Goal: Task Accomplishment & Management: Use online tool/utility

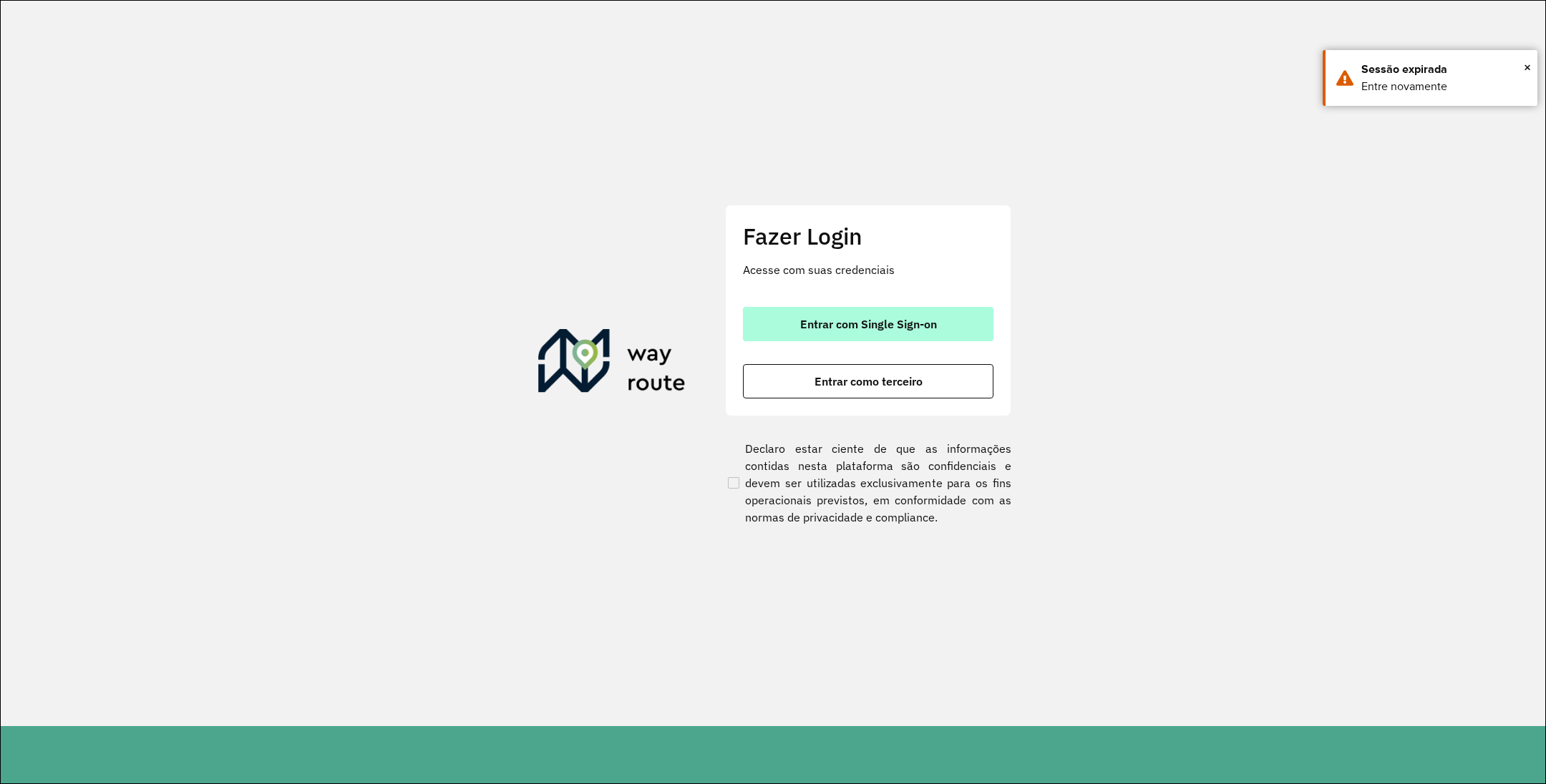
click at [851, 326] on span "Entrar com Single Sign-on" at bounding box center [868, 324] width 136 height 12
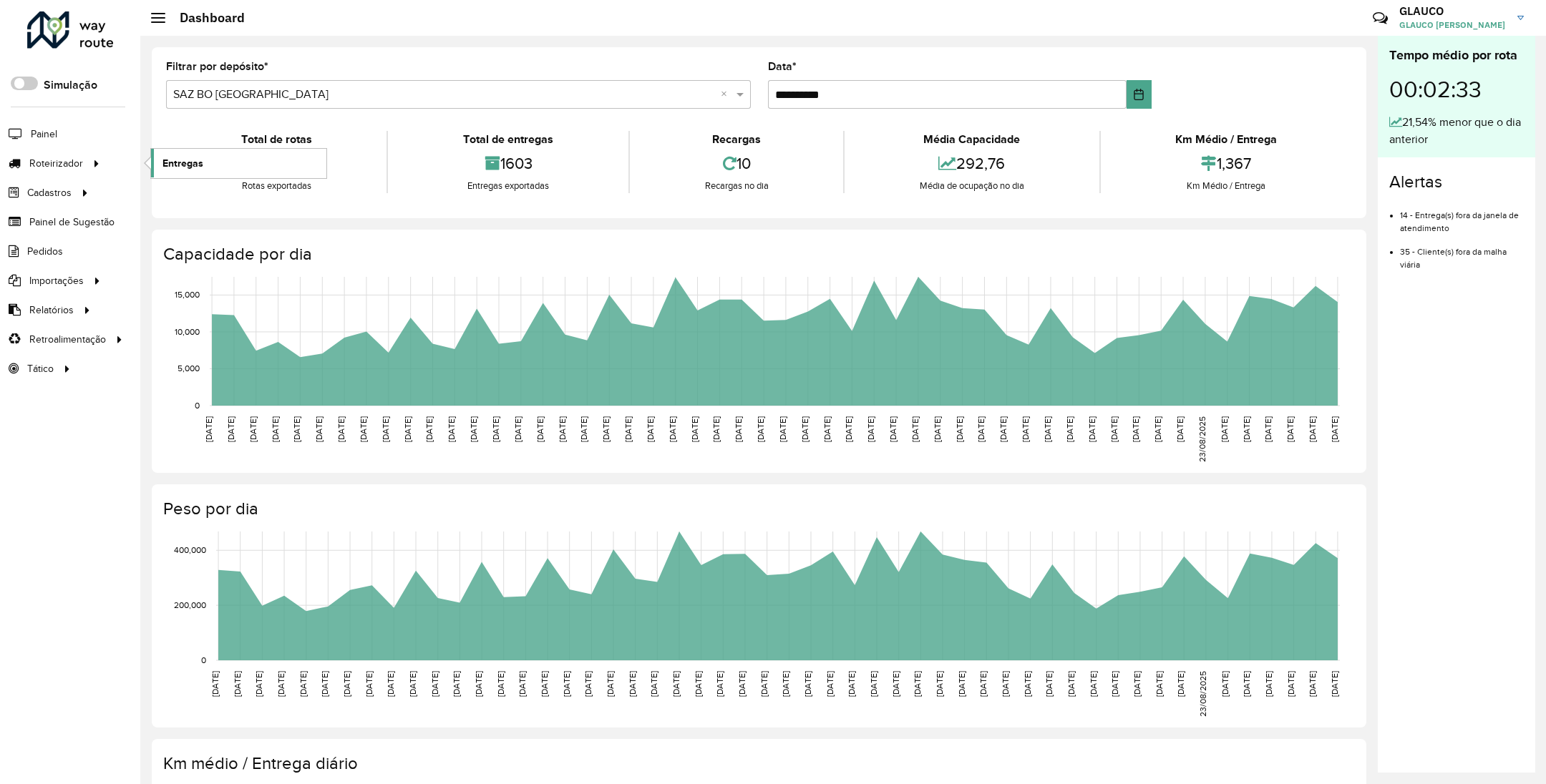
click at [190, 166] on span "Entregas" at bounding box center [183, 163] width 41 height 15
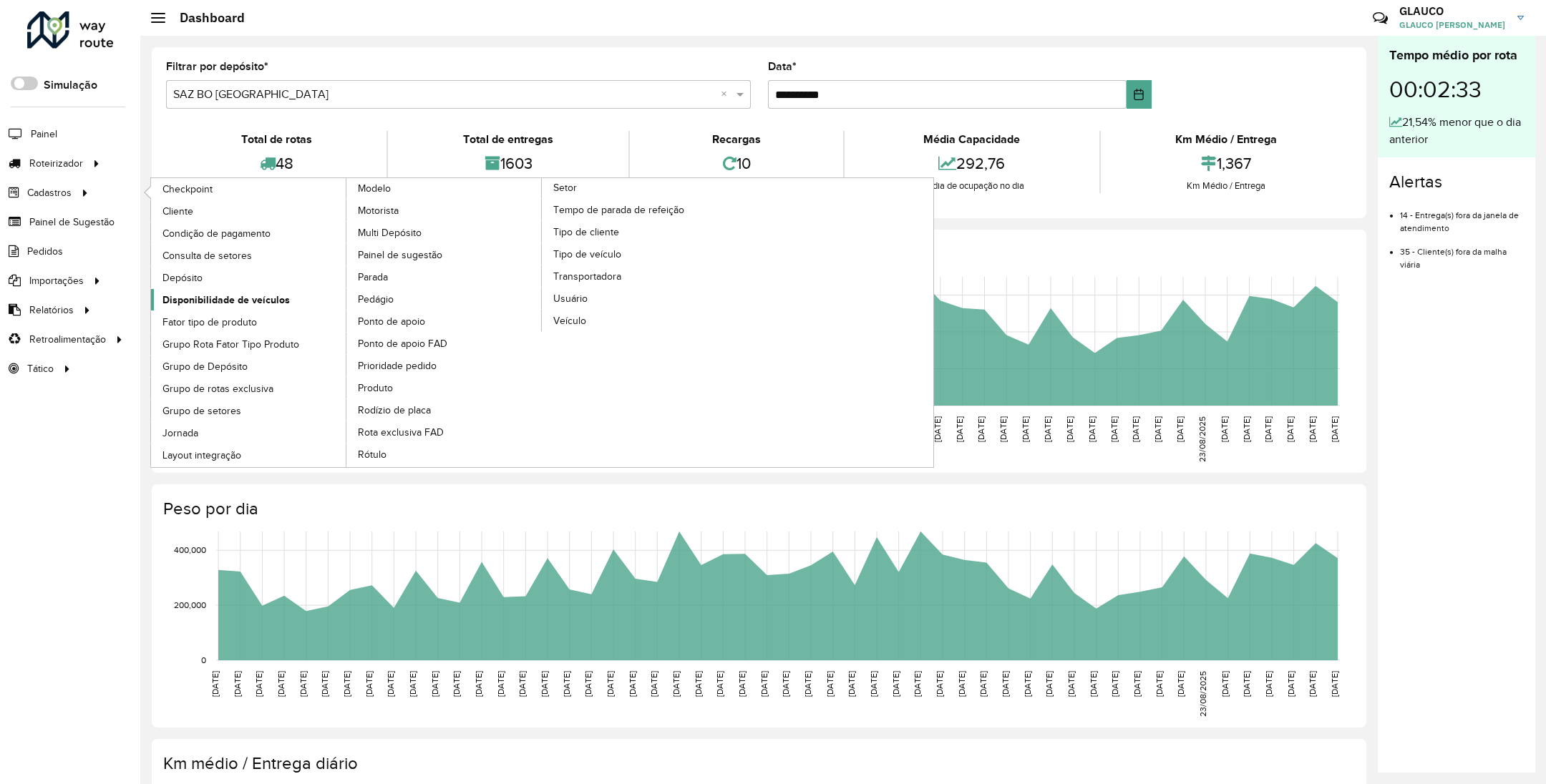
click at [237, 301] on span "Disponibilidade de veículos" at bounding box center [226, 299] width 128 height 15
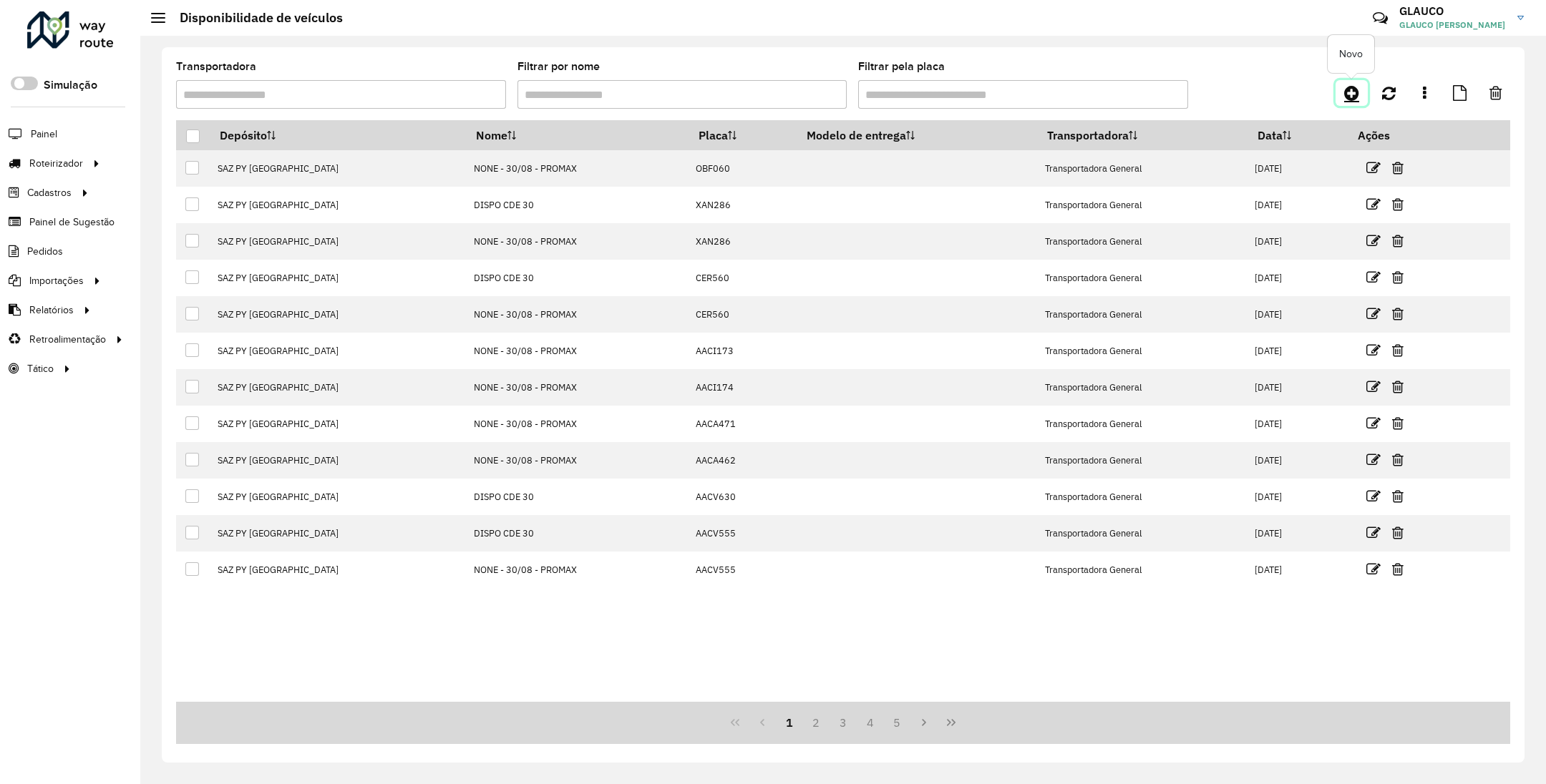
click at [1350, 97] on icon at bounding box center [1351, 93] width 15 height 17
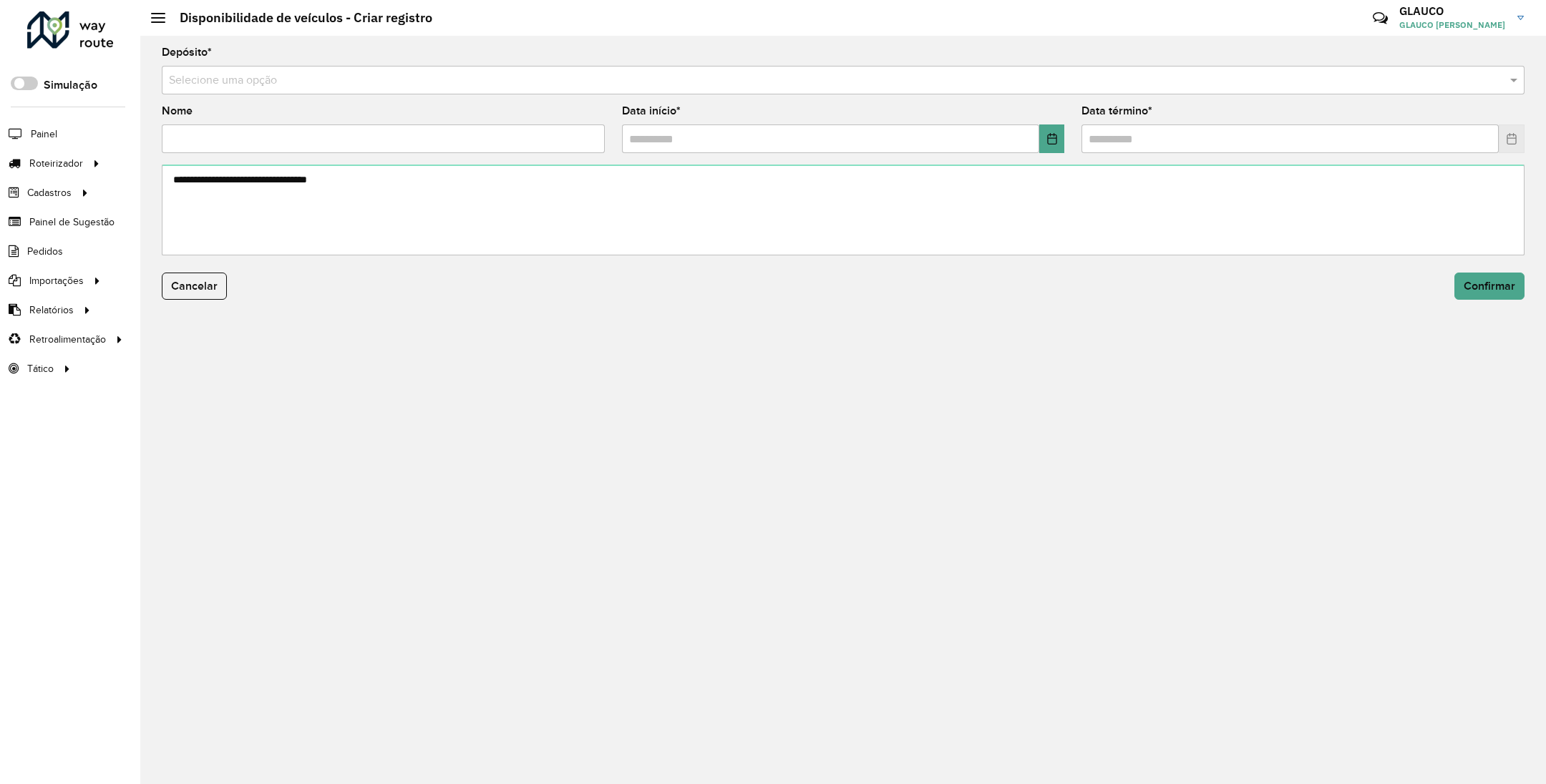
click at [274, 73] on input "text" at bounding box center [829, 81] width 1320 height 17
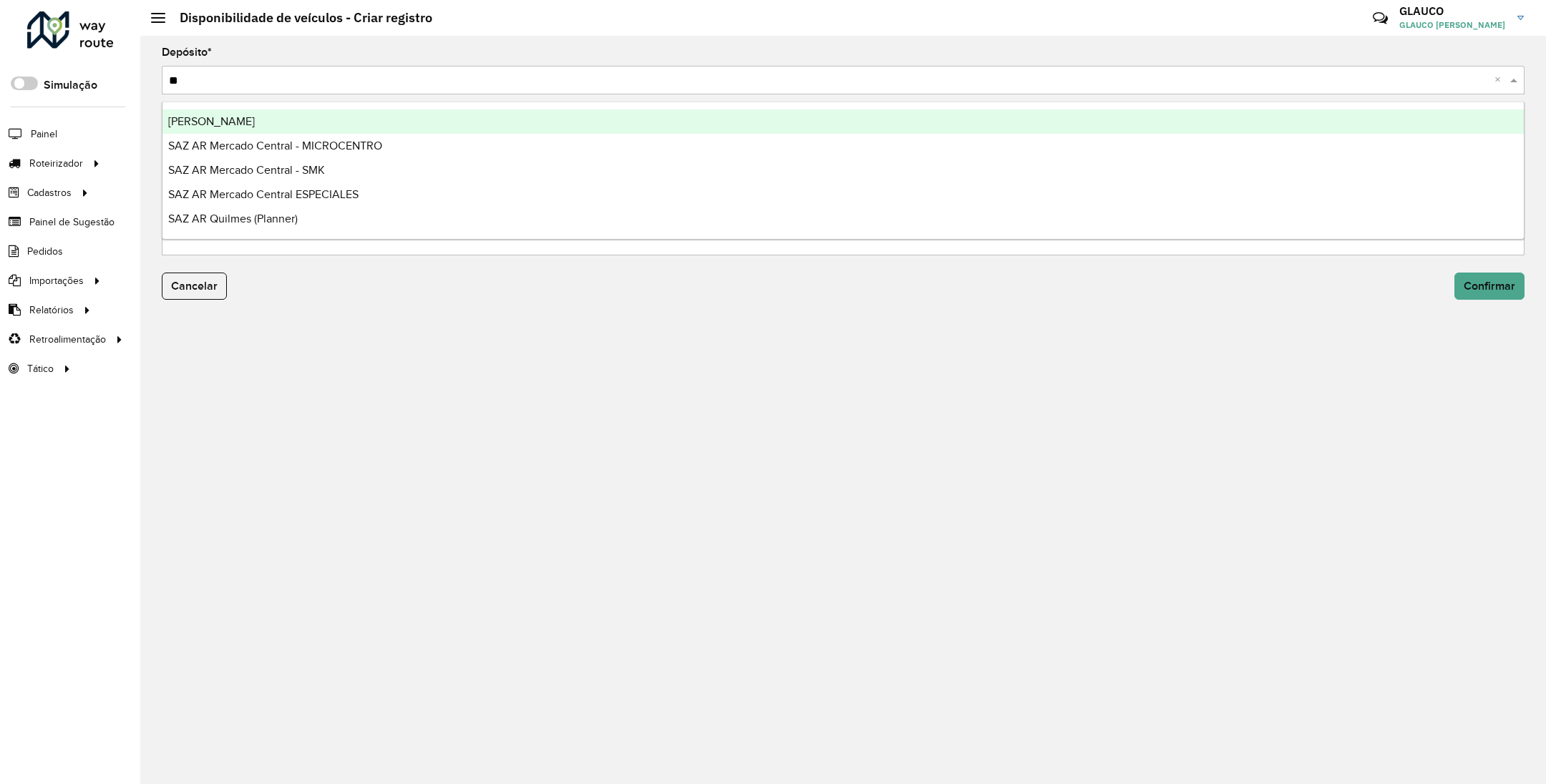
type input "***"
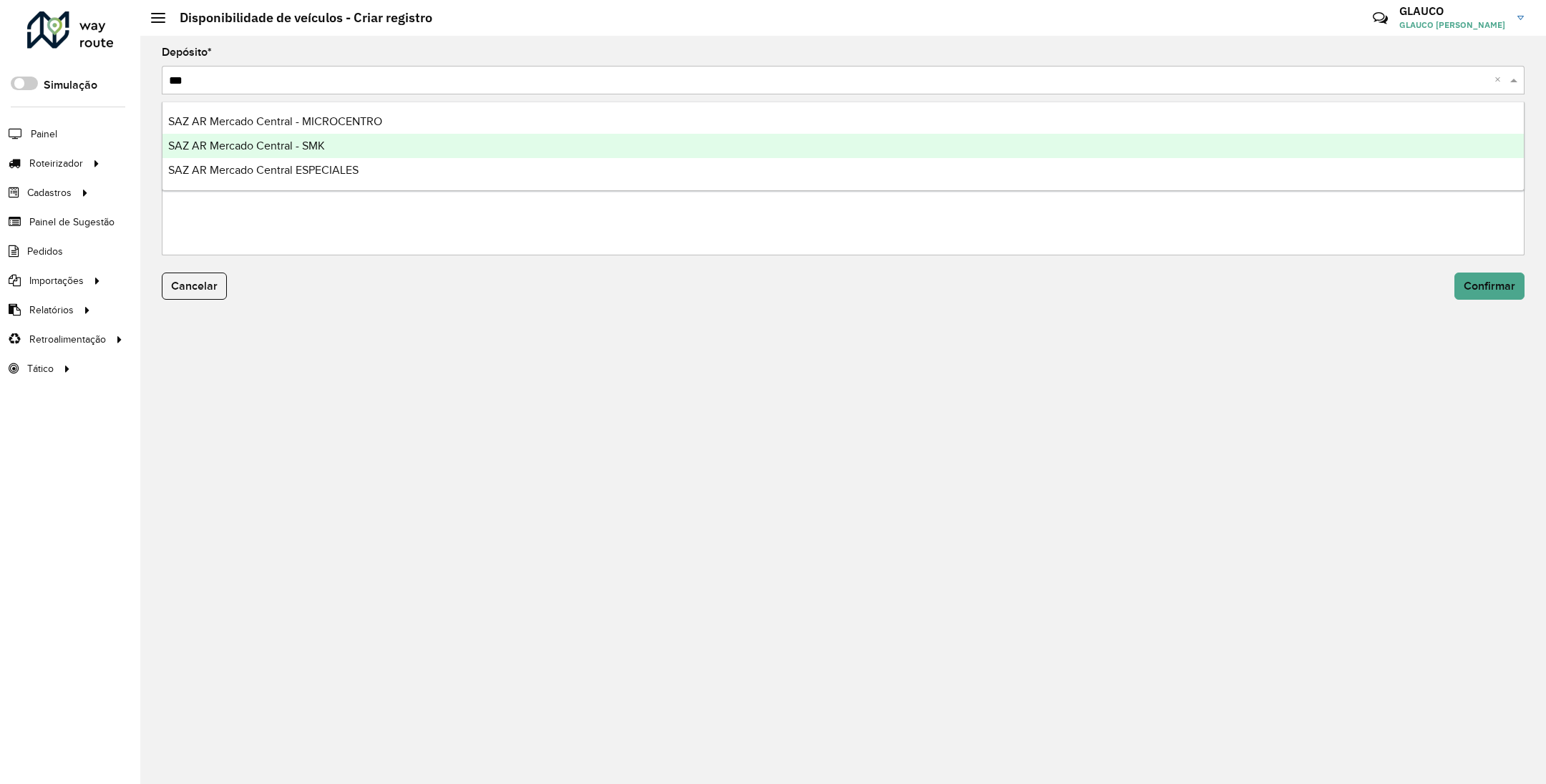
click at [279, 142] on span "SAZ AR Mercado Central - SMK" at bounding box center [246, 145] width 157 height 12
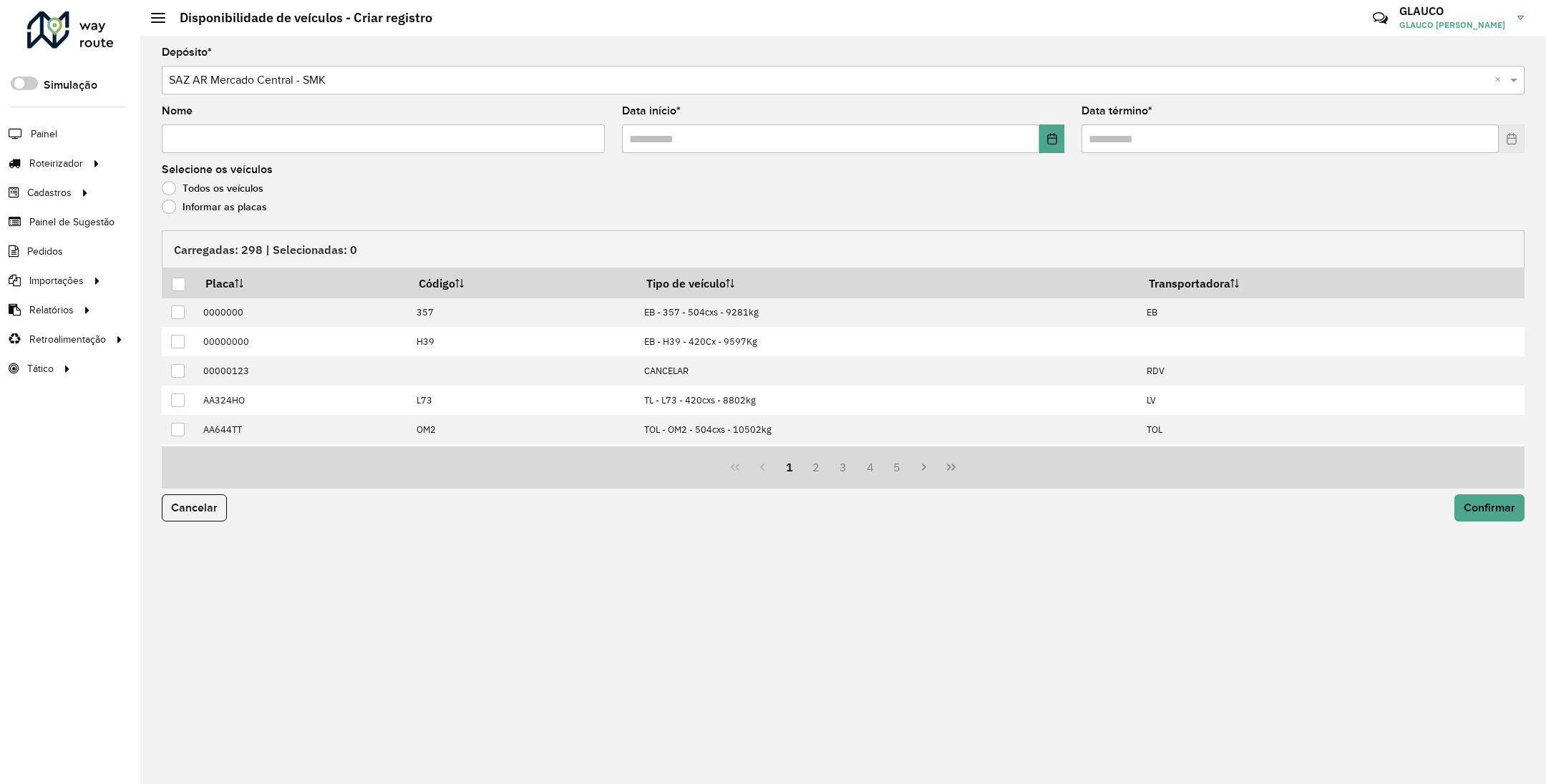
click at [247, 136] on input "Nome" at bounding box center [383, 139] width 443 height 28
type input "*********"
click at [1047, 143] on icon "Choose Date" at bounding box center [1052, 139] width 12 height 12
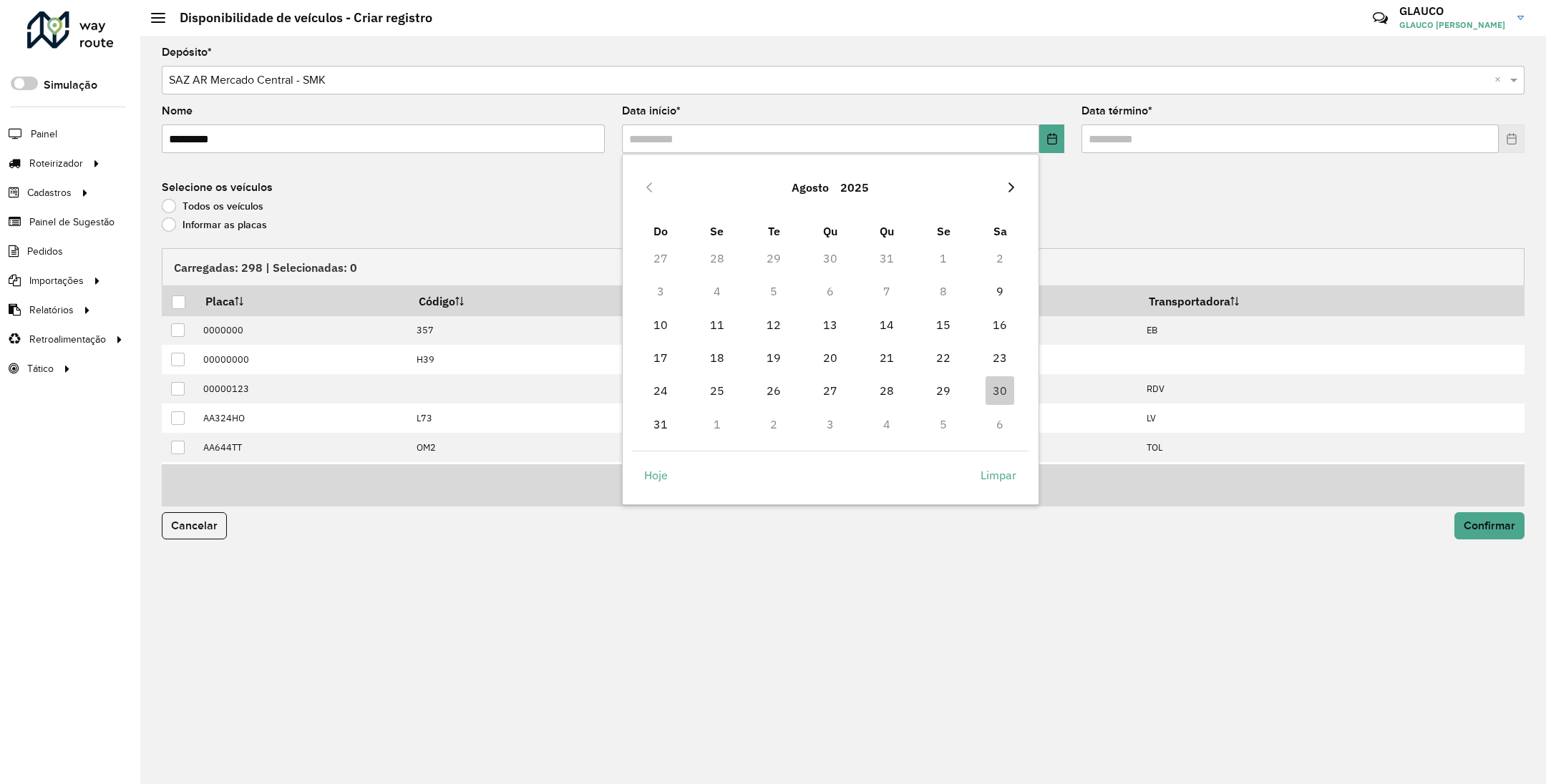
click at [1012, 183] on icon "Next Month" at bounding box center [1011, 188] width 12 height 12
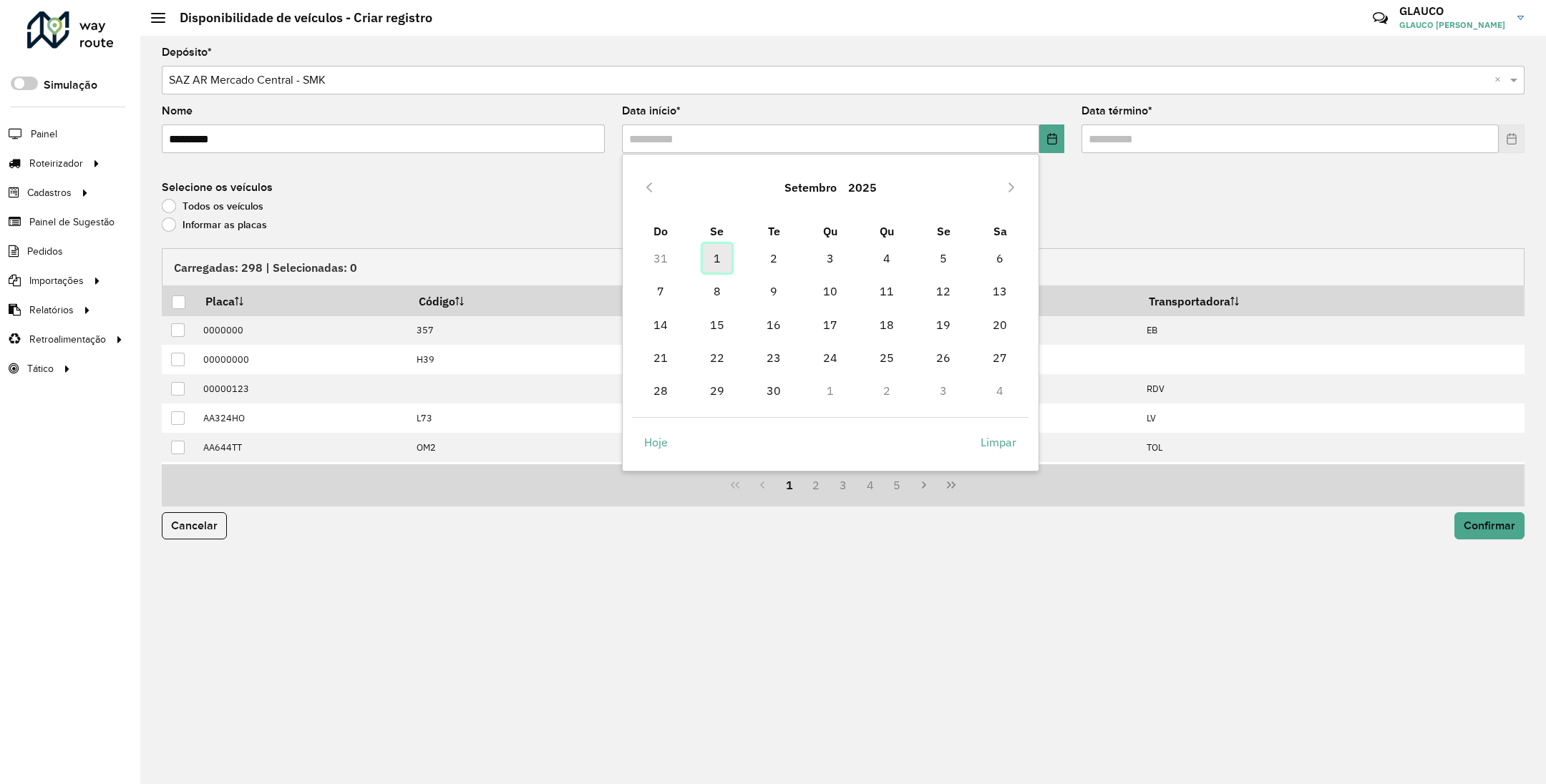
click at [715, 258] on span "1" at bounding box center [717, 258] width 28 height 28
type input "**********"
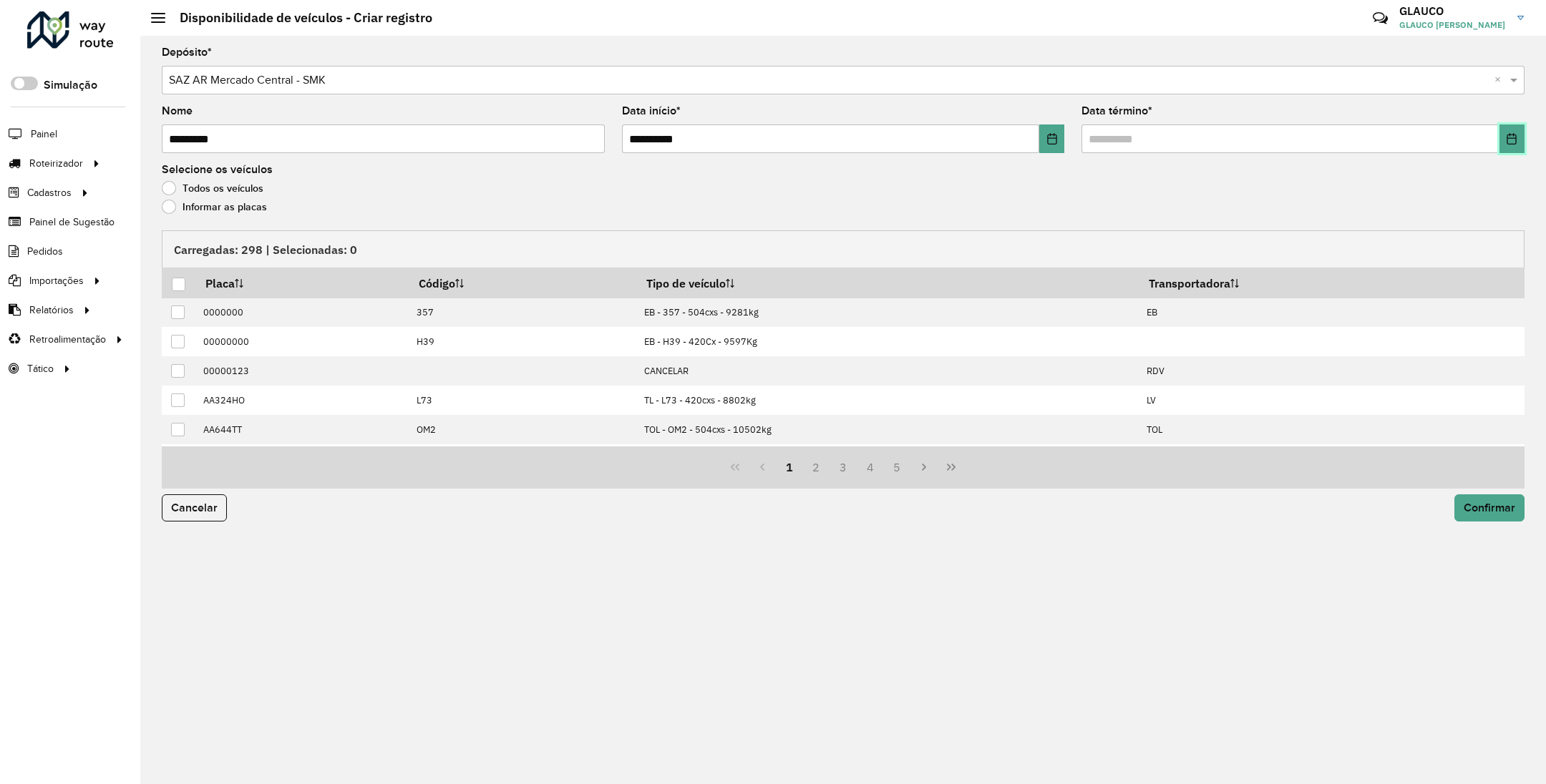
click at [1518, 142] on button "Choose Date" at bounding box center [1512, 139] width 25 height 28
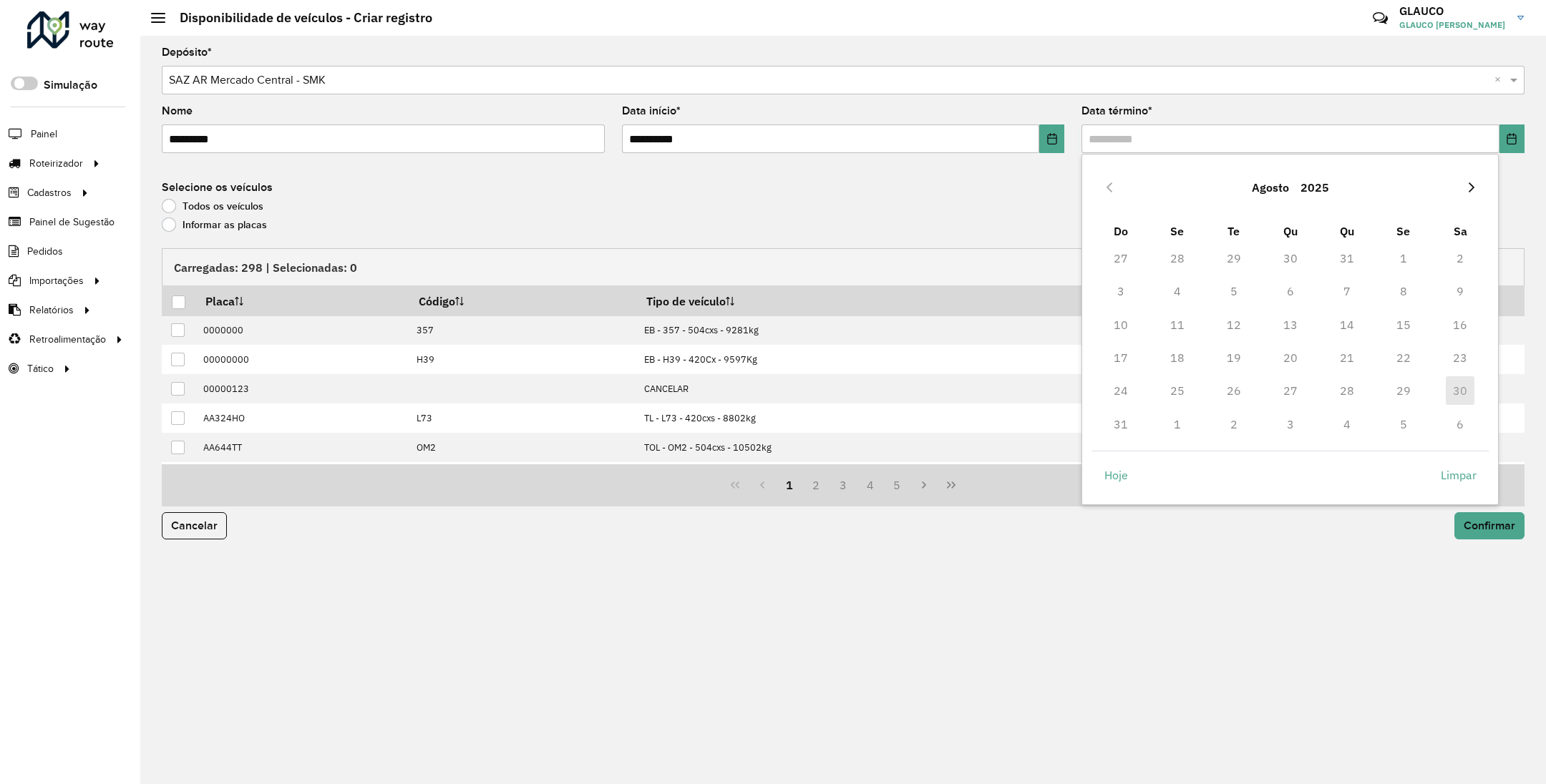
click at [1473, 187] on icon "Next Month" at bounding box center [1471, 188] width 6 height 10
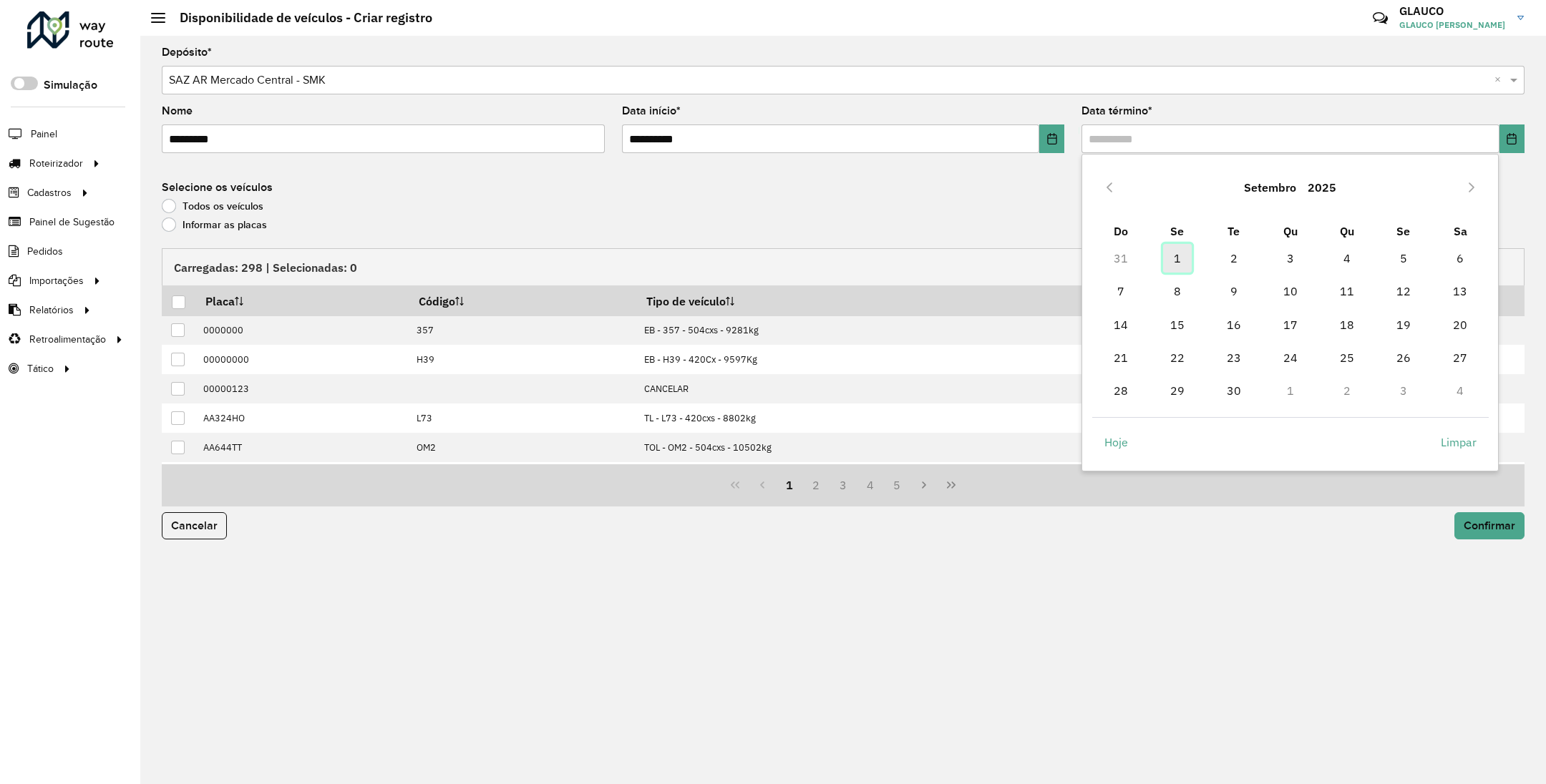
click at [1179, 262] on span "1" at bounding box center [1178, 258] width 28 height 28
type input "**********"
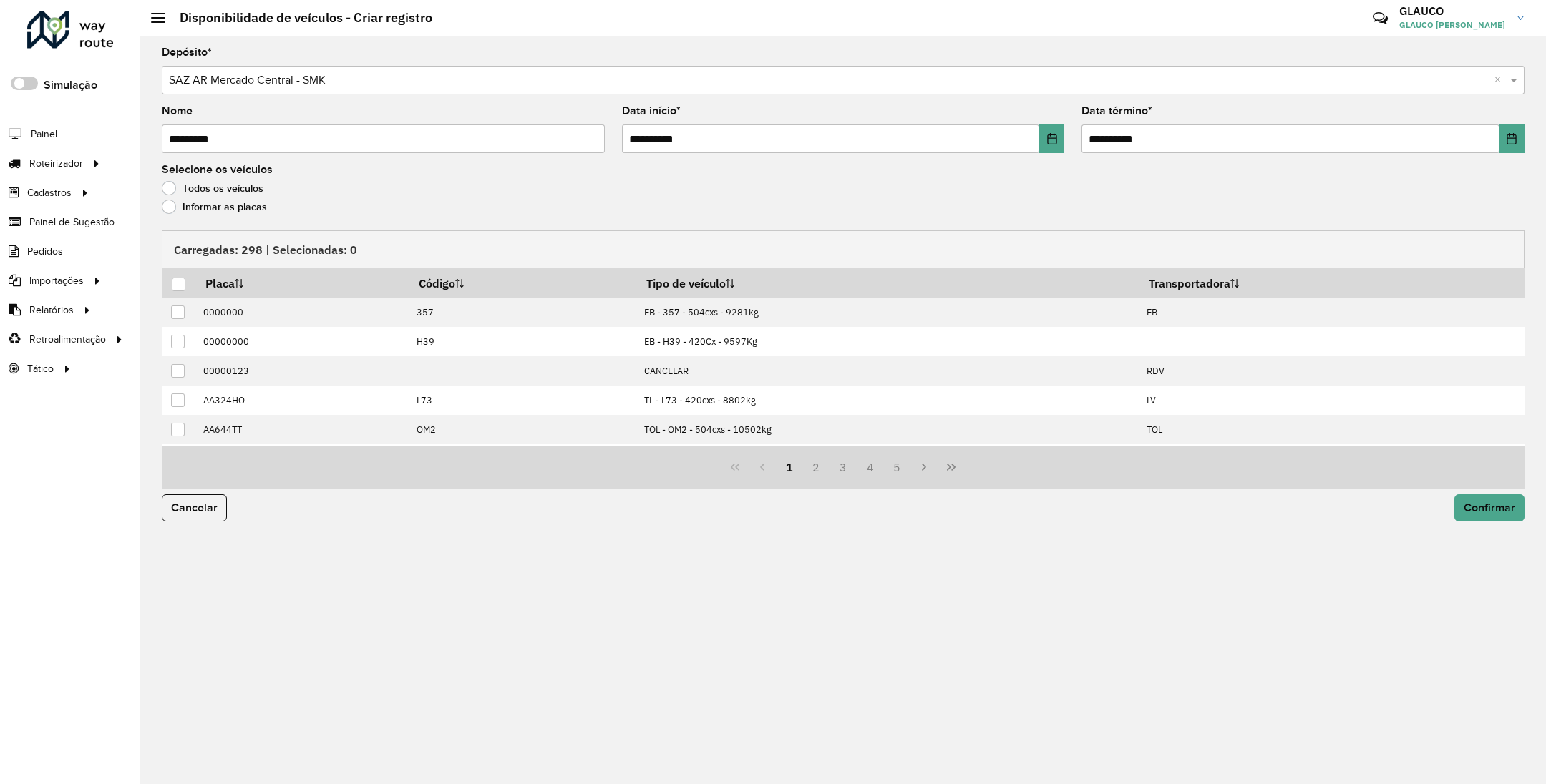
click at [166, 208] on label "Informar as placas" at bounding box center [214, 206] width 105 height 14
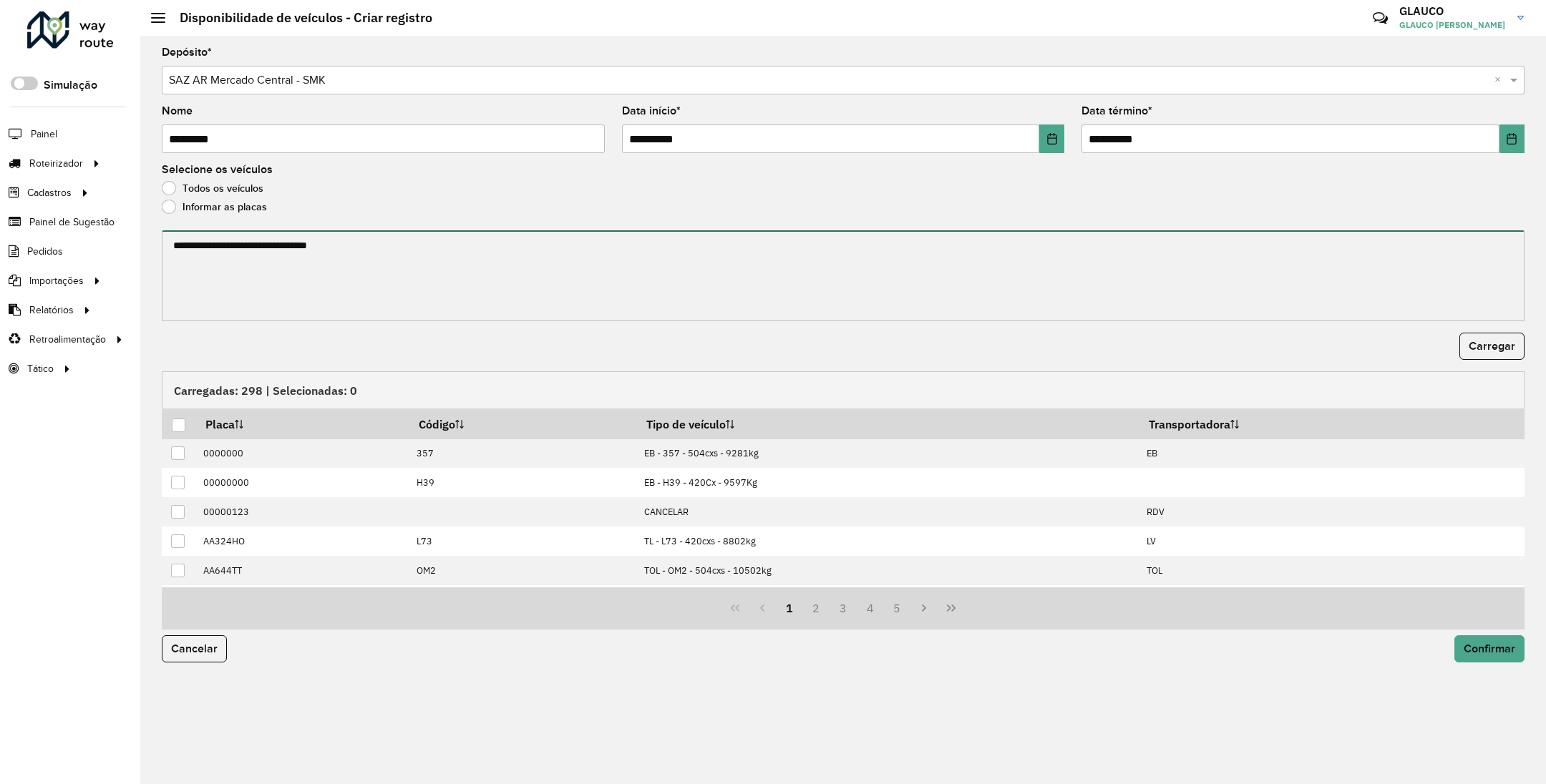
click at [209, 247] on textarea at bounding box center [843, 275] width 1363 height 91
paste textarea "****** ****** ******* ****** ******* ******* ******* ****** ****** ****** *****…"
type textarea "****** ****** ******* ****** ******* ******* ******* ****** ****** ****** *****…"
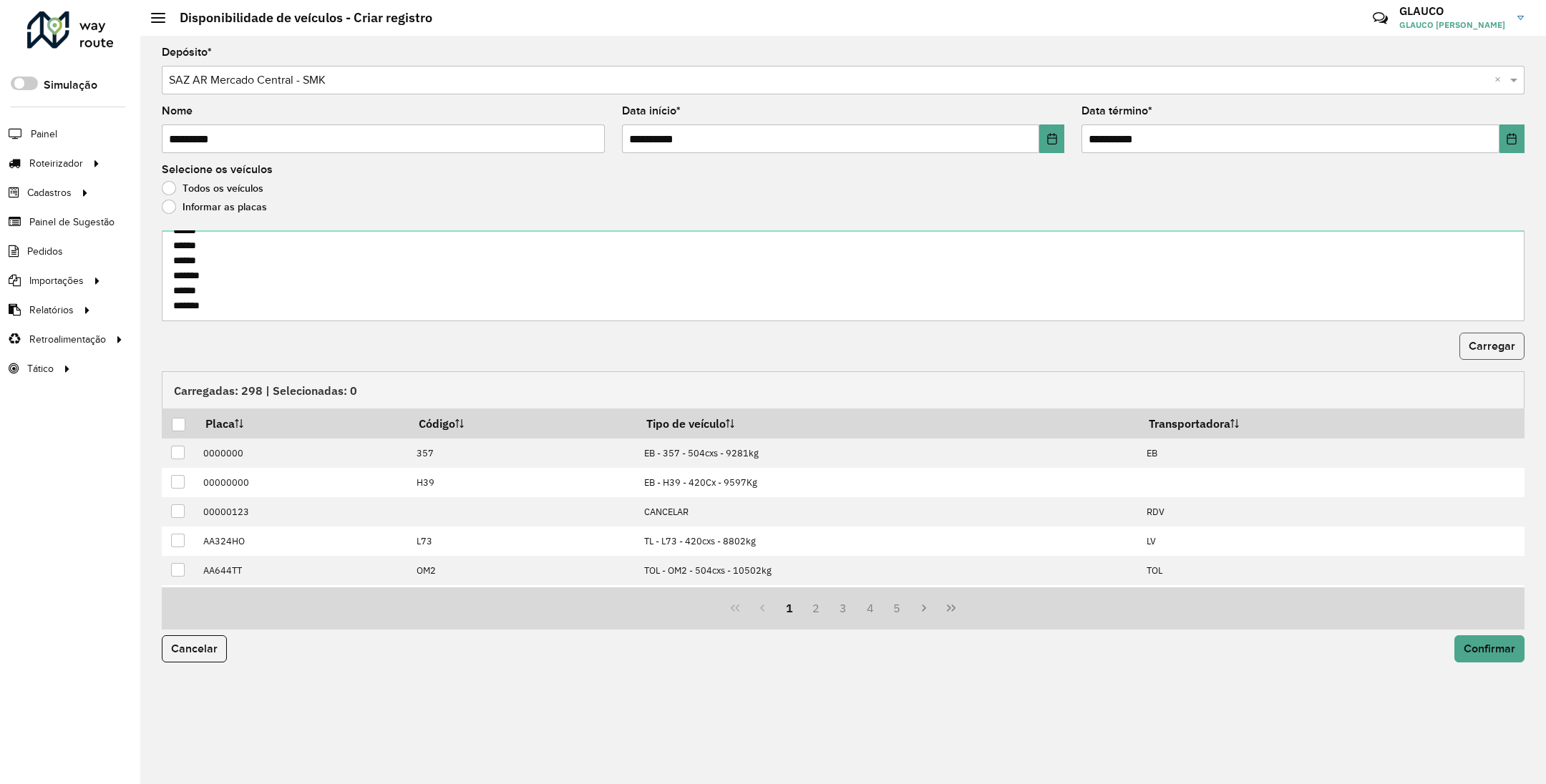
click at [1486, 350] on span "Carregar" at bounding box center [1492, 345] width 47 height 12
click at [181, 424] on div at bounding box center [178, 424] width 13 height 13
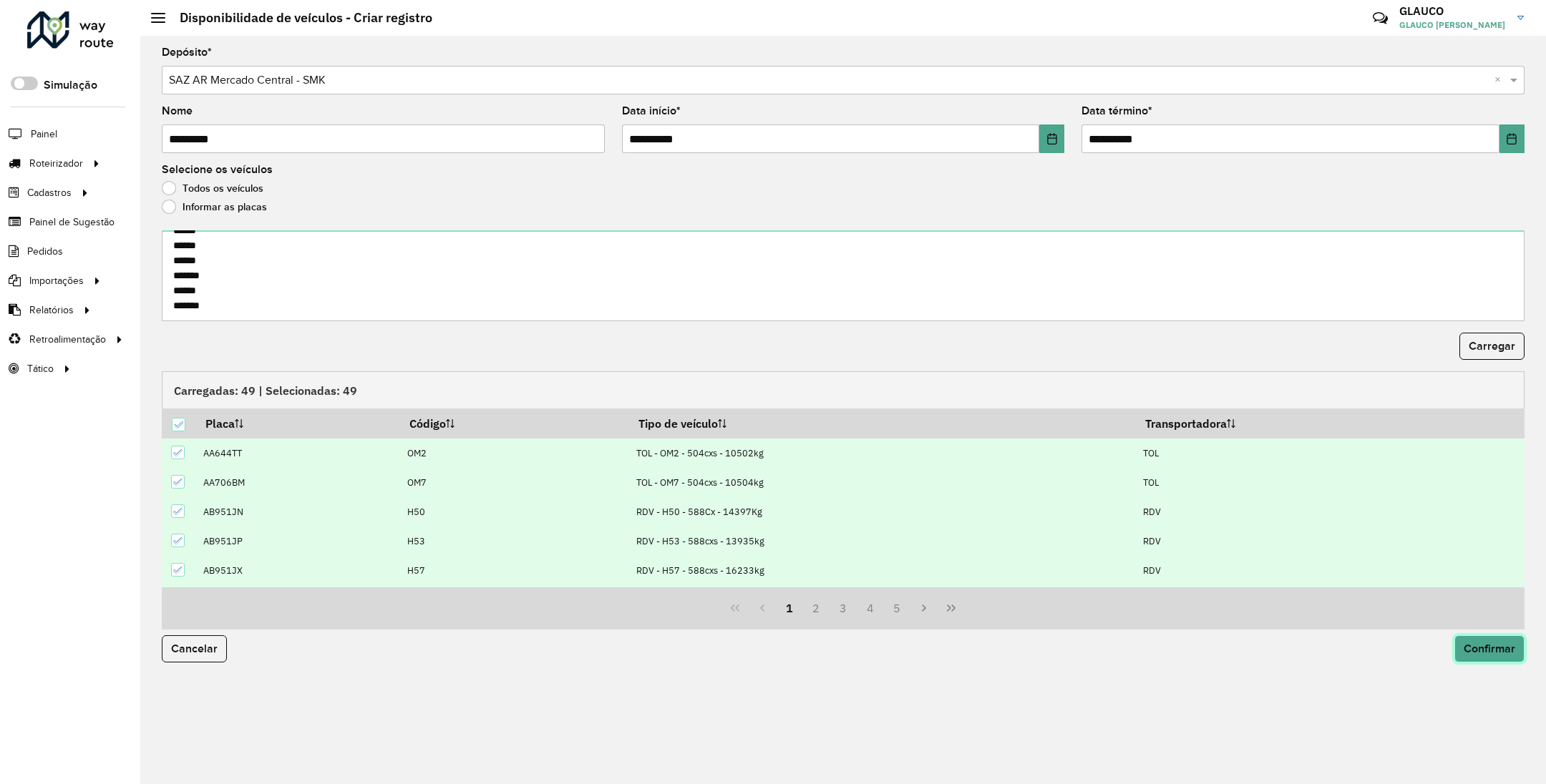
click at [1499, 650] on span "Confirmar" at bounding box center [1489, 648] width 51 height 12
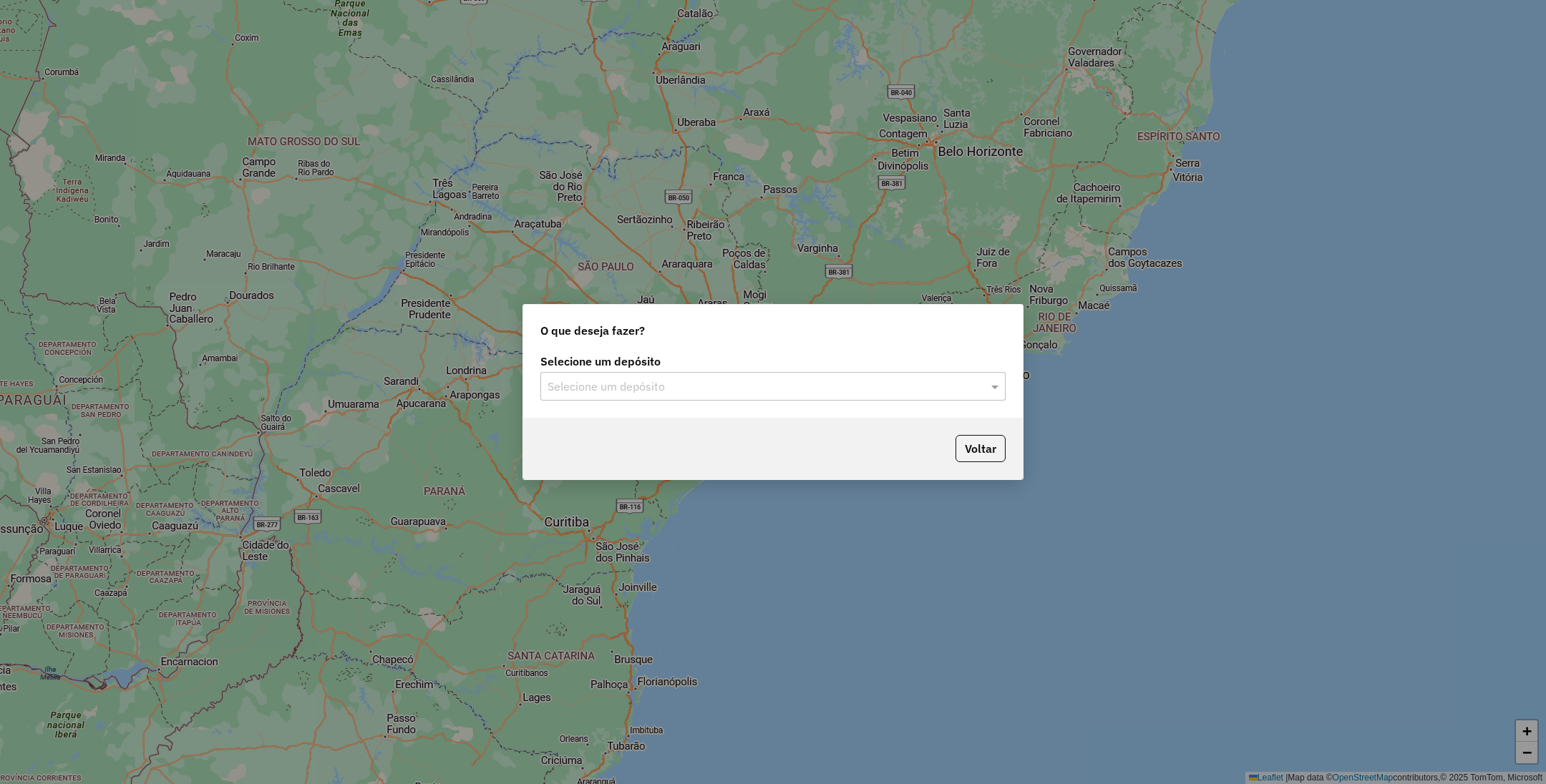
click at [735, 386] on input "text" at bounding box center [759, 387] width 423 height 17
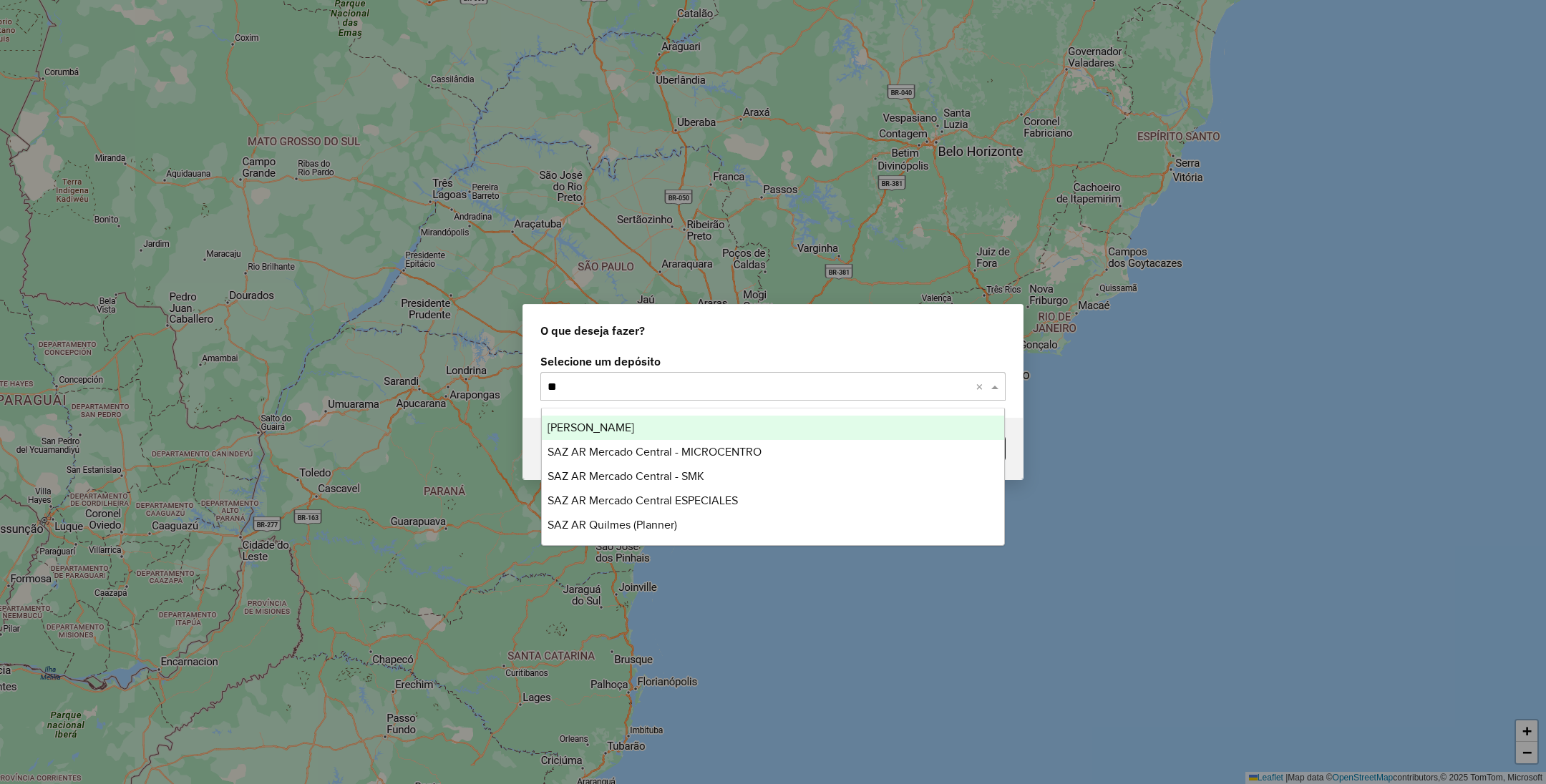
type input "***"
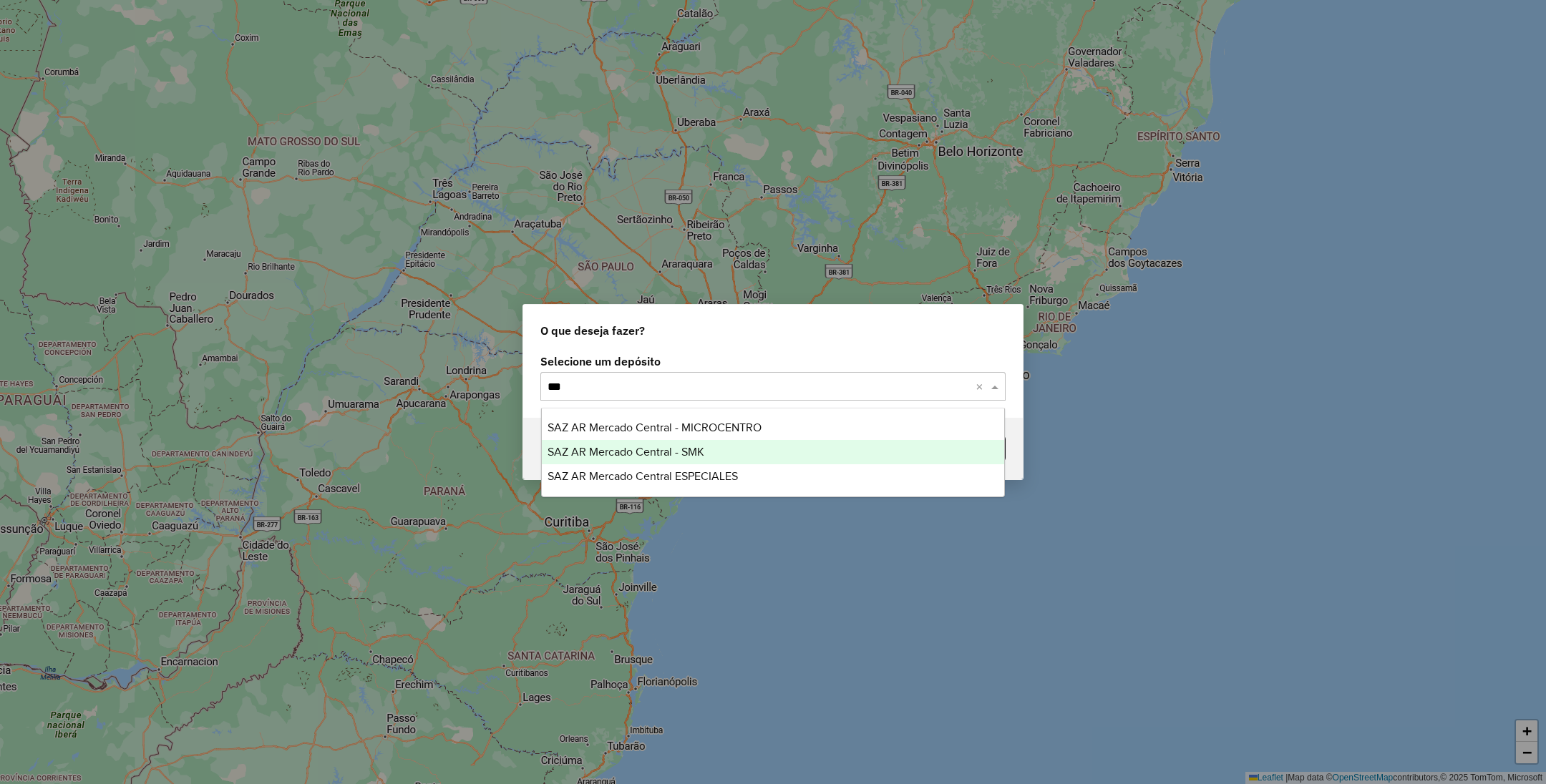
click at [684, 440] on div "SAZ AR Mercado Central - SMK" at bounding box center [773, 451] width 463 height 24
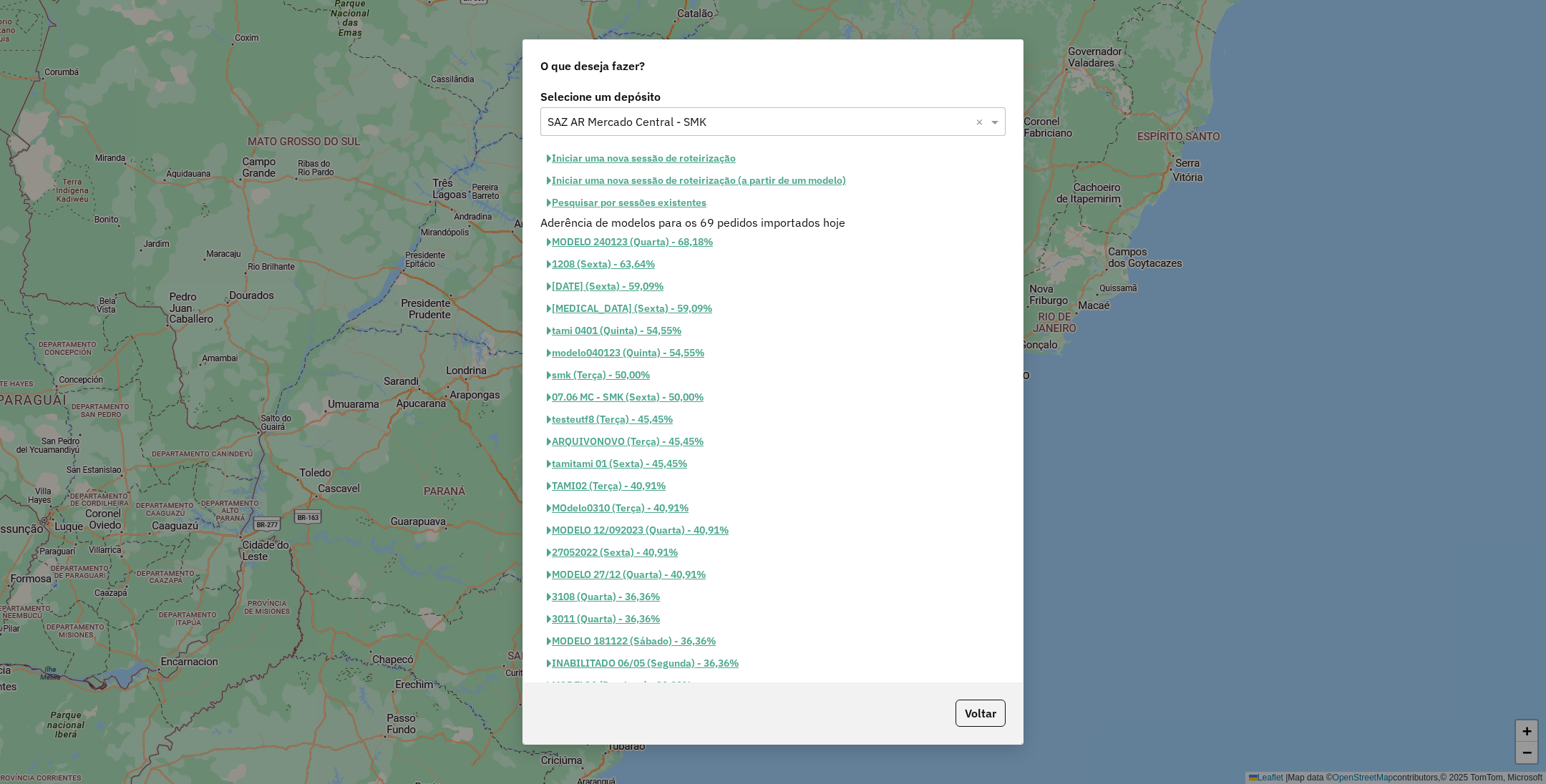
click at [602, 155] on button "Iniciar uma nova sessão de roteirização" at bounding box center [642, 158] width 202 height 22
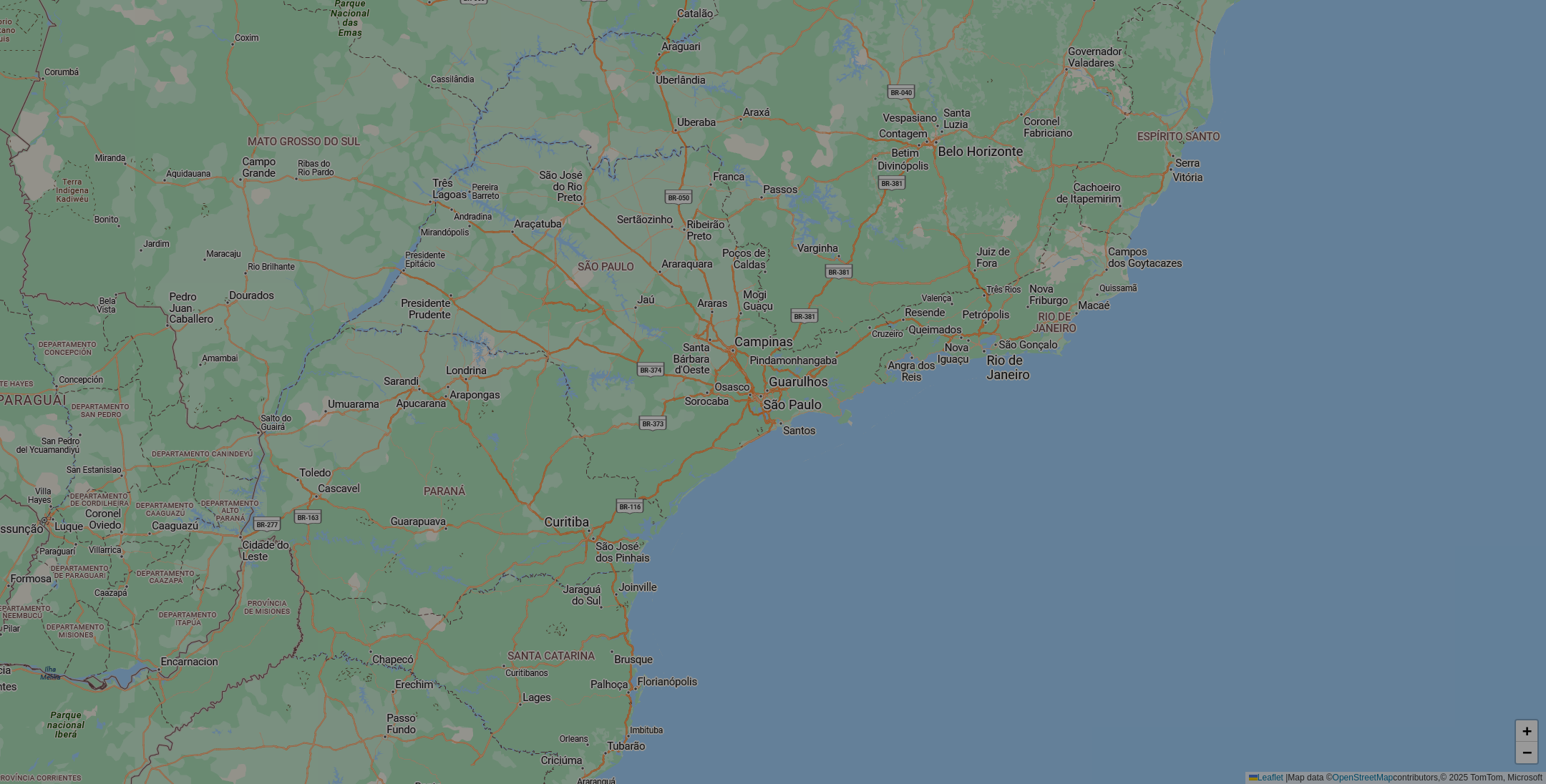
select select "*"
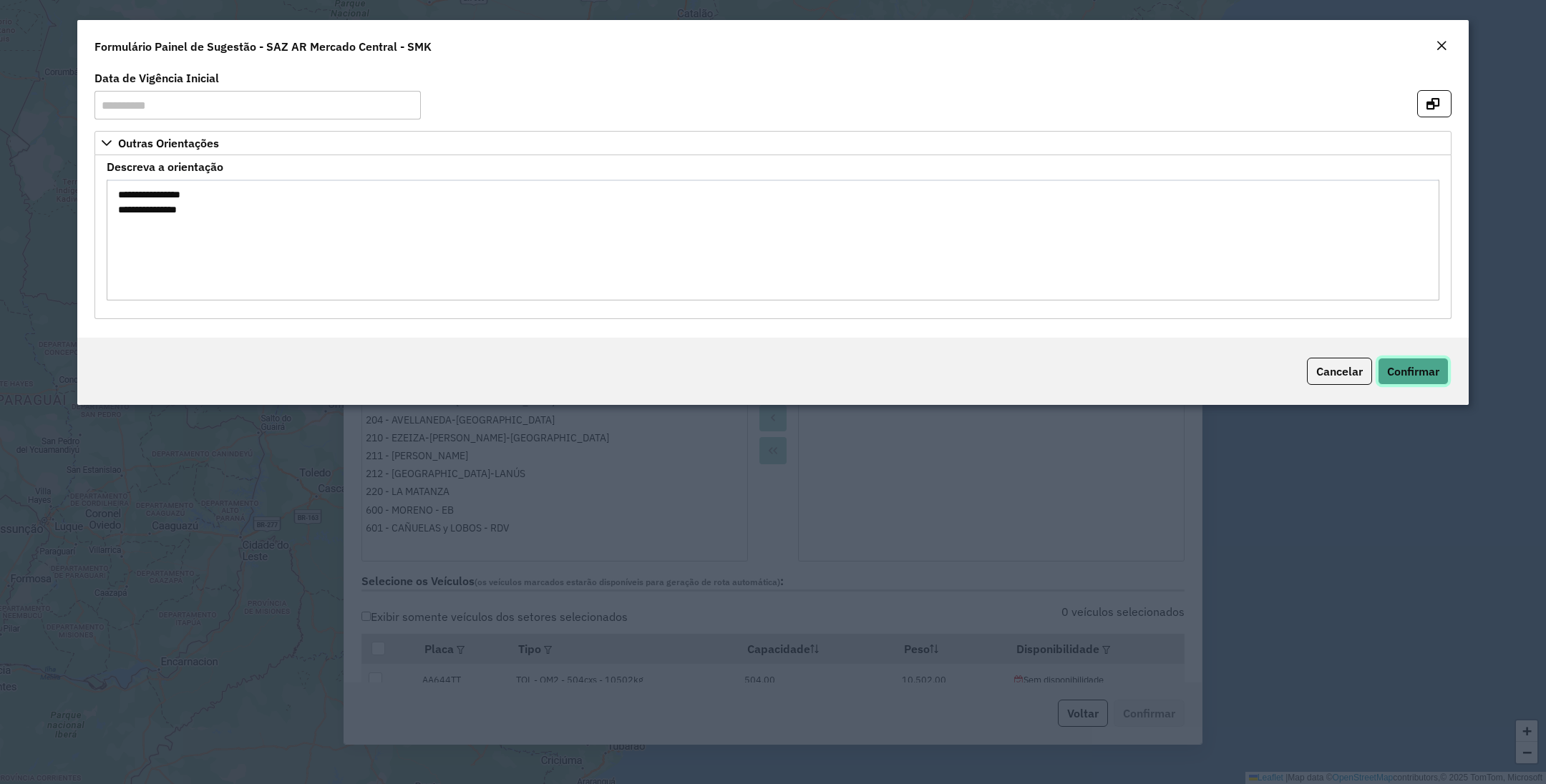
click at [1413, 371] on span "Confirmar" at bounding box center [1414, 371] width 52 height 14
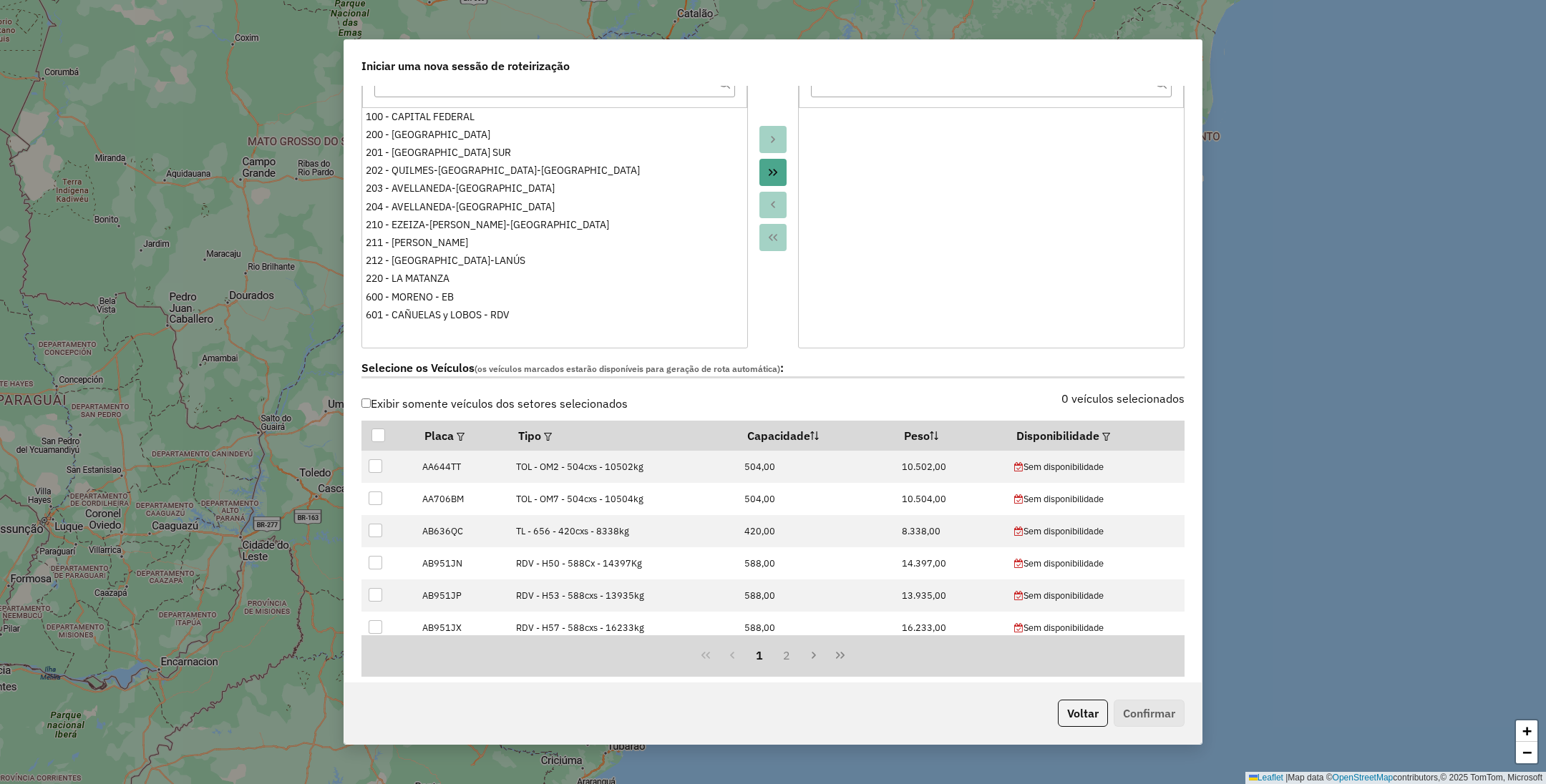
scroll to position [214, 0]
click at [1107, 398] on label "0 veículos selecionados" at bounding box center [1123, 397] width 123 height 17
click at [1100, 429] on div at bounding box center [1105, 434] width 11 height 17
click at [1102, 440] on em at bounding box center [1106, 436] width 8 height 8
click at [1146, 466] on div "Selecione uma opção" at bounding box center [1167, 470] width 121 height 28
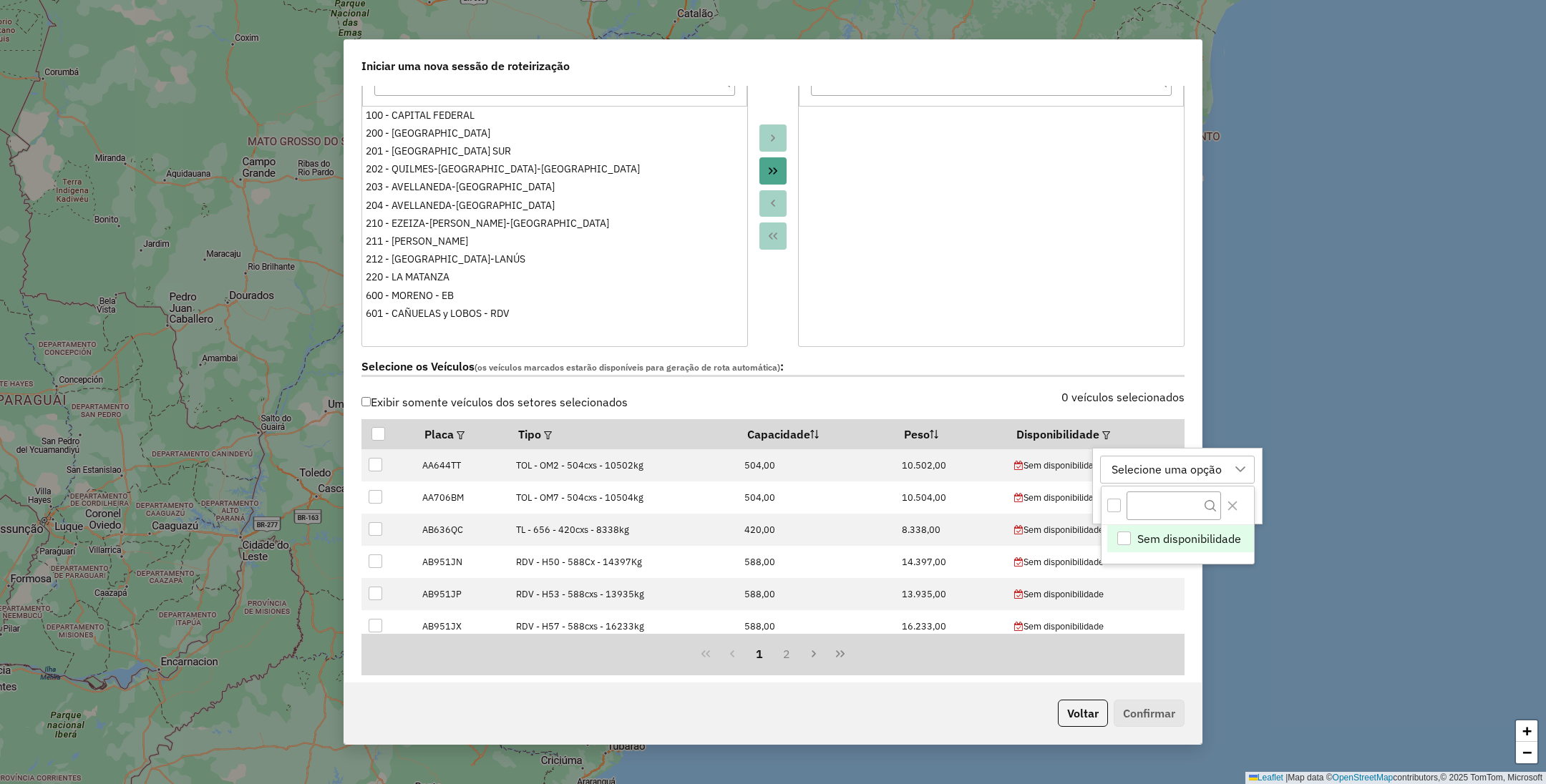
scroll to position [9, 65]
click at [1146, 466] on div "Selecione uma opção" at bounding box center [1167, 470] width 121 height 28
click at [1072, 712] on button "Voltar" at bounding box center [1083, 713] width 50 height 28
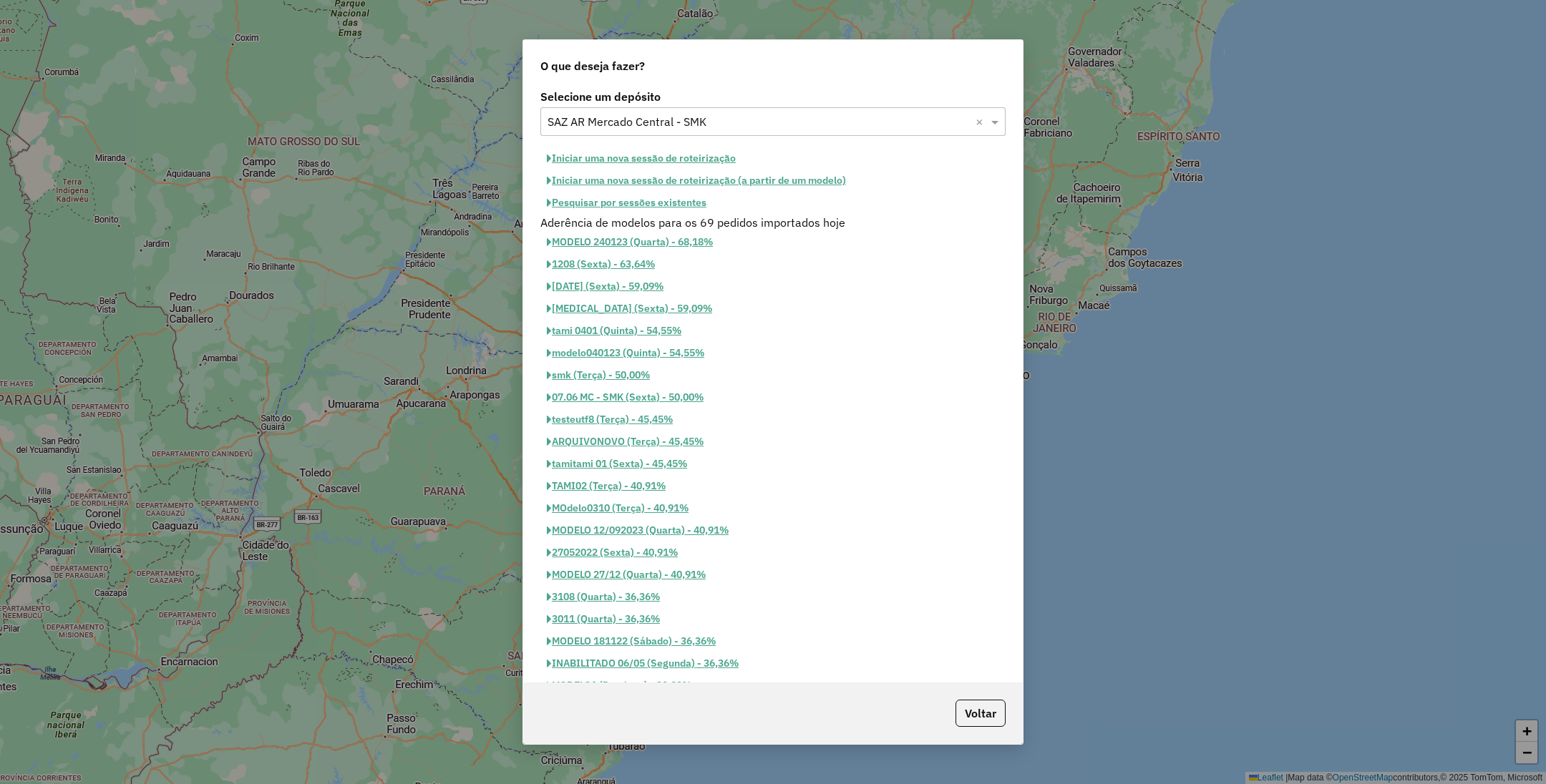
scroll to position [187, 0]
click at [609, 157] on button "Iniciar uma nova sessão de roteirização" at bounding box center [642, 158] width 202 height 22
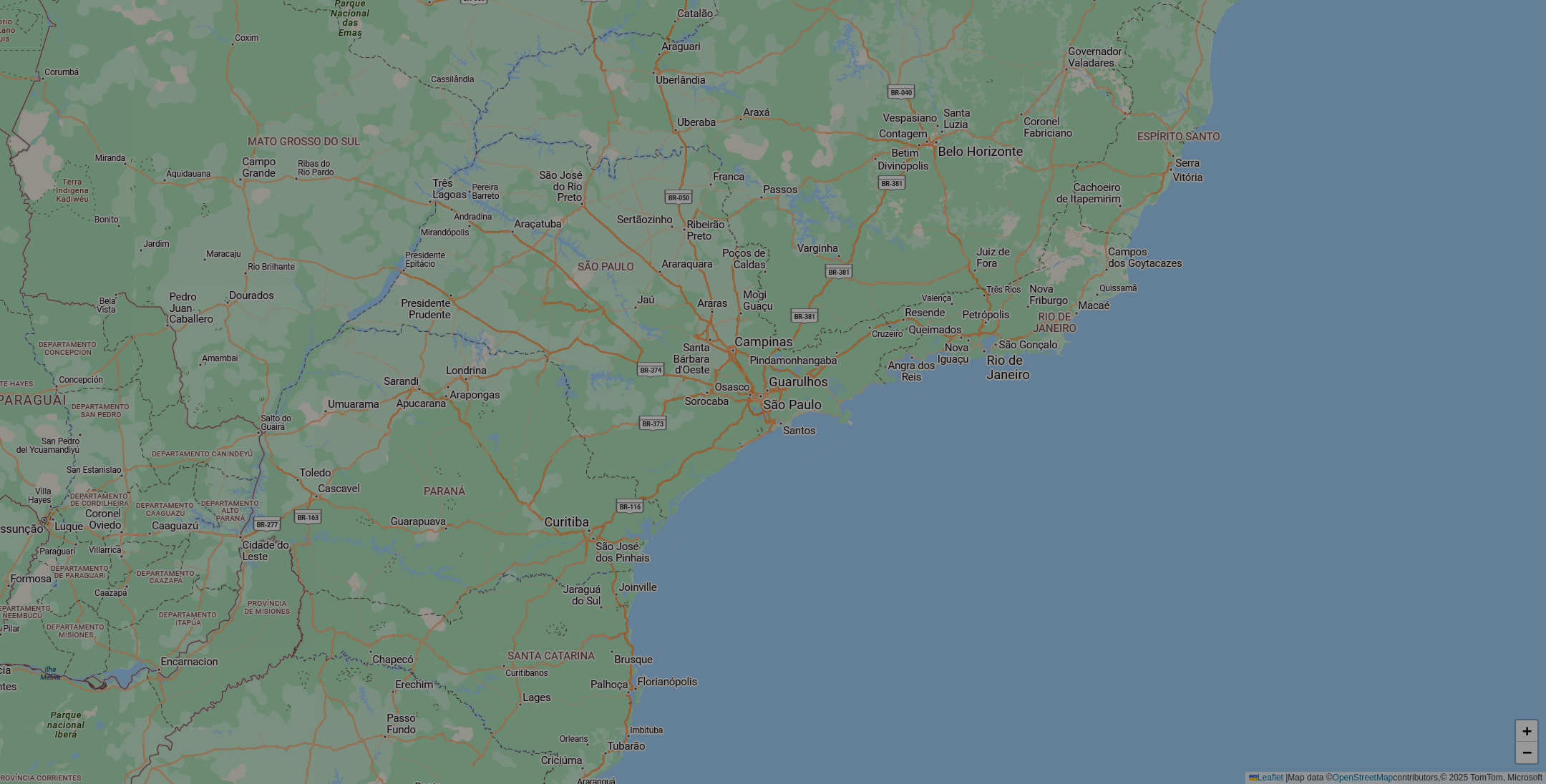
select select "*"
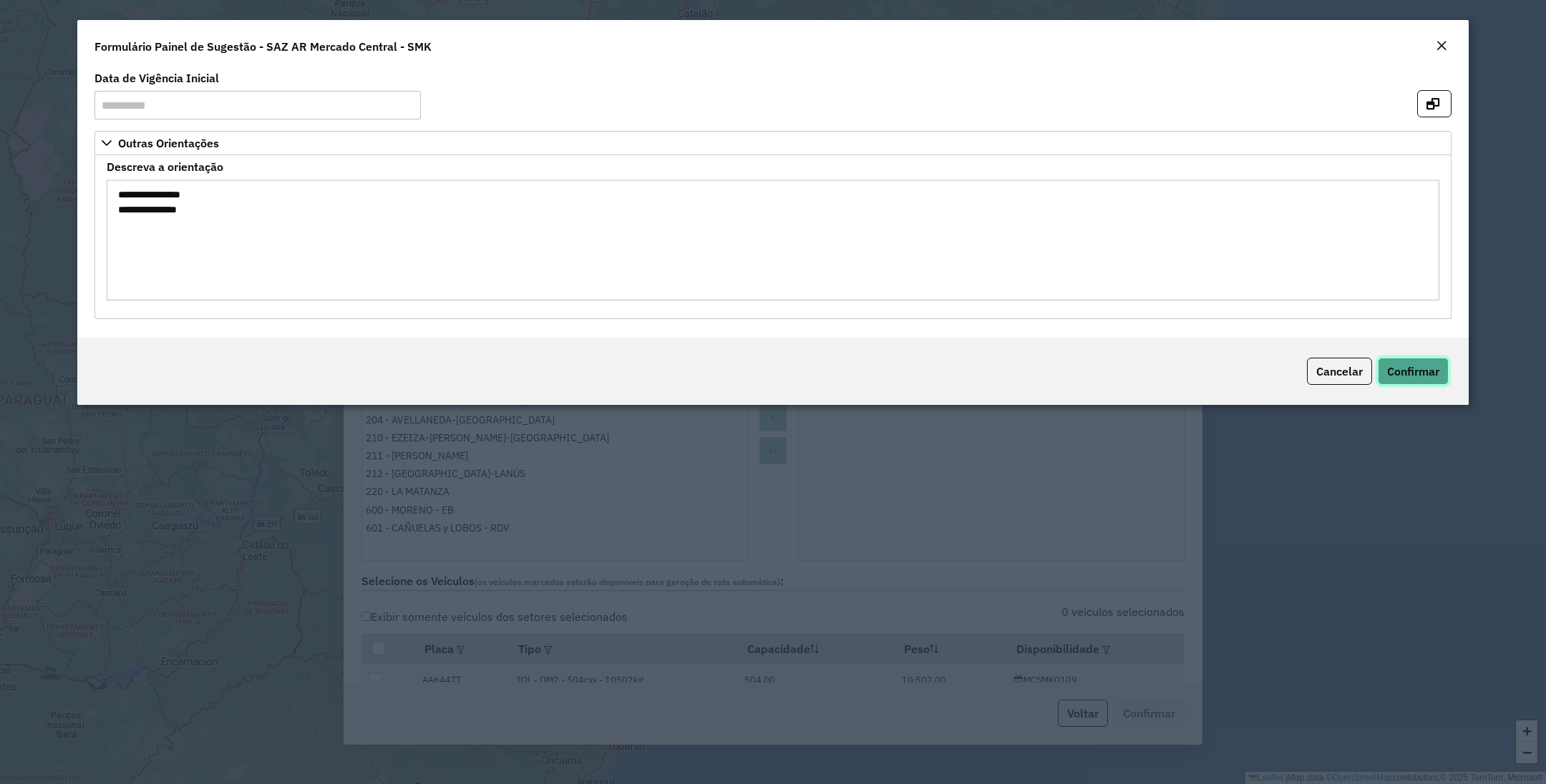
click at [1411, 376] on span "Confirmar" at bounding box center [1414, 371] width 52 height 14
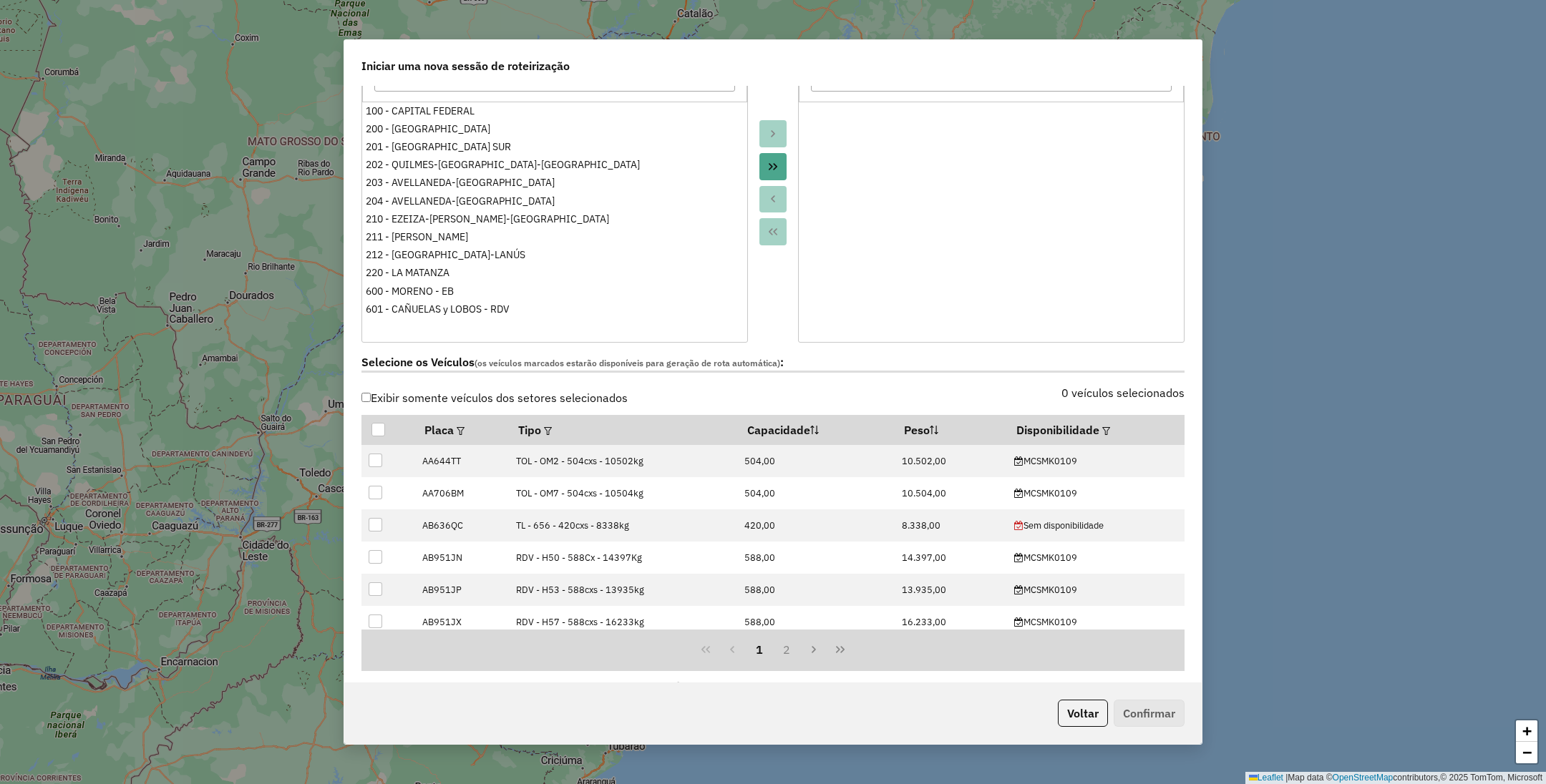
scroll to position [322, 0]
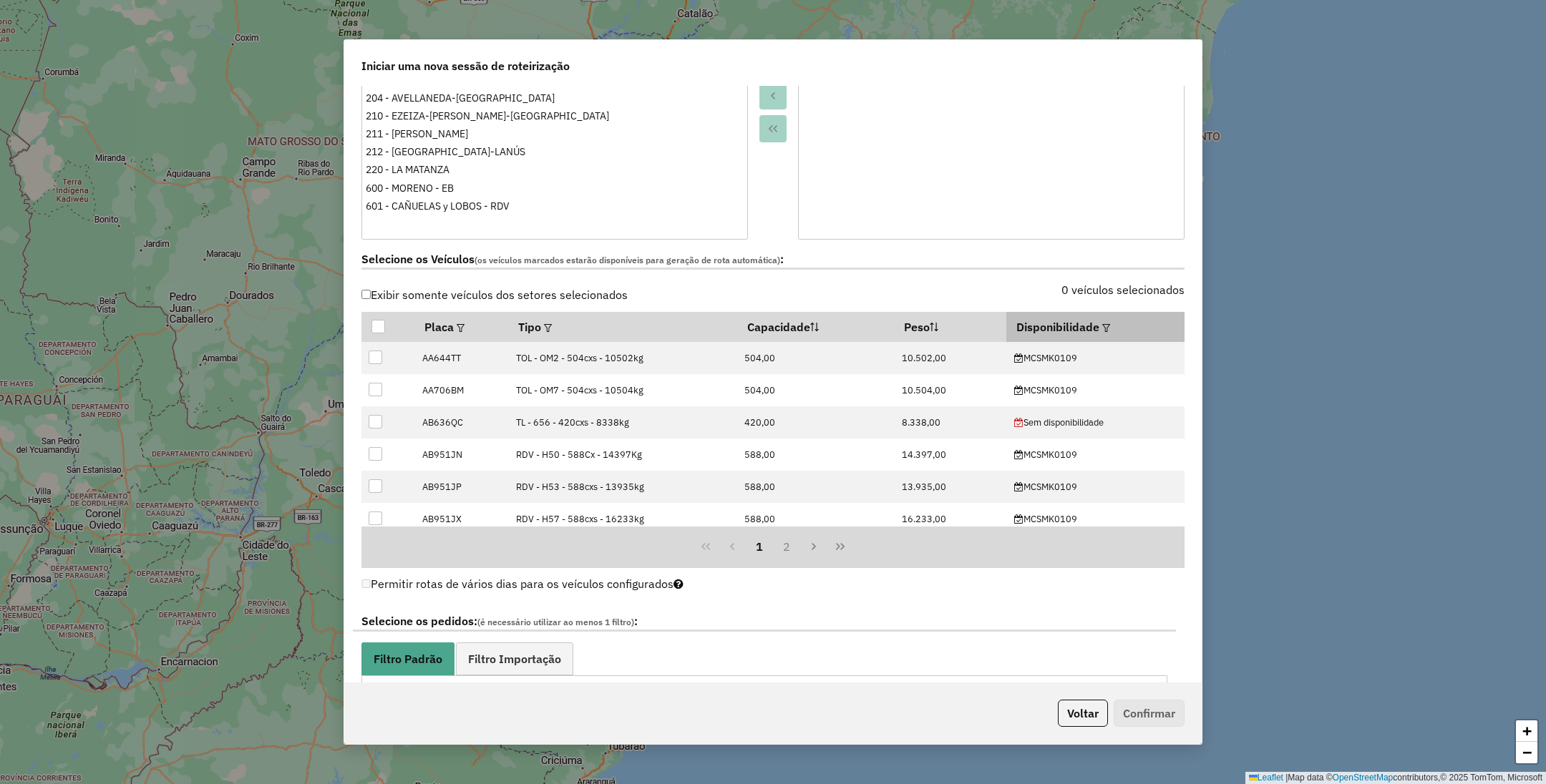
click at [1102, 331] on em at bounding box center [1106, 328] width 8 height 8
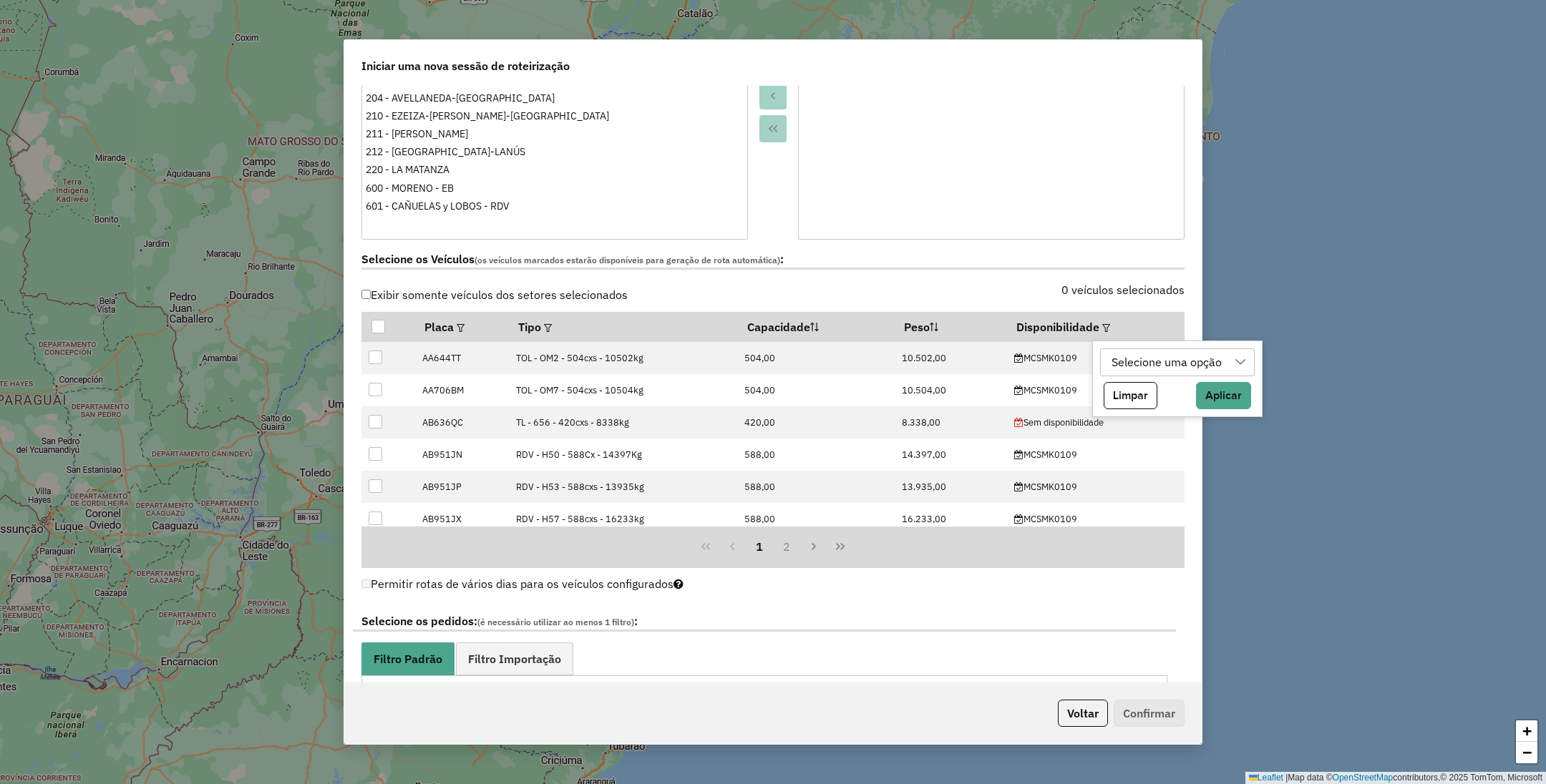
click at [1148, 370] on div "Selecione uma opção" at bounding box center [1167, 362] width 121 height 28
click at [1177, 430] on span "MCSMK0109" at bounding box center [1172, 432] width 68 height 17
click at [1162, 359] on div "MCSMK0109" at bounding box center [1146, 362] width 78 height 28
click at [1197, 393] on button "Aplicar" at bounding box center [1194, 396] width 55 height 28
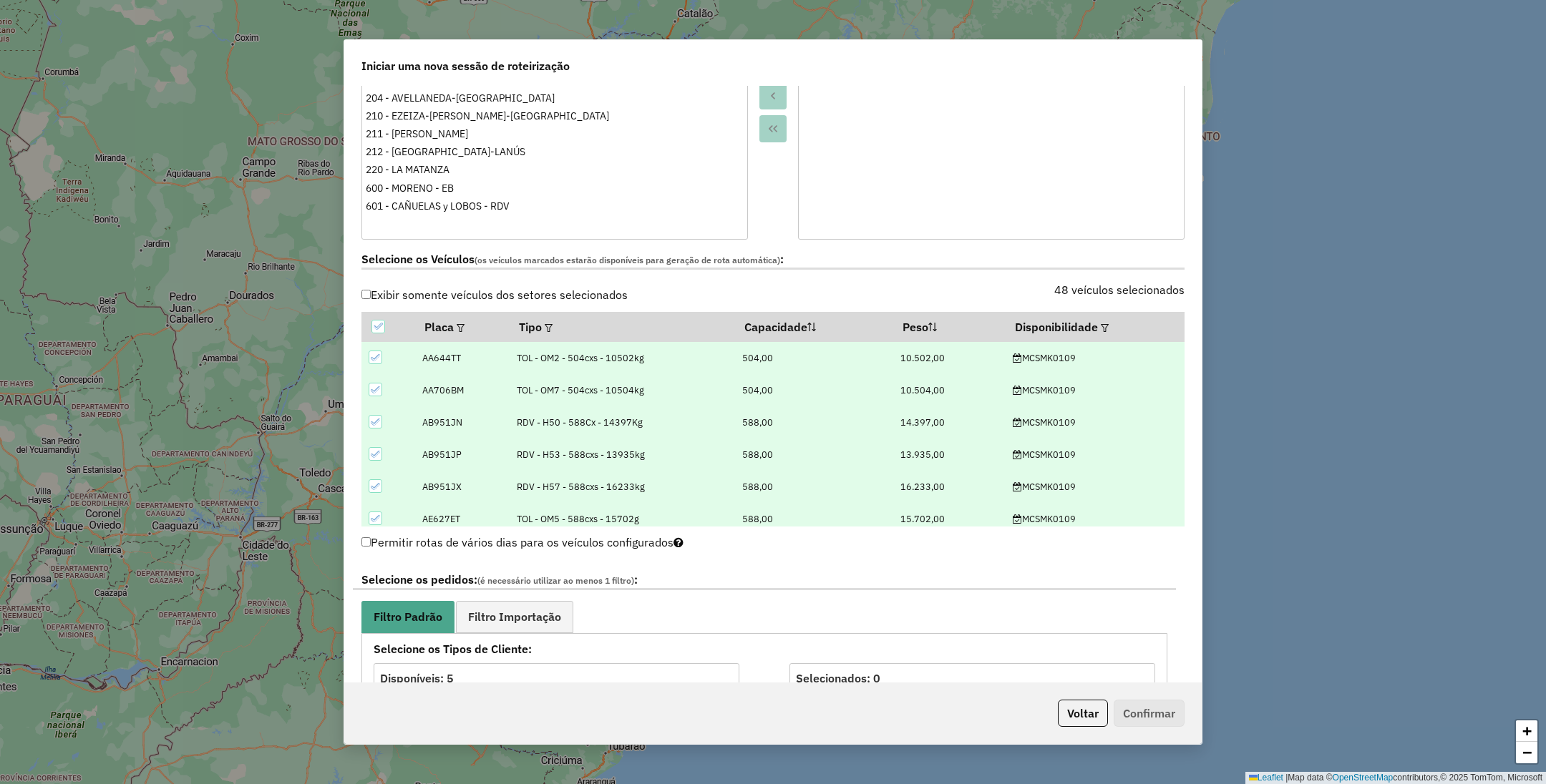
scroll to position [537, 0]
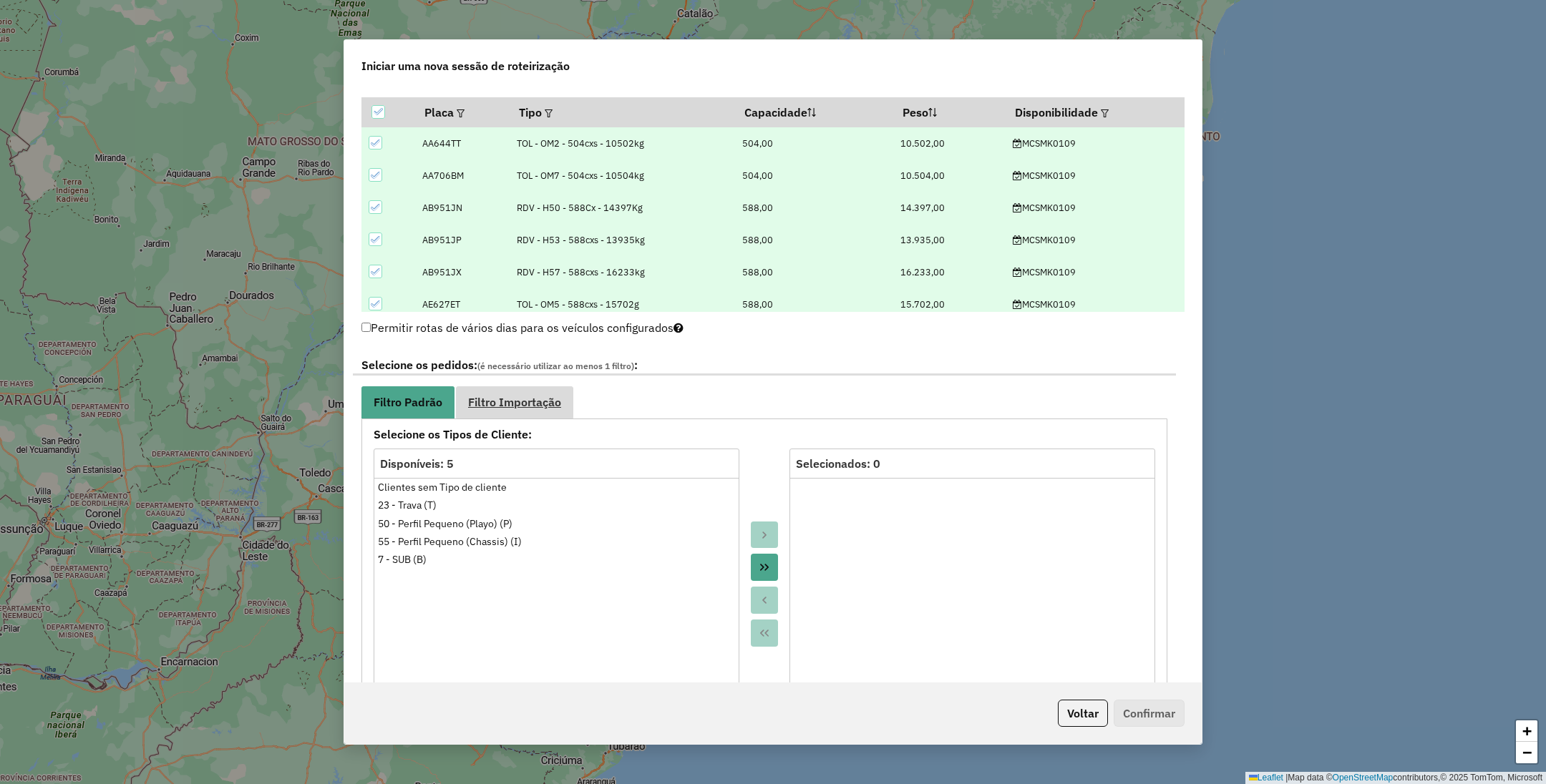
click at [522, 413] on link "Filtro Importação" at bounding box center [514, 402] width 117 height 32
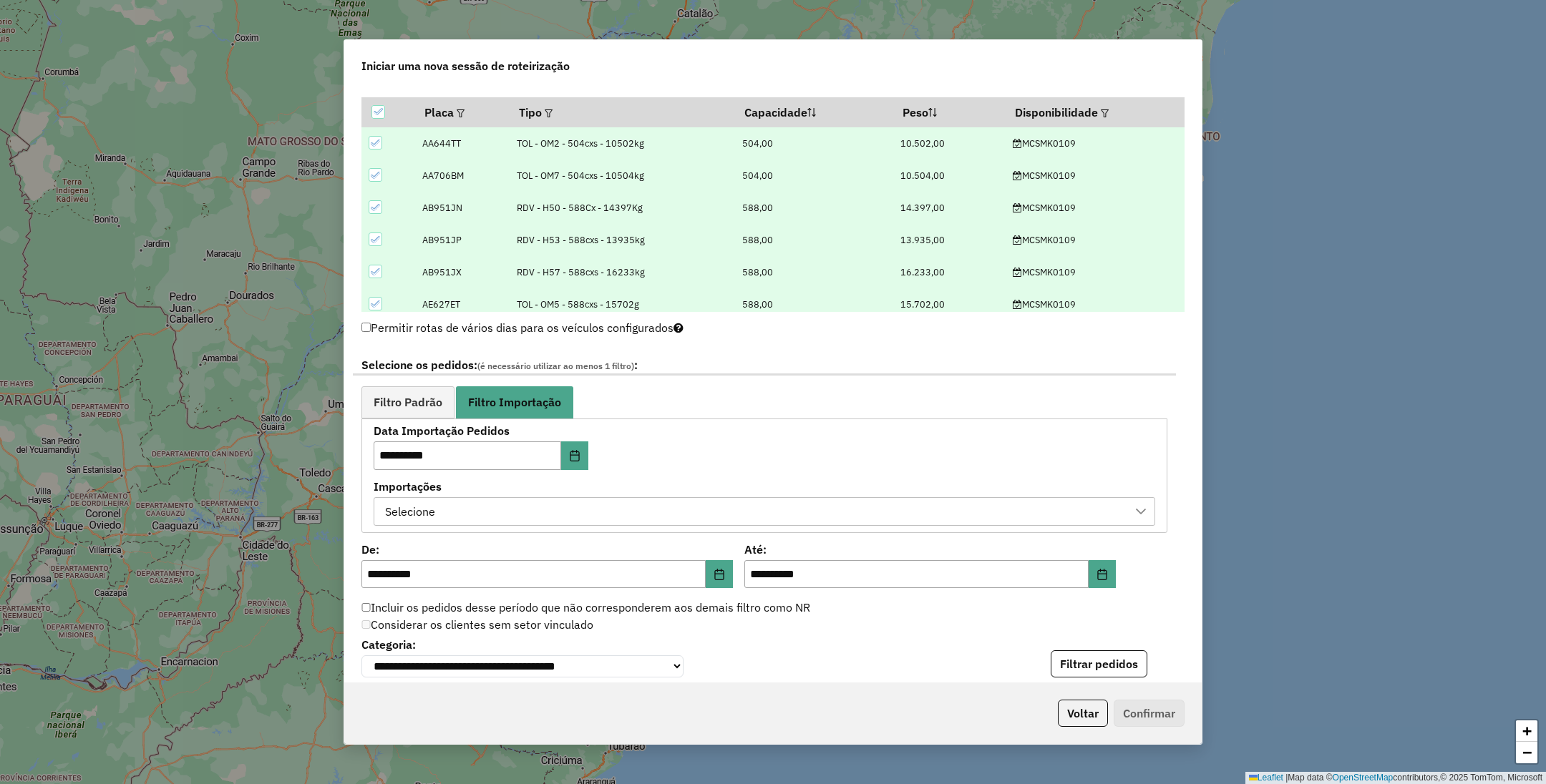
click at [555, 522] on div "Selecione" at bounding box center [754, 511] width 747 height 28
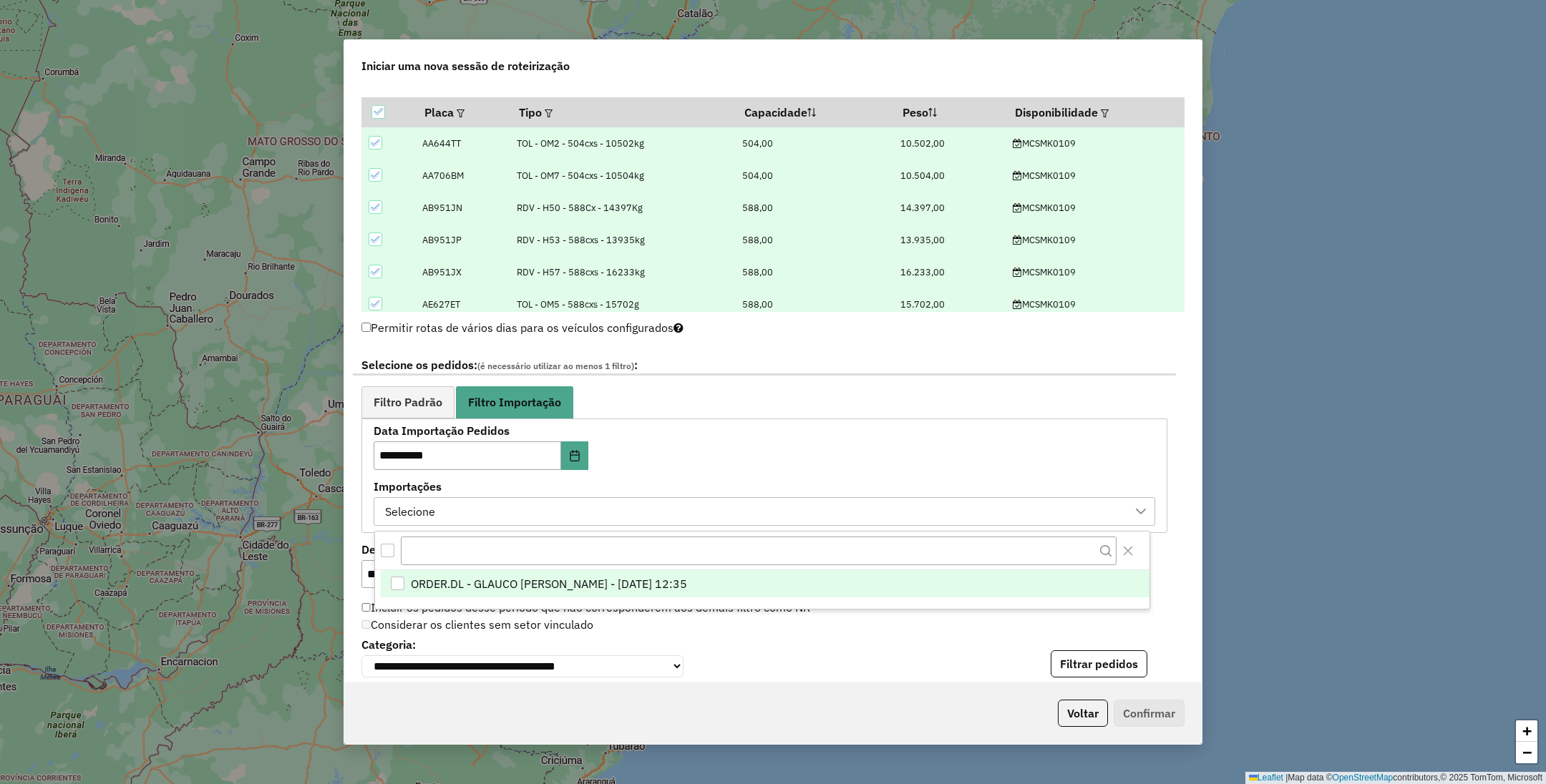
scroll to position [9, 65]
click at [546, 581] on span "ORDER.DL - GLAUCO RODRIGO VALENTINI - 30/08/2025 12:35" at bounding box center [549, 584] width 276 height 17
click at [404, 408] on span "Filtro Padrão" at bounding box center [408, 402] width 69 height 12
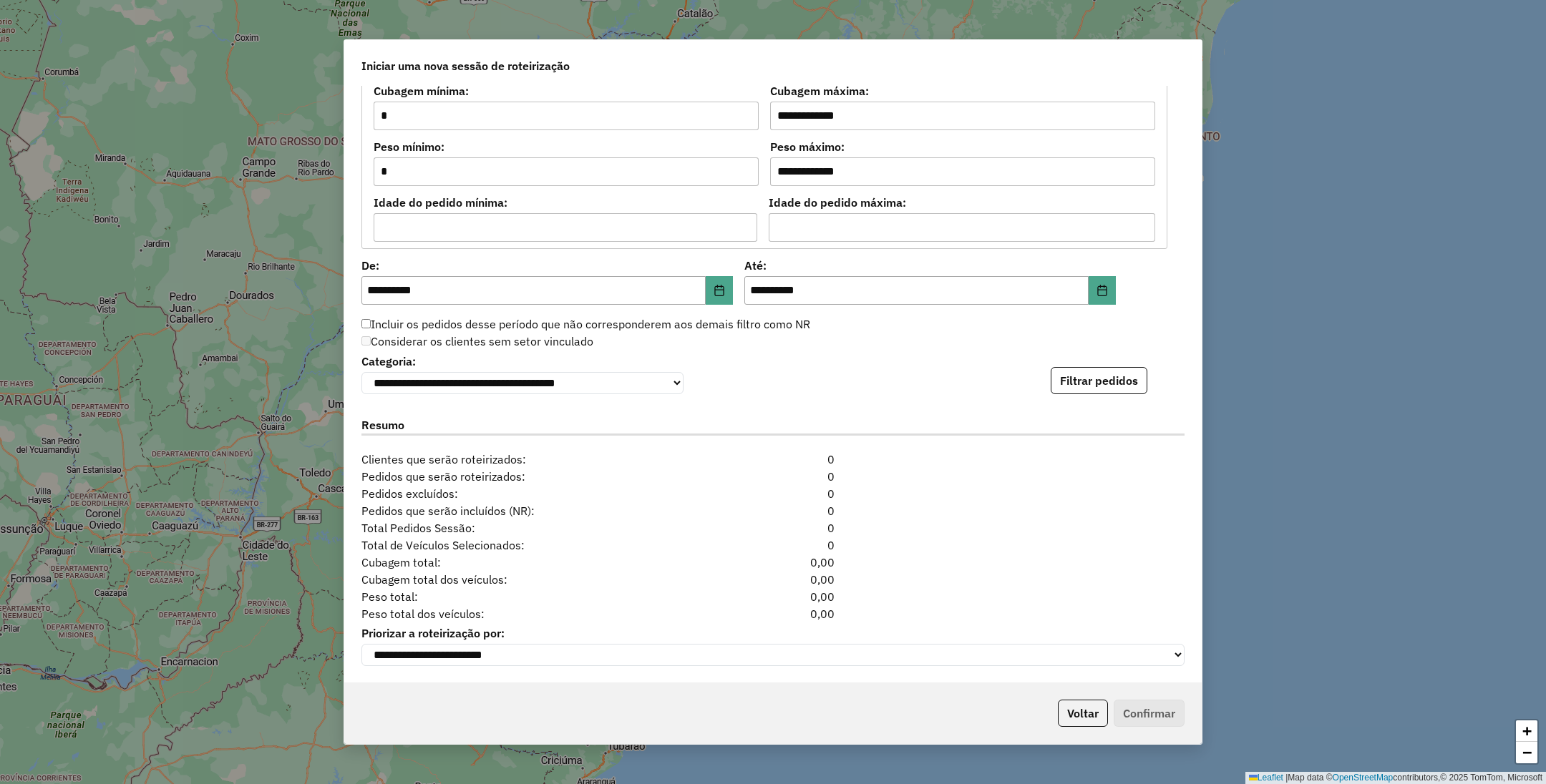
scroll to position [1251, 0]
click at [1086, 370] on button "Filtrar pedidos" at bounding box center [1099, 380] width 97 height 28
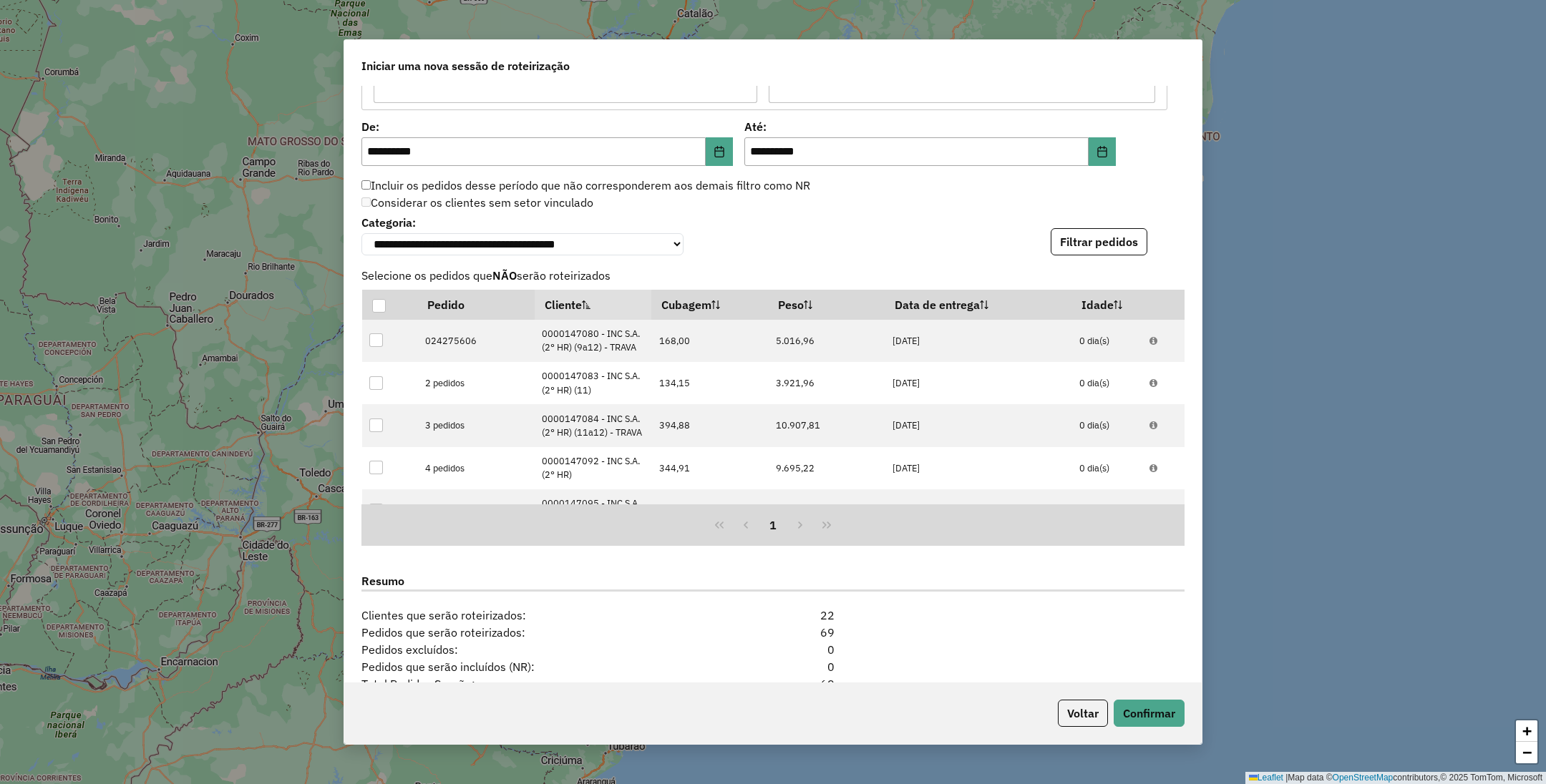
scroll to position [1546, 0]
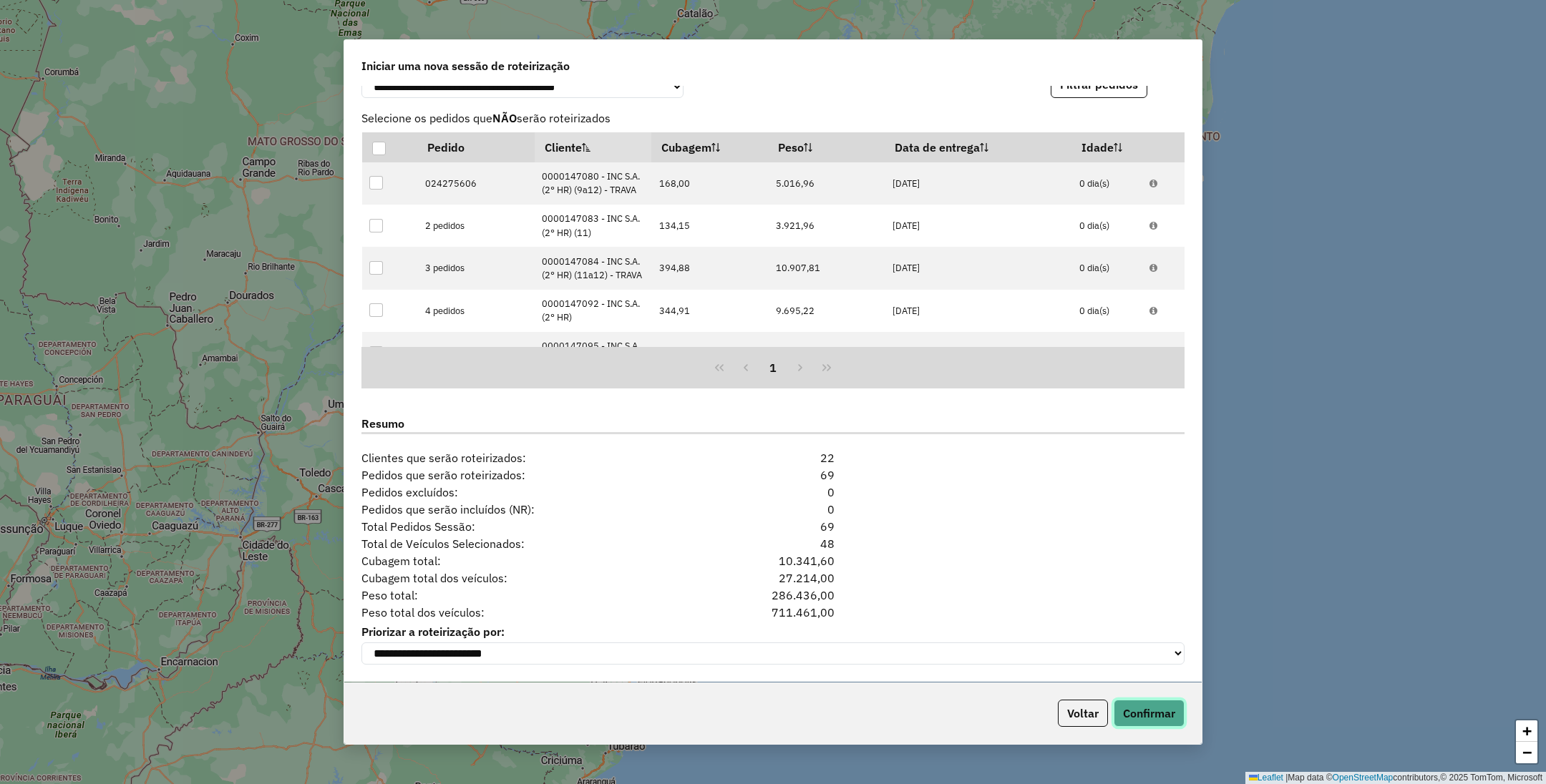
click at [1132, 717] on button "Confirmar" at bounding box center [1149, 713] width 71 height 28
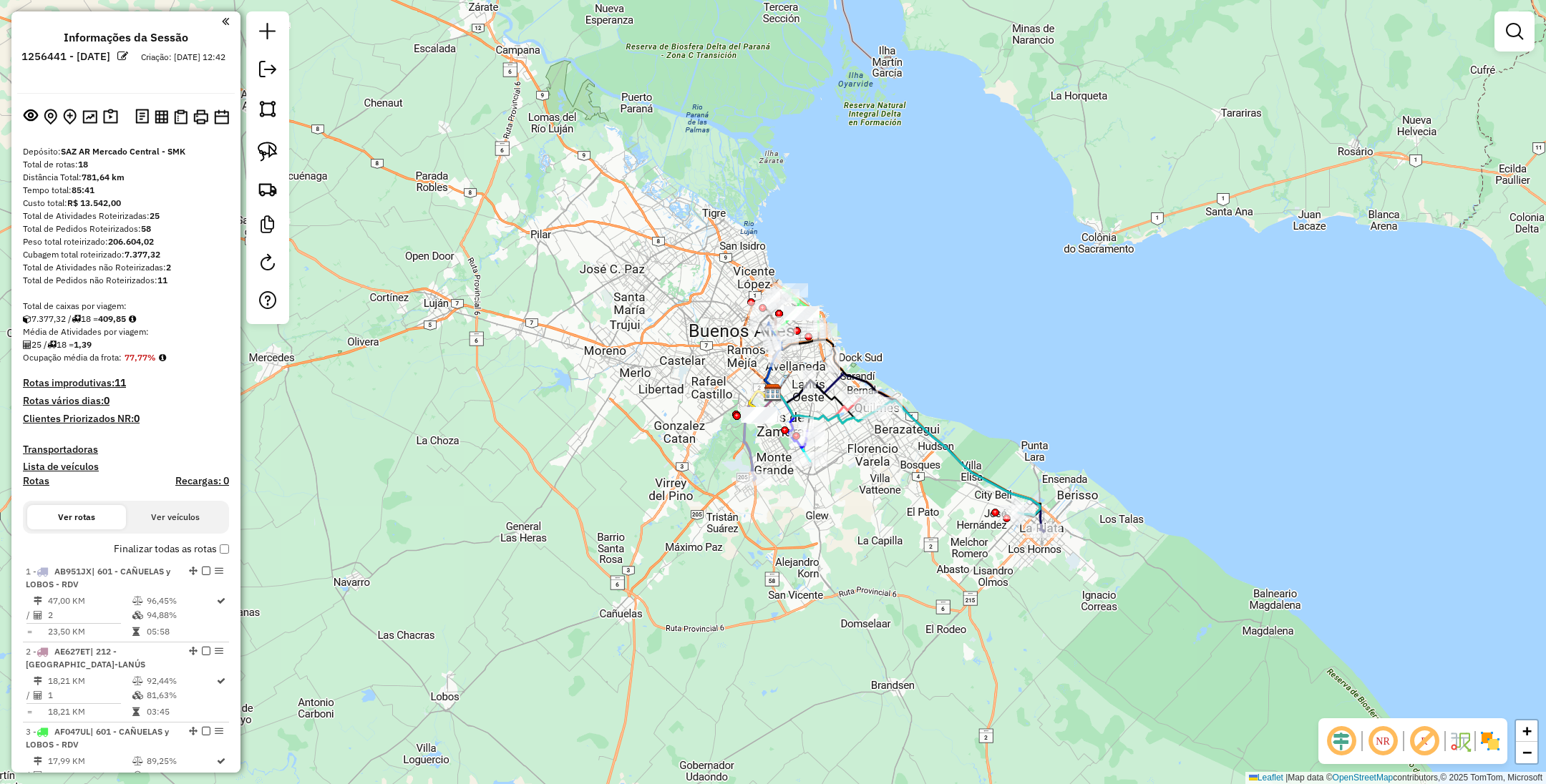
click at [1492, 737] on img at bounding box center [1490, 741] width 23 height 23
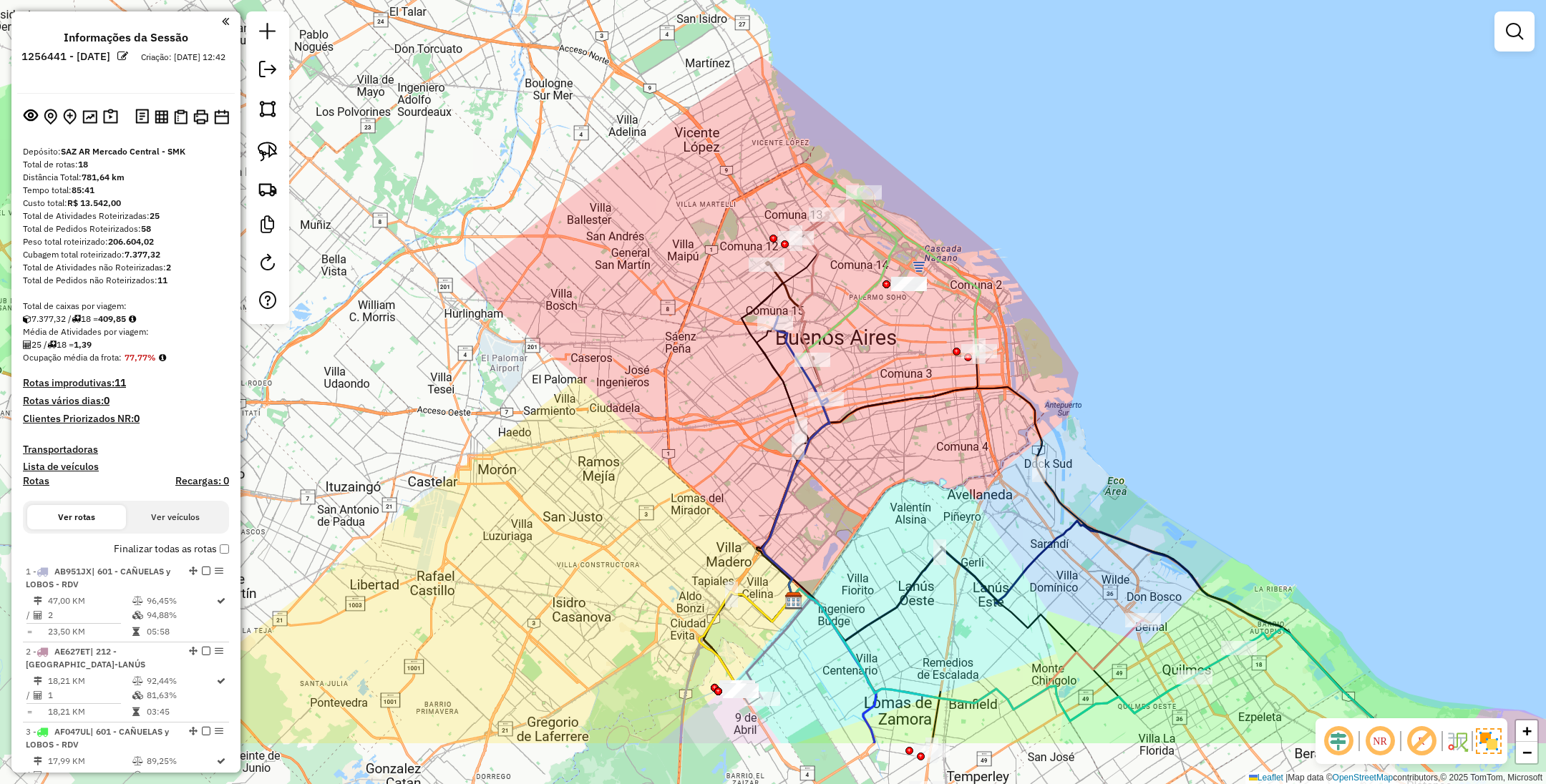
drag, startPoint x: 944, startPoint y: 320, endPoint x: 1035, endPoint y: 200, distance: 150.6
click at [1035, 200] on div "Janela de atendimento Grade de atendimento Capacidade Transportadoras Veículos …" at bounding box center [773, 392] width 1546 height 784
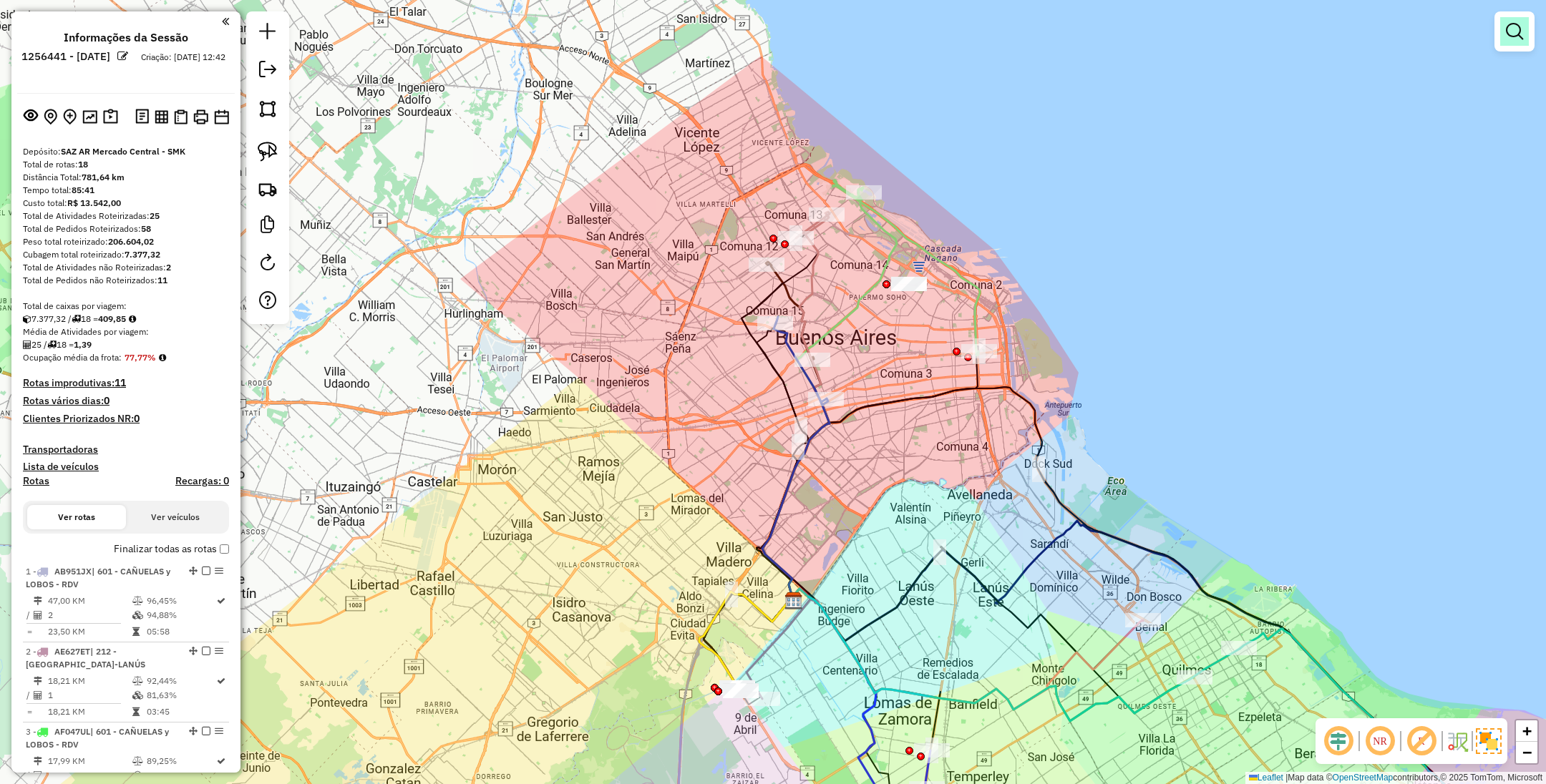
click at [1513, 28] on em at bounding box center [1514, 32] width 17 height 17
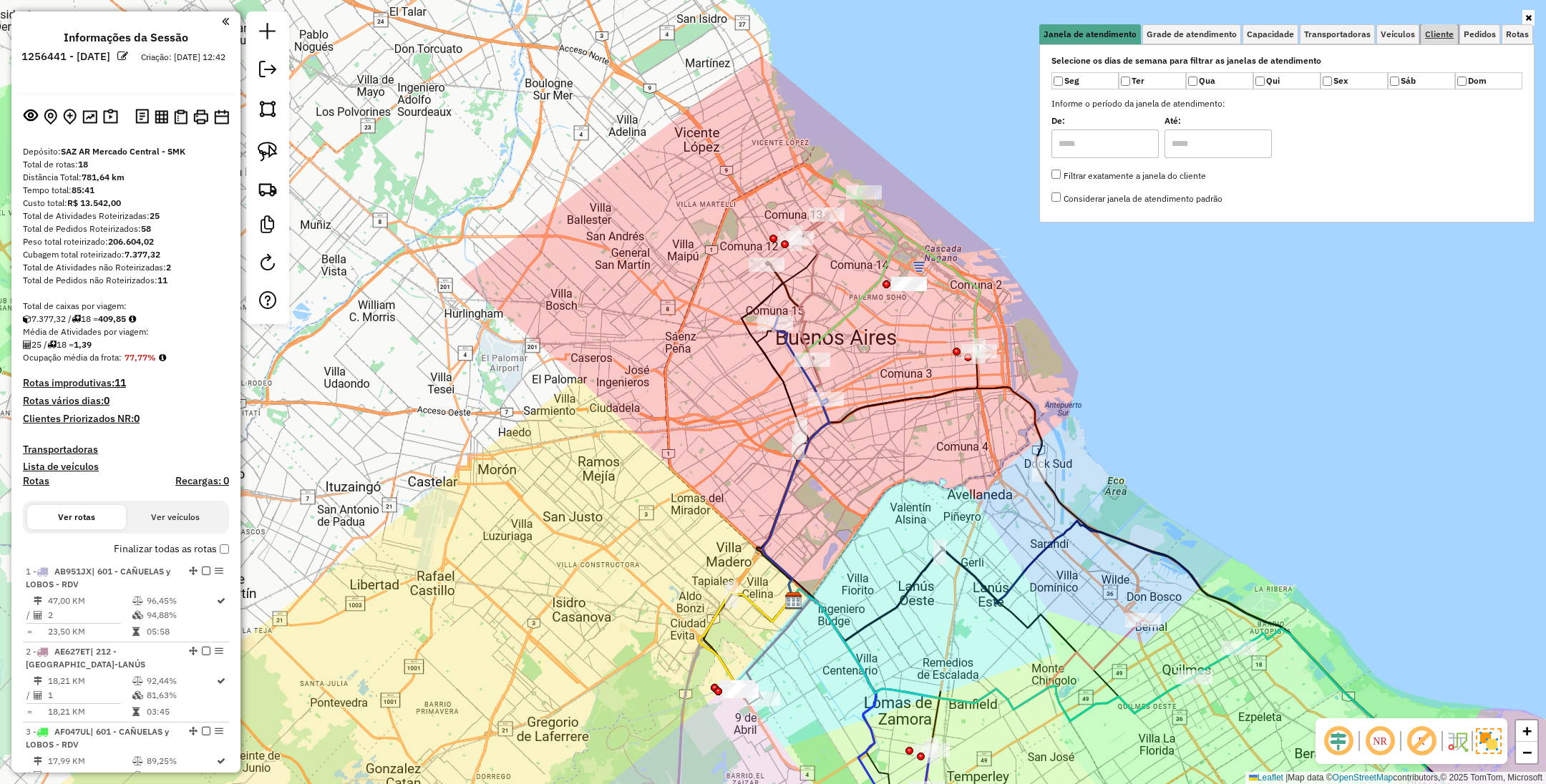
click at [1433, 31] on span "Cliente" at bounding box center [1440, 34] width 28 height 9
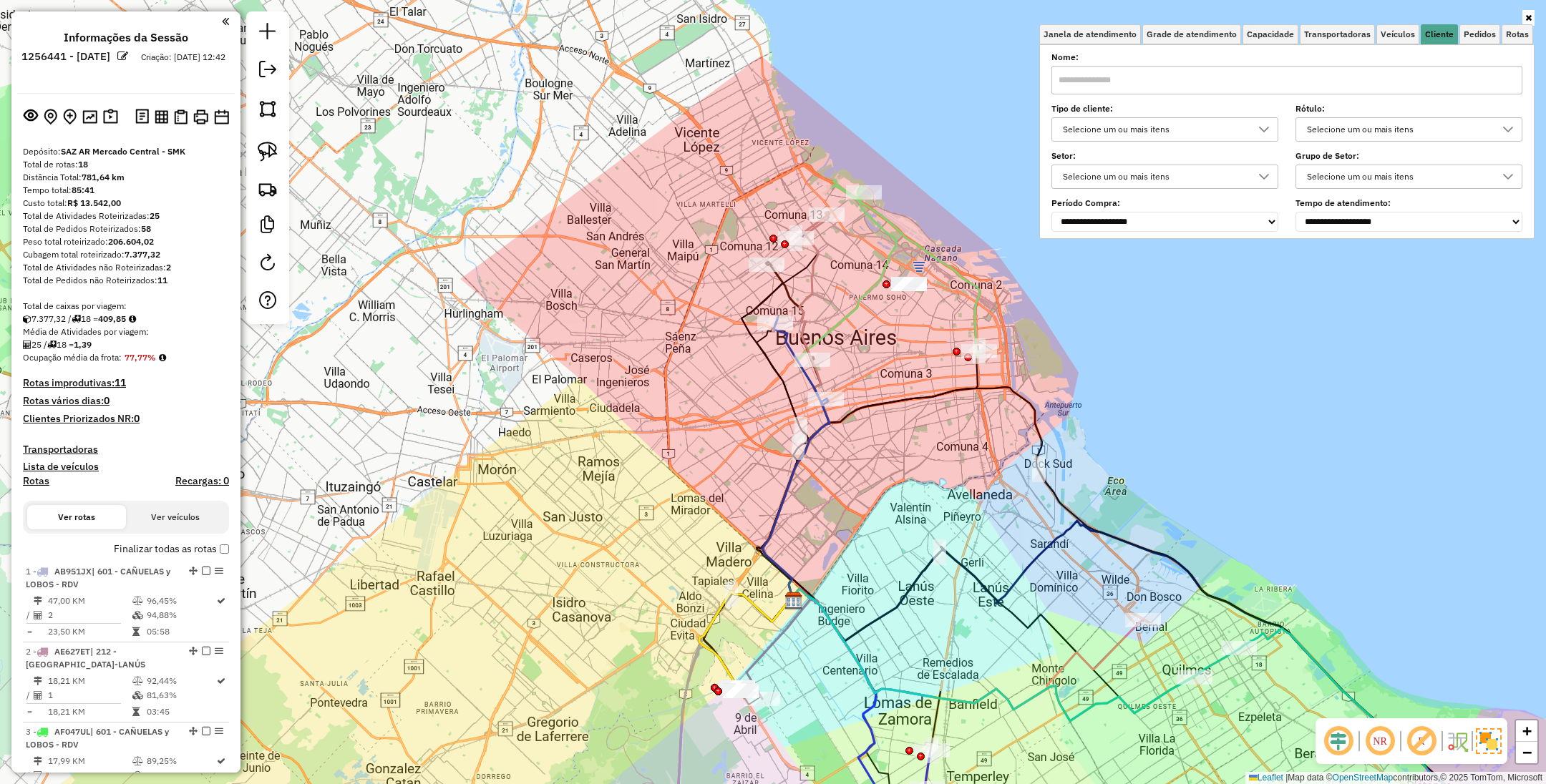
click at [1187, 127] on div "Selecione um ou mais itens" at bounding box center [1154, 129] width 192 height 23
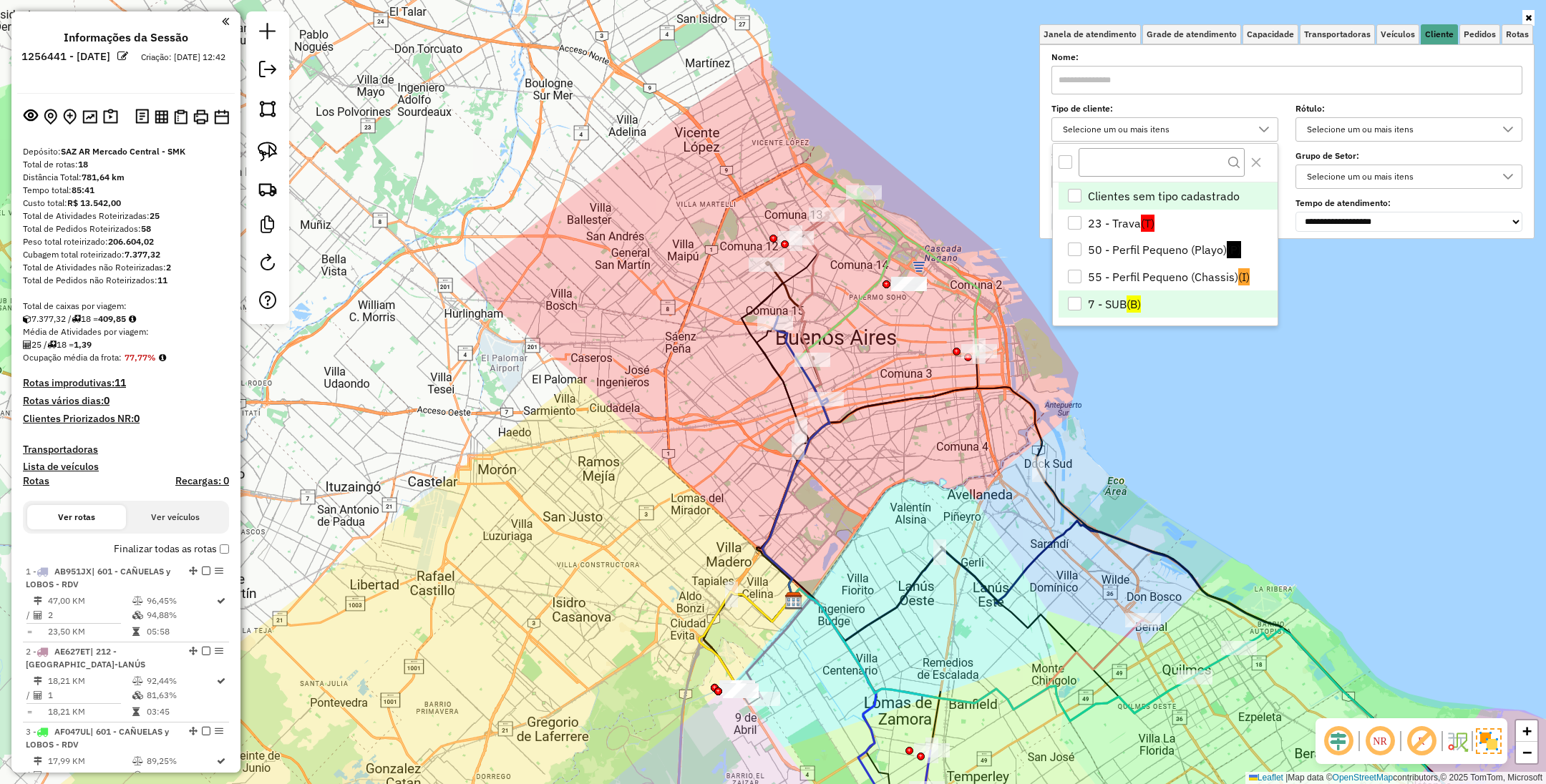
click at [1072, 303] on div "7 - SUB" at bounding box center [1075, 303] width 13 height 13
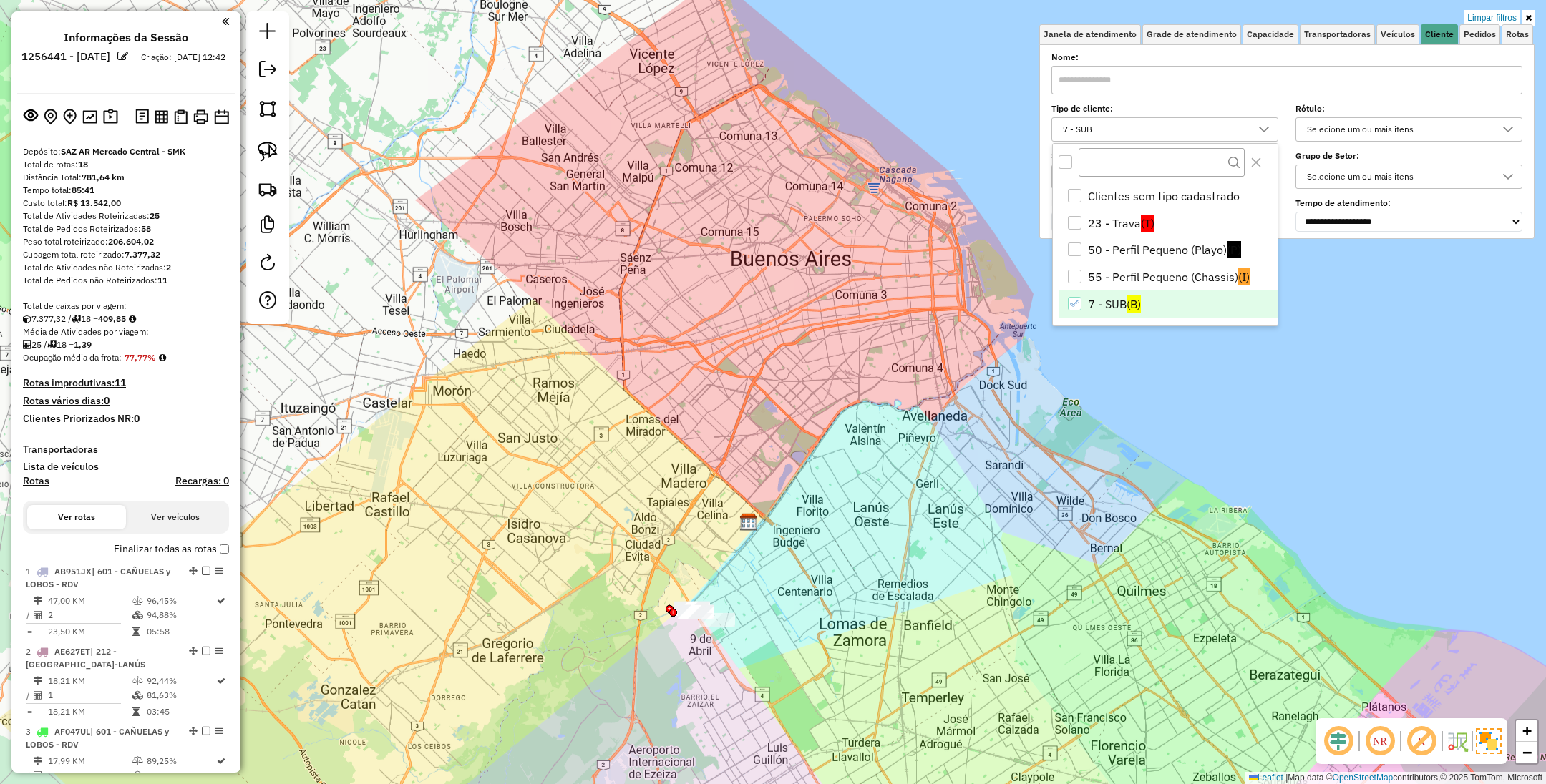
drag, startPoint x: 1044, startPoint y: 721, endPoint x: 923, endPoint y: 473, distance: 275.9
click at [923, 473] on div "Limpar filtros Janela de atendimento Grade de atendimento Capacidade Transporta…" at bounding box center [773, 392] width 1546 height 784
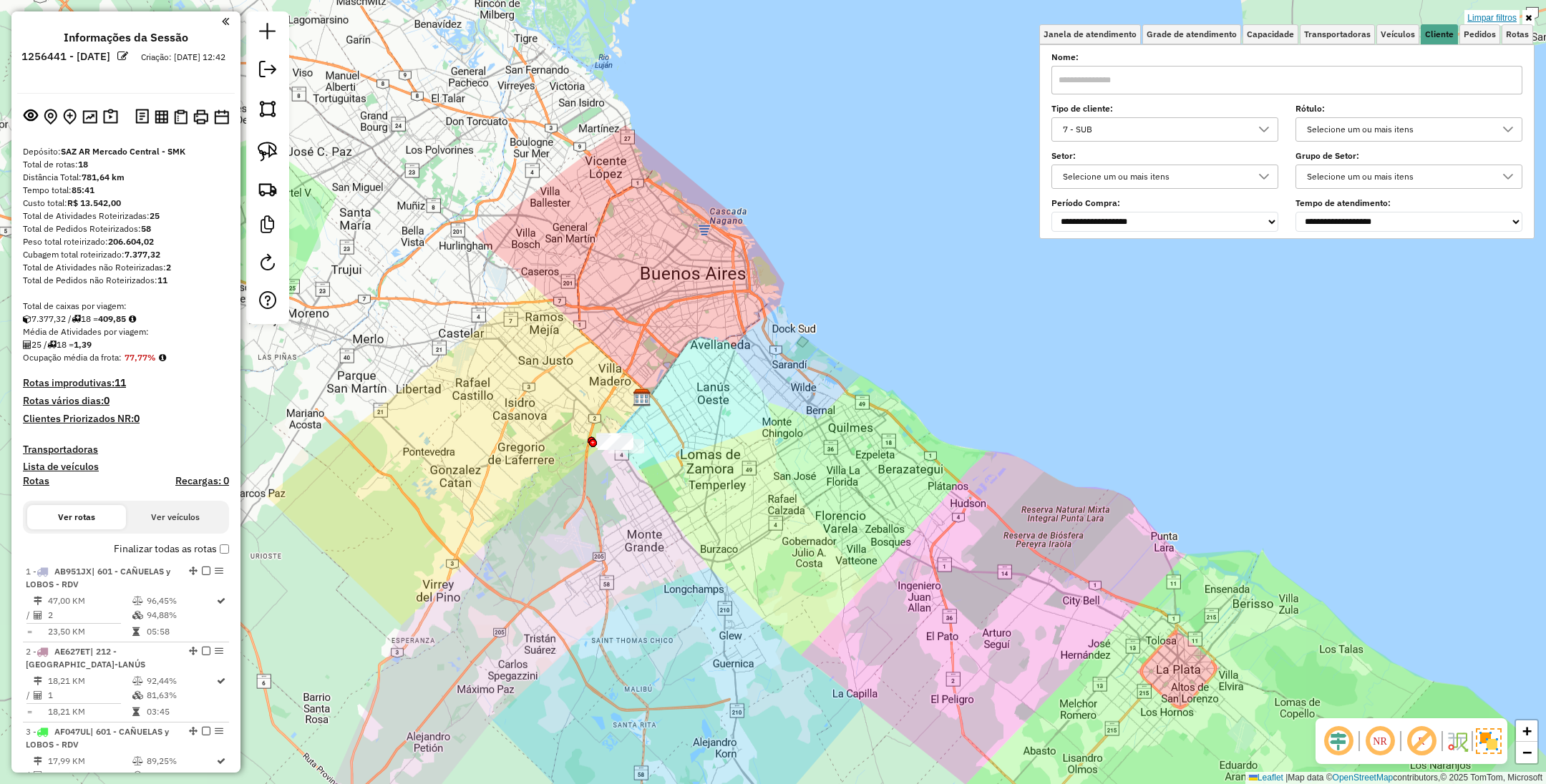
click at [1497, 17] on link "Limpar filtros" at bounding box center [1492, 18] width 55 height 16
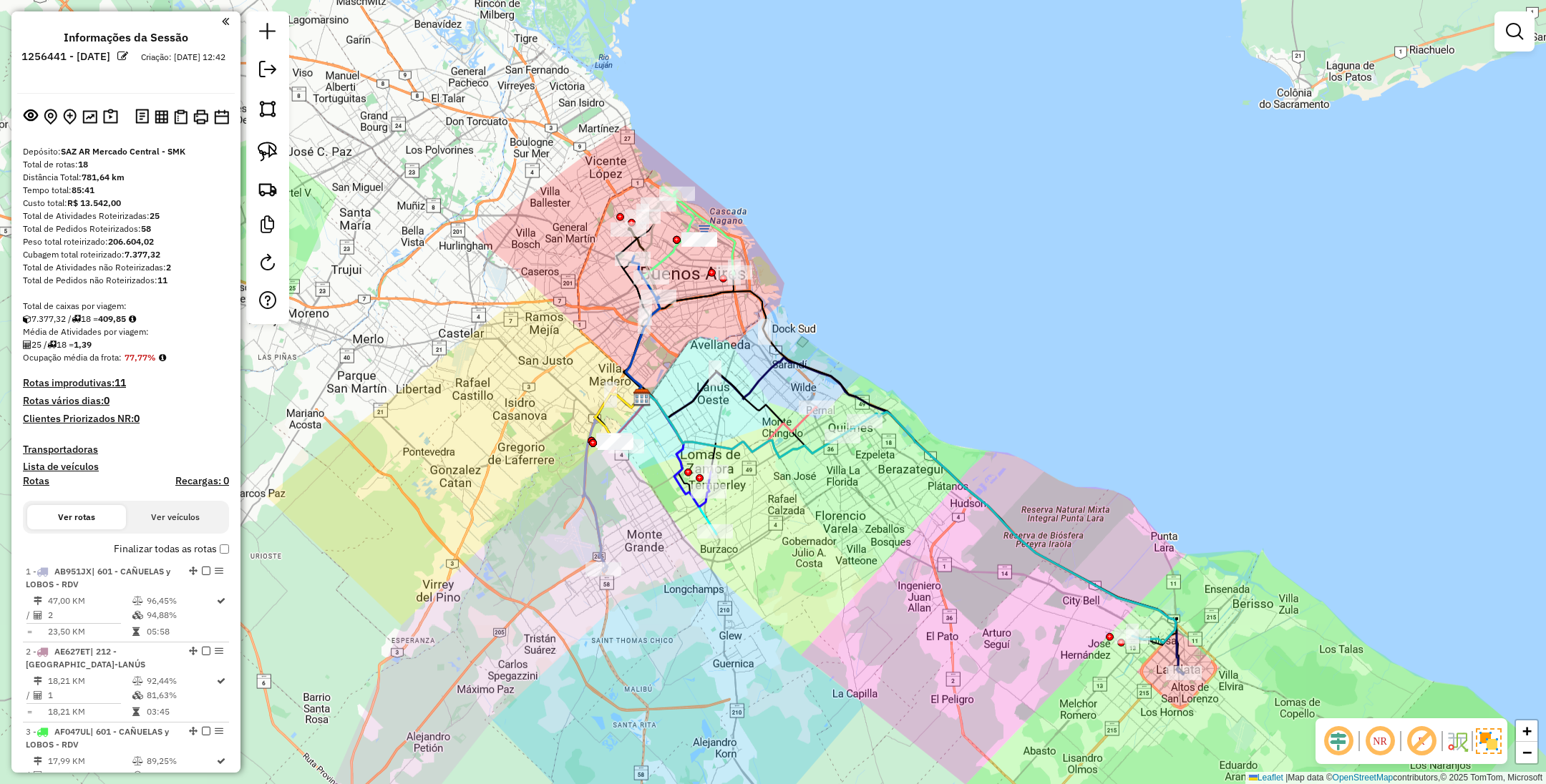
click at [945, 230] on div "Rota 15 - Placa XXX063 0000910028 - INC S.A. Janela de atendimento Grade de ate…" at bounding box center [773, 392] width 1546 height 784
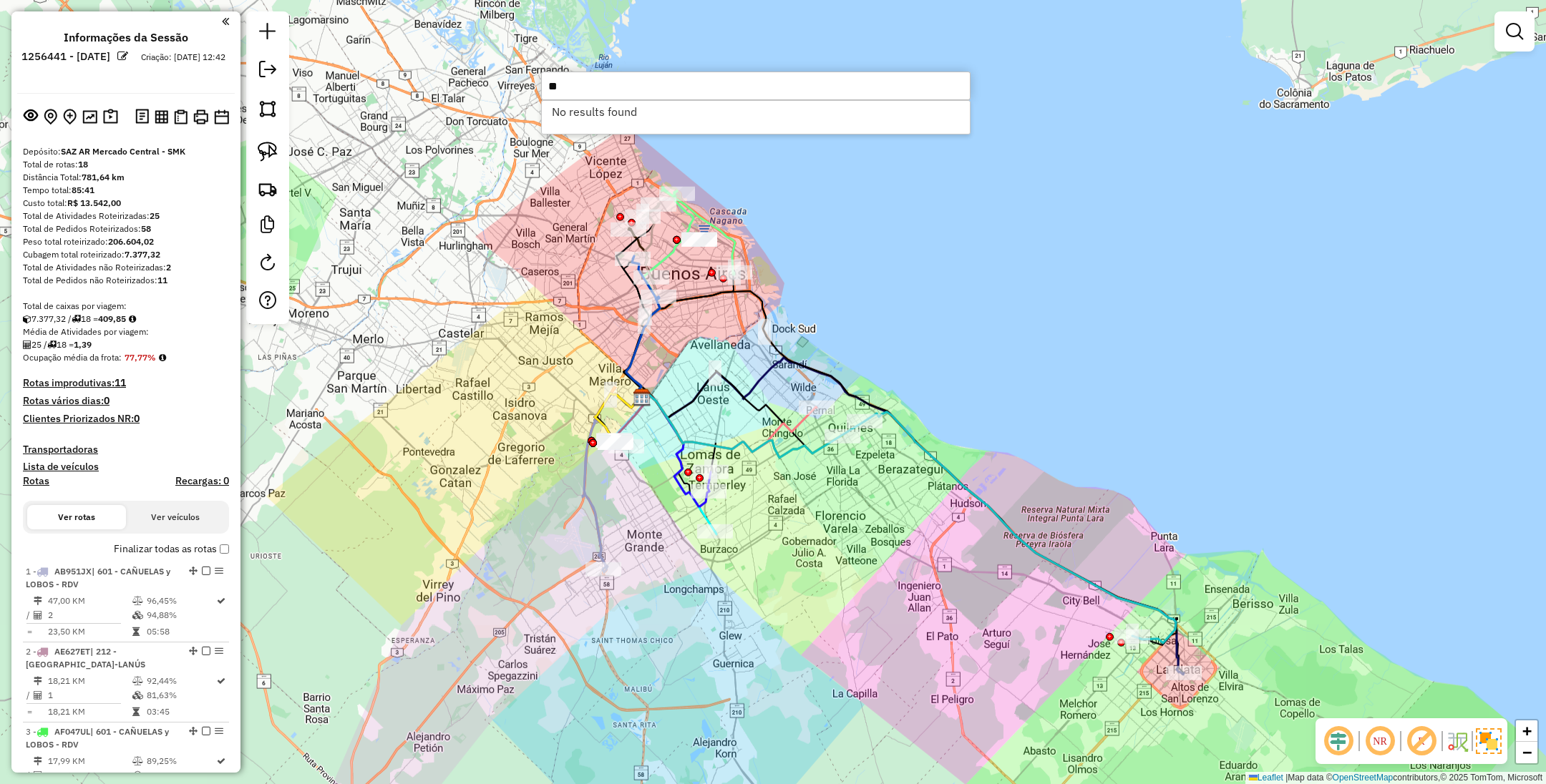
type input "*"
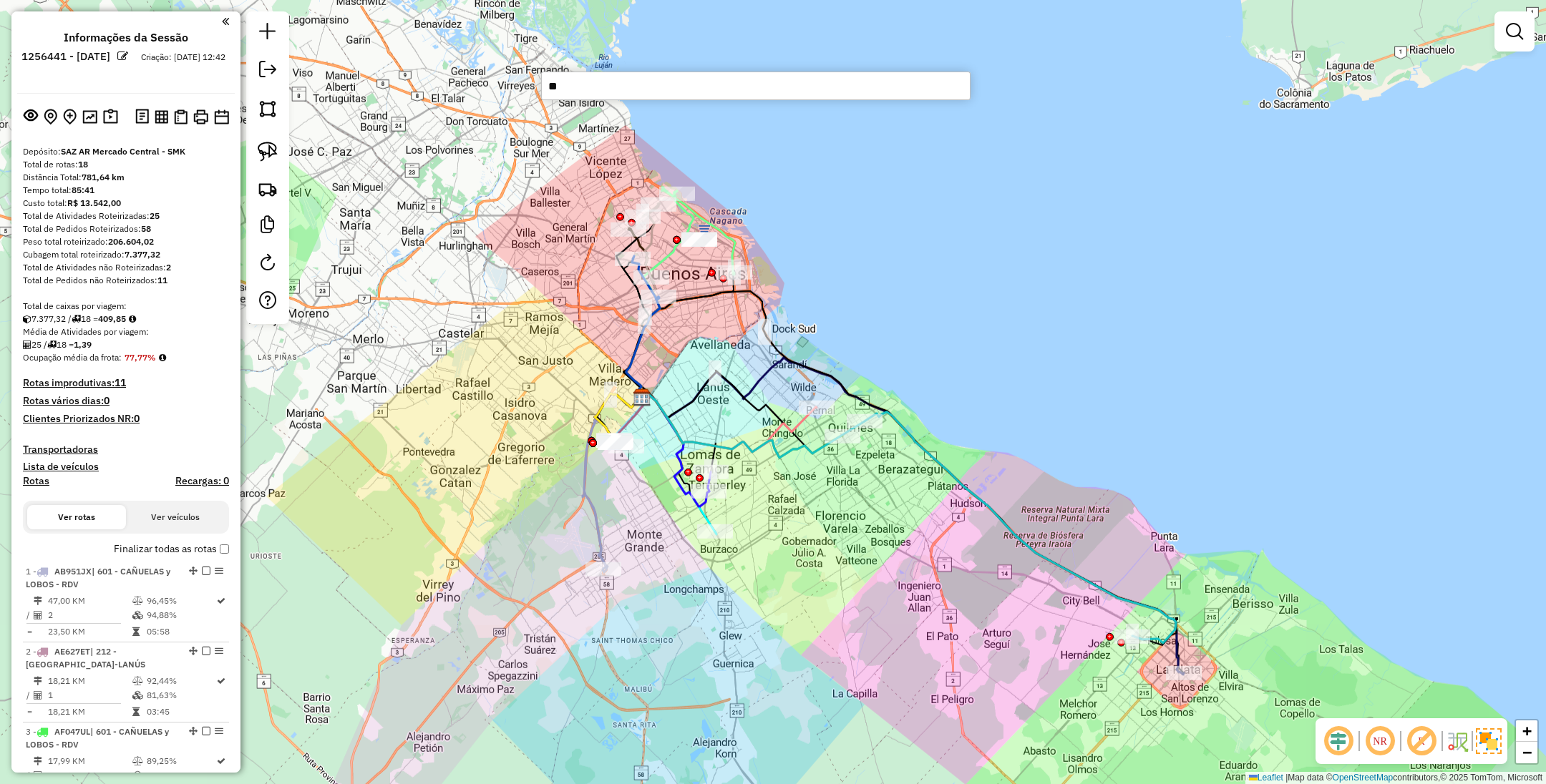
type input "***"
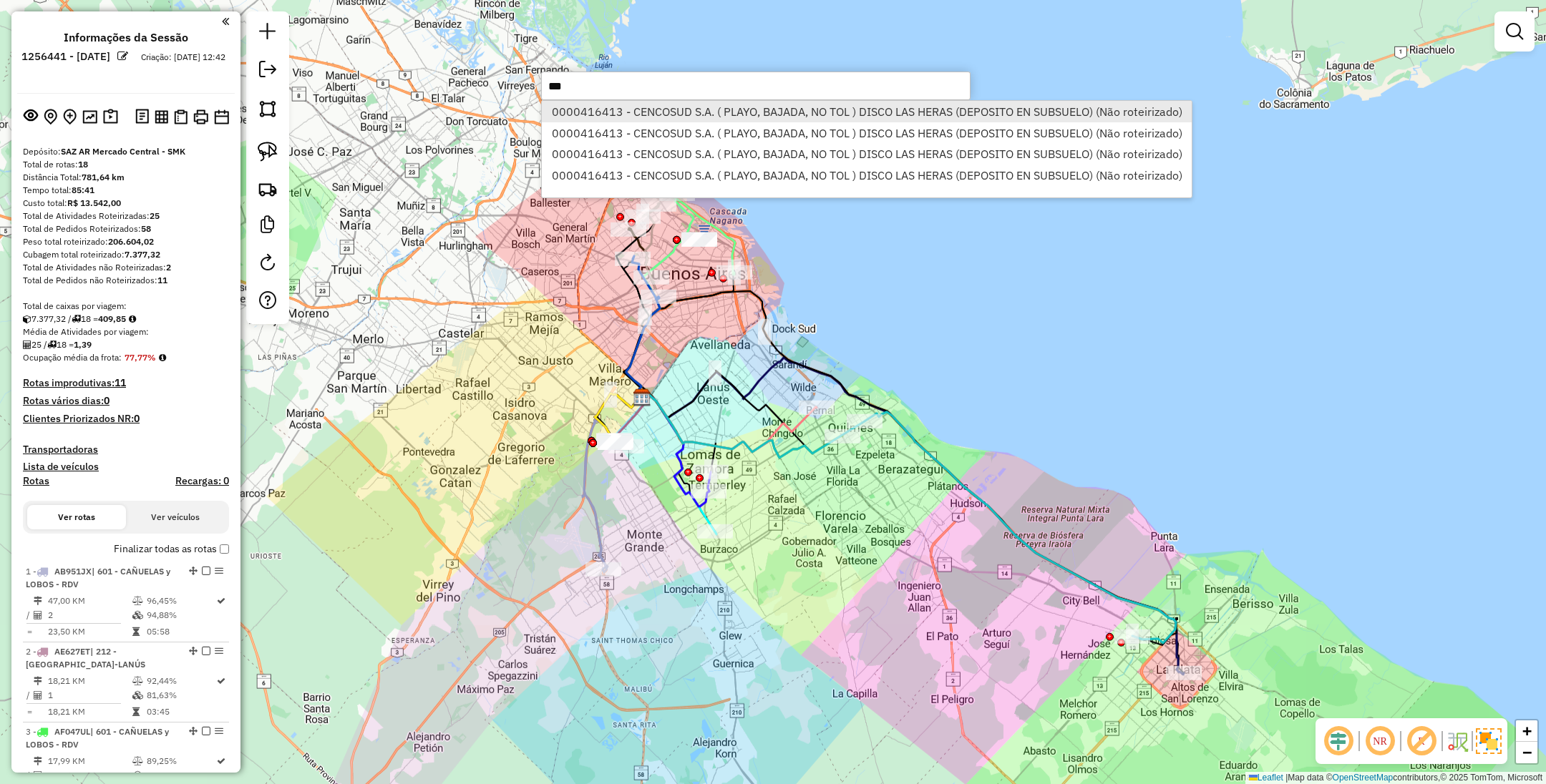
click at [782, 105] on li "0000416413 - CENCOSUD S.A. ( PLAYO, BAJADA, NO TOL ) DISCO LAS HERAS (DEPOSITO …" at bounding box center [866, 111] width 650 height 21
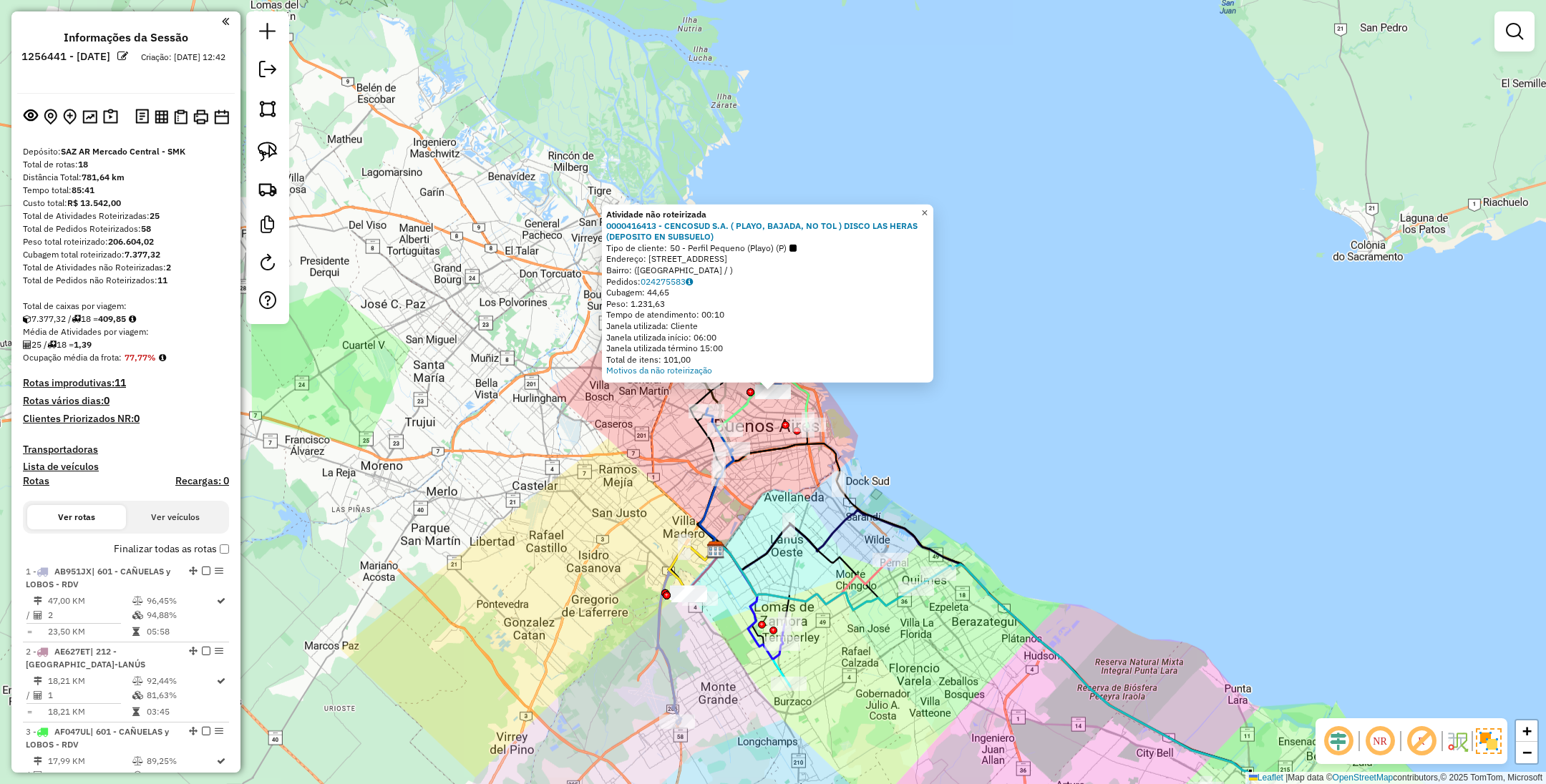
click at [933, 213] on link "×" at bounding box center [925, 214] width 17 height 17
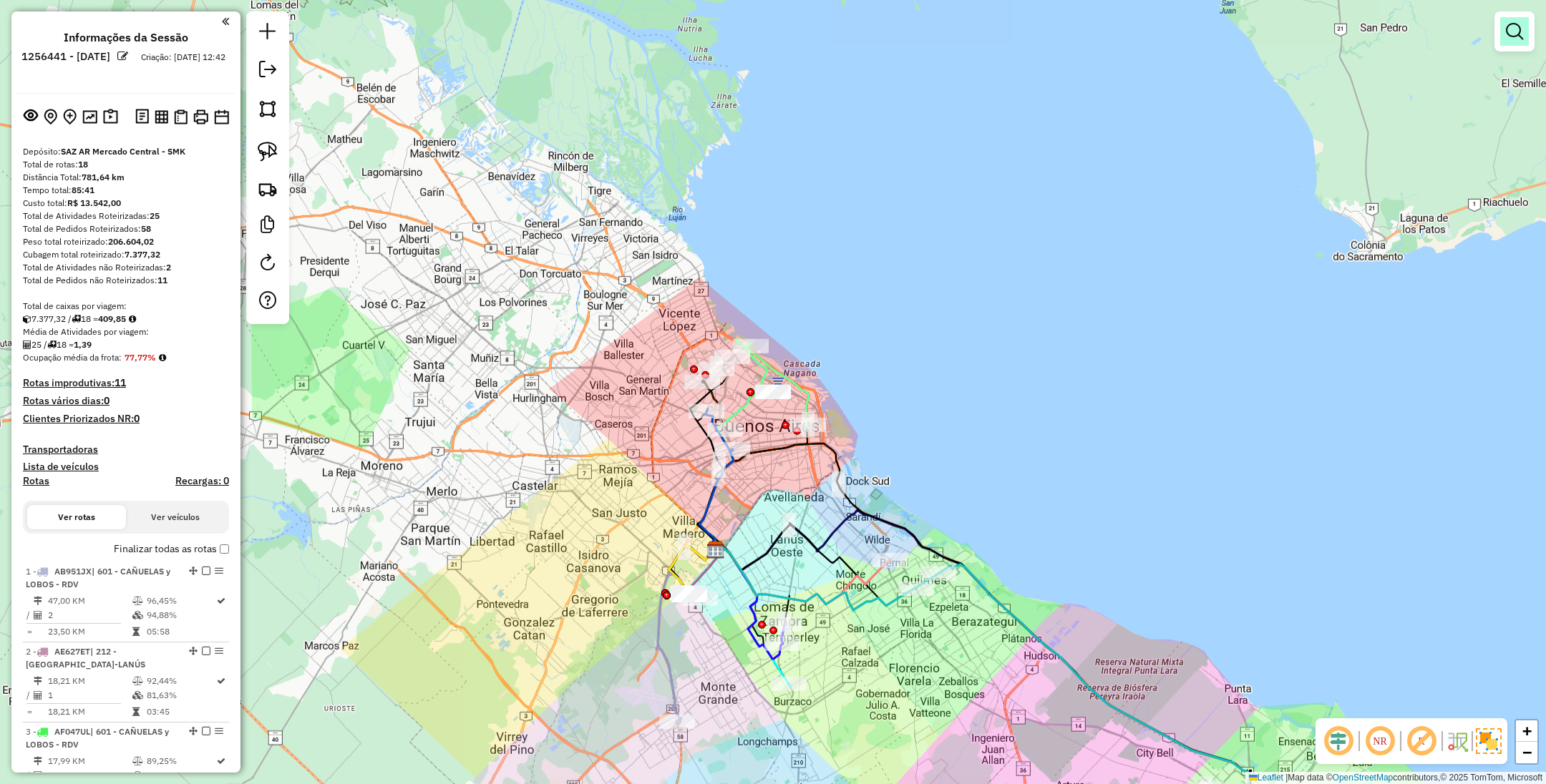
click at [1508, 35] on em at bounding box center [1514, 32] width 17 height 17
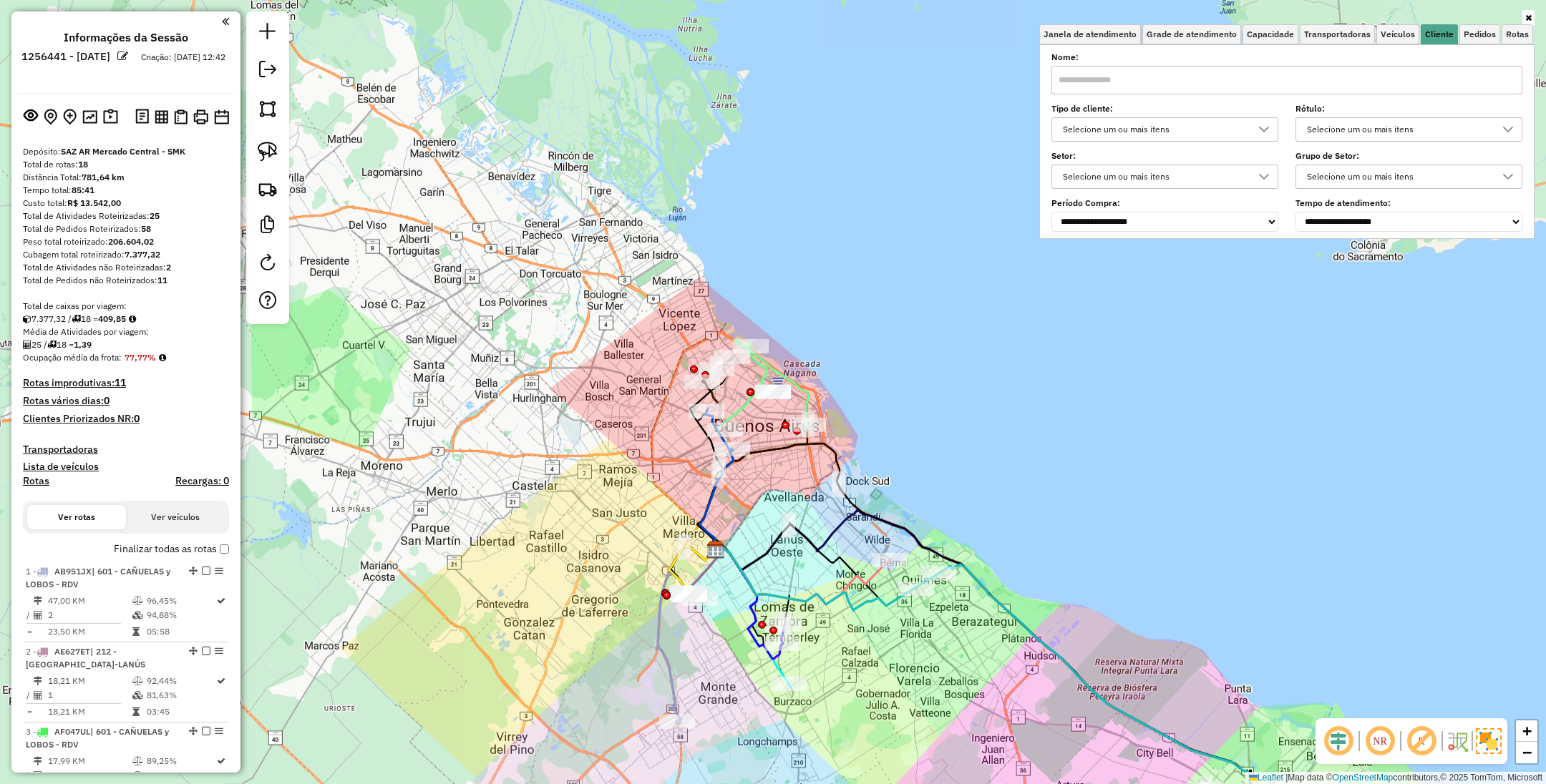
click at [1175, 124] on div "Selecione um ou mais itens" at bounding box center [1154, 129] width 192 height 23
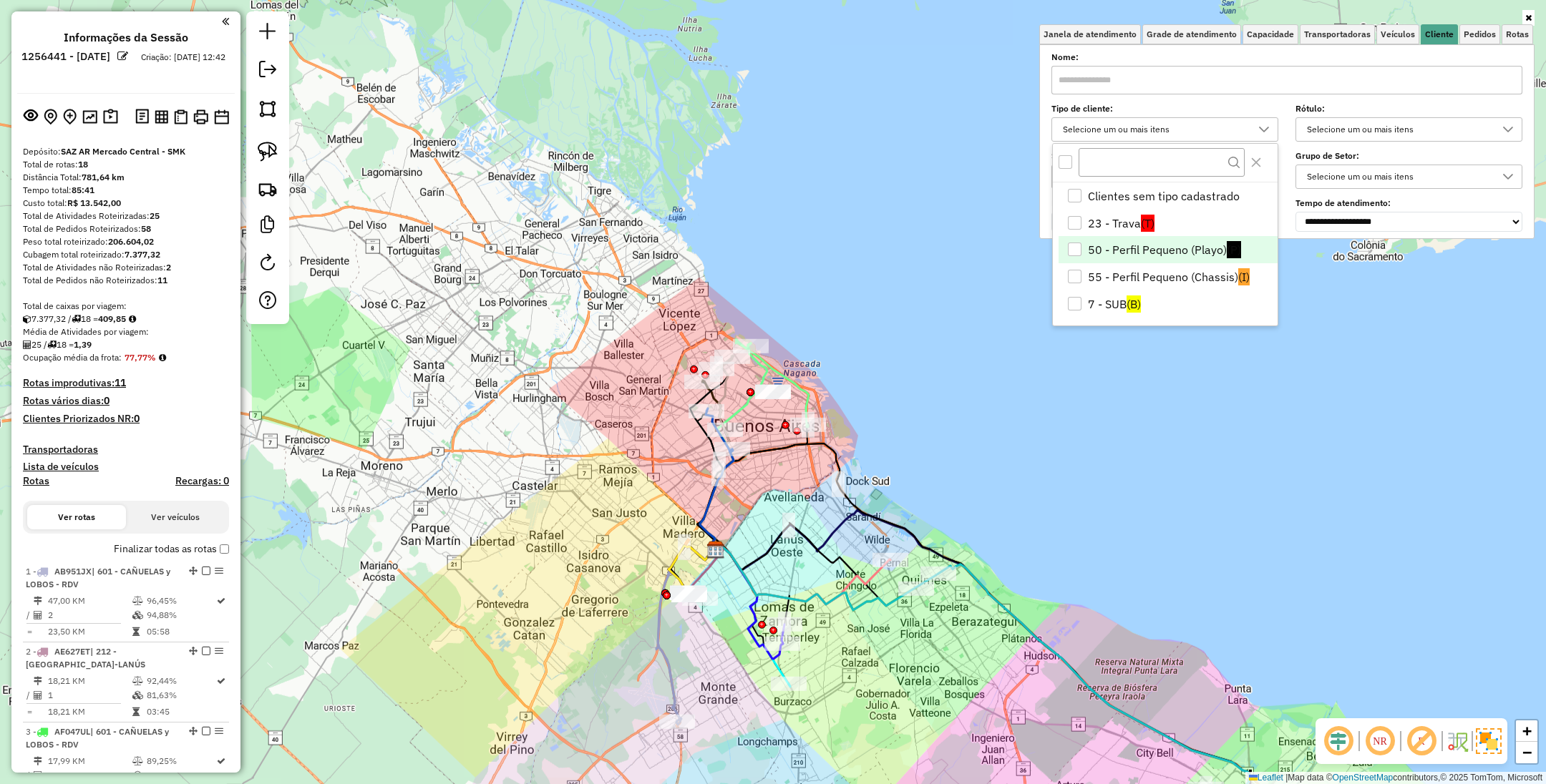
click at [1078, 250] on div "50 - Perfil Pequeno (Playo)" at bounding box center [1075, 249] width 13 height 13
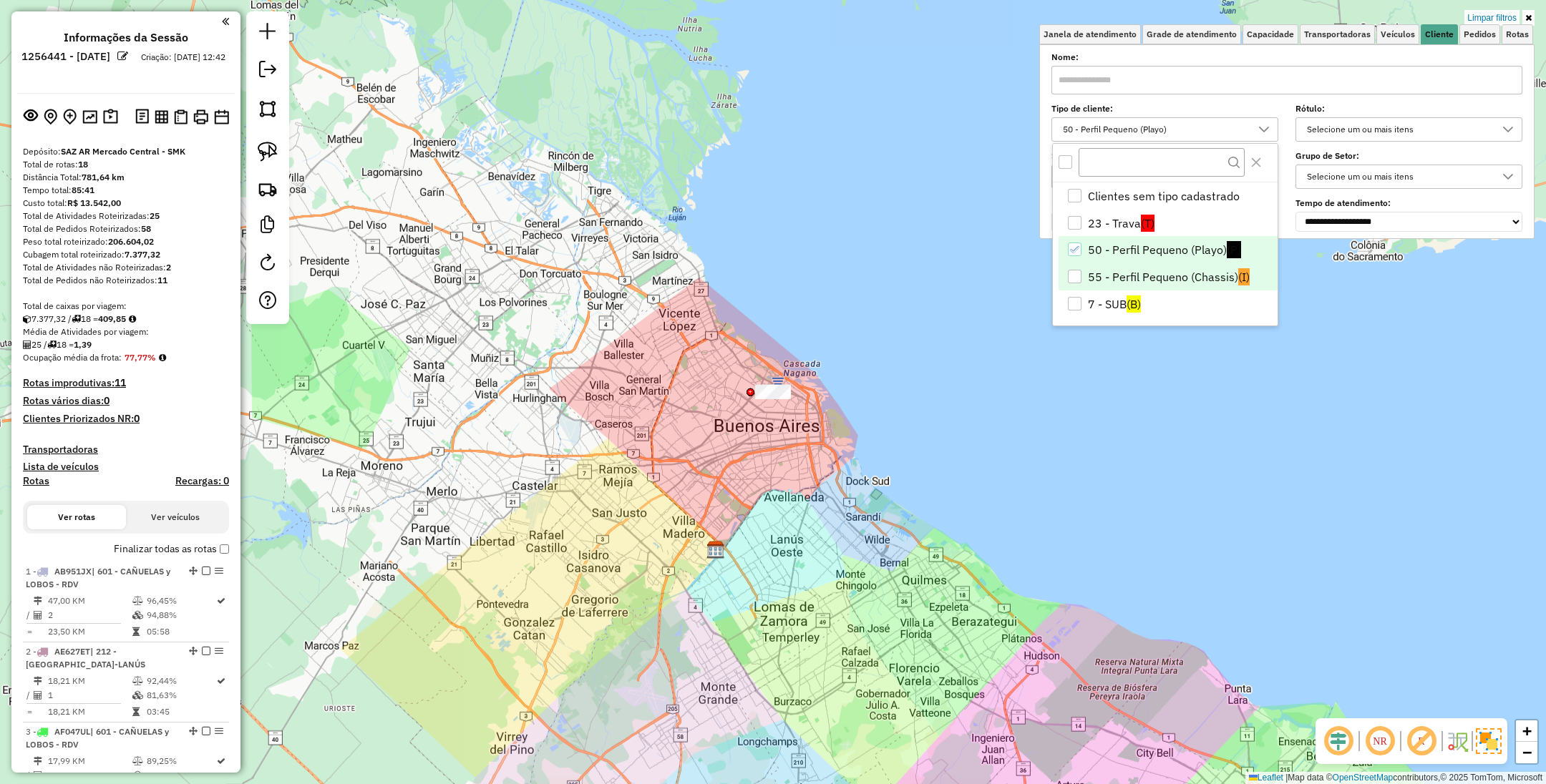
click at [1078, 277] on div "55 - Perfil Pequeno (Chassis)" at bounding box center [1075, 276] width 13 height 13
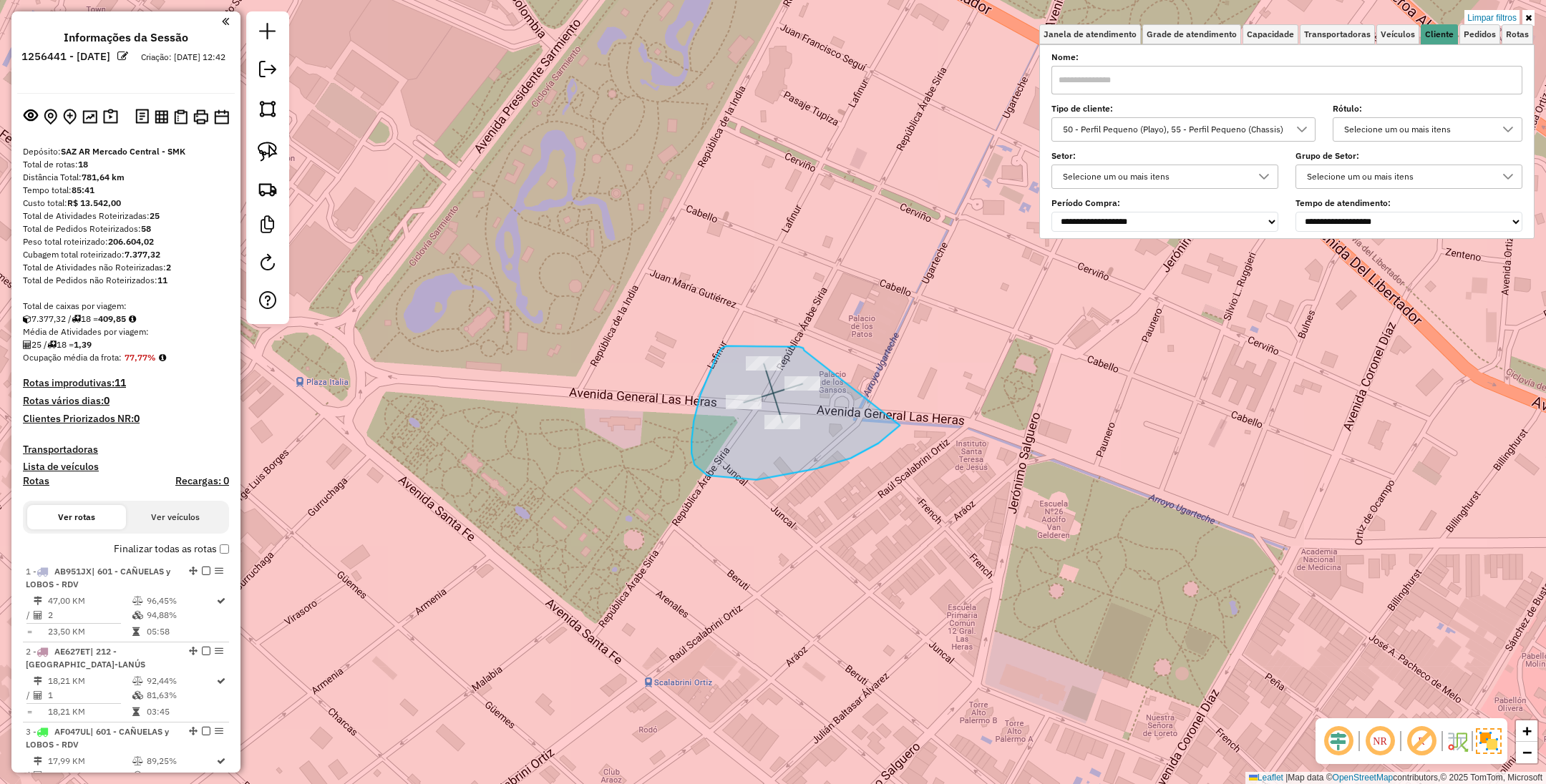
drag, startPoint x: 804, startPoint y: 348, endPoint x: 918, endPoint y: 365, distance: 115.3
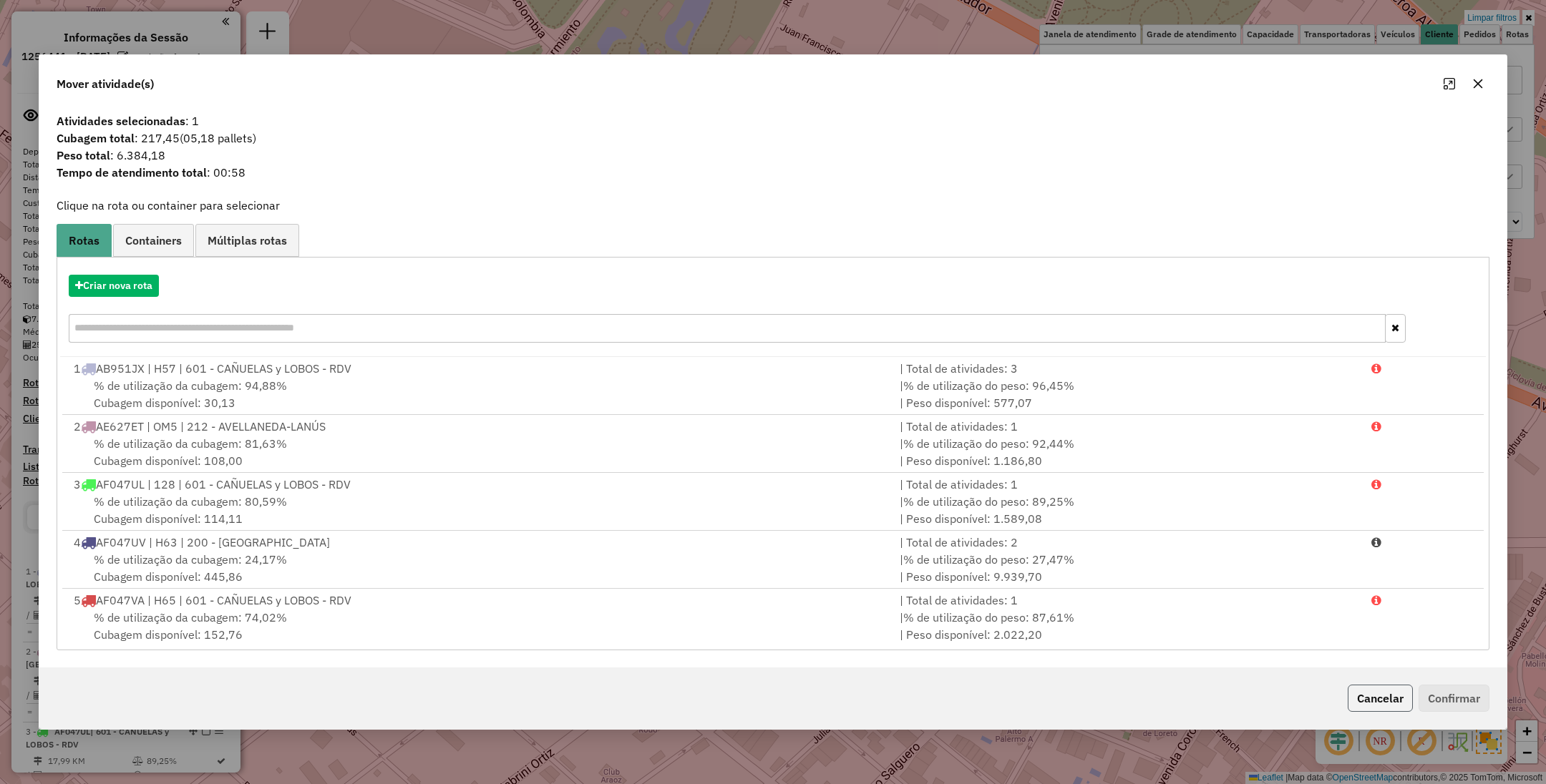
click at [1373, 700] on button "Cancelar" at bounding box center [1380, 698] width 65 height 28
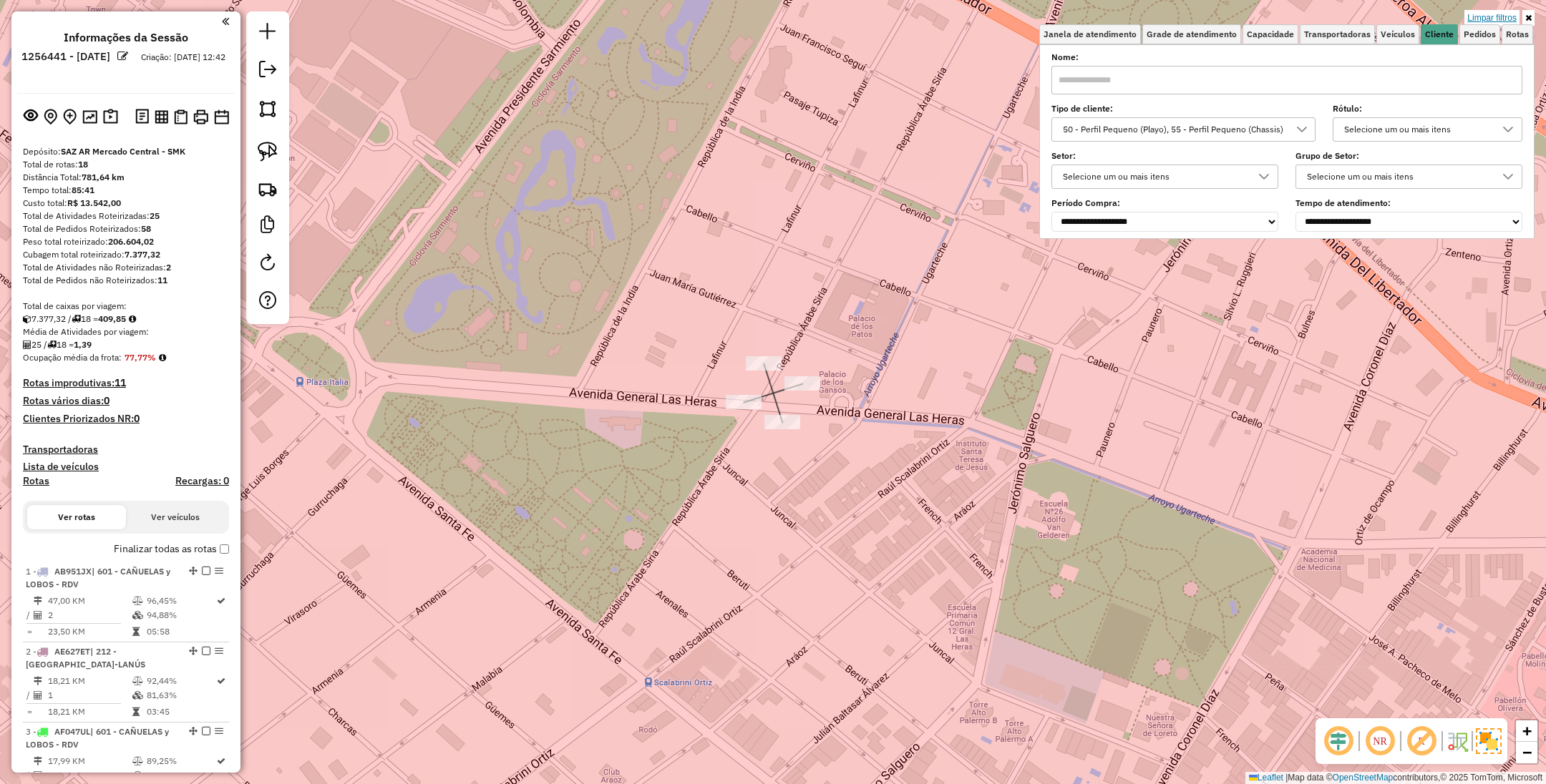
click at [1491, 13] on link "Limpar filtros" at bounding box center [1492, 18] width 55 height 16
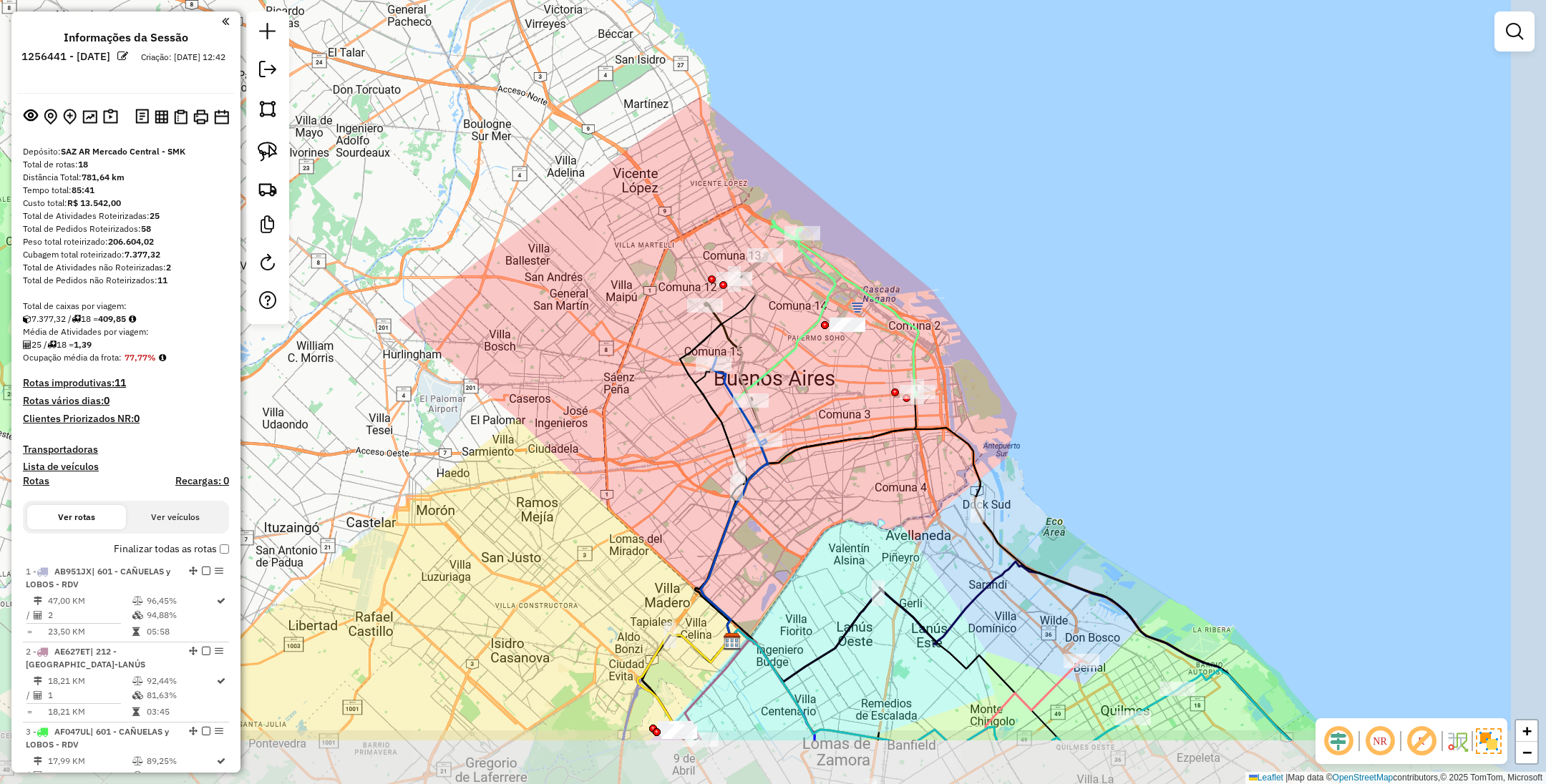
drag, startPoint x: 1060, startPoint y: 393, endPoint x: 896, endPoint y: 271, distance: 204.4
click at [896, 271] on div "Janela de atendimento Grade de atendimento Capacidade Transportadoras Veículos …" at bounding box center [773, 392] width 1546 height 784
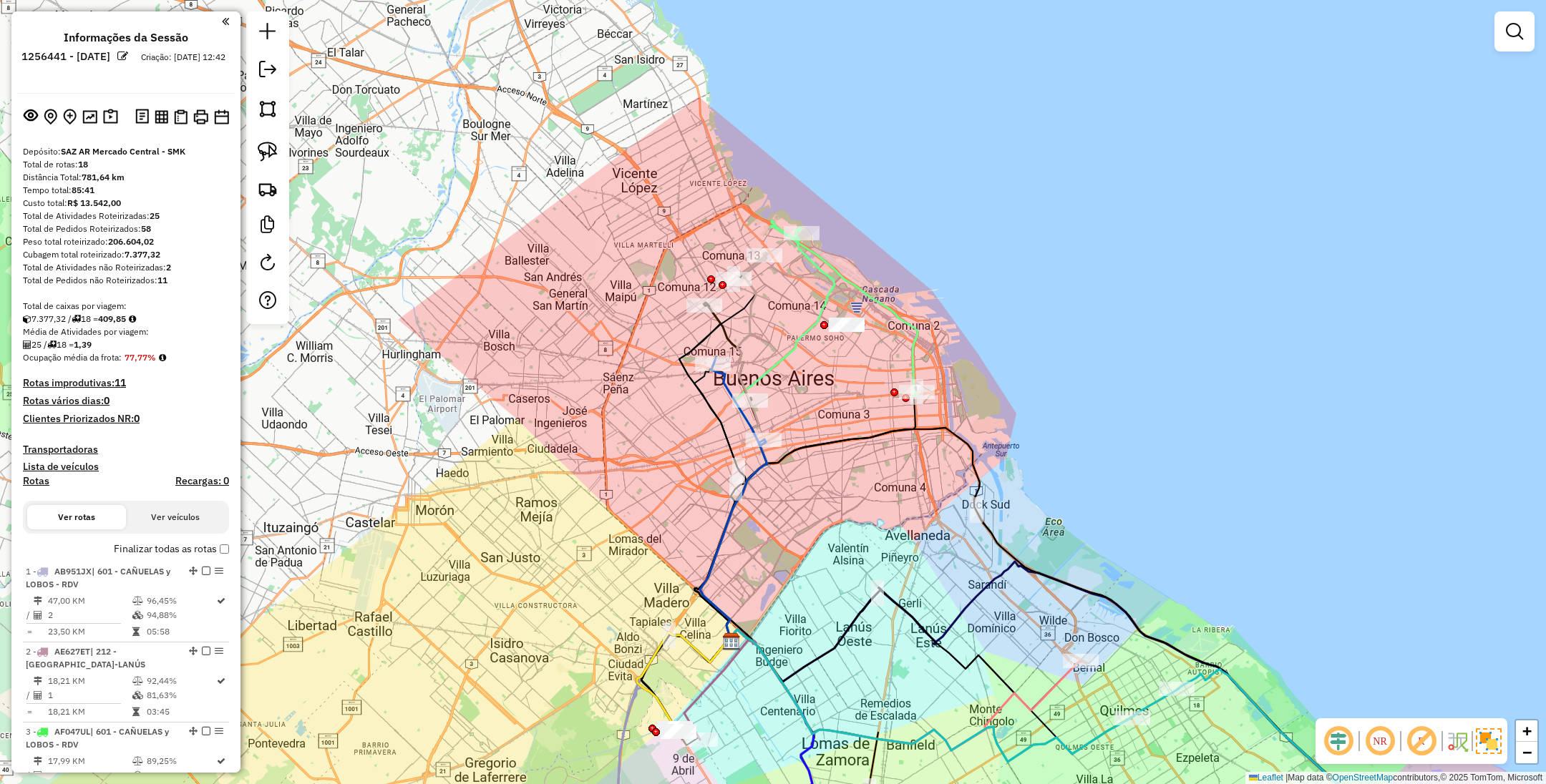
click at [828, 267] on icon at bounding box center [844, 309] width 147 height 175
select select "**********"
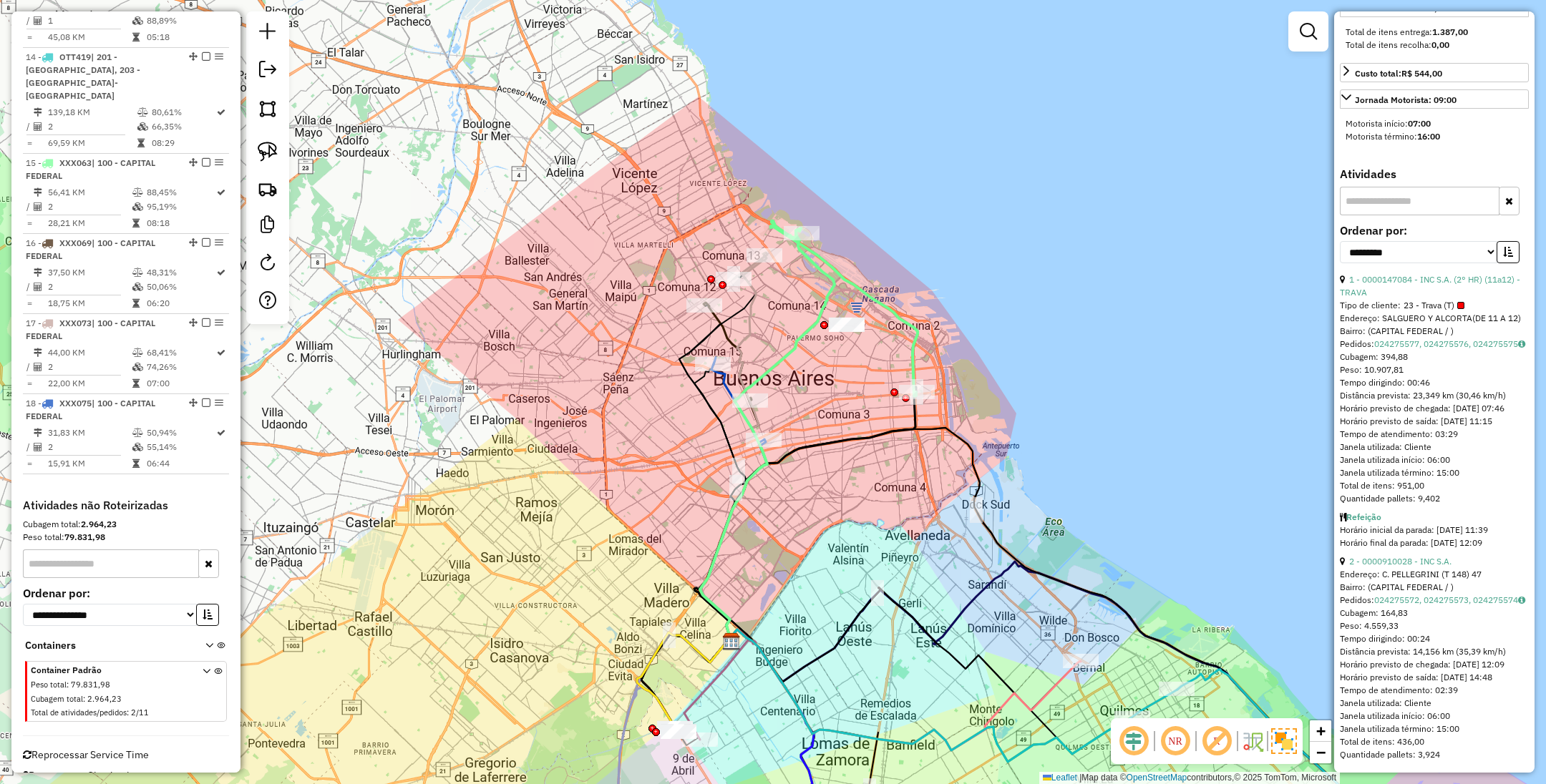
scroll to position [499, 0]
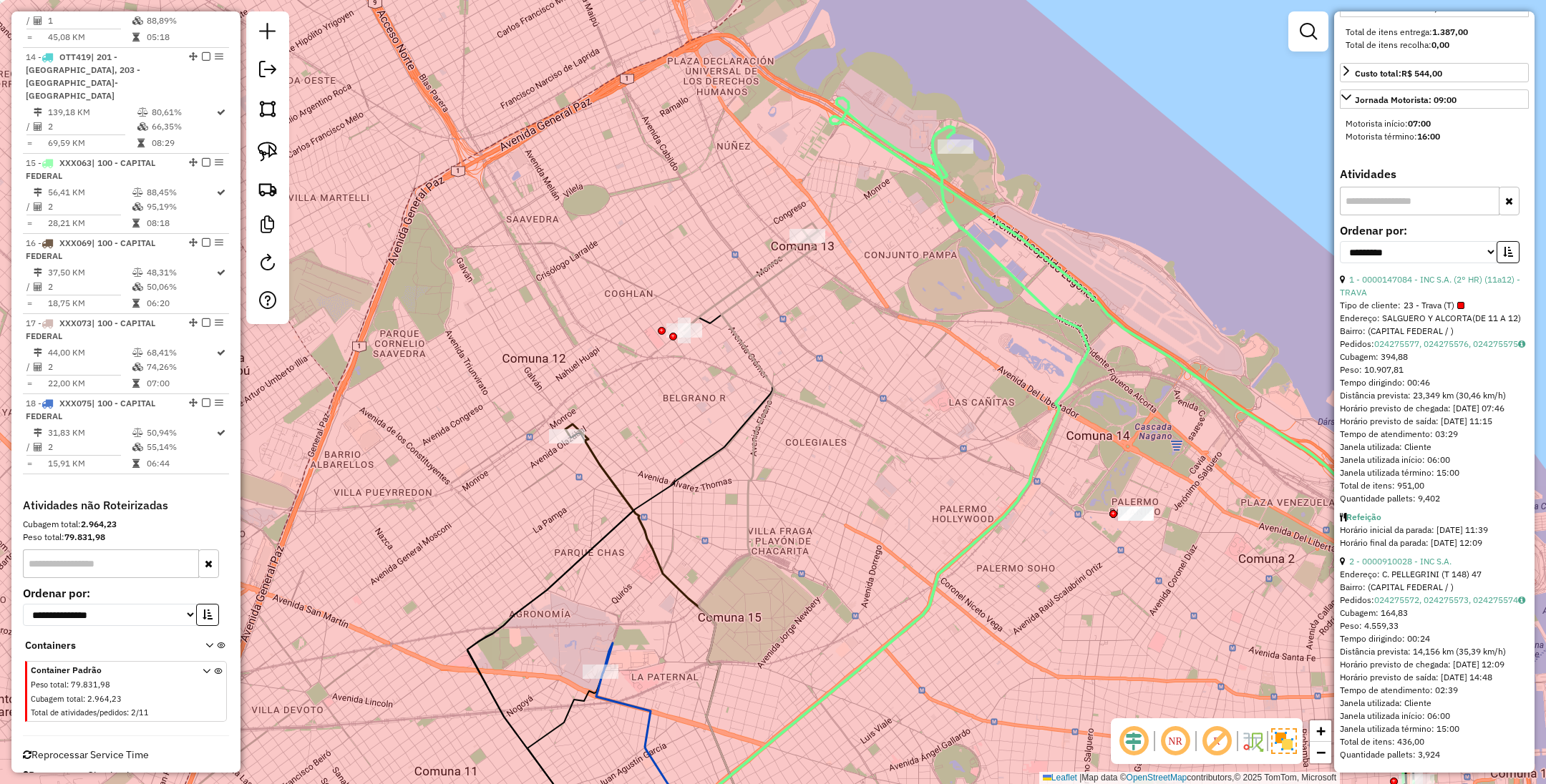
click at [741, 292] on icon at bounding box center [751, 277] width 134 height 107
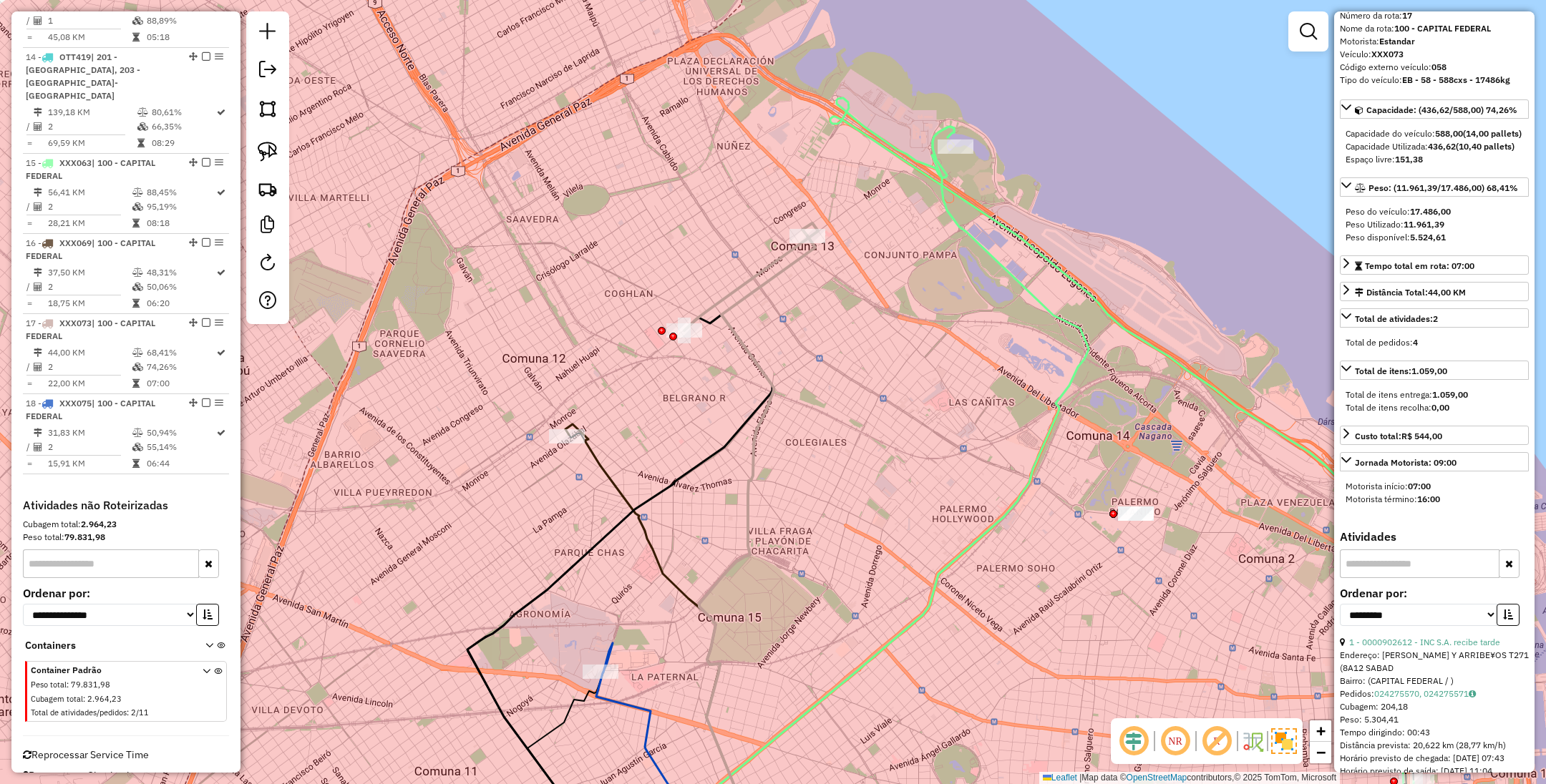
scroll to position [0, 0]
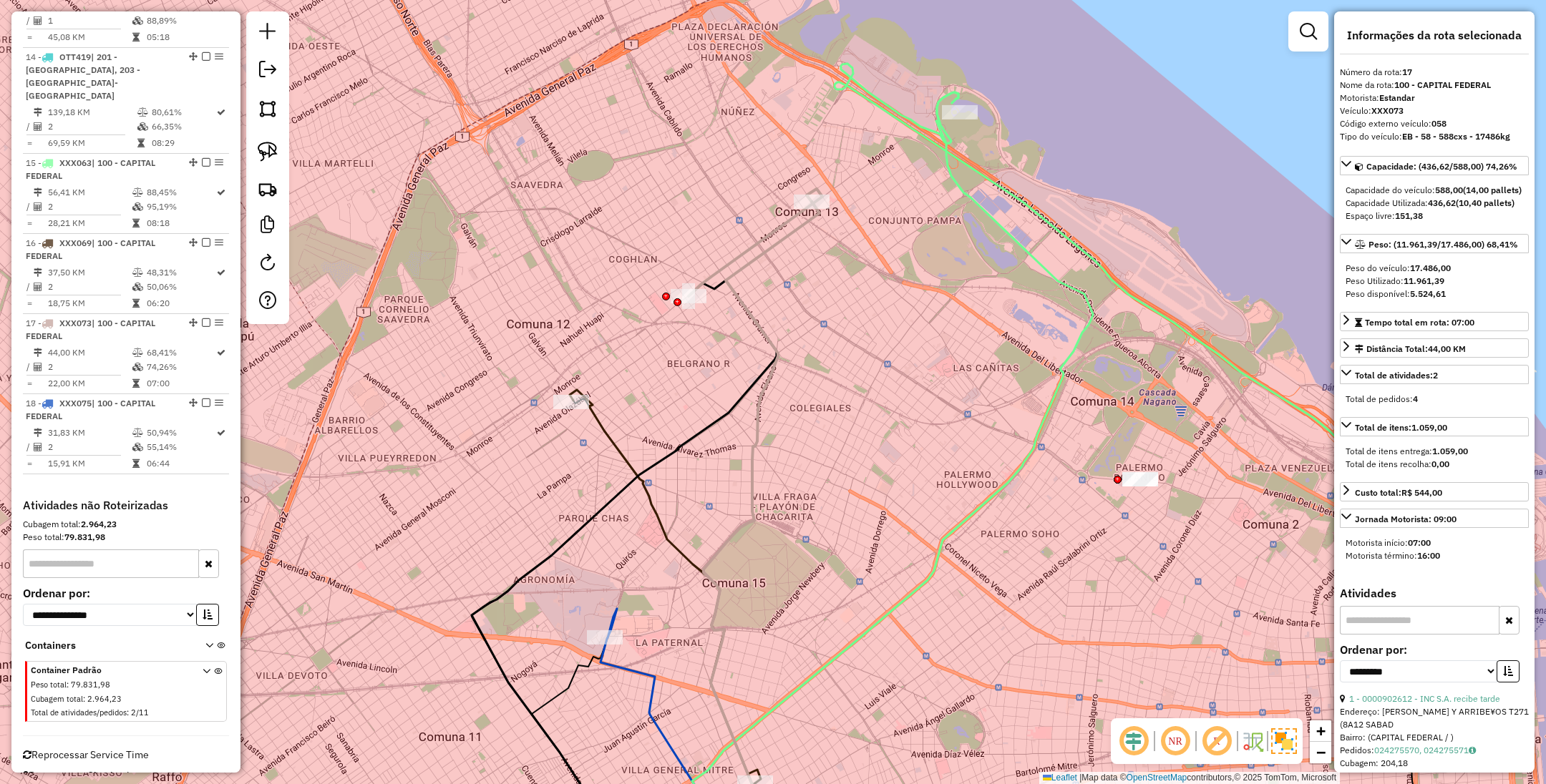
drag, startPoint x: 777, startPoint y: 500, endPoint x: 782, endPoint y: 466, distance: 34.4
click at [782, 466] on div "Janela de atendimento Grade de atendimento Capacidade Transportadoras Veículos …" at bounding box center [773, 392] width 1546 height 784
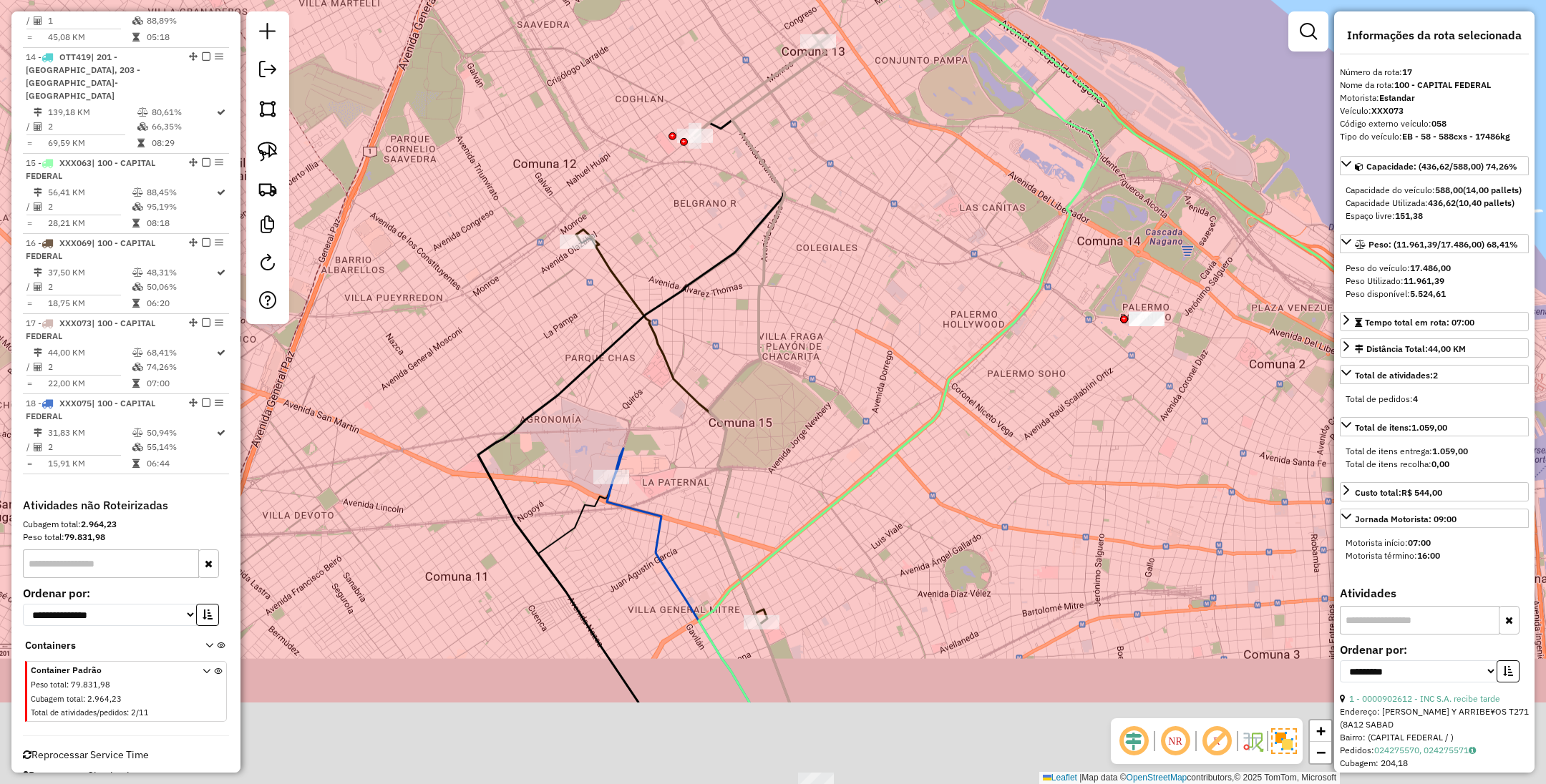
drag, startPoint x: 803, startPoint y: 462, endPoint x: 810, endPoint y: 214, distance: 248.1
click at [810, 214] on div "Janela de atendimento Grade de atendimento Capacidade Transportadoras Veículos …" at bounding box center [773, 392] width 1546 height 784
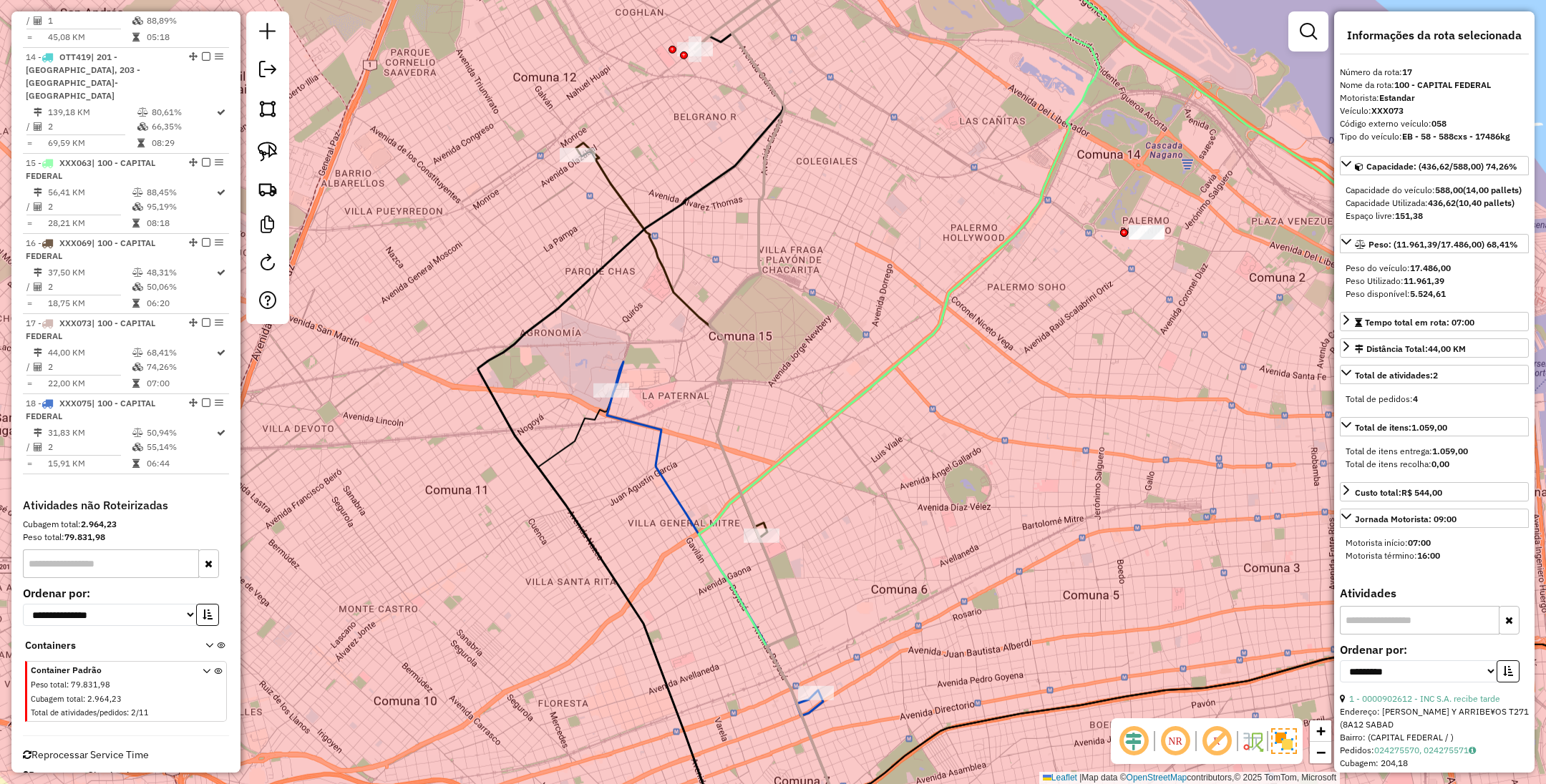
click at [619, 191] on icon at bounding box center [669, 340] width 185 height 395
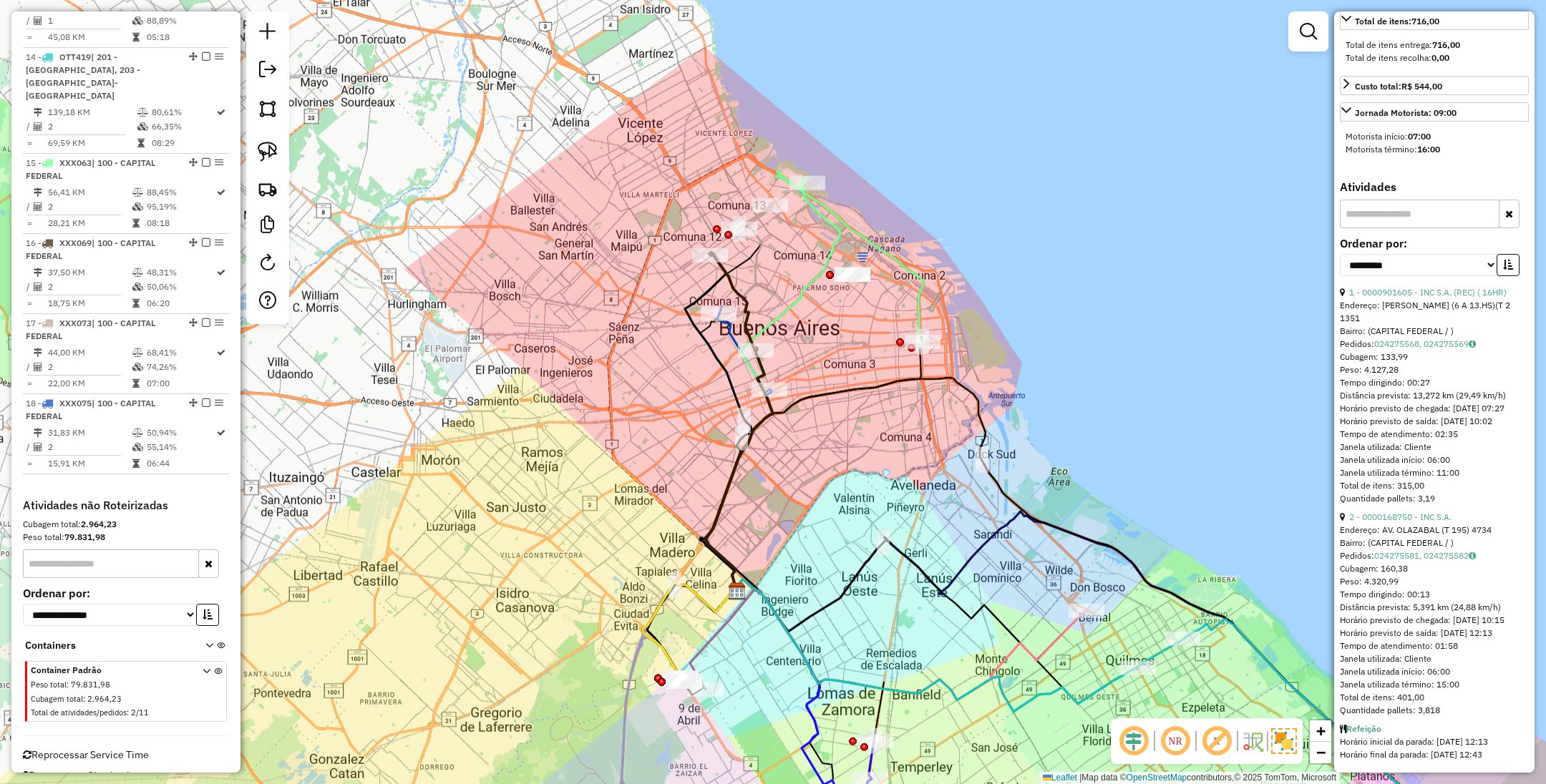
scroll to position [460, 0]
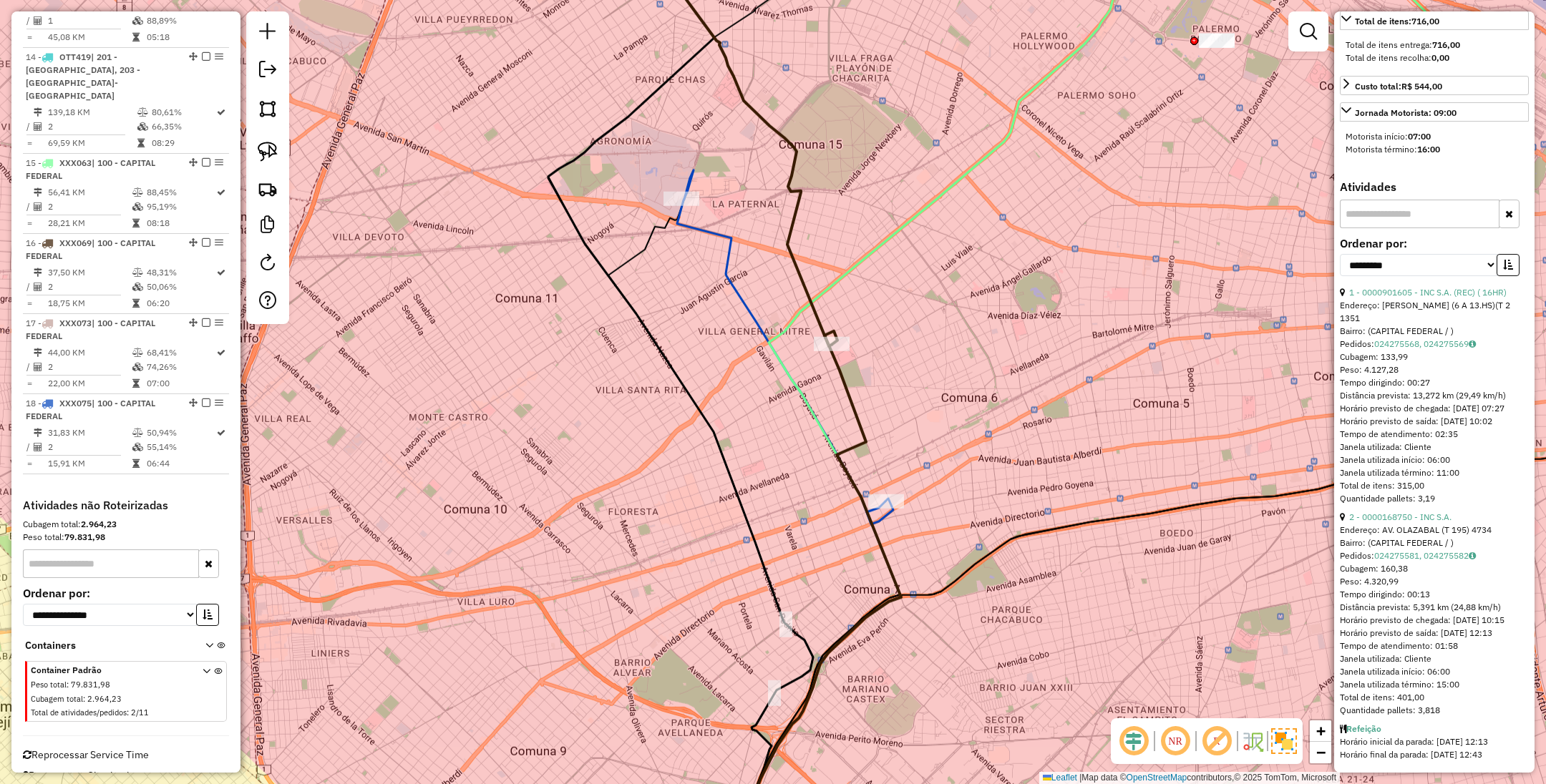
click at [742, 306] on icon at bounding box center [785, 347] width 216 height 354
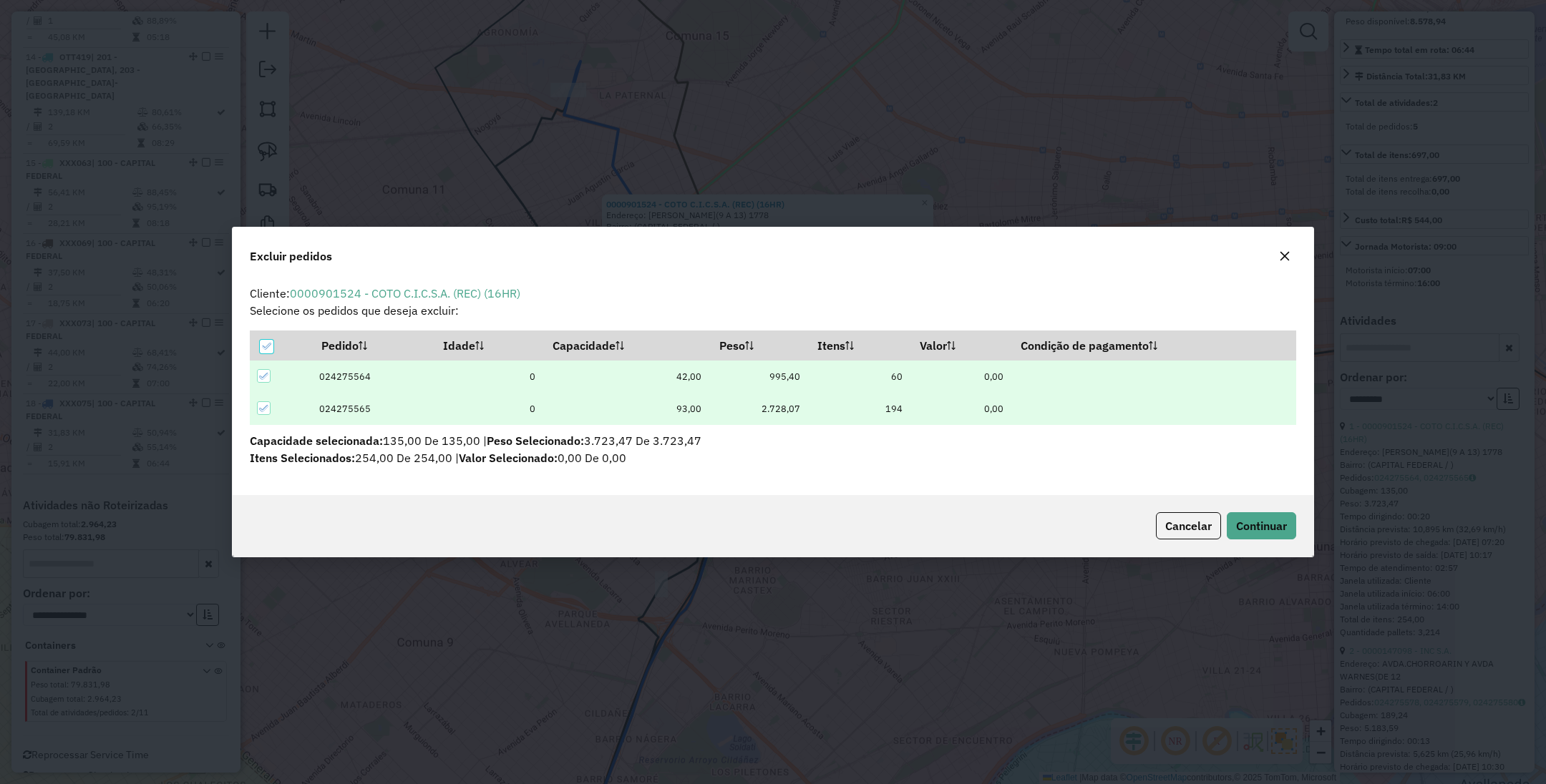
scroll to position [7, 5]
click at [1250, 529] on span "Continuar" at bounding box center [1261, 526] width 50 height 14
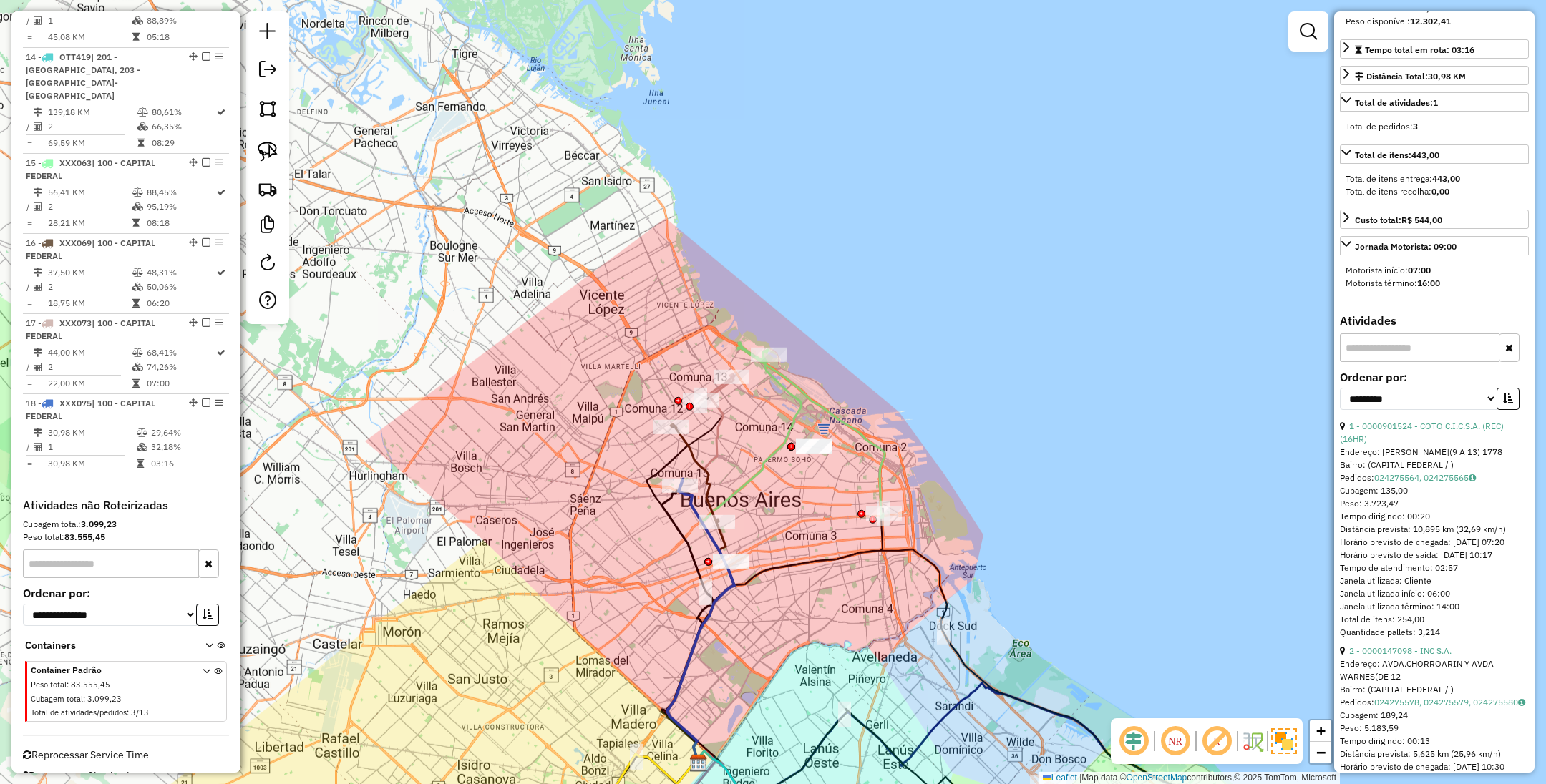
drag, startPoint x: 859, startPoint y: 455, endPoint x: 813, endPoint y: 531, distance: 88.8
click at [813, 531] on div "Janela de atendimento Grade de atendimento Capacidade Transportadoras Veículos …" at bounding box center [773, 392] width 1546 height 784
click at [769, 346] on icon at bounding box center [811, 430] width 147 height 175
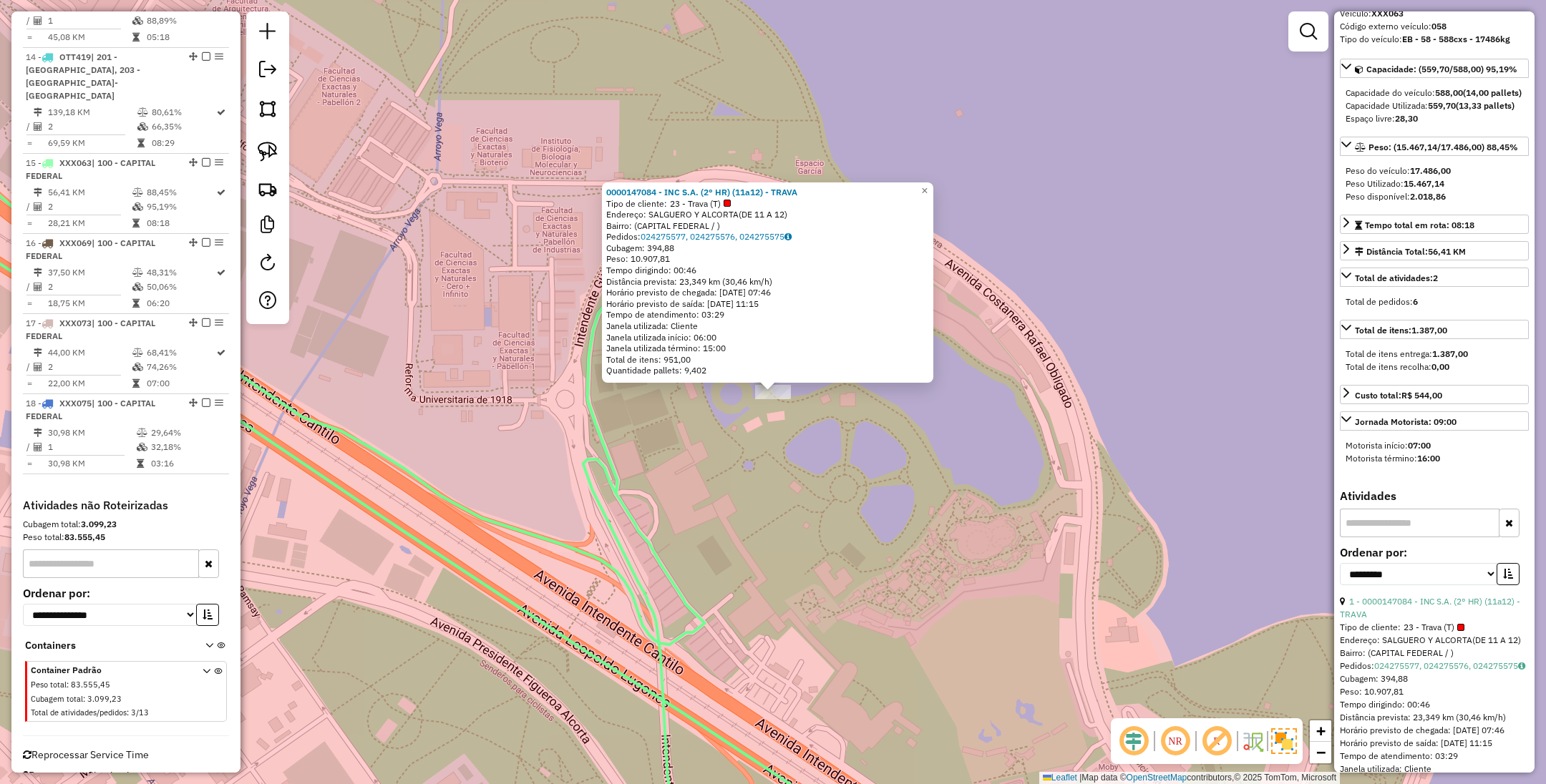
scroll to position [0, 0]
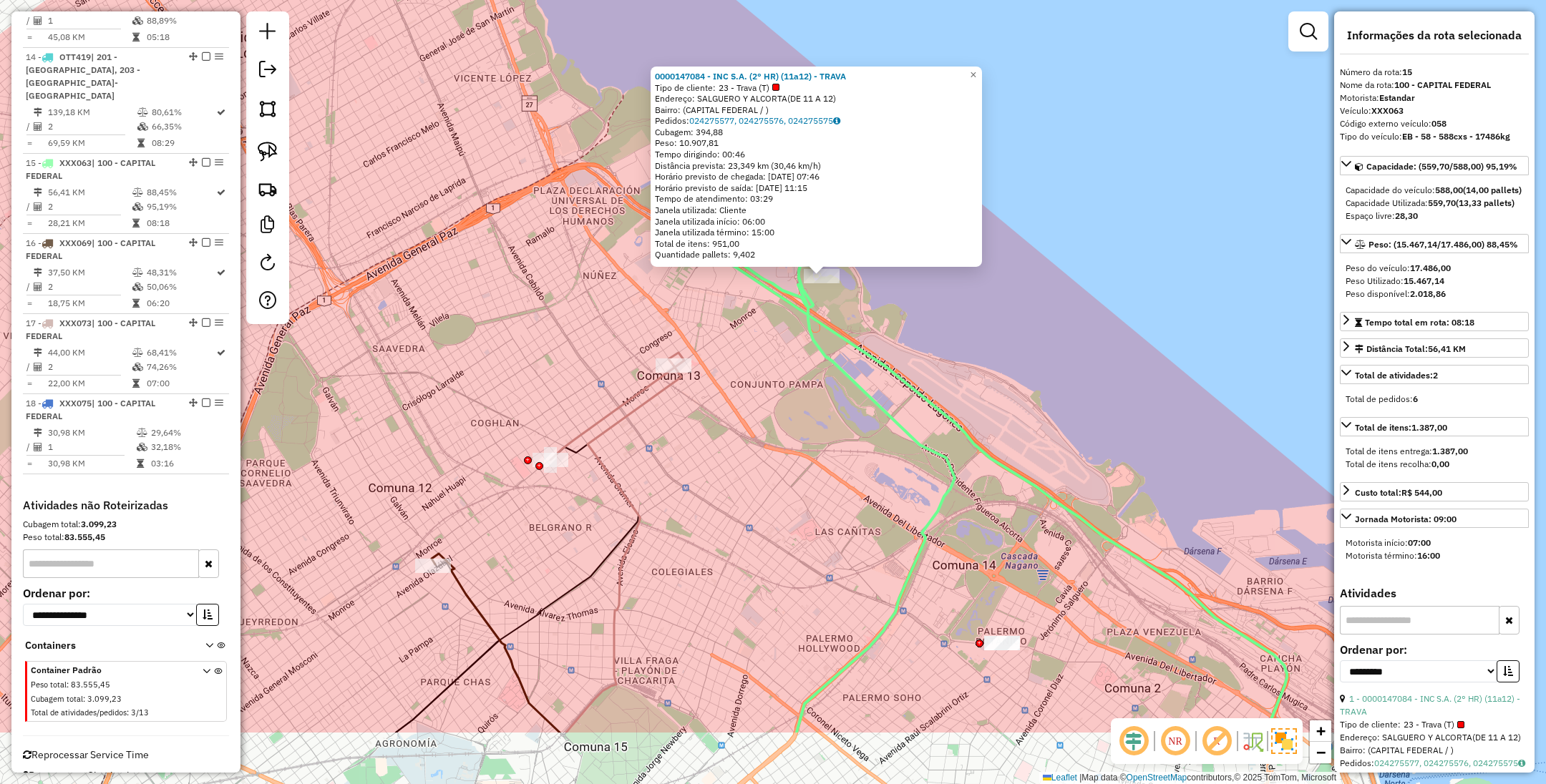
drag, startPoint x: 832, startPoint y: 595, endPoint x: 832, endPoint y: 453, distance: 142.0
click at [840, 460] on div "0000147084 - INC S.A. (2° HR) (11a12) - TRAVA Tipo de cliente: 23 - Trava (T) E…" at bounding box center [773, 392] width 1546 height 784
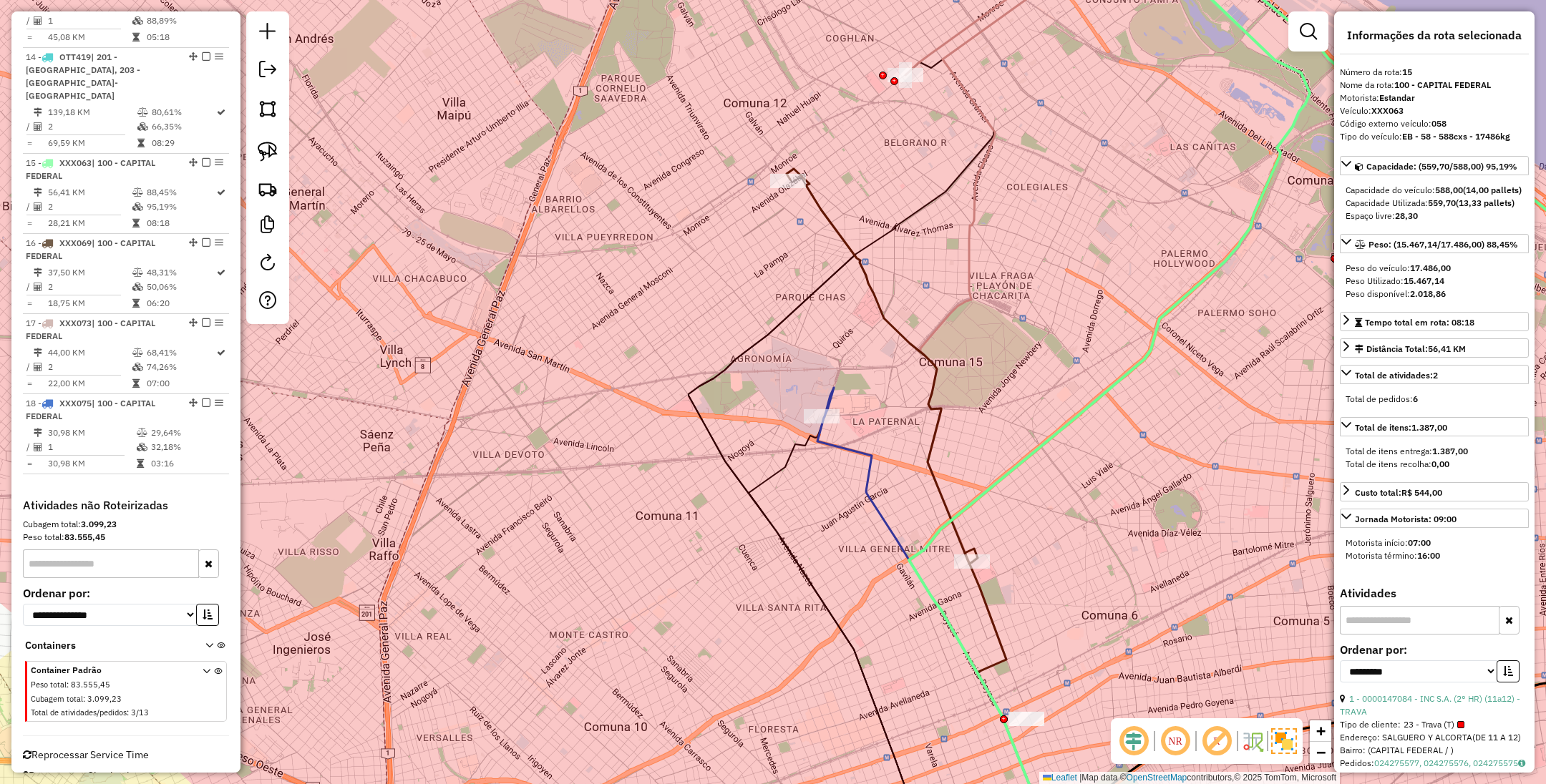
click at [864, 474] on icon at bounding box center [929, 625] width 224 height 475
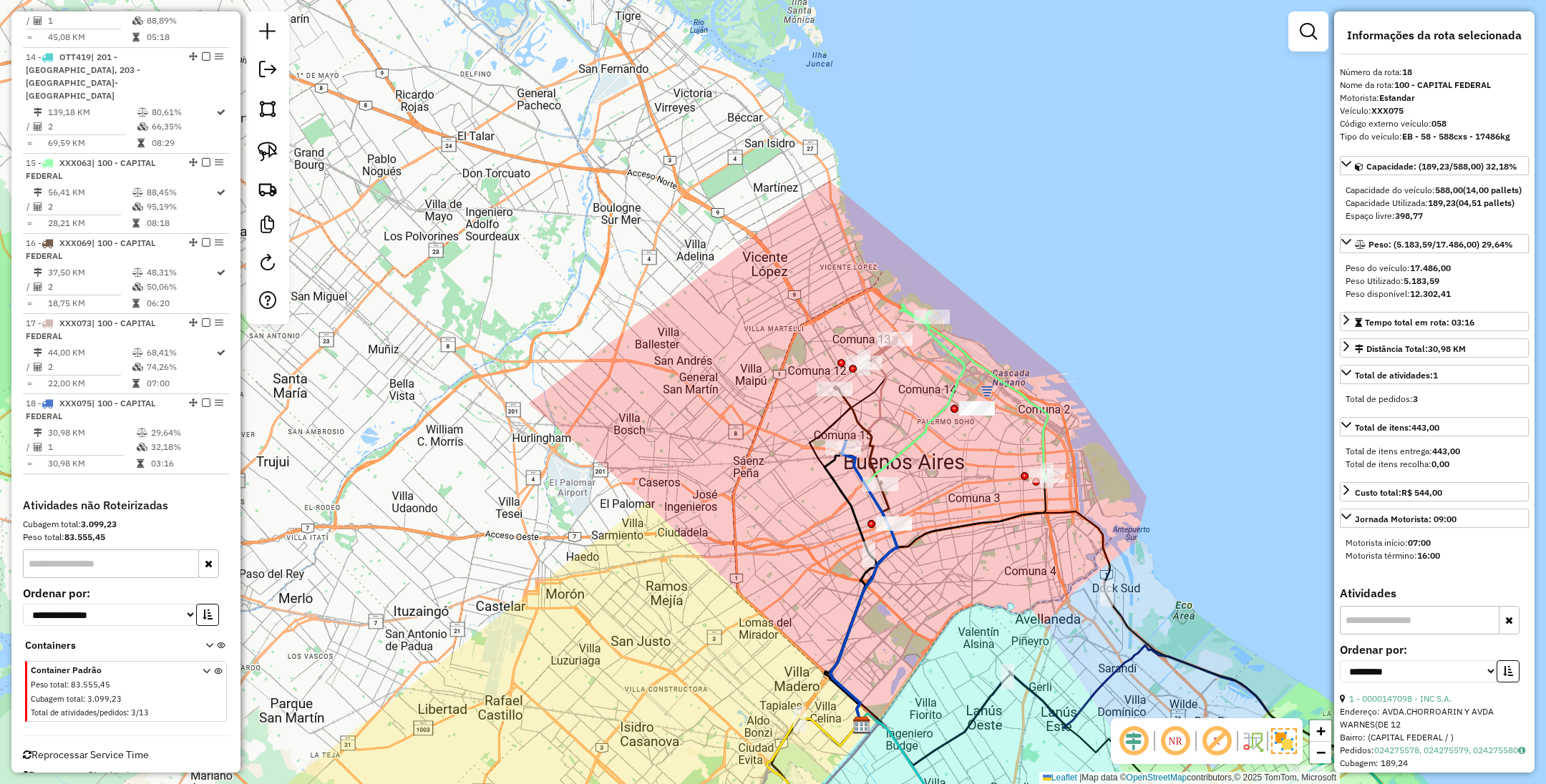
drag, startPoint x: 1027, startPoint y: 513, endPoint x: 995, endPoint y: 496, distance: 36.2
click at [995, 496] on div "Janela de atendimento Grade de atendimento Capacidade Transportadoras Veículos …" at bounding box center [773, 392] width 1546 height 784
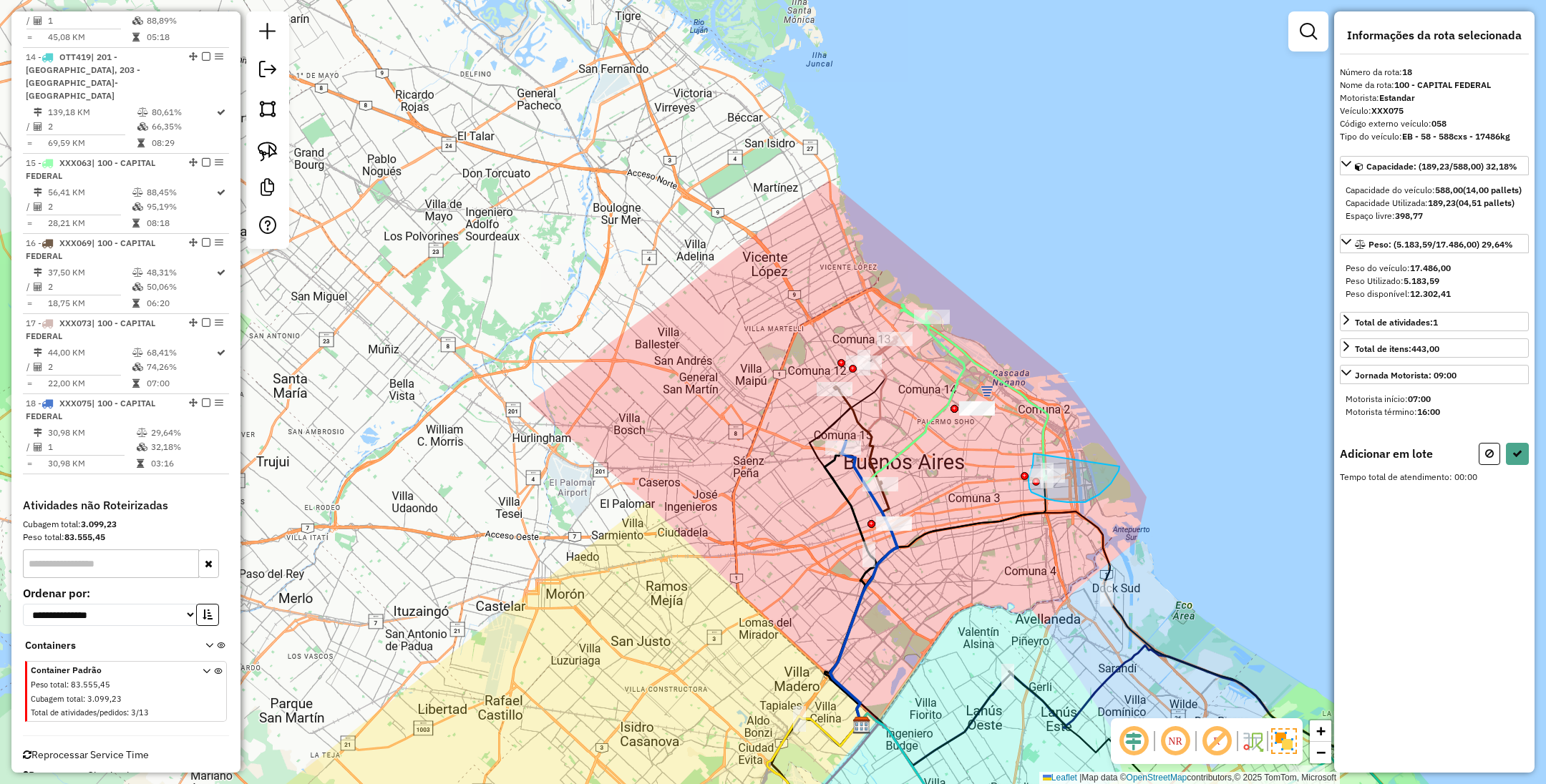
drag, startPoint x: 1034, startPoint y: 454, endPoint x: 1119, endPoint y: 466, distance: 85.8
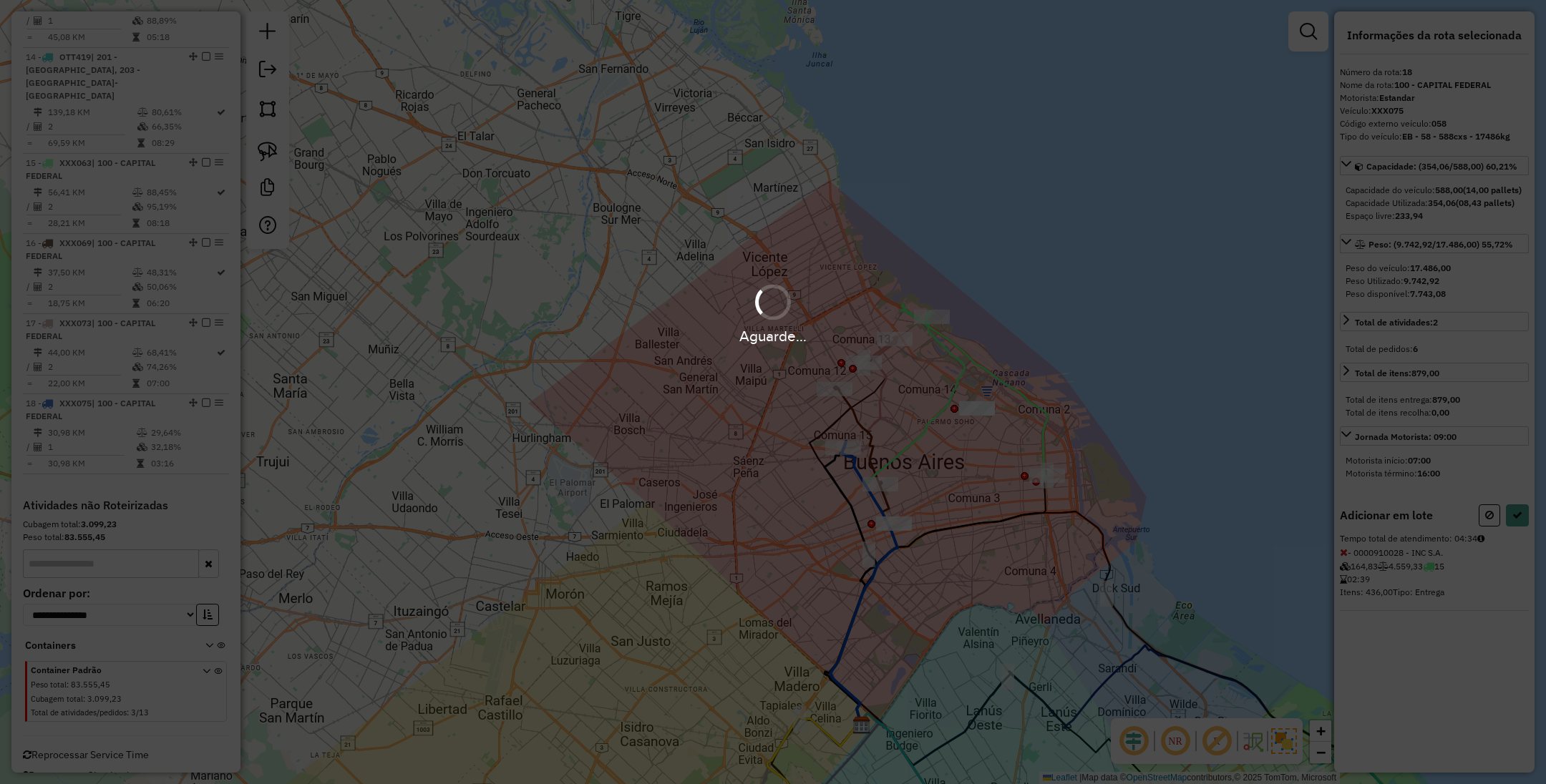
select select "**********"
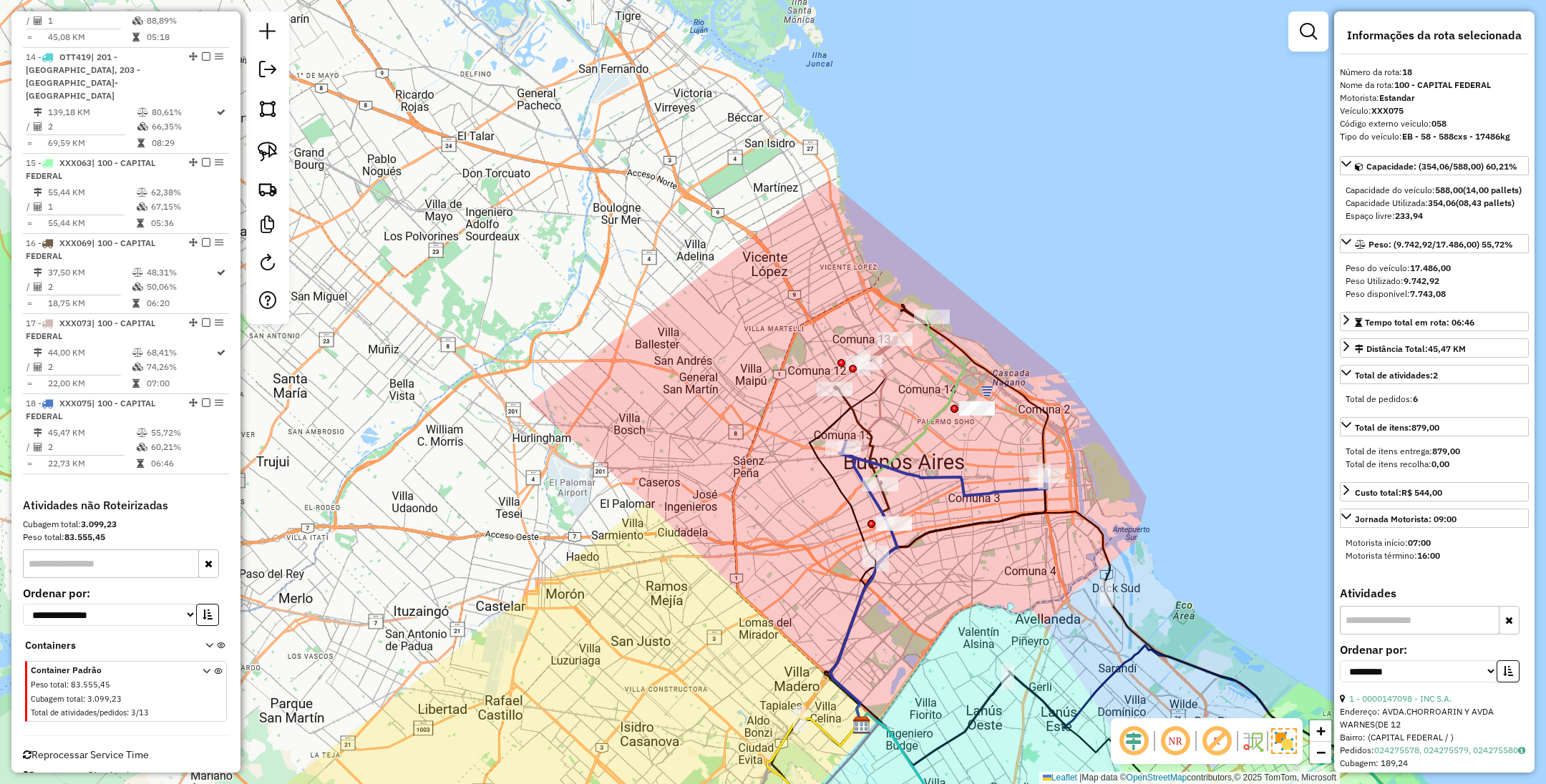
click at [945, 350] on icon at bounding box center [897, 519] width 135 height 415
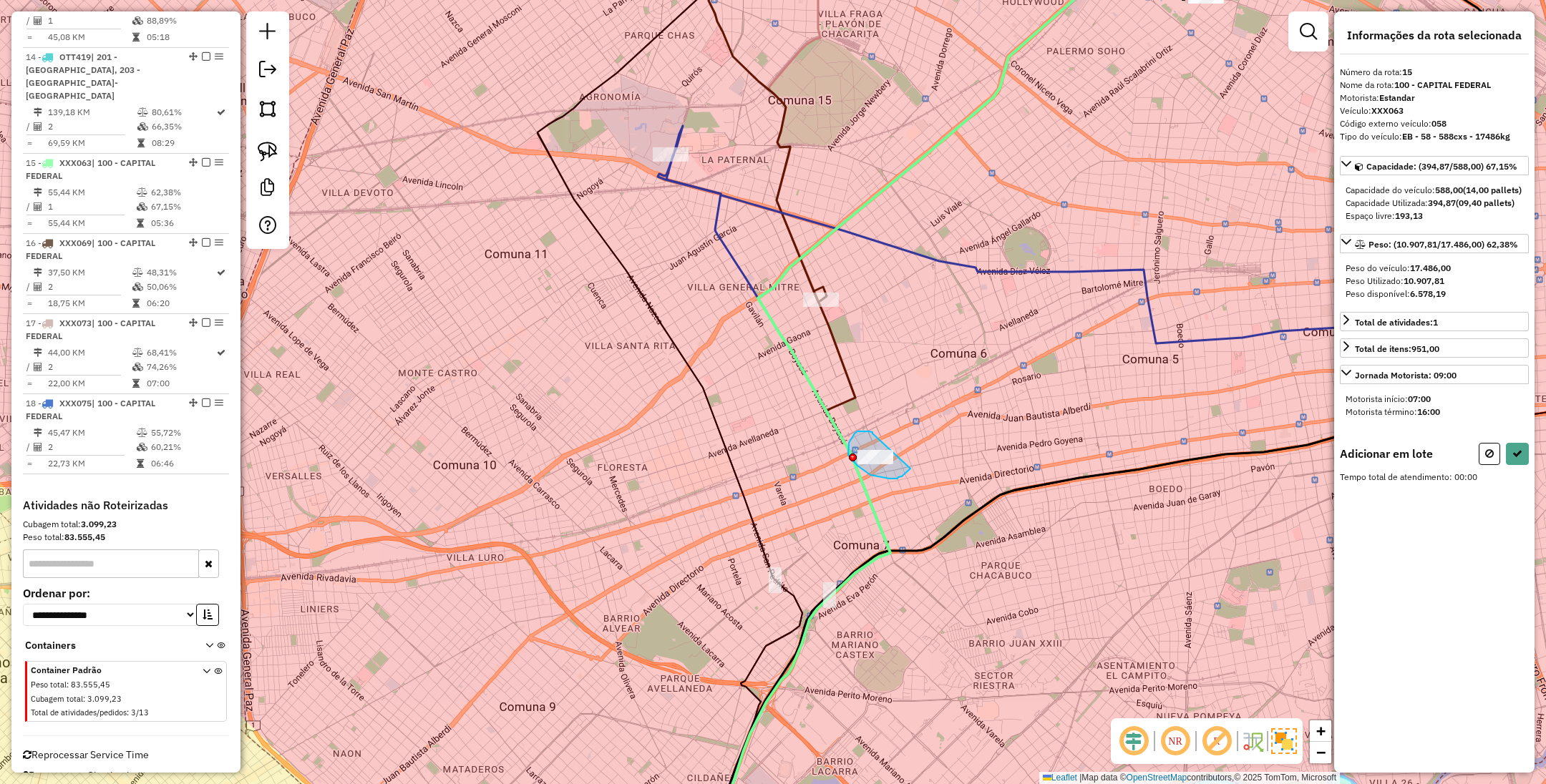
drag, startPoint x: 860, startPoint y: 432, endPoint x: 911, endPoint y: 469, distance: 63.0
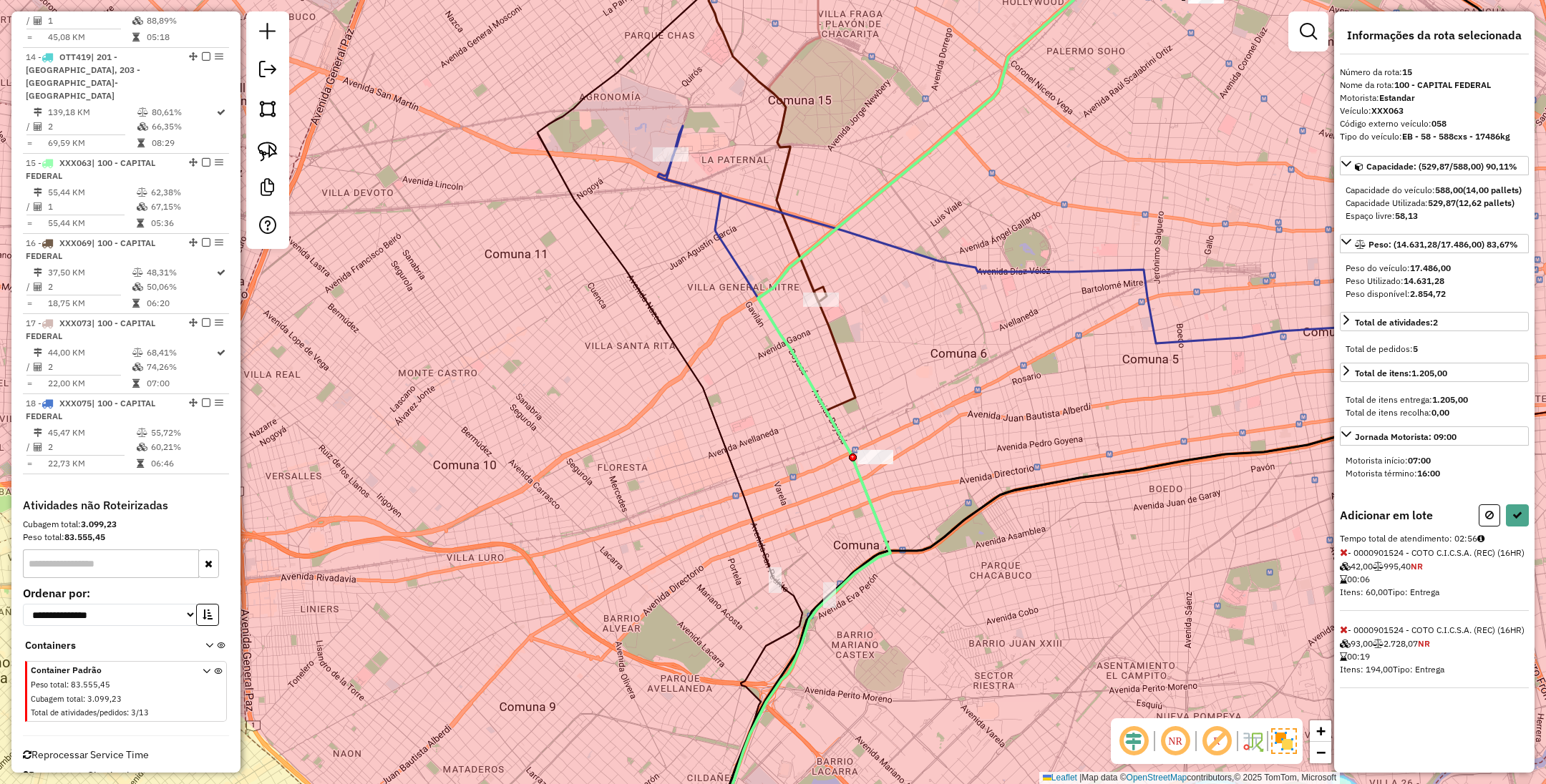
select select "**********"
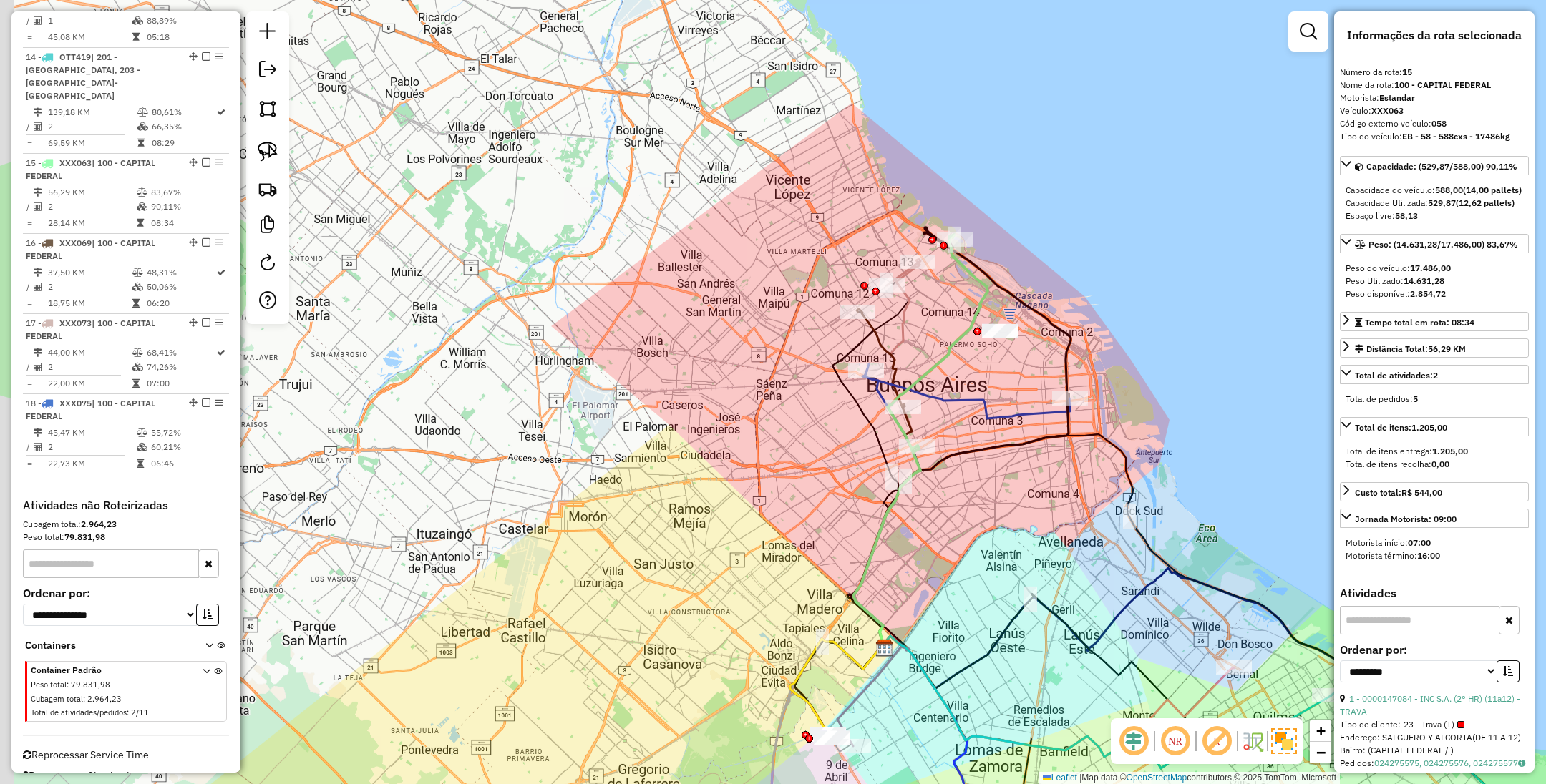
drag, startPoint x: 915, startPoint y: 370, endPoint x: 939, endPoint y: 333, distance: 44.1
click at [939, 333] on div "Janela de atendimento Grade de atendimento Capacidade Transportadoras Veículos …" at bounding box center [773, 392] width 1546 height 784
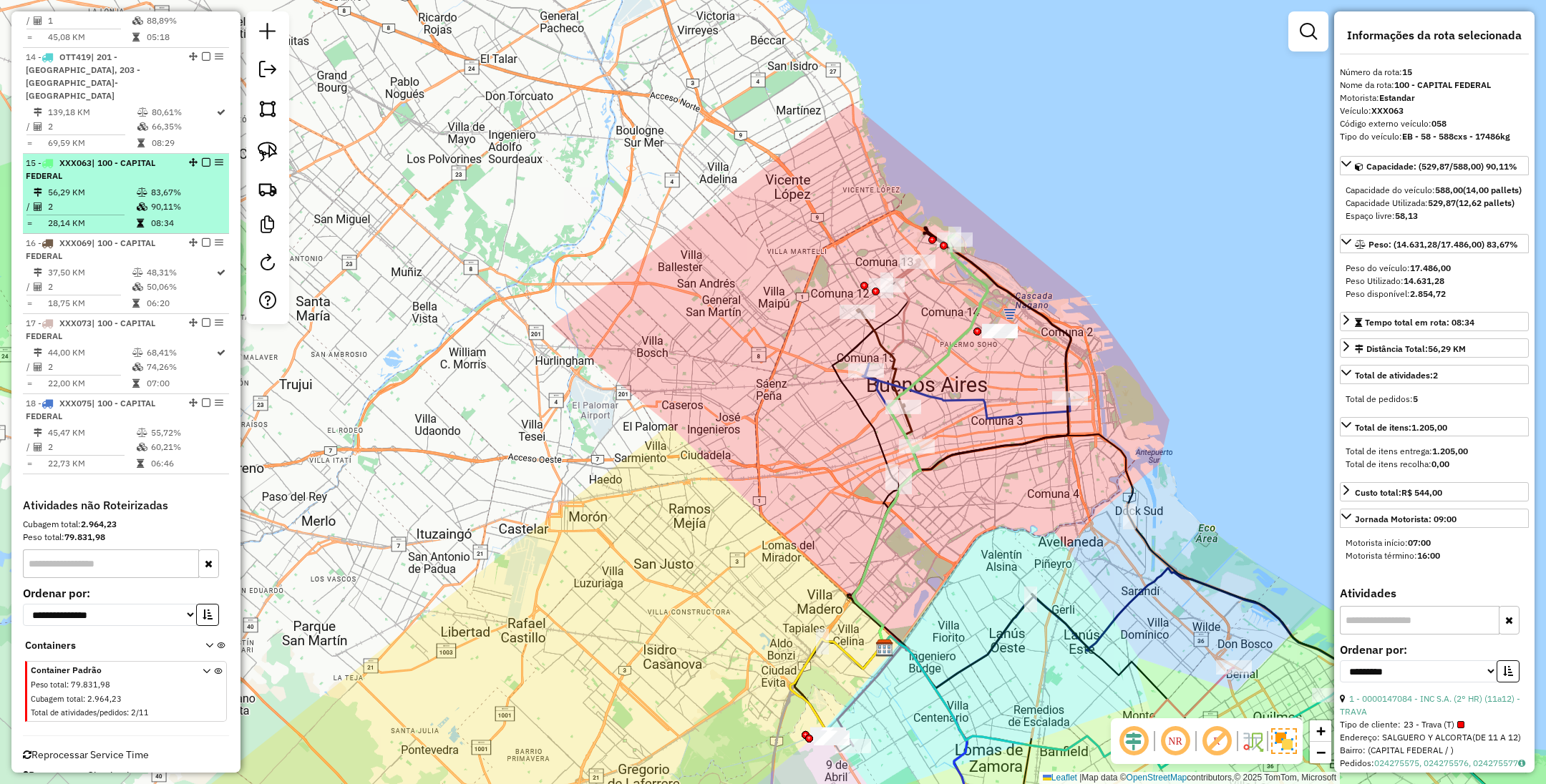
click at [202, 158] on em at bounding box center [206, 162] width 9 height 9
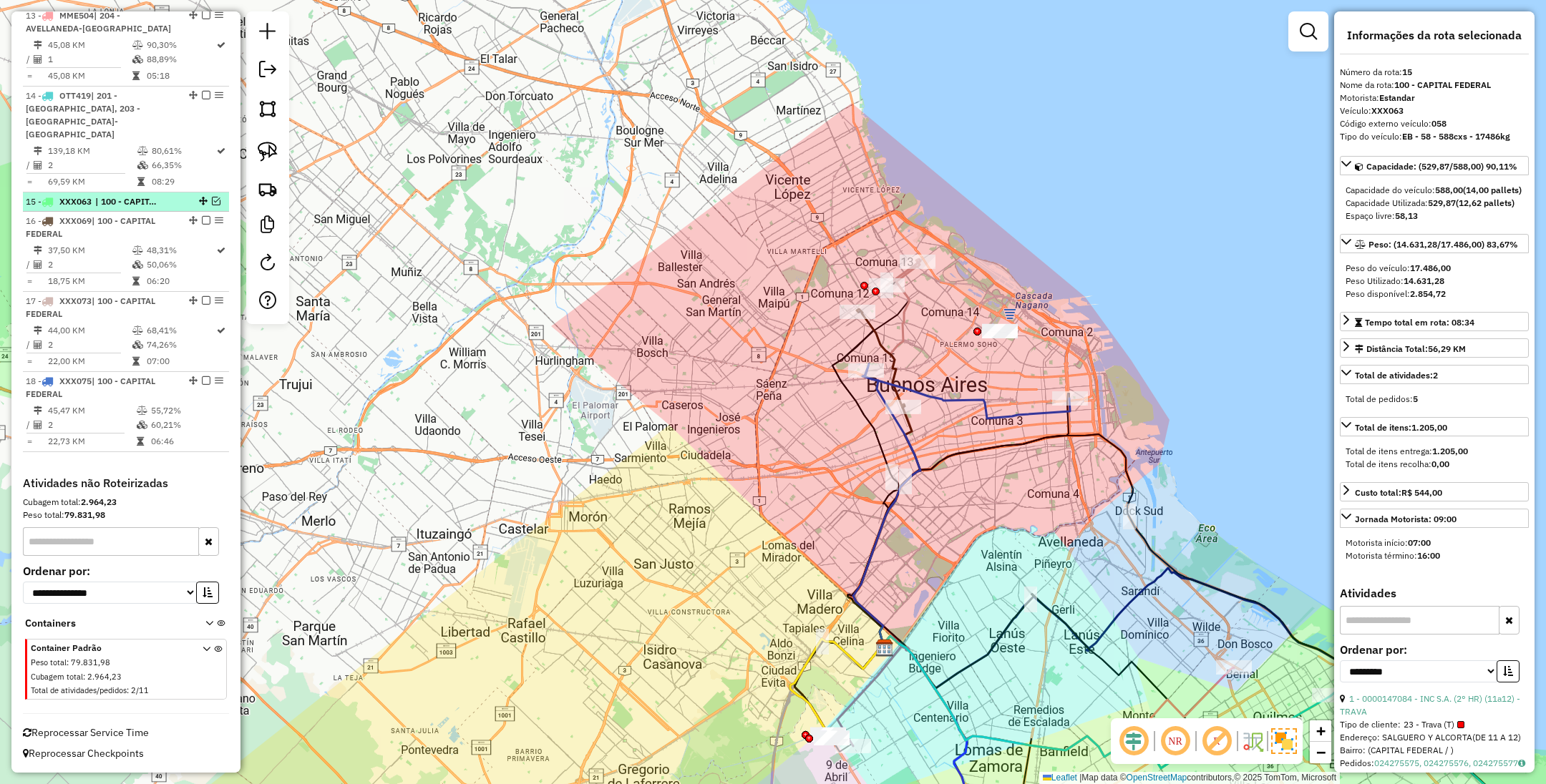
scroll to position [1495, 0]
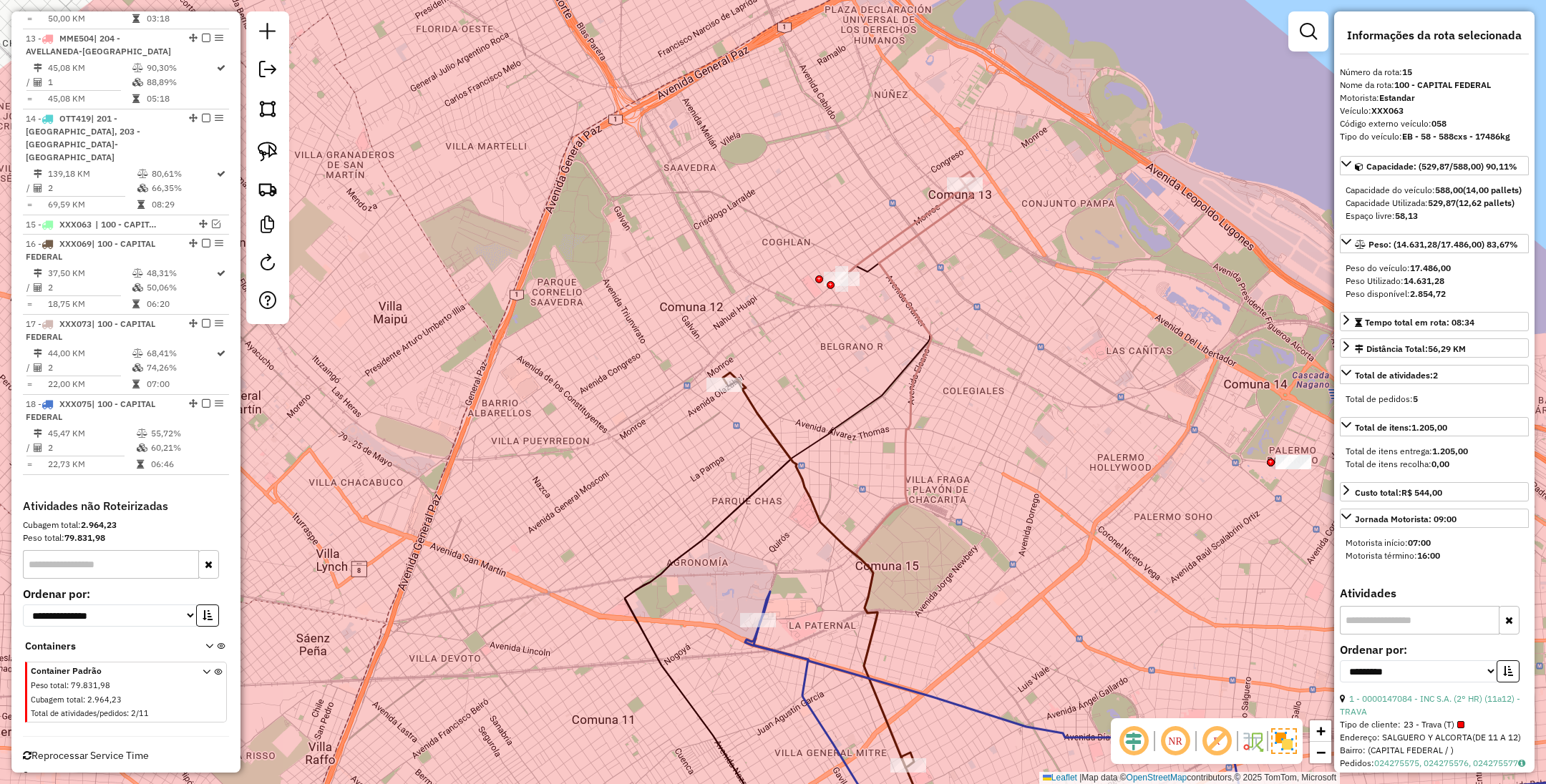
click at [911, 232] on icon at bounding box center [909, 225] width 134 height 107
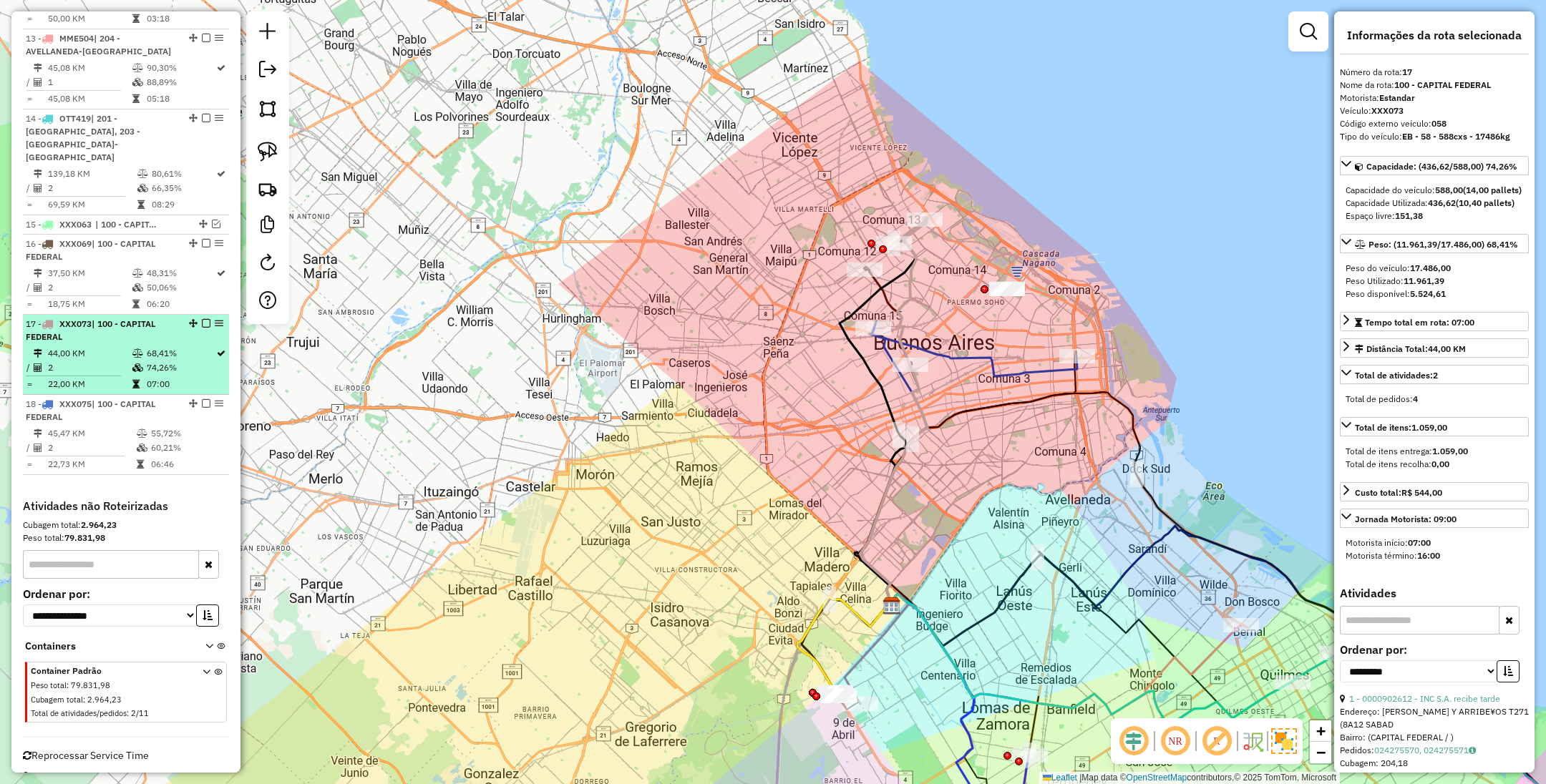
click at [202, 319] on em at bounding box center [206, 323] width 9 height 9
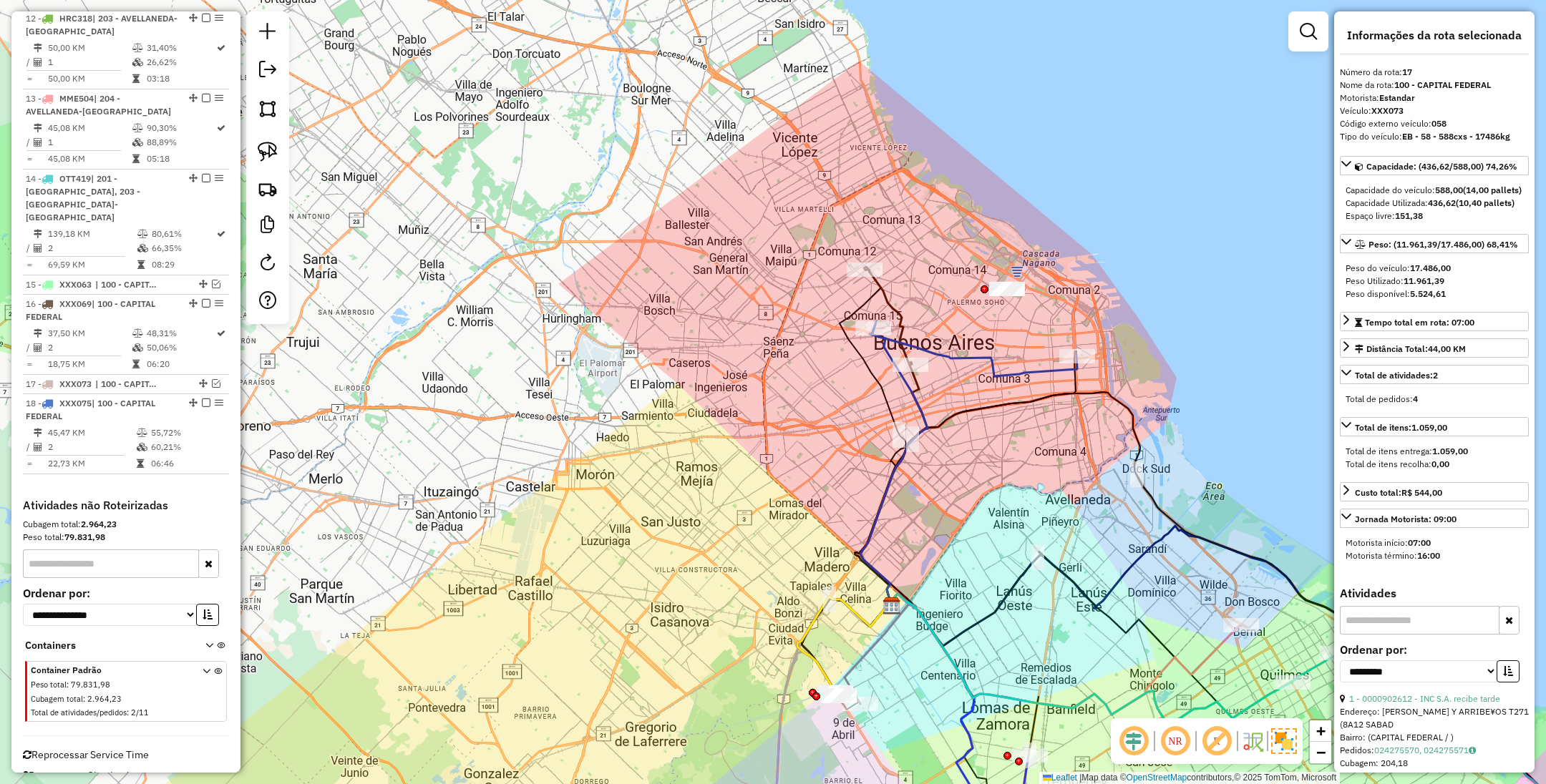
click at [885, 291] on icon at bounding box center [887, 316] width 47 height 98
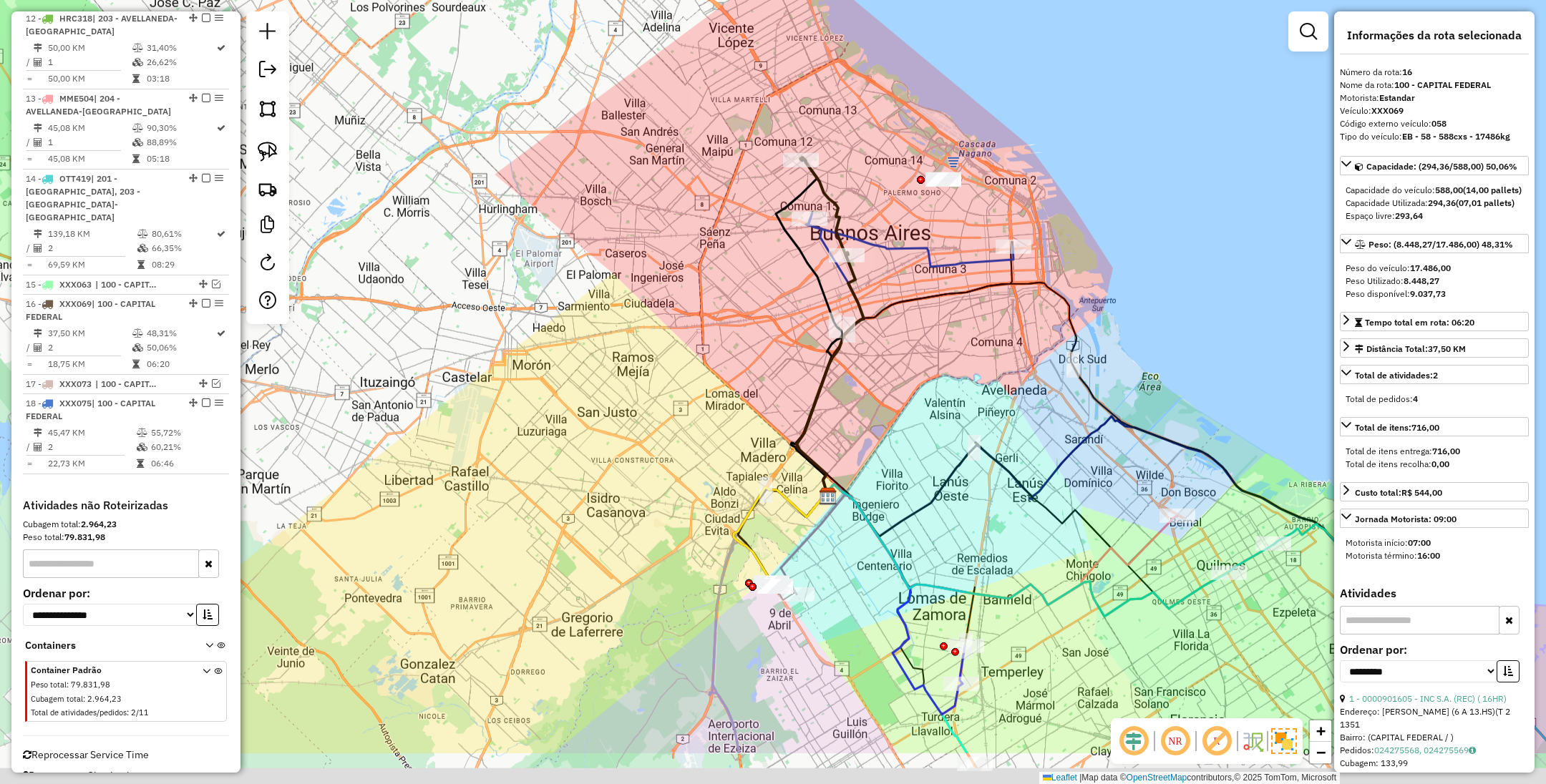
drag, startPoint x: 949, startPoint y: 296, endPoint x: 885, endPoint y: 187, distance: 126.4
click at [885, 187] on div "Janela de atendimento Grade de atendimento Capacidade Transportadoras Veículos …" at bounding box center [773, 392] width 1546 height 784
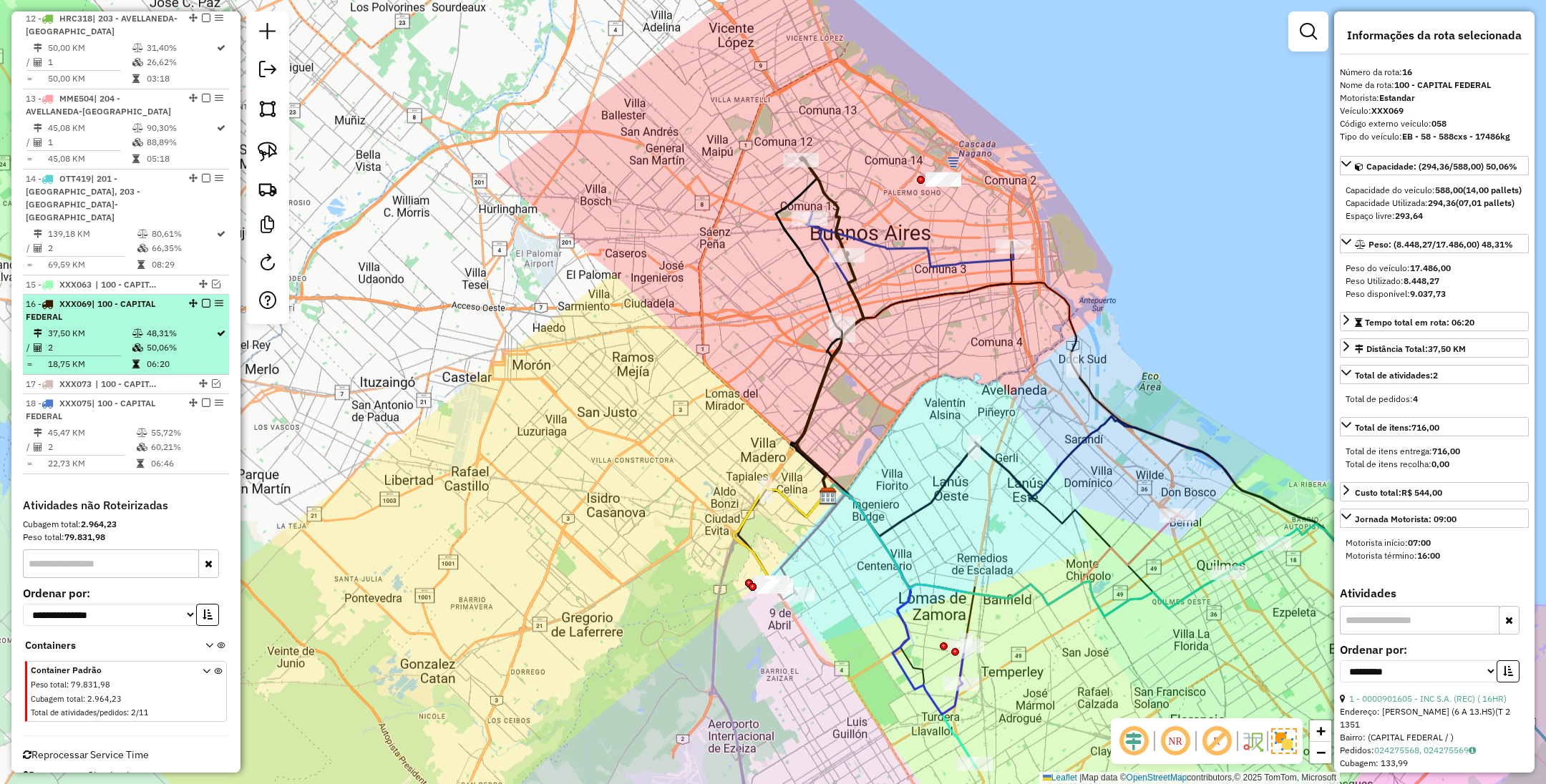
click at [202, 299] on em at bounding box center [206, 303] width 9 height 9
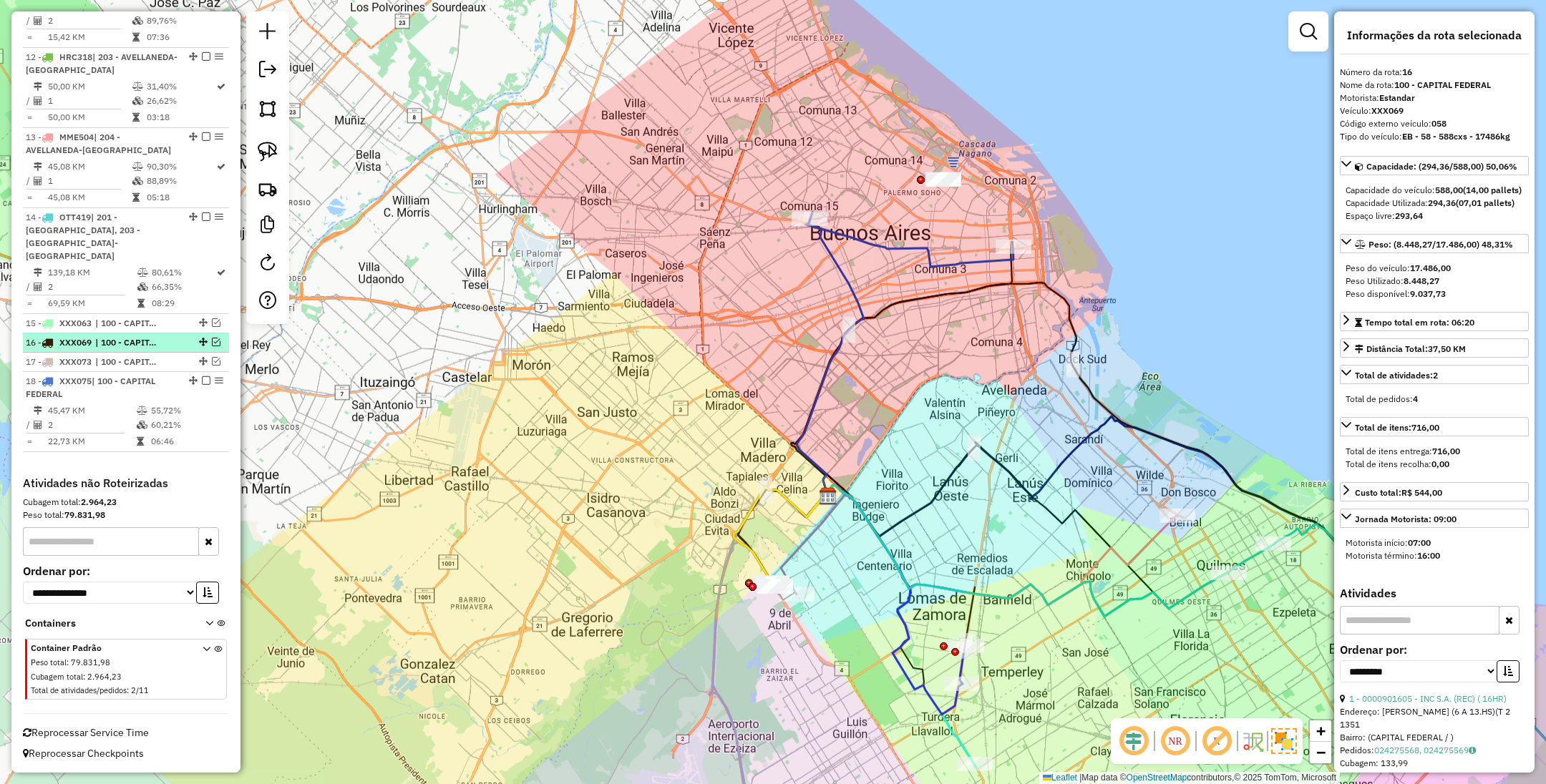
scroll to position [1373, 0]
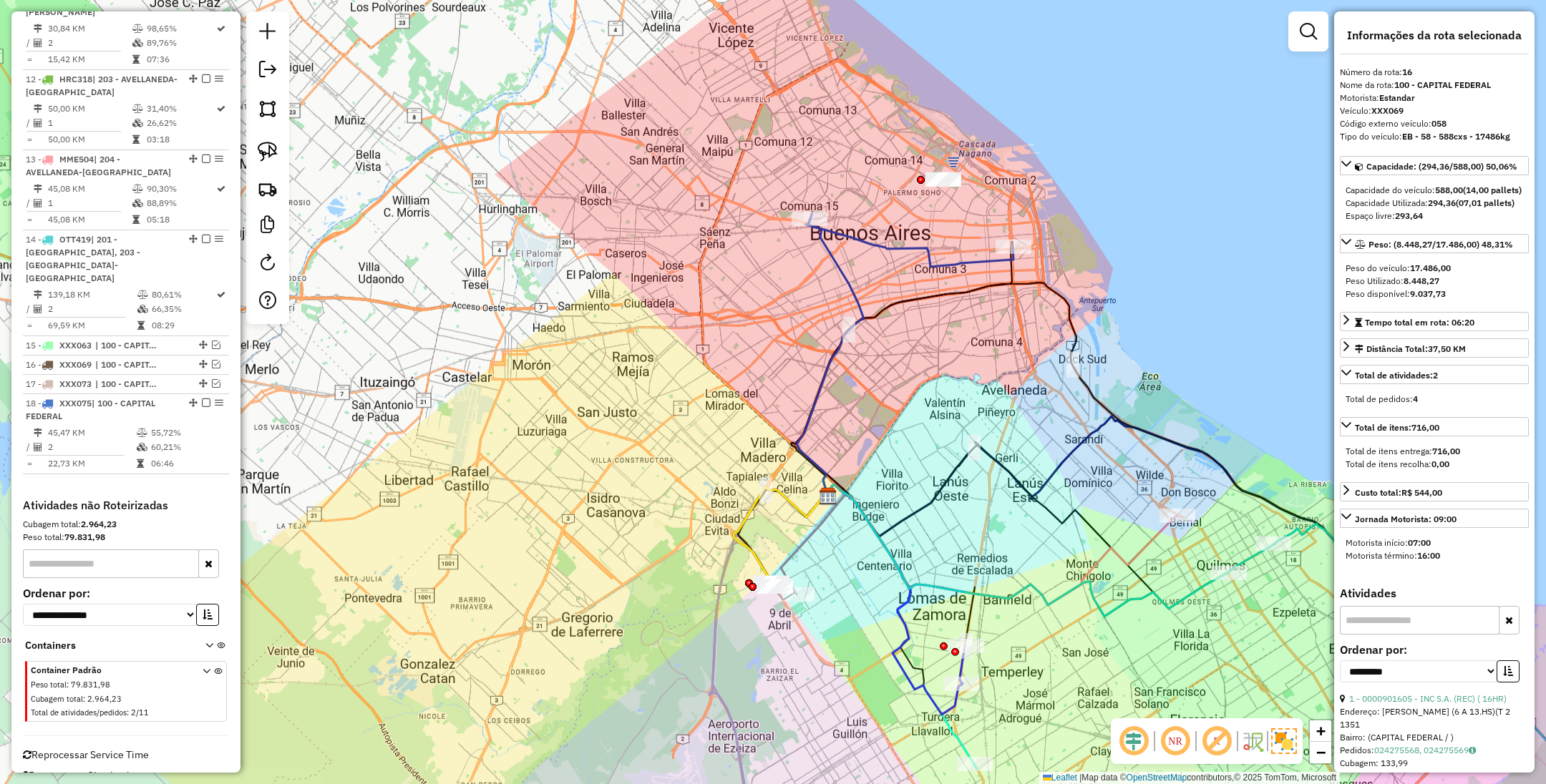
click at [870, 238] on icon at bounding box center [909, 243] width 207 height 47
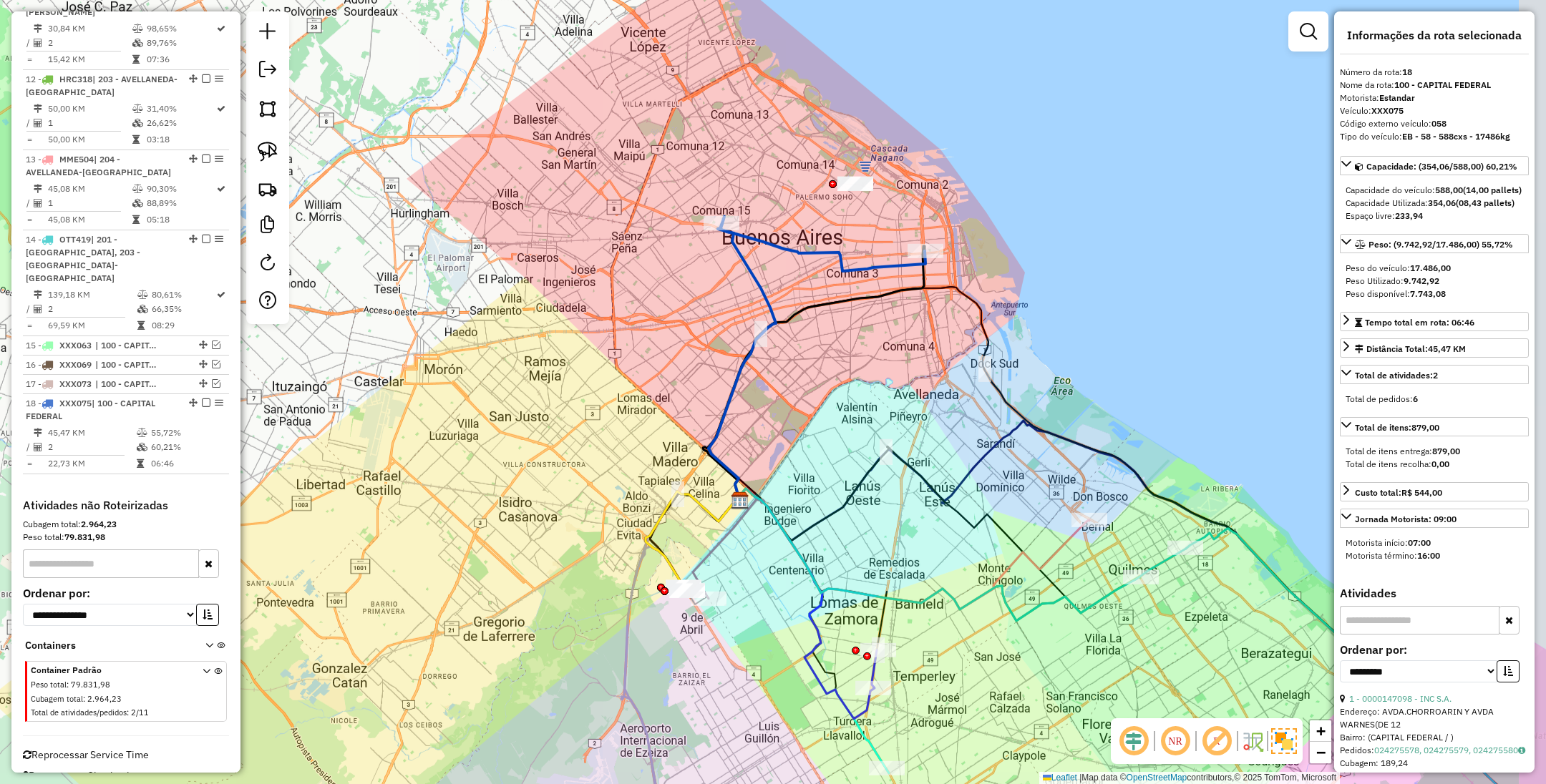
drag, startPoint x: 877, startPoint y: 286, endPoint x: 784, endPoint y: 292, distance: 93.2
click at [784, 292] on div "Janela de atendimento Grade de atendimento Capacidade Transportadoras Veículos …" at bounding box center [773, 392] width 1546 height 784
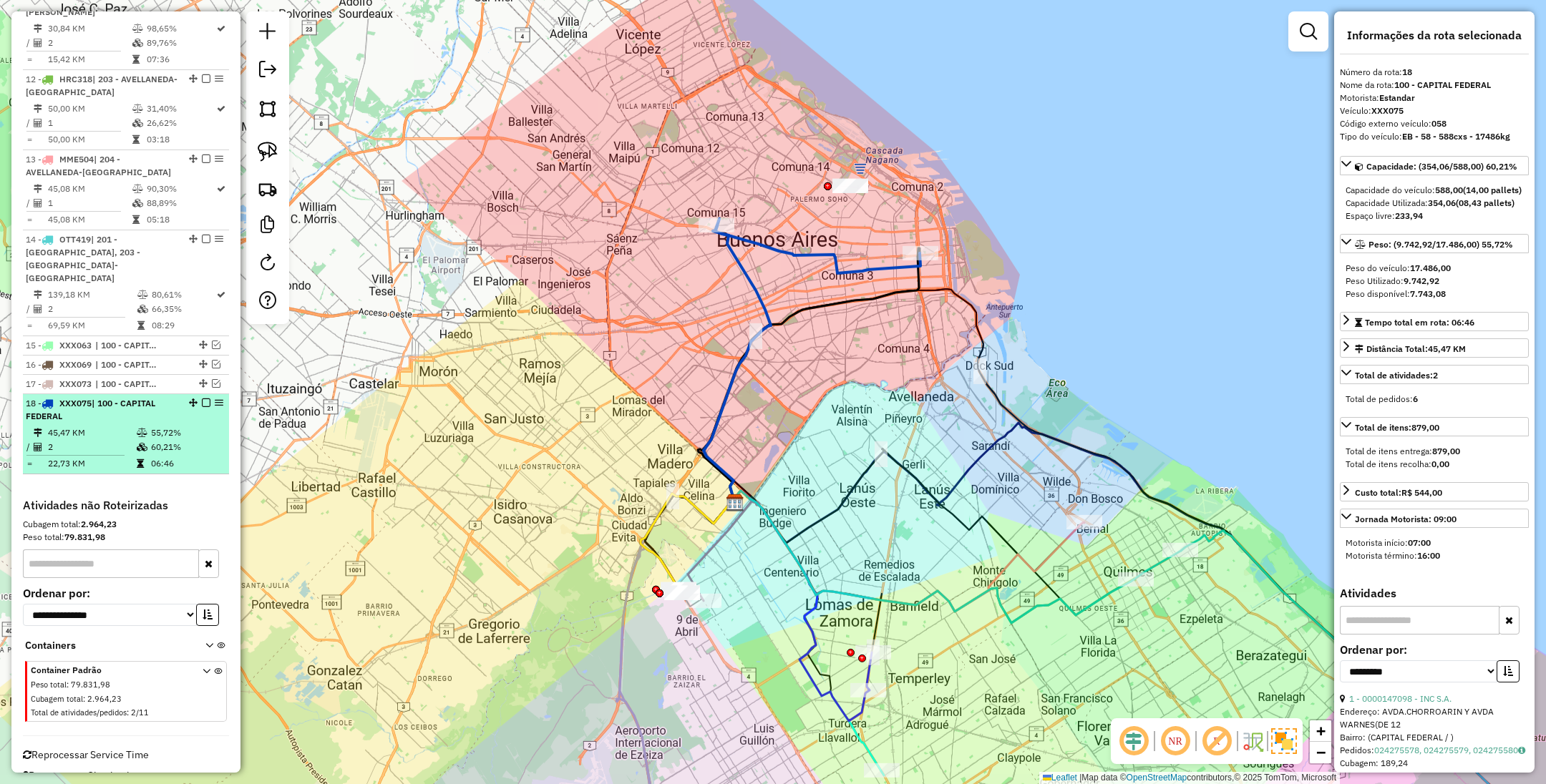
click at [202, 399] on em at bounding box center [206, 403] width 9 height 9
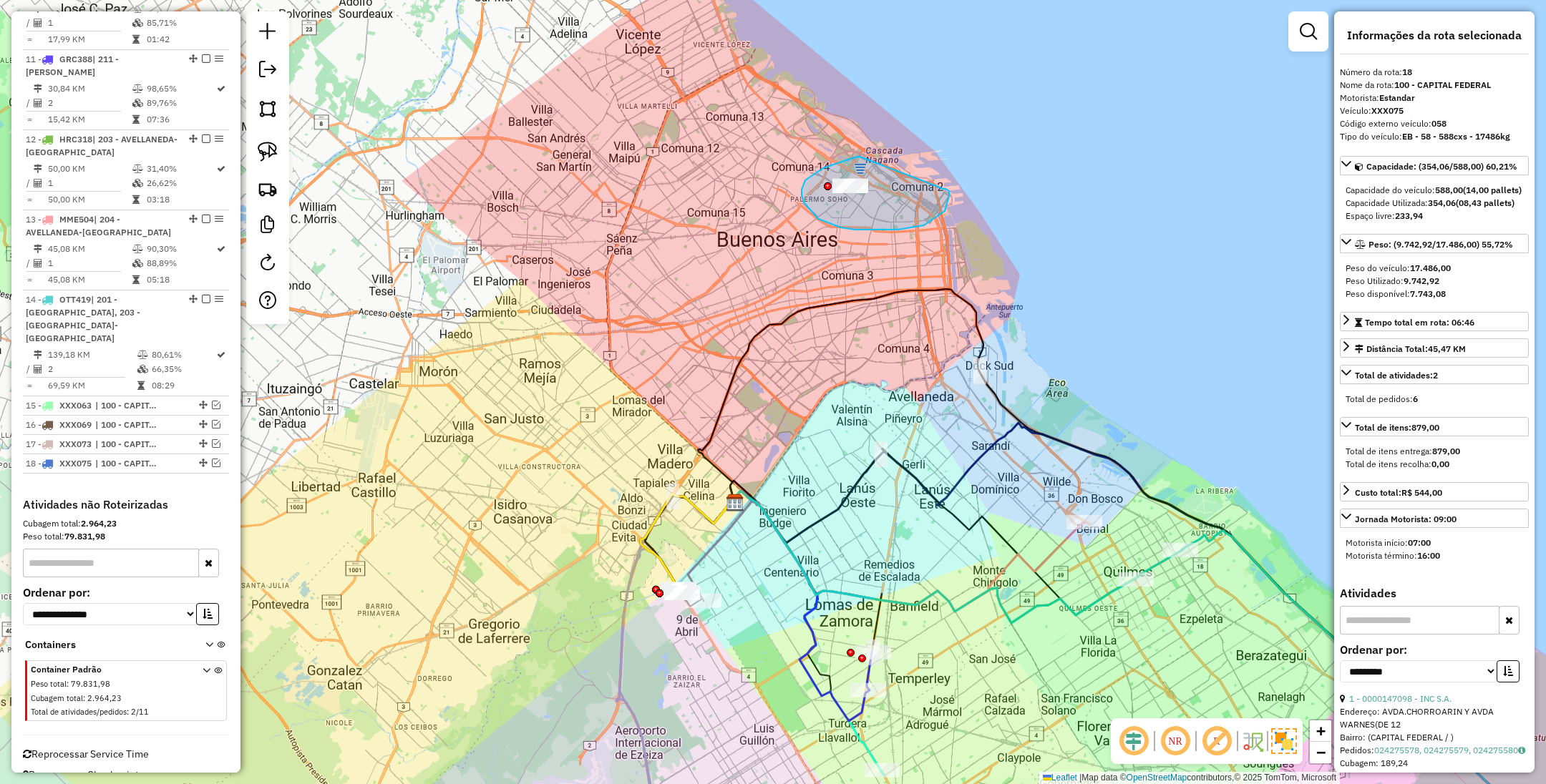
drag, startPoint x: 803, startPoint y: 184, endPoint x: 944, endPoint y: 189, distance: 141.1
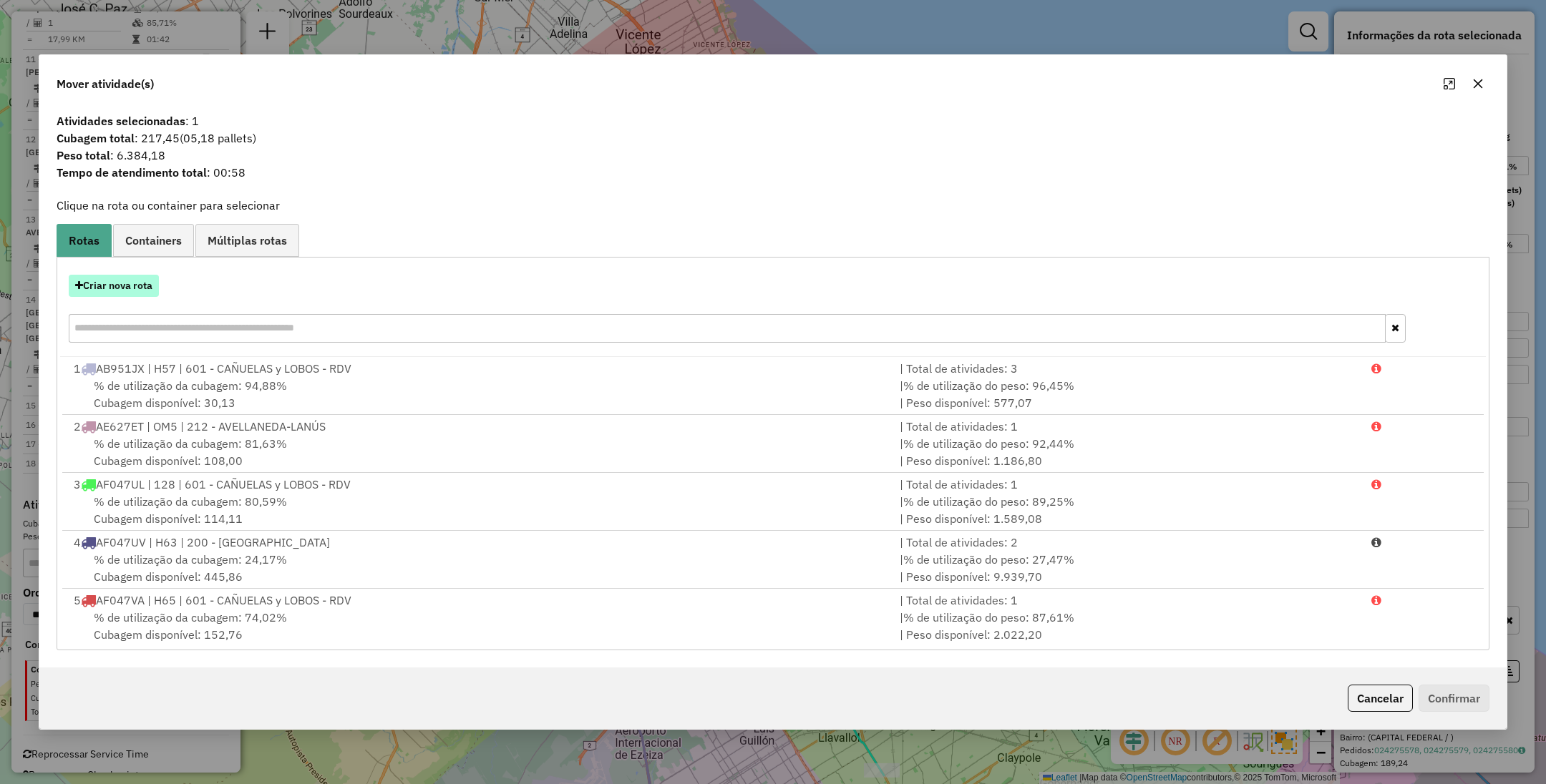
click at [122, 276] on button "Criar nova rota" at bounding box center [114, 286] width 90 height 22
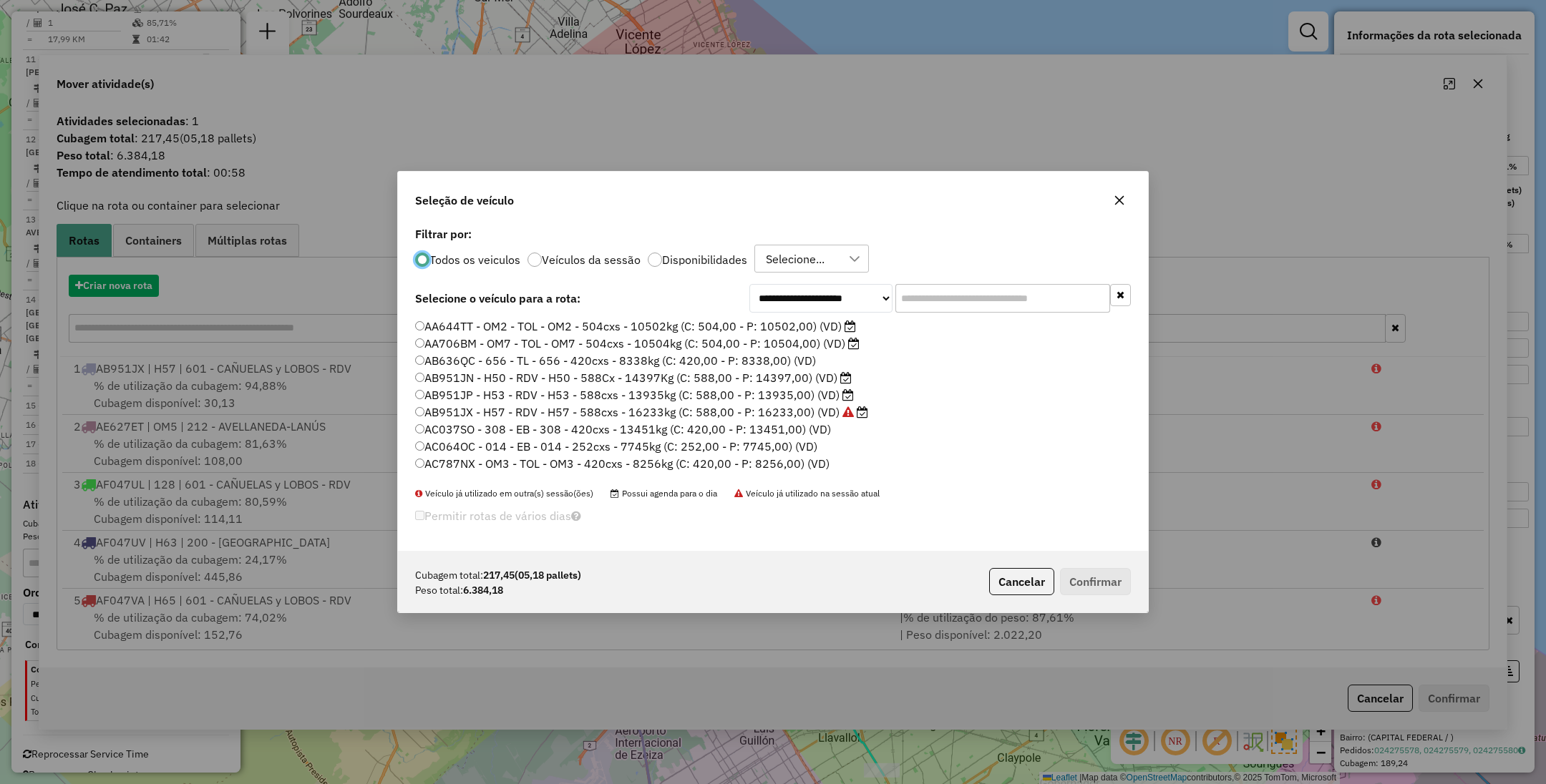
scroll to position [7, 4]
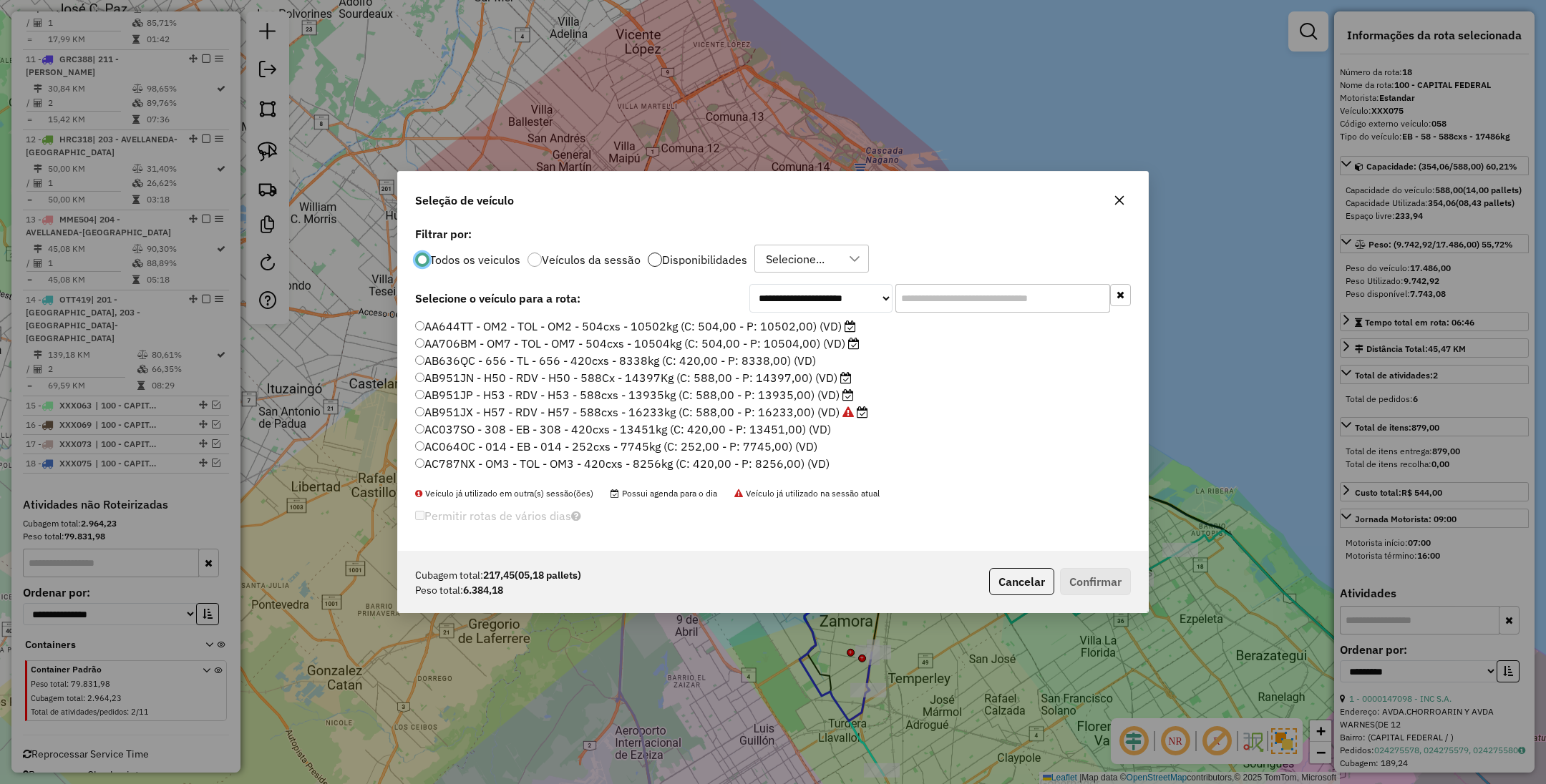
click at [649, 261] on div at bounding box center [655, 260] width 14 height 14
click at [954, 299] on input "text" at bounding box center [1003, 298] width 214 height 28
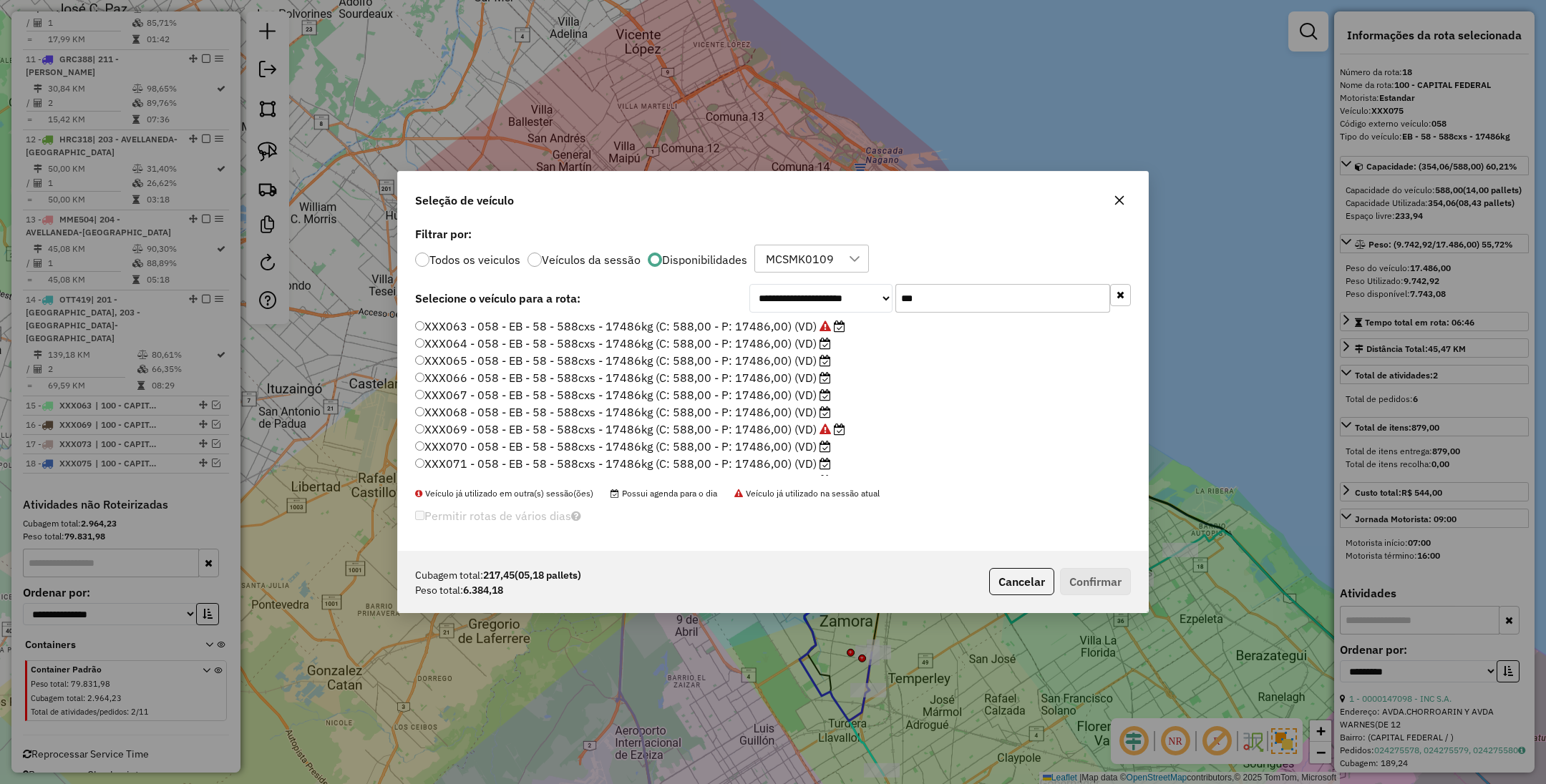
type input "***"
click at [772, 342] on label "XXX064 - 058 - EB - 58 - 588cxs - 17486kg (C: 588,00 - P: 17486,00) (VD)" at bounding box center [624, 344] width 416 height 17
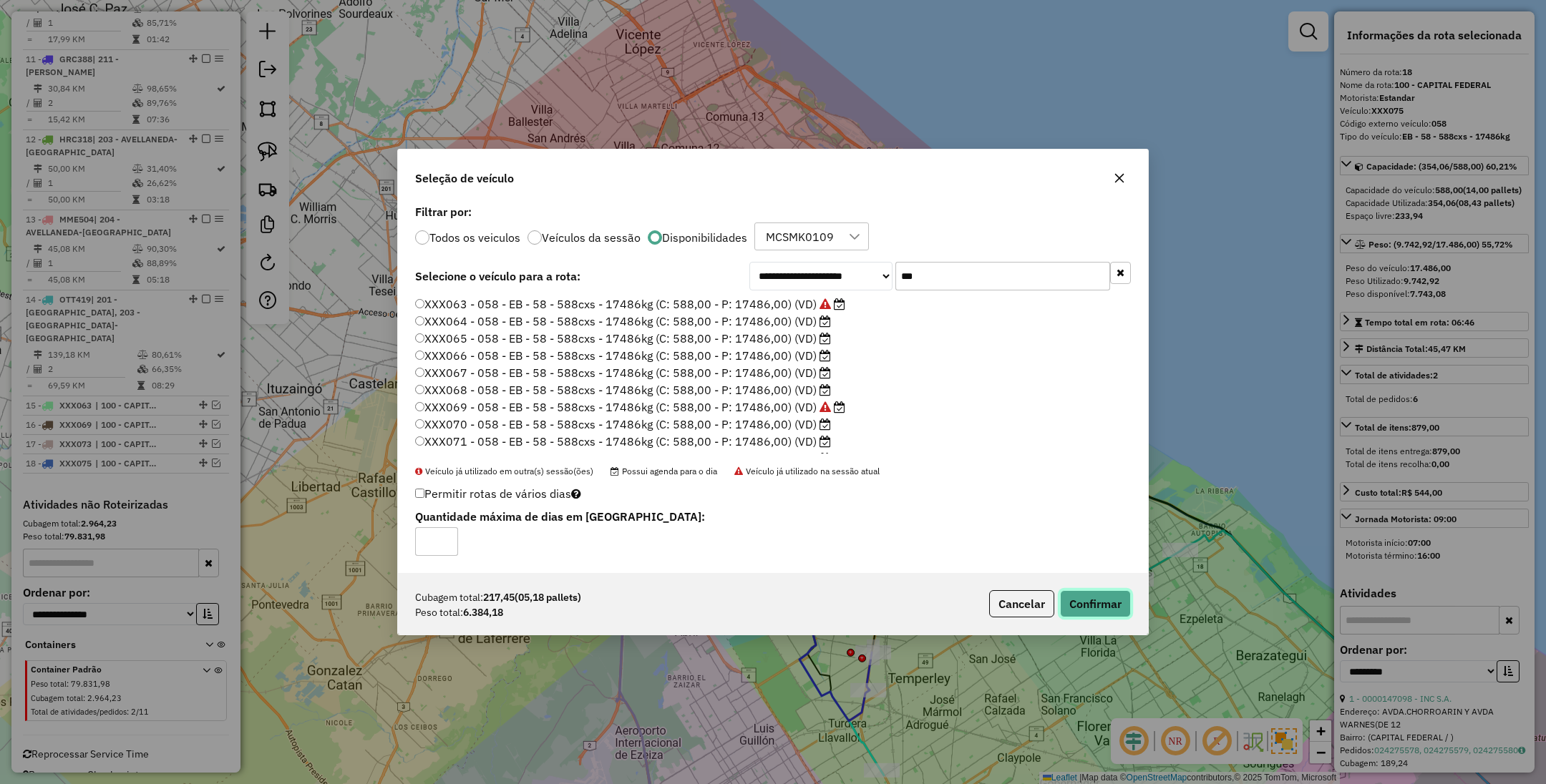
click at [1092, 595] on button "Confirmar" at bounding box center [1096, 604] width 71 height 28
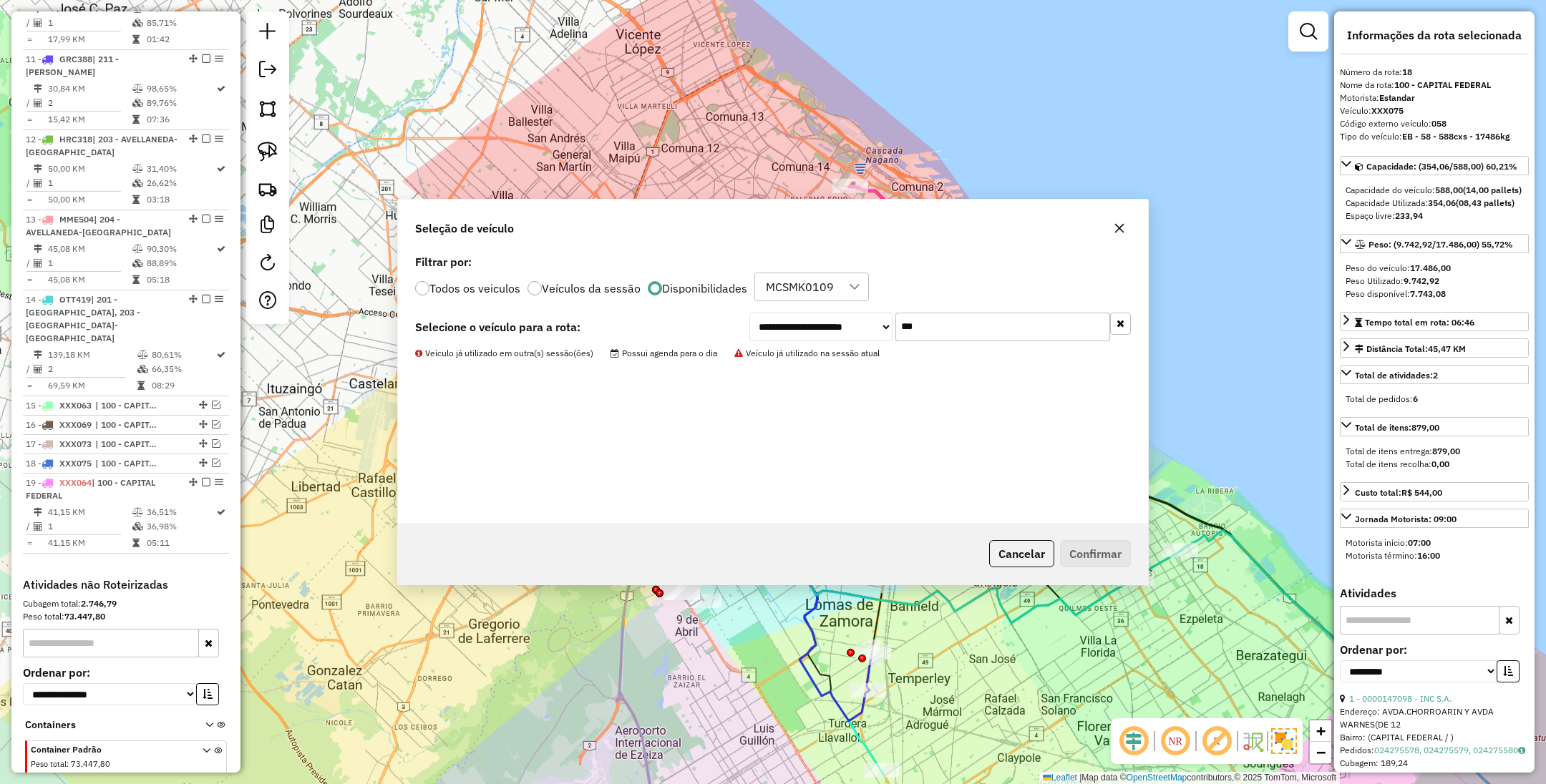
scroll to position [1393, 0]
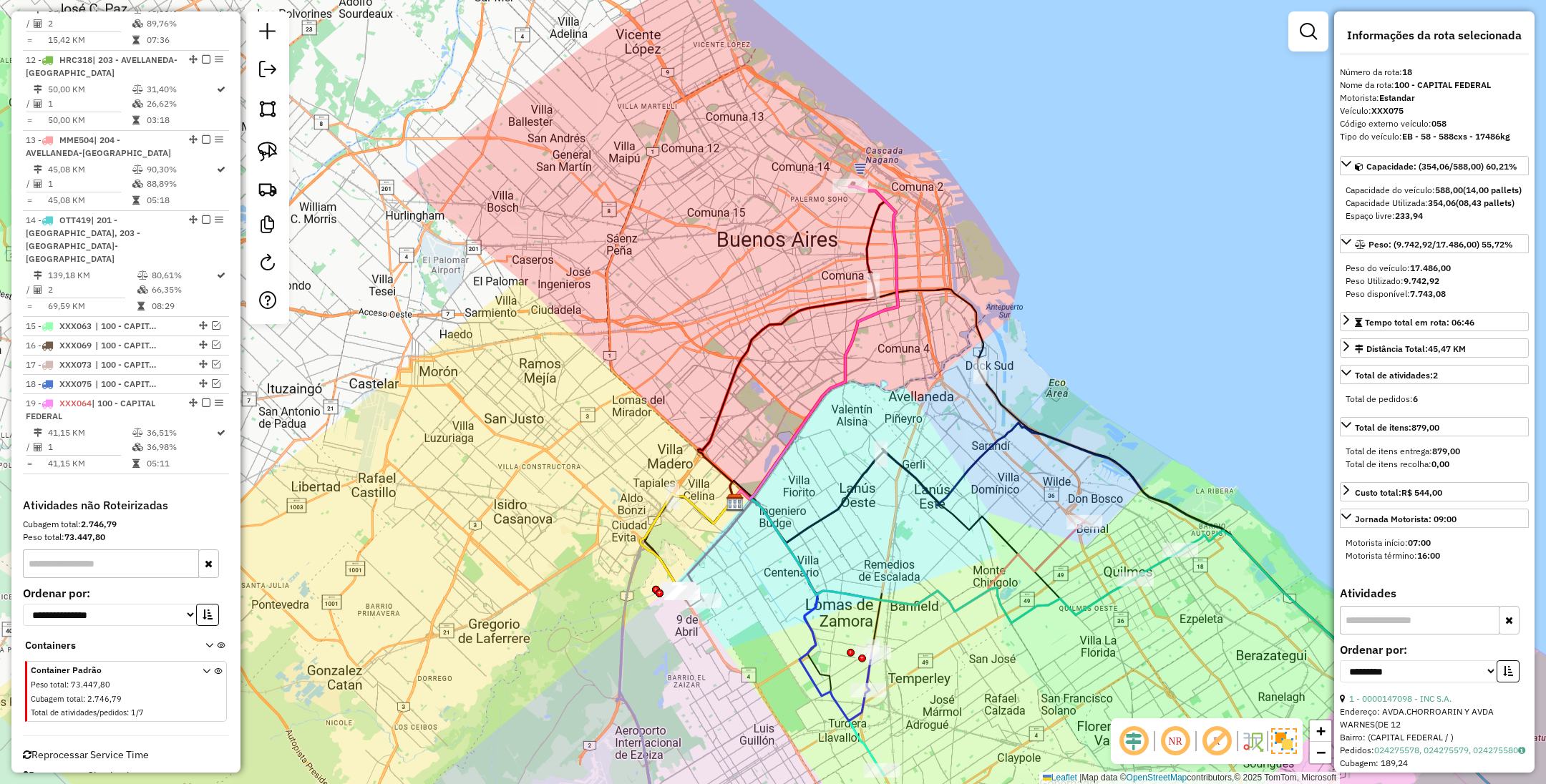
click at [899, 247] on icon at bounding box center [814, 345] width 168 height 318
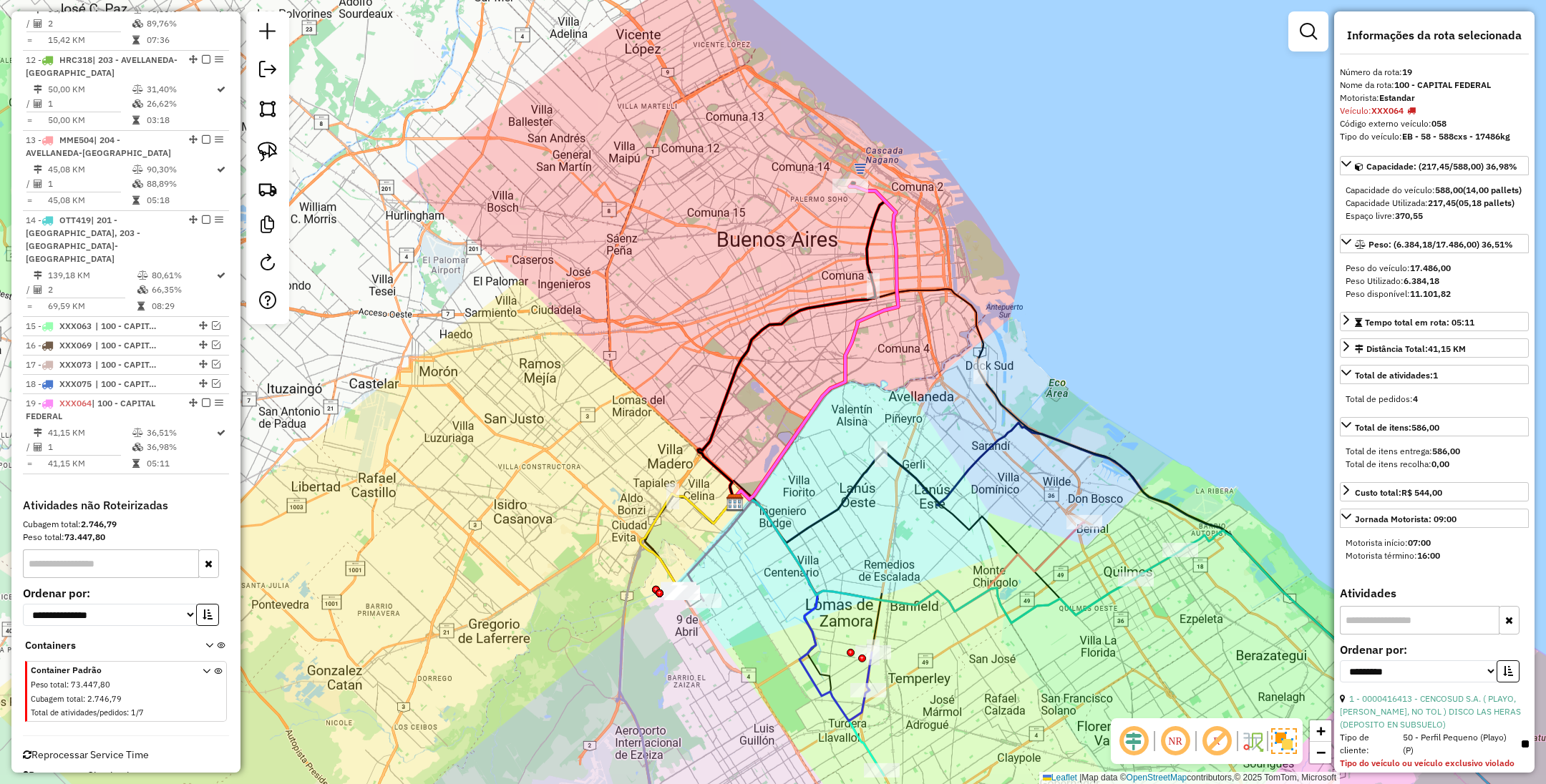
drag, startPoint x: 917, startPoint y: 249, endPoint x: 896, endPoint y: 267, distance: 27.7
click at [896, 267] on div "Janela de atendimento Grade de atendimento Capacidade Transportadoras Veículos …" at bounding box center [773, 392] width 1546 height 784
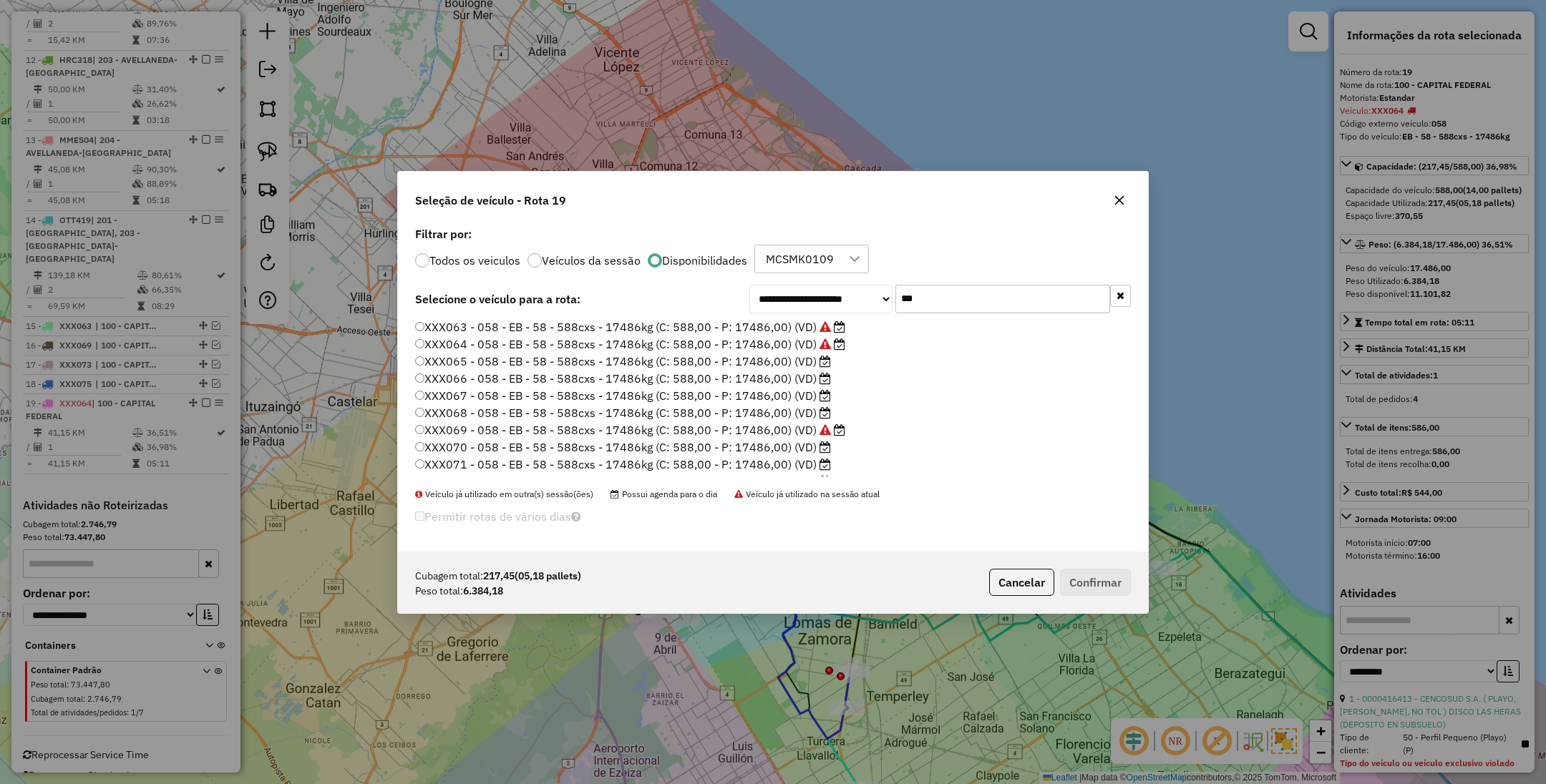
scroll to position [7, 4]
click at [825, 359] on icon at bounding box center [825, 360] width 12 height 12
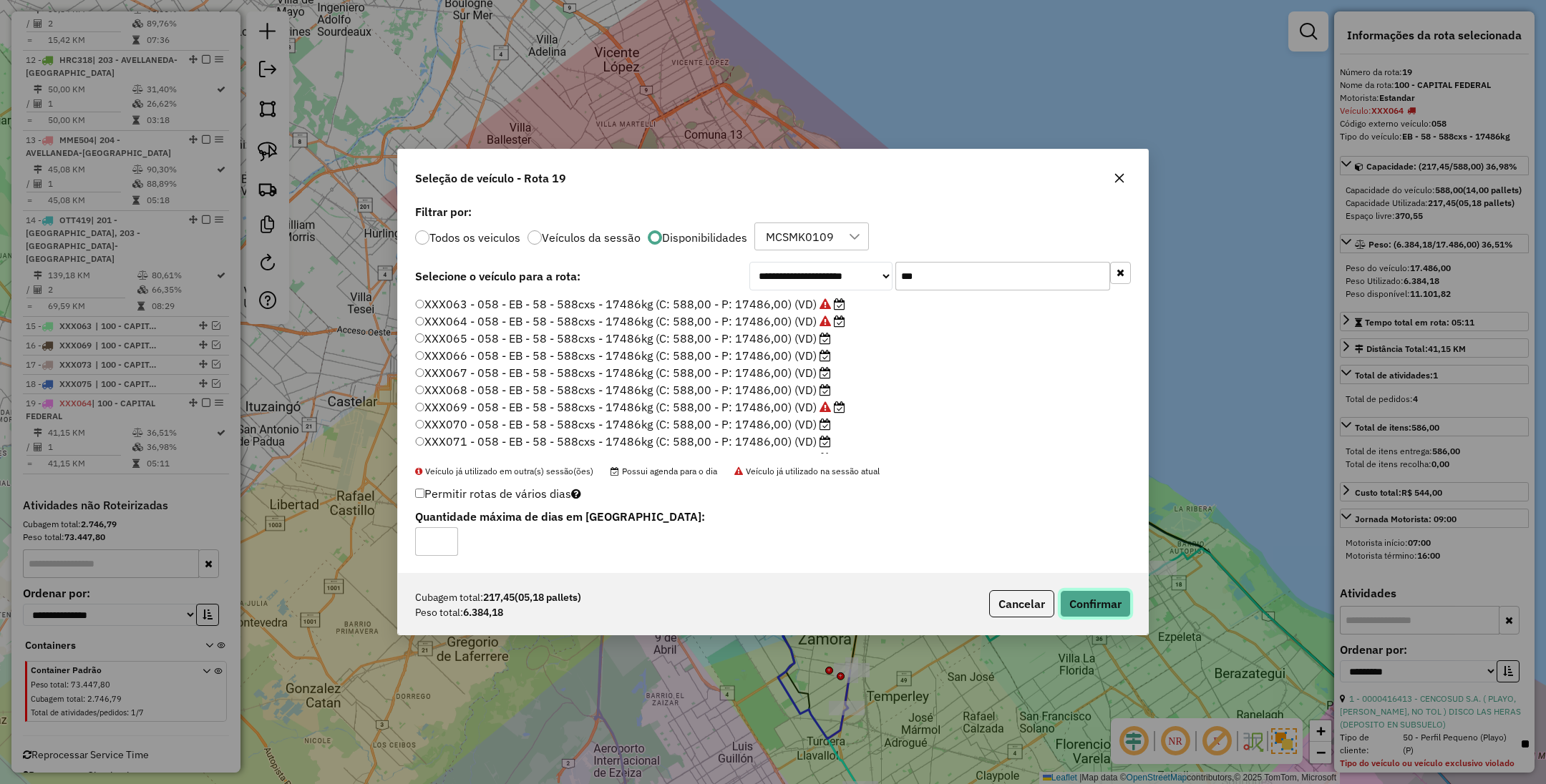
click at [1095, 602] on button "Confirmar" at bounding box center [1096, 604] width 71 height 28
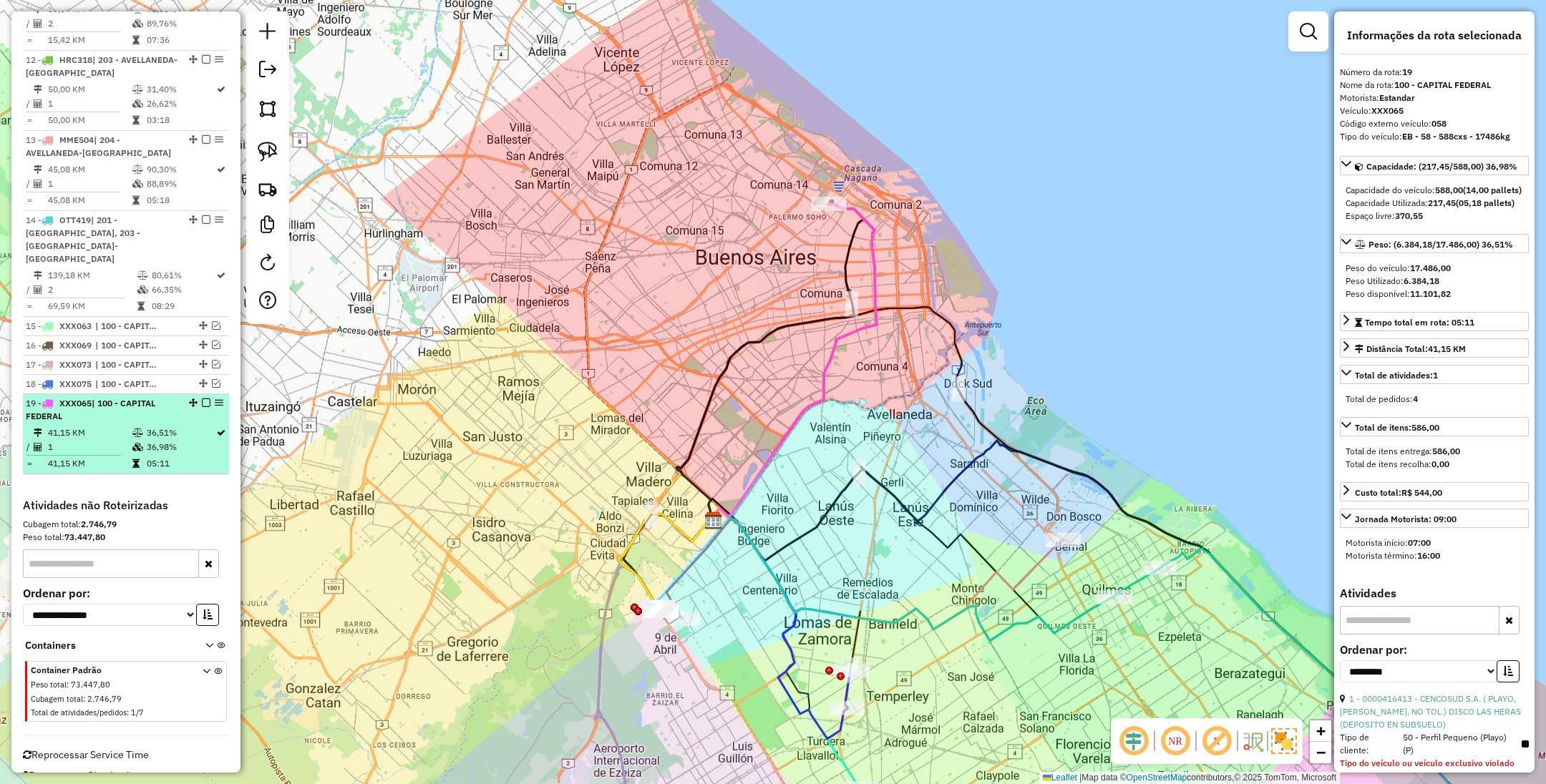
click at [202, 399] on em at bounding box center [206, 403] width 9 height 9
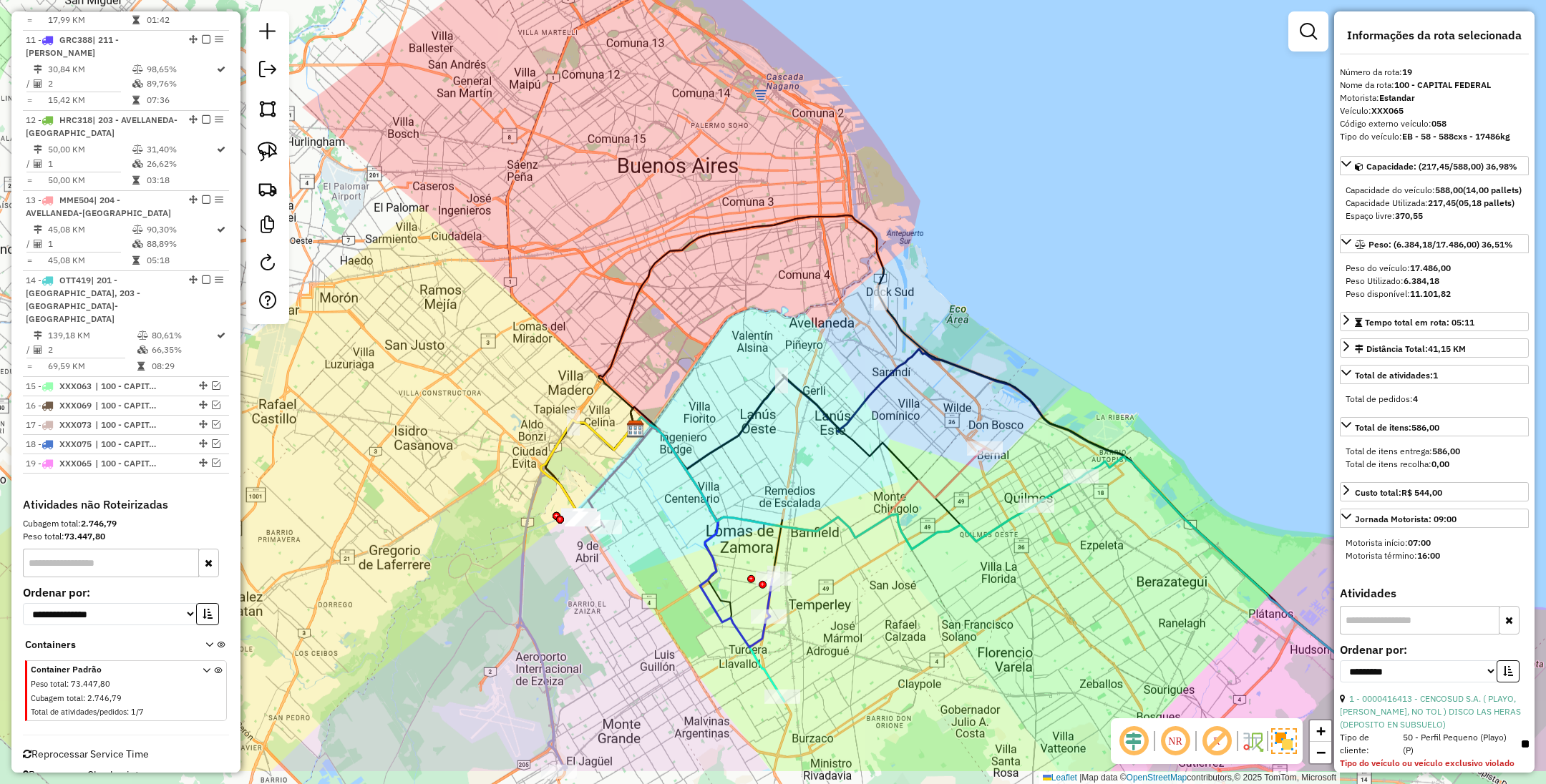
drag, startPoint x: 696, startPoint y: 406, endPoint x: 449, endPoint y: 195, distance: 324.9
click at [449, 194] on div "Janela de atendimento Grade de atendimento Capacidade Transportadoras Veículos …" at bounding box center [773, 392] width 1546 height 784
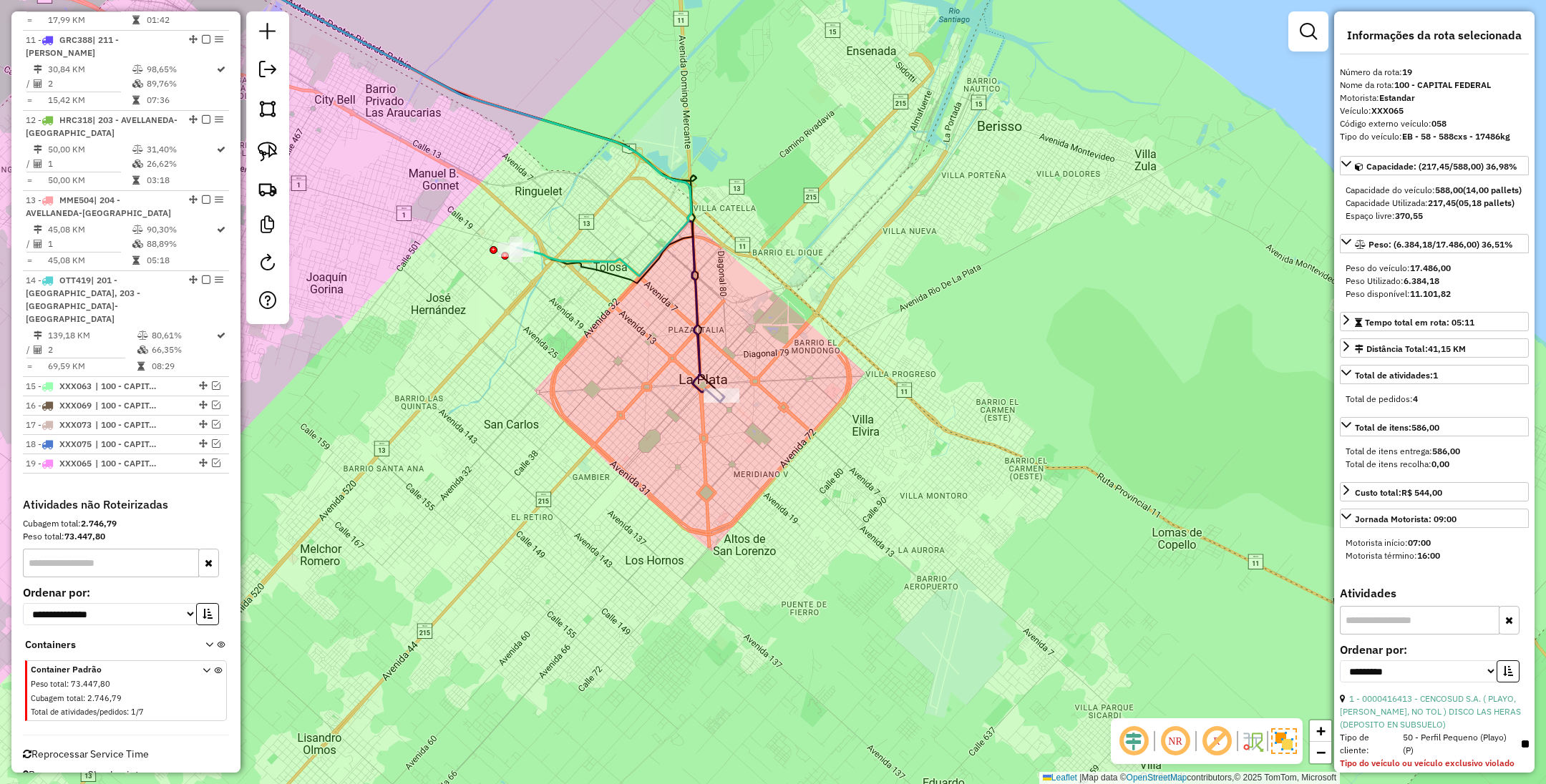
click at [695, 336] on icon at bounding box center [431, 162] width 586 height 481
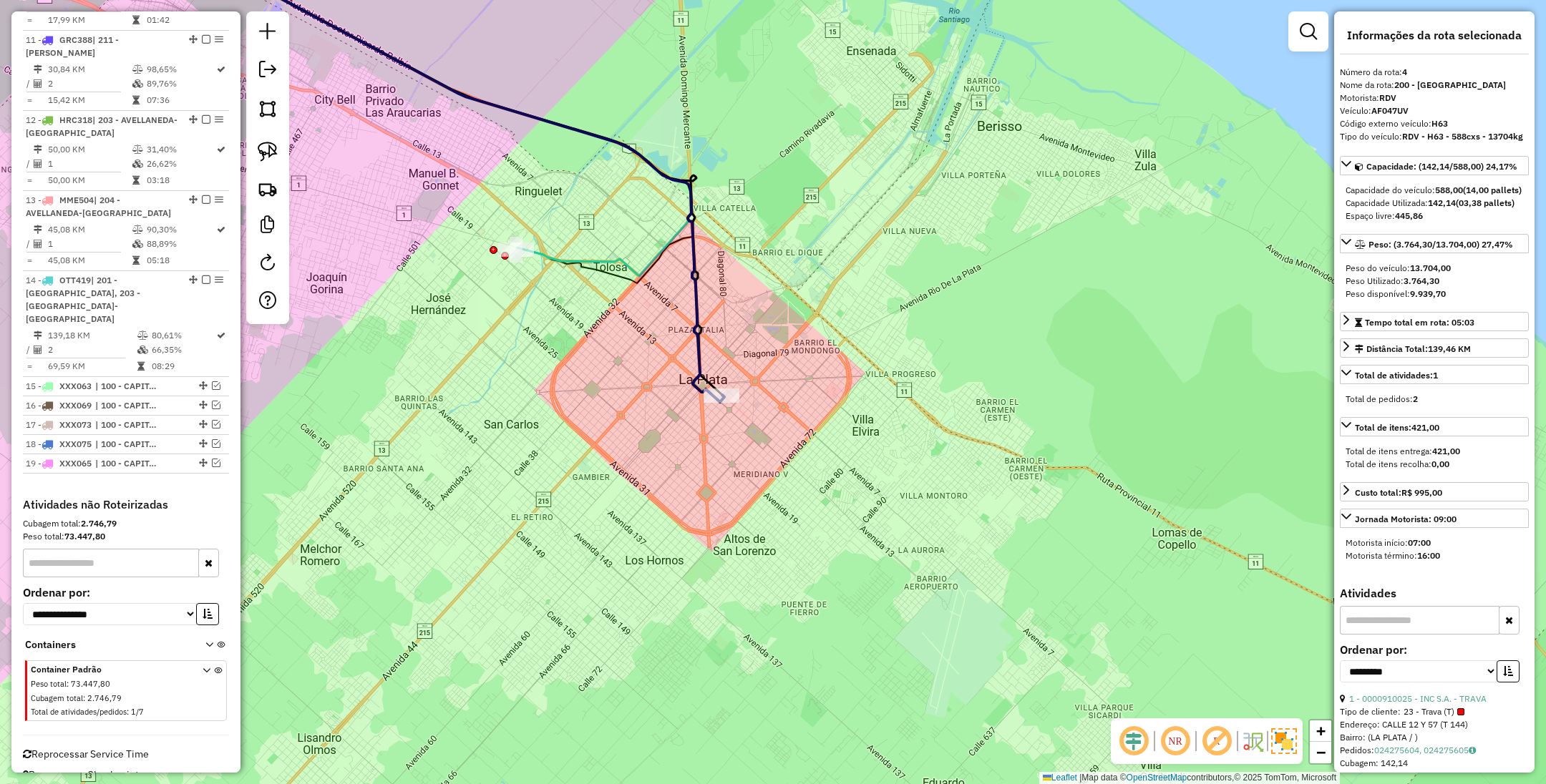
scroll to position [790, 0]
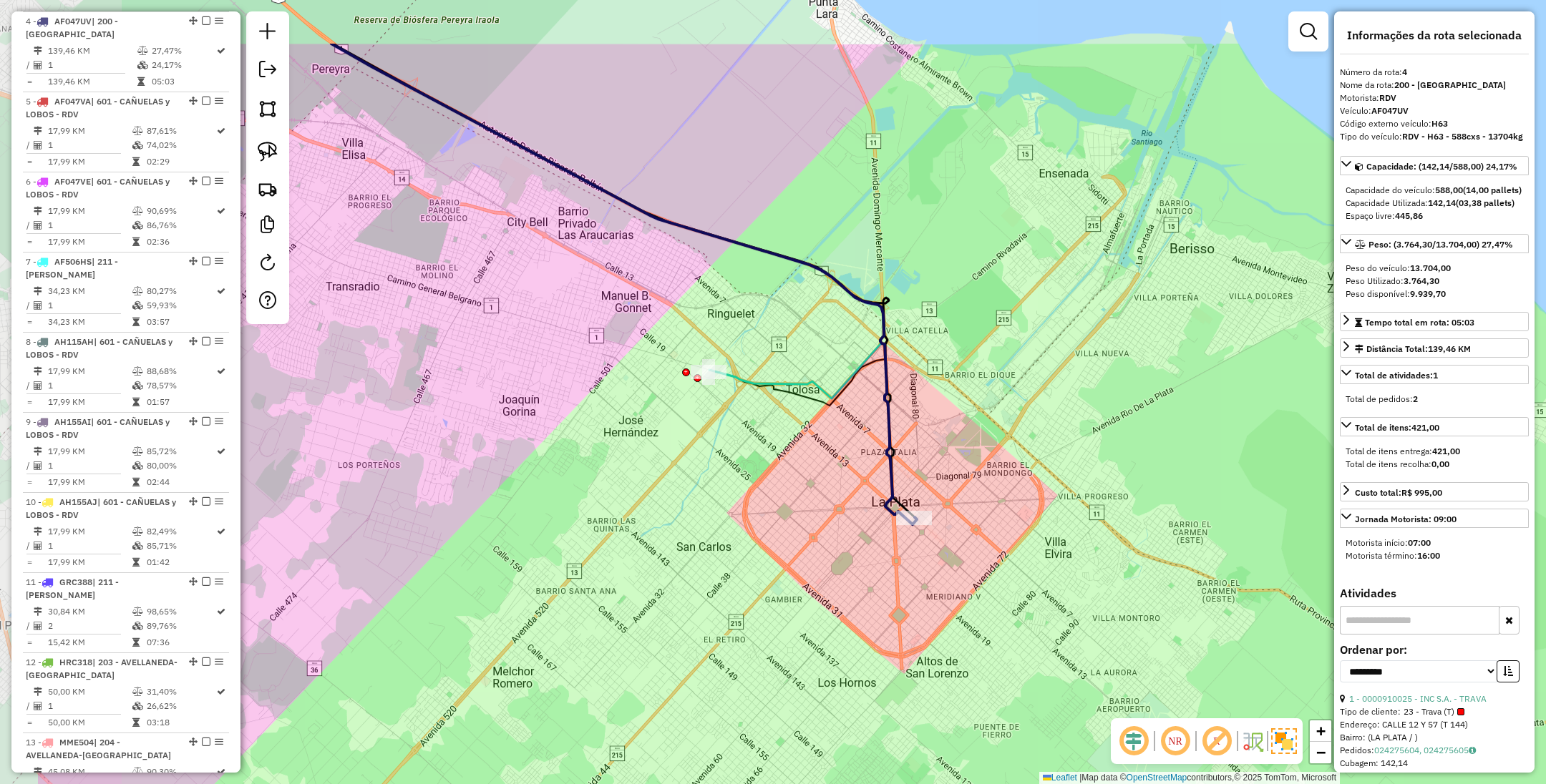
drag, startPoint x: 550, startPoint y: 342, endPoint x: 743, endPoint y: 464, distance: 228.3
click at [743, 464] on div "Janela de atendimento Grade de atendimento Capacidade Transportadoras Veículos …" at bounding box center [773, 392] width 1546 height 784
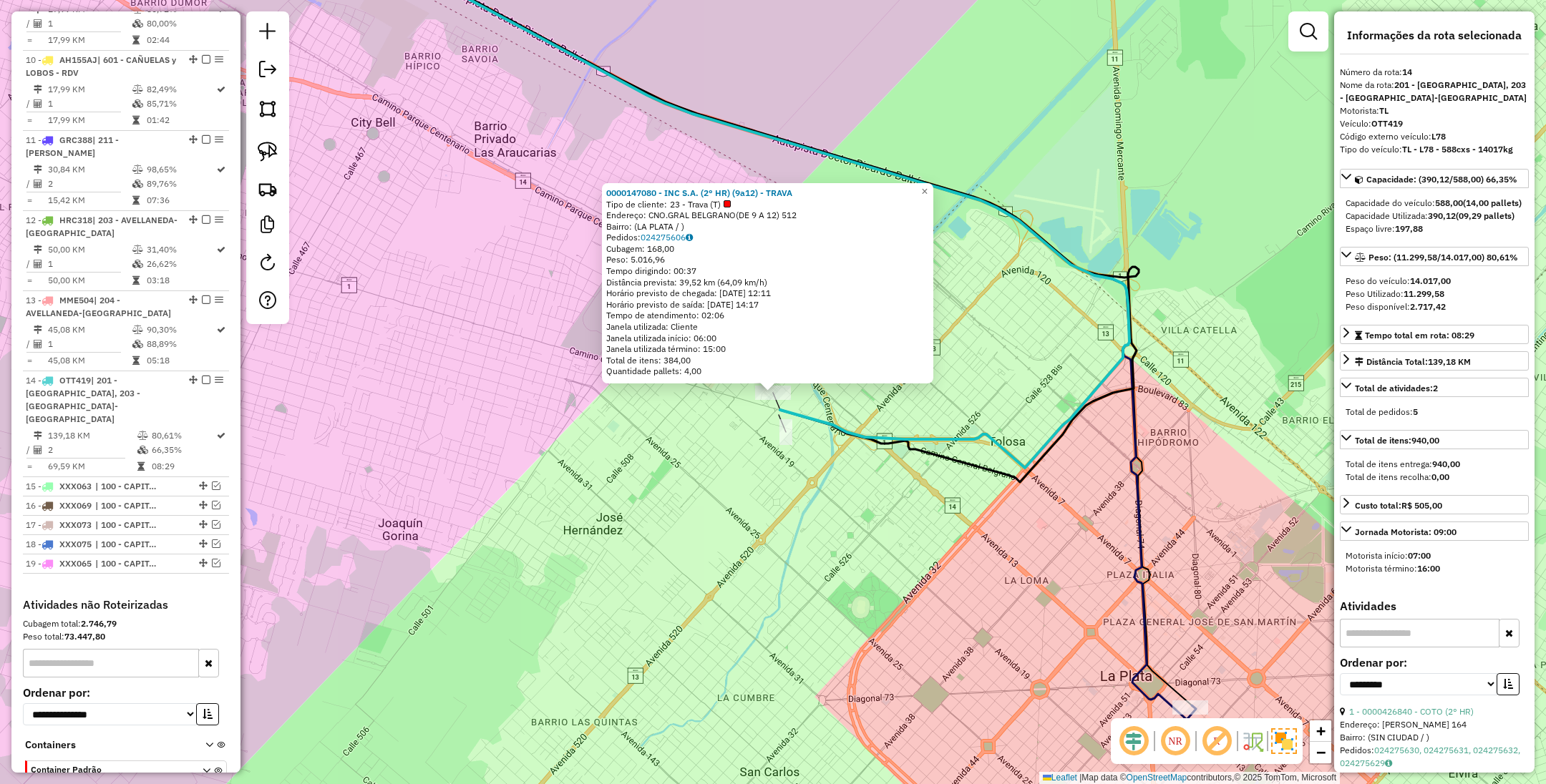
scroll to position [1333, 0]
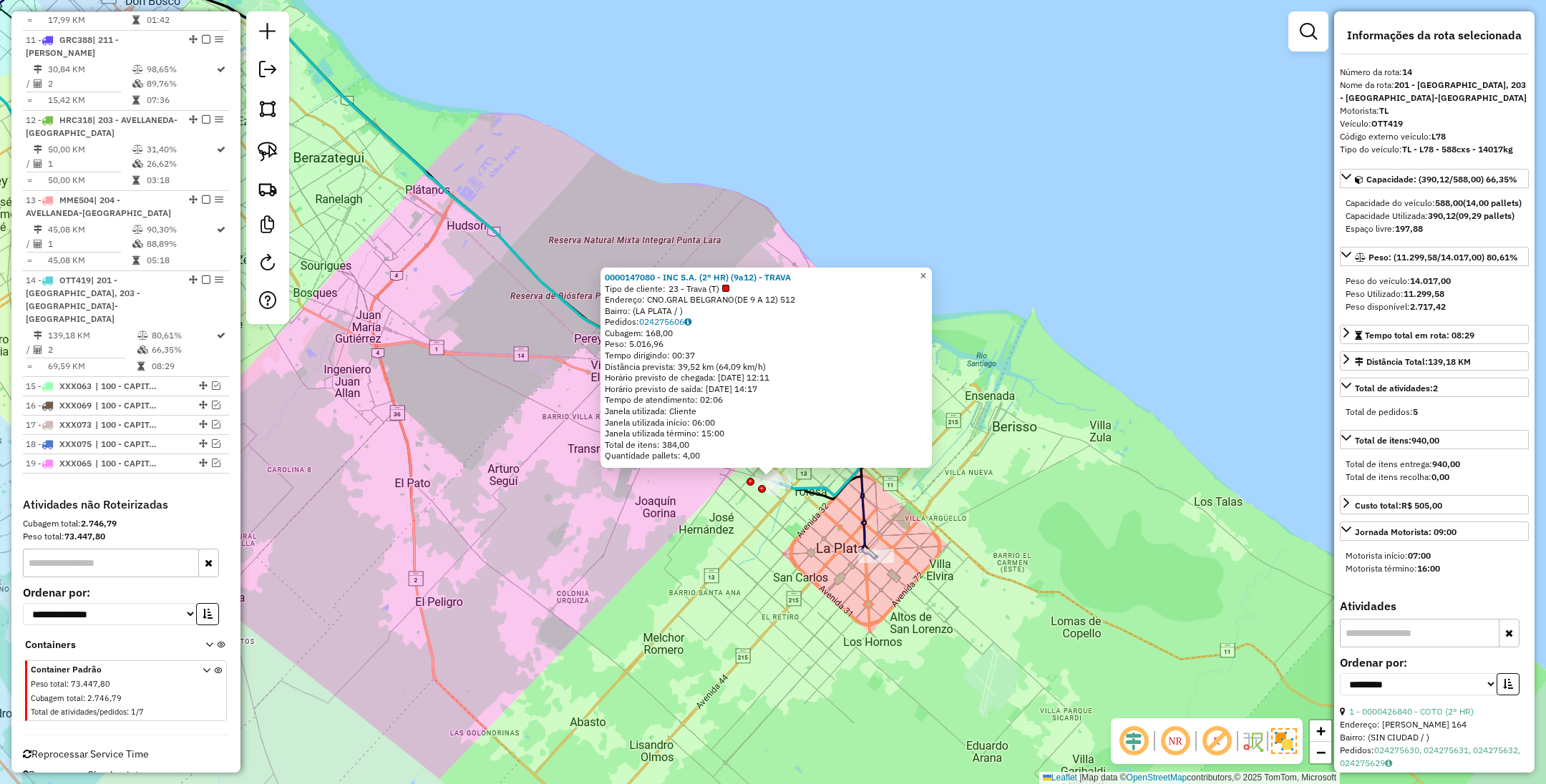
click at [926, 273] on span "×" at bounding box center [923, 275] width 6 height 12
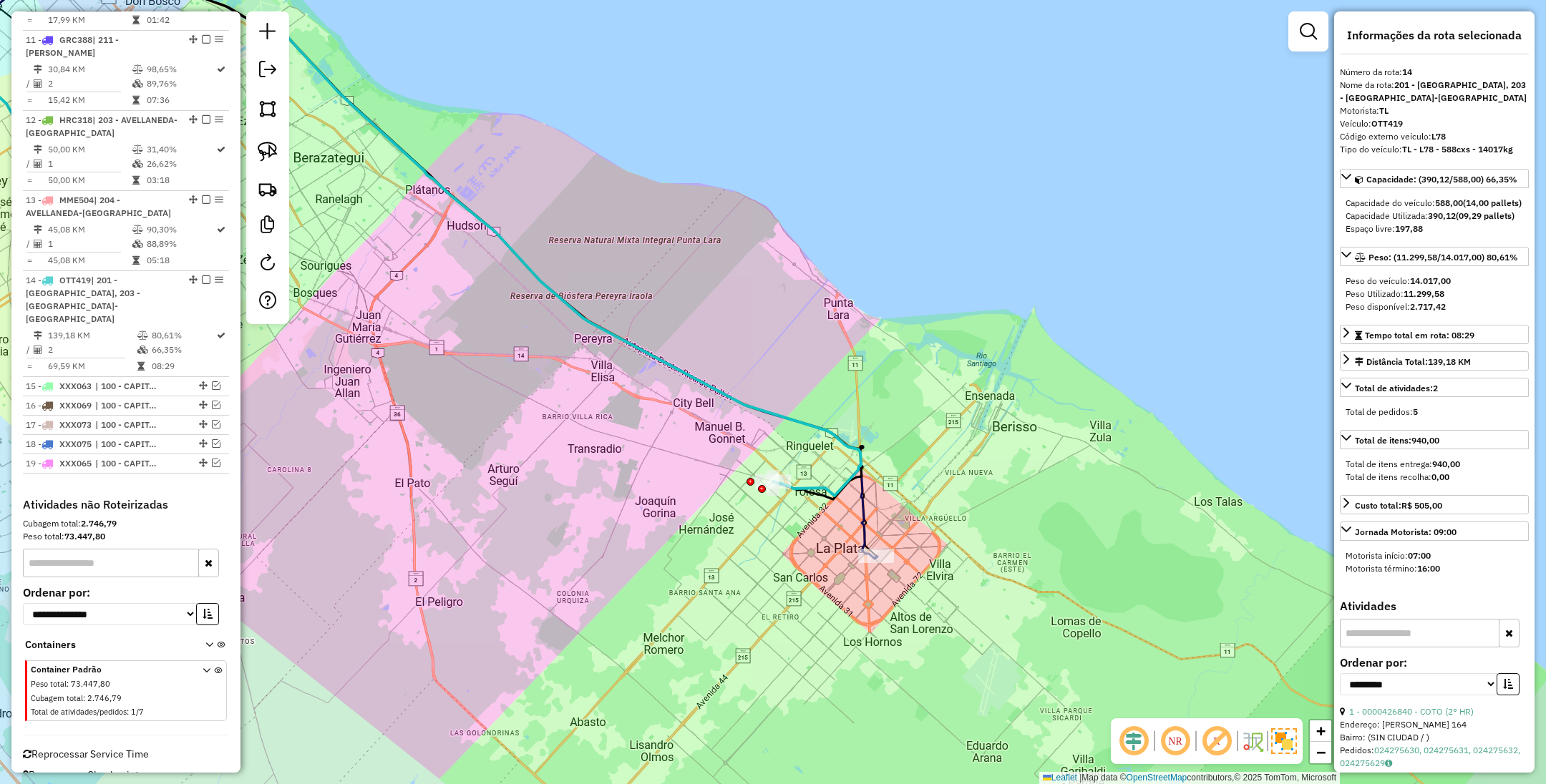
click at [858, 502] on icon at bounding box center [361, 242] width 1032 height 634
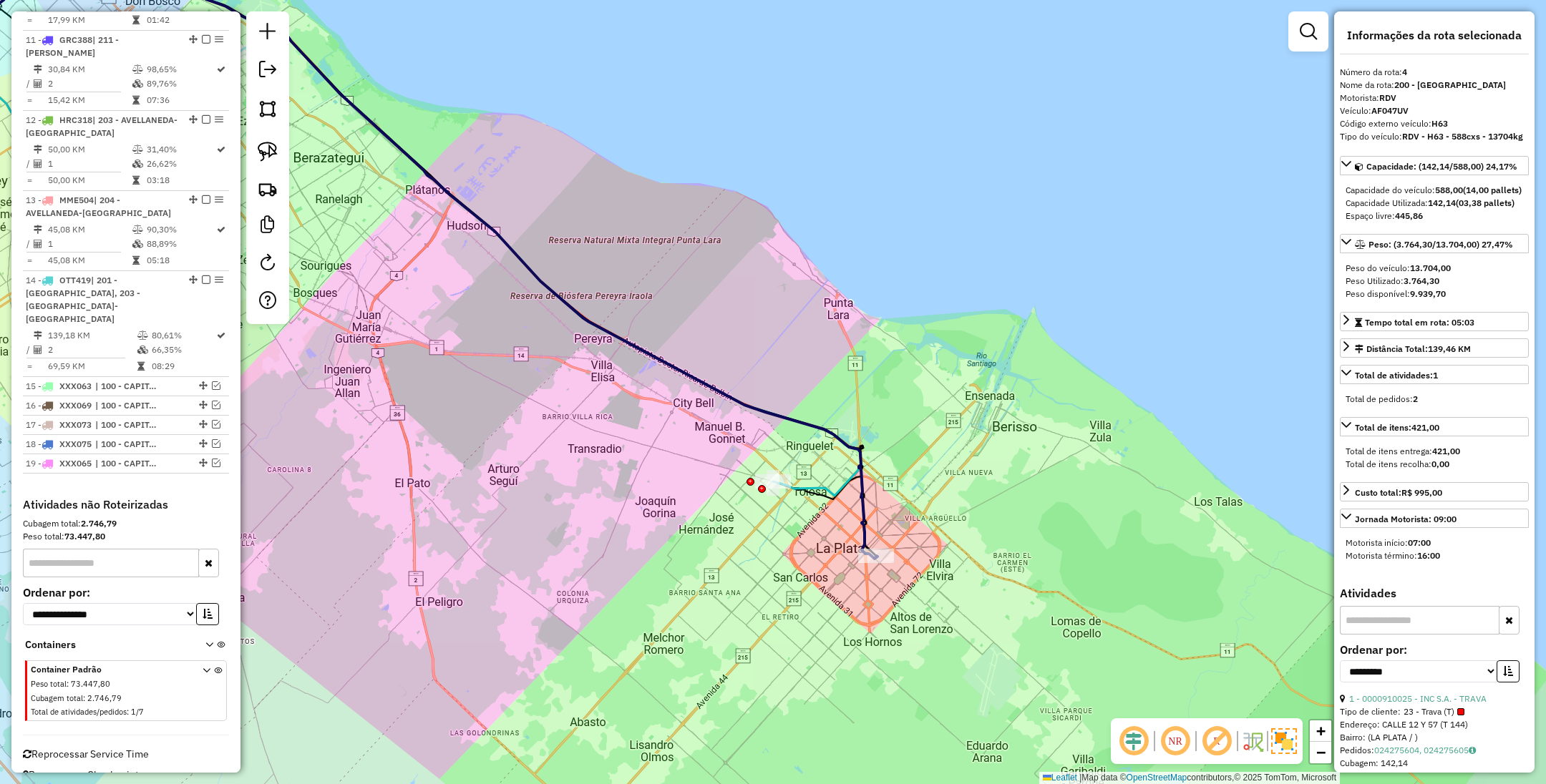
scroll to position [790, 0]
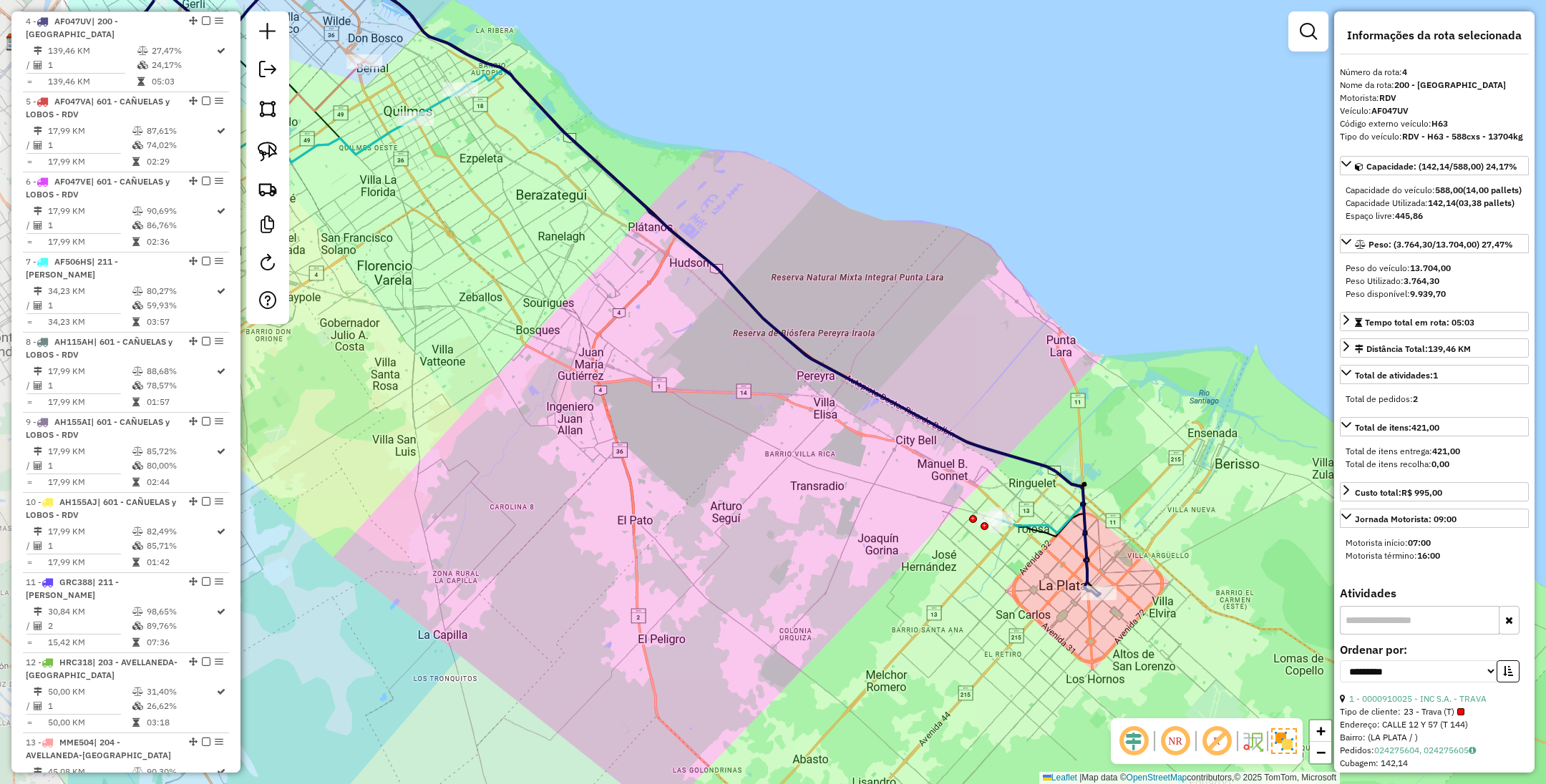
drag, startPoint x: 731, startPoint y: 599, endPoint x: 988, endPoint y: 626, distance: 258.4
click at [988, 626] on div "Janela de atendimento Grade de atendimento Capacidade Transportadoras Veículos …" at bounding box center [773, 392] width 1546 height 784
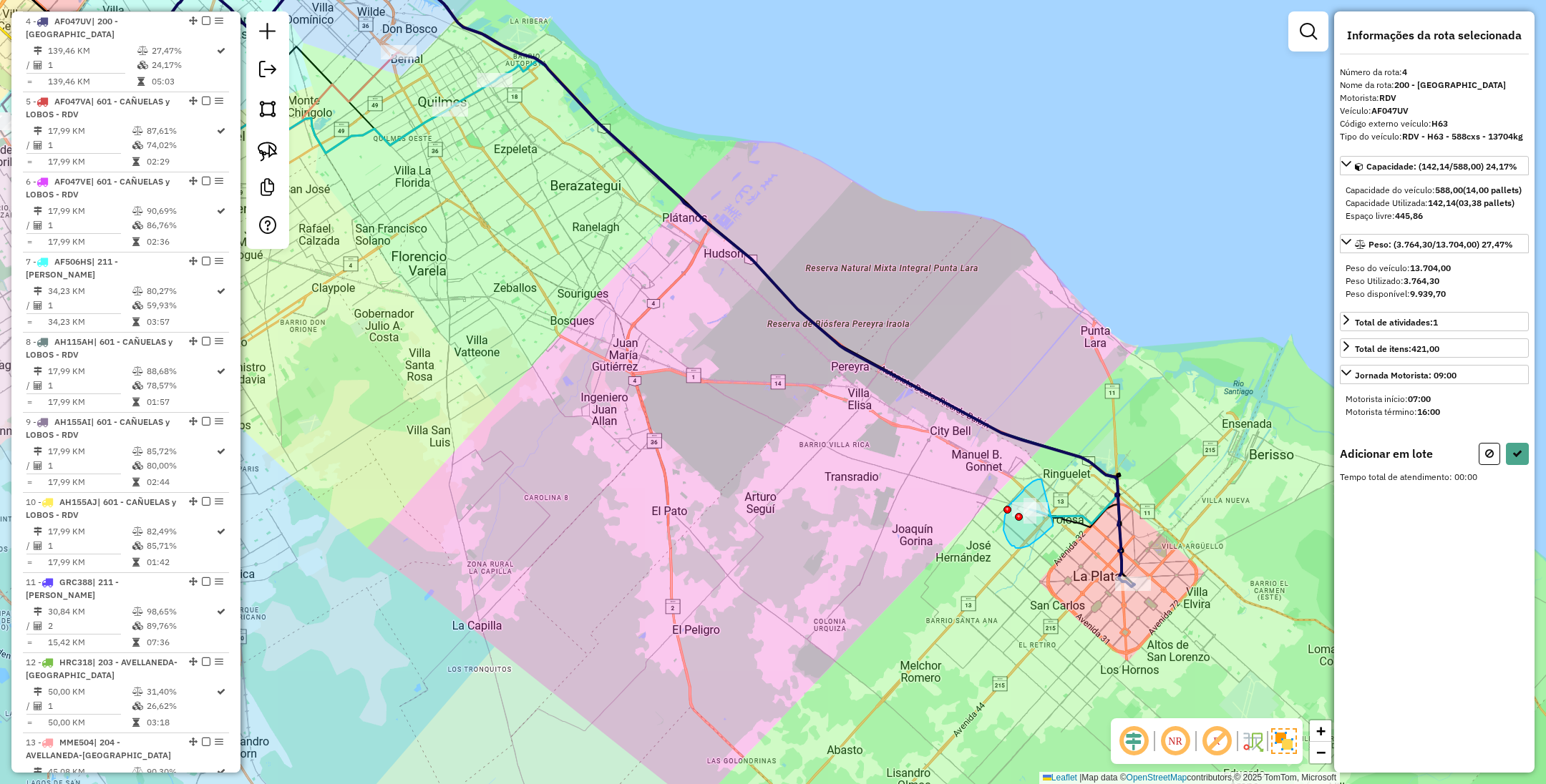
drag, startPoint x: 1041, startPoint y: 479, endPoint x: 1053, endPoint y: 524, distance: 46.6
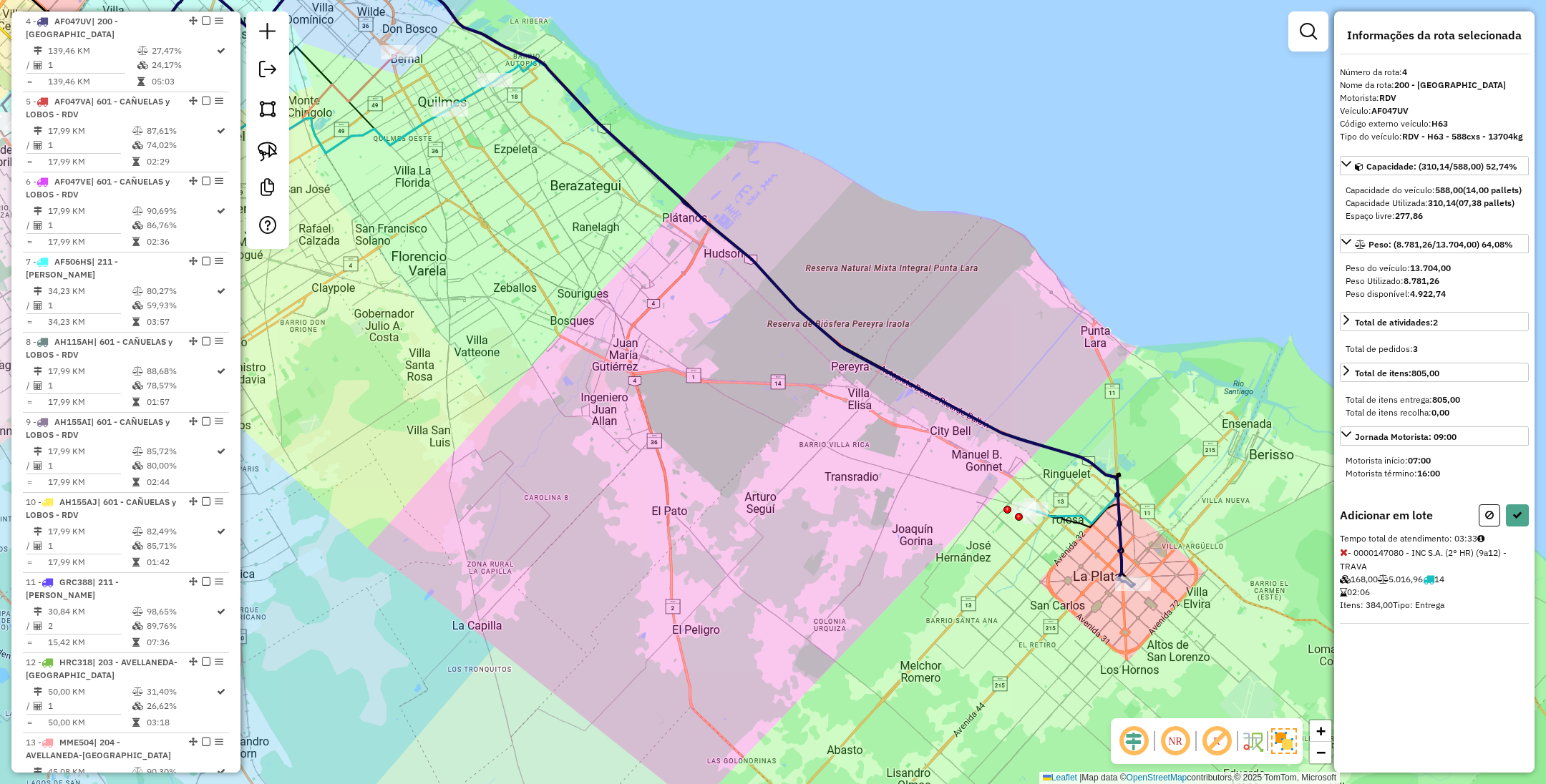
select select "**********"
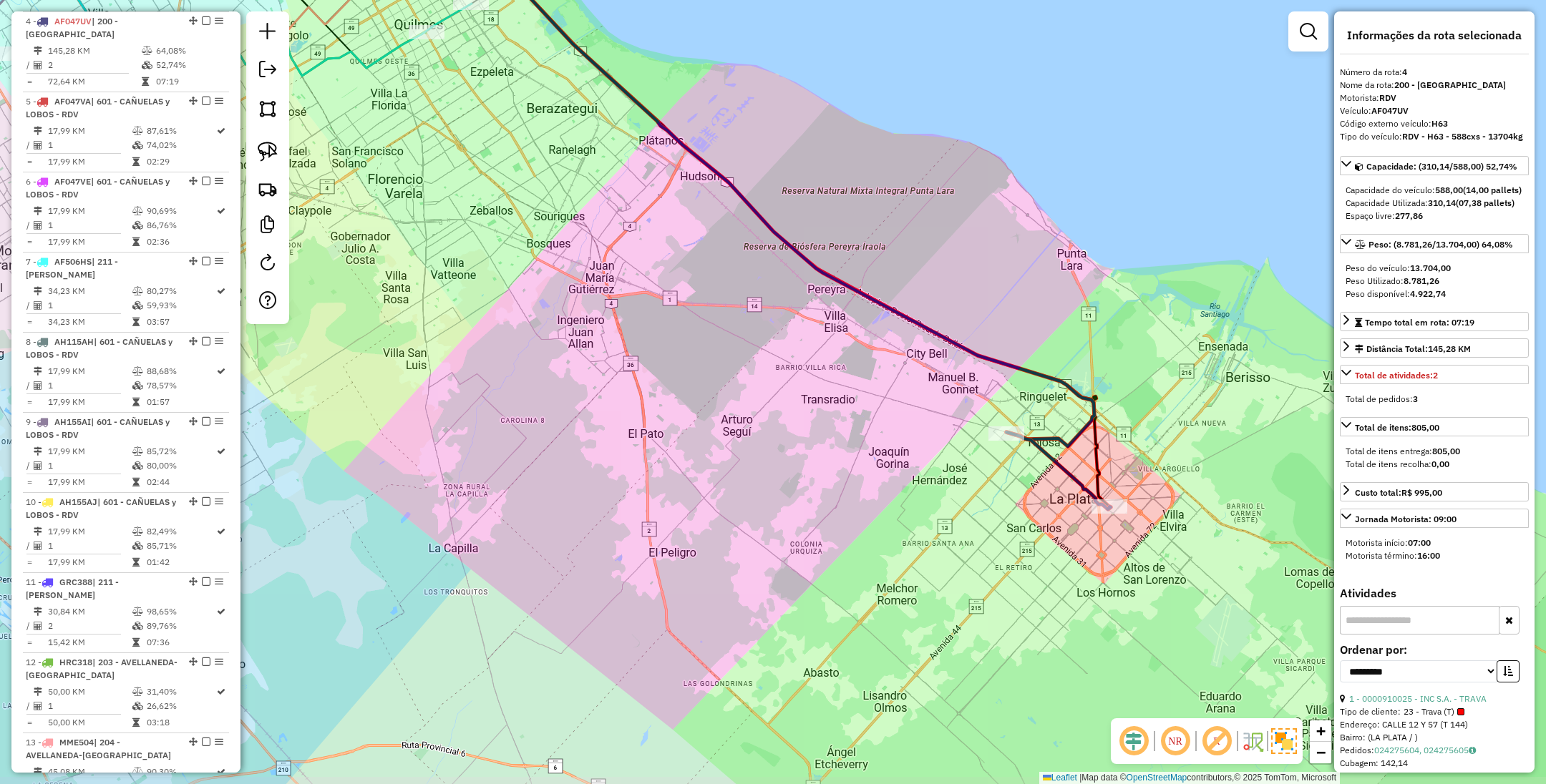
drag, startPoint x: 997, startPoint y: 641, endPoint x: 974, endPoint y: 564, distance: 80.4
click at [974, 564] on div "Janela de atendimento Grade de atendimento Capacidade Transportadoras Veículos …" at bounding box center [773, 392] width 1546 height 784
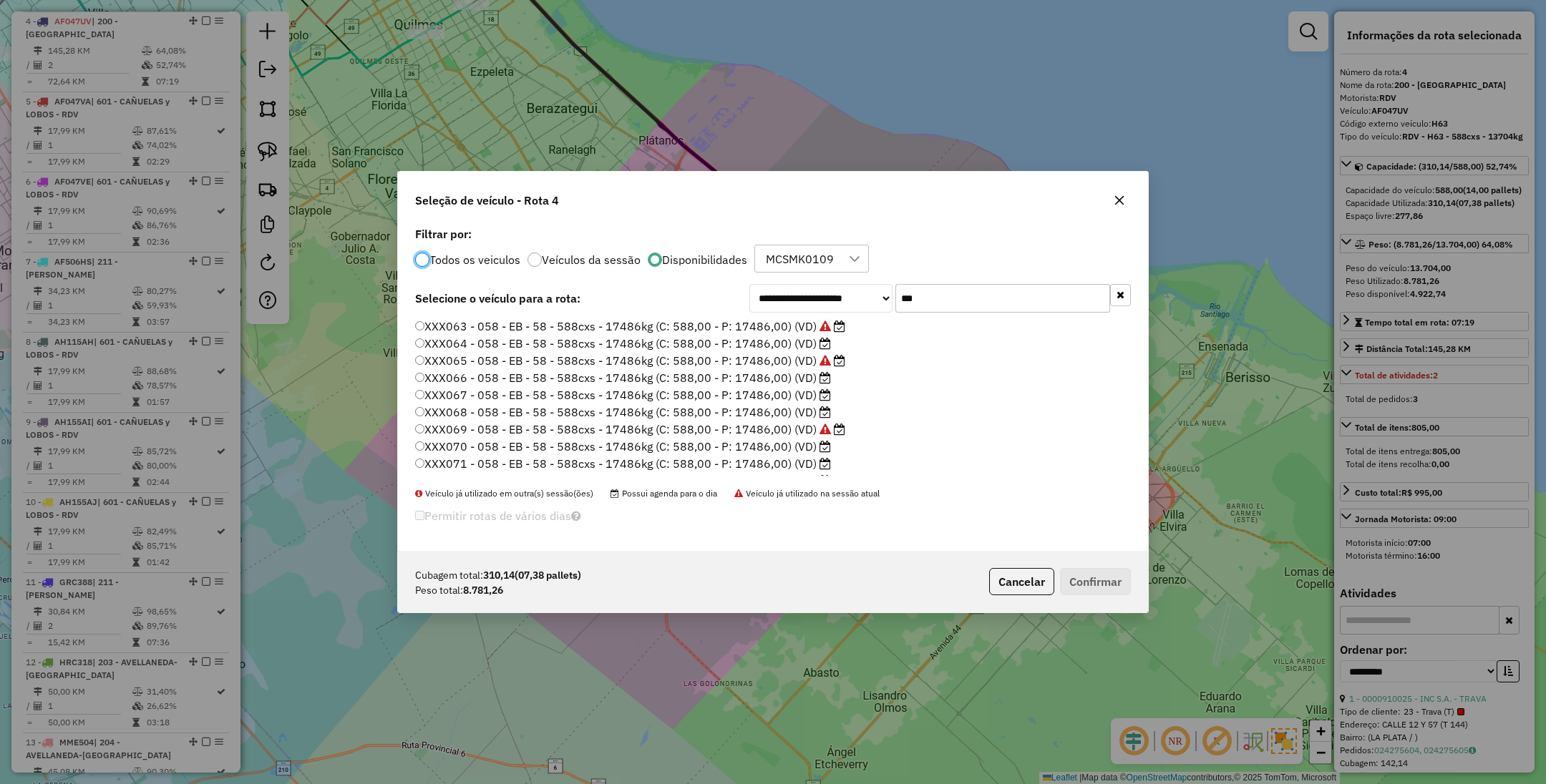
scroll to position [7, 4]
drag, startPoint x: 948, startPoint y: 307, endPoint x: 862, endPoint y: 299, distance: 86.4
click at [862, 299] on div "**********" at bounding box center [941, 298] width 382 height 28
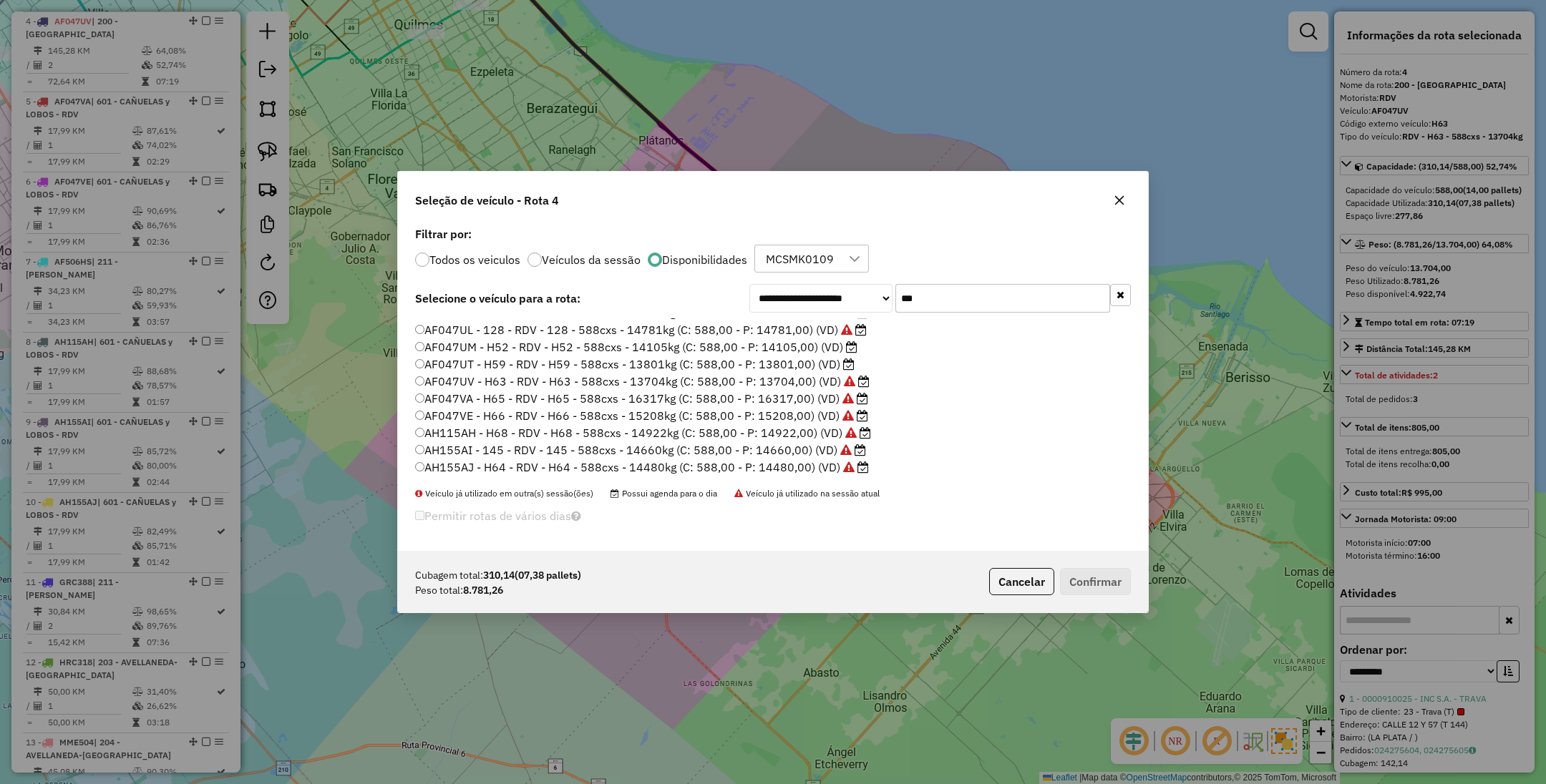
scroll to position [0, 0]
type input "***"
click at [773, 346] on label "AB951JP - H53 - RDV - H53 - 588cxs - 13935kg (C: 588,00 - P: 13935,00) (VD)" at bounding box center [635, 344] width 439 height 17
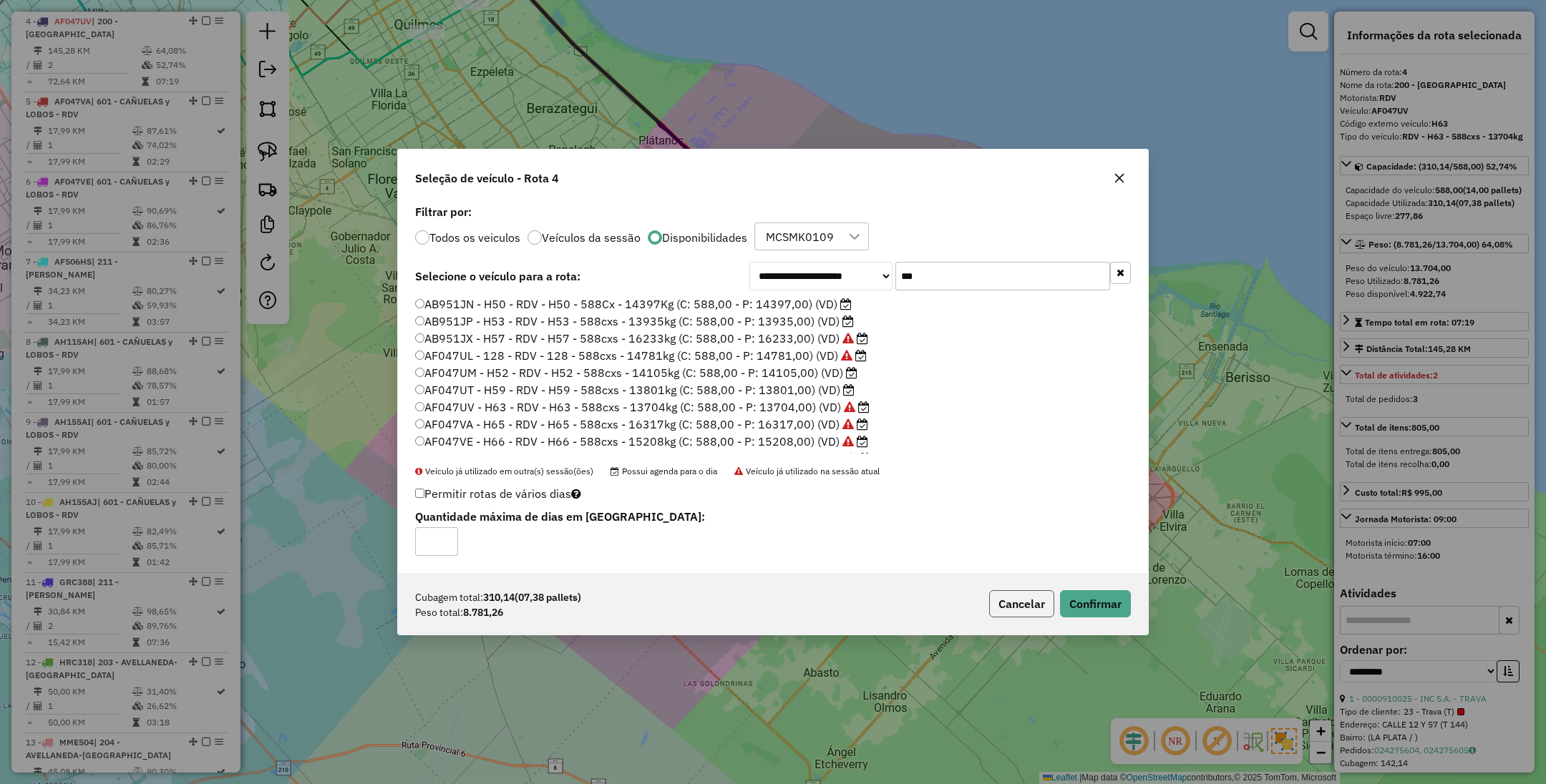
click at [1024, 600] on button "Cancelar" at bounding box center [1022, 604] width 65 height 28
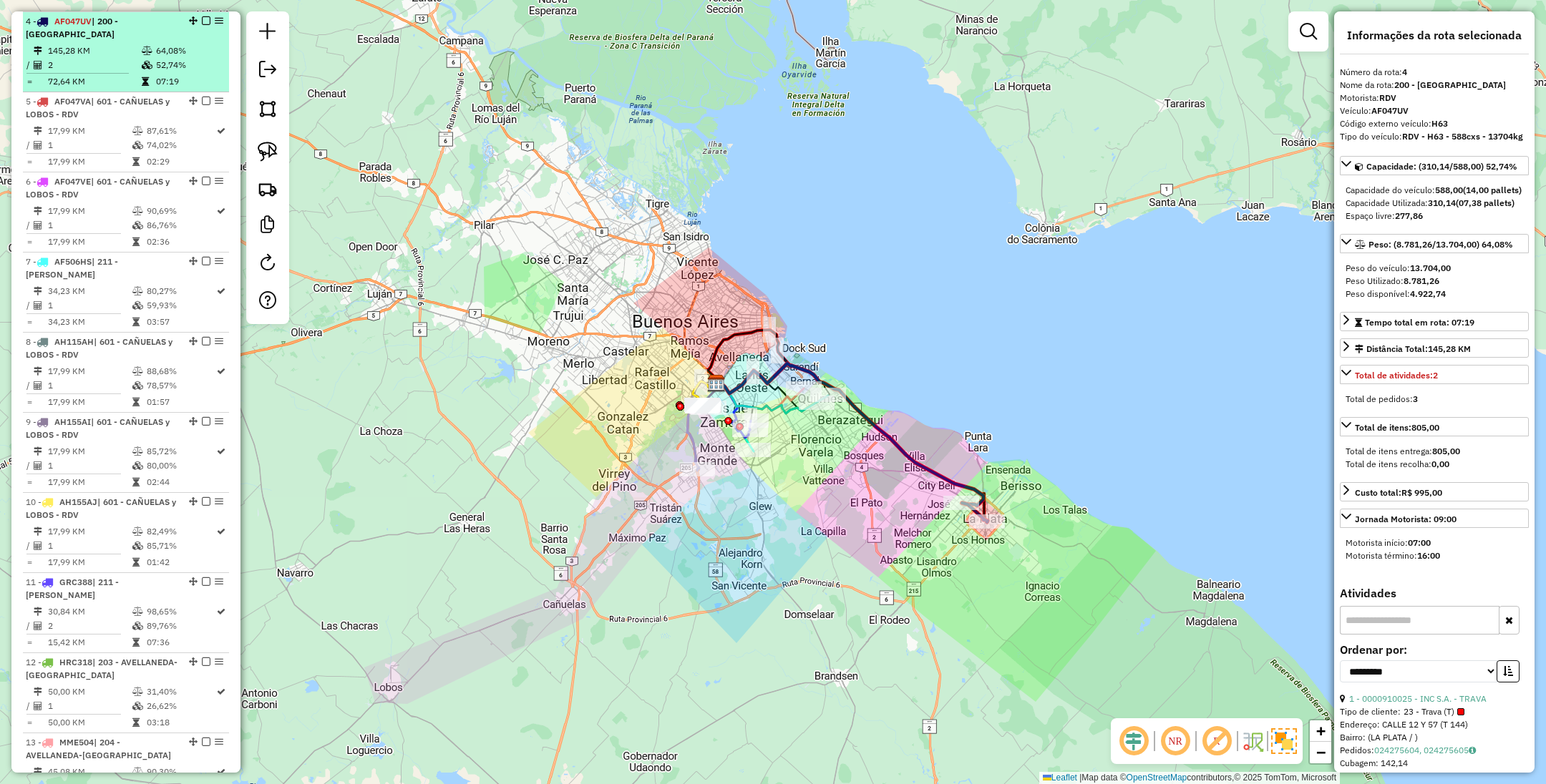
click at [202, 20] on em at bounding box center [206, 20] width 9 height 9
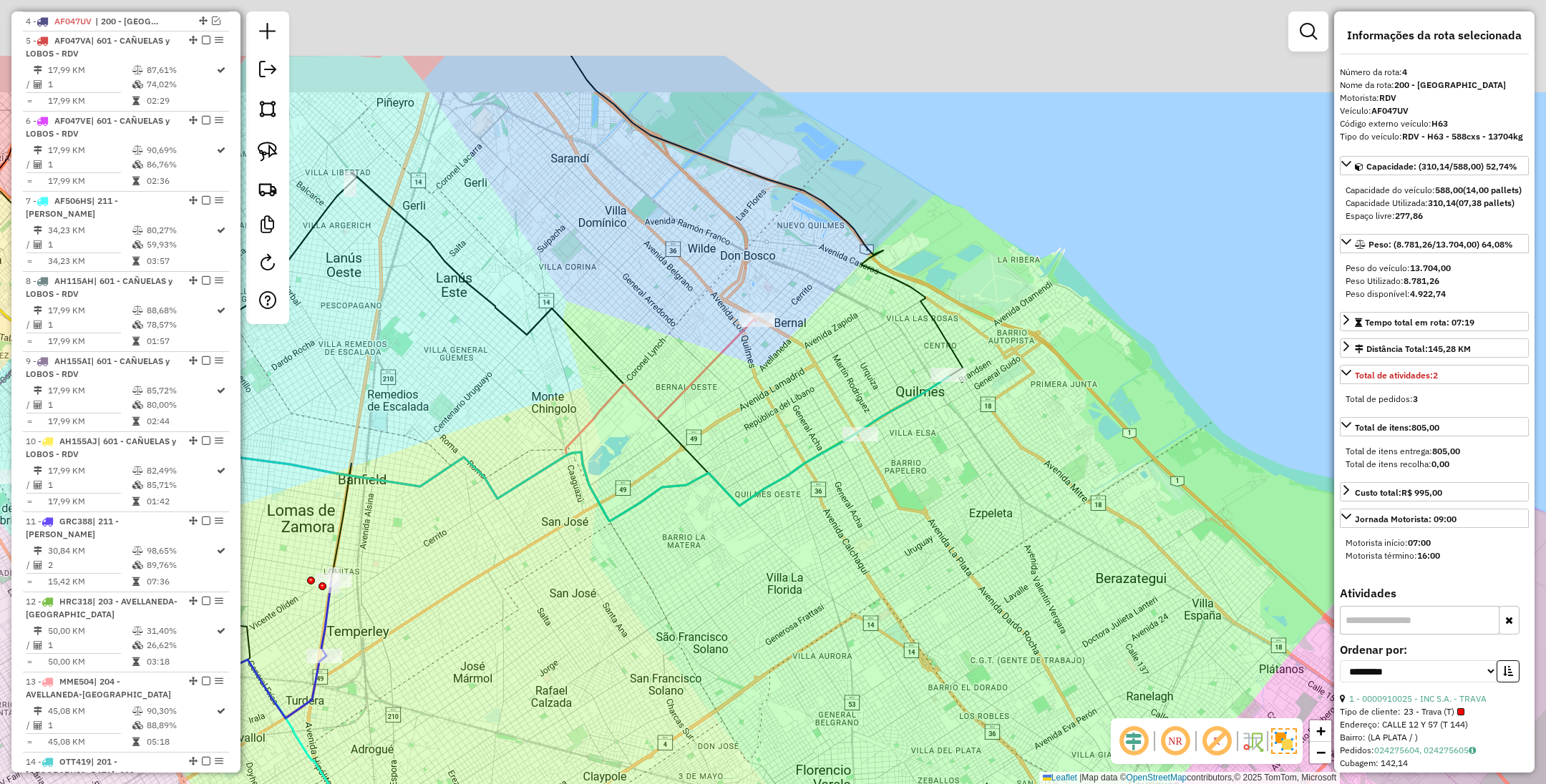
drag, startPoint x: 970, startPoint y: 303, endPoint x: 953, endPoint y: 438, distance: 136.1
click at [953, 438] on div "Janela de atendimento Grade de atendimento Capacidade Transportadoras Veículos …" at bounding box center [773, 392] width 1546 height 784
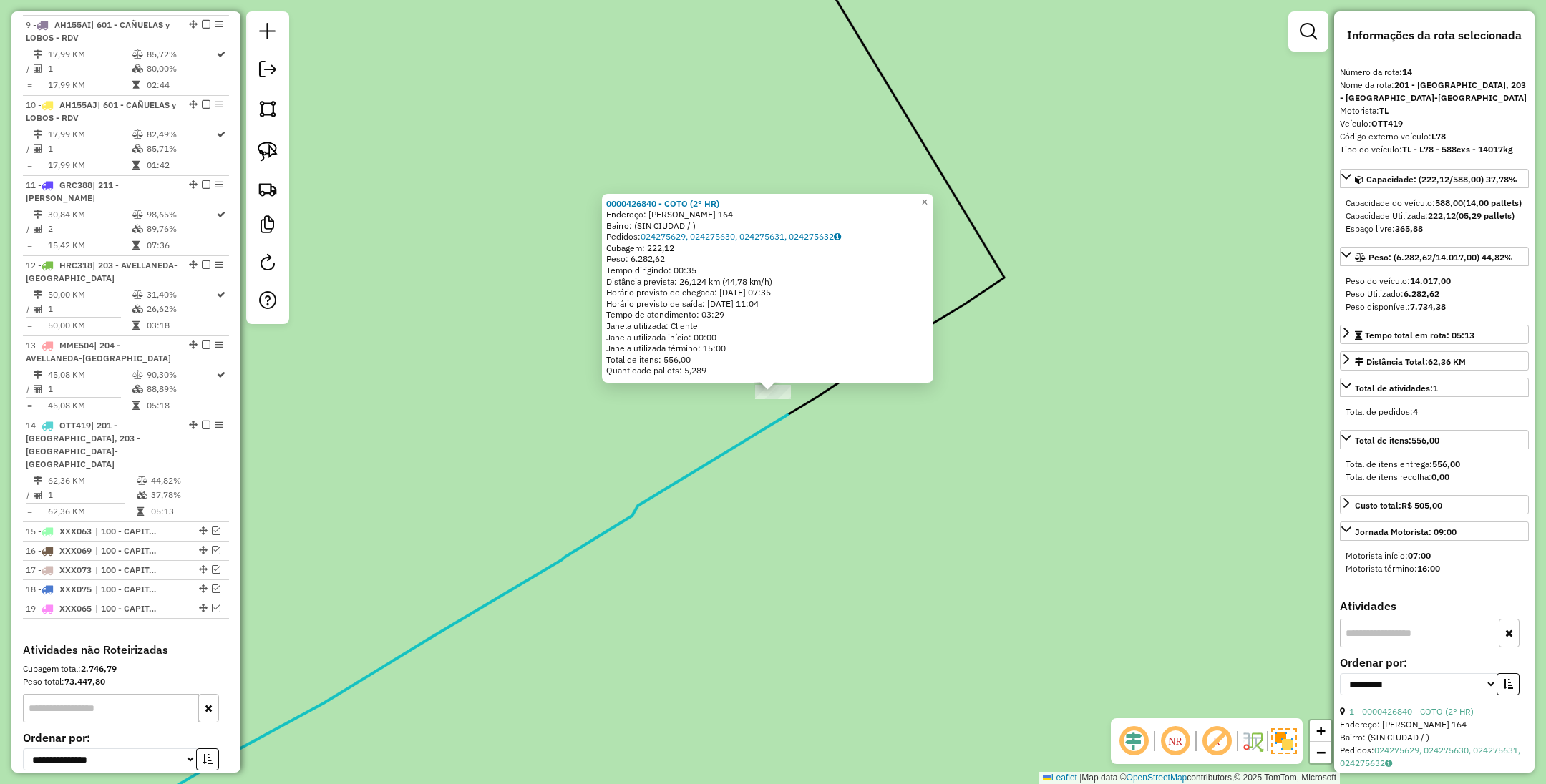
scroll to position [1272, 0]
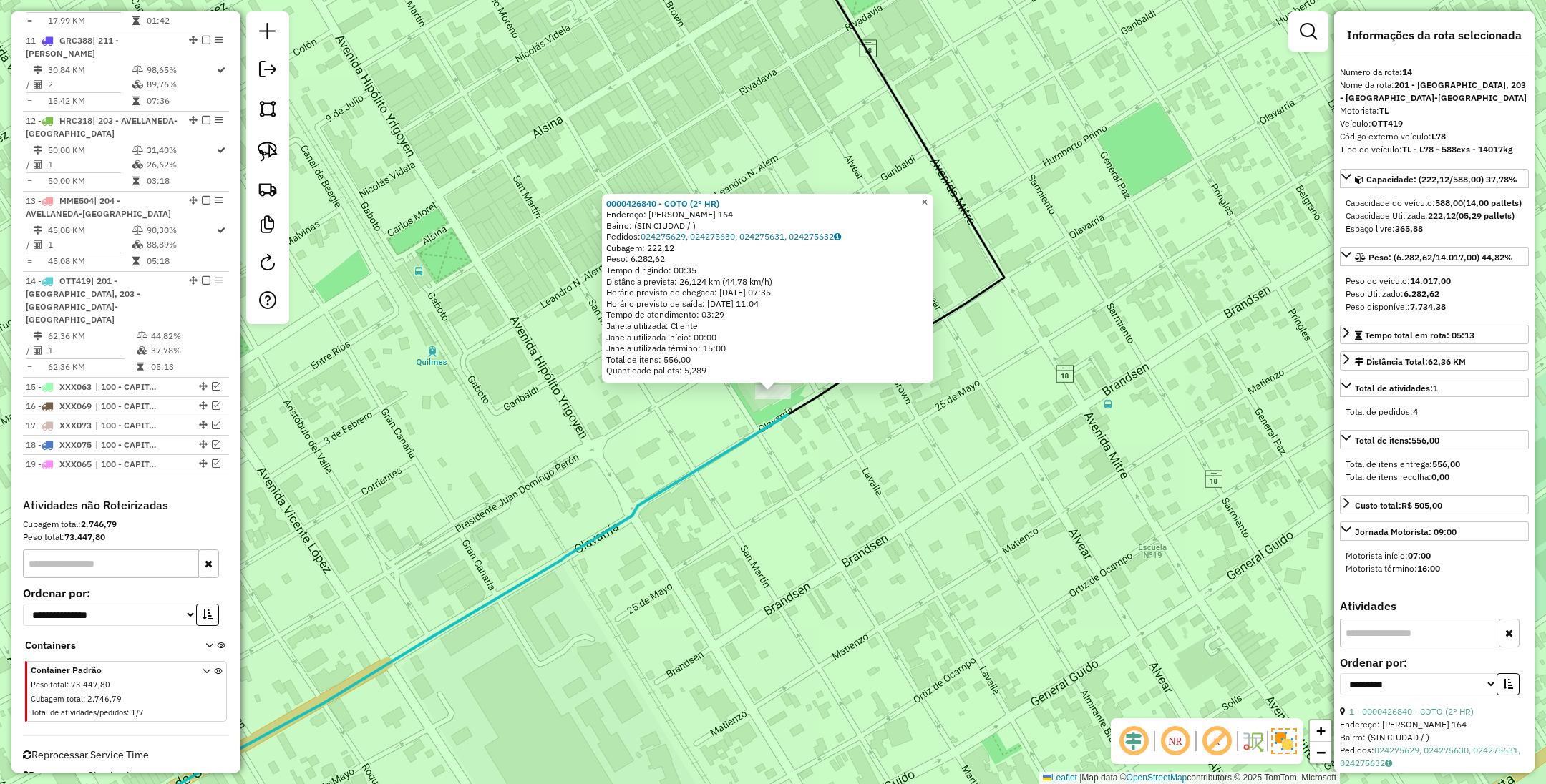
click at [928, 199] on span "×" at bounding box center [925, 202] width 6 height 12
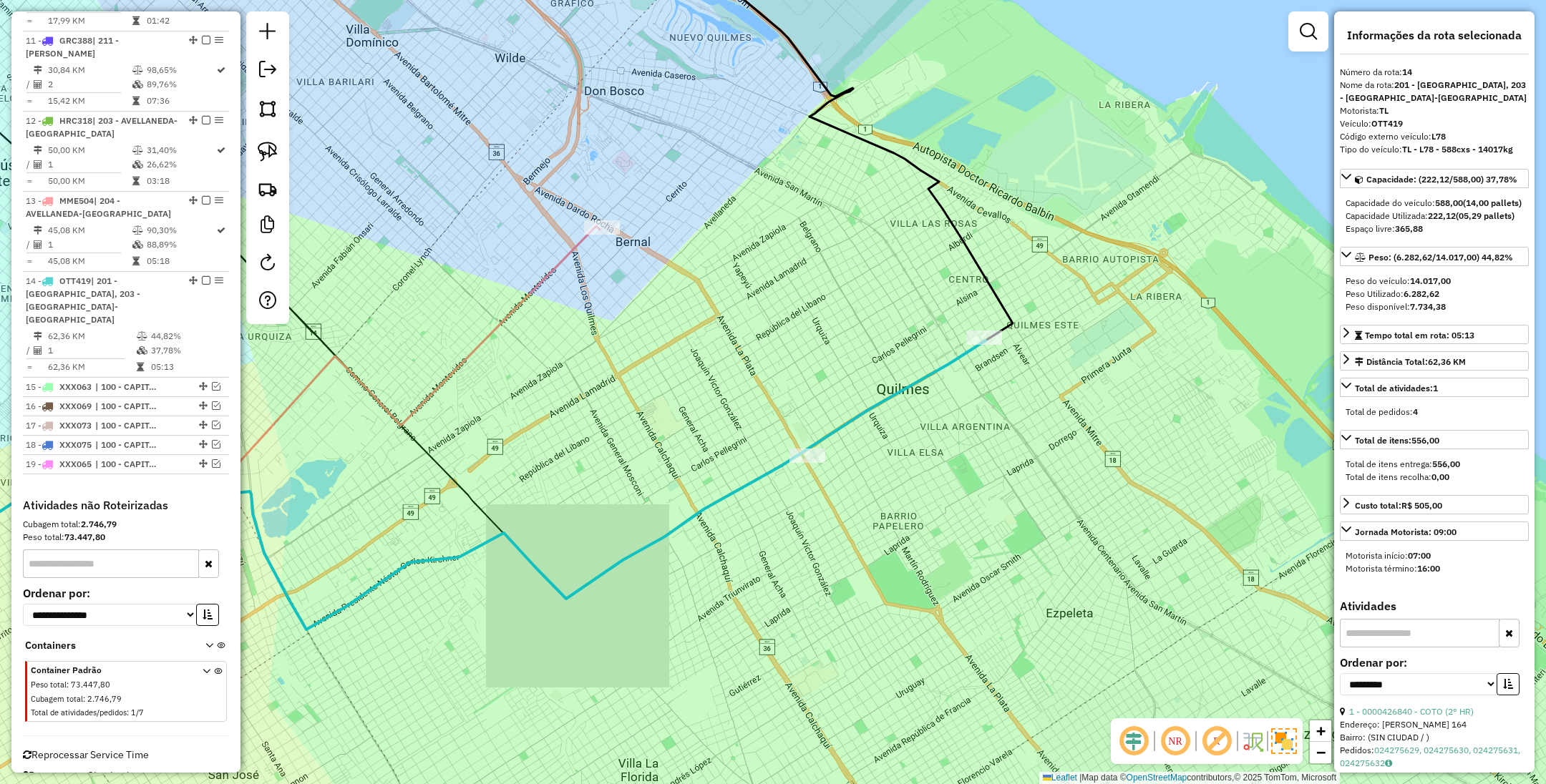
drag, startPoint x: 716, startPoint y: 329, endPoint x: 818, endPoint y: 310, distance: 103.8
click at [818, 310] on div "Janela de atendimento Grade de atendimento Capacidade Transportadoras Veículos …" at bounding box center [773, 392] width 1546 height 784
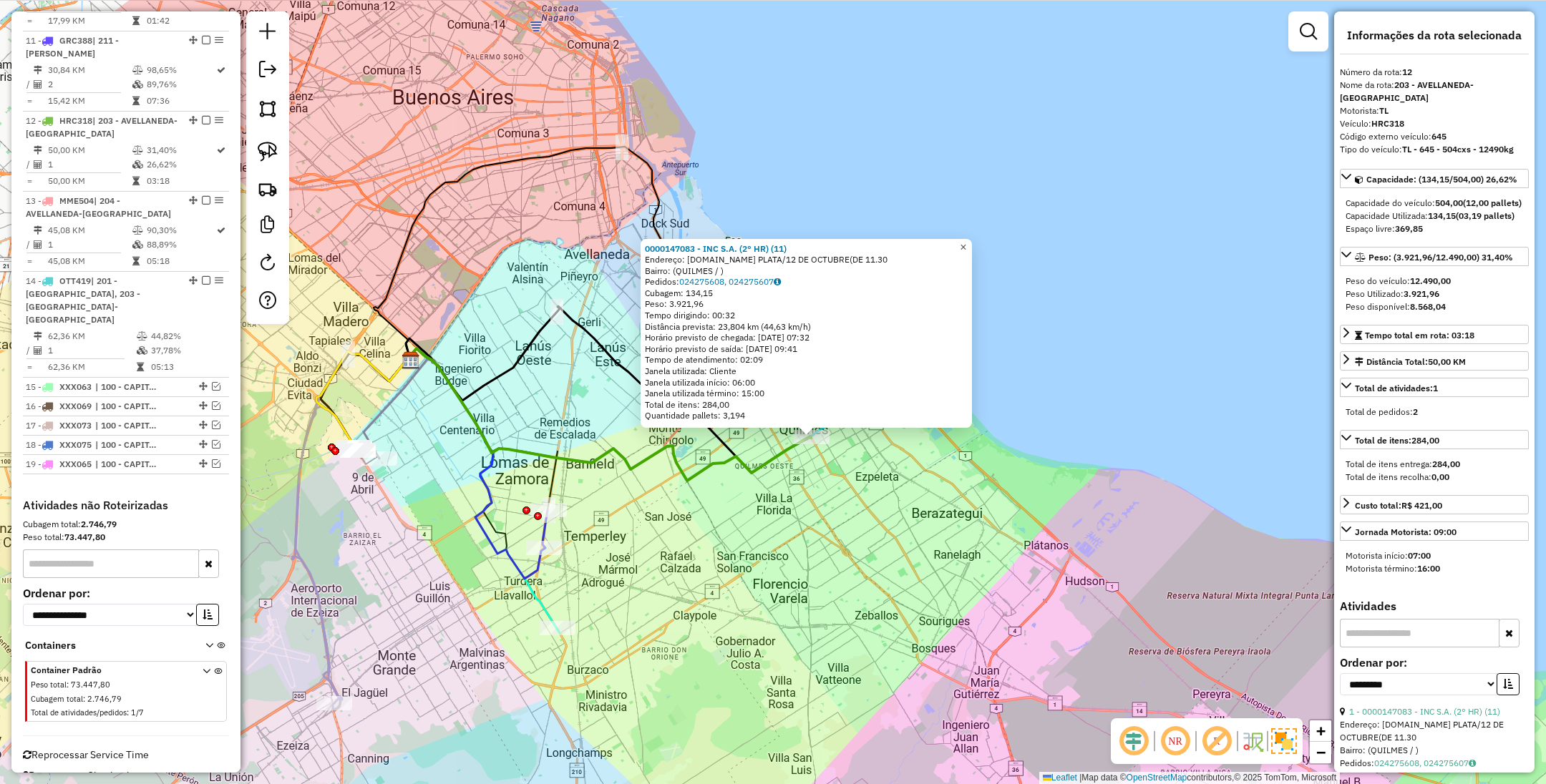
click at [967, 241] on span "×" at bounding box center [963, 246] width 6 height 12
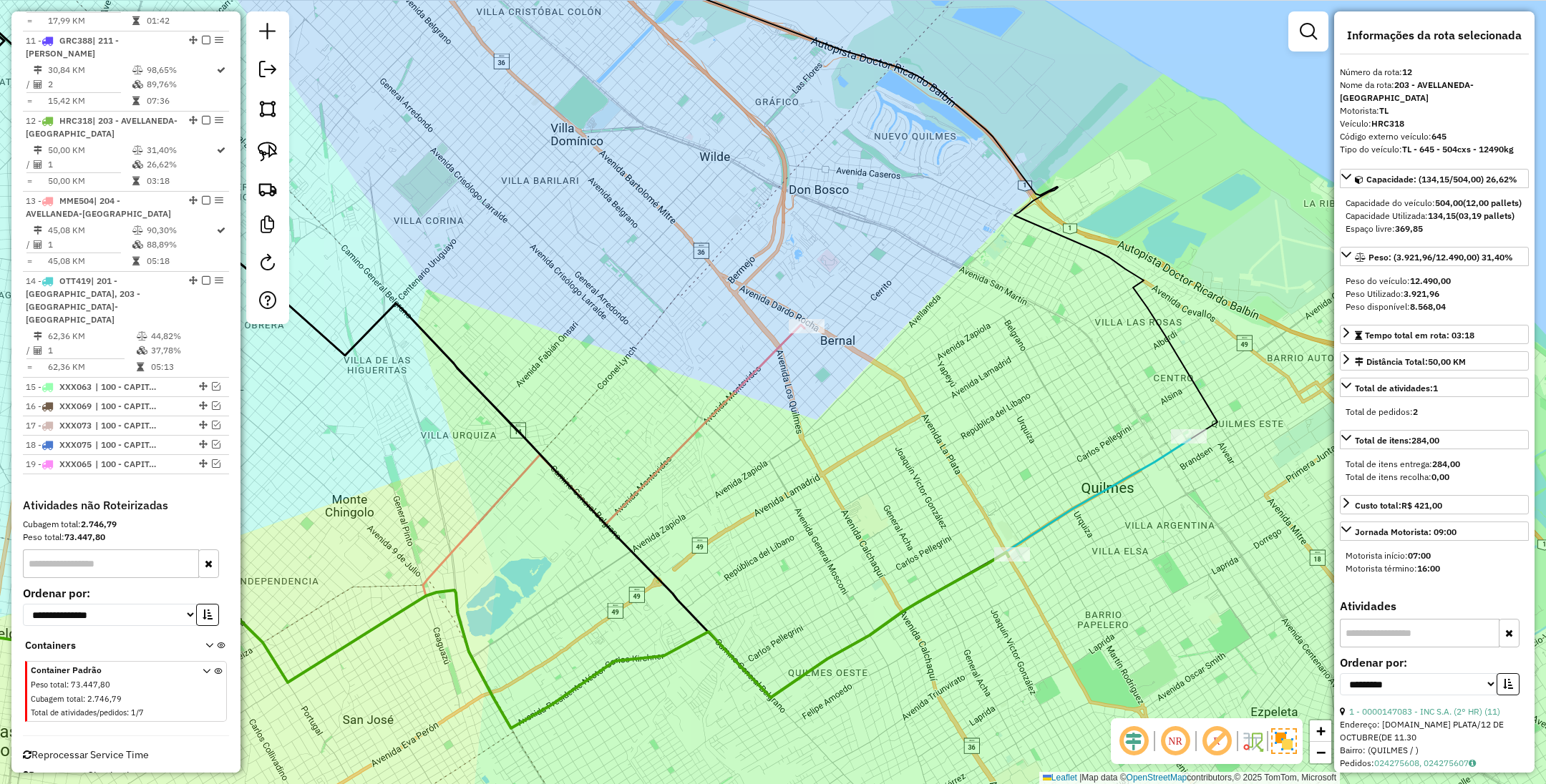
click at [776, 352] on icon at bounding box center [325, 503] width 959 height 358
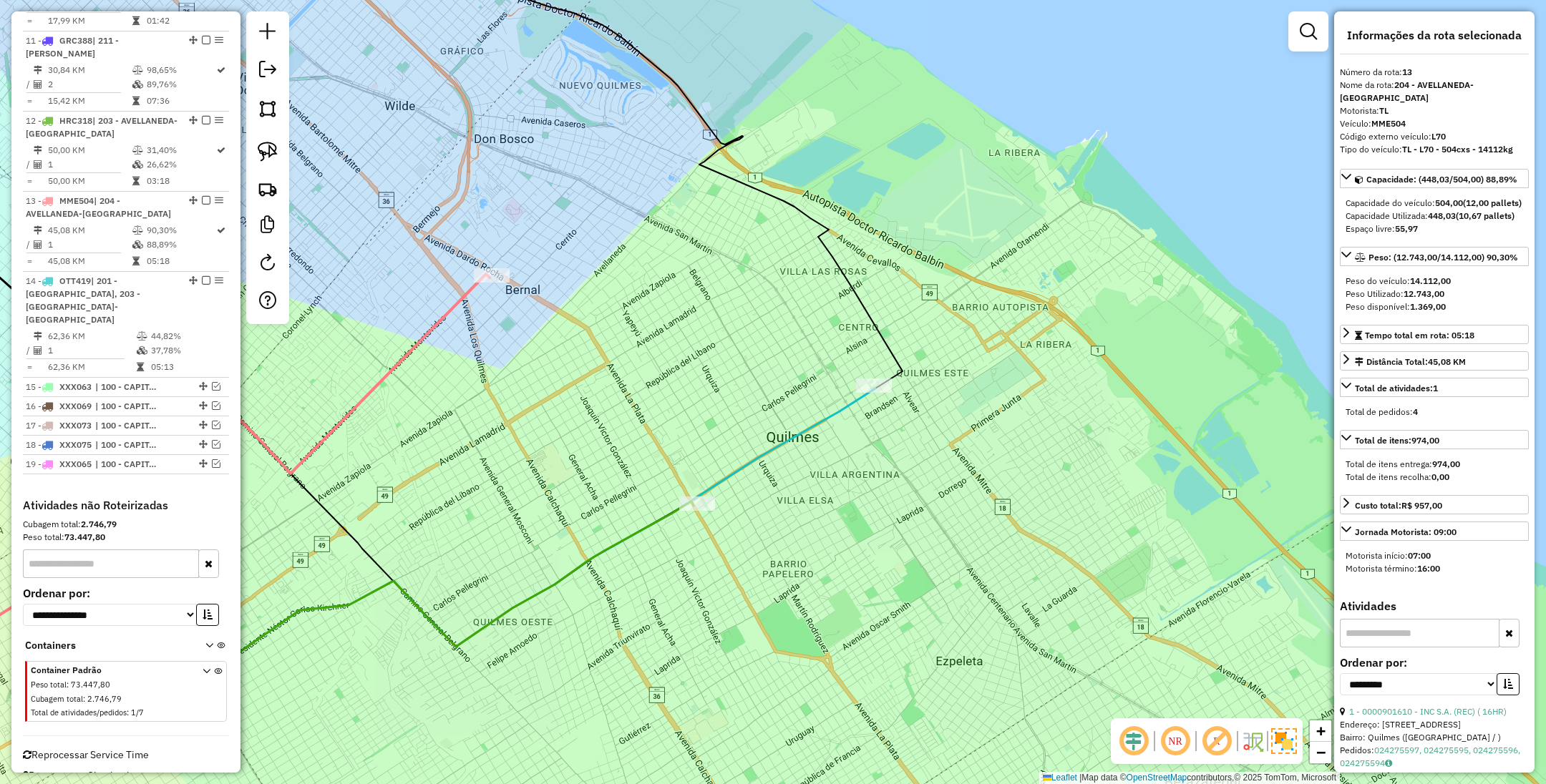
click at [828, 415] on icon at bounding box center [360, 533] width 1030 height 289
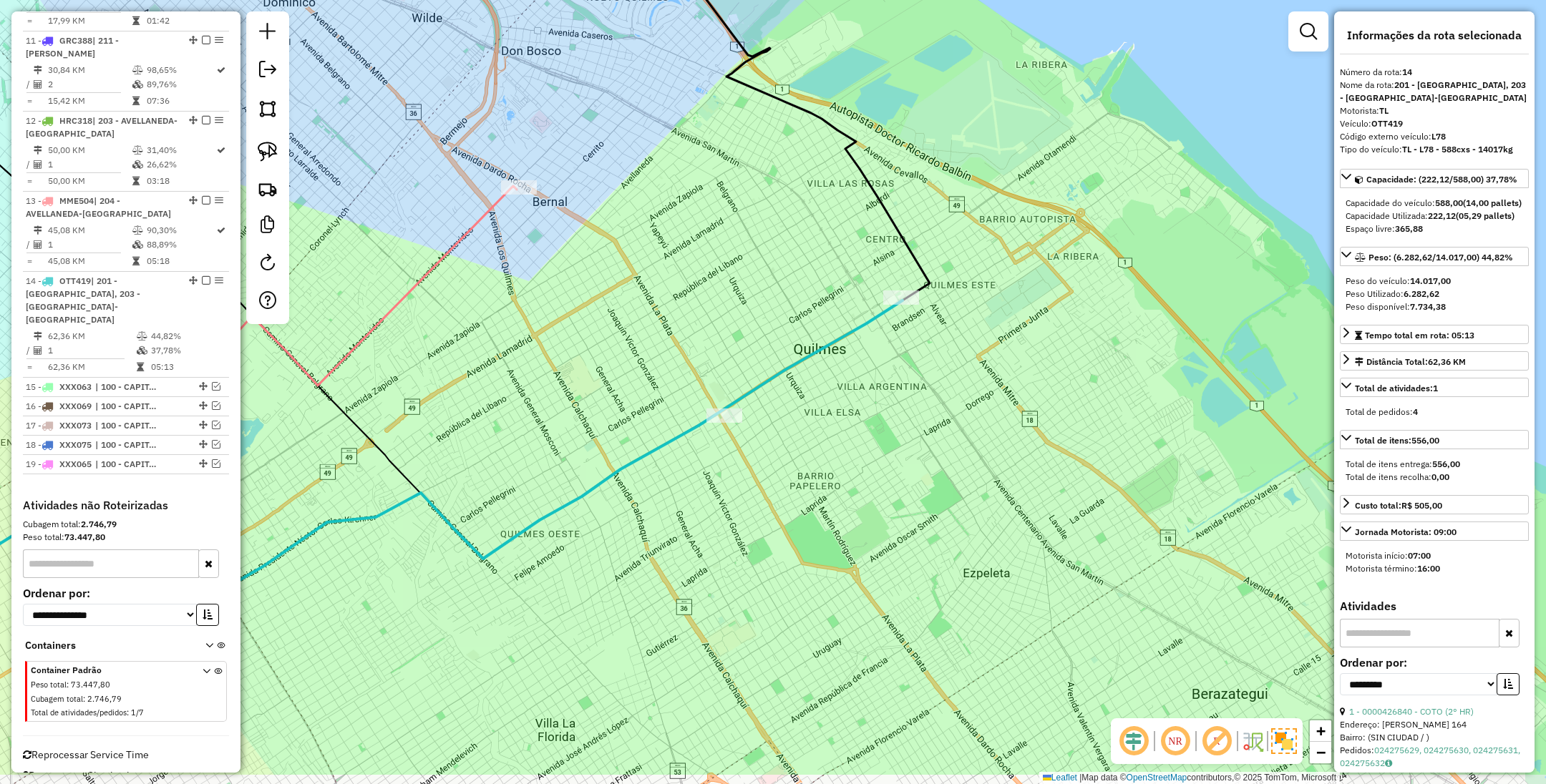
drag, startPoint x: 853, startPoint y: 411, endPoint x: 863, endPoint y: 380, distance: 32.6
click at [863, 380] on div "Janela de atendimento Grade de atendimento Capacidade Transportadoras Veículos …" at bounding box center [773, 392] width 1546 height 784
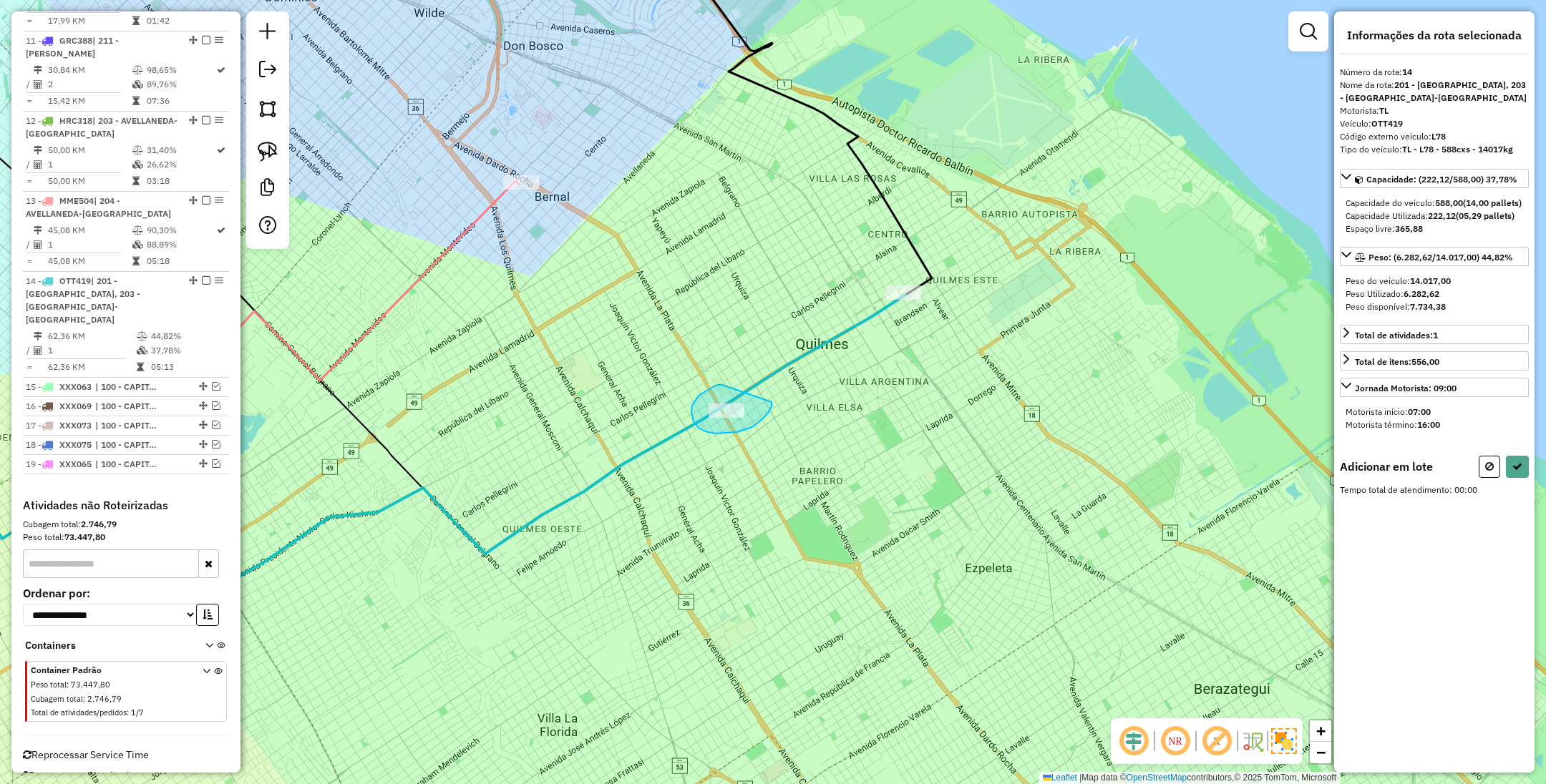
drag, startPoint x: 722, startPoint y: 385, endPoint x: 772, endPoint y: 402, distance: 52.8
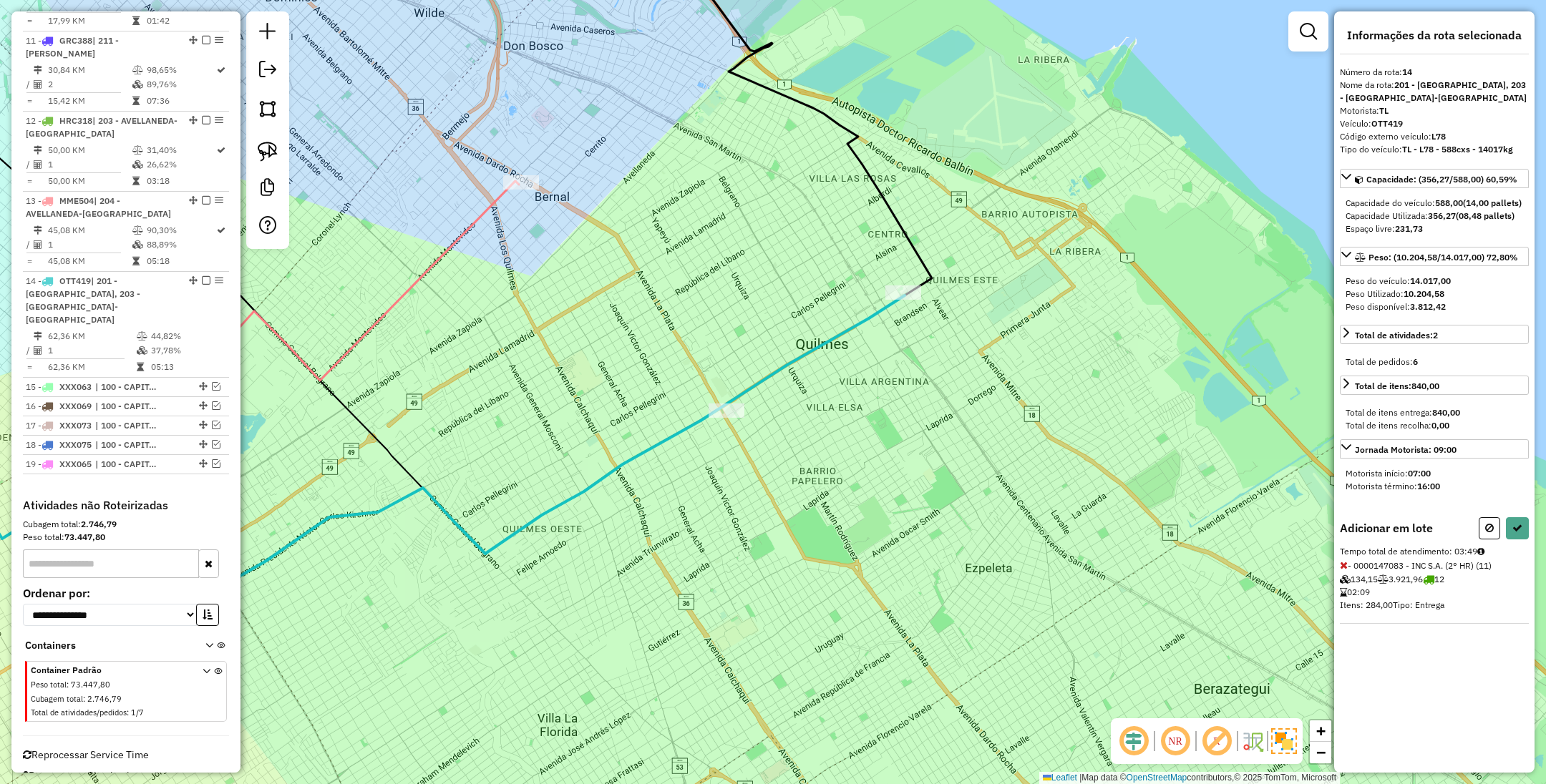
select select "**********"
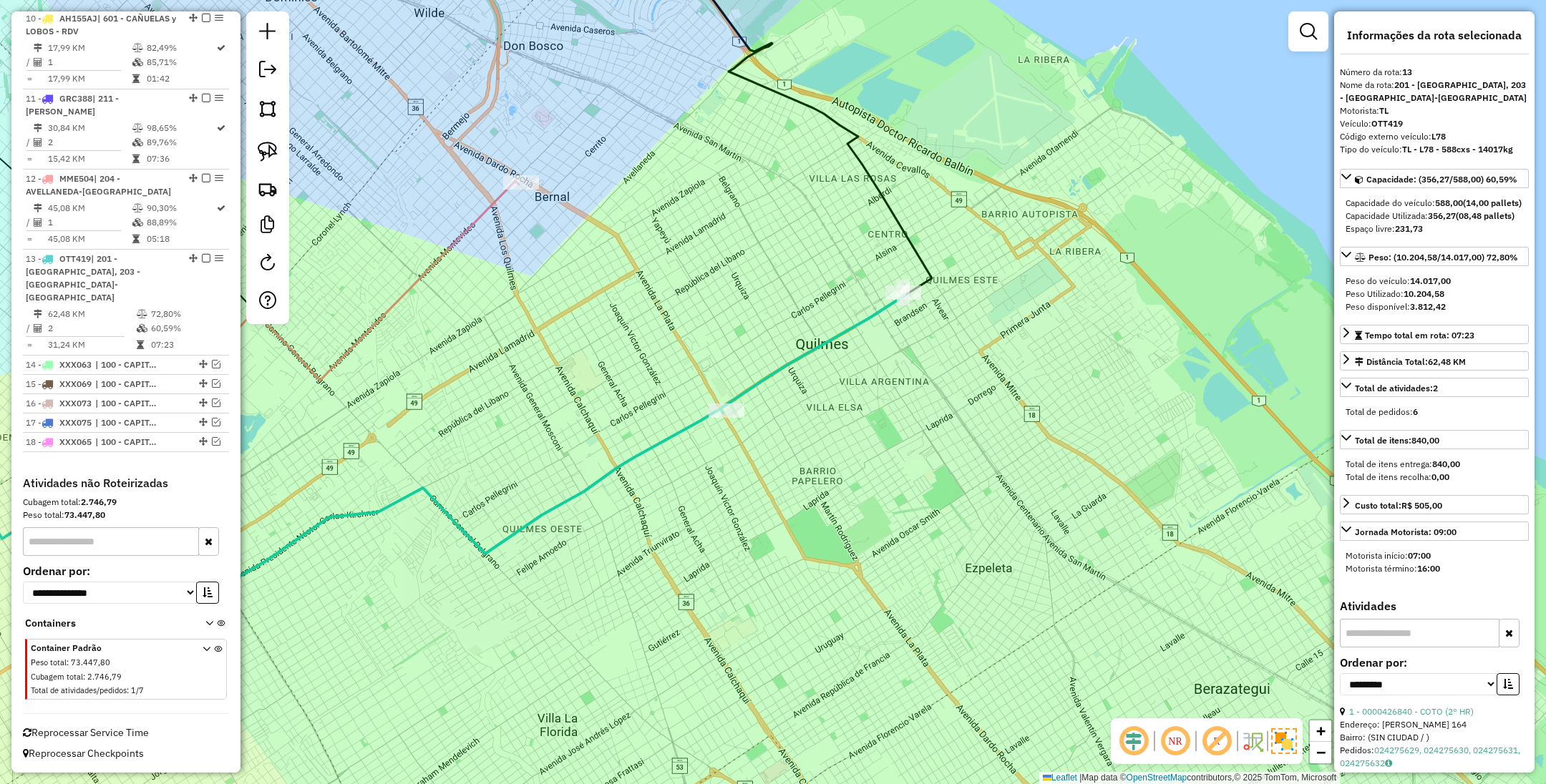
scroll to position [1191, 0]
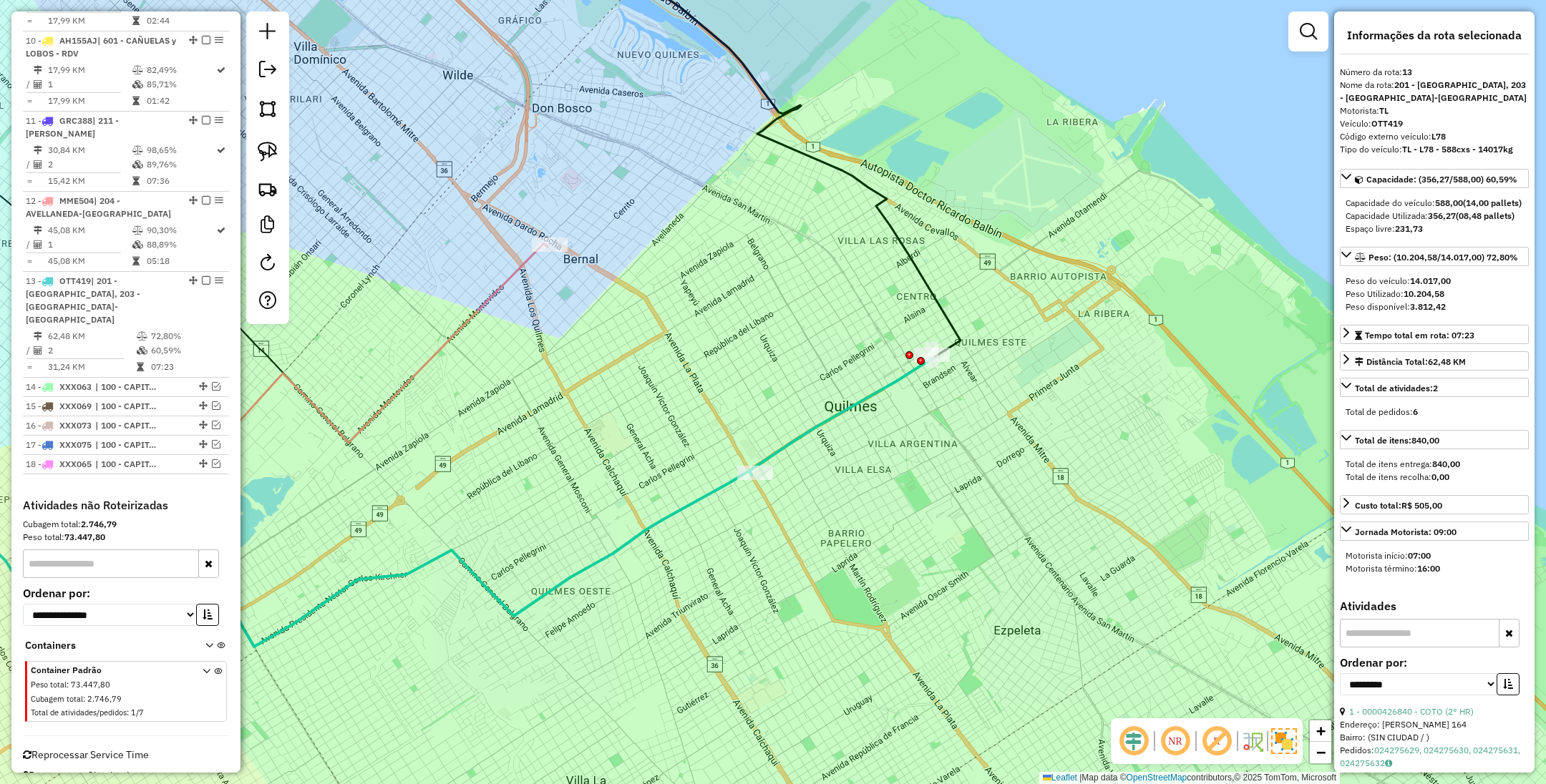
drag, startPoint x: 881, startPoint y: 373, endPoint x: 909, endPoint y: 437, distance: 69.9
click at [909, 437] on div "Janela de atendimento Grade de atendimento Capacidade Transportadoras Veículos …" at bounding box center [773, 392] width 1546 height 784
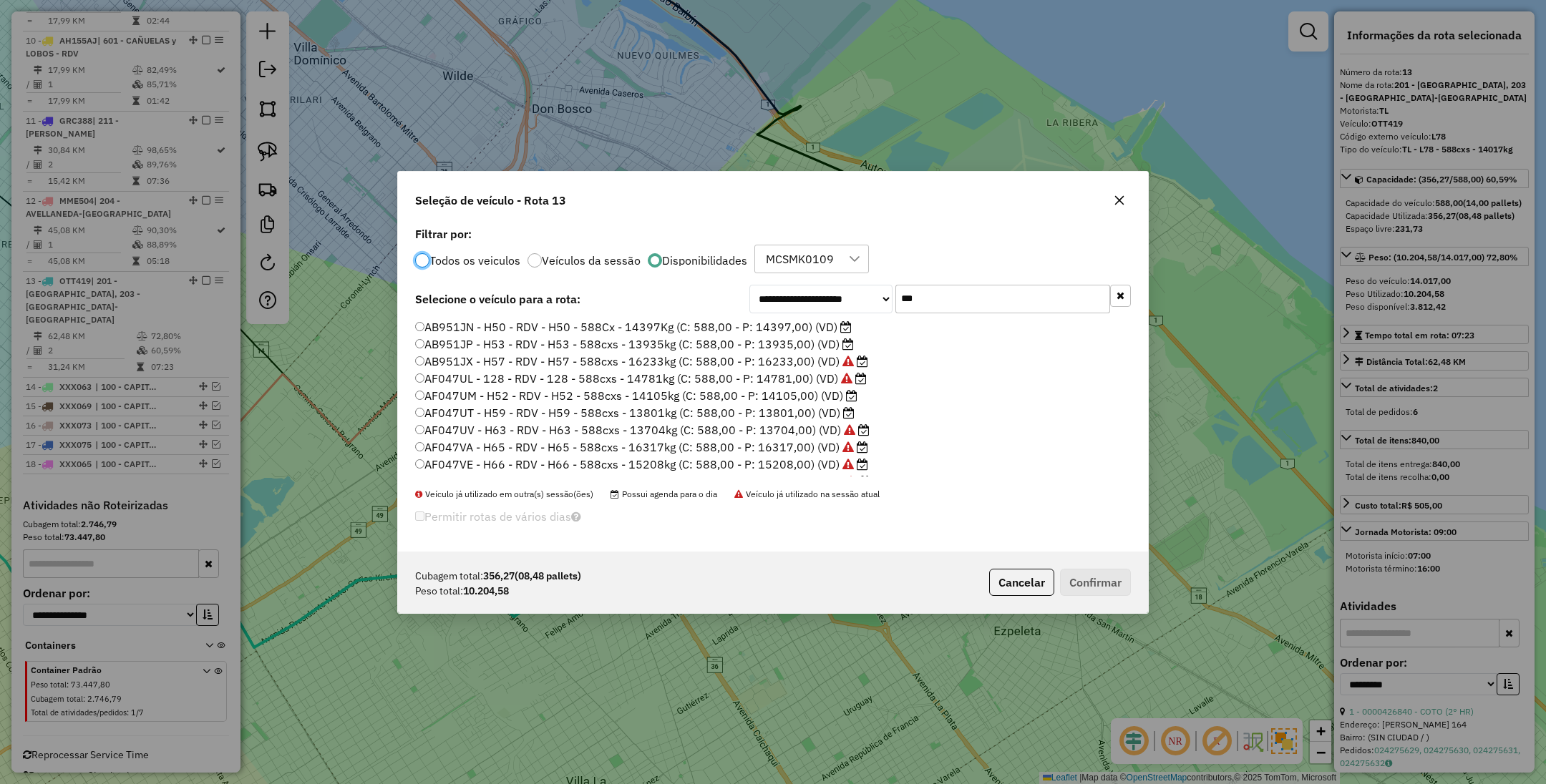
scroll to position [7, 4]
drag, startPoint x: 938, startPoint y: 303, endPoint x: 849, endPoint y: 276, distance: 93.0
click at [849, 276] on div "**********" at bounding box center [773, 387] width 751 height 329
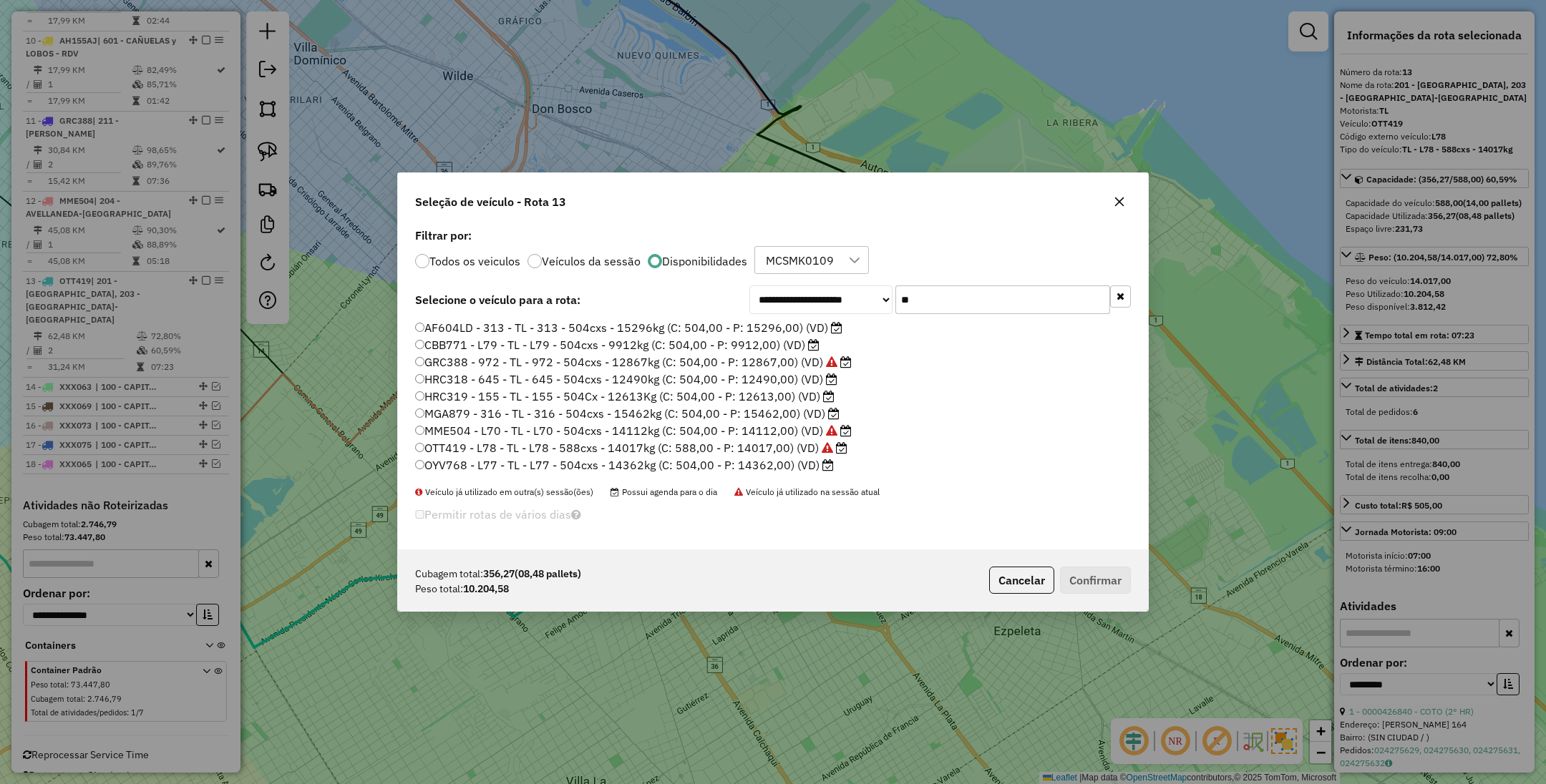
type input "**"
click at [789, 378] on label "HRC318 - 645 - TL - 645 - 504cxs - 12490kg (C: 504,00 - P: 12490,00) (VD)" at bounding box center [627, 379] width 423 height 17
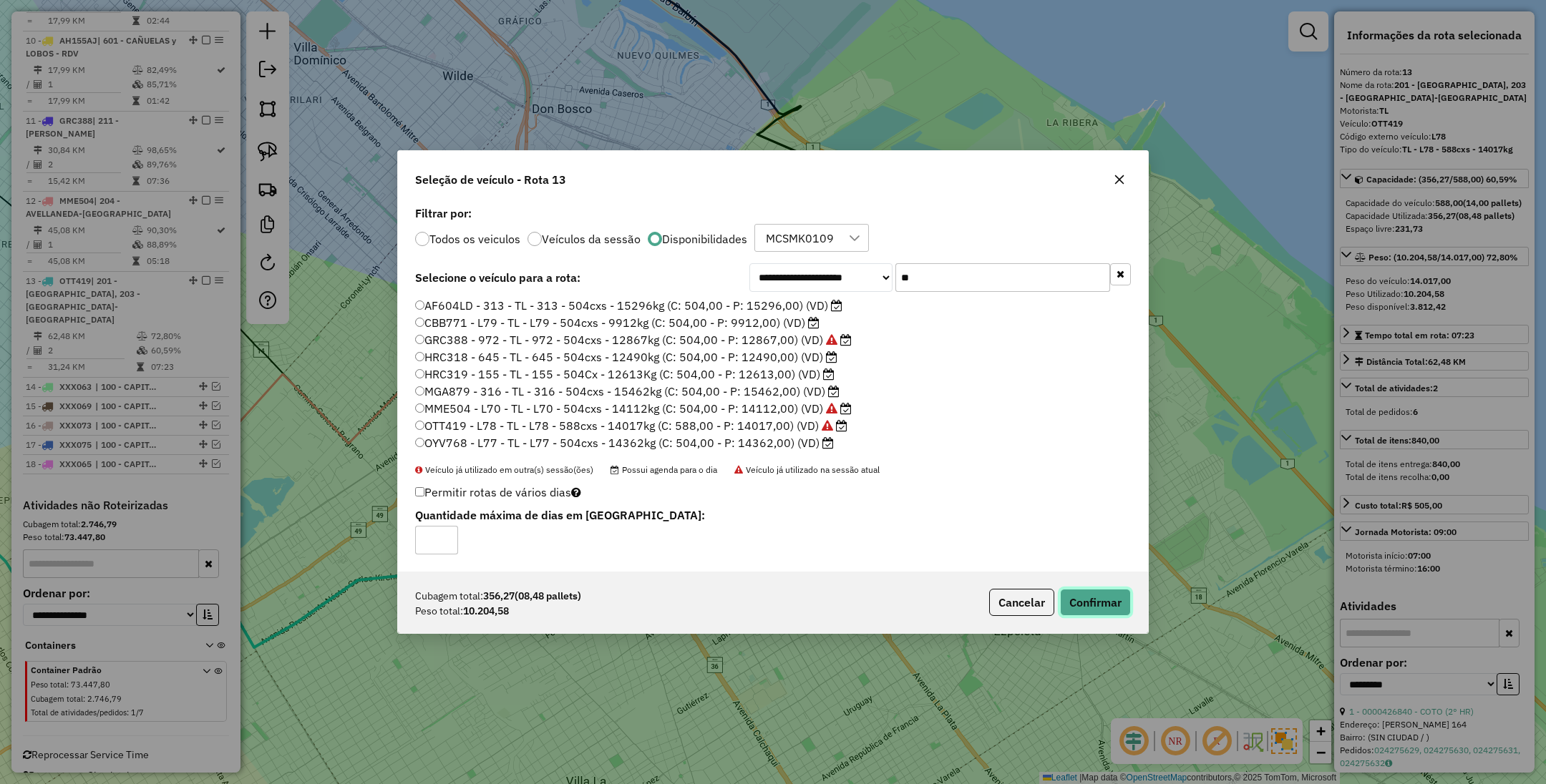
click at [1085, 605] on button "Confirmar" at bounding box center [1096, 602] width 71 height 28
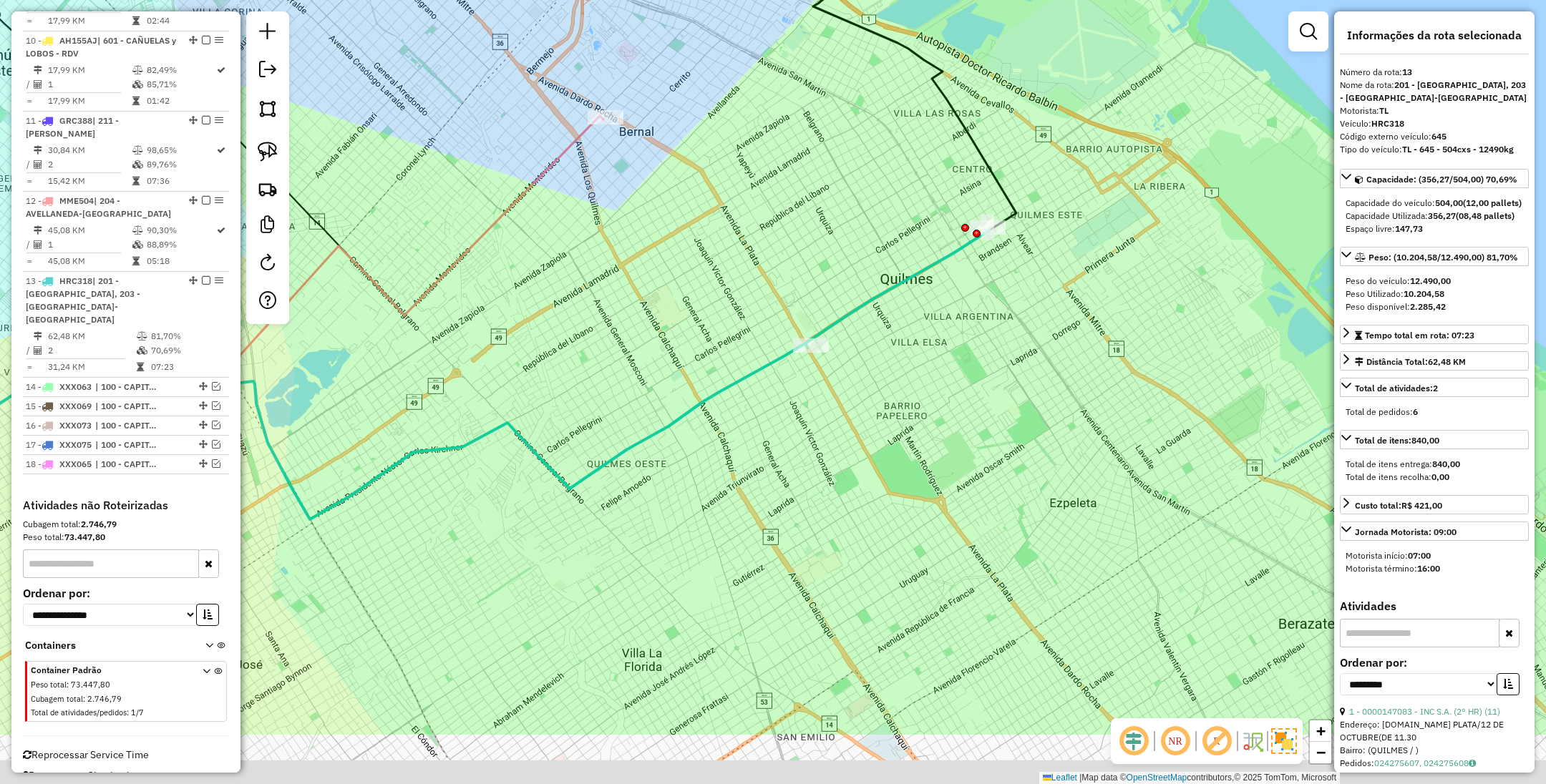
drag, startPoint x: 1027, startPoint y: 588, endPoint x: 1083, endPoint y: 460, distance: 139.7
click at [1083, 460] on div "Janela de atendimento Grade de atendimento Capacidade Transportadoras Veículos …" at bounding box center [773, 392] width 1546 height 784
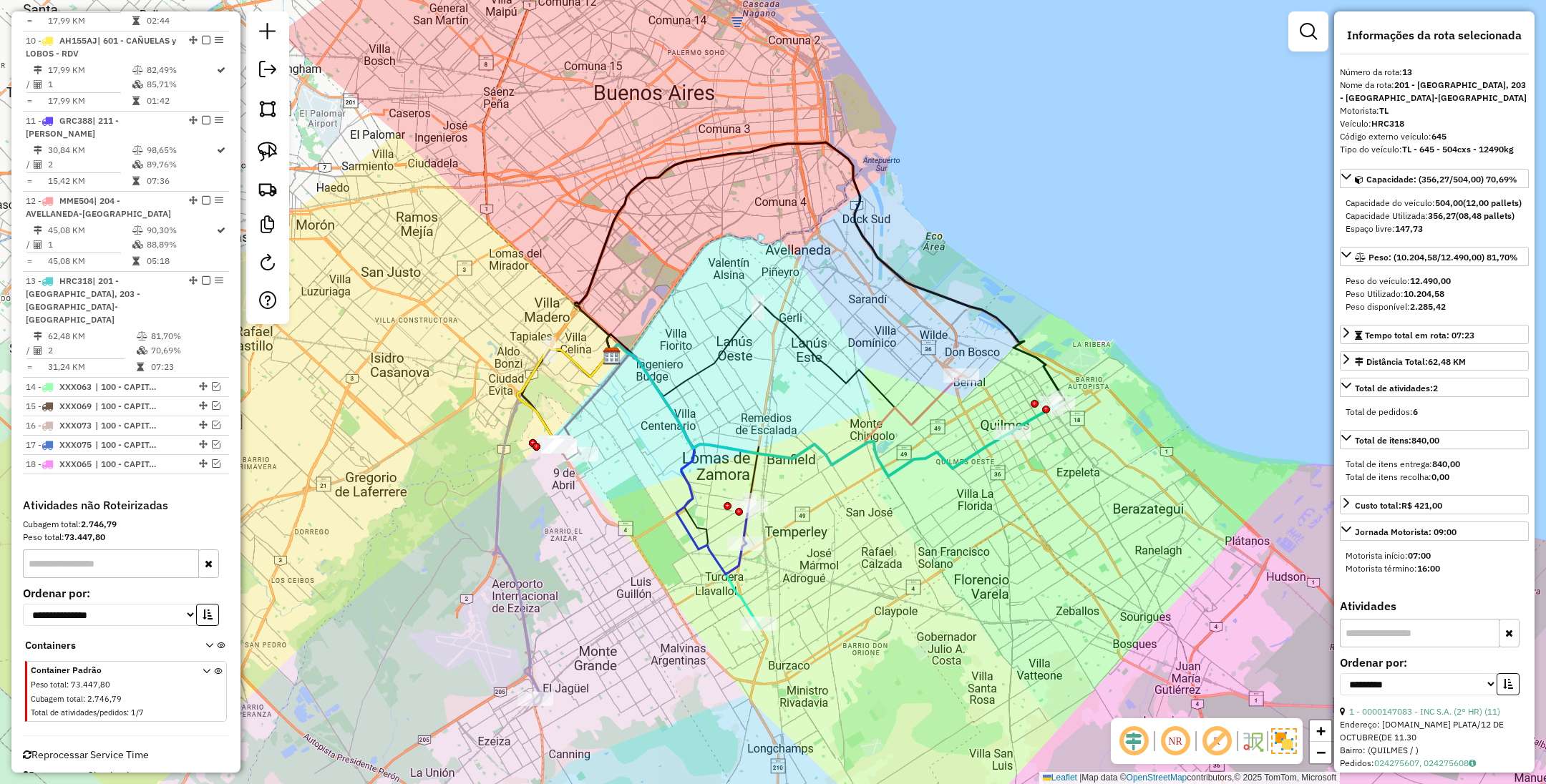
drag, startPoint x: 1015, startPoint y: 525, endPoint x: 1052, endPoint y: 463, distance: 72.2
click at [1052, 463] on div "Janela de atendimento Grade de atendimento Capacidade Transportadoras Veículos …" at bounding box center [773, 392] width 1546 height 784
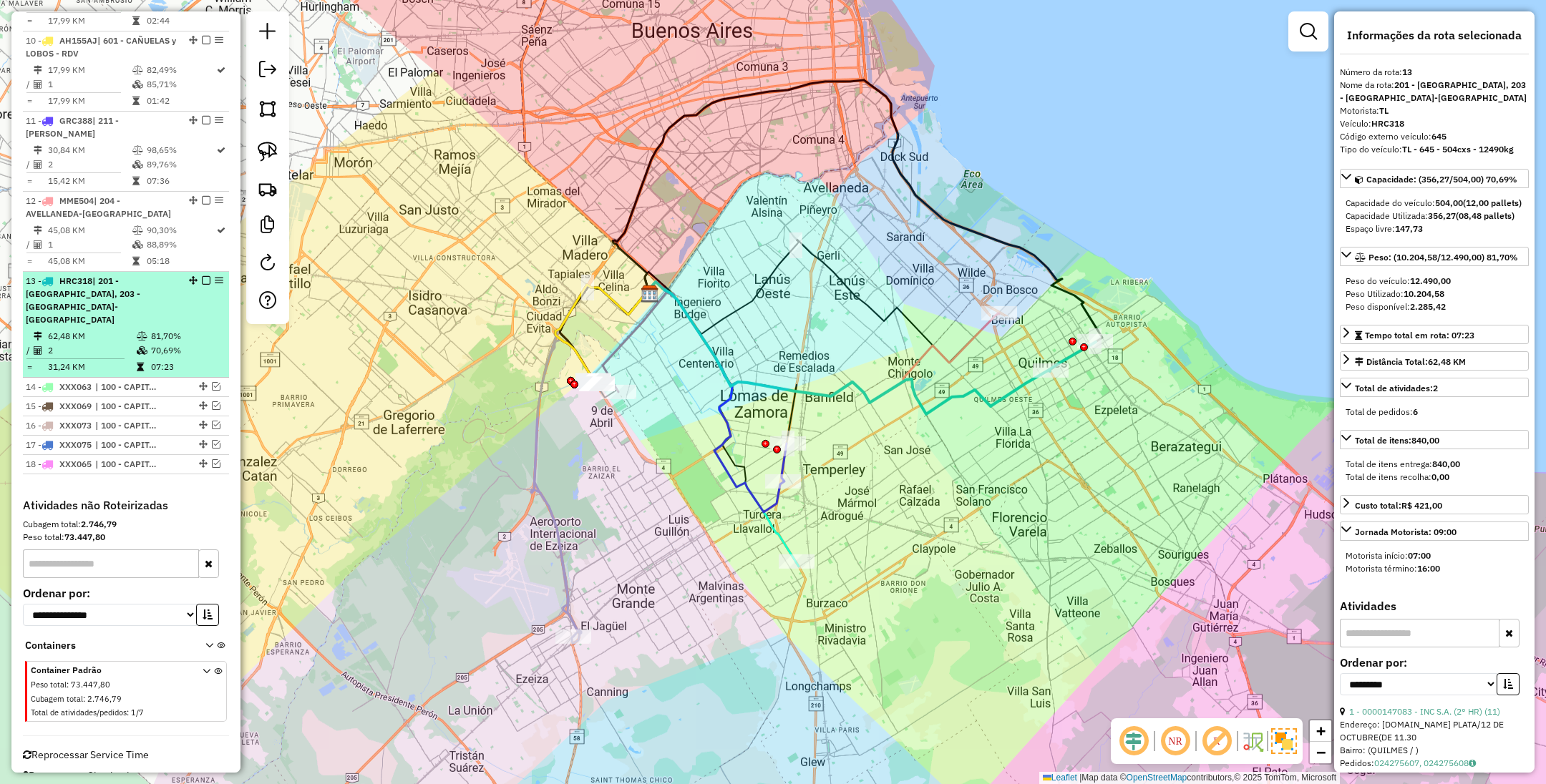
click at [202, 281] on em at bounding box center [206, 280] width 9 height 9
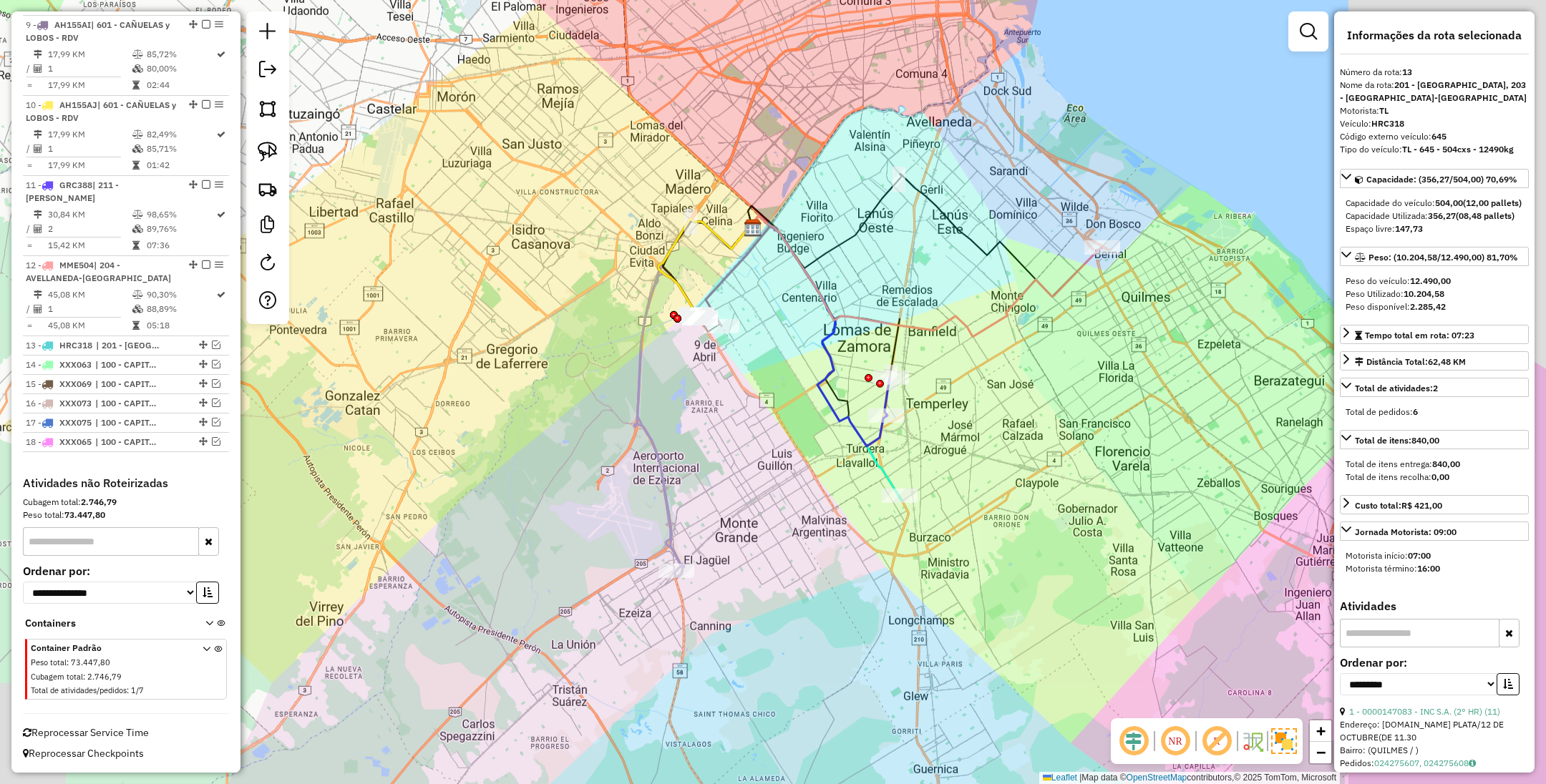
drag, startPoint x: 486, startPoint y: 554, endPoint x: 549, endPoint y: 477, distance: 99.5
click at [549, 477] on div "Janela de atendimento Grade de atendimento Capacidade Transportadoras Veículos …" at bounding box center [773, 392] width 1546 height 784
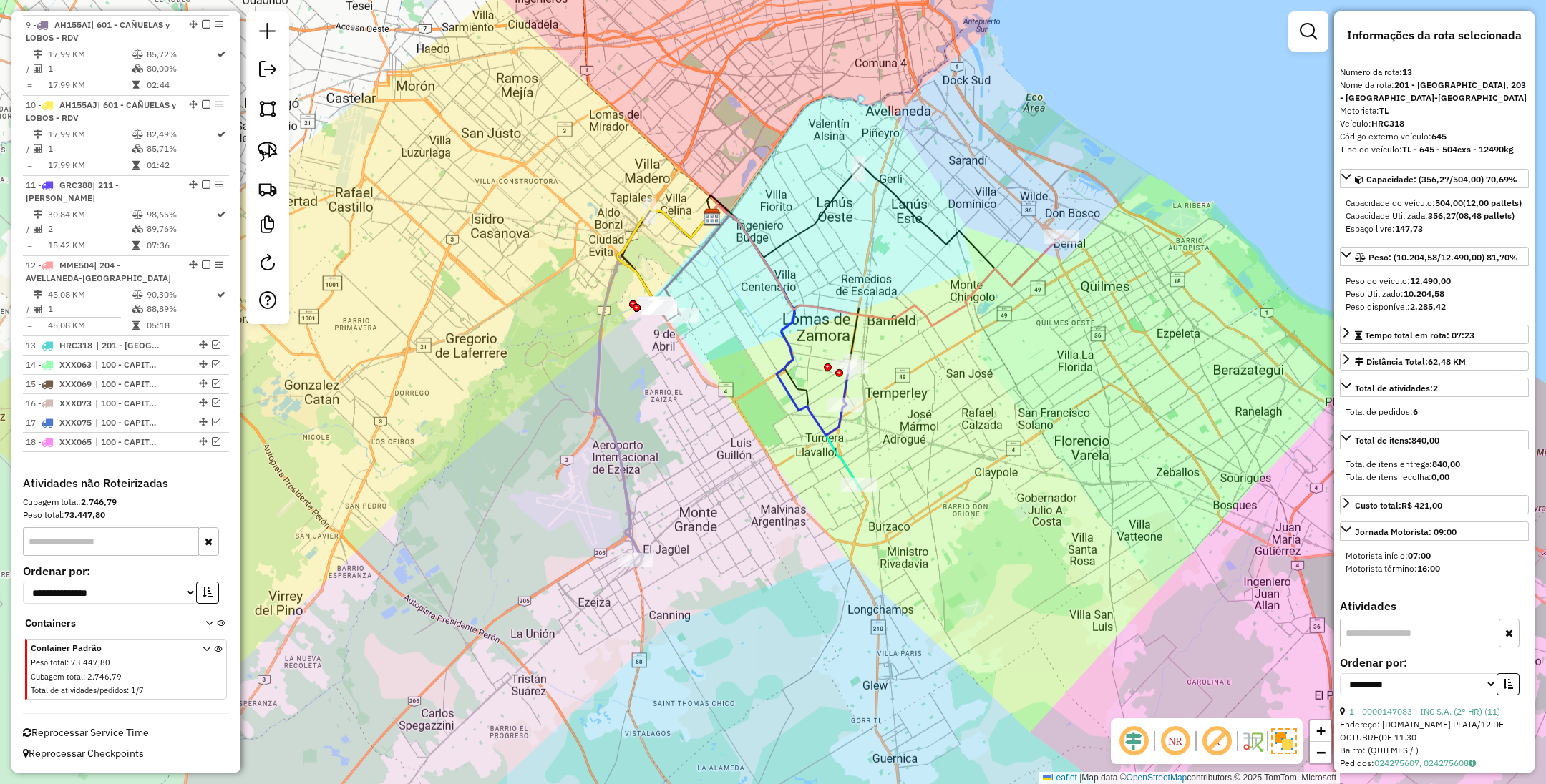
click at [1031, 262] on icon at bounding box center [884, 266] width 354 height 121
click at [843, 455] on icon at bounding box center [784, 347] width 154 height 284
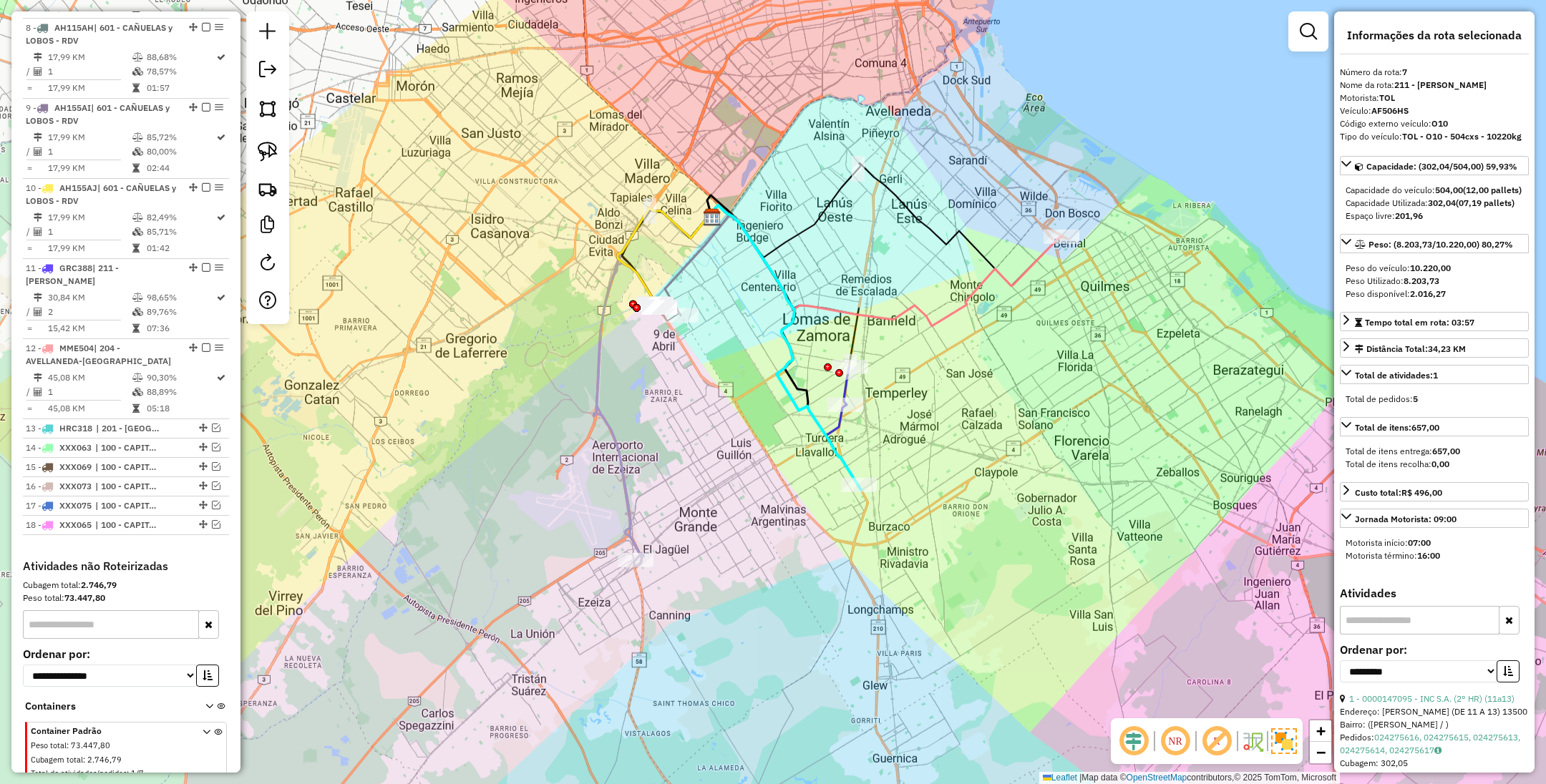
scroll to position [971, 0]
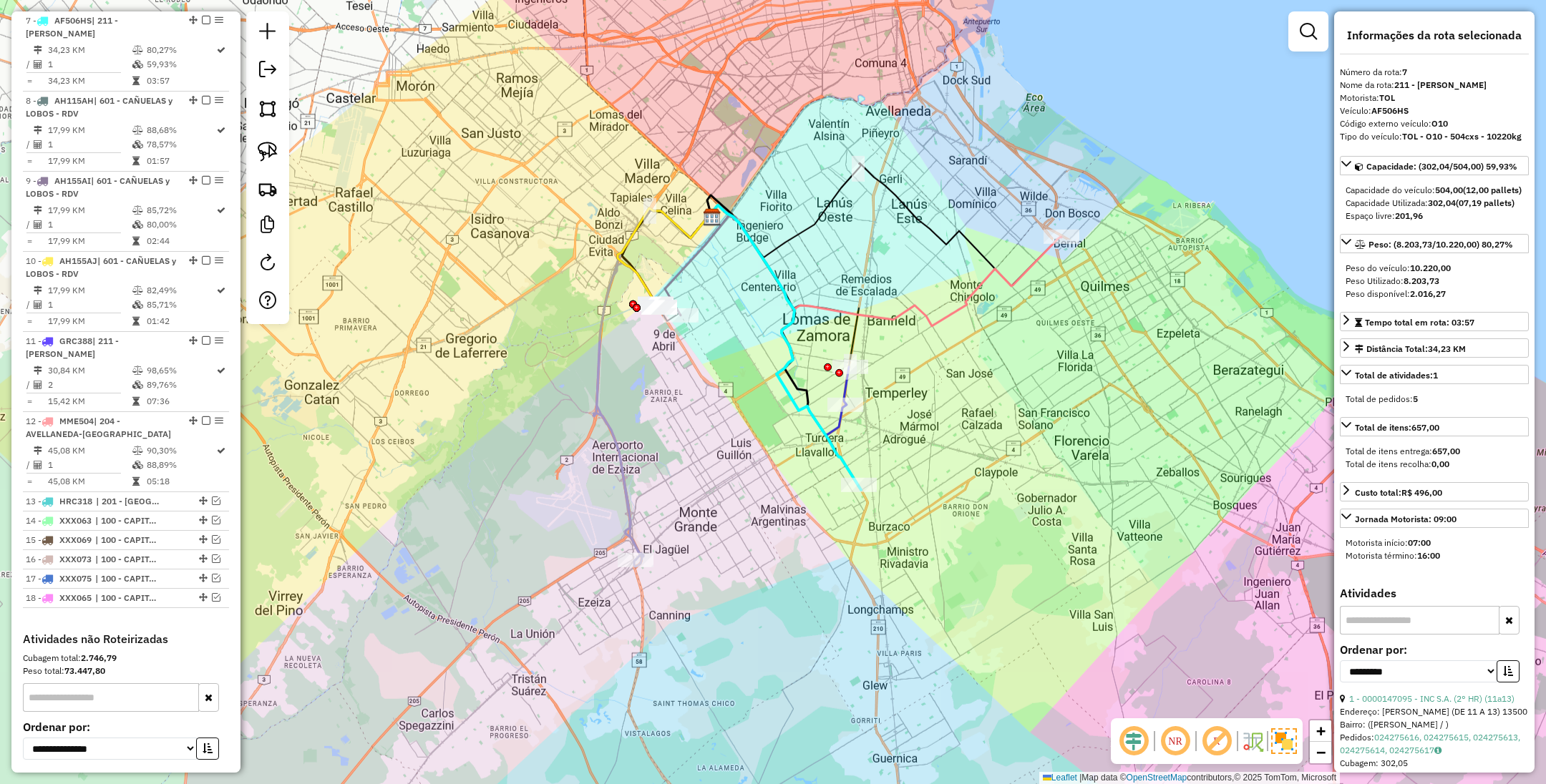
click at [634, 530] on icon at bounding box center [628, 411] width 63 height 297
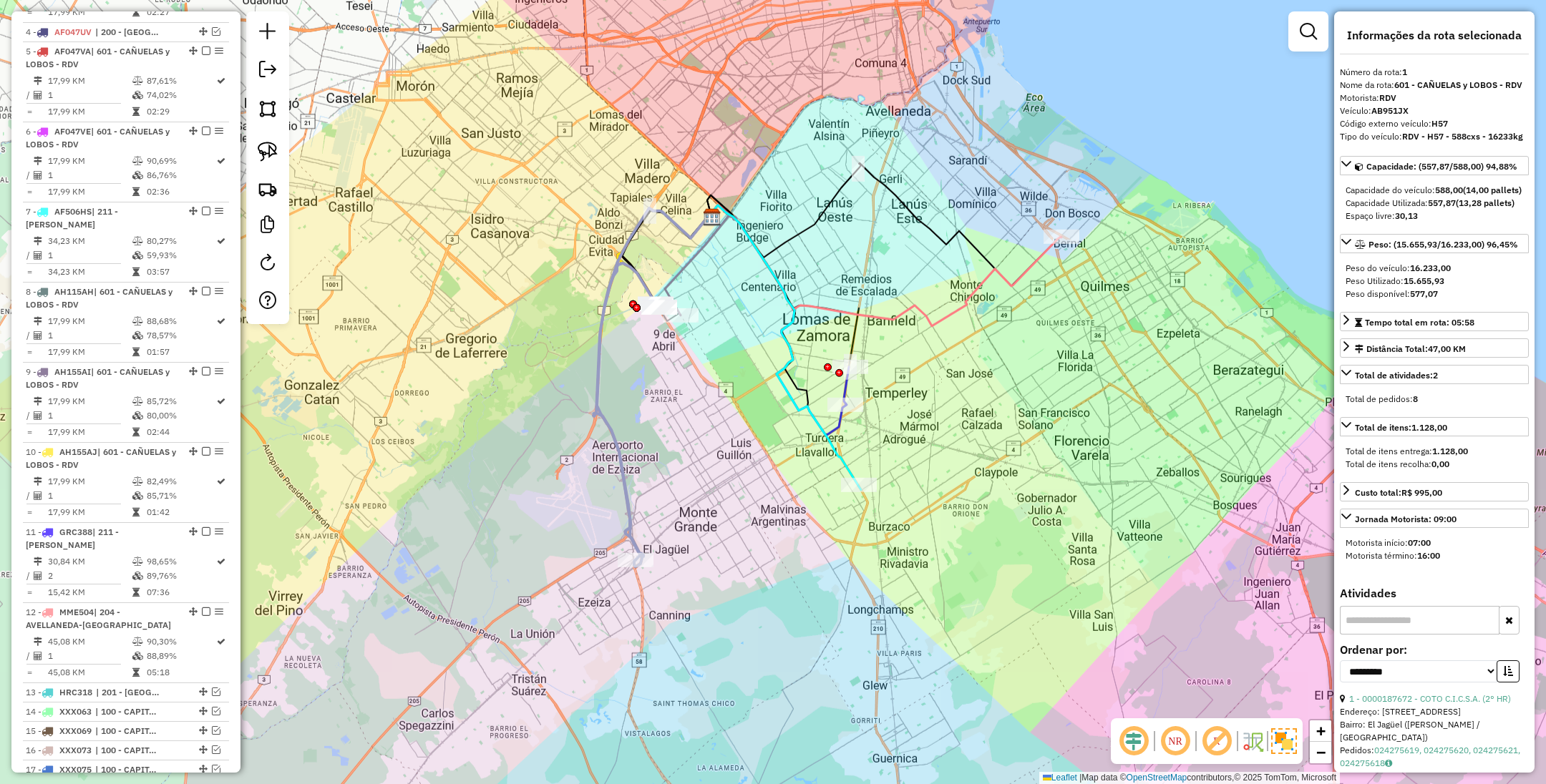
scroll to position [550, 0]
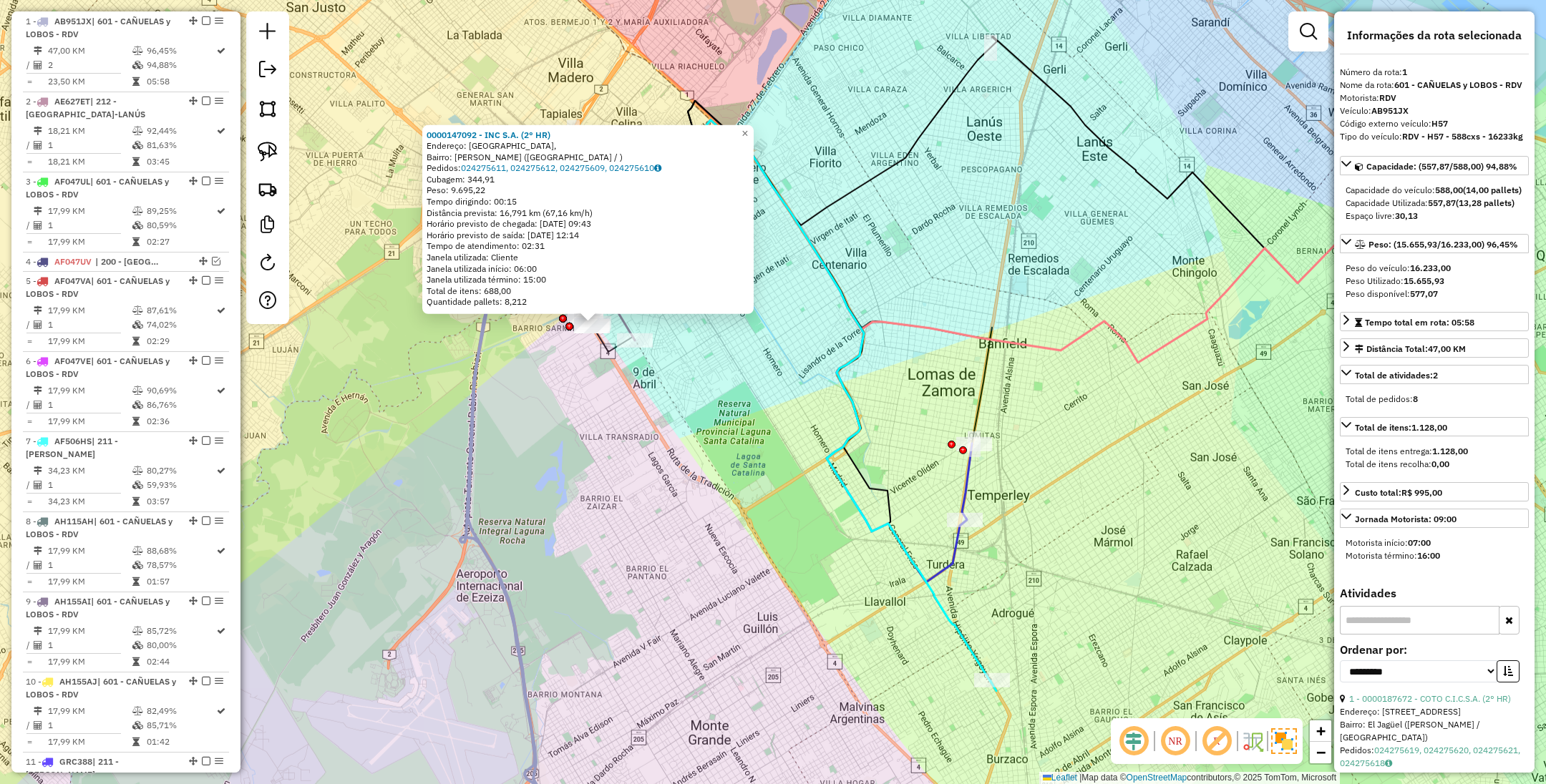
click at [949, 617] on icon at bounding box center [843, 406] width 307 height 571
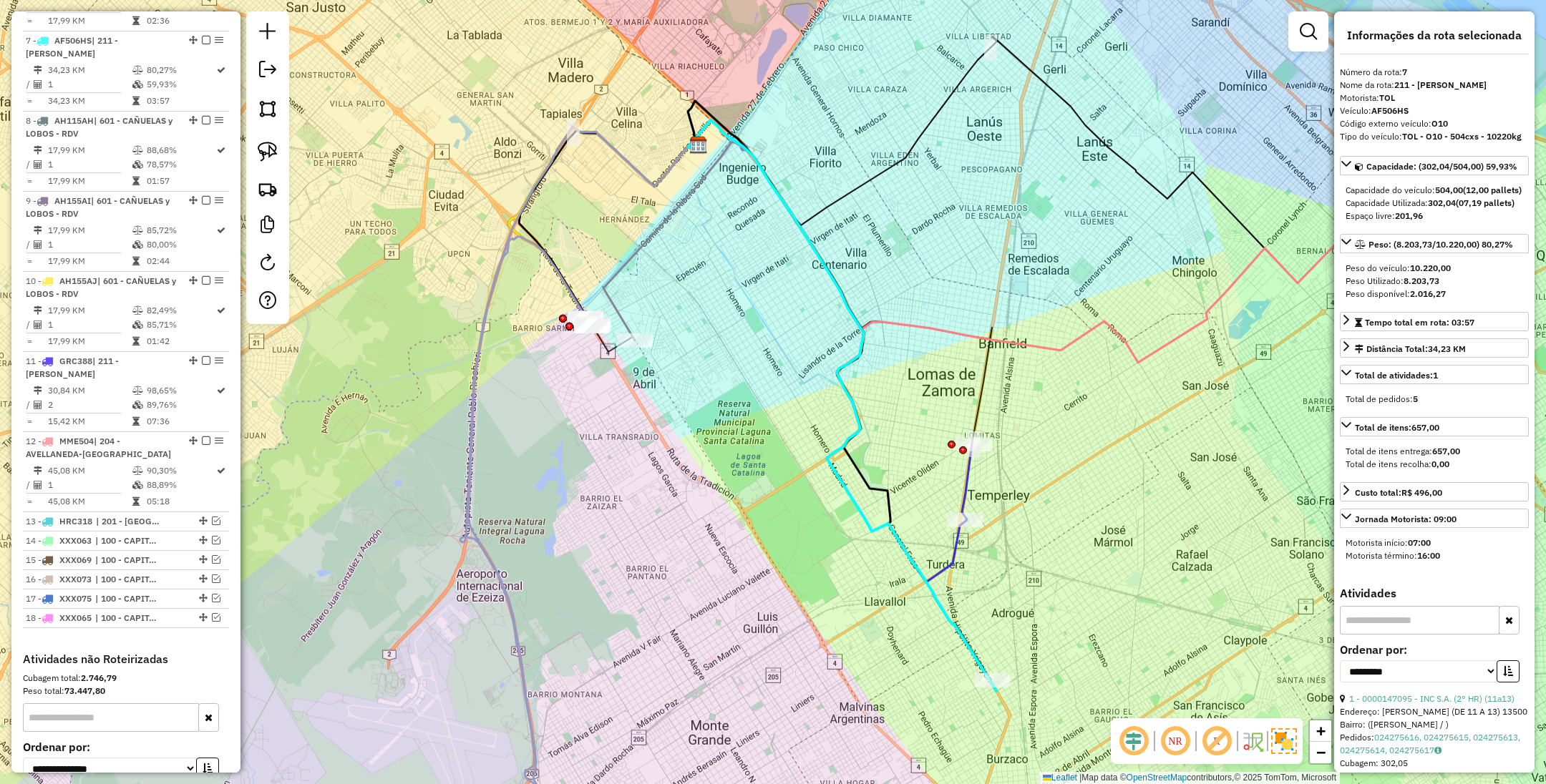
scroll to position [971, 0]
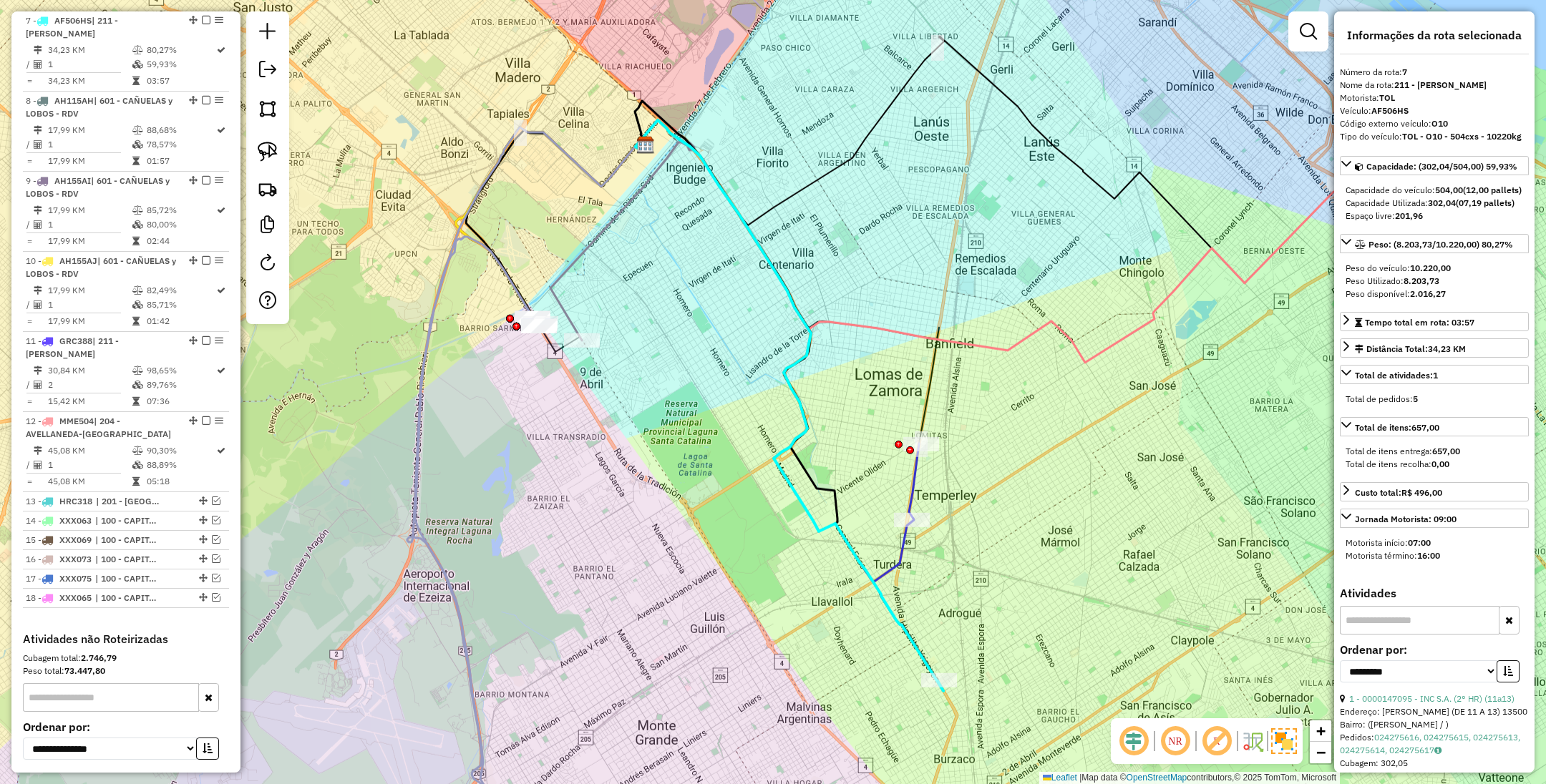
drag, startPoint x: 1035, startPoint y: 586, endPoint x: 1010, endPoint y: 586, distance: 25.0
click at [1011, 586] on div "Janela de atendimento Grade de atendimento Capacidade Transportadoras Veículos …" at bounding box center [773, 392] width 1546 height 784
click at [908, 486] on icon at bounding box center [913, 481] width 10 height 75
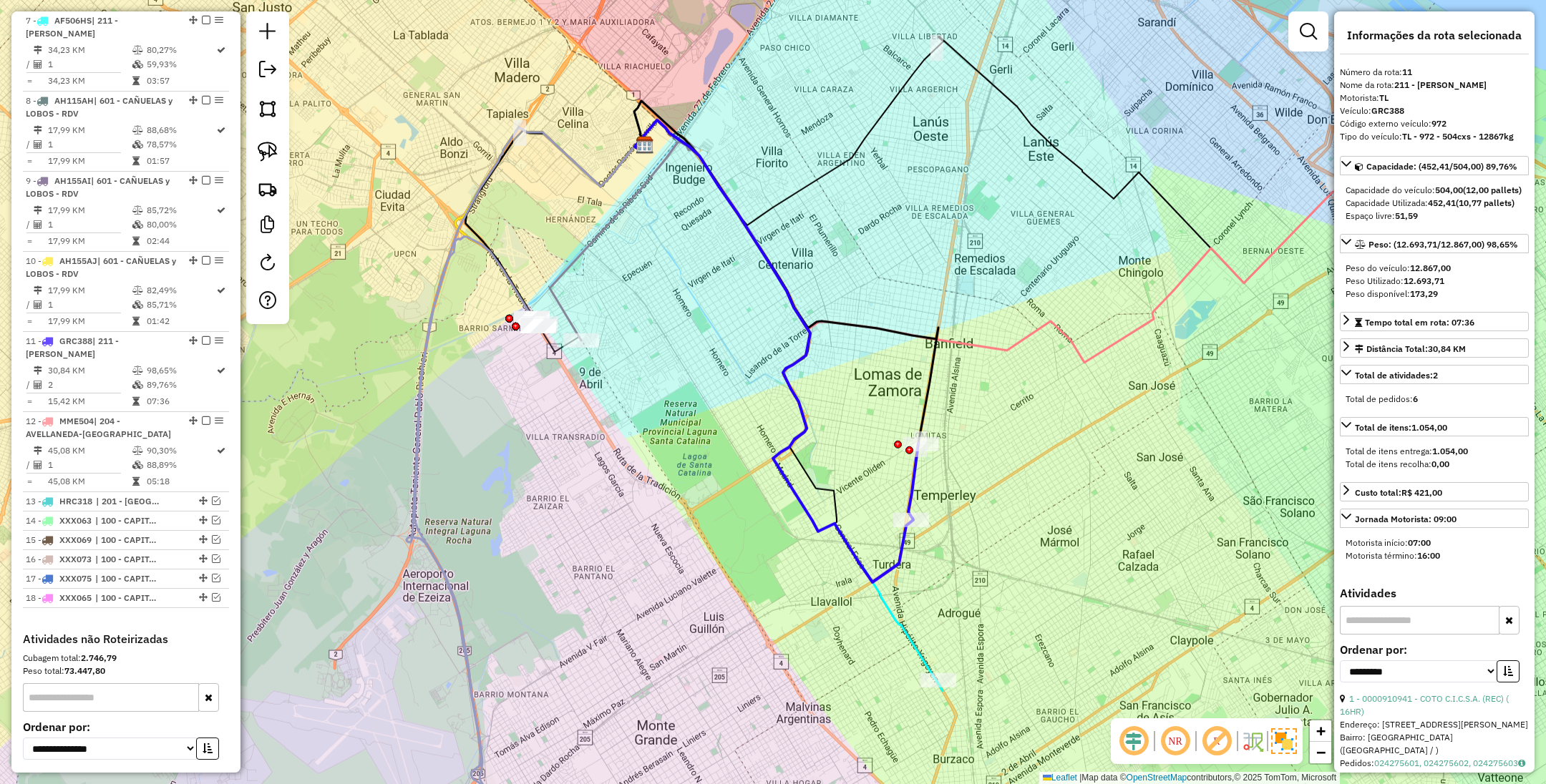
scroll to position [1131, 0]
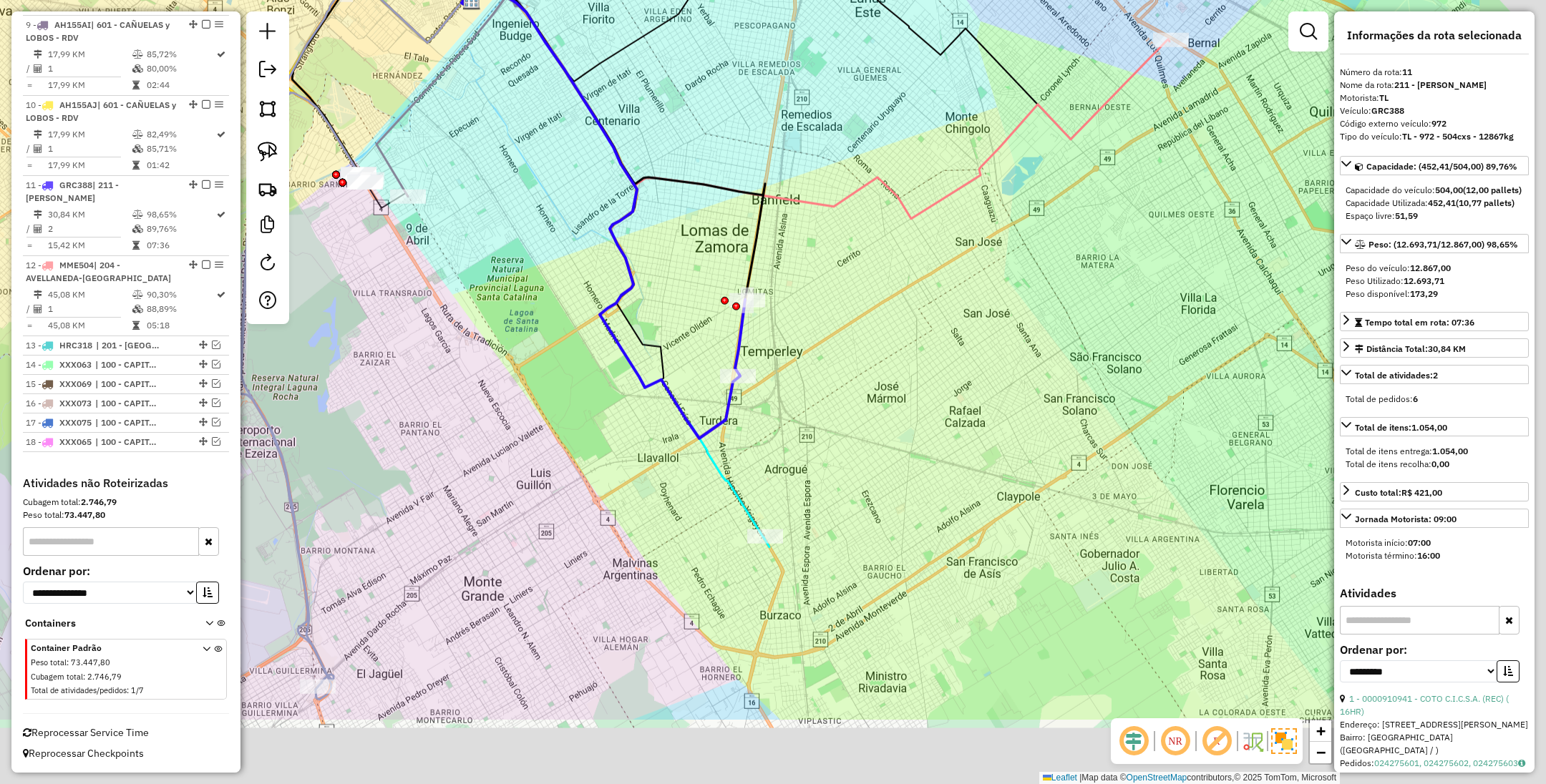
drag, startPoint x: 982, startPoint y: 494, endPoint x: 808, endPoint y: 350, distance: 225.9
click at [808, 350] on div "Janela de atendimento Grade de atendimento Capacidade Transportadoras Veículos …" at bounding box center [773, 392] width 1546 height 784
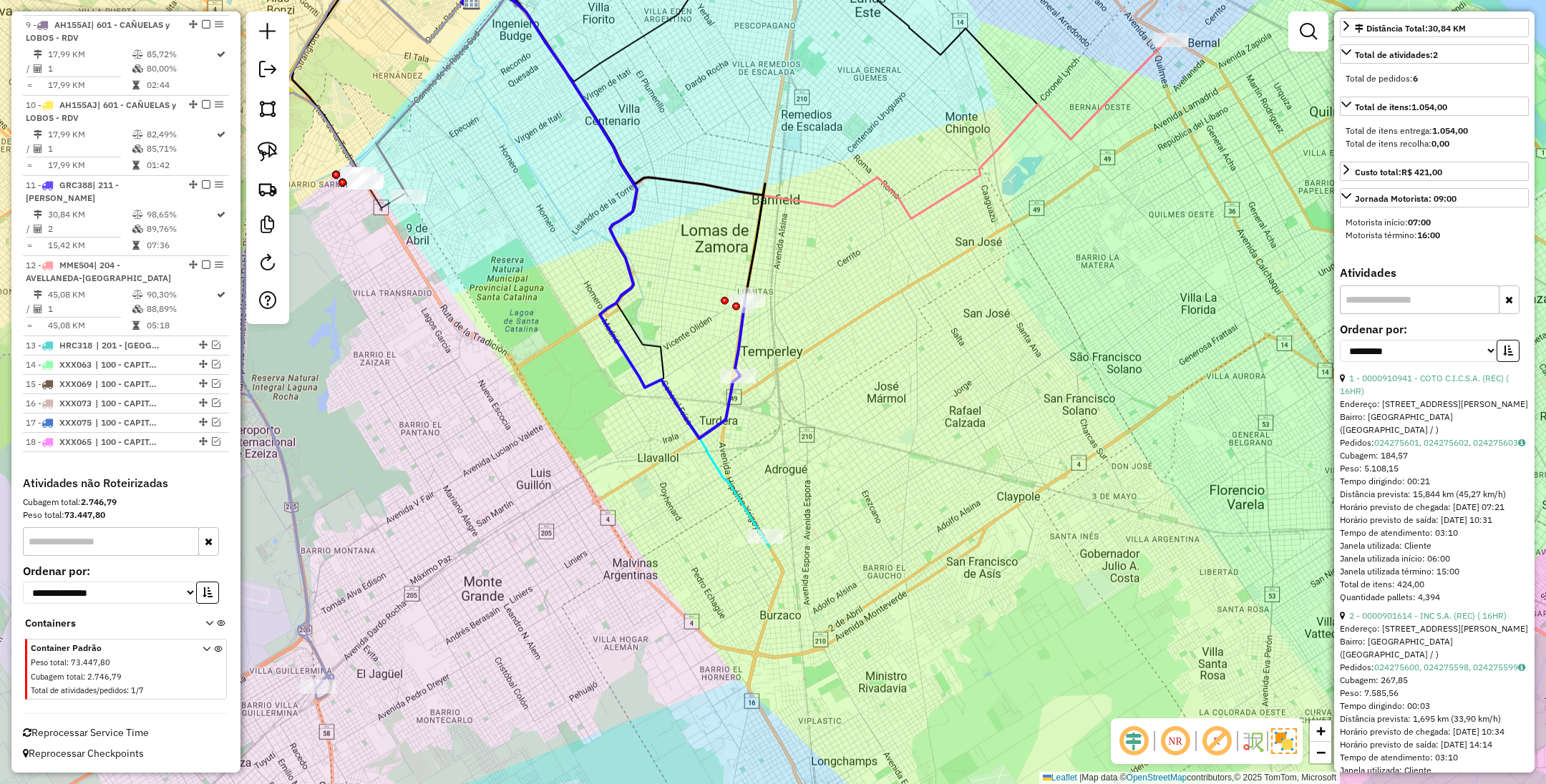
scroll to position [69, 0]
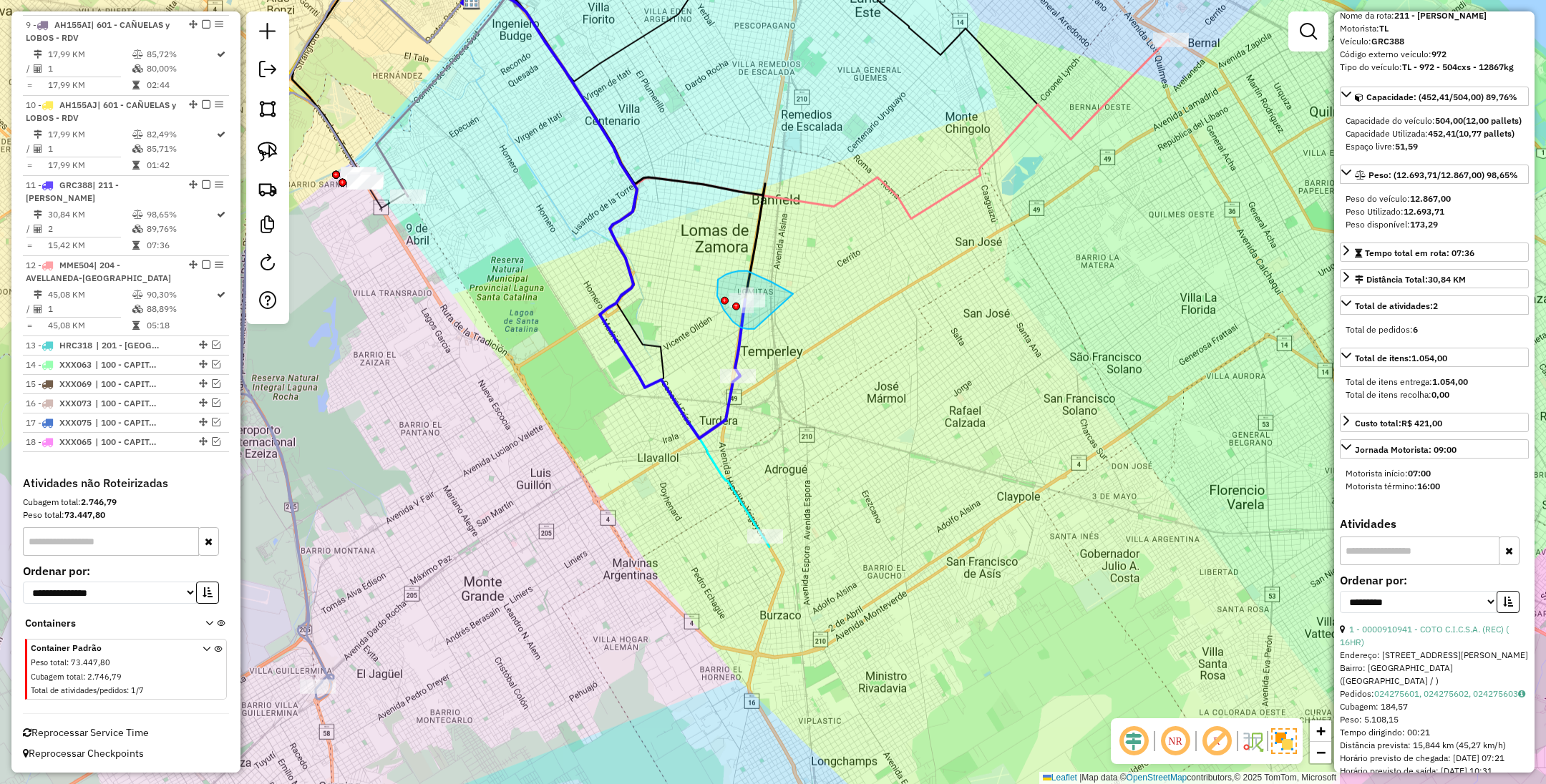
drag, startPoint x: 777, startPoint y: 285, endPoint x: 757, endPoint y: 327, distance: 46.5
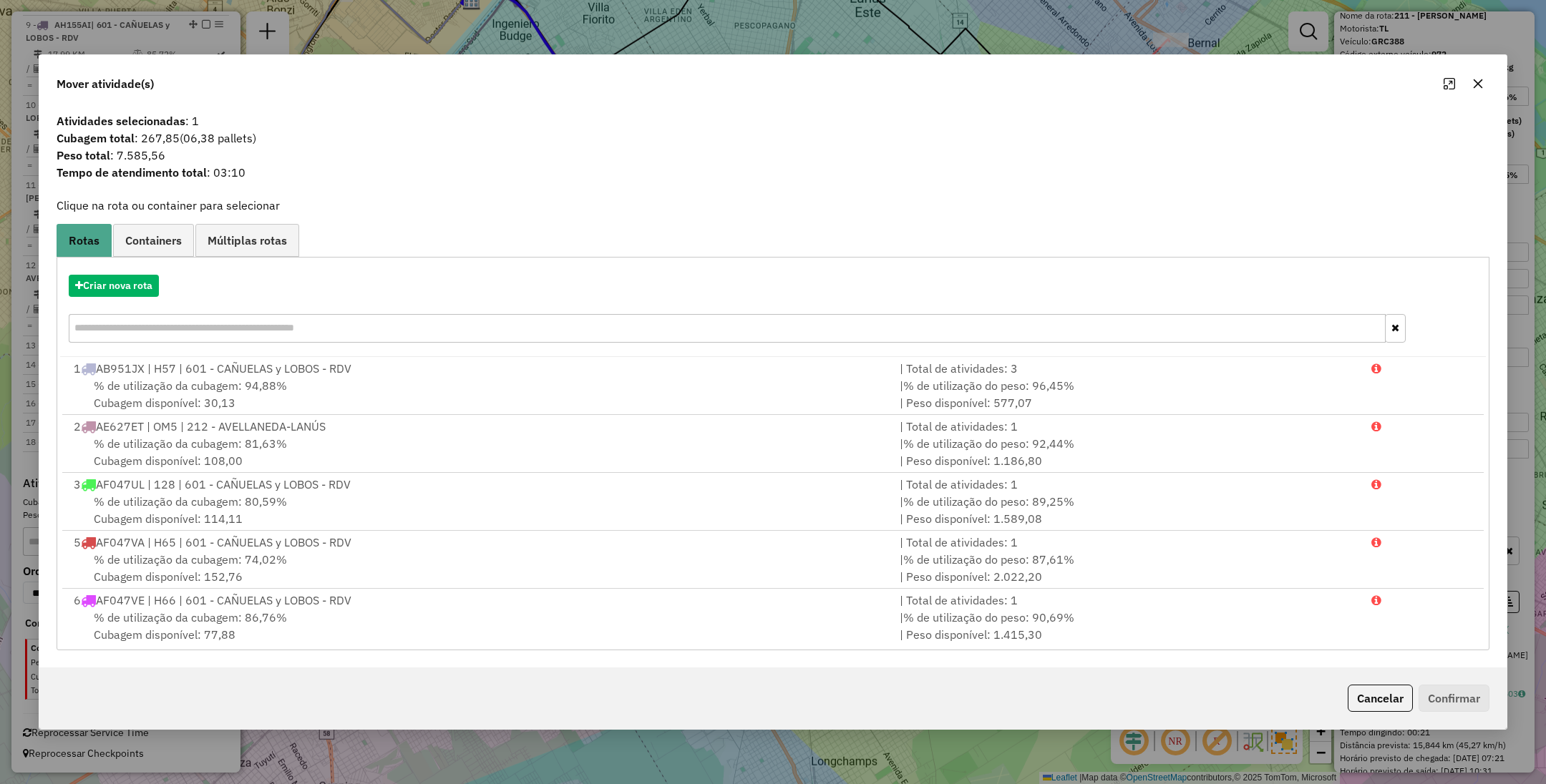
click at [1365, 692] on button "Cancelar" at bounding box center [1380, 698] width 65 height 28
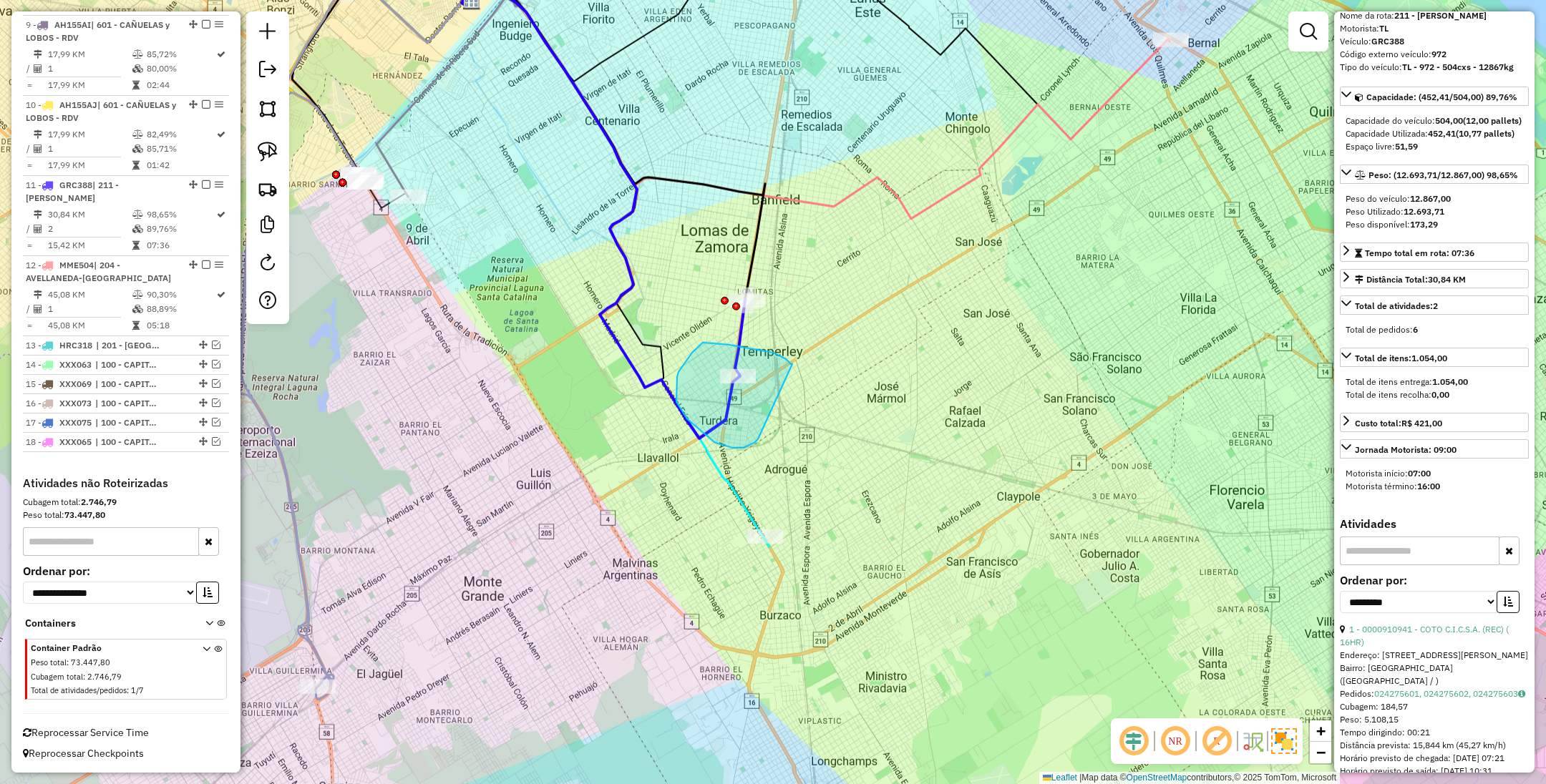
drag, startPoint x: 789, startPoint y: 362, endPoint x: 758, endPoint y: 439, distance: 83.0
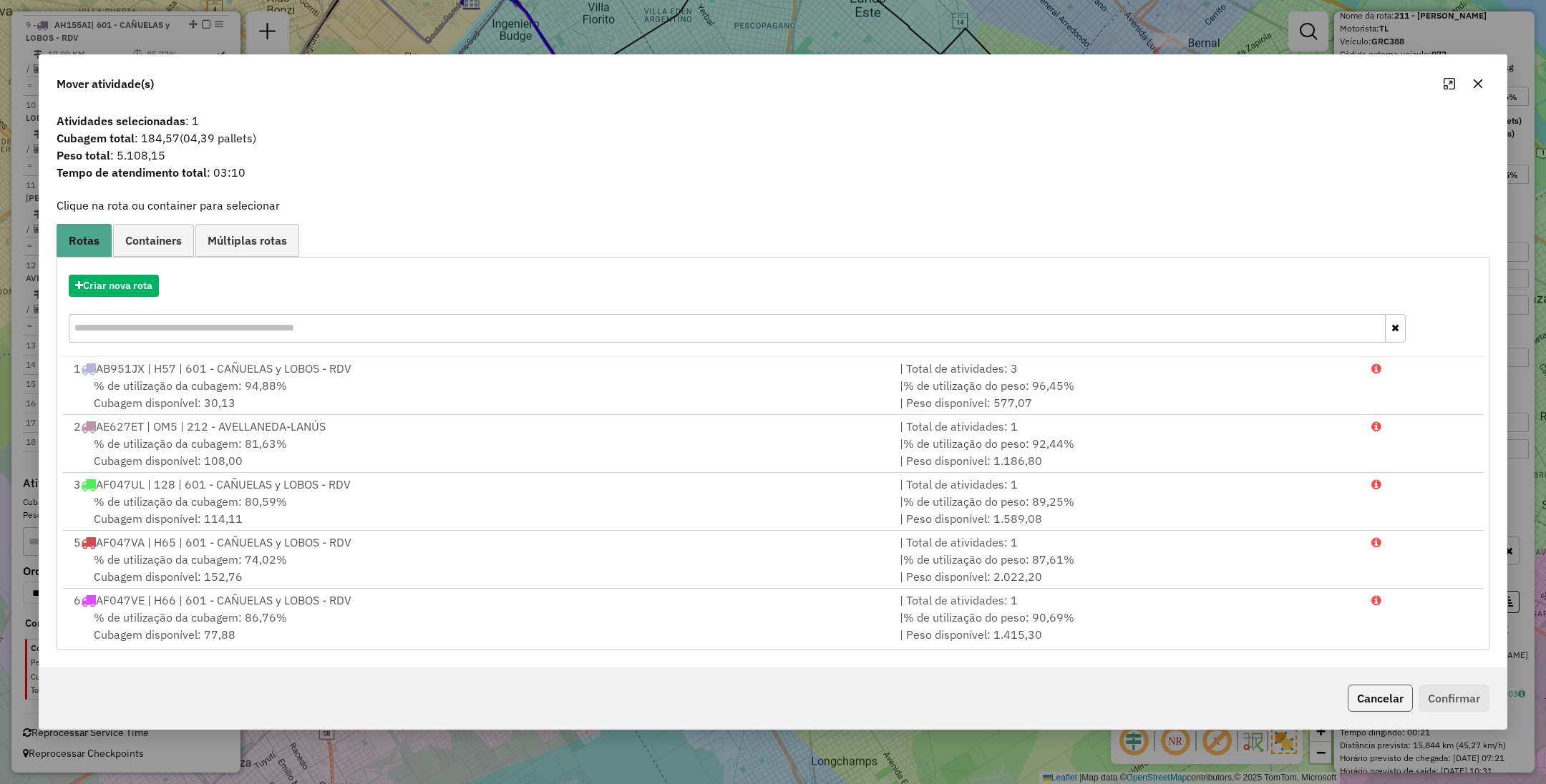
click at [1362, 700] on button "Cancelar" at bounding box center [1380, 698] width 65 height 28
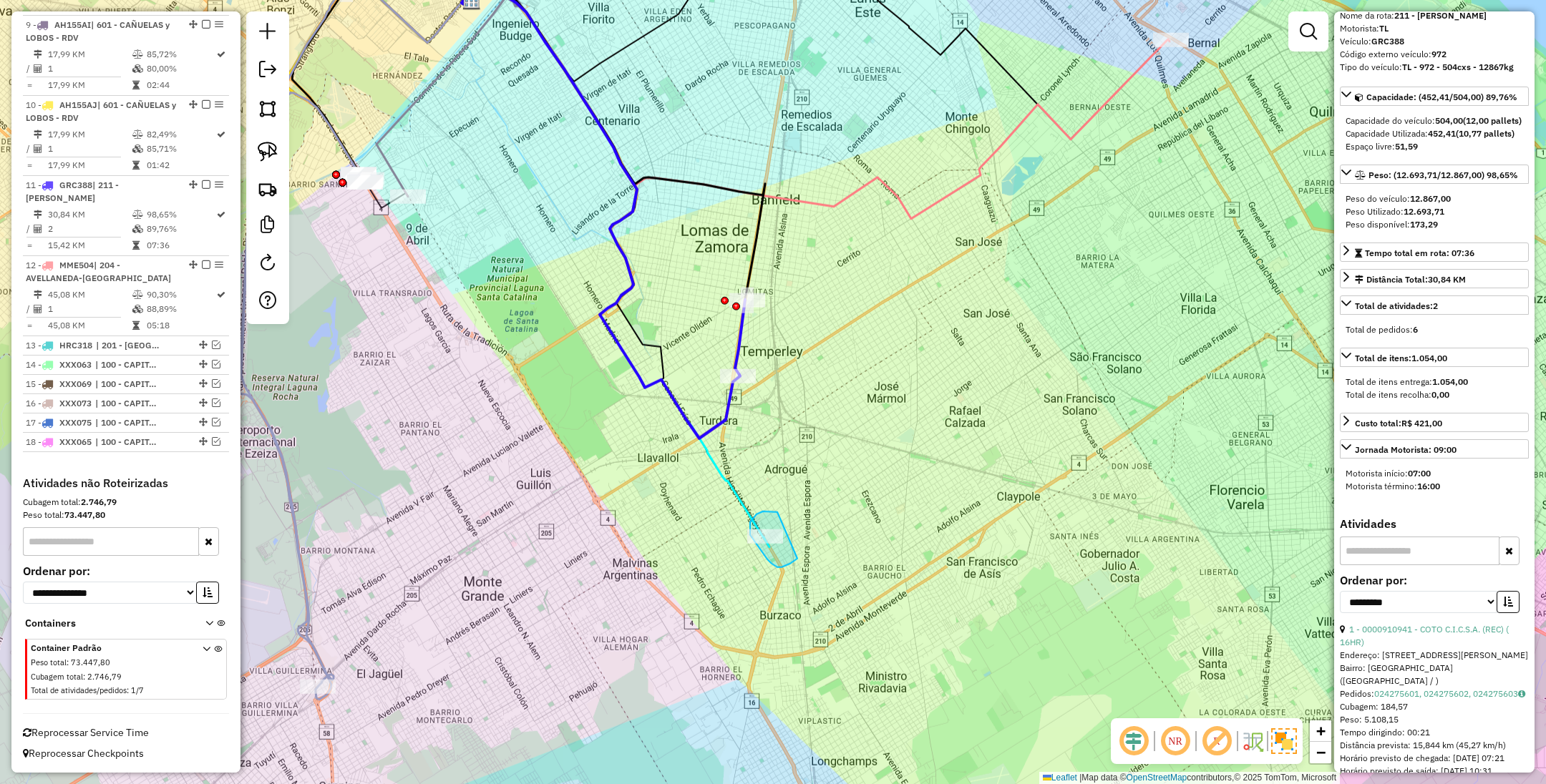
drag, startPoint x: 766, startPoint y: 511, endPoint x: 798, endPoint y: 558, distance: 56.9
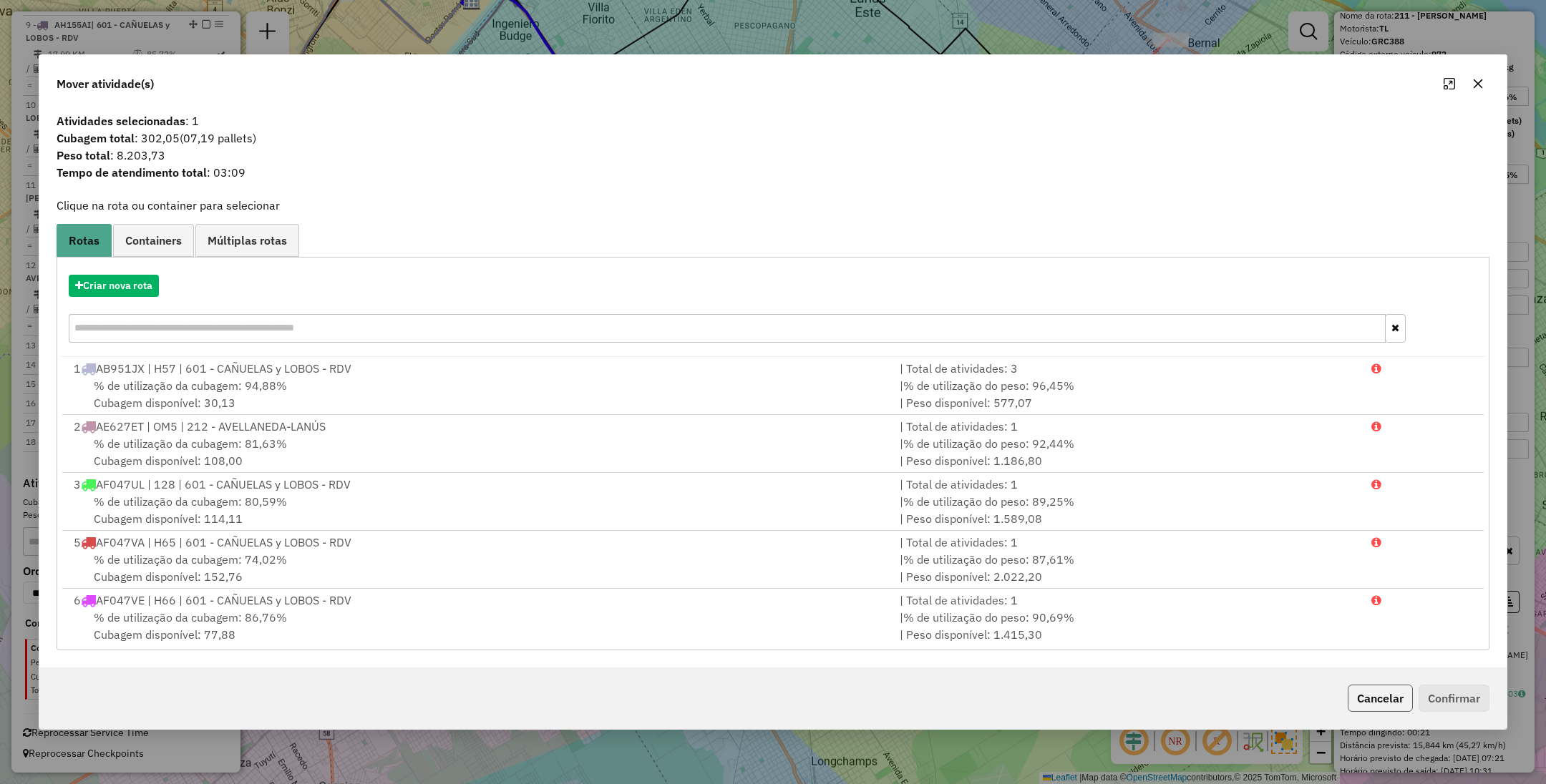
click at [1381, 694] on button "Cancelar" at bounding box center [1380, 698] width 65 height 28
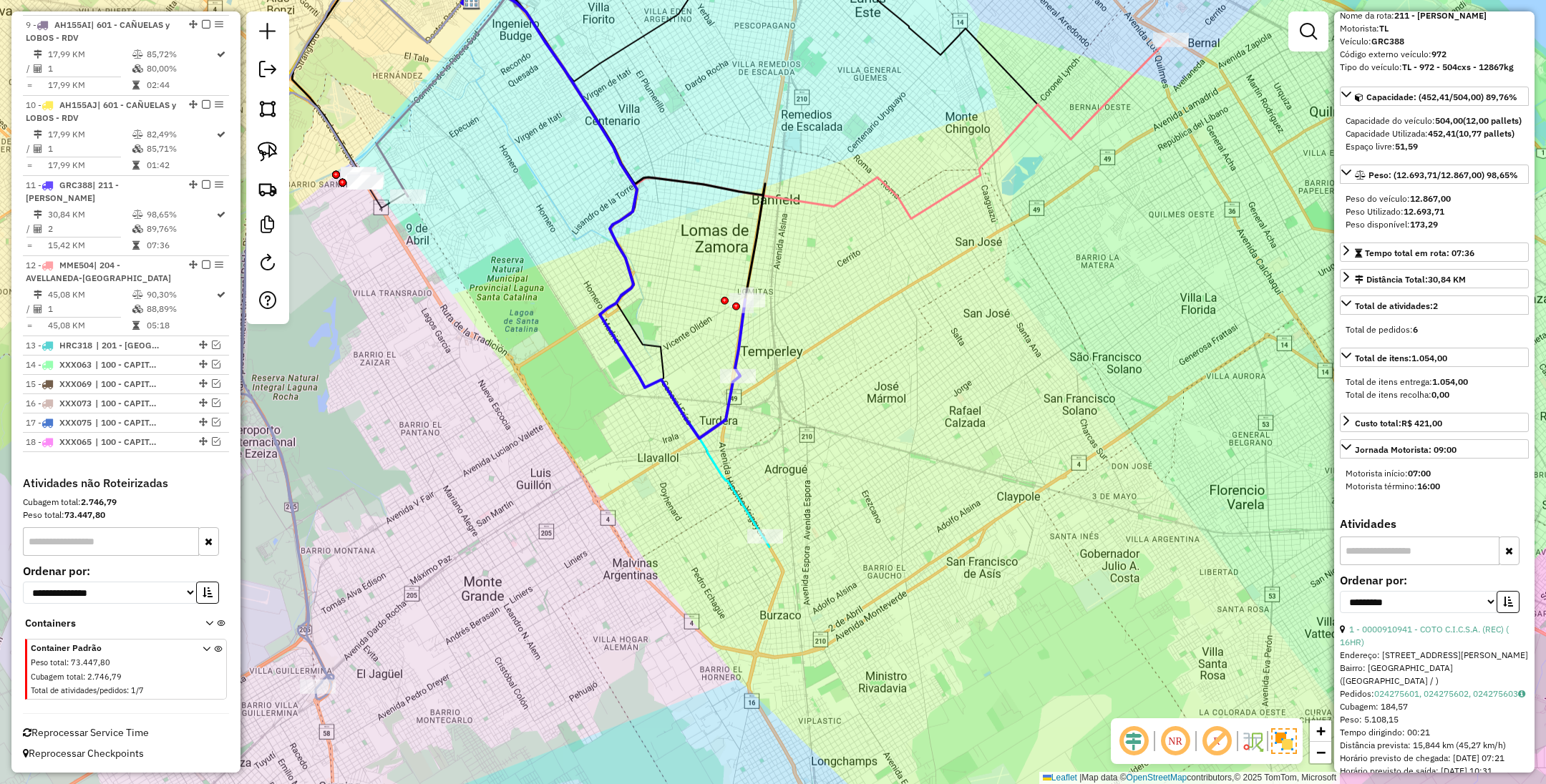
click at [736, 337] on icon at bounding box center [740, 336] width 10 height 75
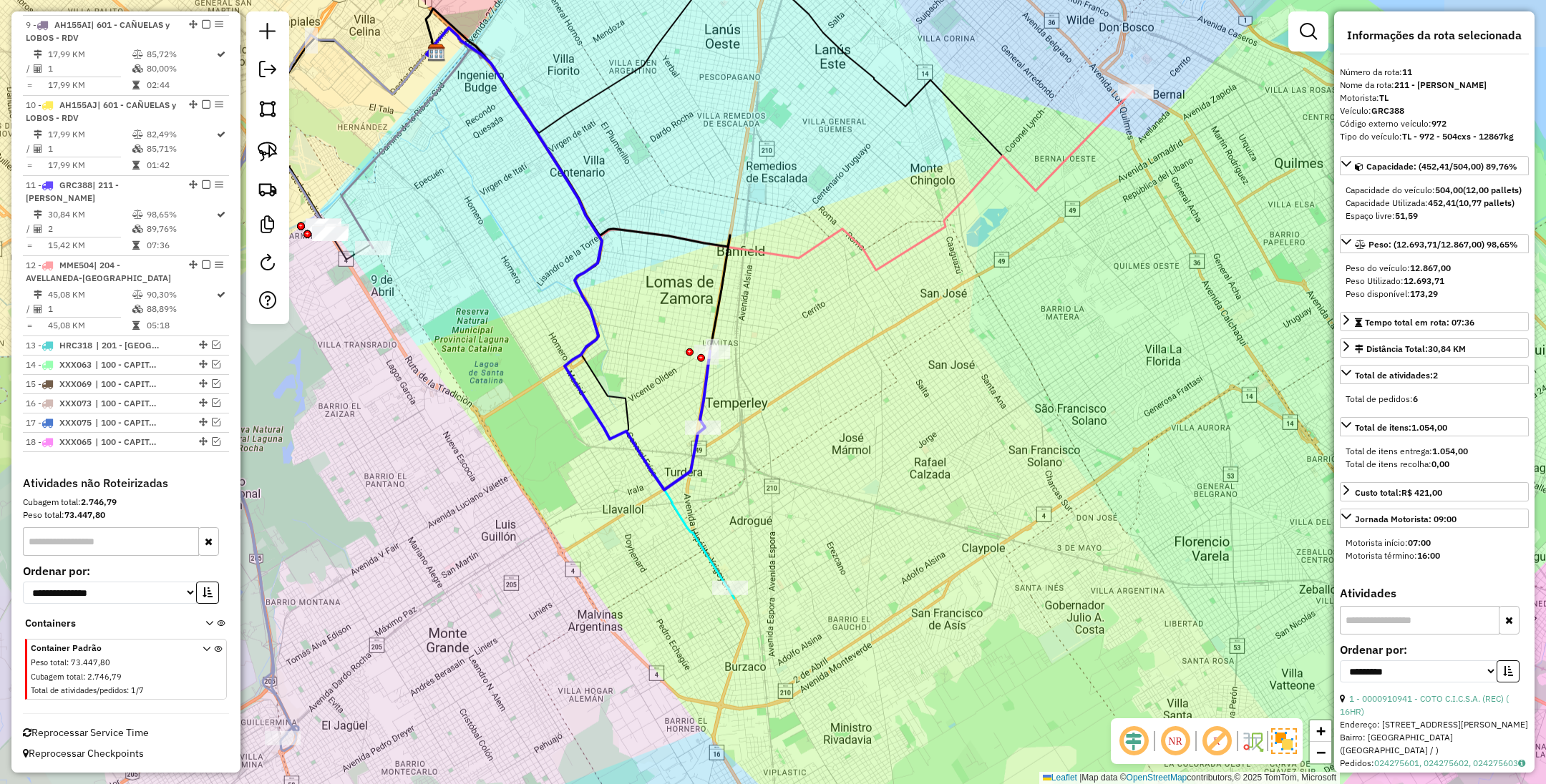
drag, startPoint x: 834, startPoint y: 367, endPoint x: 799, endPoint y: 418, distance: 61.9
click at [799, 418] on div "Janela de atendimento Grade de atendimento Capacidade Transportadoras Veículos …" at bounding box center [773, 392] width 1546 height 784
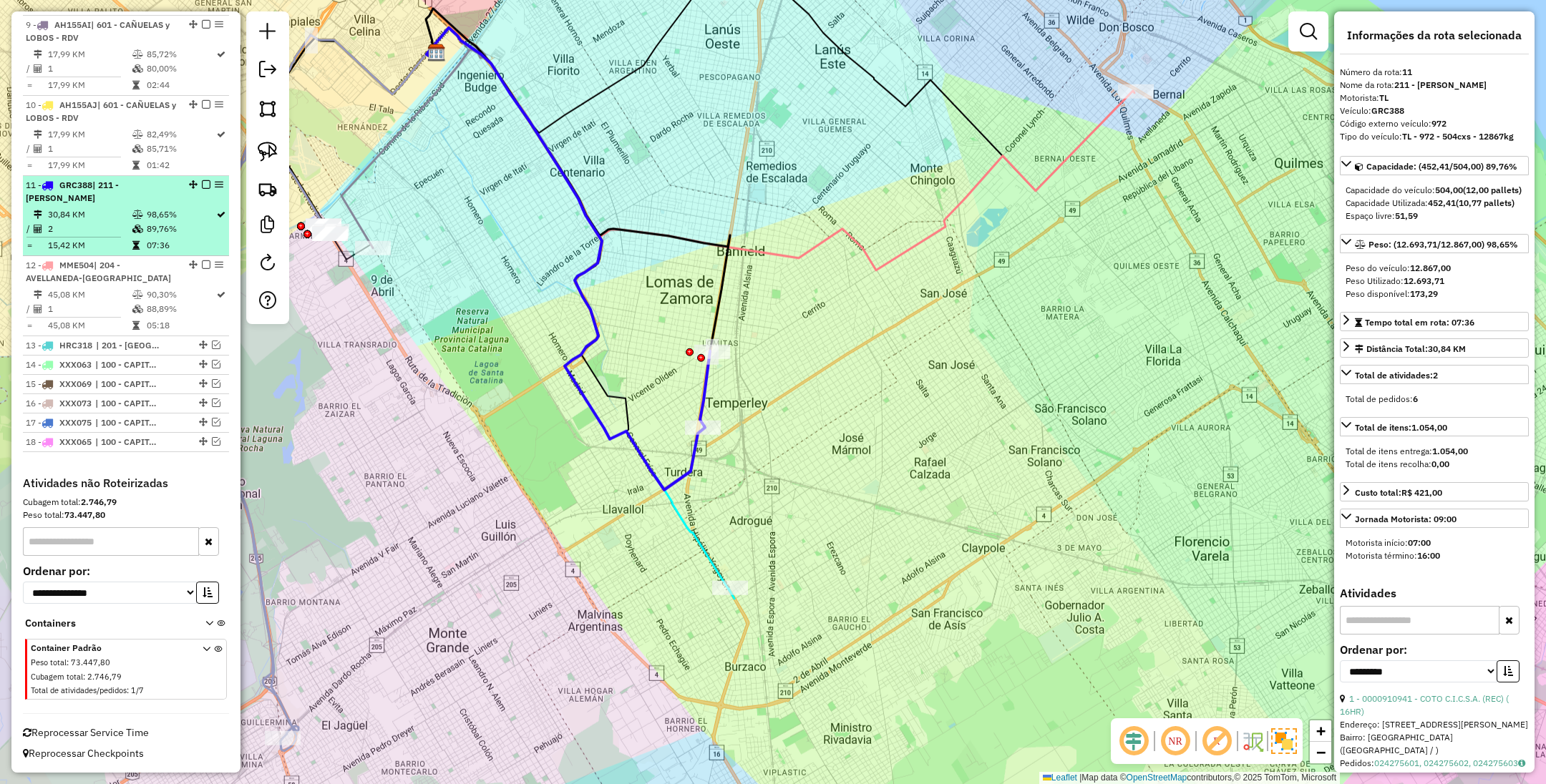
click at [202, 183] on em at bounding box center [206, 184] width 9 height 9
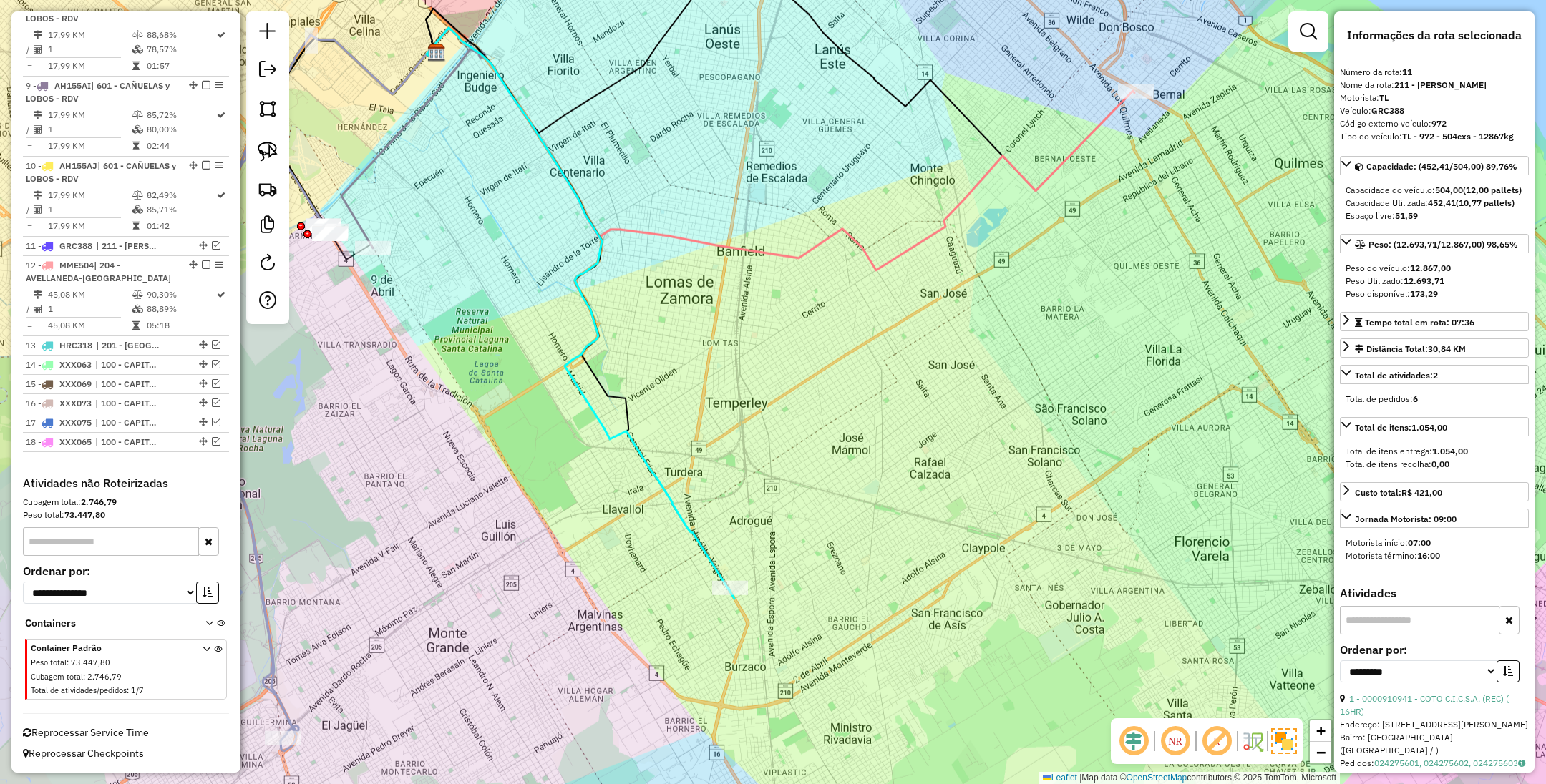
drag, startPoint x: 1025, startPoint y: 395, endPoint x: 859, endPoint y: 627, distance: 285.3
click at [859, 627] on div "Janela de atendimento Grade de atendimento Capacidade Transportadoras Veículos …" at bounding box center [773, 392] width 1546 height 784
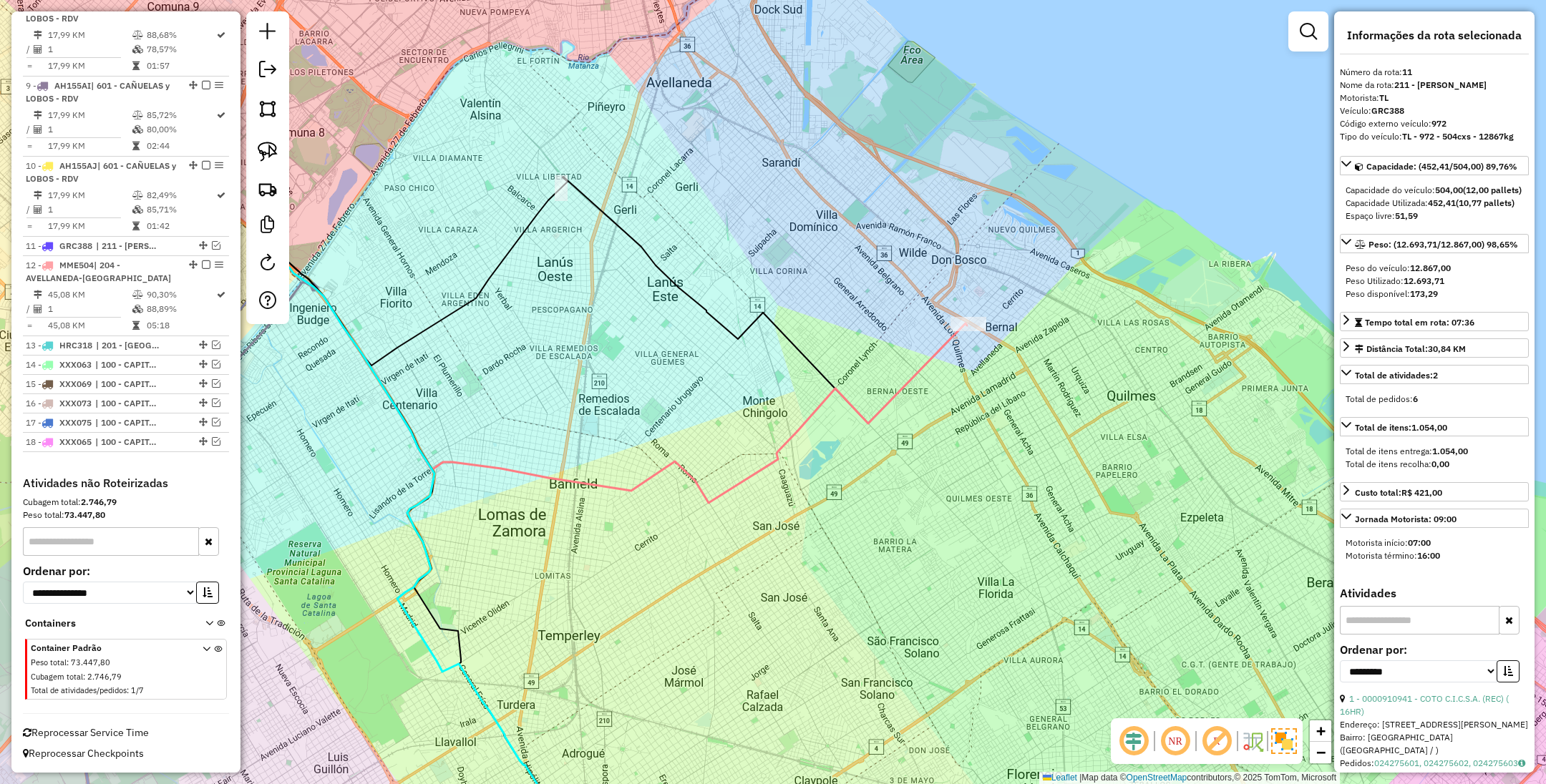
click at [915, 374] on icon at bounding box center [613, 382] width 708 height 243
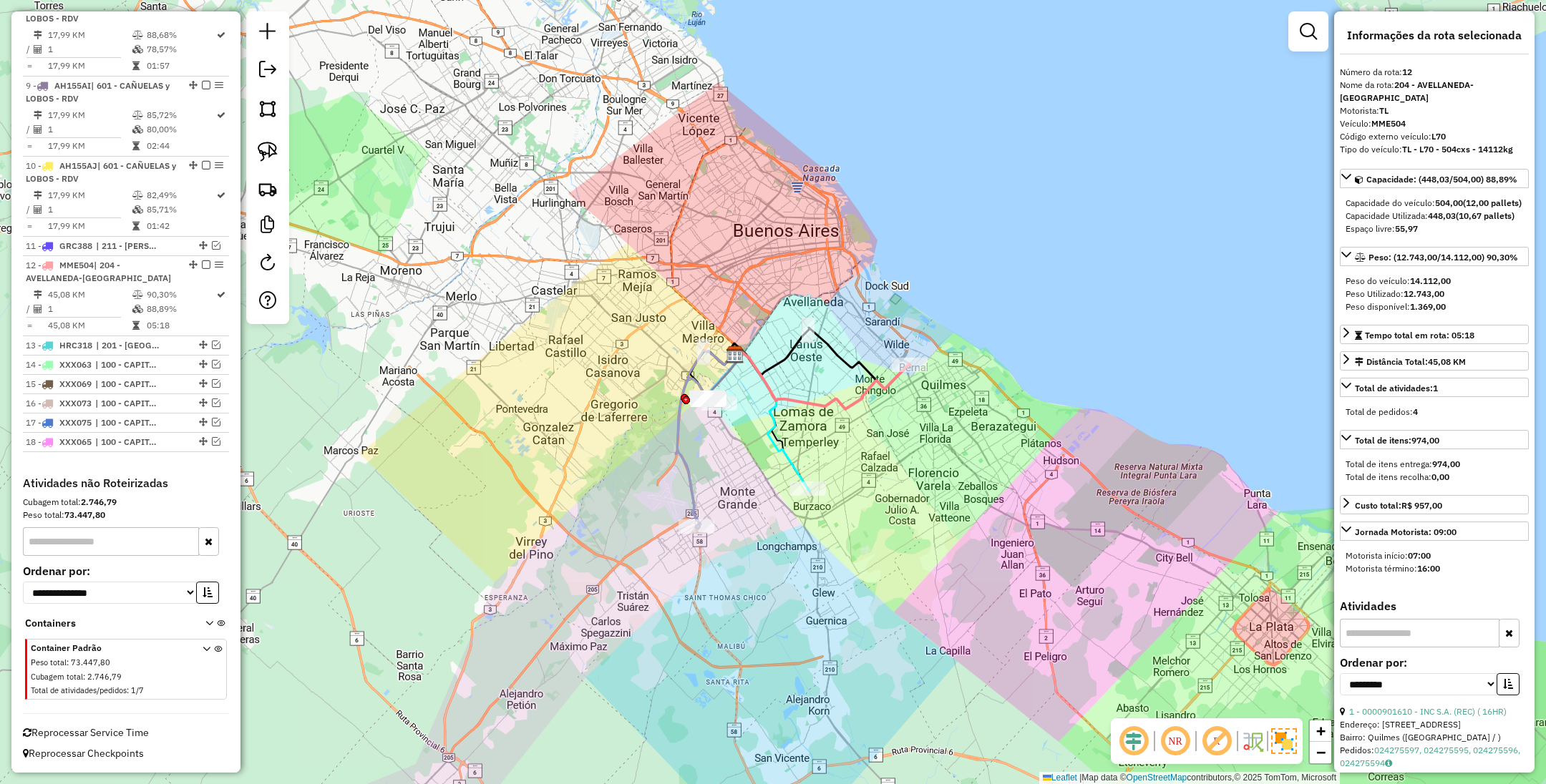
drag, startPoint x: 954, startPoint y: 457, endPoint x: 899, endPoint y: 470, distance: 56.5
click at [899, 470] on div "Janela de atendimento Grade de atendimento Capacidade Transportadoras Veículos …" at bounding box center [773, 392] width 1546 height 784
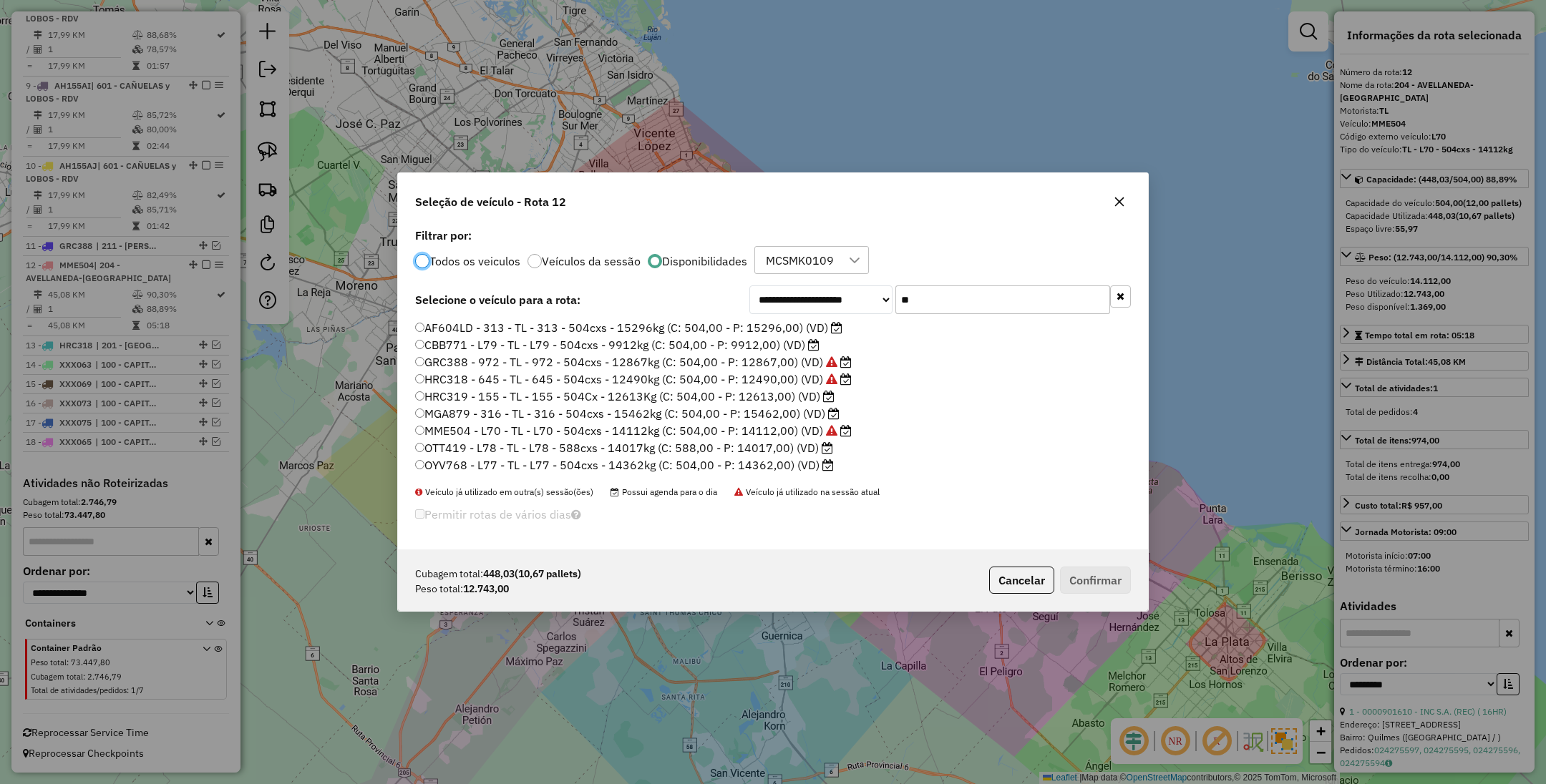
scroll to position [9, 4]
drag, startPoint x: 915, startPoint y: 303, endPoint x: 874, endPoint y: 299, distance: 41.2
click at [874, 299] on div "**********" at bounding box center [941, 299] width 382 height 28
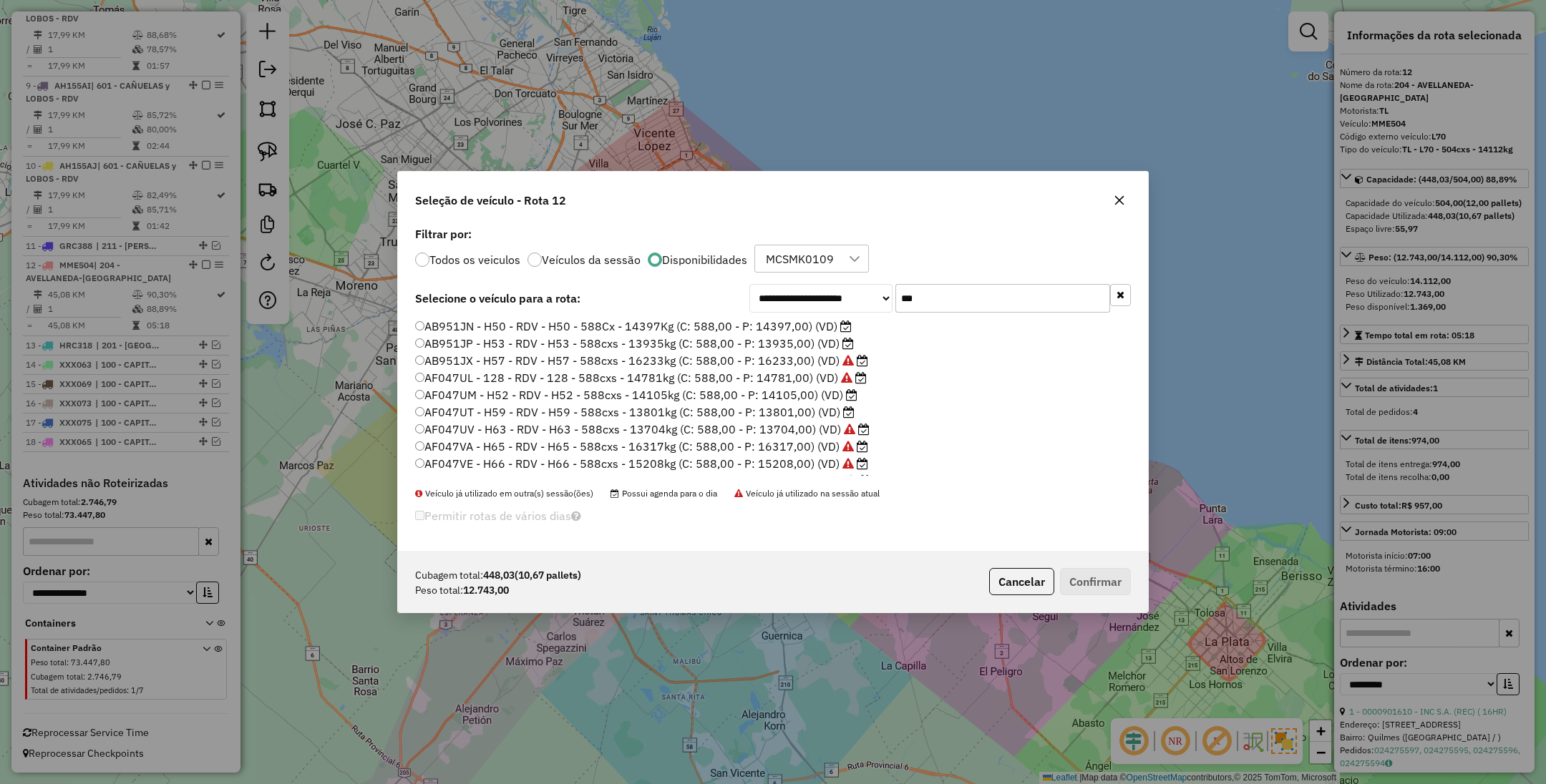
type input "***"
click at [777, 416] on label "AF047UT - H59 - RDV - H59 - 588cxs - 13801kg (C: 588,00 - P: 13801,00) (VD)" at bounding box center [635, 412] width 440 height 17
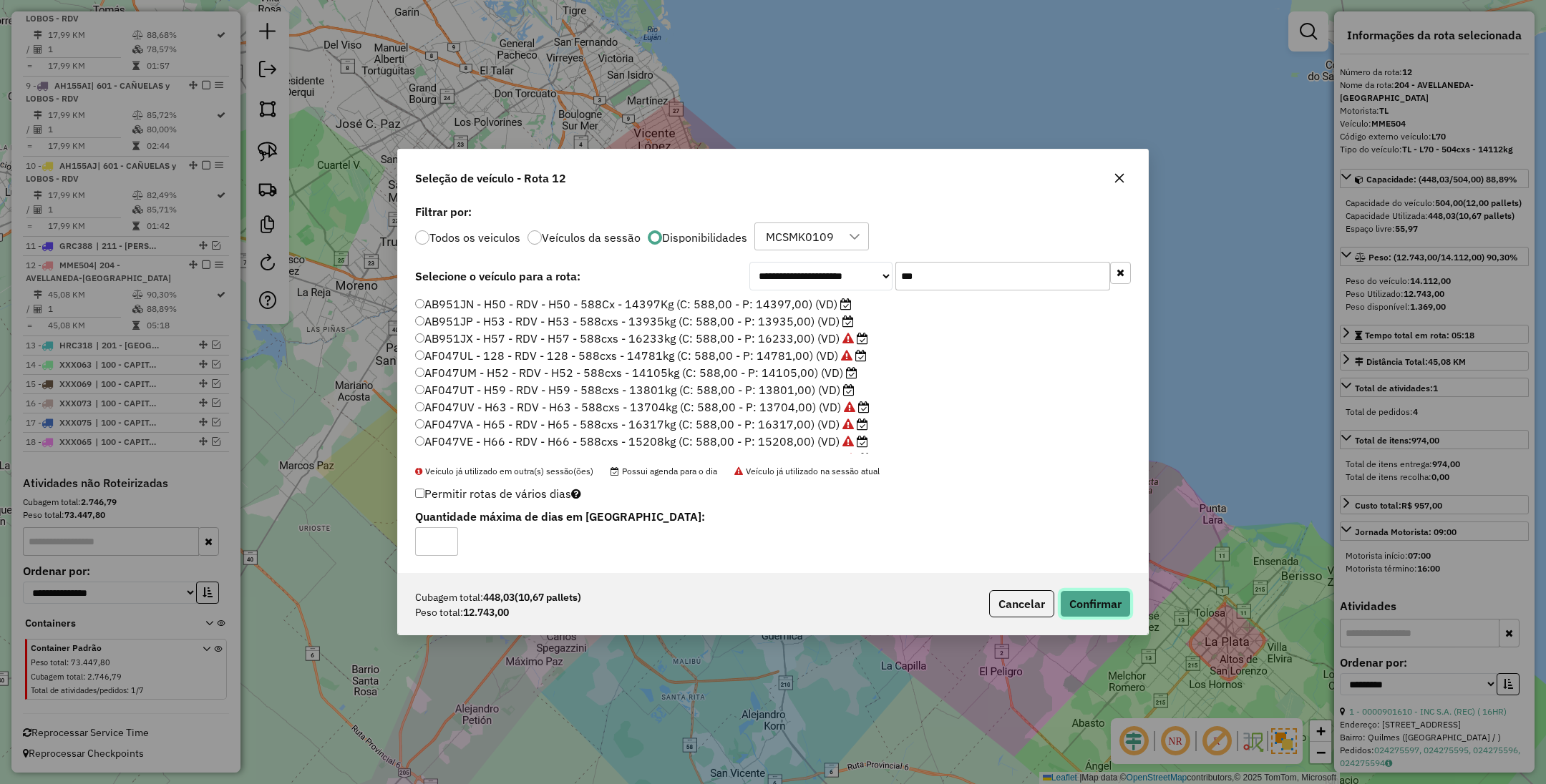
click at [1091, 610] on button "Confirmar" at bounding box center [1096, 604] width 71 height 28
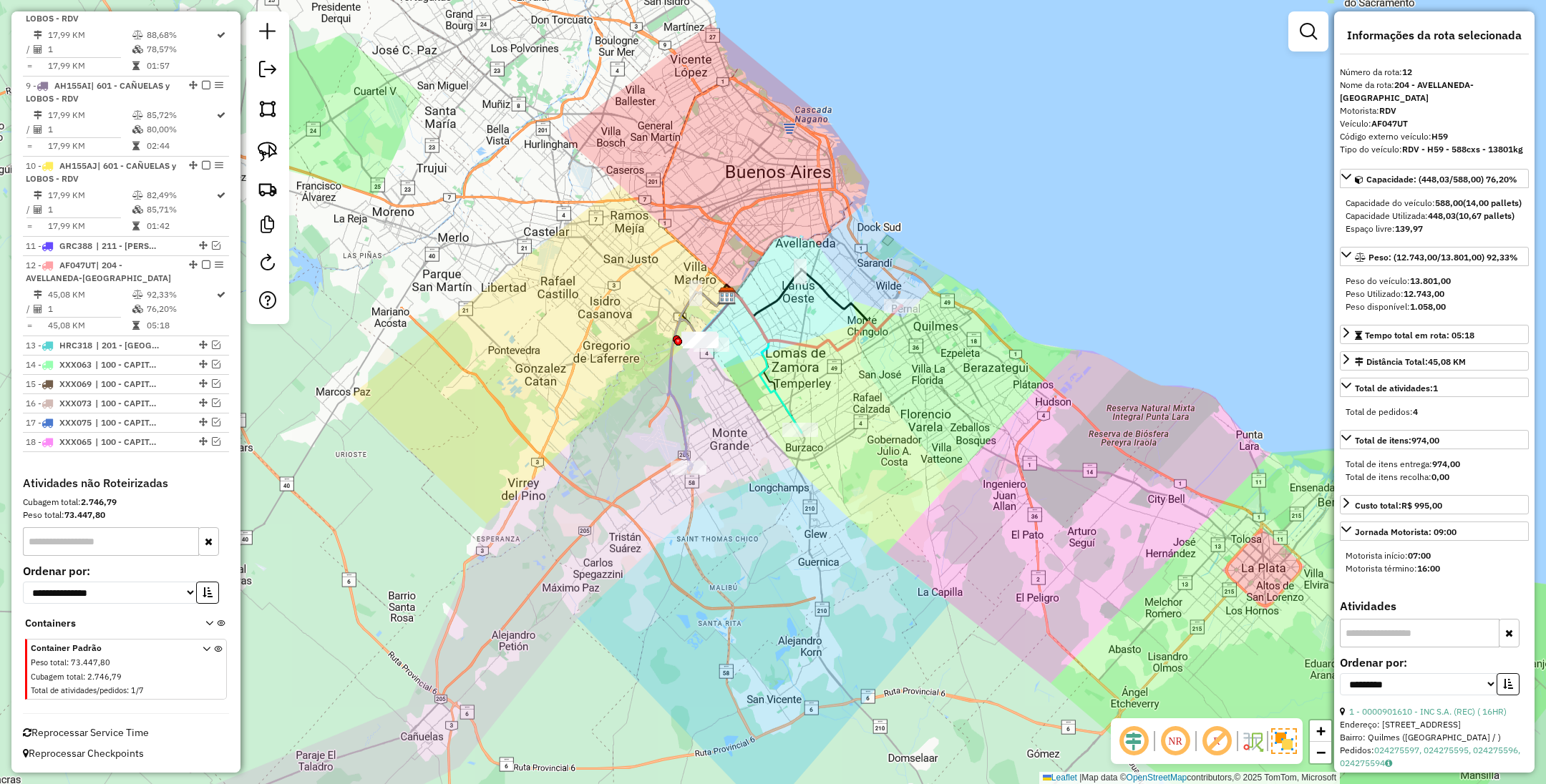
click at [1034, 410] on div "Janela de atendimento Grade de atendimento Capacidade Transportadoras Veículos …" at bounding box center [773, 392] width 1546 height 784
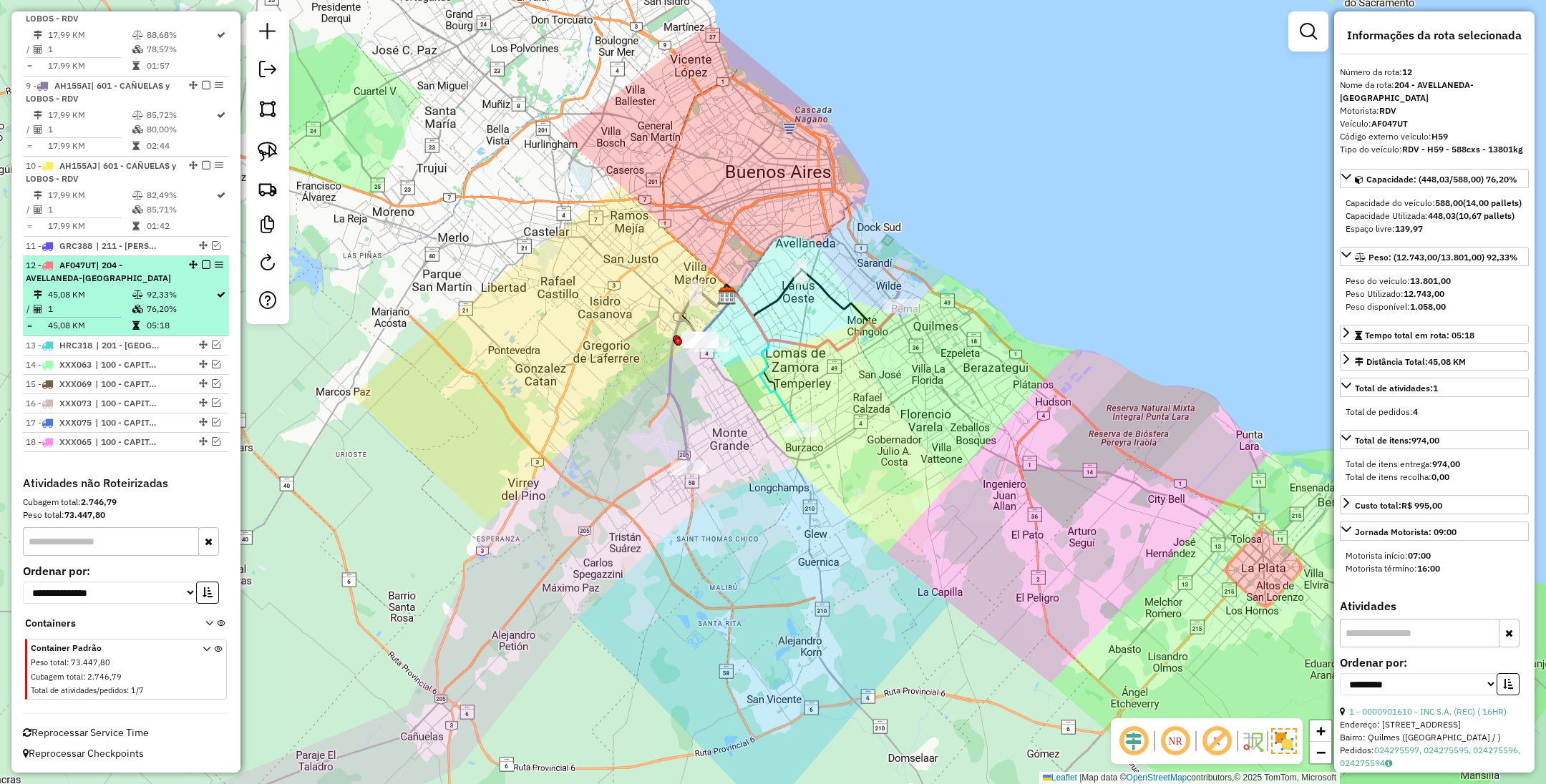
click at [203, 262] on em at bounding box center [206, 265] width 9 height 9
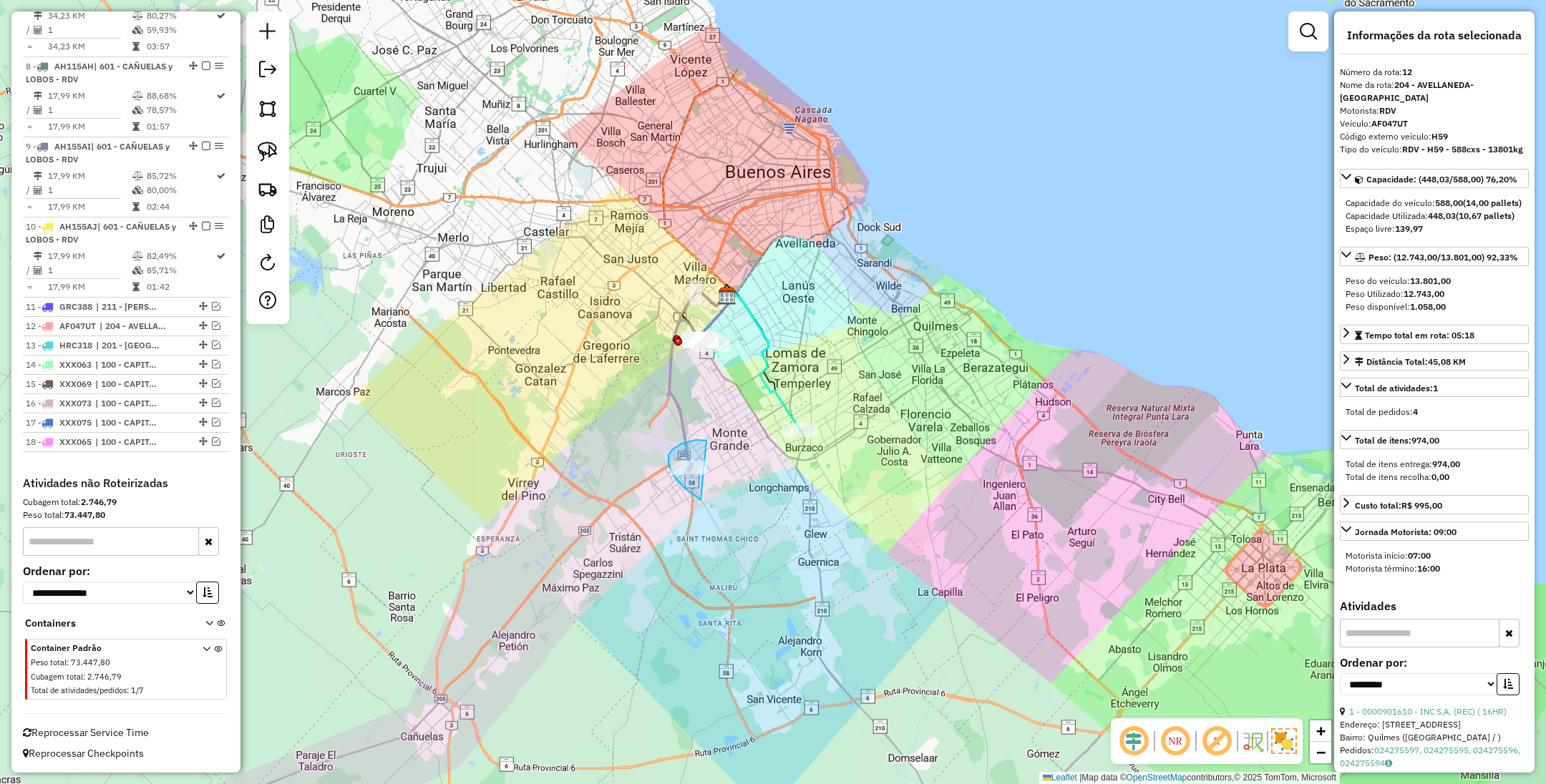
drag, startPoint x: 706, startPoint y: 440, endPoint x: 701, endPoint y: 500, distance: 60.2
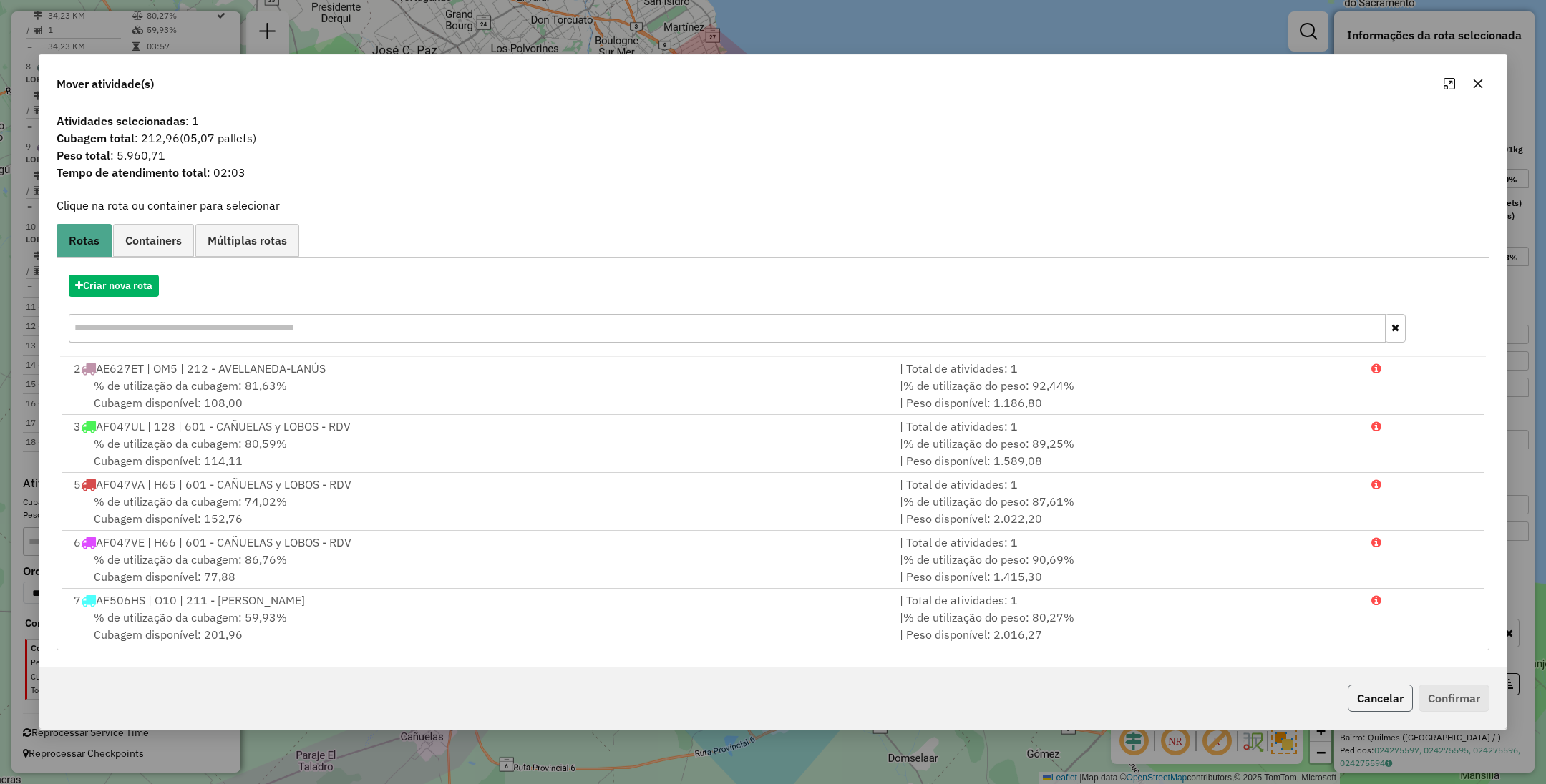
click at [1374, 692] on button "Cancelar" at bounding box center [1380, 698] width 65 height 28
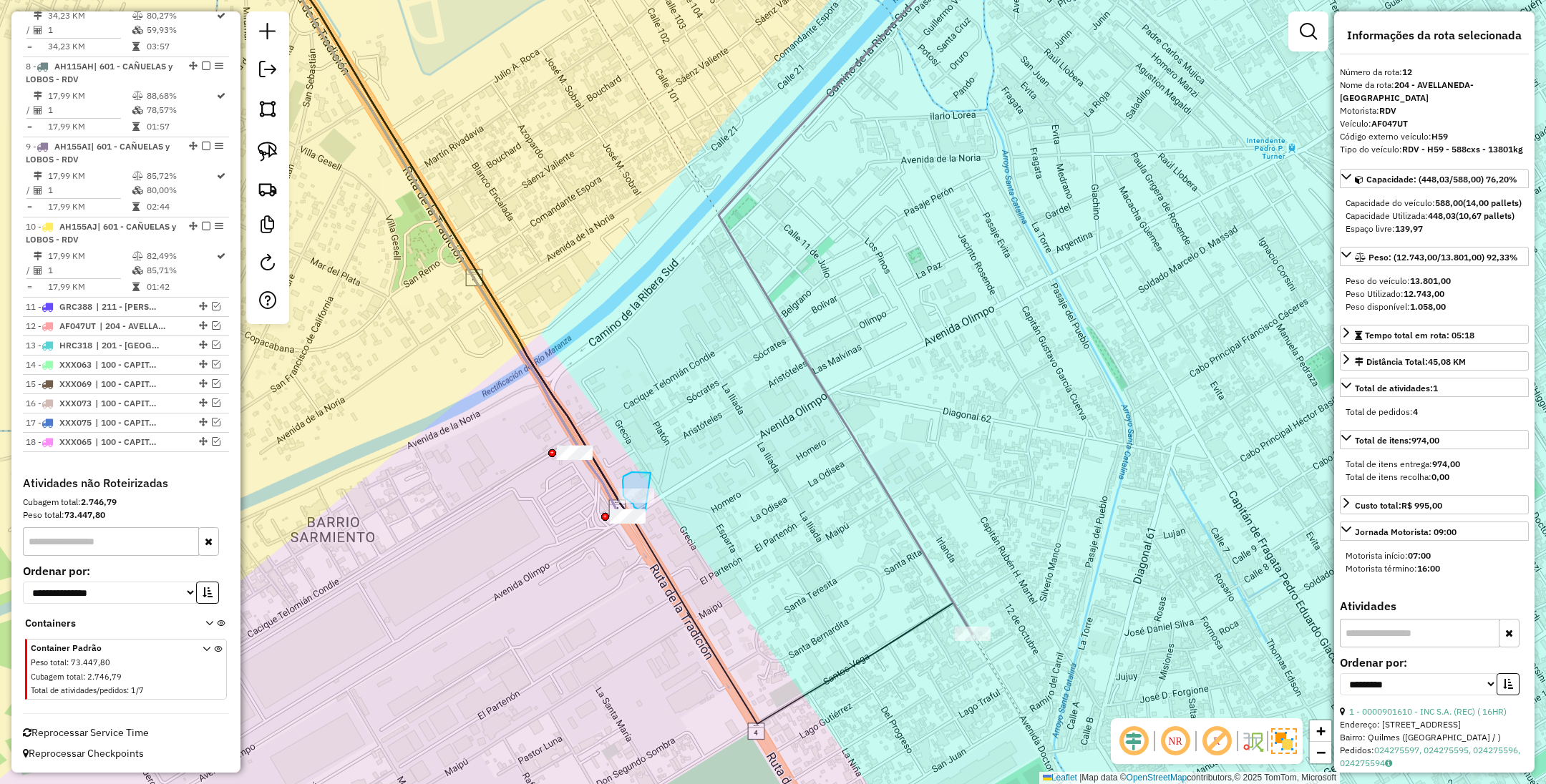
drag, startPoint x: 646, startPoint y: 472, endPoint x: 661, endPoint y: 514, distance: 44.6
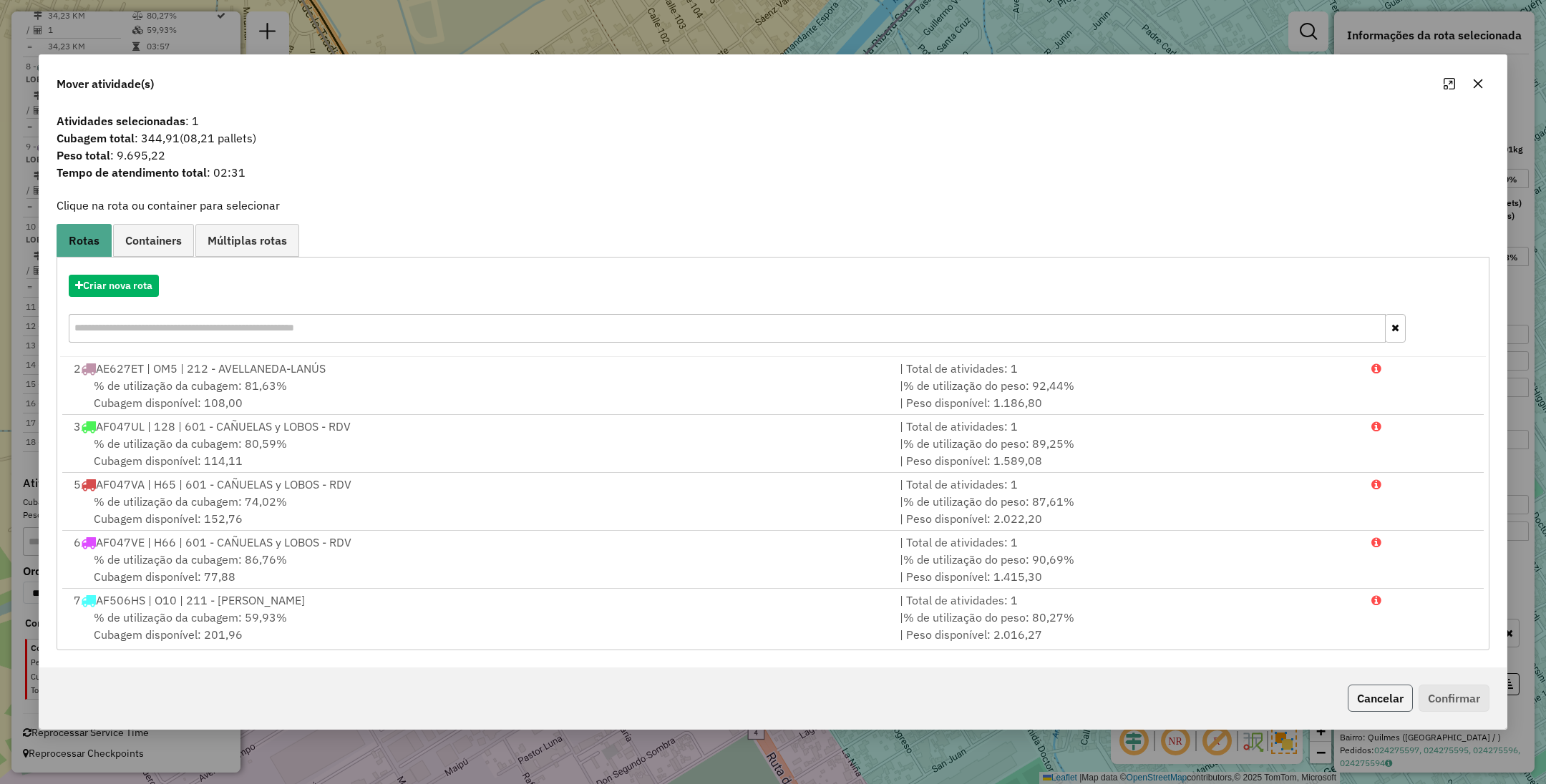
click at [1358, 686] on button "Cancelar" at bounding box center [1380, 698] width 65 height 28
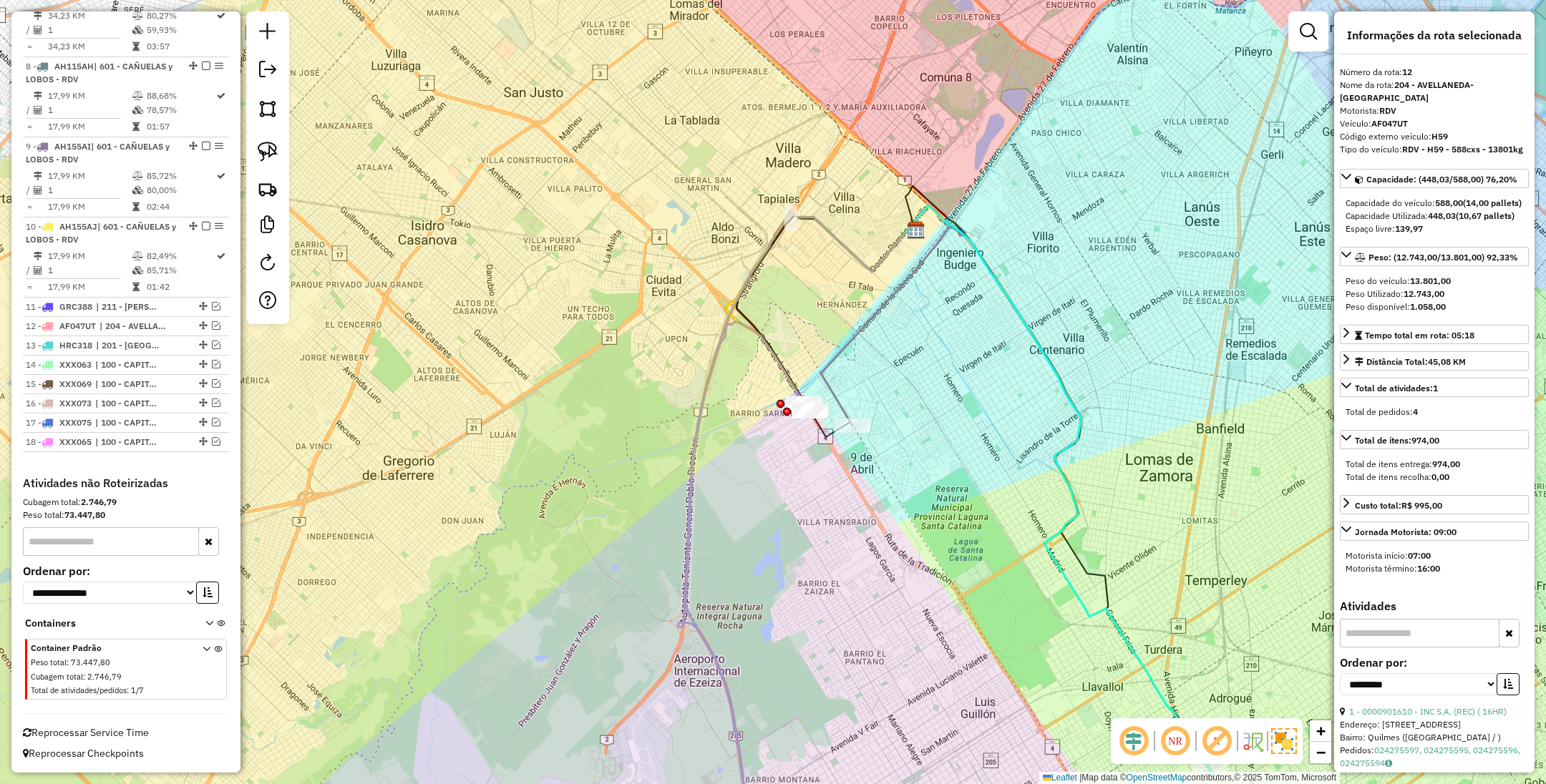
drag, startPoint x: 995, startPoint y: 564, endPoint x: 739, endPoint y: 252, distance: 403.6
click at [739, 252] on div "Janela de atendimento Grade de atendimento Capacidade Transportadoras Veículos …" at bounding box center [773, 392] width 1546 height 784
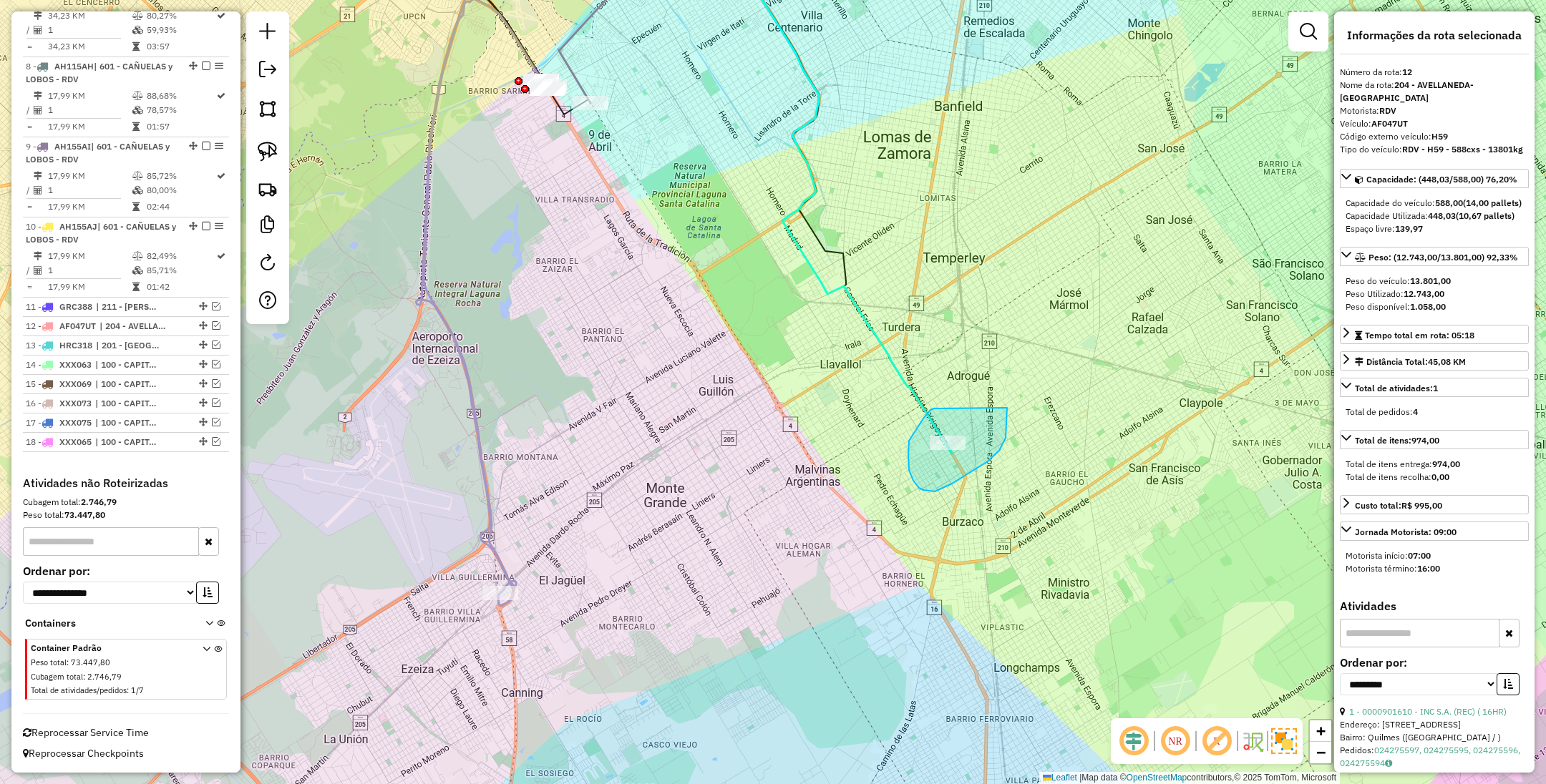
drag, startPoint x: 938, startPoint y: 408, endPoint x: 1003, endPoint y: 397, distance: 65.9
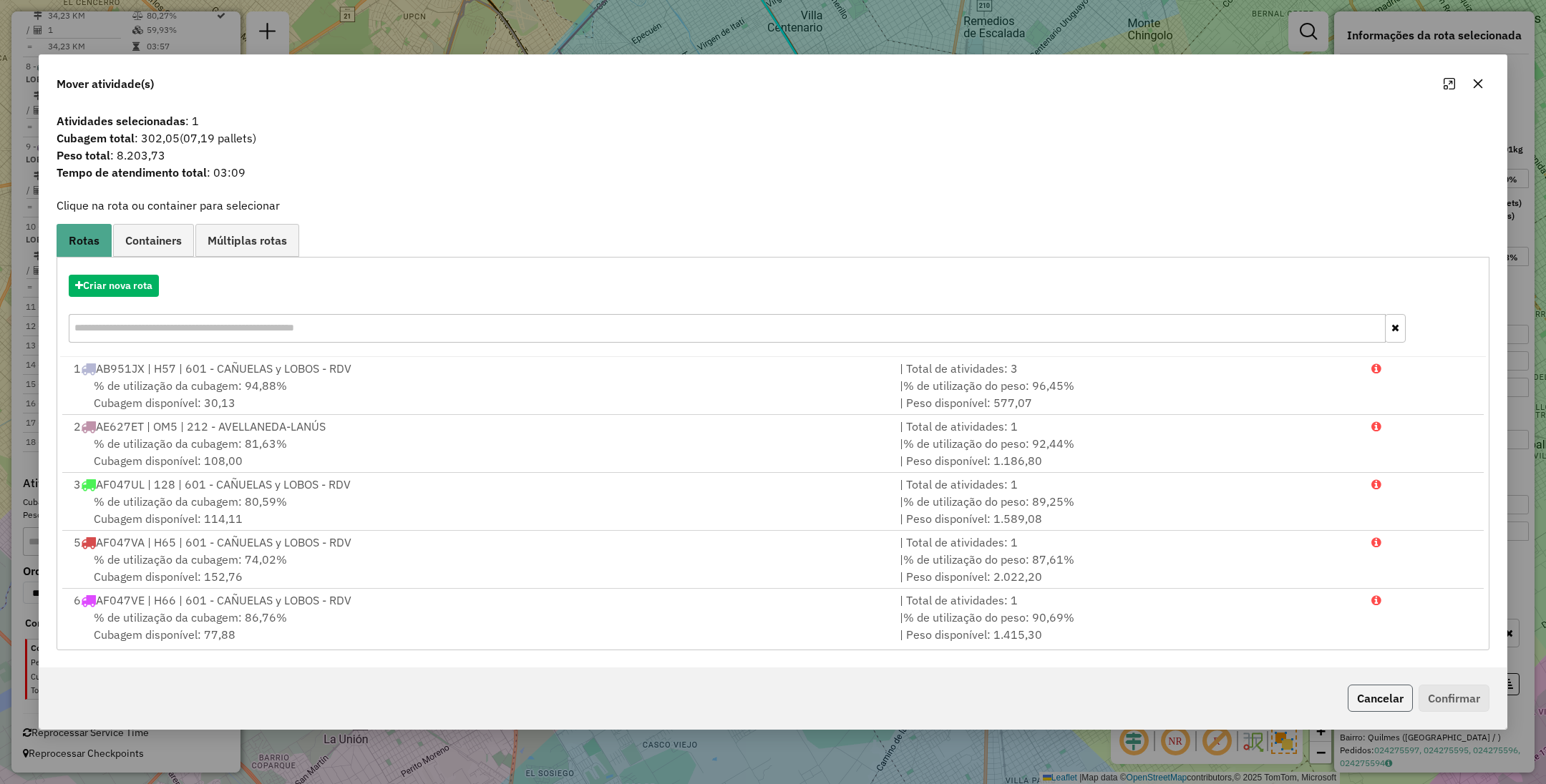
click at [1396, 697] on button "Cancelar" at bounding box center [1380, 698] width 65 height 28
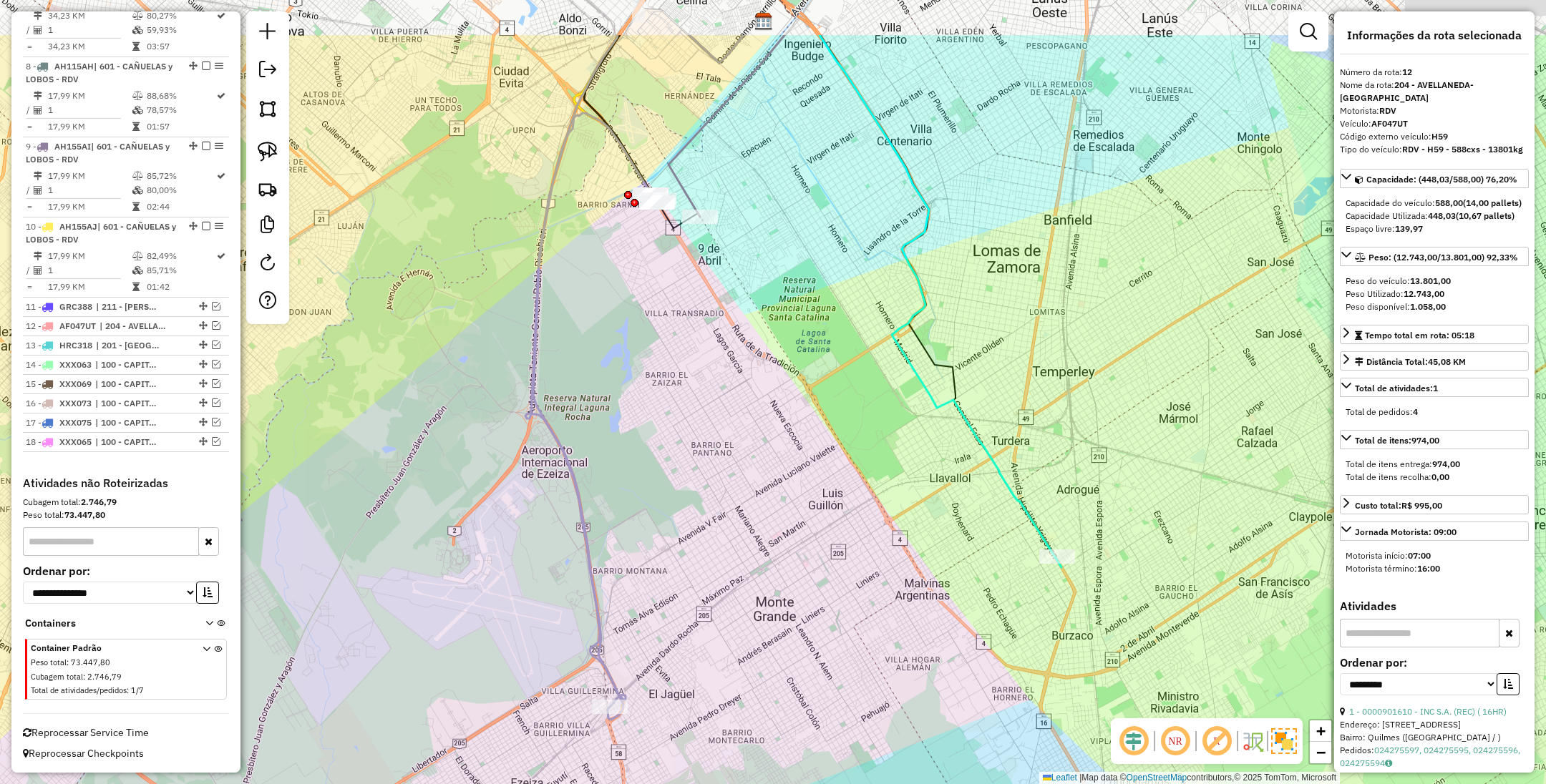
drag, startPoint x: 868, startPoint y: 460, endPoint x: 978, endPoint y: 574, distance: 158.4
click at [978, 574] on div "Janela de atendimento Grade de atendimento Capacidade Transportadoras Veículos …" at bounding box center [773, 392] width 1546 height 784
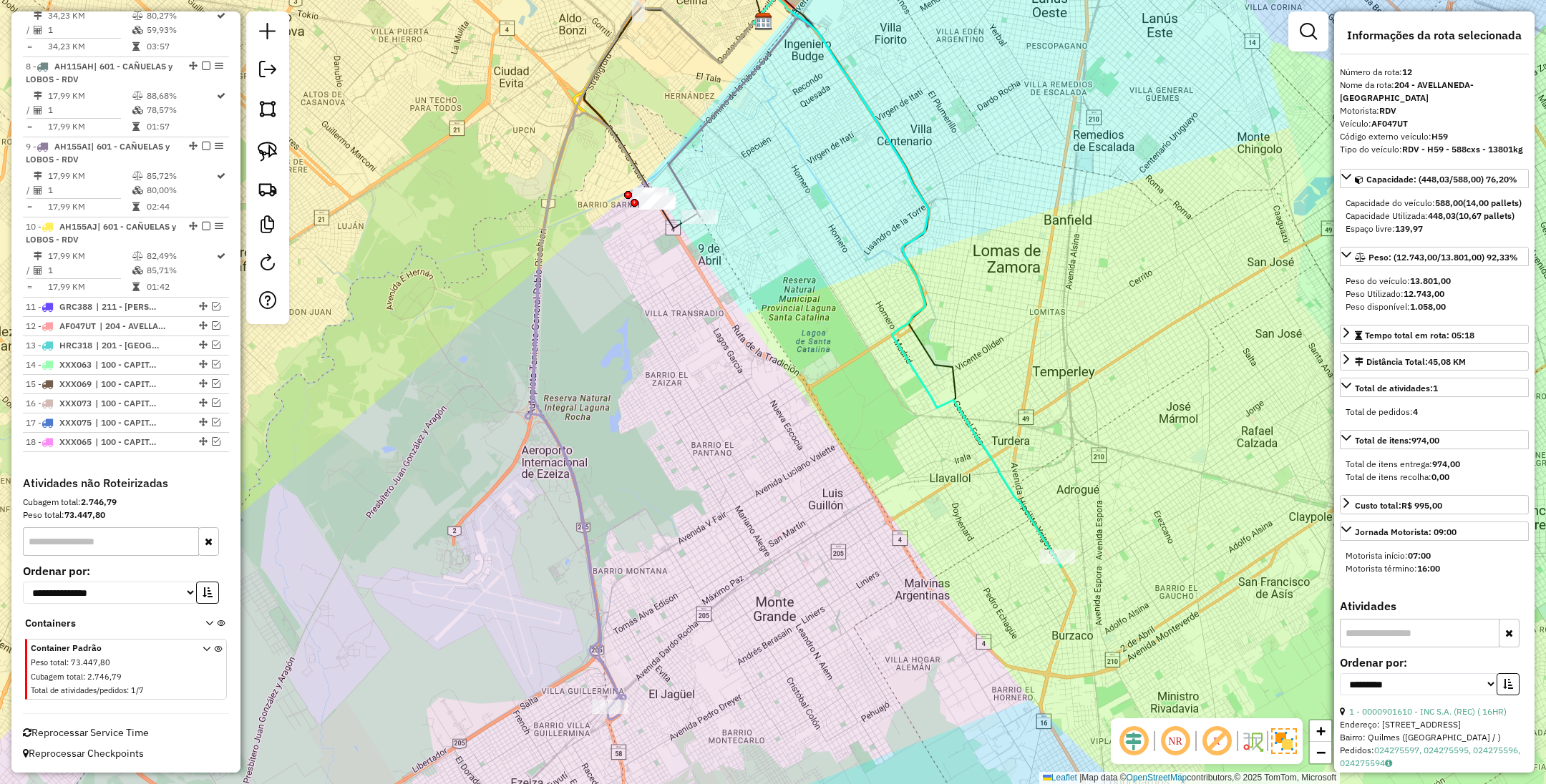
drag, startPoint x: 876, startPoint y: 359, endPoint x: 868, endPoint y: 318, distance: 41.8
click at [868, 318] on div "Janela de atendimento Grade de atendimento Capacidade Transportadoras Veículos …" at bounding box center [773, 392] width 1546 height 784
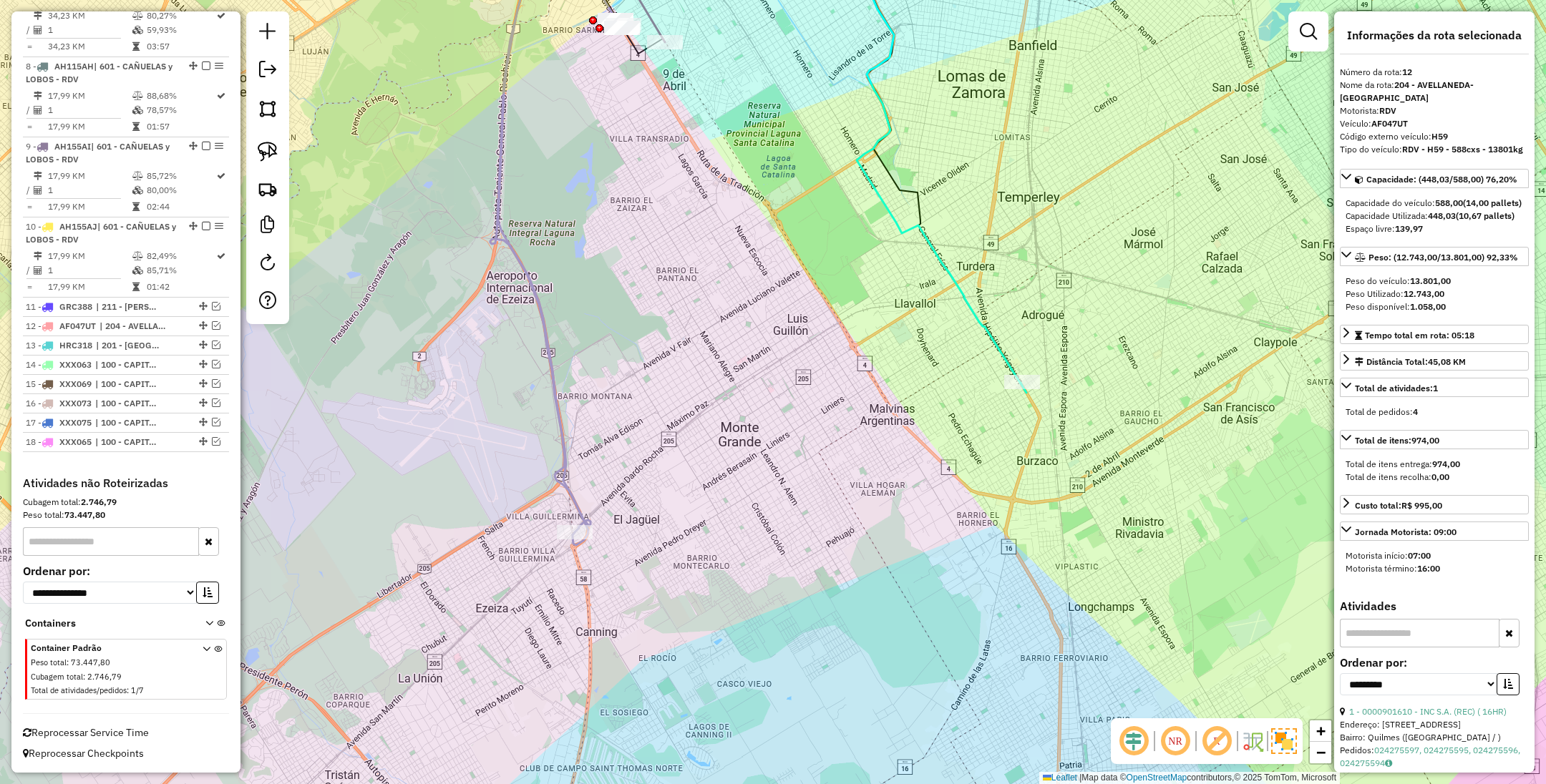
click at [991, 339] on icon at bounding box center [926, 157] width 201 height 471
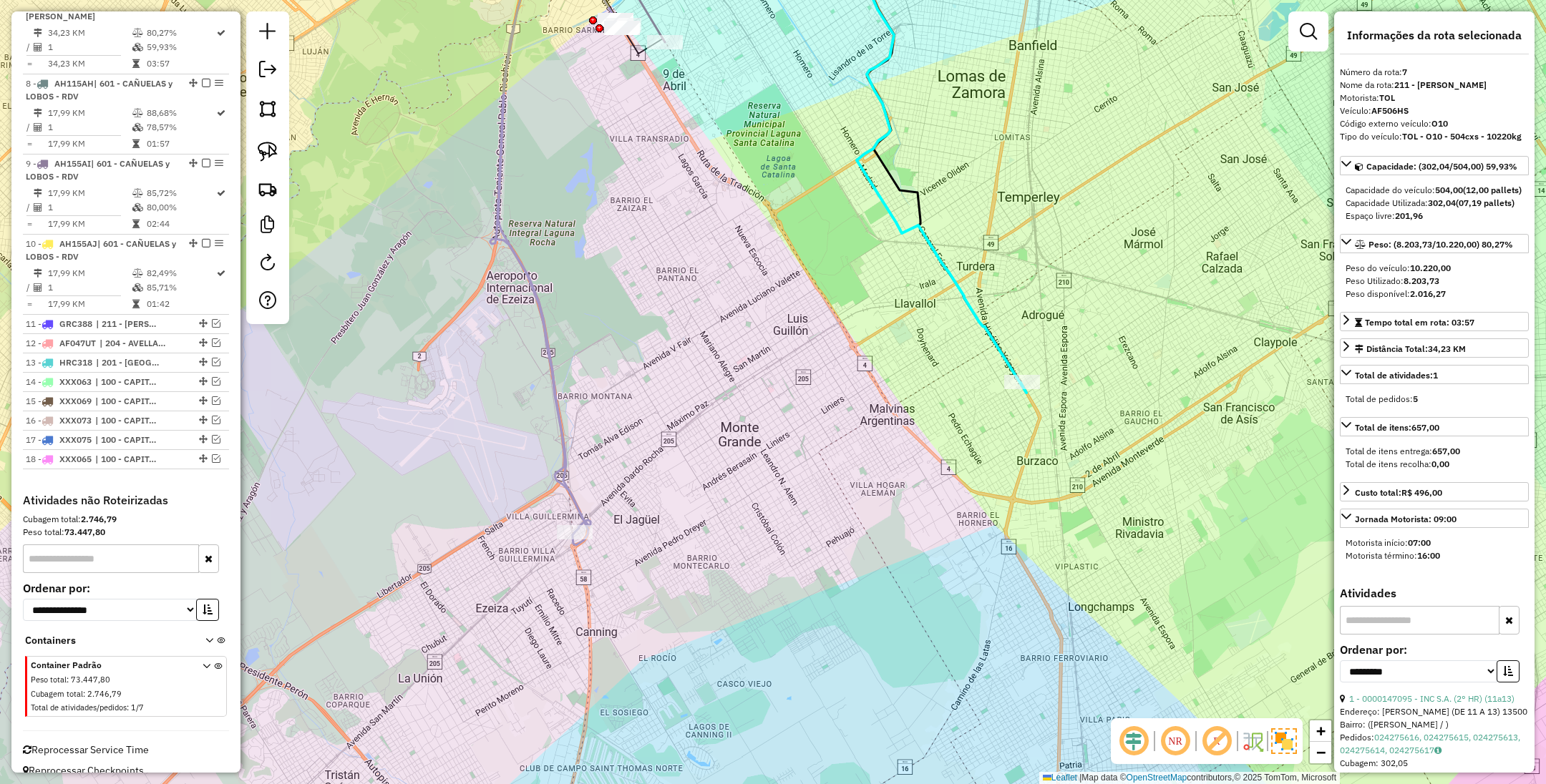
scroll to position [971, 0]
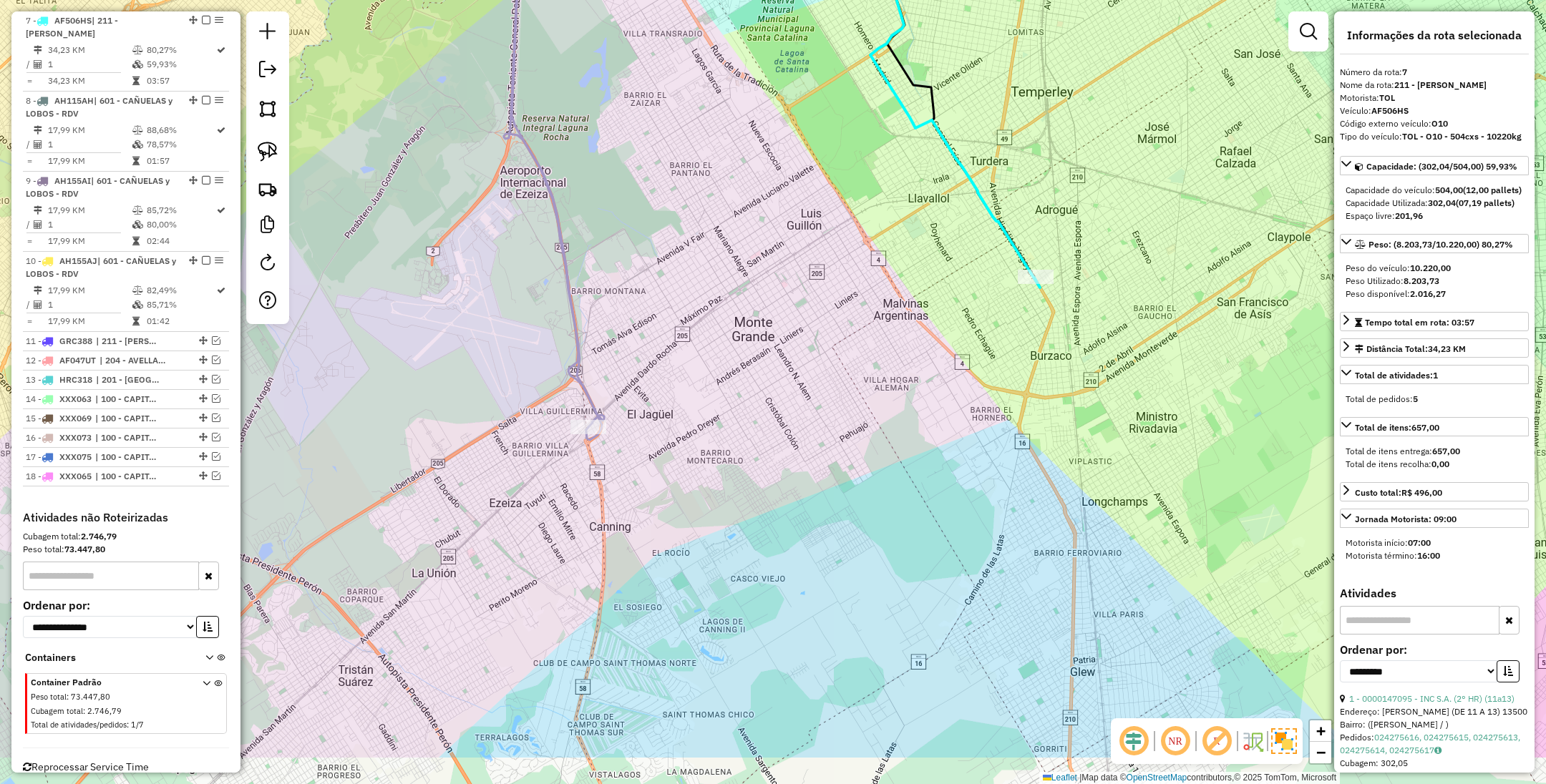
drag, startPoint x: 799, startPoint y: 543, endPoint x: 813, endPoint y: 438, distance: 105.9
click at [813, 438] on div "Janela de atendimento Grade de atendimento Capacidade Transportadoras Veículos …" at bounding box center [773, 392] width 1546 height 784
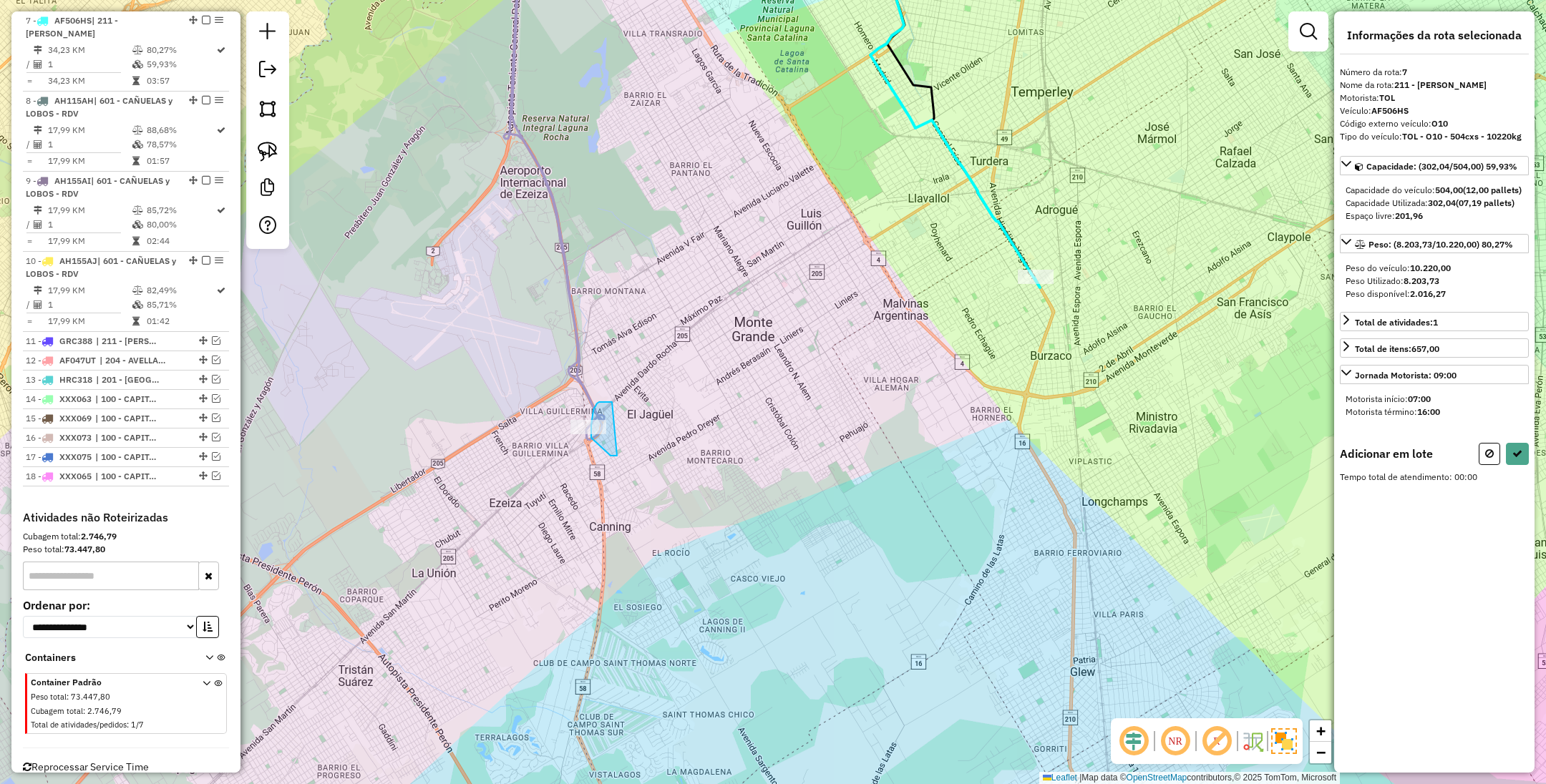
drag, startPoint x: 612, startPoint y: 402, endPoint x: 617, endPoint y: 455, distance: 53.2
drag, startPoint x: 605, startPoint y: 396, endPoint x: 606, endPoint y: 457, distance: 61.0
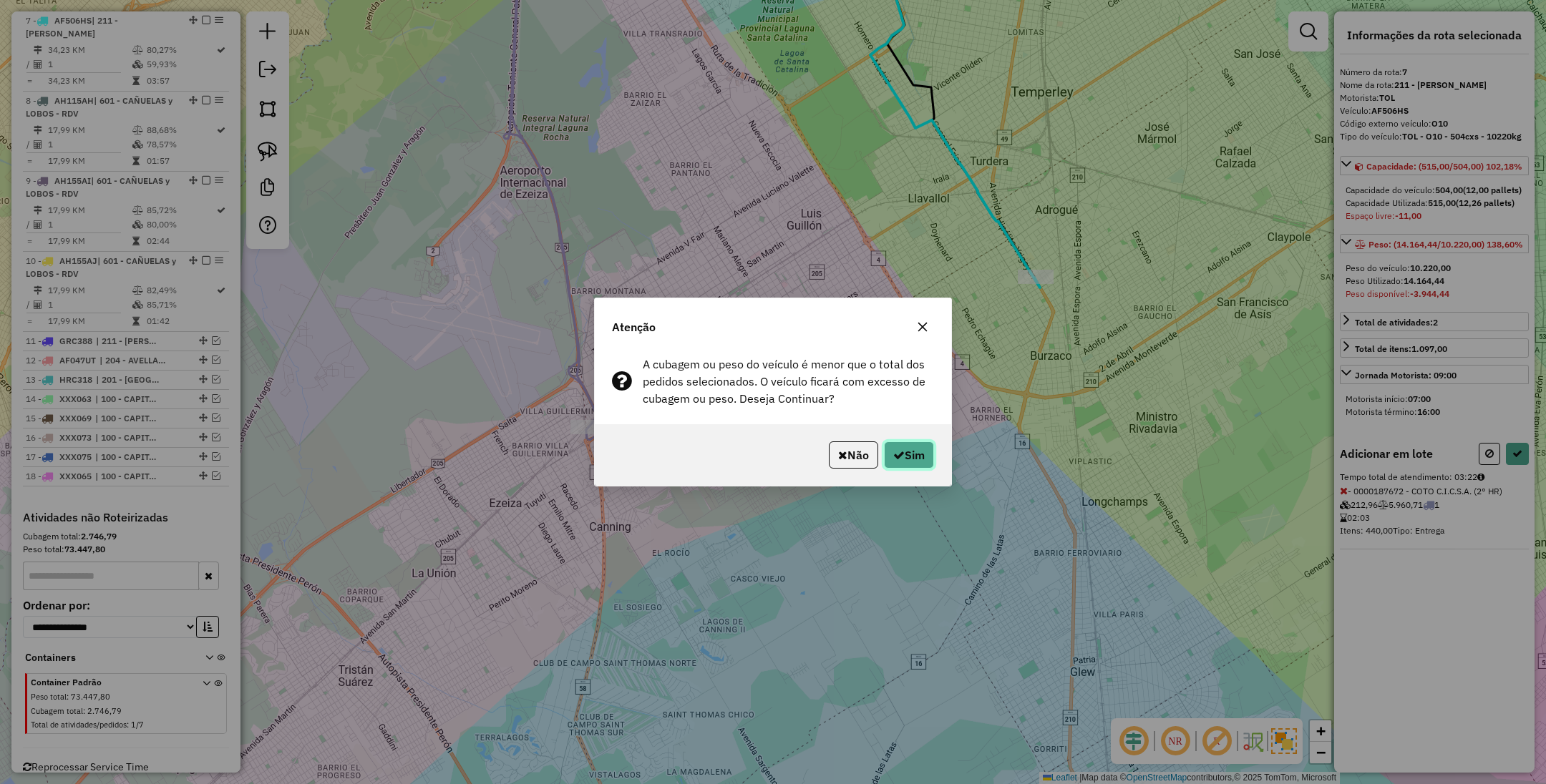
click at [903, 455] on button "Sim" at bounding box center [909, 455] width 50 height 28
select select "**********"
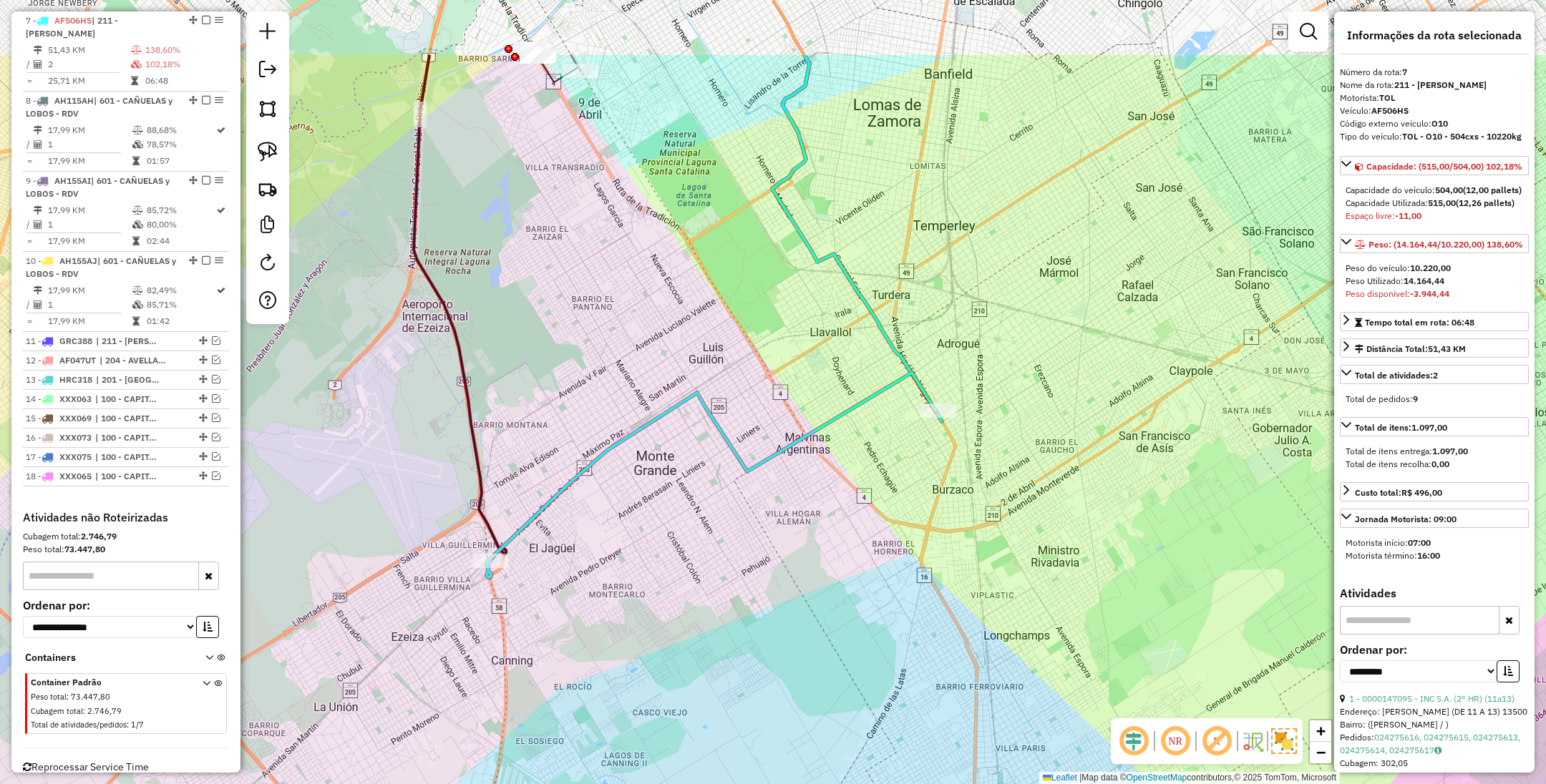
drag, startPoint x: 908, startPoint y: 447, endPoint x: 810, endPoint y: 580, distance: 165.2
click at [810, 580] on div "Janela de atendimento Grade de atendimento Capacidade Transportadoras Veículos …" at bounding box center [773, 392] width 1546 height 784
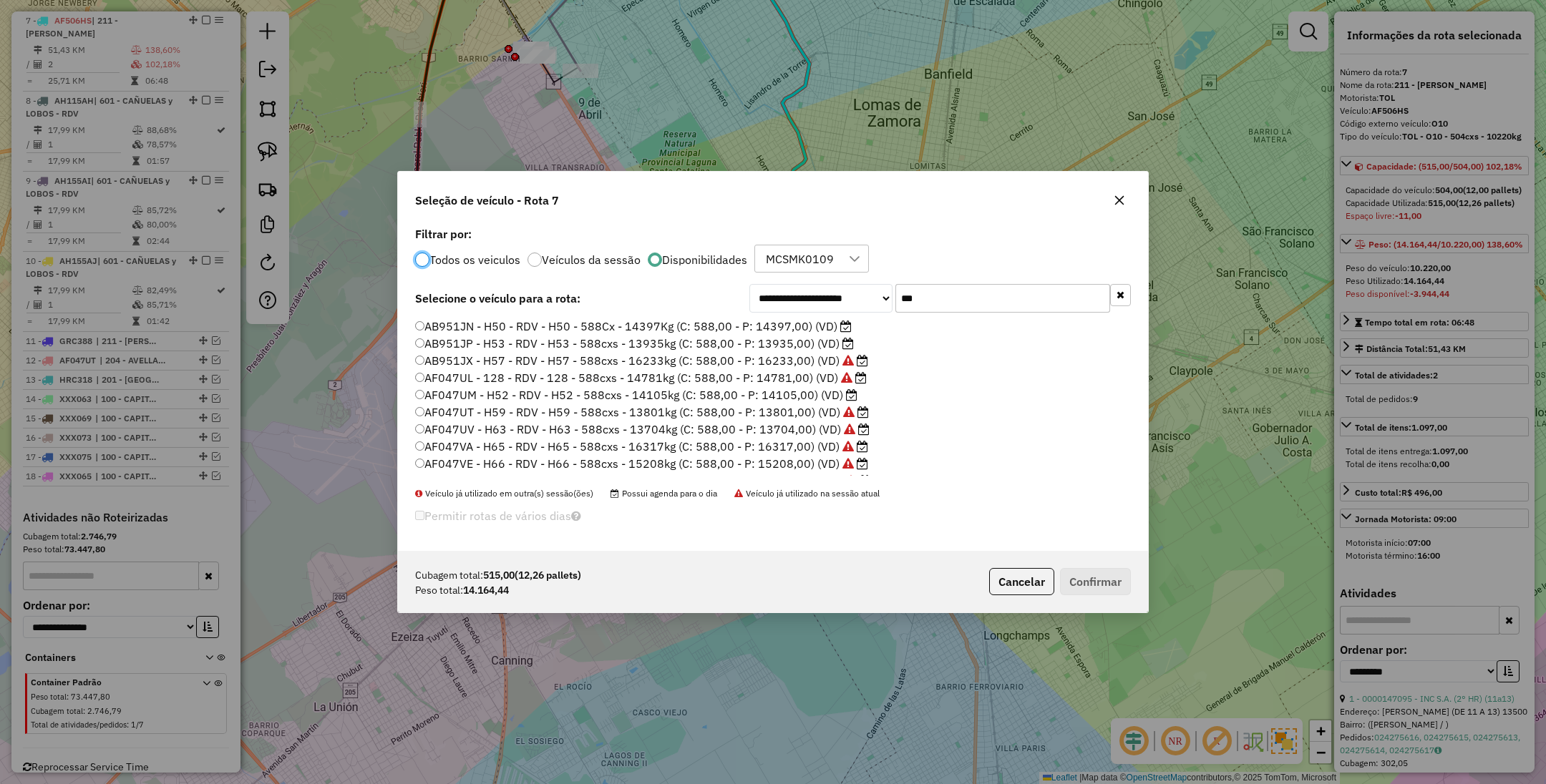
scroll to position [7, 4]
drag, startPoint x: 930, startPoint y: 299, endPoint x: 860, endPoint y: 286, distance: 71.2
click at [860, 286] on div "**********" at bounding box center [941, 298] width 382 height 28
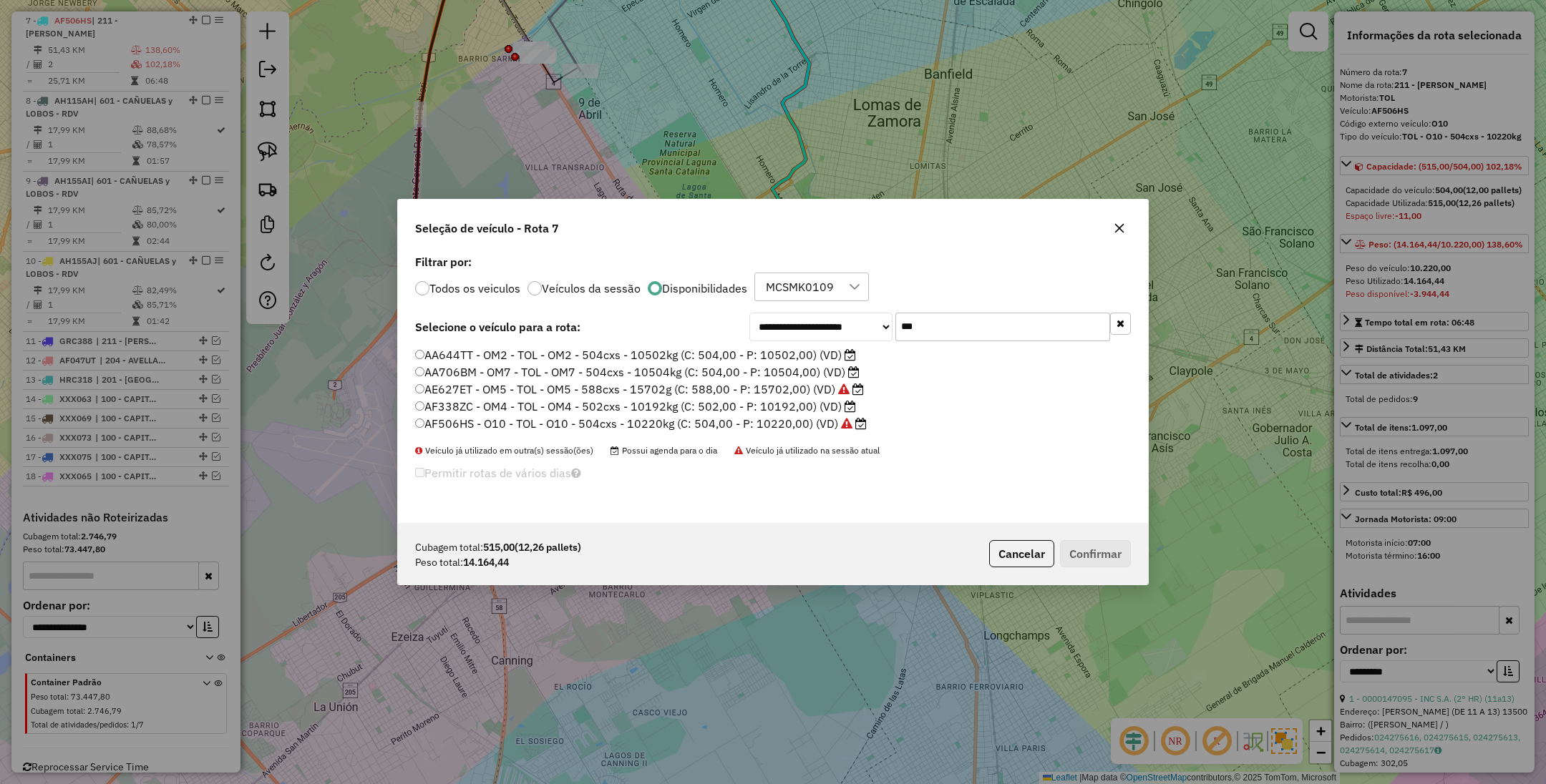
drag, startPoint x: 915, startPoint y: 327, endPoint x: 804, endPoint y: 311, distance: 112.1
click at [804, 311] on div "**********" at bounding box center [773, 387] width 751 height 272
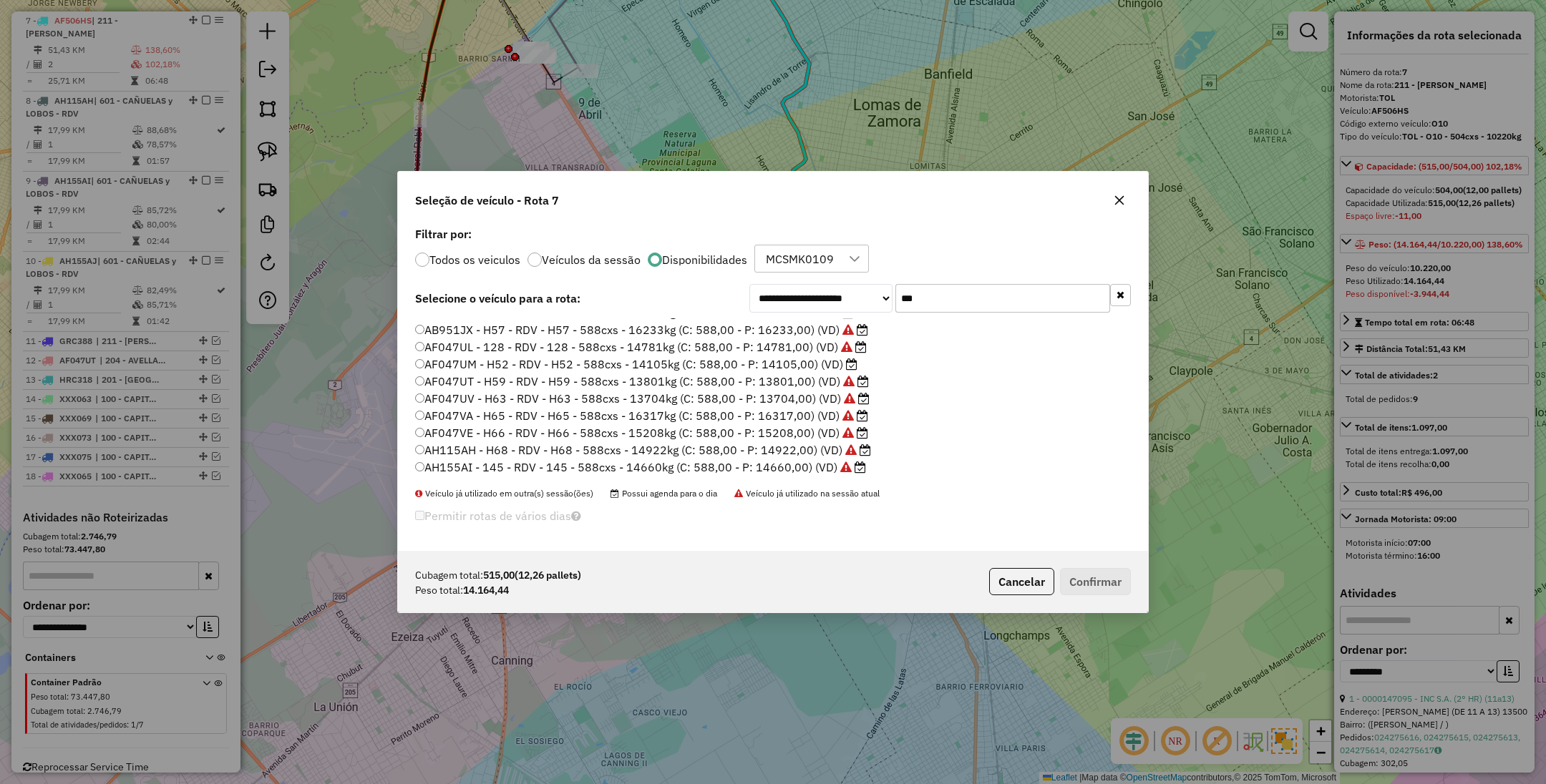
scroll to position [48, 0]
drag, startPoint x: 929, startPoint y: 296, endPoint x: 866, endPoint y: 277, distance: 65.8
click at [866, 277] on div "**********" at bounding box center [773, 387] width 751 height 329
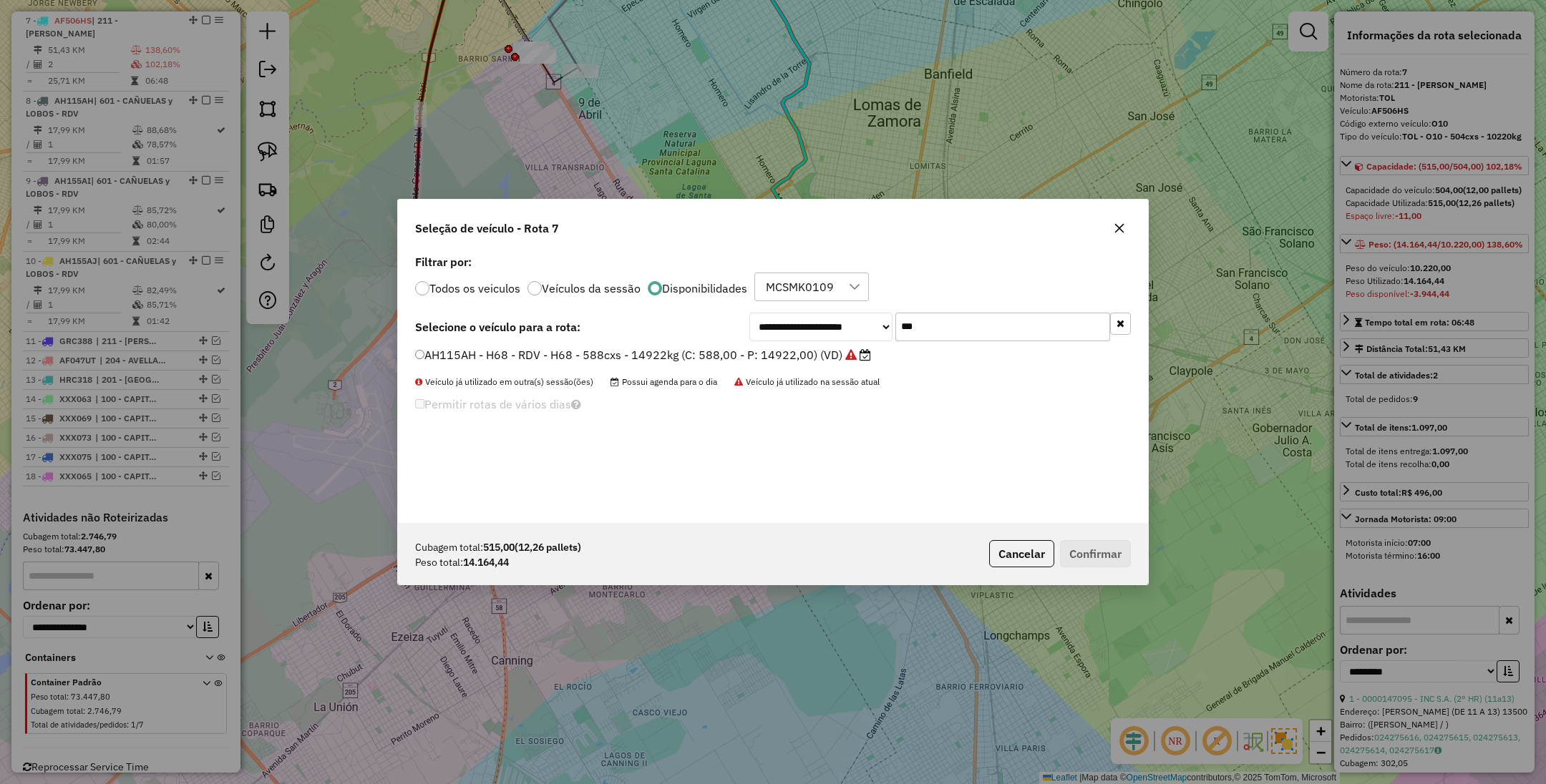
type input "***"
click at [784, 356] on label "AH115AH - H68 - RDV - H68 - 588cxs - 14922kg (C: 588,00 - P: 14922,00) (VD)" at bounding box center [643, 355] width 456 height 17
click at [1101, 552] on button "Confirmar" at bounding box center [1096, 554] width 71 height 28
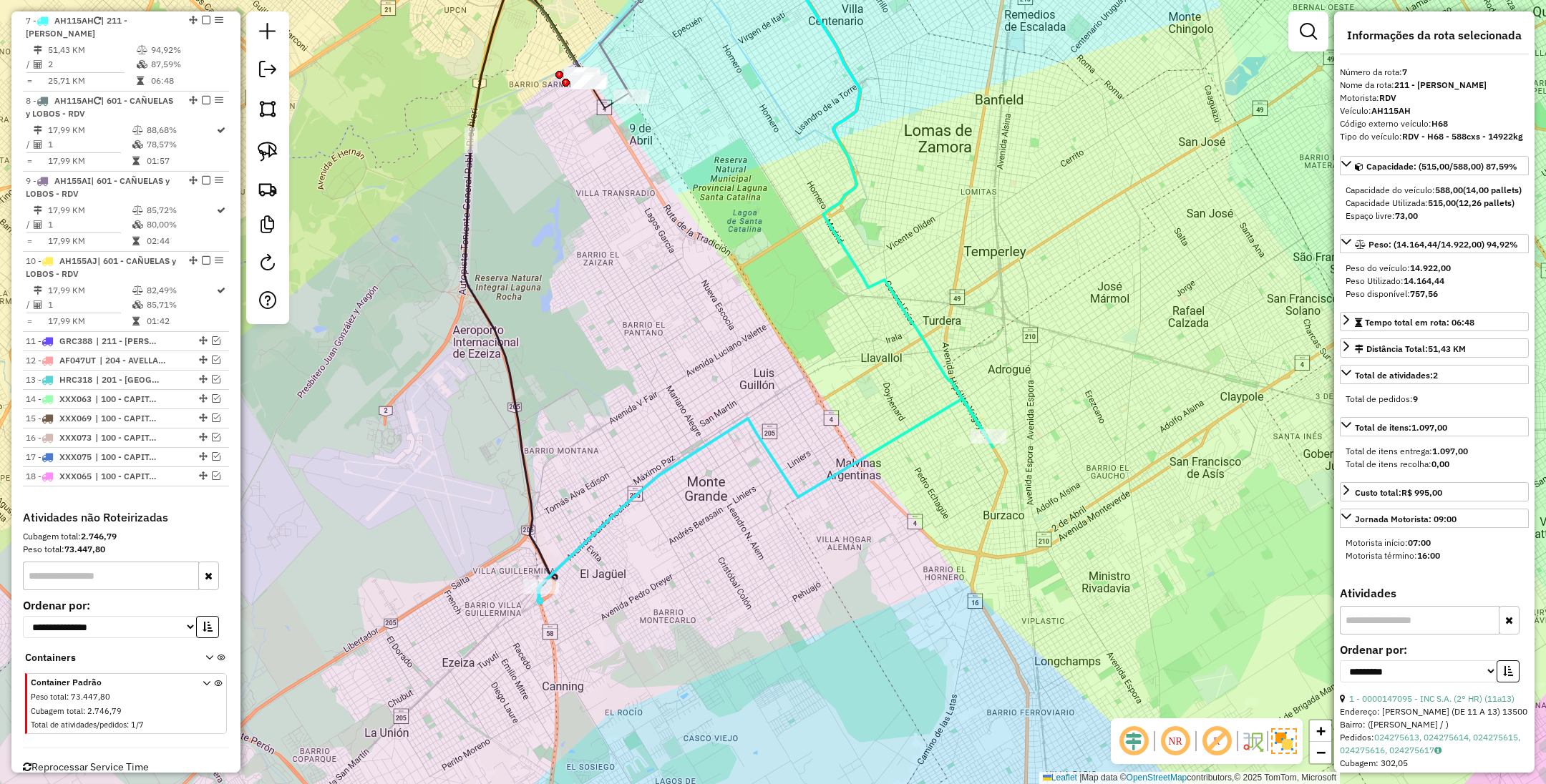
drag, startPoint x: 866, startPoint y: 548, endPoint x: 917, endPoint y: 573, distance: 56.8
click at [917, 573] on div "Janela de atendimento Grade de atendimento Capacidade Transportadoras Veículos …" at bounding box center [773, 392] width 1546 height 784
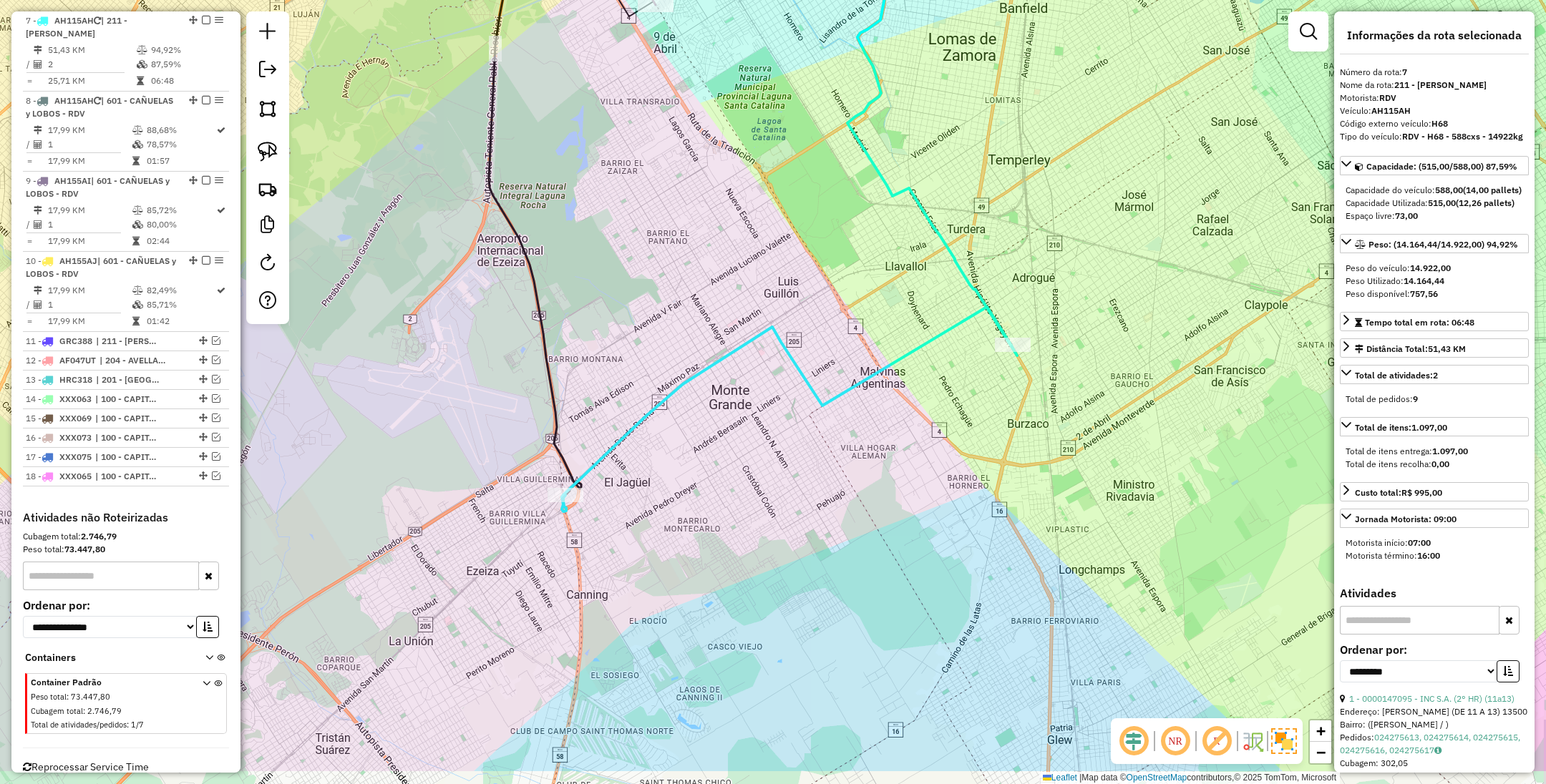
drag, startPoint x: 915, startPoint y: 563, endPoint x: 937, endPoint y: 468, distance: 97.5
click at [937, 468] on div "Janela de atendimento Grade de atendimento Capacidade Transportadoras Veículos …" at bounding box center [773, 392] width 1546 height 784
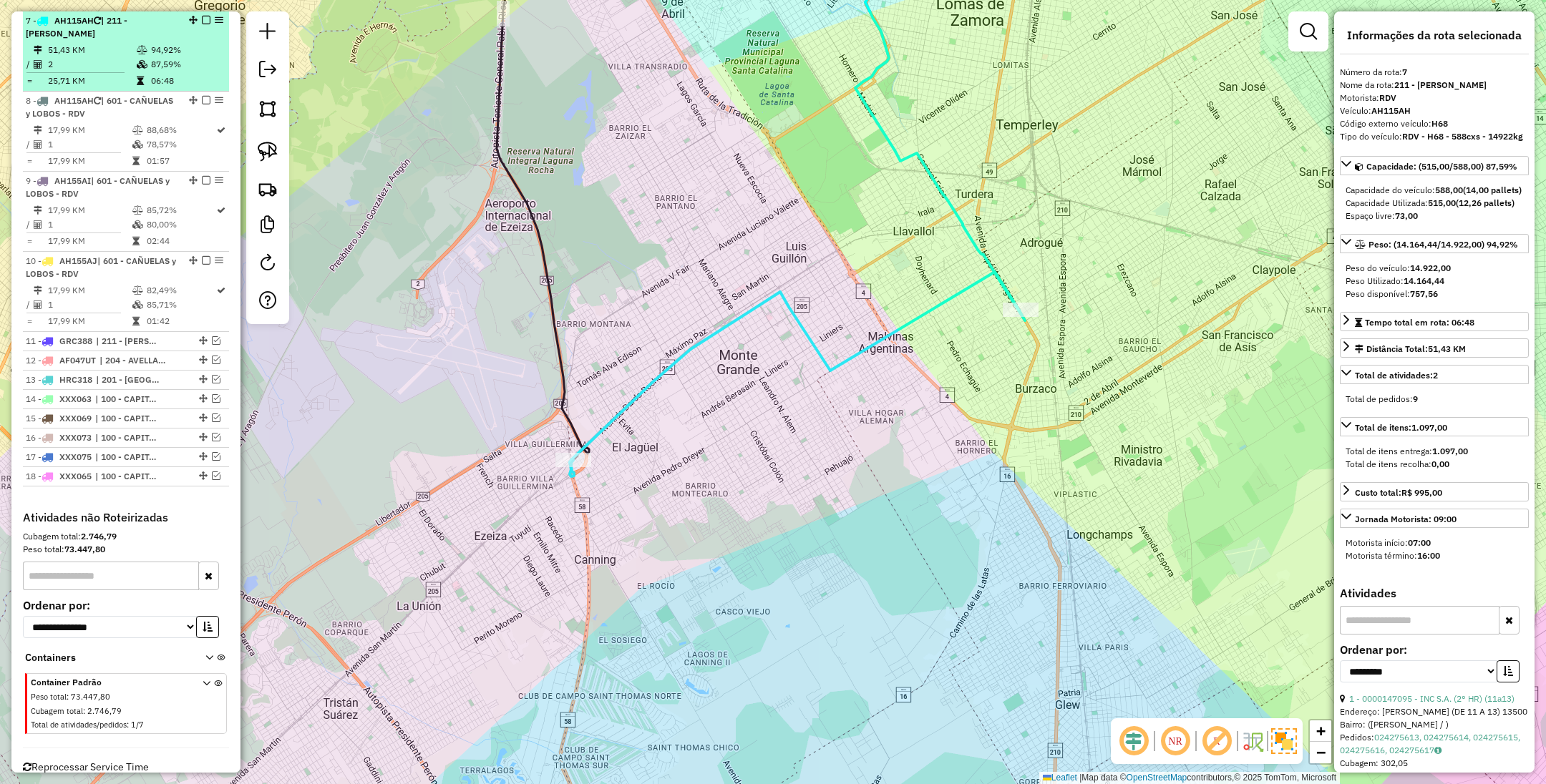
click at [202, 20] on em at bounding box center [206, 20] width 9 height 9
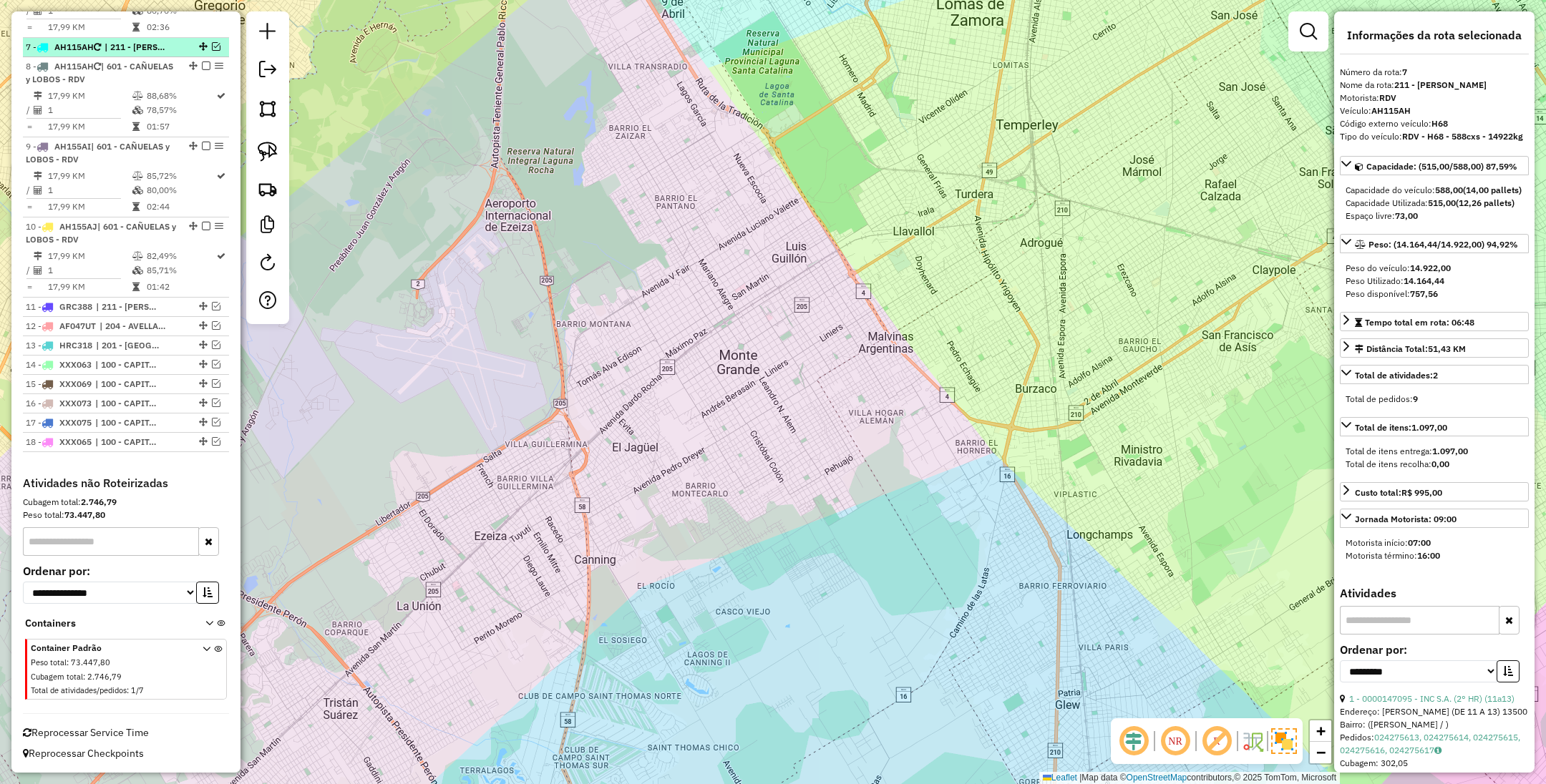
scroll to position [949, 0]
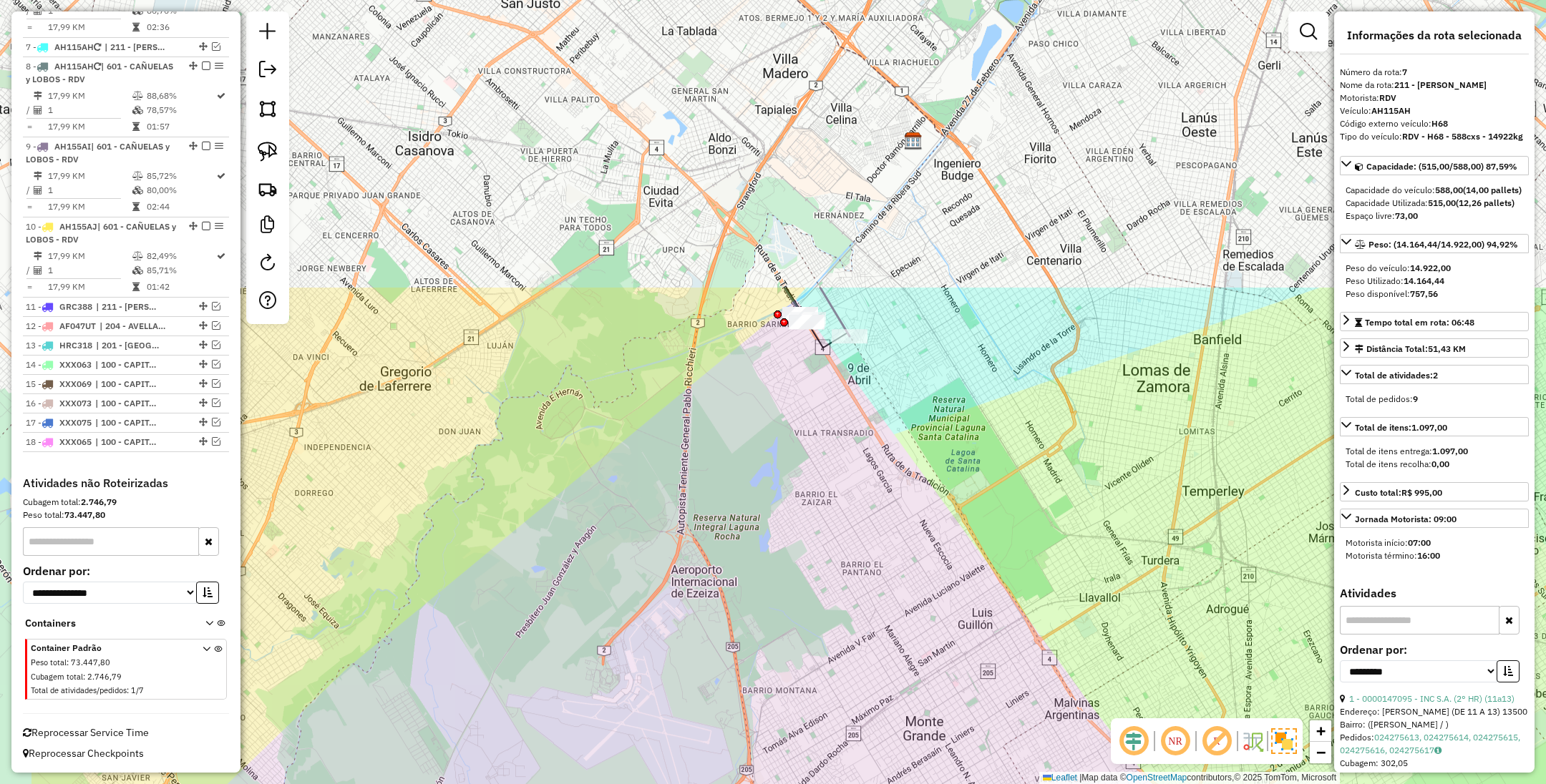
drag, startPoint x: 798, startPoint y: 344, endPoint x: 985, endPoint y: 713, distance: 413.7
click at [985, 713] on div "Janela de atendimento Grade de atendimento Capacidade Transportadoras Veículos …" at bounding box center [773, 392] width 1546 height 784
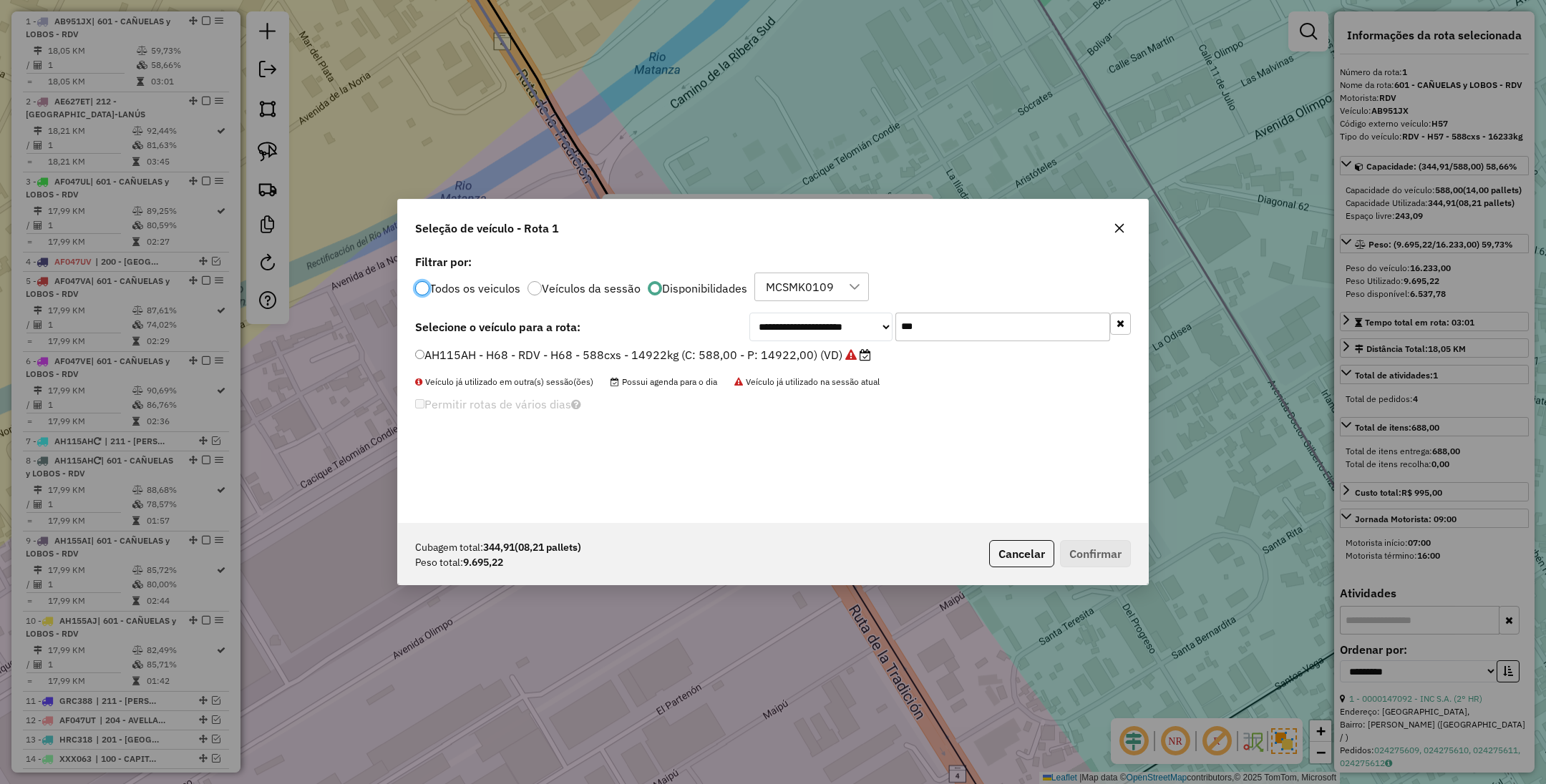
scroll to position [7, 4]
drag, startPoint x: 926, startPoint y: 331, endPoint x: 858, endPoint y: 318, distance: 69.2
click at [858, 318] on div "**********" at bounding box center [941, 327] width 382 height 28
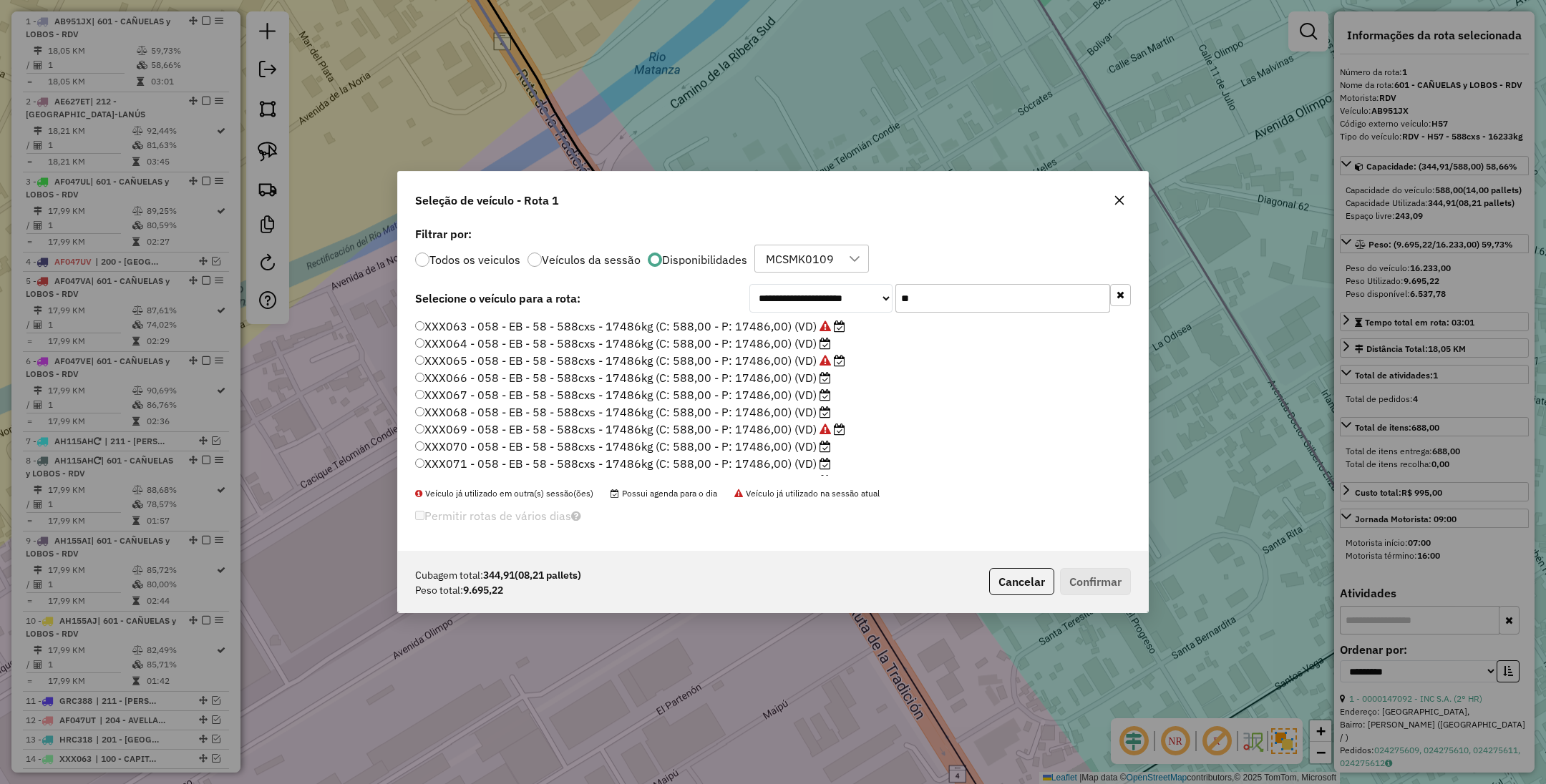
type input "**"
click at [792, 392] on label "XXX067 - 058 - EB - 58 - 588cxs - 17486kg (C: 588,00 - P: 17486,00) (VD)" at bounding box center [624, 395] width 416 height 17
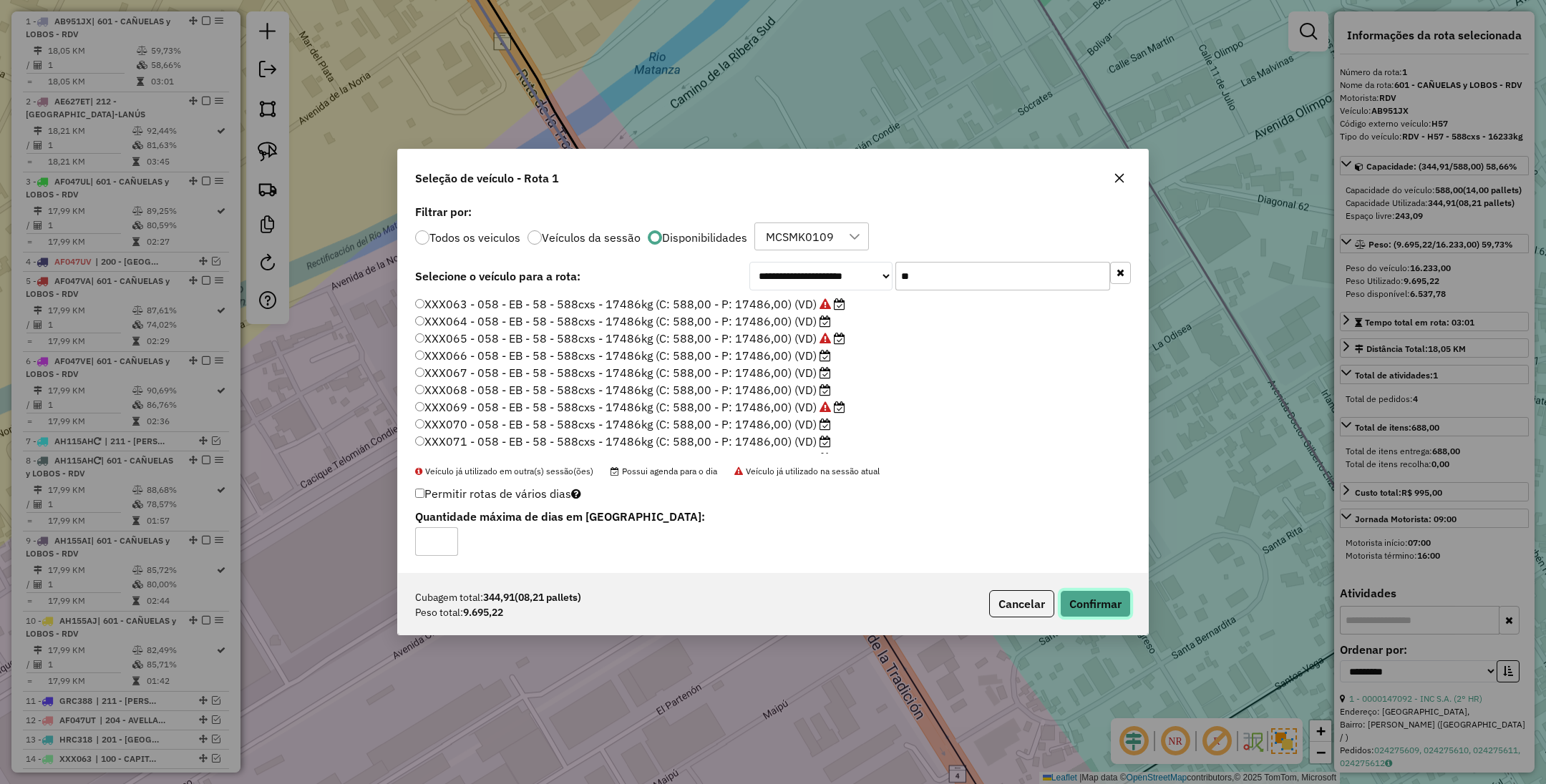
click at [1090, 595] on button "Confirmar" at bounding box center [1096, 604] width 71 height 28
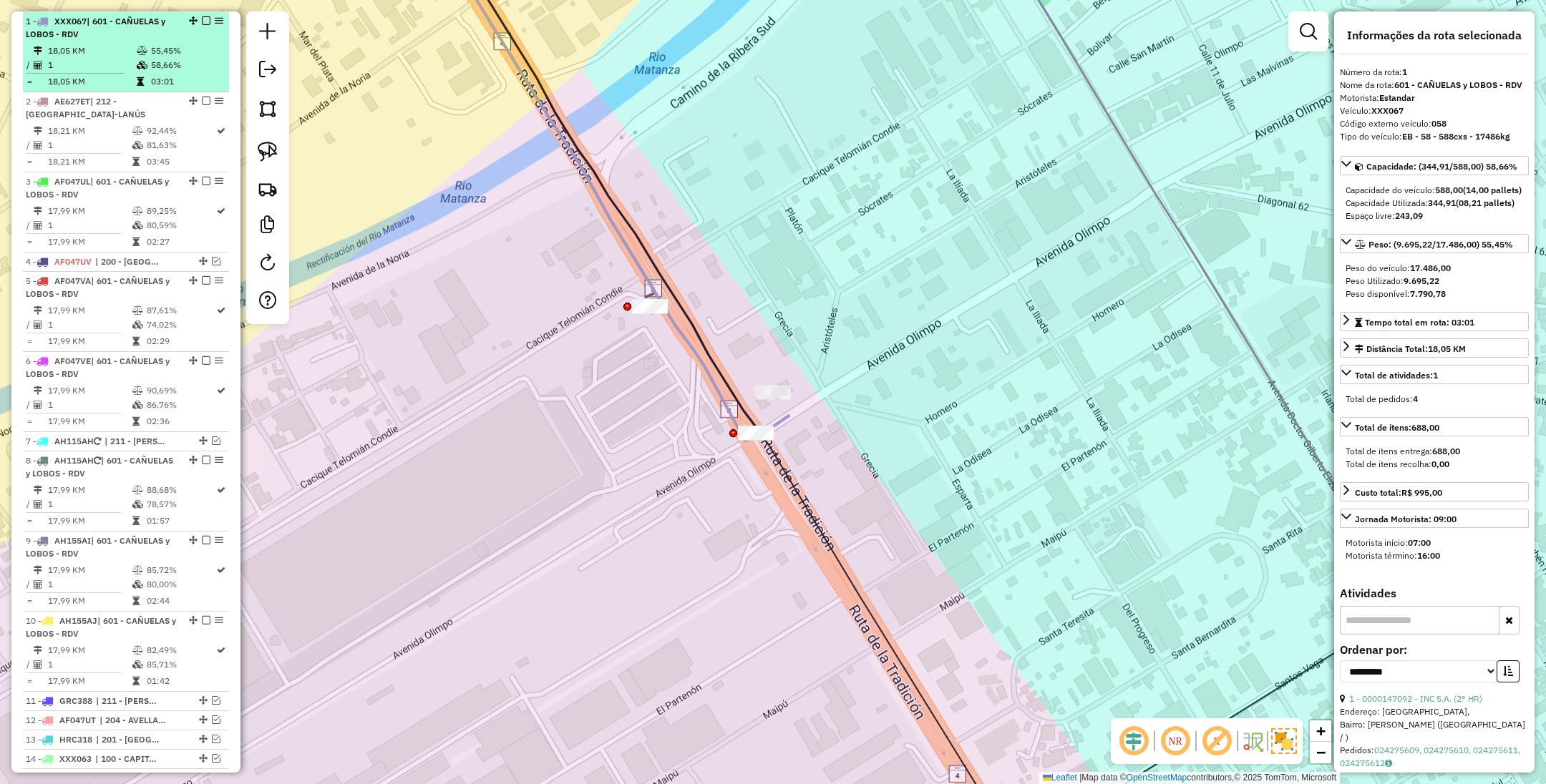
click at [202, 22] on em at bounding box center [206, 20] width 9 height 9
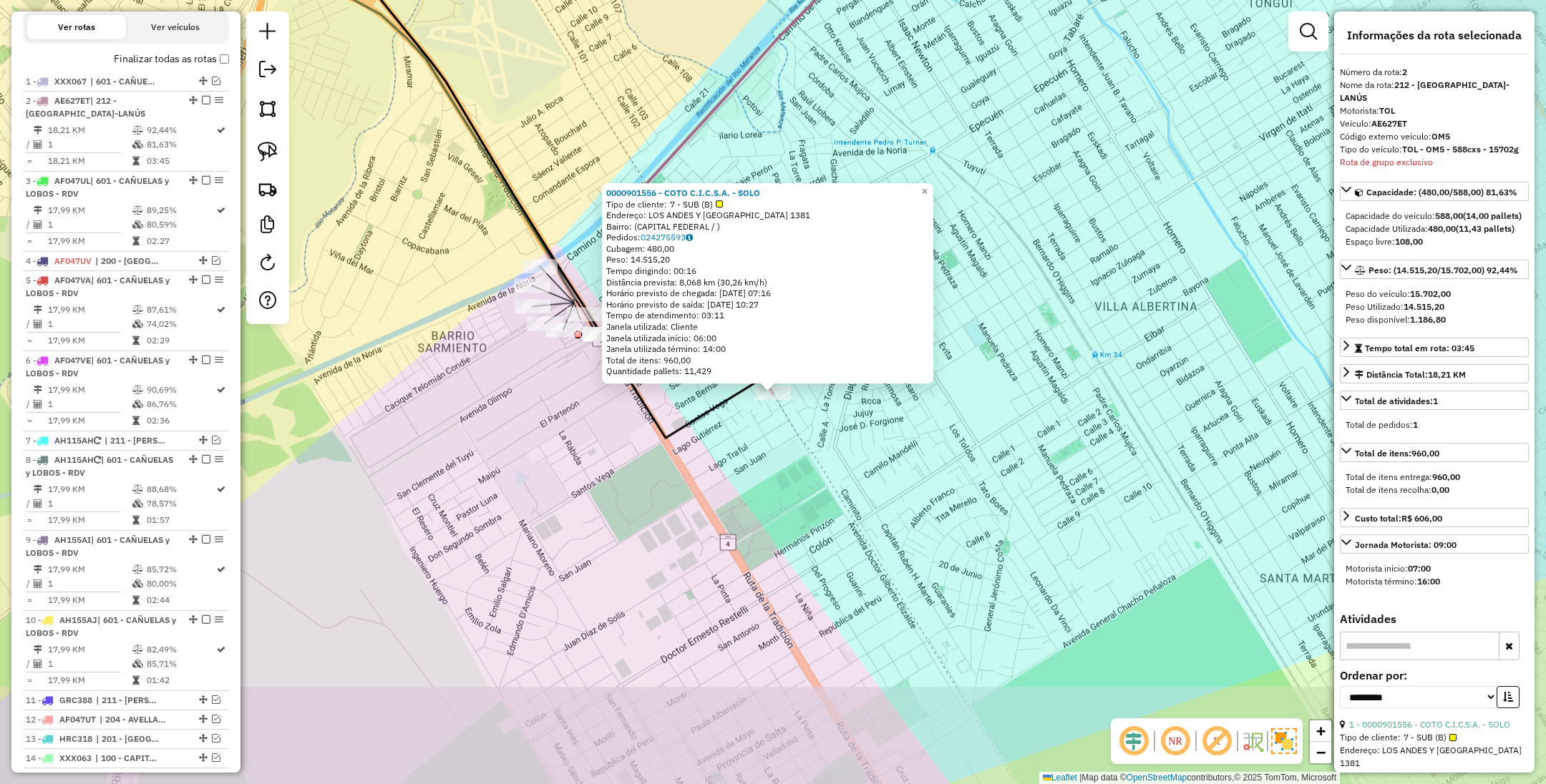
scroll to position [570, 0]
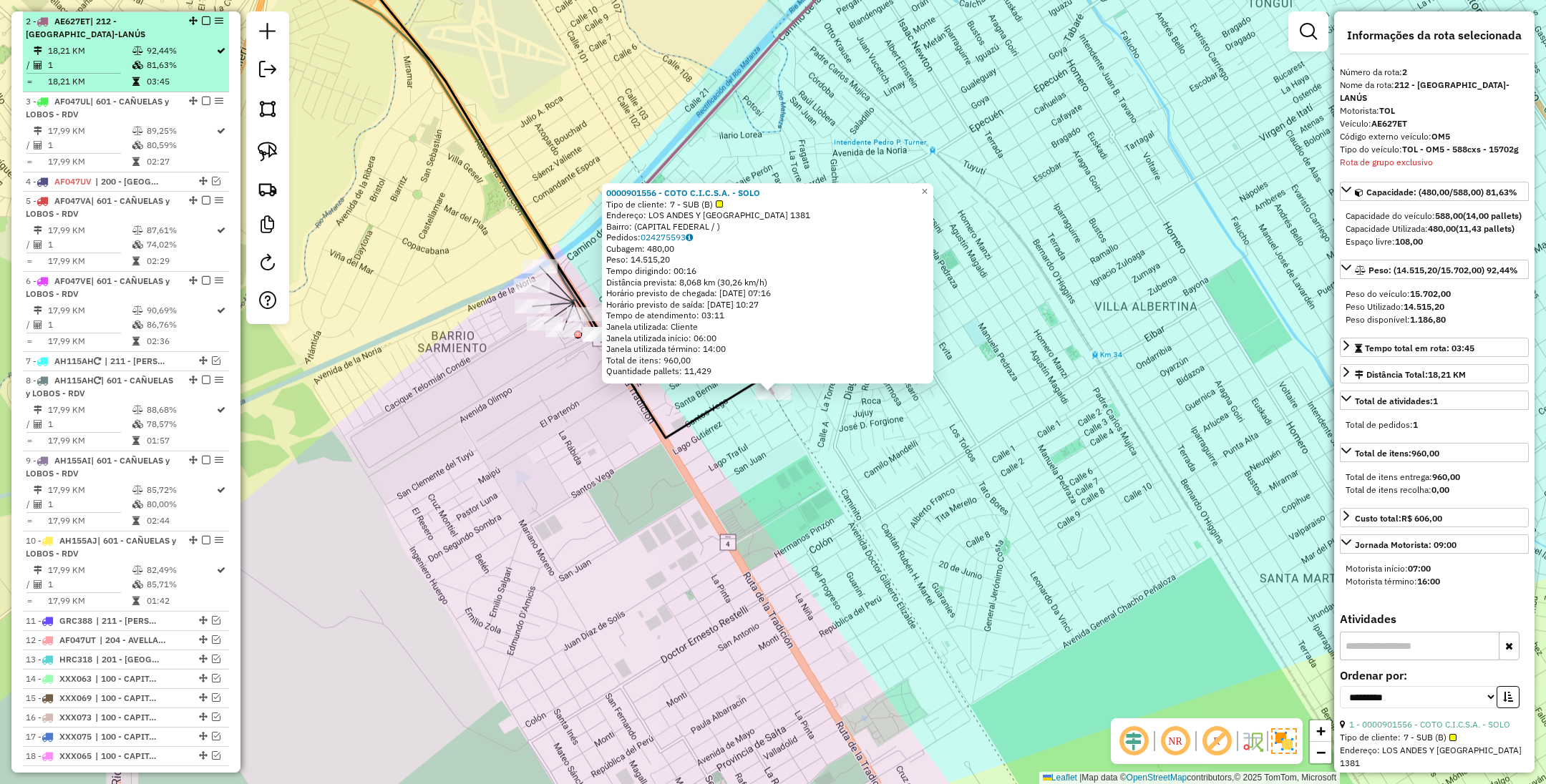
click at [202, 20] on em at bounding box center [206, 20] width 9 height 9
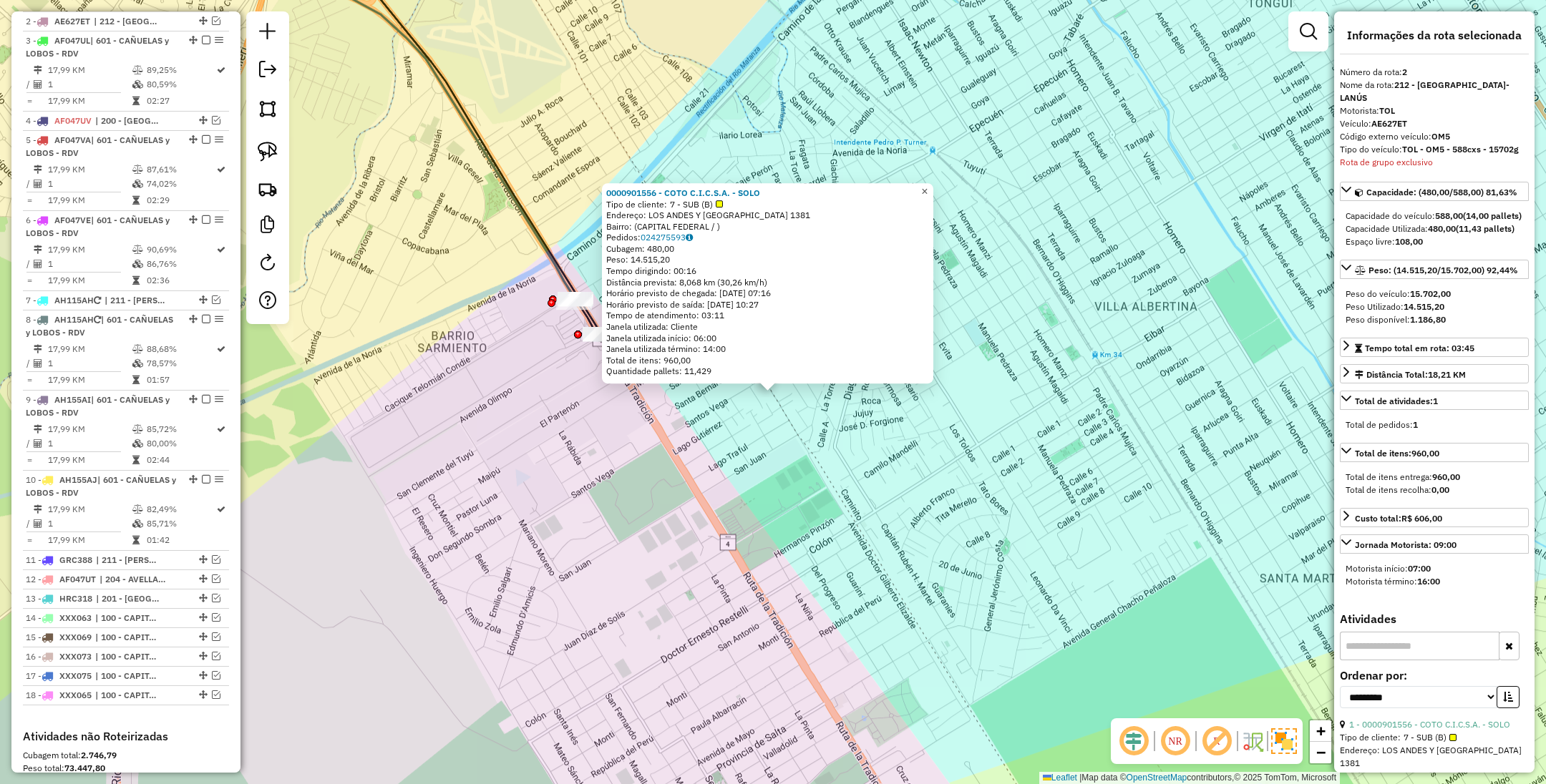
click at [928, 185] on span "×" at bounding box center [925, 191] width 6 height 12
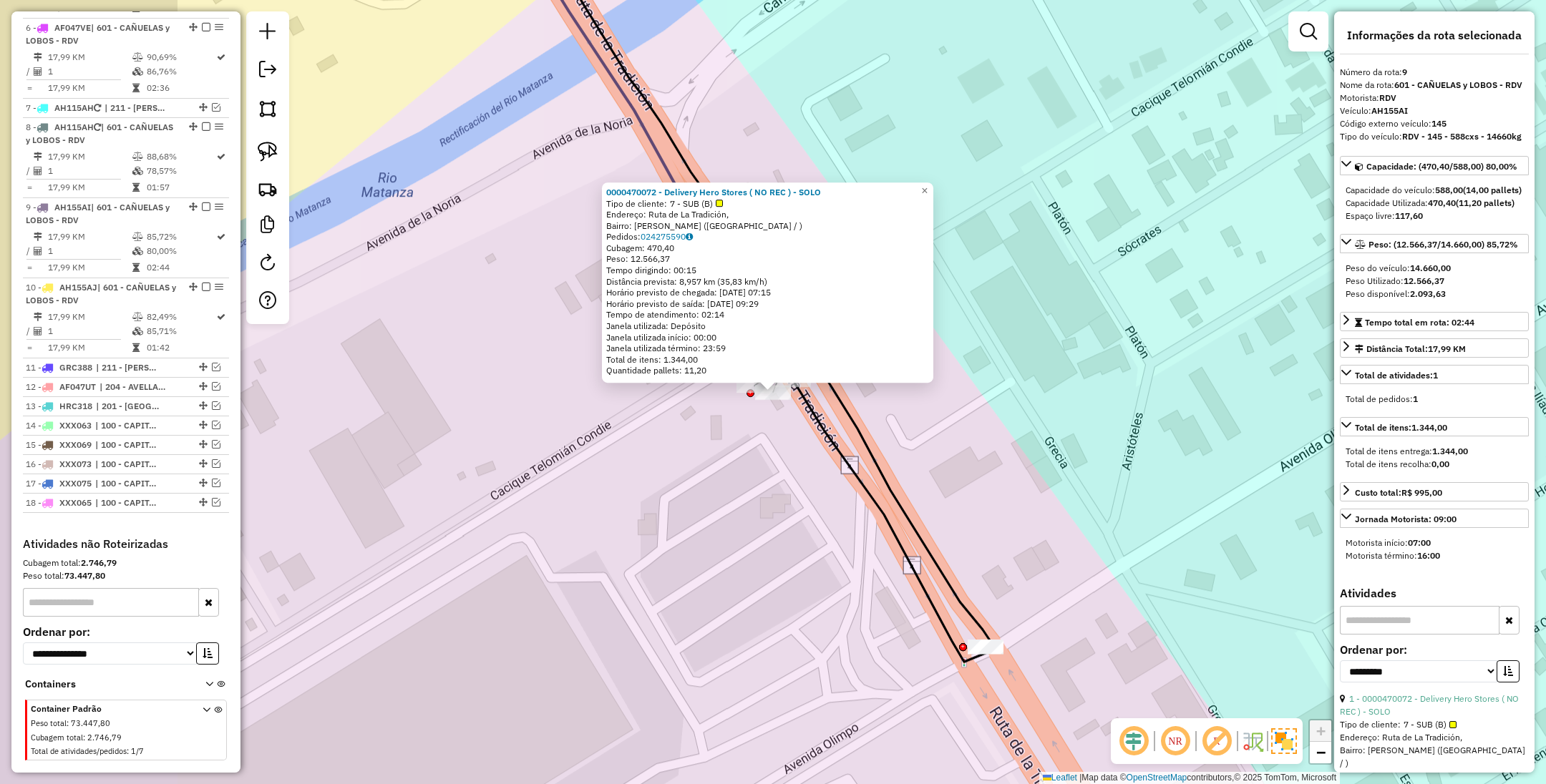
scroll to position [827, 0]
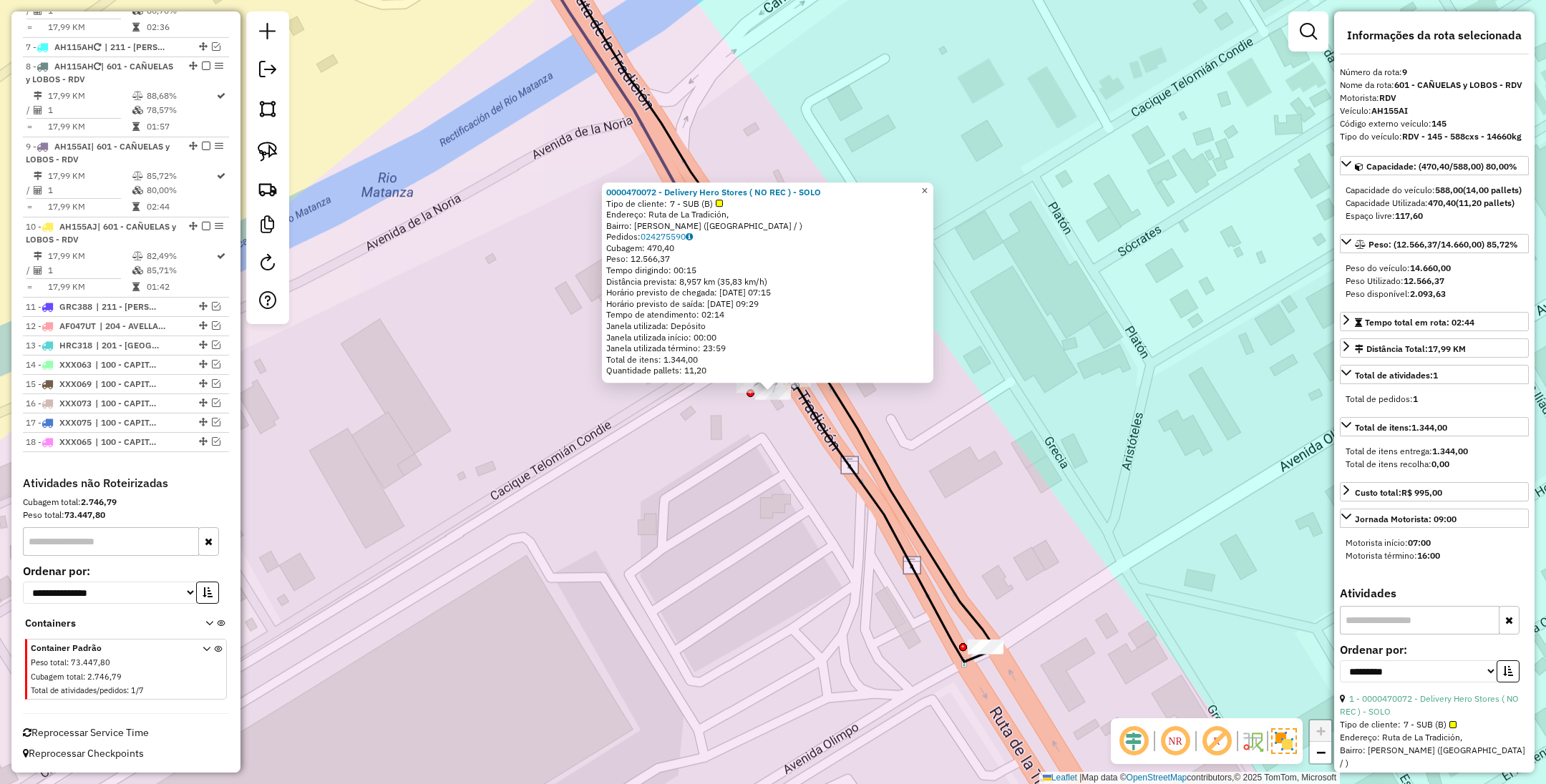
click at [928, 189] on span "×" at bounding box center [925, 190] width 6 height 12
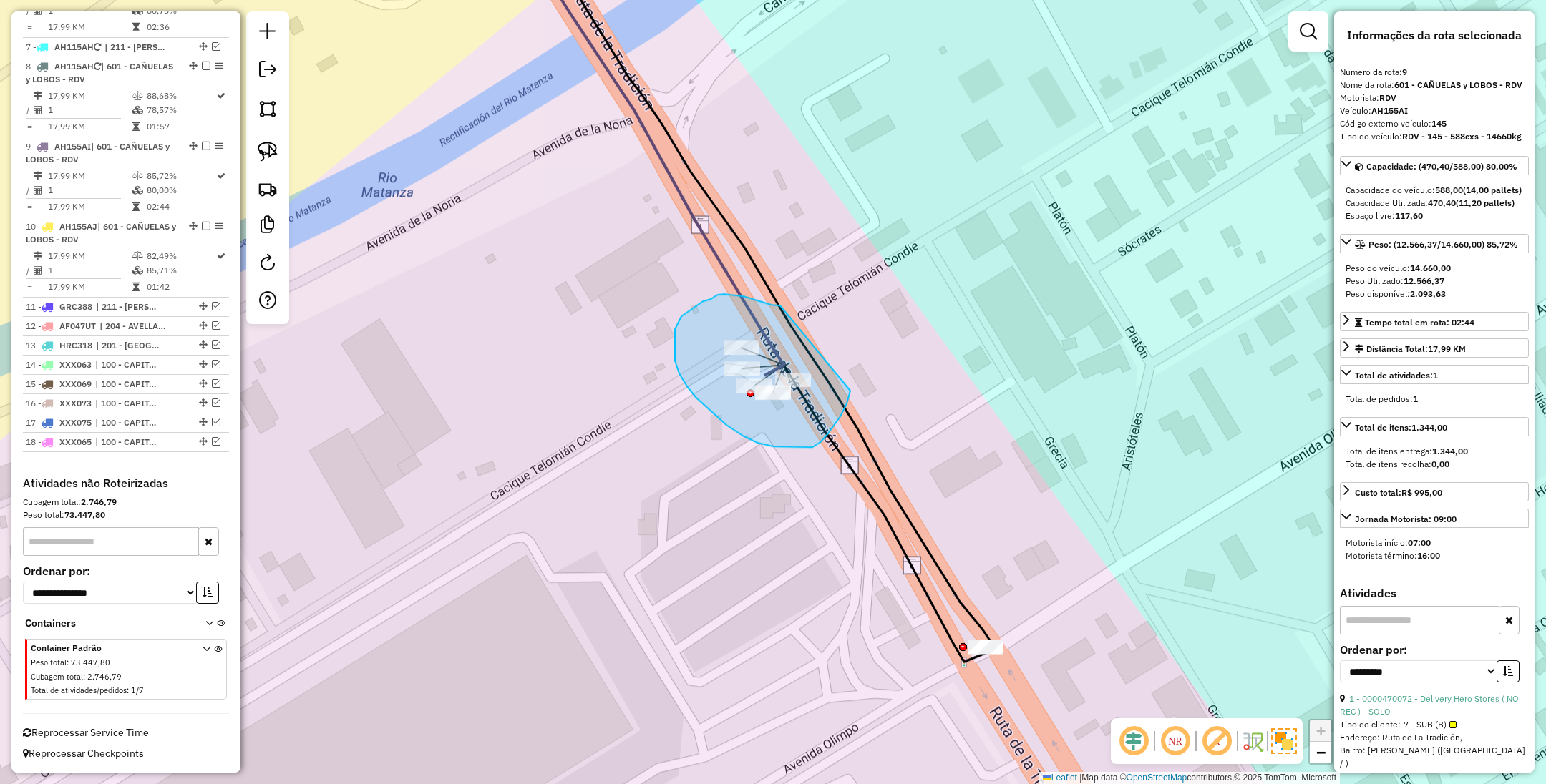
drag, startPoint x: 766, startPoint y: 303, endPoint x: 851, endPoint y: 389, distance: 120.9
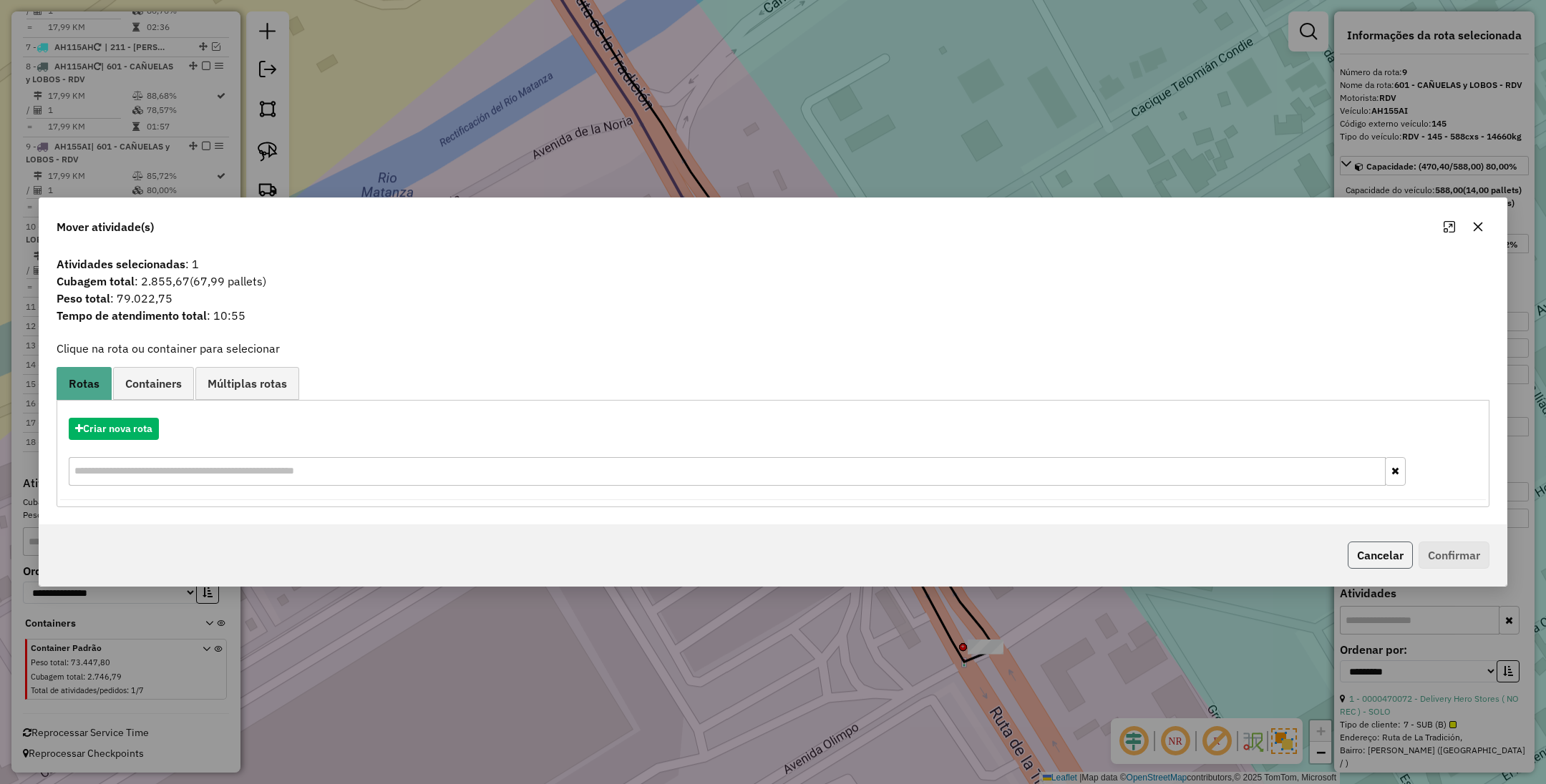
click at [1381, 563] on button "Cancelar" at bounding box center [1380, 555] width 65 height 28
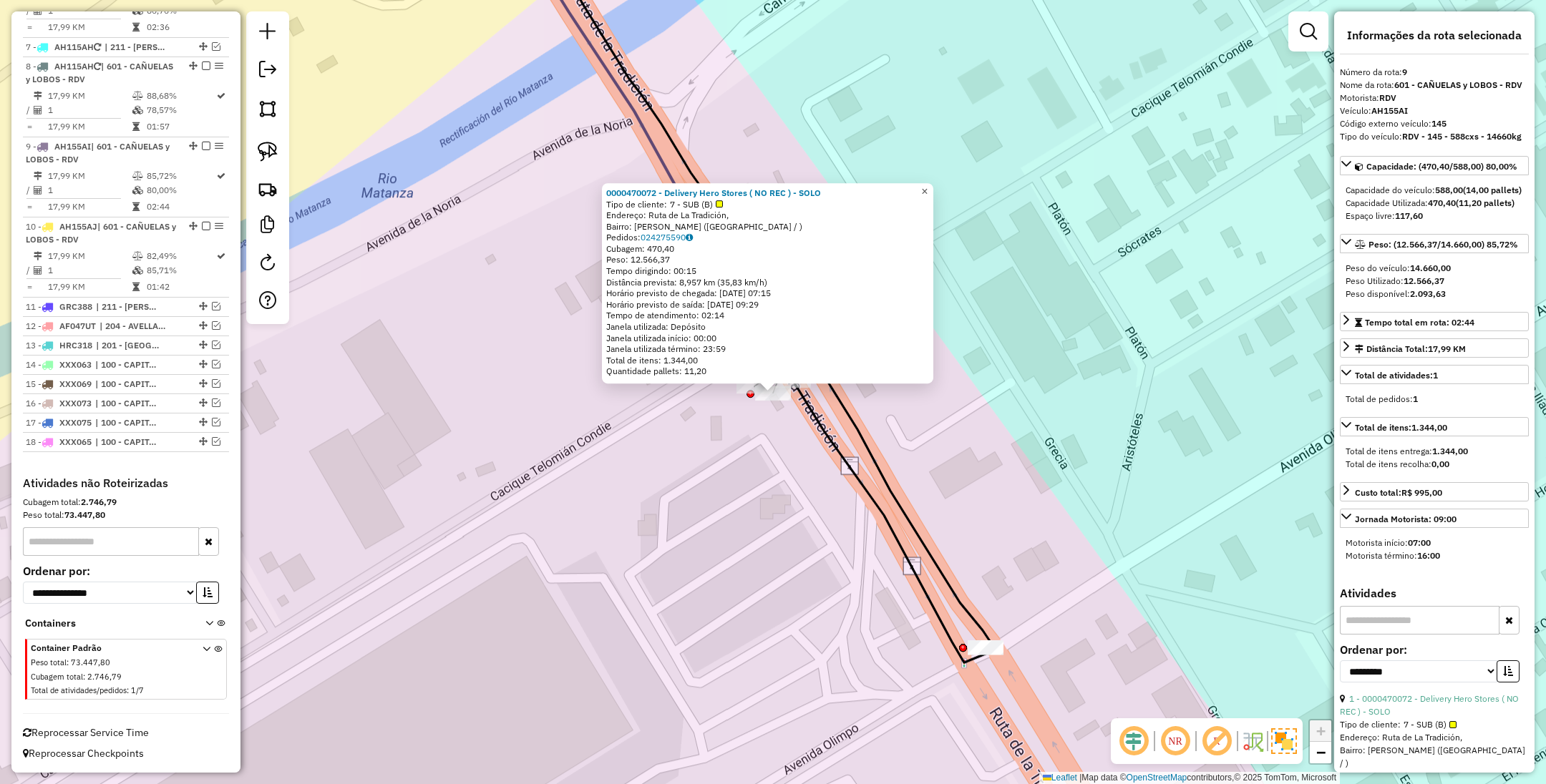
click at [928, 185] on span "×" at bounding box center [925, 191] width 6 height 12
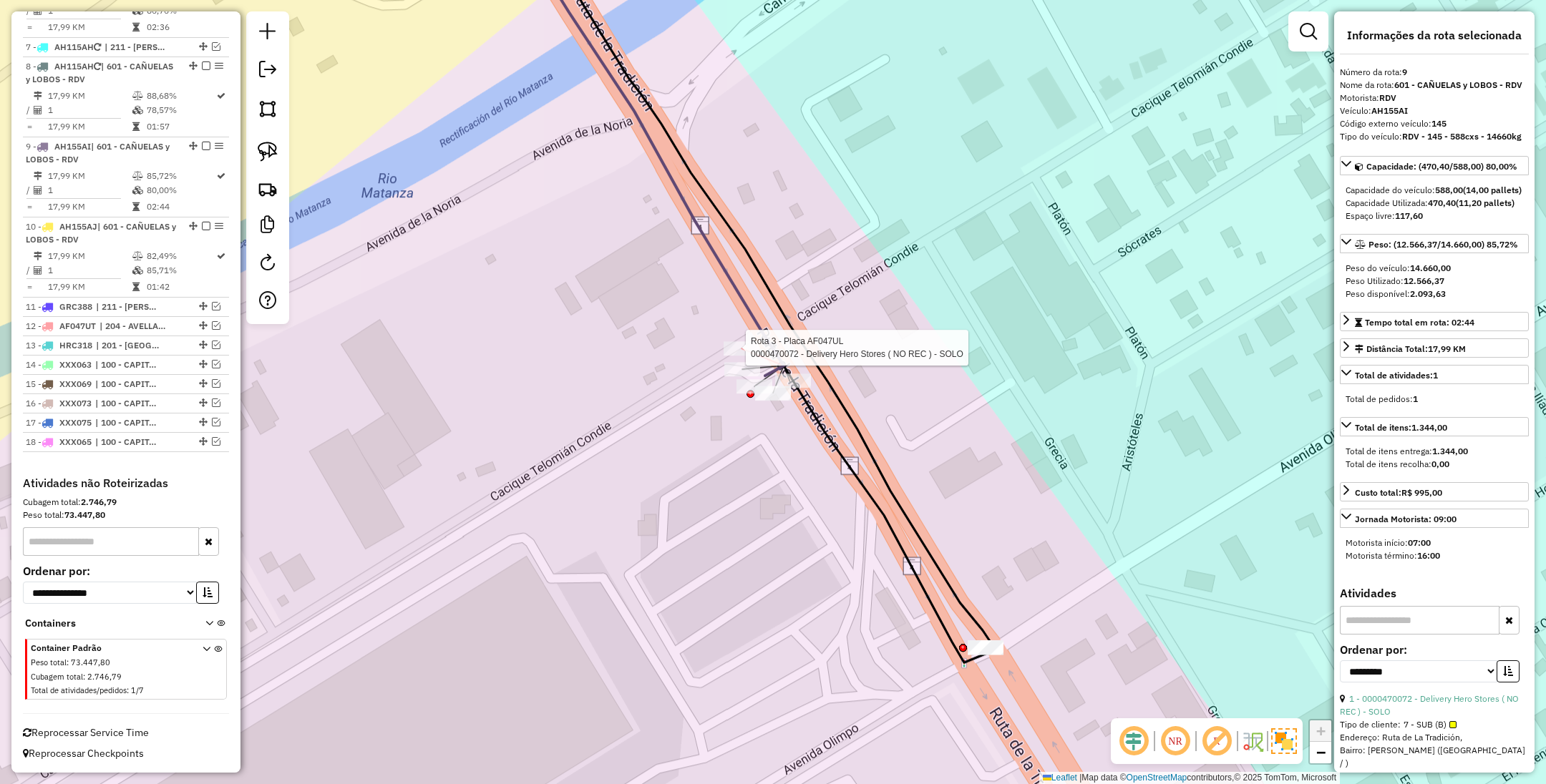
click at [742, 355] on div at bounding box center [741, 348] width 35 height 14
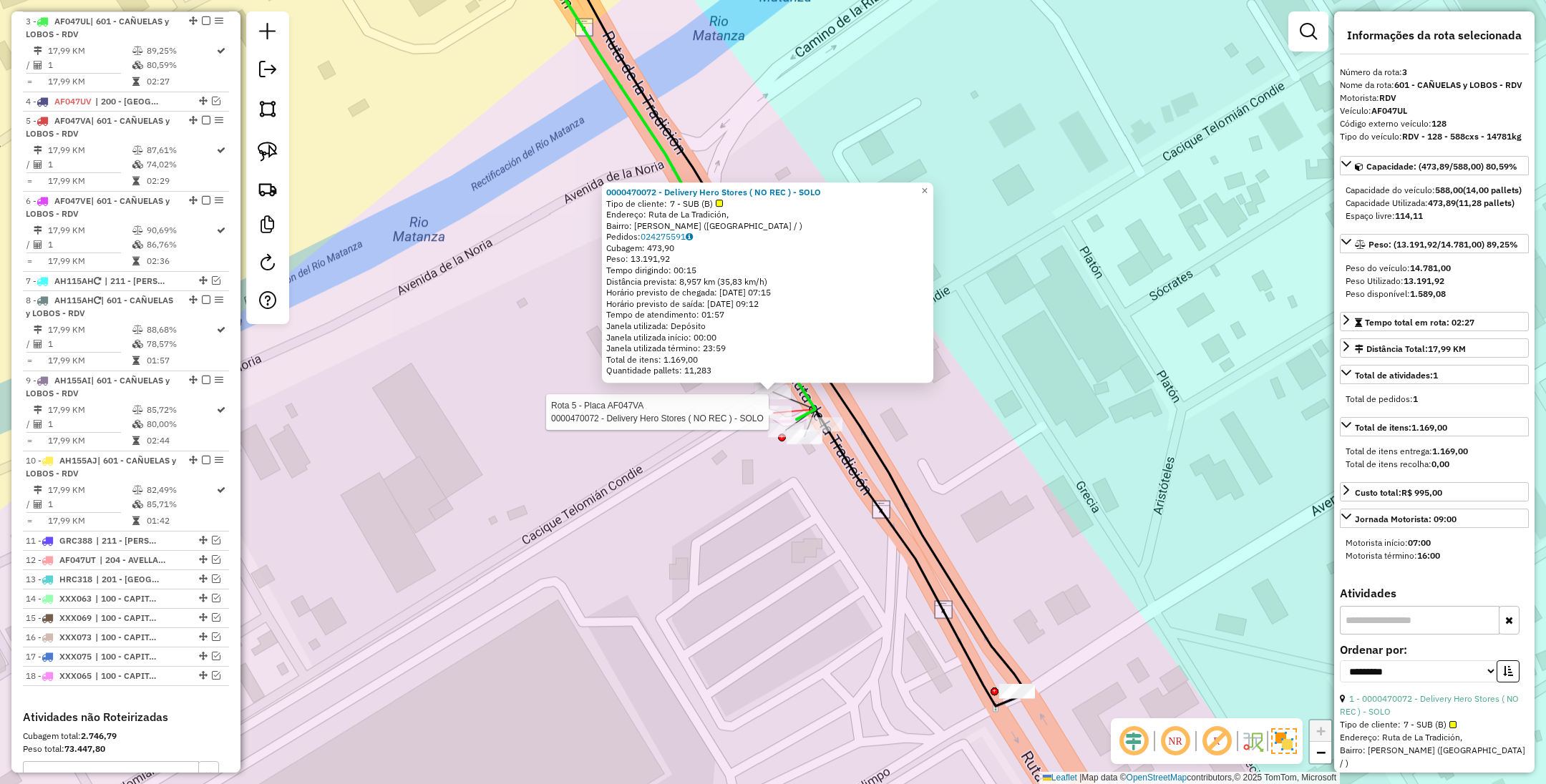
click at [765, 420] on div at bounding box center [773, 413] width 35 height 14
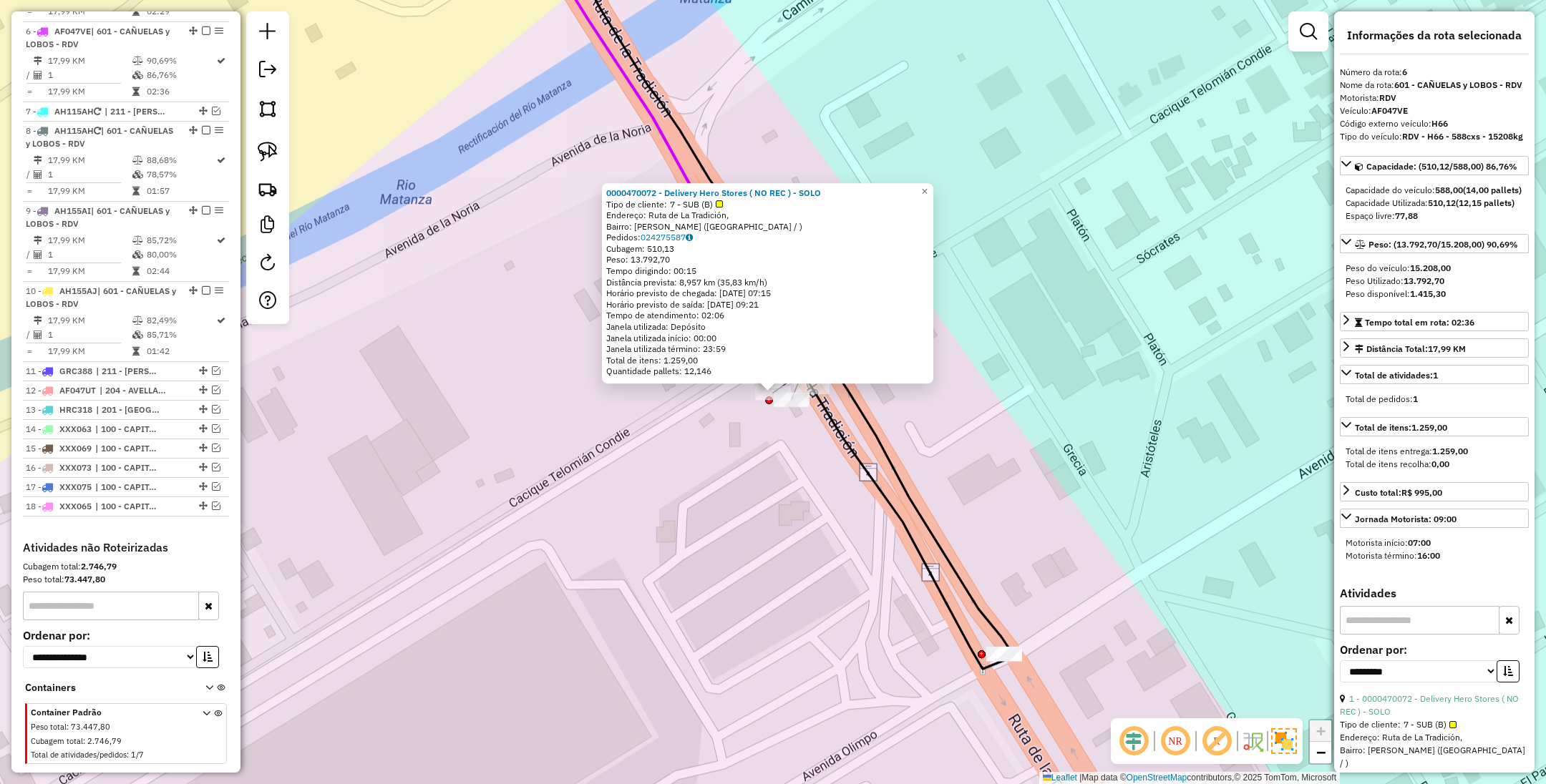
scroll to position [769, 0]
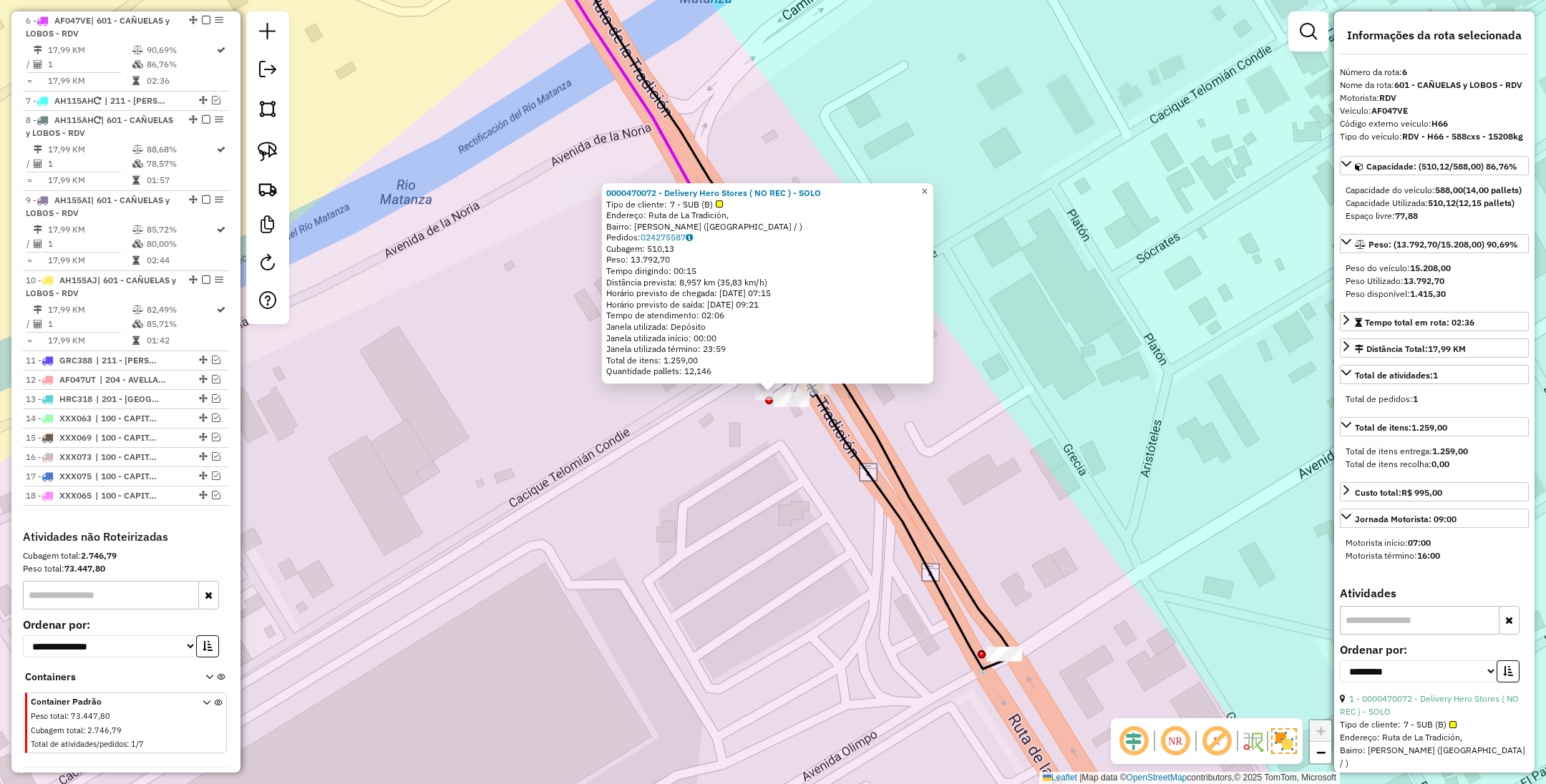
click at [928, 191] on span "×" at bounding box center [925, 191] width 6 height 12
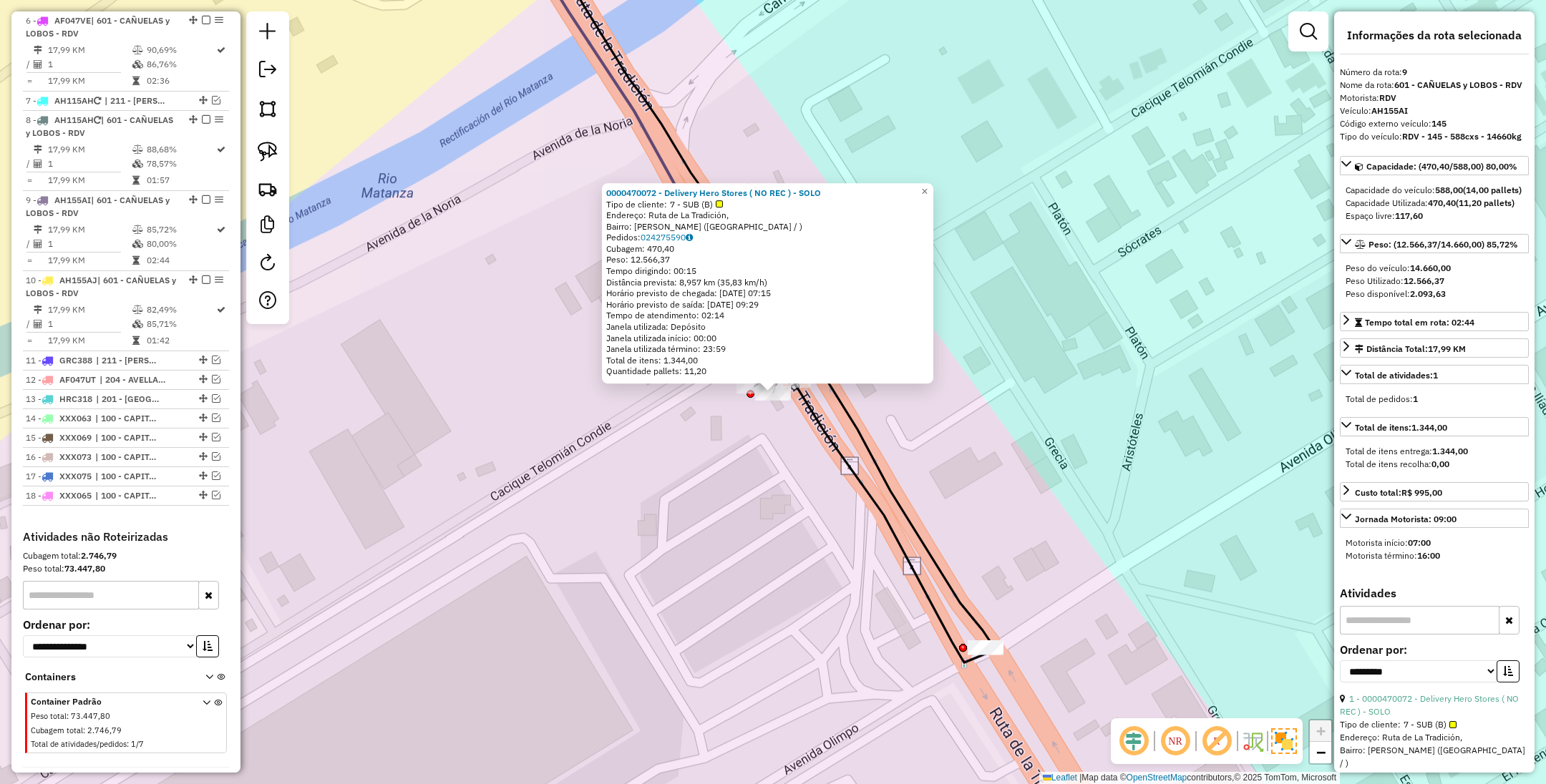
scroll to position [827, 0]
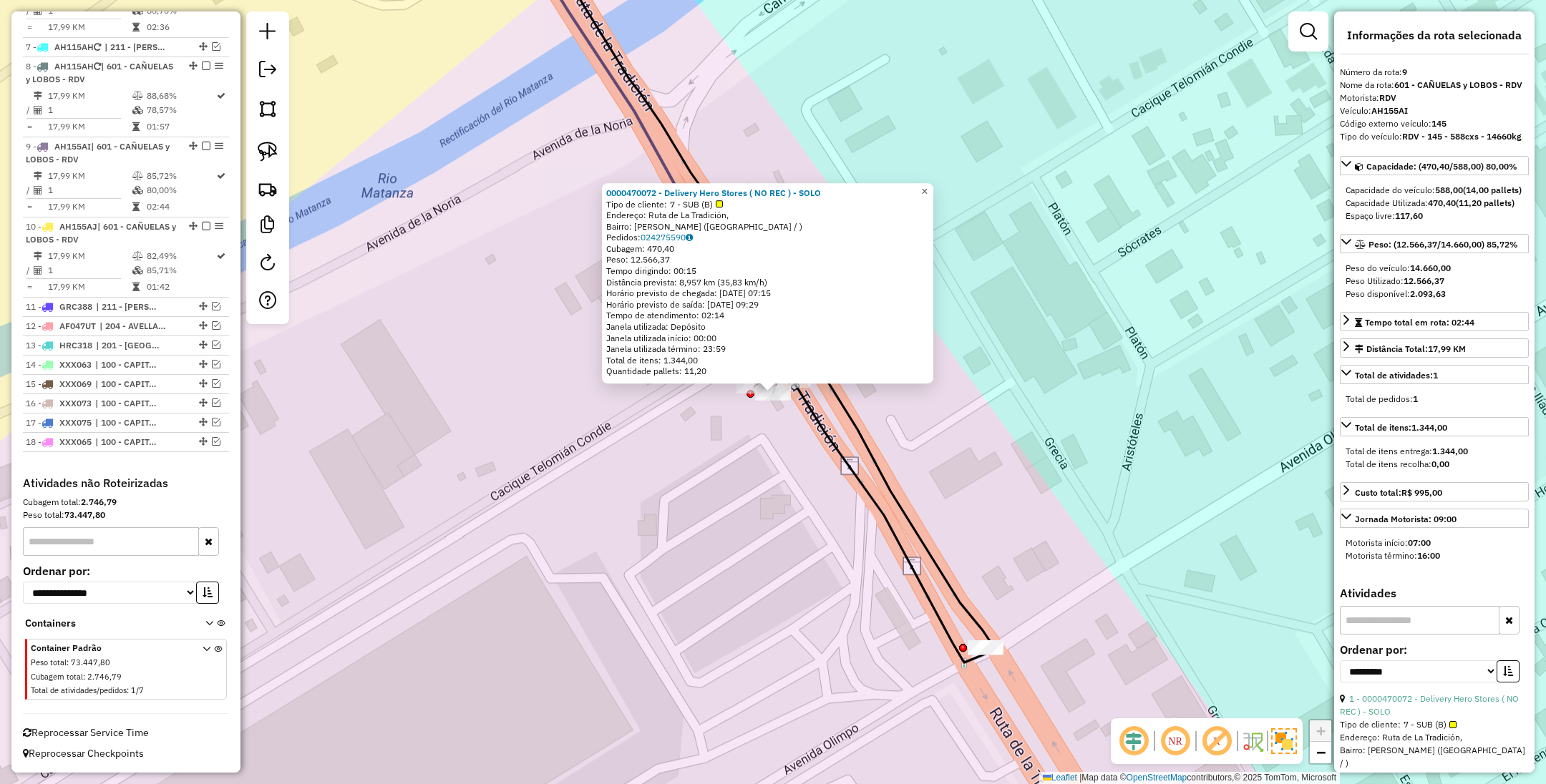
click at [928, 188] on span "×" at bounding box center [925, 191] width 6 height 12
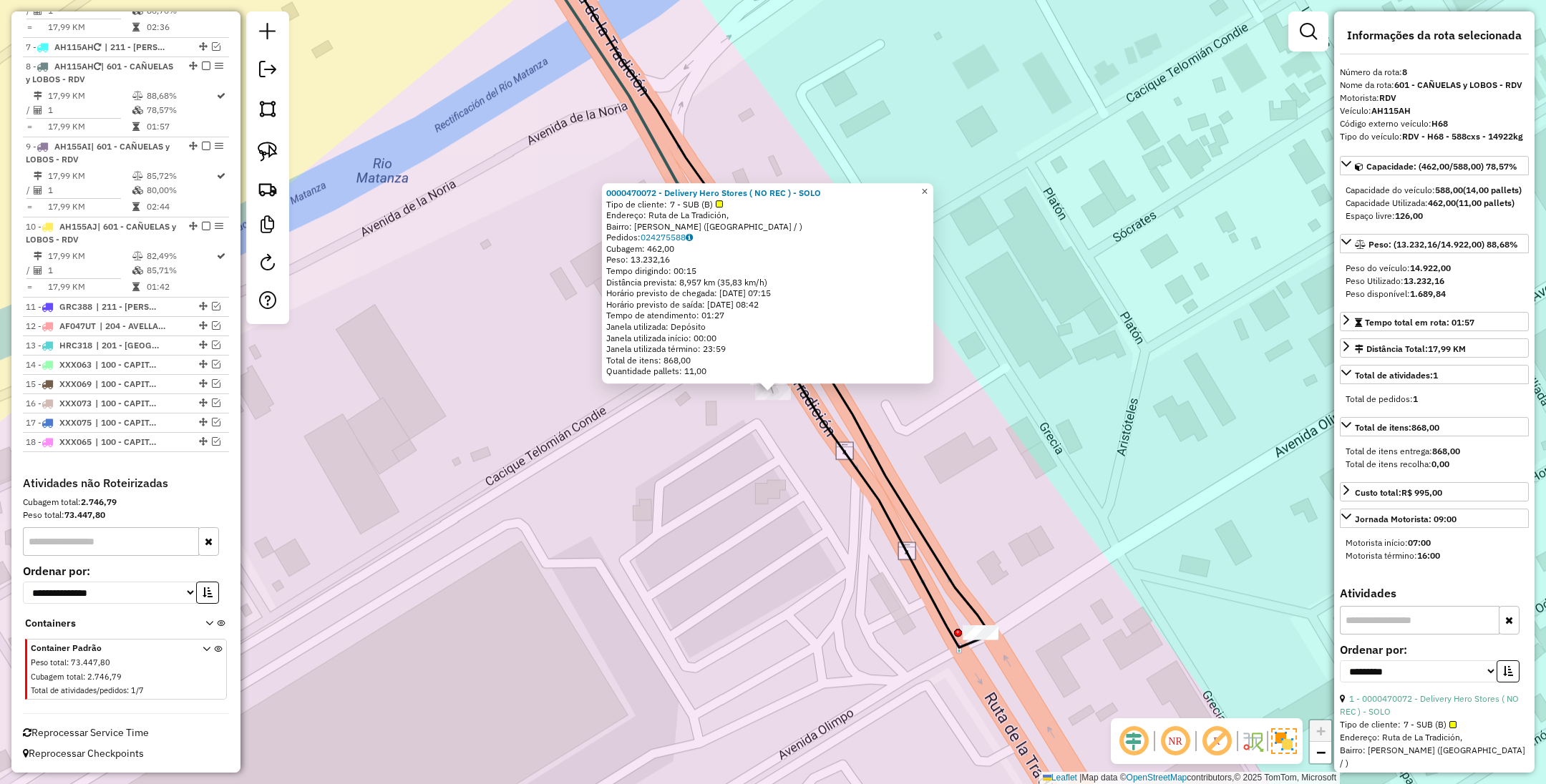
click at [928, 185] on span "×" at bounding box center [925, 191] width 6 height 12
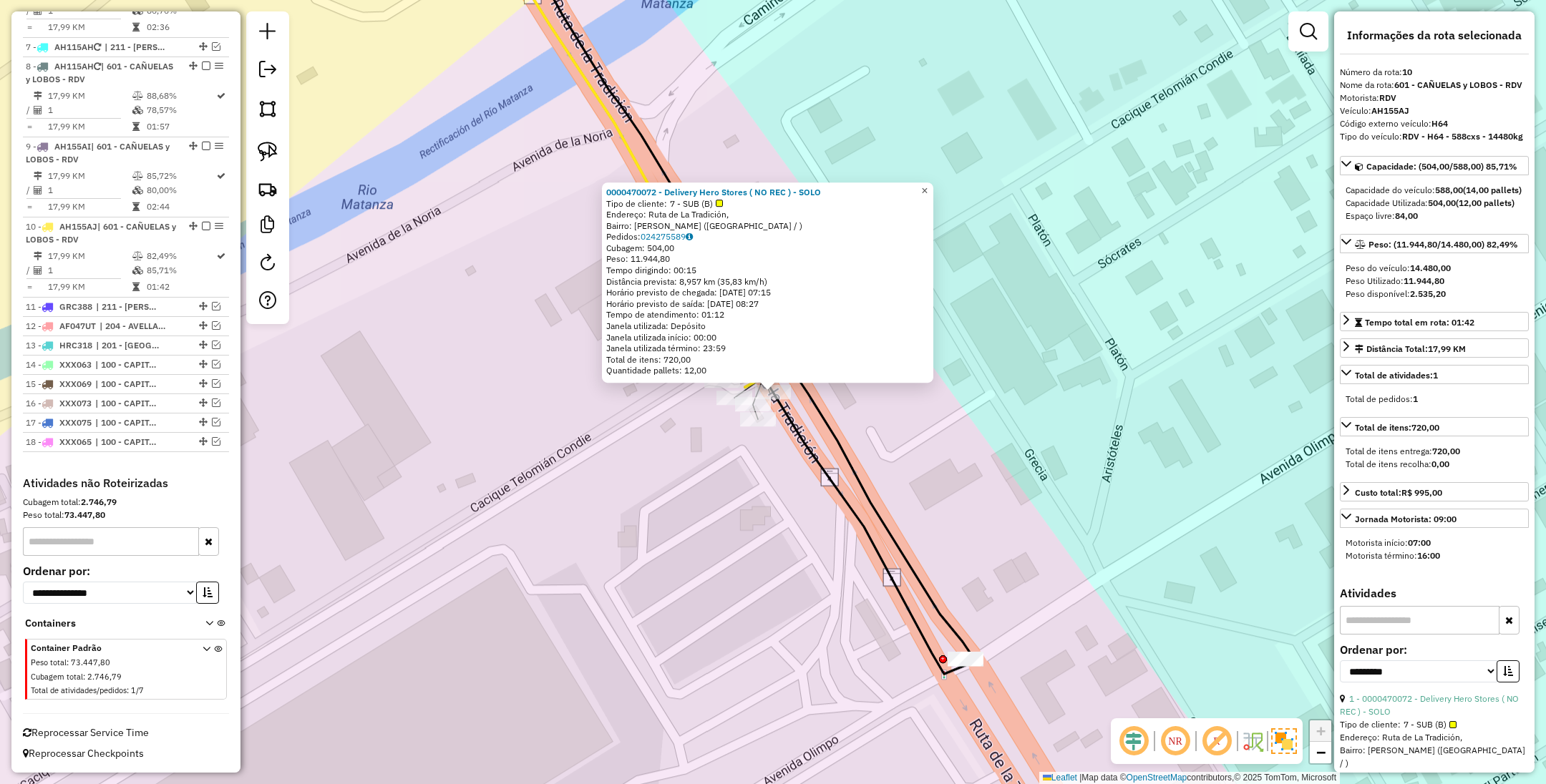
click at [933, 183] on link "×" at bounding box center [925, 191] width 17 height 17
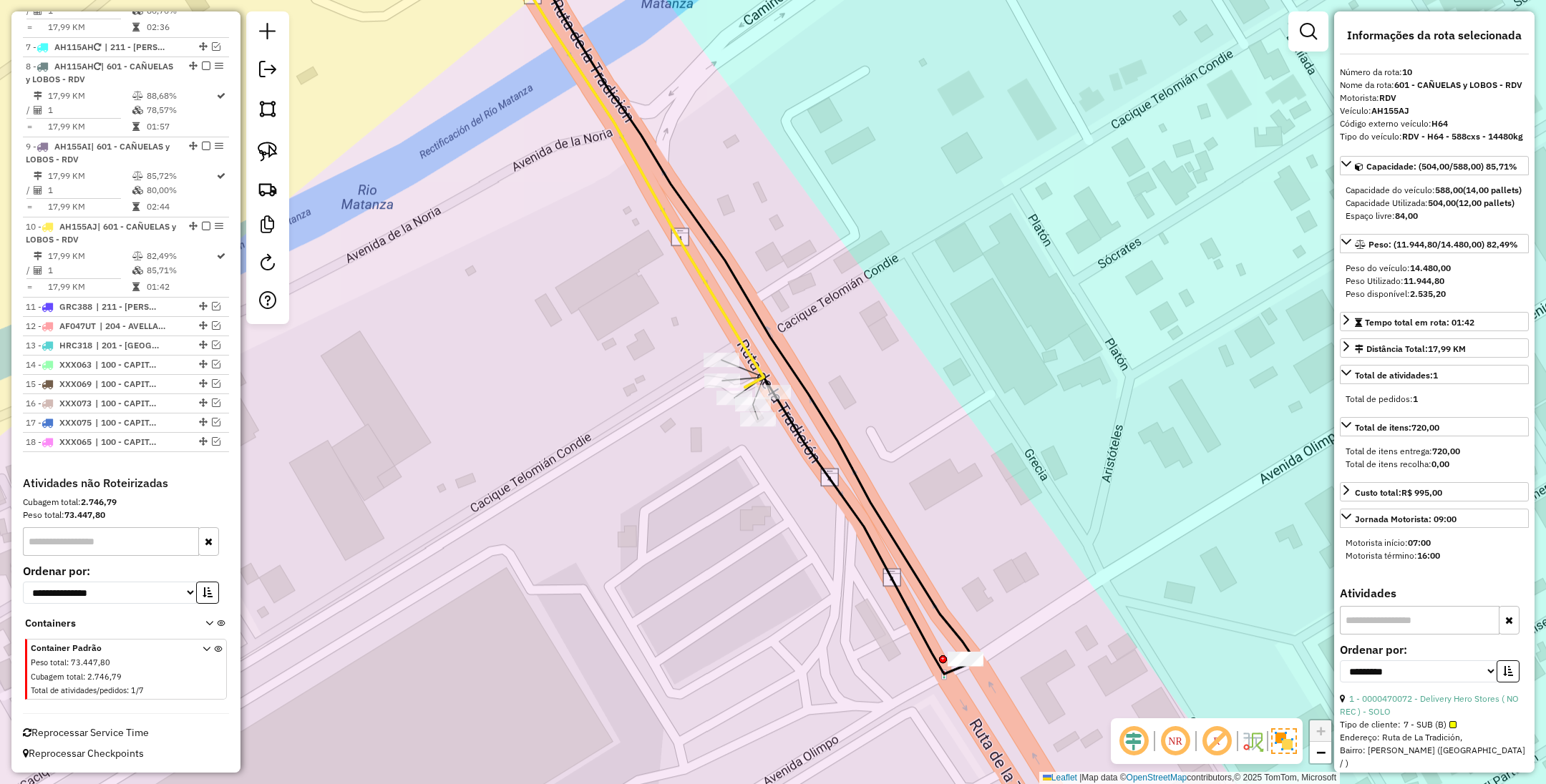
drag, startPoint x: 1035, startPoint y: 548, endPoint x: 988, endPoint y: 194, distance: 357.1
click at [988, 194] on div "Janela de atendimento Grade de atendimento Capacidade Transportadoras Veículos …" at bounding box center [773, 392] width 1546 height 784
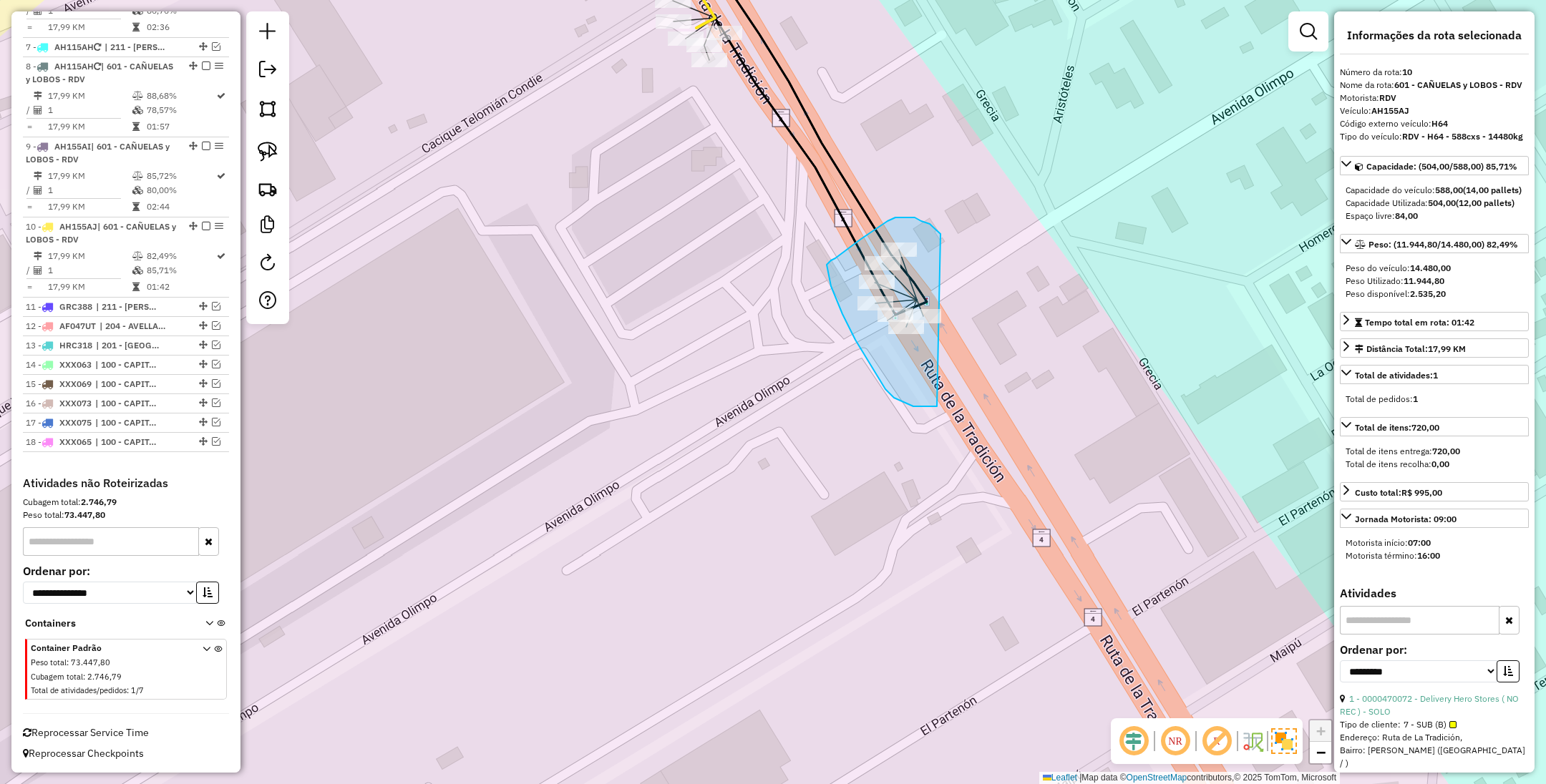
drag, startPoint x: 922, startPoint y: 221, endPoint x: 1089, endPoint y: 280, distance: 177.1
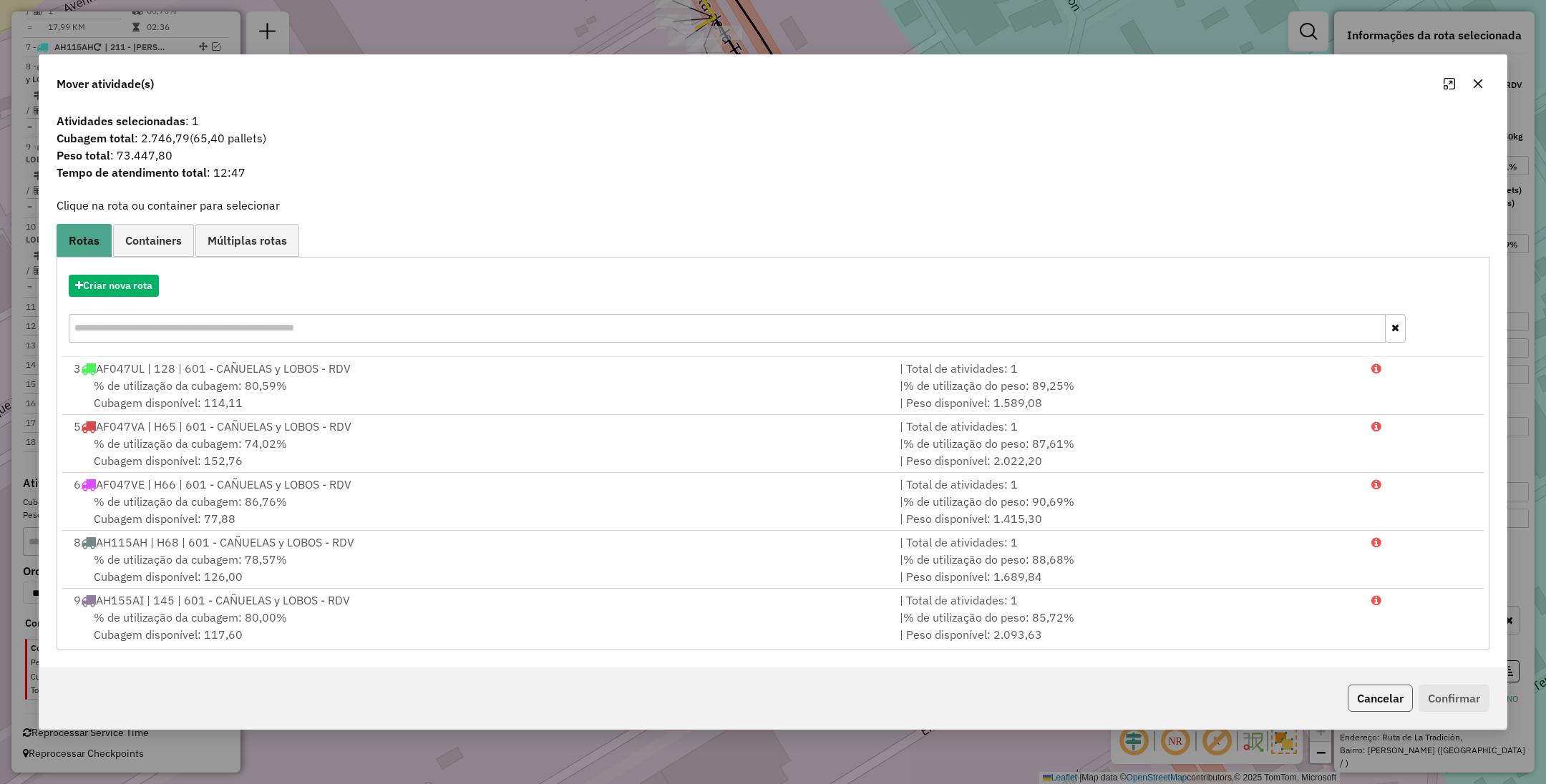
click at [1383, 696] on button "Cancelar" at bounding box center [1380, 698] width 65 height 28
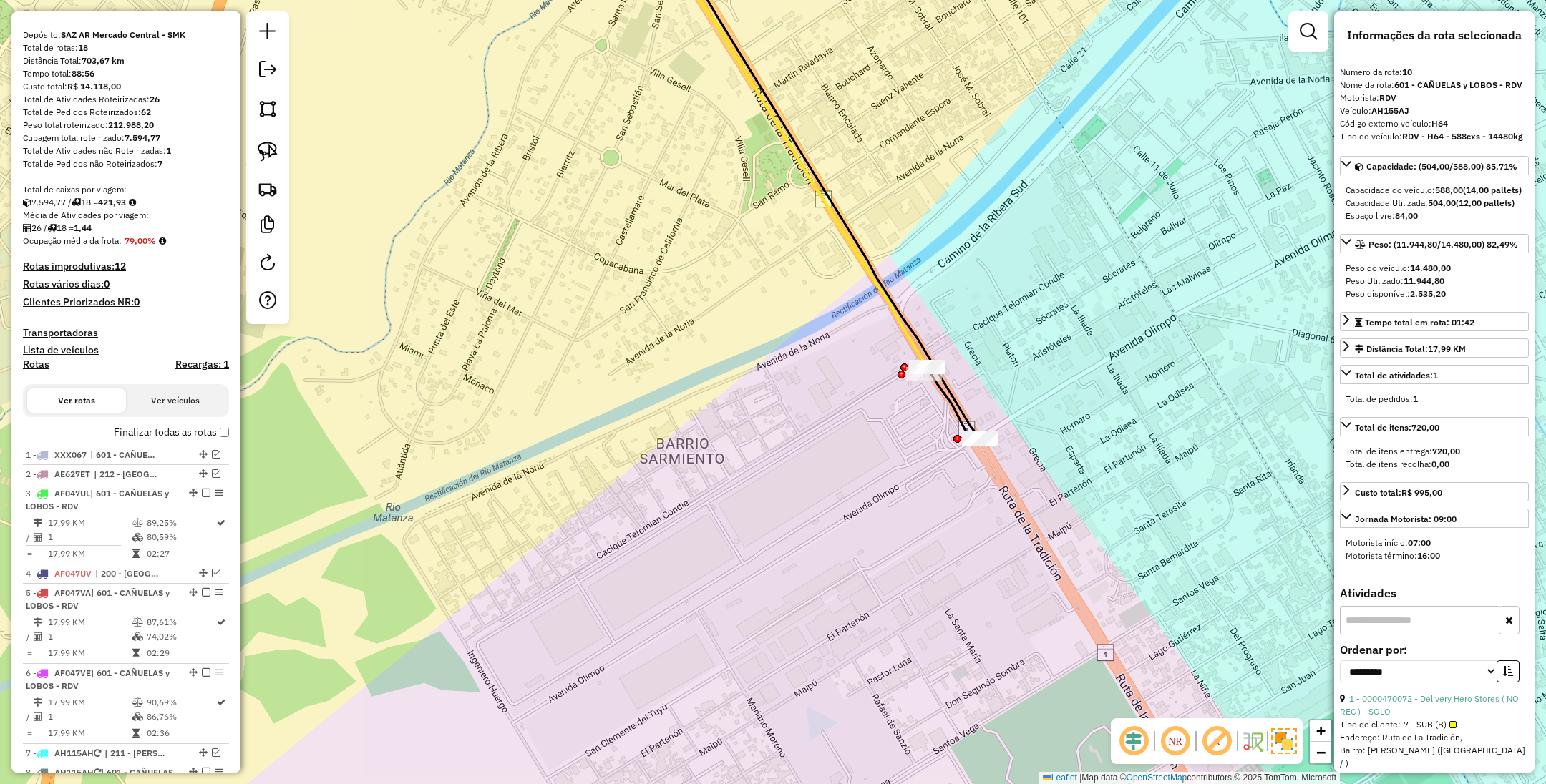
scroll to position [0, 0]
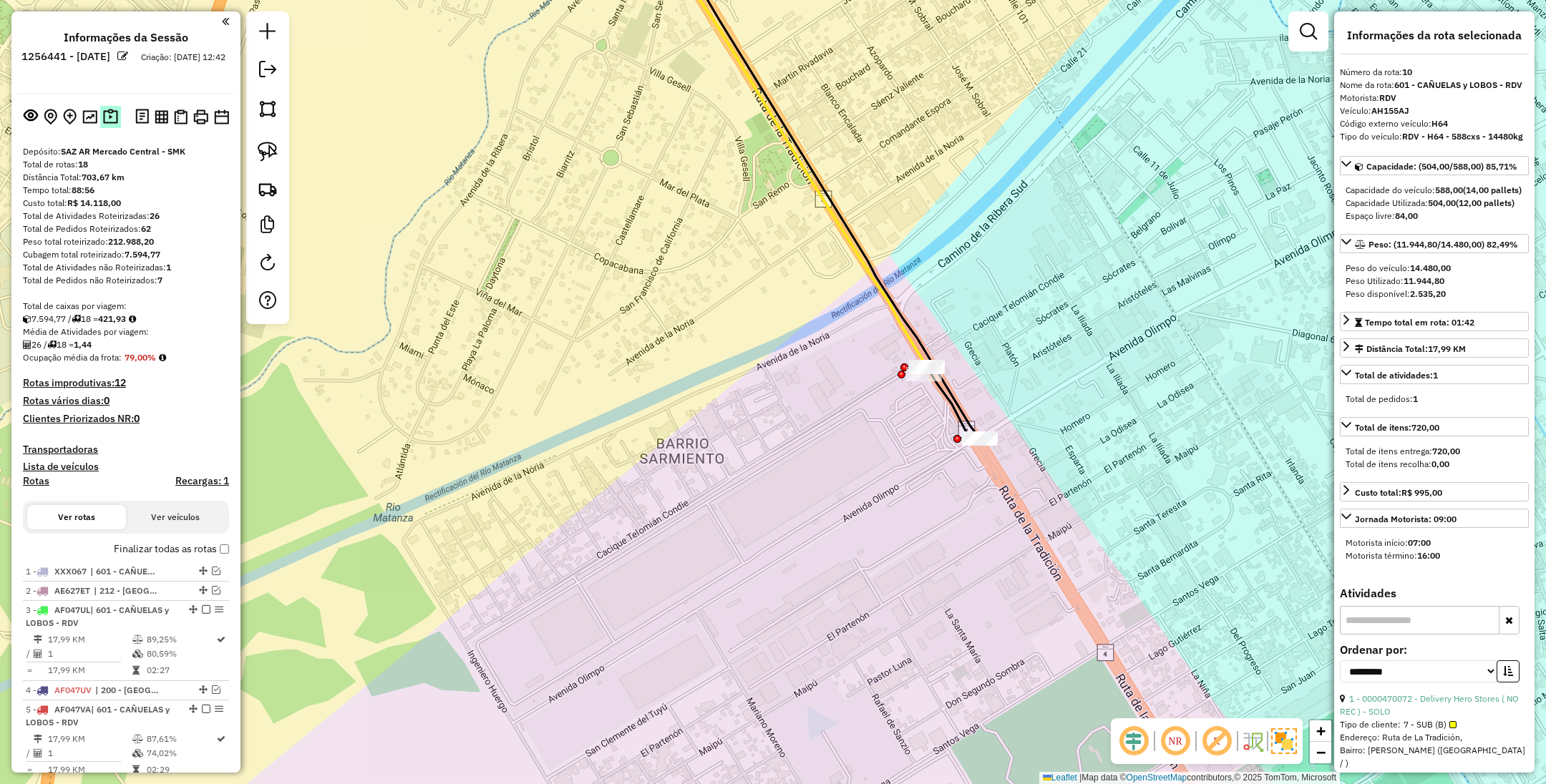
click at [106, 114] on img at bounding box center [110, 117] width 15 height 17
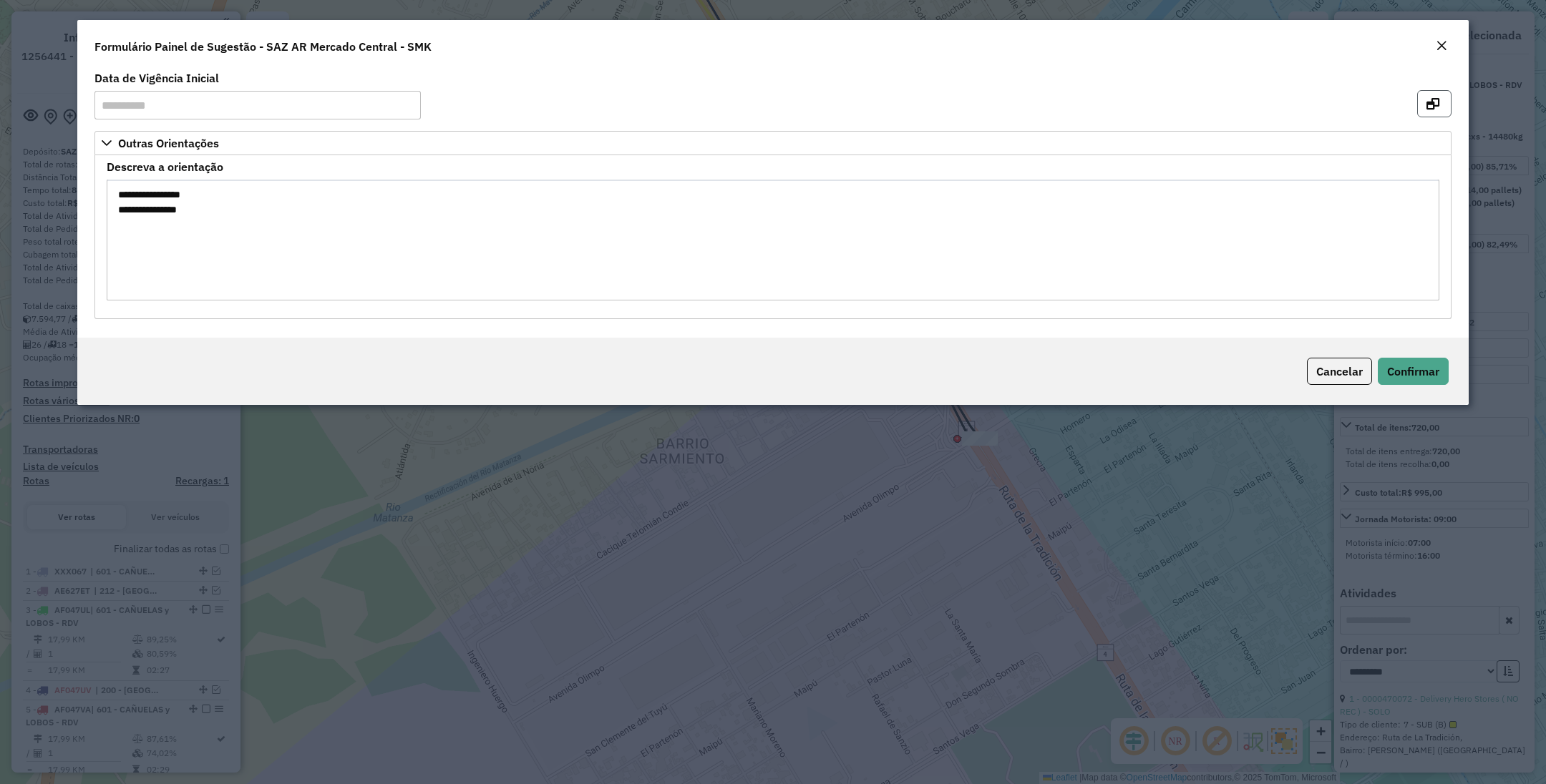
click at [1440, 102] on button "button" at bounding box center [1435, 103] width 35 height 28
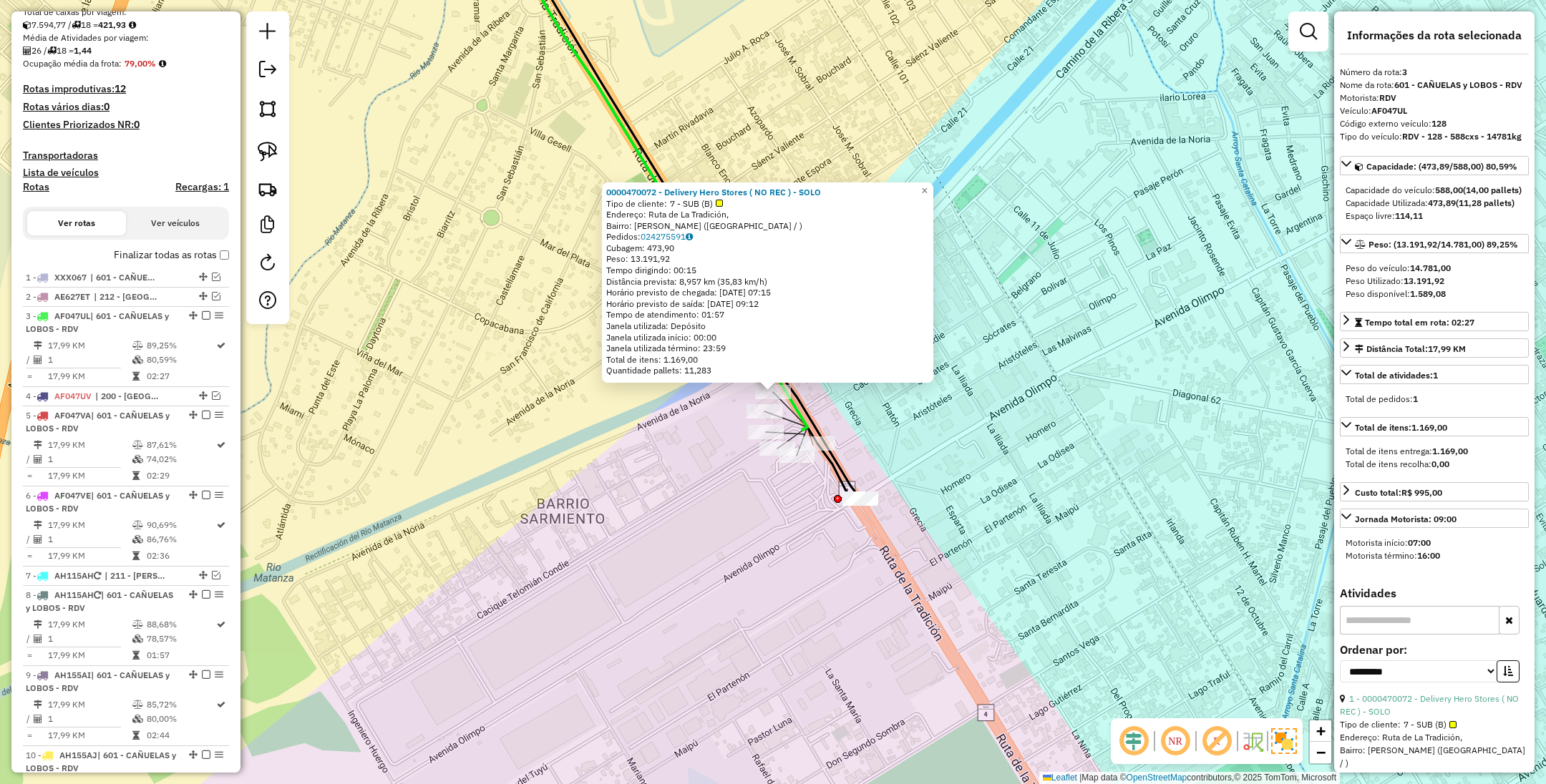
scroll to position [589, 0]
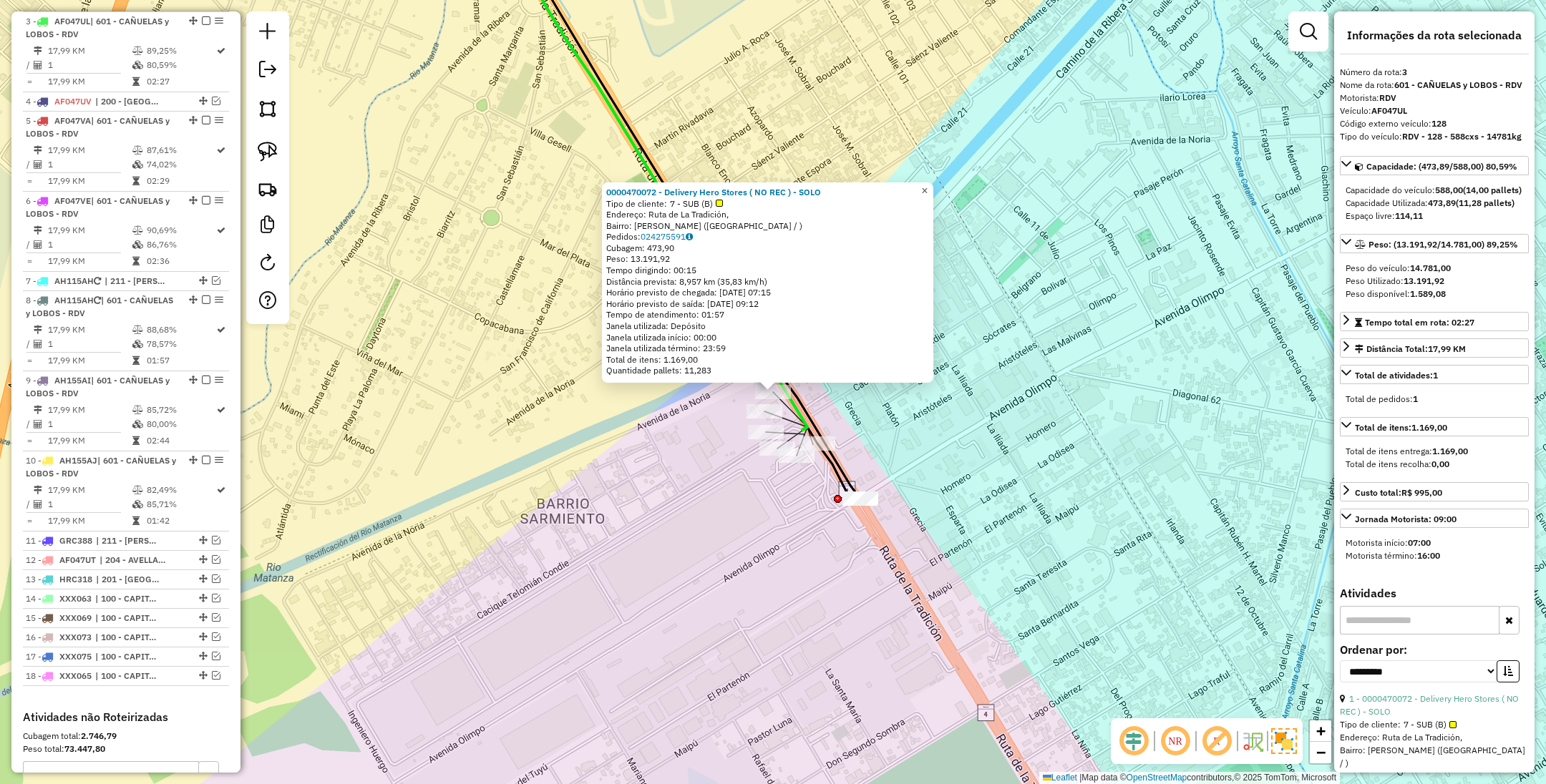
click at [928, 184] on span "×" at bounding box center [925, 190] width 6 height 12
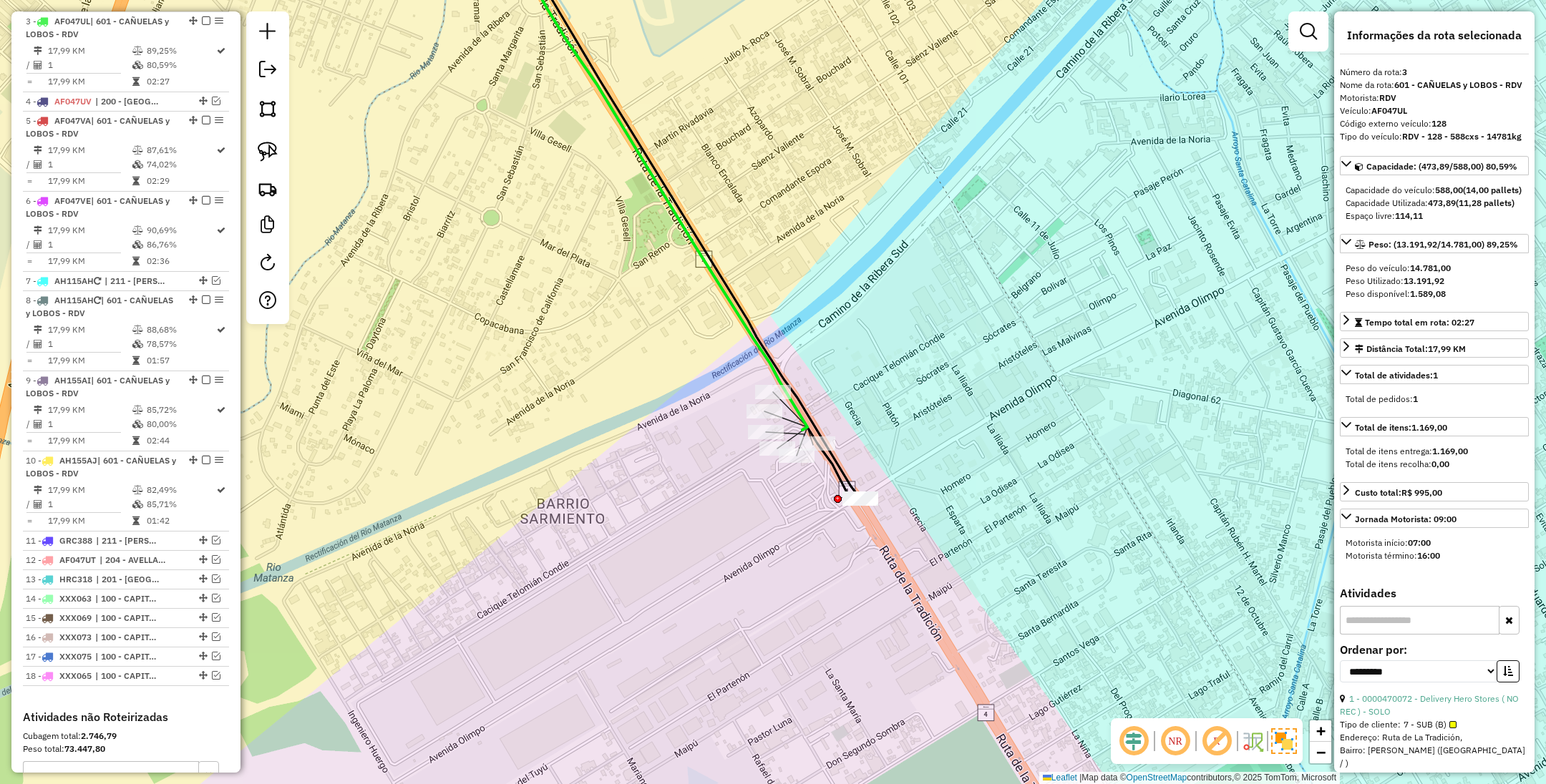
click at [915, 383] on div "Janela de atendimento Grade de atendimento Capacidade Transportadoras Veículos …" at bounding box center [773, 392] width 1546 height 784
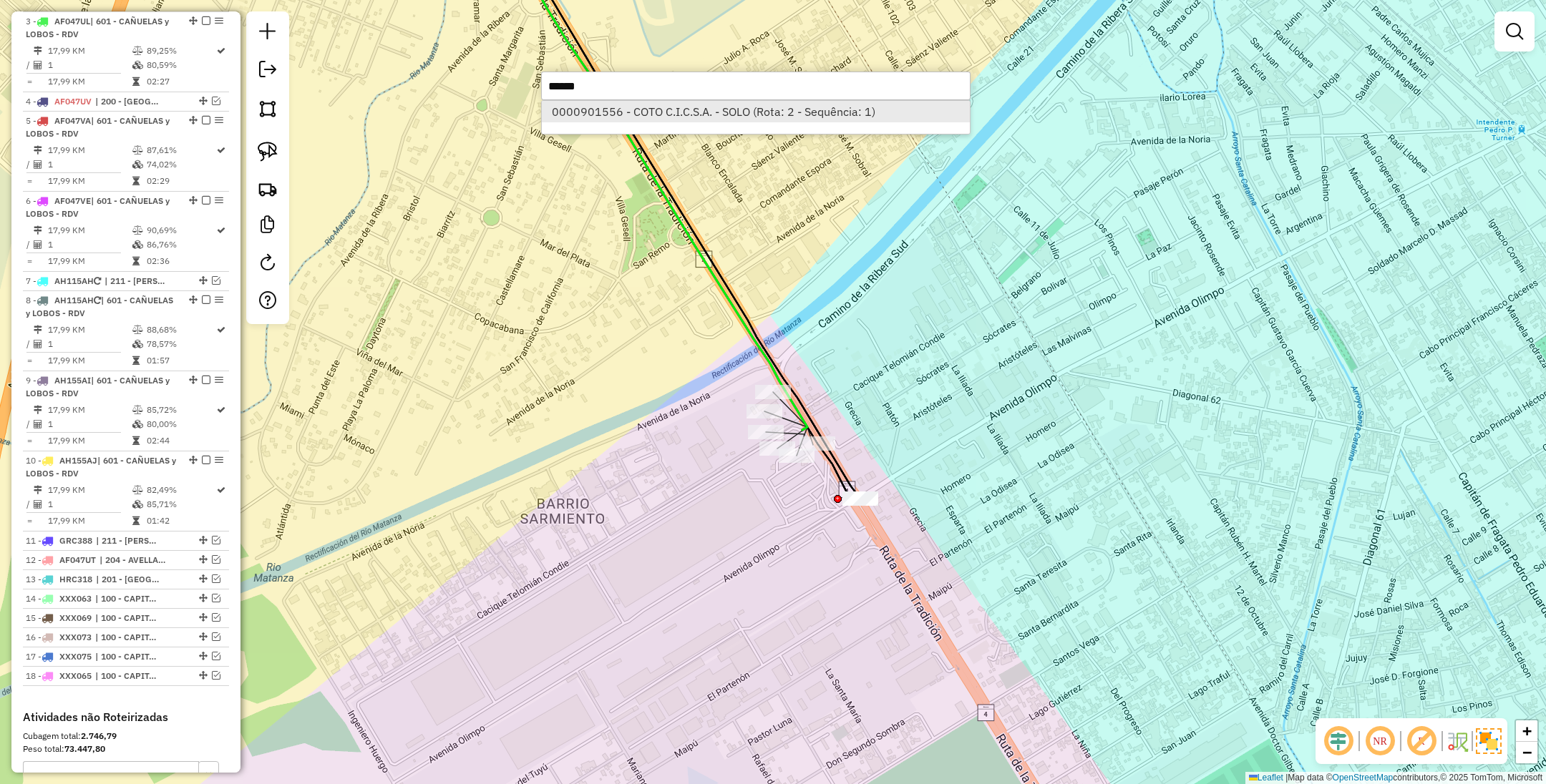
type input "******"
click at [742, 114] on li "0000901556 - COTO C.I.C.S.A. - SOLO (Rota: 2 - Sequência: 1)" at bounding box center [755, 111] width 428 height 21
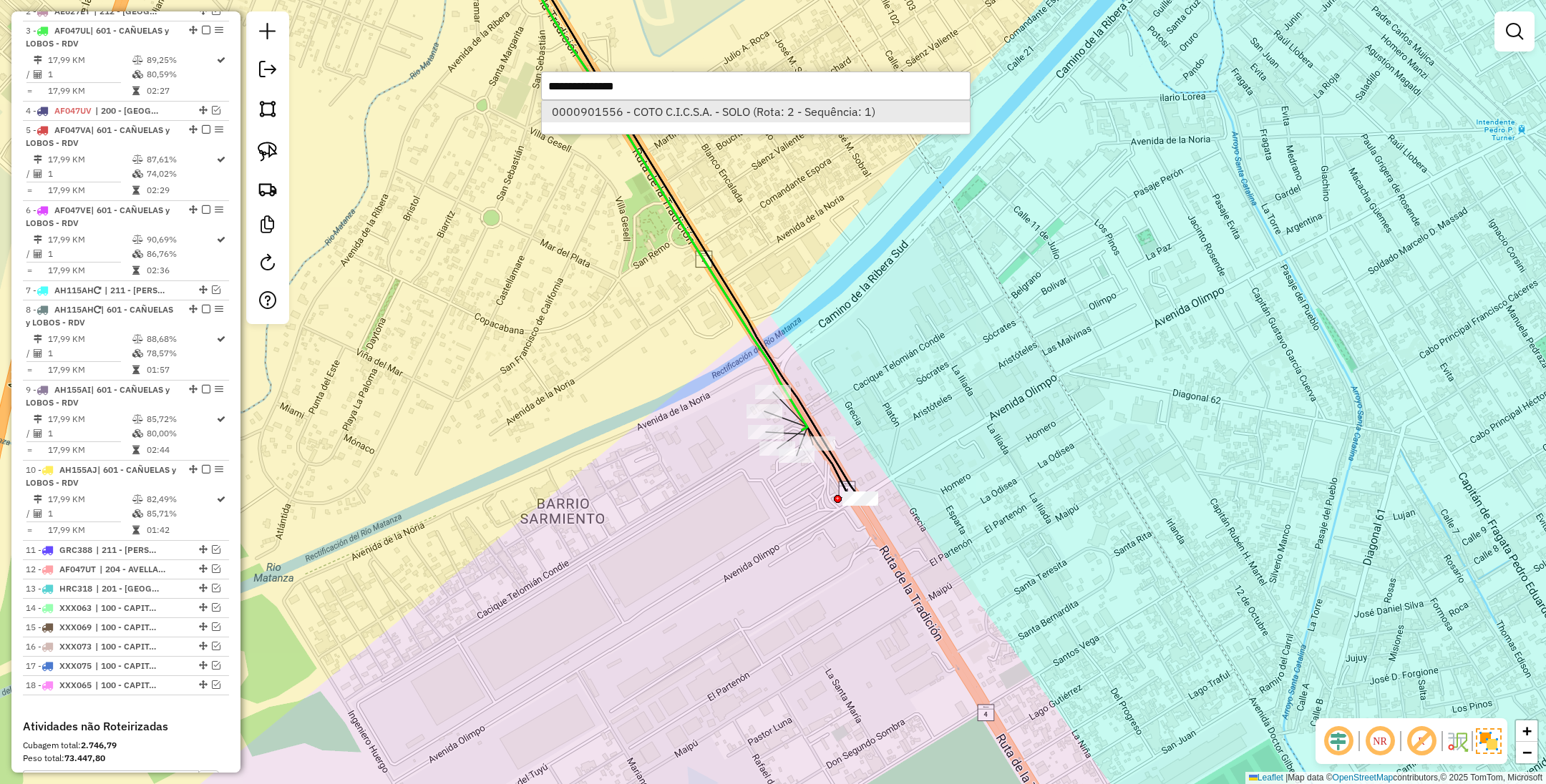
select select "**********"
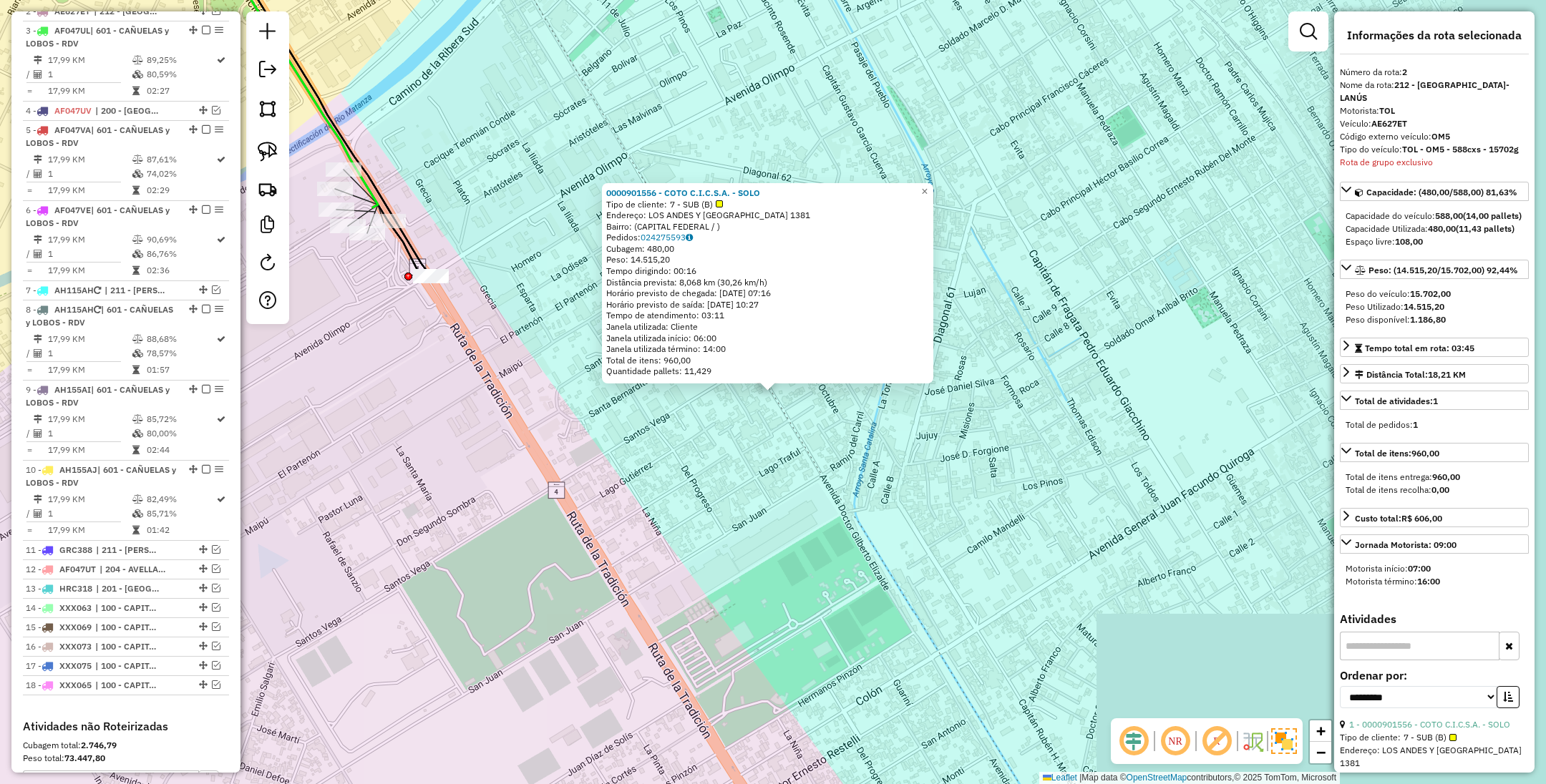
scroll to position [570, 0]
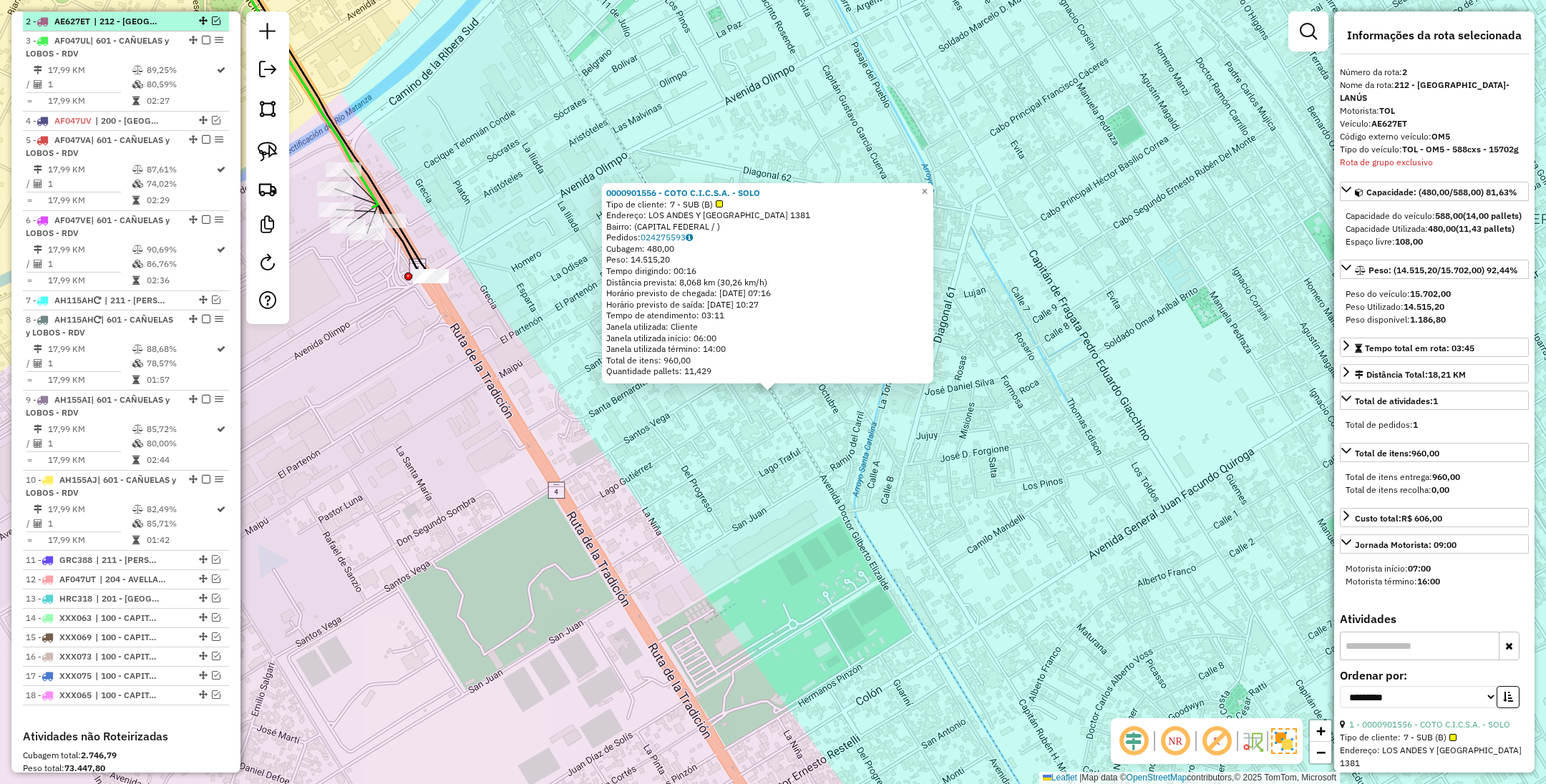
click at [212, 20] on em at bounding box center [216, 20] width 9 height 9
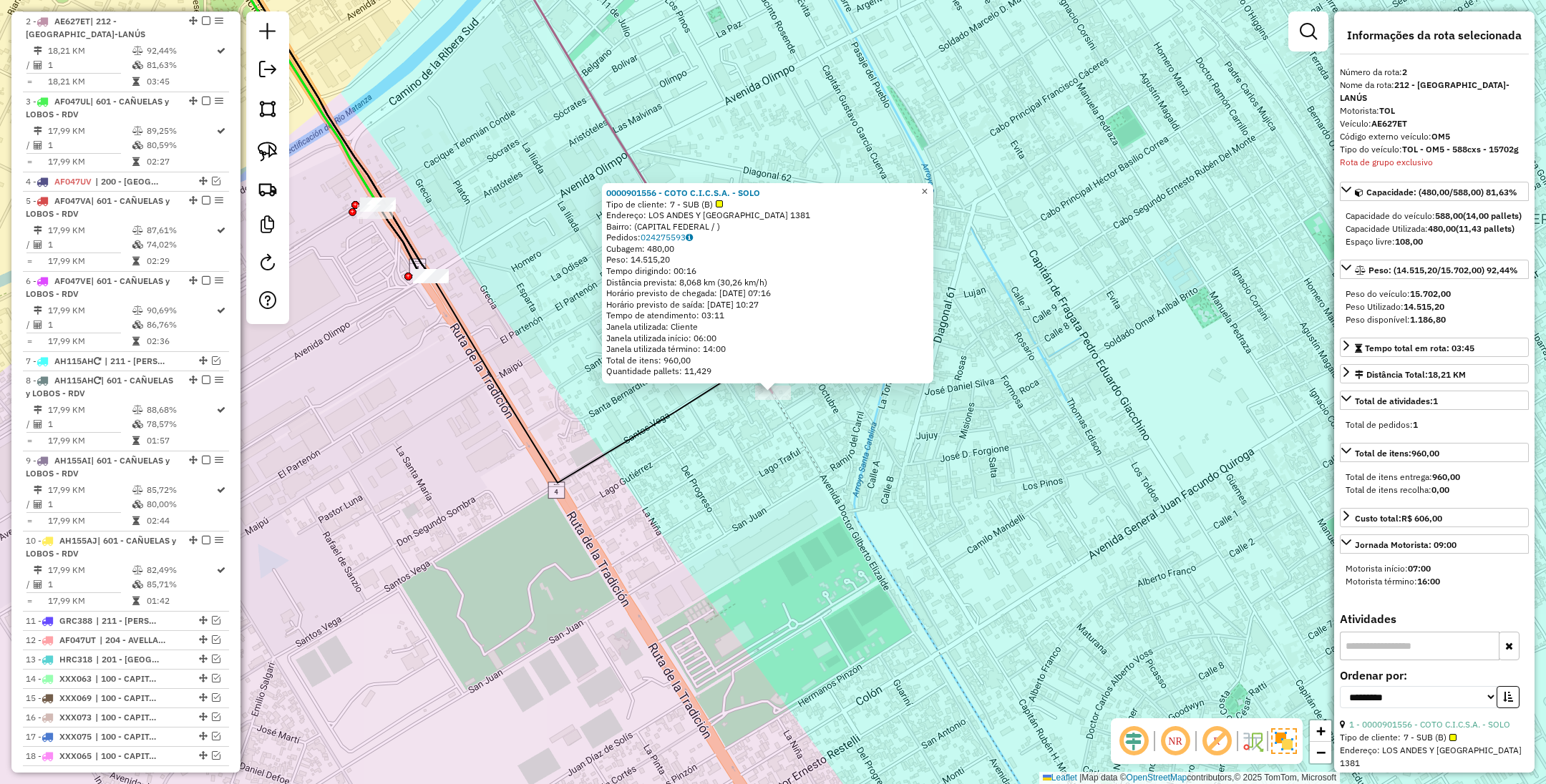
click at [928, 187] on span "×" at bounding box center [925, 191] width 6 height 12
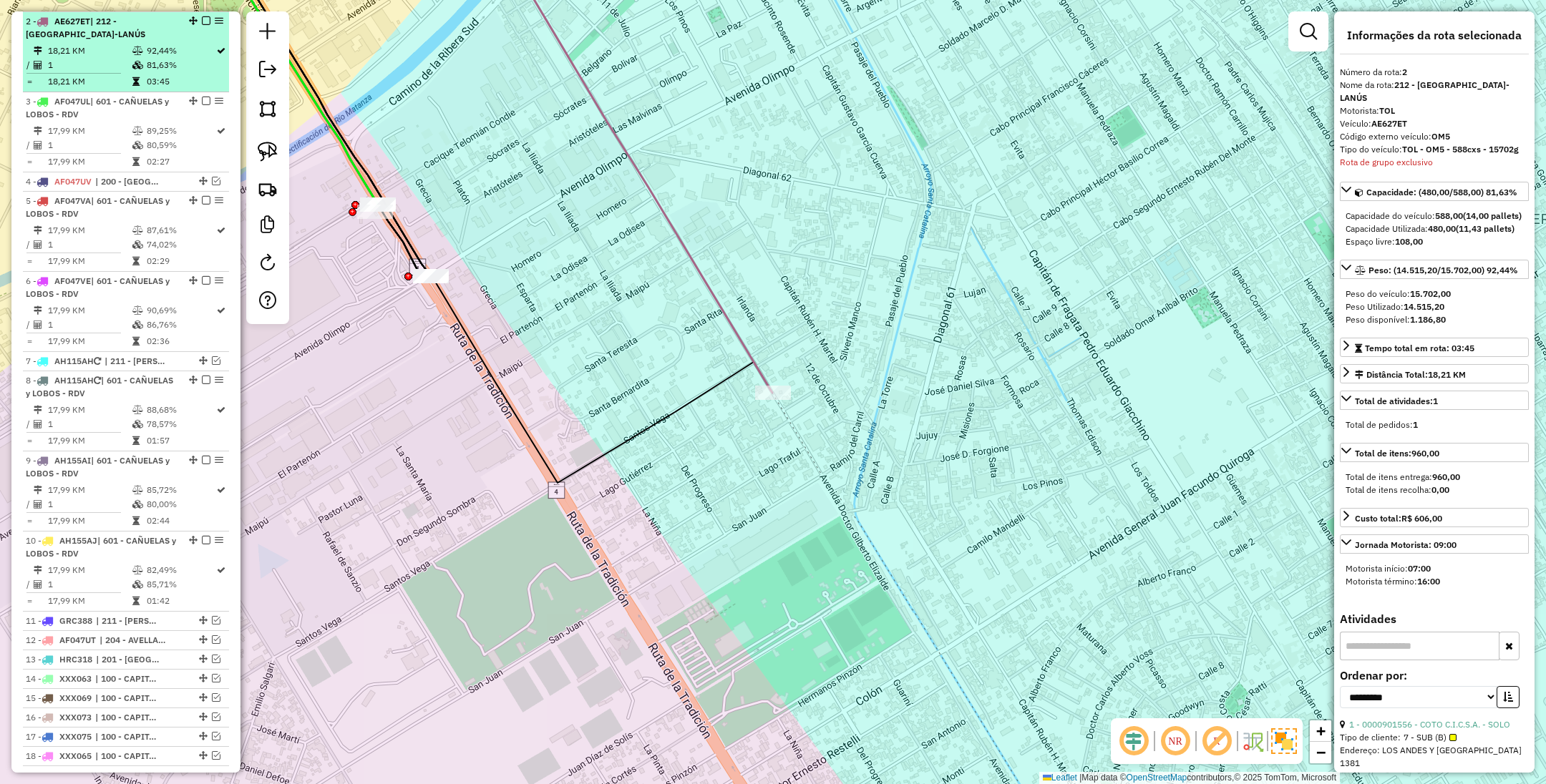
click at [202, 20] on em at bounding box center [206, 20] width 9 height 9
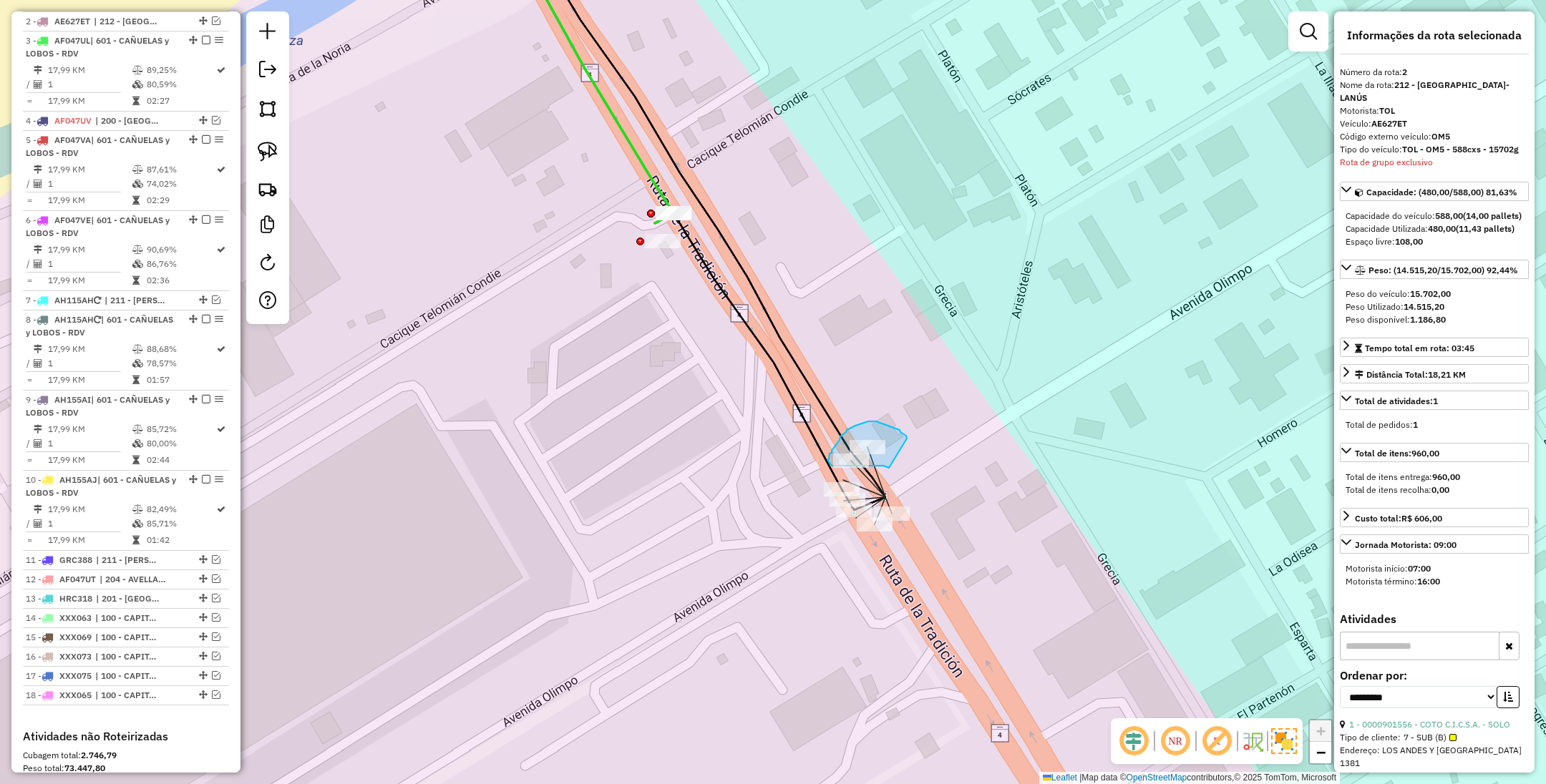
drag, startPoint x: 907, startPoint y: 439, endPoint x: 889, endPoint y: 468, distance: 34.1
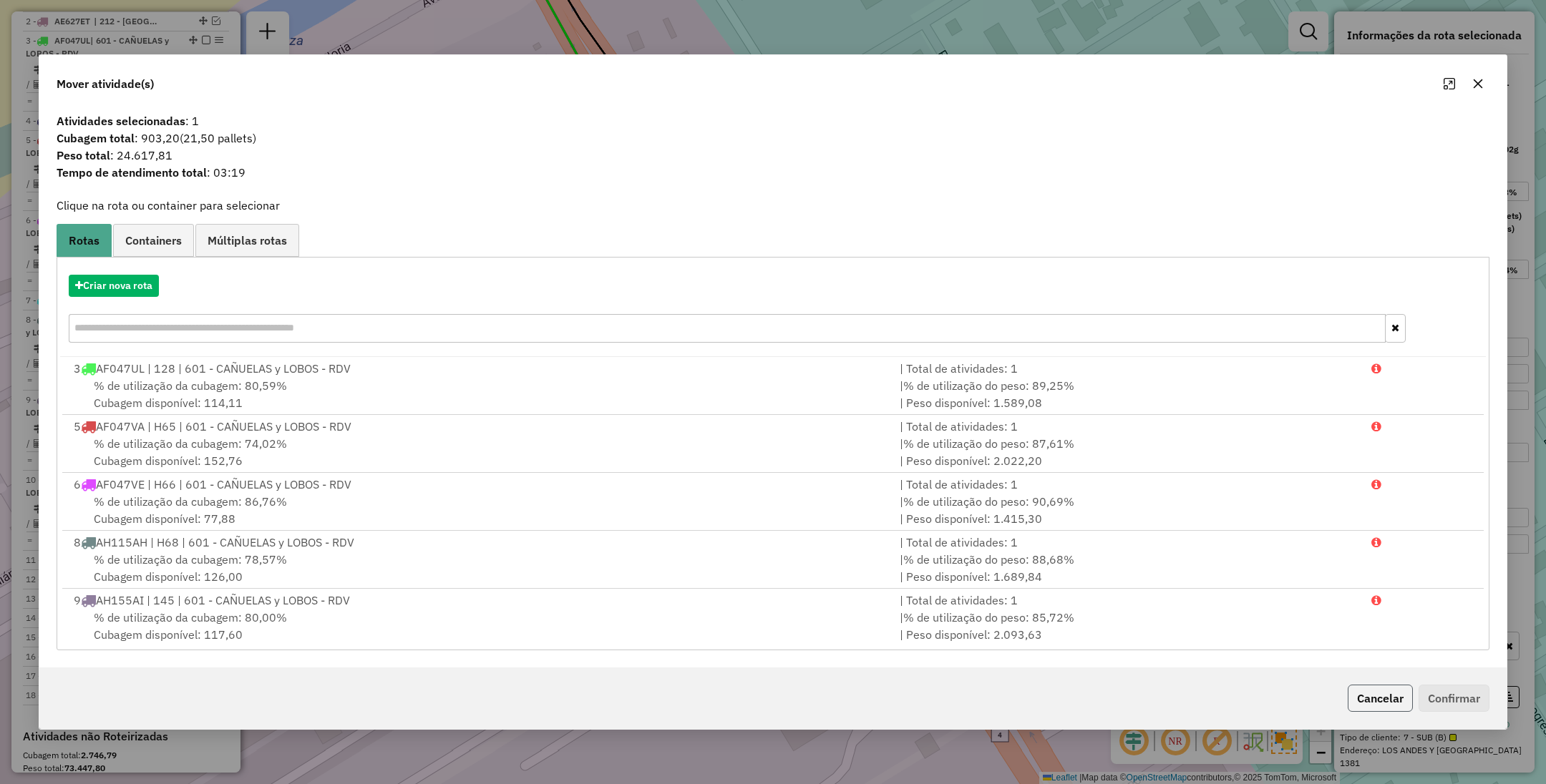
click at [1383, 696] on button "Cancelar" at bounding box center [1380, 698] width 65 height 28
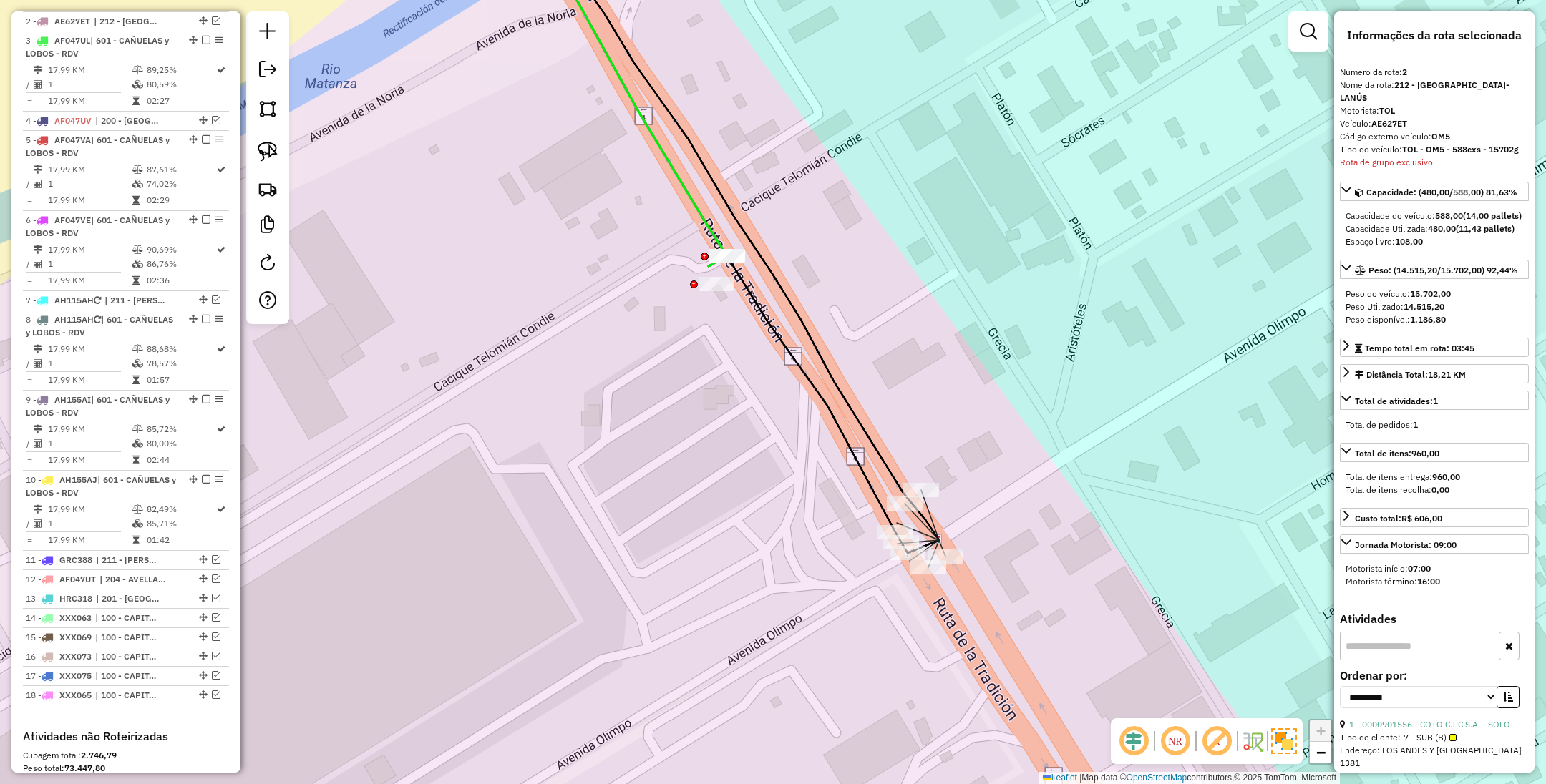
drag, startPoint x: 748, startPoint y: 333, endPoint x: 842, endPoint y: 432, distance: 136.5
click at [842, 432] on div "Janela de atendimento Grade de atendimento Capacidade Transportadoras Veículos …" at bounding box center [773, 392] width 1546 height 784
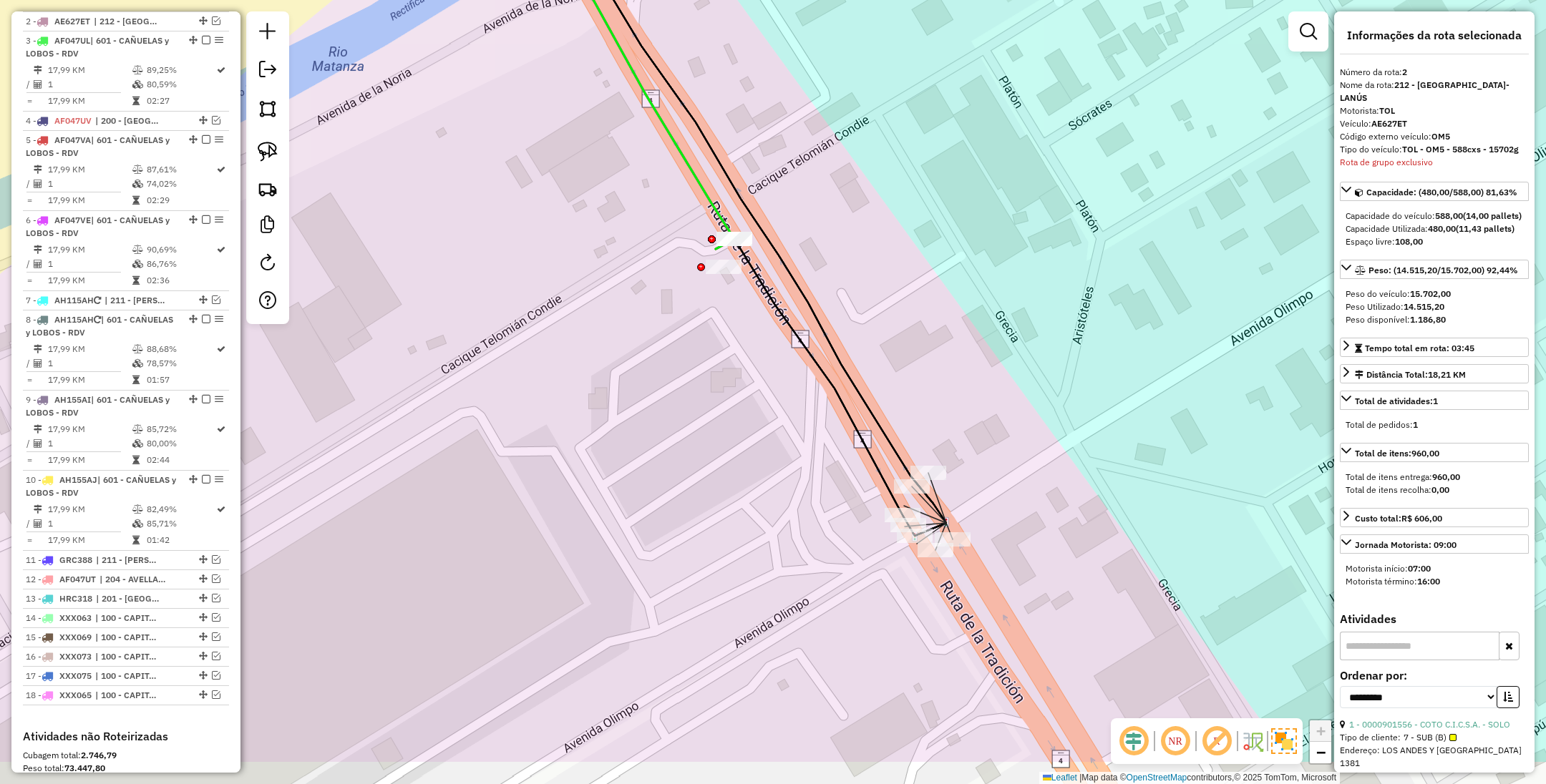
drag, startPoint x: 868, startPoint y: 504, endPoint x: 825, endPoint y: 440, distance: 77.1
click at [825, 440] on div "Janela de atendimento Grade de atendimento Capacidade Transportadoras Veículos …" at bounding box center [773, 392] width 1546 height 784
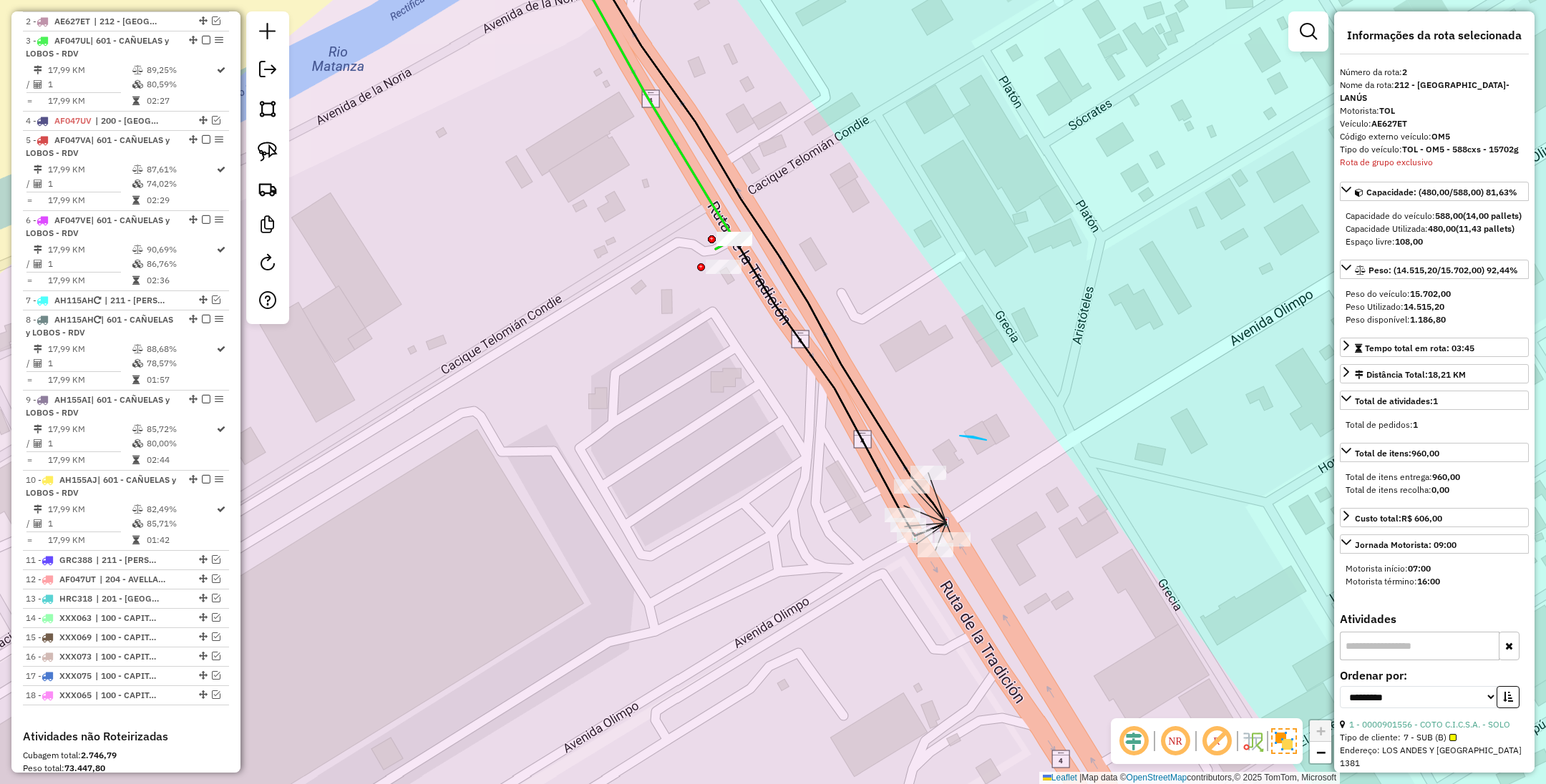
drag, startPoint x: 978, startPoint y: 438, endPoint x: 960, endPoint y: 436, distance: 18.1
drag, startPoint x: 926, startPoint y: 451, endPoint x: 976, endPoint y: 496, distance: 67.3
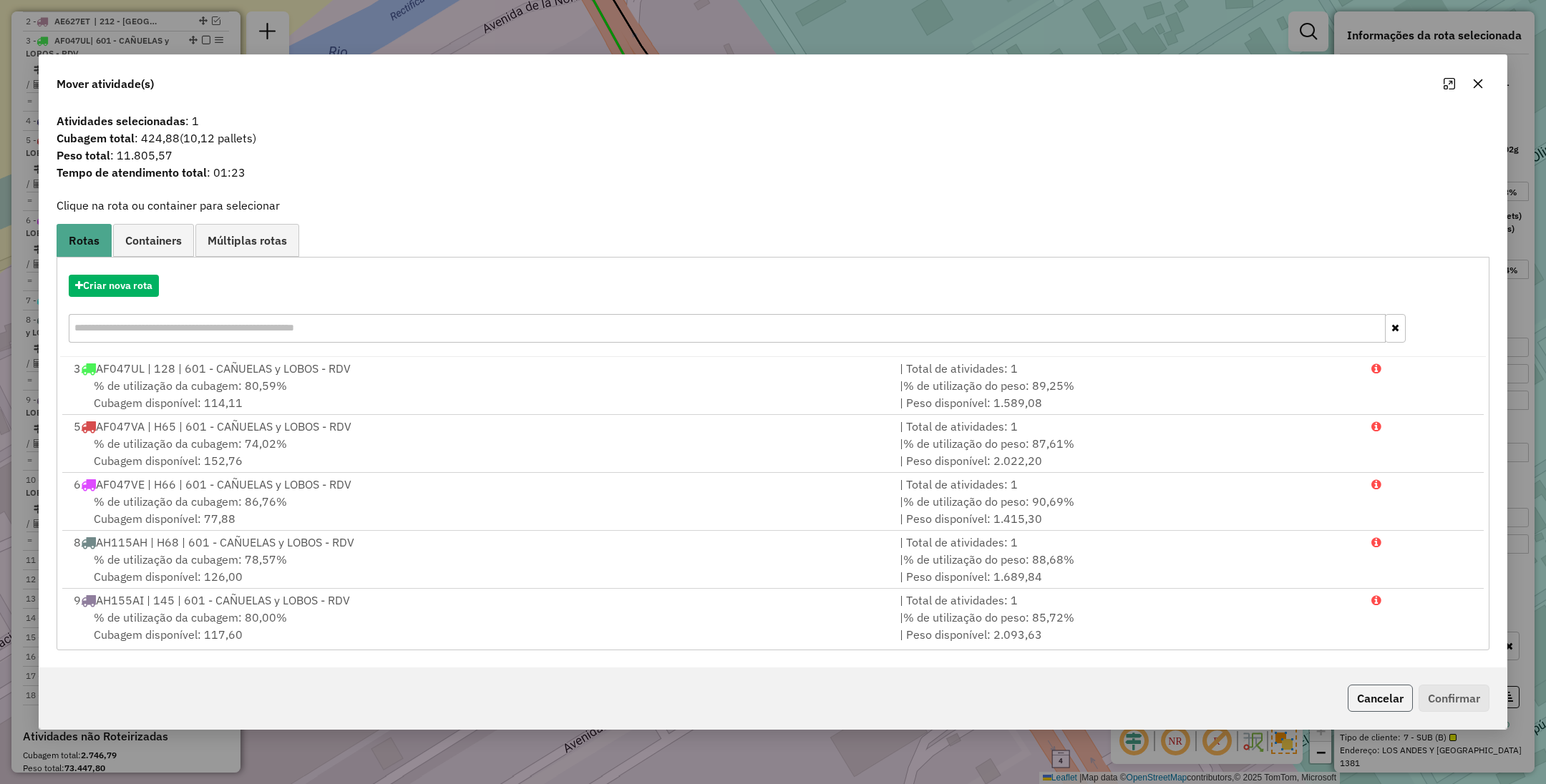
click at [1371, 700] on button "Cancelar" at bounding box center [1380, 698] width 65 height 28
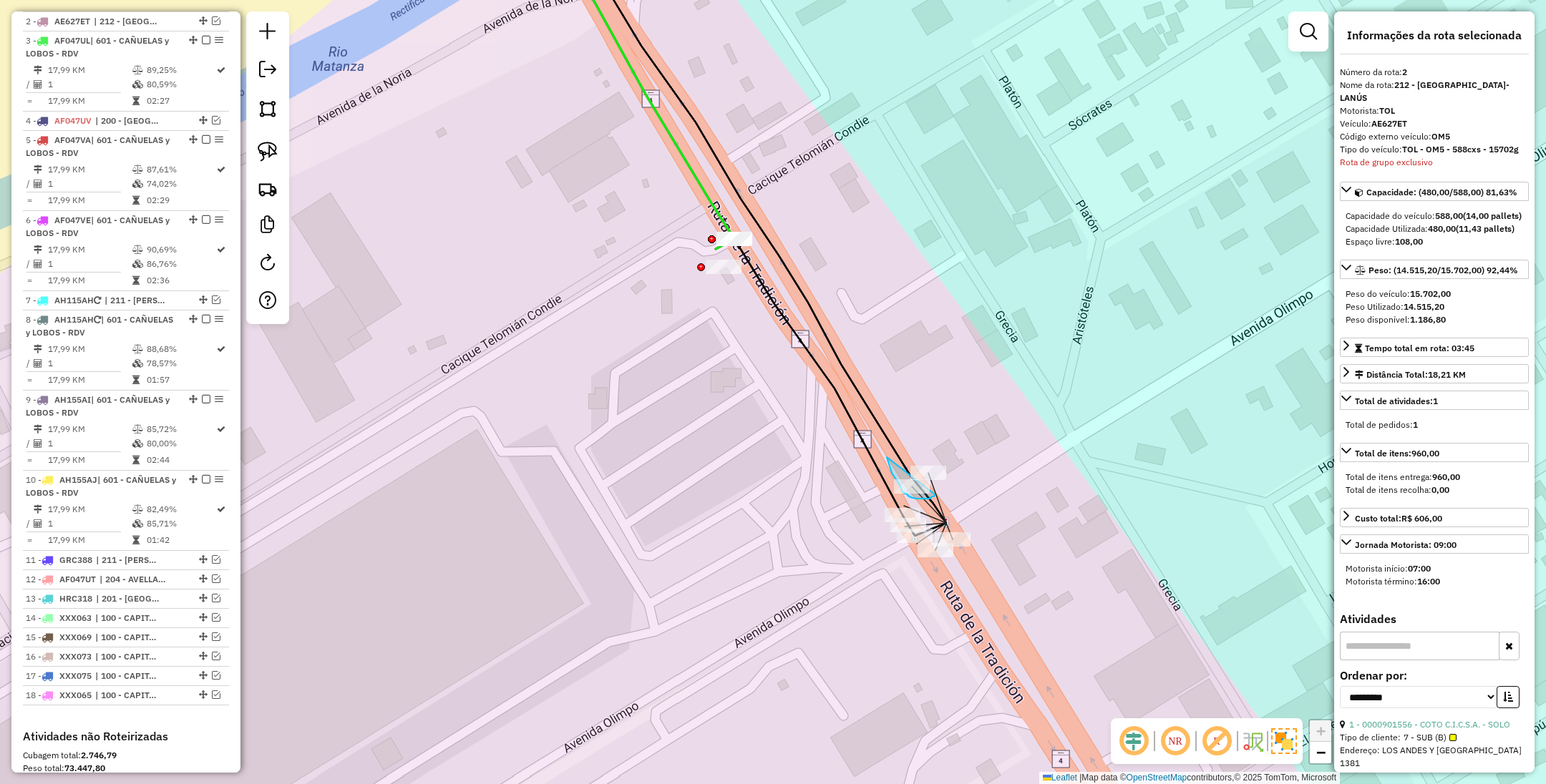
drag, startPoint x: 892, startPoint y: 473, endPoint x: 935, endPoint y: 494, distance: 47.9
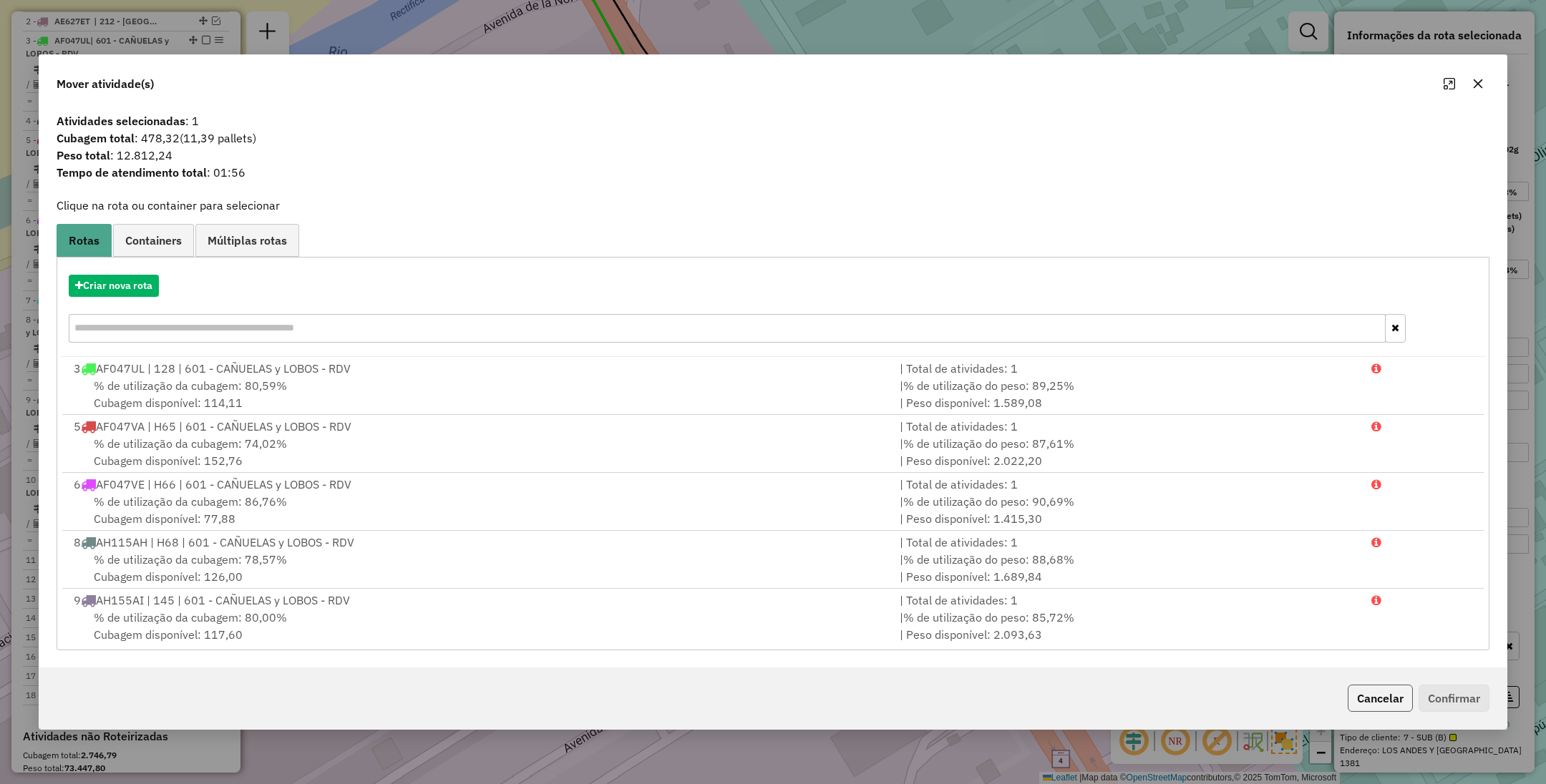
click at [1374, 696] on button "Cancelar" at bounding box center [1380, 698] width 65 height 28
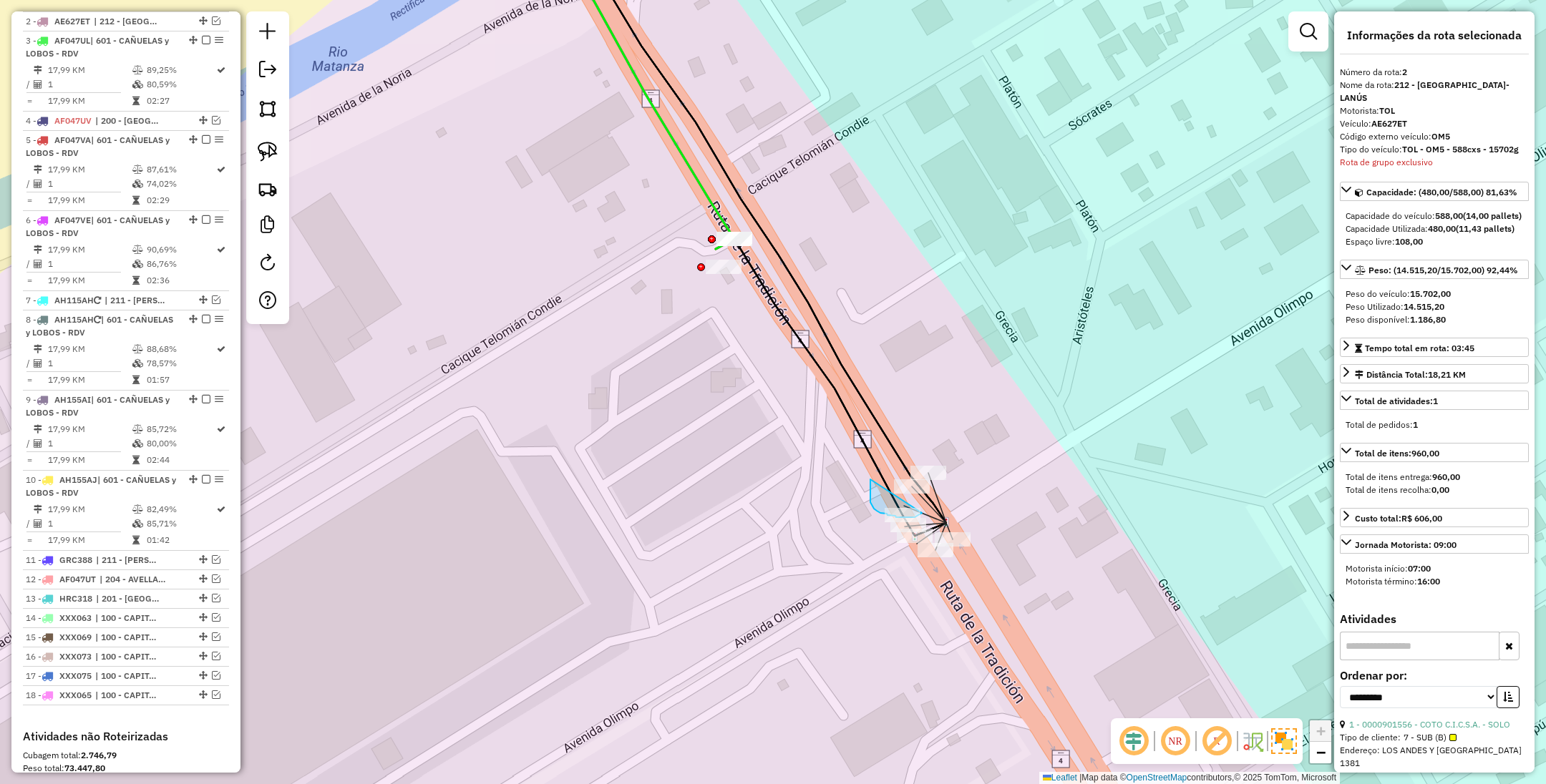
drag, startPoint x: 870, startPoint y: 479, endPoint x: 922, endPoint y: 513, distance: 62.1
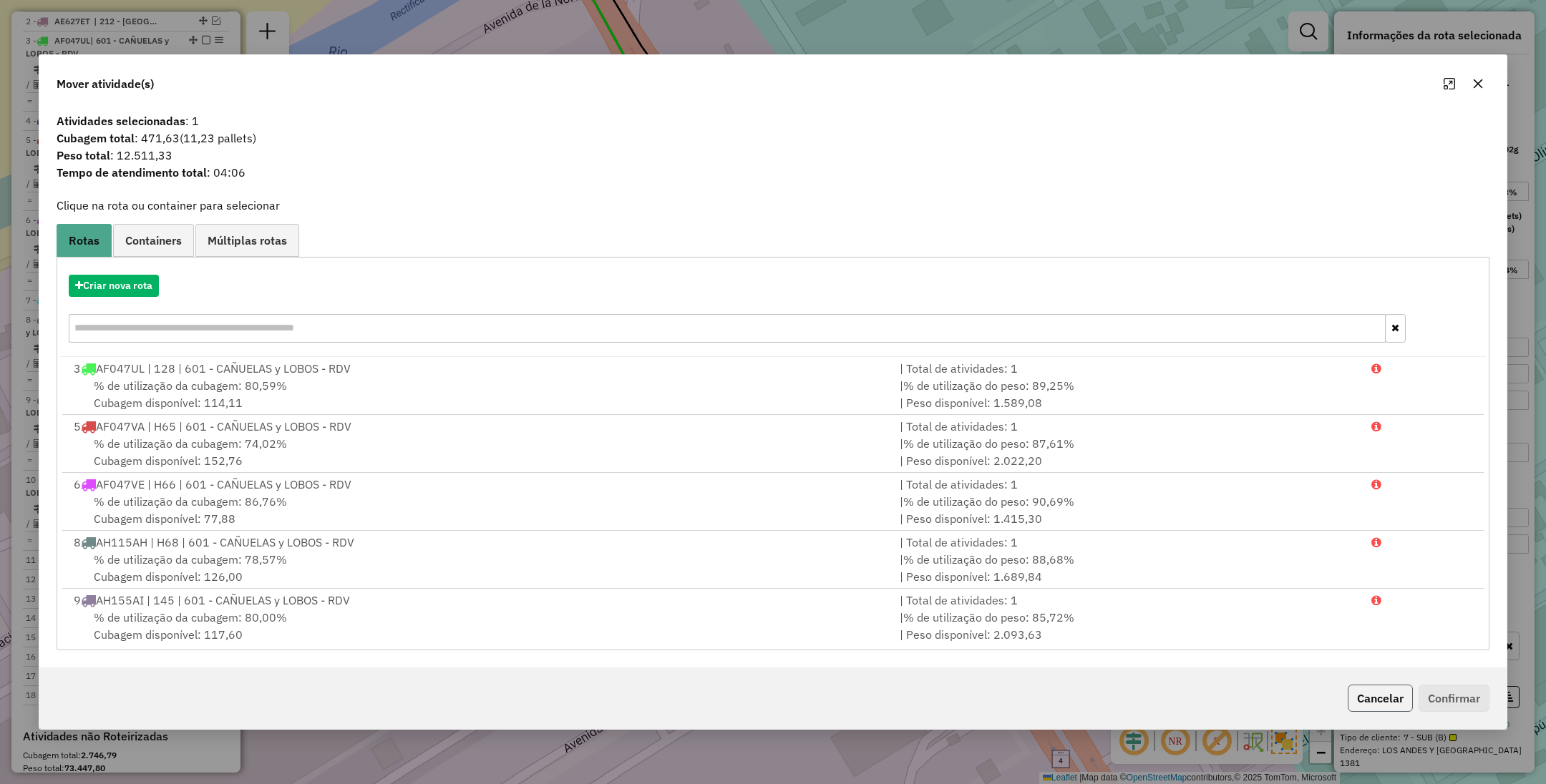
drag, startPoint x: 1394, startPoint y: 698, endPoint x: 1326, endPoint y: 653, distance: 81.5
click at [1392, 698] on button "Cancelar" at bounding box center [1380, 698] width 65 height 28
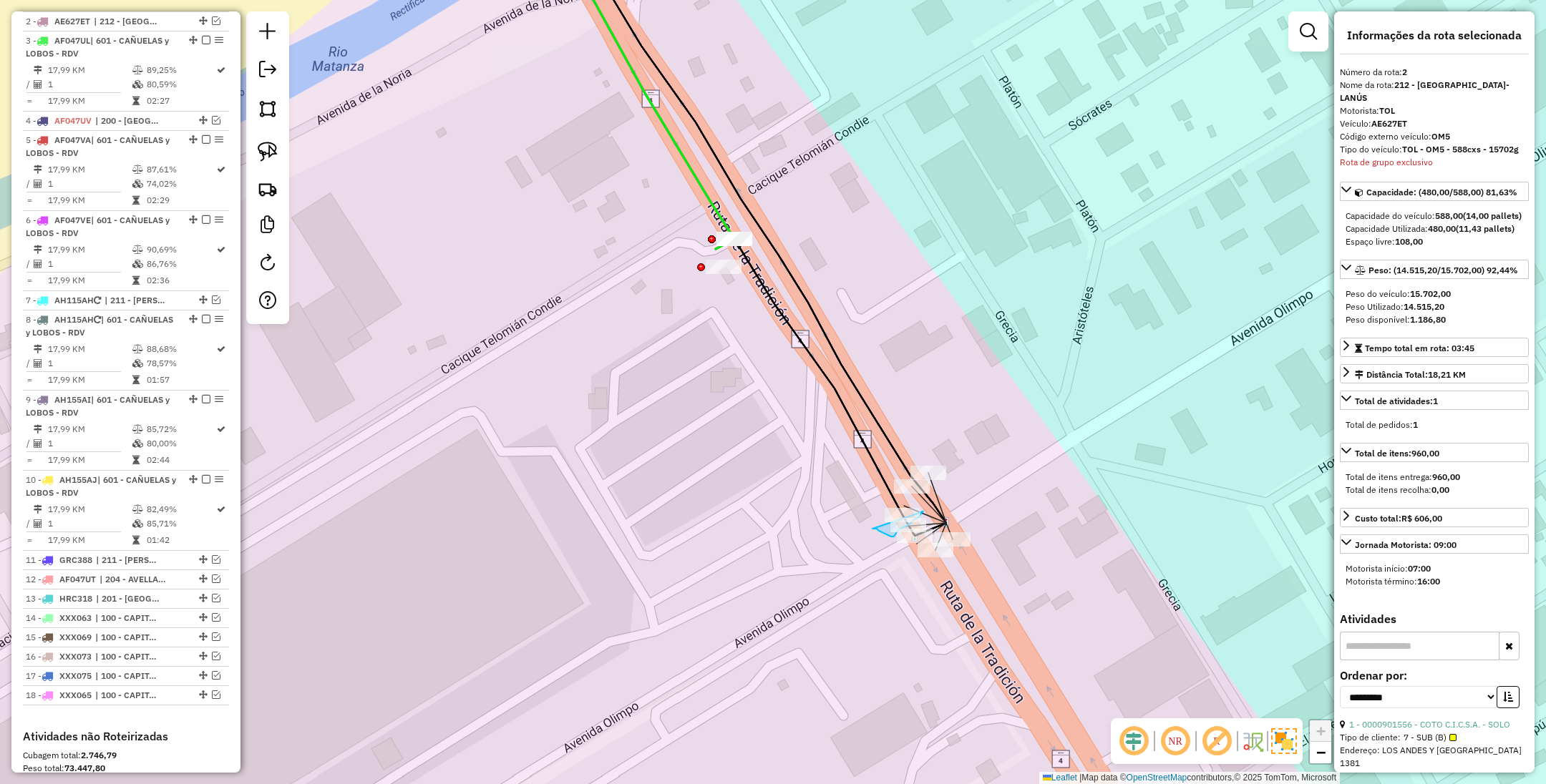
drag, startPoint x: 873, startPoint y: 529, endPoint x: 923, endPoint y: 511, distance: 53.1
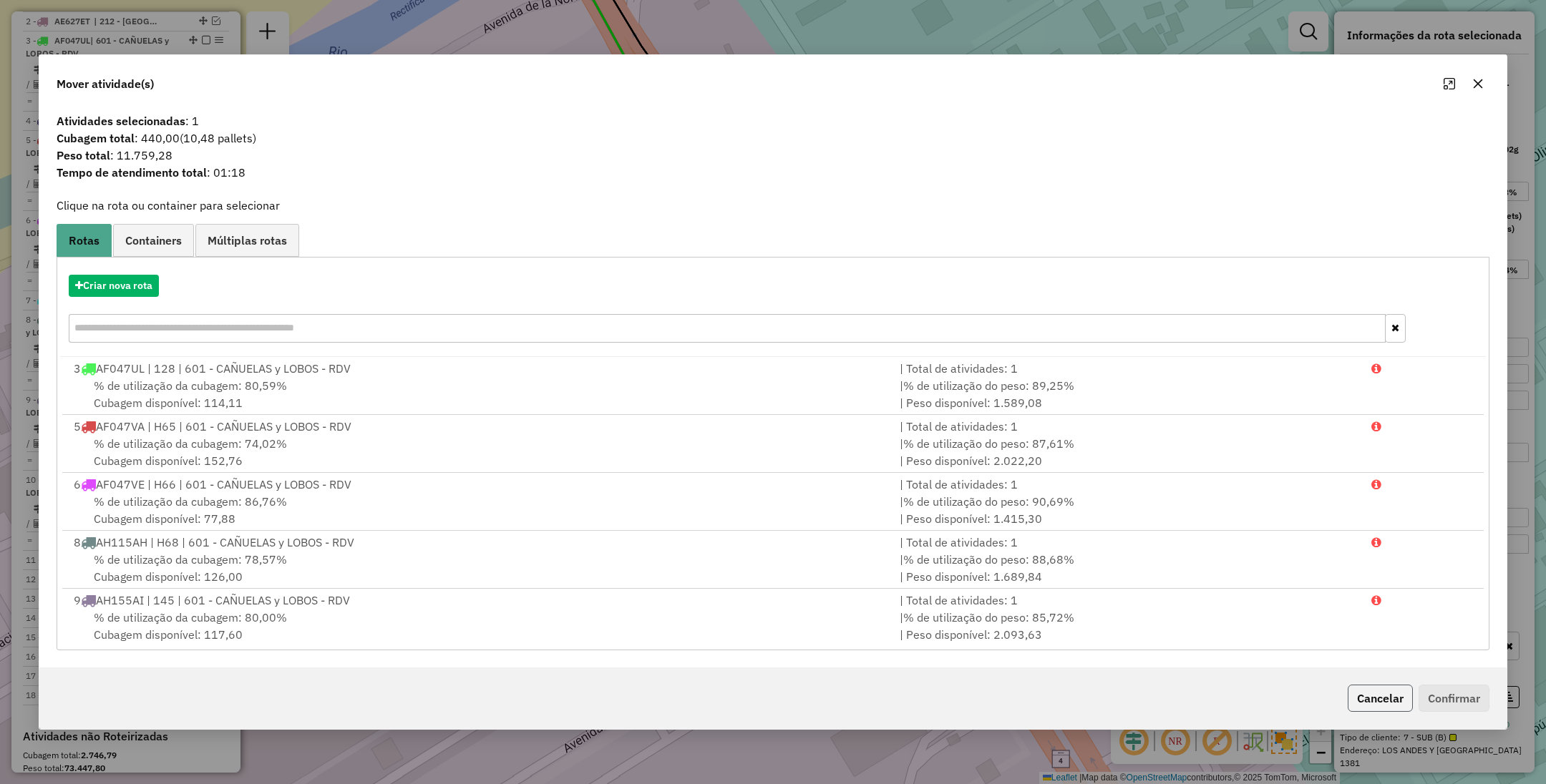
click at [1375, 700] on button "Cancelar" at bounding box center [1380, 698] width 65 height 28
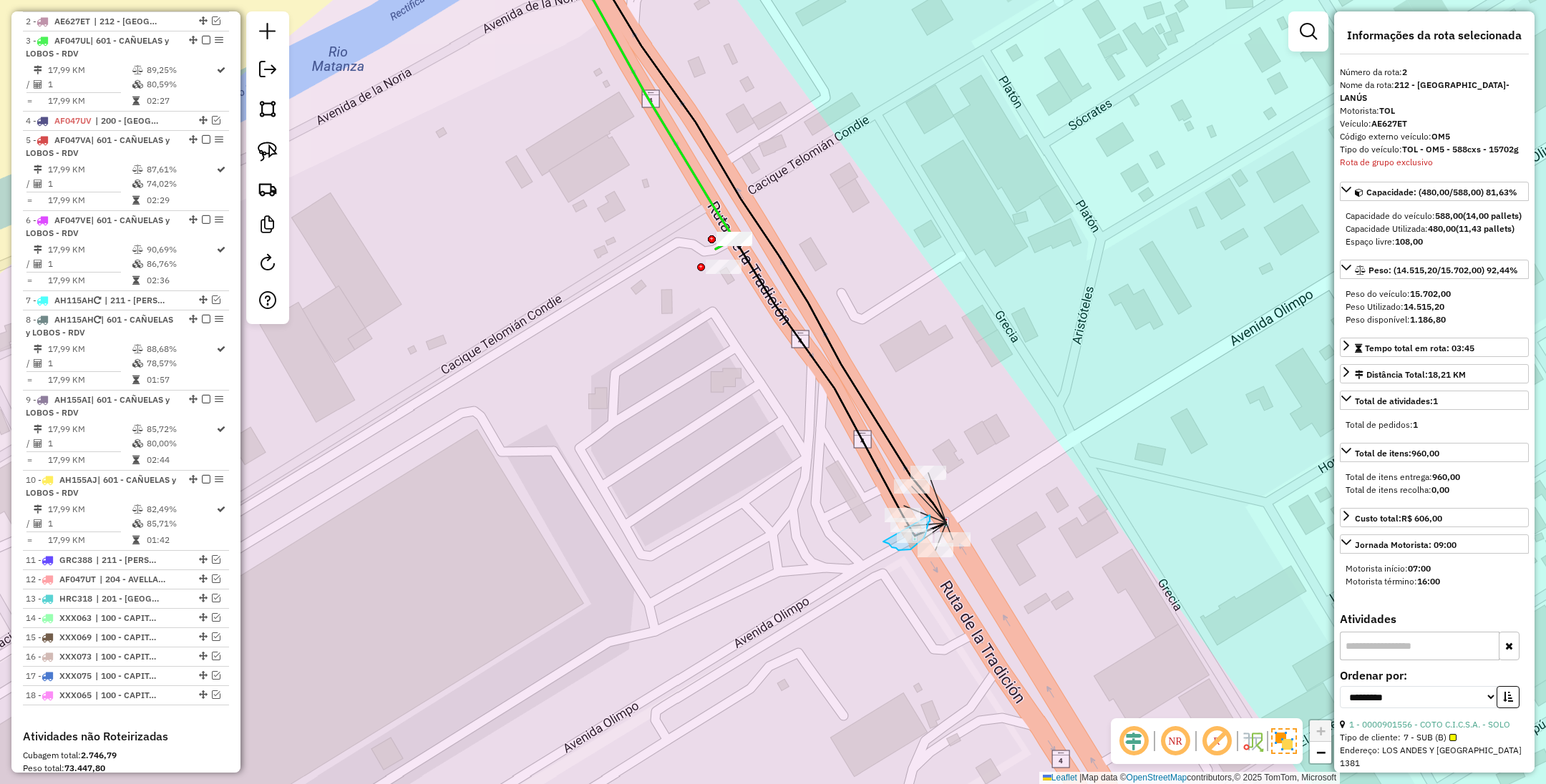
drag, startPoint x: 883, startPoint y: 541, endPoint x: 930, endPoint y: 513, distance: 54.7
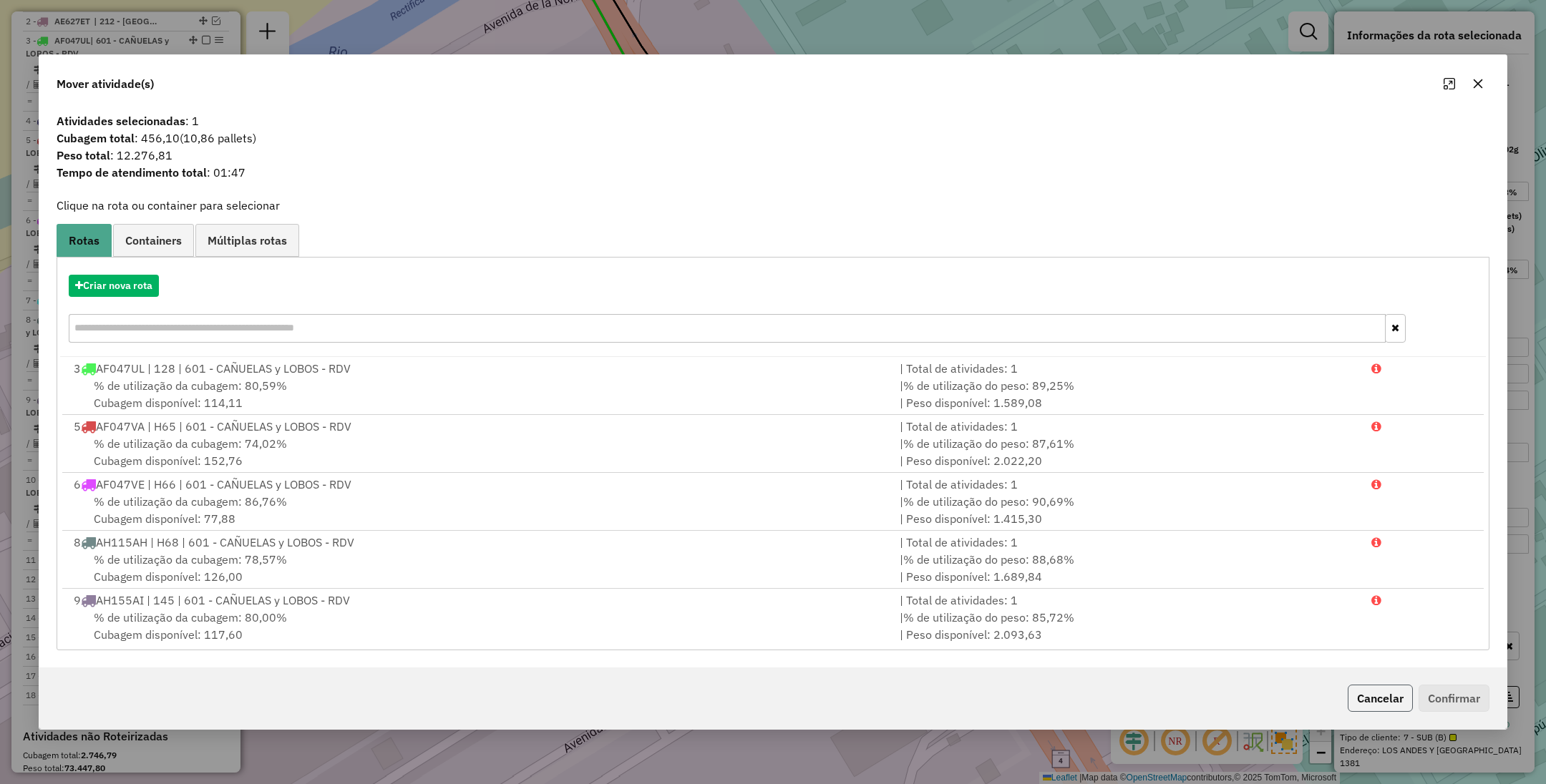
click at [1380, 709] on button "Cancelar" at bounding box center [1380, 698] width 65 height 28
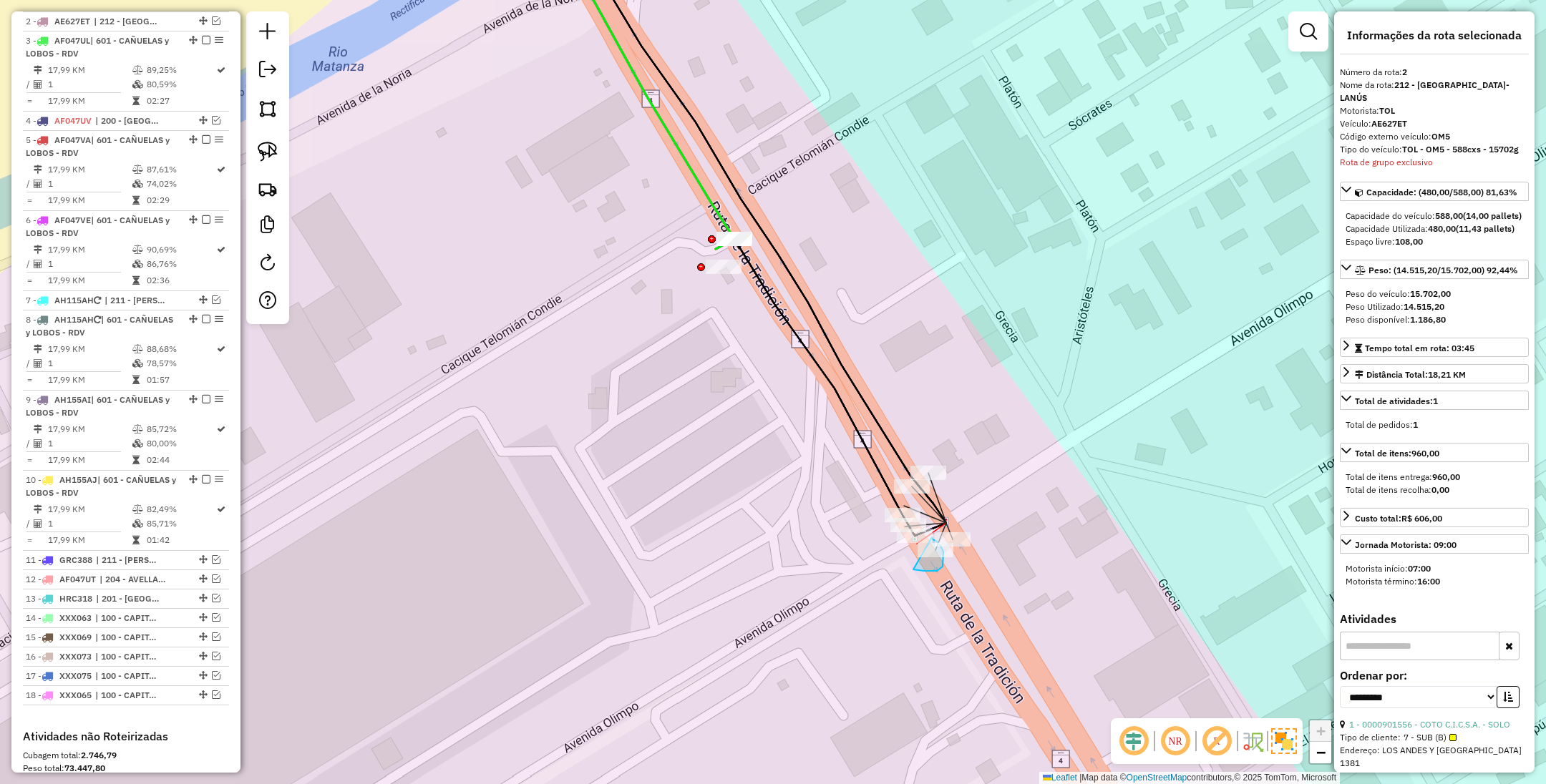
click at [932, 537] on div "Janela de atendimento Grade de atendimento Capacidade Transportadoras Veículos …" at bounding box center [773, 392] width 1546 height 784
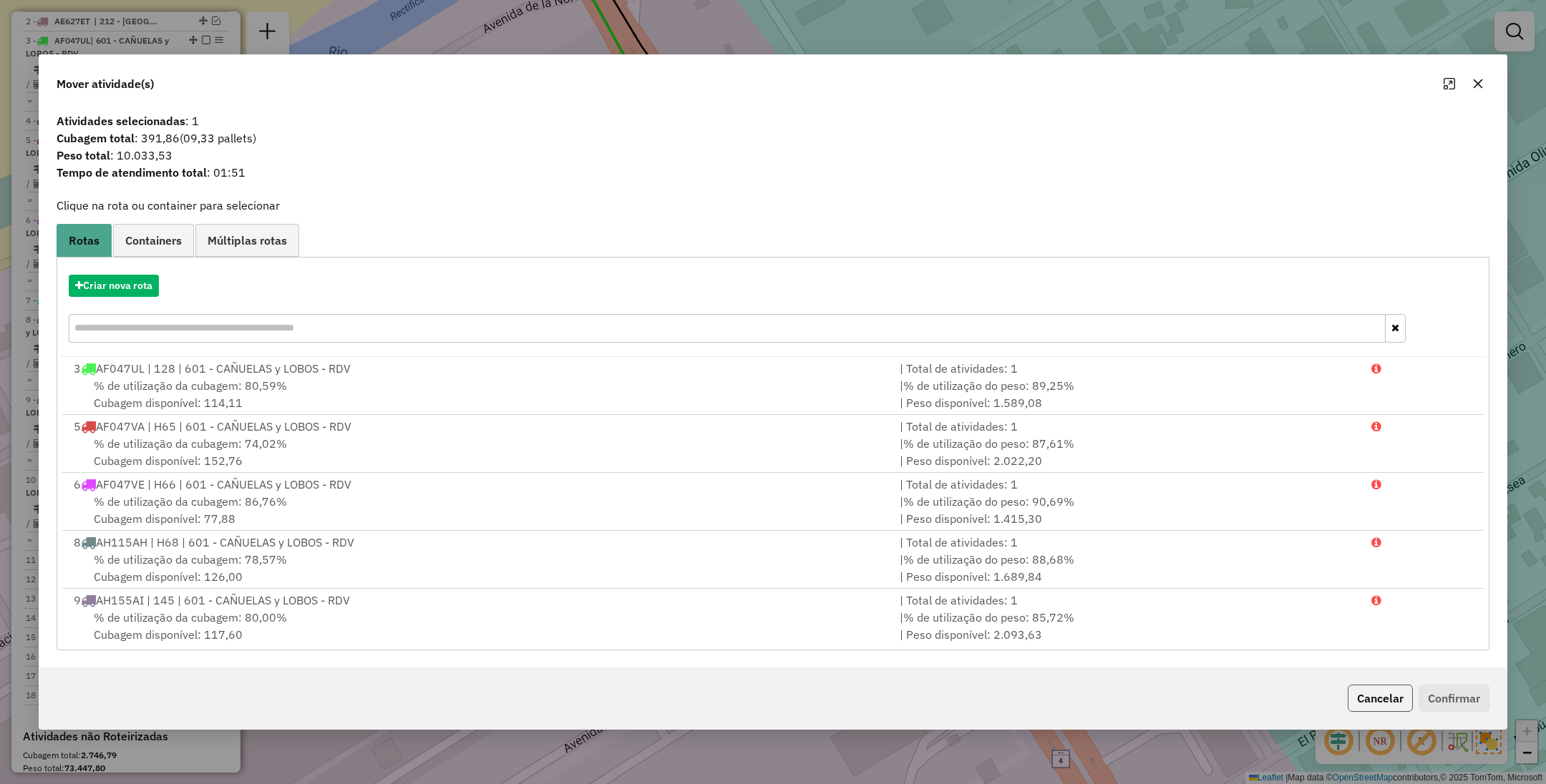
click at [1379, 698] on button "Cancelar" at bounding box center [1380, 698] width 65 height 28
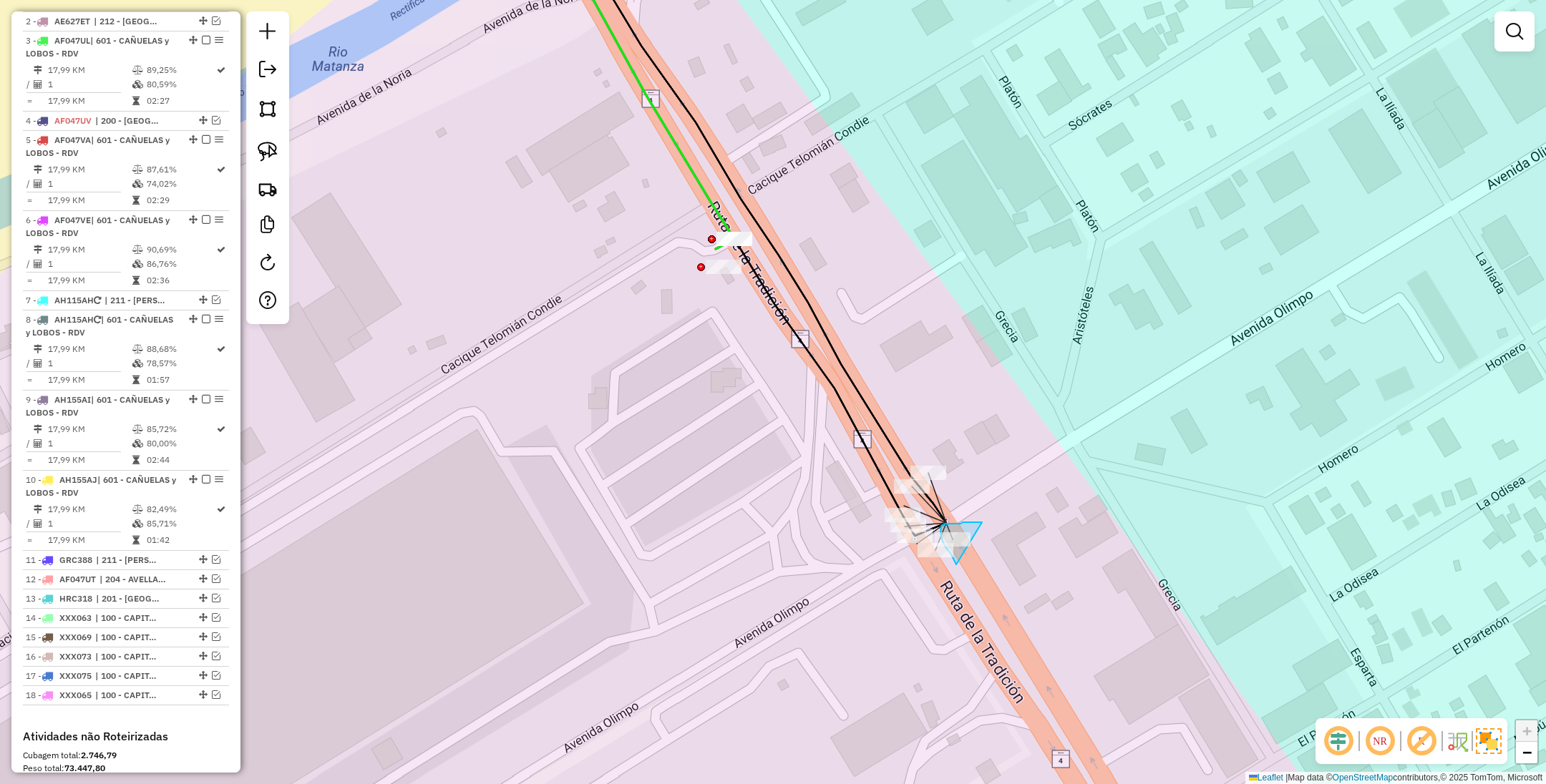
drag, startPoint x: 975, startPoint y: 522, endPoint x: 985, endPoint y: 579, distance: 57.9
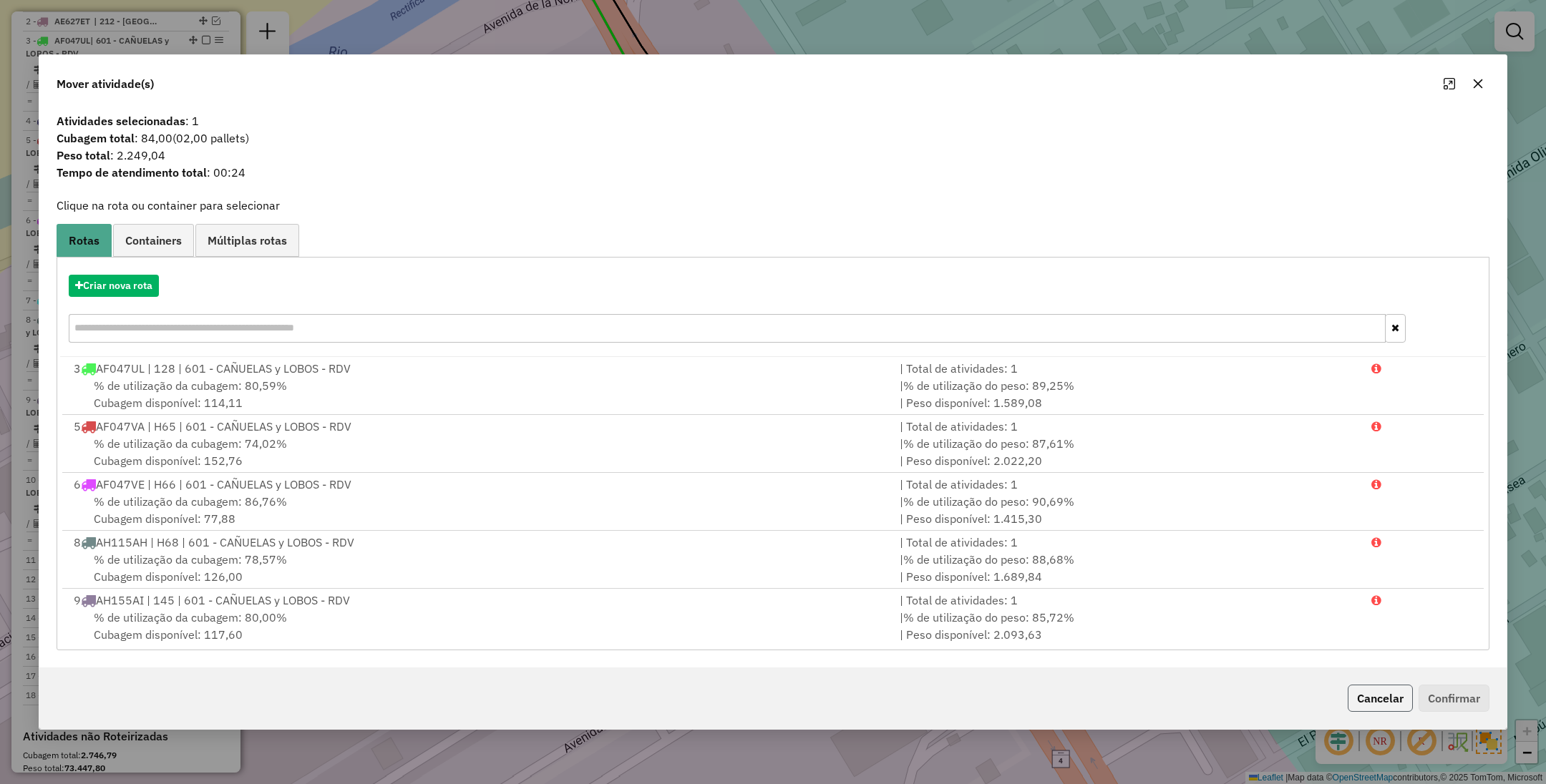
click at [1396, 704] on button "Cancelar" at bounding box center [1380, 698] width 65 height 28
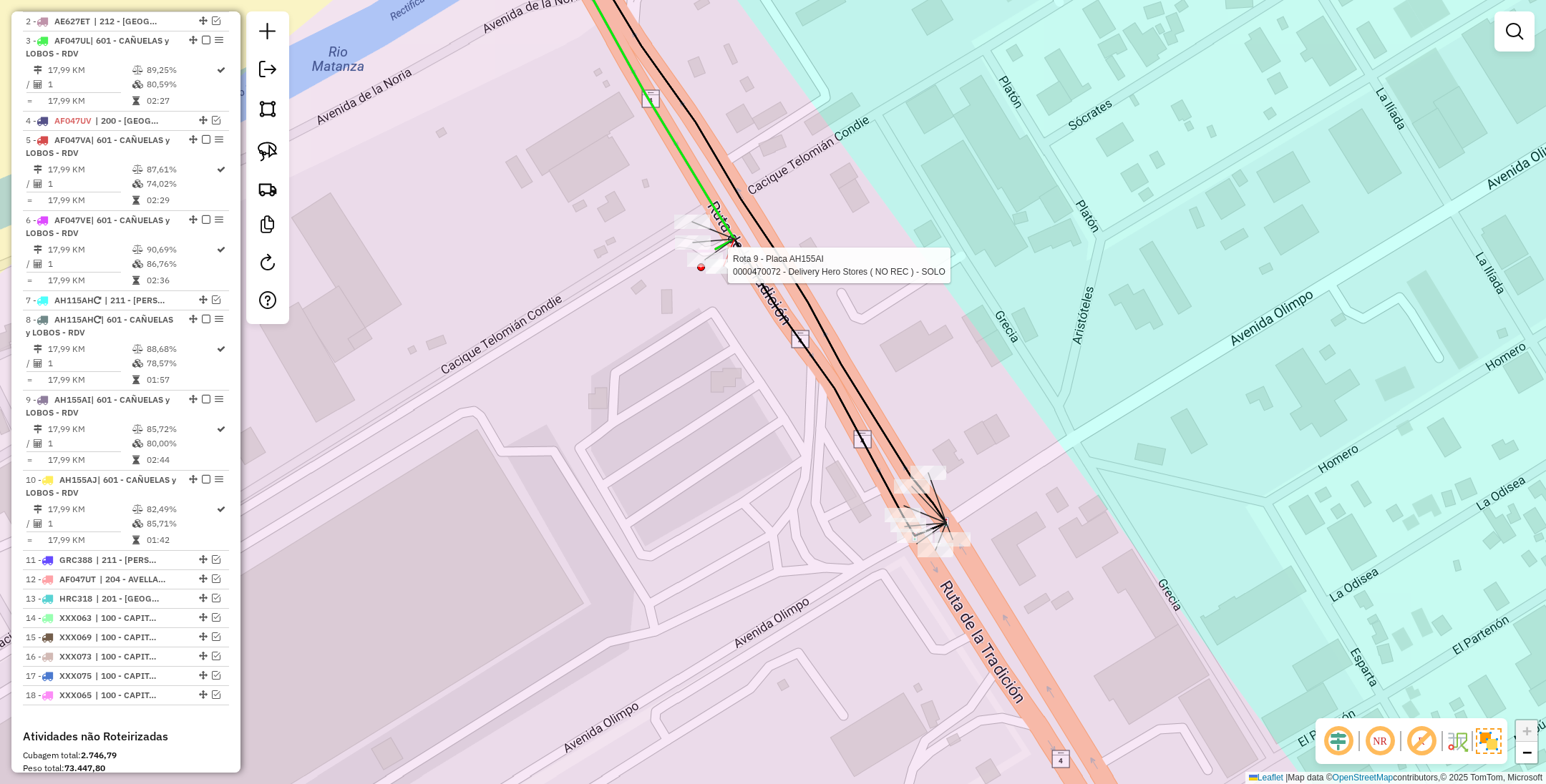
select select "**********"
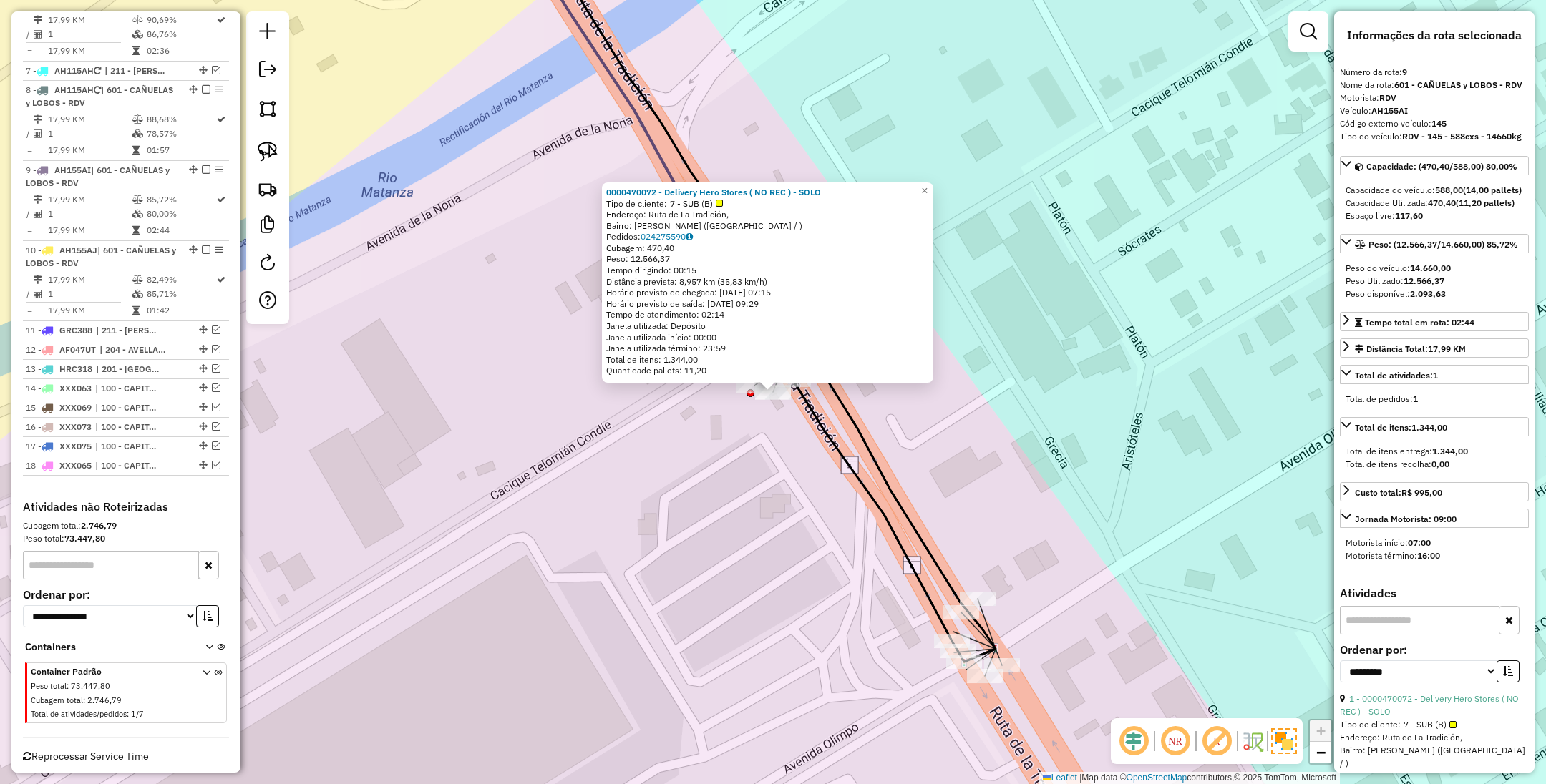
scroll to position [827, 0]
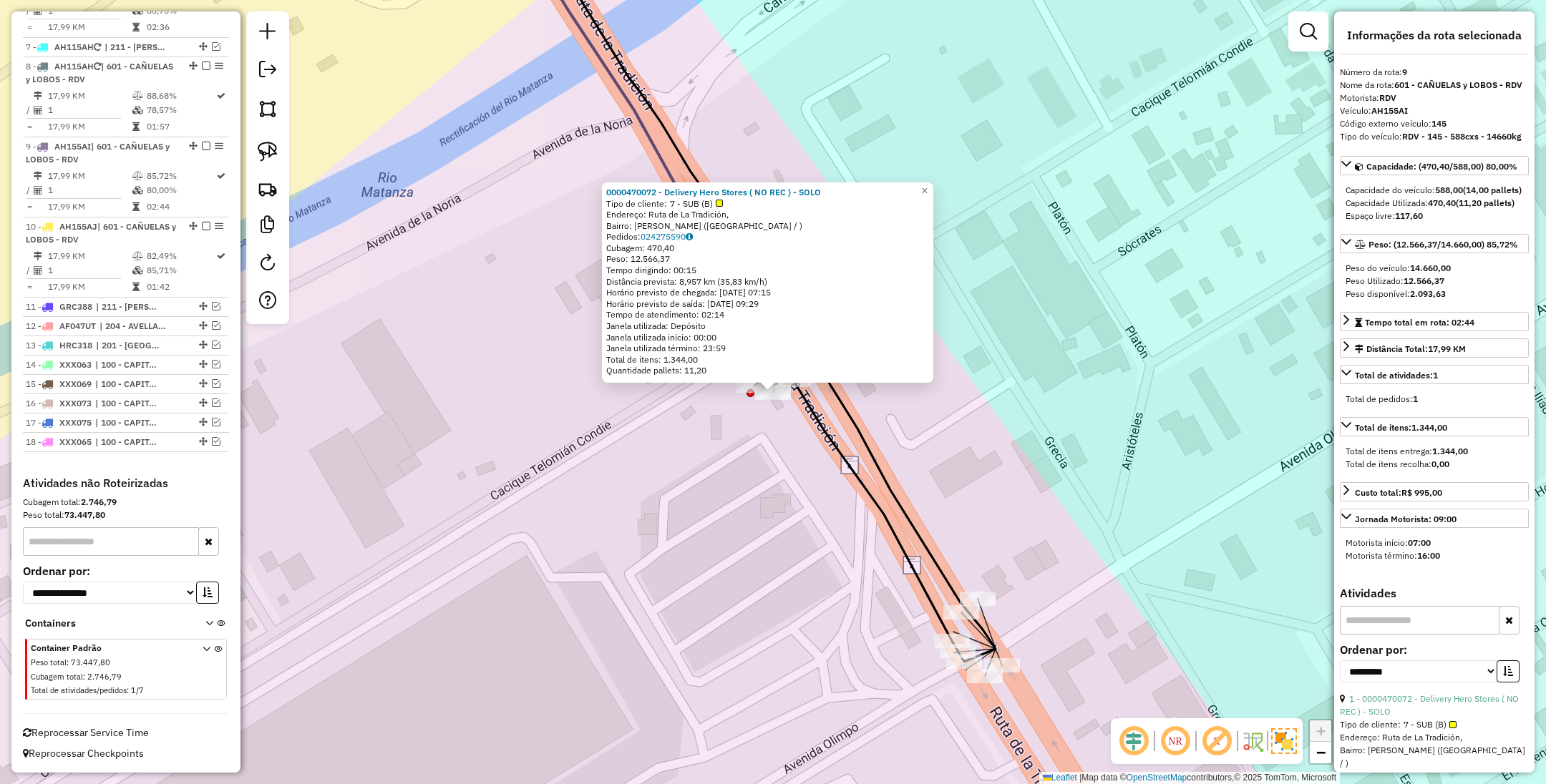
click at [944, 187] on div "0000470072 - Delivery Hero Stores ( NO REC ) - SOLO Tipo de cliente: 7 - SUB (B…" at bounding box center [773, 392] width 1546 height 784
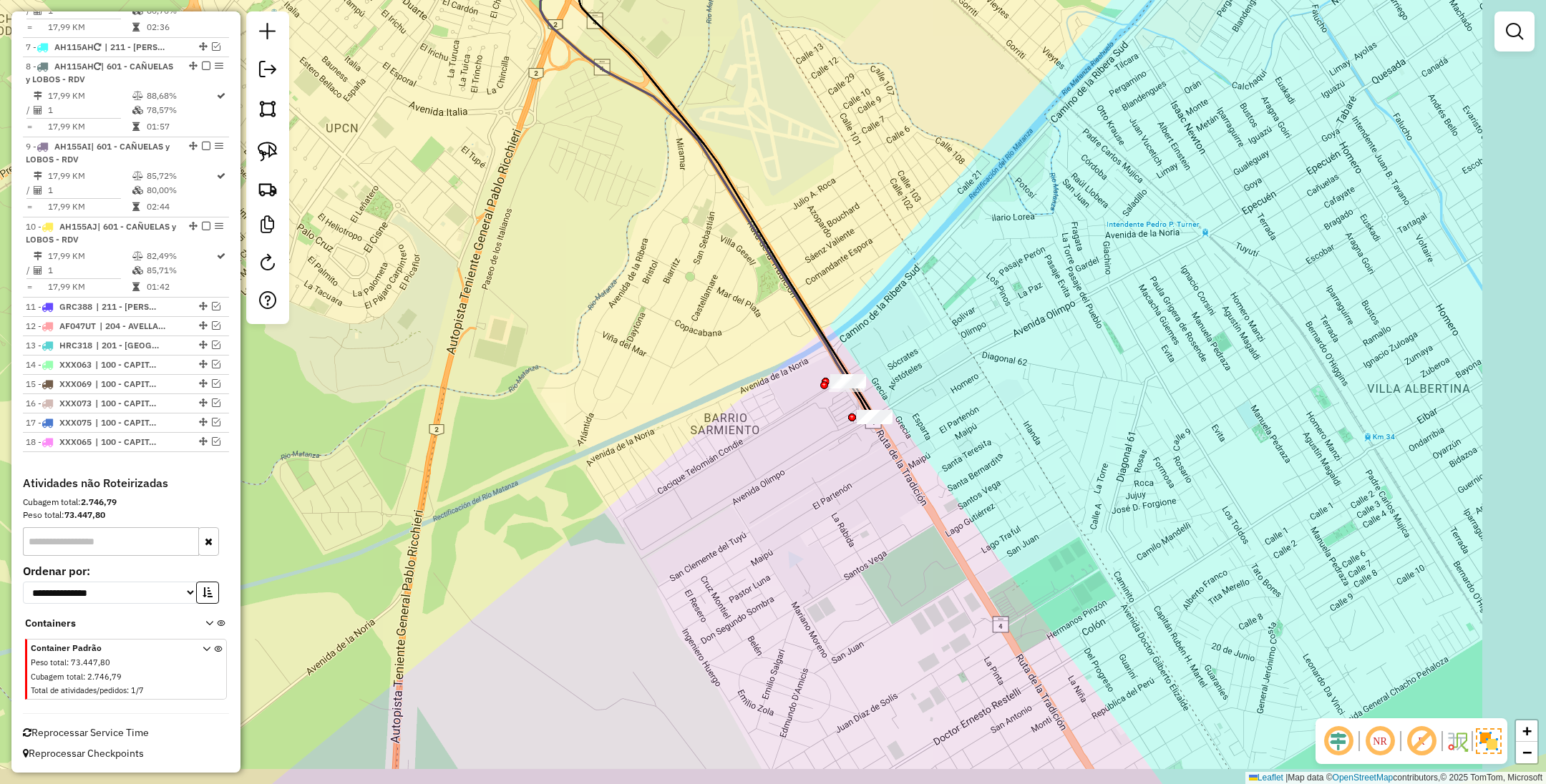
drag, startPoint x: 1006, startPoint y: 524, endPoint x: 924, endPoint y: 533, distance: 82.5
click at [926, 531] on div "Janela de atendimento Grade de atendimento Capacidade Transportadoras Veículos …" at bounding box center [773, 392] width 1546 height 784
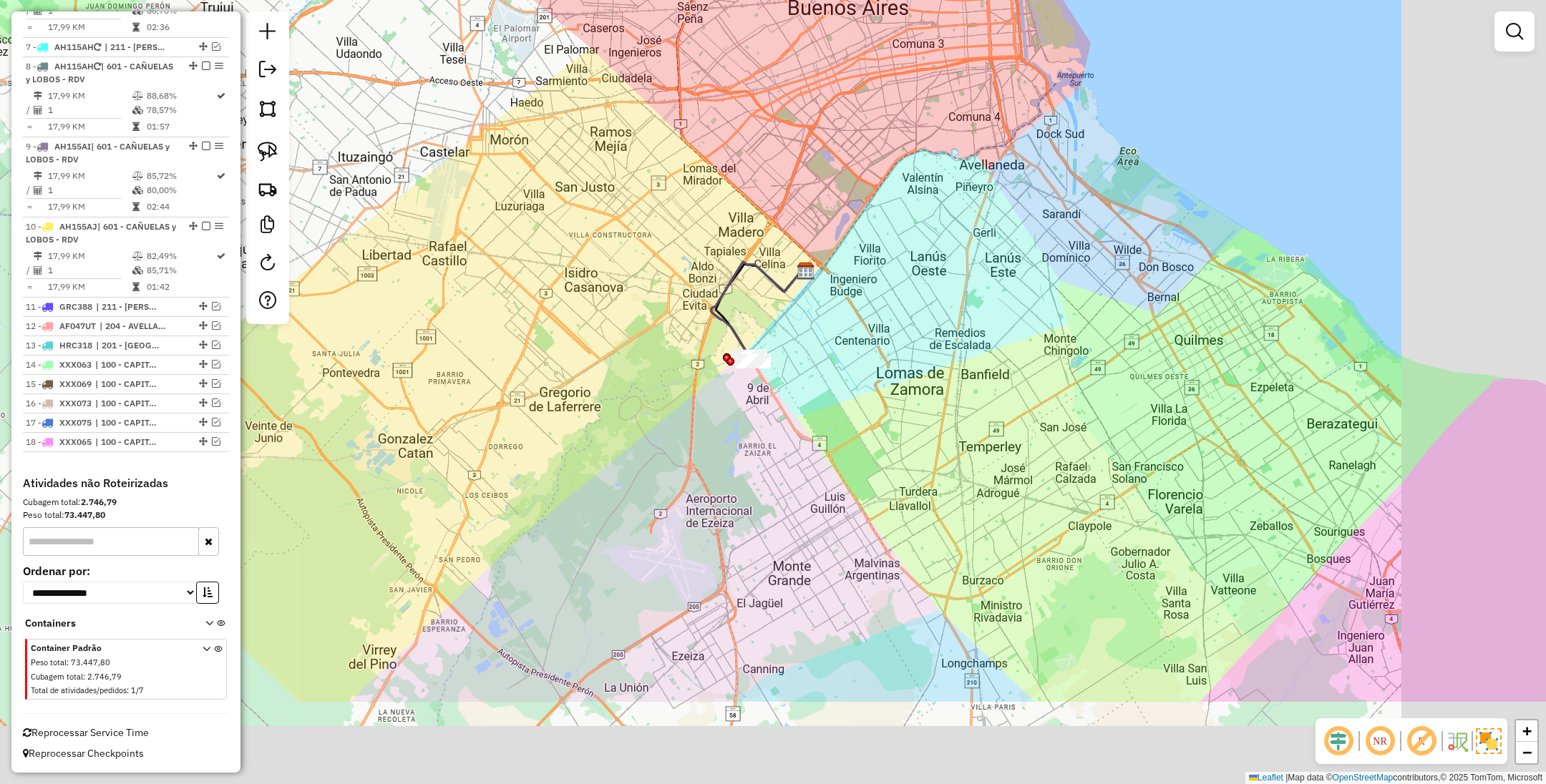
drag, startPoint x: 873, startPoint y: 533, endPoint x: 801, endPoint y: 417, distance: 136.5
click at [801, 417] on div "Janela de atendimento Grade de atendimento Capacidade Transportadoras Veículos …" at bounding box center [773, 392] width 1546 height 784
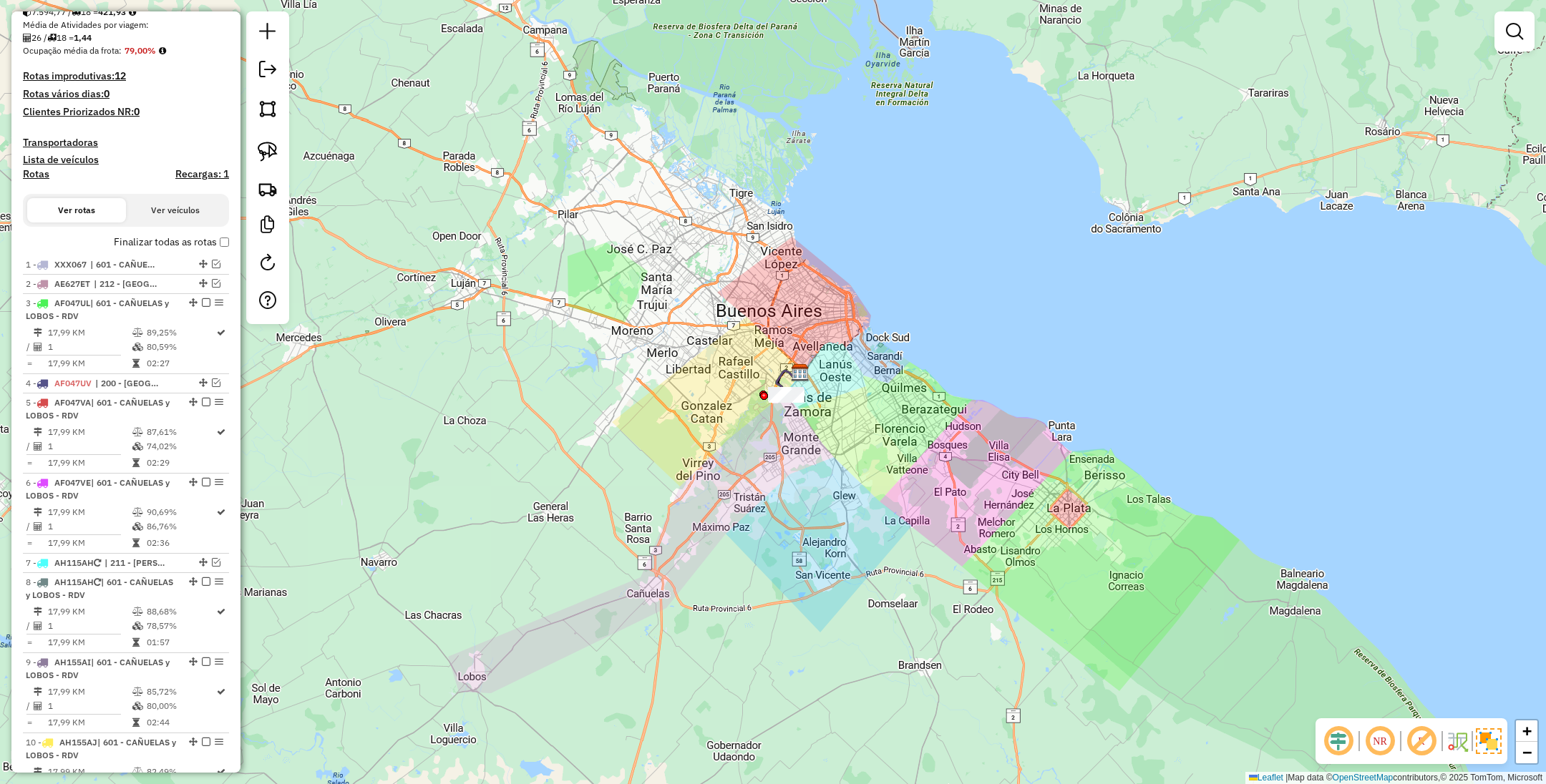
scroll to position [291, 0]
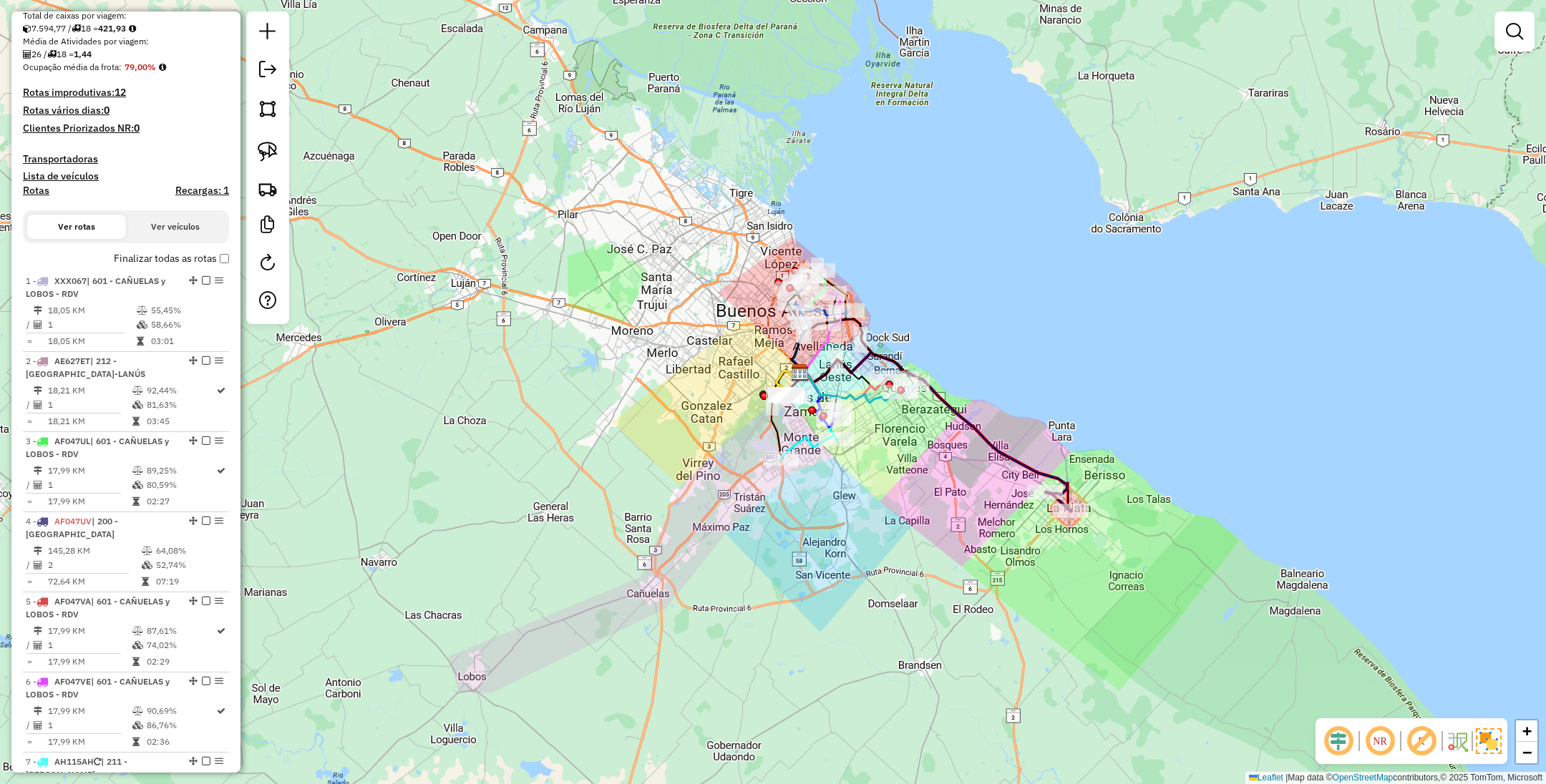
click at [31, 188] on h4 "Rotas" at bounding box center [36, 190] width 27 height 12
select select
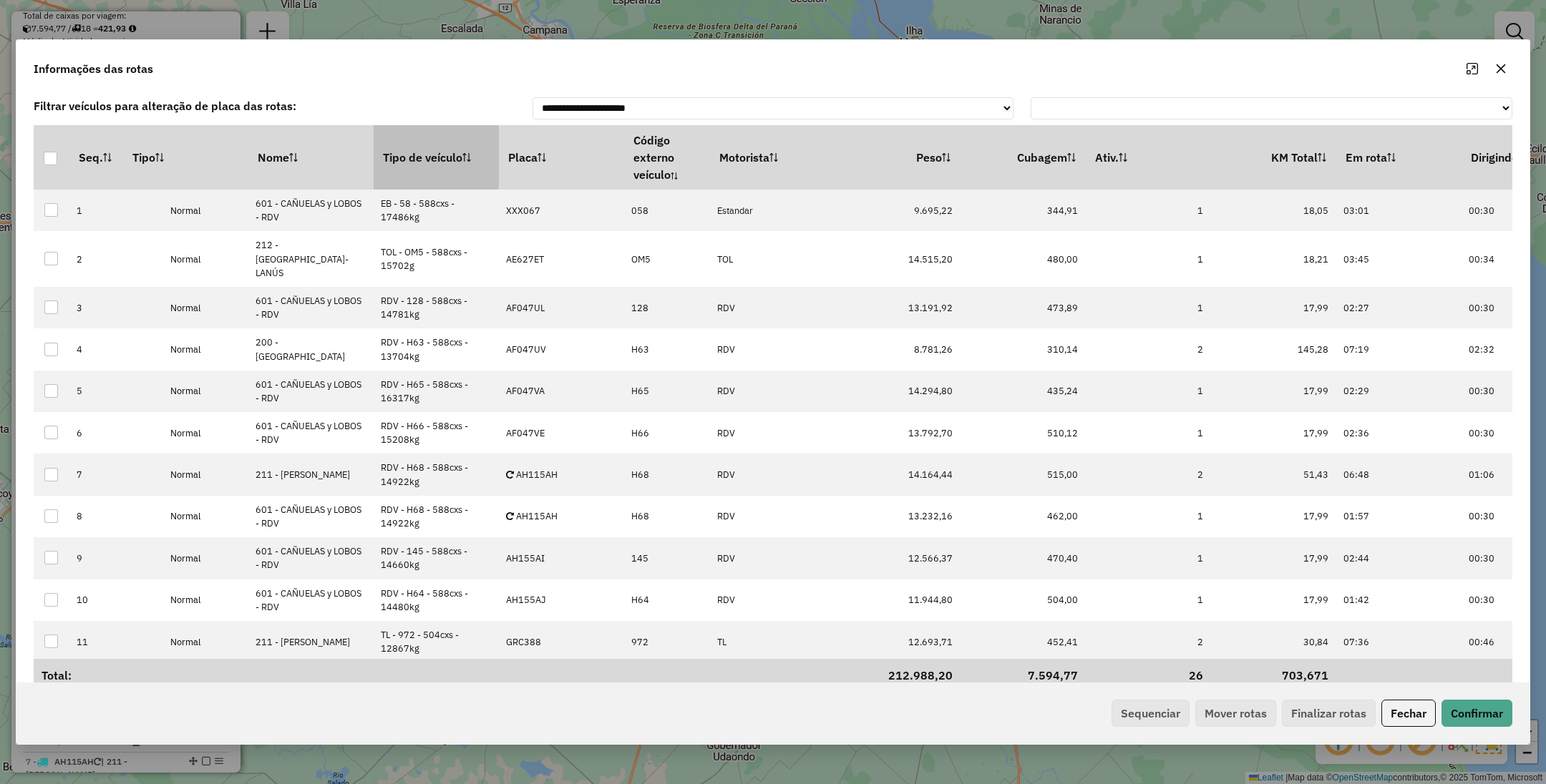
click at [434, 158] on th "Tipo de veículo" at bounding box center [436, 158] width 125 height 65
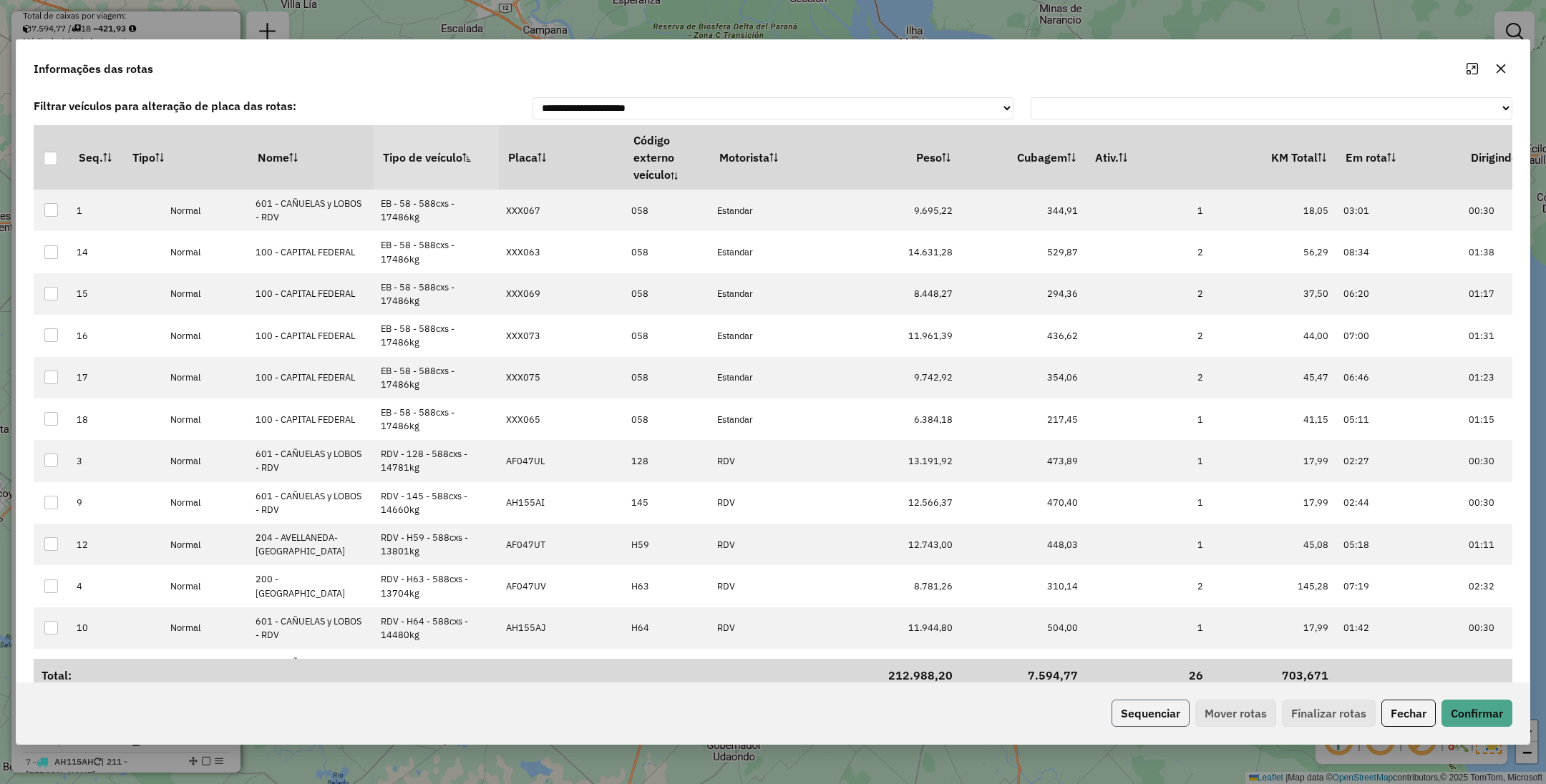
click at [1145, 712] on button "Sequenciar" at bounding box center [1150, 713] width 78 height 28
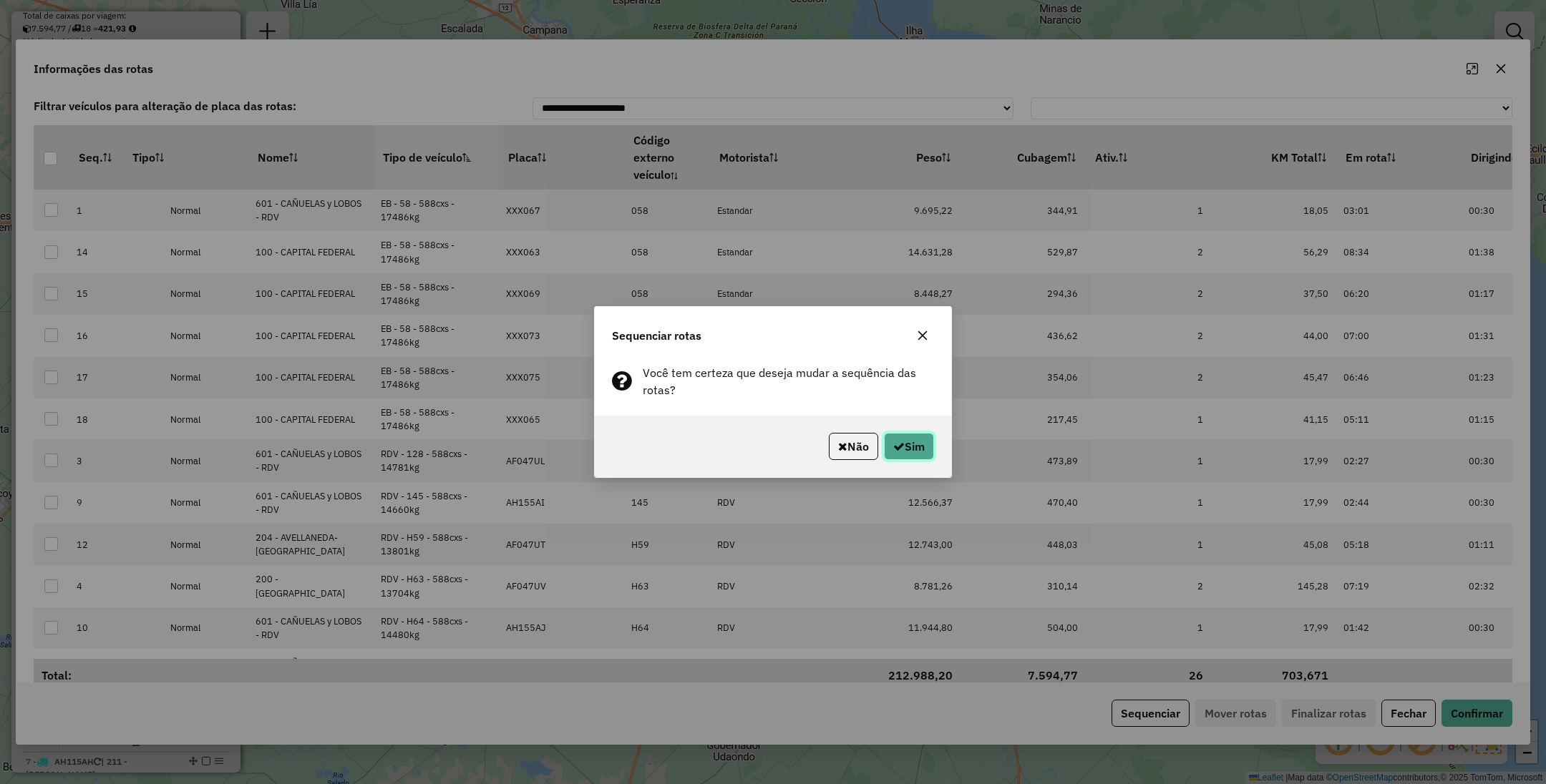
click at [911, 447] on button "Sim" at bounding box center [909, 446] width 50 height 28
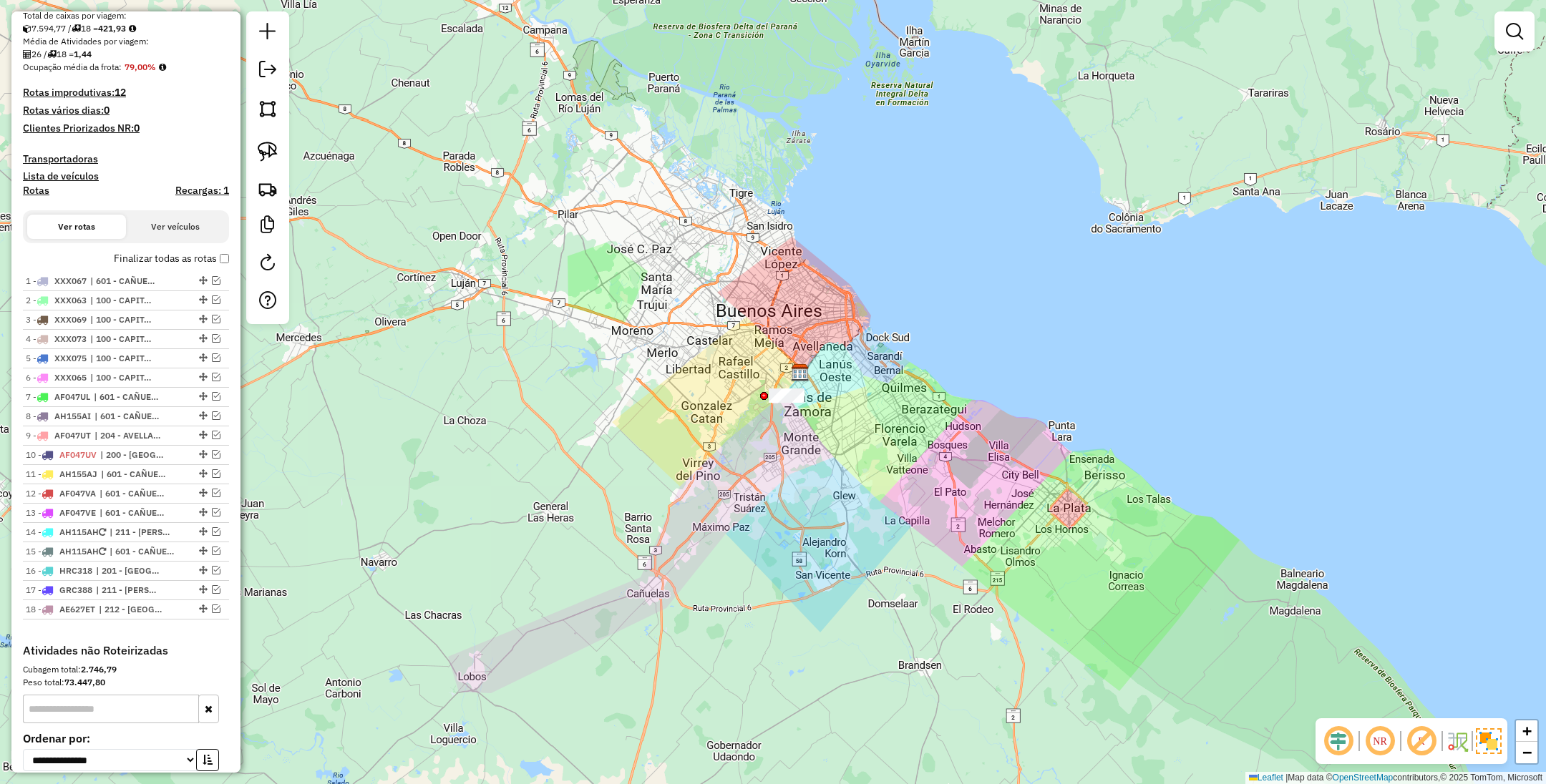
click at [62, 158] on h4 "Transportadoras" at bounding box center [126, 158] width 207 height 12
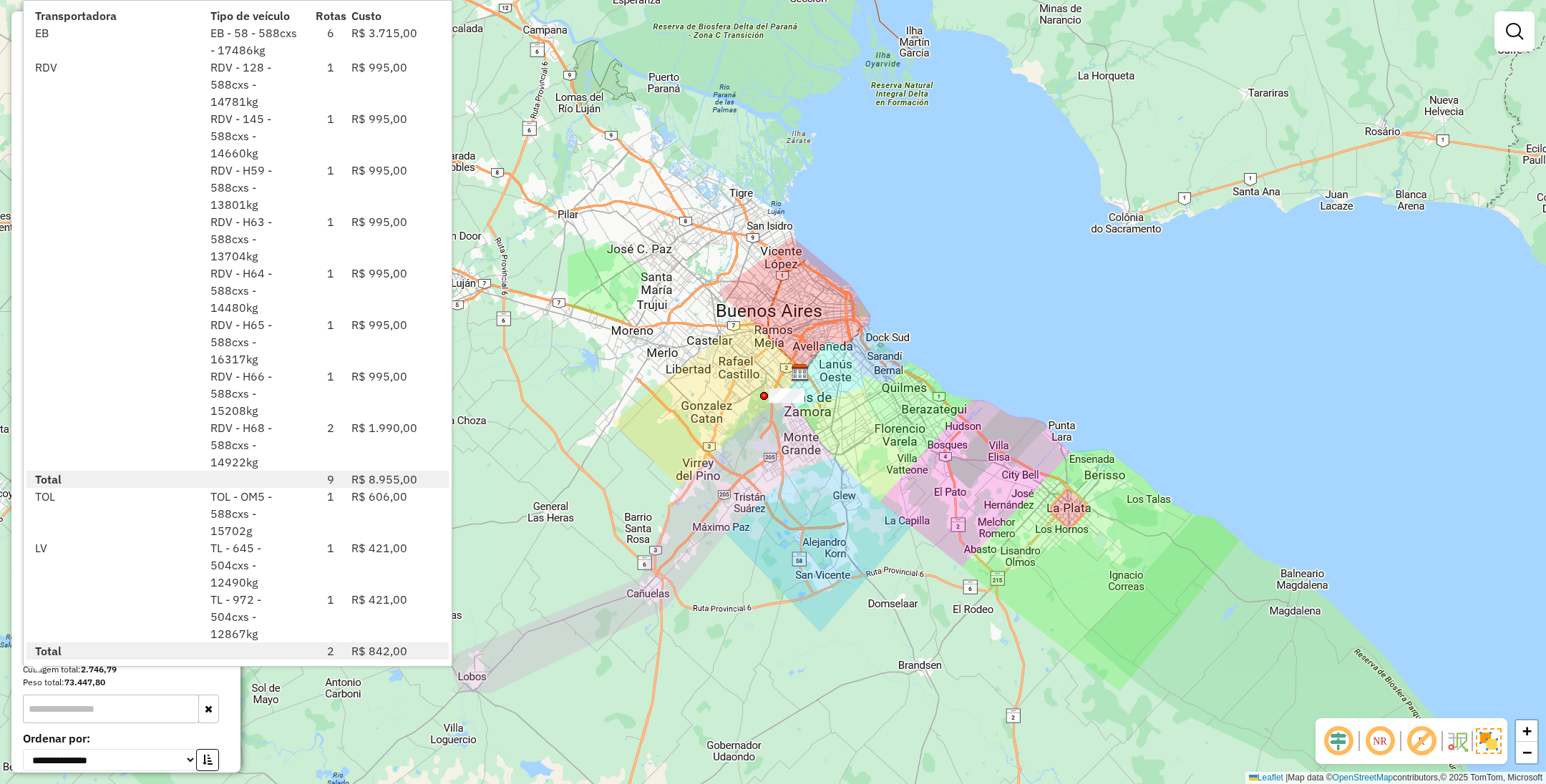
click at [831, 269] on div "Janela de atendimento Grade de atendimento Capacidade Transportadoras Veículos …" at bounding box center [773, 392] width 1546 height 784
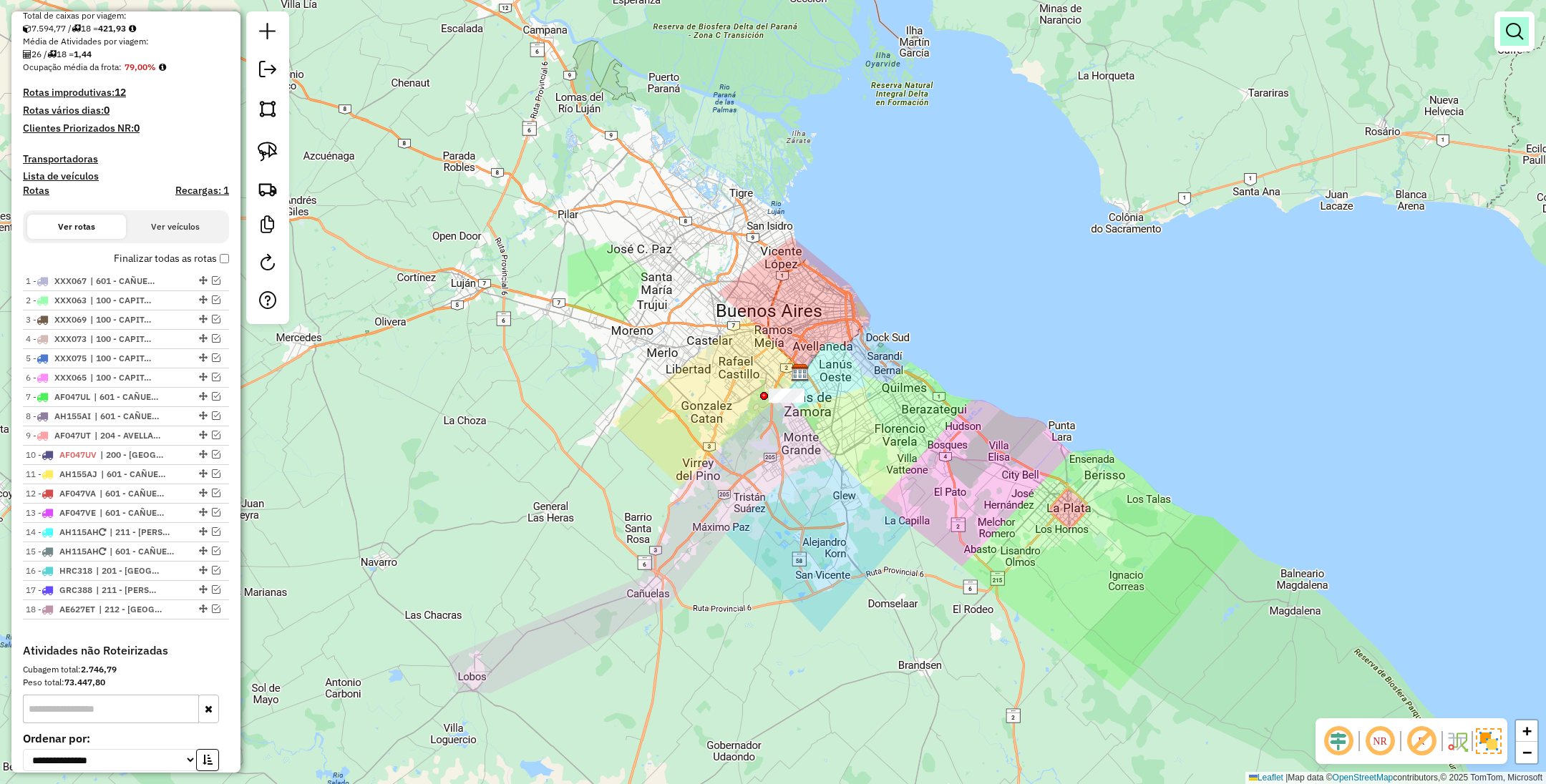
click at [1512, 31] on em at bounding box center [1514, 32] width 17 height 17
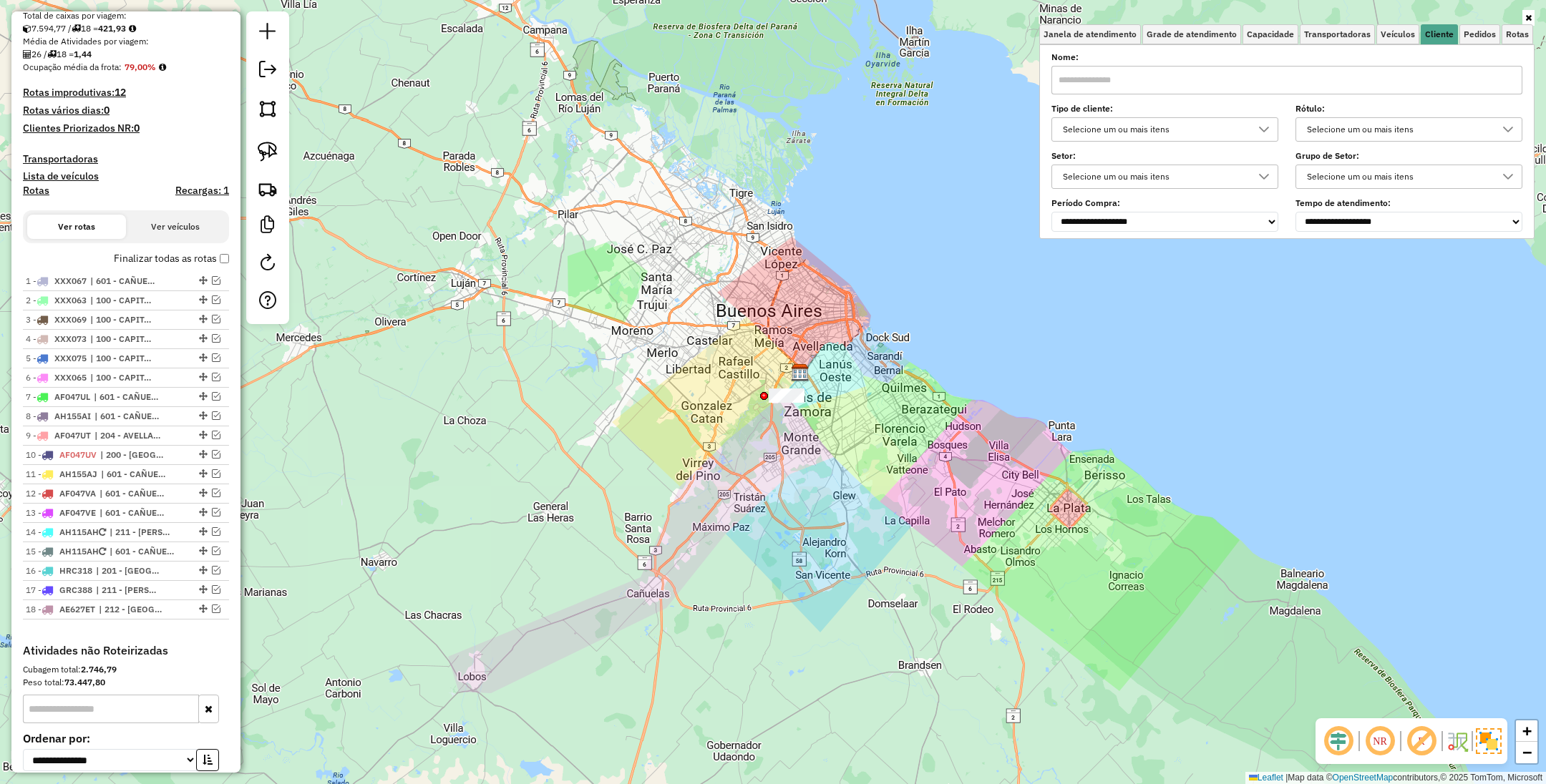
click at [1529, 16] on icon at bounding box center [1529, 17] width 6 height 9
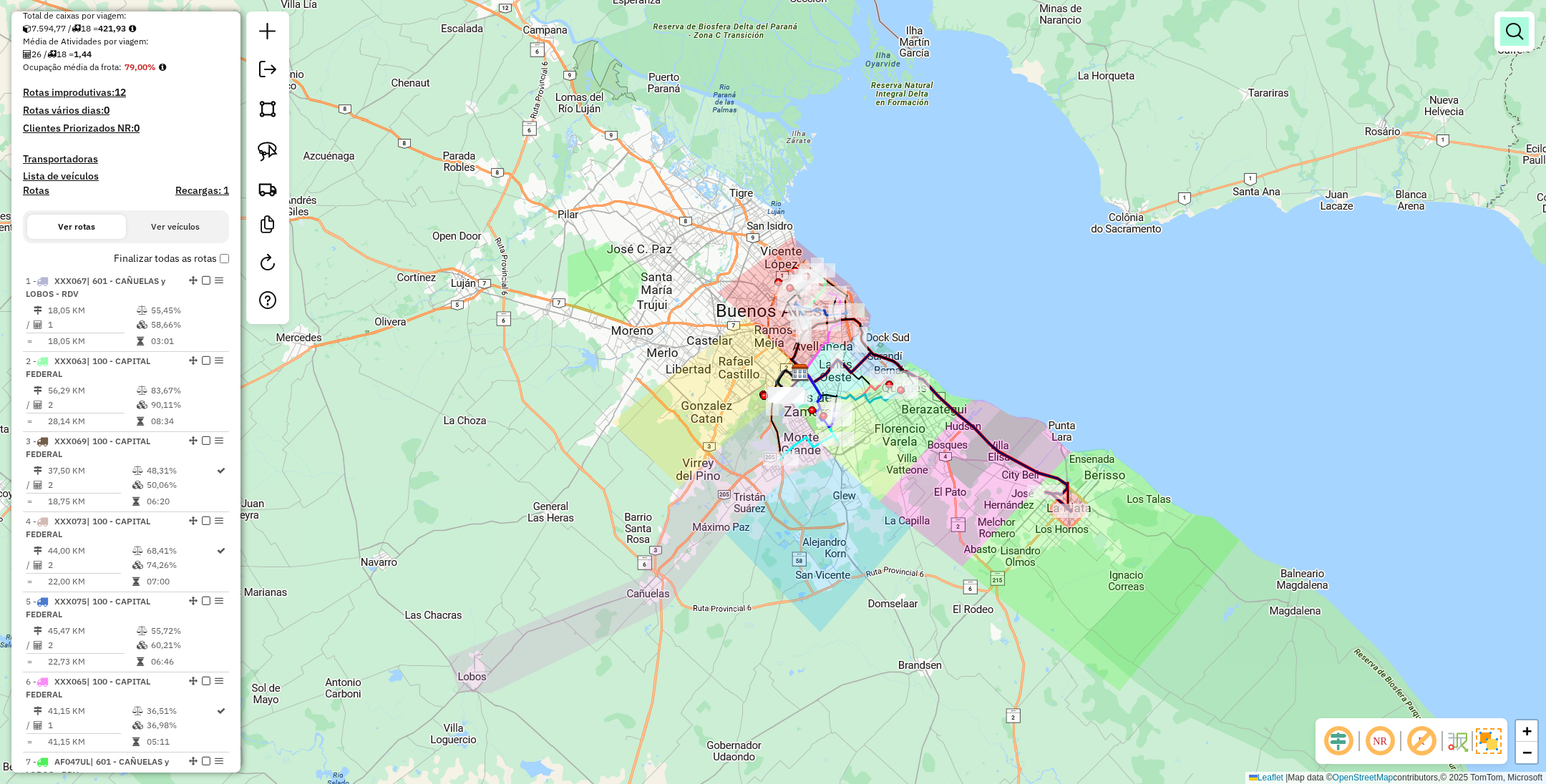
click at [1519, 24] on em at bounding box center [1514, 32] width 17 height 17
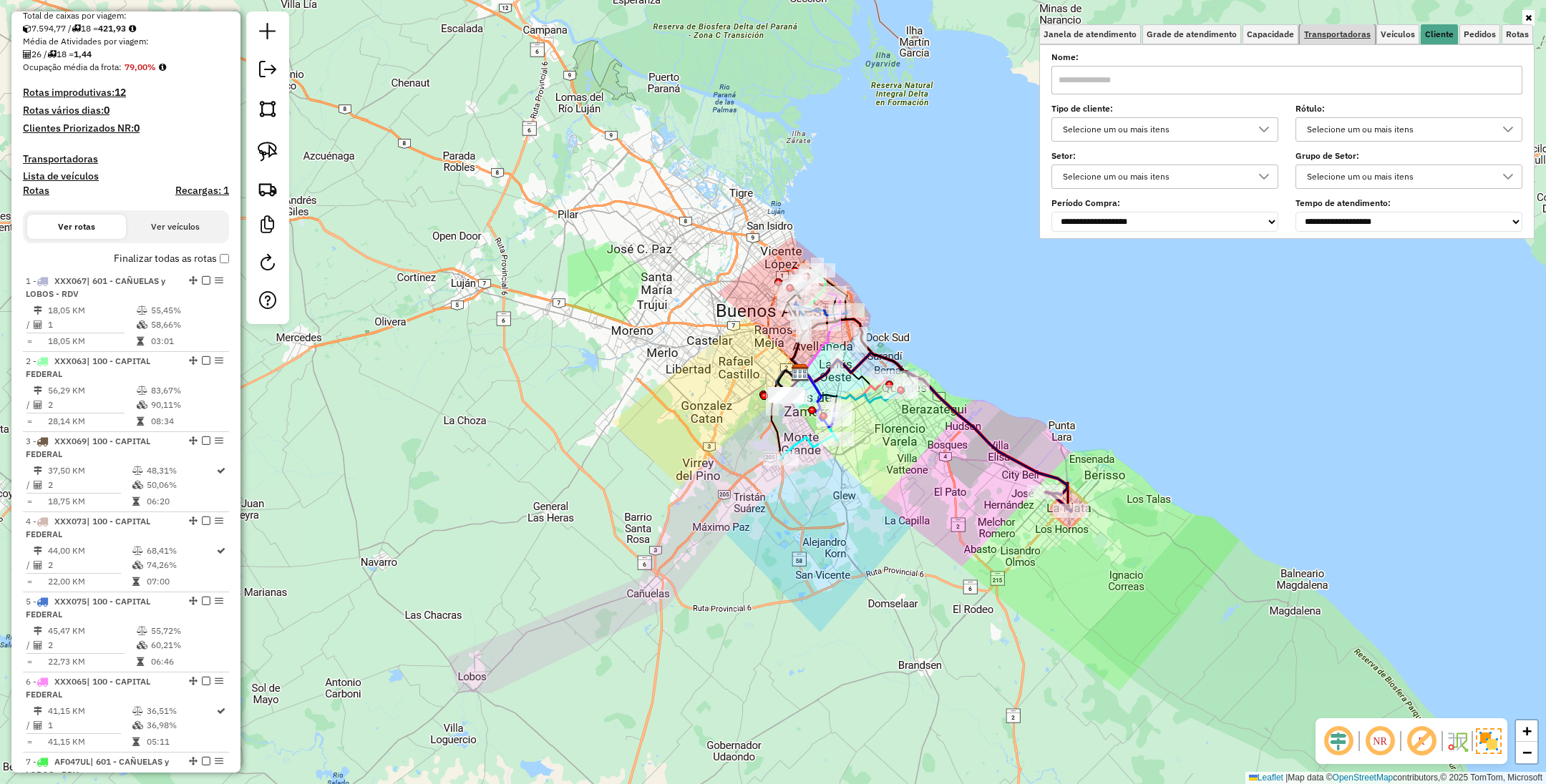
click at [1347, 35] on span "Transportadoras" at bounding box center [1337, 34] width 66 height 9
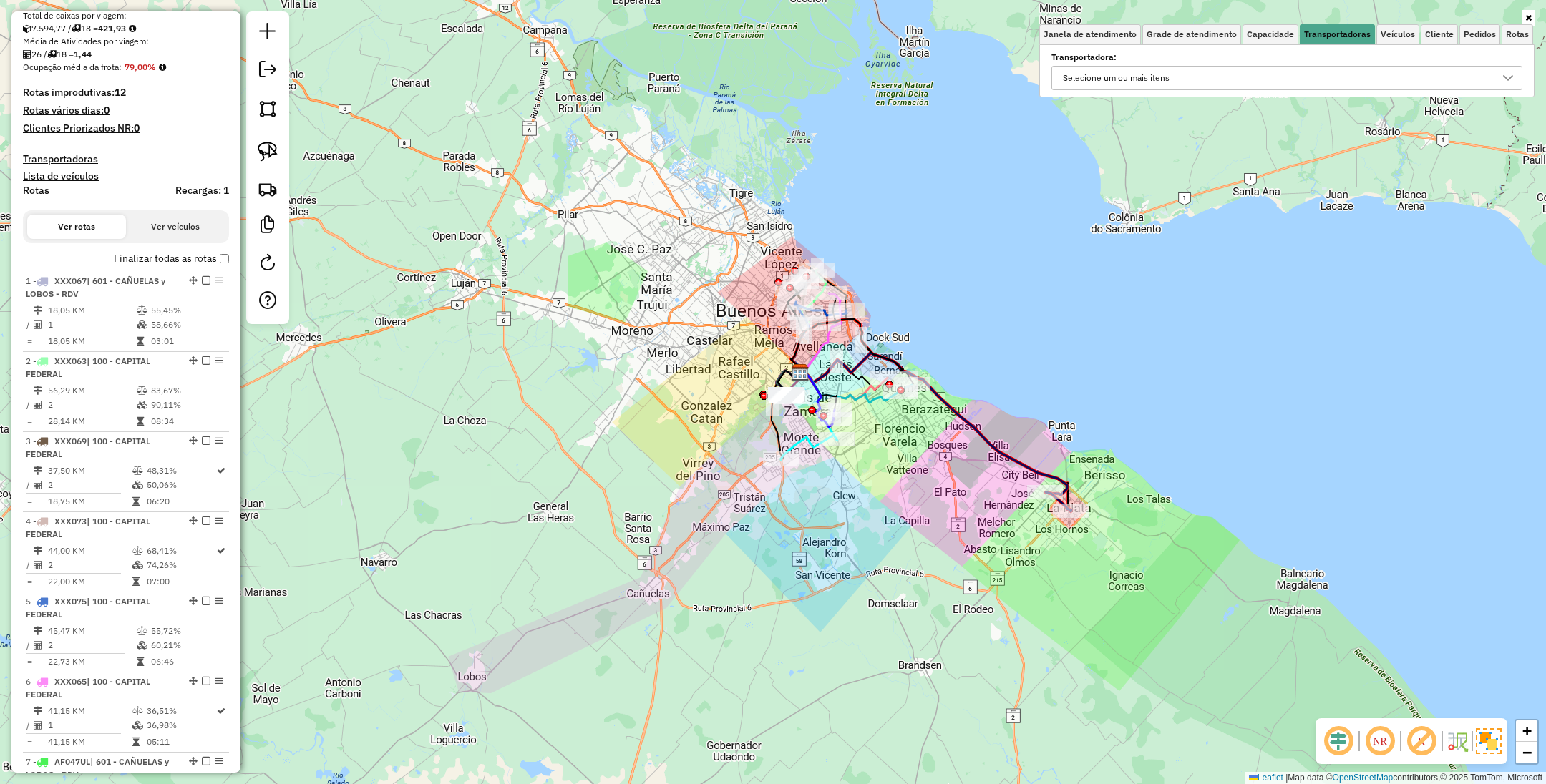
click at [1192, 78] on div "Selecione um ou mais itens" at bounding box center [1276, 77] width 437 height 23
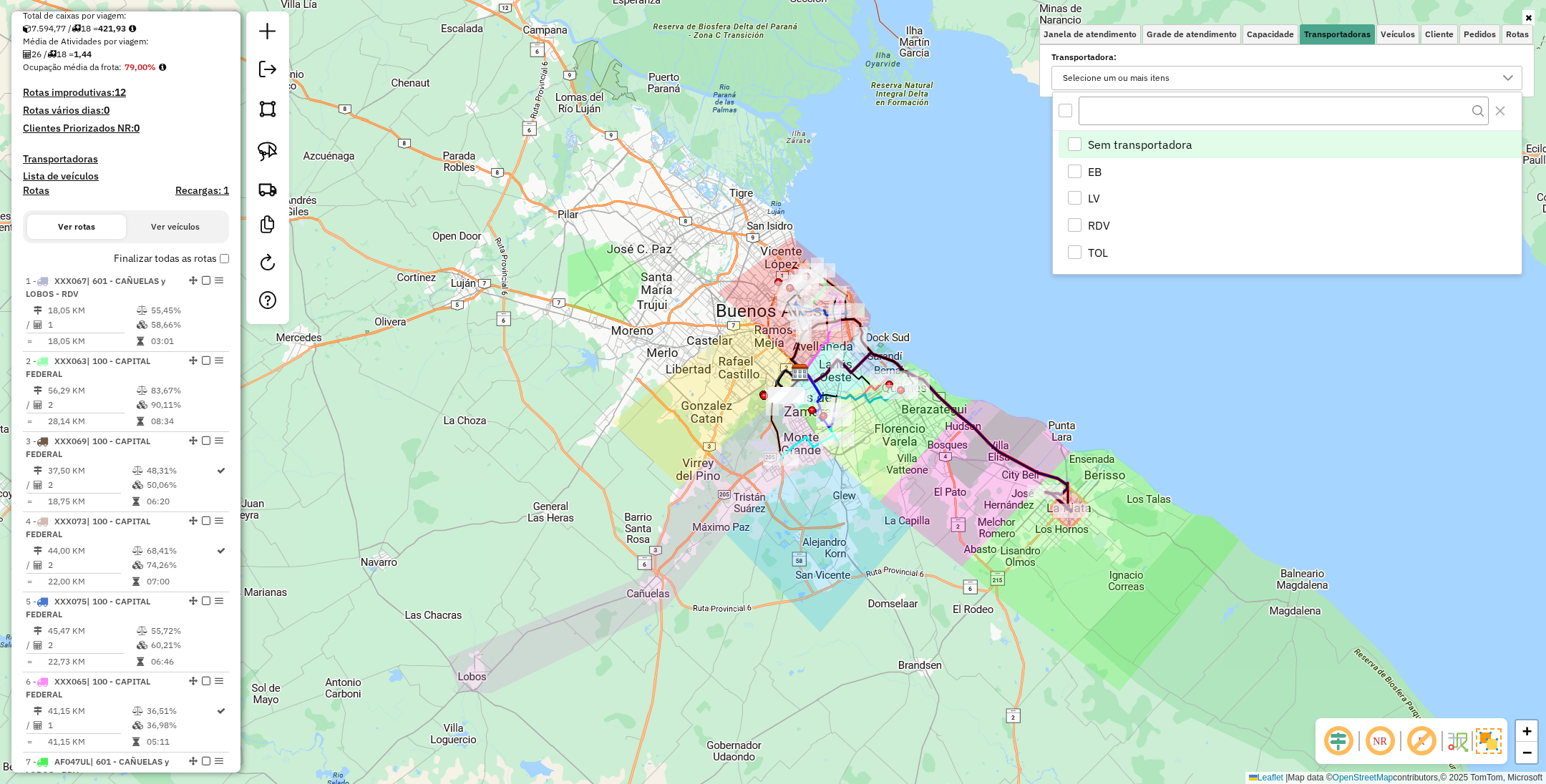
scroll to position [9, 50]
click at [1070, 170] on div "EB" at bounding box center [1075, 171] width 13 height 13
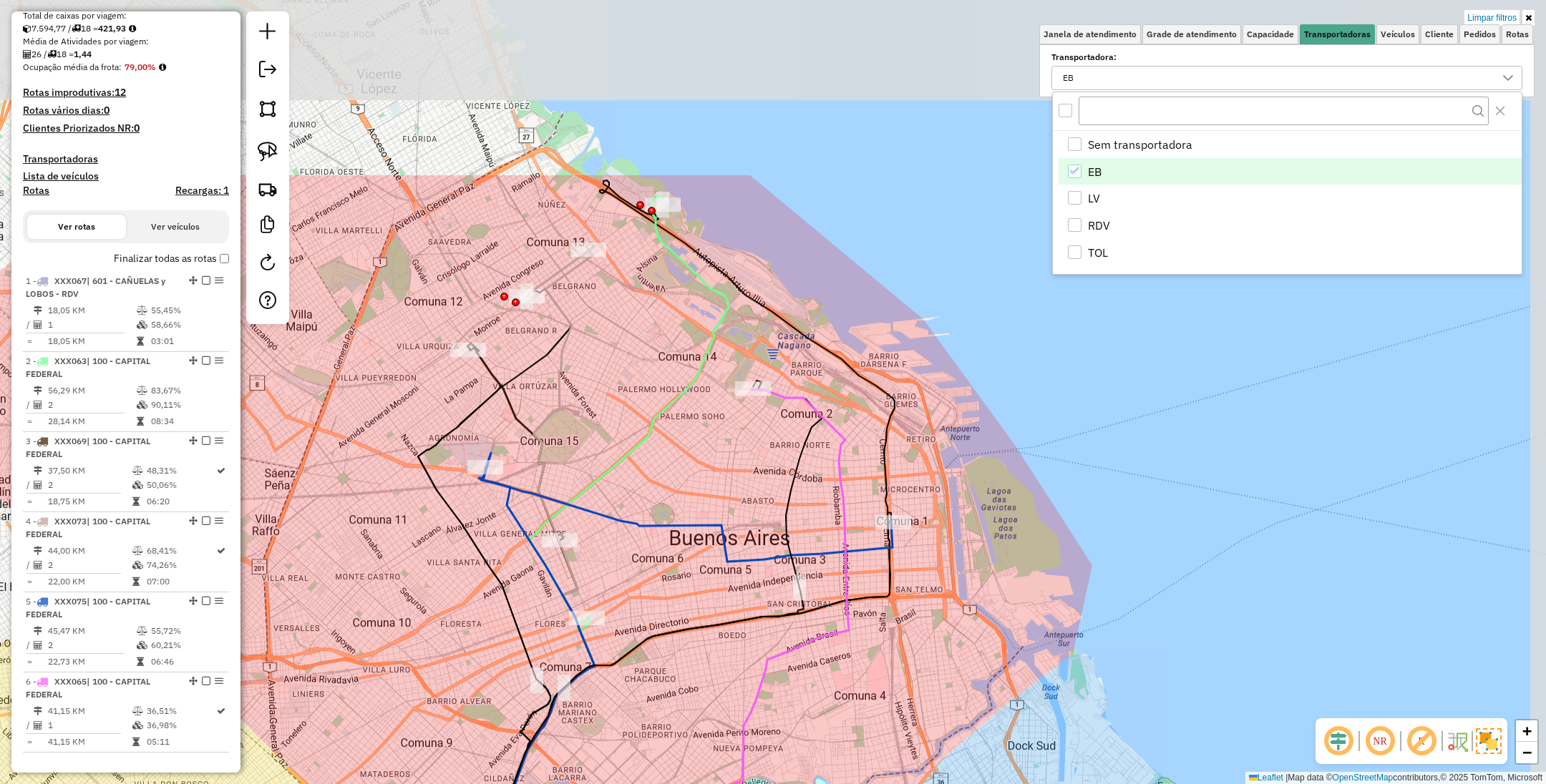
drag, startPoint x: 883, startPoint y: 534, endPoint x: 720, endPoint y: 789, distance: 302.6
click at [720, 783] on html "Aplicando filtros Pop-up bloqueado! Seu navegador bloqueou automáticamente a ab…" at bounding box center [773, 392] width 1546 height 784
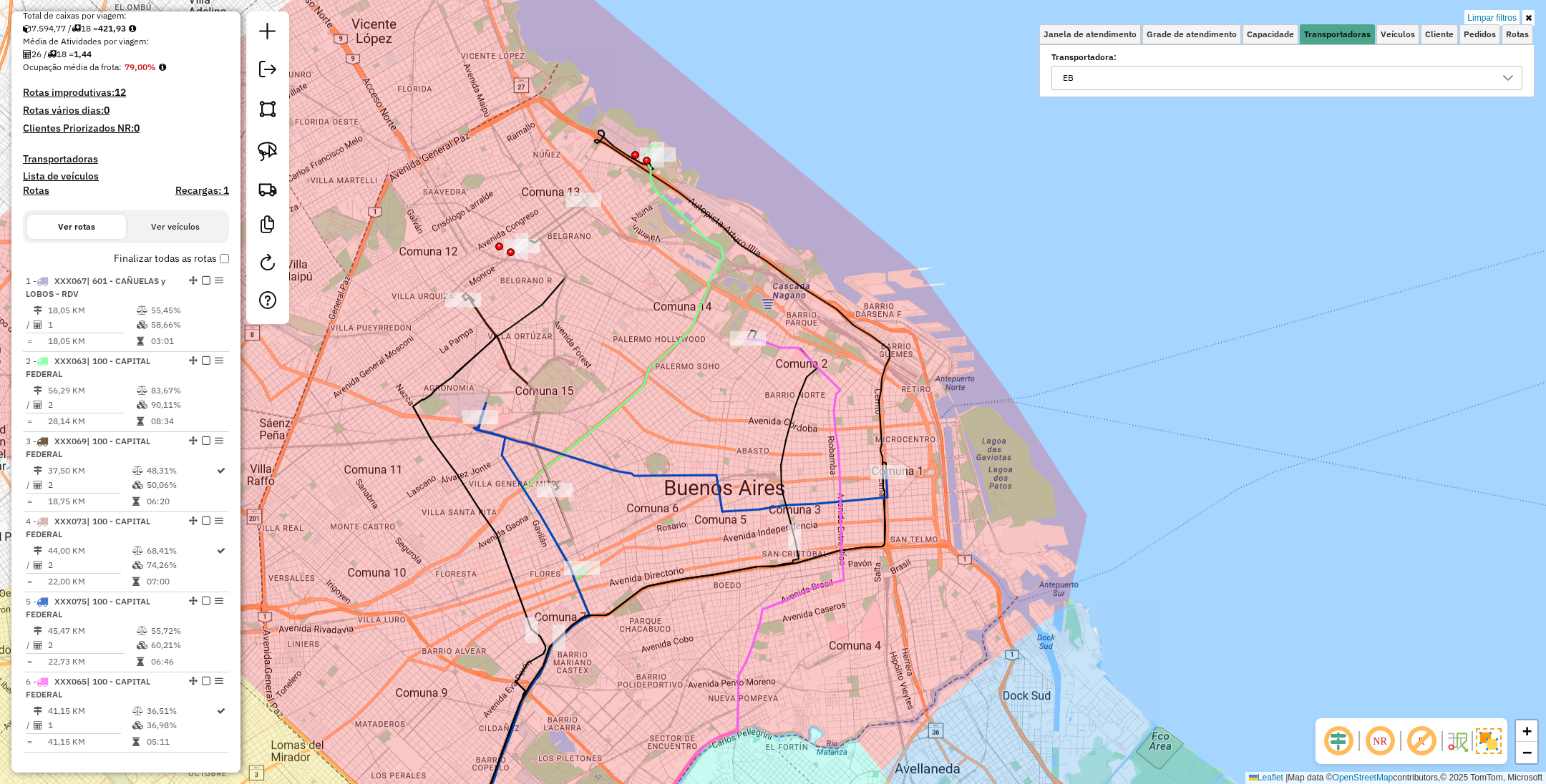
drag, startPoint x: 752, startPoint y: 745, endPoint x: 747, endPoint y: 696, distance: 49.3
click at [747, 696] on div "Limpar filtros Janela de atendimento Grade de atendimento Capacidade Transporta…" at bounding box center [773, 392] width 1546 height 784
click at [831, 377] on icon at bounding box center [732, 600] width 223 height 525
select select "**********"
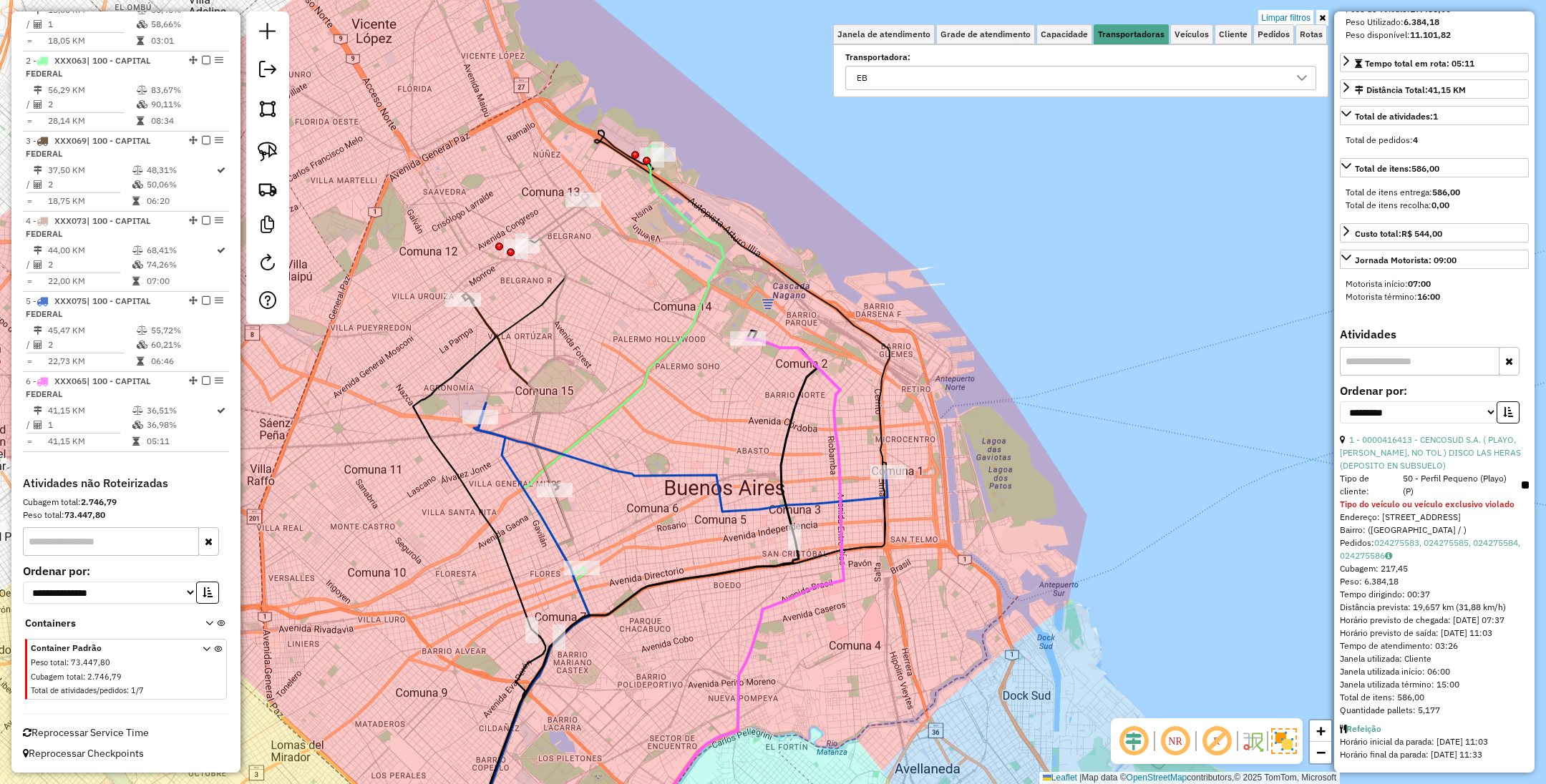
scroll to position [0, 0]
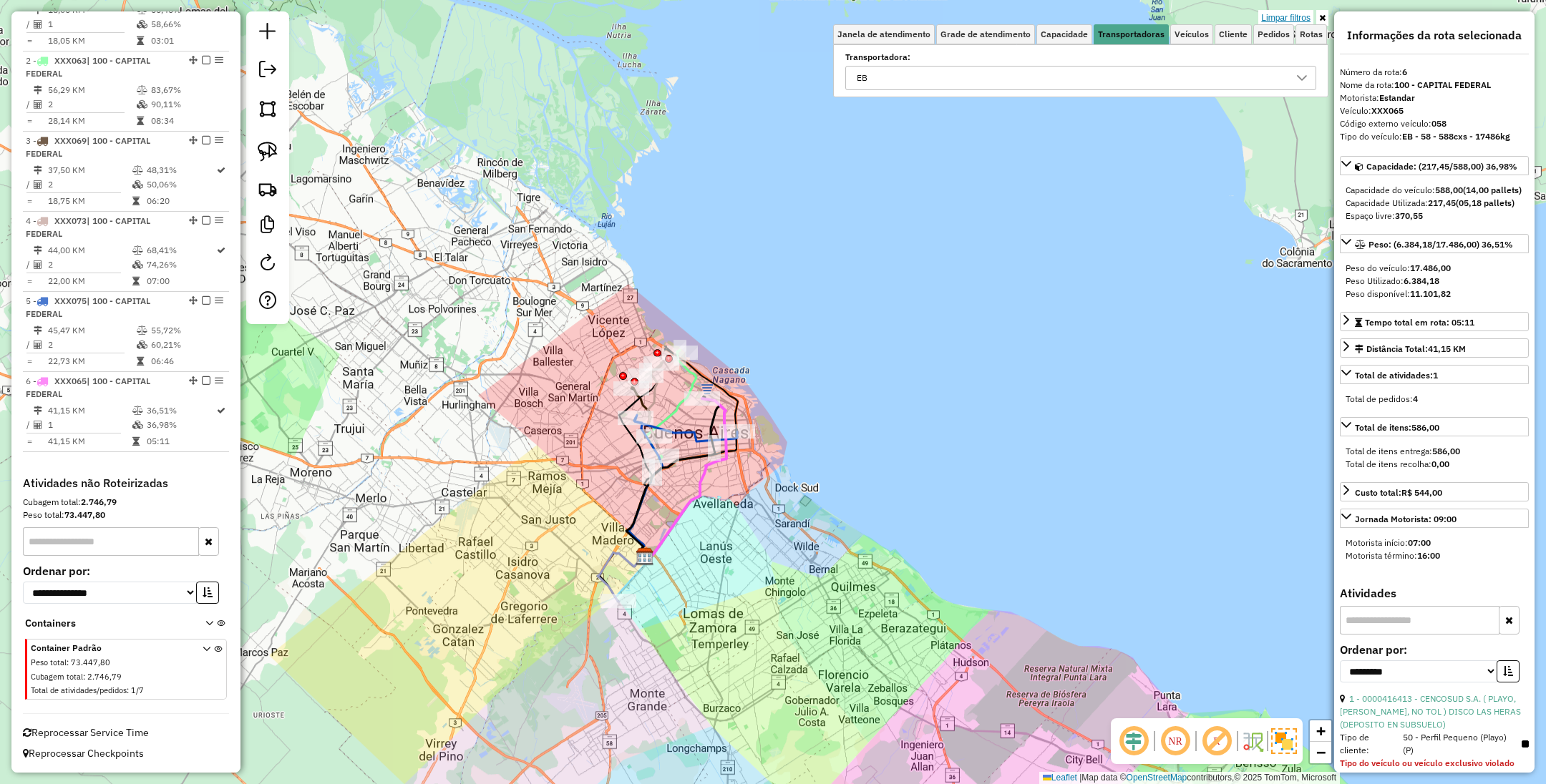
click at [1276, 17] on link "Limpar filtros" at bounding box center [1286, 18] width 55 height 16
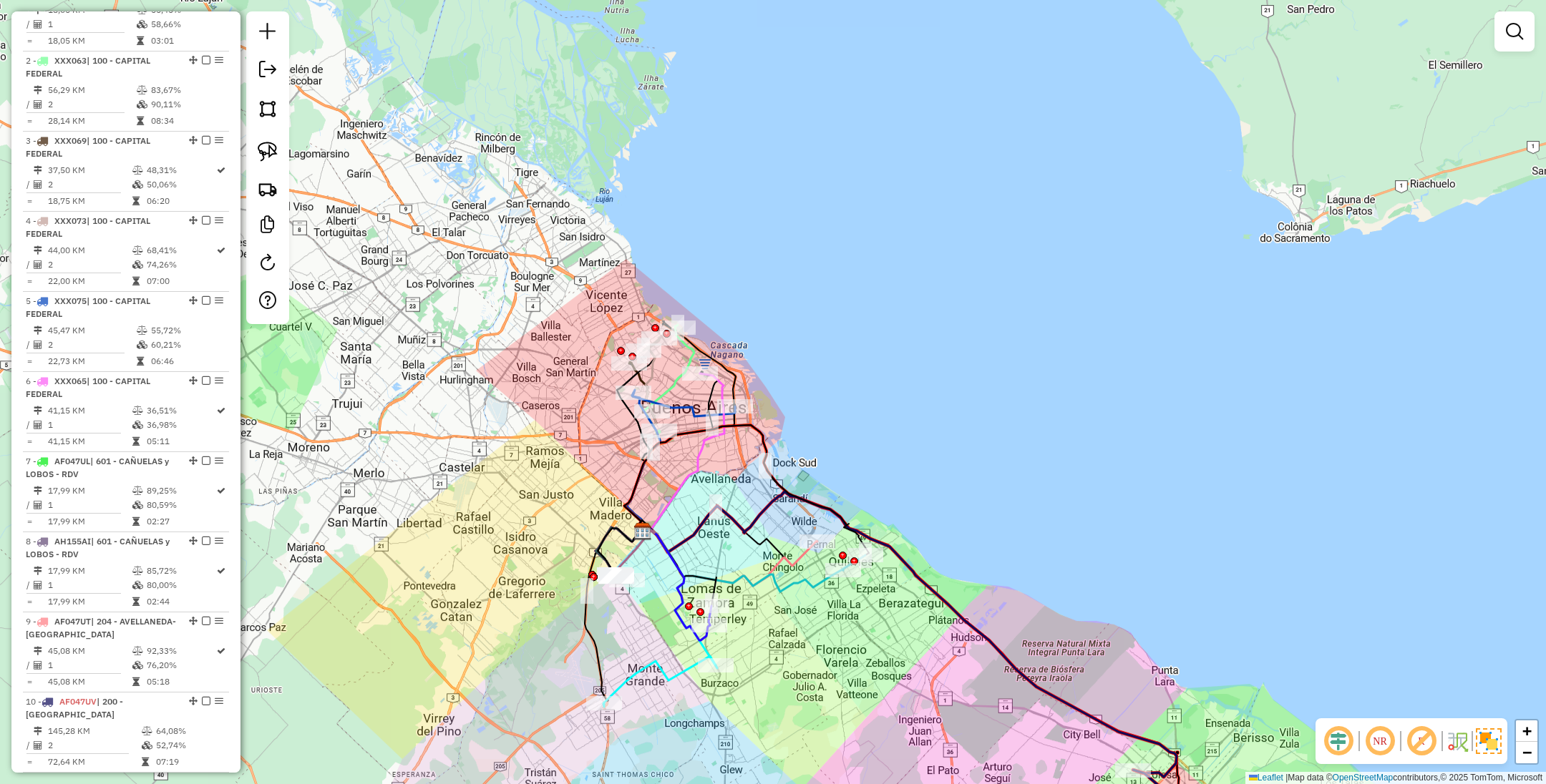
drag, startPoint x: 1095, startPoint y: 354, endPoint x: 1077, endPoint y: 221, distance: 134.2
click at [1077, 221] on div "Janela de atendimento Grade de atendimento Capacidade Transportadoras Veículos …" at bounding box center [773, 392] width 1546 height 784
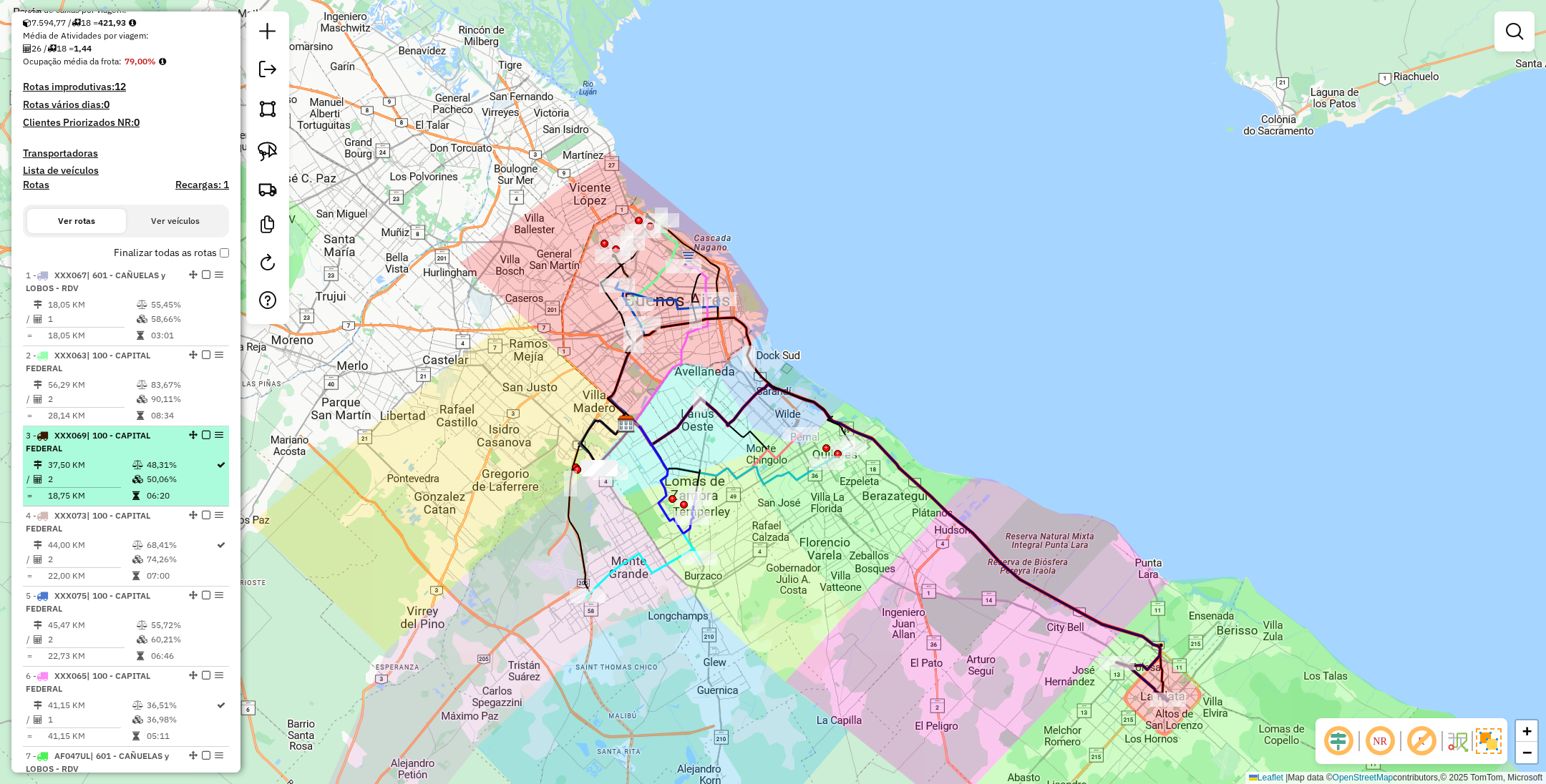
scroll to position [269, 0]
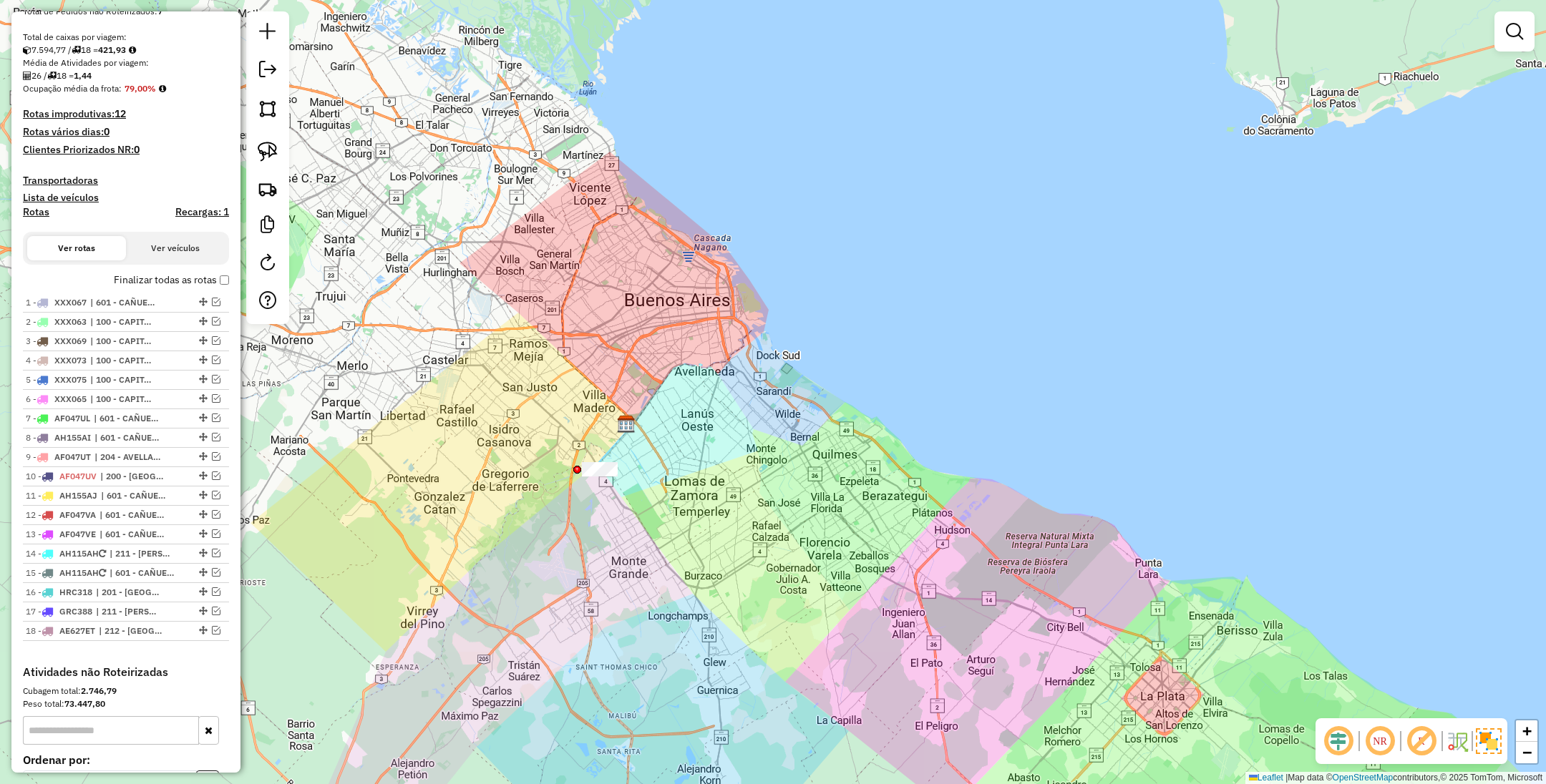
click at [39, 179] on h4 "Transportadoras" at bounding box center [126, 180] width 207 height 12
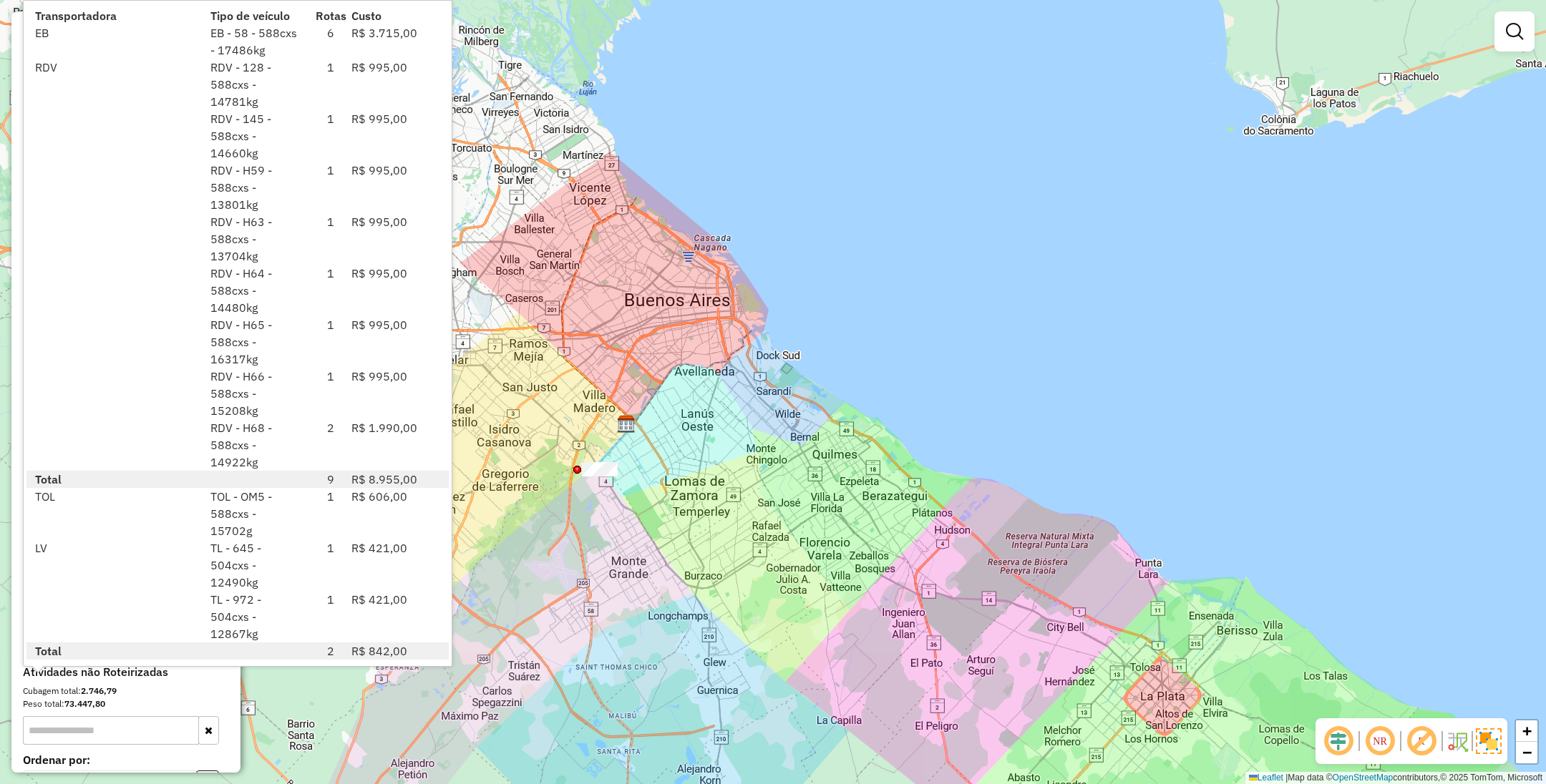
click at [801, 504] on div "Janela de atendimento Grade de atendimento Capacidade Transportadoras Veículos …" at bounding box center [773, 392] width 1546 height 784
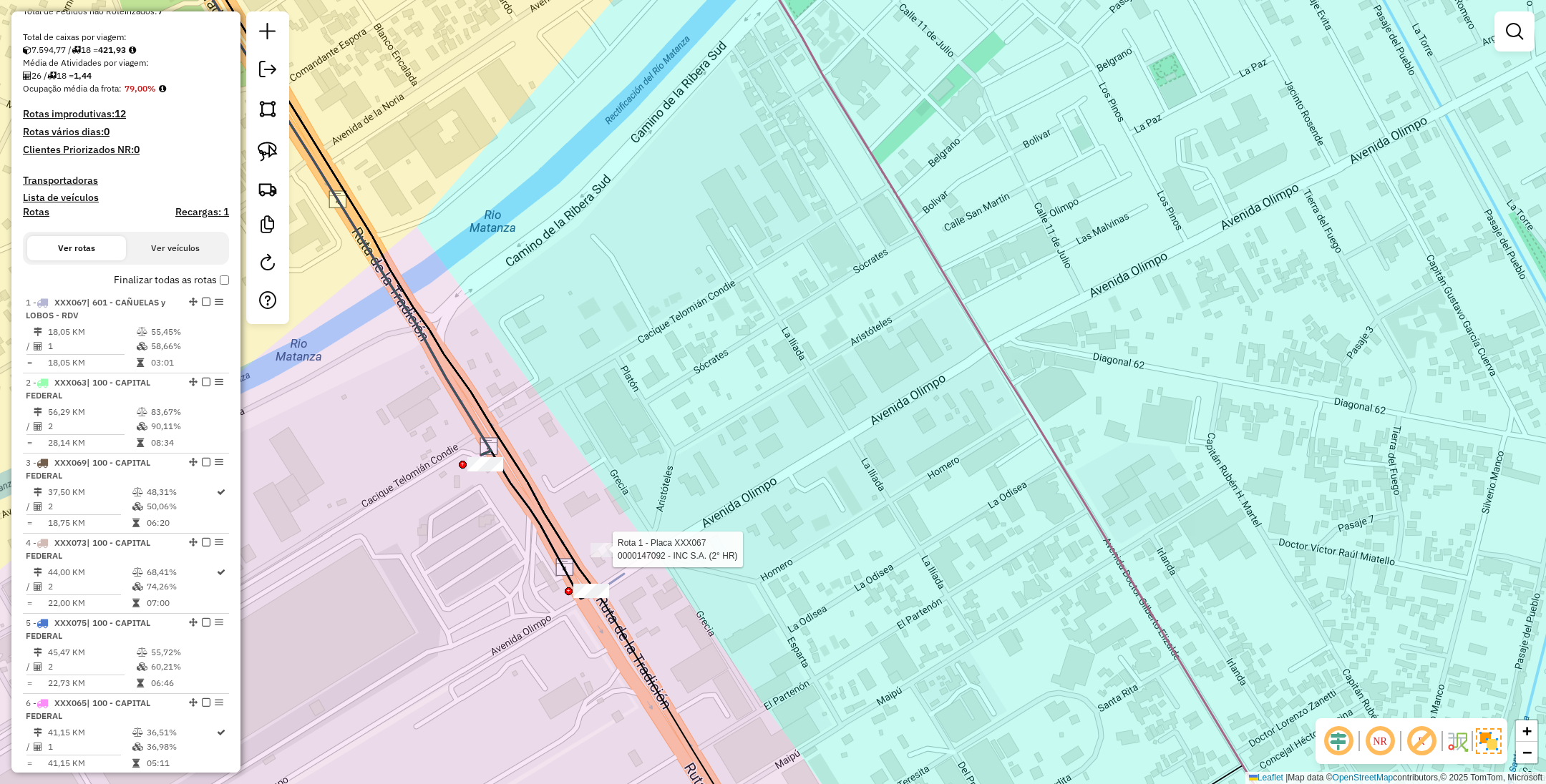
select select "**********"
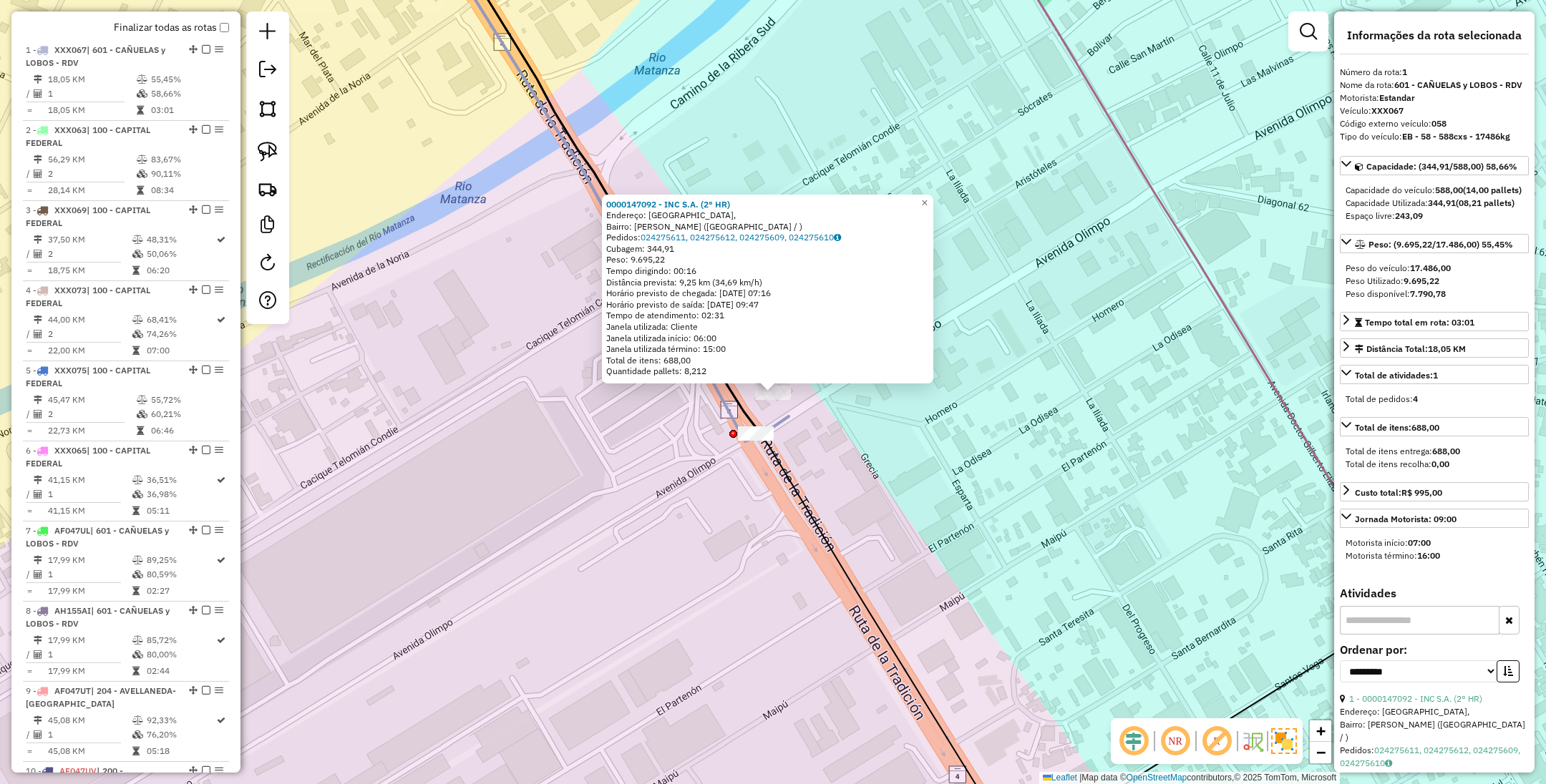
scroll to position [550, 0]
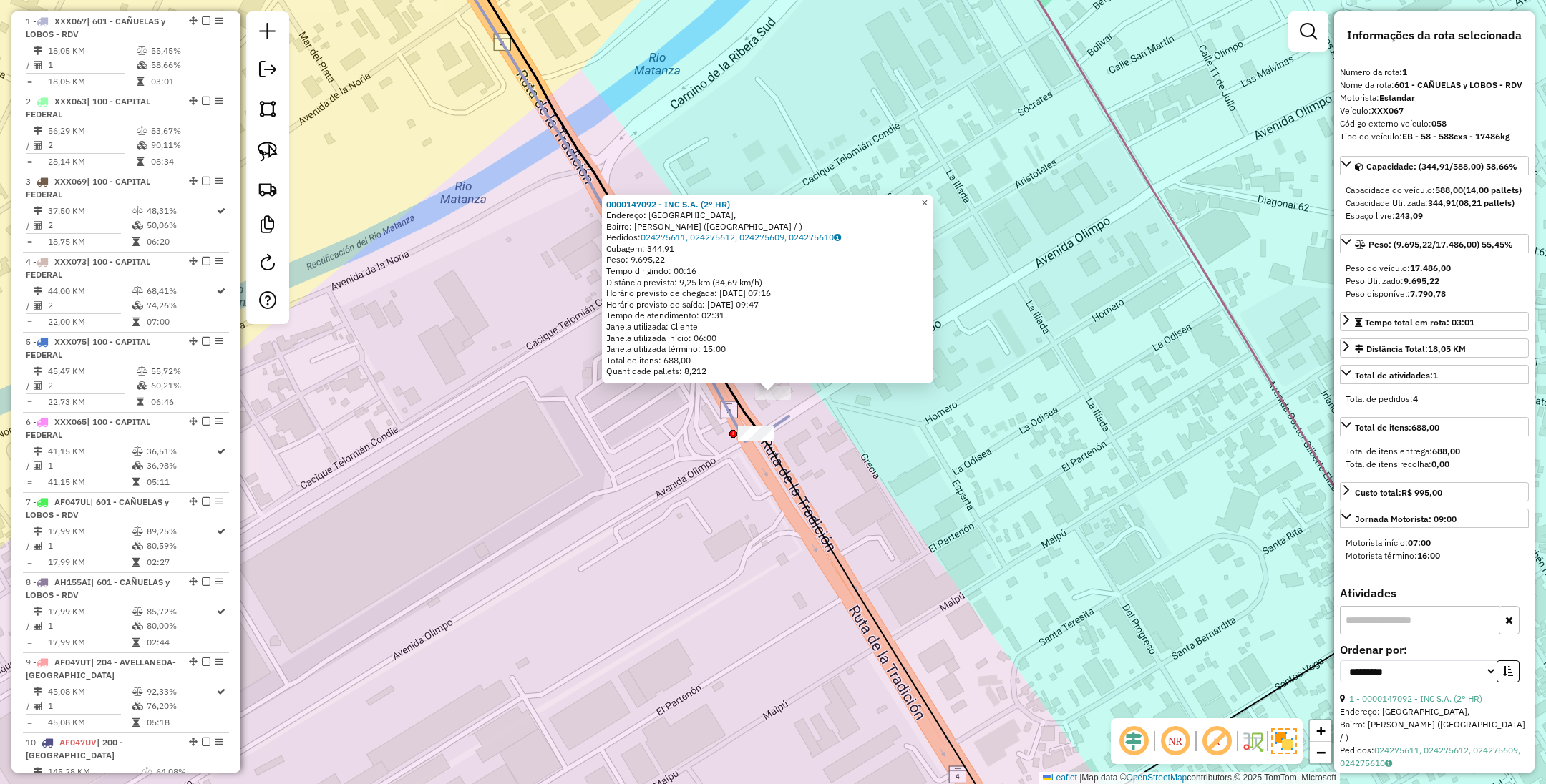
click at [928, 199] on span "×" at bounding box center [925, 203] width 6 height 12
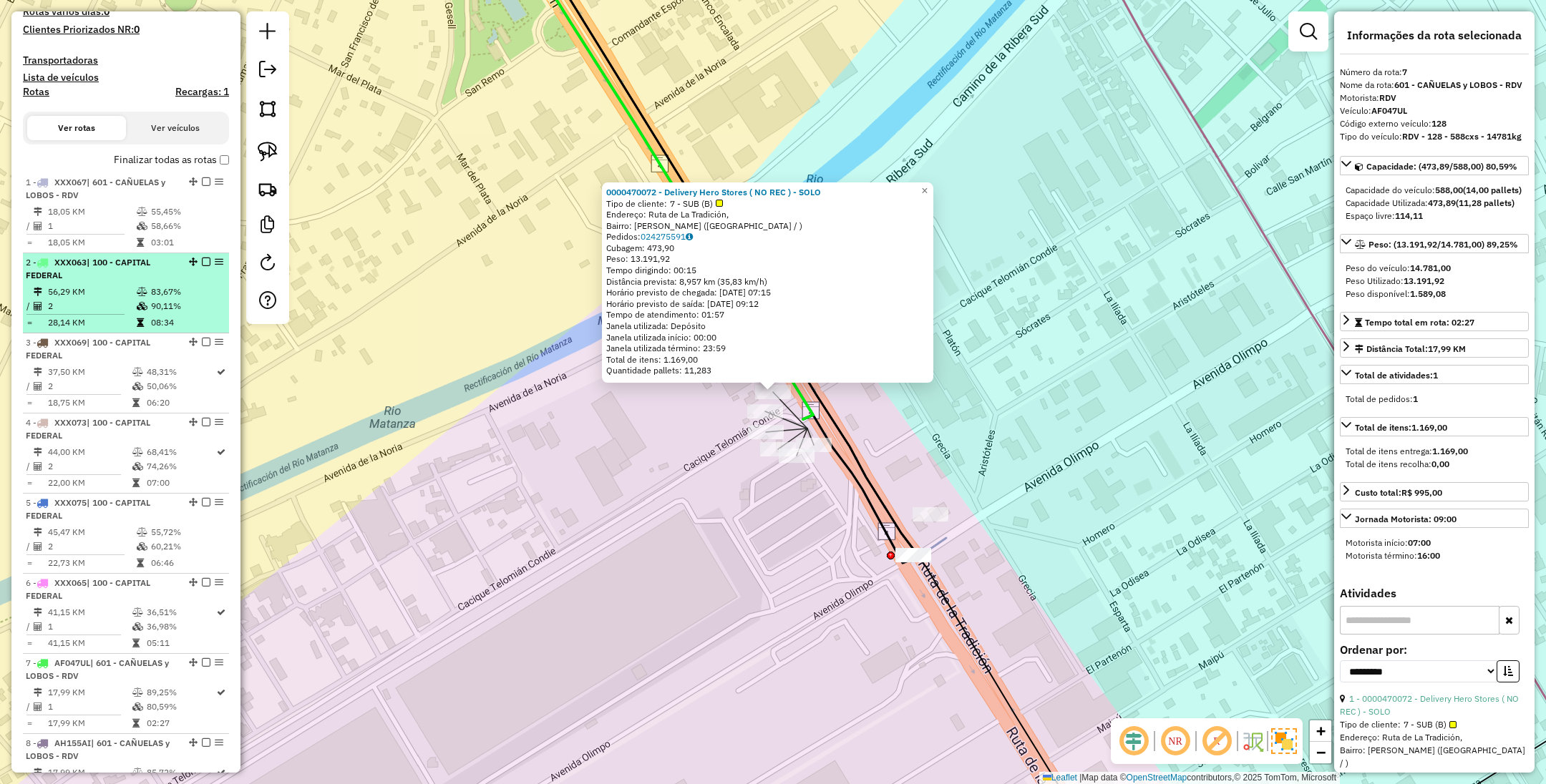
scroll to position [388, 0]
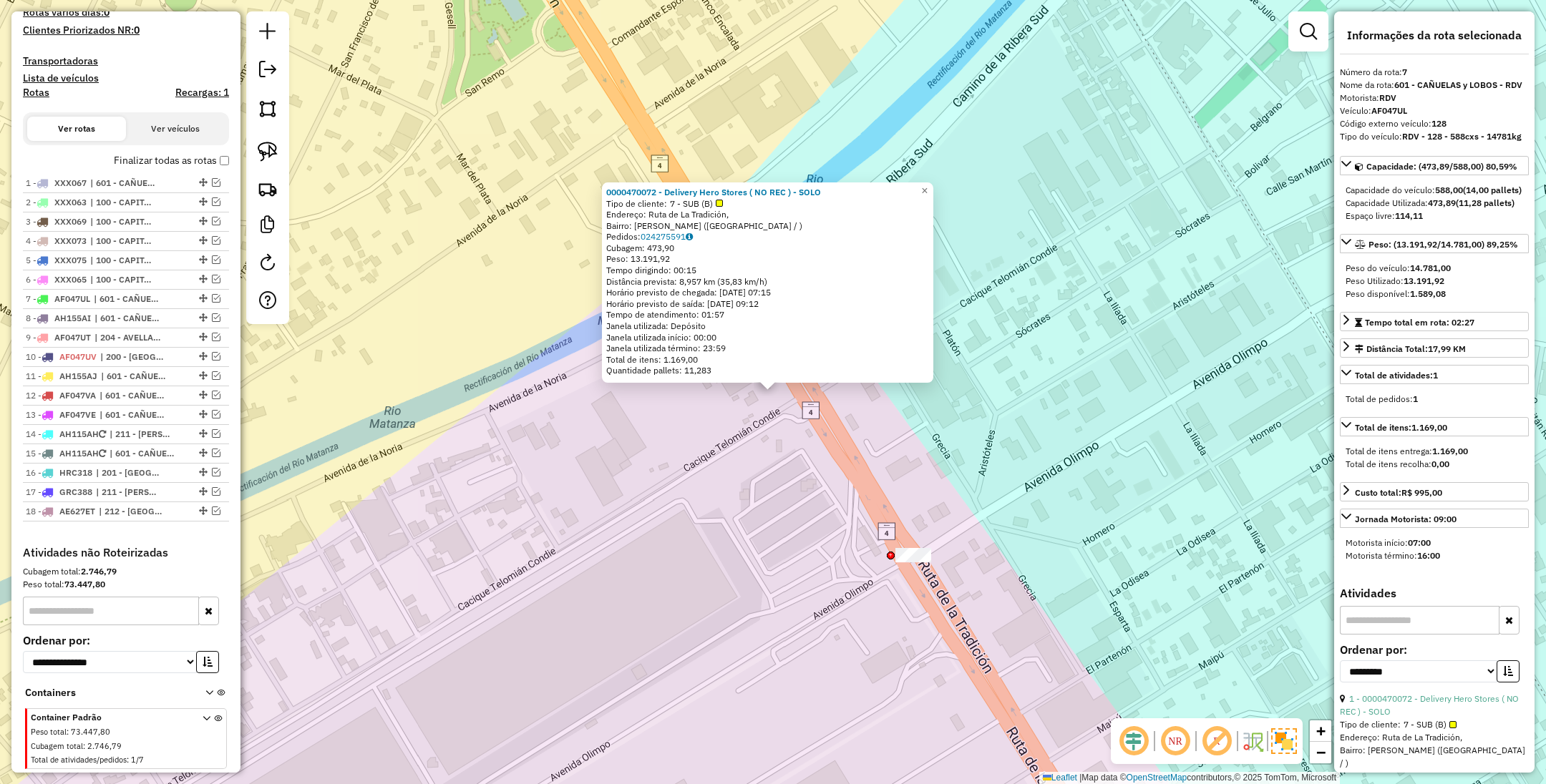
click at [956, 433] on div "0000470072 - Delivery Hero Stores ( NO REC ) - SOLO Tipo de cliente: 7 - SUB (B…" at bounding box center [773, 392] width 1546 height 784
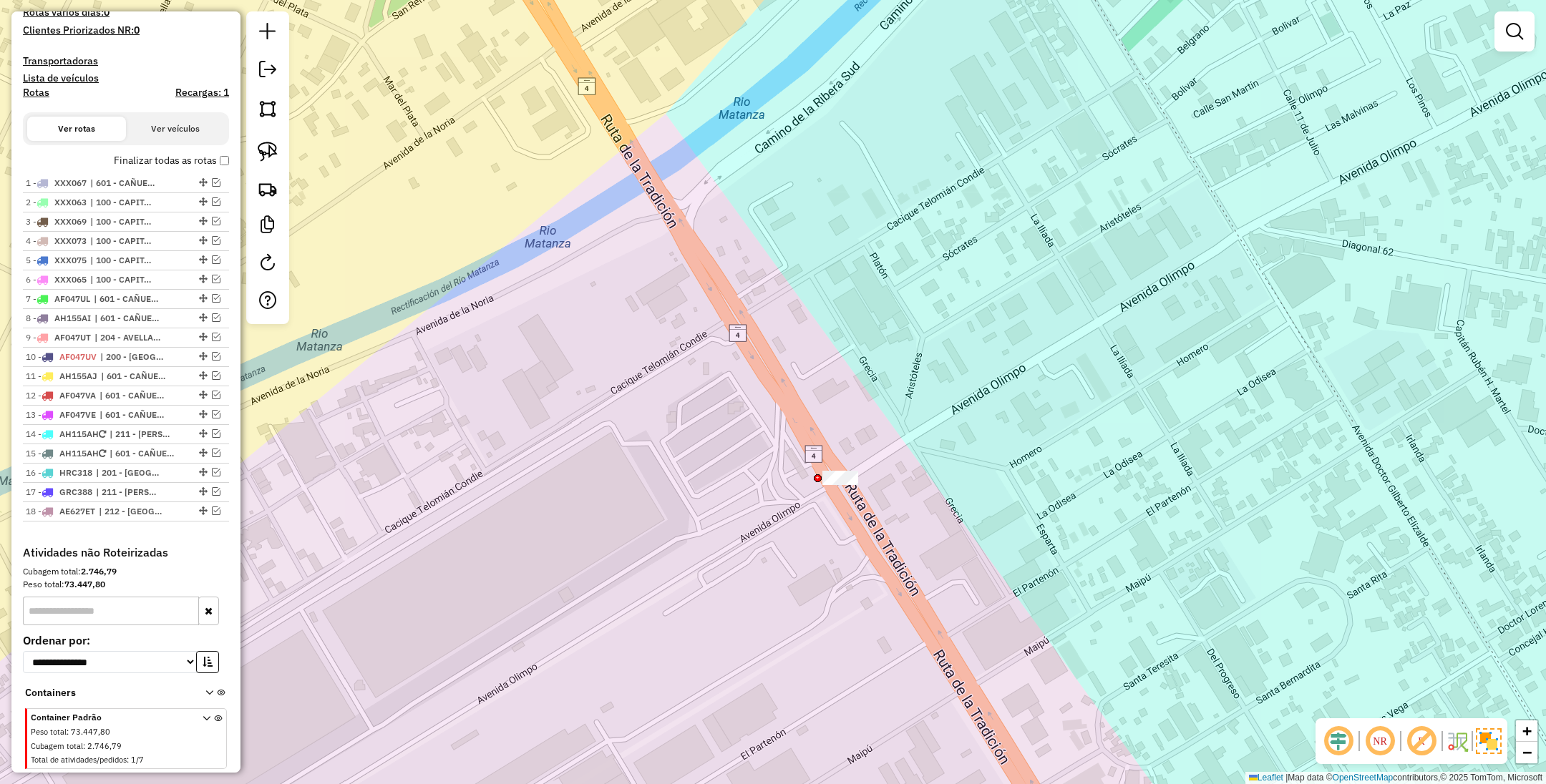
drag, startPoint x: 953, startPoint y: 533, endPoint x: 881, endPoint y: 455, distance: 106.2
click at [881, 455] on div "Janela de atendimento Grade de atendimento Capacidade Transportadoras Veículos …" at bounding box center [773, 392] width 1546 height 784
drag, startPoint x: 803, startPoint y: 398, endPoint x: 904, endPoint y: 422, distance: 103.8
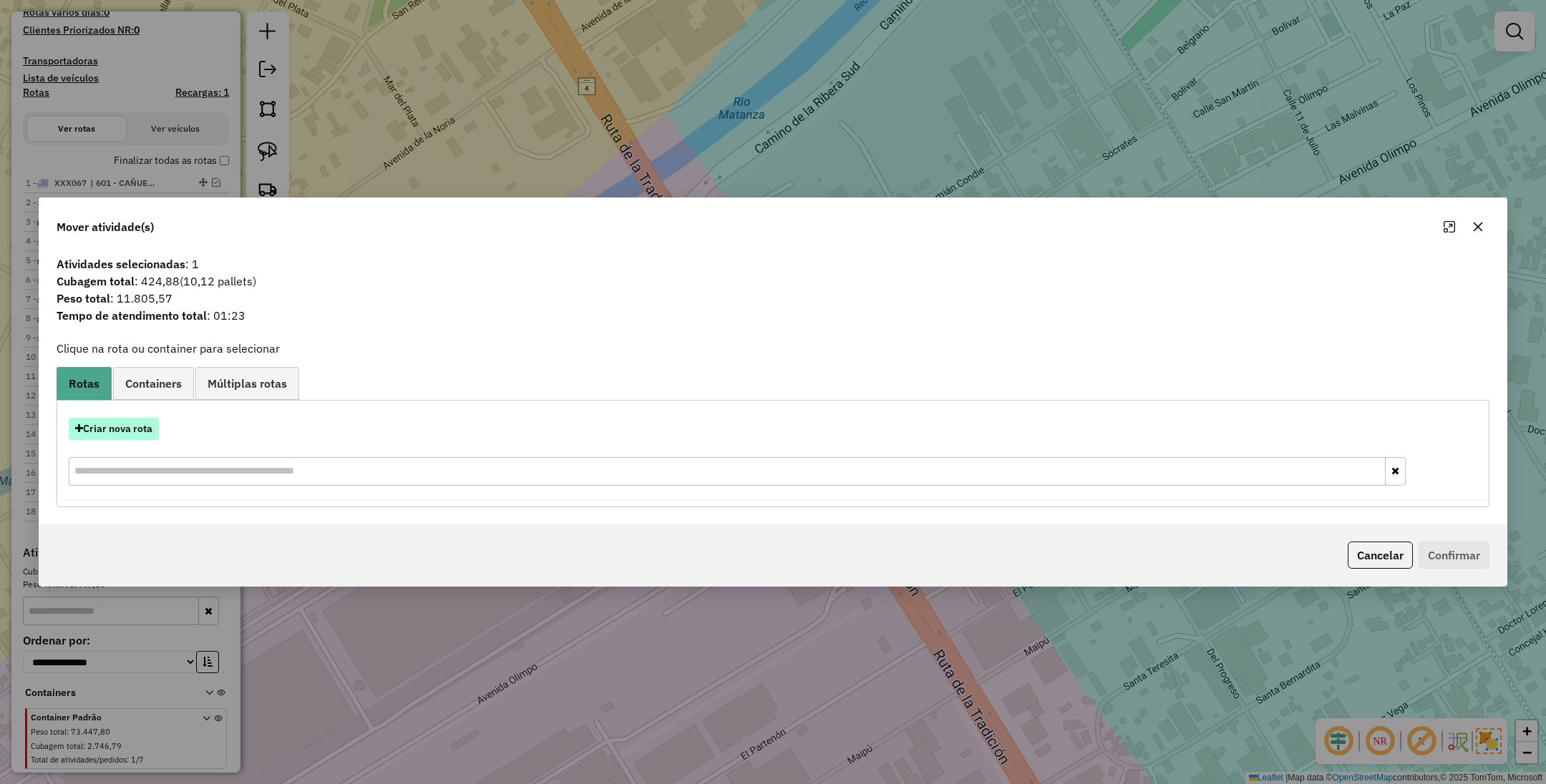
click at [108, 424] on button "Criar nova rota" at bounding box center [114, 429] width 90 height 22
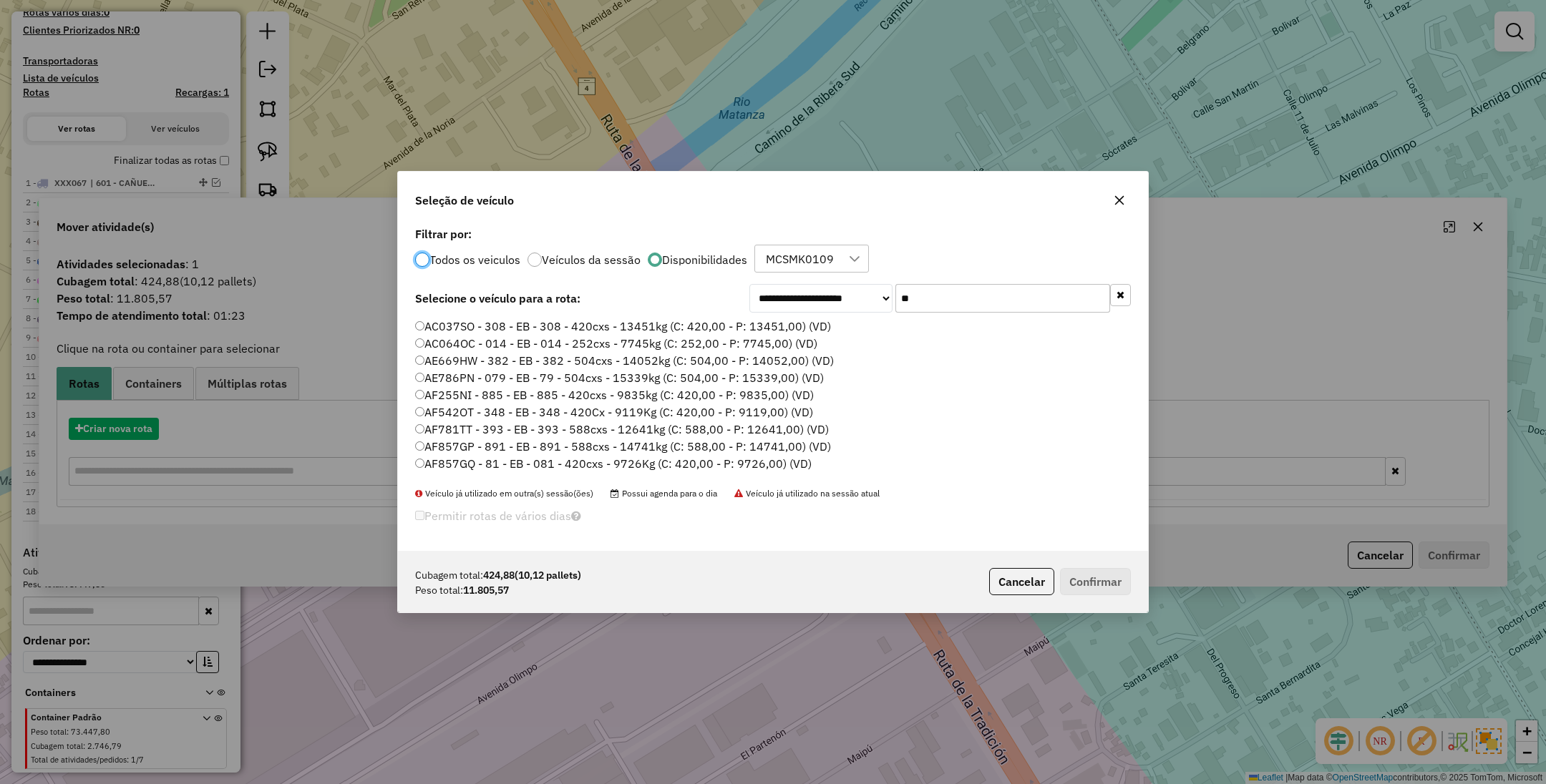
scroll to position [7, 4]
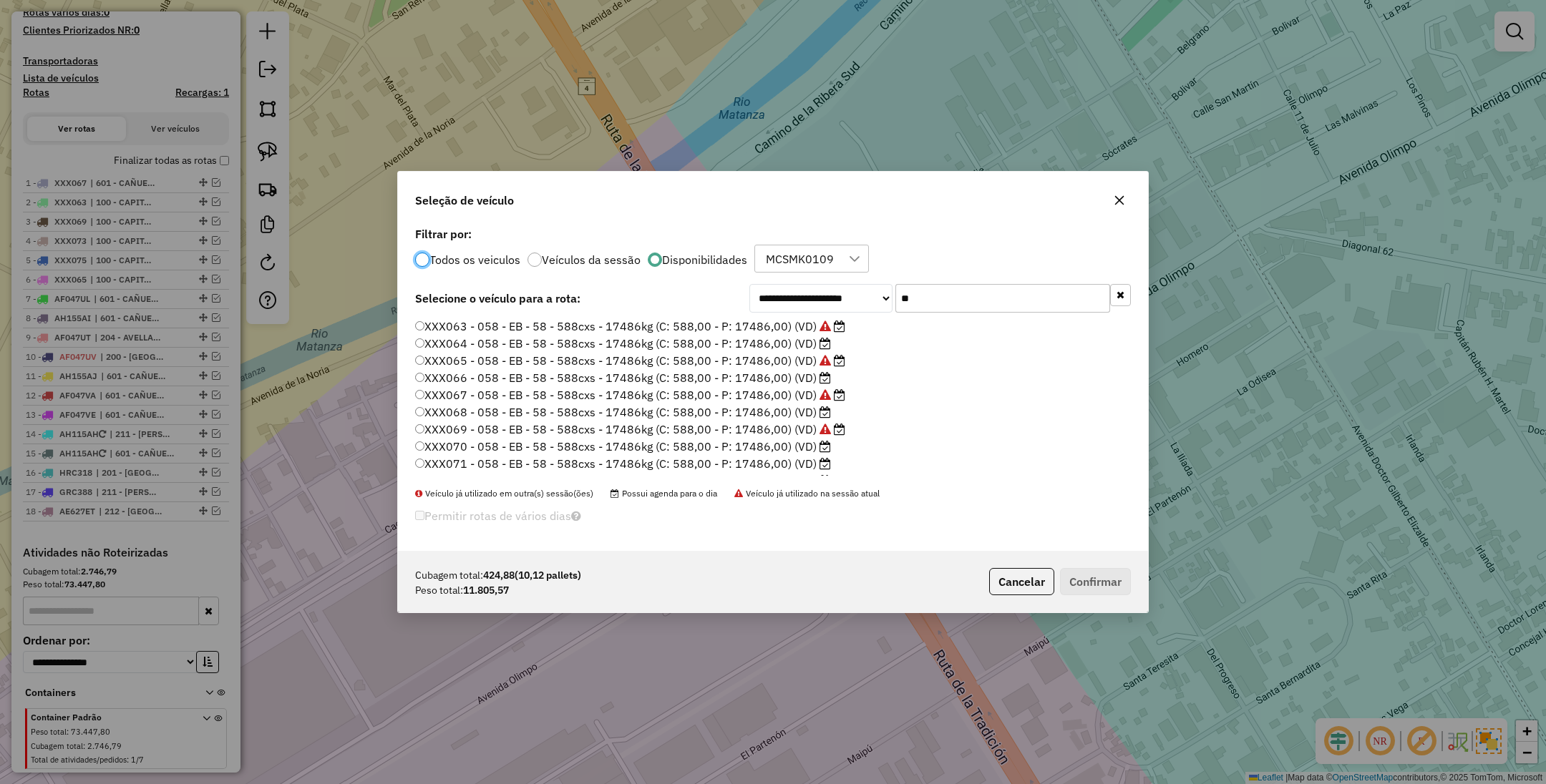
click at [728, 341] on label "XXX064 - 058 - EB - 58 - 588cxs - 17486kg (C: 588,00 - P: 17486,00) (VD)" at bounding box center [624, 344] width 416 height 17
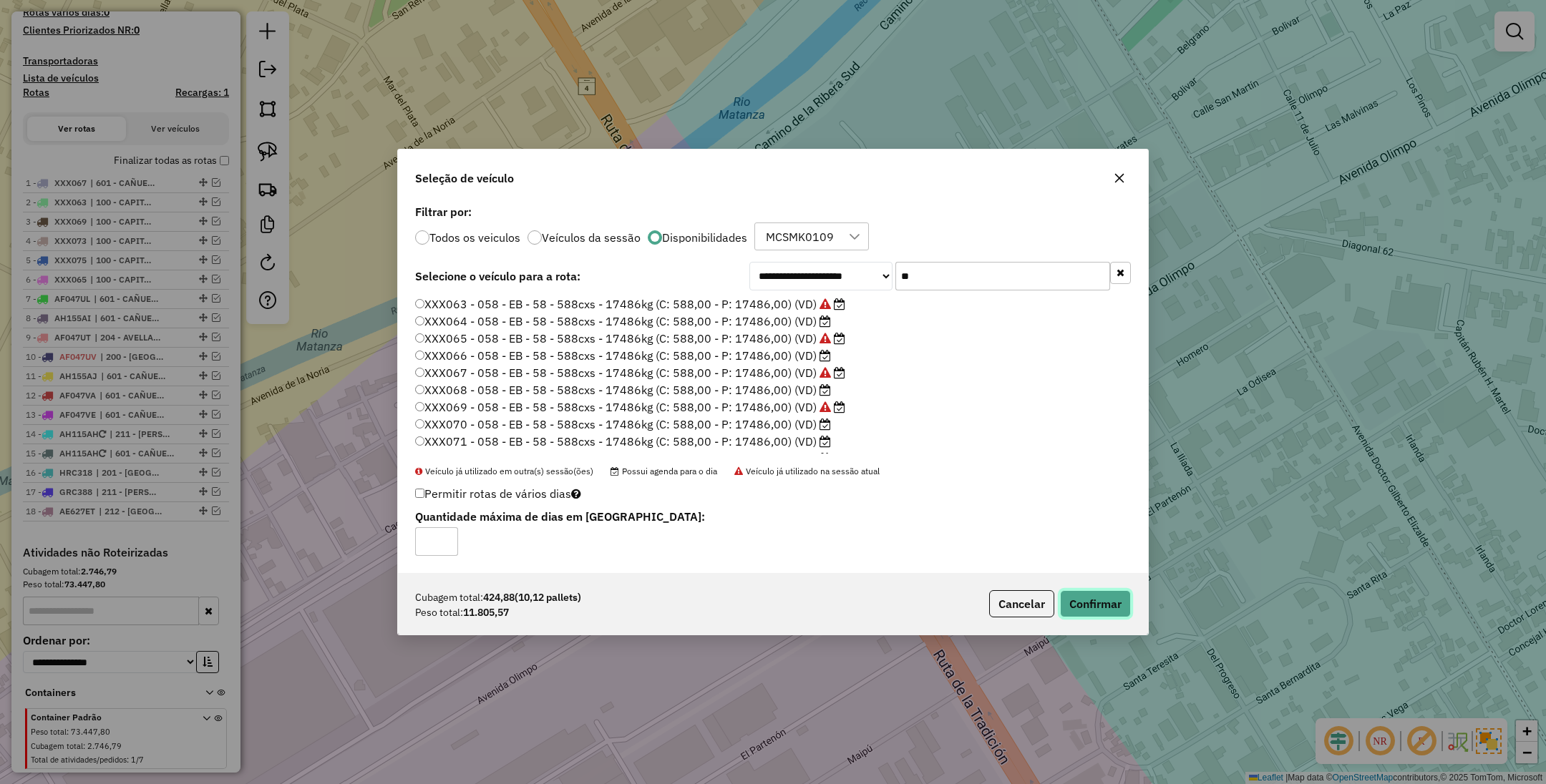
click at [1083, 590] on button "Confirmar" at bounding box center [1096, 604] width 71 height 28
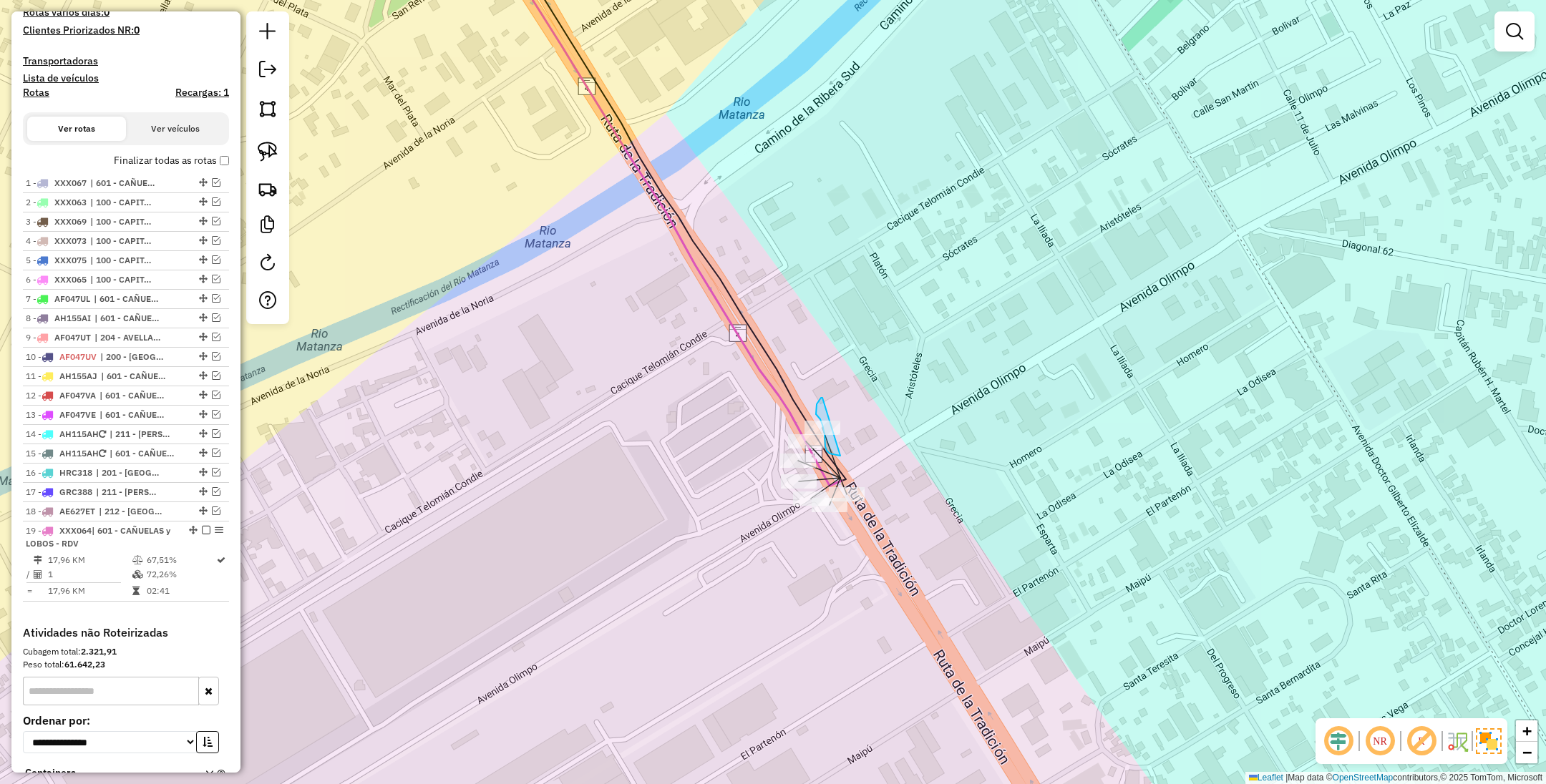
drag, startPoint x: 822, startPoint y: 398, endPoint x: 840, endPoint y: 455, distance: 59.8
drag, startPoint x: 822, startPoint y: 401, endPoint x: 855, endPoint y: 436, distance: 48.1
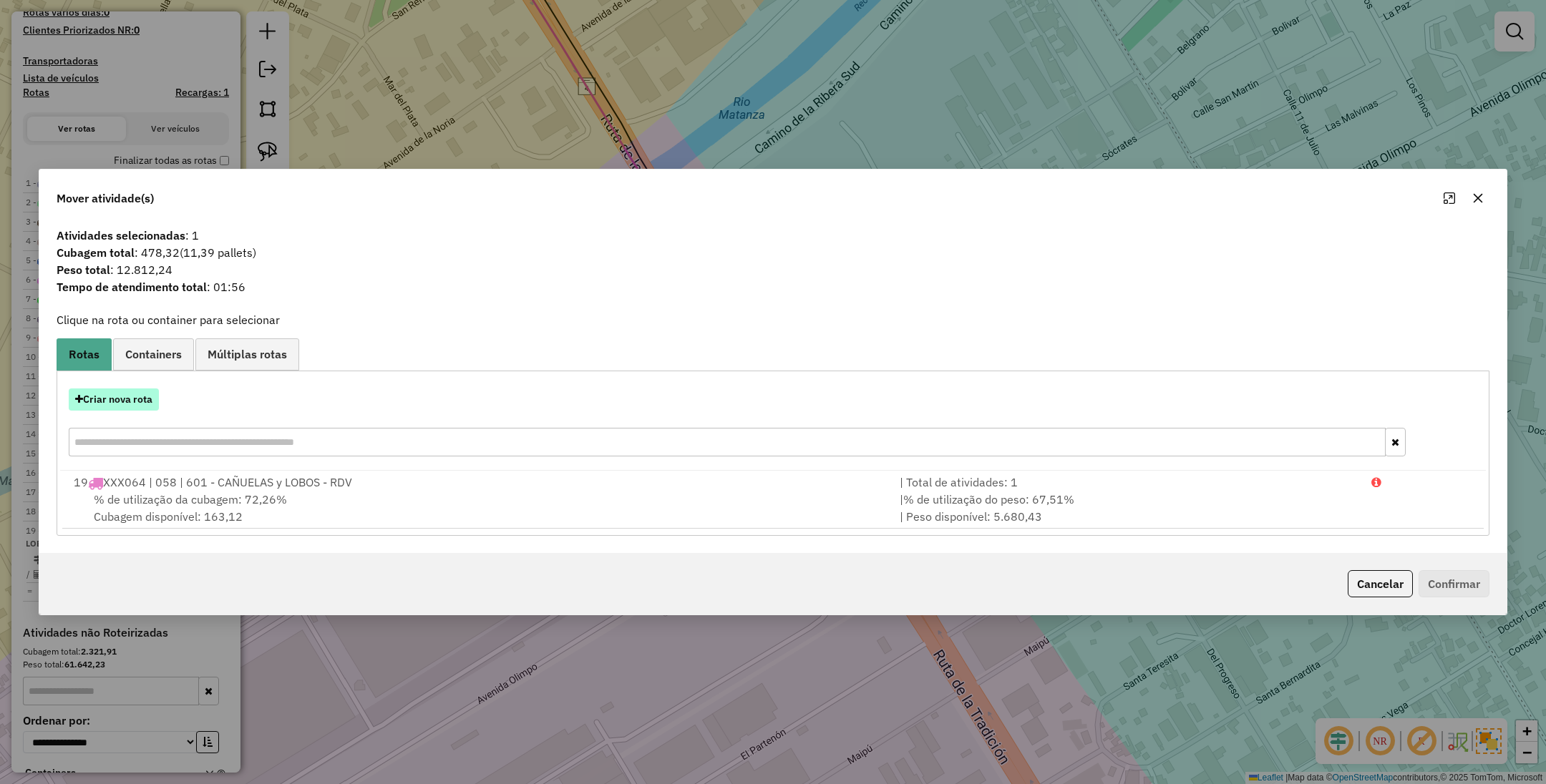
click at [110, 388] on button "Criar nova rota" at bounding box center [114, 399] width 90 height 22
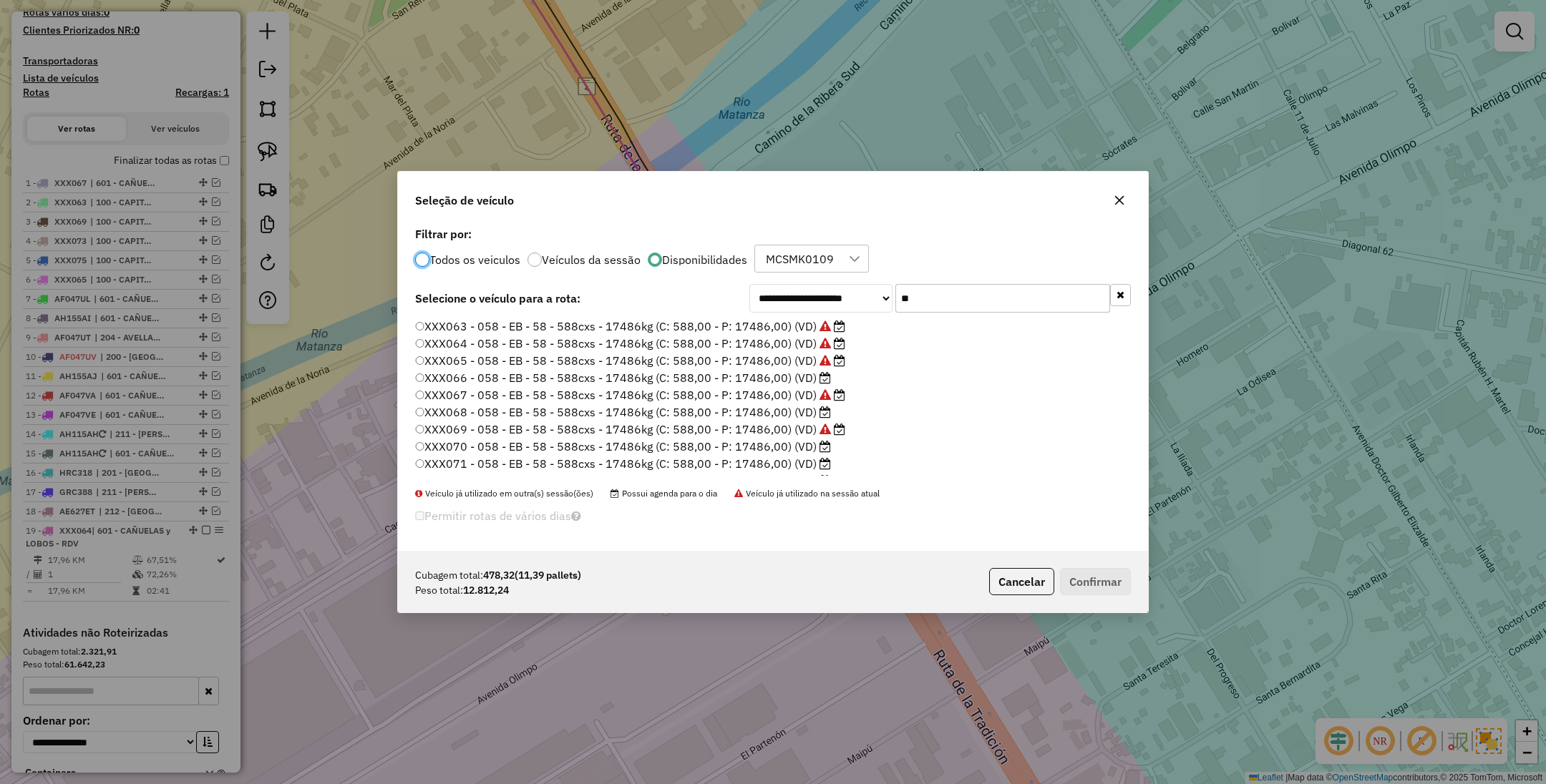
click at [774, 374] on label "XXX066 - 058 - EB - 58 - 588cxs - 17486kg (C: 588,00 - P: 17486,00) (VD)" at bounding box center [624, 378] width 416 height 17
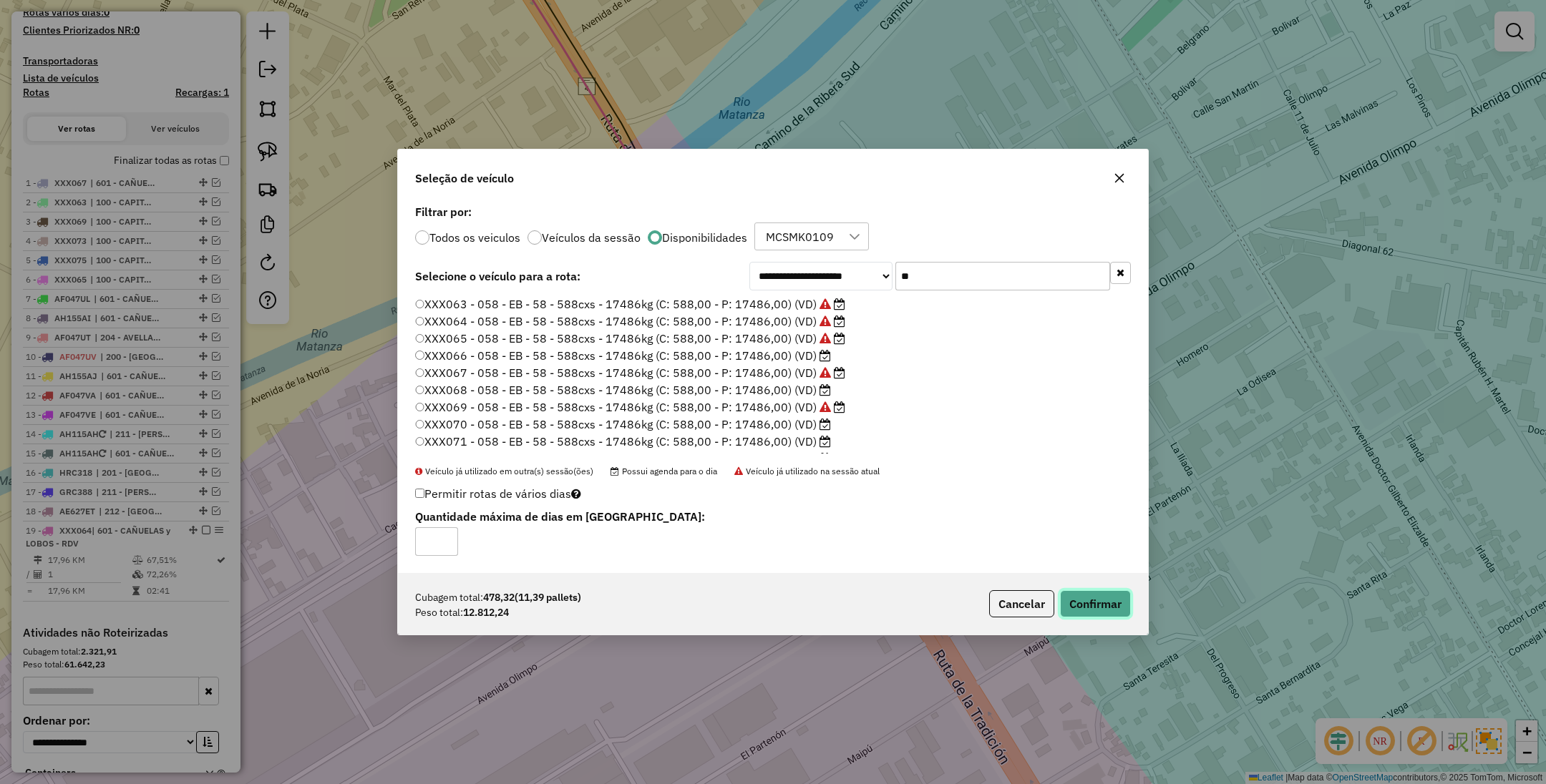
click at [1089, 596] on button "Confirmar" at bounding box center [1096, 604] width 71 height 28
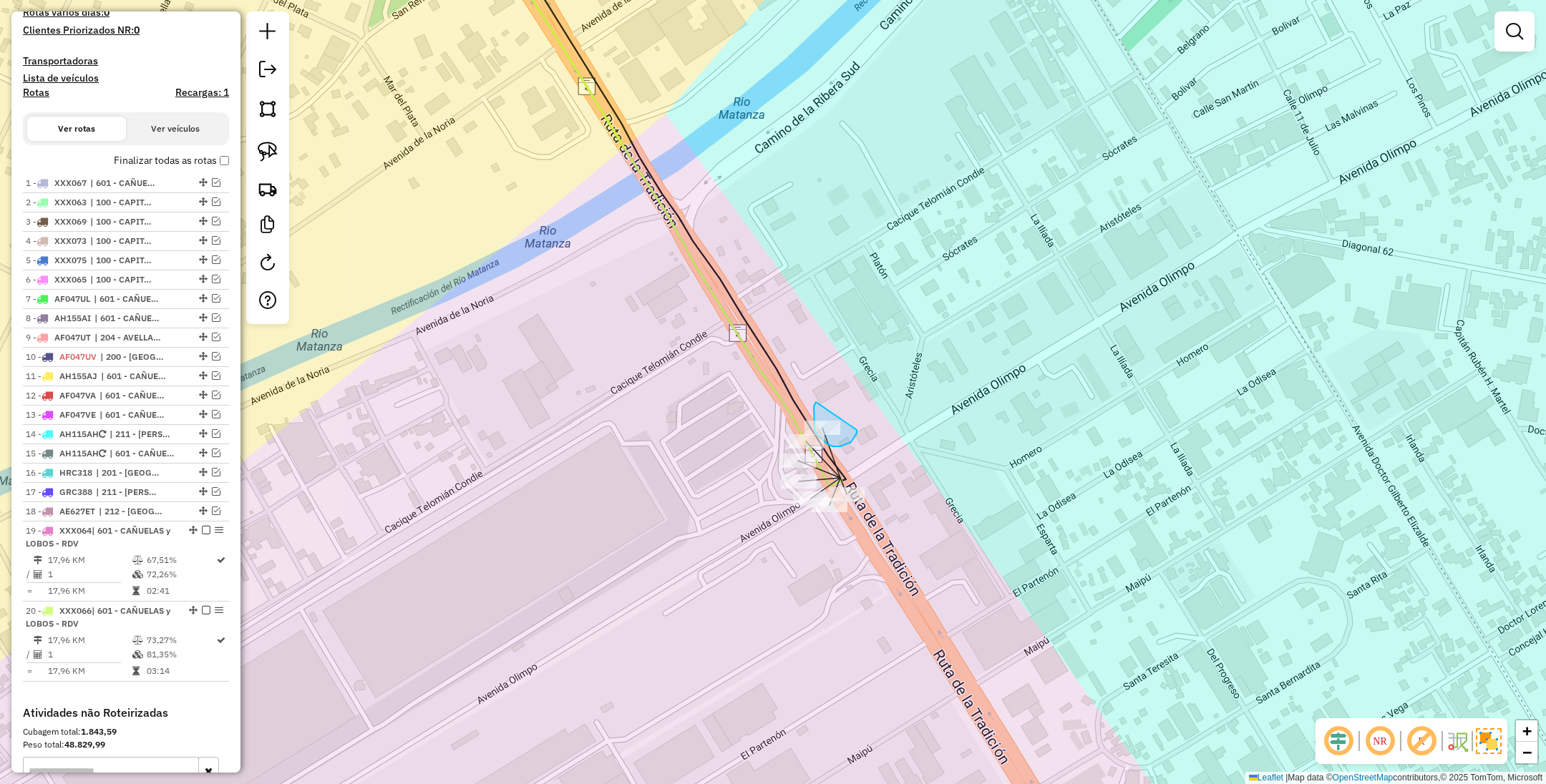
drag, startPoint x: 816, startPoint y: 402, endPoint x: 857, endPoint y: 430, distance: 49.6
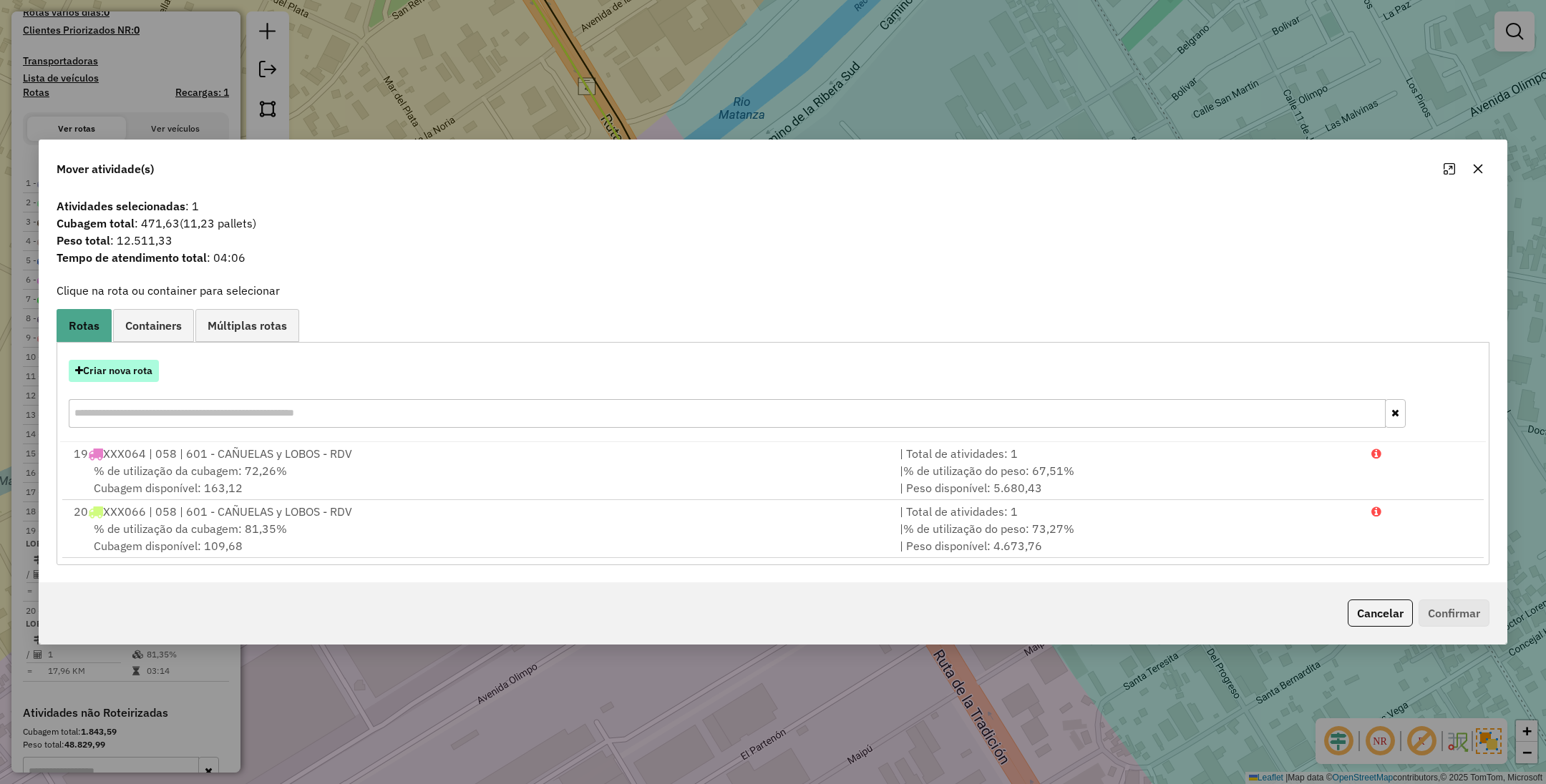
click at [110, 367] on button "Criar nova rota" at bounding box center [114, 371] width 90 height 22
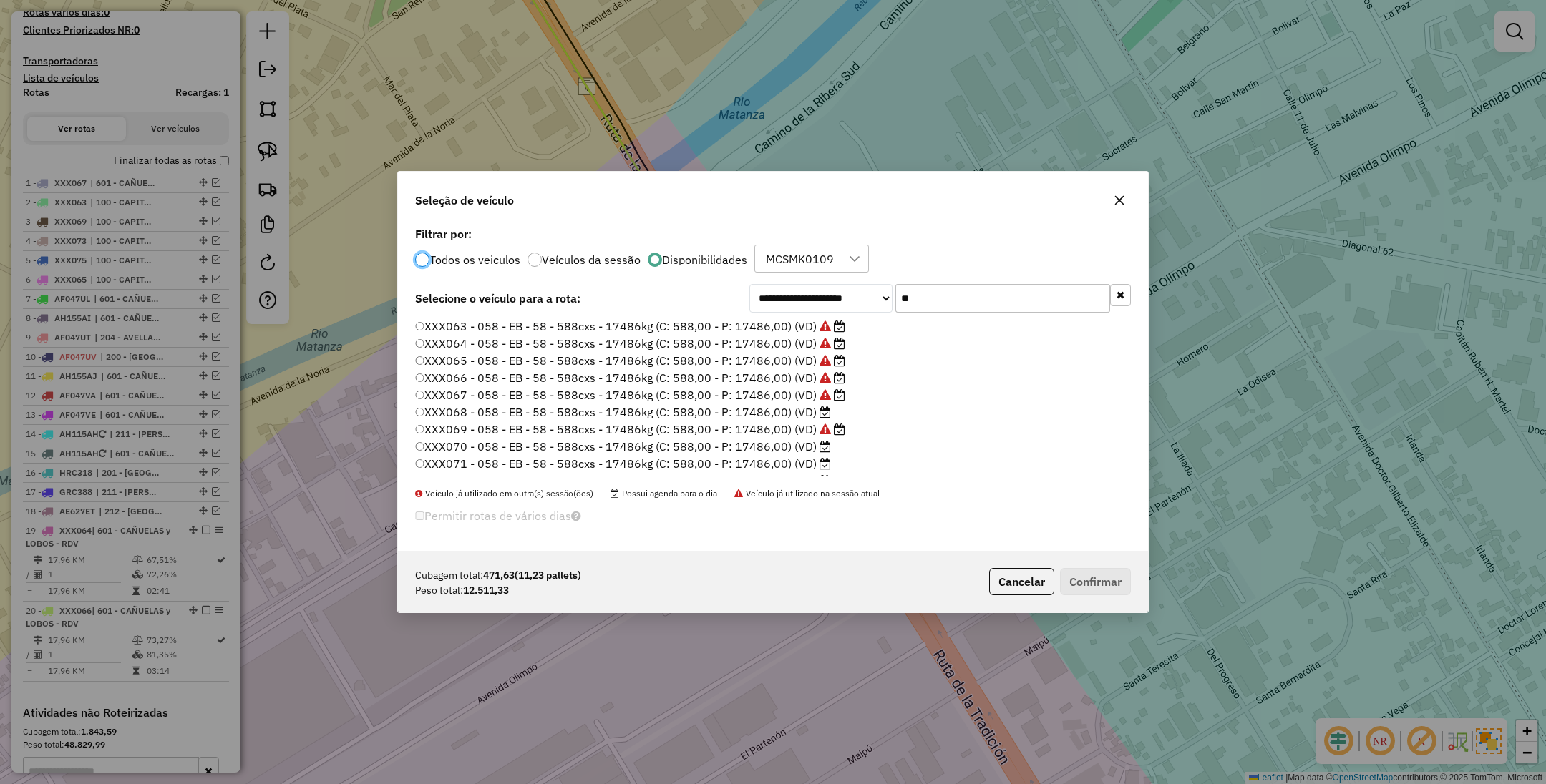
click at [790, 413] on label "XXX068 - 058 - EB - 58 - 588cxs - 17486kg (C: 588,00 - P: 17486,00) (VD)" at bounding box center [624, 412] width 416 height 17
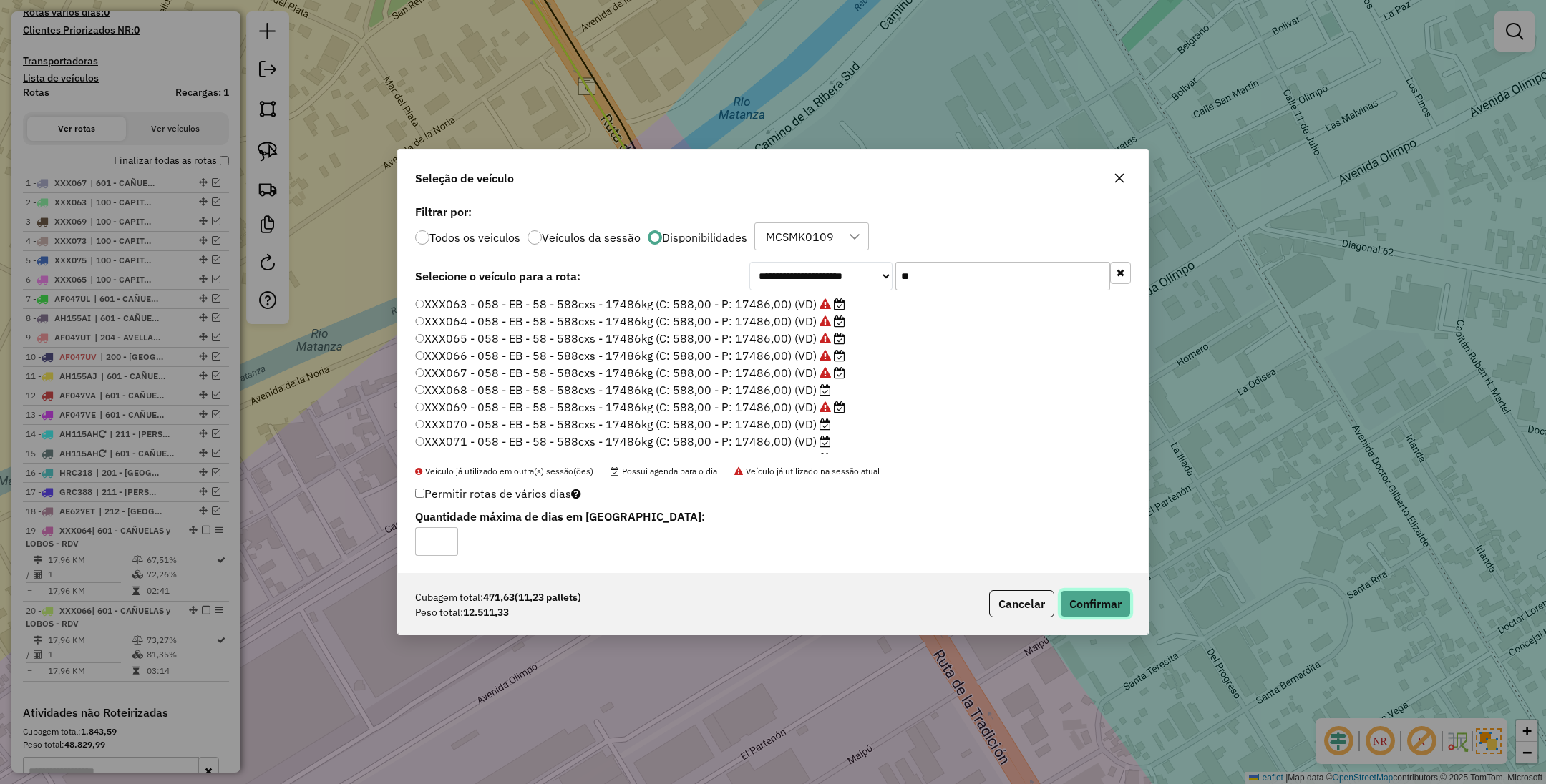
click at [1117, 601] on button "Confirmar" at bounding box center [1096, 604] width 71 height 28
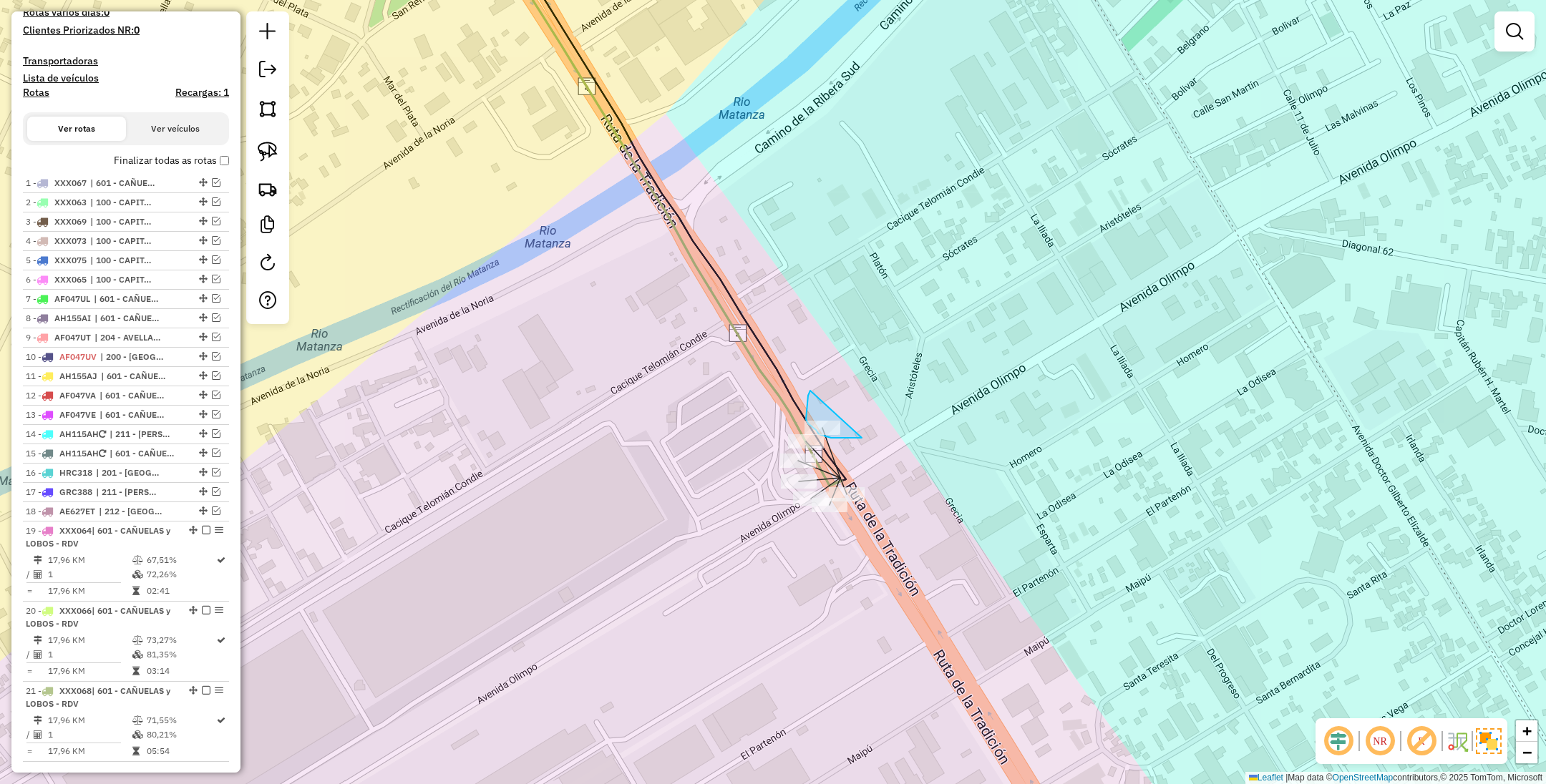
drag, startPoint x: 810, startPoint y: 391, endPoint x: 864, endPoint y: 438, distance: 71.6
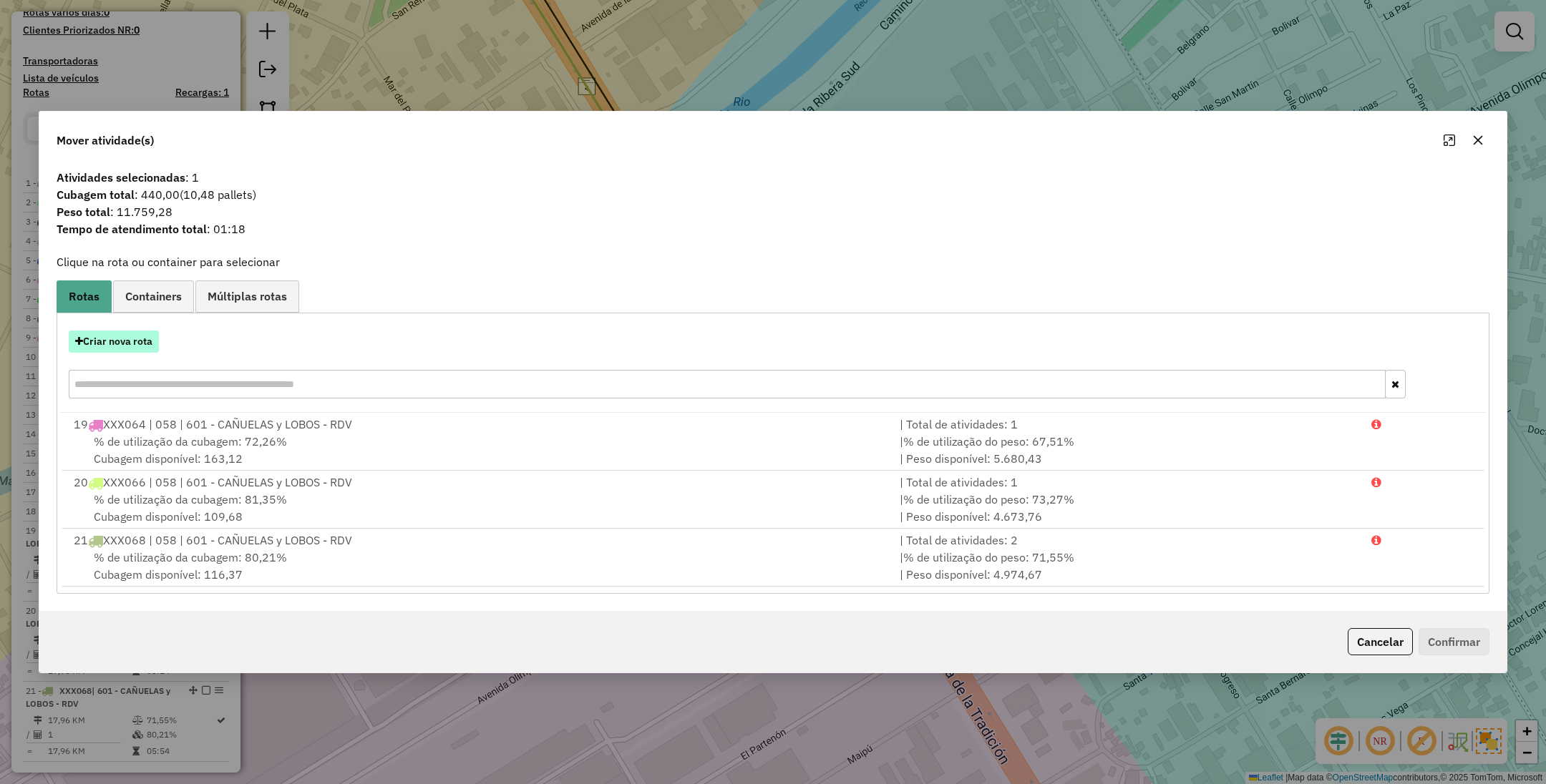
click at [121, 344] on button "Criar nova rota" at bounding box center [114, 342] width 90 height 22
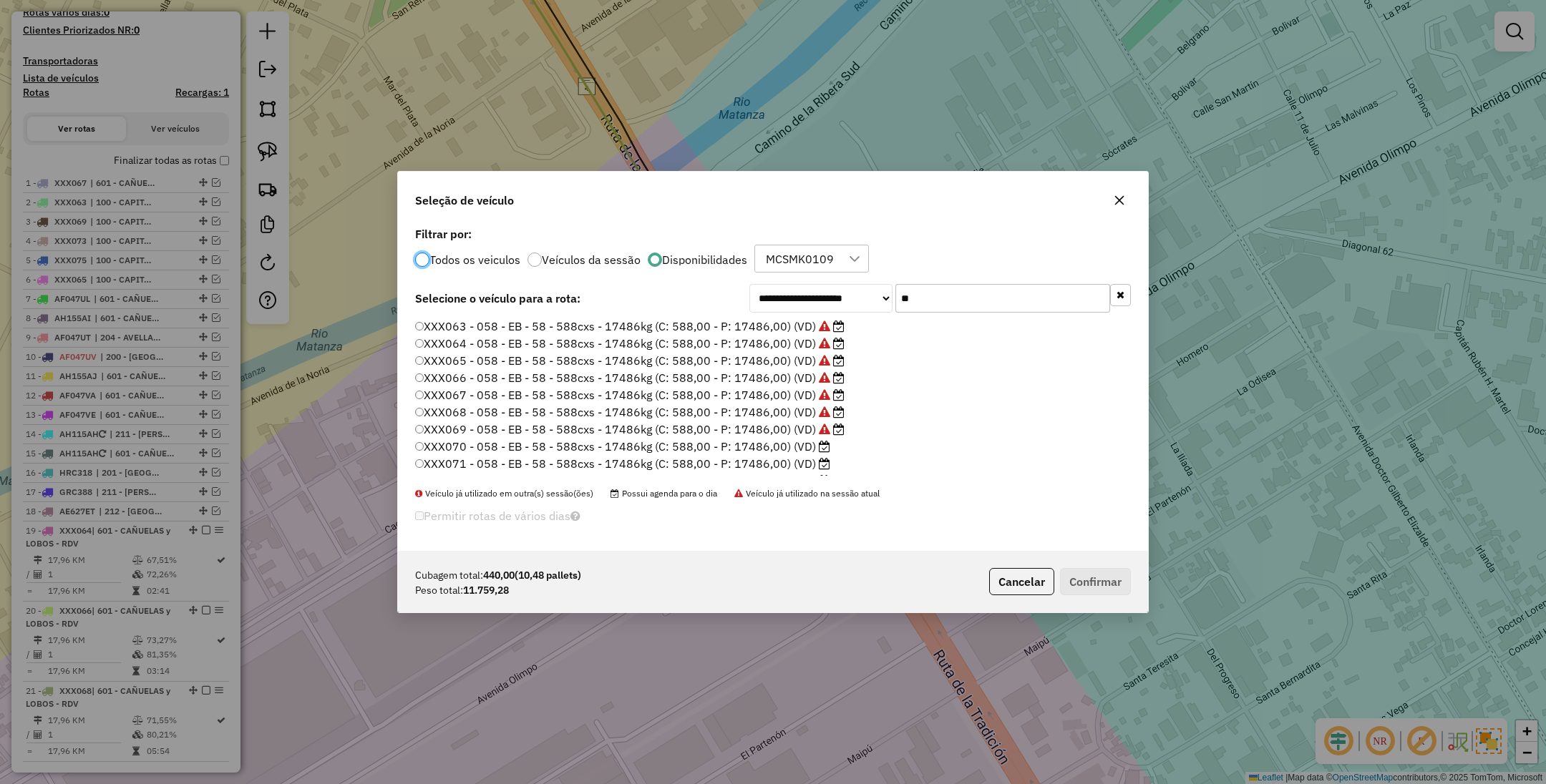
click at [778, 448] on label "XXX070 - 058 - EB - 58 - 588cxs - 17486kg (C: 588,00 - P: 17486,00) (VD)" at bounding box center [623, 447] width 415 height 17
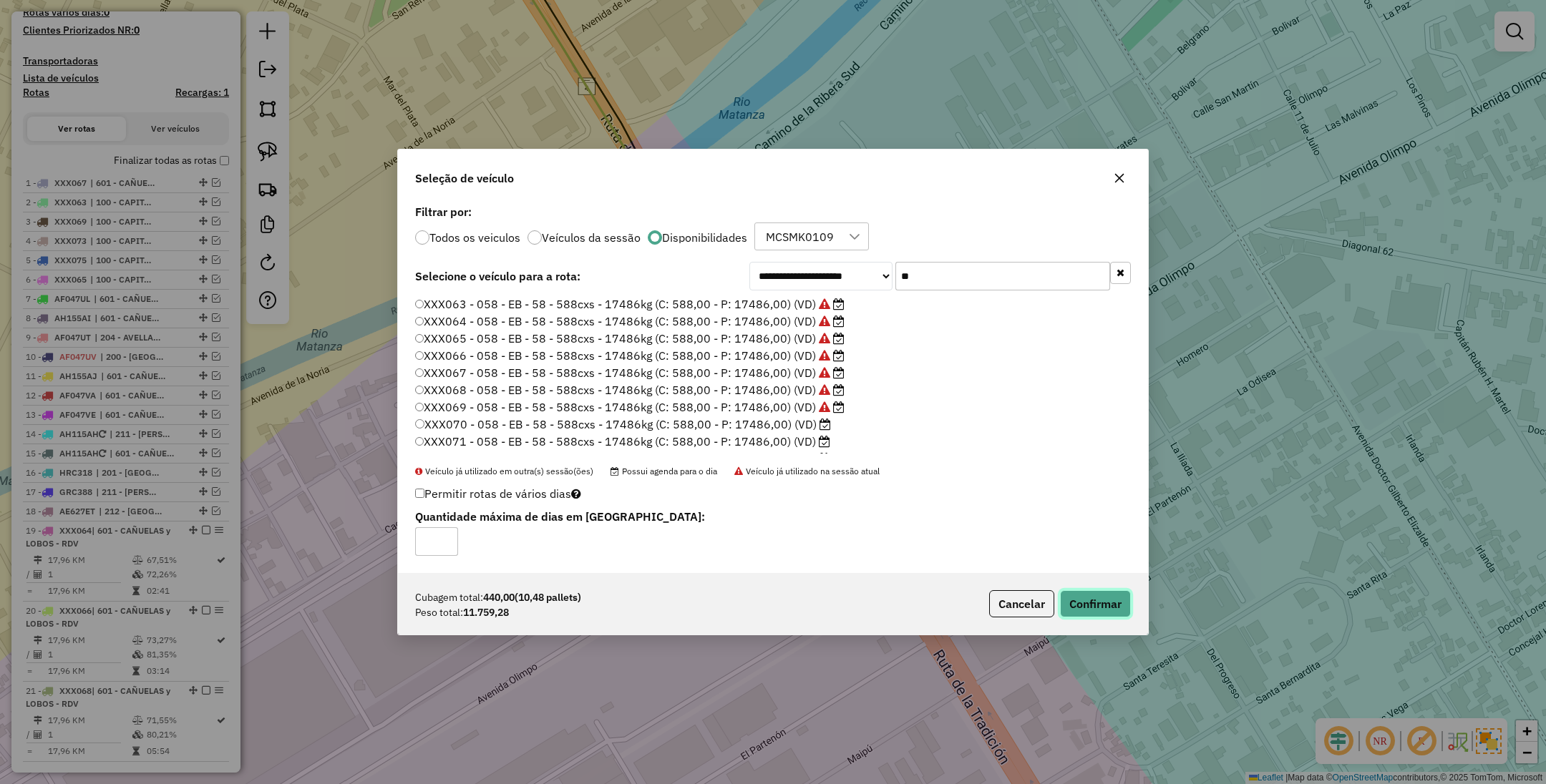
click at [1100, 595] on button "Confirmar" at bounding box center [1096, 604] width 71 height 28
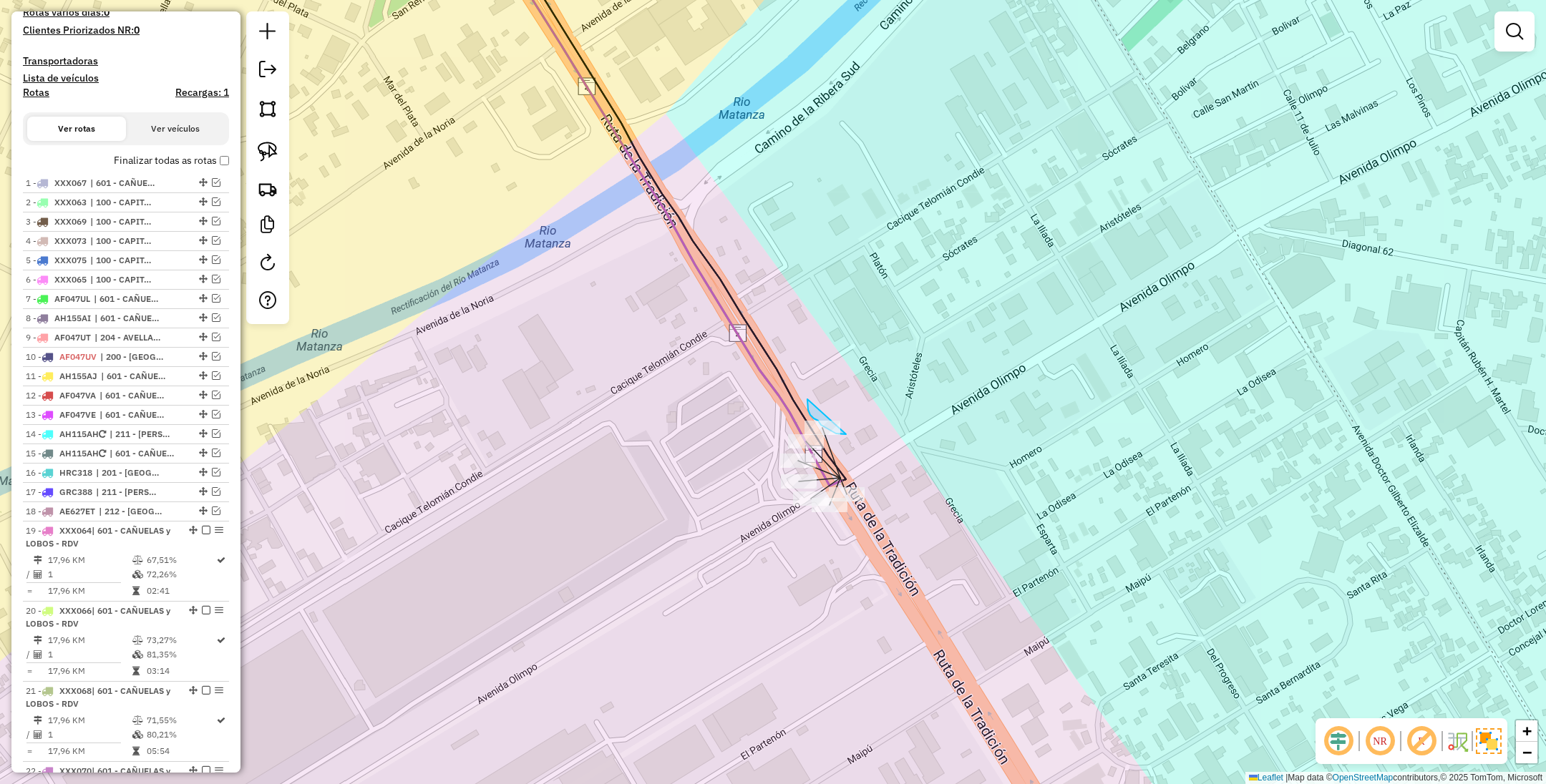
drag, startPoint x: 807, startPoint y: 399, endPoint x: 846, endPoint y: 434, distance: 52.4
drag, startPoint x: 813, startPoint y: 388, endPoint x: 883, endPoint y: 448, distance: 92.2
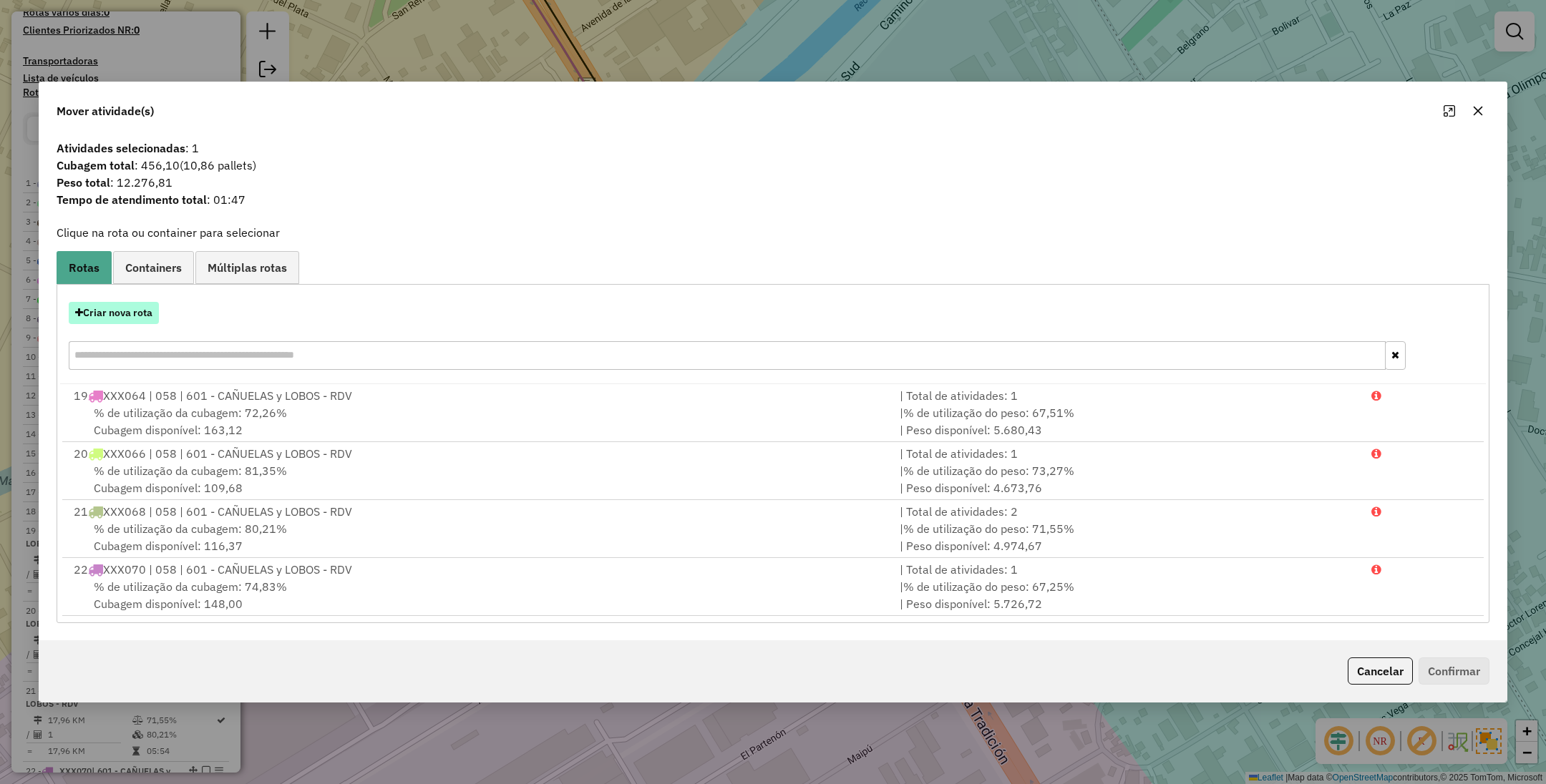
click at [125, 303] on button "Criar nova rota" at bounding box center [114, 313] width 90 height 22
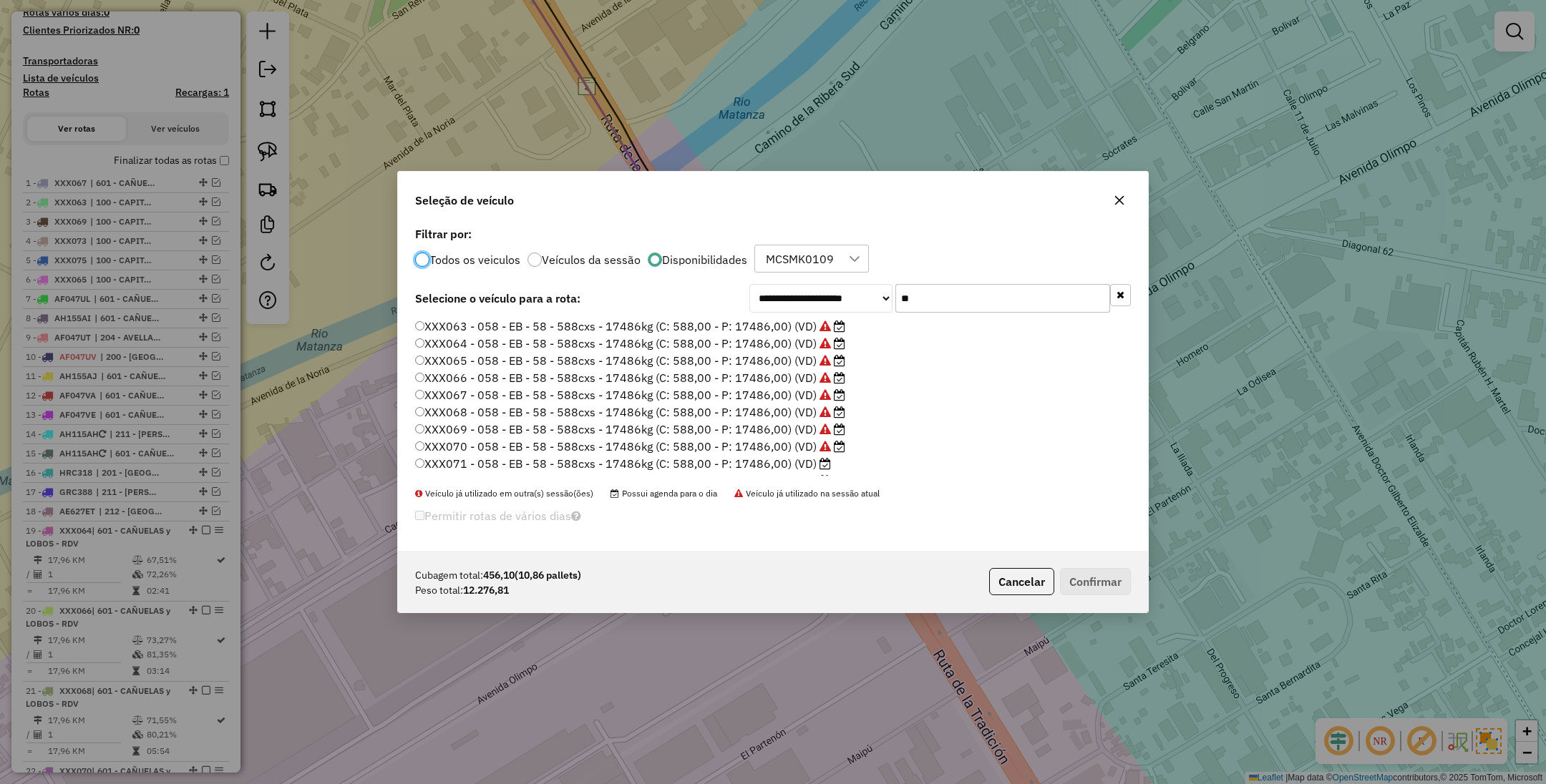
click at [792, 462] on label "XXX071 - 058 - EB - 58 - 588cxs - 17486kg (C: 588,00 - P: 17486,00) (VD)" at bounding box center [624, 463] width 416 height 17
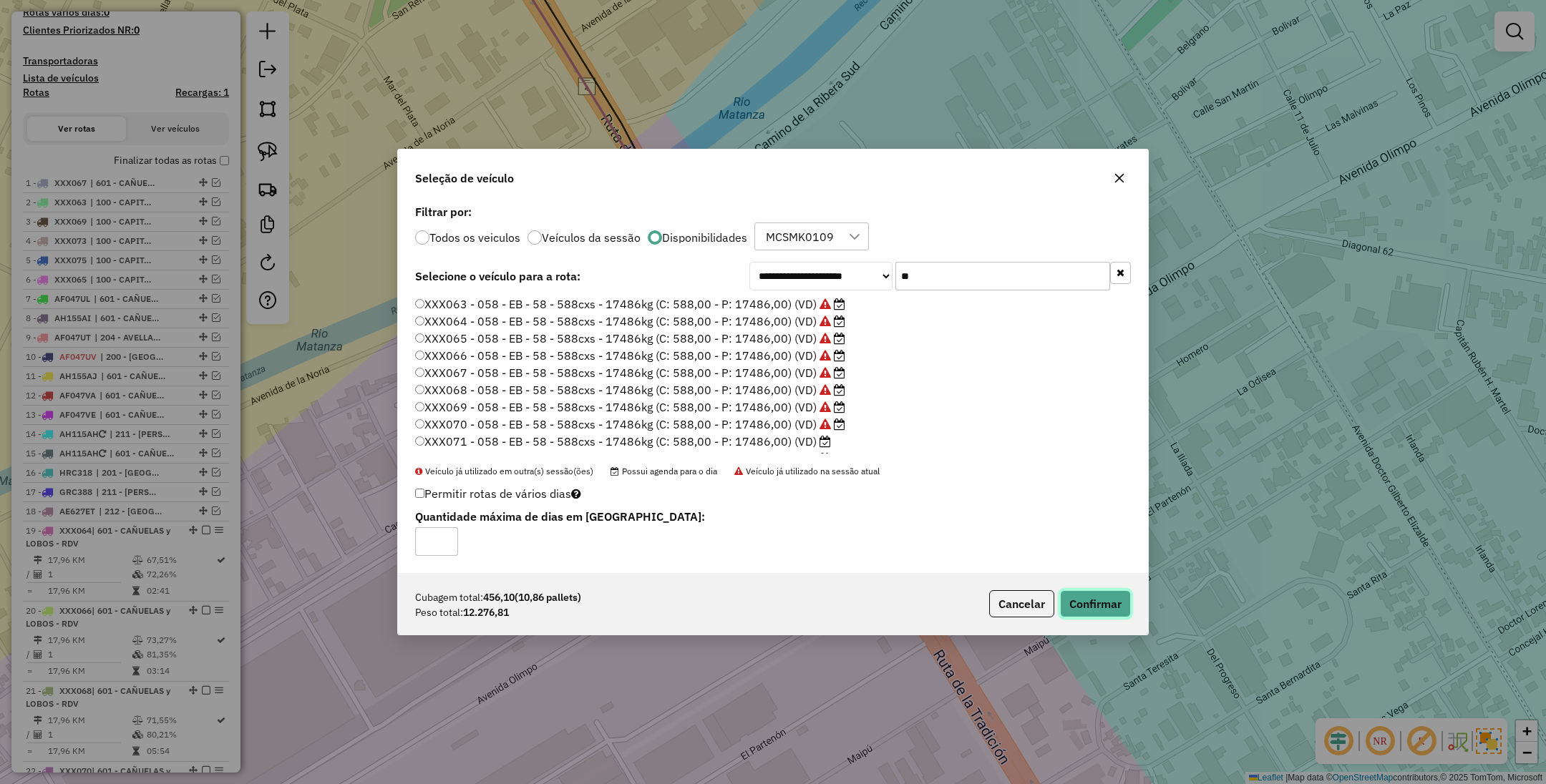
click at [1107, 605] on button "Confirmar" at bounding box center [1096, 604] width 71 height 28
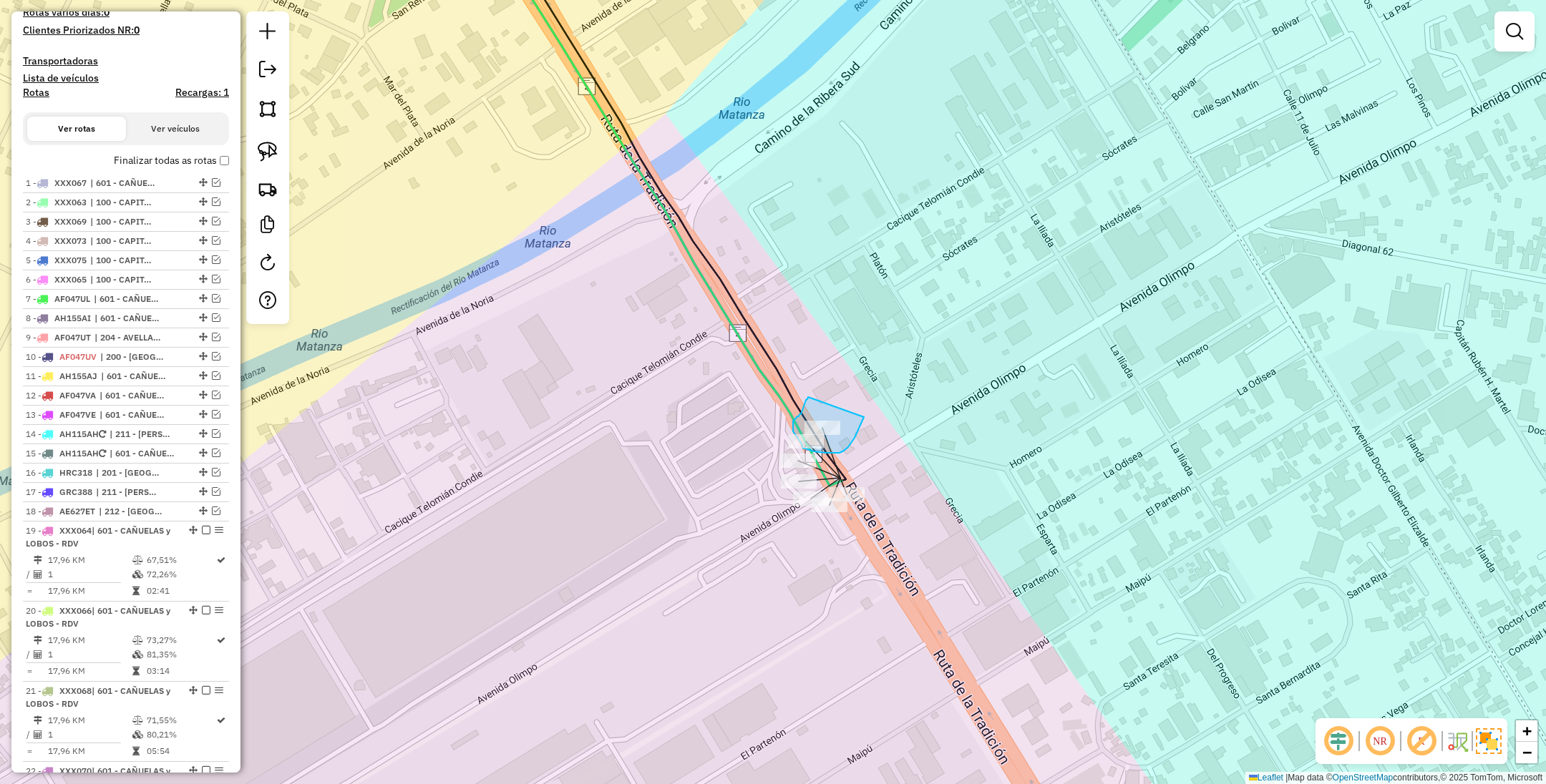
drag, startPoint x: 808, startPoint y: 397, endPoint x: 864, endPoint y: 417, distance: 59.5
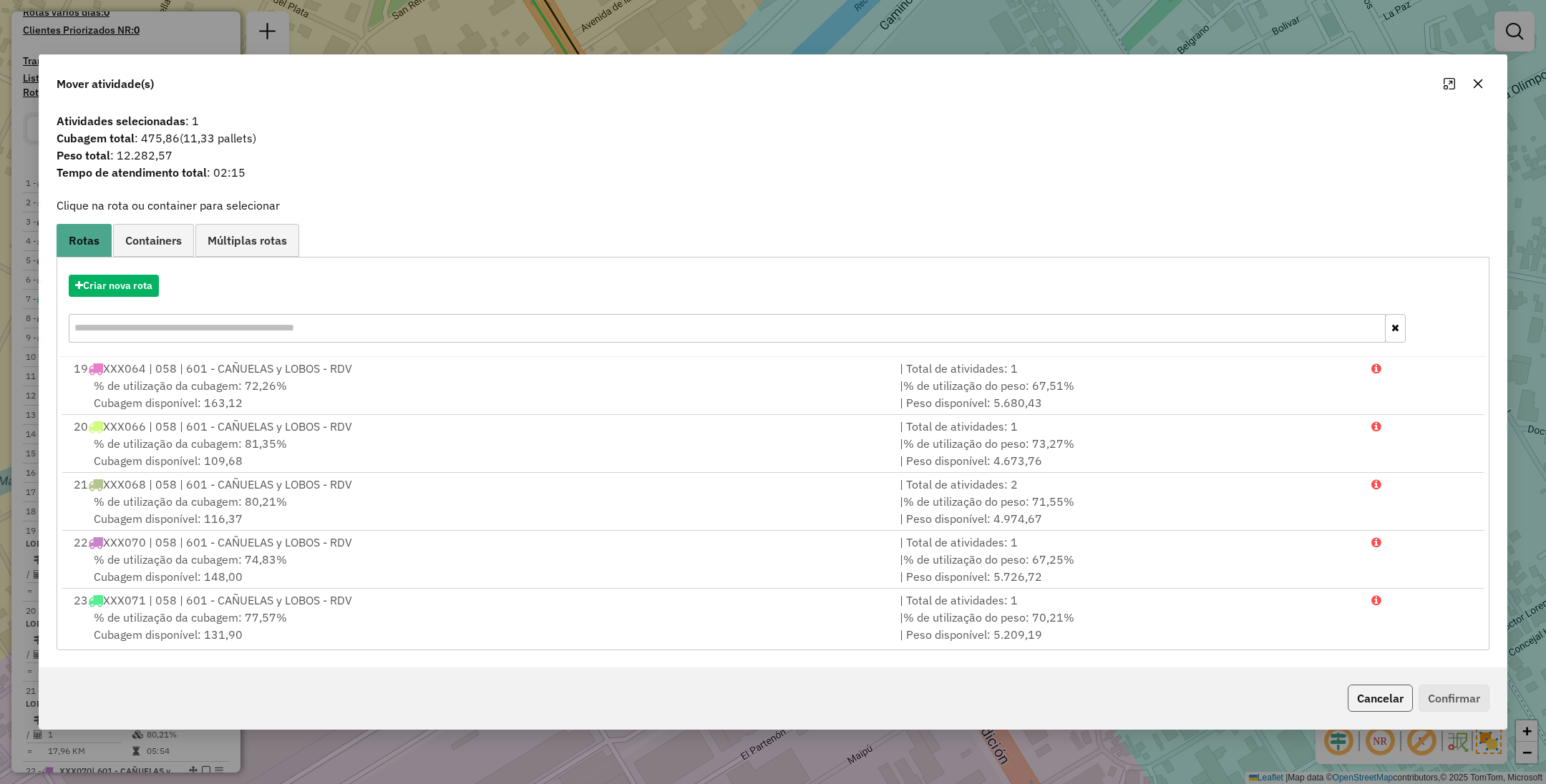
click at [1373, 691] on button "Cancelar" at bounding box center [1380, 698] width 65 height 28
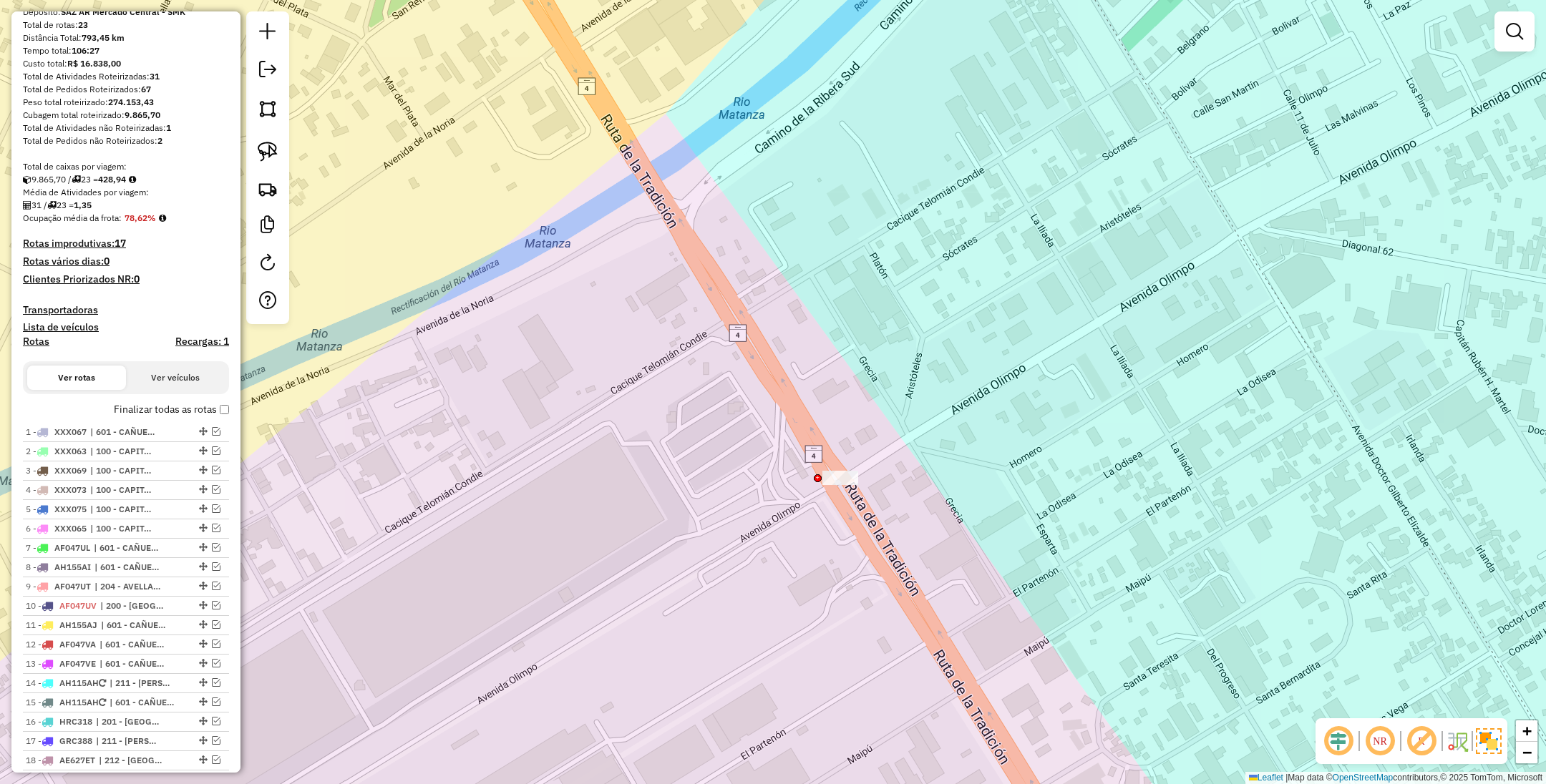
scroll to position [66, 0]
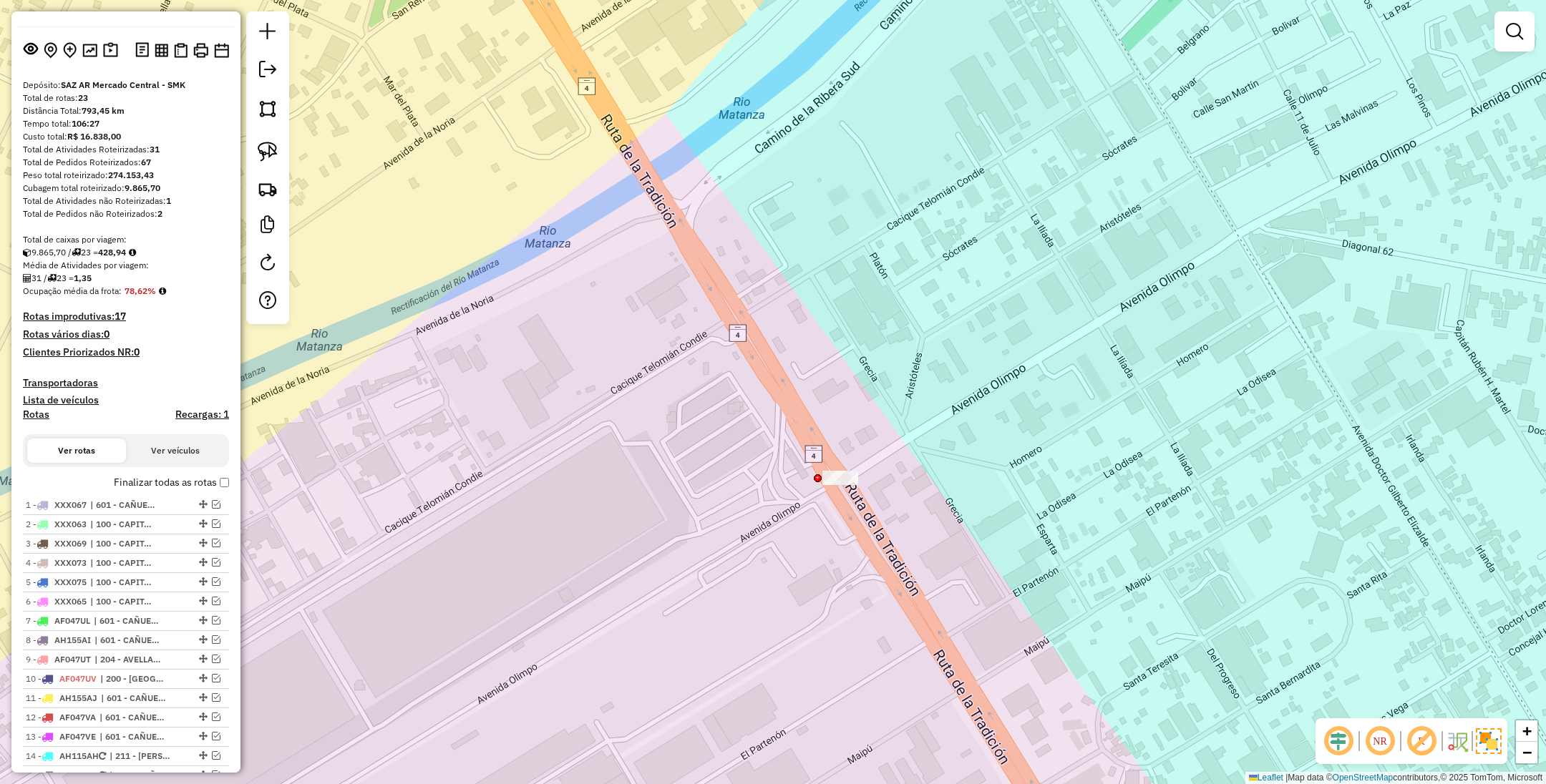
click at [67, 381] on h4 "Transportadoras" at bounding box center [126, 383] width 207 height 12
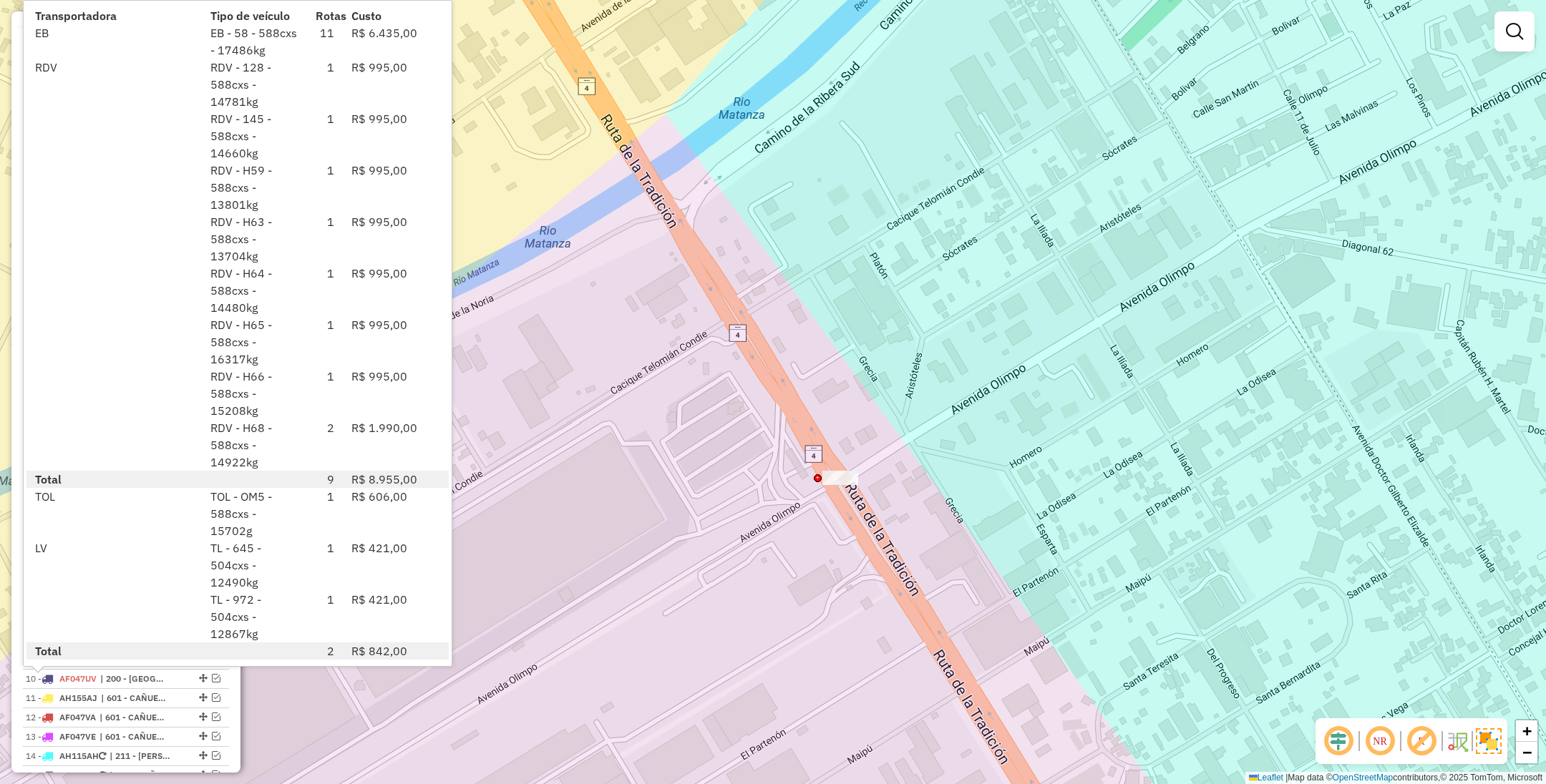
click at [643, 395] on div "Janela de atendimento Grade de atendimento Capacidade Transportadoras Veículos …" at bounding box center [773, 392] width 1546 height 784
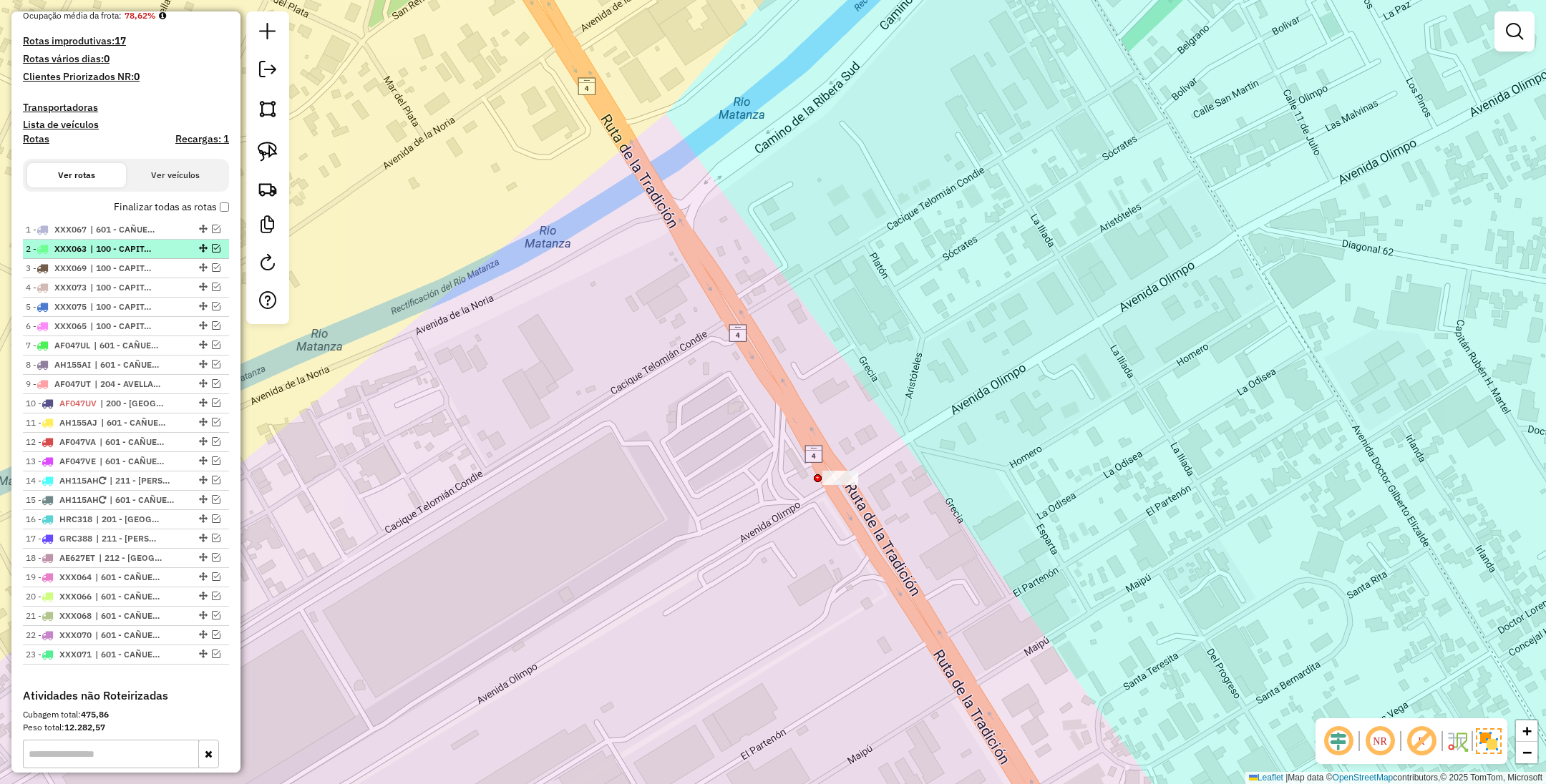
scroll to position [496, 0]
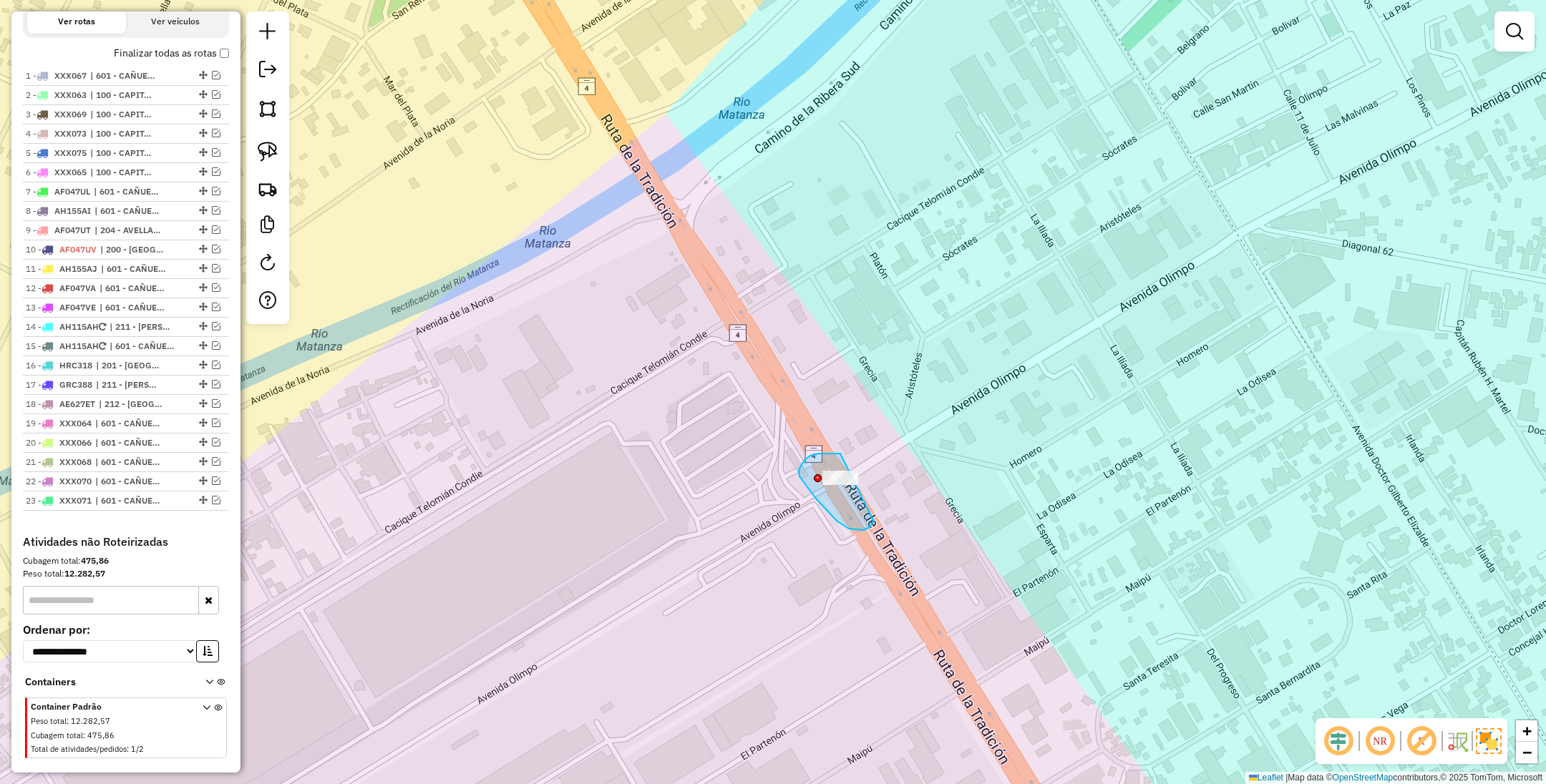
drag, startPoint x: 833, startPoint y: 454, endPoint x: 898, endPoint y: 494, distance: 76.3
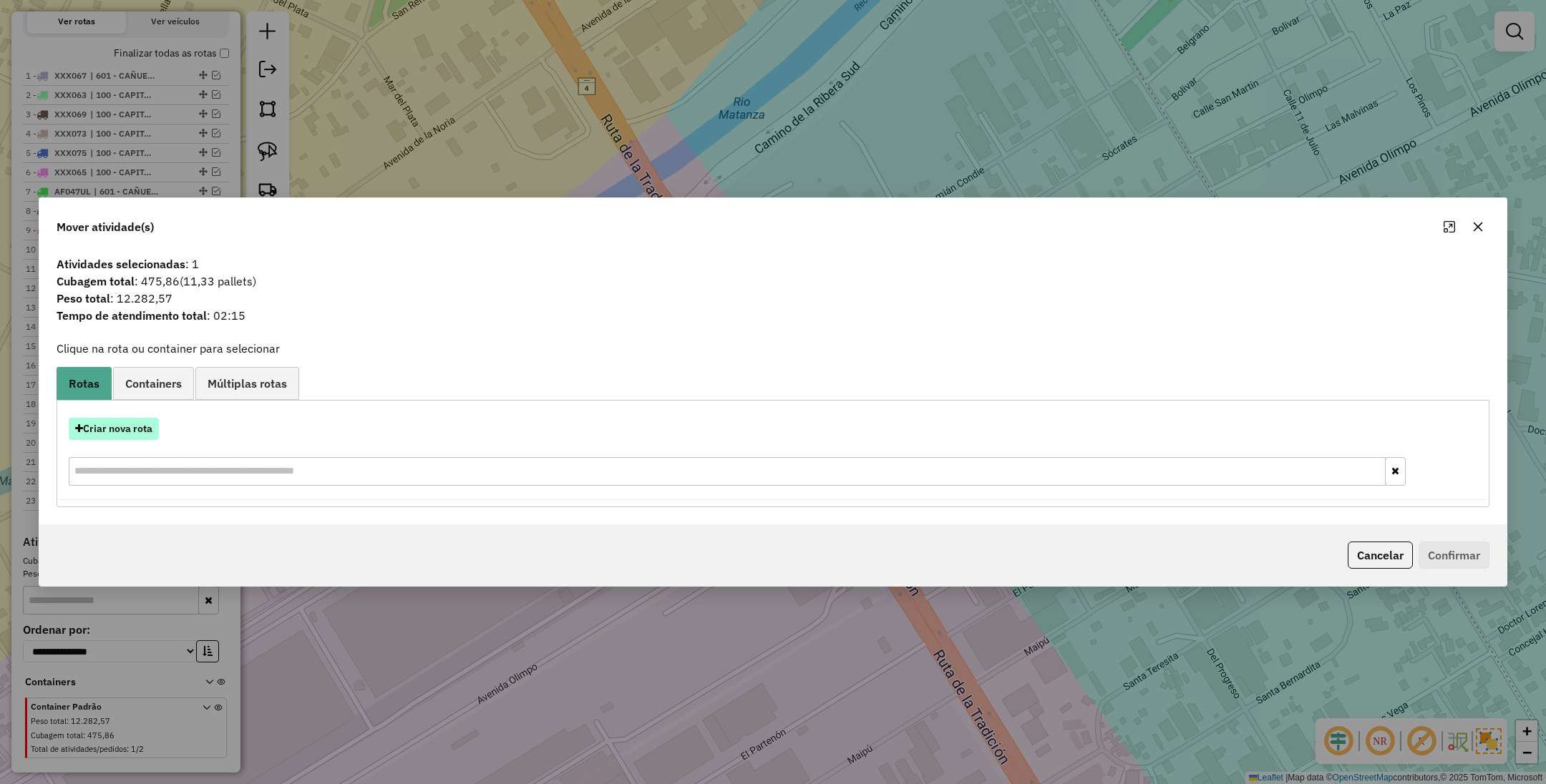
click at [121, 425] on button "Criar nova rota" at bounding box center [114, 429] width 90 height 22
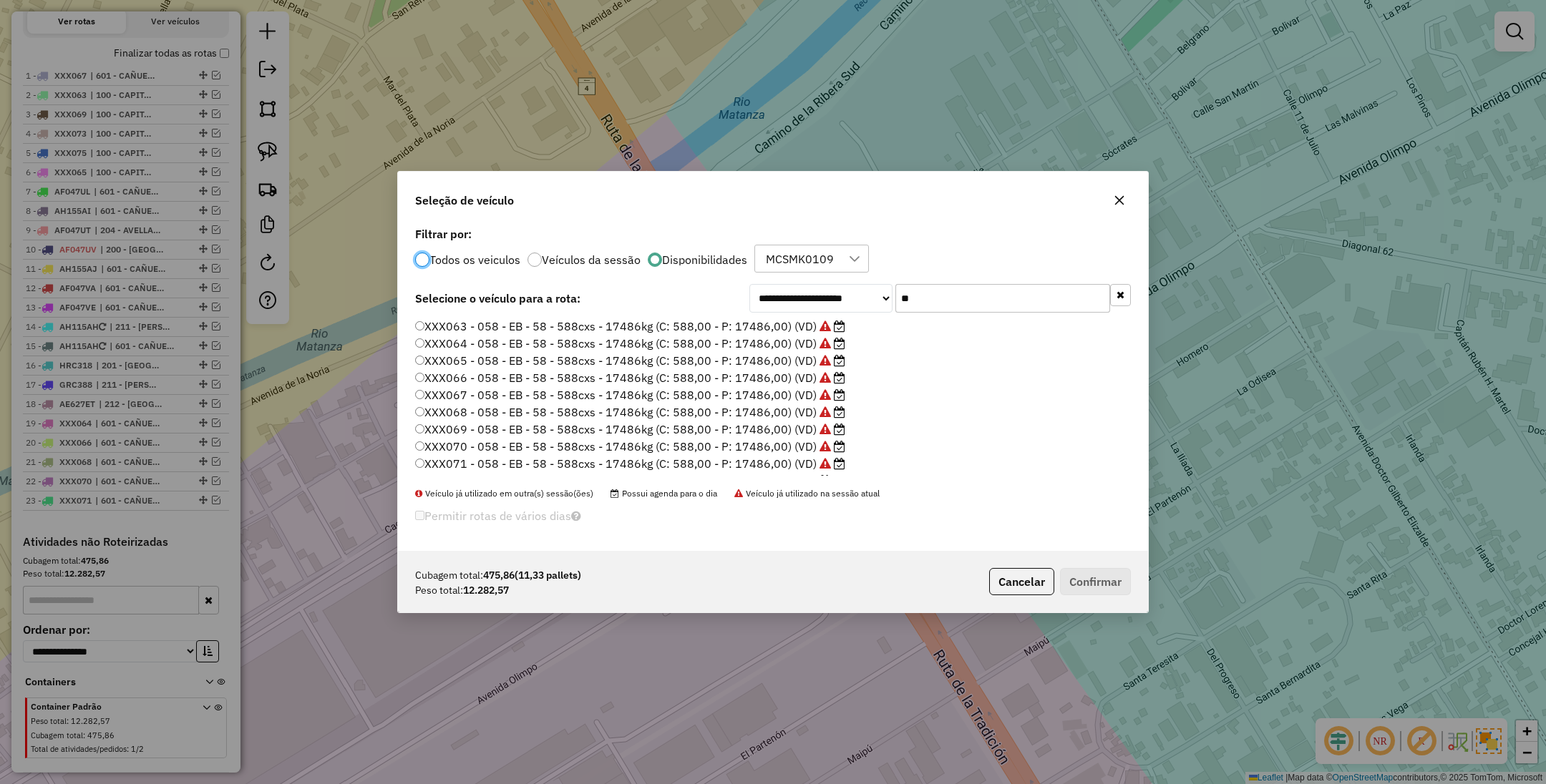
scroll to position [7, 4]
drag, startPoint x: 926, startPoint y: 299, endPoint x: 848, endPoint y: 273, distance: 82.2
click at [848, 273] on div "**********" at bounding box center [773, 387] width 751 height 329
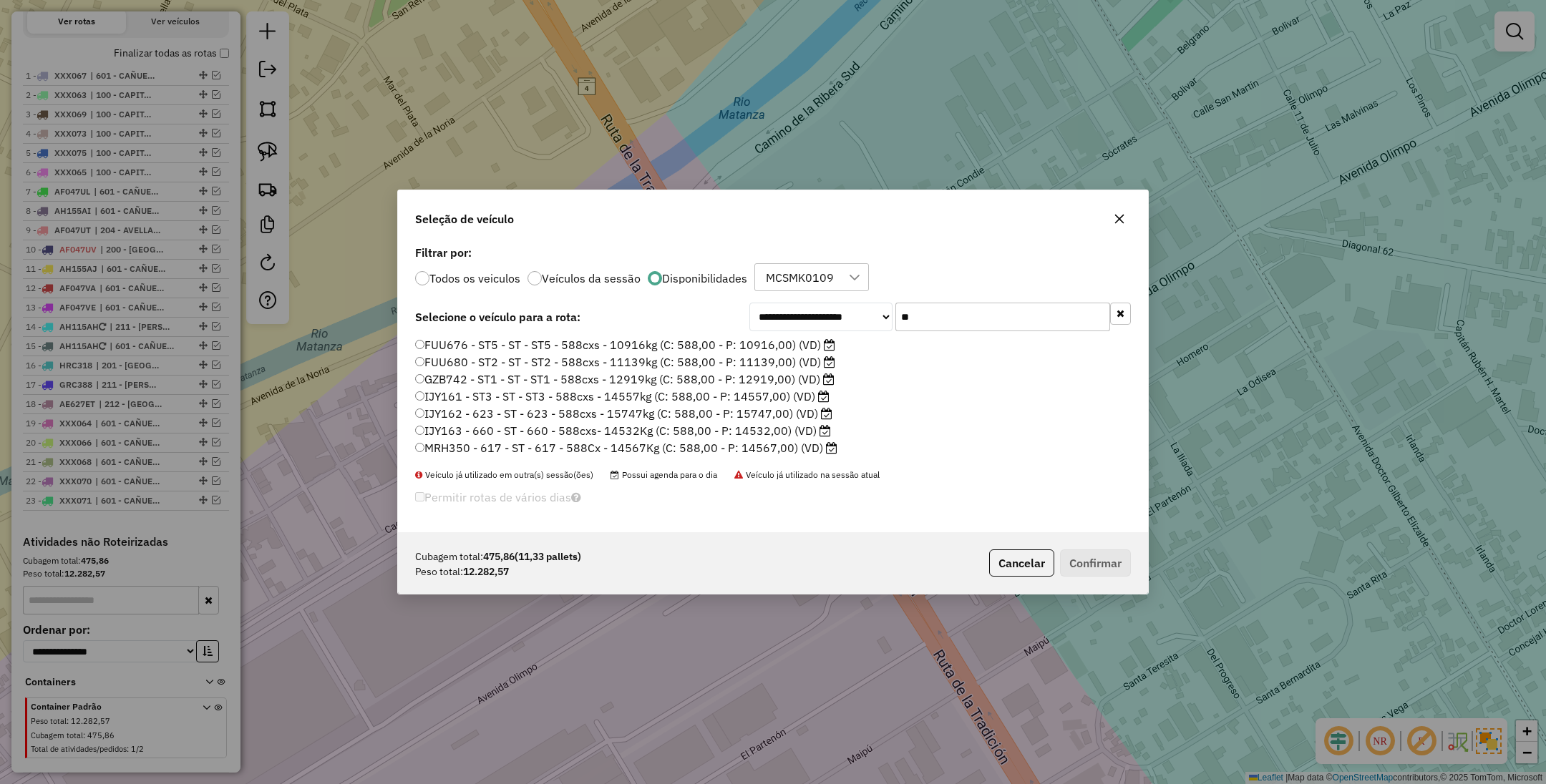
type input "**"
click at [780, 382] on label "GZB742 - ST1 - ST - ST1 - 588cxs - 12919kg (C: 588,00 - P: 12919,00) (VD)" at bounding box center [625, 379] width 419 height 17
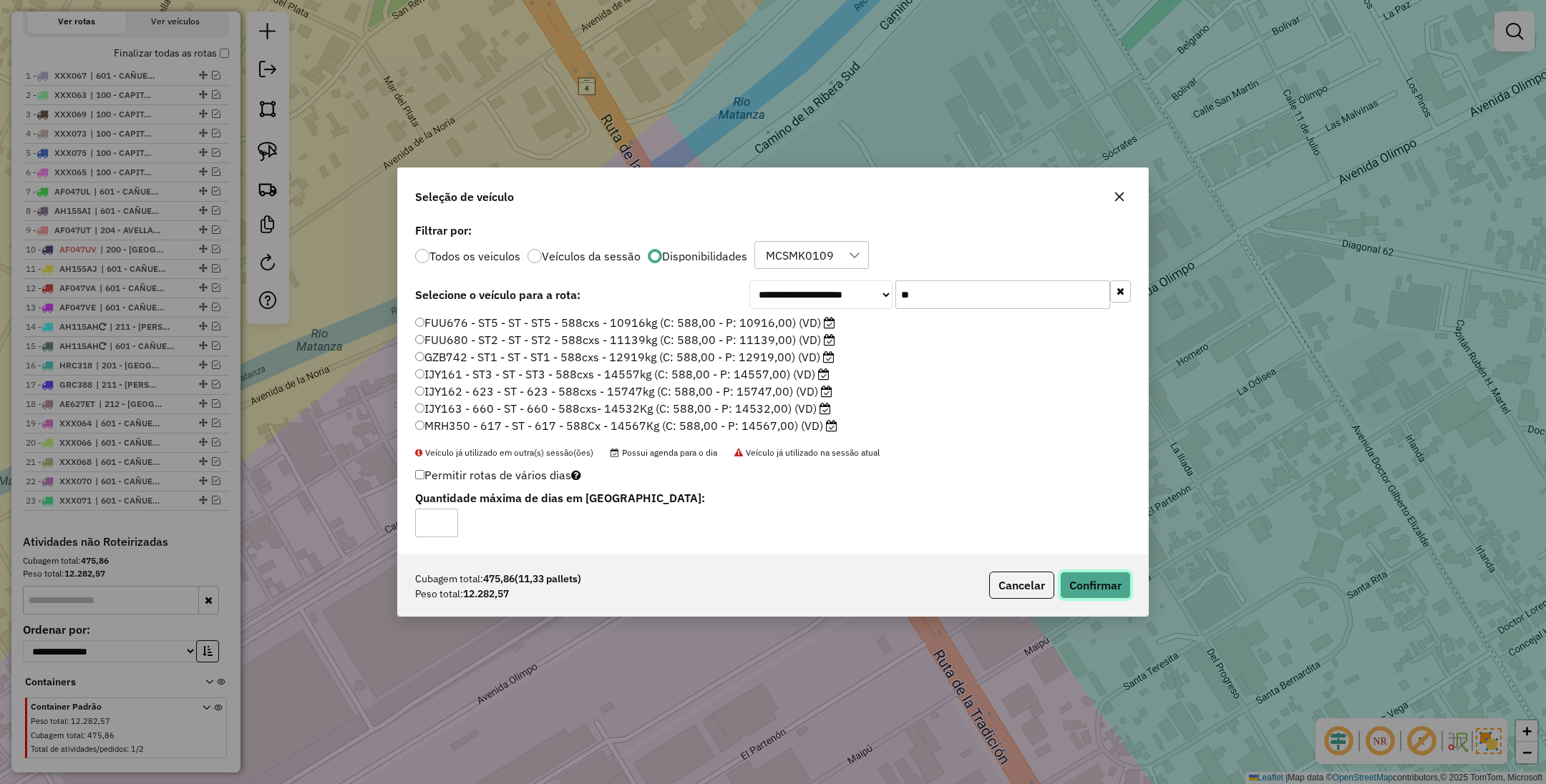
click at [1093, 585] on button "Confirmar" at bounding box center [1096, 585] width 71 height 28
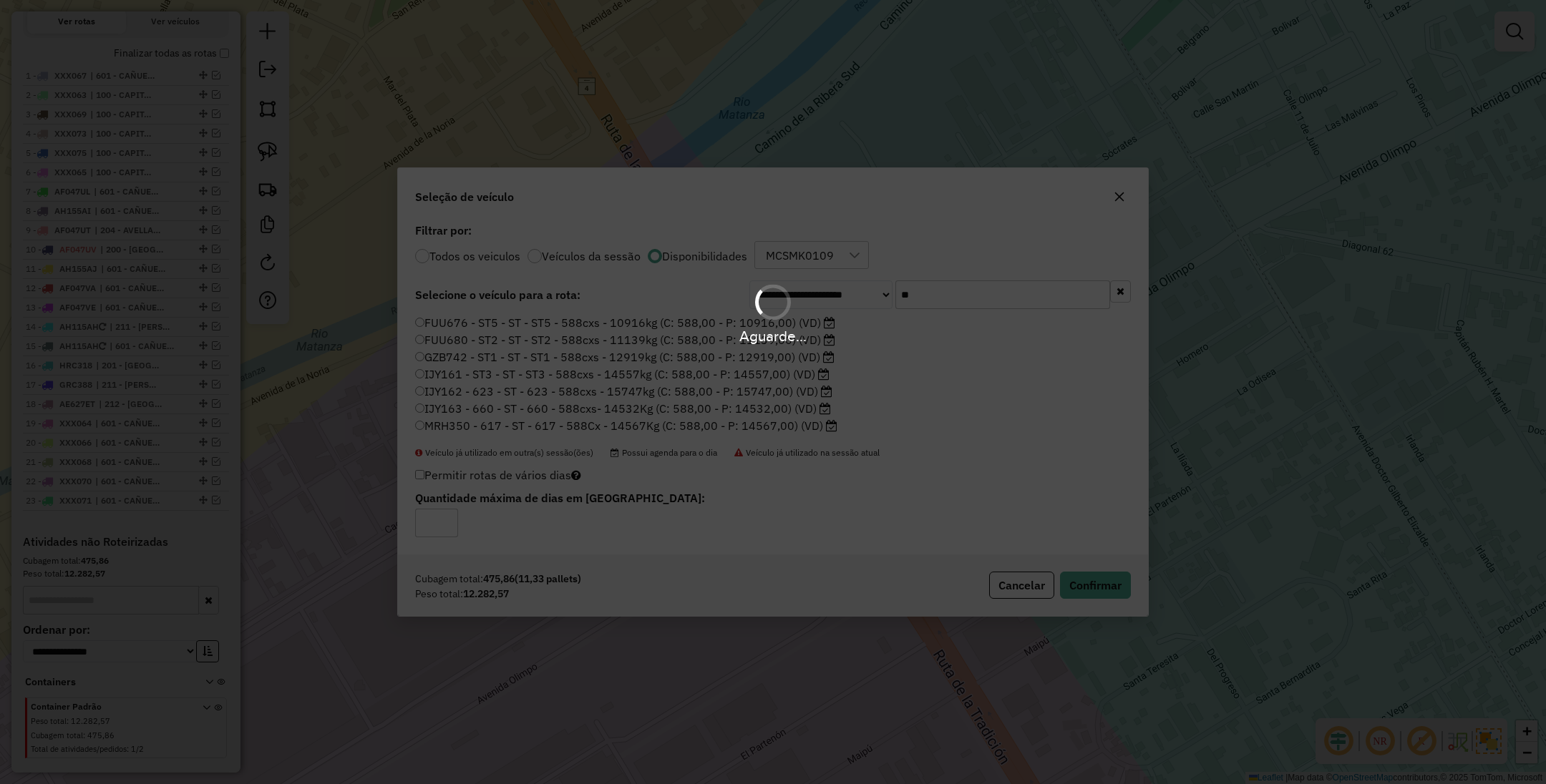
scroll to position [415, 0]
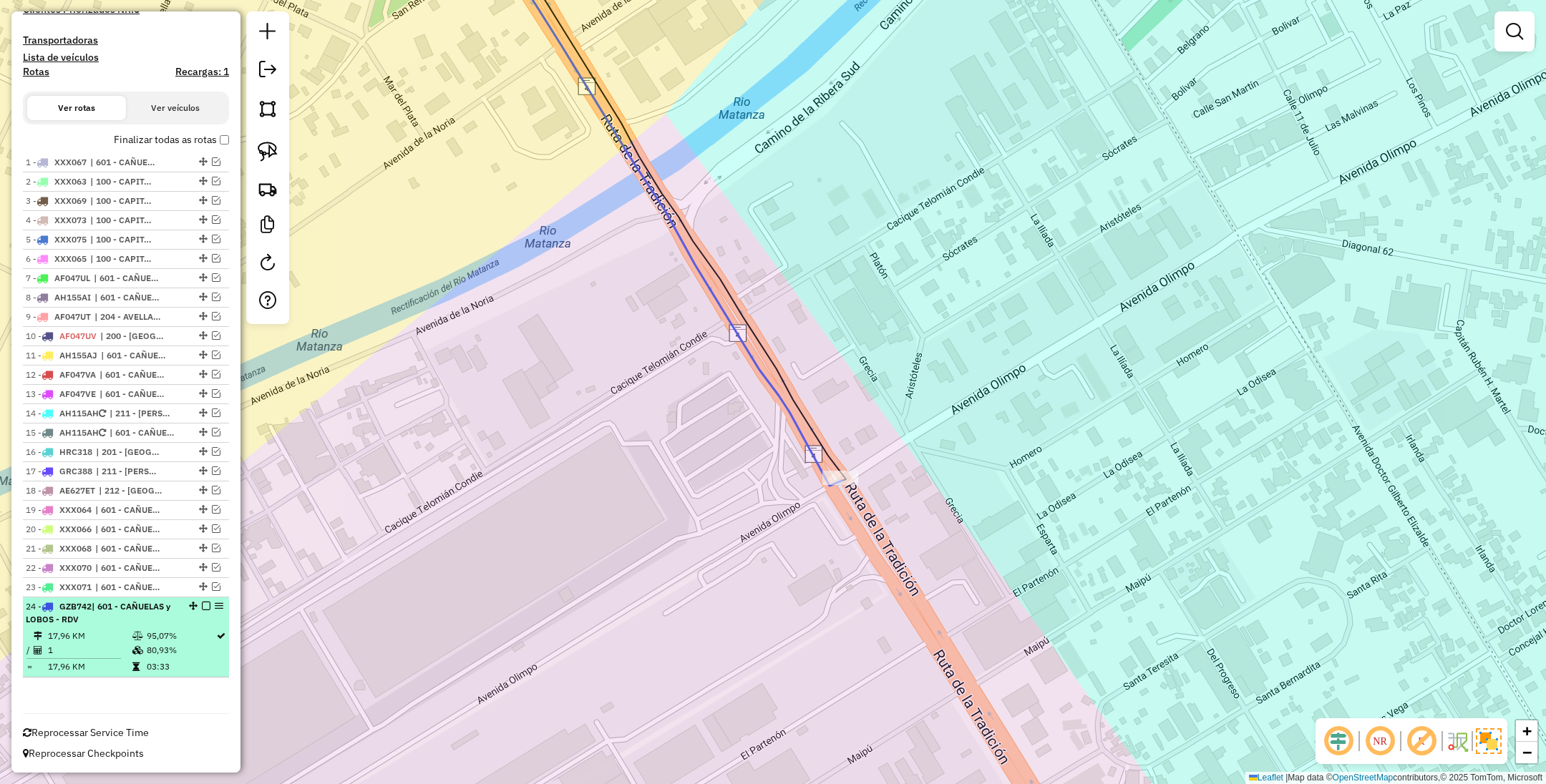
click at [202, 608] on em at bounding box center [206, 606] width 9 height 9
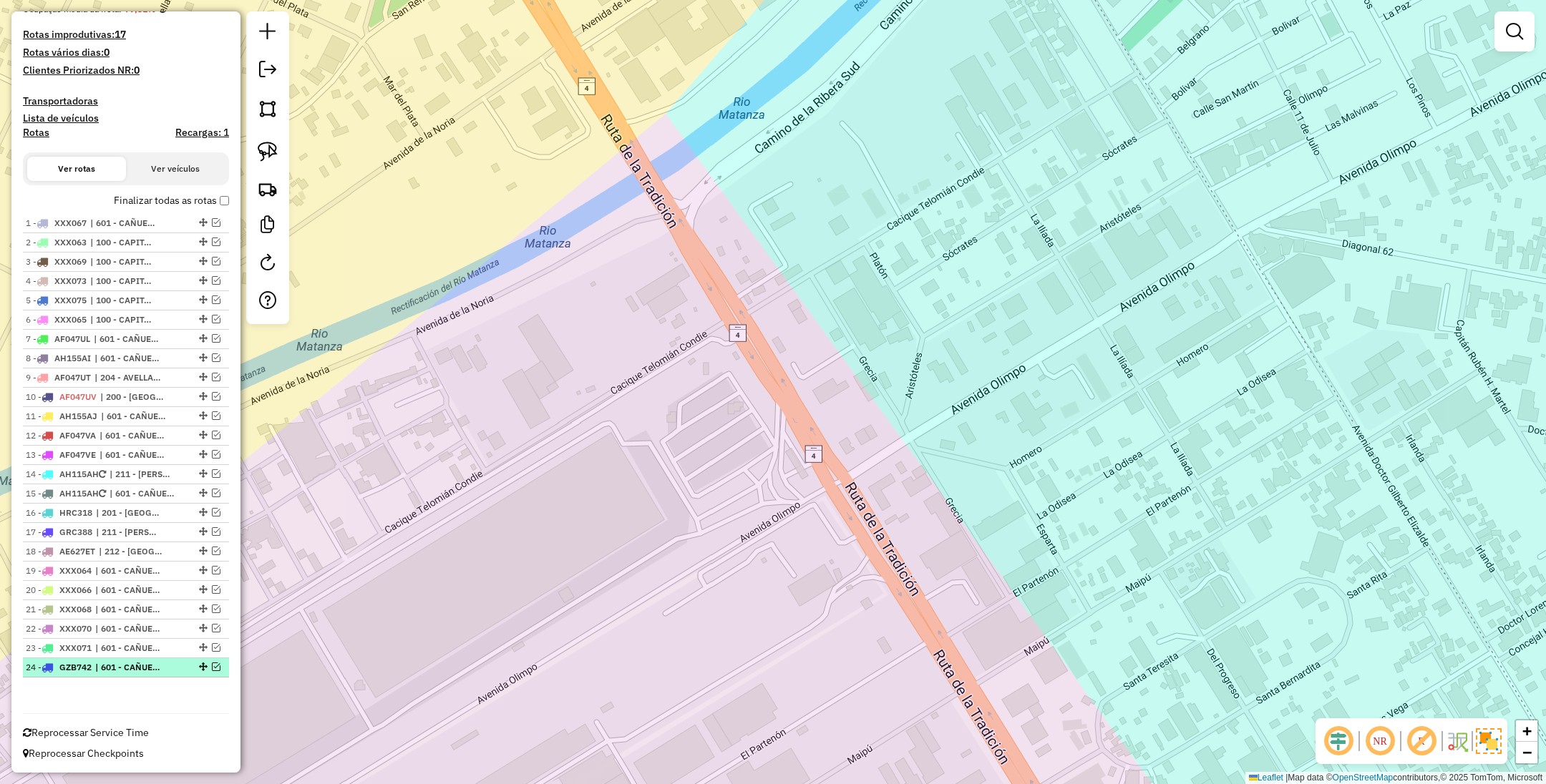
scroll to position [355, 0]
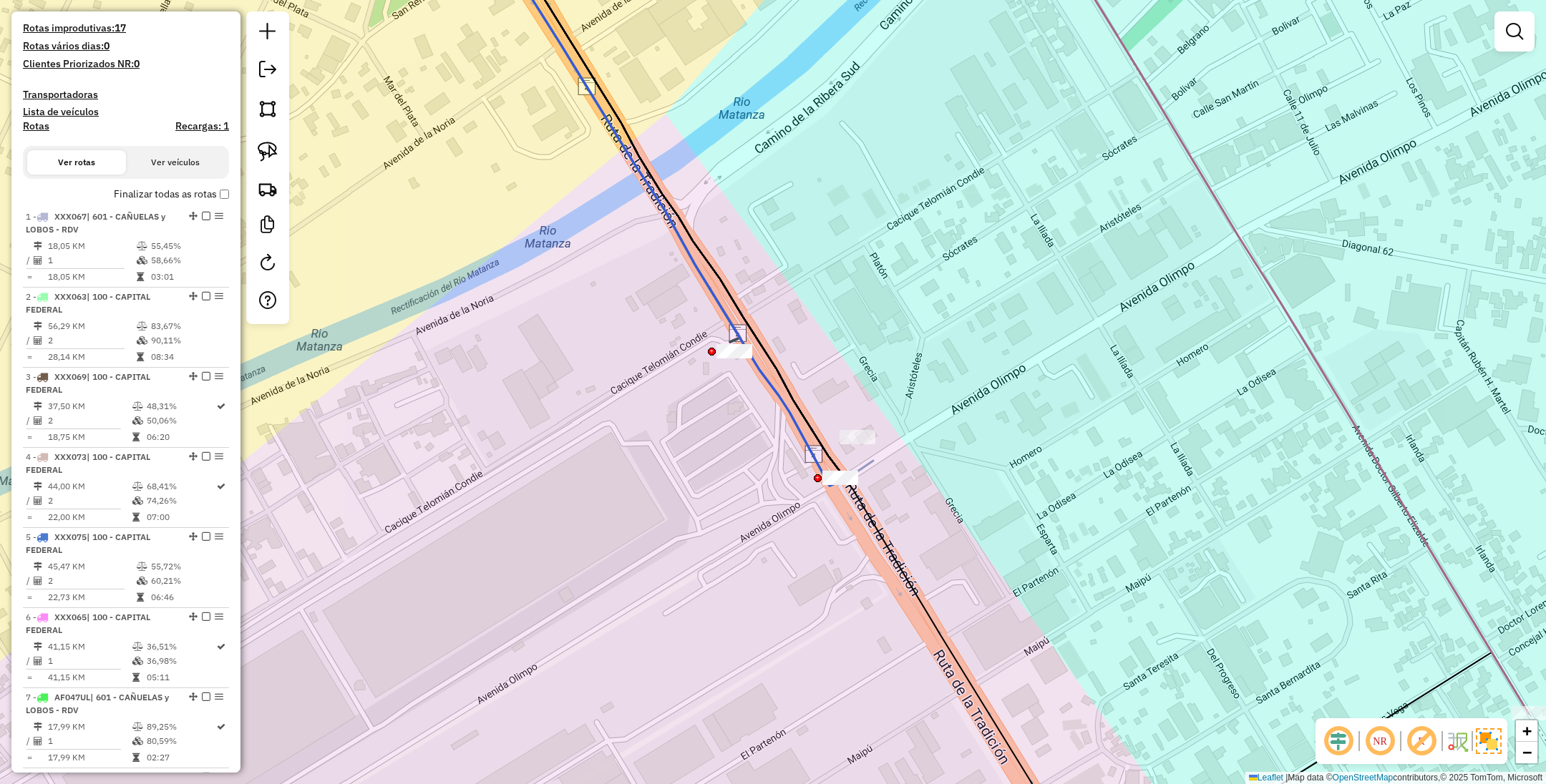
click at [57, 95] on h4 "Transportadoras" at bounding box center [126, 95] width 207 height 12
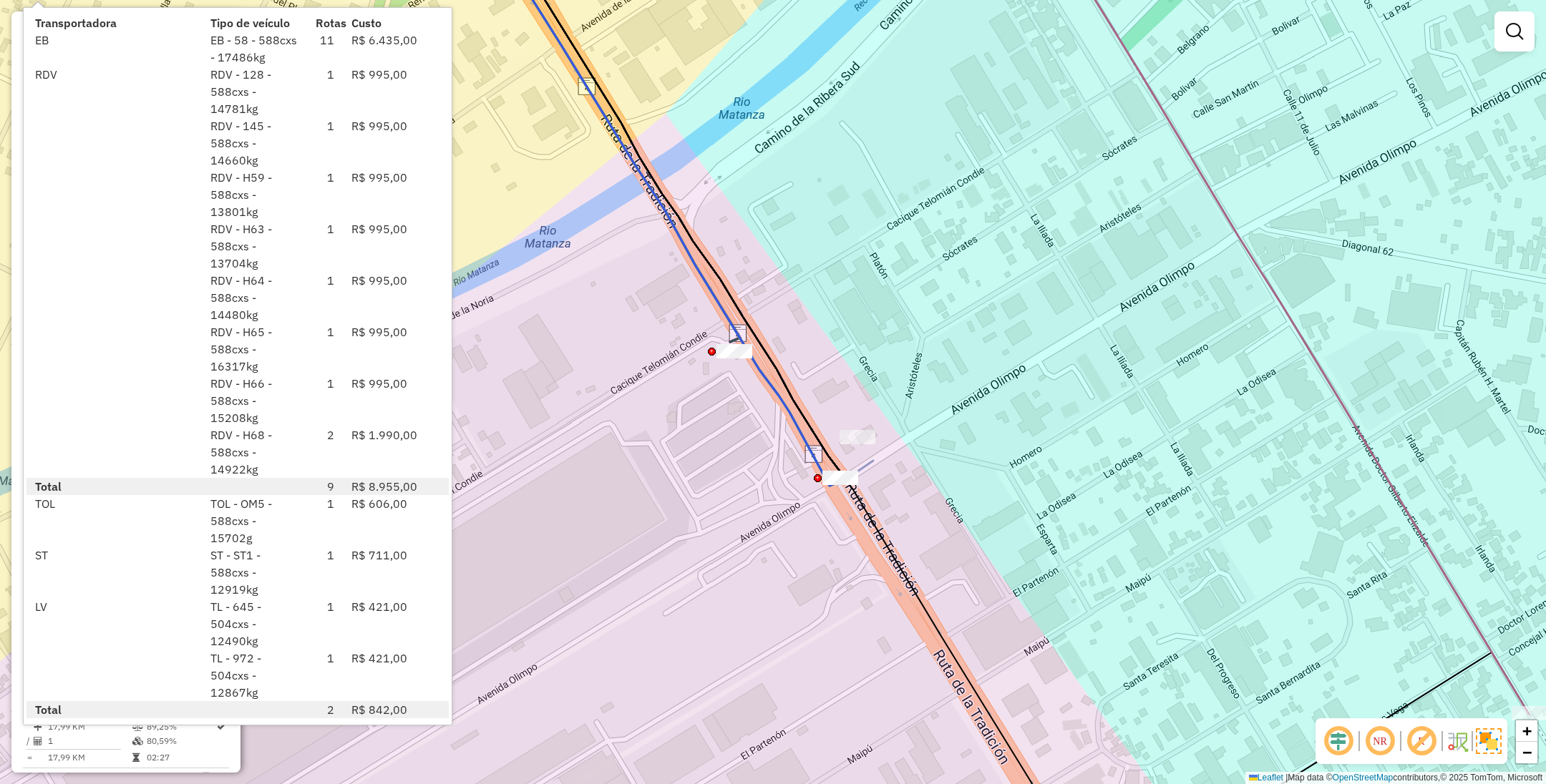
click at [565, 188] on div "Janela de atendimento Grade de atendimento Capacidade Transportadoras Veículos …" at bounding box center [773, 392] width 1546 height 784
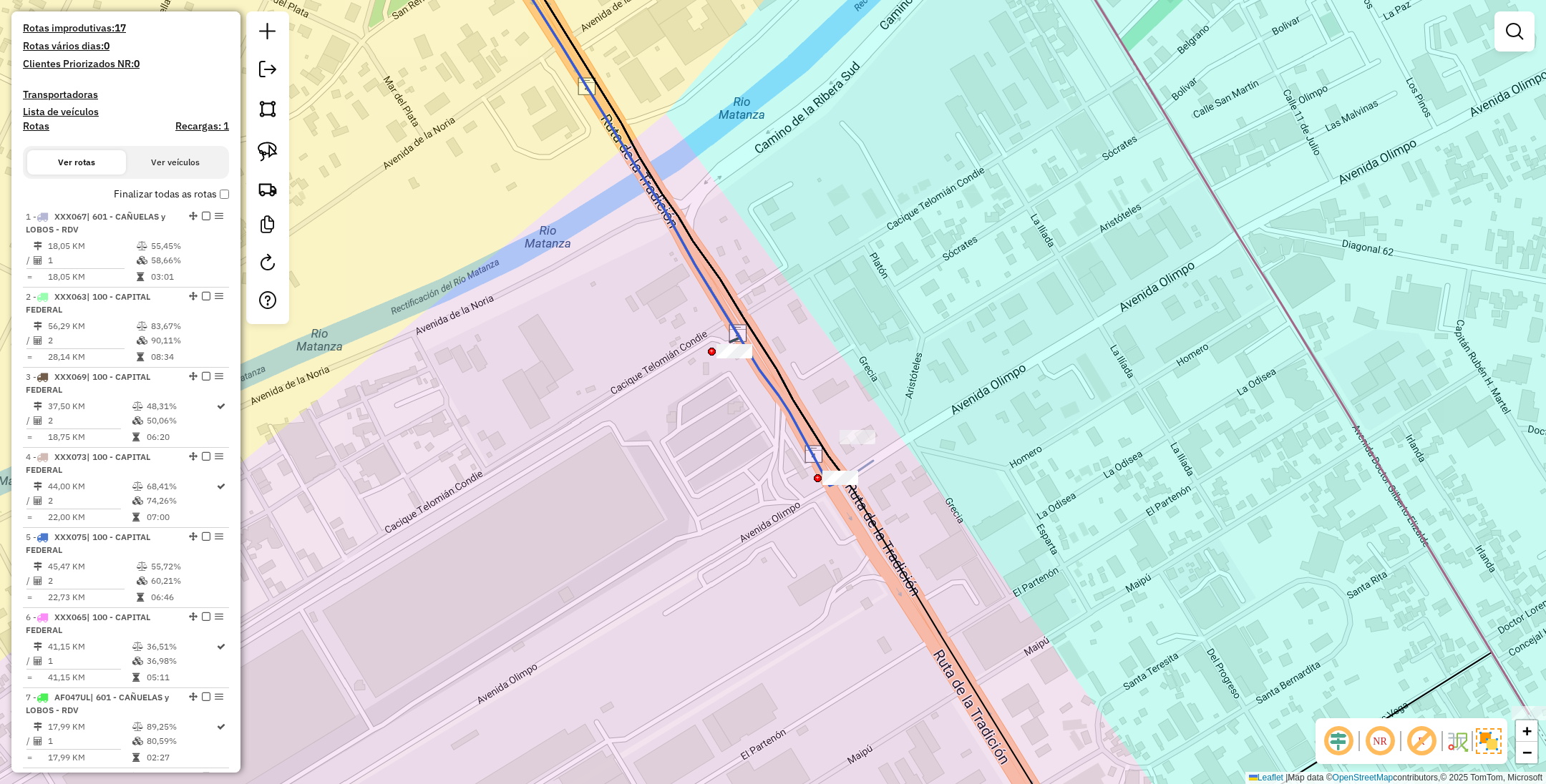
click at [26, 125] on h4 "Rotas" at bounding box center [36, 126] width 27 height 12
select select
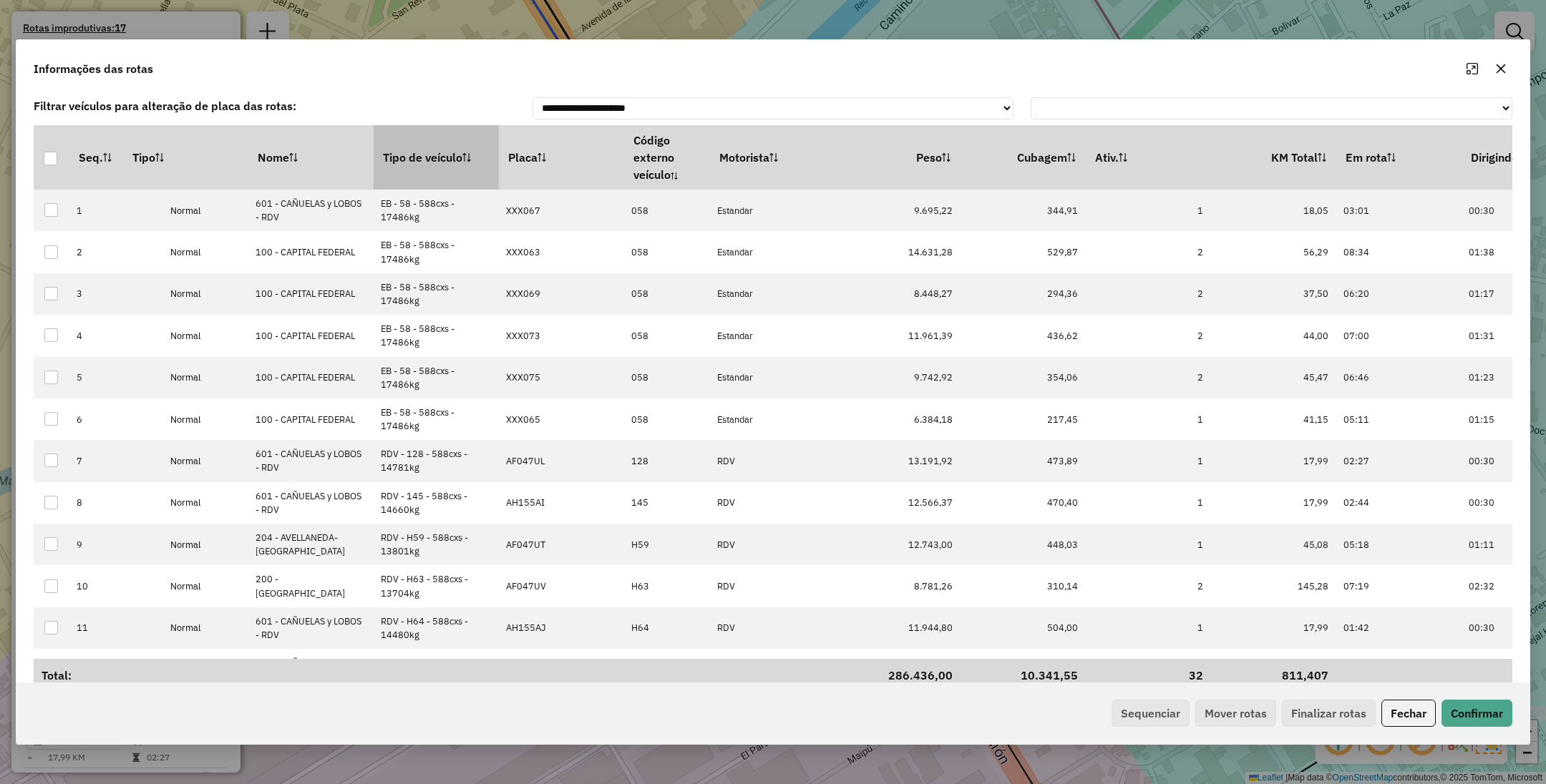
click at [436, 158] on th "Tipo de veículo" at bounding box center [436, 158] width 125 height 65
click at [1149, 715] on button "Sequenciar" at bounding box center [1150, 713] width 78 height 28
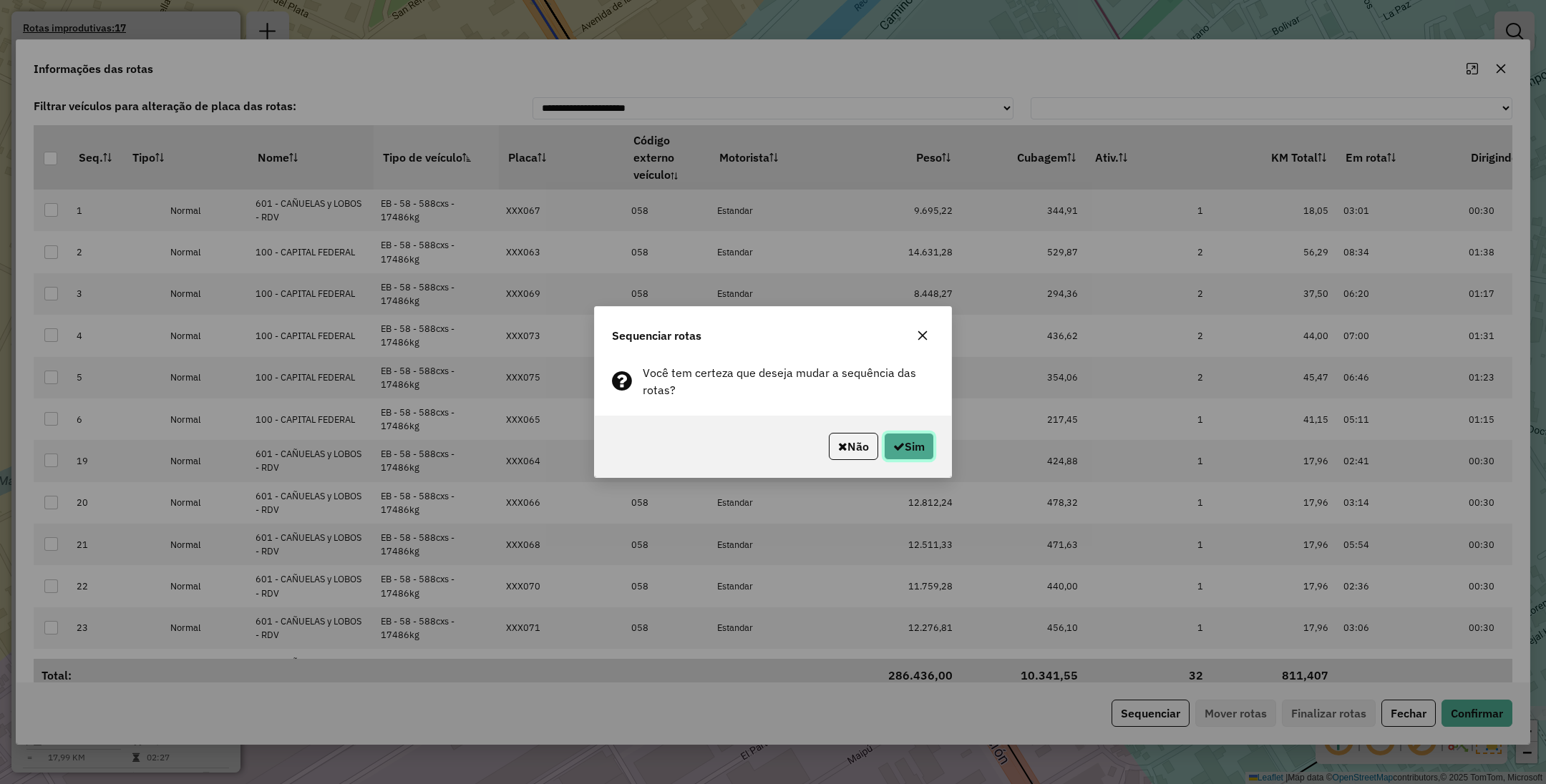
click at [922, 445] on button "Sim" at bounding box center [909, 446] width 50 height 28
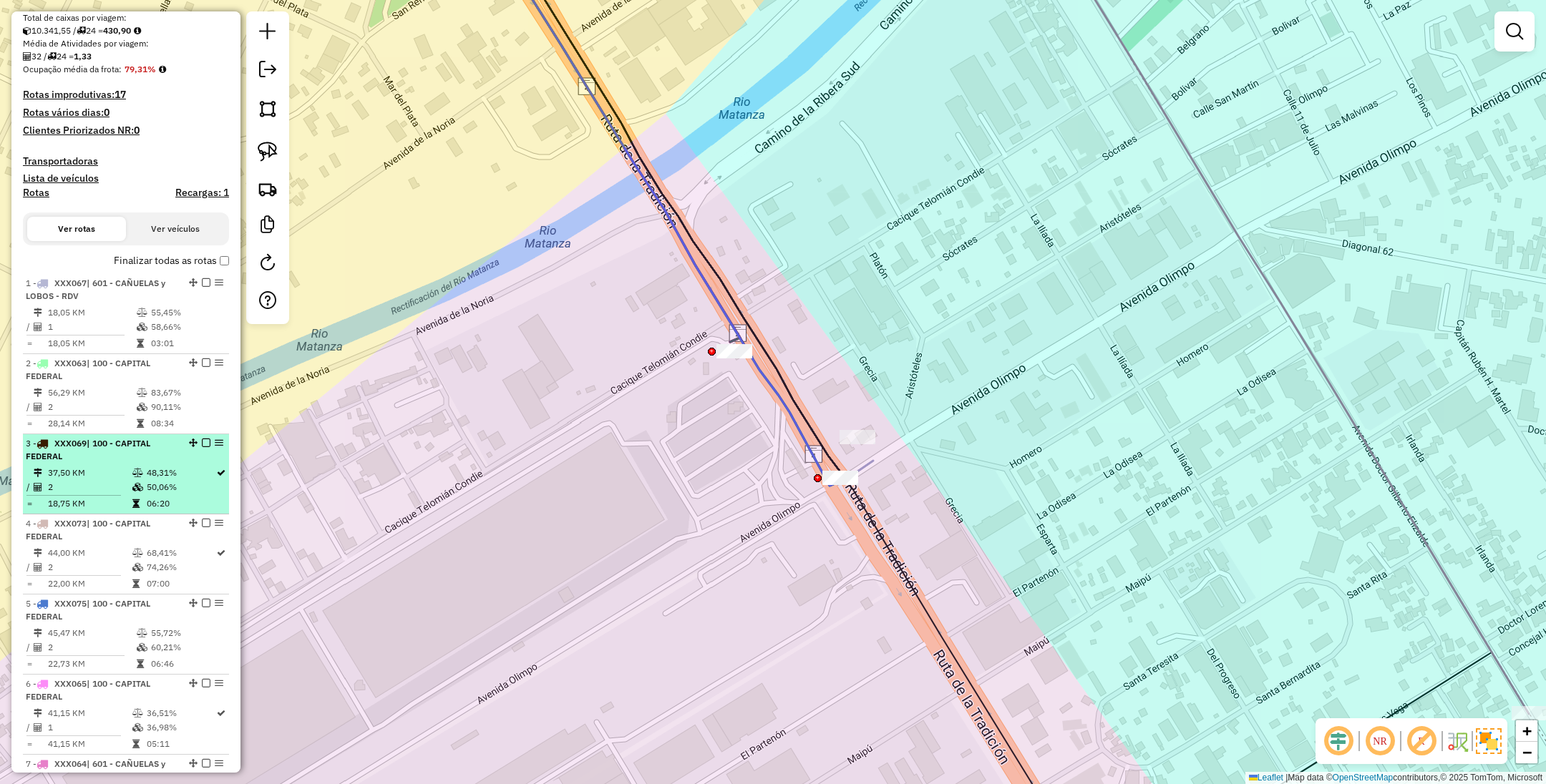
scroll to position [247, 0]
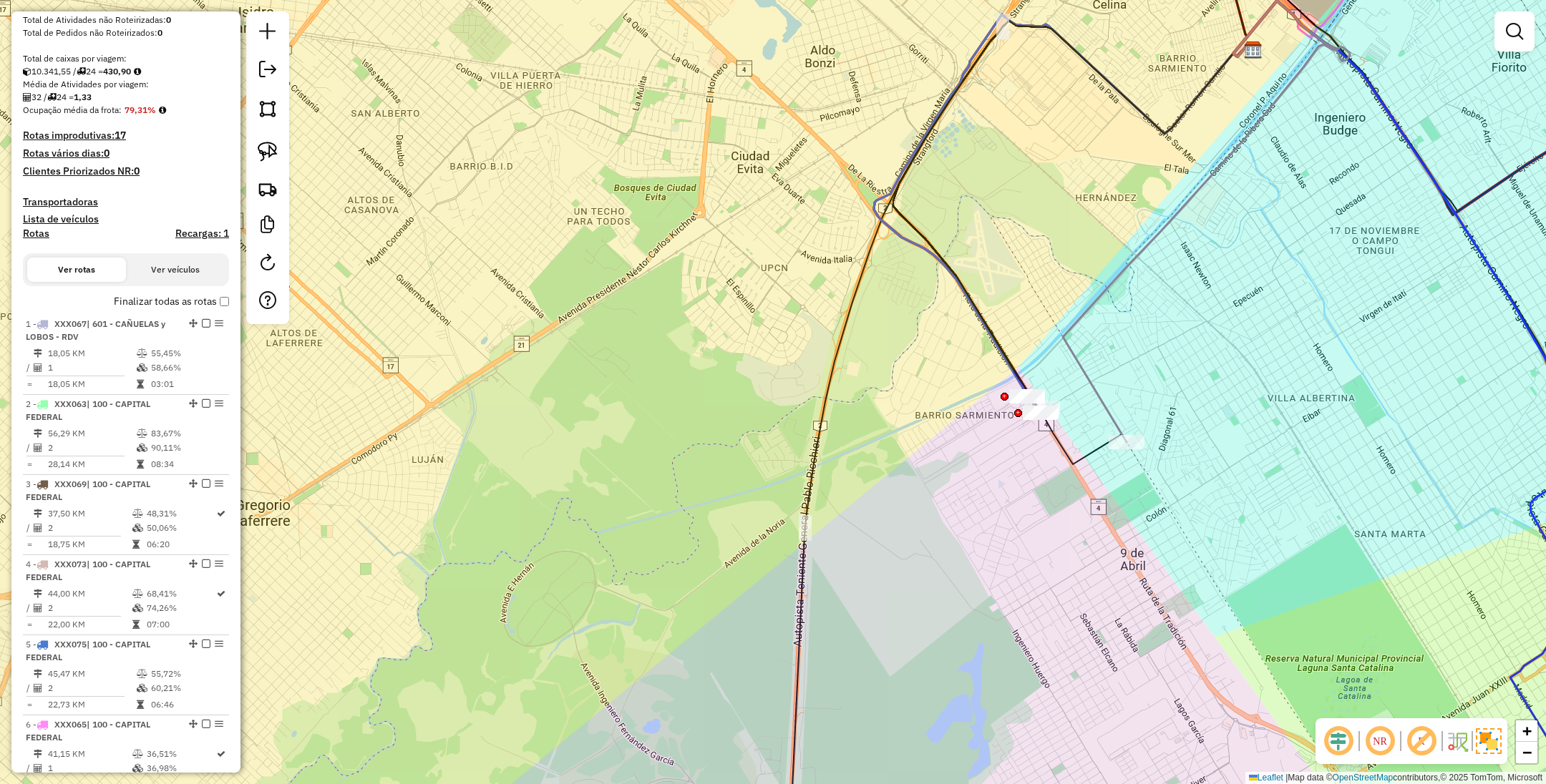
drag, startPoint x: 1093, startPoint y: 522, endPoint x: 907, endPoint y: 475, distance: 191.8
click at [908, 477] on div "Janela de atendimento Grade de atendimento Capacidade Transportadoras Veículos …" at bounding box center [773, 392] width 1546 height 784
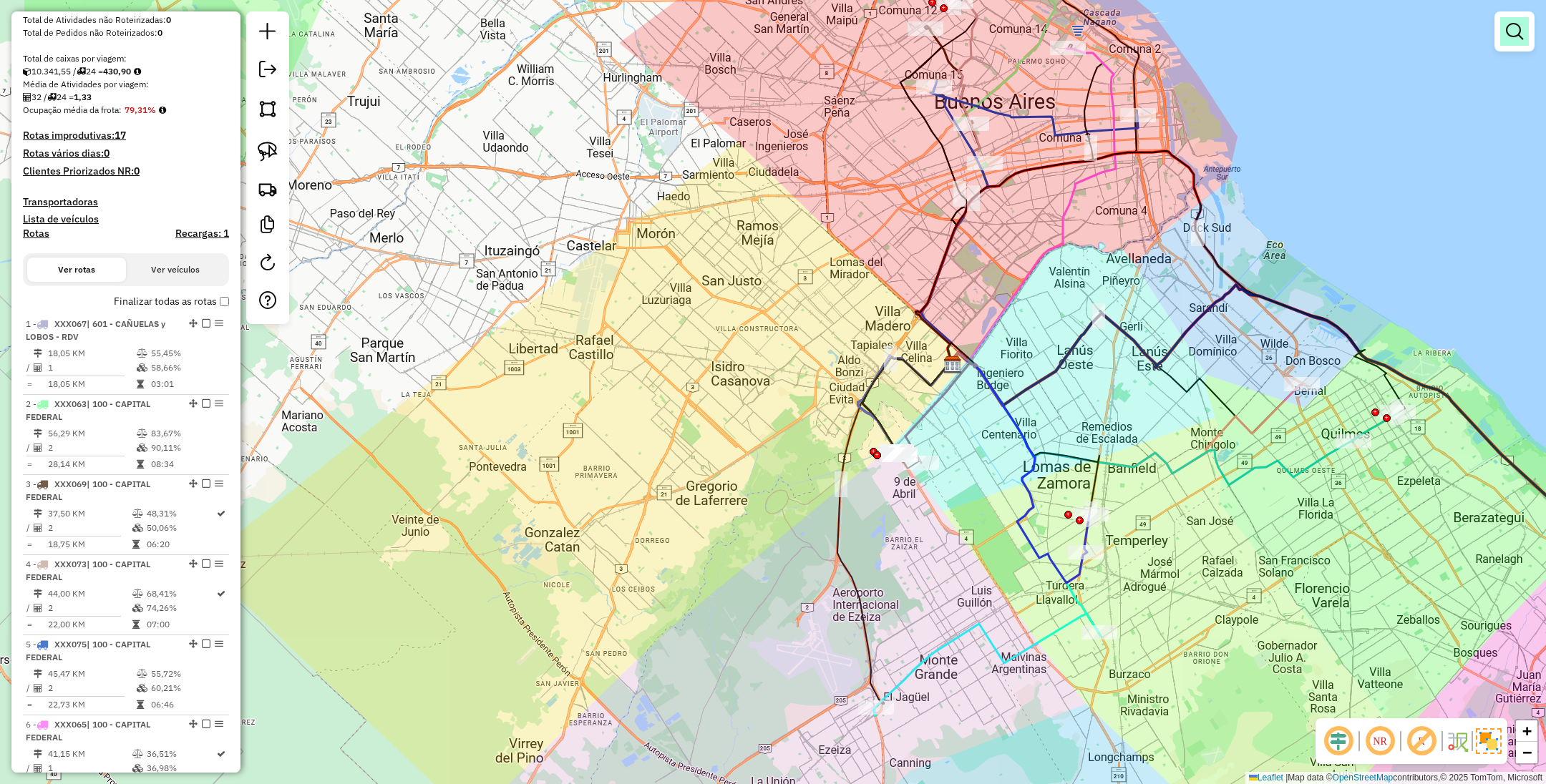
click at [1517, 31] on em at bounding box center [1514, 32] width 17 height 17
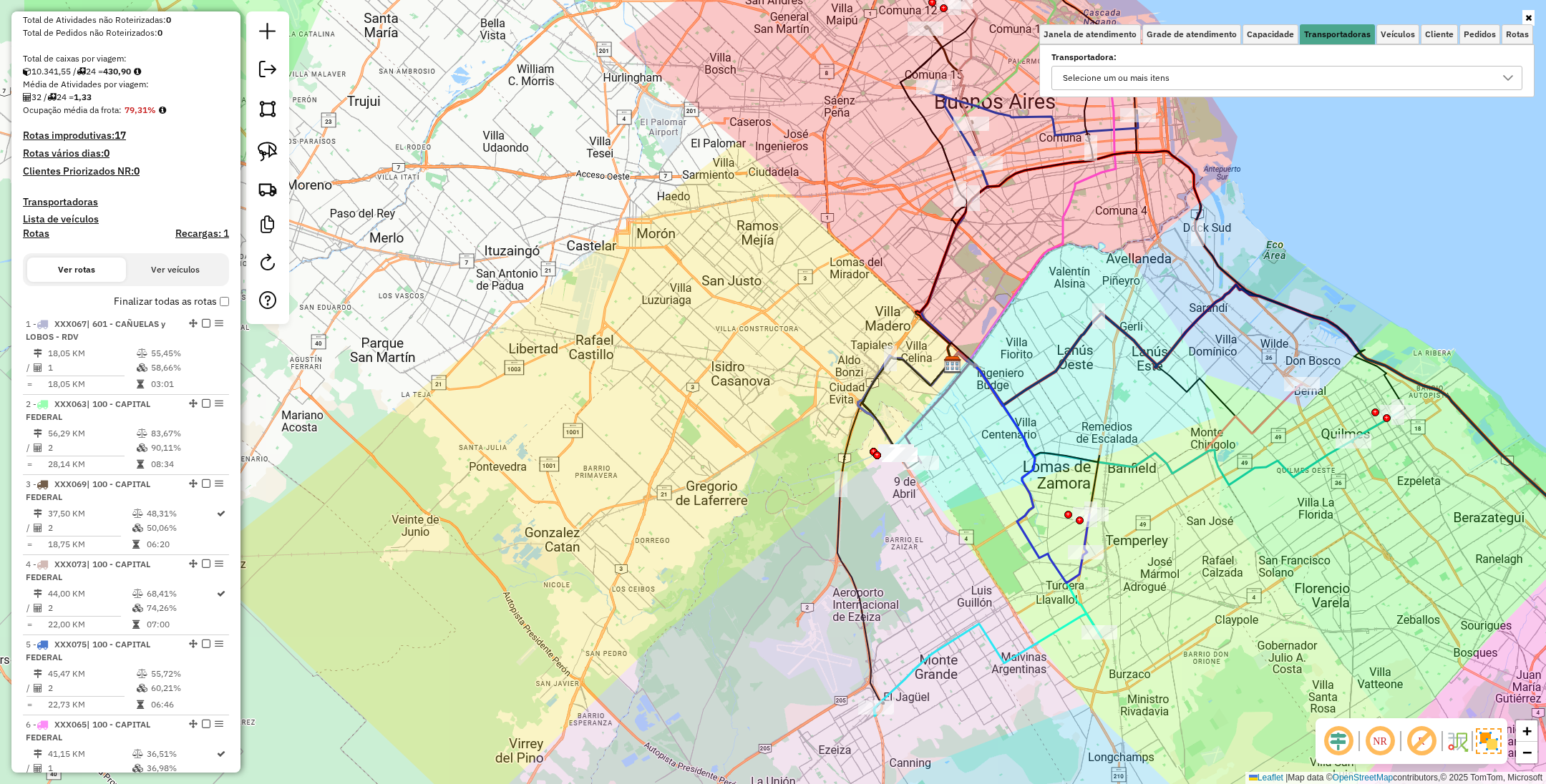
click at [1306, 69] on div "Selecione um ou mais itens" at bounding box center [1276, 77] width 437 height 23
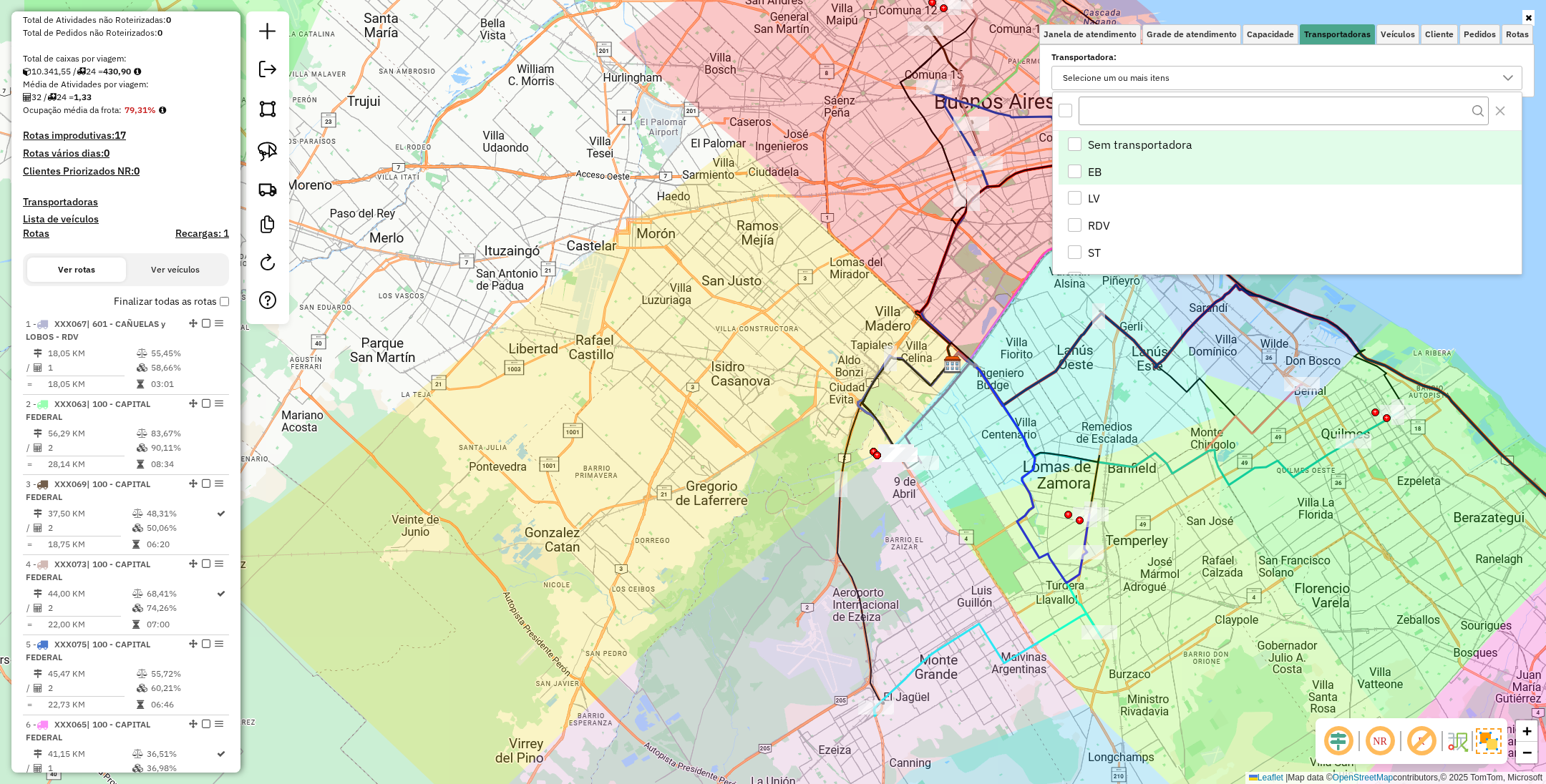
click at [1078, 168] on div "EB" at bounding box center [1075, 171] width 13 height 13
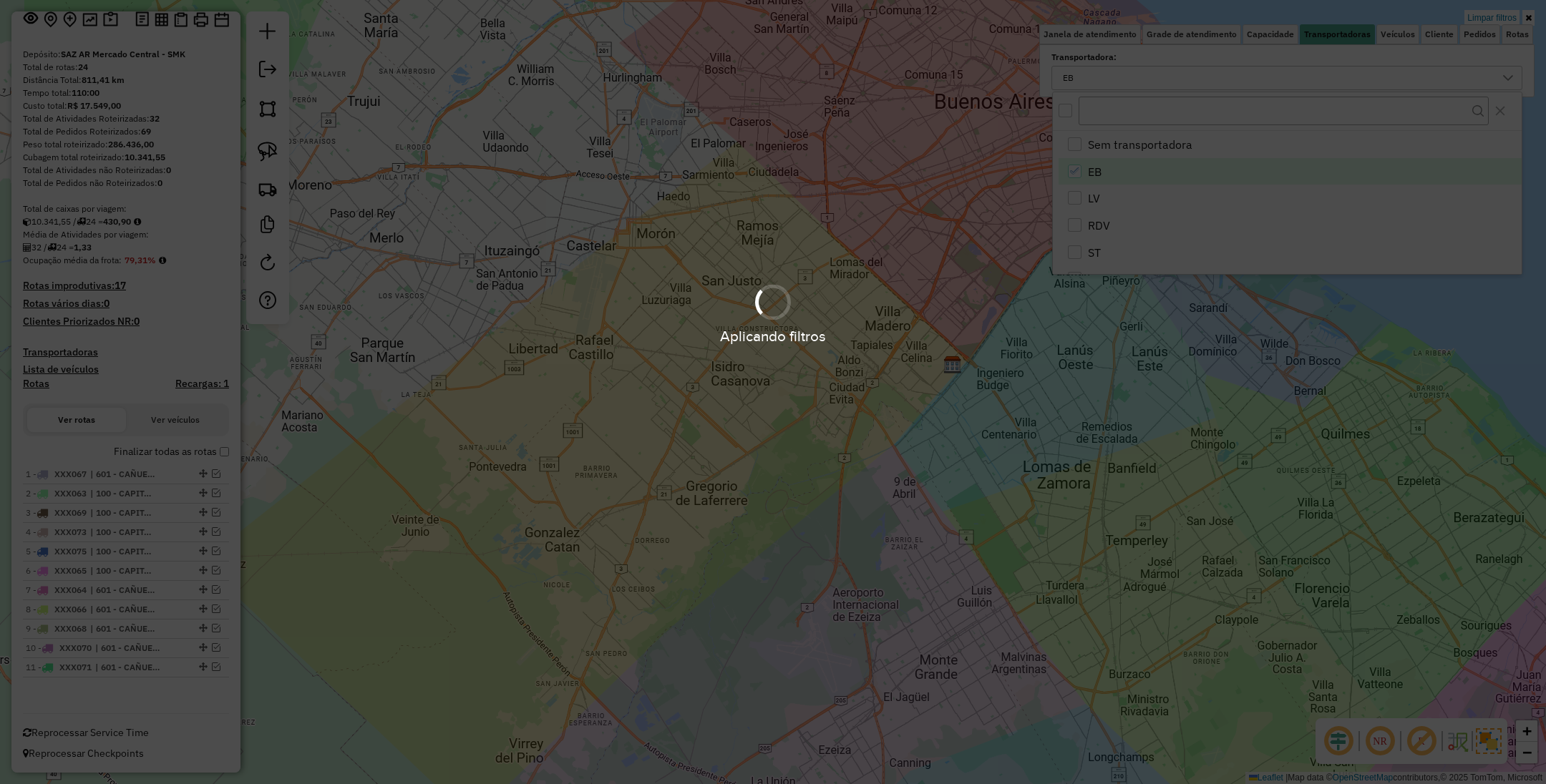
scroll to position [98, 0]
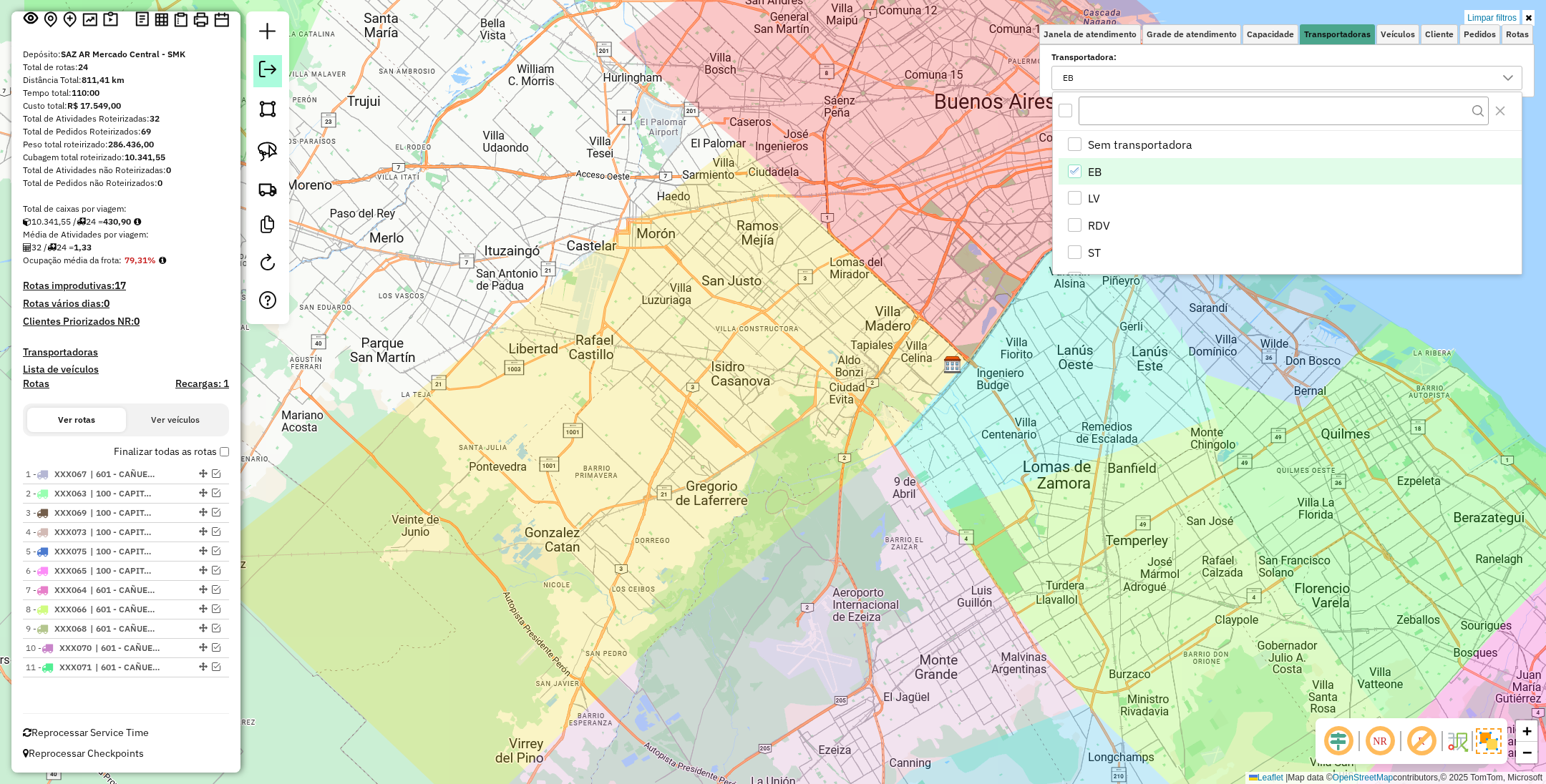
click at [267, 66] on em at bounding box center [268, 69] width 17 height 17
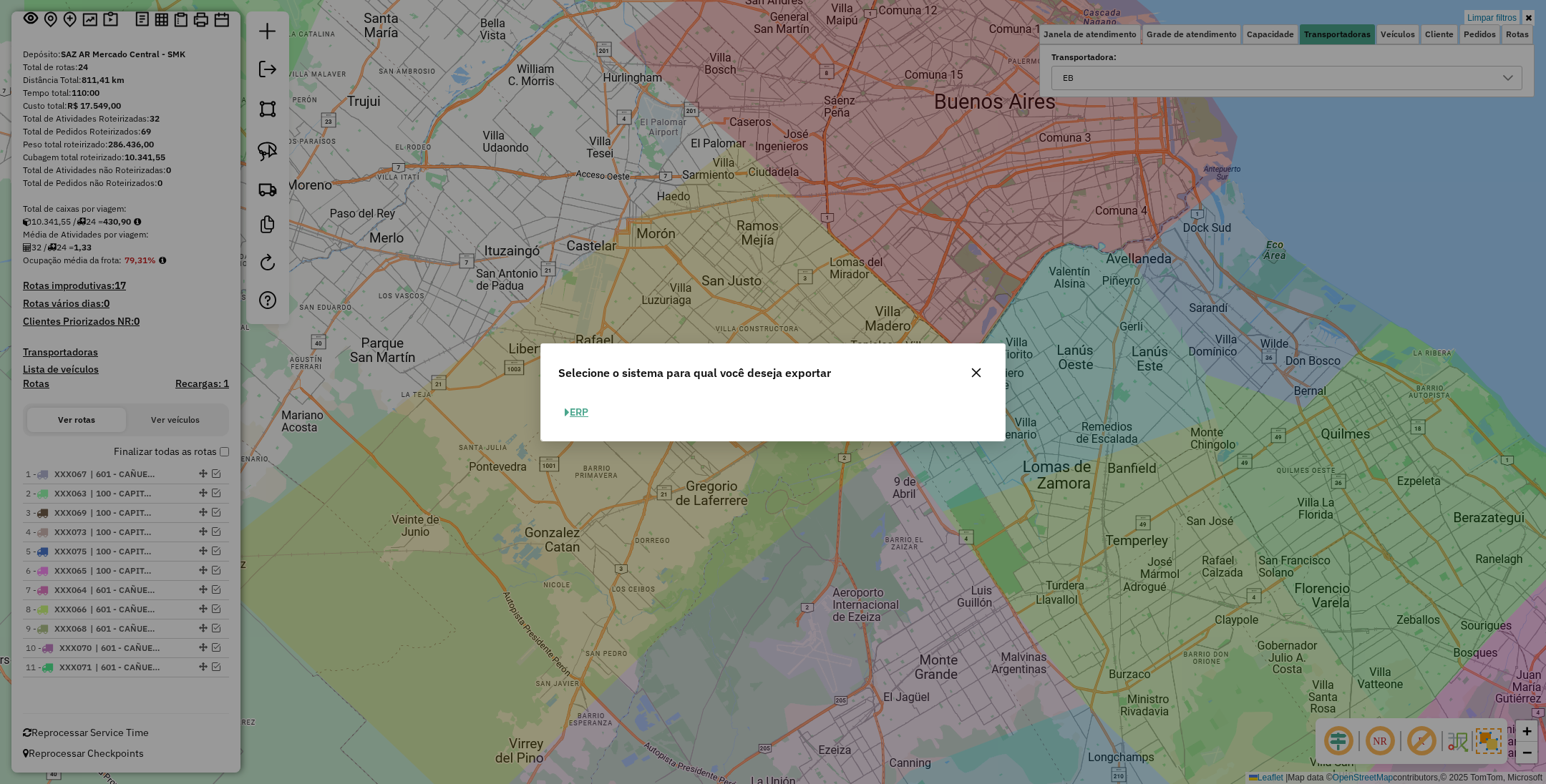
click at [587, 416] on button "ERP" at bounding box center [576, 412] width 36 height 22
select select "**"
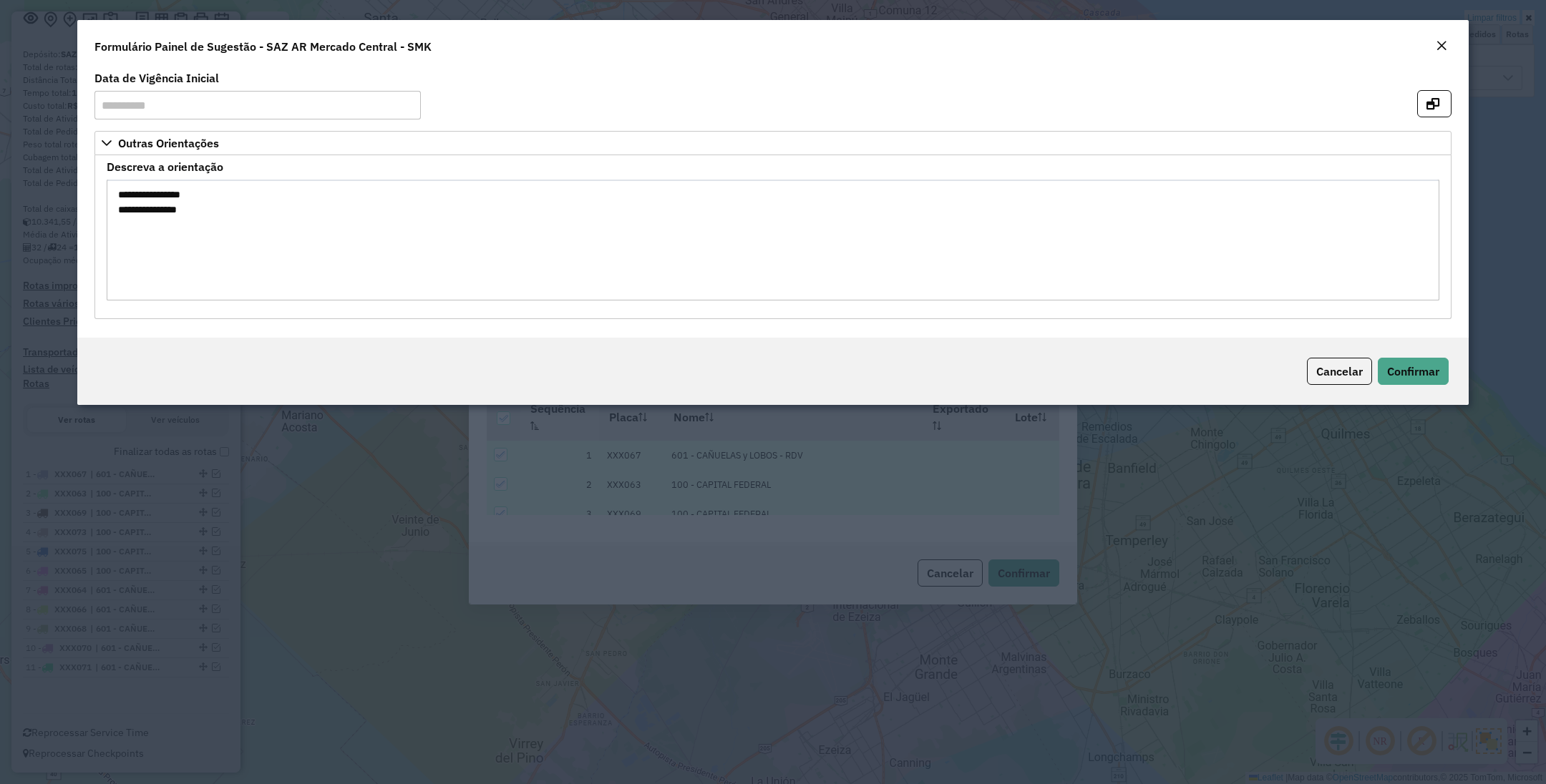
click at [1439, 41] on em "Close" at bounding box center [1441, 46] width 12 height 12
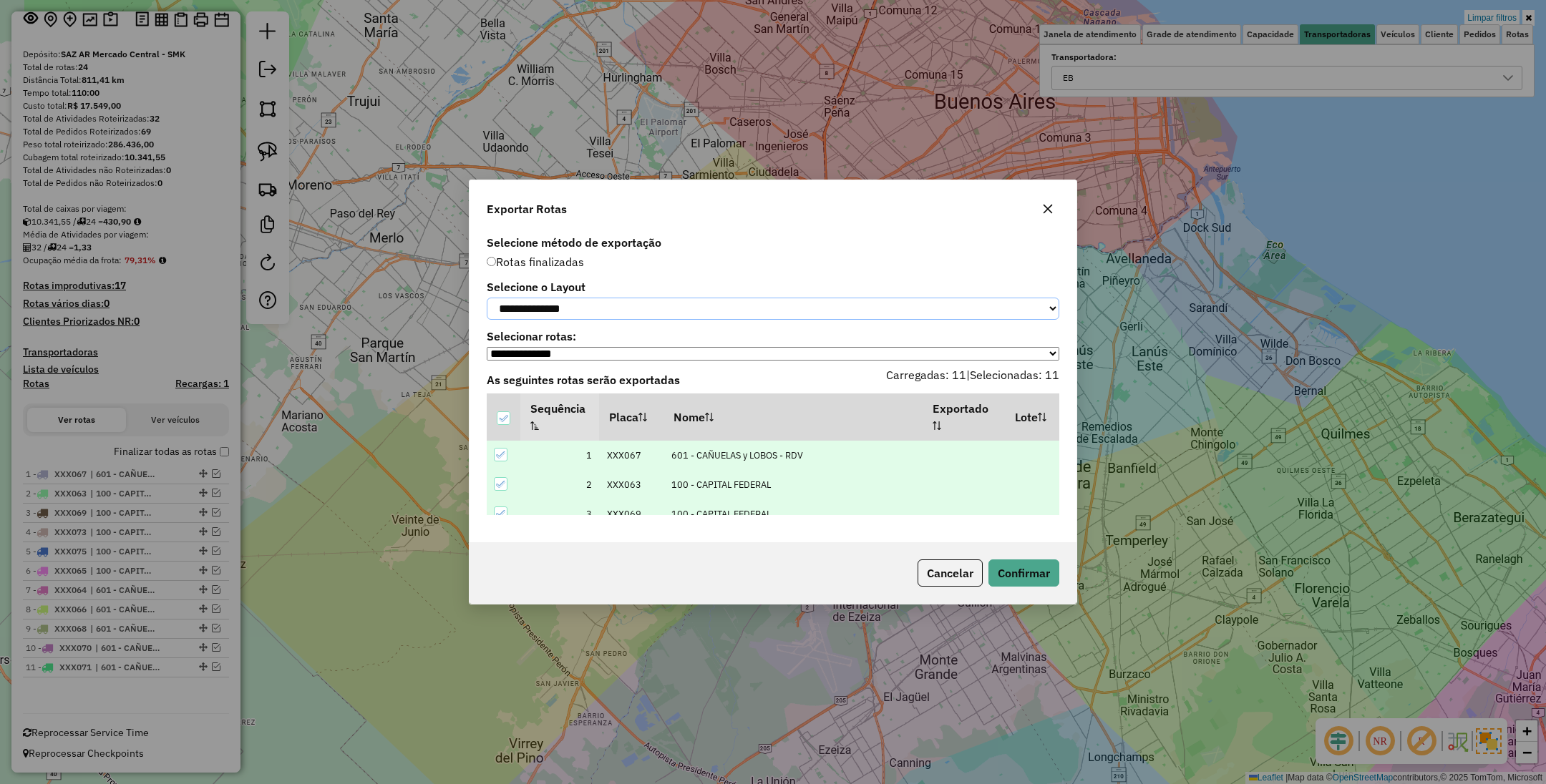
click at [625, 298] on select "**********" at bounding box center [773, 309] width 572 height 22
select select "*********"
click at [486, 298] on select "**********" at bounding box center [773, 309] width 572 height 22
click at [1021, 575] on button "Confirmar" at bounding box center [1024, 573] width 71 height 28
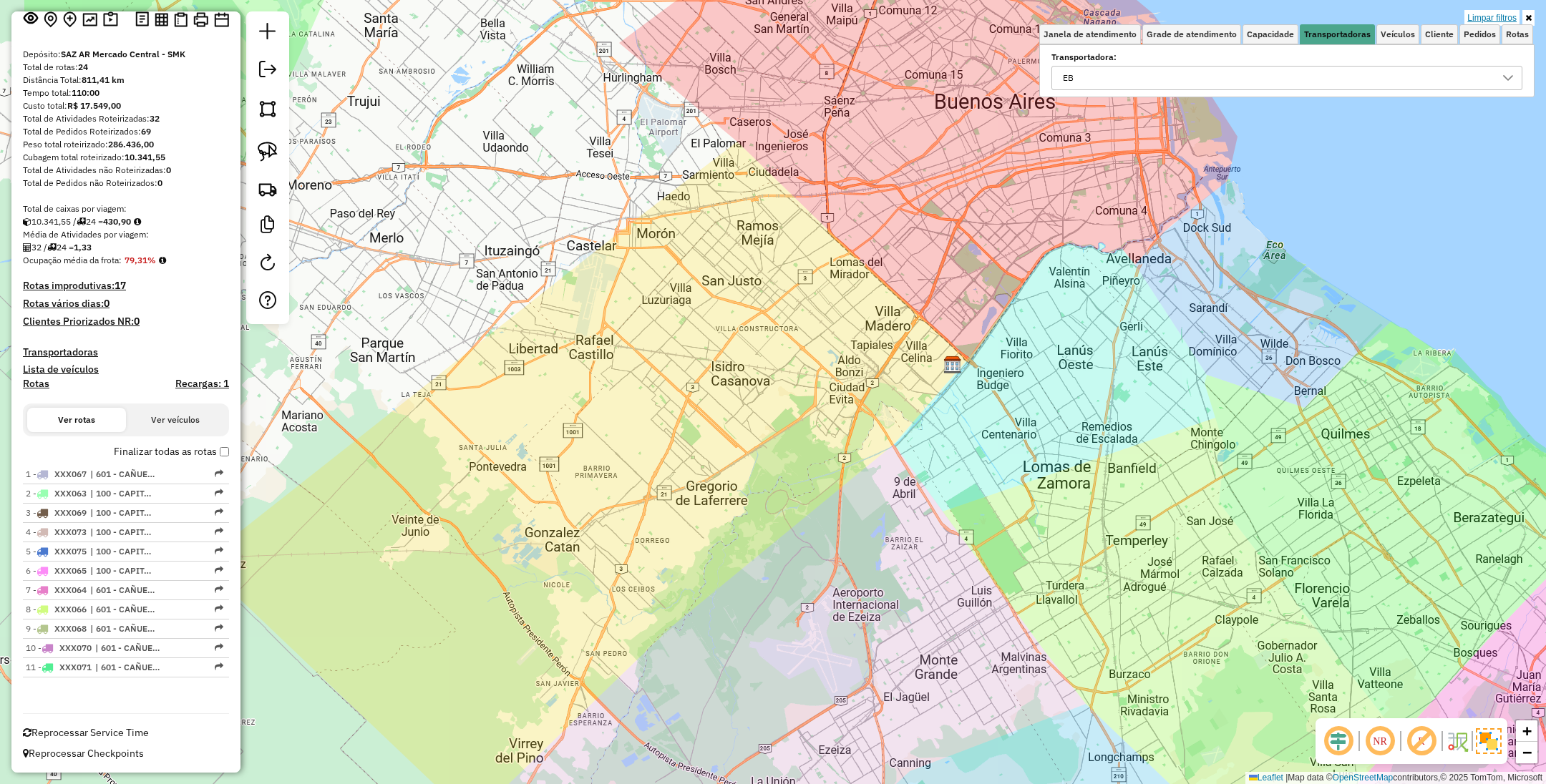
click at [1480, 18] on link "Limpar filtros" at bounding box center [1492, 18] width 55 height 16
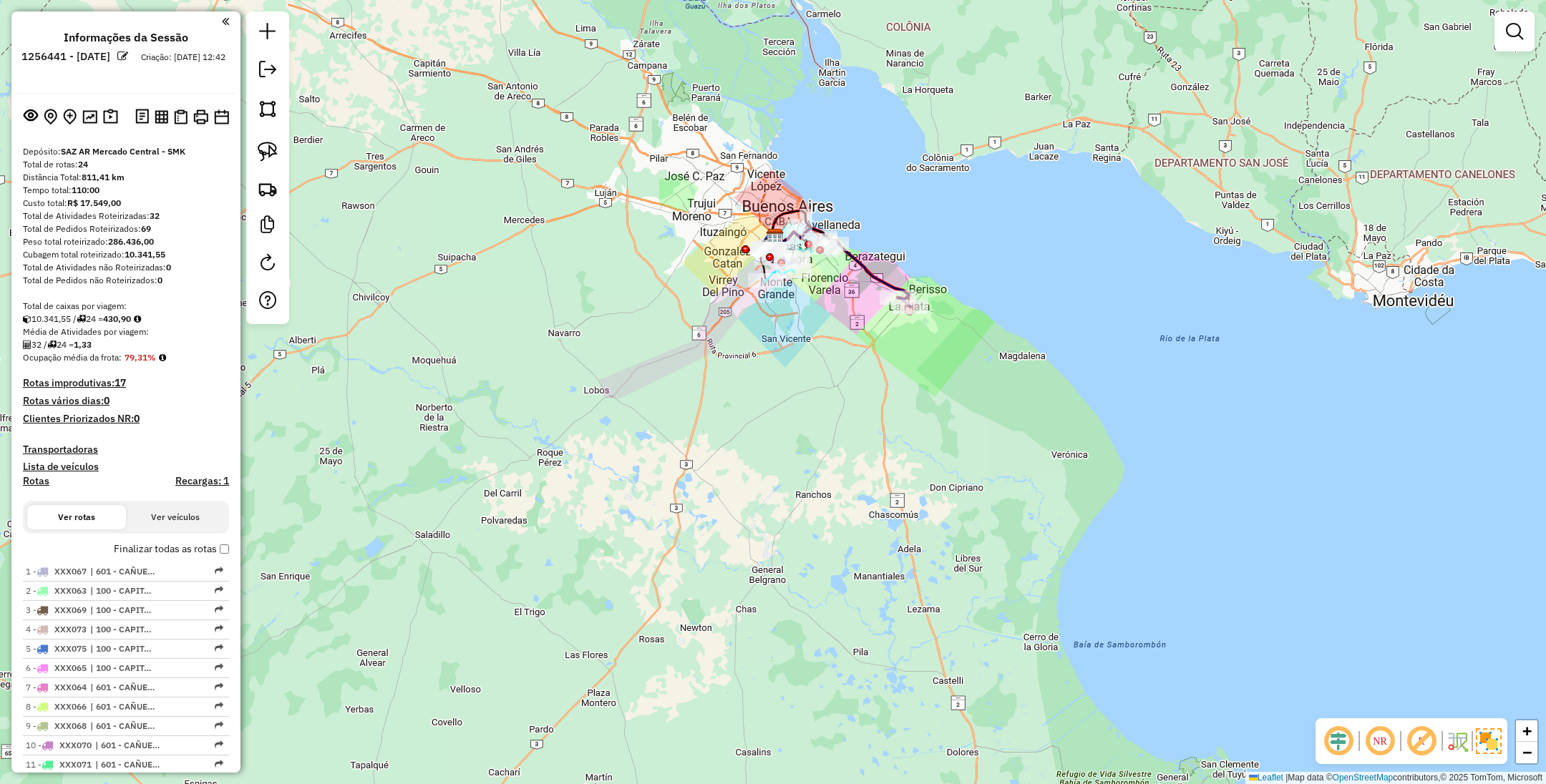
scroll to position [98, 0]
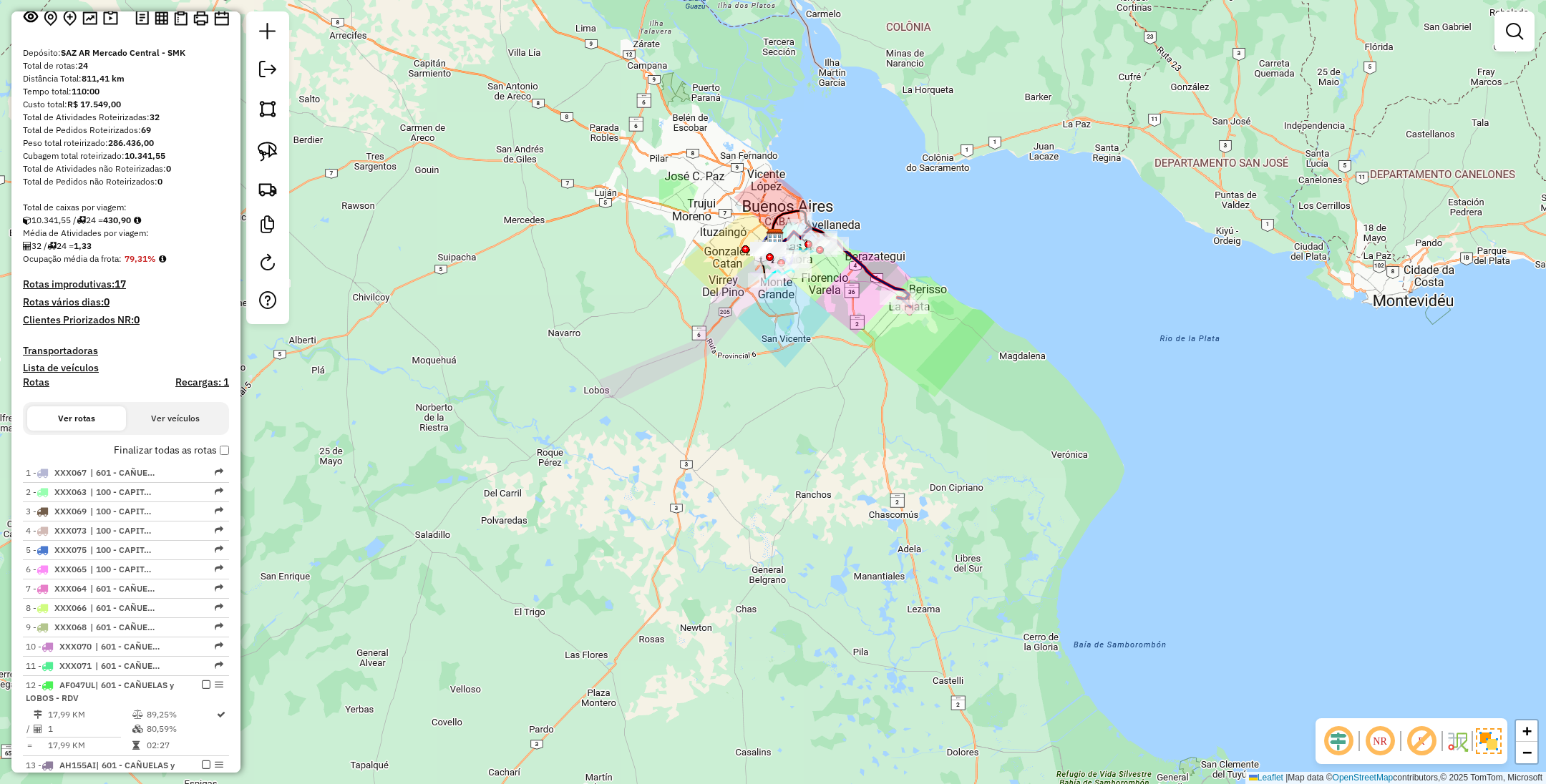
drag, startPoint x: 902, startPoint y: 397, endPoint x: 944, endPoint y: 564, distance: 172.2
click at [944, 564] on div "Janela de atendimento Grade de atendimento Capacidade Transportadoras Veículos …" at bounding box center [773, 392] width 1546 height 784
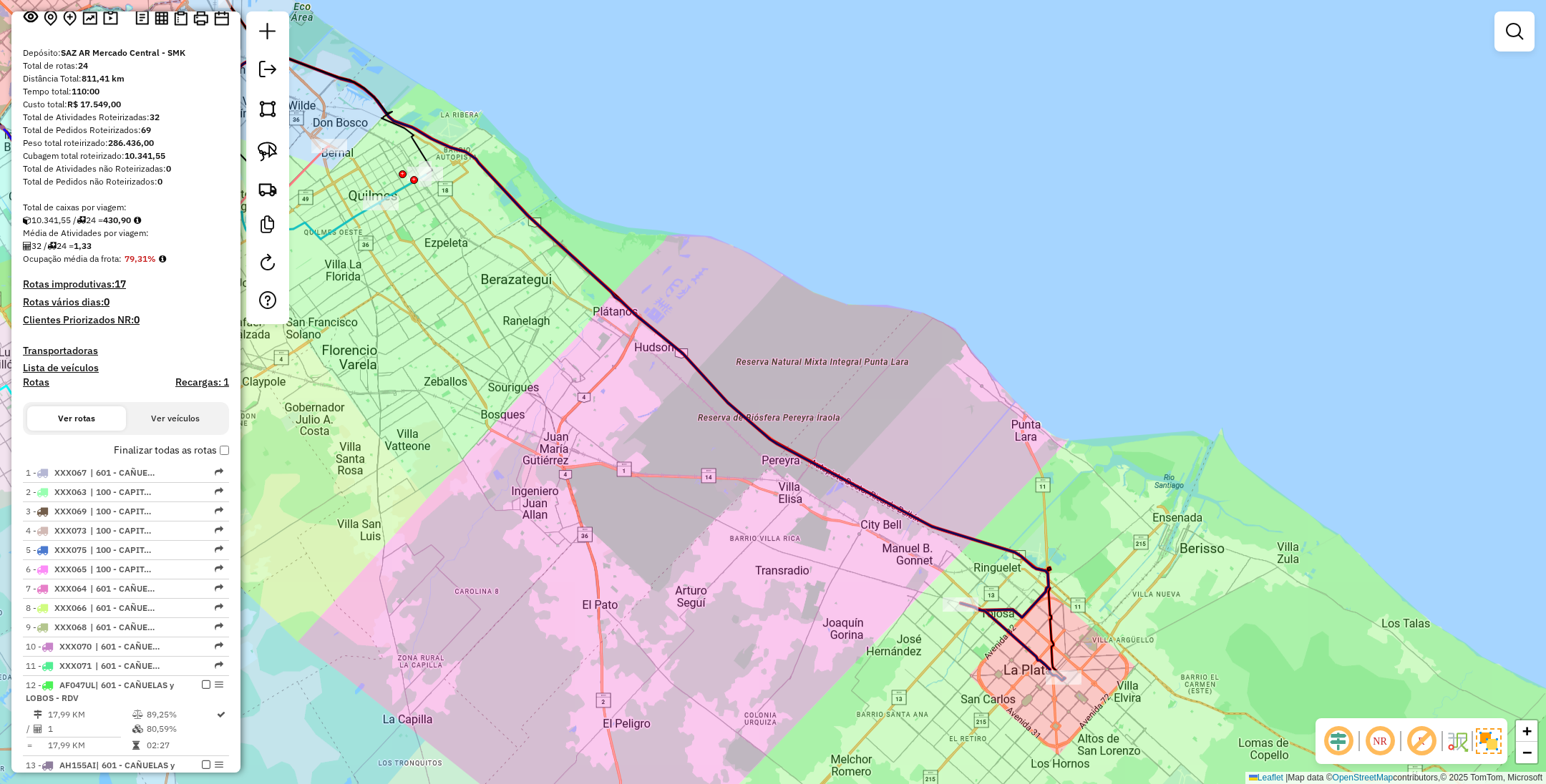
click at [969, 540] on icon at bounding box center [512, 332] width 1074 height 571
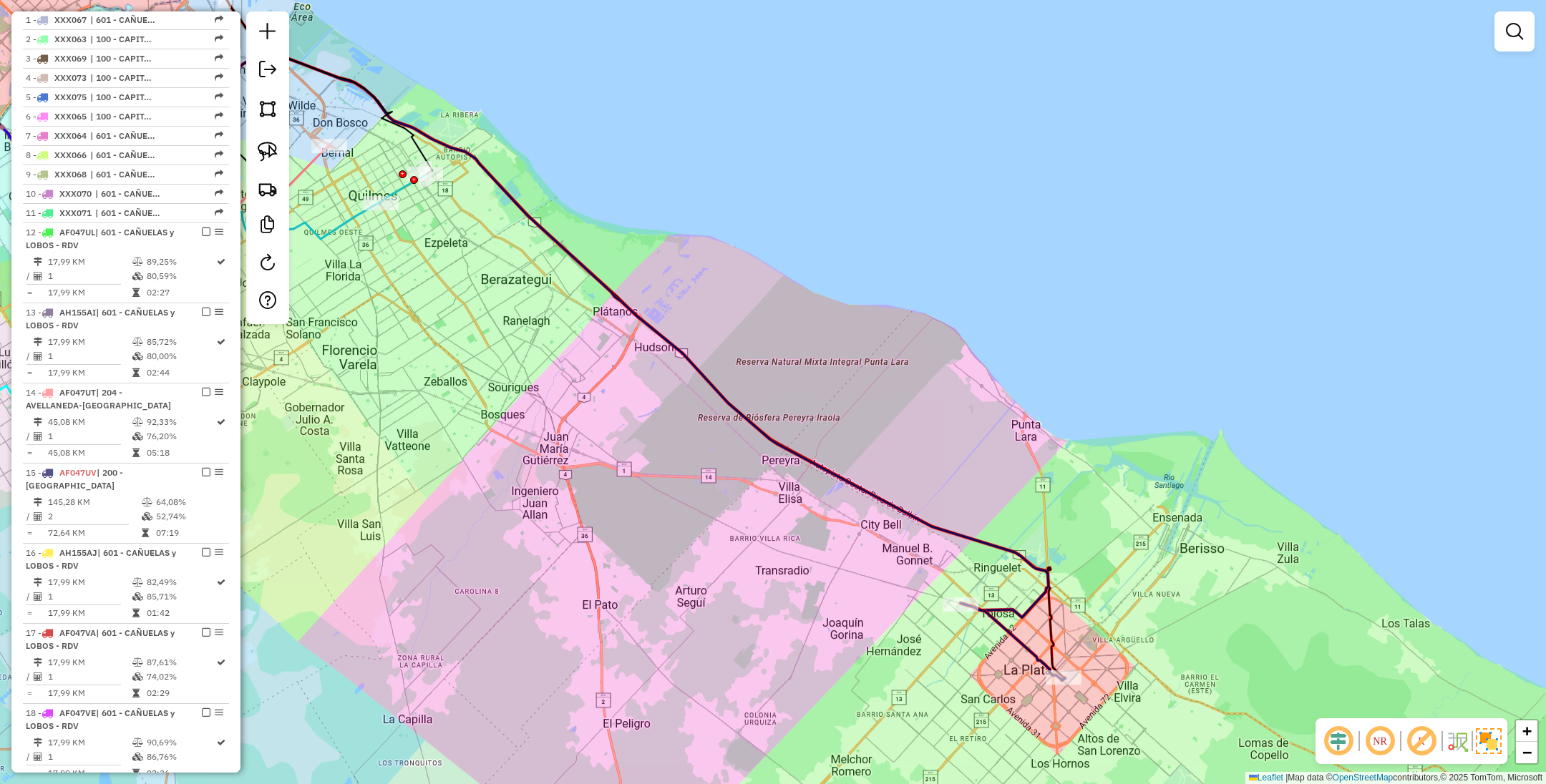
select select "**********"
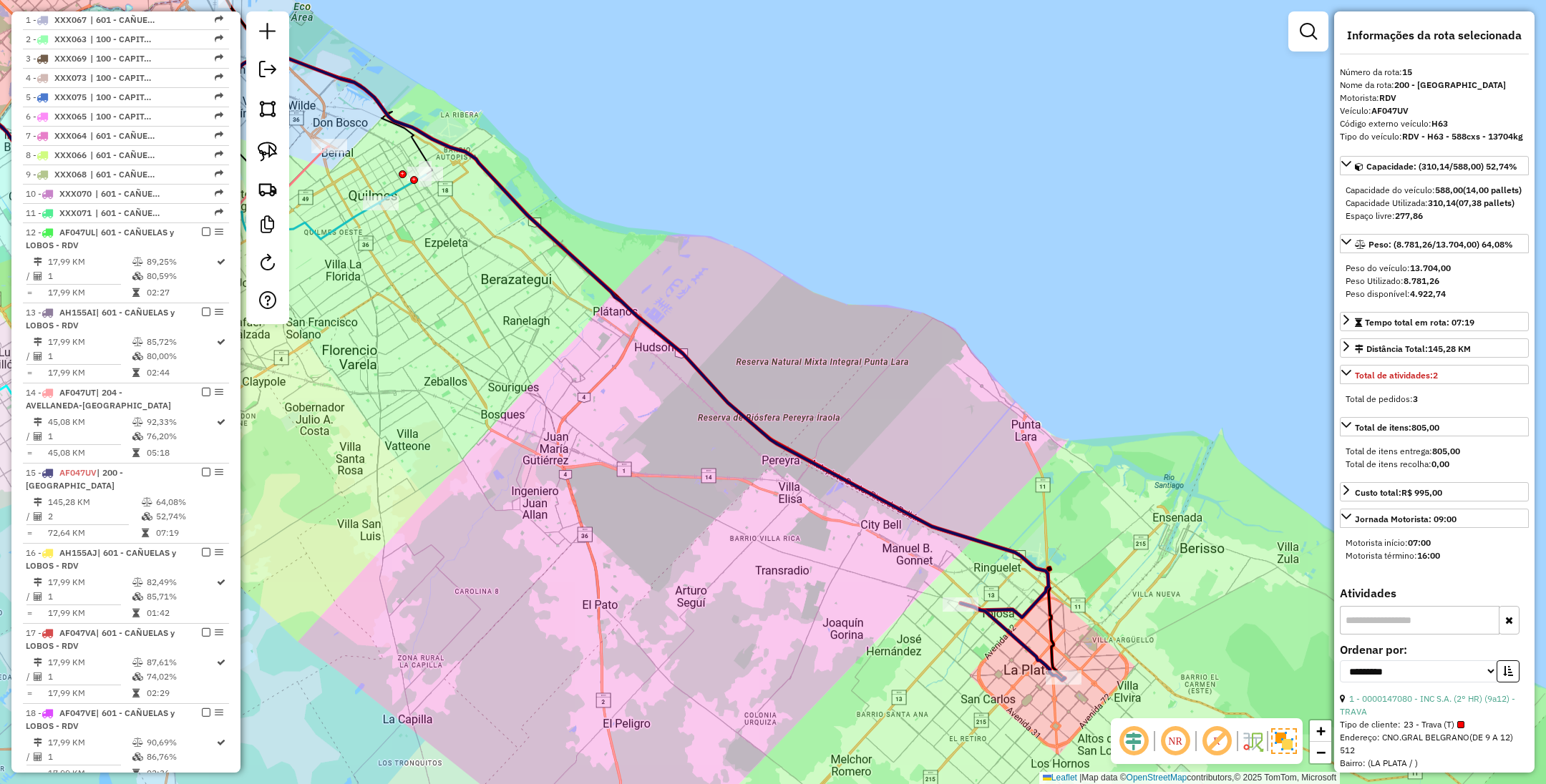
scroll to position [1007, 0]
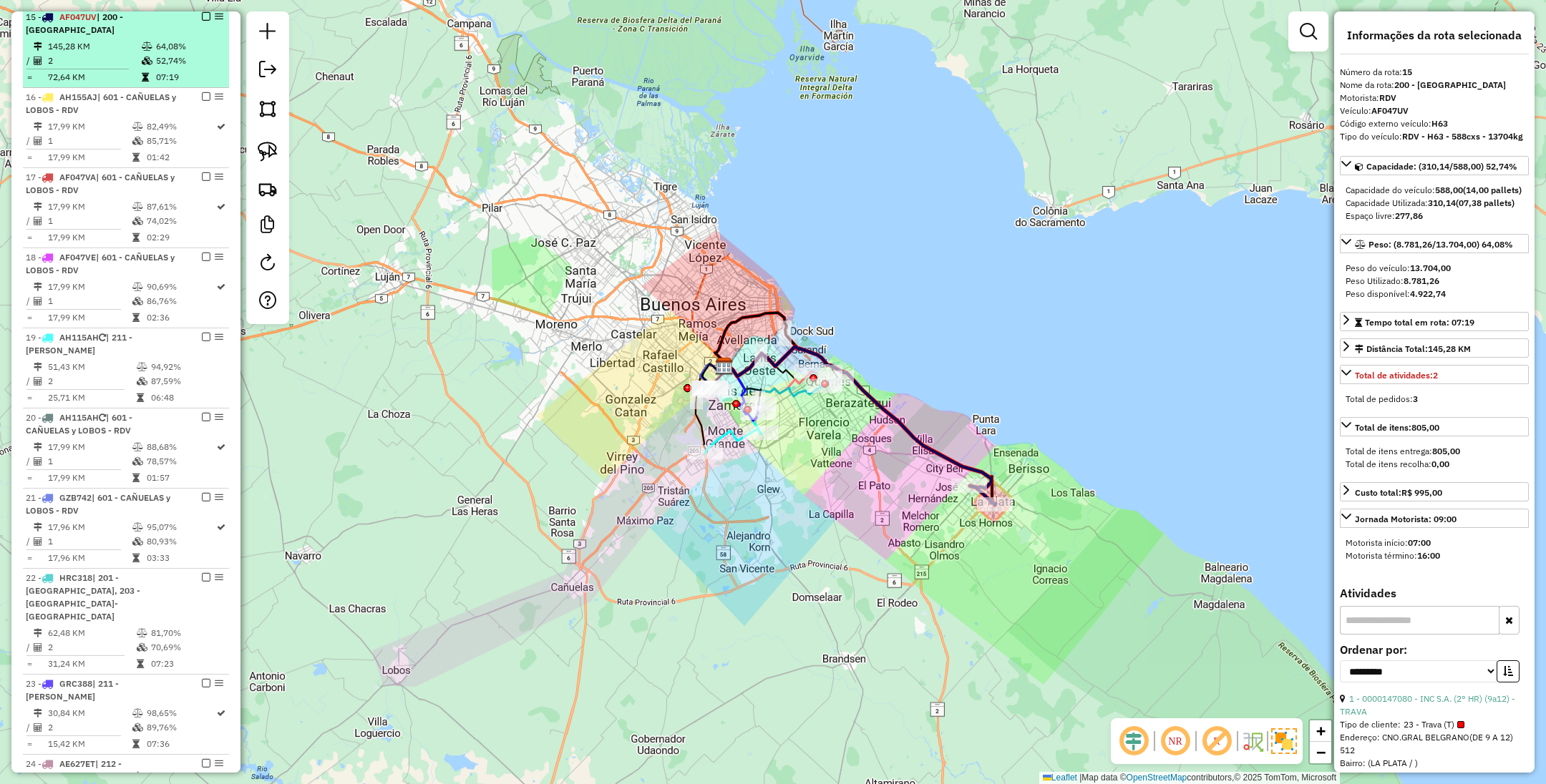
click at [202, 20] on em at bounding box center [206, 16] width 9 height 9
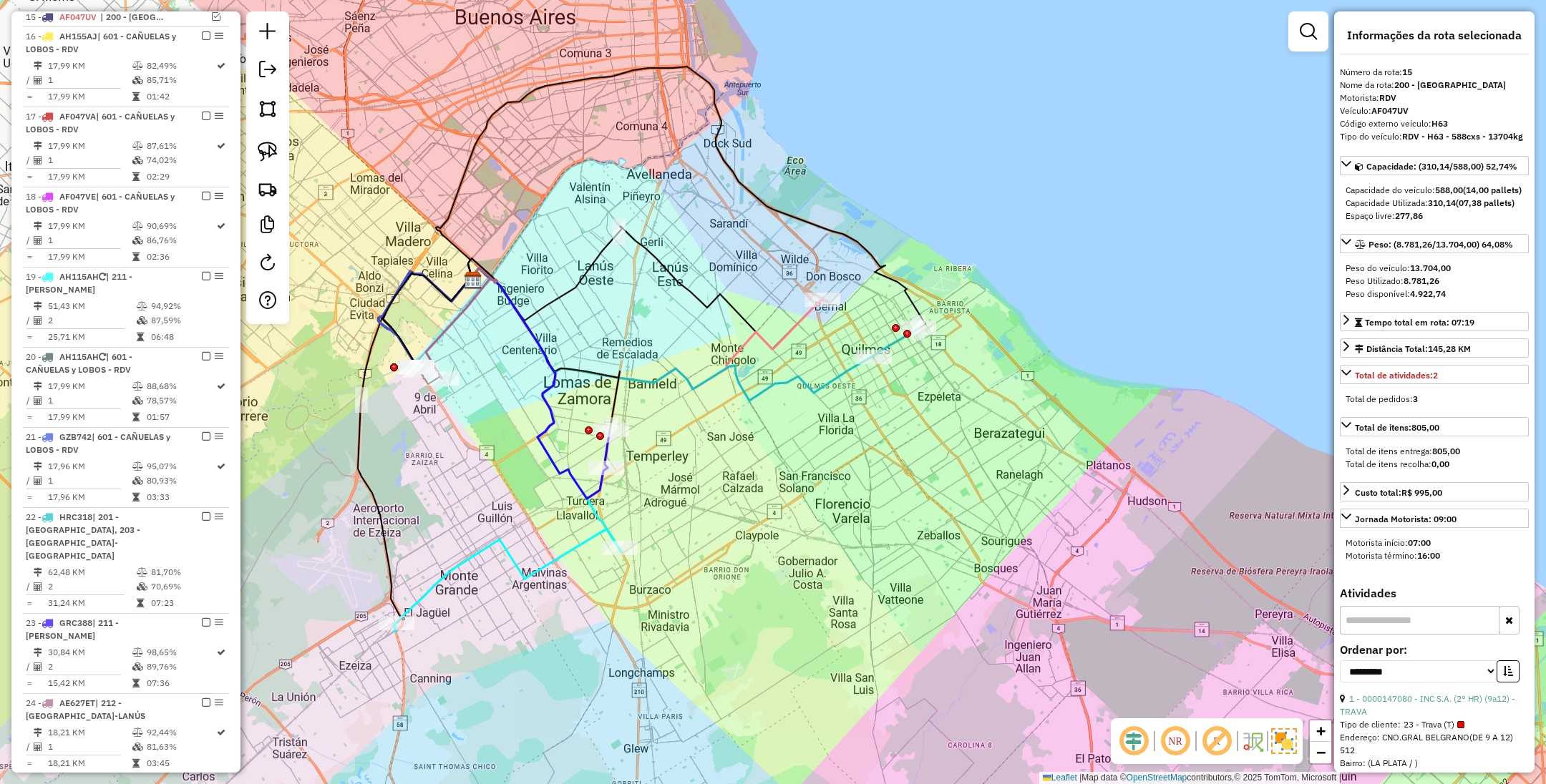
click at [825, 378] on icon at bounding box center [671, 335] width 405 height 132
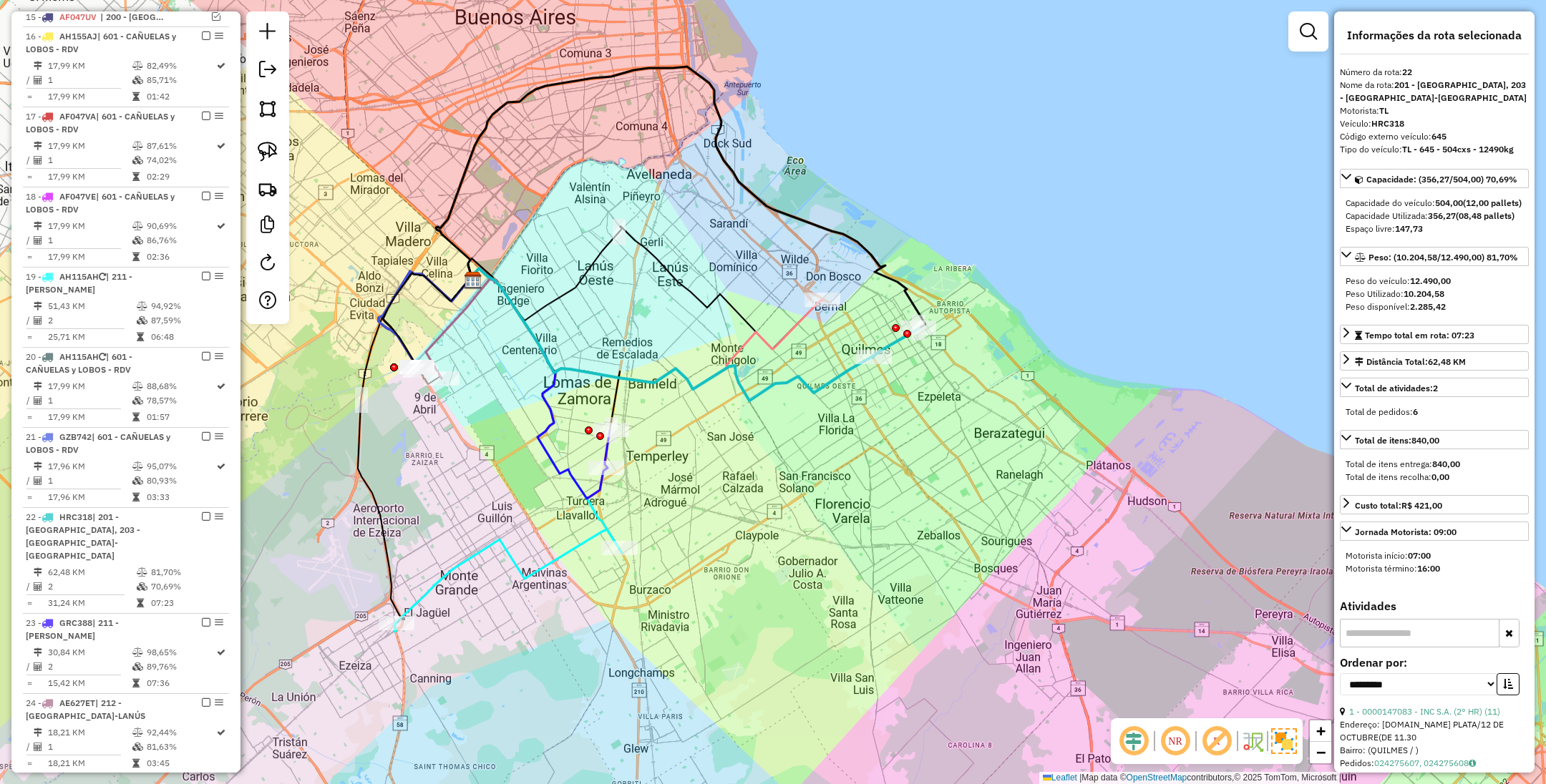
scroll to position [1083, 0]
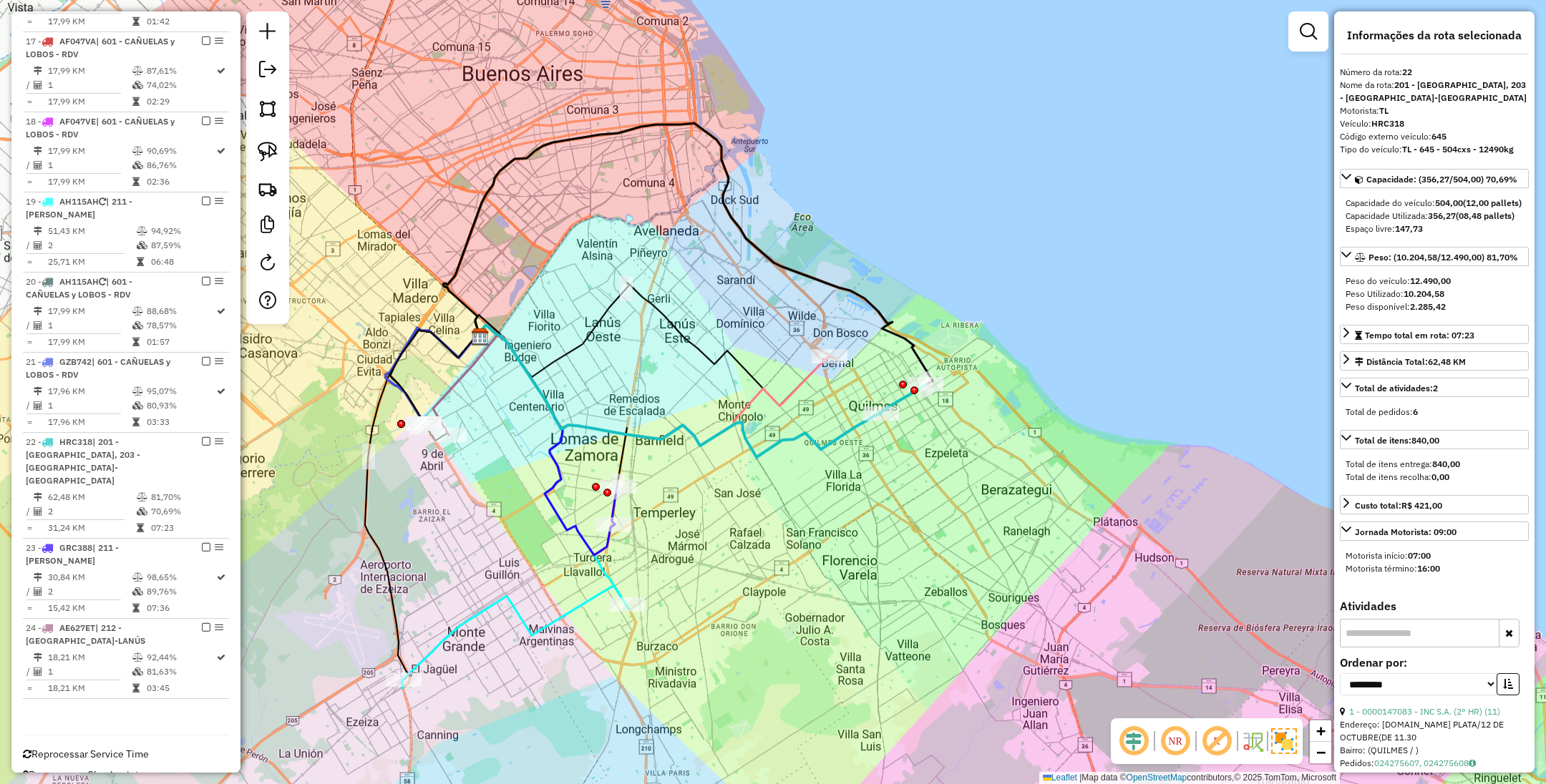
drag, startPoint x: 851, startPoint y: 470, endPoint x: 859, endPoint y: 530, distance: 60.5
click at [859, 530] on div "Janela de atendimento Grade de atendimento Capacidade Transportadoras Veículos …" at bounding box center [773, 392] width 1546 height 784
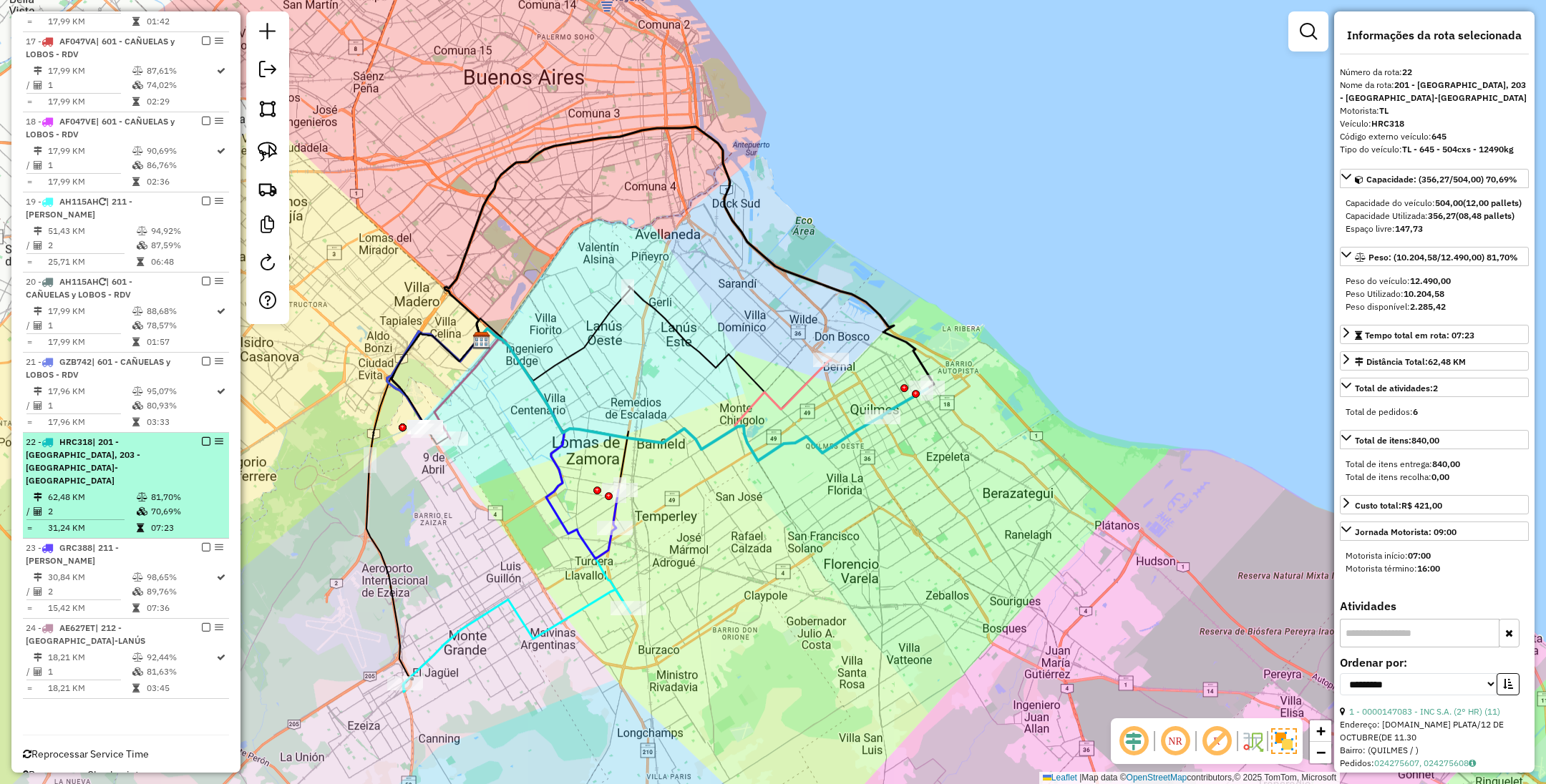
click at [202, 446] on em at bounding box center [206, 441] width 9 height 9
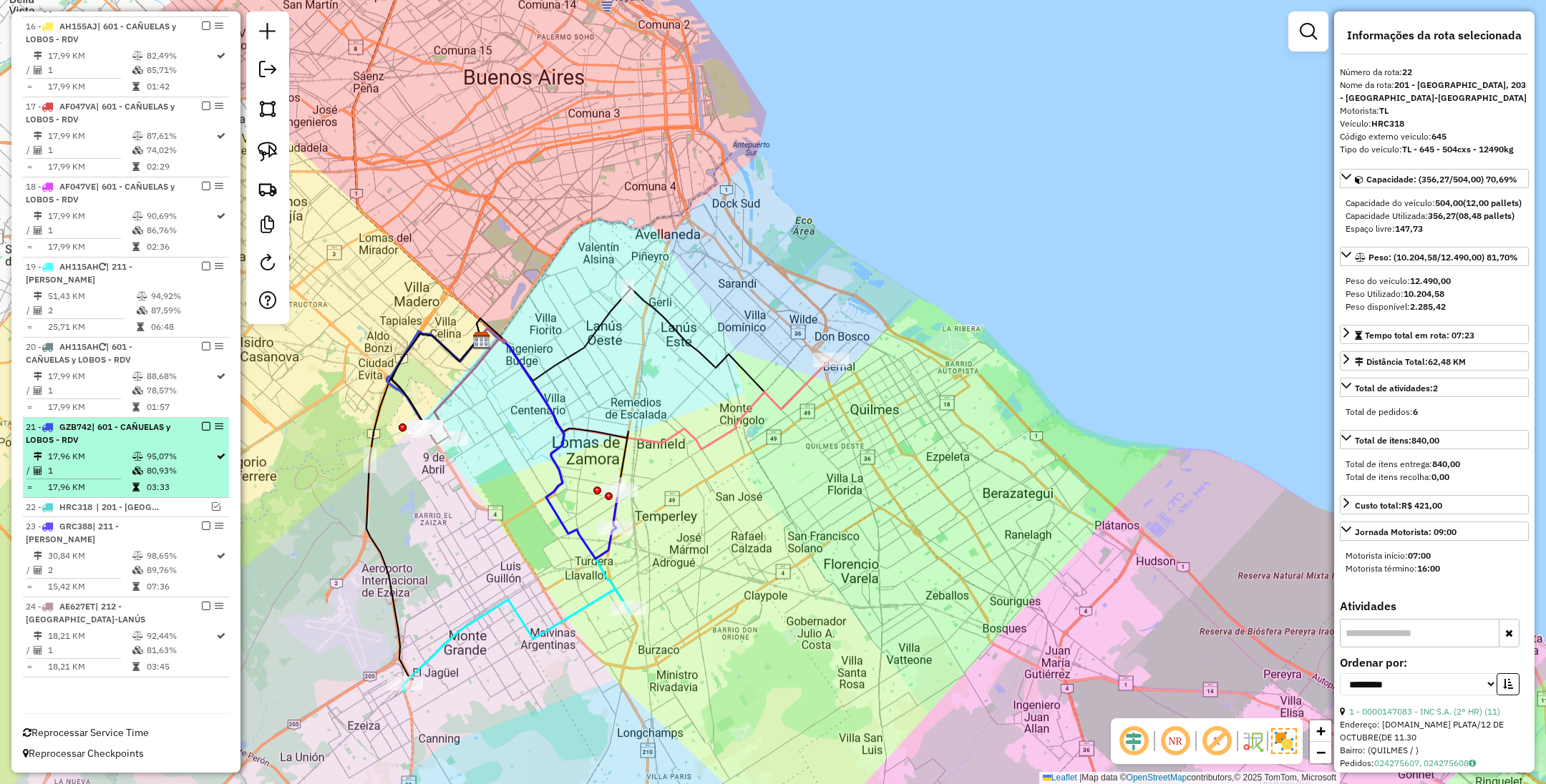
scroll to position [1023, 0]
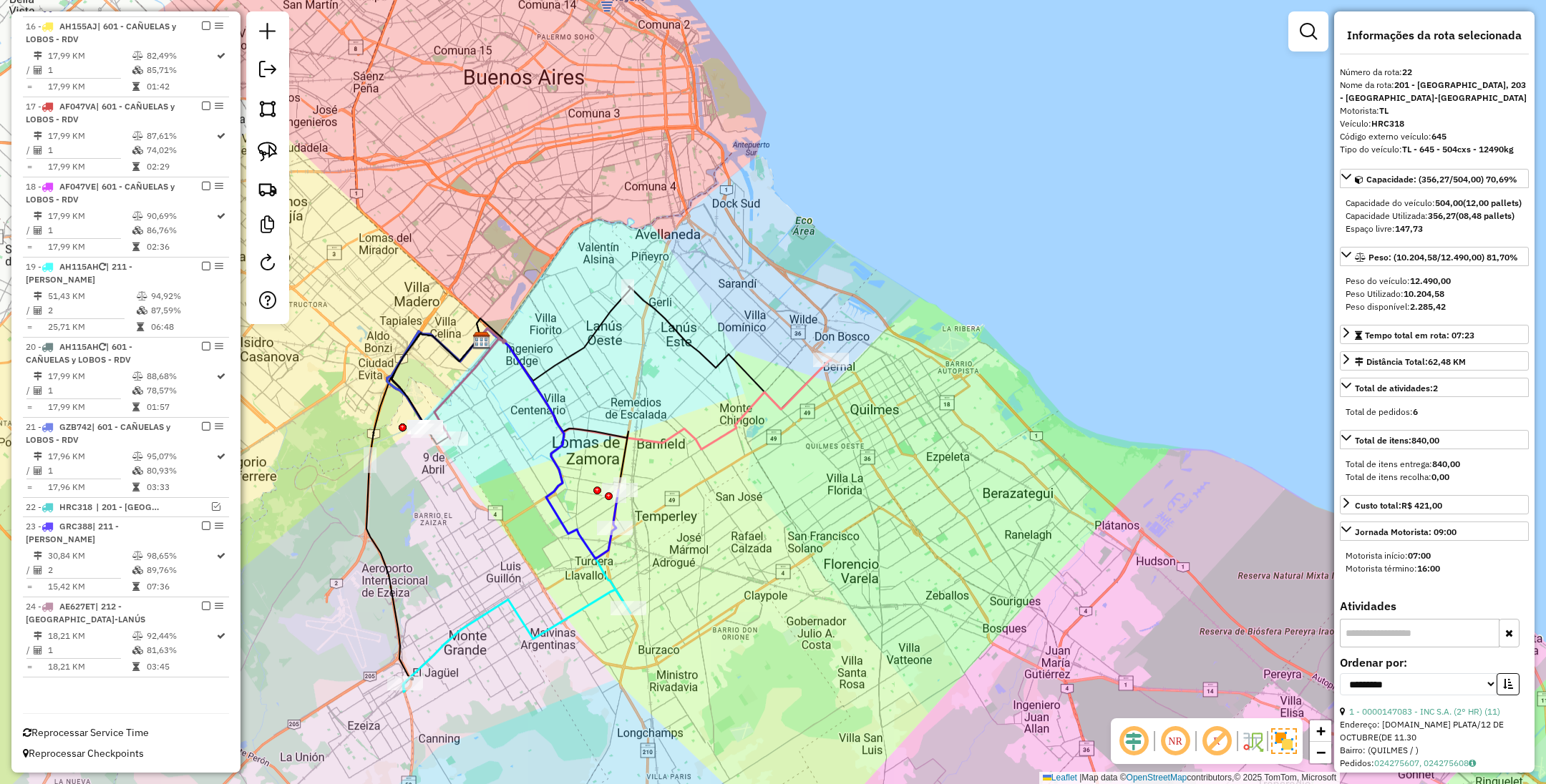
click at [792, 395] on icon at bounding box center [654, 388] width 354 height 121
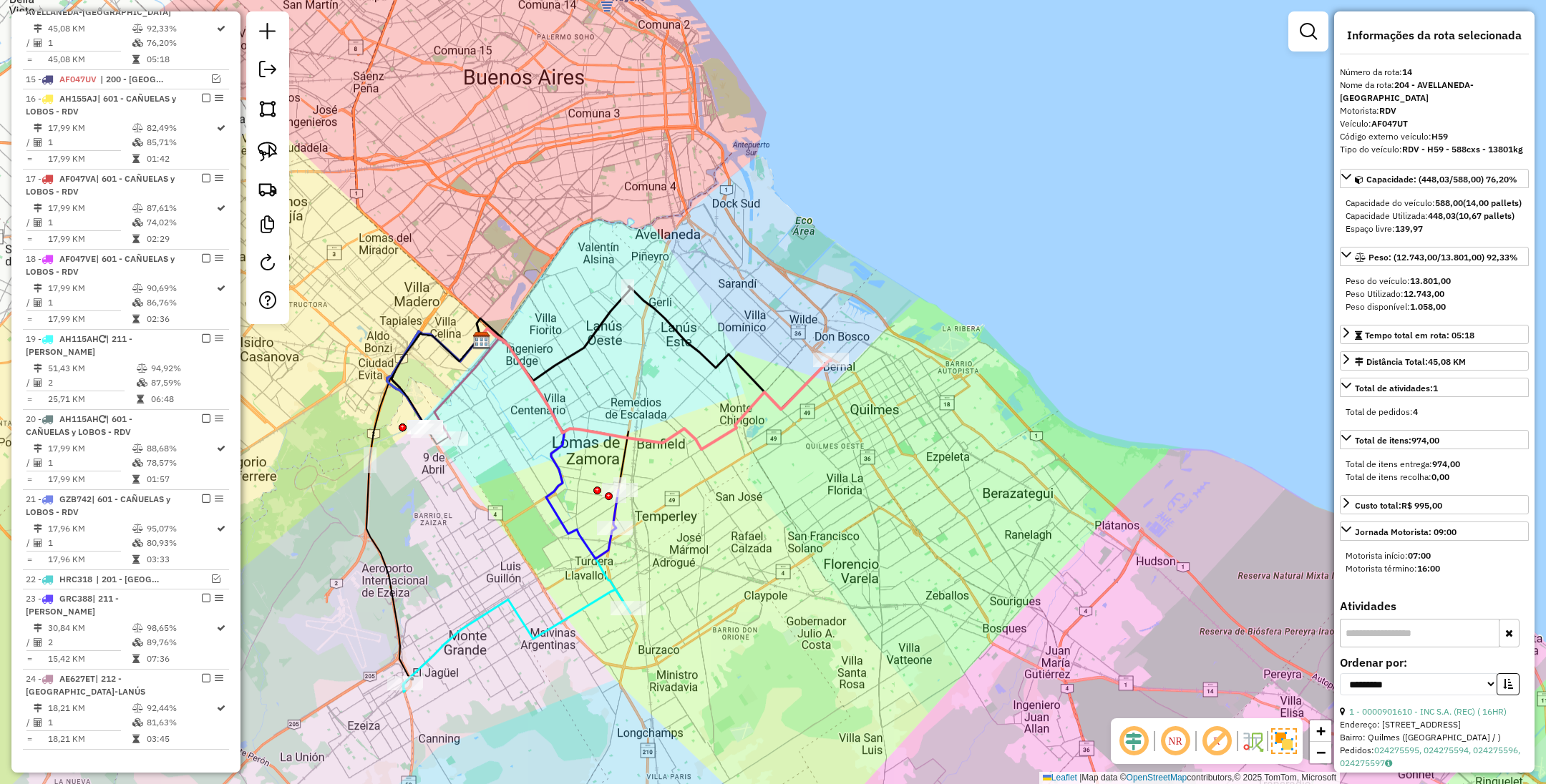
scroll to position [926, 0]
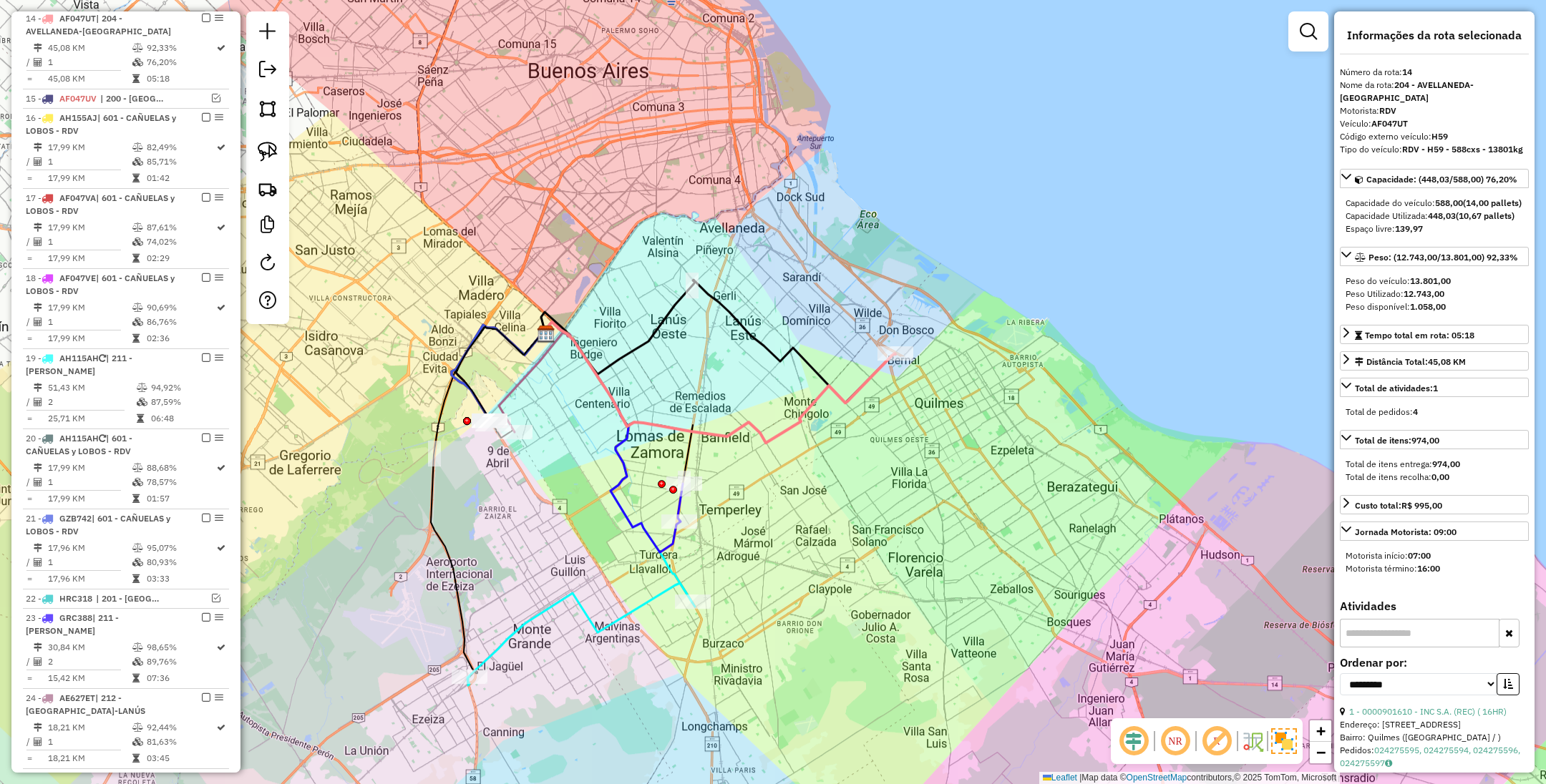
drag, startPoint x: 855, startPoint y: 458, endPoint x: 920, endPoint y: 451, distance: 65.4
click at [920, 451] on div "Janela de atendimento Grade de atendimento Capacidade Transportadoras Veículos …" at bounding box center [773, 392] width 1546 height 784
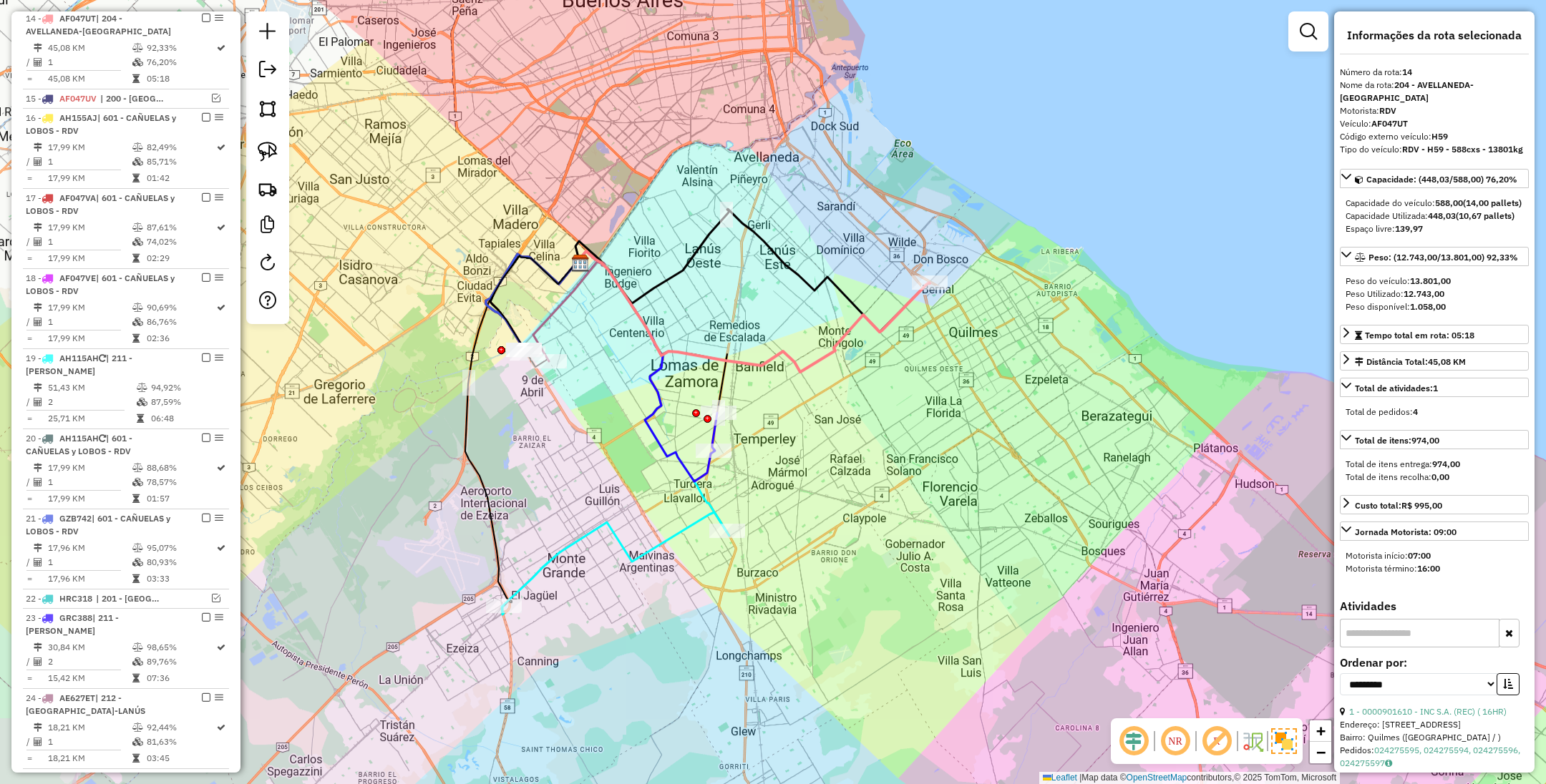
drag, startPoint x: 913, startPoint y: 481, endPoint x: 947, endPoint y: 410, distance: 78.7
click at [947, 410] on div "Janela de atendimento Grade de atendimento Capacidade Transportadoras Veículos …" at bounding box center [773, 392] width 1546 height 784
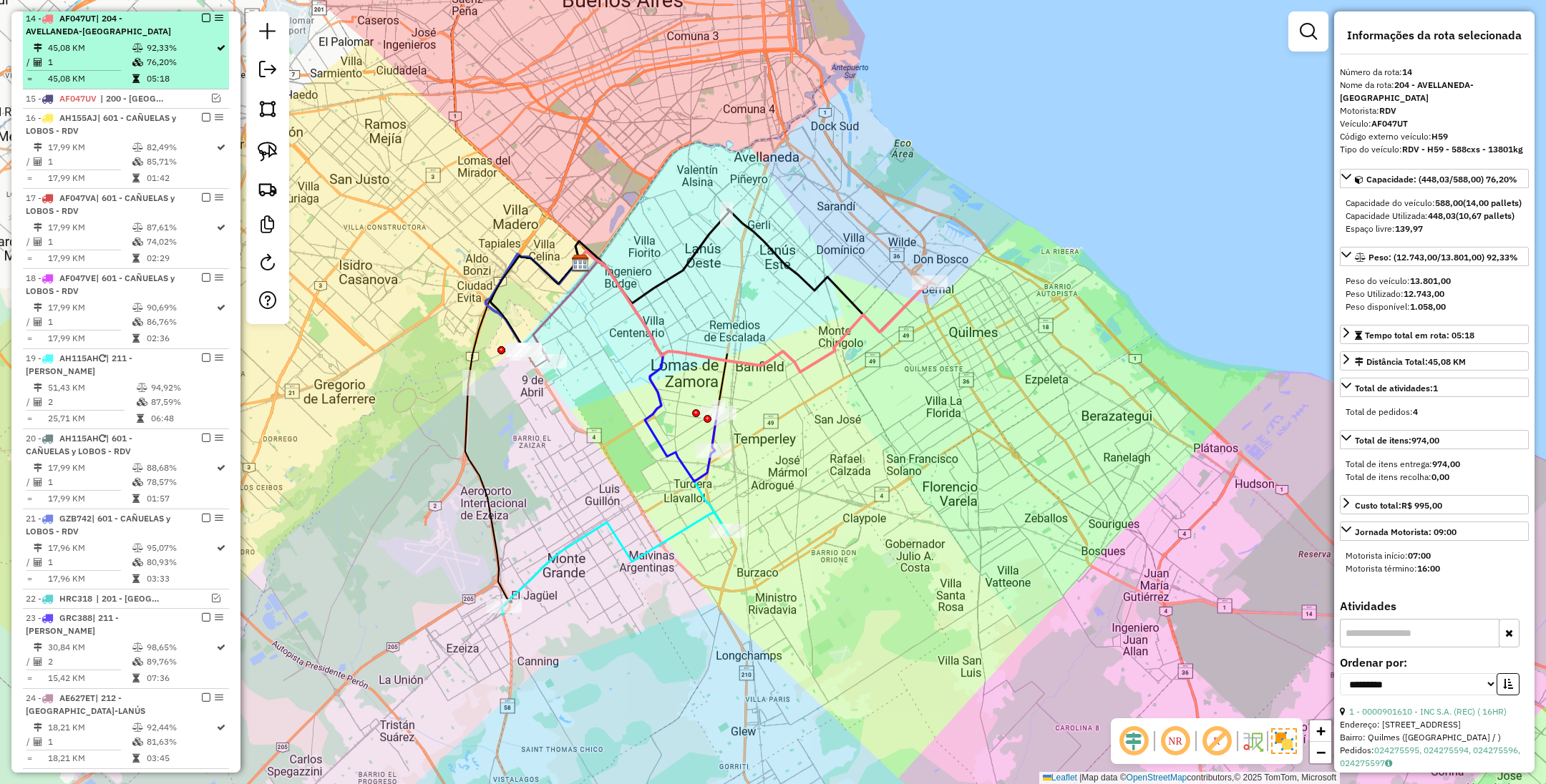
click at [202, 22] on em at bounding box center [206, 17] width 9 height 9
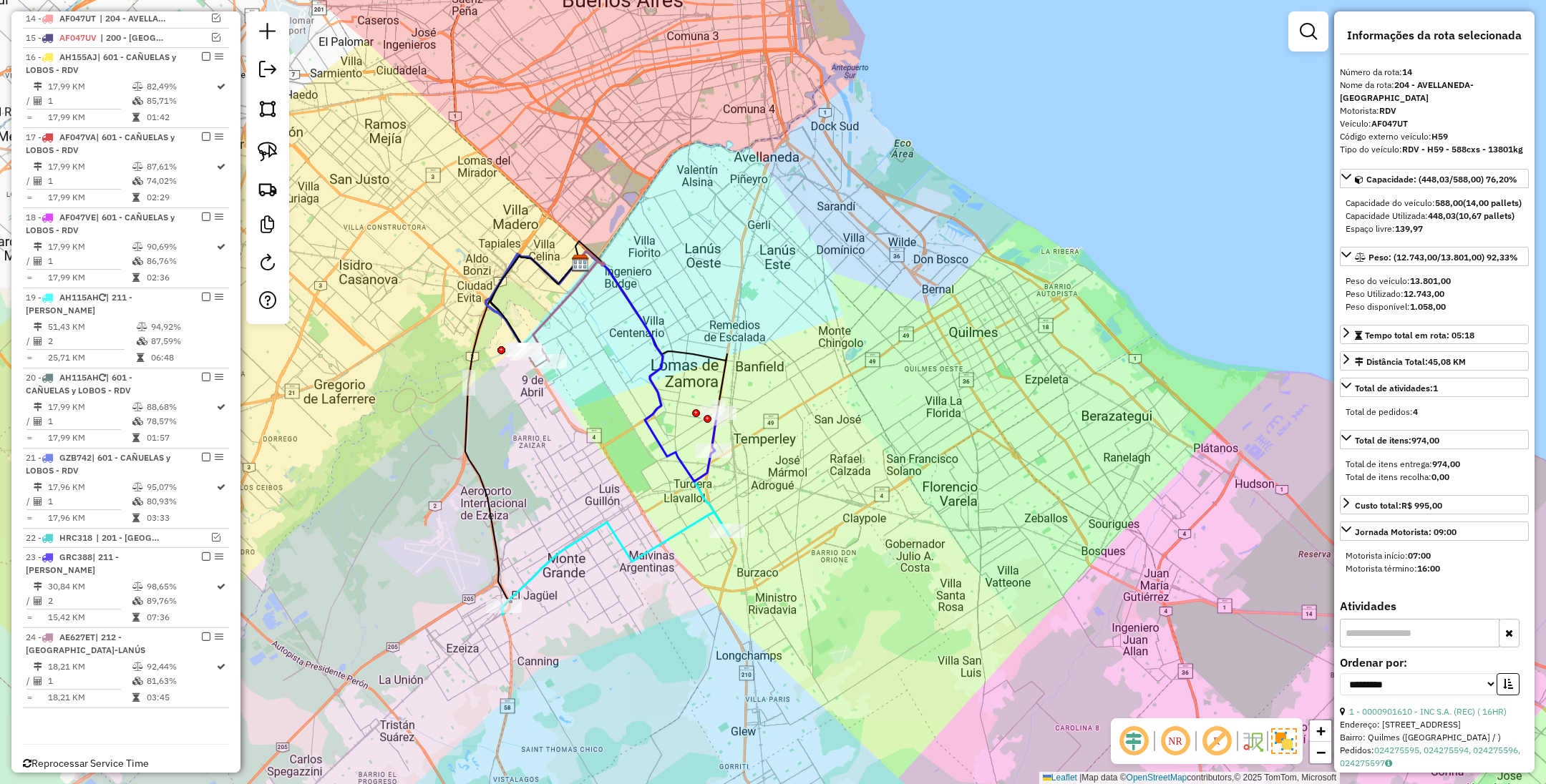
click at [681, 528] on icon at bounding box center [614, 563] width 225 height 102
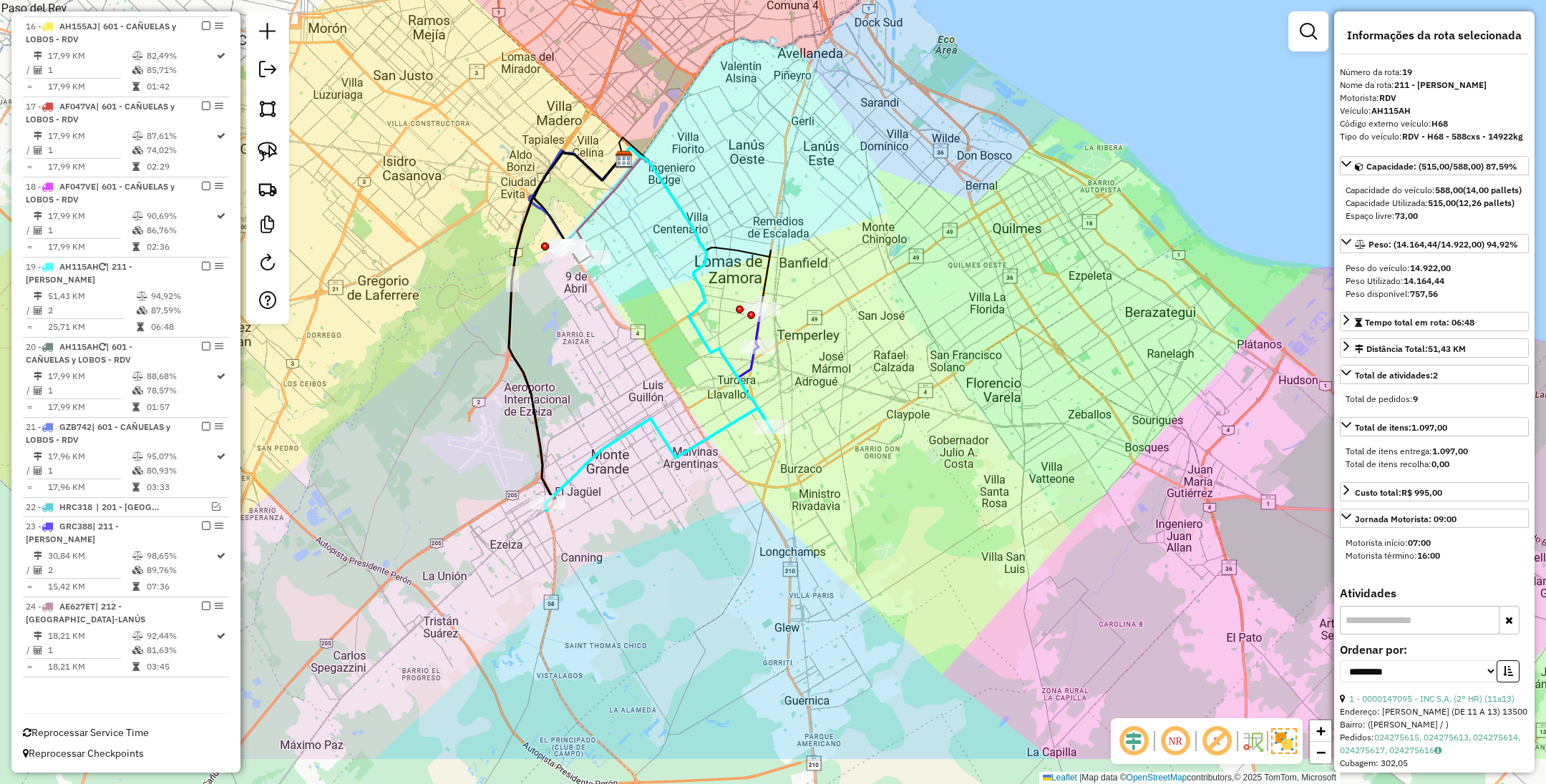
drag, startPoint x: 866, startPoint y: 494, endPoint x: 894, endPoint y: 421, distance: 78.2
click at [894, 421] on div "Janela de atendimento Grade de atendimento Capacidade Transportadoras Veículos …" at bounding box center [773, 392] width 1546 height 784
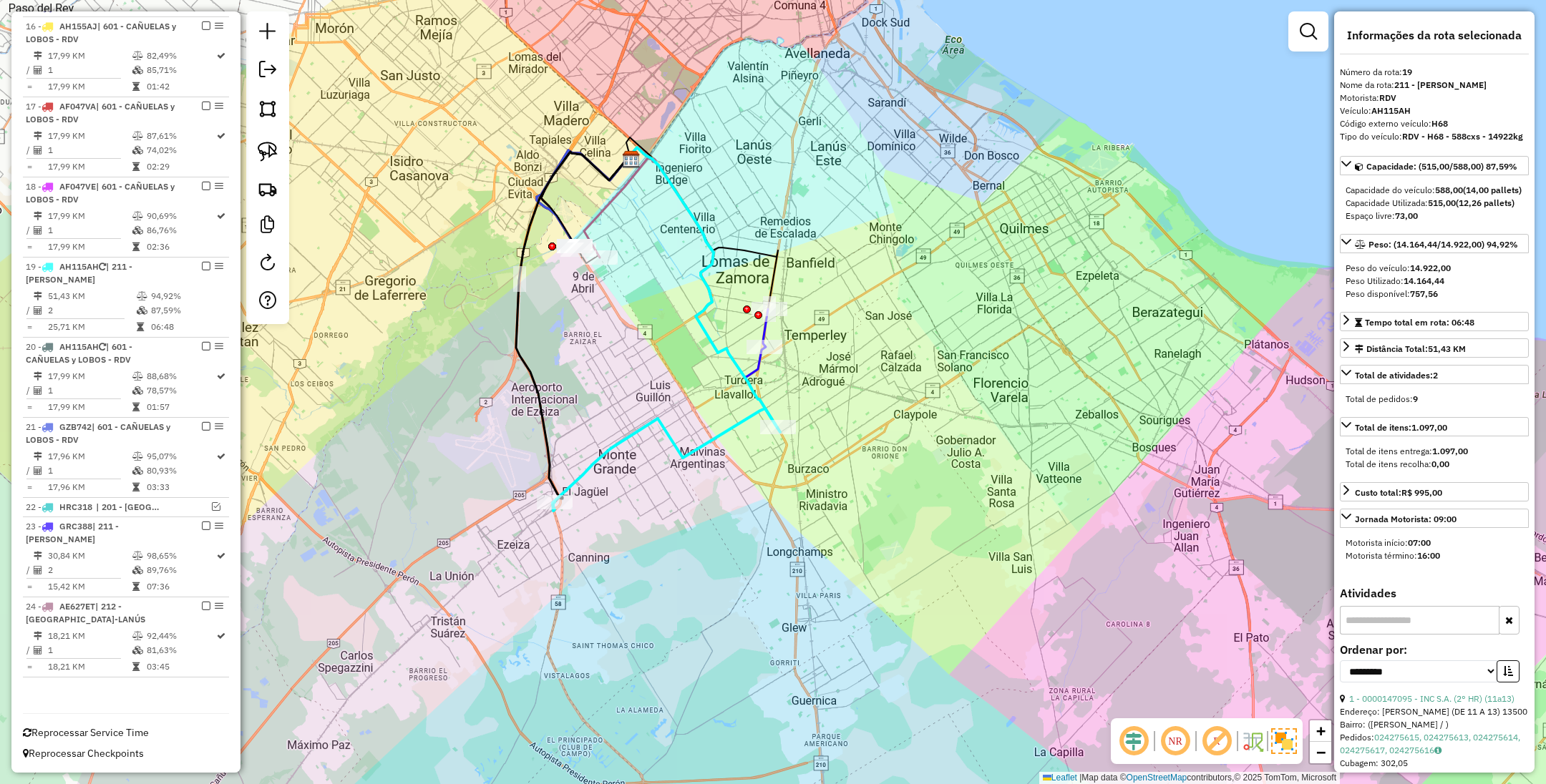
drag, startPoint x: 751, startPoint y: 496, endPoint x: 773, endPoint y: 507, distance: 24.6
click at [773, 507] on div "Janela de atendimento Grade de atendimento Capacidade Transportadoras Veículos …" at bounding box center [773, 392] width 1546 height 784
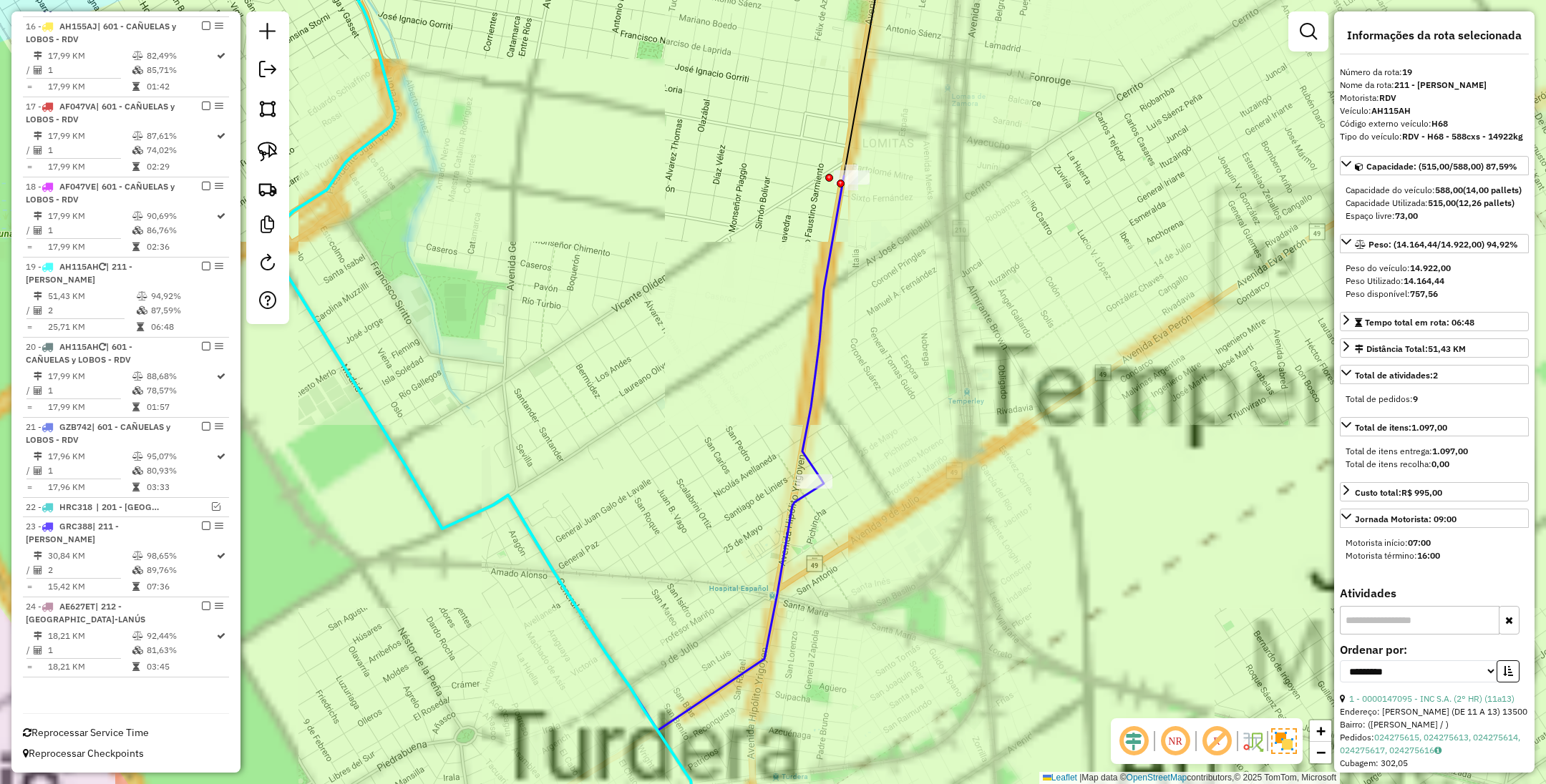
click at [814, 370] on icon at bounding box center [823, 326] width 42 height 302
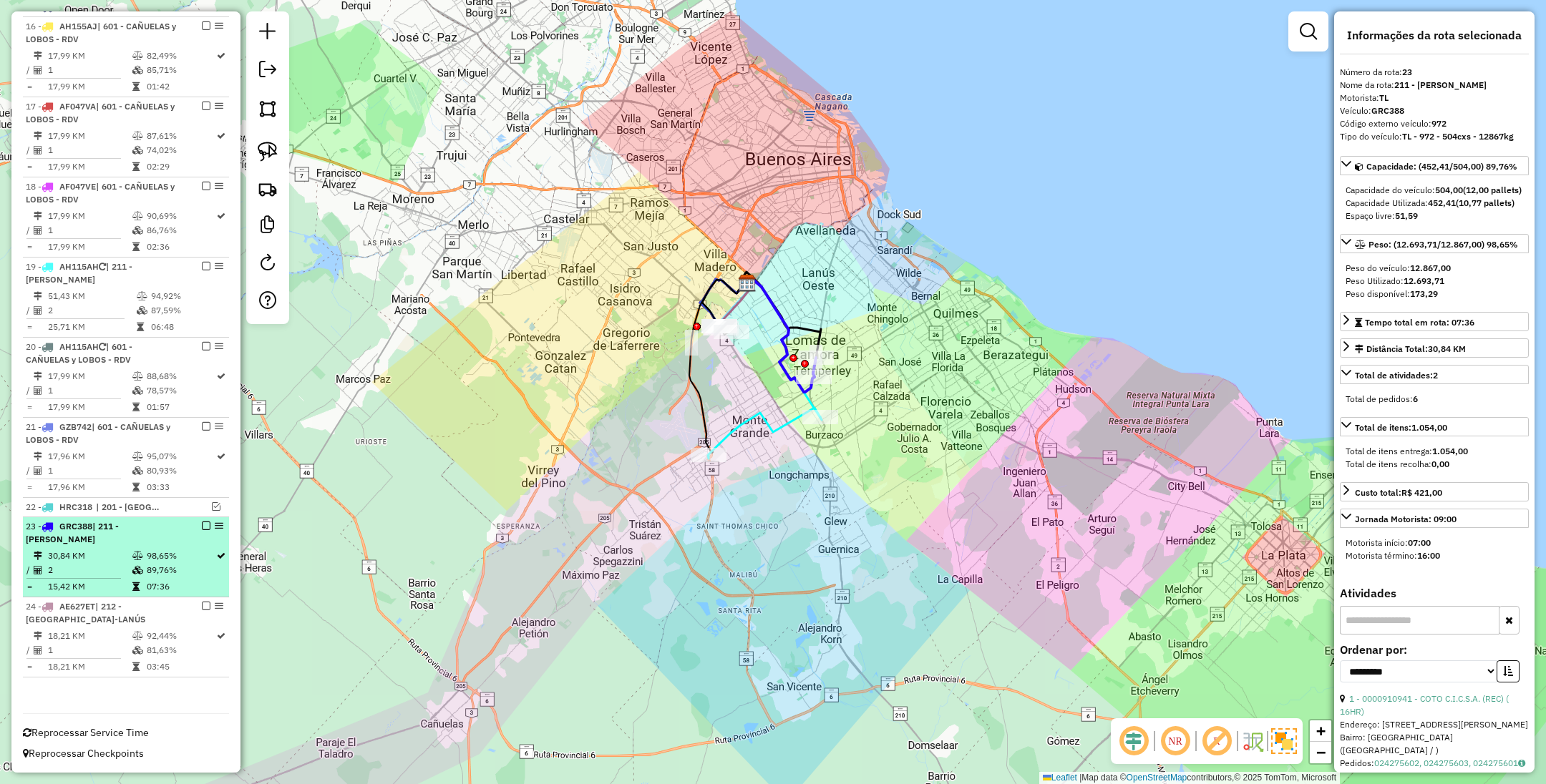
click at [203, 526] on em at bounding box center [206, 526] width 9 height 9
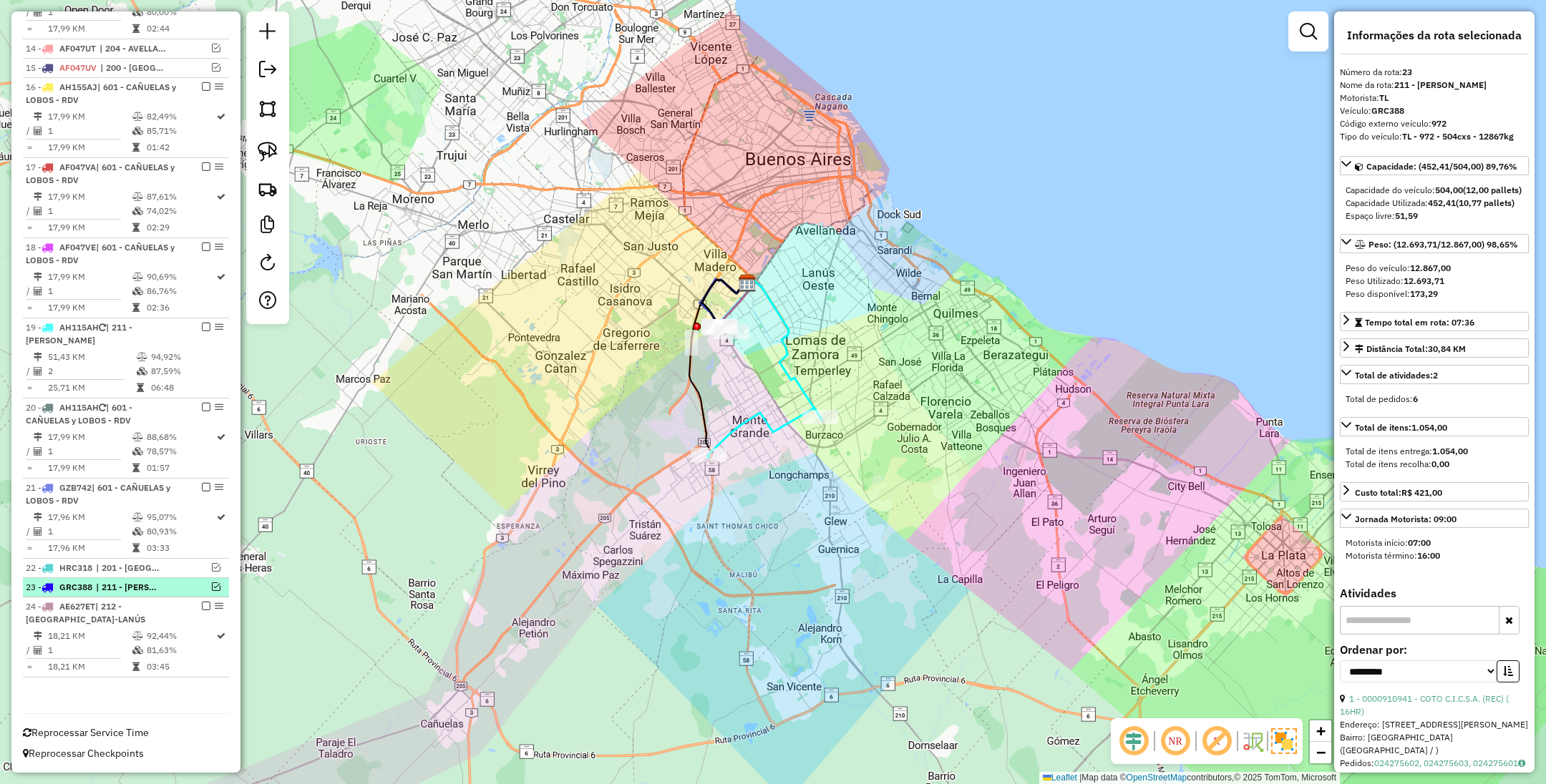
scroll to position [901, 0]
click at [769, 425] on icon at bounding box center [764, 433] width 113 height 50
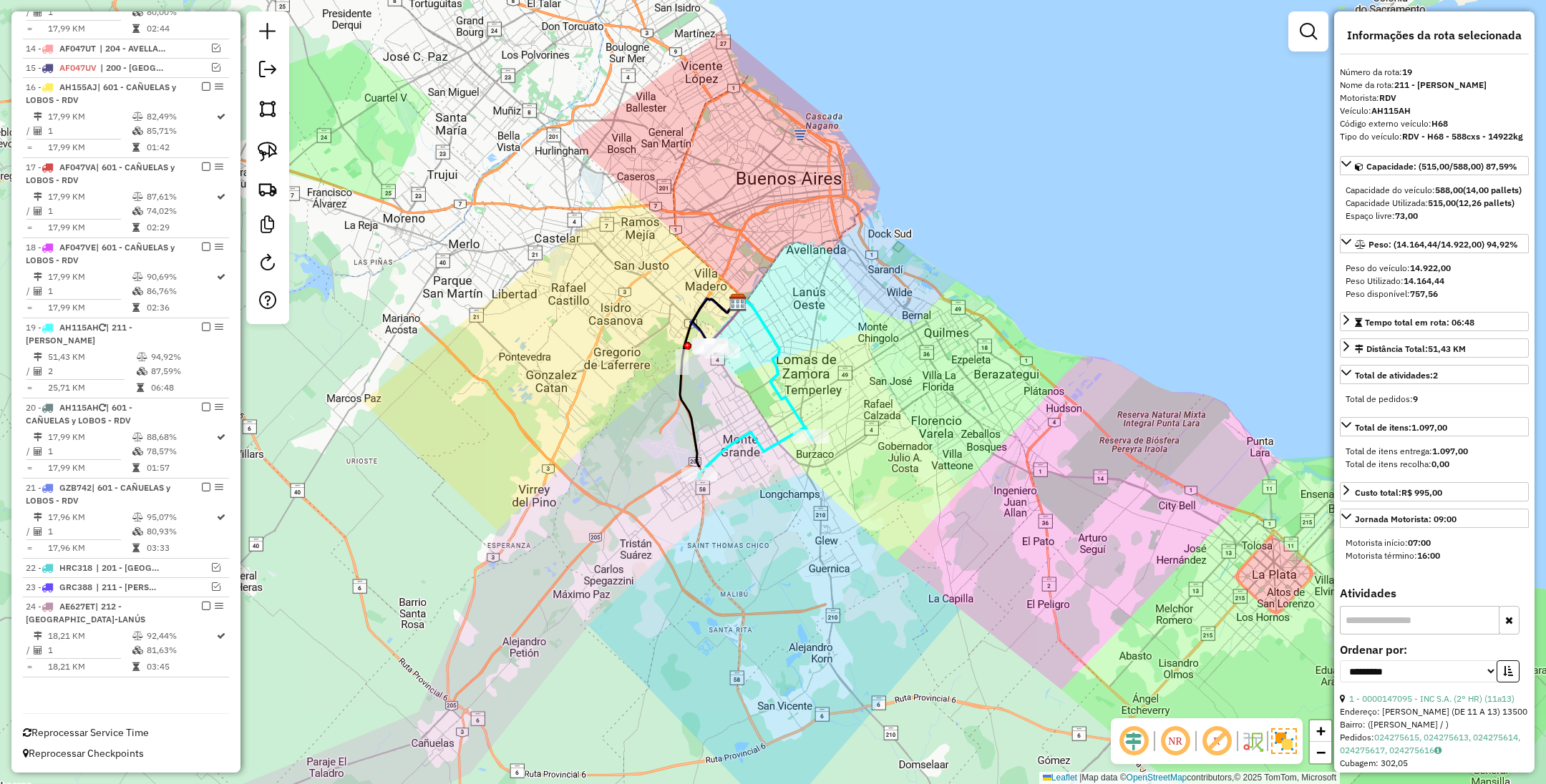
drag, startPoint x: 836, startPoint y: 499, endPoint x: 825, endPoint y: 537, distance: 39.6
click at [825, 537] on div "Janela de atendimento Grade de atendimento Capacidade Transportadoras Veículos …" at bounding box center [773, 392] width 1546 height 784
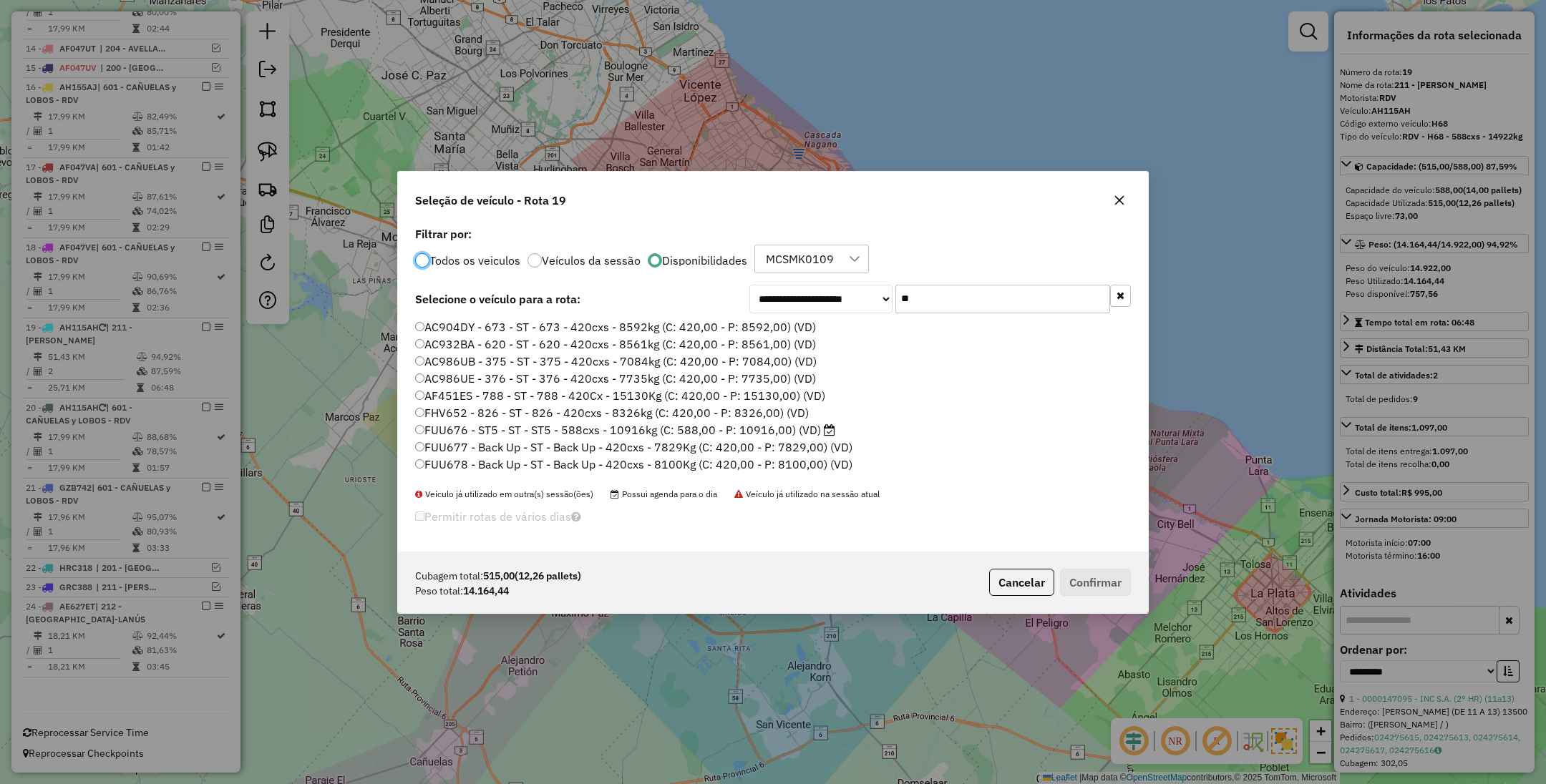
scroll to position [7, 4]
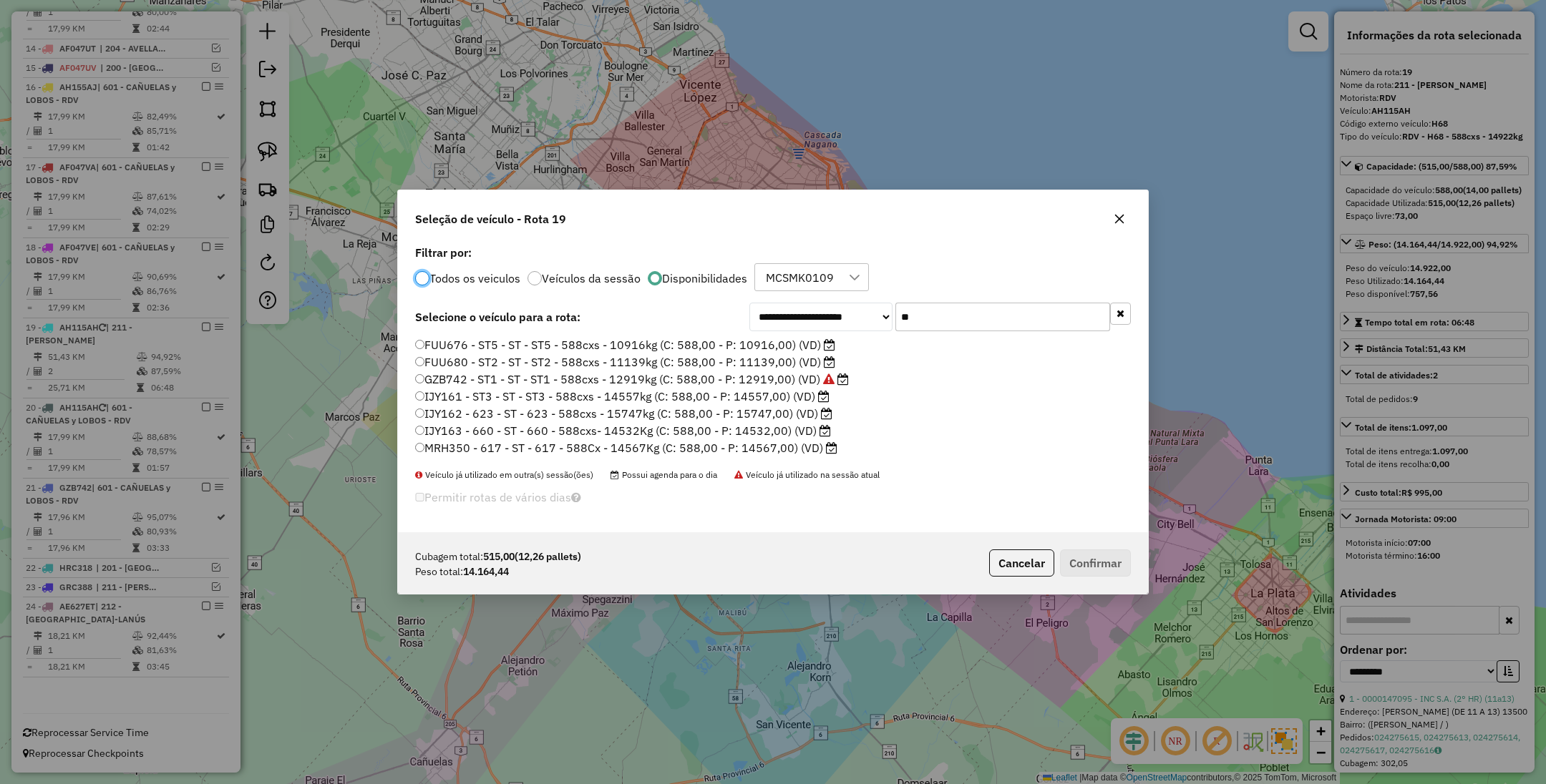
click at [774, 400] on label "IJY161 - ST3 - ST - ST3 - 588cxs - 14557kg (C: 588,00 - P: 14557,00) (VD)" at bounding box center [623, 396] width 415 height 17
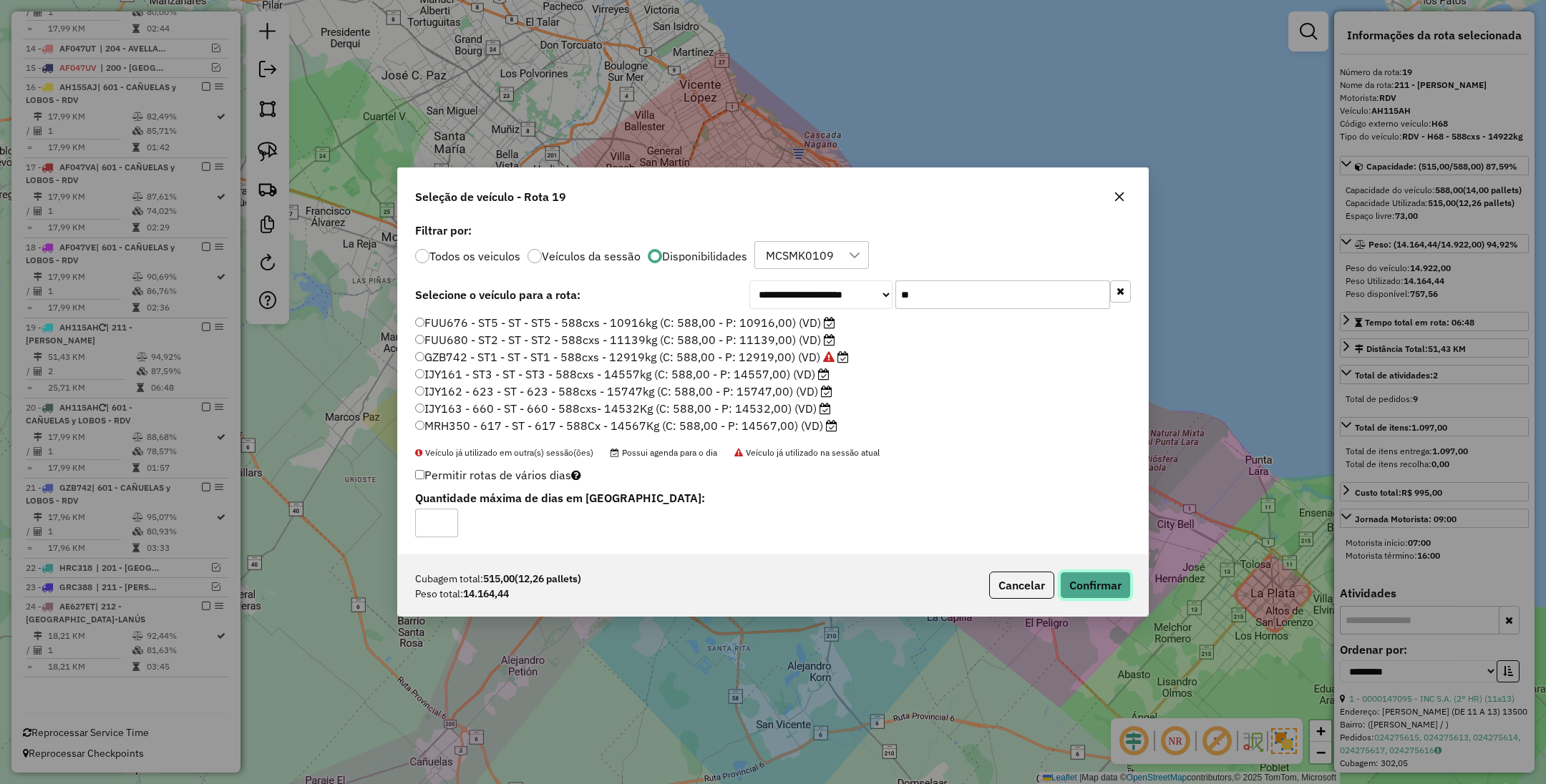
click at [1086, 578] on button "Confirmar" at bounding box center [1096, 585] width 71 height 28
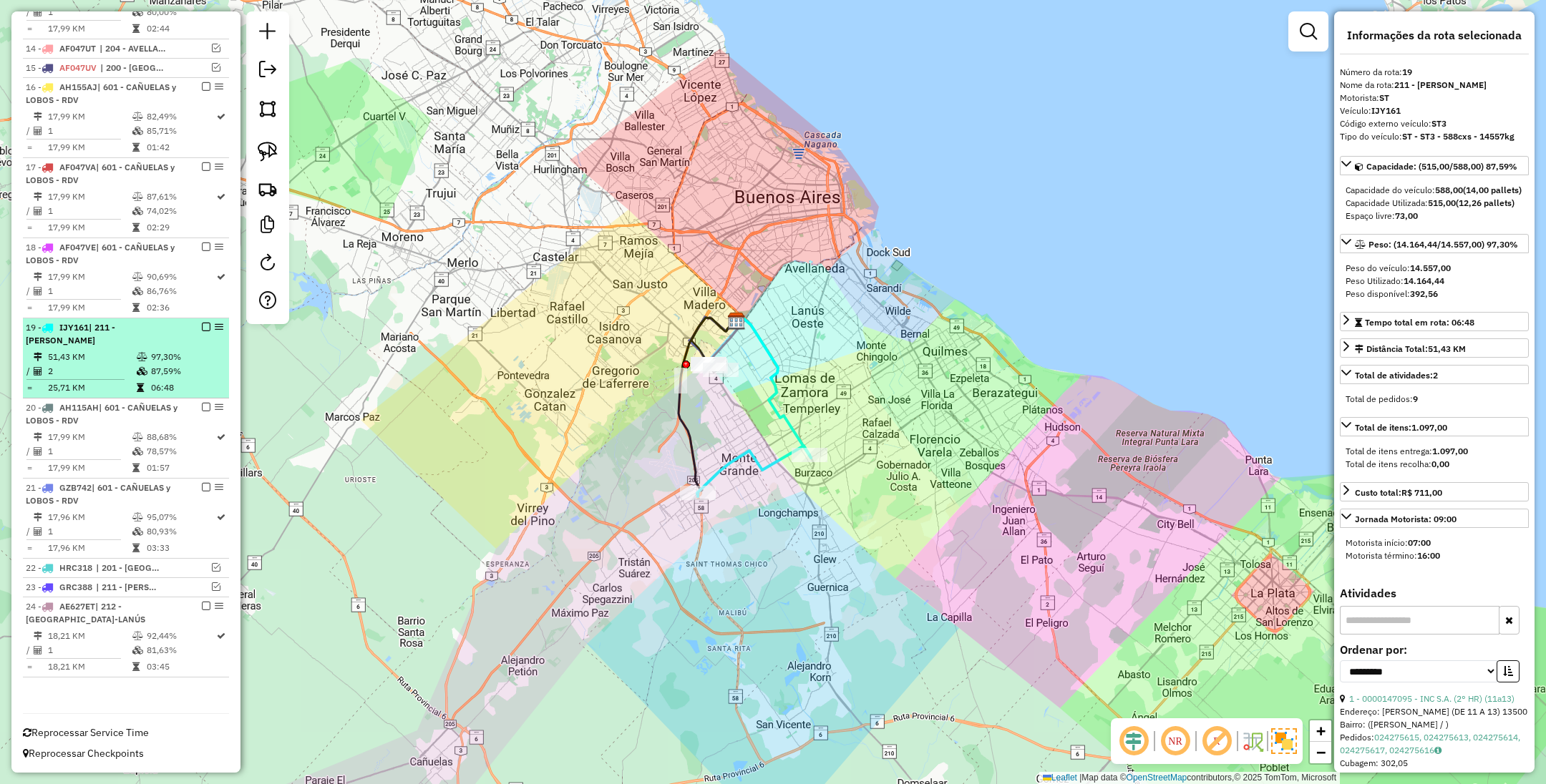
click at [202, 326] on em at bounding box center [206, 327] width 9 height 9
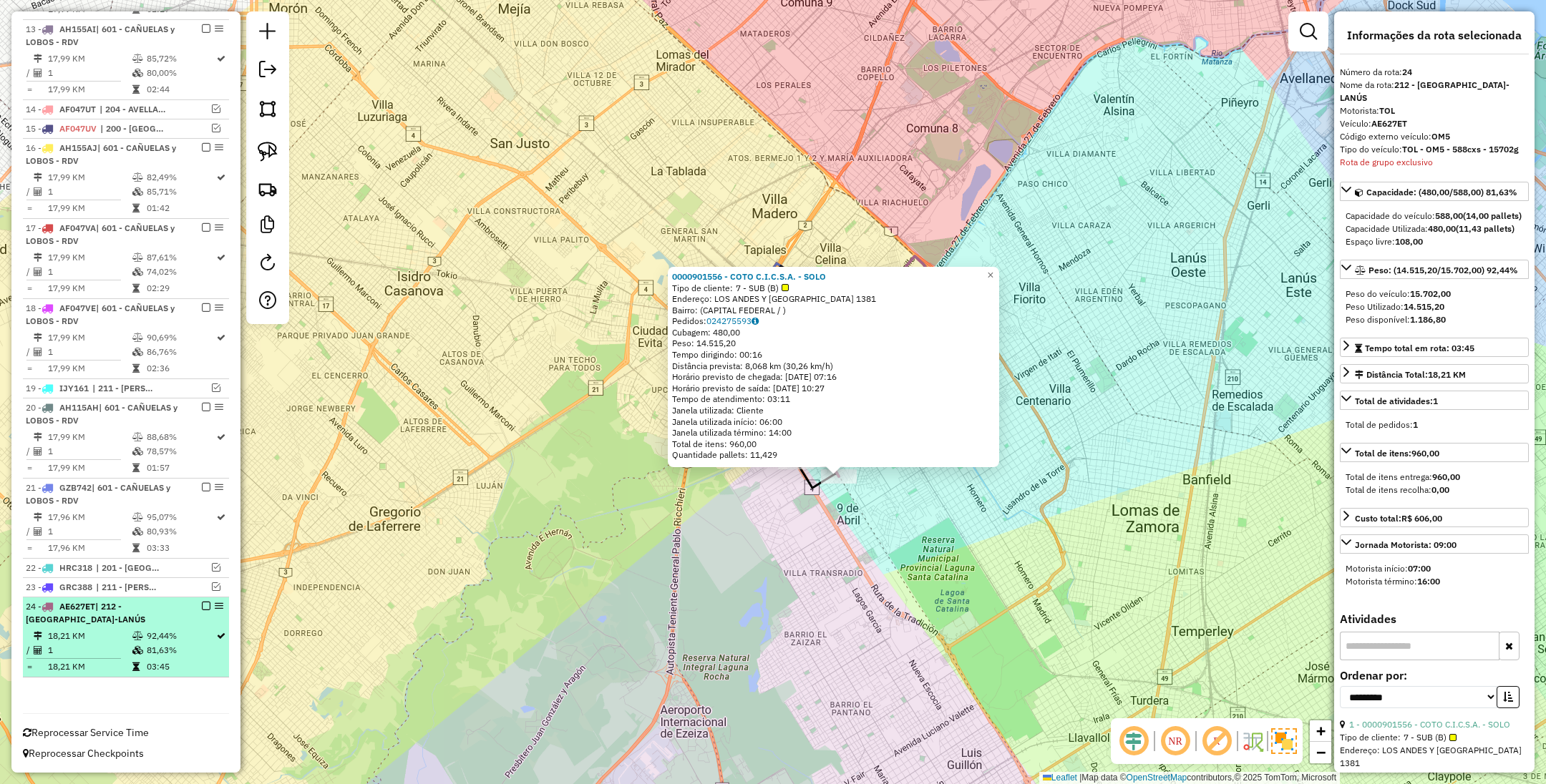
click at [204, 608] on em at bounding box center [206, 606] width 9 height 9
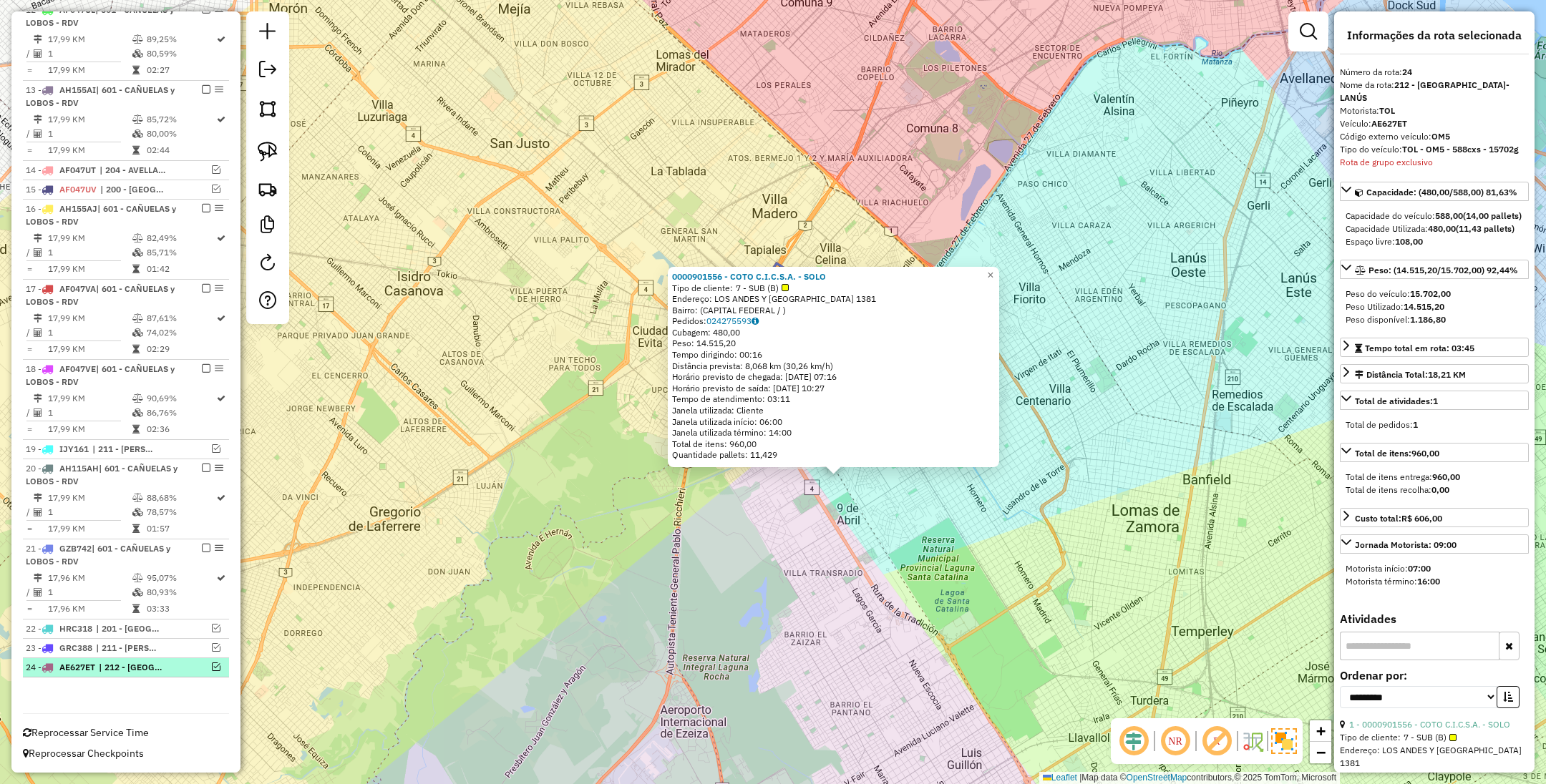
scroll to position [779, 0]
click at [993, 269] on span "×" at bounding box center [990, 274] width 6 height 12
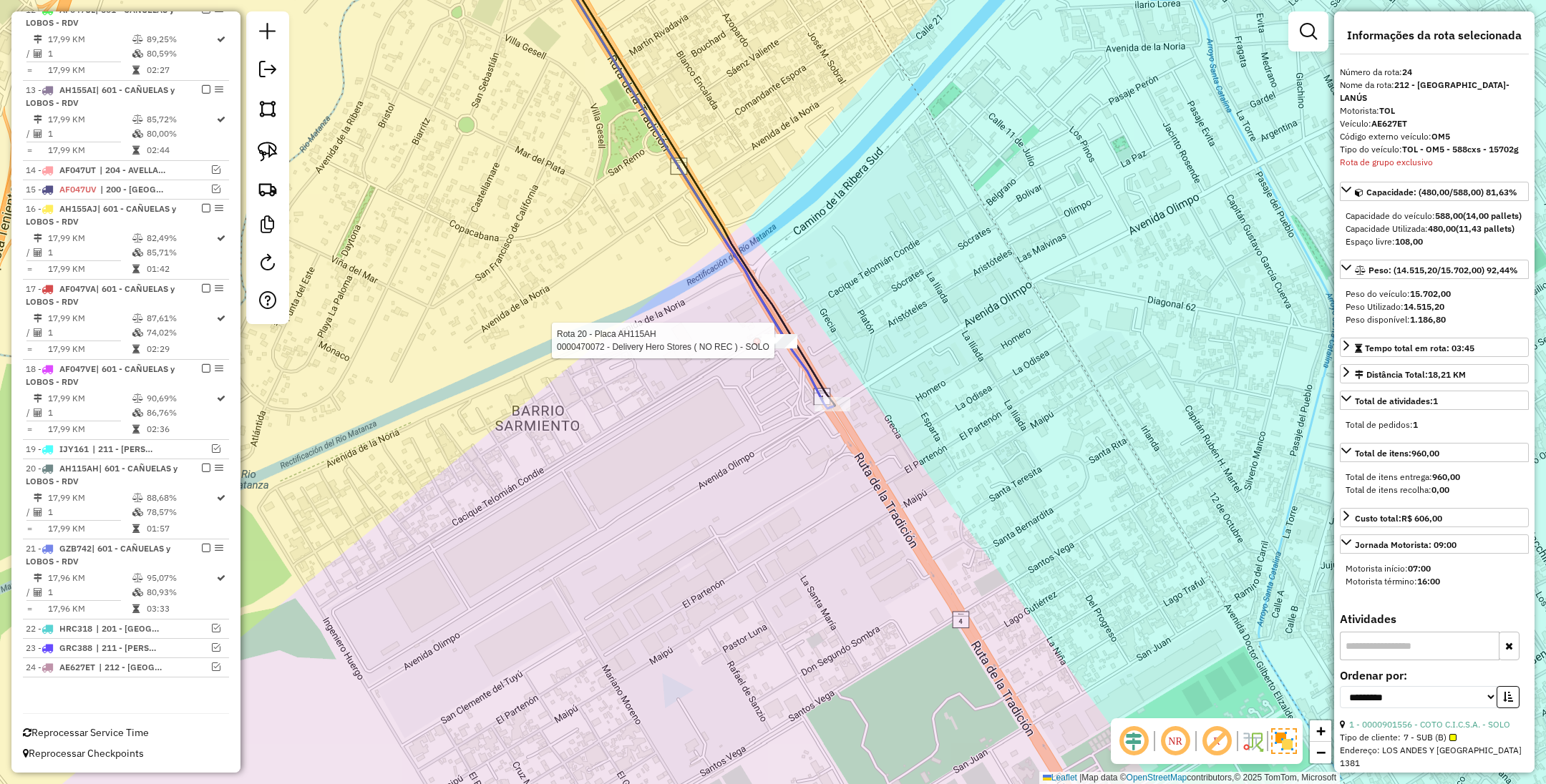
click at [775, 348] on div at bounding box center [779, 341] width 35 height 14
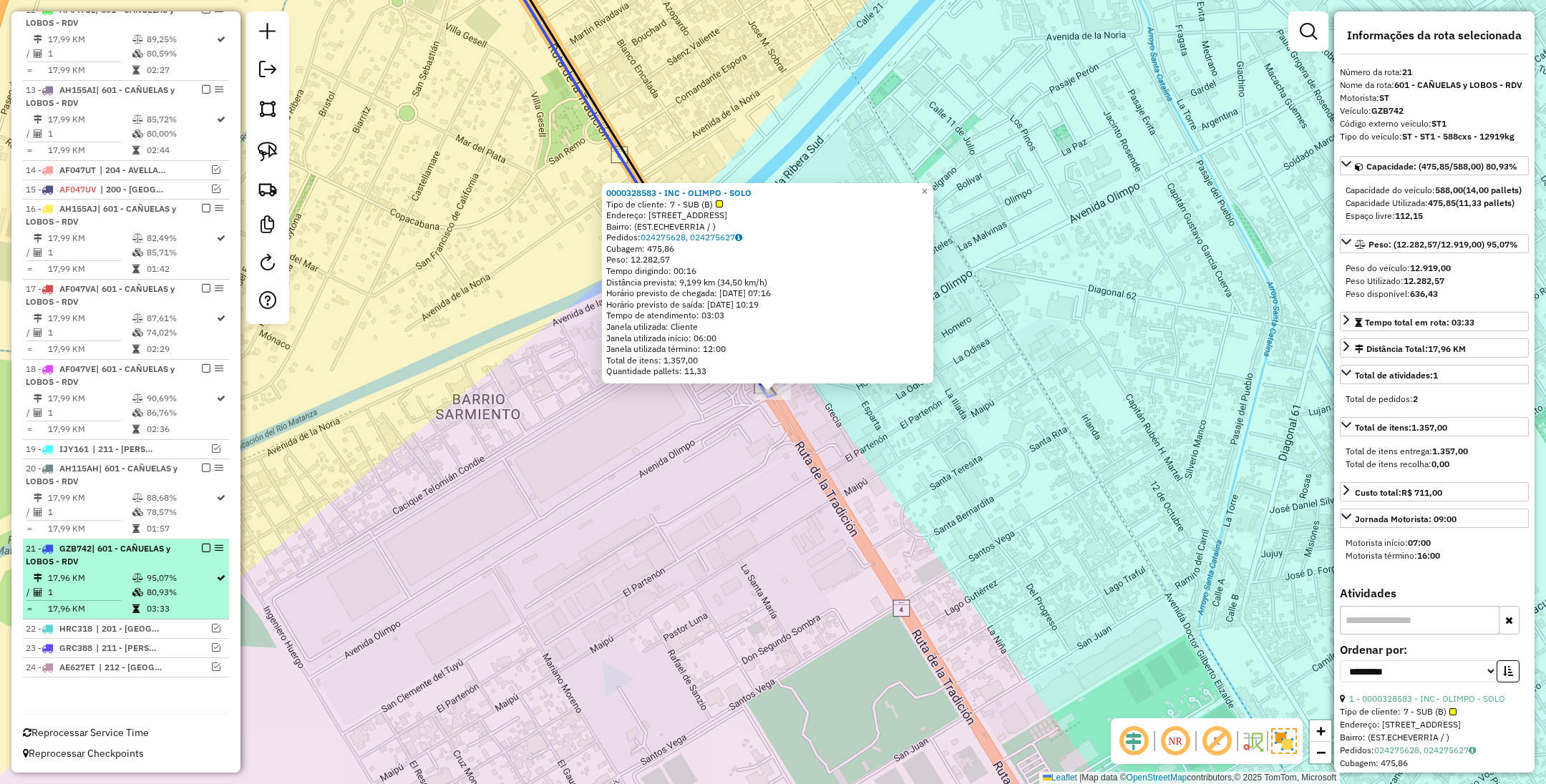
click at [202, 550] on em at bounding box center [206, 548] width 9 height 9
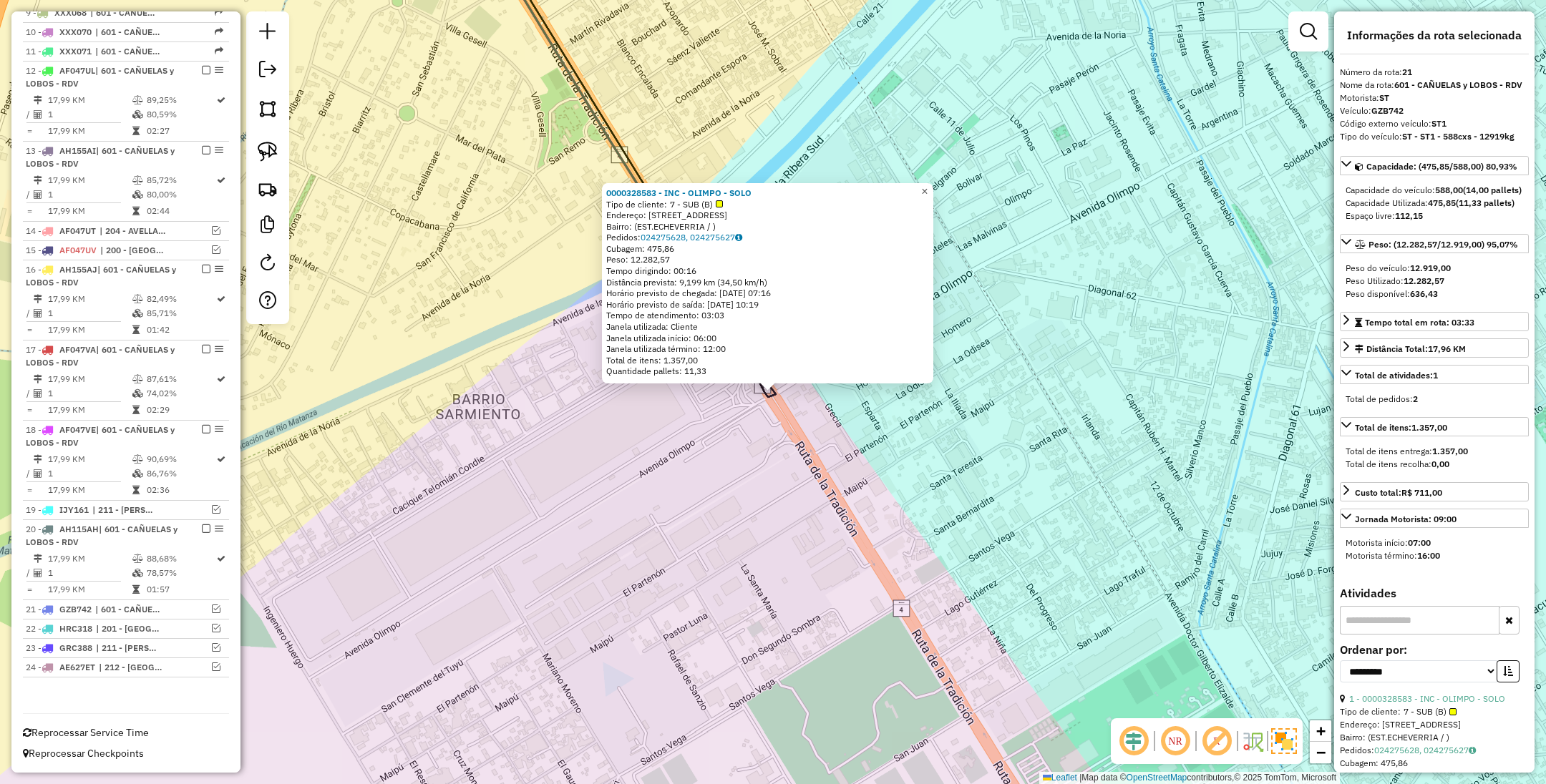
click at [928, 185] on span "×" at bounding box center [925, 191] width 6 height 12
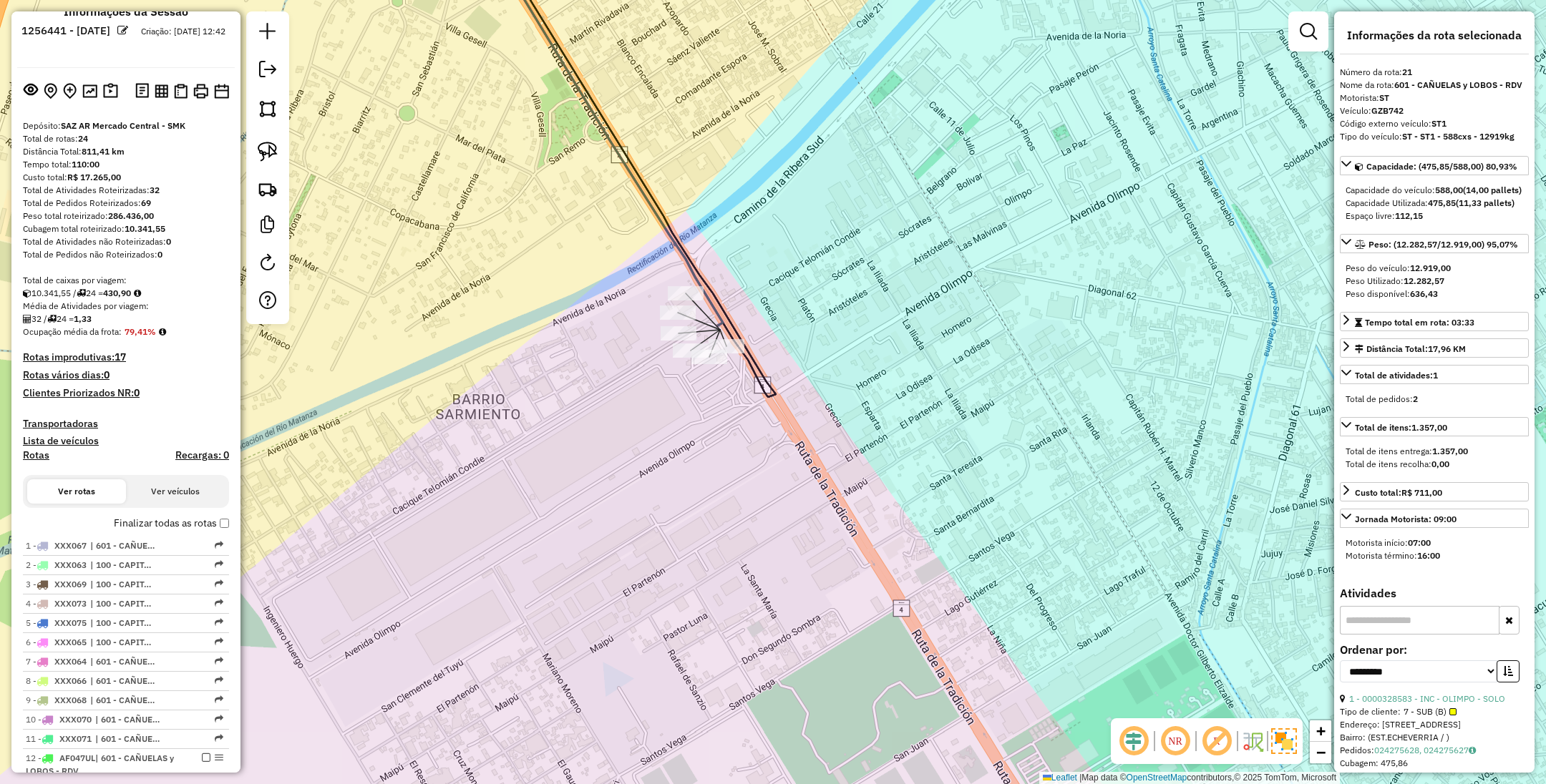
scroll to position [0, 0]
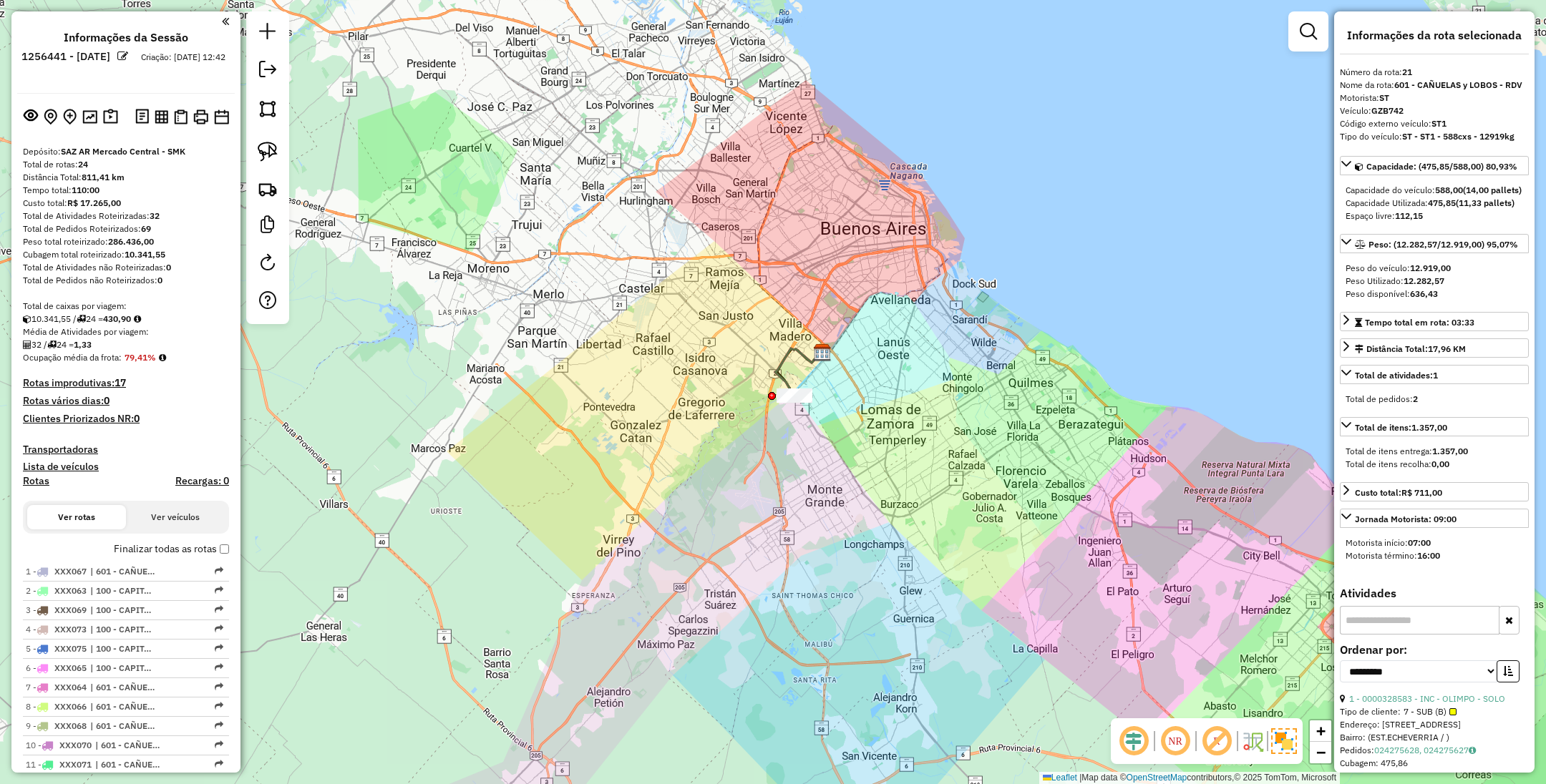
click at [65, 451] on h4 "Transportadoras" at bounding box center [126, 449] width 207 height 12
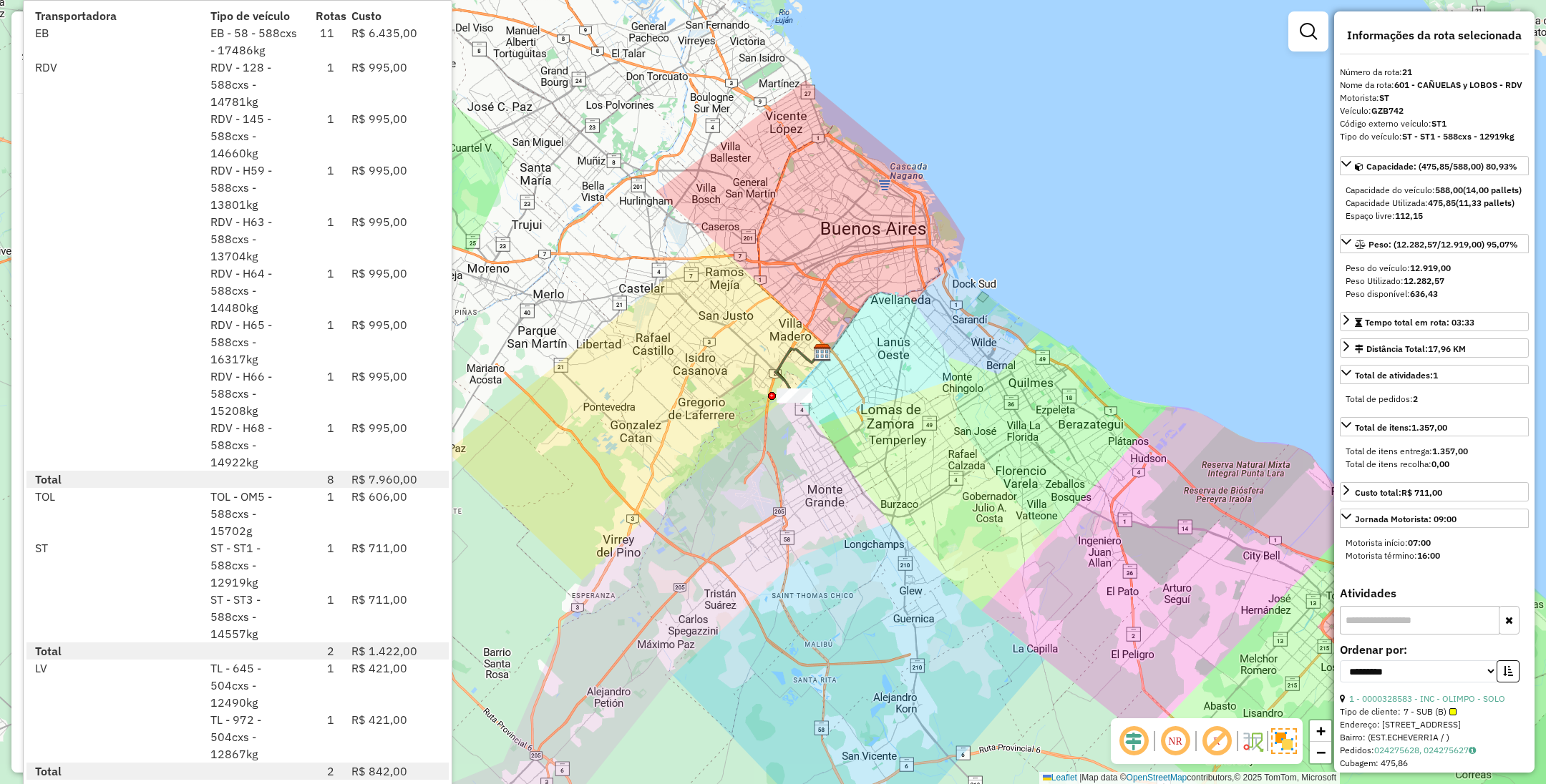
click at [793, 468] on div "Janela de atendimento Grade de atendimento Capacidade Transportadoras Veículos …" at bounding box center [773, 392] width 1546 height 784
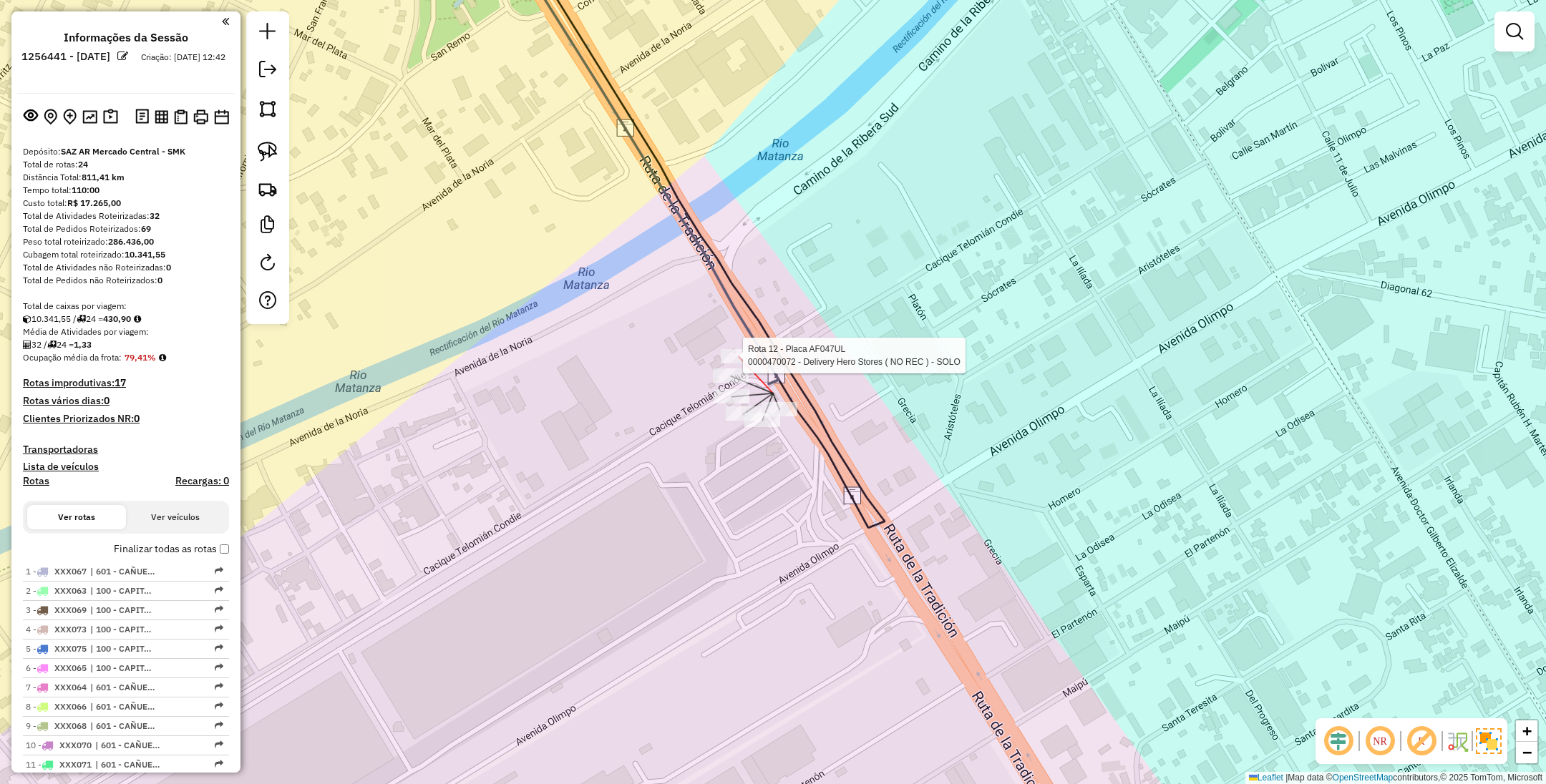
select select "**********"
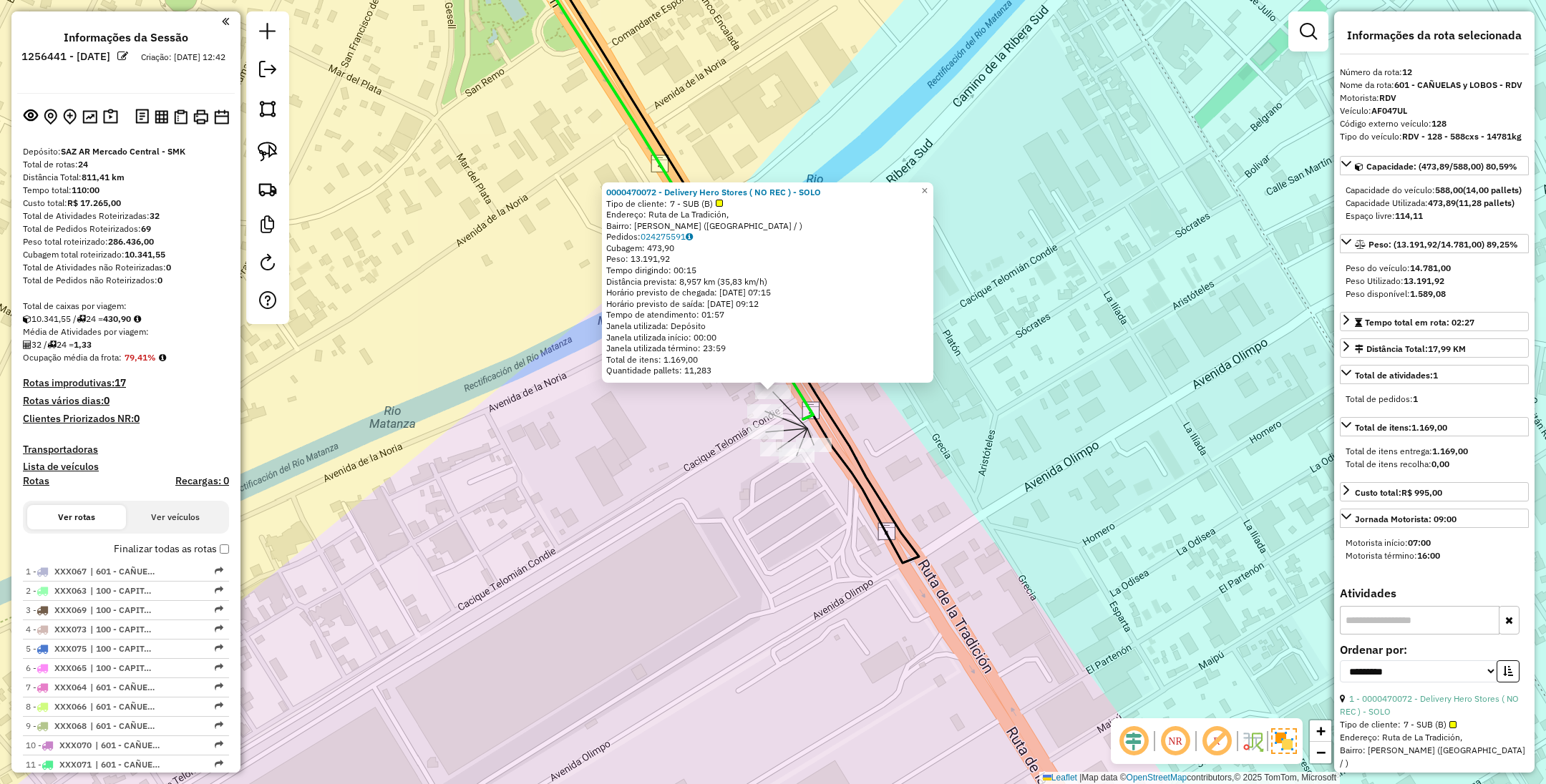
scroll to position [719, 0]
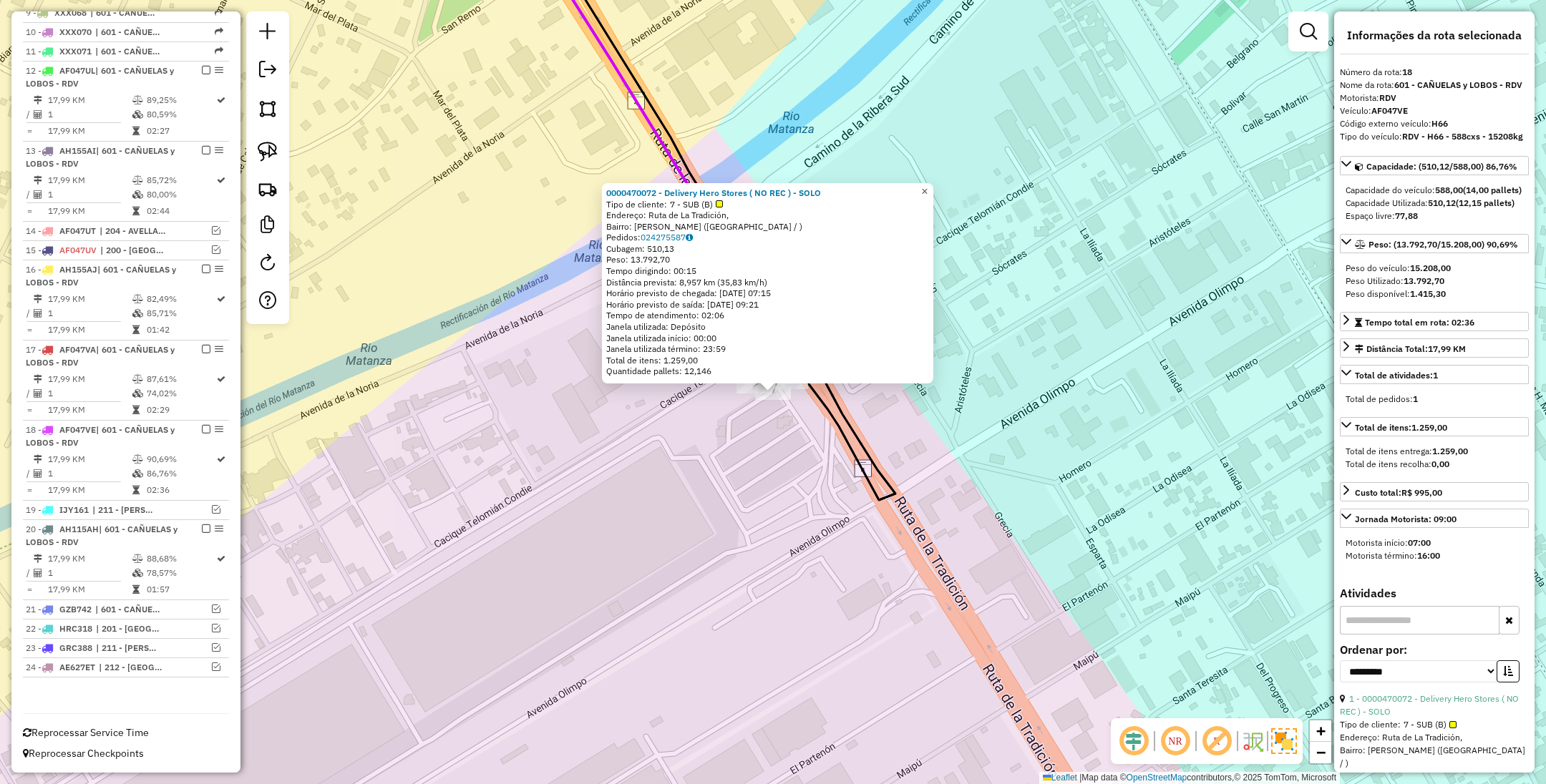
click at [928, 190] on span "×" at bounding box center [925, 191] width 6 height 12
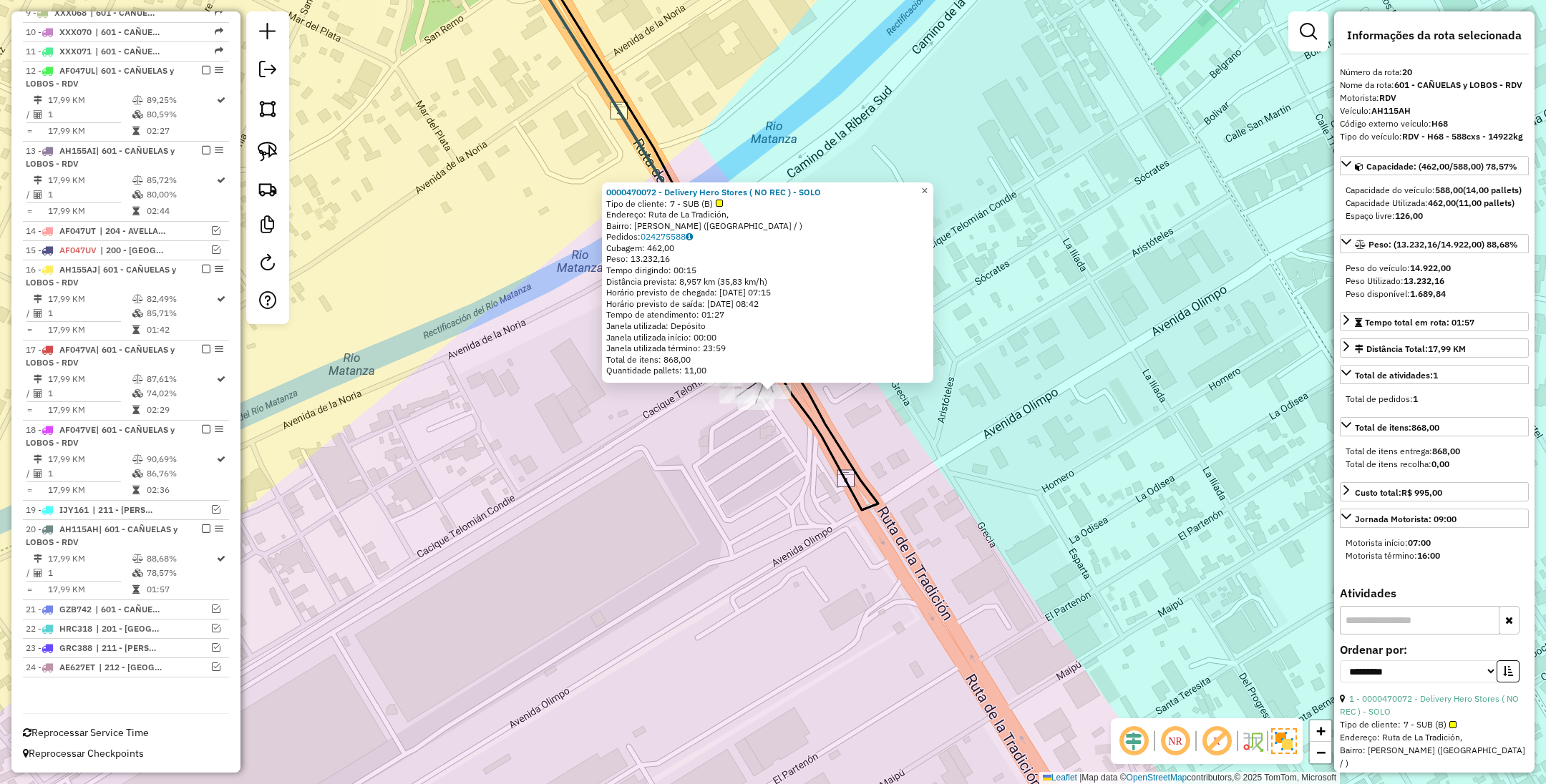
click at [928, 184] on span "×" at bounding box center [925, 190] width 6 height 12
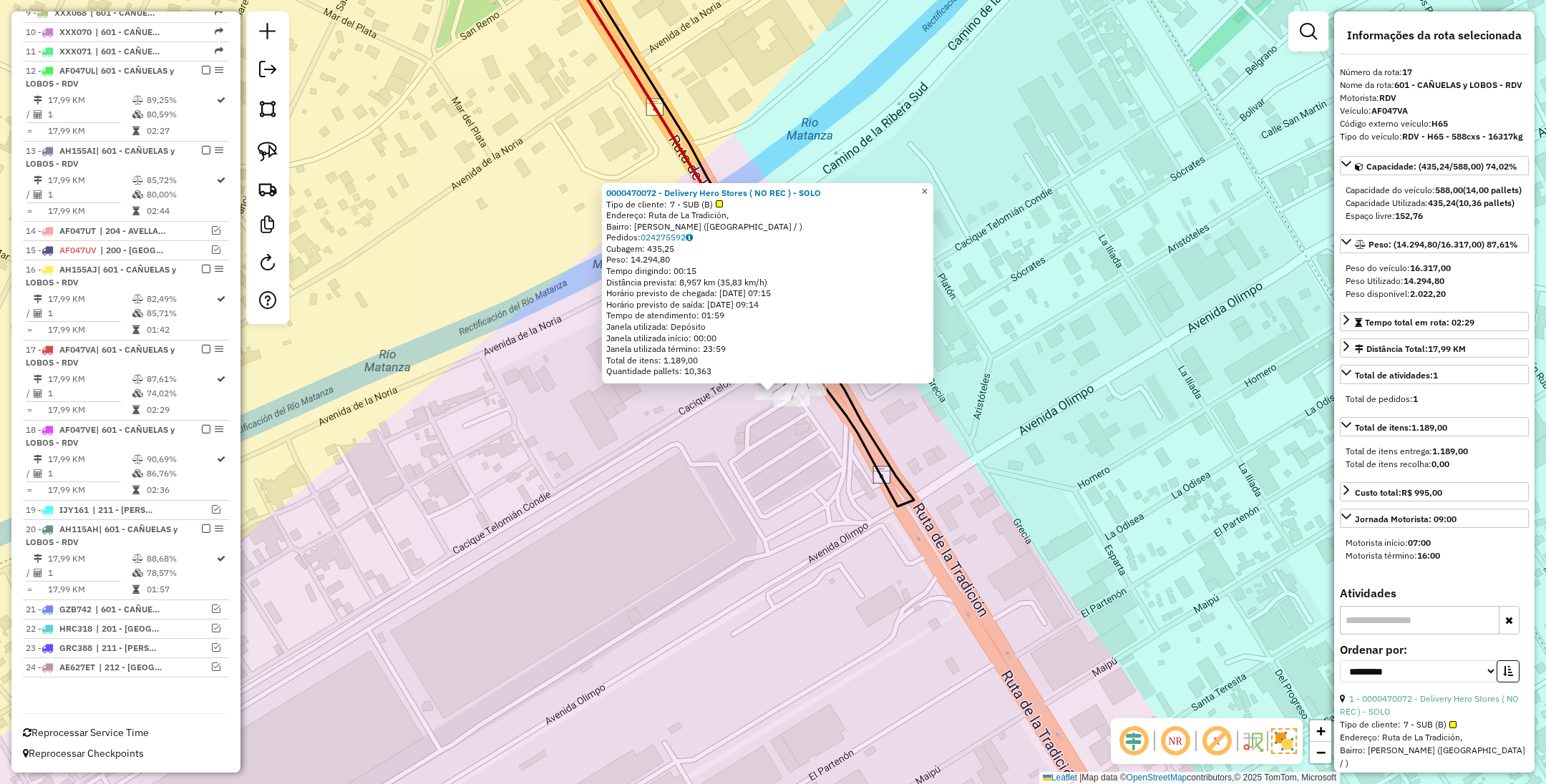
click at [933, 188] on link "×" at bounding box center [925, 191] width 17 height 17
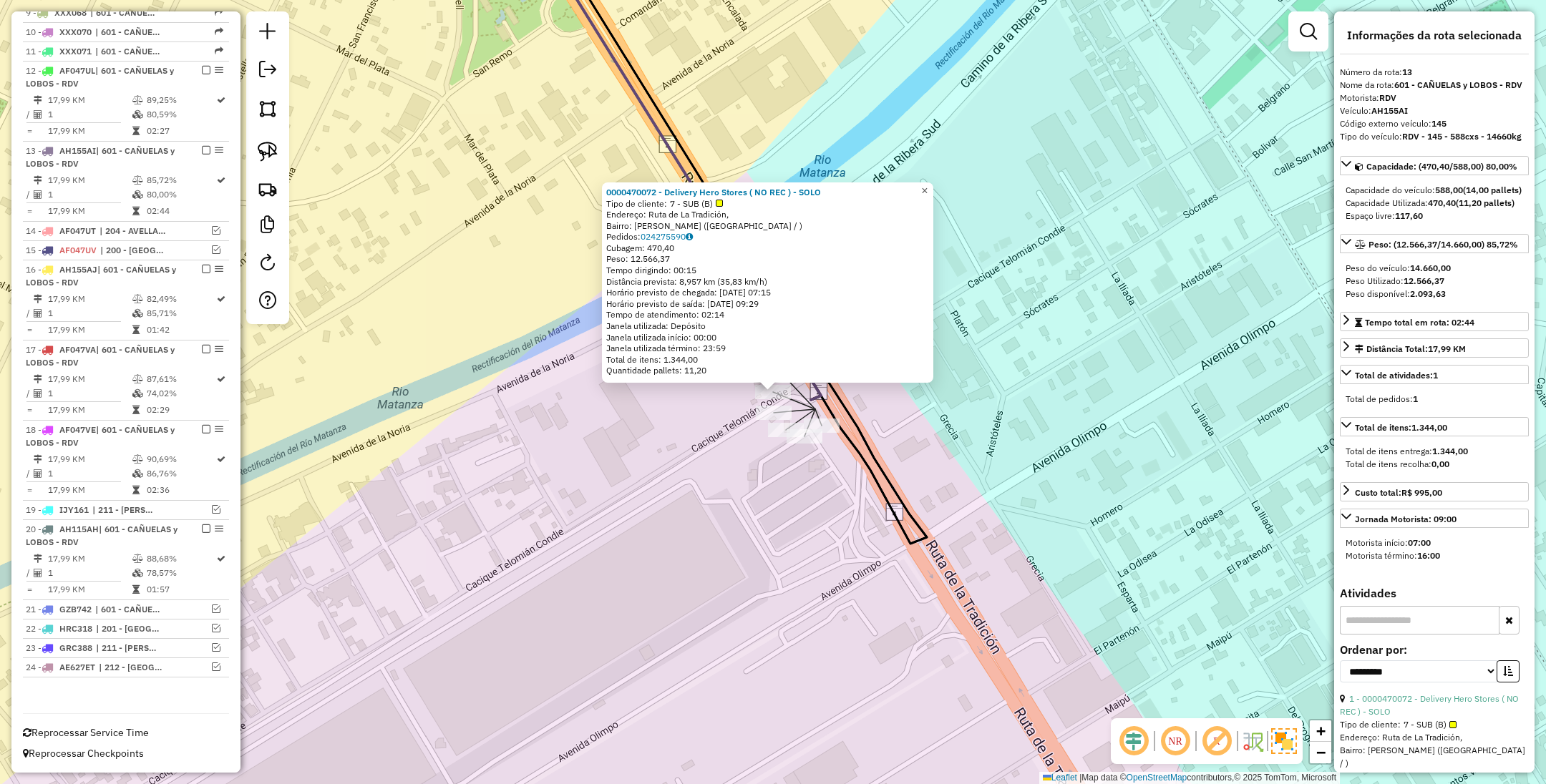
click at [928, 189] on span "×" at bounding box center [925, 190] width 6 height 12
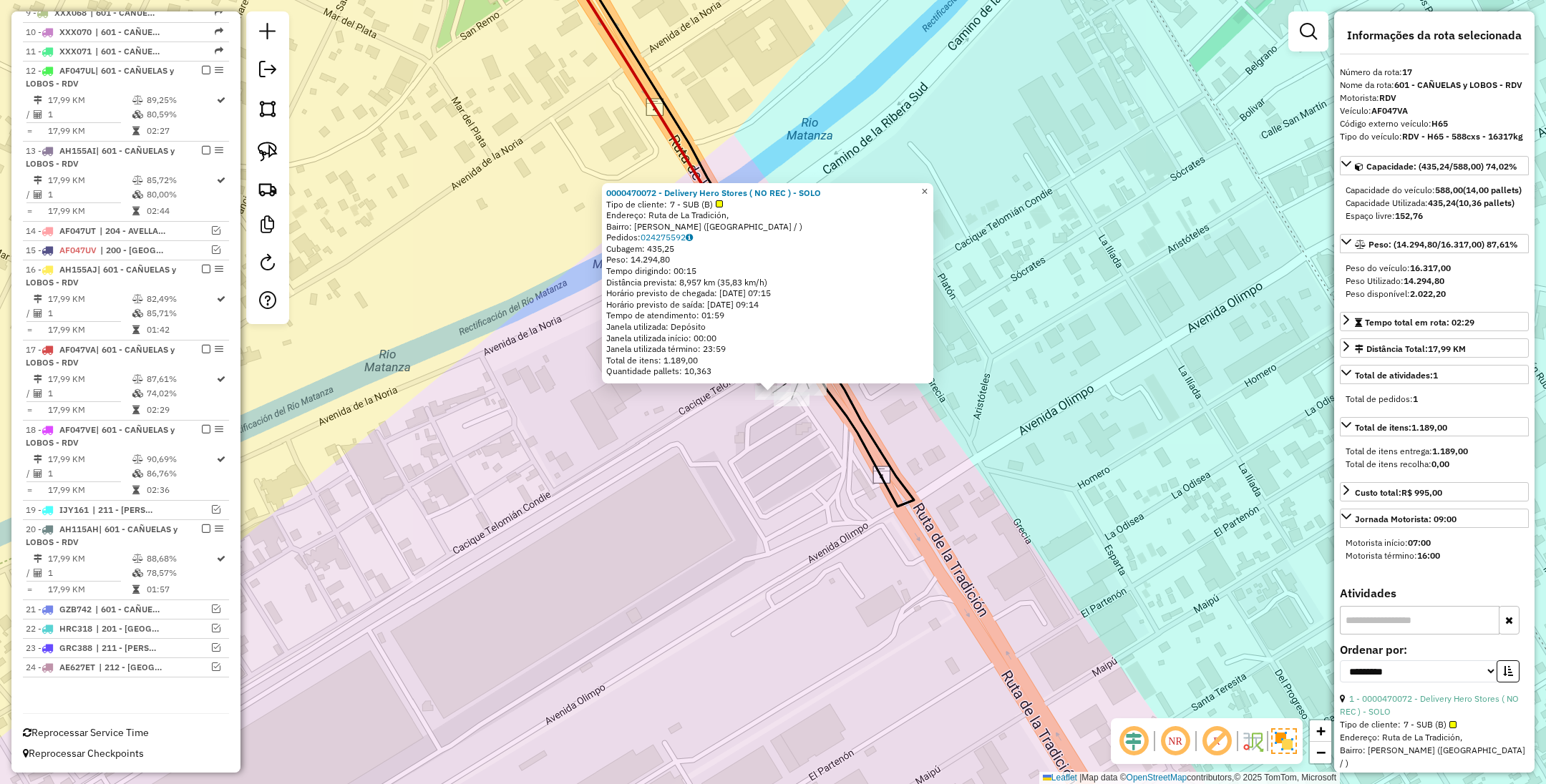
click at [928, 185] on span "×" at bounding box center [925, 191] width 6 height 12
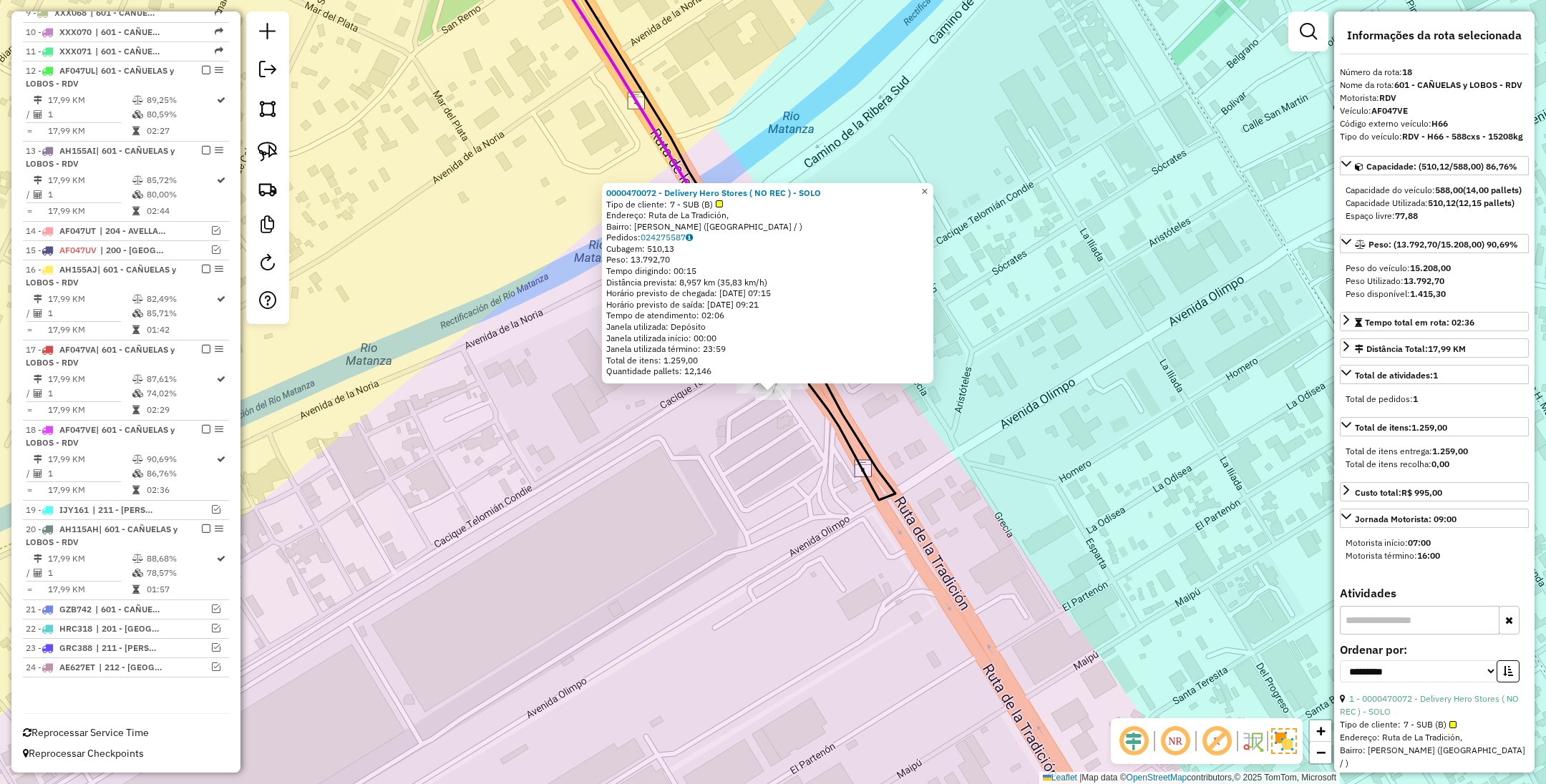
click at [928, 185] on span "×" at bounding box center [925, 191] width 6 height 12
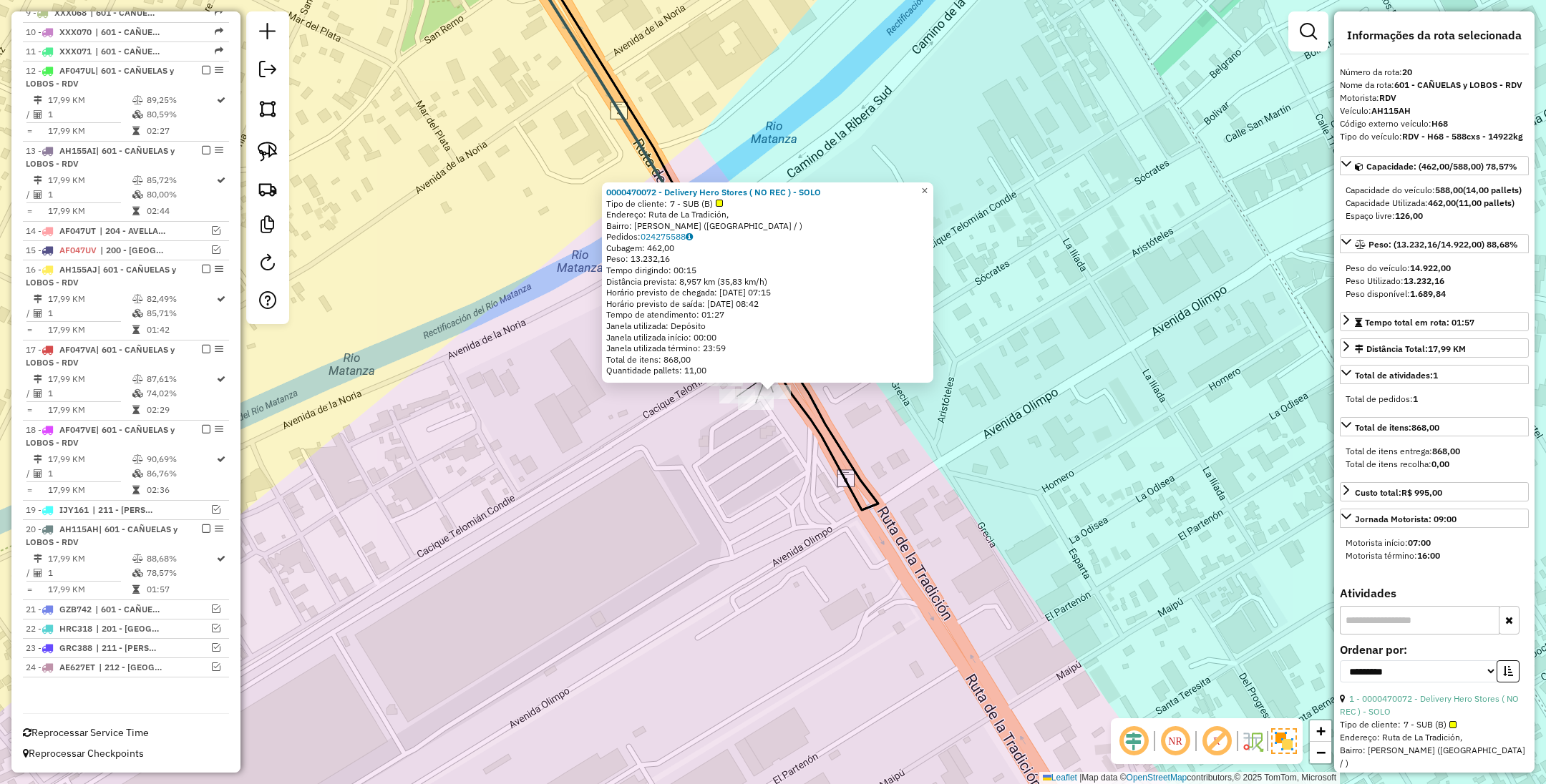
click at [933, 187] on link "×" at bounding box center [925, 191] width 17 height 17
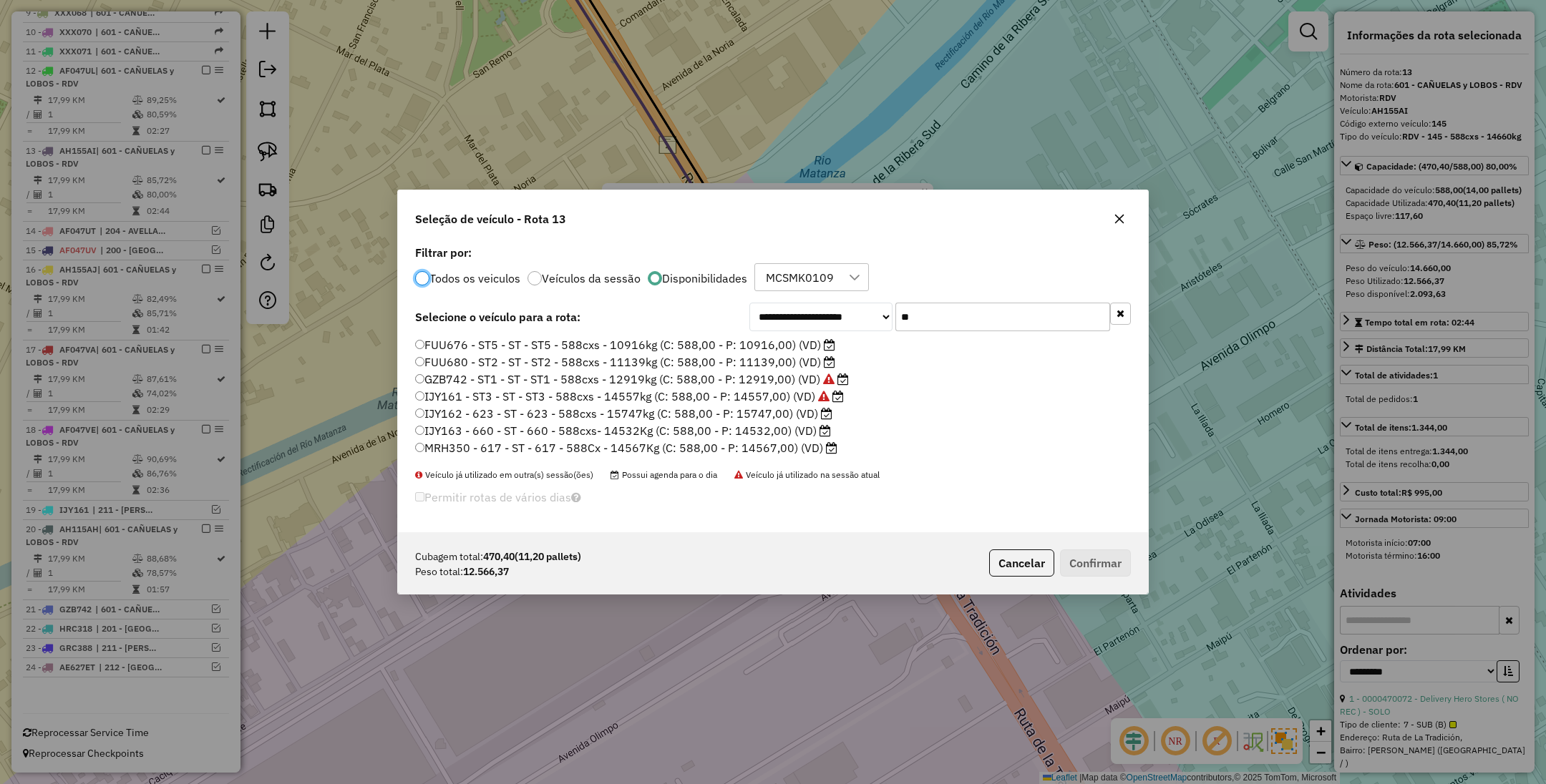
scroll to position [7, 4]
drag, startPoint x: 920, startPoint y: 320, endPoint x: 834, endPoint y: 294, distance: 89.8
click at [834, 294] on div "**********" at bounding box center [773, 388] width 751 height 292
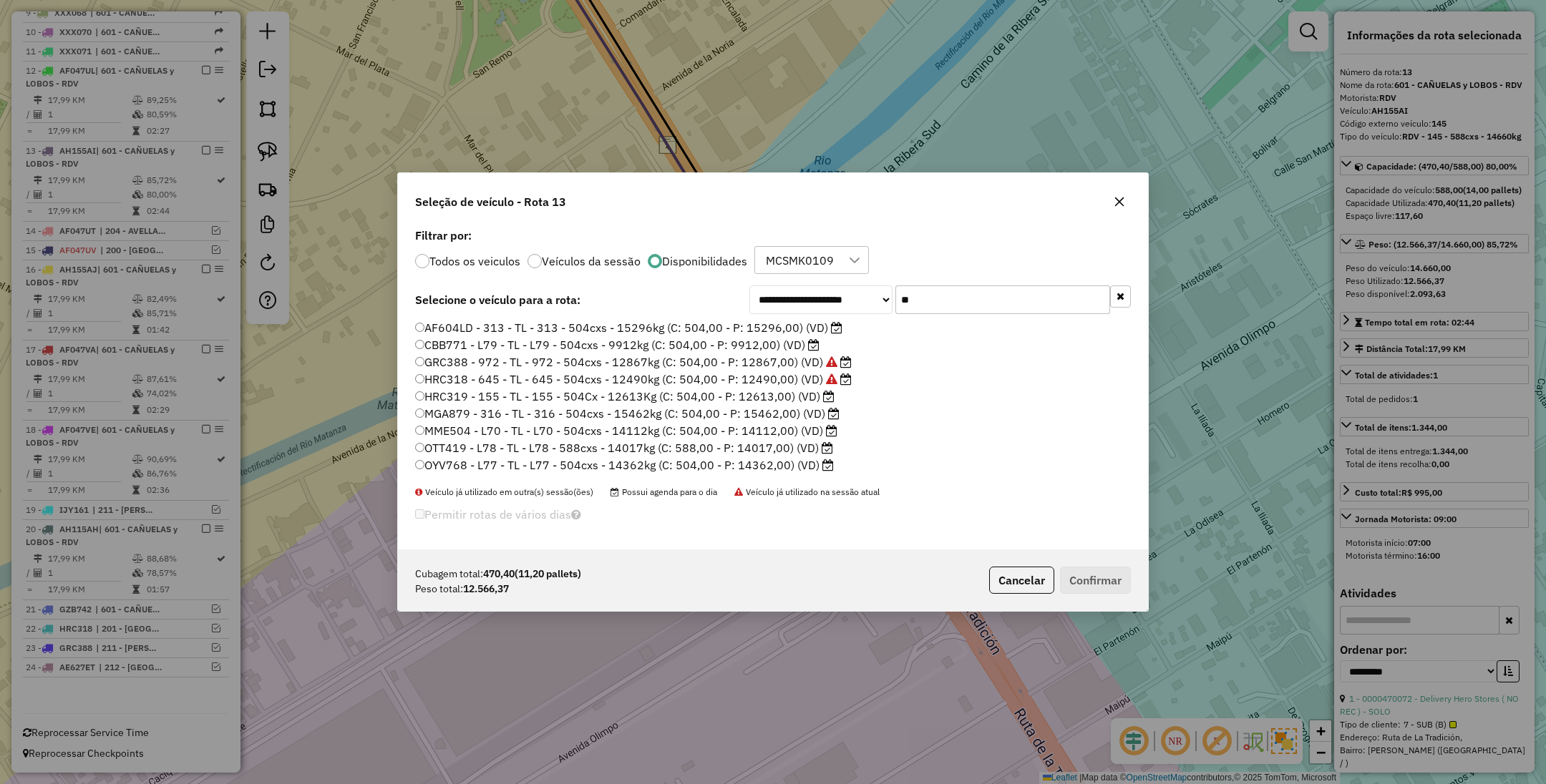
type input "**"
click at [766, 399] on label "HRC319 - 155 - TL - 155 - 504Cx - 12613Kg (C: 504,00 - P: 12613,00) (VD)" at bounding box center [625, 396] width 419 height 17
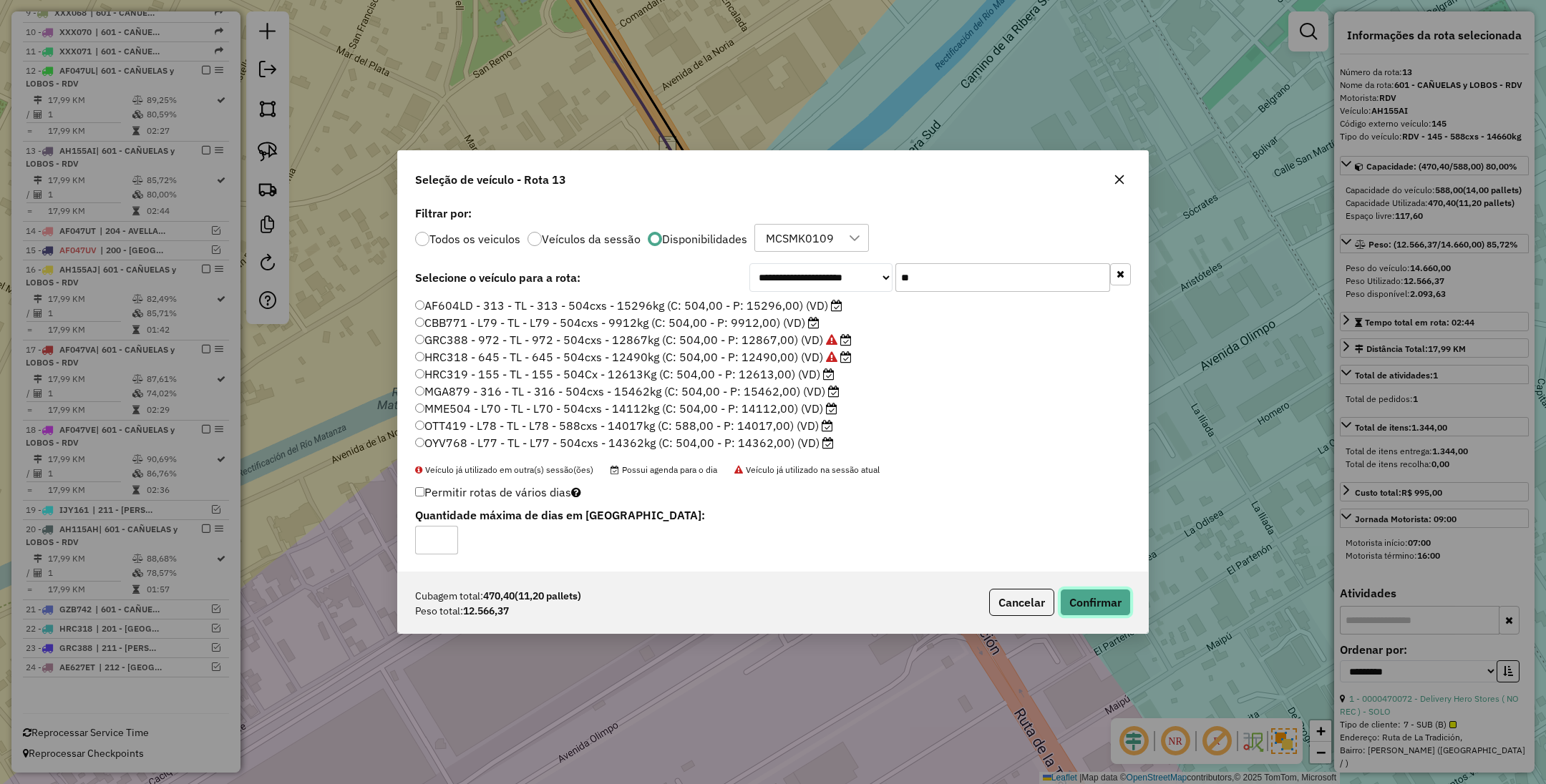
click at [1096, 602] on button "Confirmar" at bounding box center [1096, 602] width 71 height 28
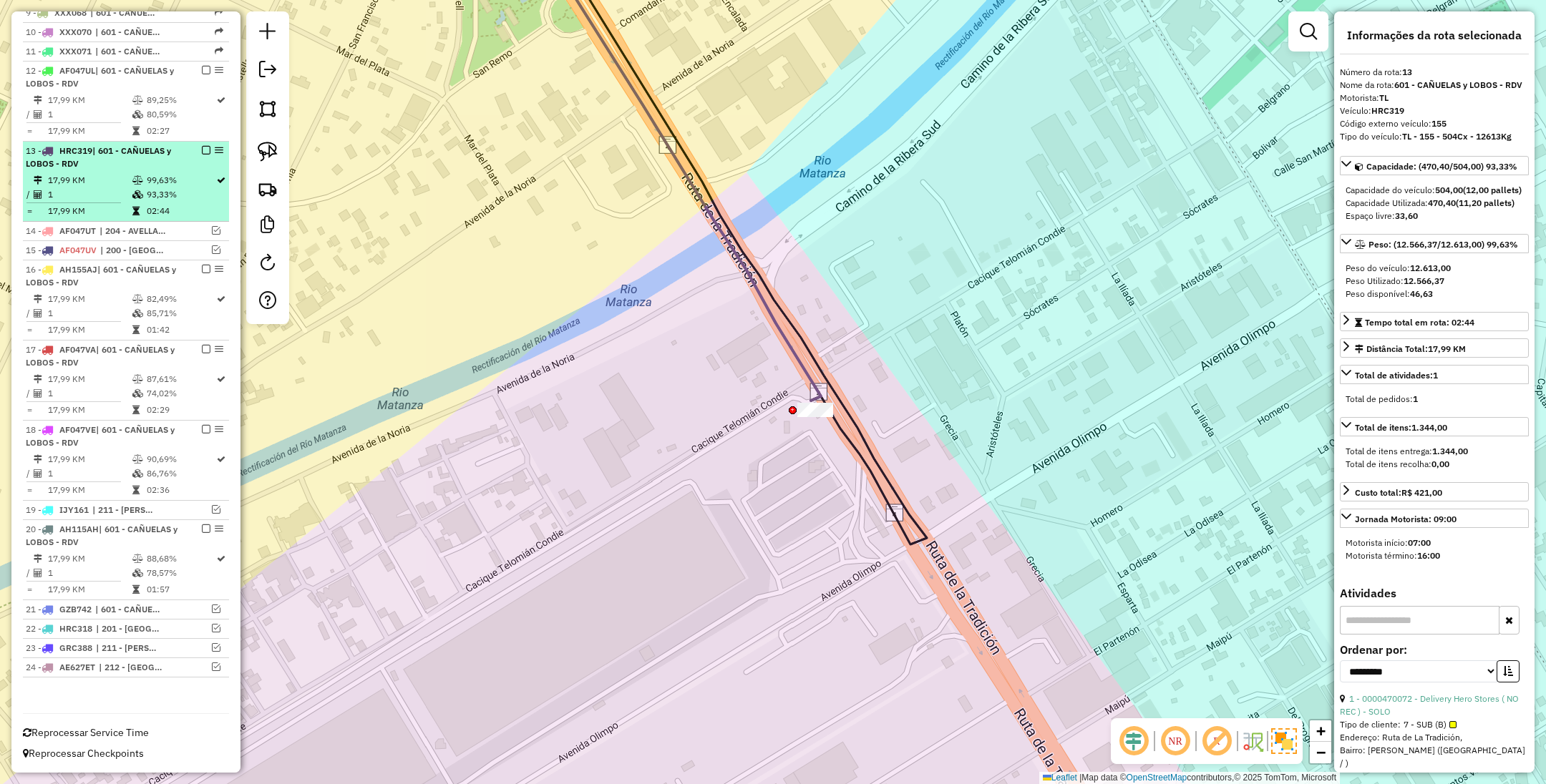
click at [116, 173] on td "17,99 KM" at bounding box center [89, 180] width 84 height 14
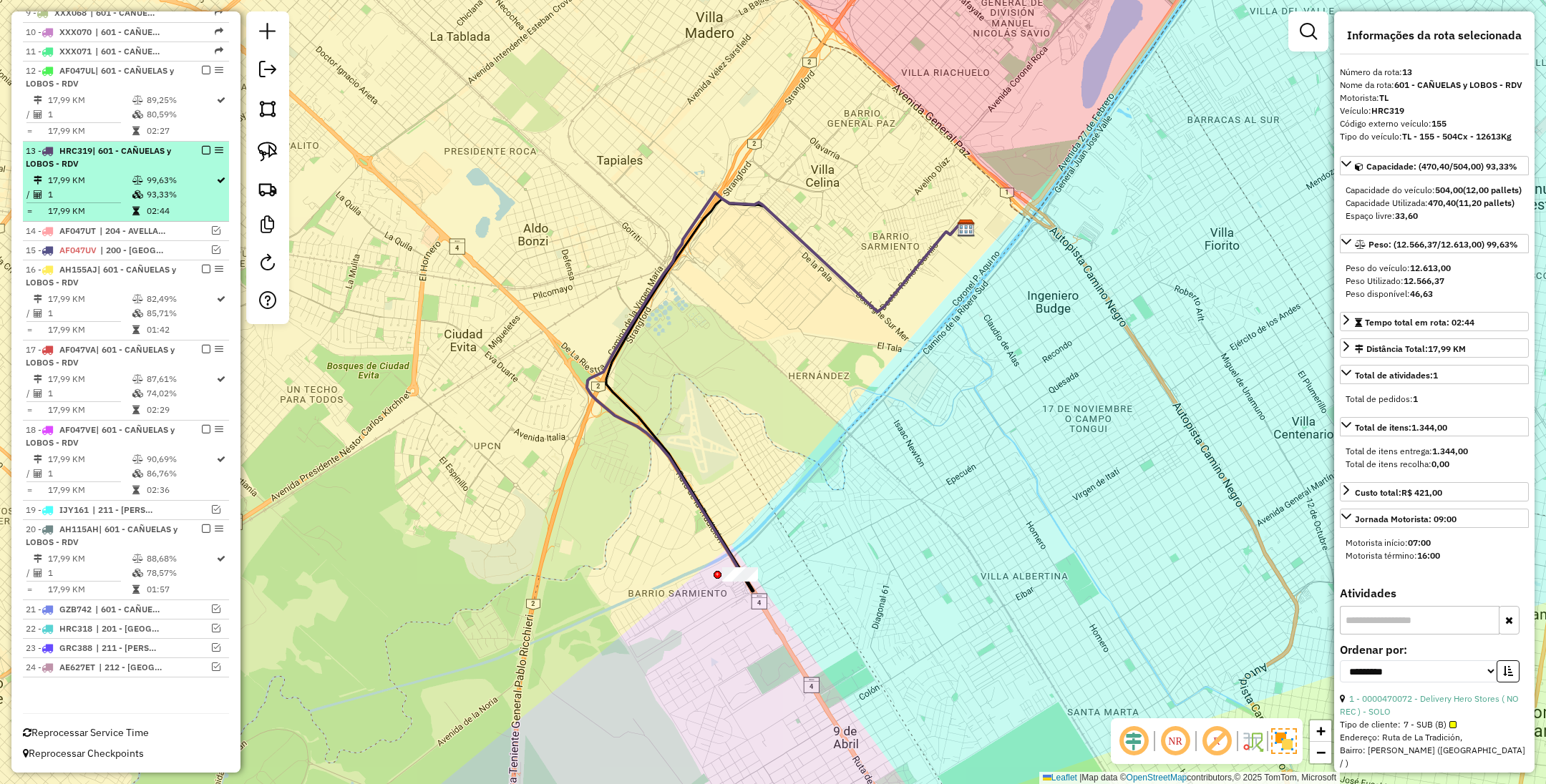
click at [202, 149] on em at bounding box center [206, 150] width 9 height 9
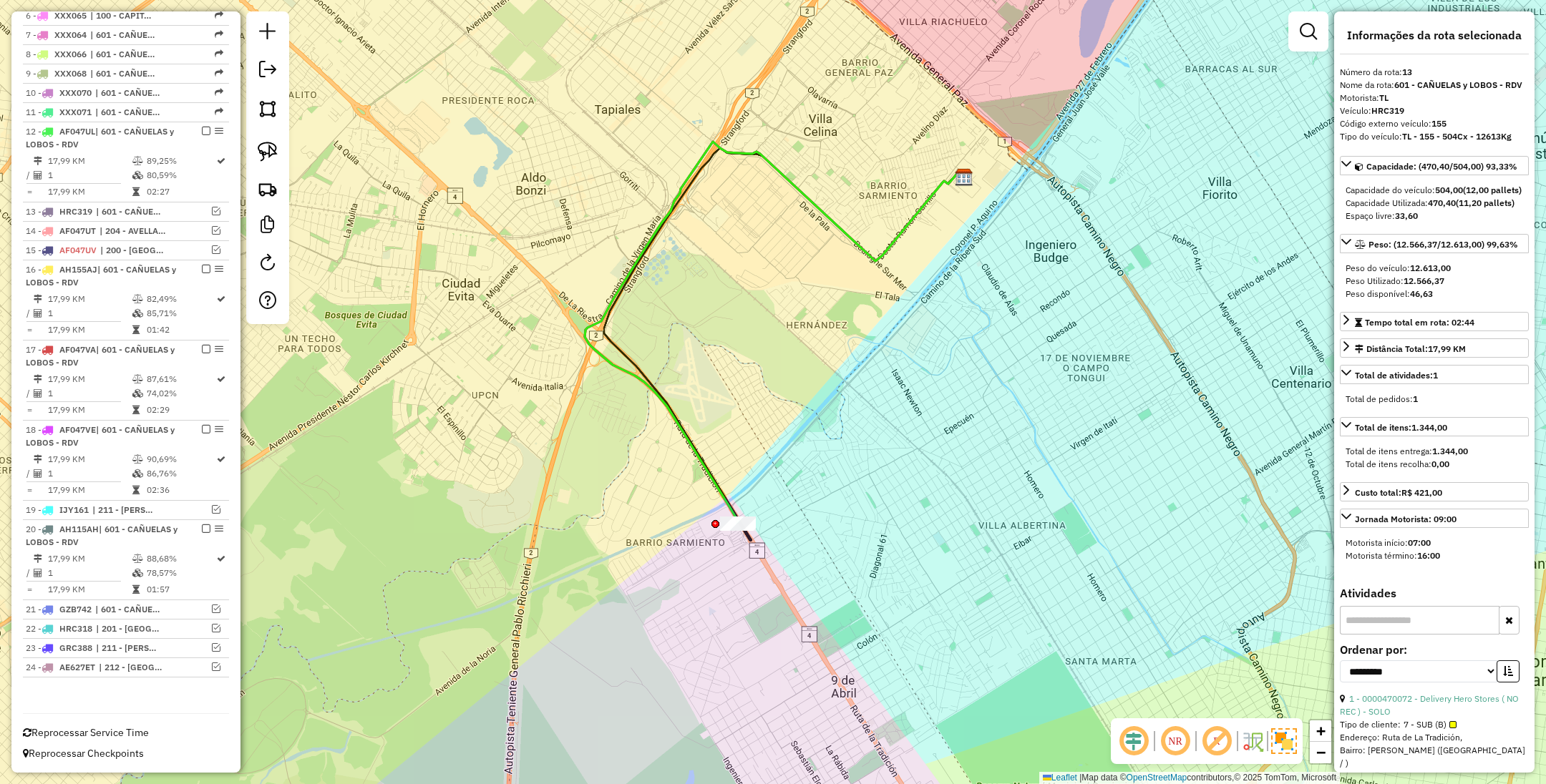
drag, startPoint x: 701, startPoint y: 496, endPoint x: 661, endPoint y: 284, distance: 215.7
click at [661, 284] on icon at bounding box center [771, 333] width 372 height 381
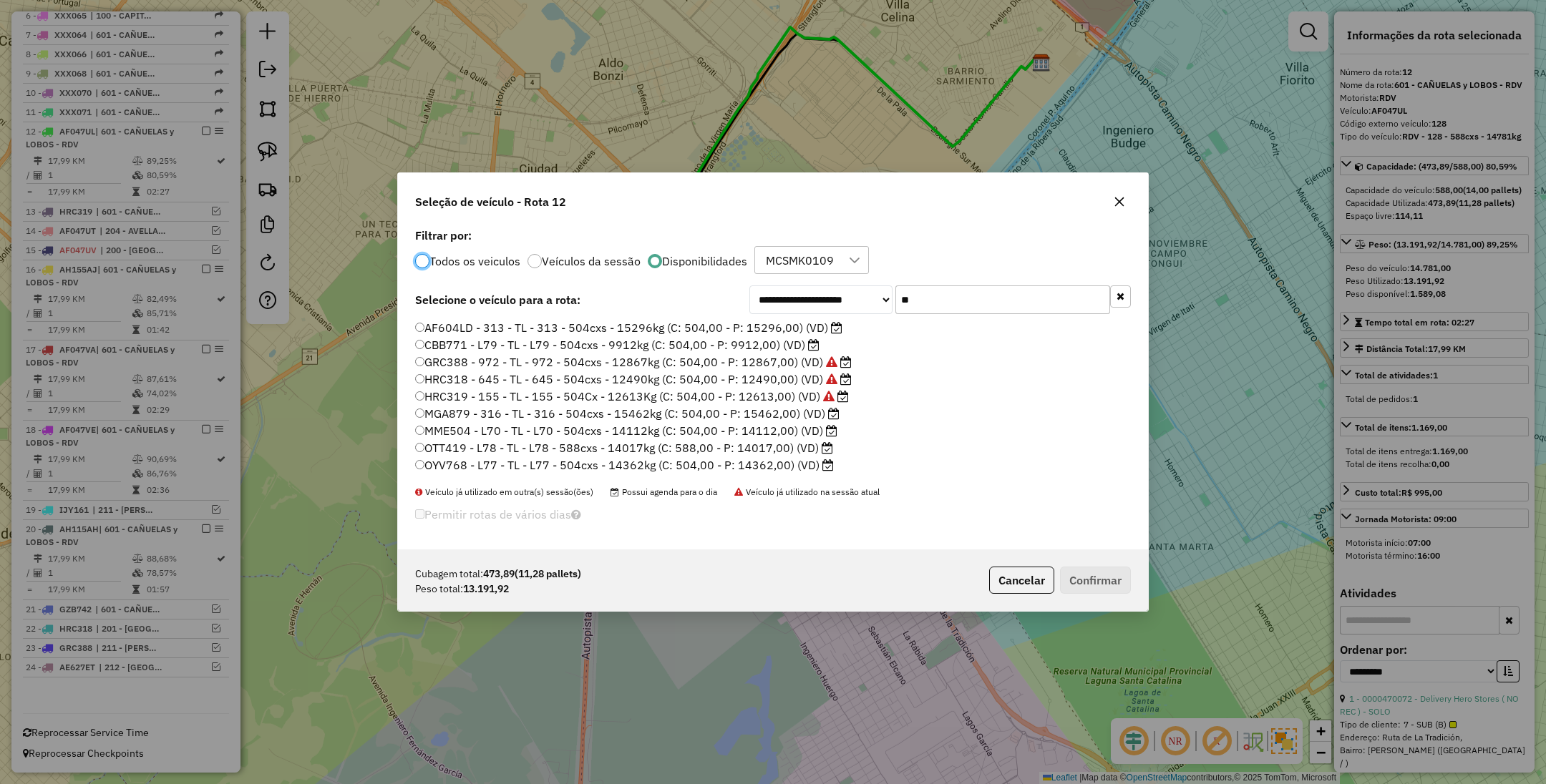
scroll to position [9, 4]
click at [765, 449] on label "OTT419 - L78 - TL - L78 - 588cxs - 14017kg (C: 588,00 - P: 14017,00) (VD)" at bounding box center [624, 448] width 418 height 17
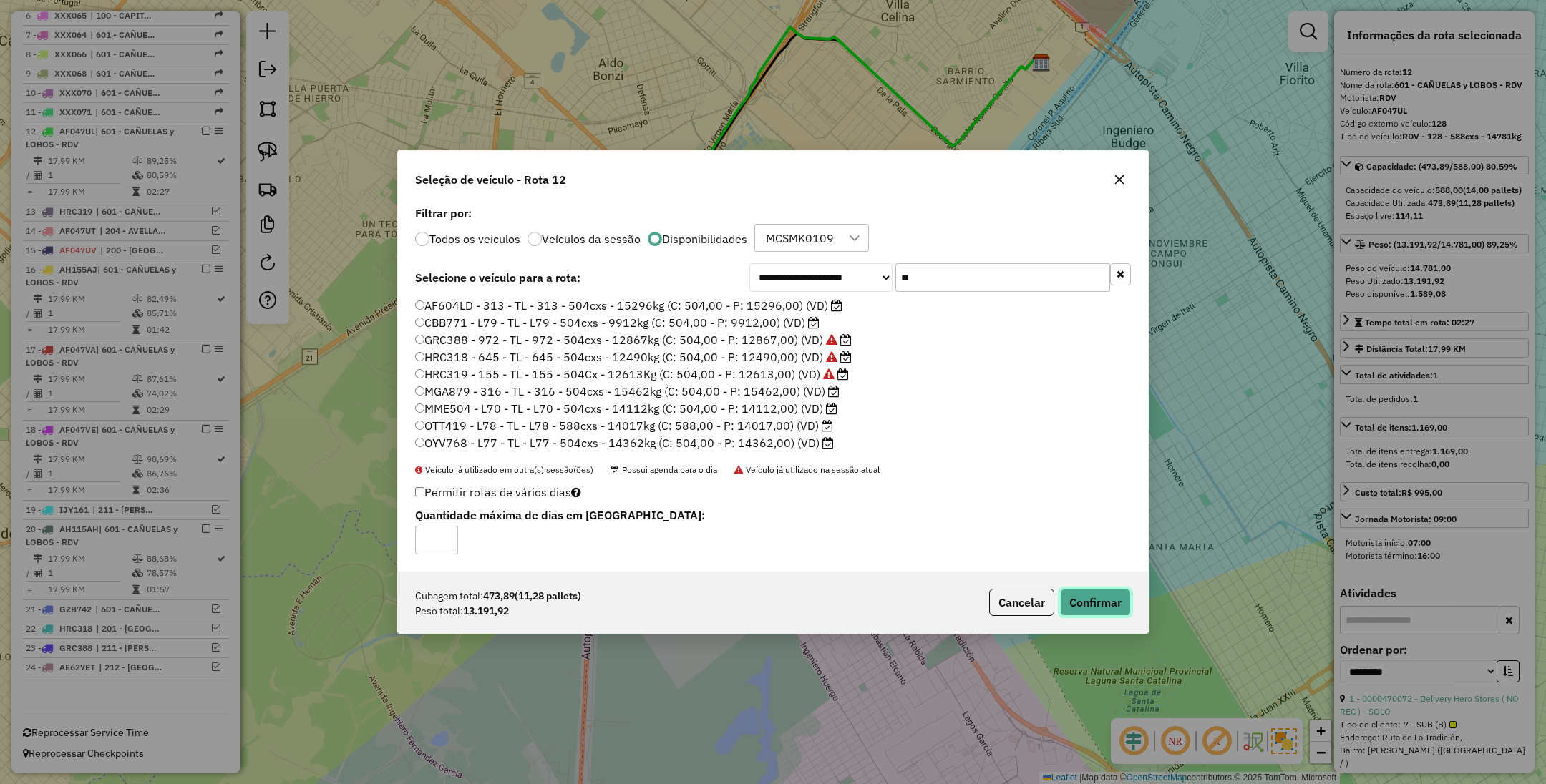
click at [1101, 595] on button "Confirmar" at bounding box center [1096, 602] width 71 height 28
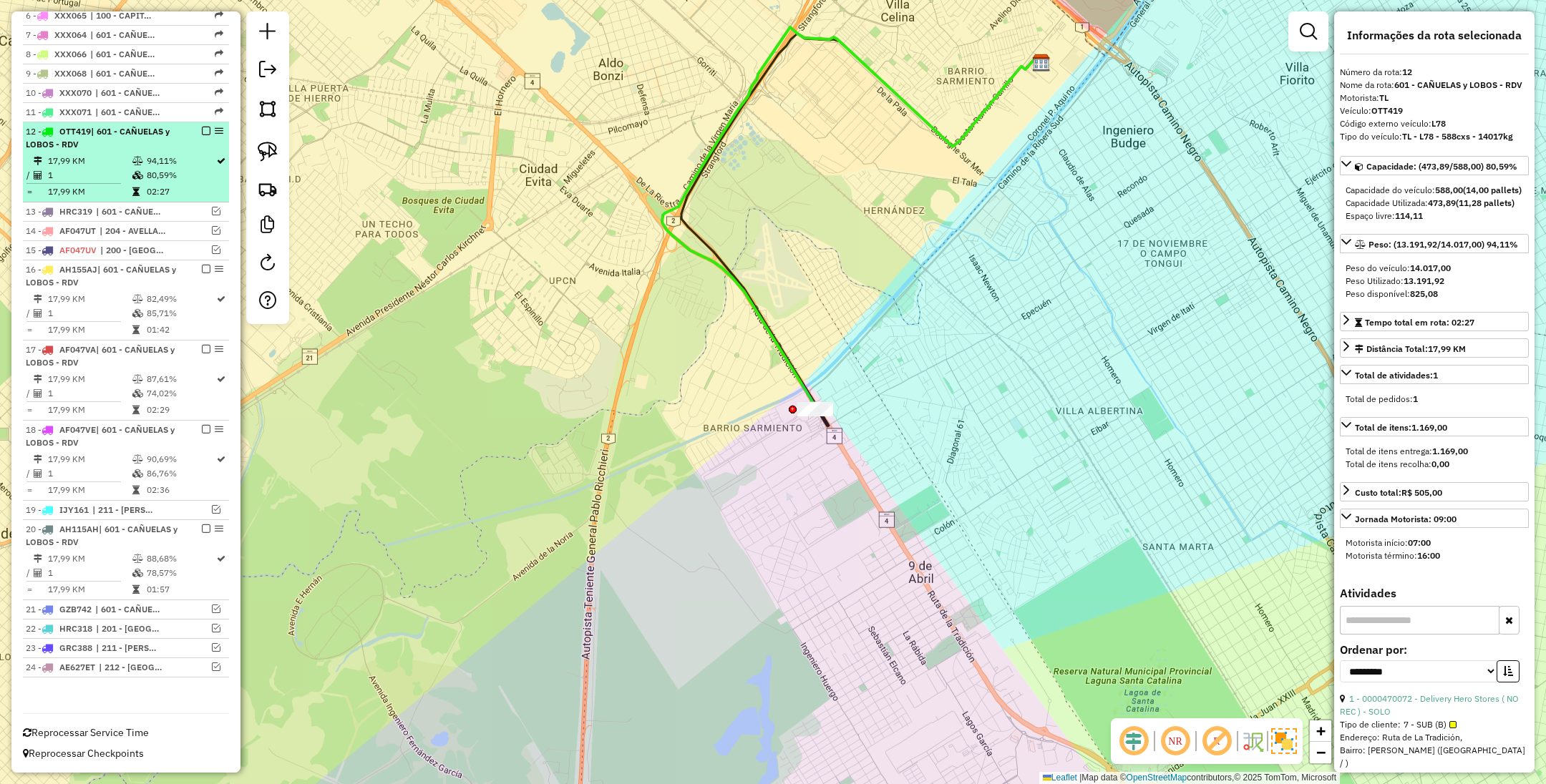
click at [202, 129] on em at bounding box center [206, 131] width 9 height 9
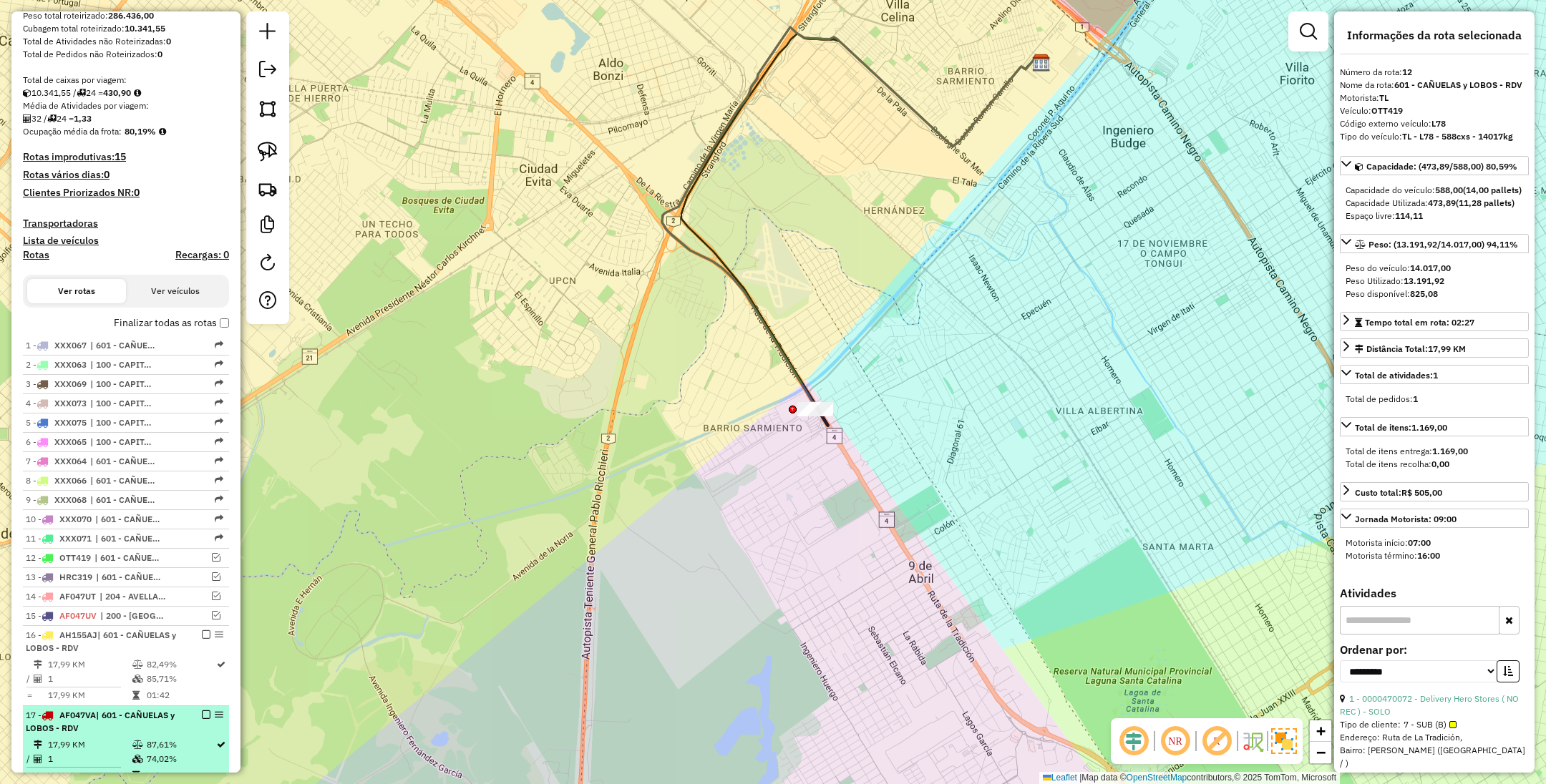
scroll to position [168, 0]
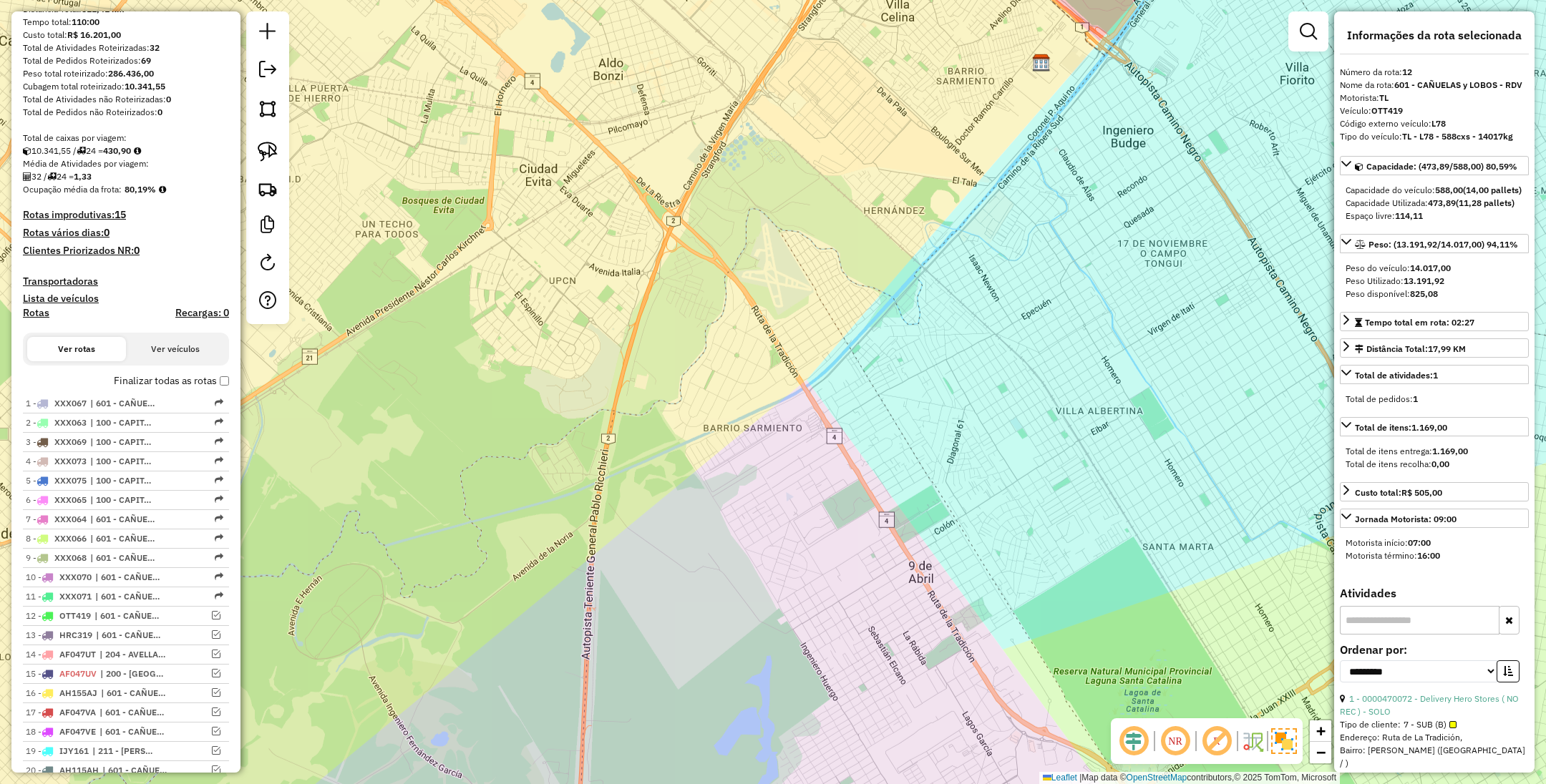
click at [58, 279] on h4 "Transportadoras" at bounding box center [126, 281] width 207 height 12
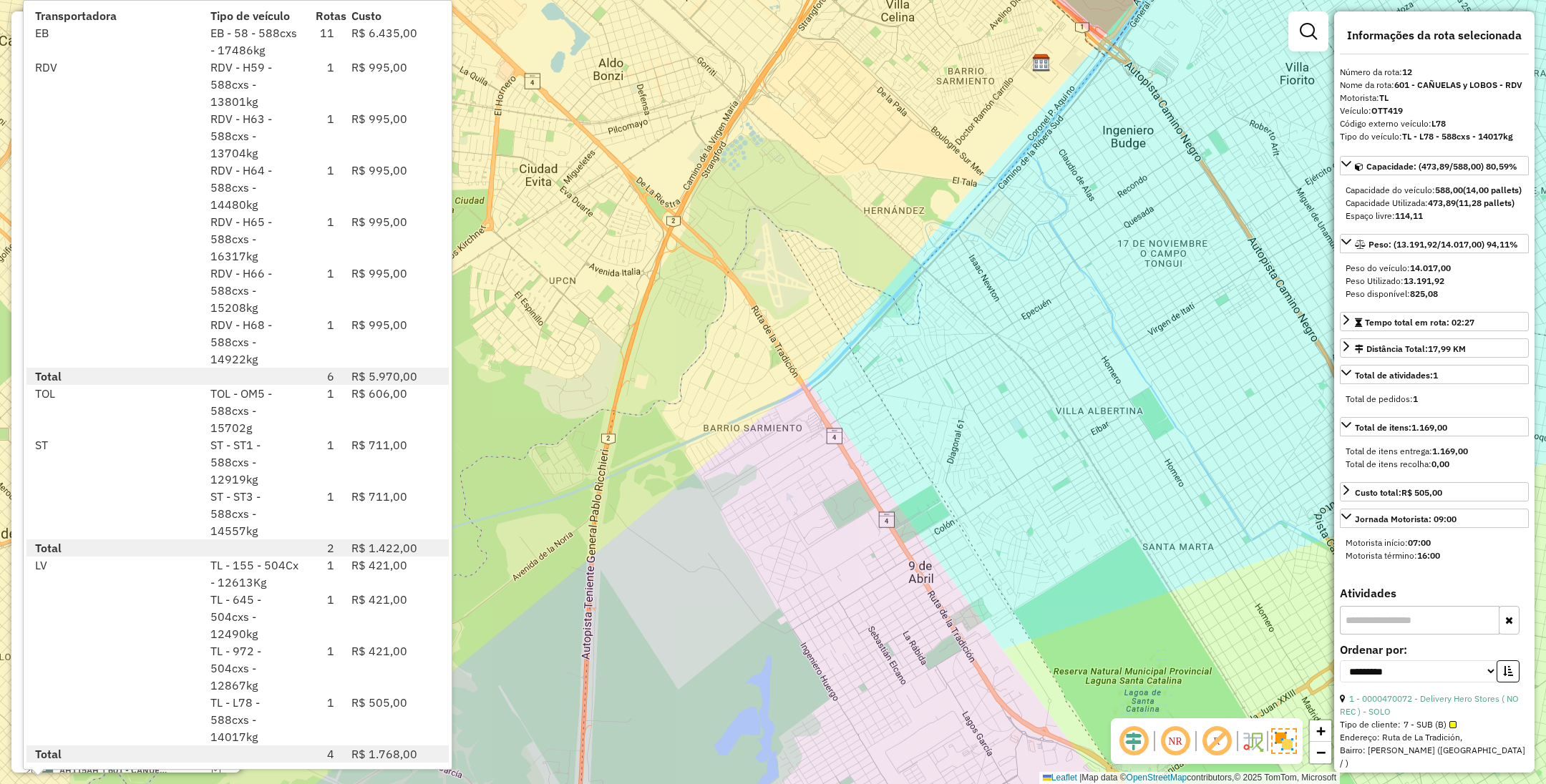
click at [889, 454] on div "Janela de atendimento Grade de atendimento Capacidade Transportadoras Veículos …" at bounding box center [773, 392] width 1546 height 784
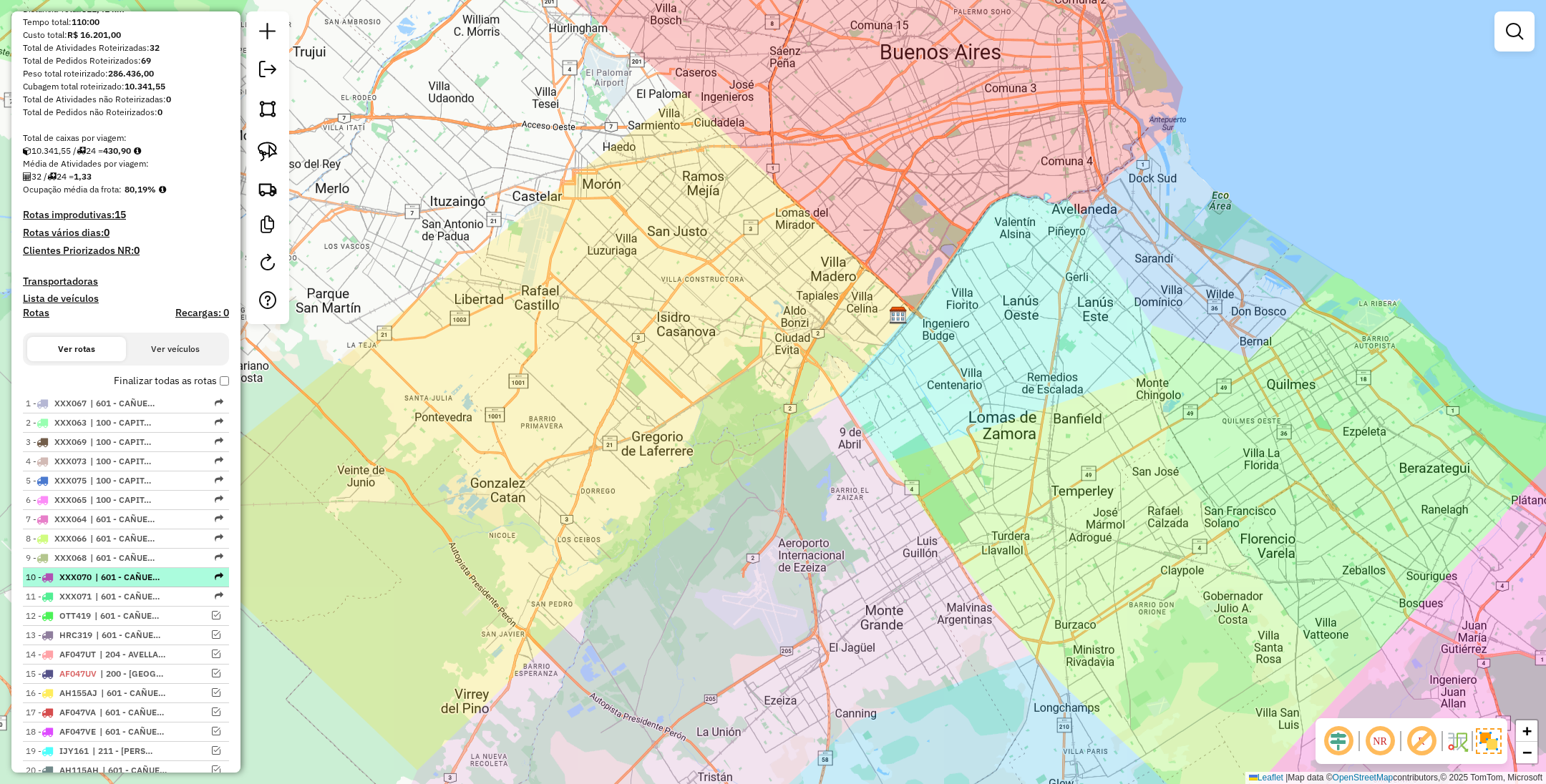
scroll to position [140, 0]
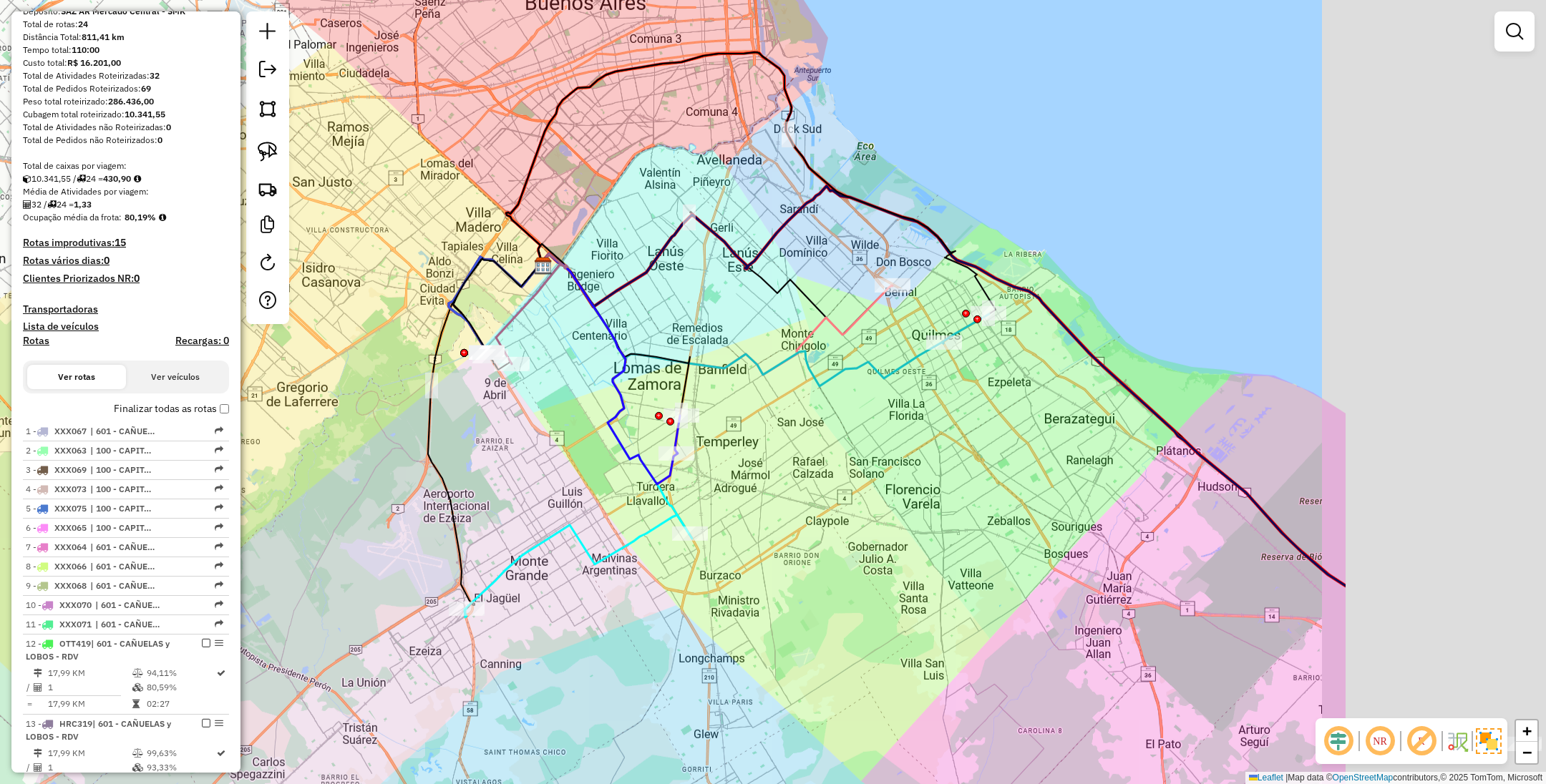
drag, startPoint x: 919, startPoint y: 526, endPoint x: 902, endPoint y: 524, distance: 17.1
click at [902, 524] on div "Janela de atendimento Grade de atendimento Capacidade Transportadoras Veículos …" at bounding box center [773, 392] width 1546 height 784
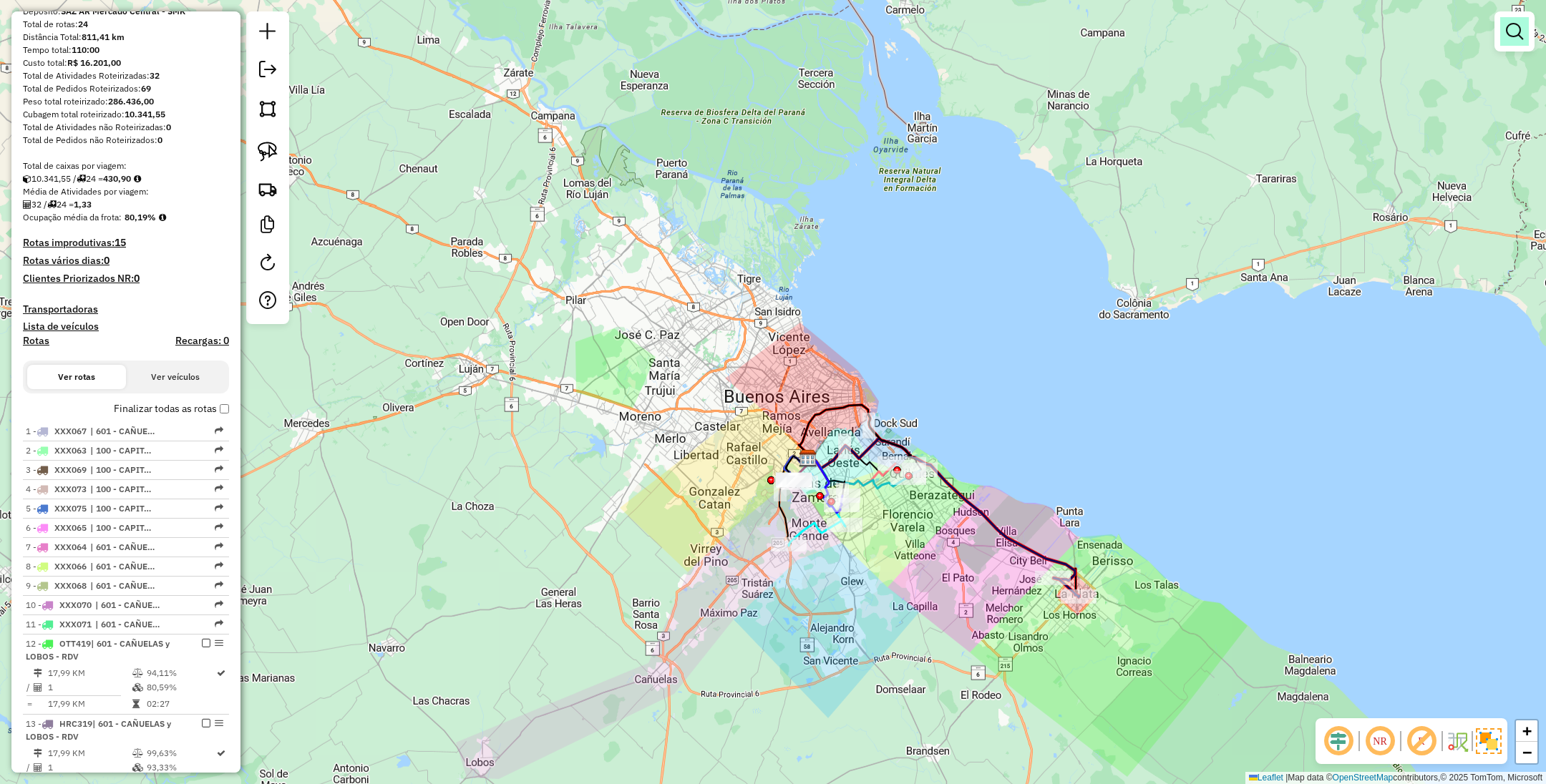
click at [1514, 33] on em at bounding box center [1514, 32] width 17 height 17
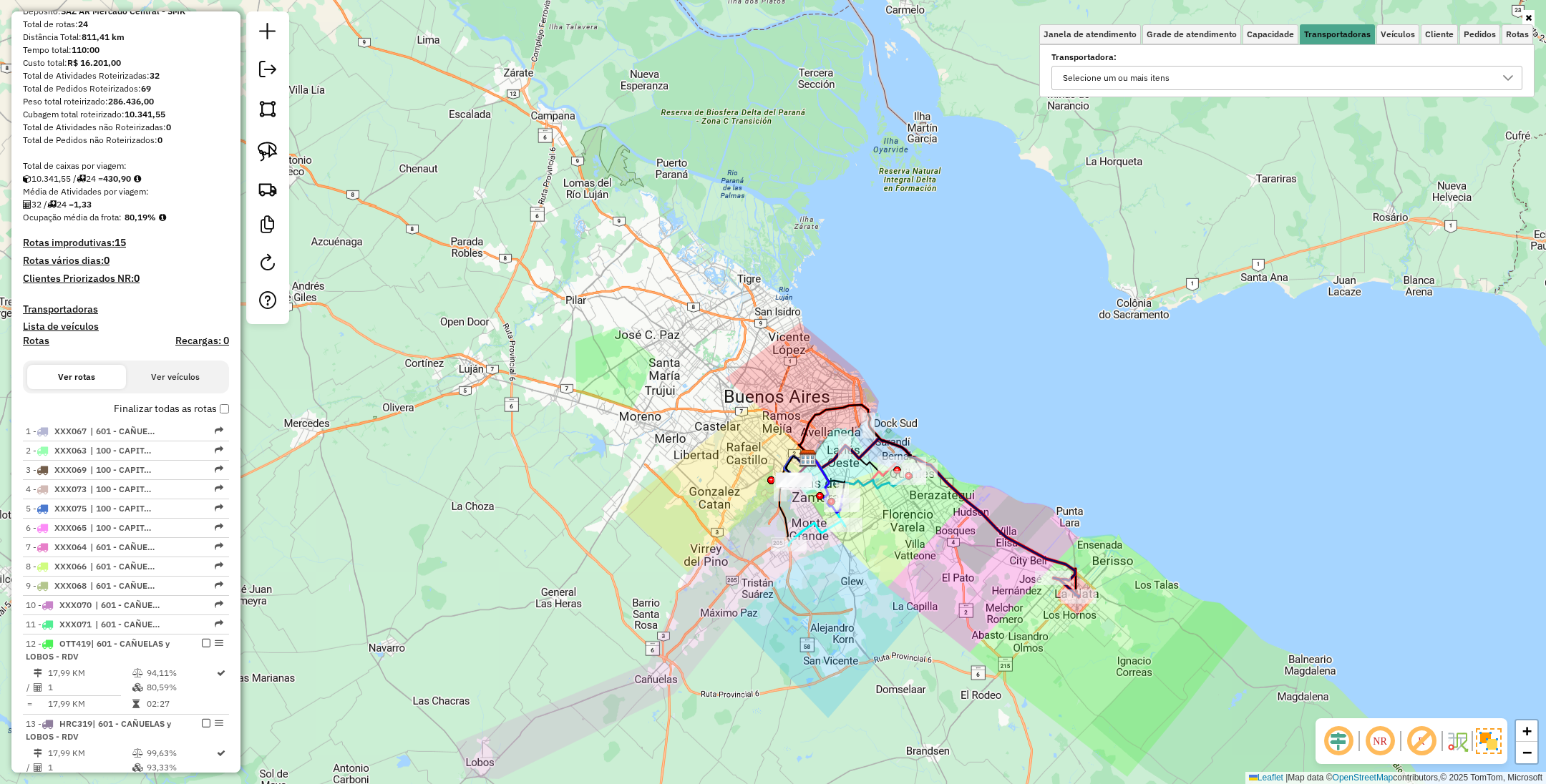
click at [1295, 72] on div "Selecione um ou mais itens" at bounding box center [1276, 77] width 437 height 23
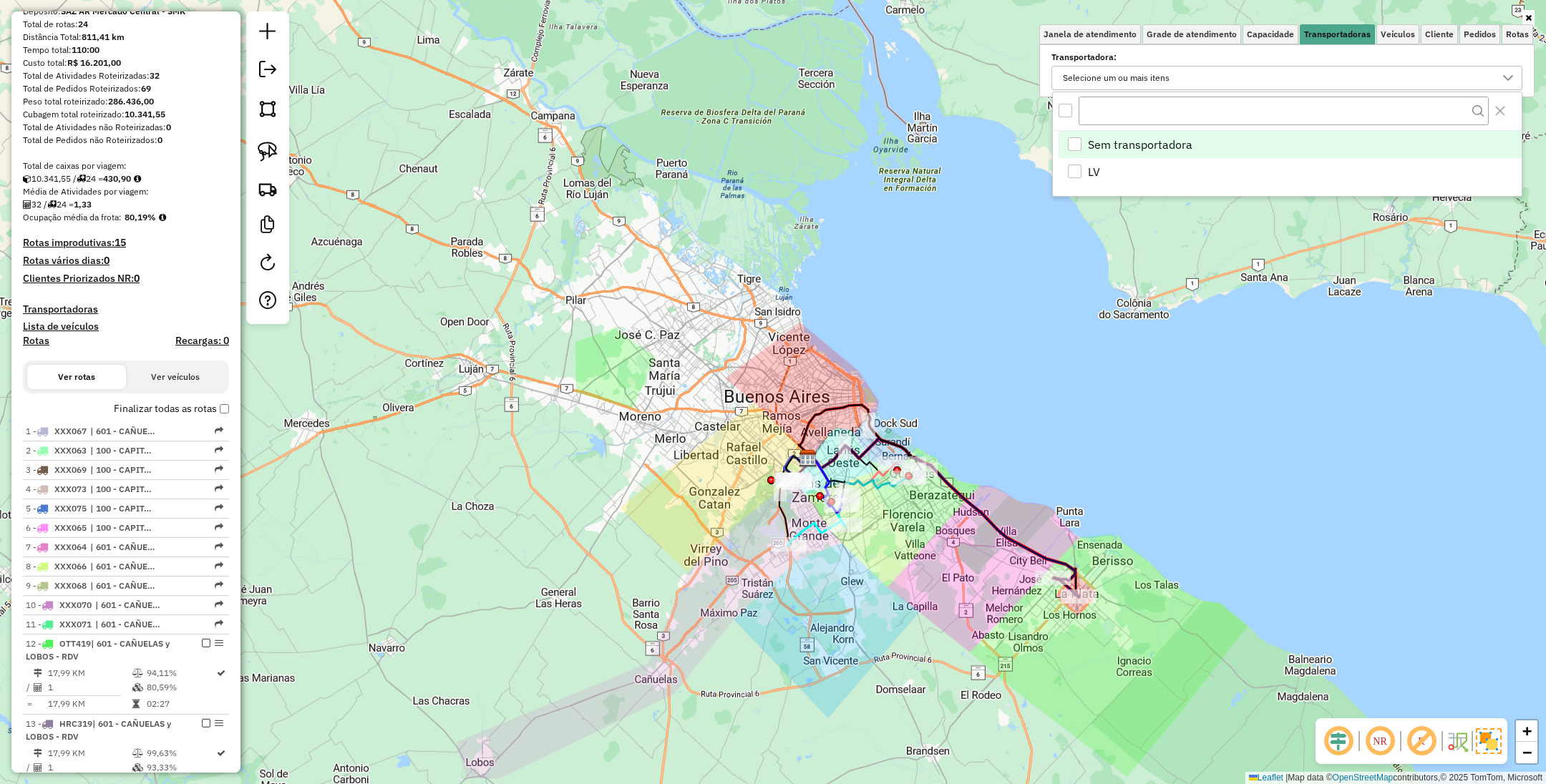
scroll to position [9, 50]
click at [1134, 370] on div "Janela de atendimento Grade de atendimento Capacidade Transportadoras Veículos …" at bounding box center [773, 392] width 1546 height 784
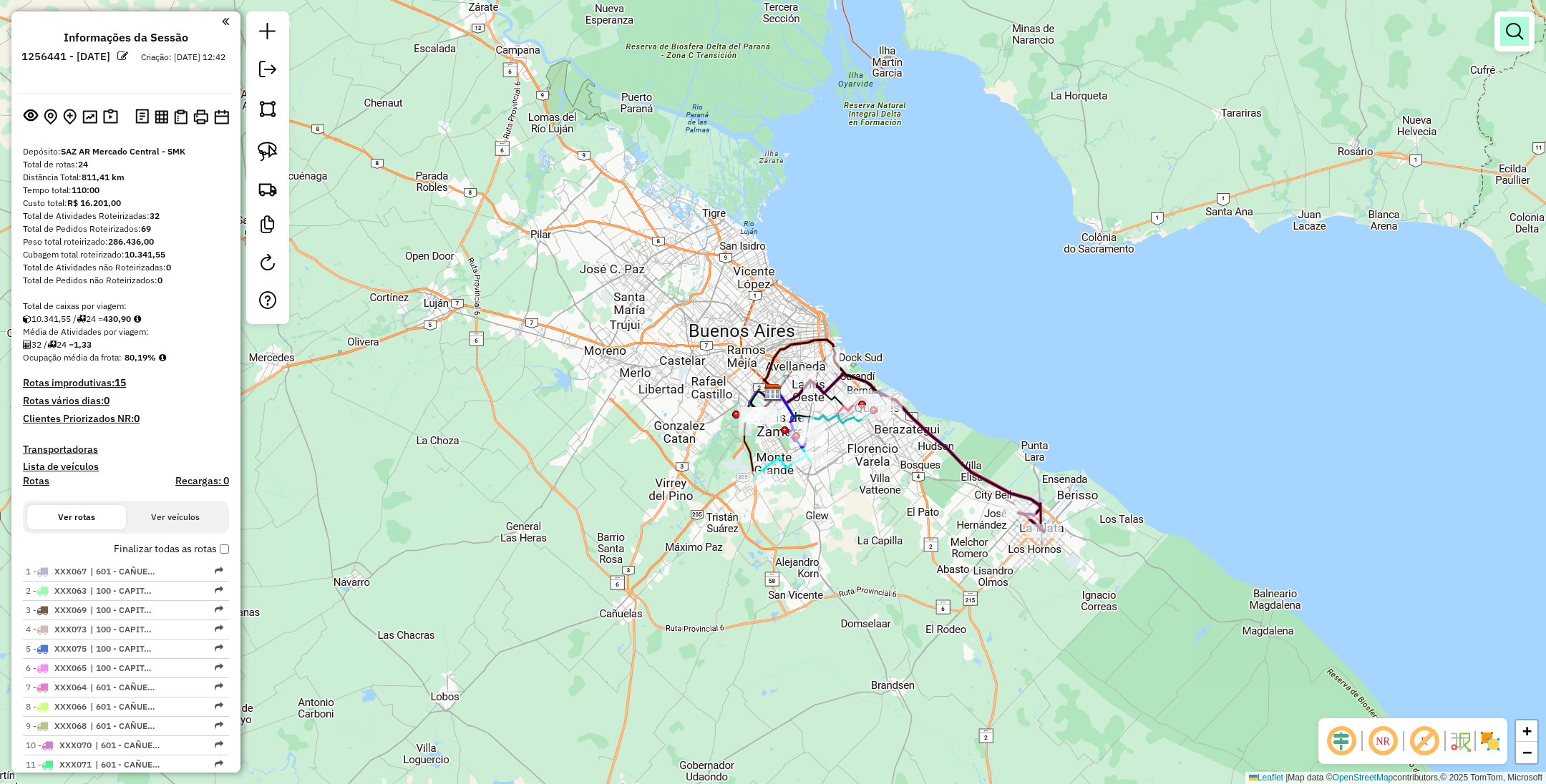
click at [1523, 35] on link at bounding box center [1514, 32] width 28 height 28
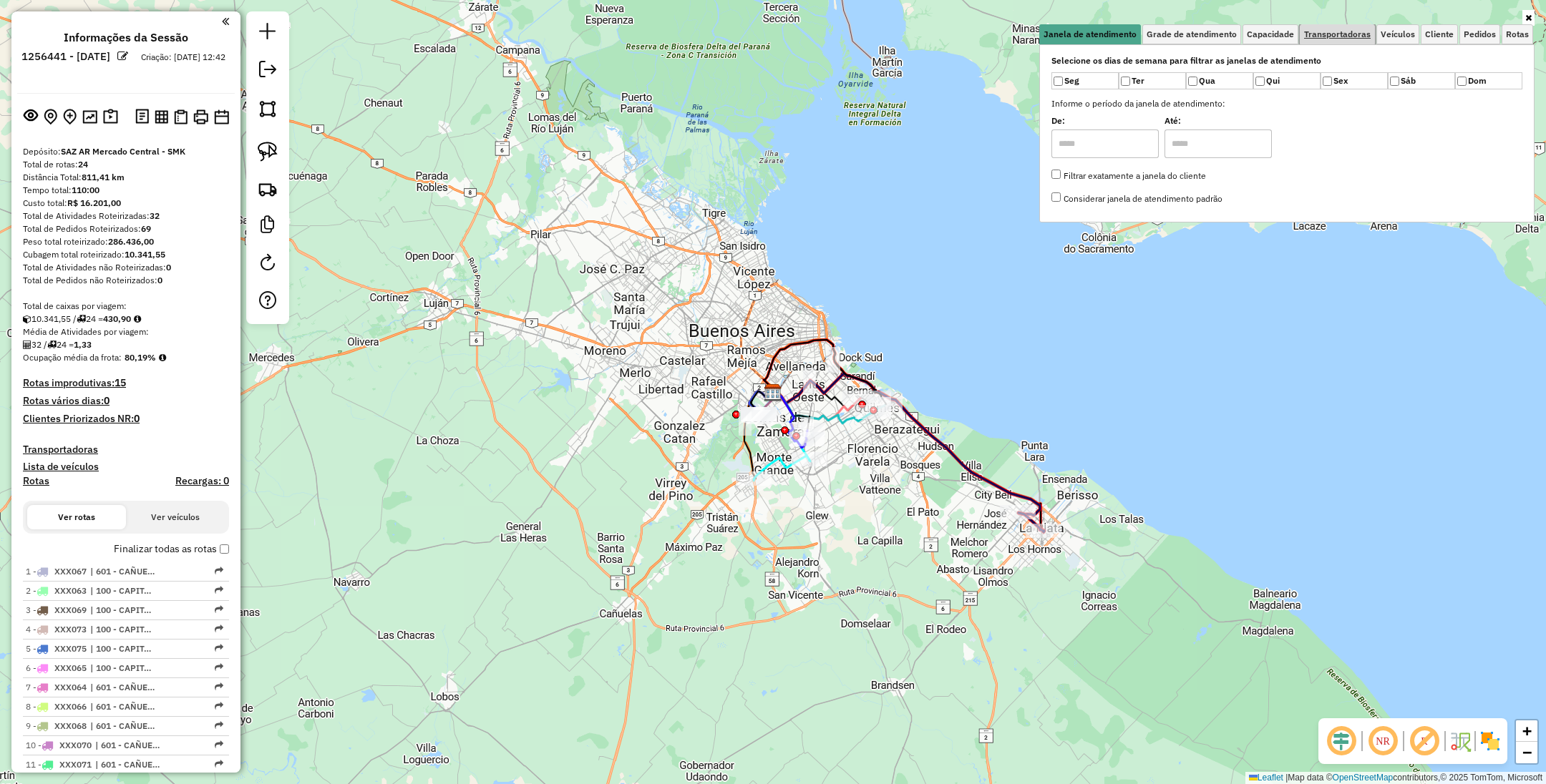
click at [1329, 36] on span "Transportadoras" at bounding box center [1337, 34] width 66 height 9
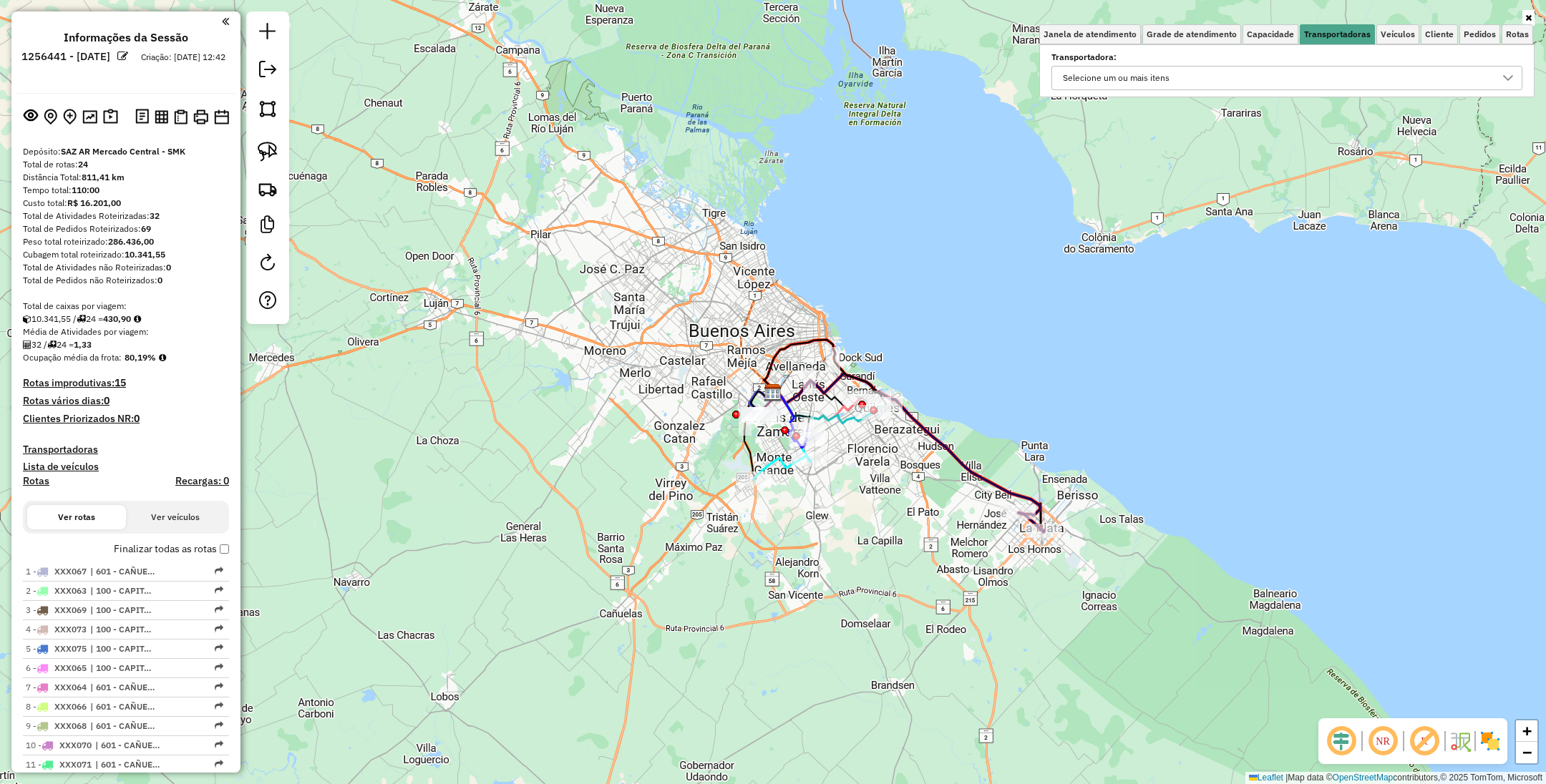
click at [1228, 74] on div "Selecione um ou mais itens" at bounding box center [1276, 77] width 437 height 23
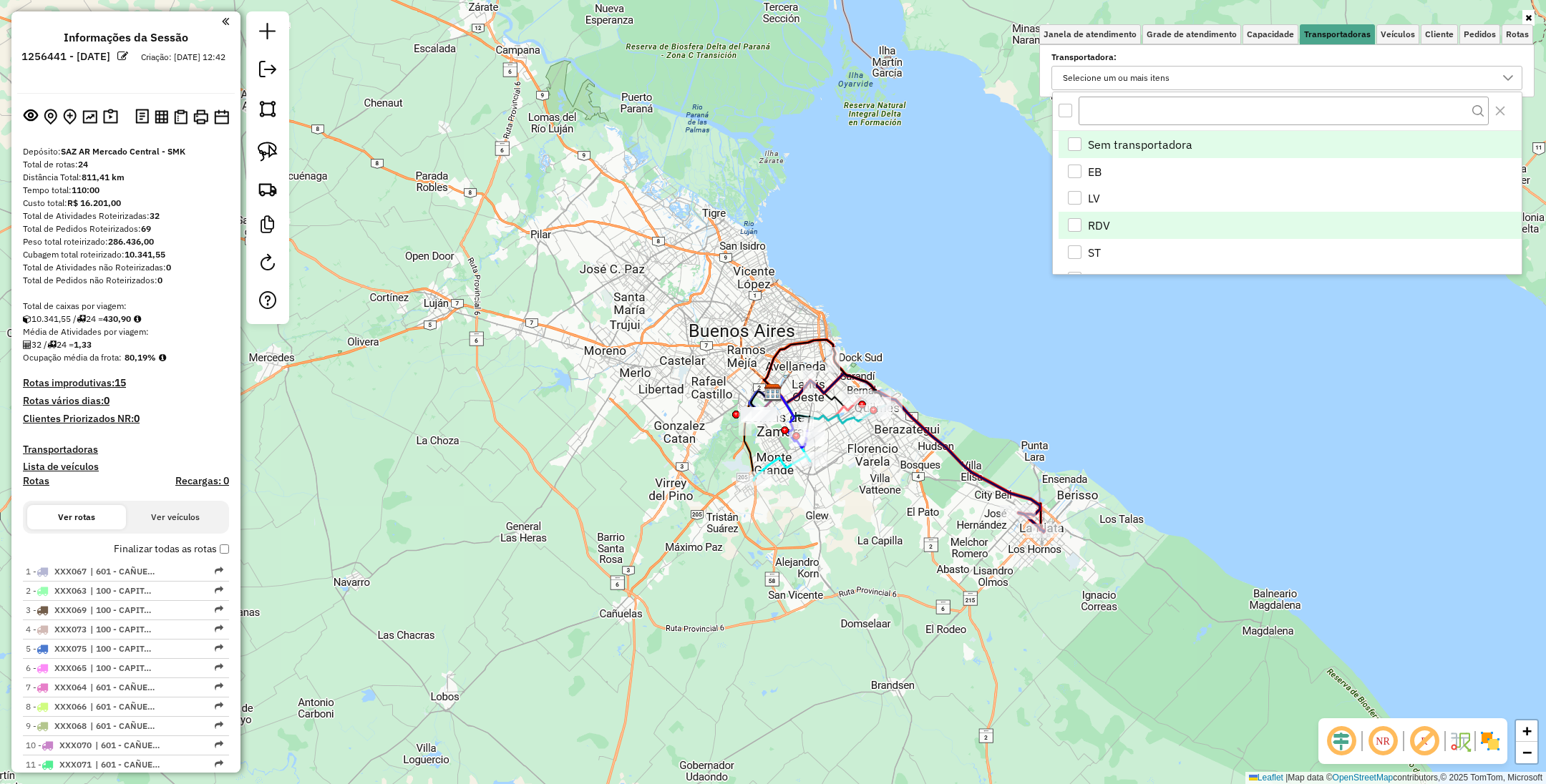
click at [1077, 226] on div "RDV" at bounding box center [1075, 225] width 13 height 13
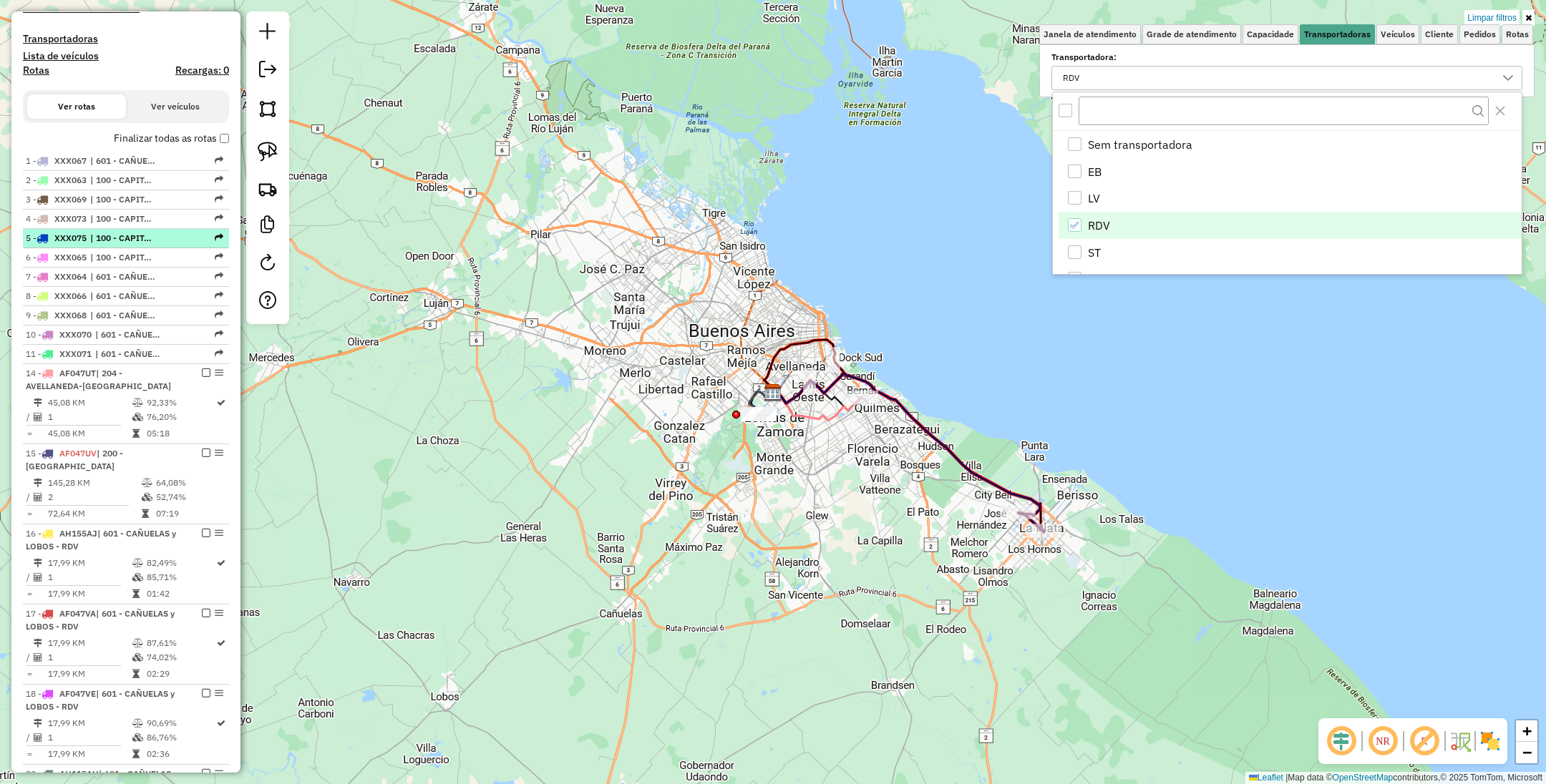
scroll to position [537, 0]
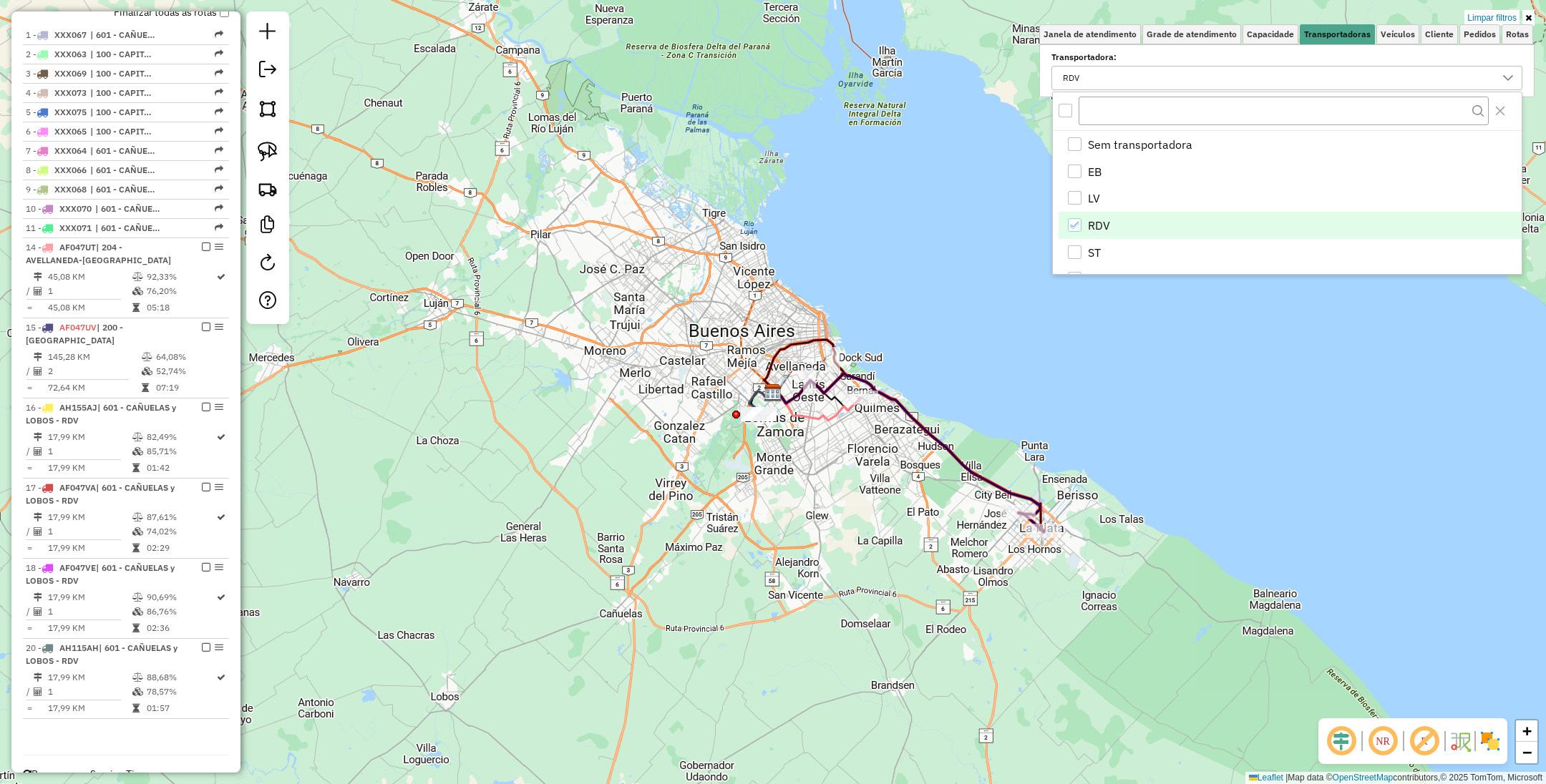
click at [977, 468] on icon at bounding box center [907, 444] width 268 height 143
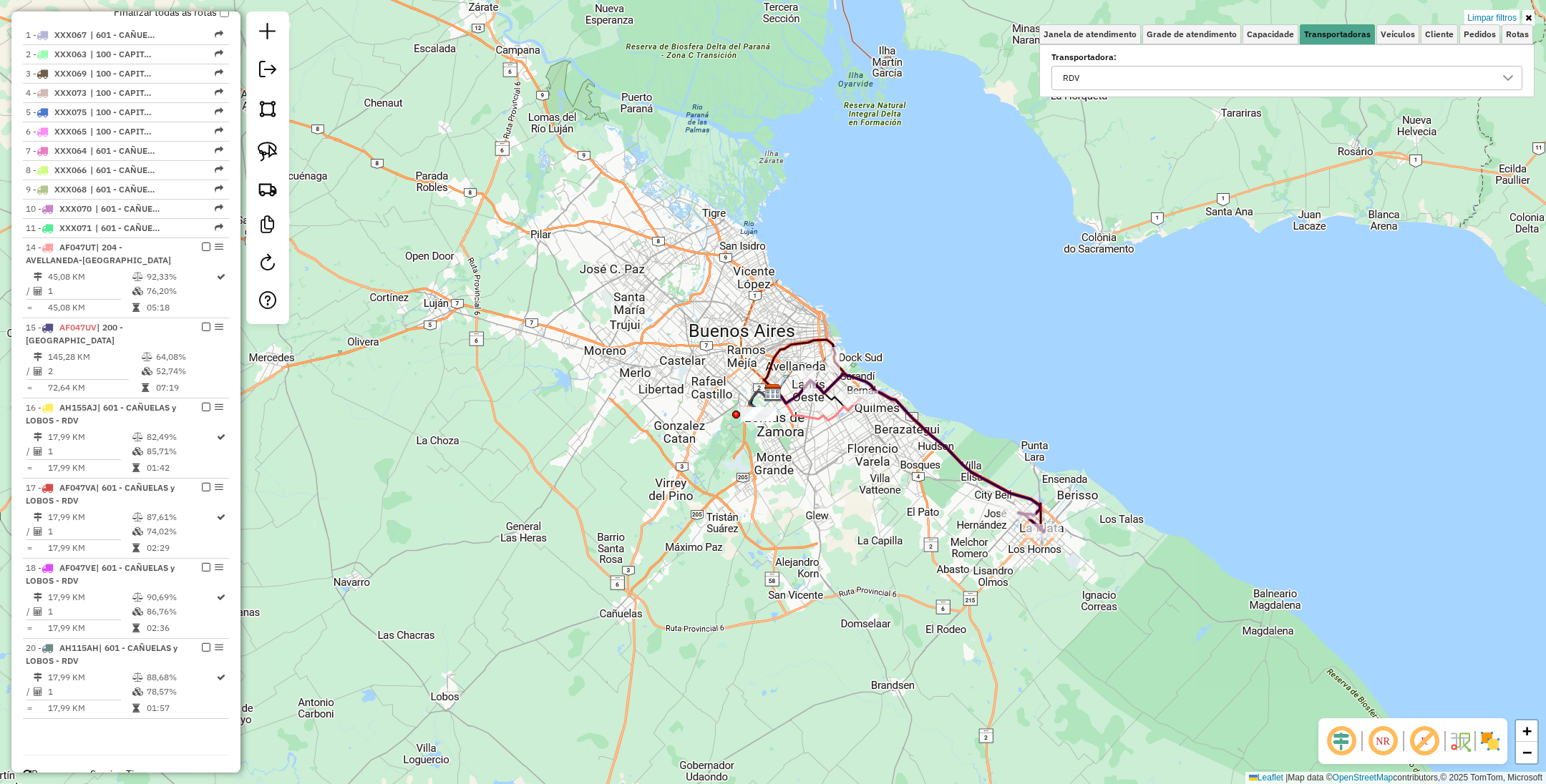
select select "**********"
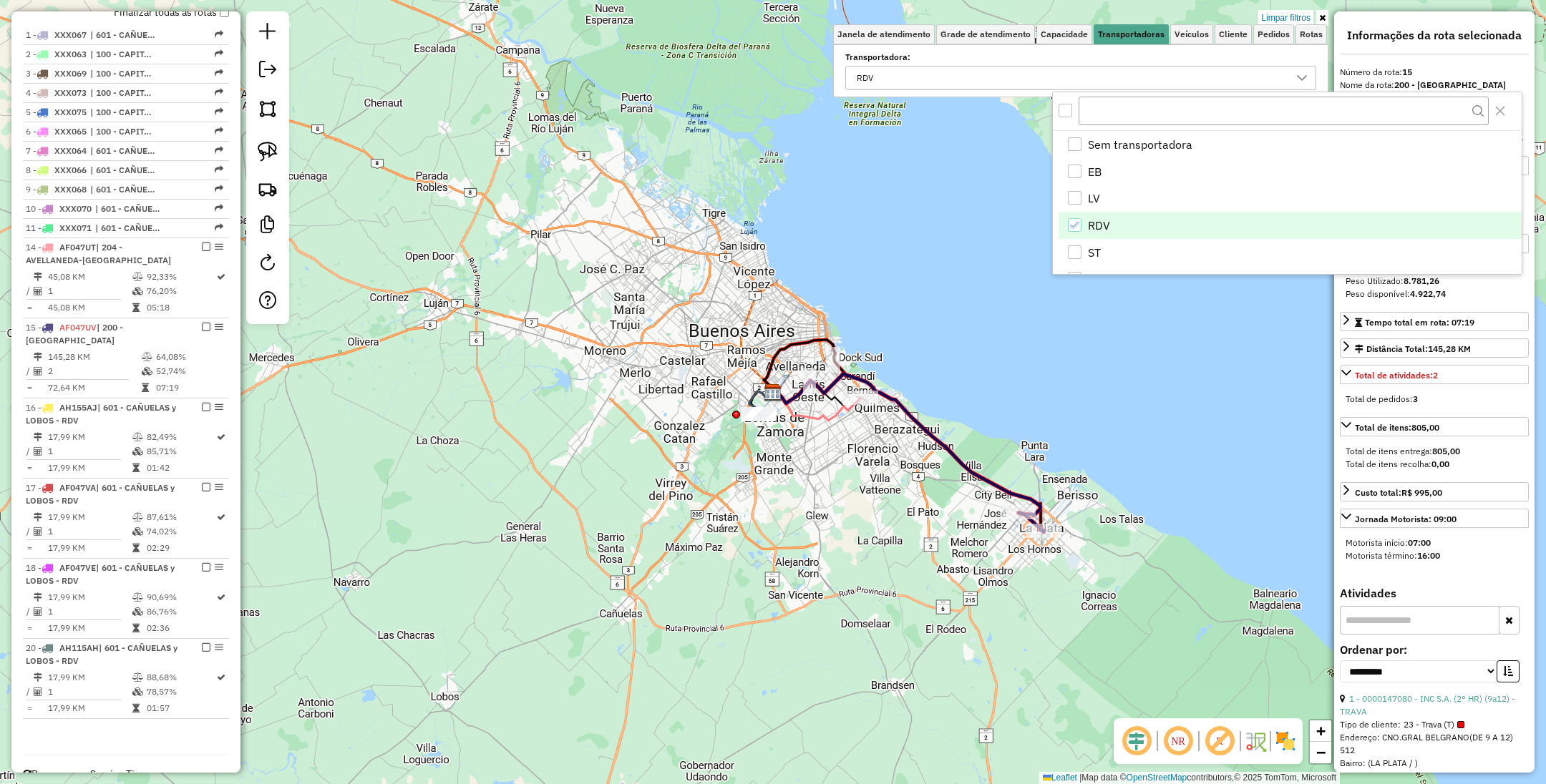
scroll to position [581, 0]
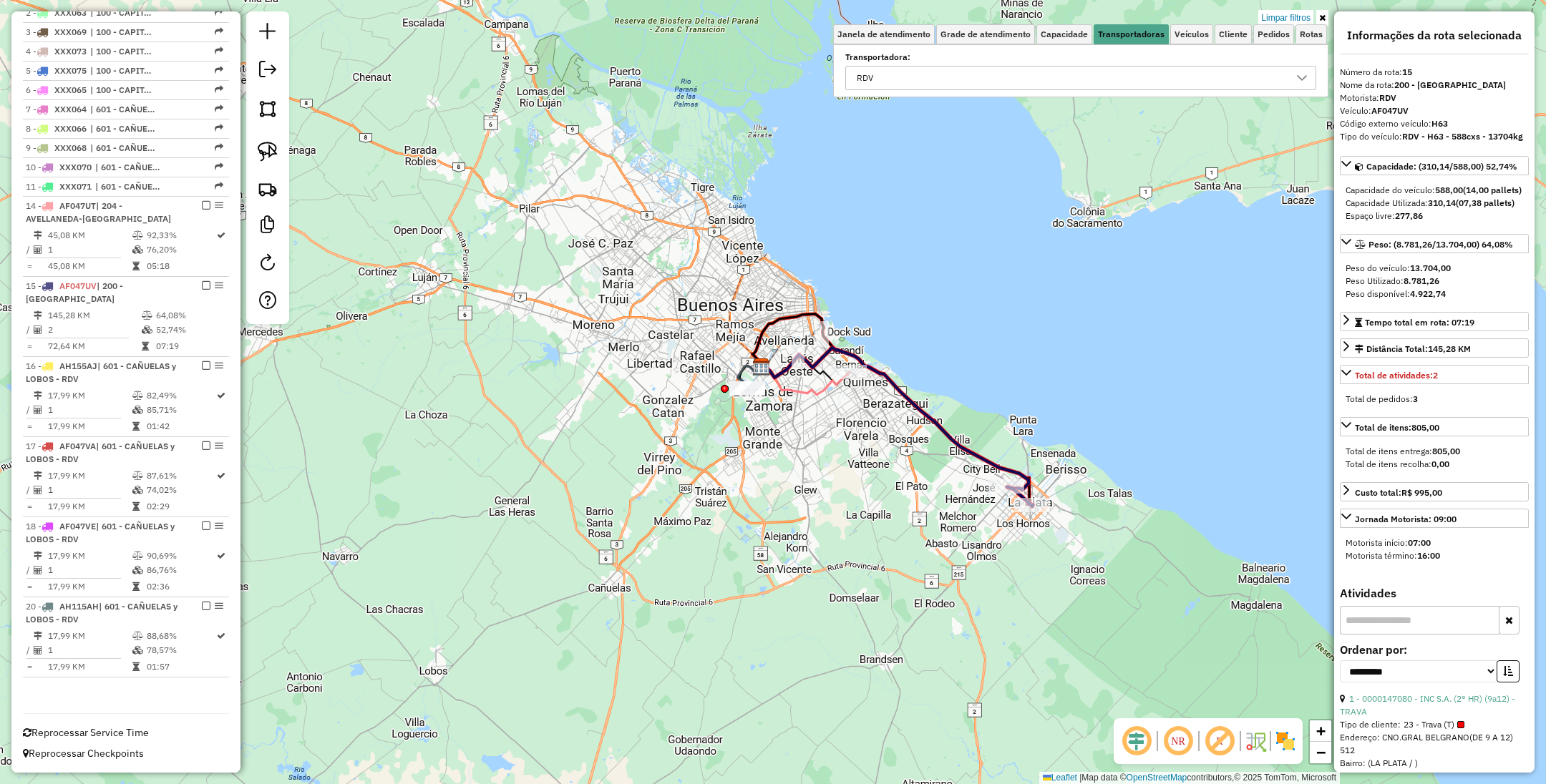
drag, startPoint x: 938, startPoint y: 492, endPoint x: 924, endPoint y: 463, distance: 32.2
click at [924, 463] on div "Limpar filtros Janela de atendimento Grade de atendimento Capacidade Transporta…" at bounding box center [773, 392] width 1546 height 784
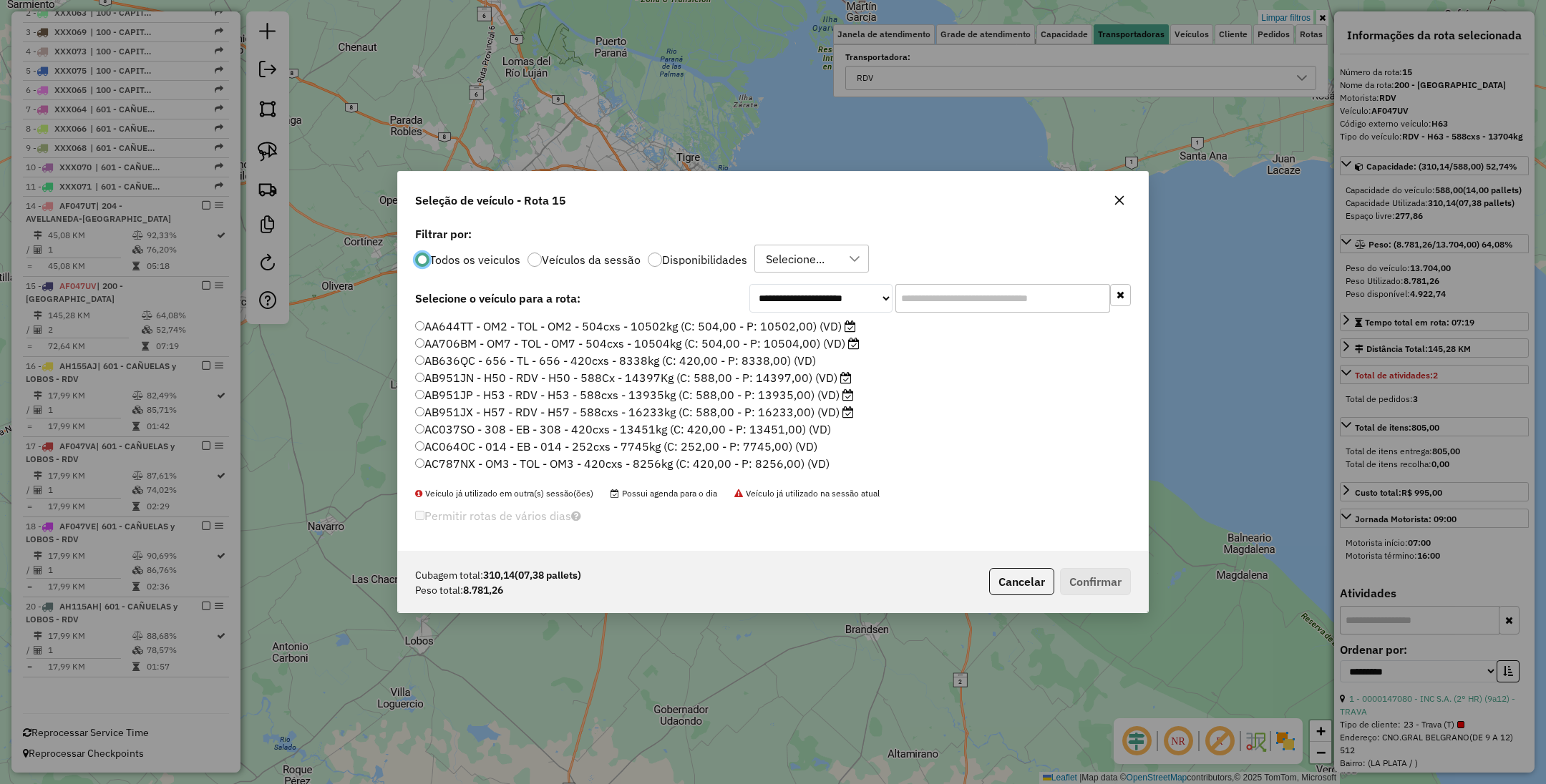
scroll to position [7, 4]
click at [658, 258] on div at bounding box center [655, 260] width 14 height 14
click at [1000, 294] on input "text" at bounding box center [1003, 298] width 214 height 28
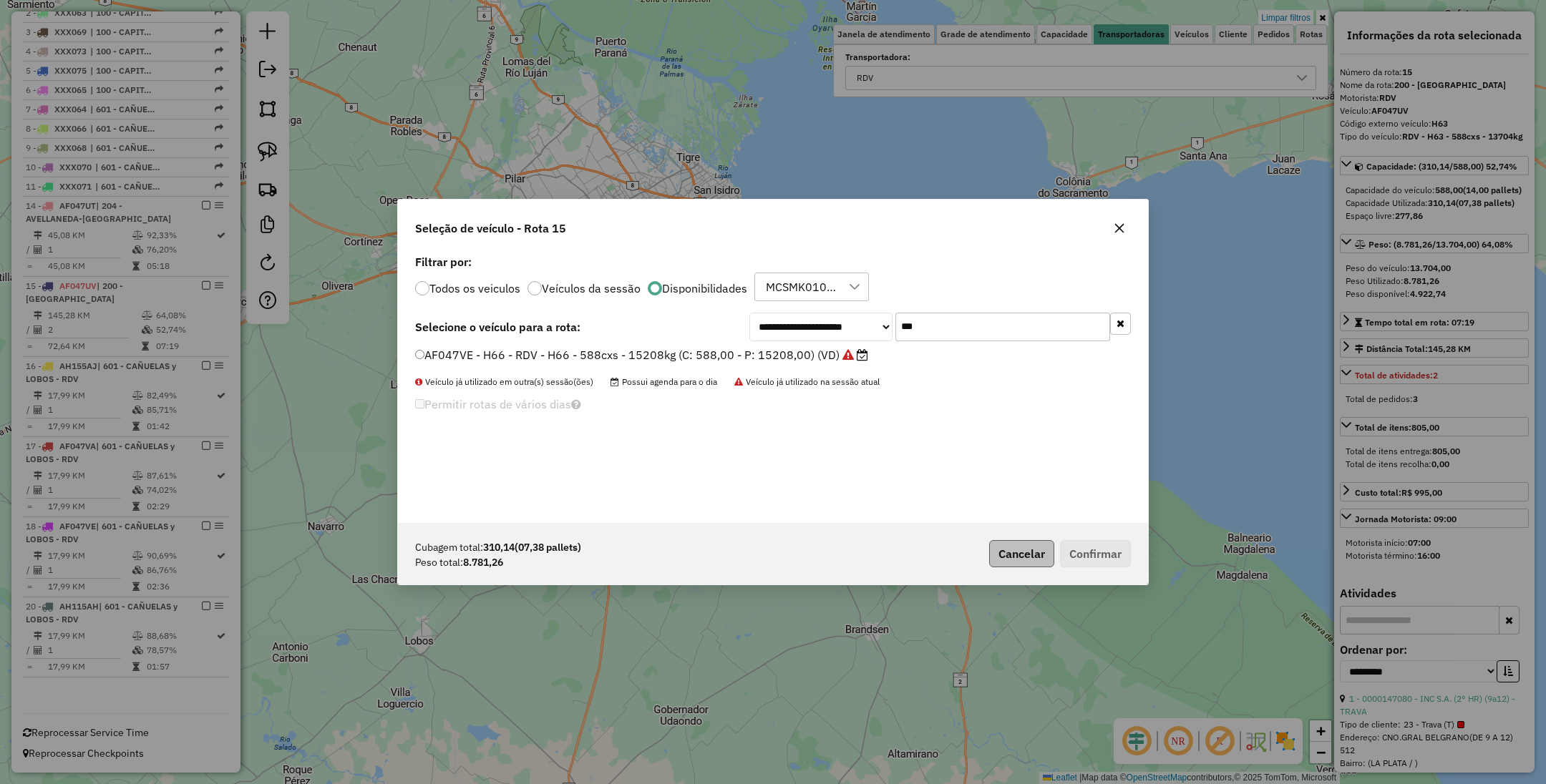
type input "***"
click at [1009, 552] on button "Cancelar" at bounding box center [1022, 554] width 65 height 28
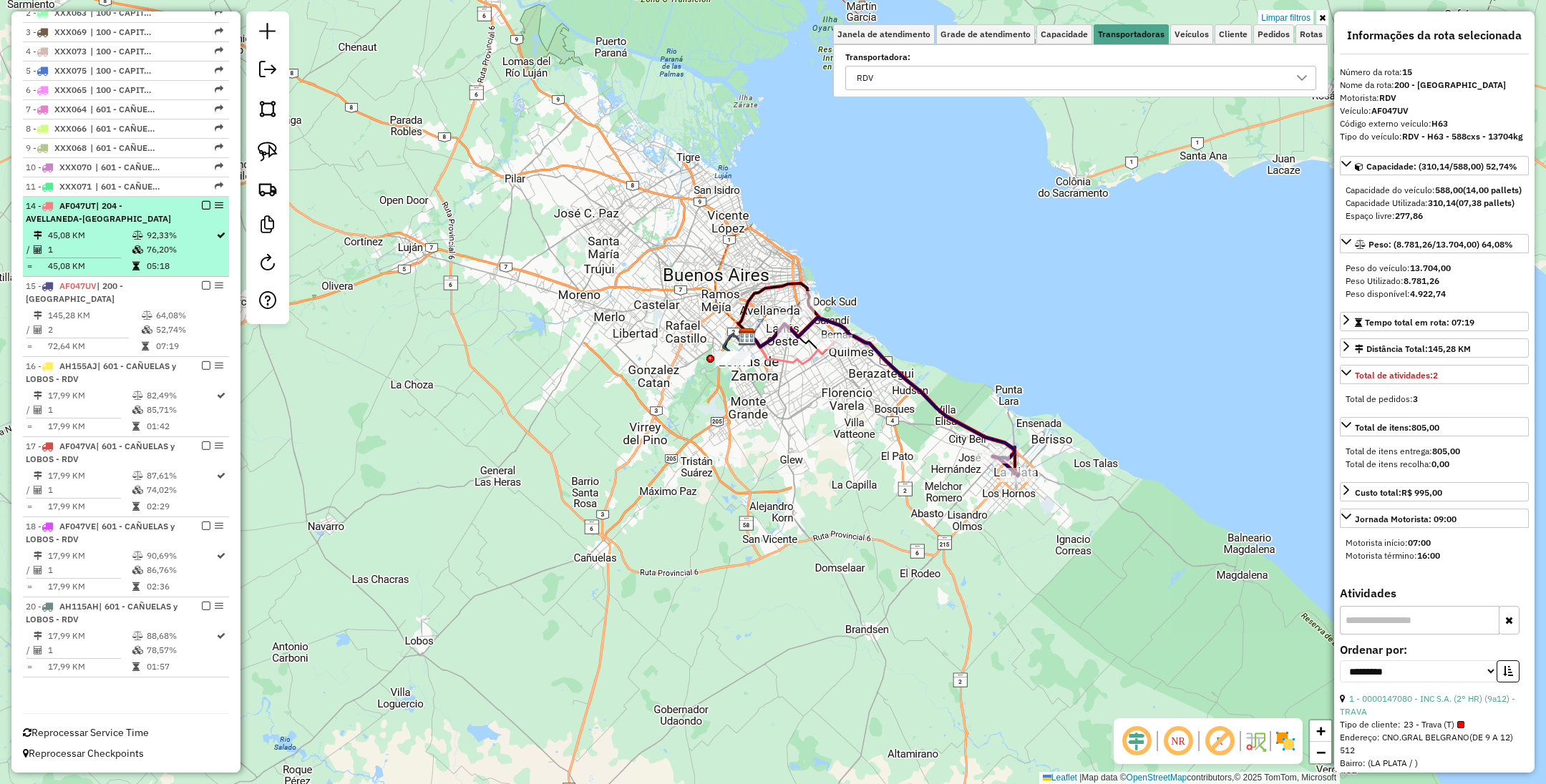
click at [91, 229] on td "45,08 KM" at bounding box center [89, 236] width 84 height 14
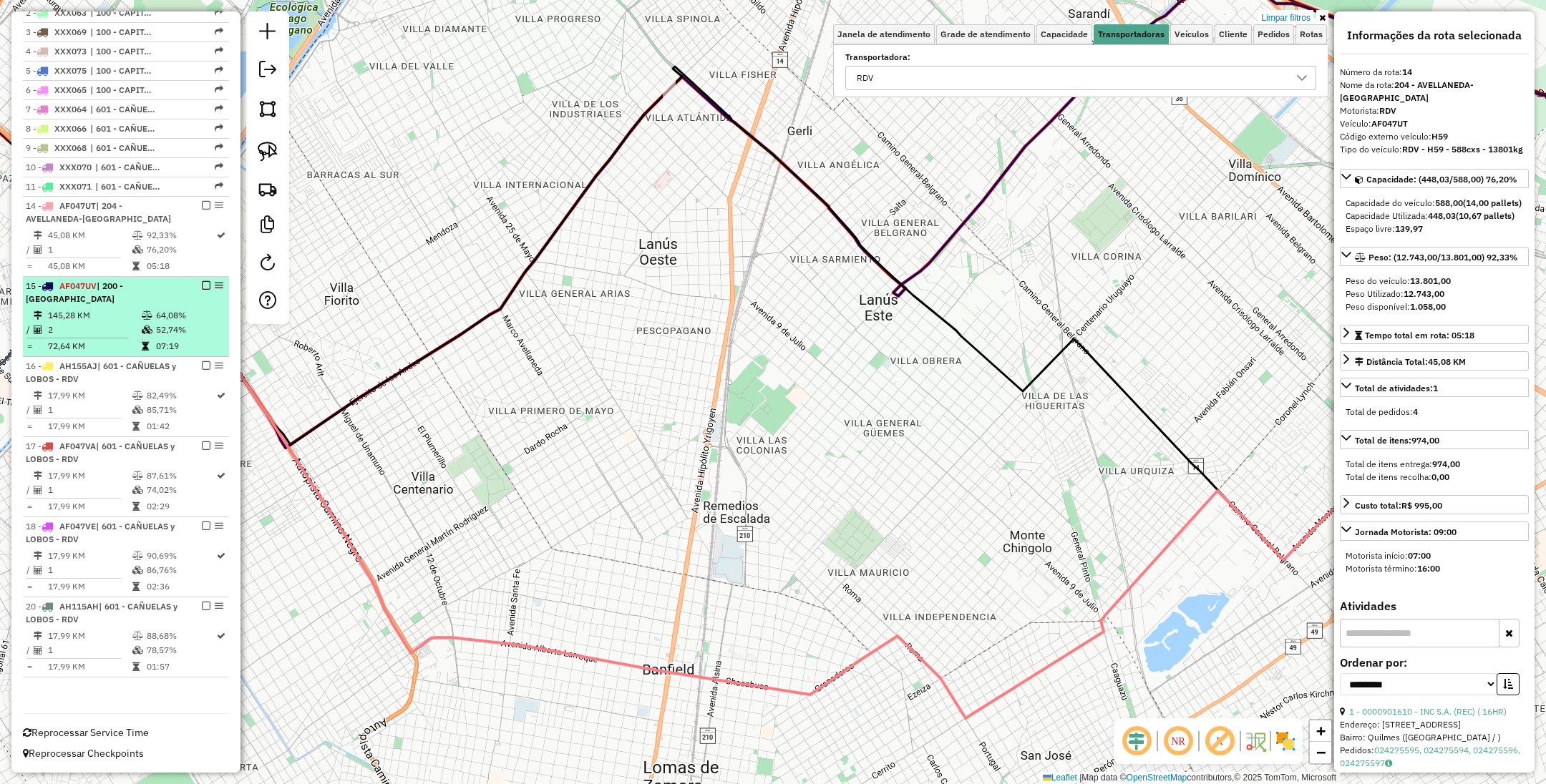
click at [97, 305] on div "15 - AF047UV | 200 - CENTRO LA PLATA" at bounding box center [102, 292] width 151 height 26
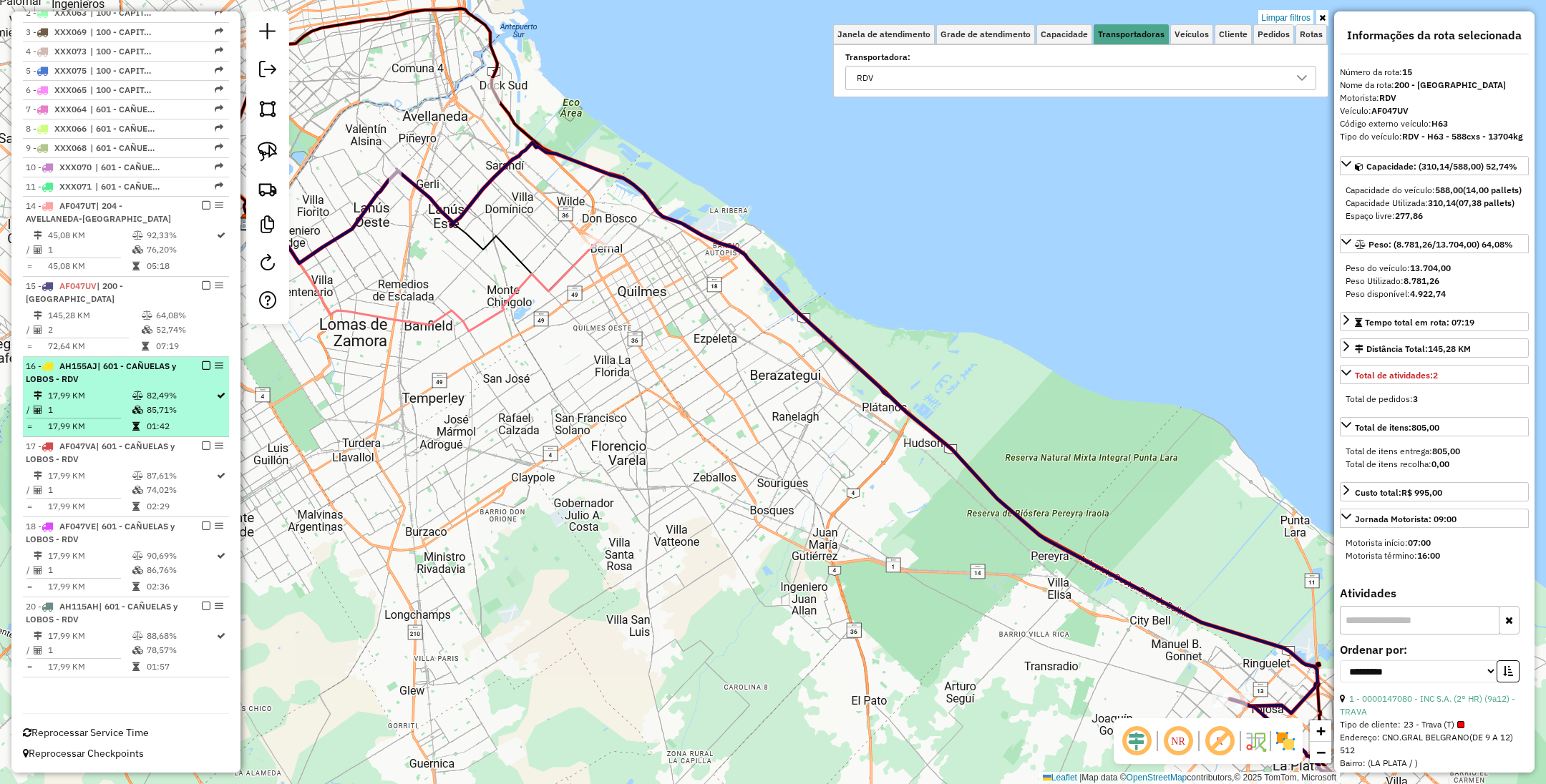
click at [97, 370] on span "AH155AJ" at bounding box center [78, 366] width 38 height 11
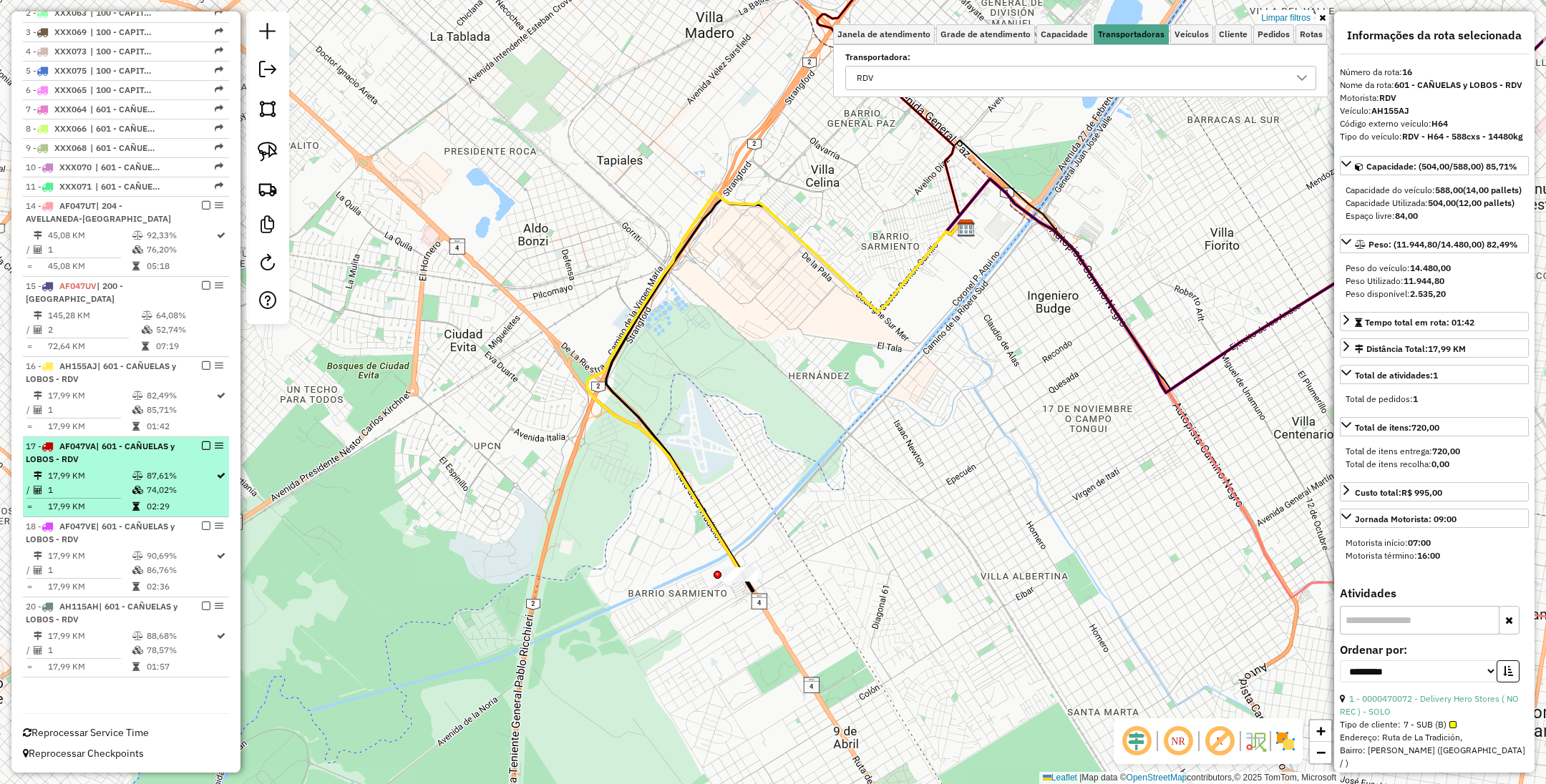
click at [93, 466] on li "17 - AF047VA | 601 - CAÑUELAS y LOBOS - RDV 17,99 KM 87,61% / 1 74,02% = 17,99 …" at bounding box center [126, 477] width 207 height 80
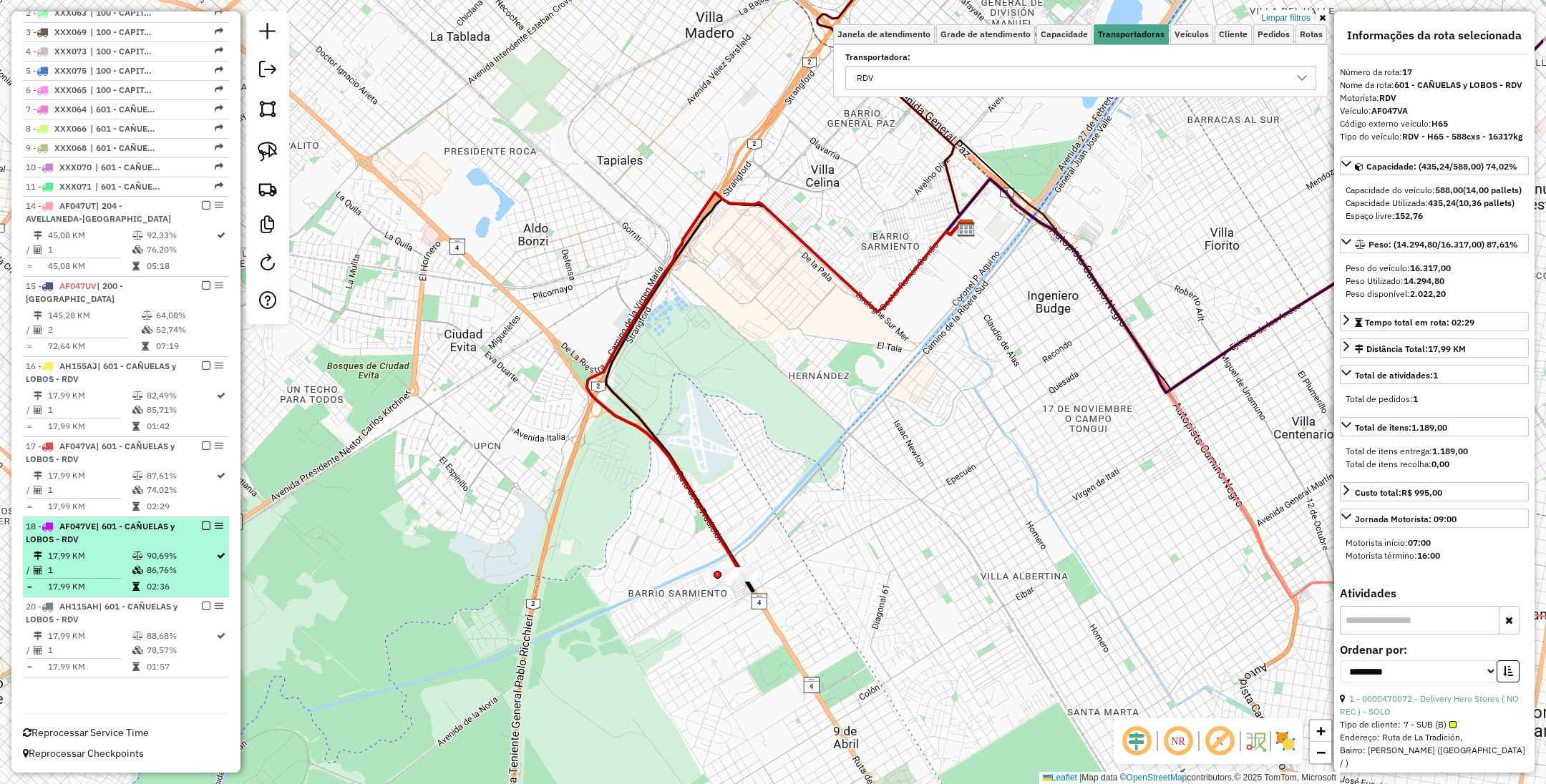
click at [99, 552] on td "17,99 KM" at bounding box center [89, 555] width 84 height 14
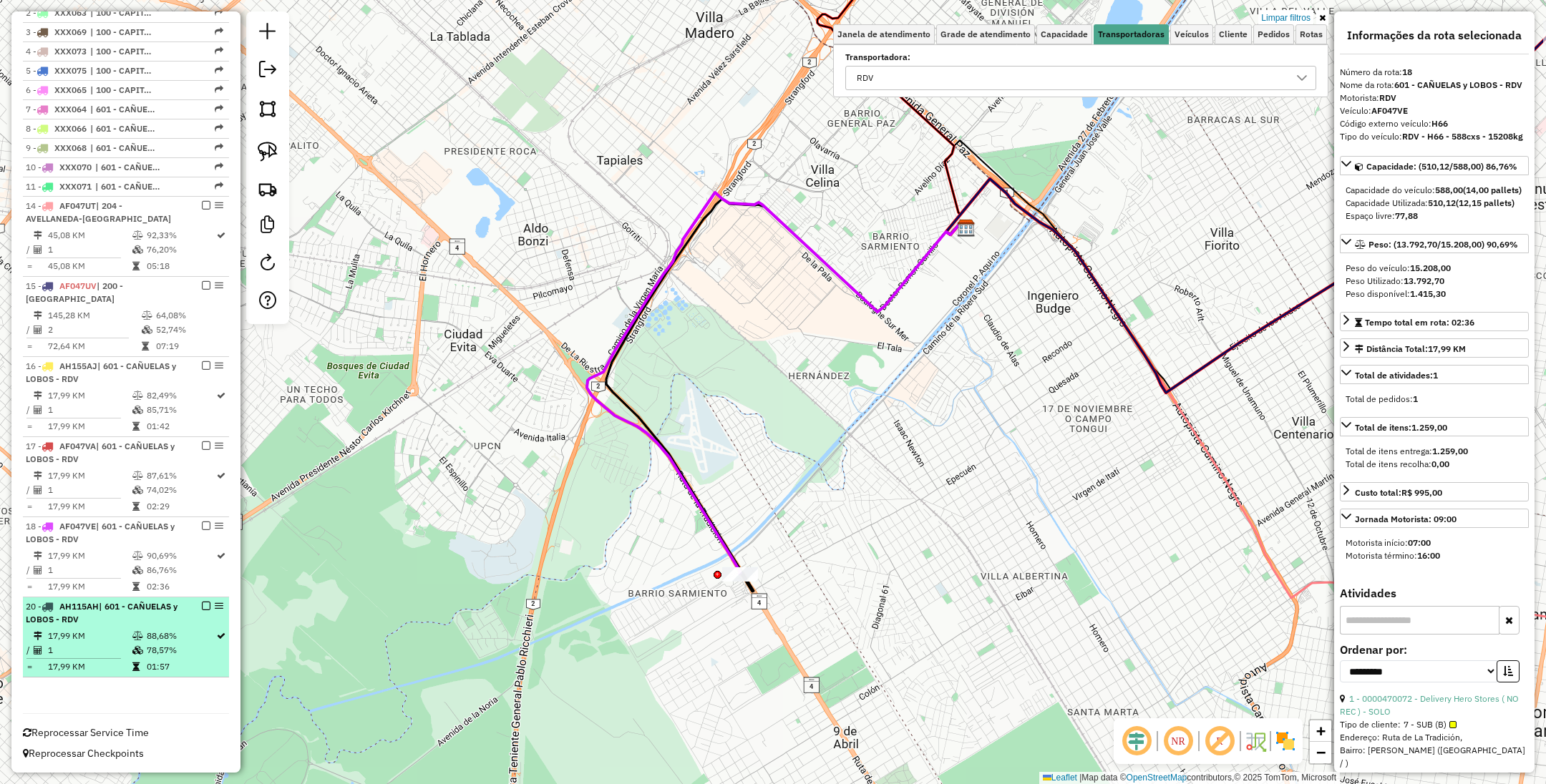
click at [80, 634] on td "17,99 KM" at bounding box center [89, 636] width 84 height 14
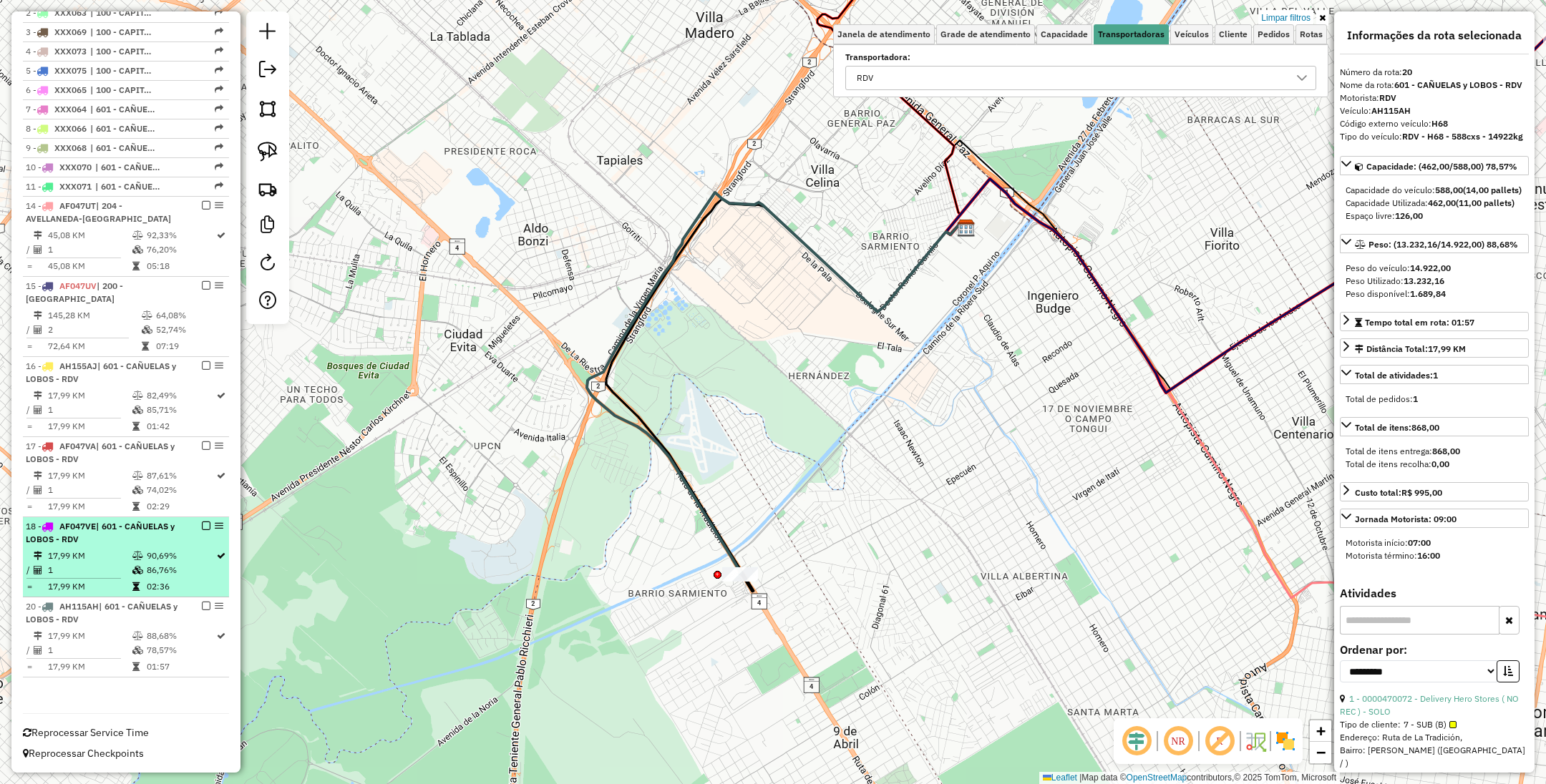
click at [131, 535] on div "18 - AF047VE | 601 - CAÑUELAS y LOBOS - RDV" at bounding box center [102, 533] width 151 height 26
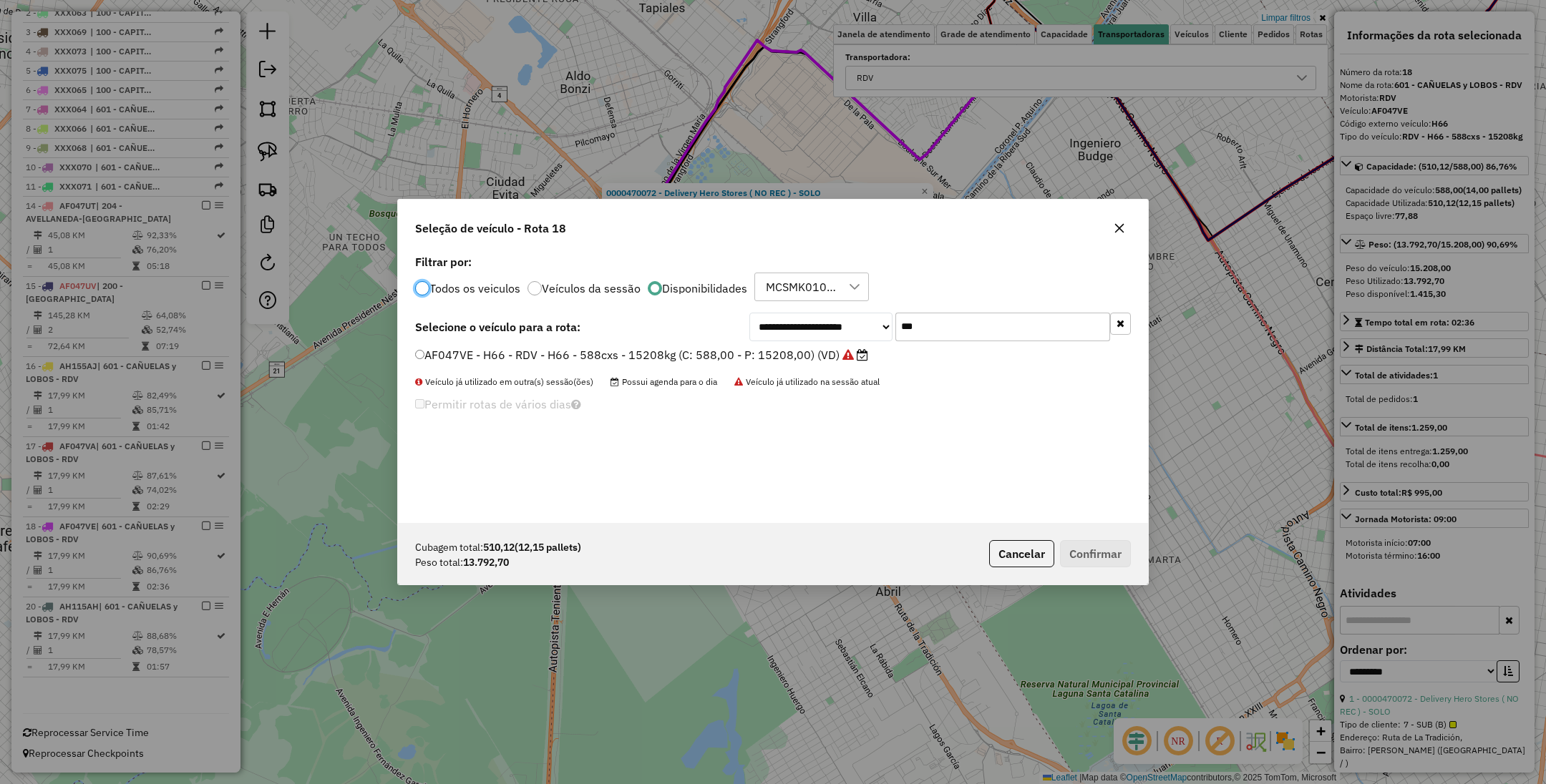
scroll to position [7, 4]
click at [930, 322] on input "***" at bounding box center [1003, 327] width 214 height 28
type input "***"
click at [654, 346] on div "**********" at bounding box center [773, 387] width 751 height 272
click at [595, 351] on label "AB951JP - H53 - RDV - H53 - 588cxs - 13935kg (C: 588,00 - P: 13935,00) (VD)" at bounding box center [635, 355] width 439 height 17
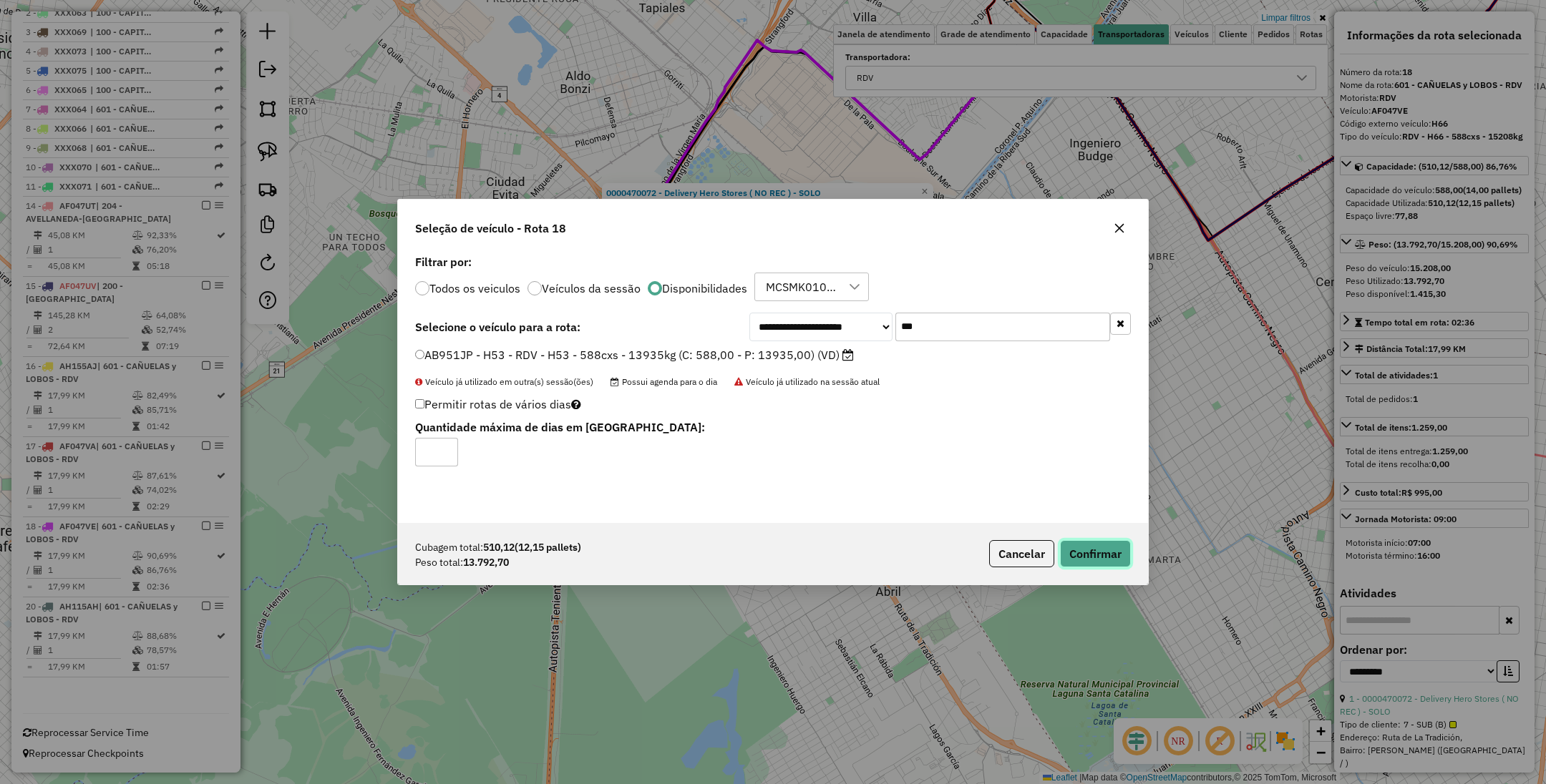
click at [1096, 555] on button "Confirmar" at bounding box center [1096, 554] width 71 height 28
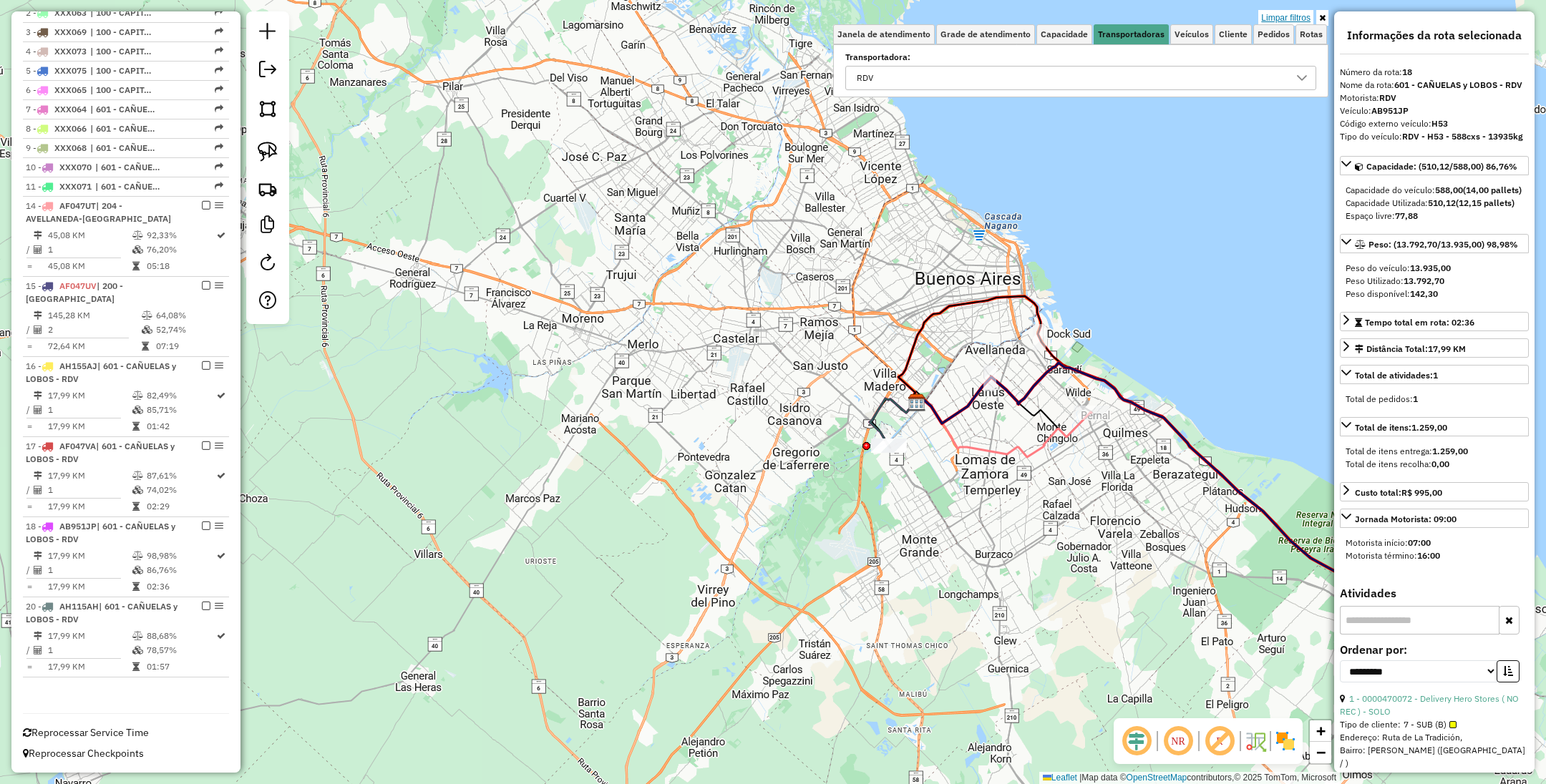
click at [1287, 16] on link "Limpar filtros" at bounding box center [1286, 18] width 55 height 16
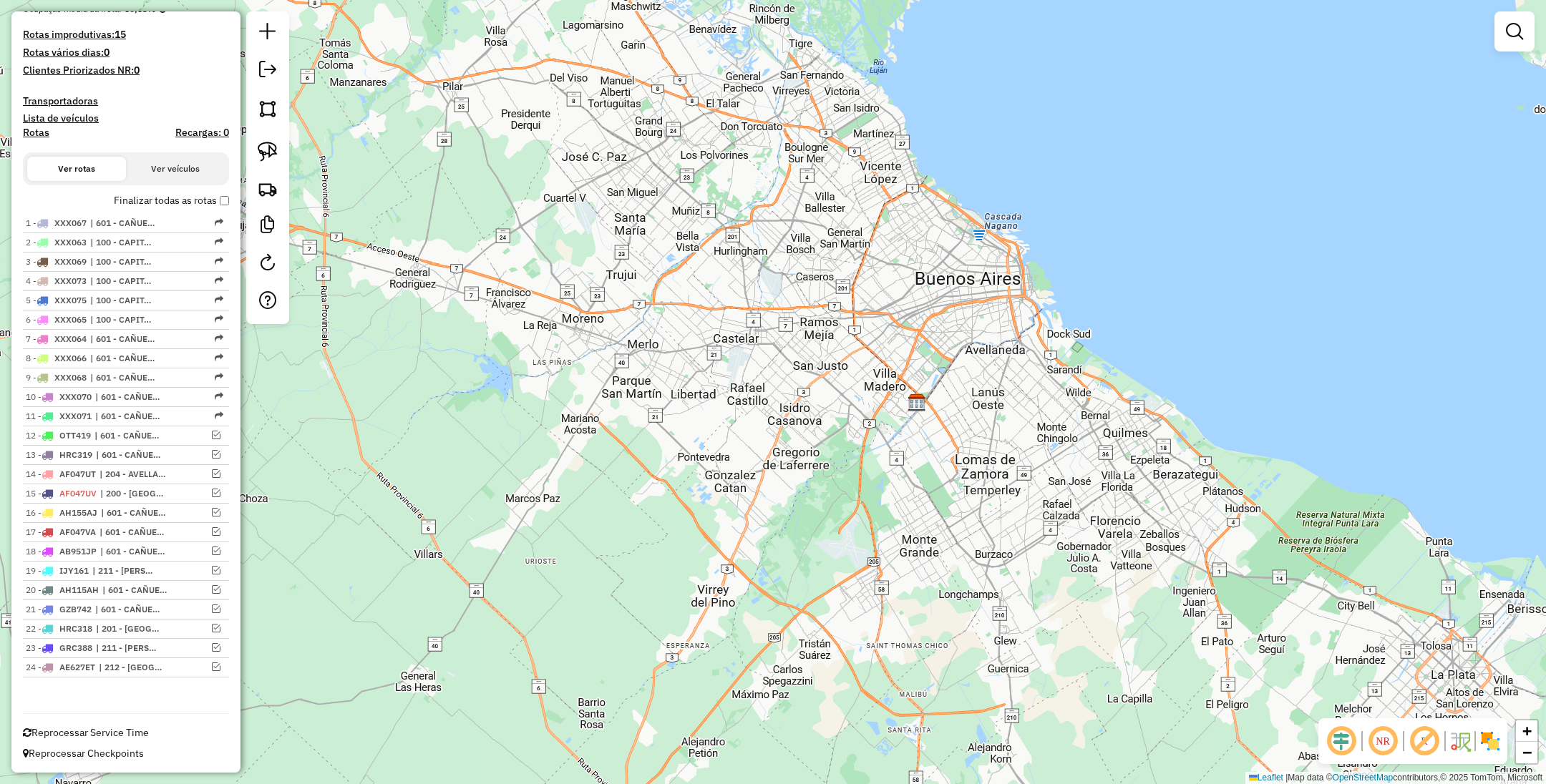
scroll to position [355, 0]
click at [1480, 736] on img at bounding box center [1490, 741] width 23 height 23
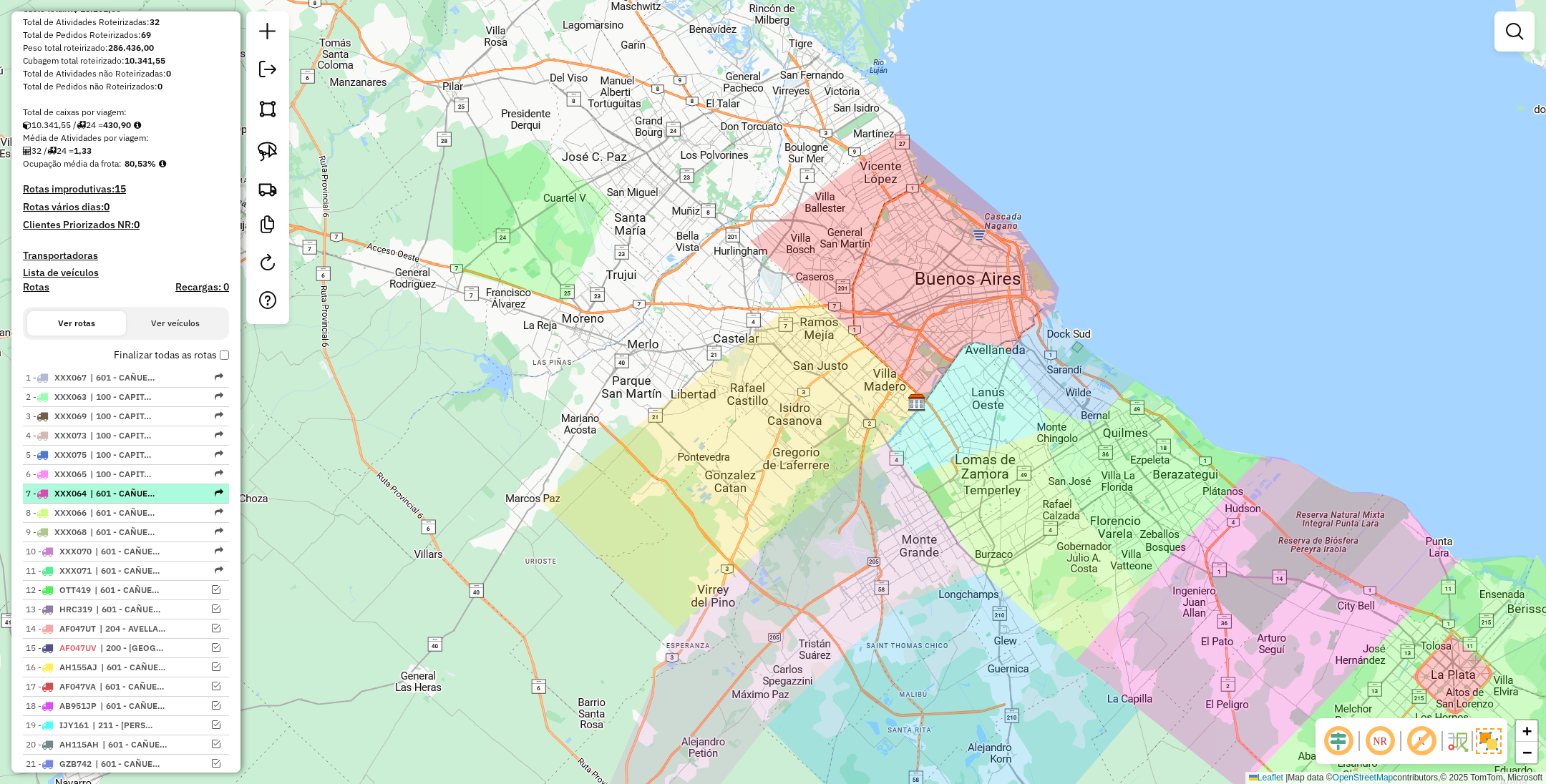
scroll to position [0, 0]
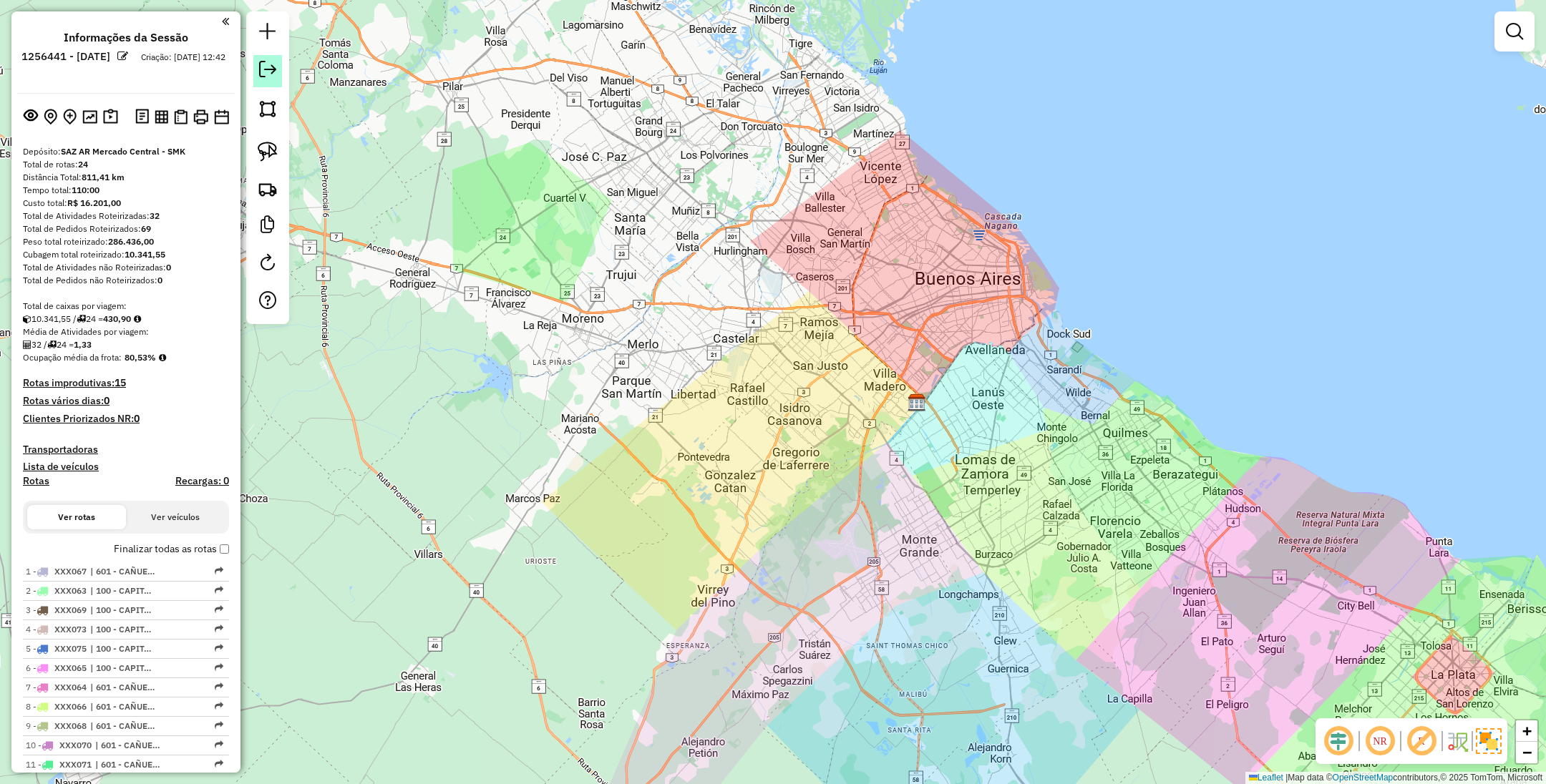
click at [269, 72] on em at bounding box center [268, 69] width 17 height 17
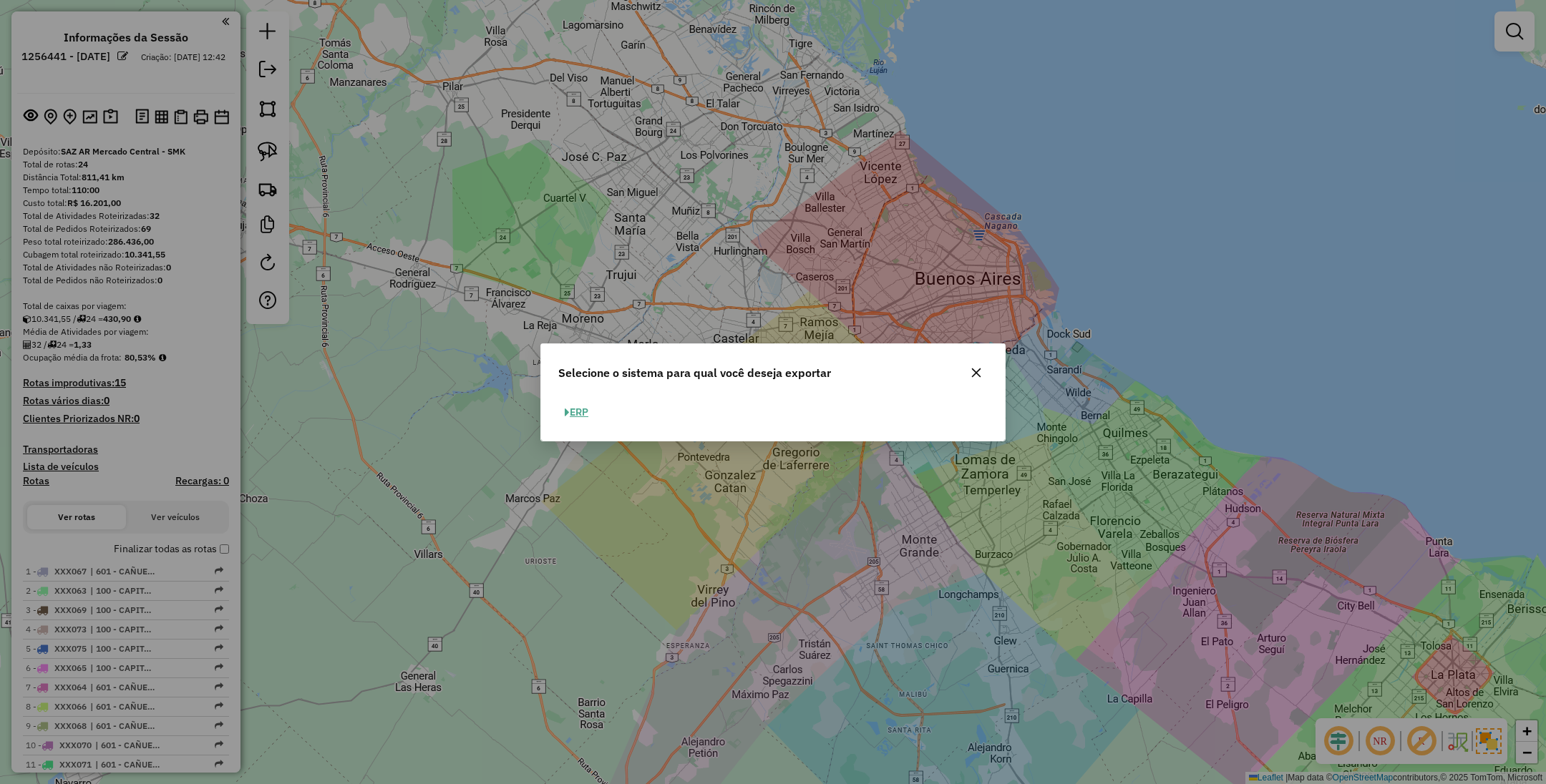
click at [579, 410] on button "ERP" at bounding box center [576, 412] width 36 height 22
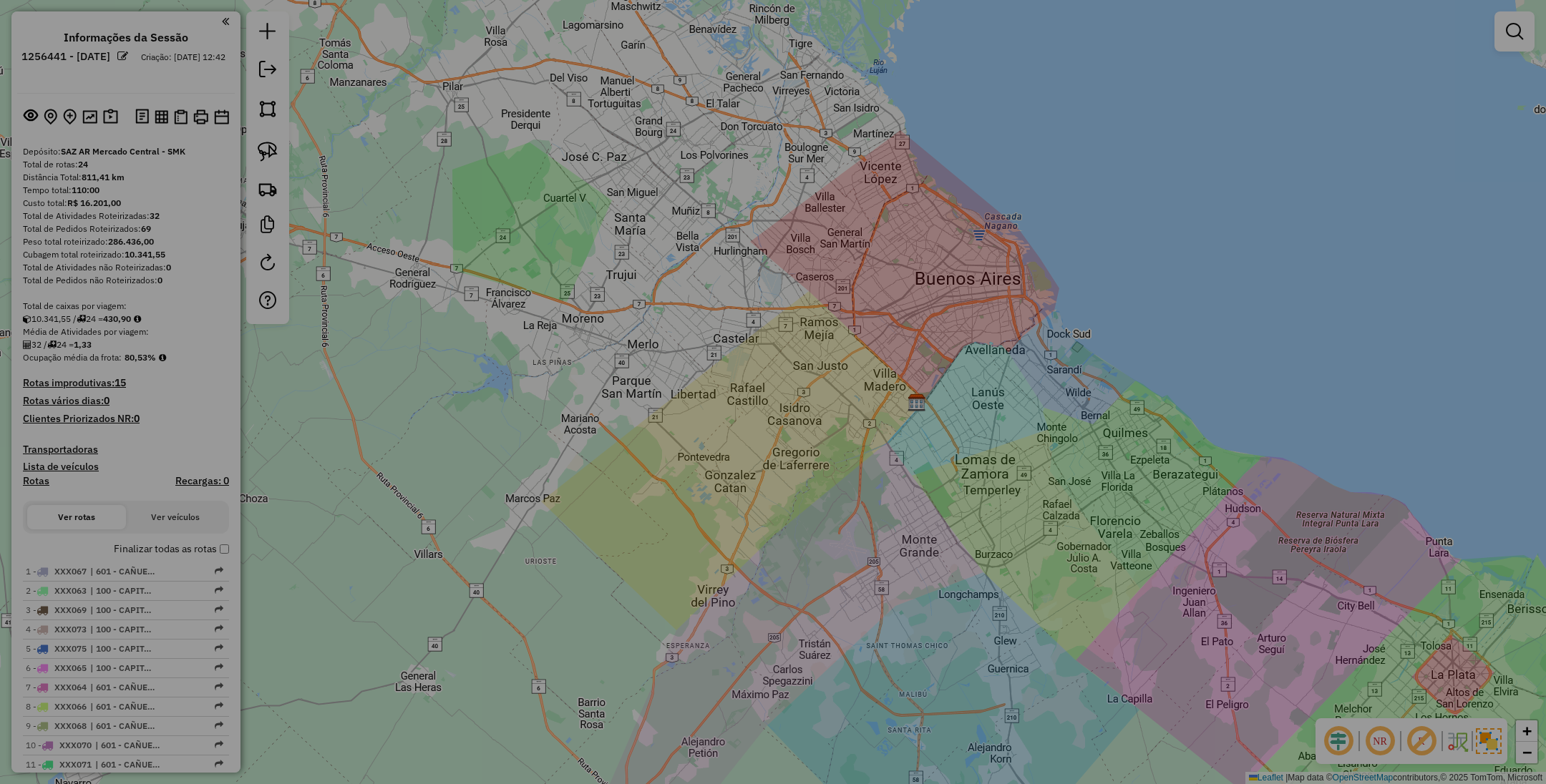
select select "**"
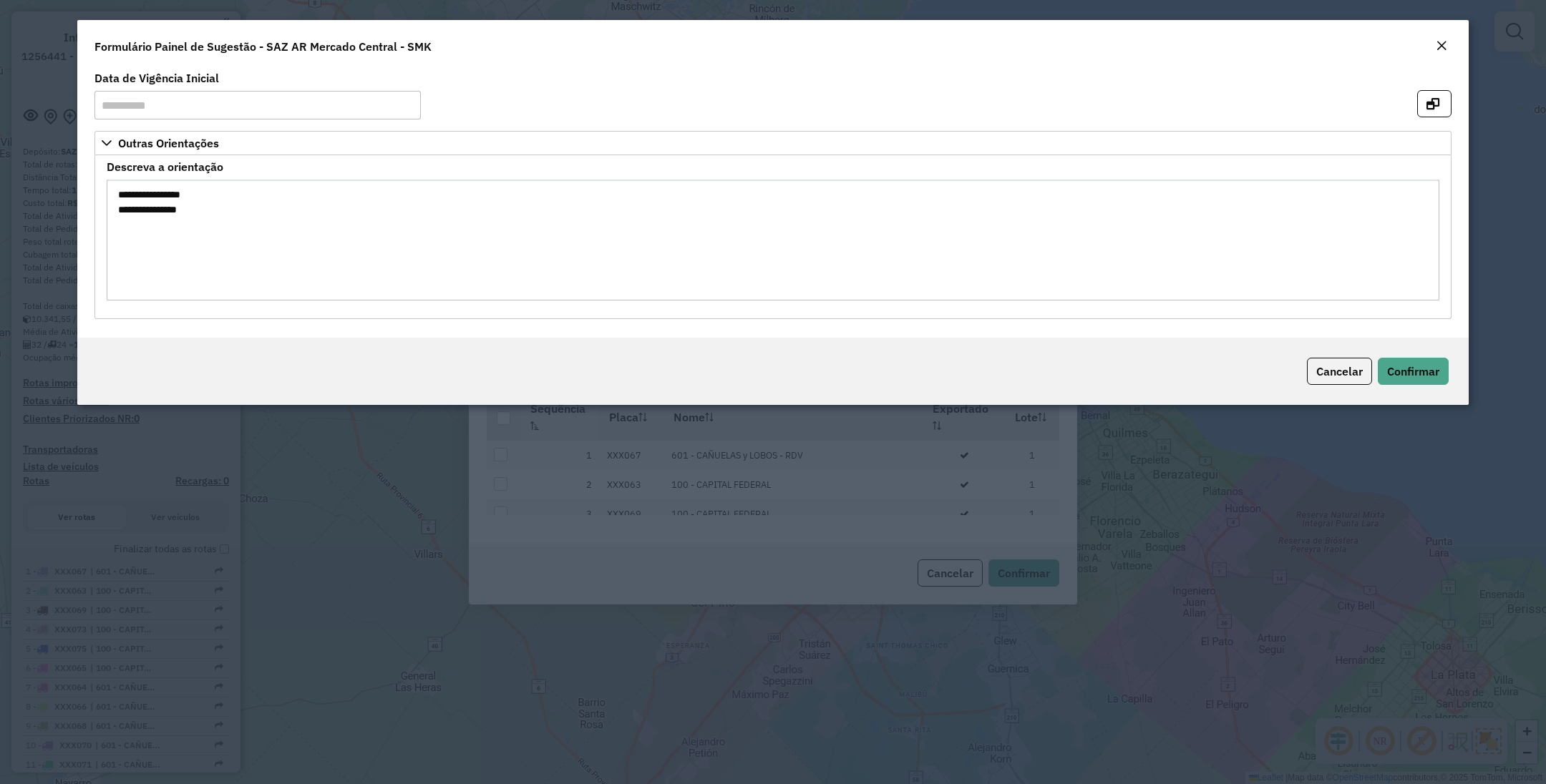
click at [1441, 43] on em "Close" at bounding box center [1441, 46] width 12 height 12
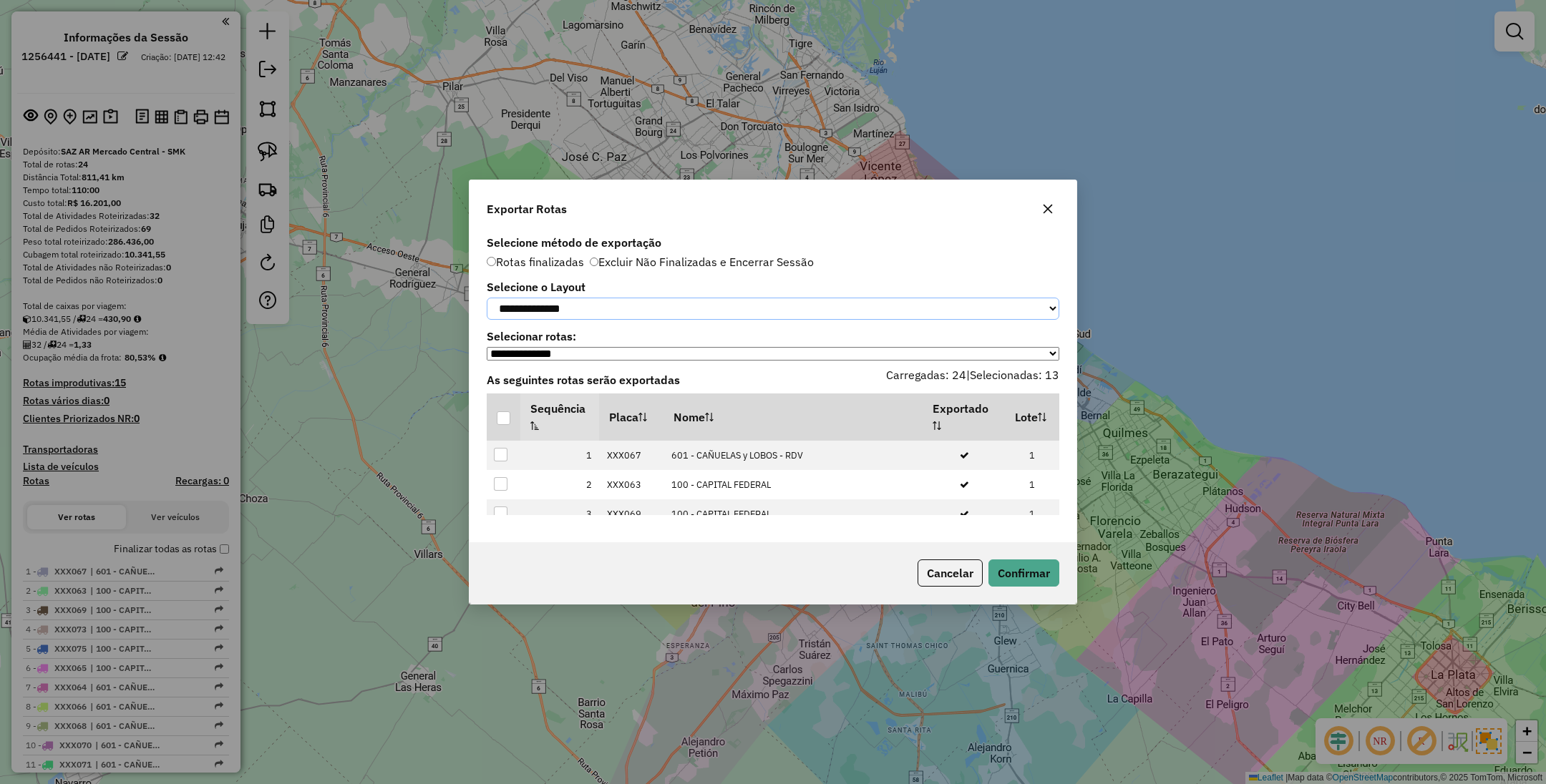
click at [589, 305] on select "**********" at bounding box center [773, 309] width 572 height 22
select select "*********"
click at [486, 298] on select "**********" at bounding box center [773, 309] width 572 height 22
click at [498, 419] on div at bounding box center [503, 418] width 13 height 13
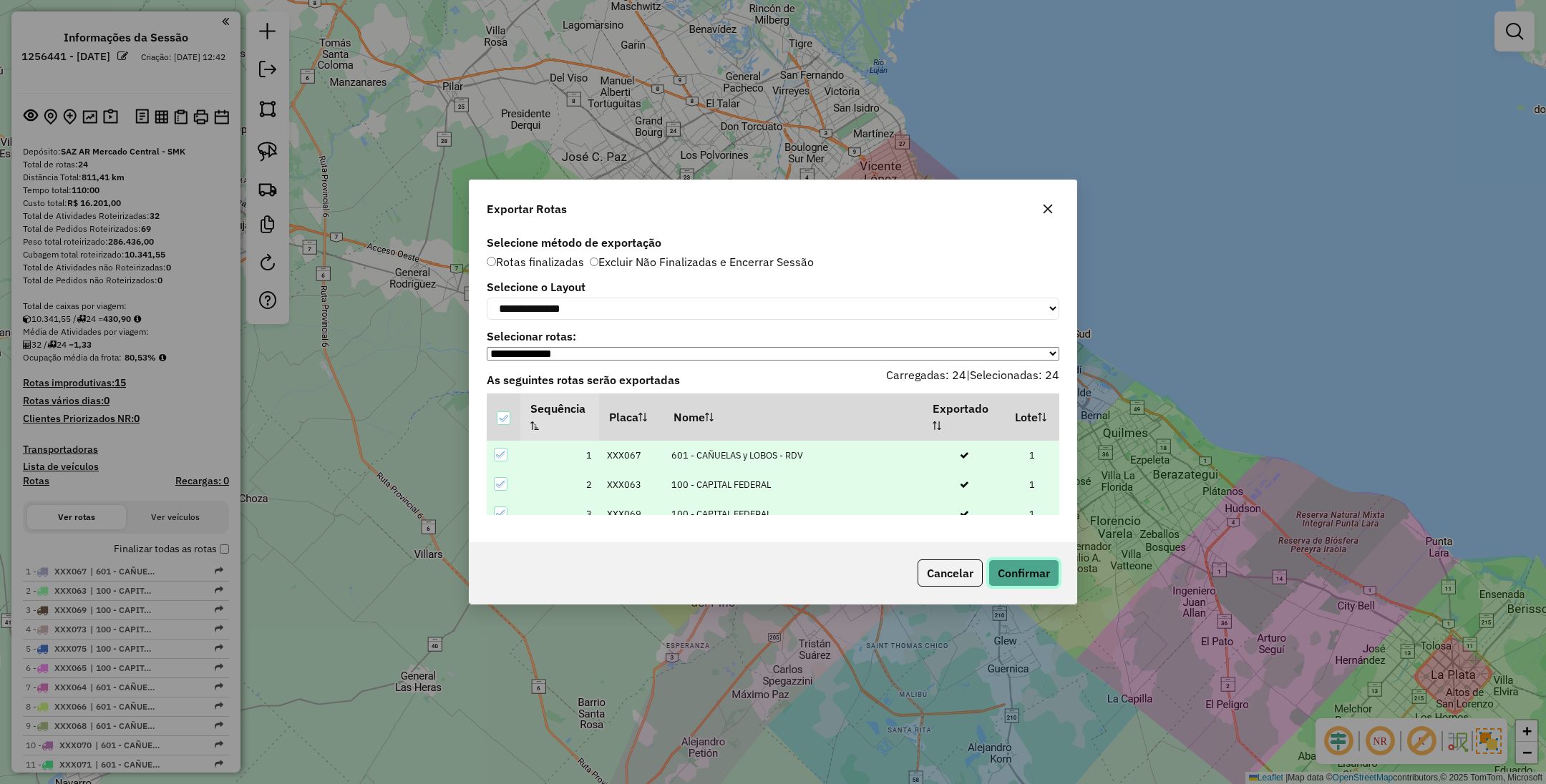
click at [1008, 578] on button "Confirmar" at bounding box center [1024, 573] width 71 height 28
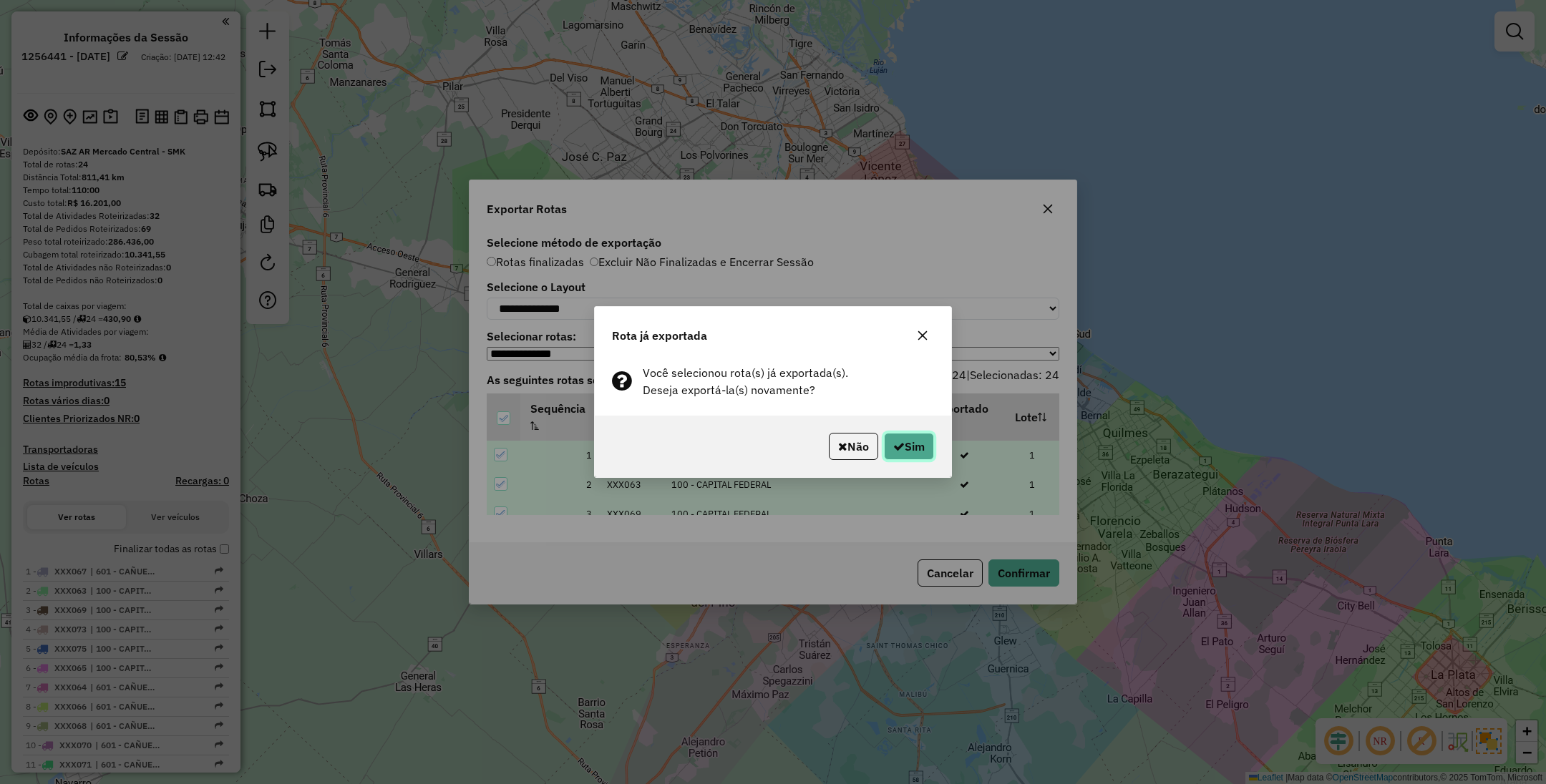
click at [911, 447] on button "Sim" at bounding box center [909, 446] width 50 height 28
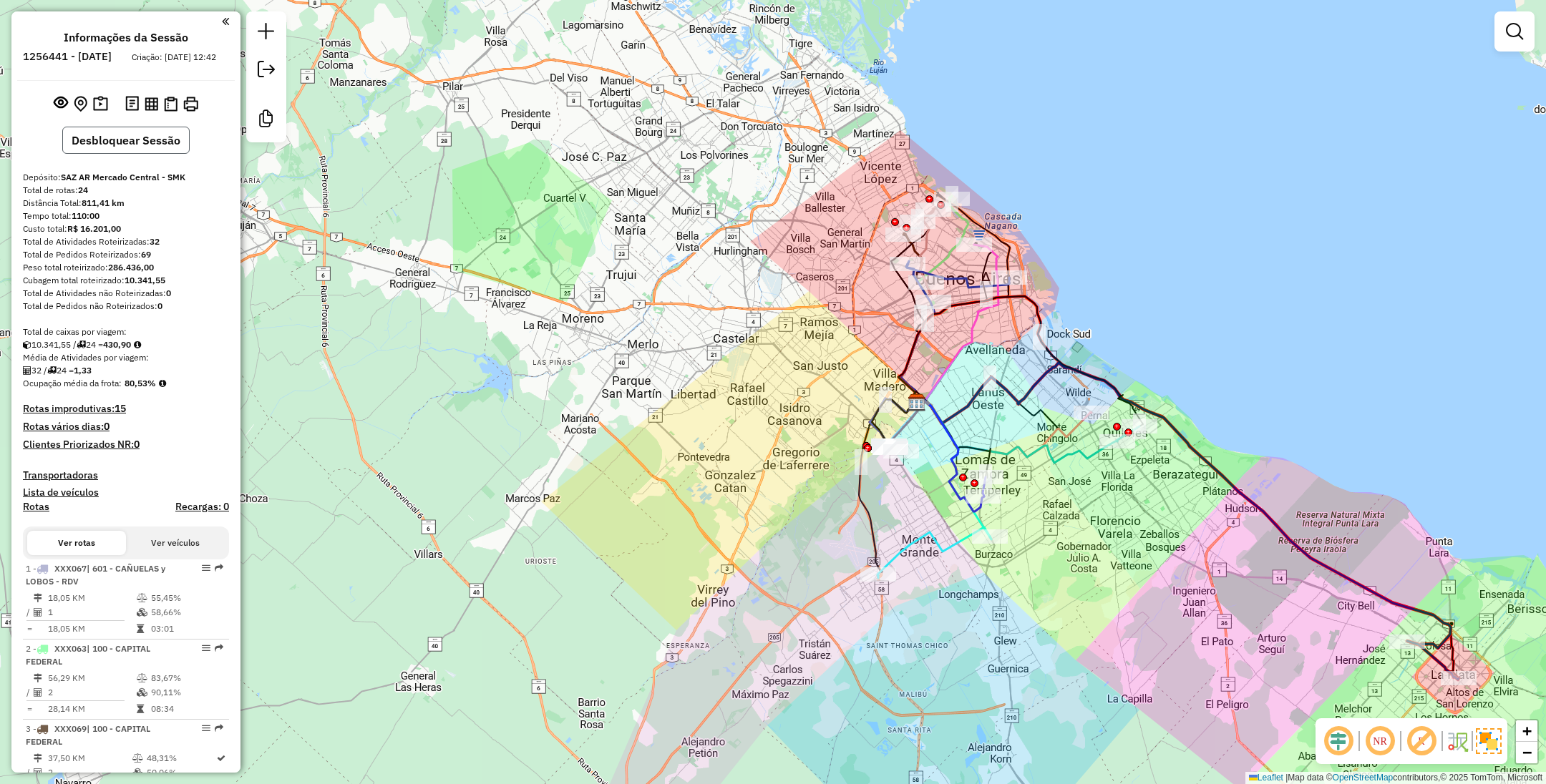
click at [117, 148] on button "Desbloquear Sessão" at bounding box center [126, 140] width 128 height 28
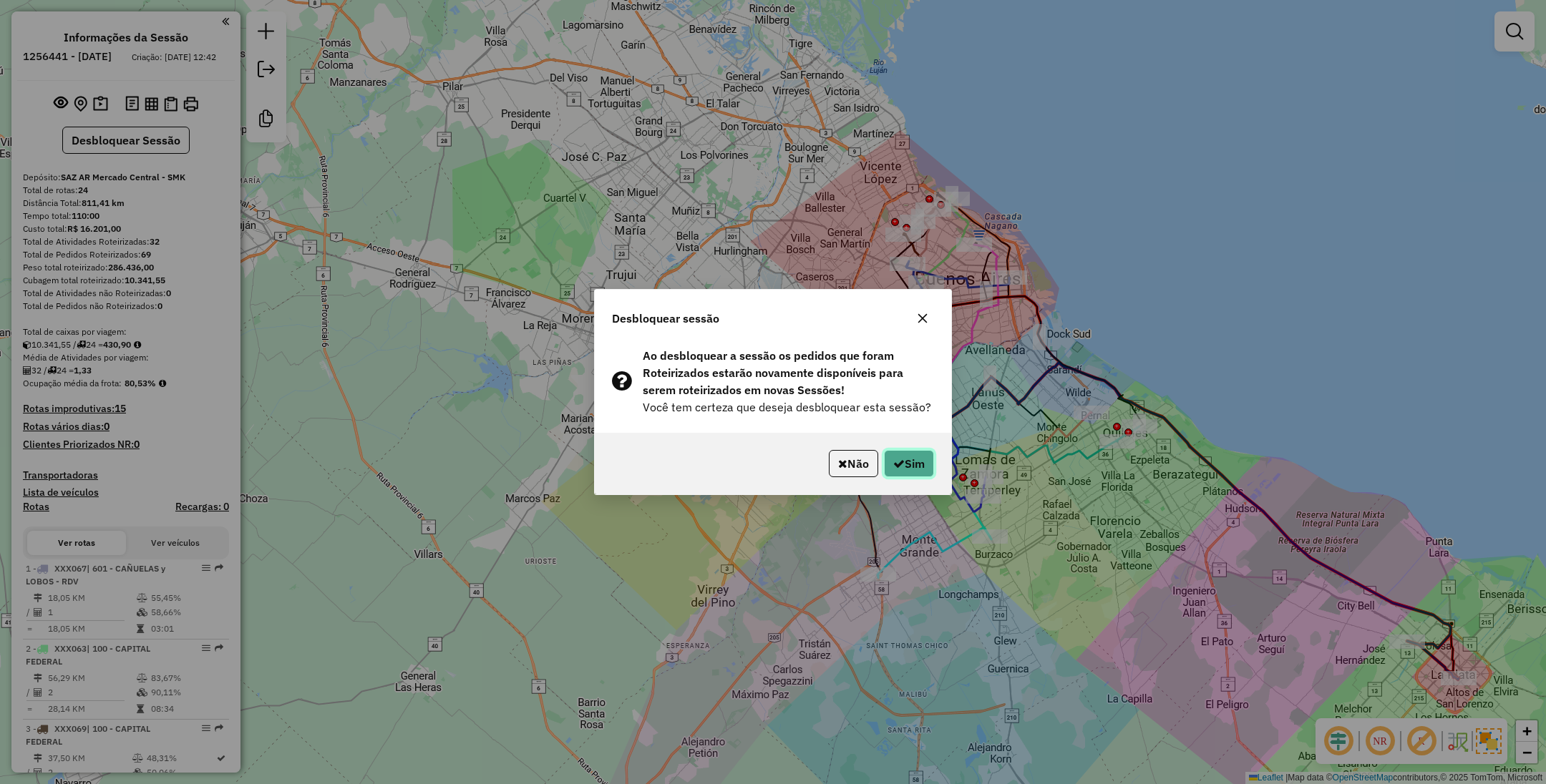
click at [919, 462] on button "Sim" at bounding box center [909, 463] width 50 height 28
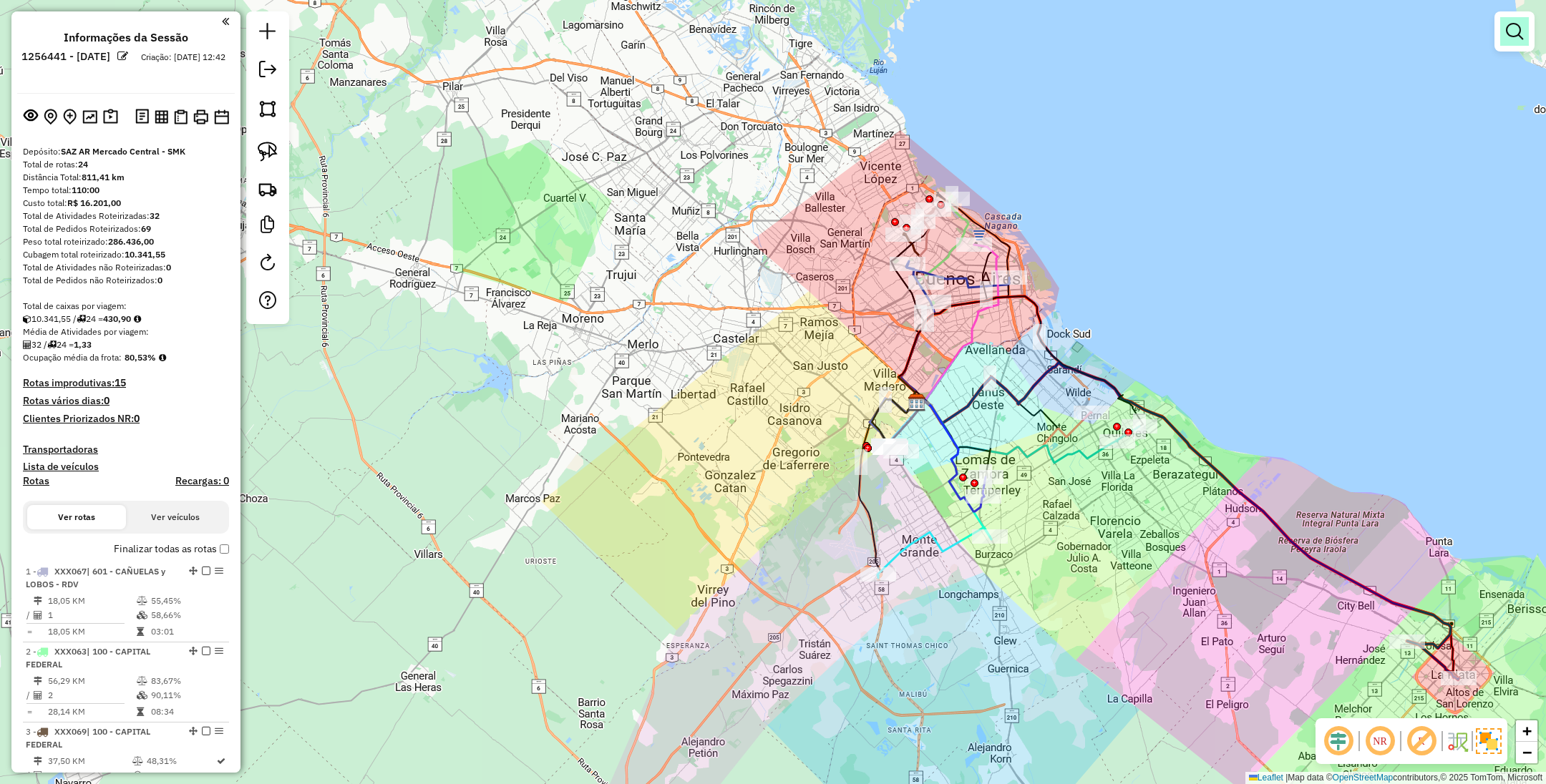
click at [1506, 35] on em at bounding box center [1514, 32] width 17 height 17
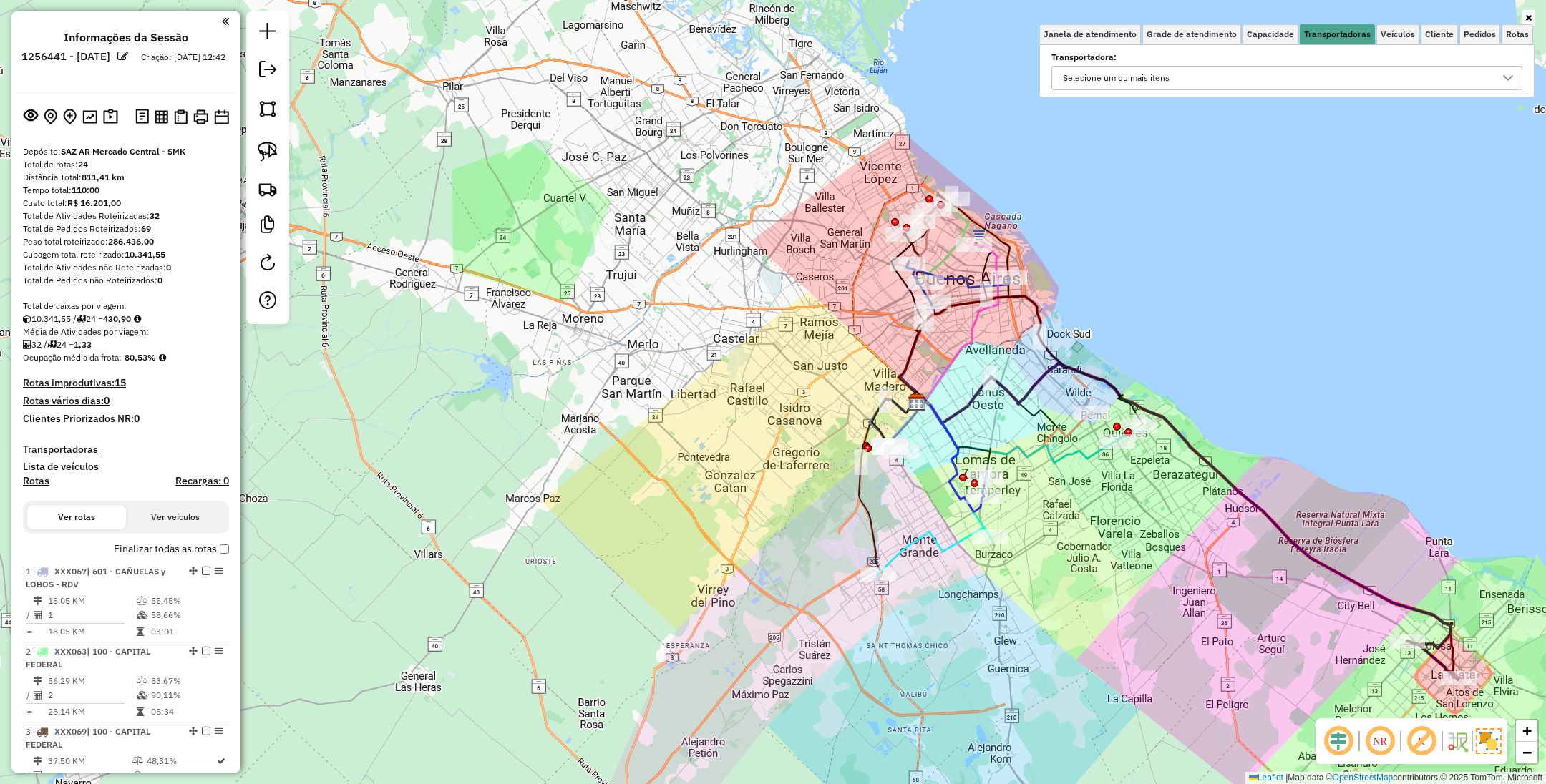
click at [1272, 72] on div "Selecione um ou mais itens" at bounding box center [1276, 77] width 437 height 23
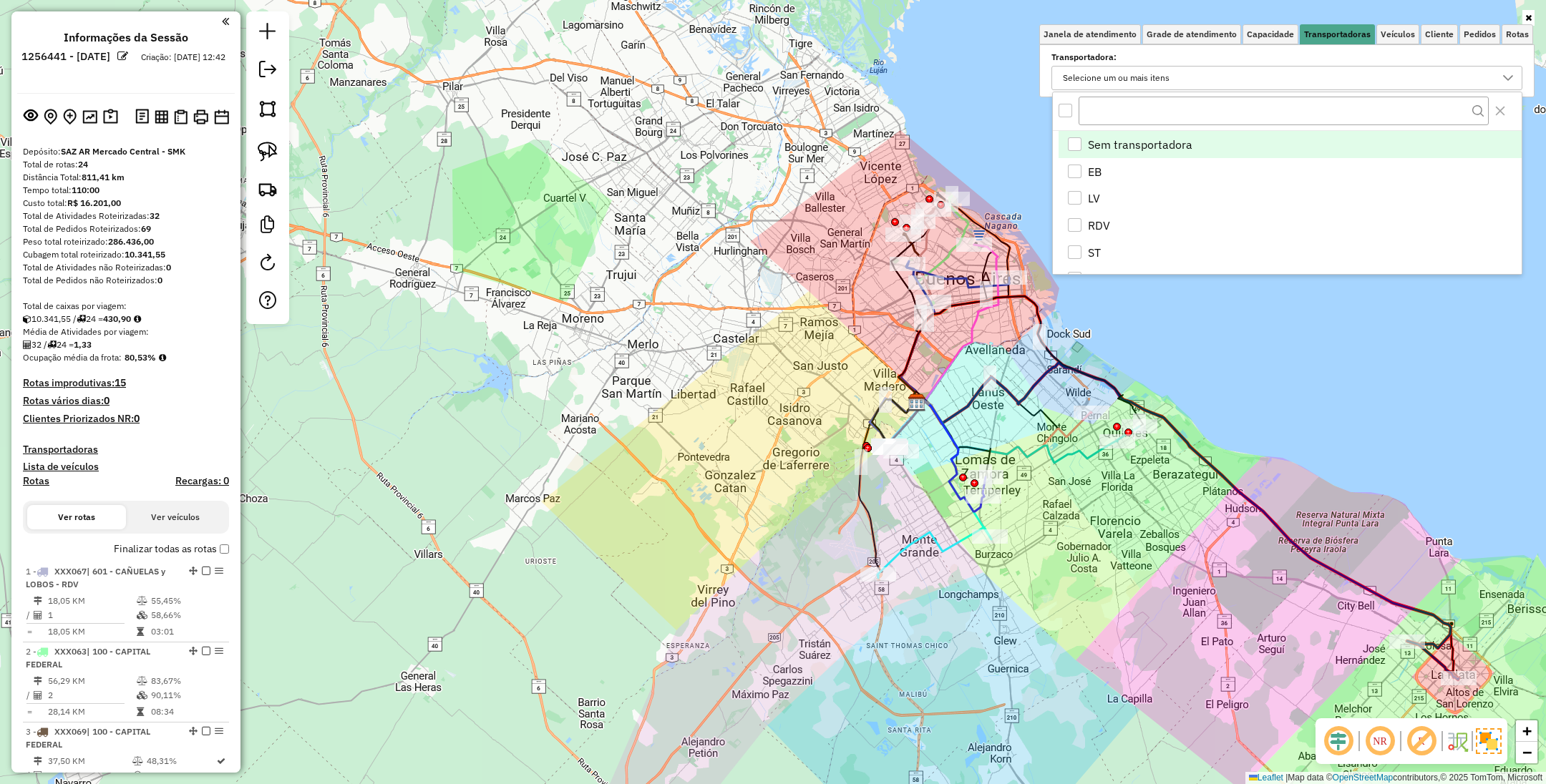
scroll to position [9, 50]
click at [1075, 170] on div "EB" at bounding box center [1075, 171] width 13 height 13
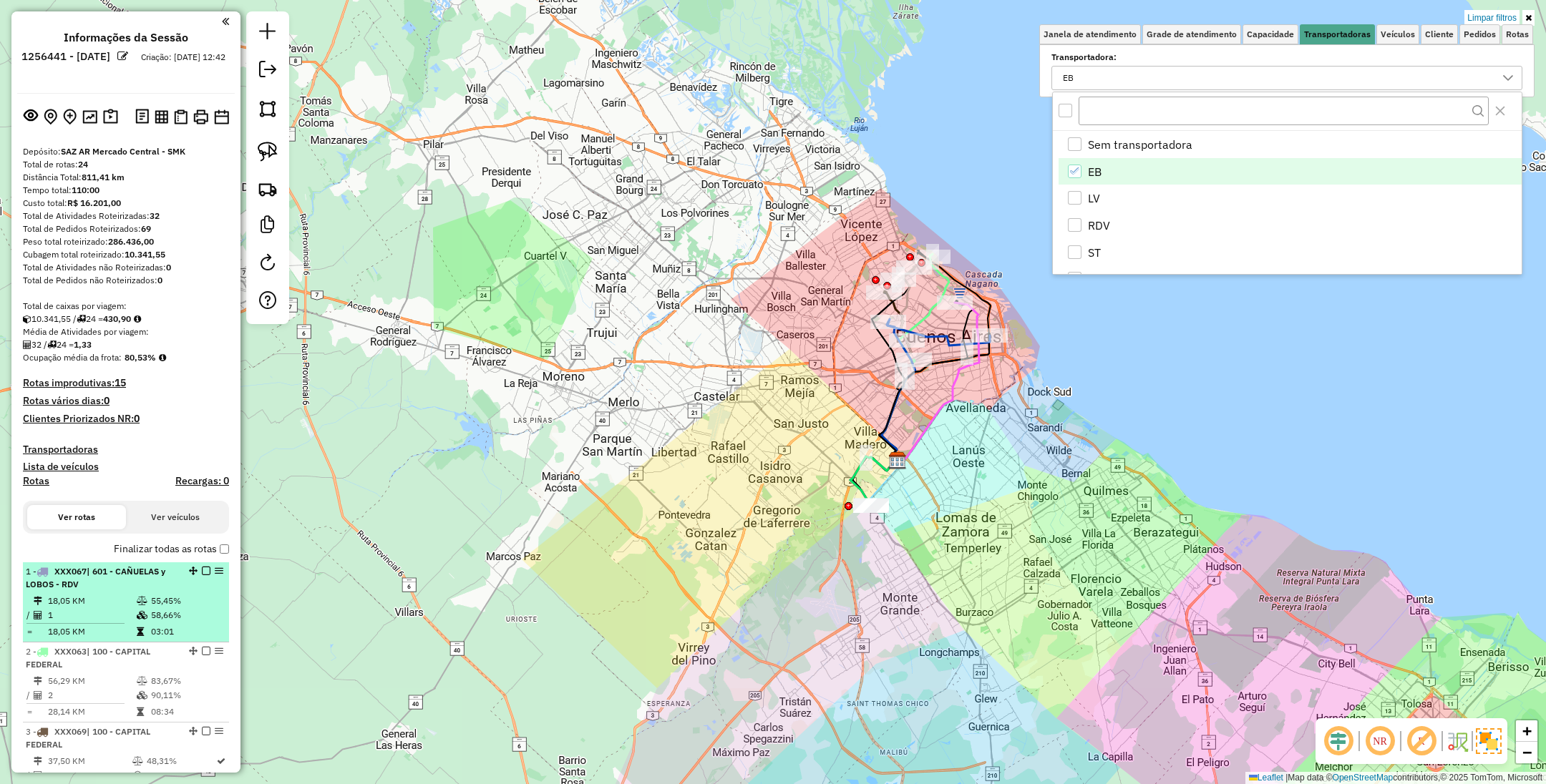
click at [80, 579] on div "1 - XXX067 | 601 - CAÑUELAS y LOBOS - RDV" at bounding box center [102, 578] width 151 height 26
select select "**********"
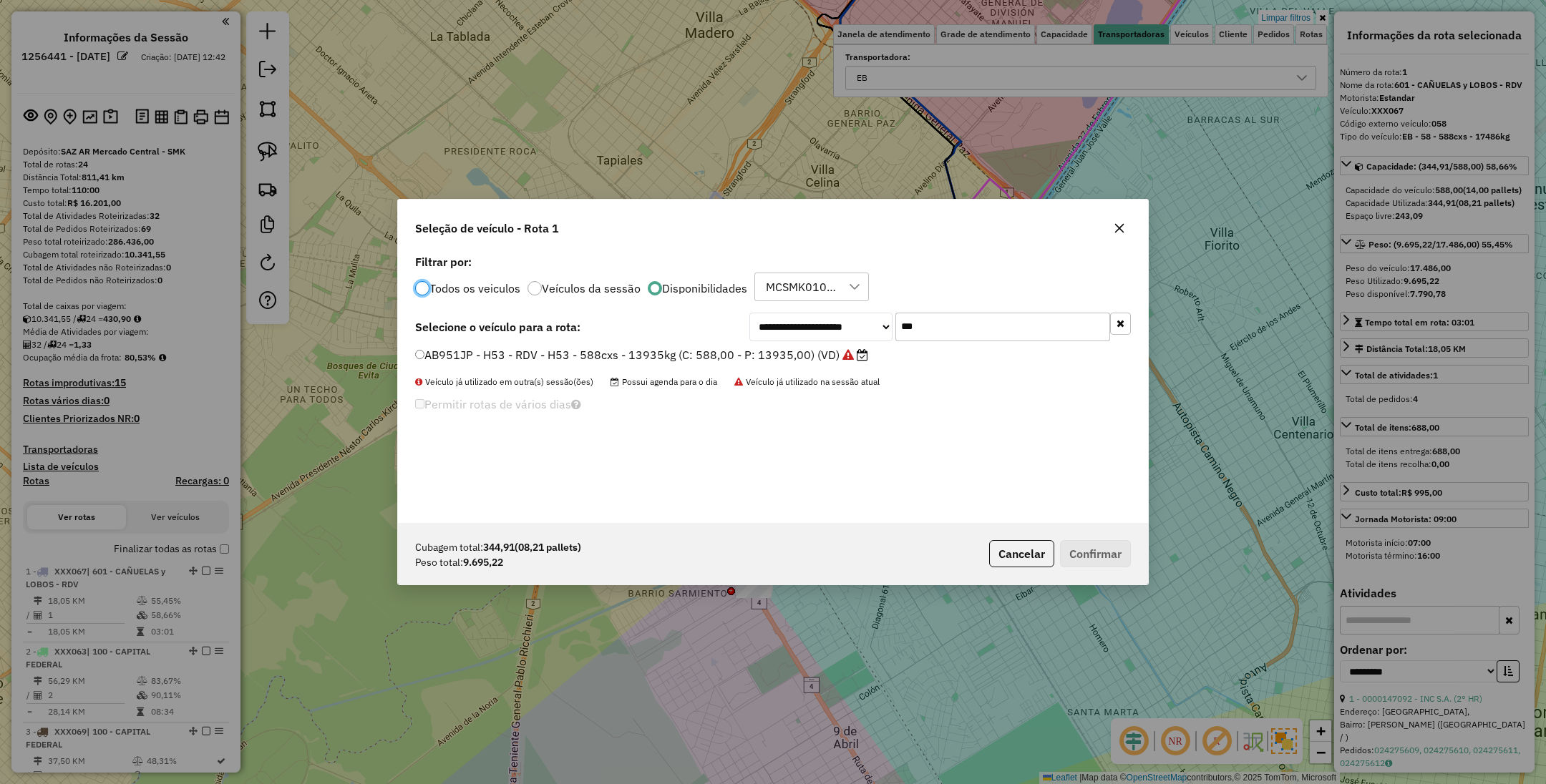
scroll to position [7, 4]
drag, startPoint x: 932, startPoint y: 331, endPoint x: 844, endPoint y: 300, distance: 93.3
click at [844, 300] on div "**********" at bounding box center [773, 387] width 751 height 272
type input "***"
click at [427, 285] on div at bounding box center [423, 288] width 14 height 14
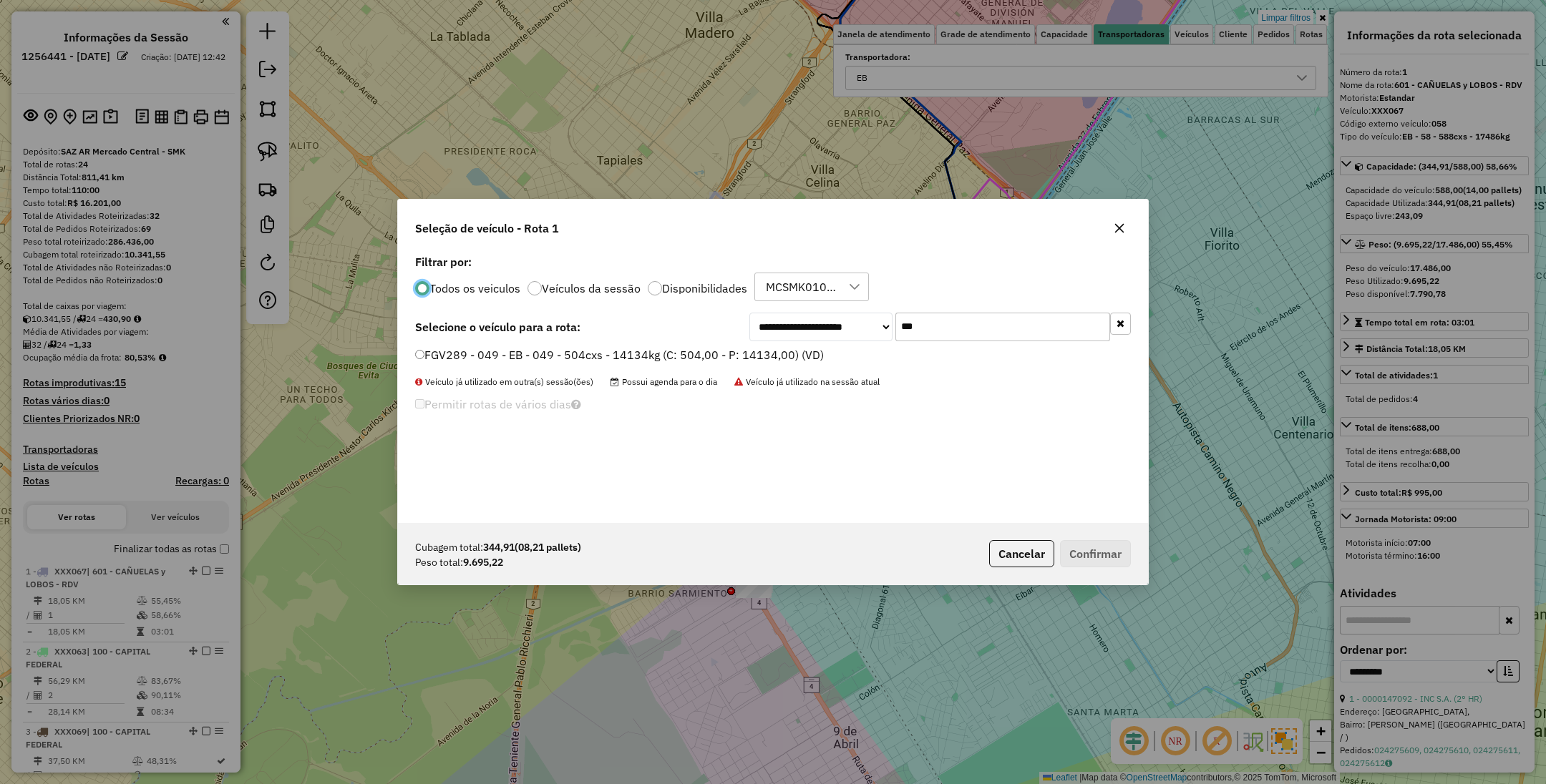
scroll to position [9, 4]
click at [513, 350] on label "FGV289 - 049 - EB - 049 - 504cxs - 14134kg (C: 504,00 - P: 14134,00) (VD)" at bounding box center [620, 355] width 408 height 17
click at [1095, 550] on button "Confirmar" at bounding box center [1096, 554] width 71 height 28
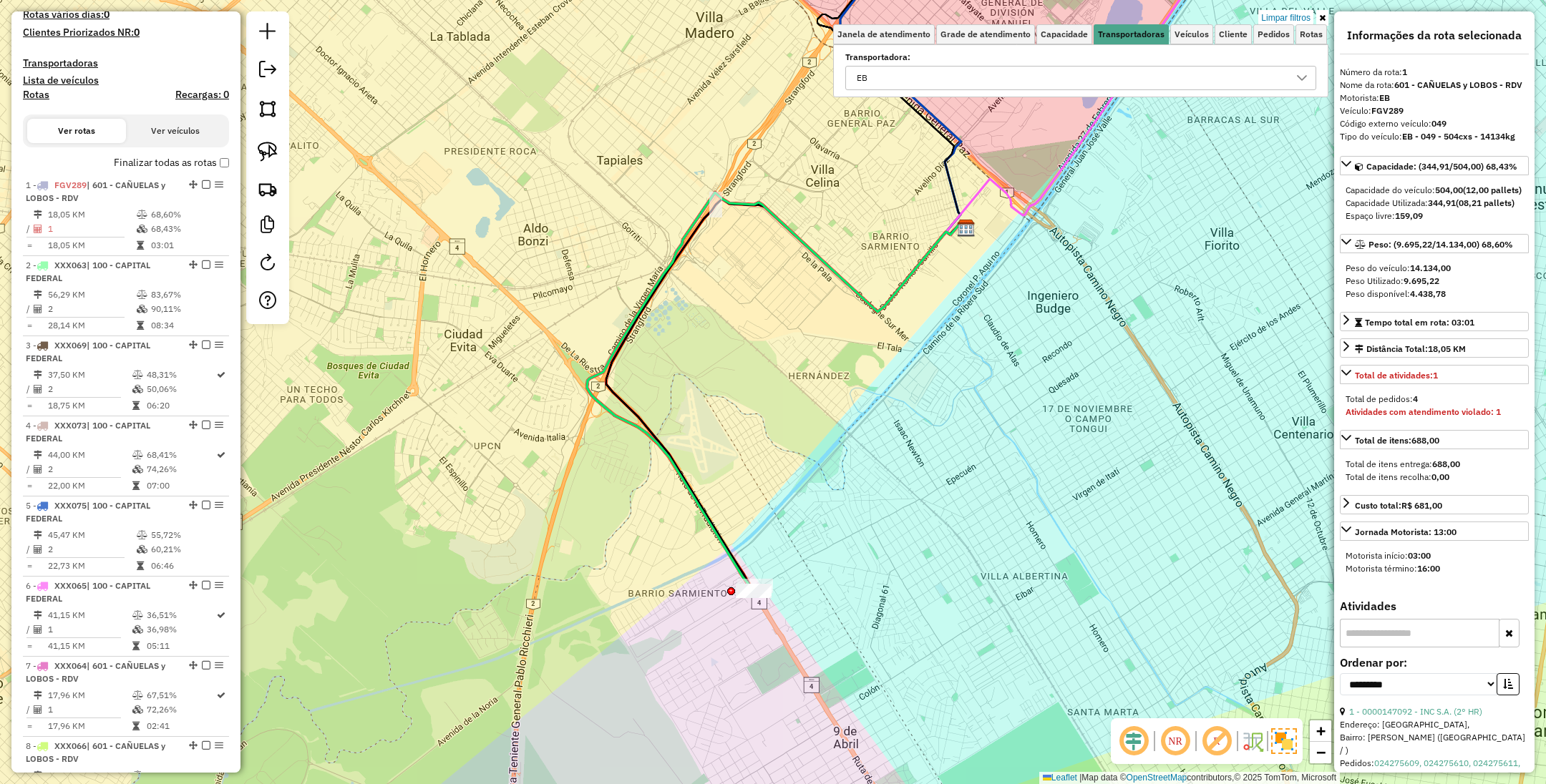
scroll to position [550, 0]
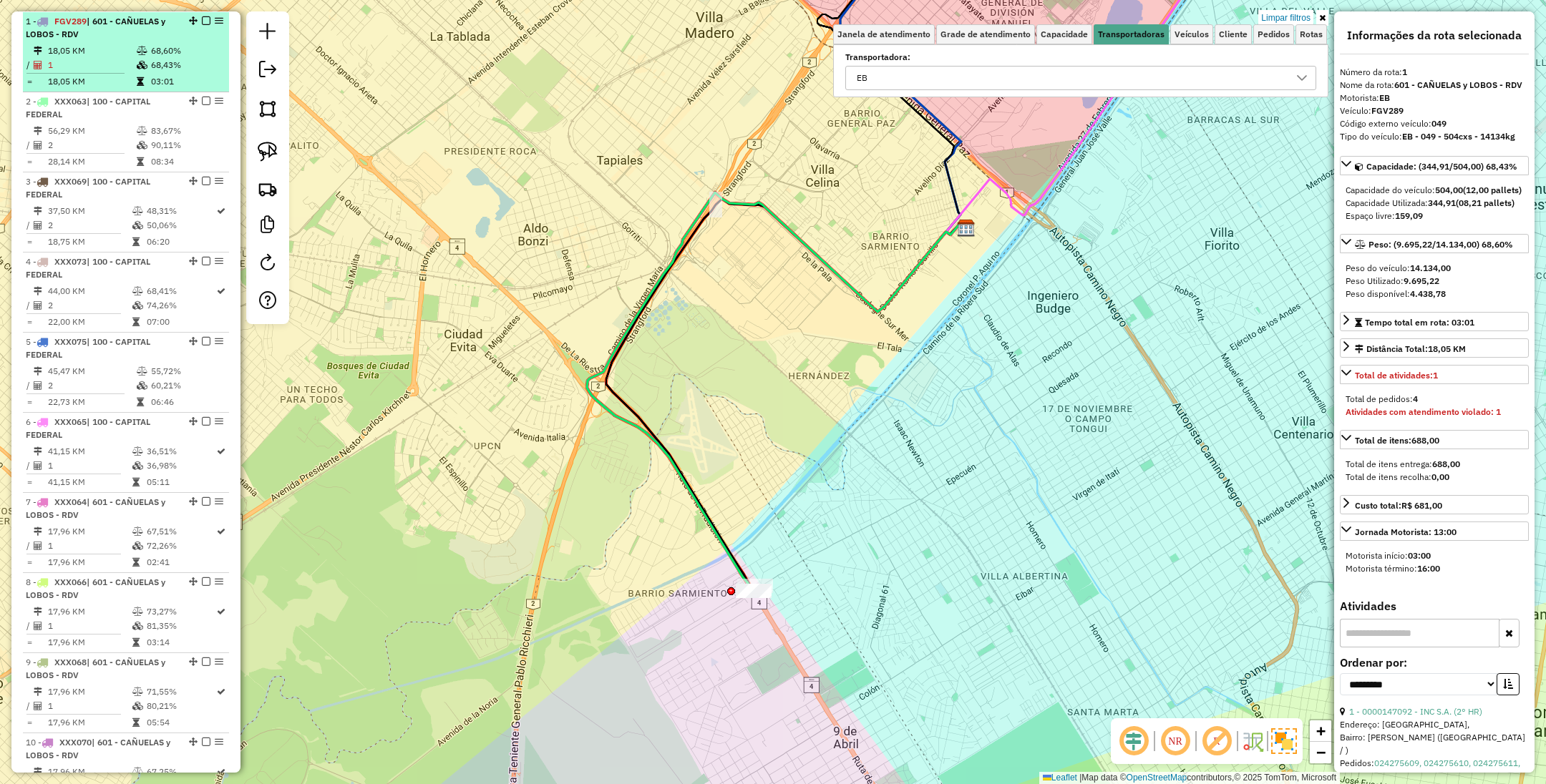
click at [202, 17] on em at bounding box center [206, 20] width 9 height 9
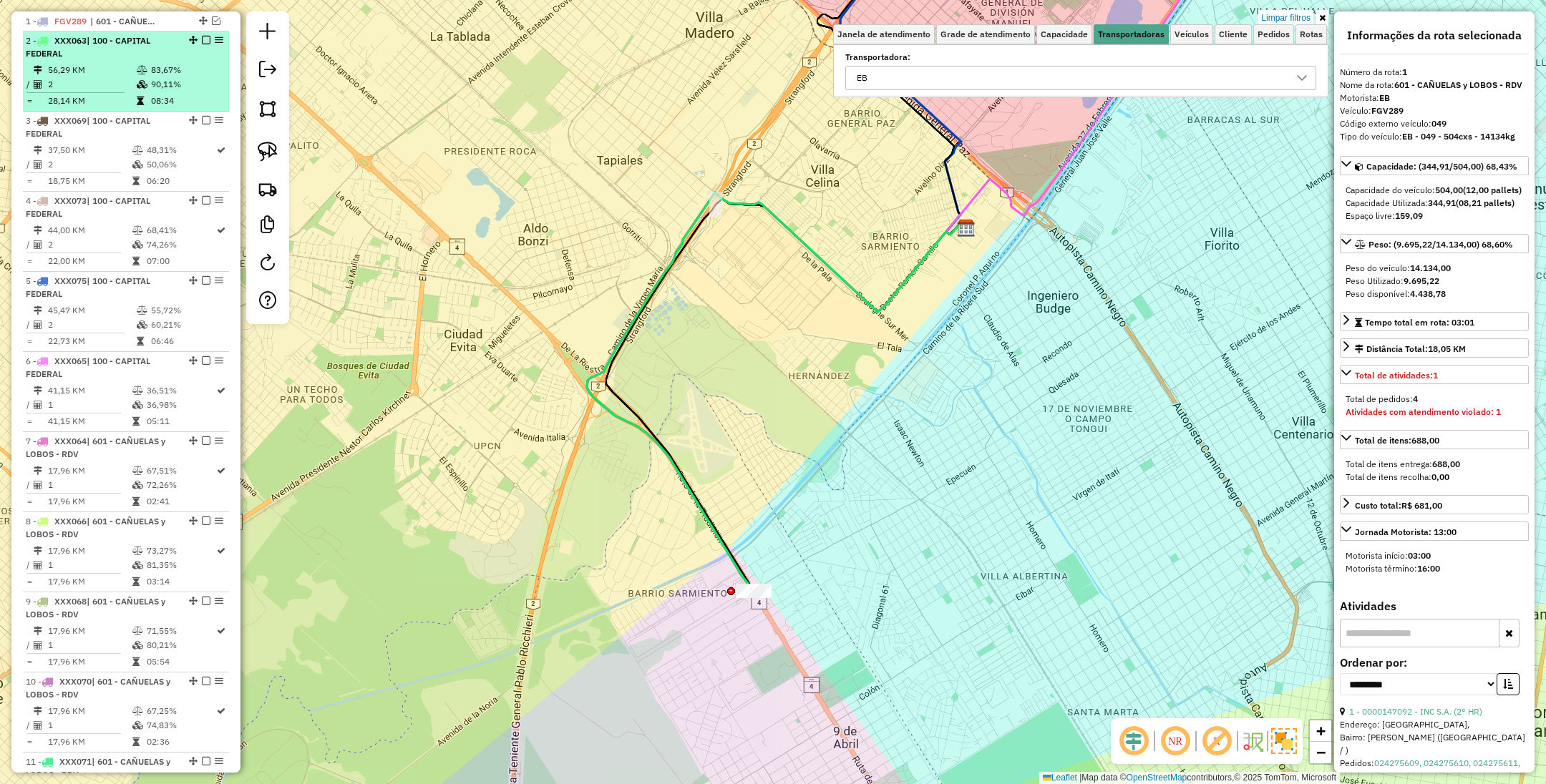
click at [91, 71] on td "56,29 KM" at bounding box center [91, 70] width 89 height 14
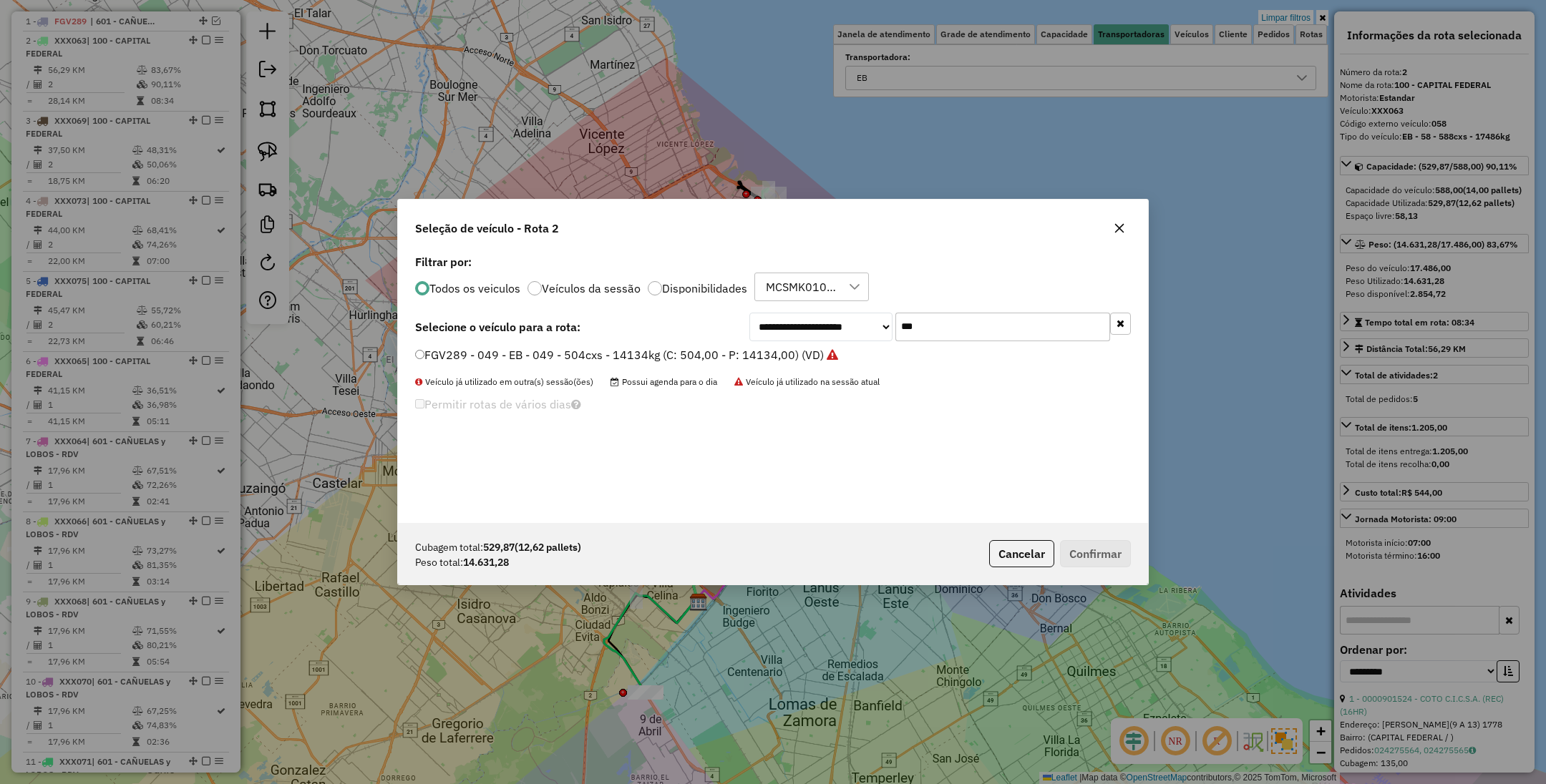
scroll to position [7, 4]
drag, startPoint x: 938, startPoint y: 314, endPoint x: 922, endPoint y: 316, distance: 16.1
click at [923, 315] on input "***" at bounding box center [1003, 327] width 214 height 28
drag, startPoint x: 924, startPoint y: 321, endPoint x: 847, endPoint y: 312, distance: 77.5
click at [847, 313] on div "**********" at bounding box center [941, 327] width 382 height 28
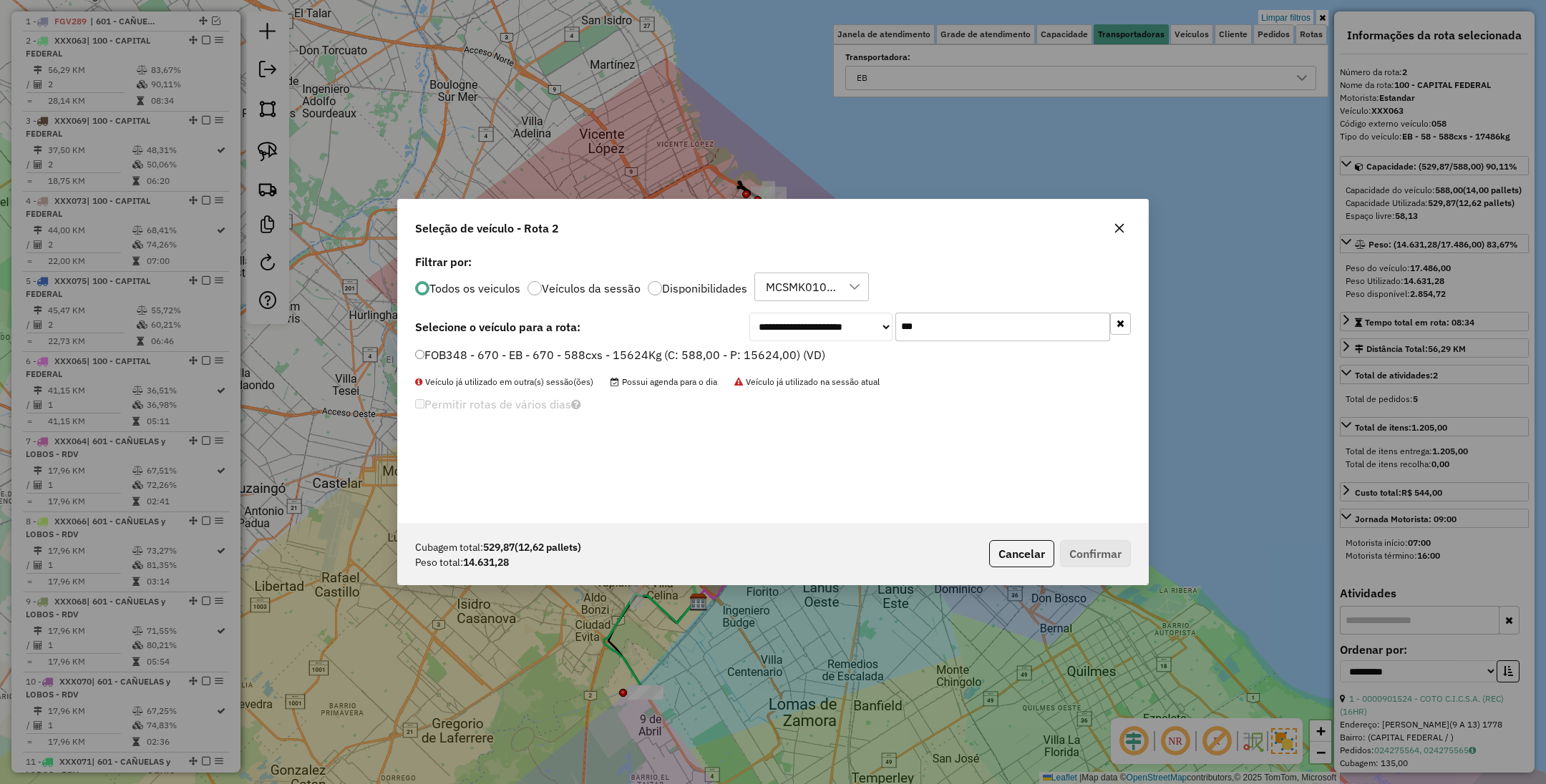
type input "***"
click at [726, 351] on label "FOB348 - 670 - EB - 670 - 588cxs - 15624Kg (C: 588,00 - P: 15624,00) (VD)" at bounding box center [620, 355] width 410 height 17
click at [1105, 544] on button "Confirmar" at bounding box center [1096, 554] width 71 height 28
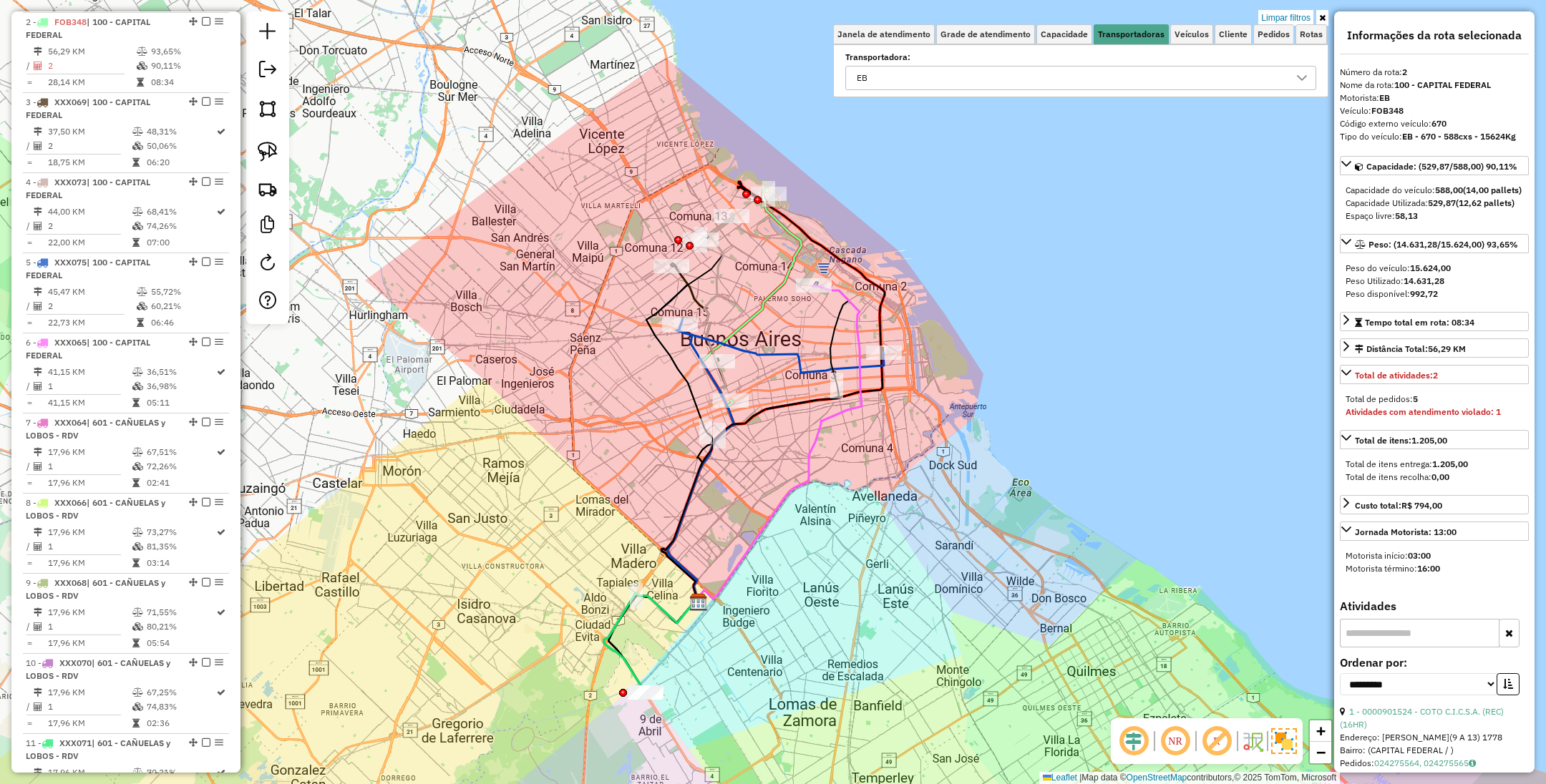
scroll to position [570, 0]
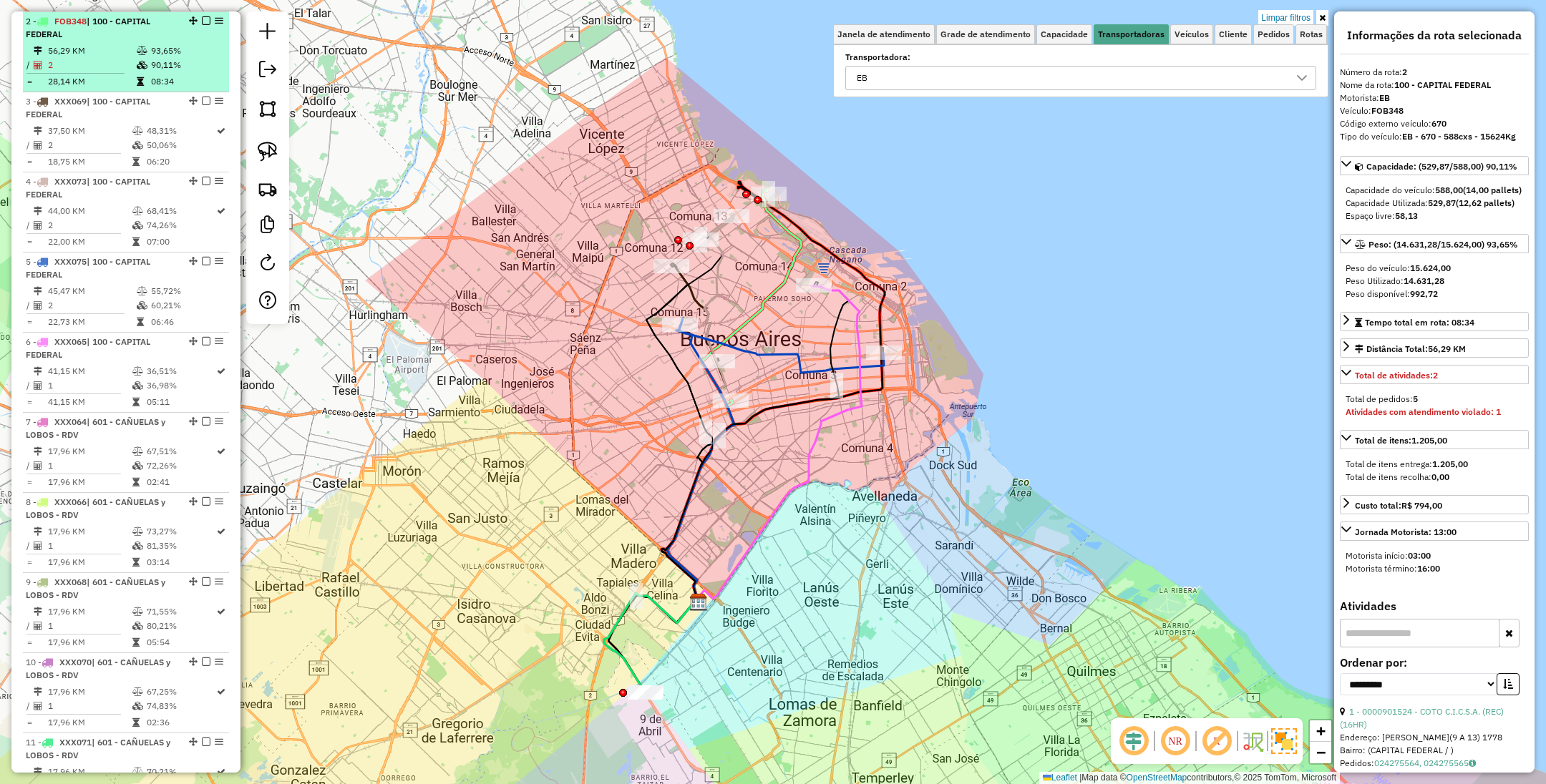
click at [202, 17] on em at bounding box center [206, 20] width 9 height 9
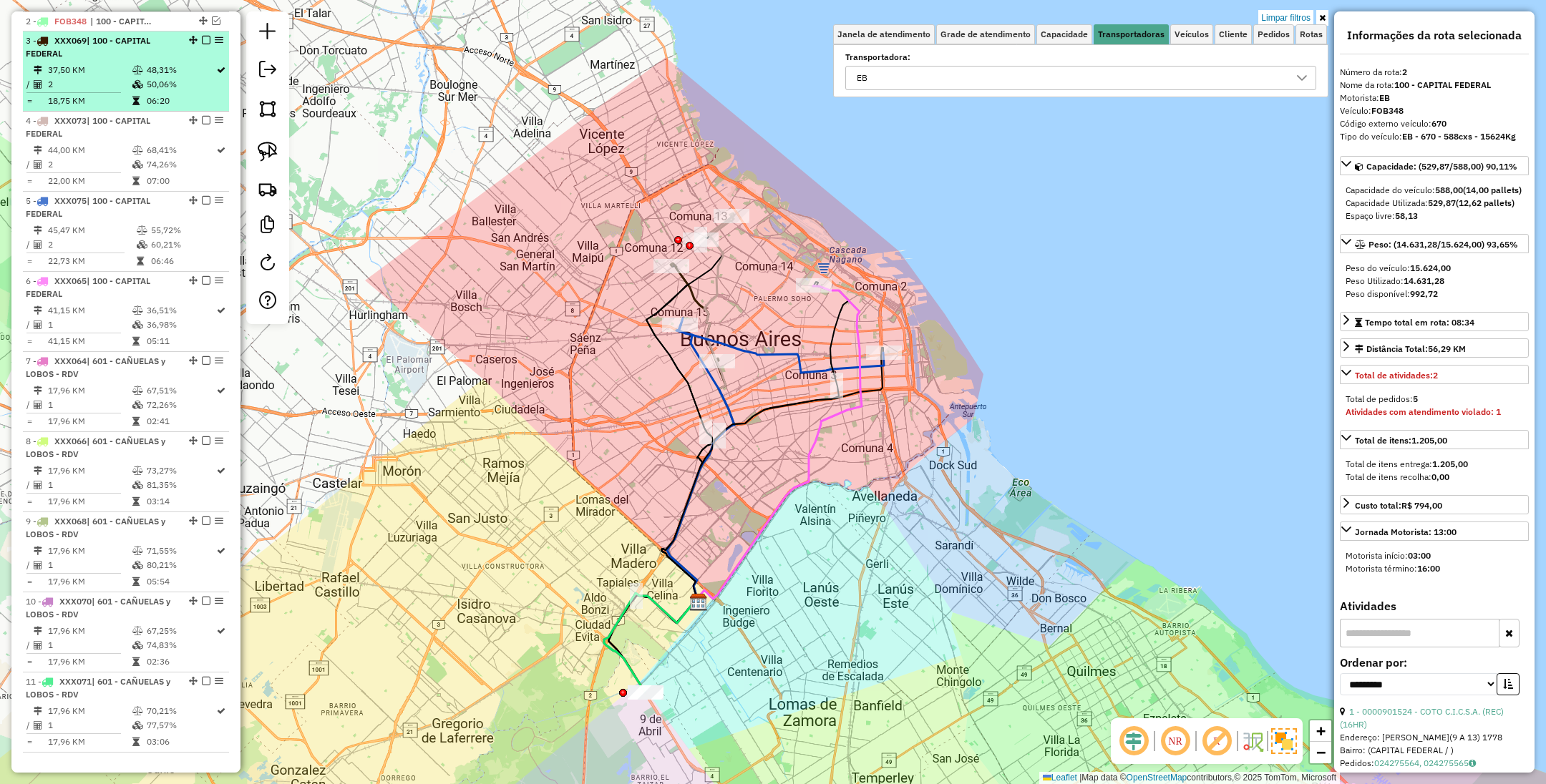
click at [117, 61] on li "3 - XXX069 | 100 - CAPITAL FEDERAL 37,50 KM 48,31% / 2 50,06% = 18,75 KM 06:20" at bounding box center [126, 72] width 207 height 80
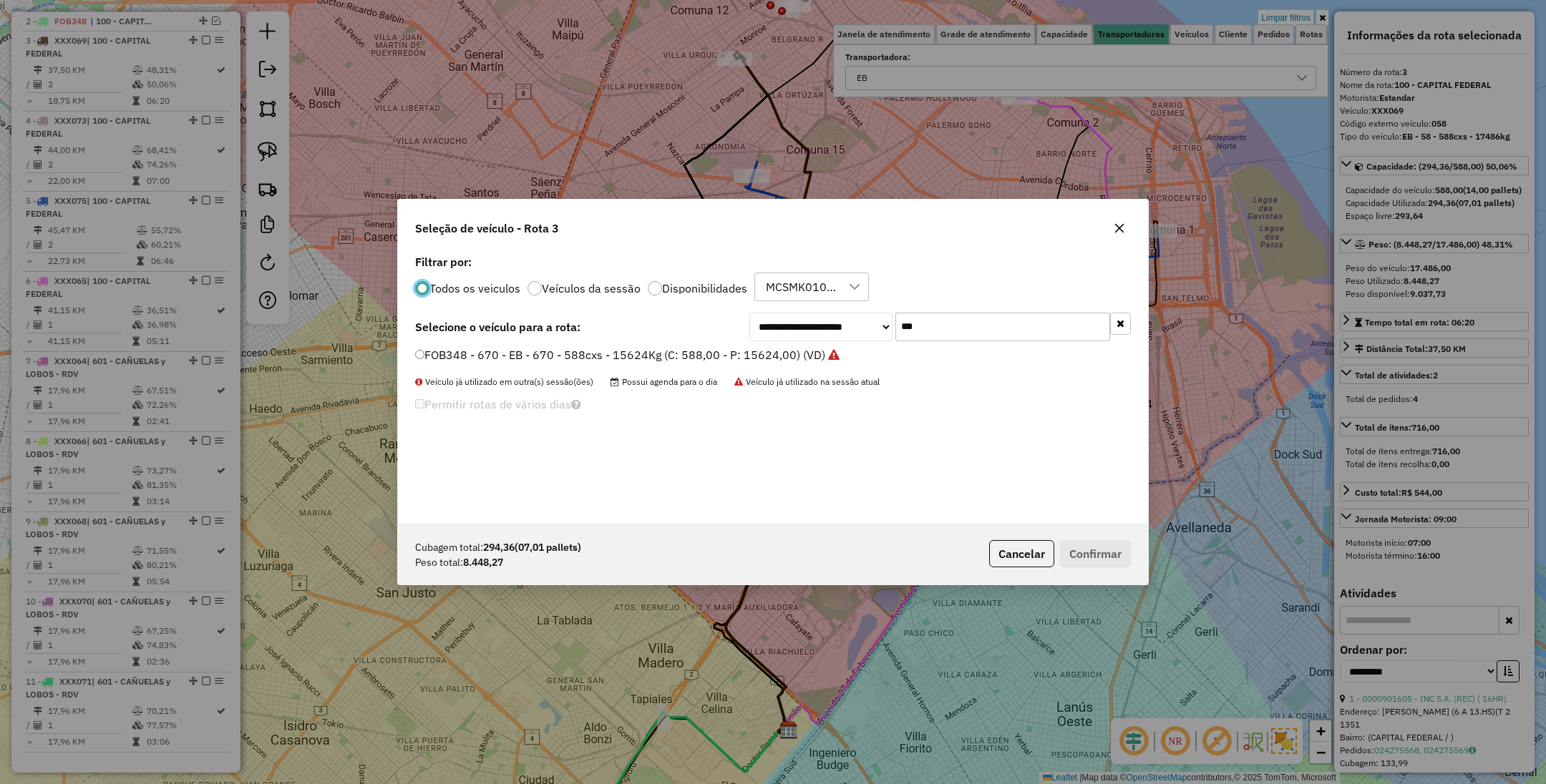
scroll to position [7, 4]
drag, startPoint x: 932, startPoint y: 331, endPoint x: 836, endPoint y: 321, distance: 96.5
click at [836, 321] on div "**********" at bounding box center [941, 327] width 382 height 28
type input "***"
click at [621, 370] on label "FKT925 - 303 - EB - 303 - 504Cx - 11110Kg (C: 504,00 - P: 11110,00) (VD)" at bounding box center [617, 372] width 404 height 17
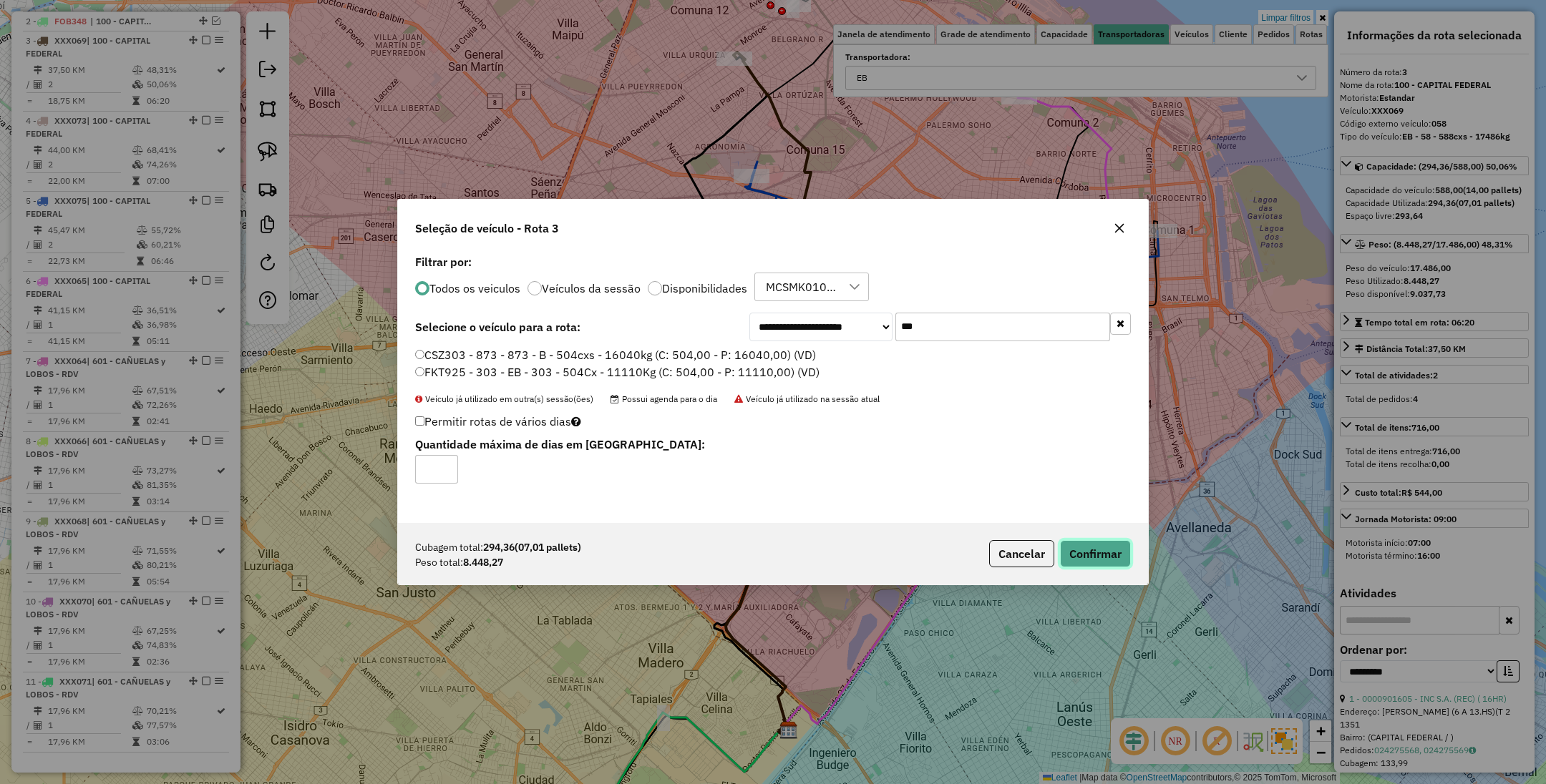
click at [1078, 543] on button "Confirmar" at bounding box center [1096, 554] width 71 height 28
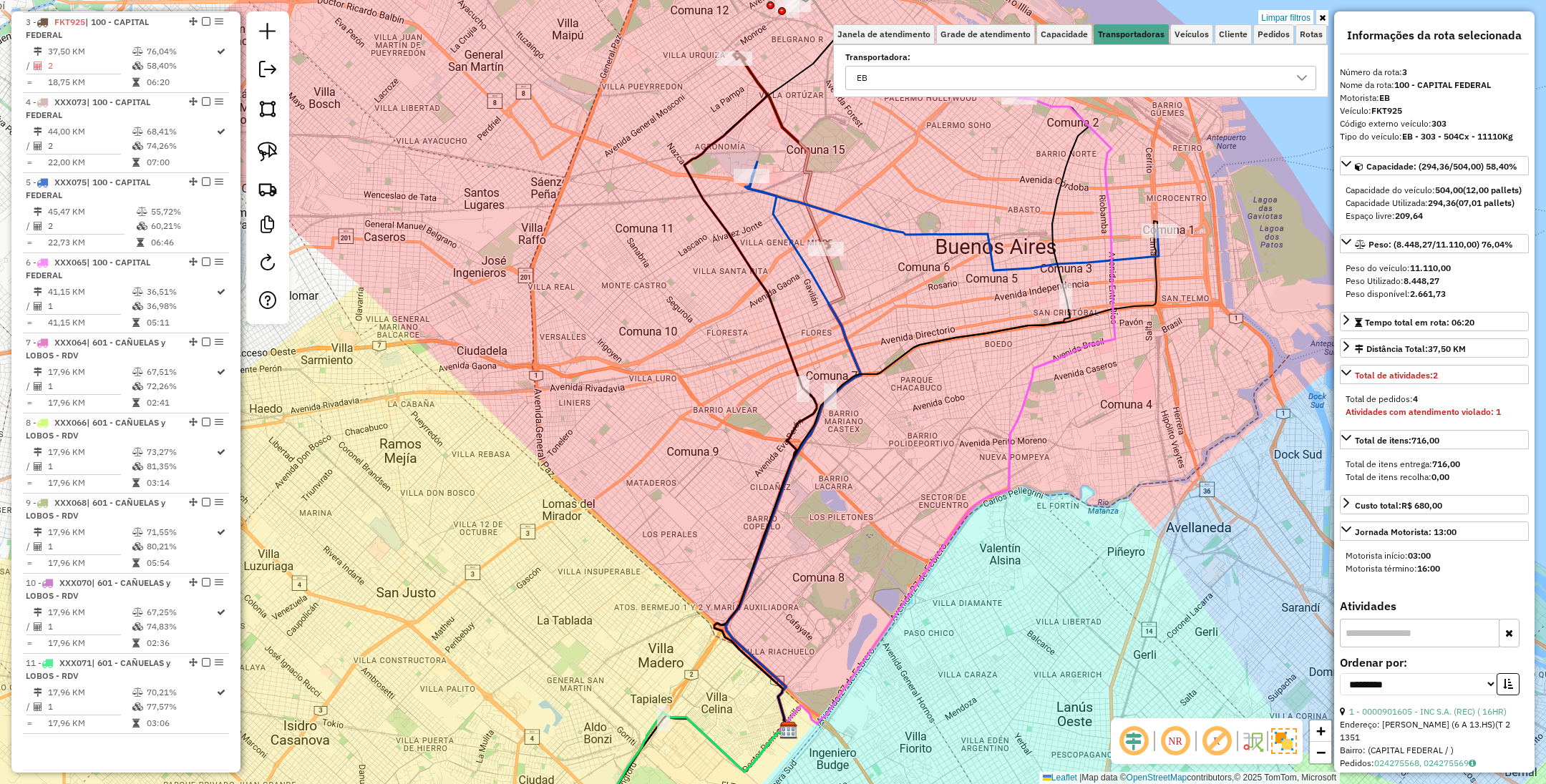
scroll to position [589, 0]
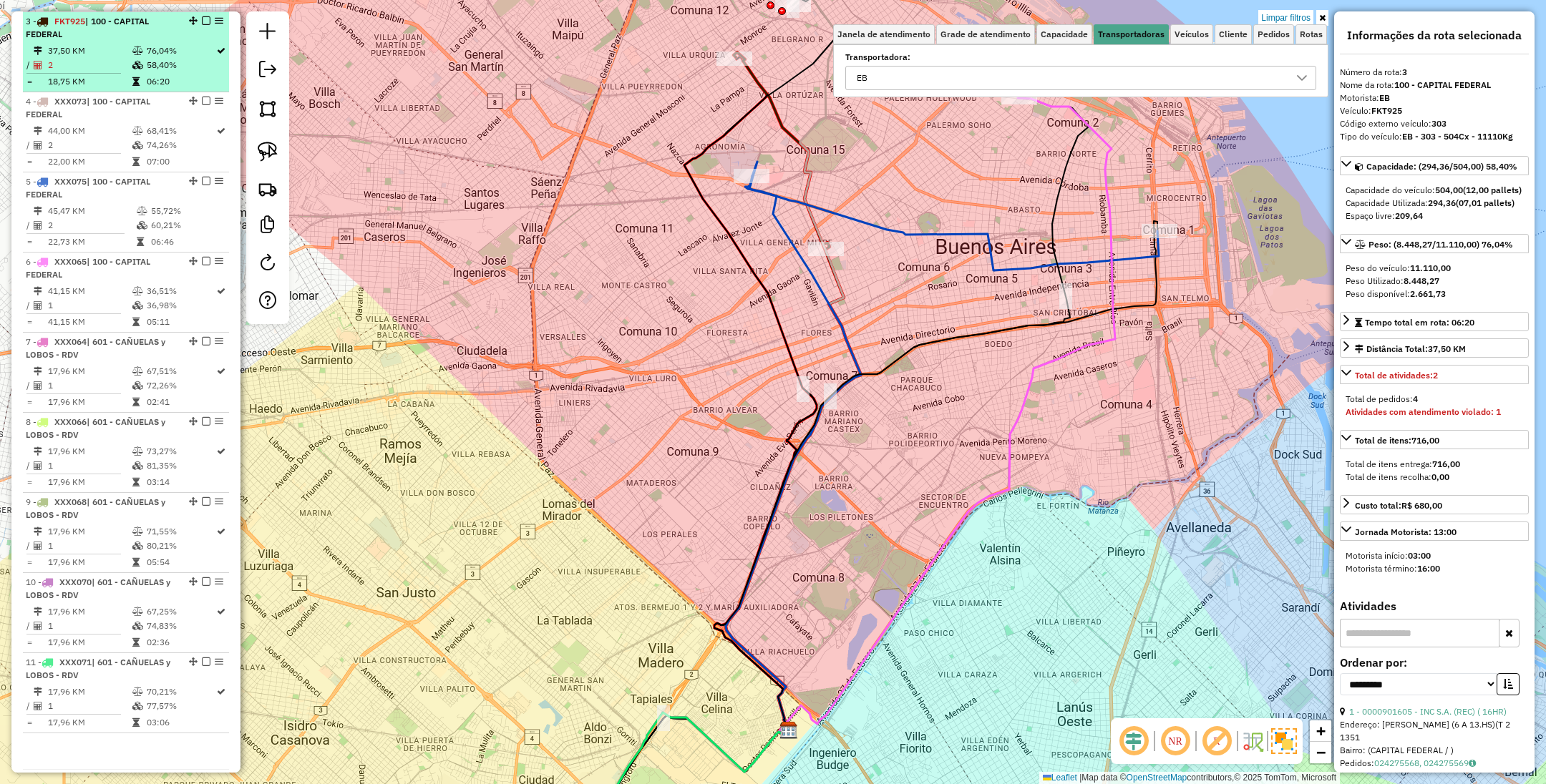
click at [202, 20] on em at bounding box center [206, 20] width 9 height 9
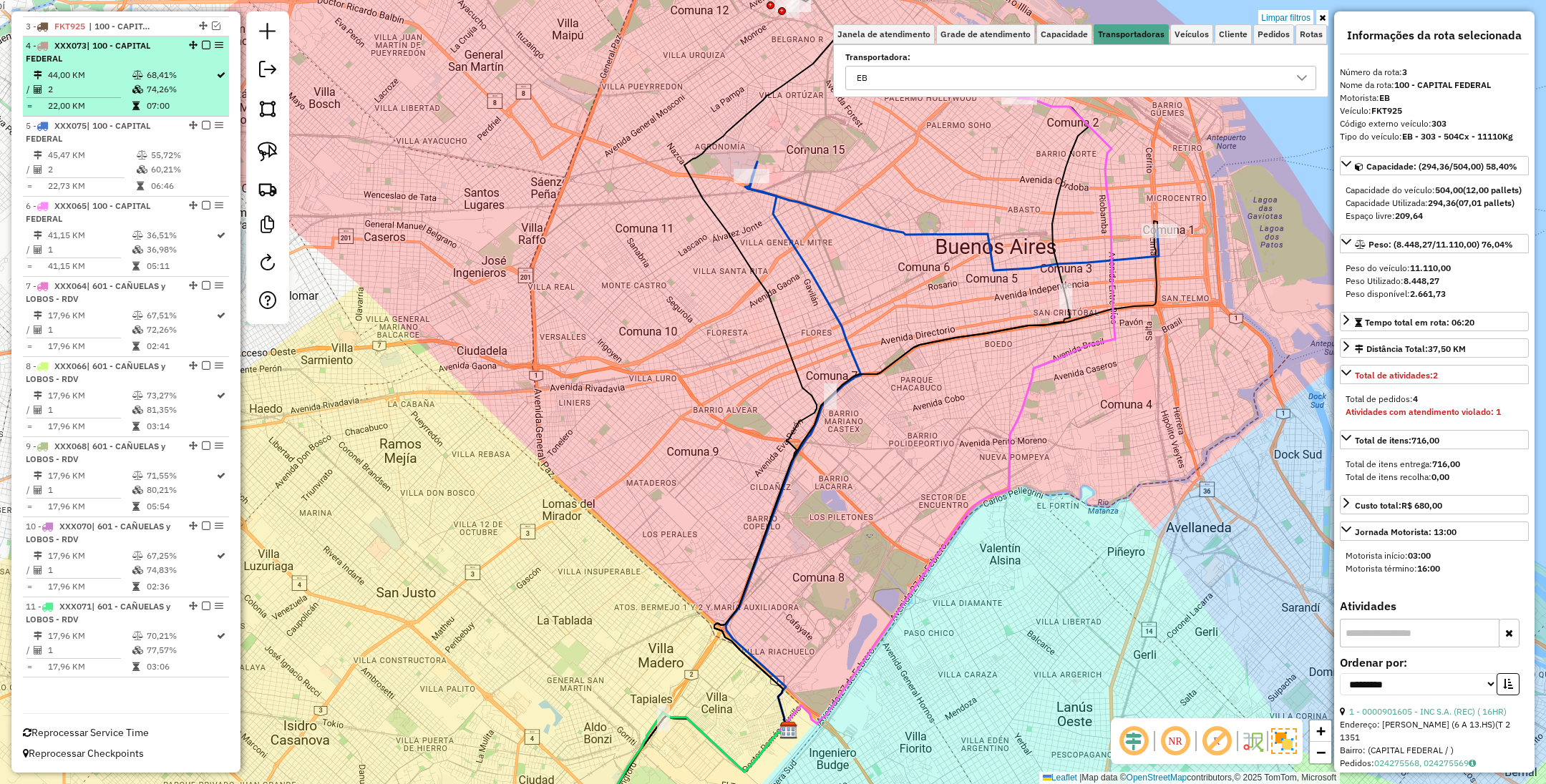
click at [140, 68] on td at bounding box center [139, 75] width 14 height 14
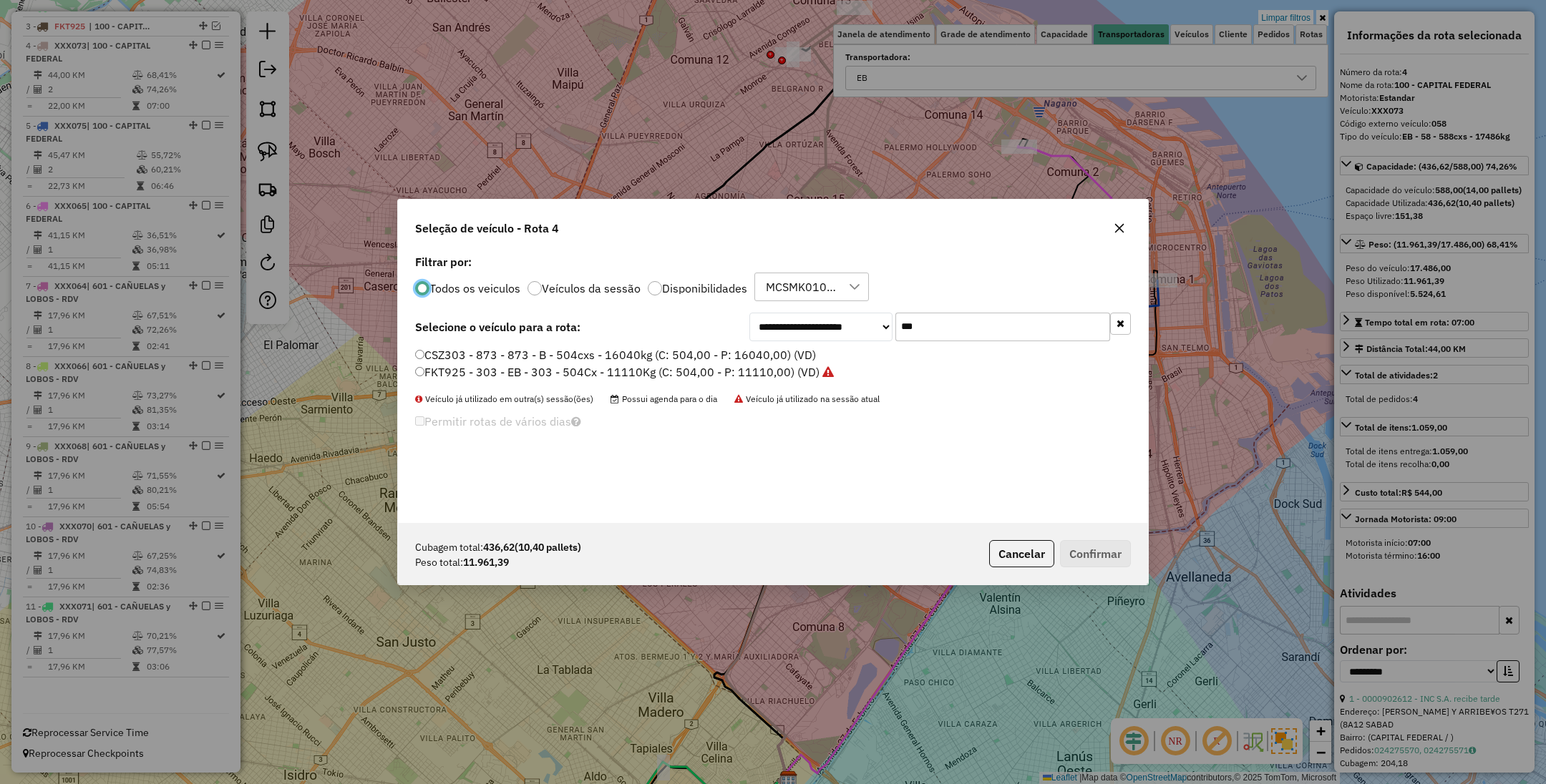
scroll to position [7, 4]
drag, startPoint x: 933, startPoint y: 324, endPoint x: 851, endPoint y: 305, distance: 84.2
click at [851, 305] on div "**********" at bounding box center [773, 387] width 751 height 272
type input "***"
click at [737, 356] on label "AE669HW - 382 - EB - 382 - 504cxs - 14052kg (C: 504,00 - P: 14052,00) (VD)" at bounding box center [624, 355] width 419 height 17
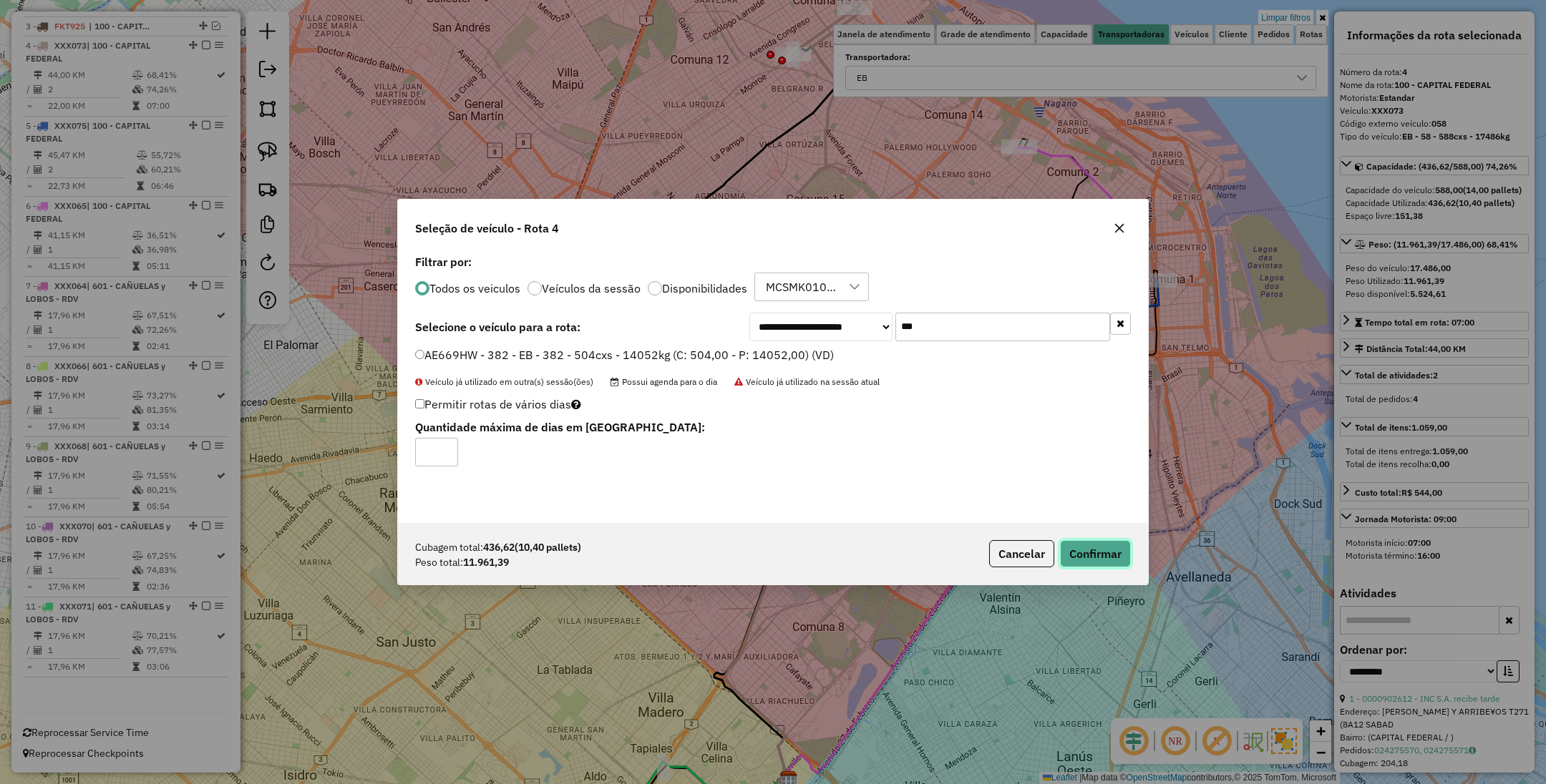
click at [1085, 548] on button "Confirmar" at bounding box center [1096, 554] width 71 height 28
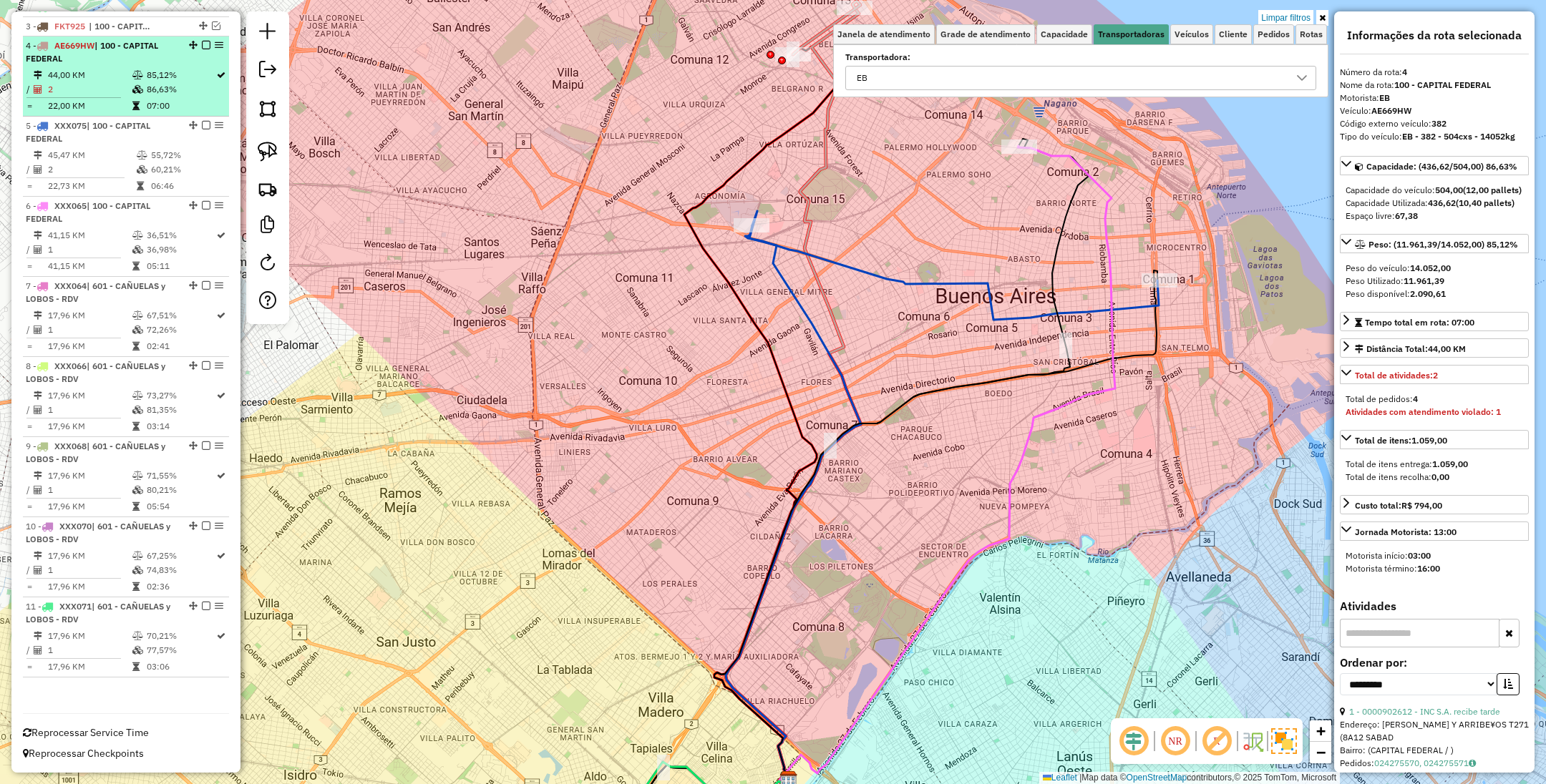
click at [202, 42] on em at bounding box center [206, 45] width 9 height 9
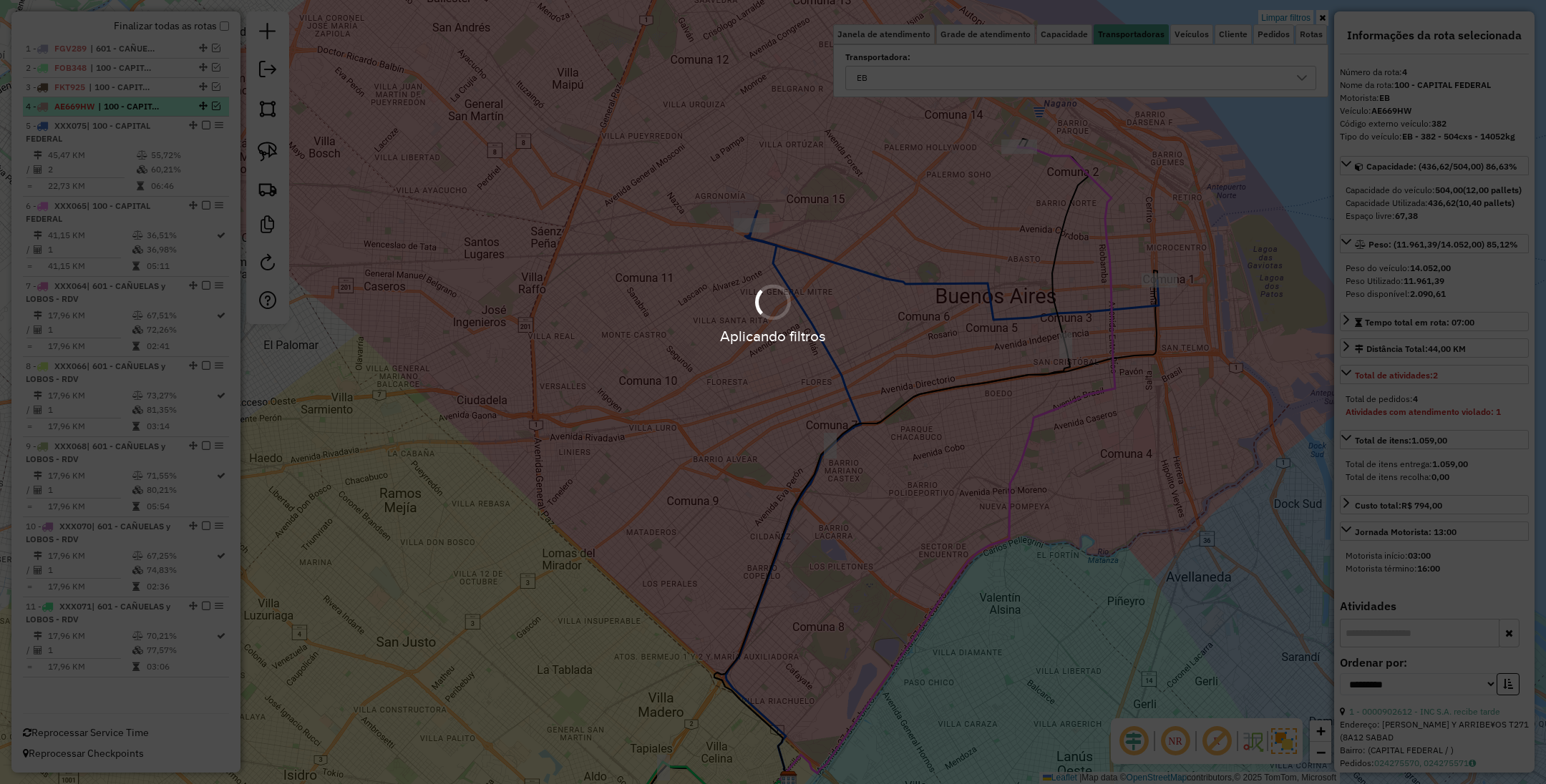
scroll to position [524, 0]
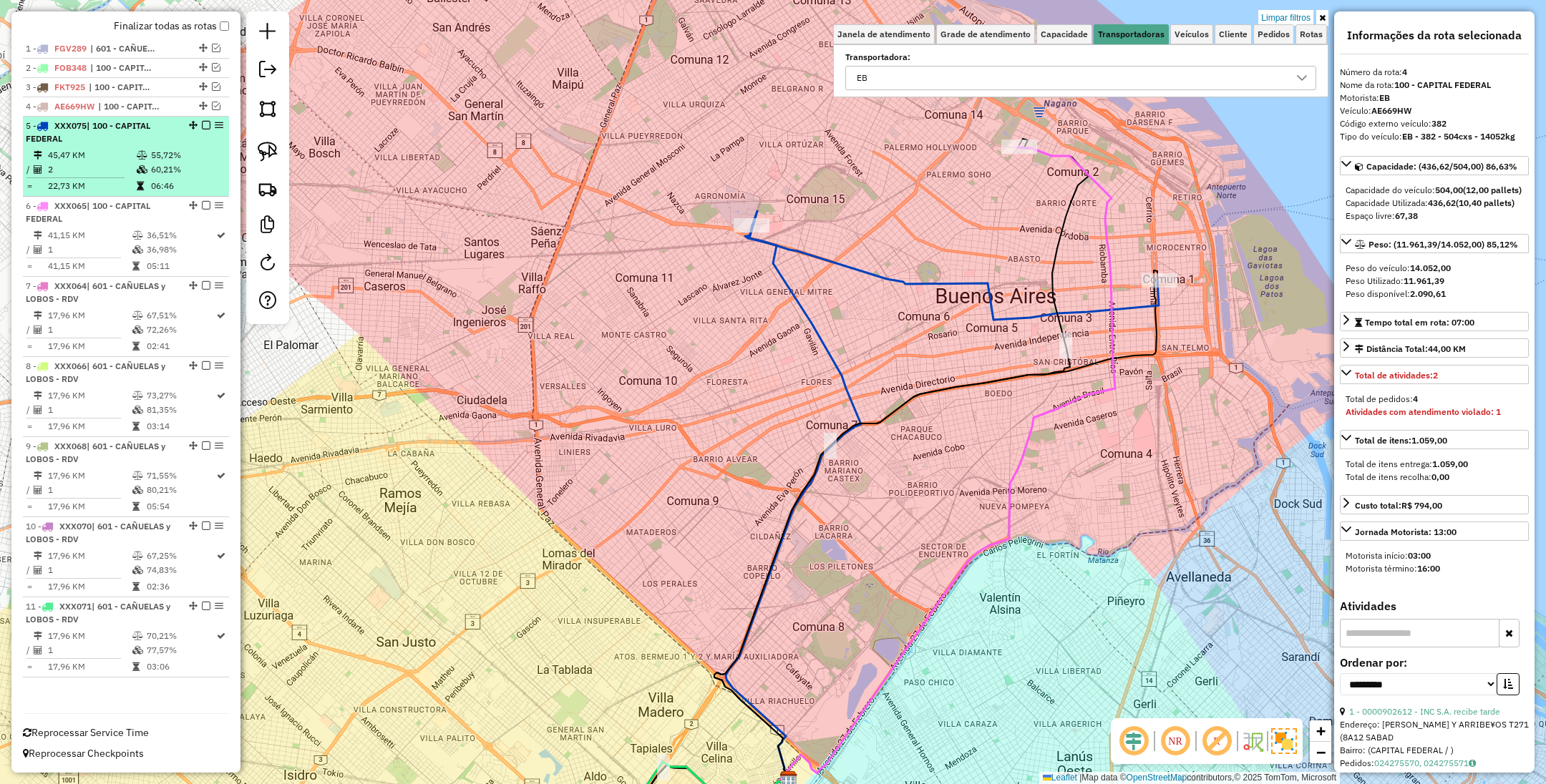
click at [95, 140] on div "5 - XXX075 | 100 - CAPITAL FEDERAL" at bounding box center [102, 132] width 151 height 26
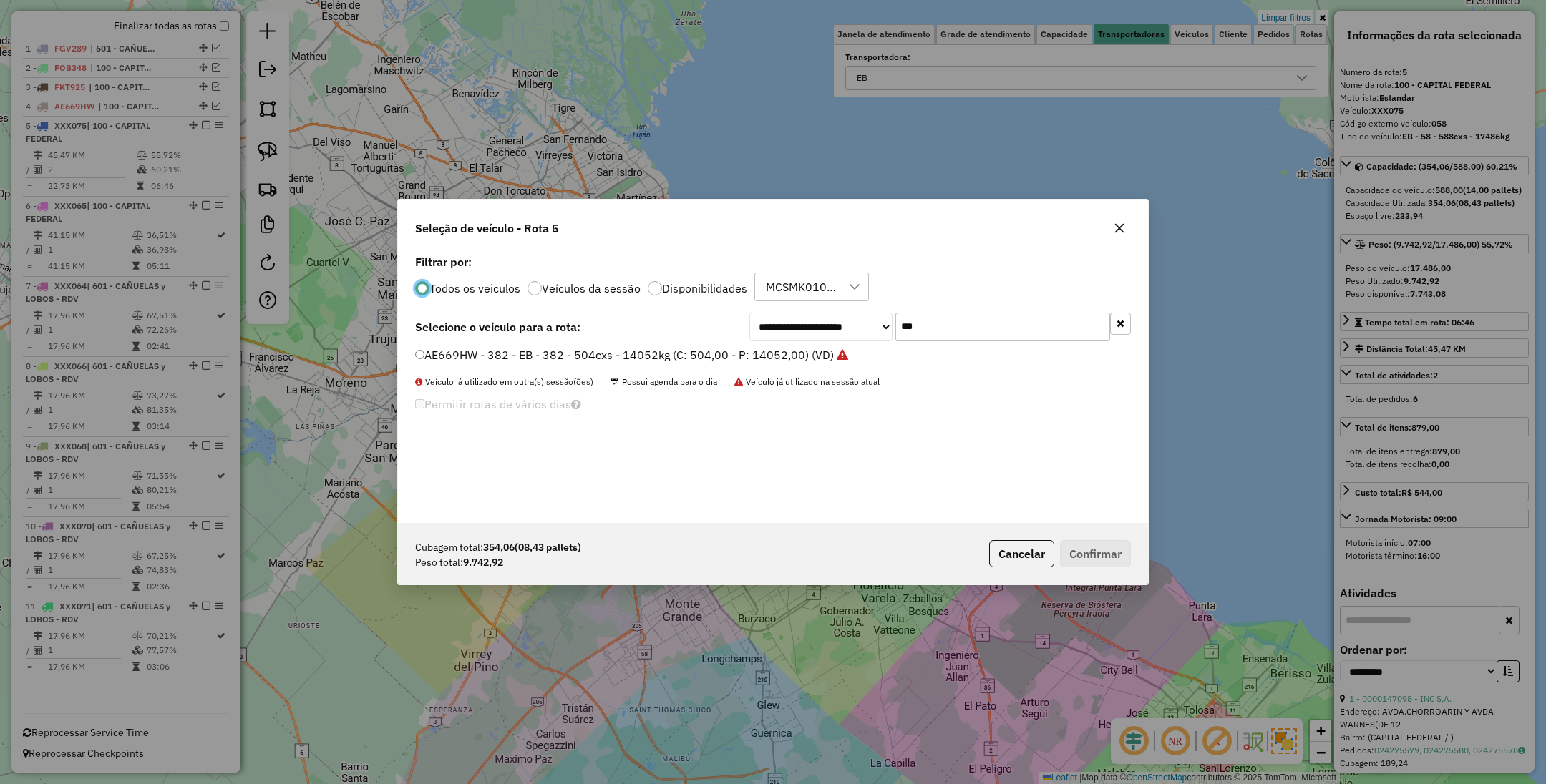
scroll to position [7, 4]
drag, startPoint x: 930, startPoint y: 333, endPoint x: 878, endPoint y: 312, distance: 56.1
click at [878, 313] on div "**********" at bounding box center [941, 327] width 382 height 28
type input "***"
click at [707, 356] on label "FXE278 - 616 - EB - 616 - 504cxs - 15513kg (C: 504,00 - P: 15513,00) (VD)" at bounding box center [619, 355] width 408 height 17
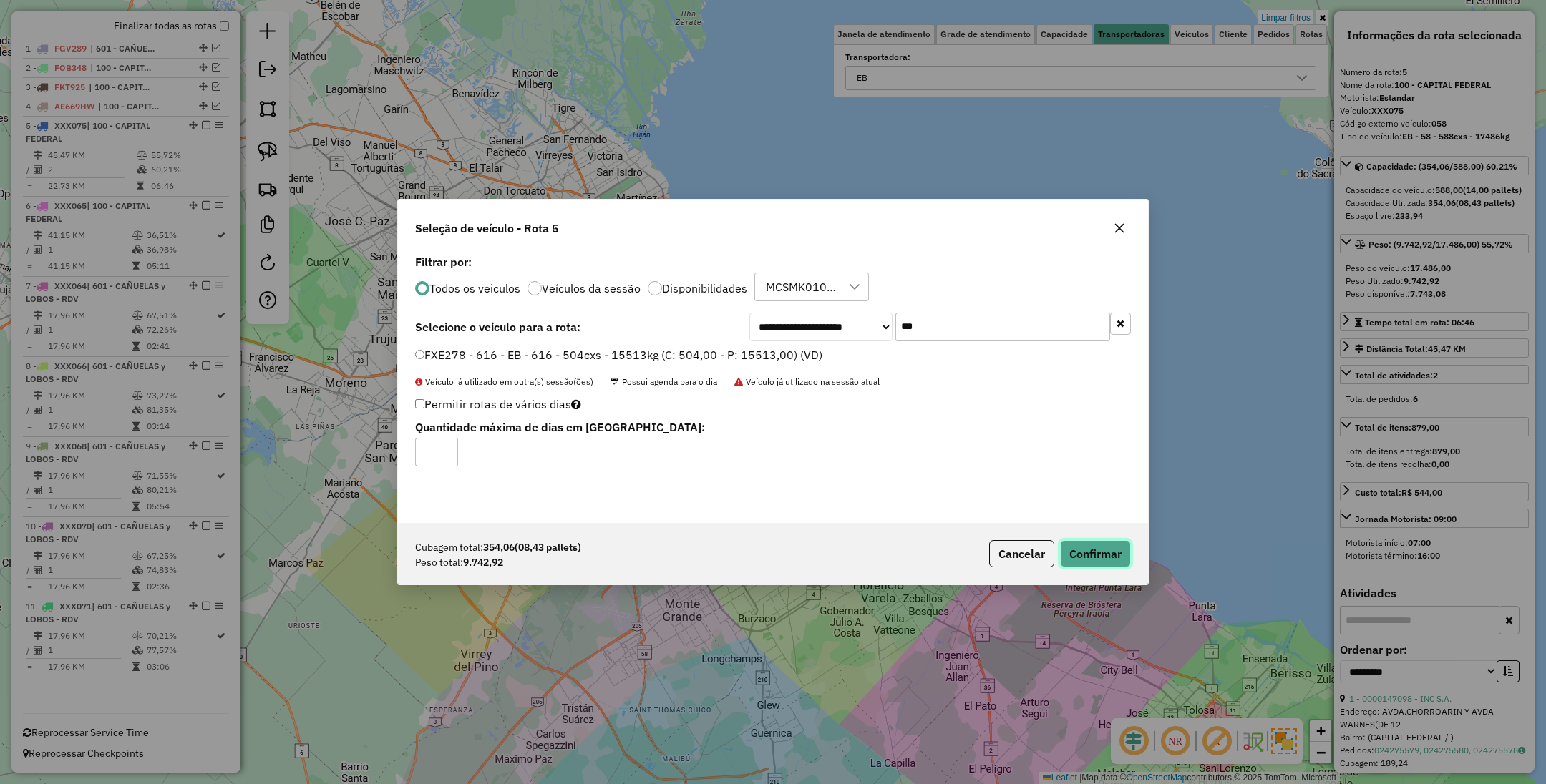
click at [1110, 555] on button "Confirmar" at bounding box center [1096, 554] width 71 height 28
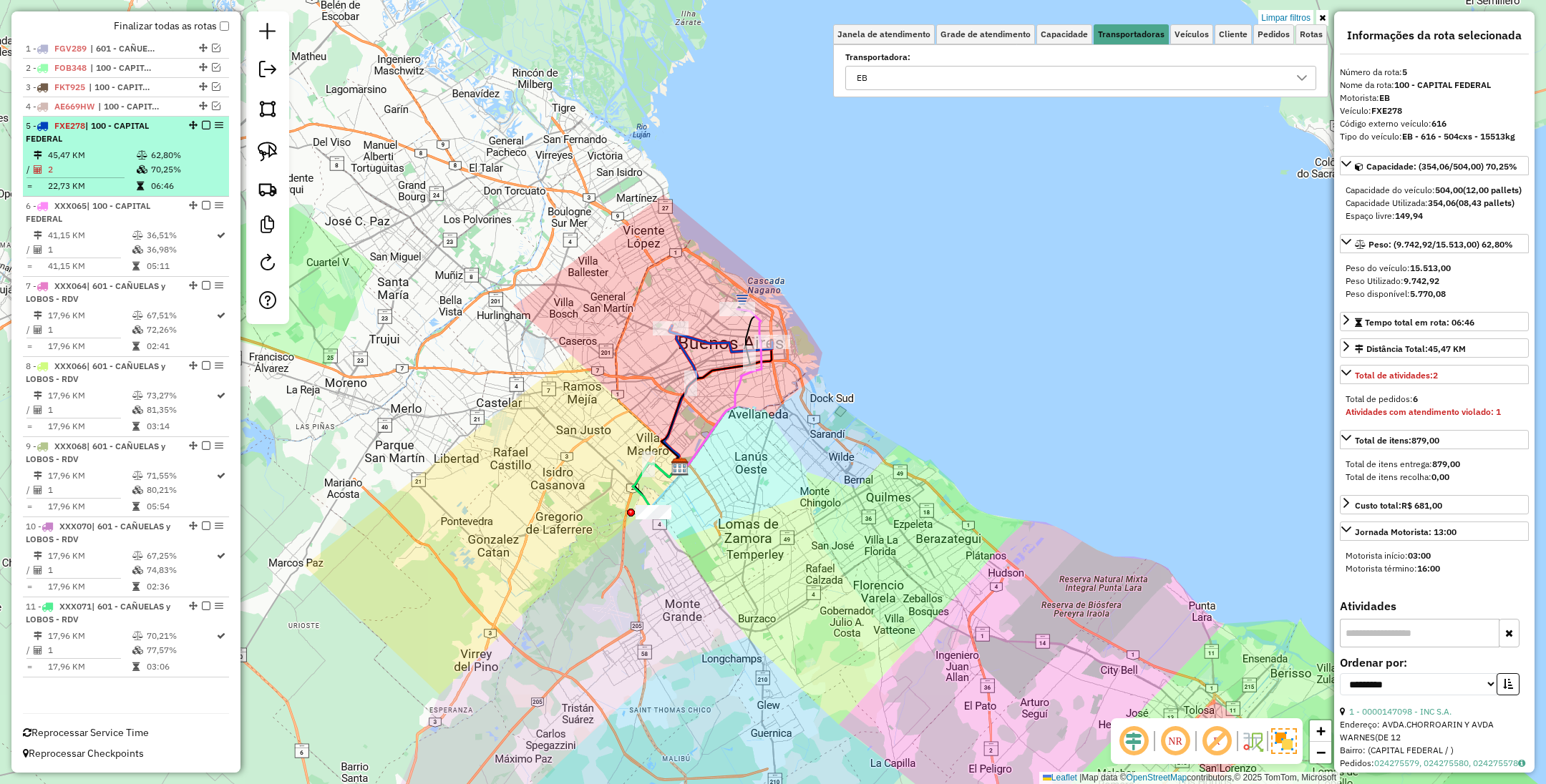
click at [202, 124] on em at bounding box center [206, 124] width 9 height 9
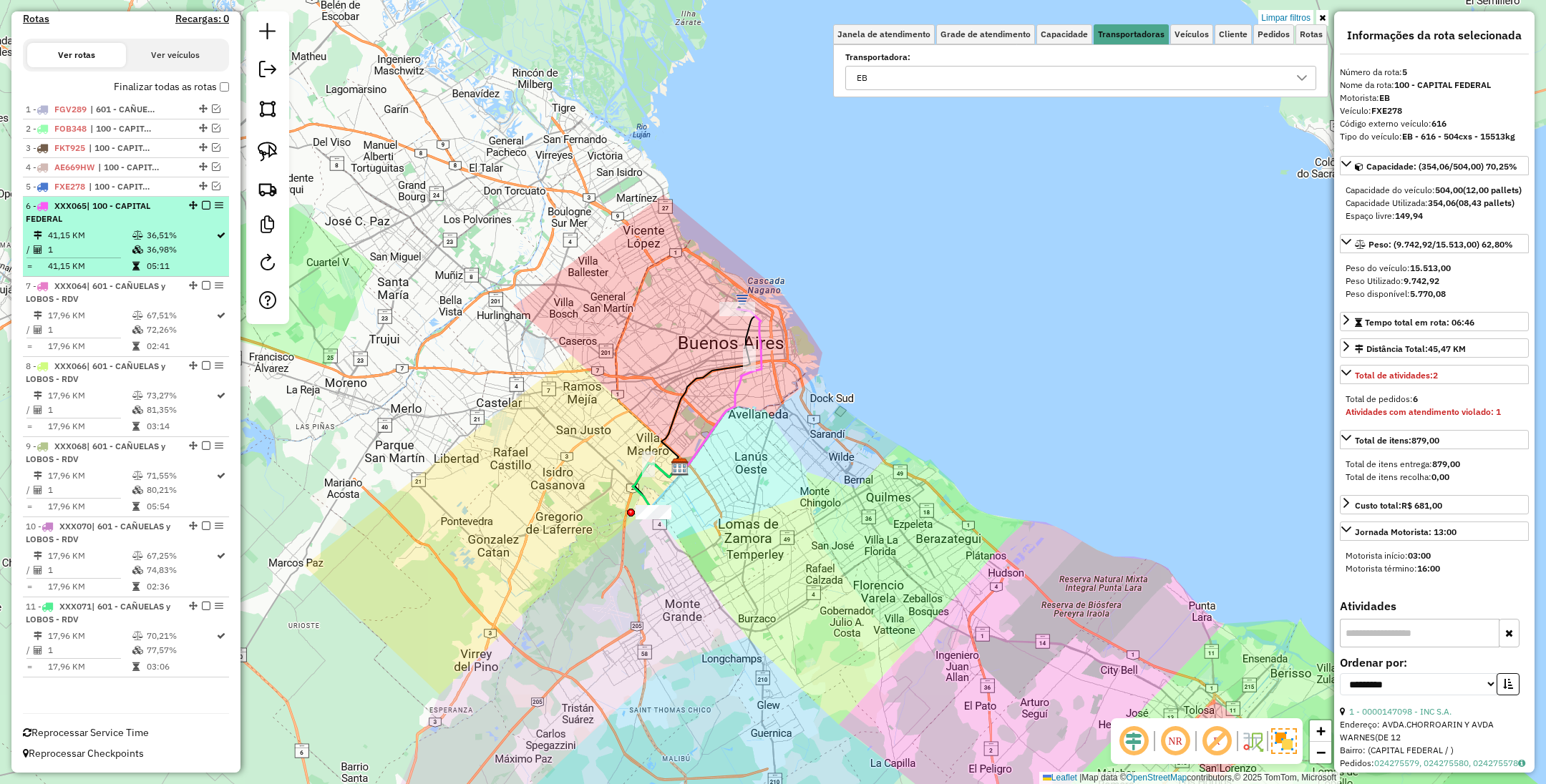
click at [121, 221] on div "6 - XXX065 | 100 - CAPITAL FEDERAL" at bounding box center [102, 212] width 151 height 26
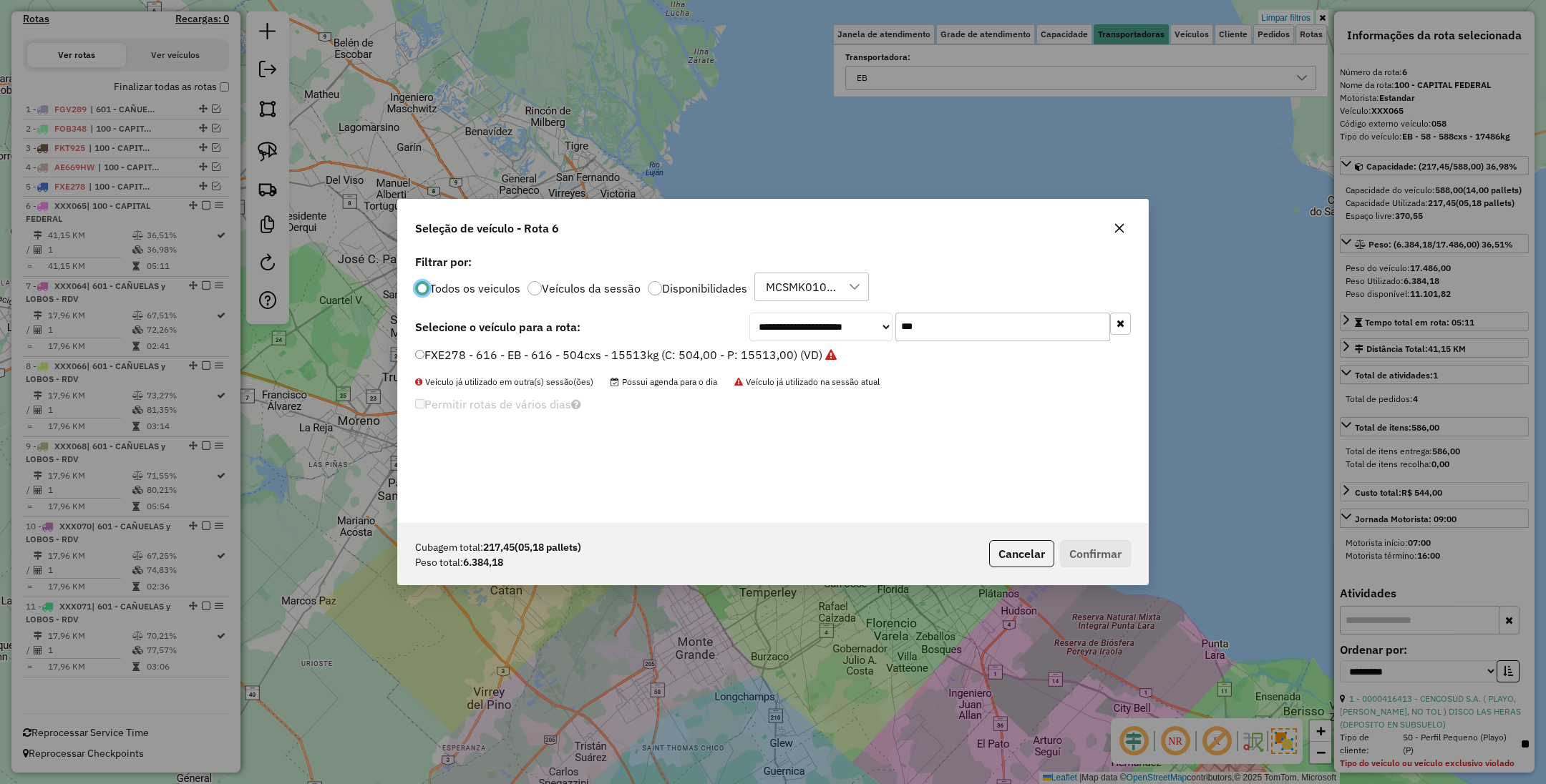
scroll to position [7, 4]
drag, startPoint x: 954, startPoint y: 331, endPoint x: 758, endPoint y: 309, distance: 197.2
click at [758, 309] on div "**********" at bounding box center [773, 387] width 751 height 272
type input "***"
click at [555, 354] on label "JKQ294 - 304 - EB - 304 - 504cxs - 9029kg (C: 504,00 - P: 9029,00) (VD)" at bounding box center [612, 355] width 393 height 17
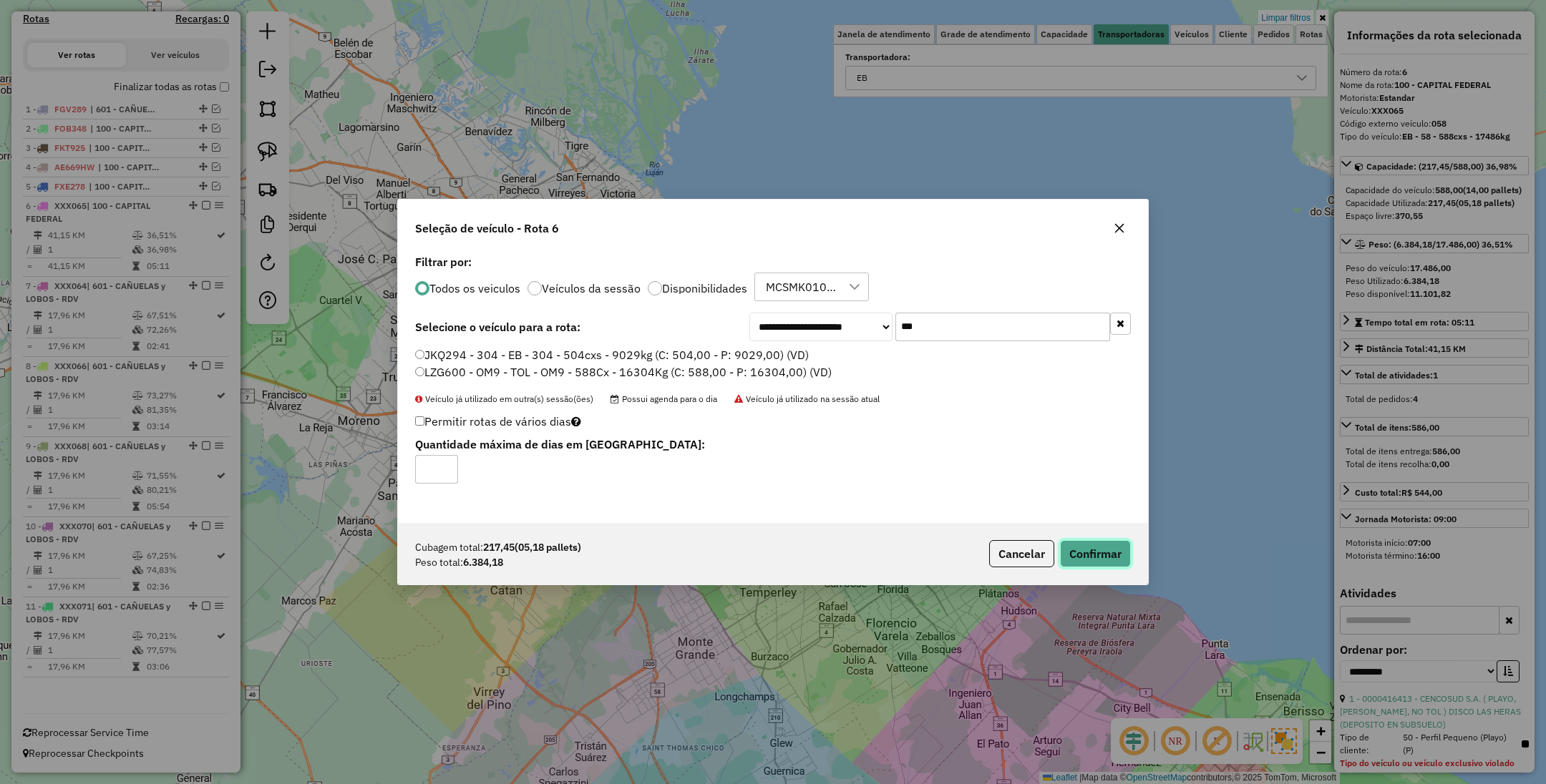
click at [1081, 552] on button "Confirmar" at bounding box center [1096, 554] width 71 height 28
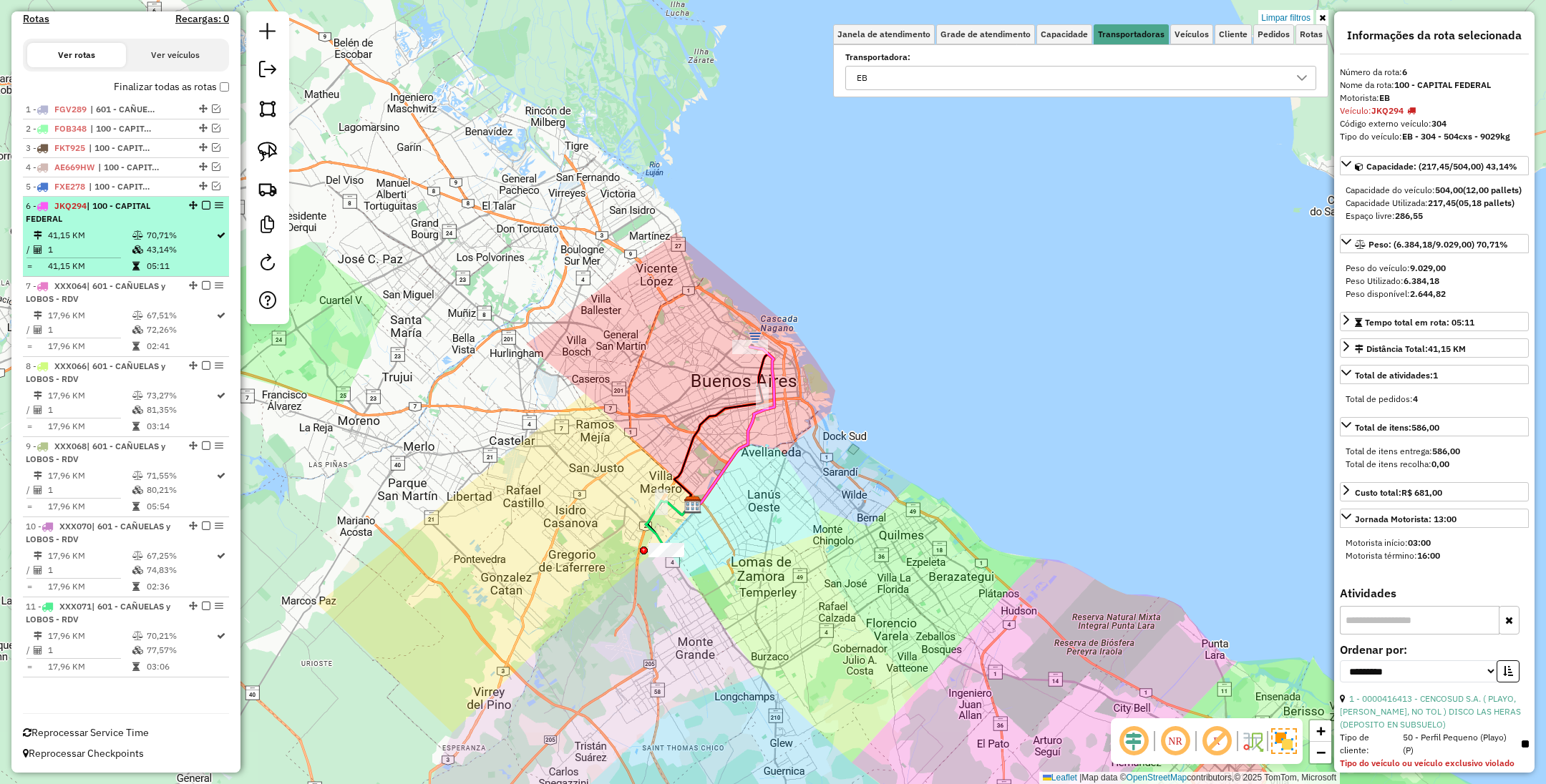
click at [202, 204] on em at bounding box center [206, 205] width 9 height 9
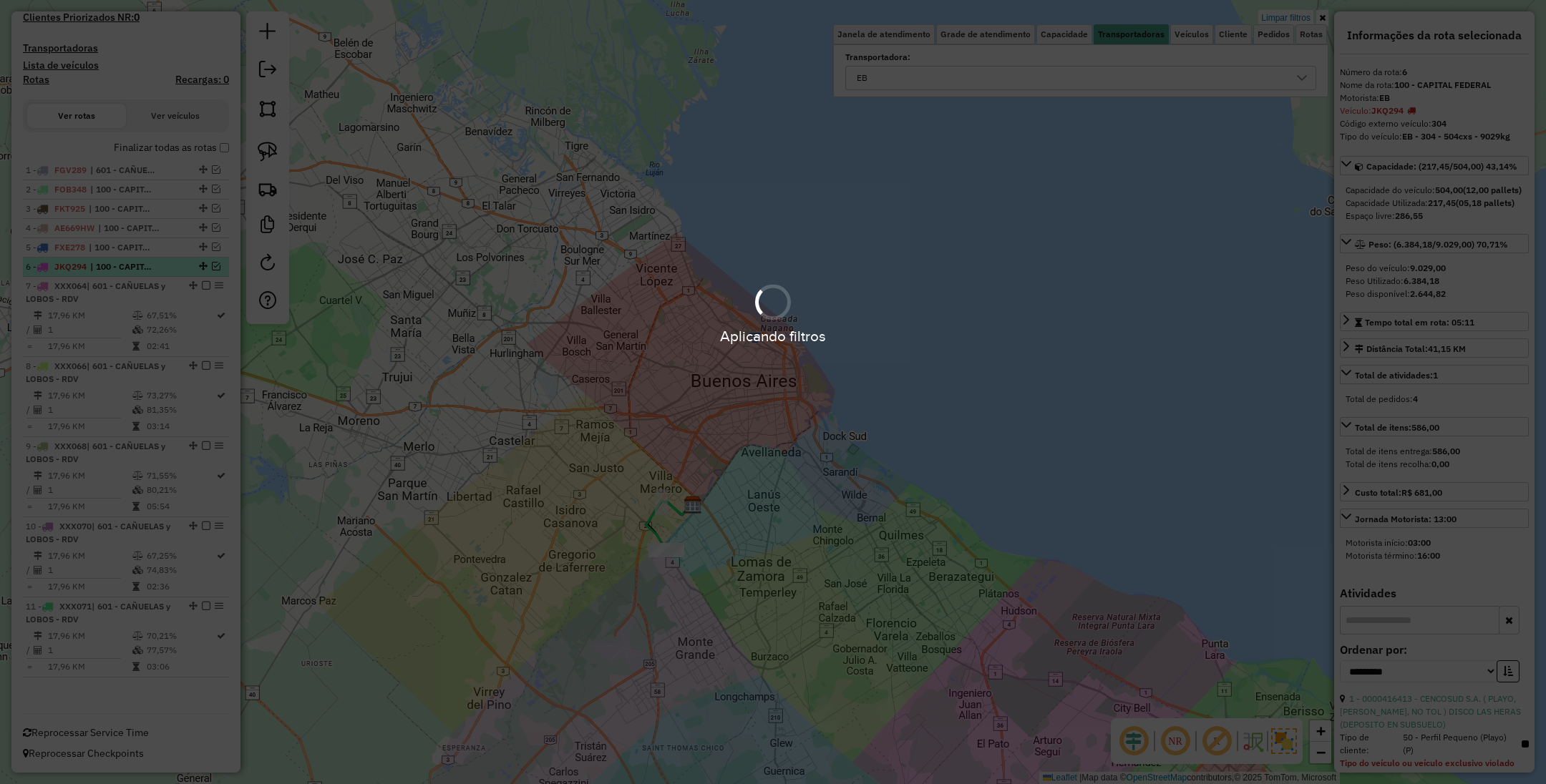
scroll to position [402, 0]
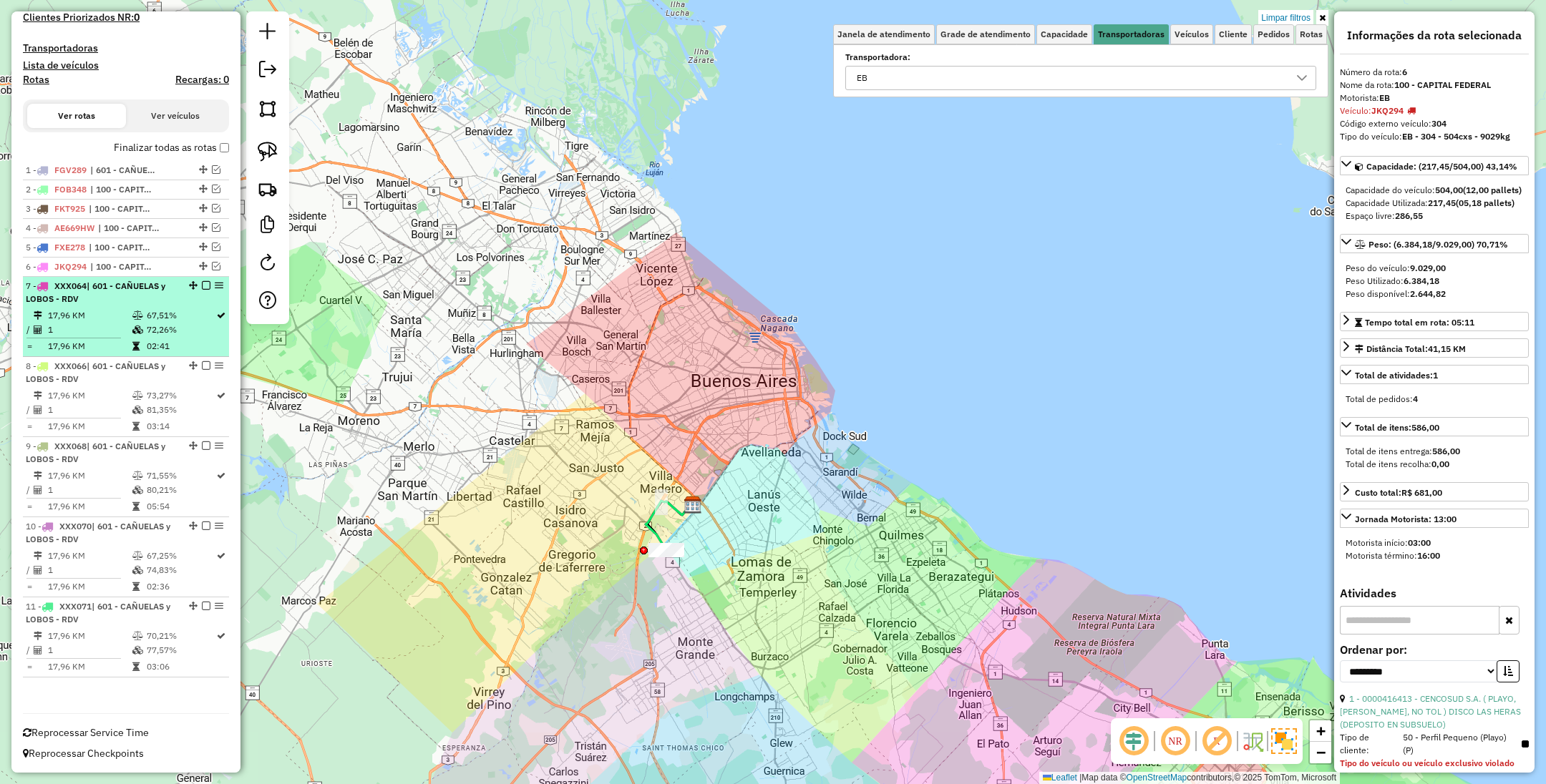
click at [112, 309] on td "17,96 KM" at bounding box center [89, 315] width 84 height 14
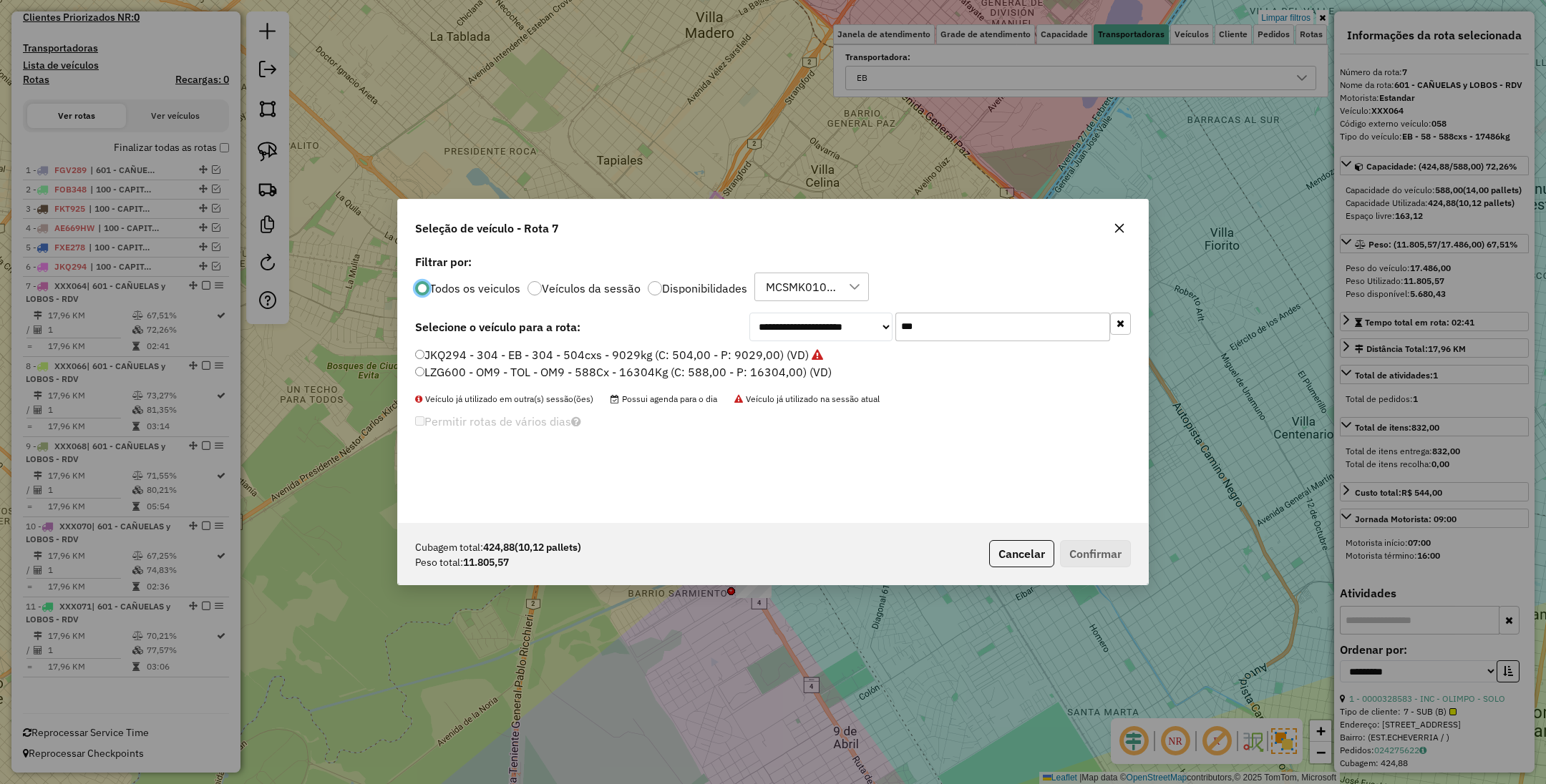
scroll to position [7, 4]
click at [989, 336] on input "***" at bounding box center [1003, 327] width 214 height 28
type input "***"
click at [640, 351] on label "AC037SO - 308 - EB - 308 - 420cxs - 13451kg (C: 420,00 - P: 13451,00) (VD)" at bounding box center [624, 355] width 416 height 17
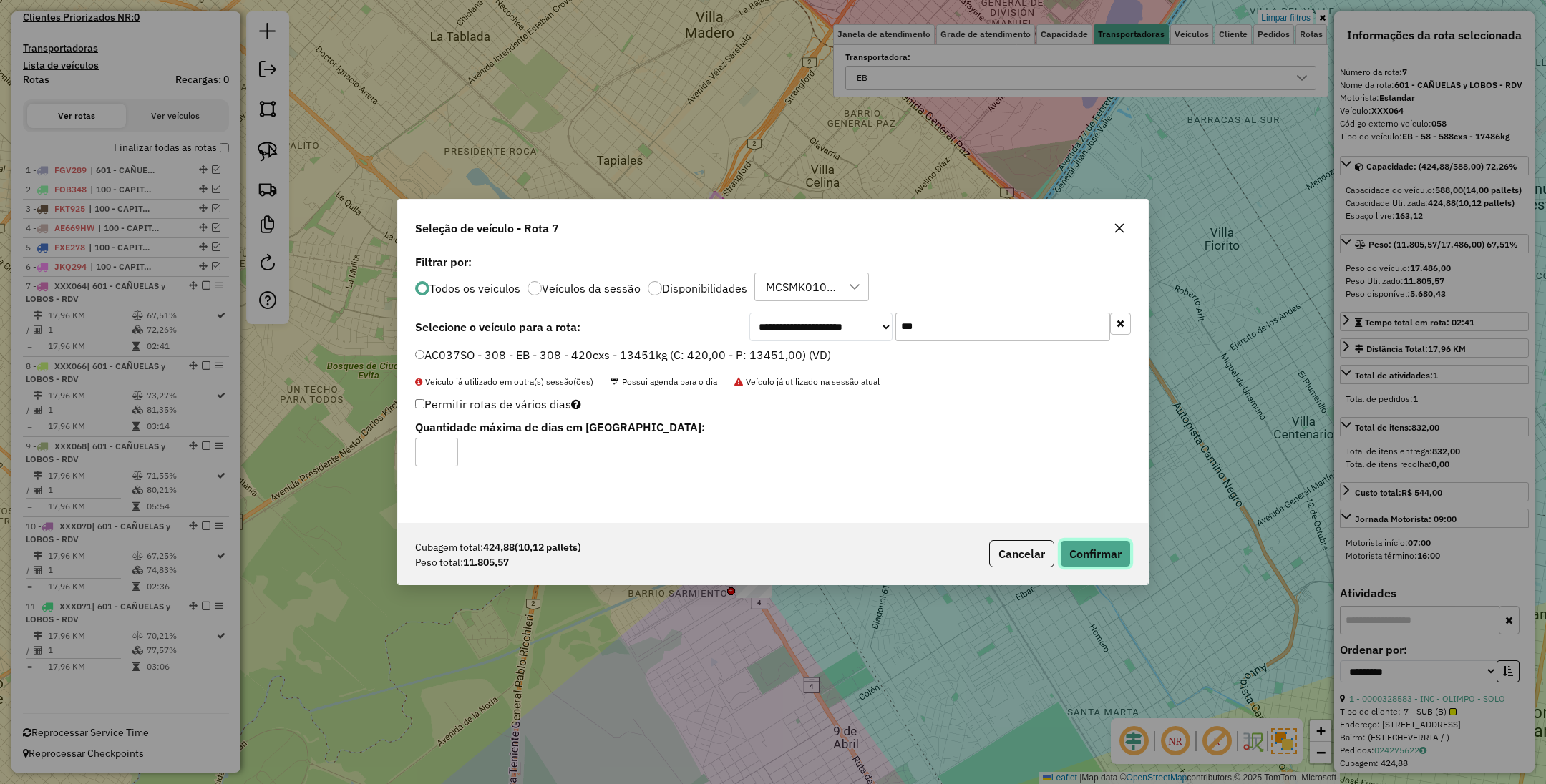
click at [1083, 558] on button "Confirmar" at bounding box center [1096, 554] width 71 height 28
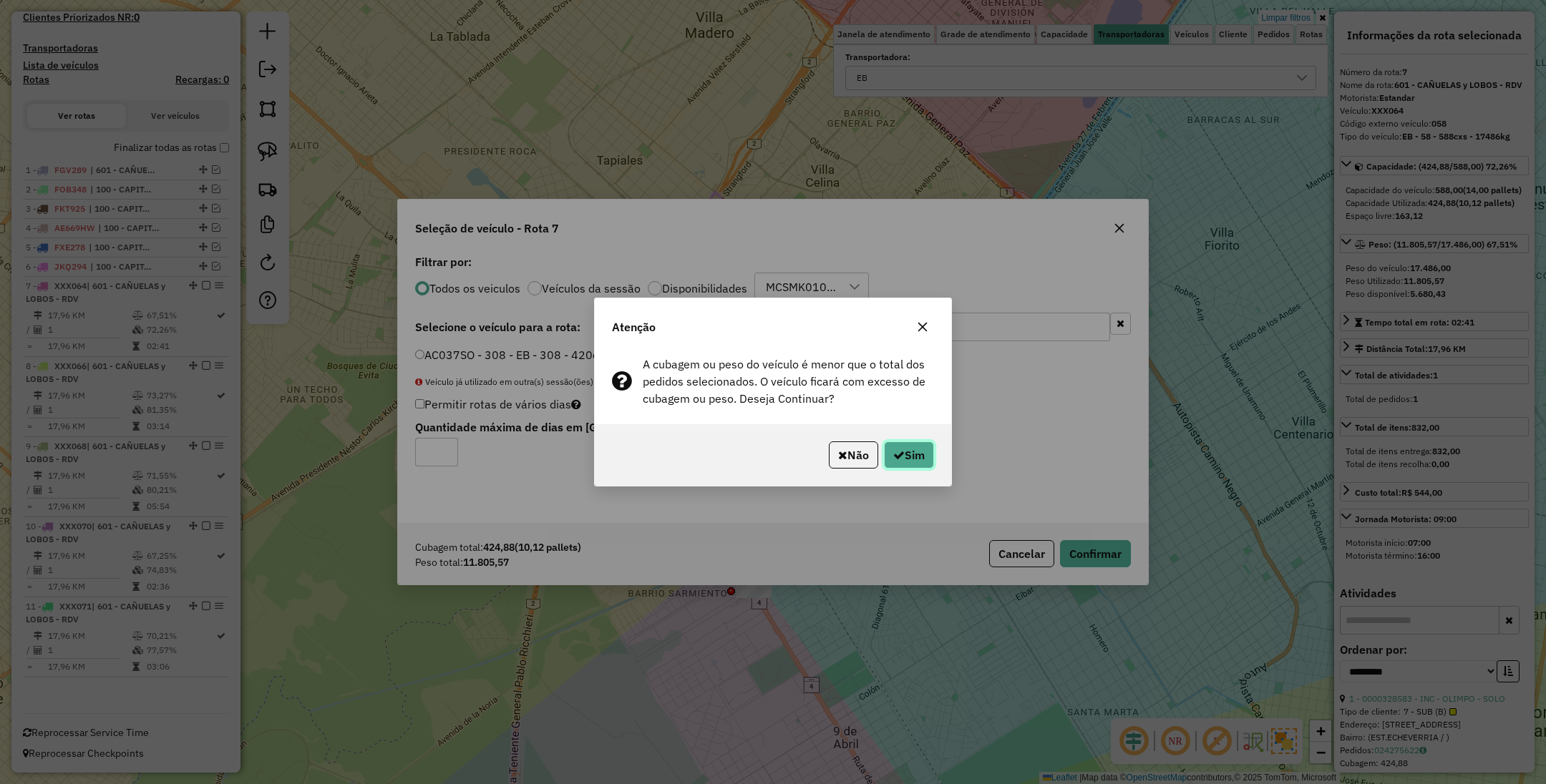
click at [907, 451] on button "Sim" at bounding box center [909, 455] width 50 height 28
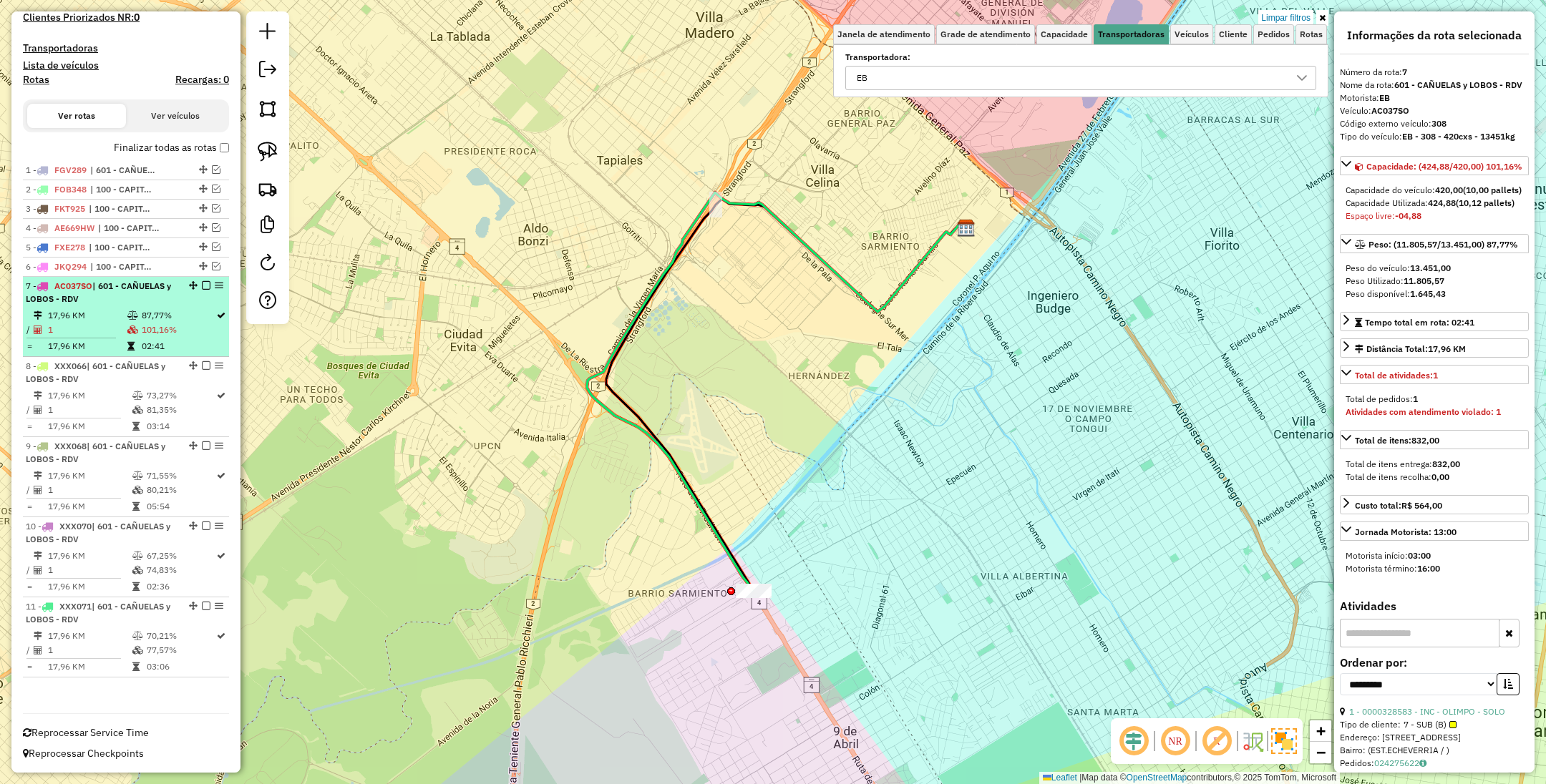
click at [202, 284] on em at bounding box center [206, 285] width 9 height 9
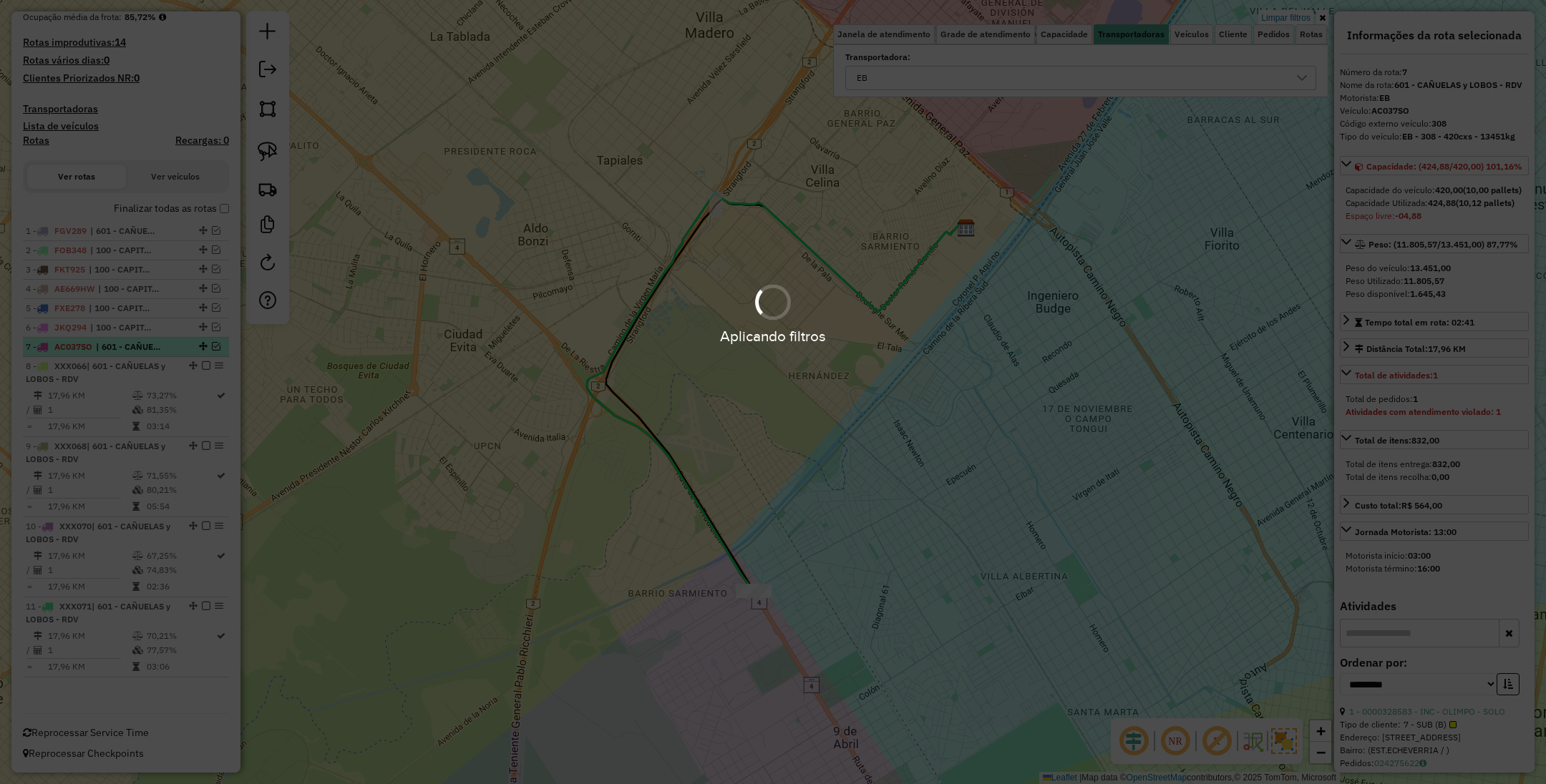
scroll to position [342, 0]
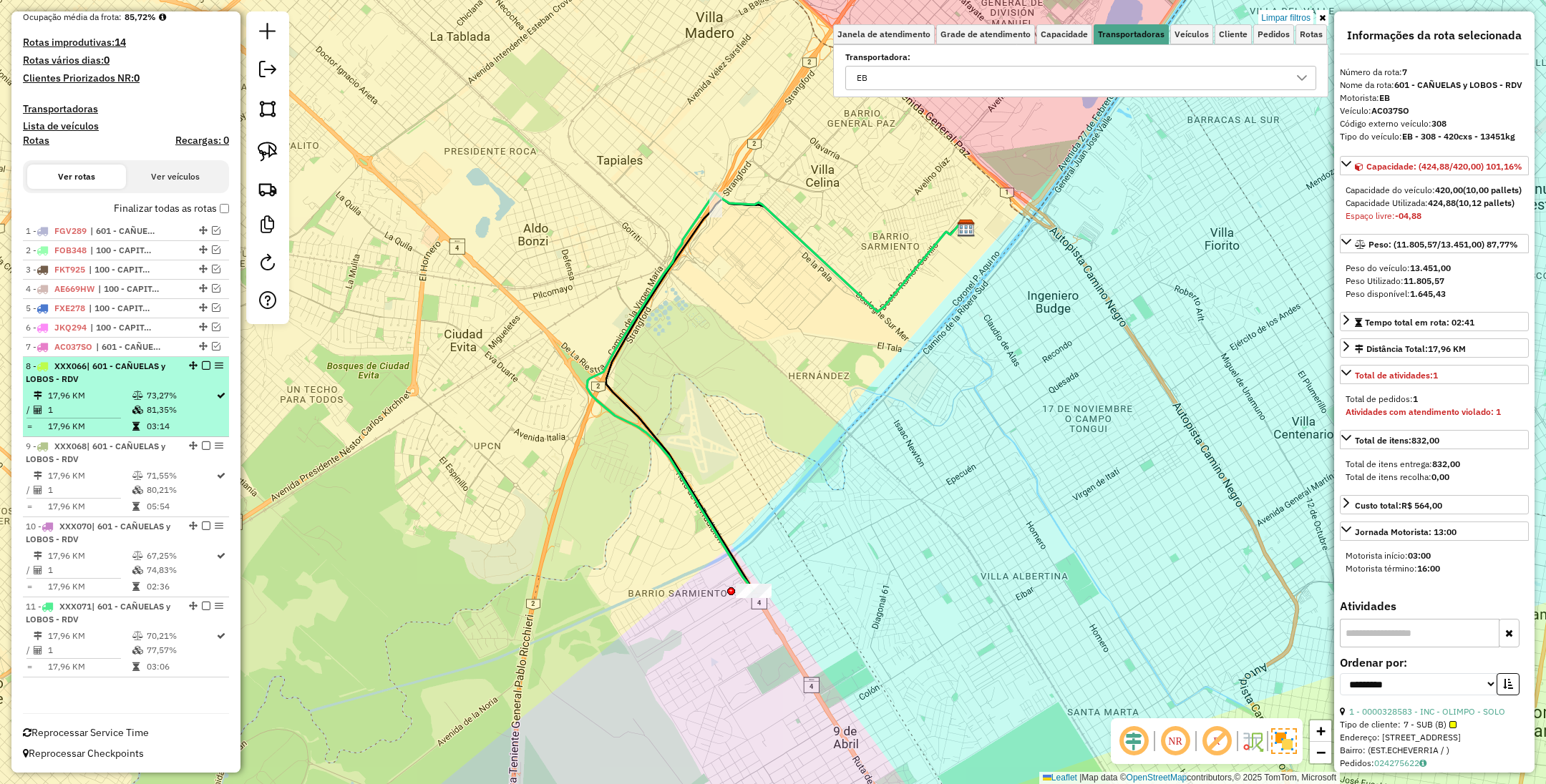
click at [132, 385] on li "8 - XXX066 | 601 - CAÑUELAS y LOBOS - RDV 17,96 KM 73,27% / 1 81,35% = 17,96 KM…" at bounding box center [126, 397] width 207 height 80
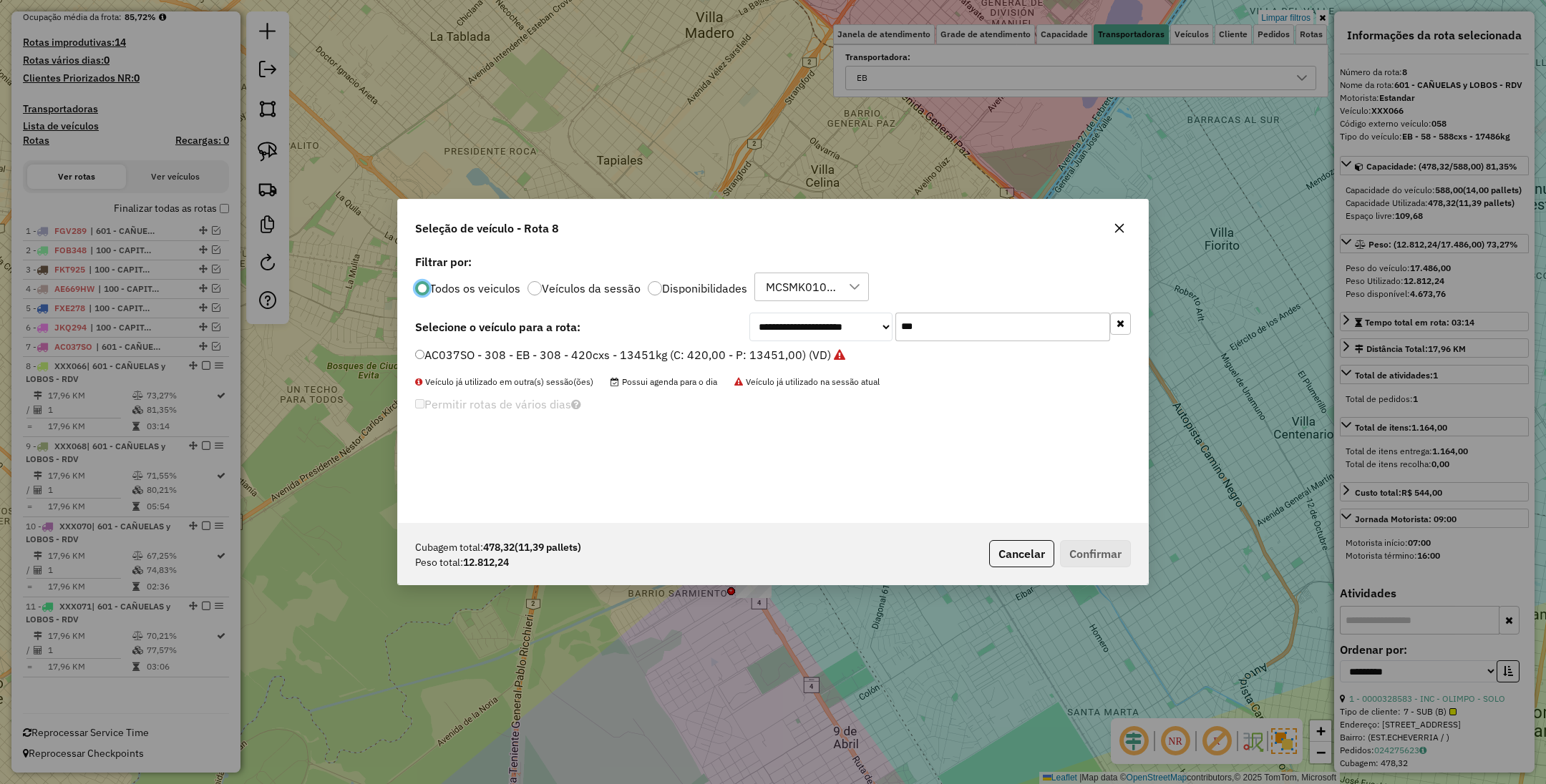
scroll to position [7, 4]
drag, startPoint x: 926, startPoint y: 329, endPoint x: 866, endPoint y: 307, distance: 63.9
click at [866, 307] on div "**********" at bounding box center [773, 387] width 751 height 272
type input "***"
click at [546, 352] on label "AF857GP - 891 - EB - 891 - 588cxs - 14741kg (C: 588,00 - P: 14741,00) (VD)" at bounding box center [624, 355] width 416 height 17
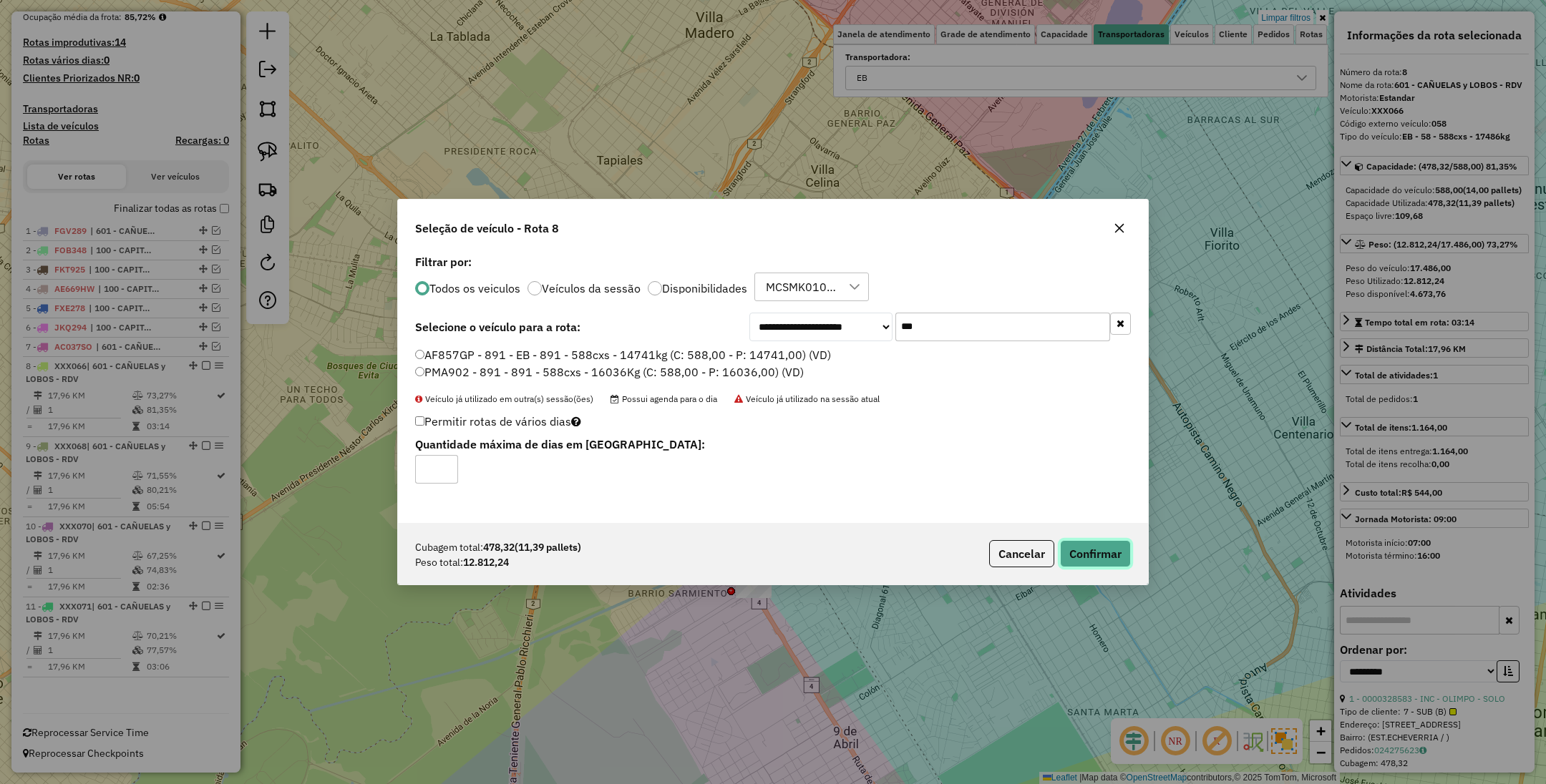
click at [1104, 558] on button "Confirmar" at bounding box center [1096, 554] width 71 height 28
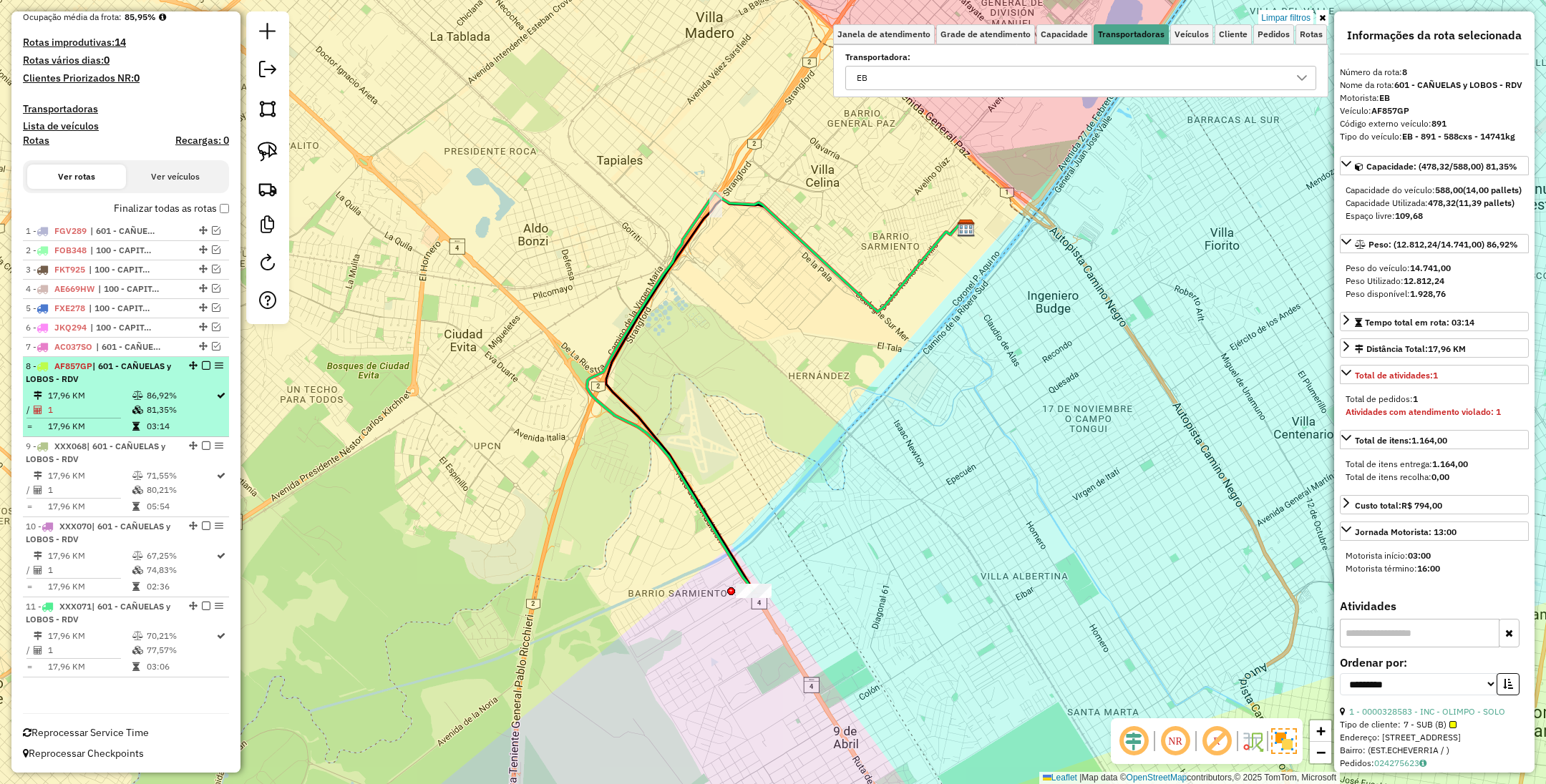
click at [202, 363] on em at bounding box center [206, 366] width 9 height 9
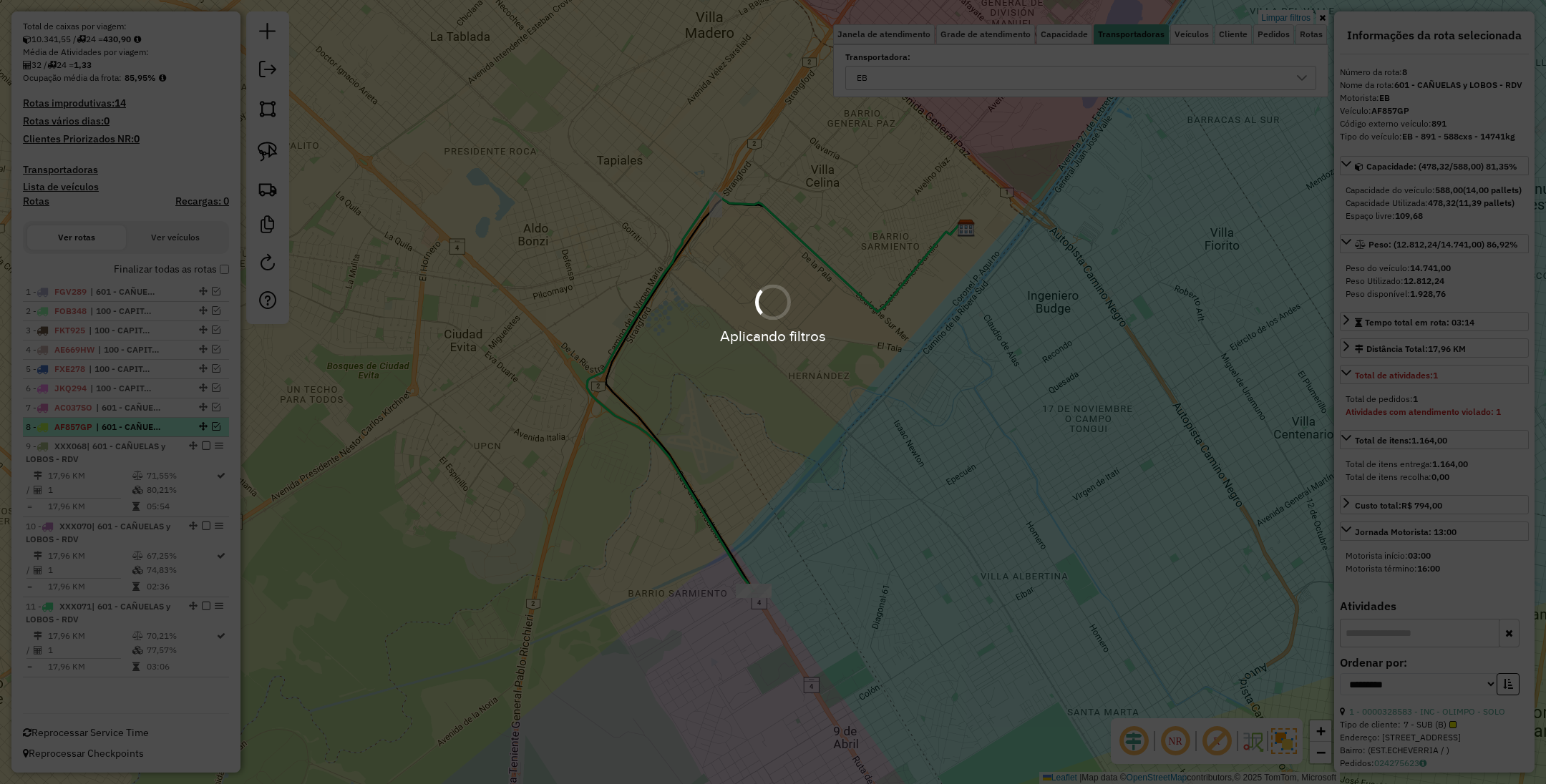
scroll to position [281, 0]
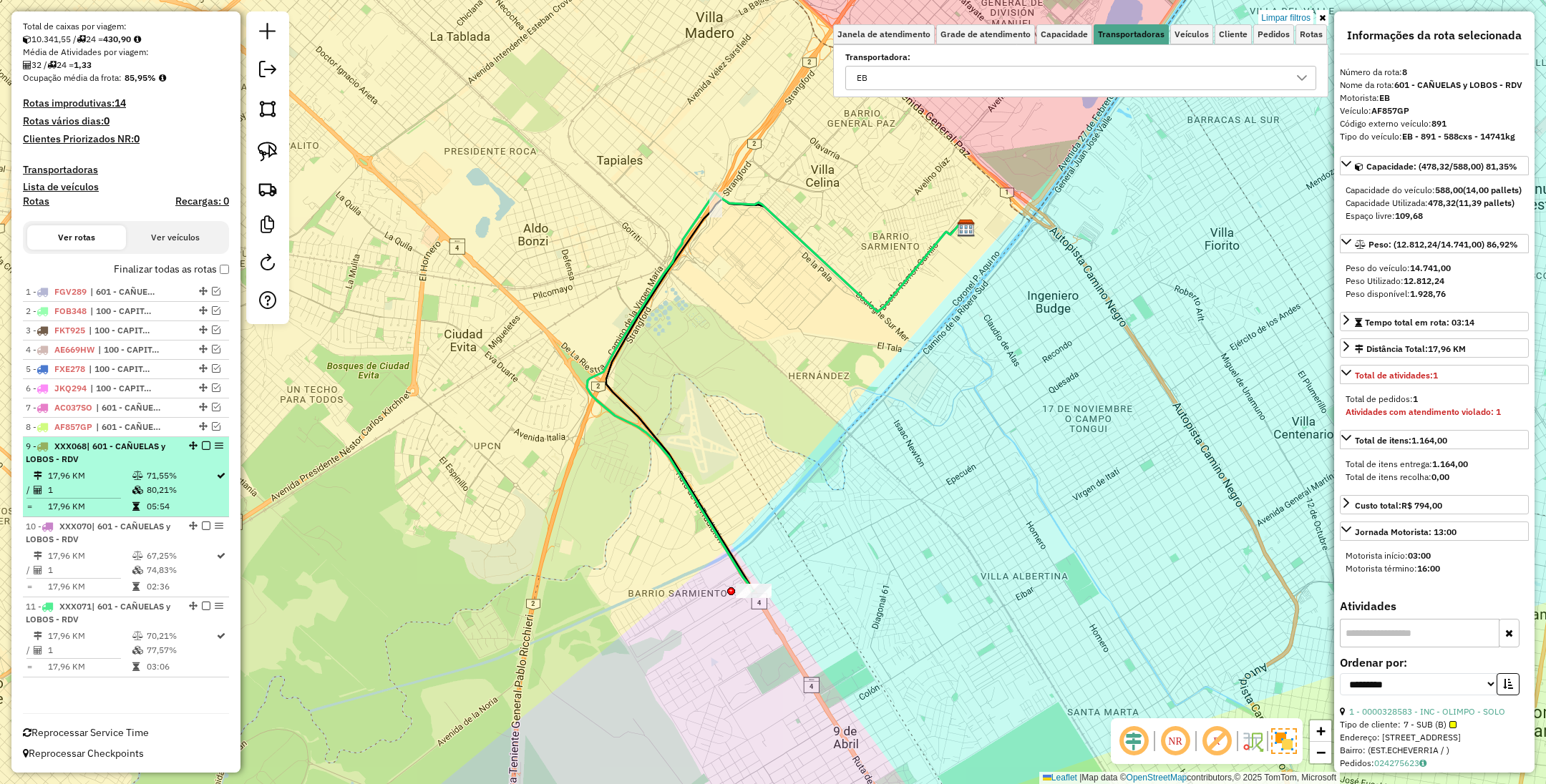
click at [142, 469] on td at bounding box center [139, 476] width 14 height 14
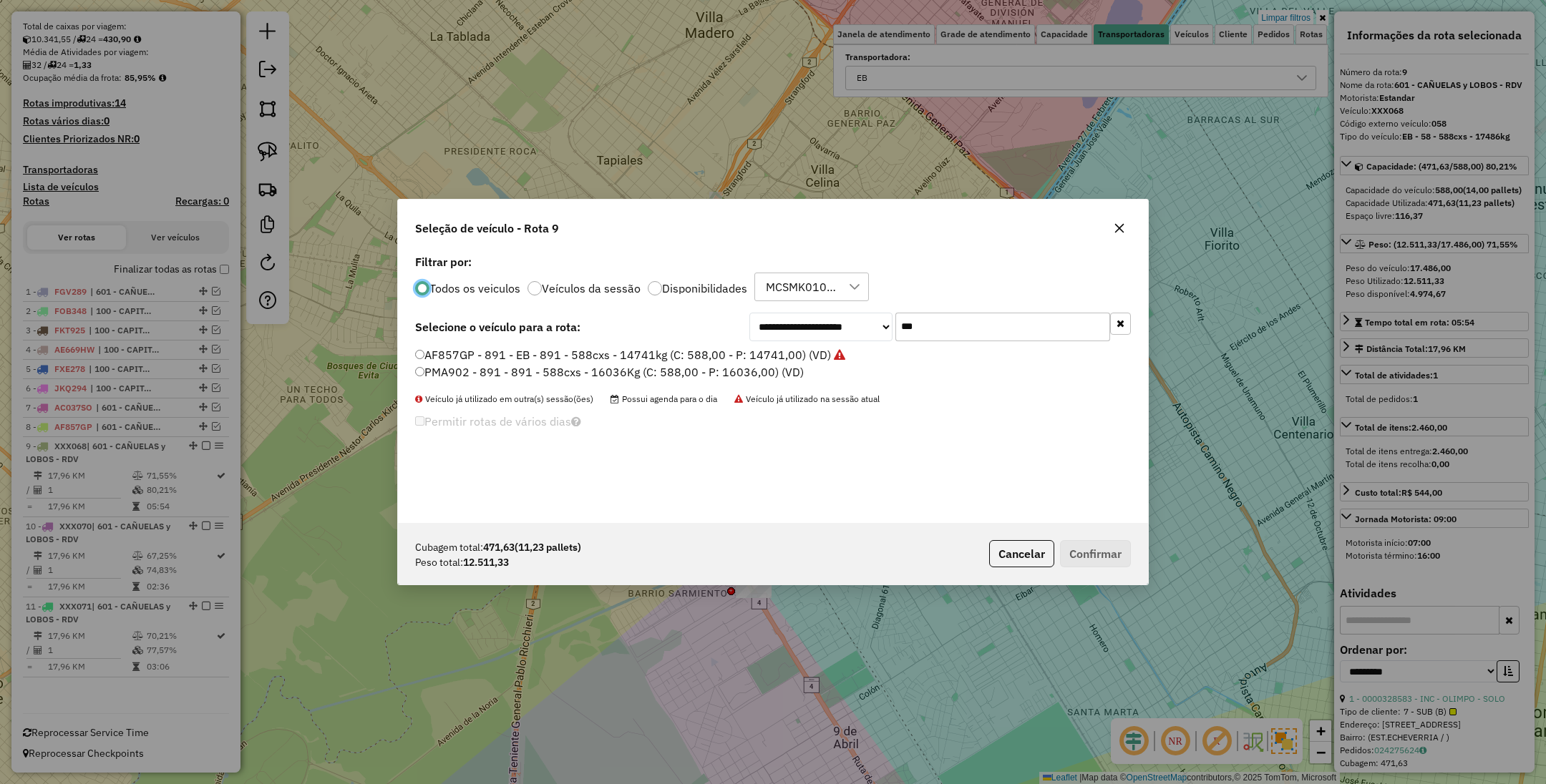
scroll to position [7, 4]
drag, startPoint x: 920, startPoint y: 336, endPoint x: 847, endPoint y: 322, distance: 74.3
click at [847, 322] on div "**********" at bounding box center [941, 327] width 382 height 28
type input "***"
click at [662, 373] on label "KUG070 - 040 - EB - 040 - 588cxs - 14531kg (C: 588,00 - P: 14531,00) (VD)" at bounding box center [620, 372] width 410 height 17
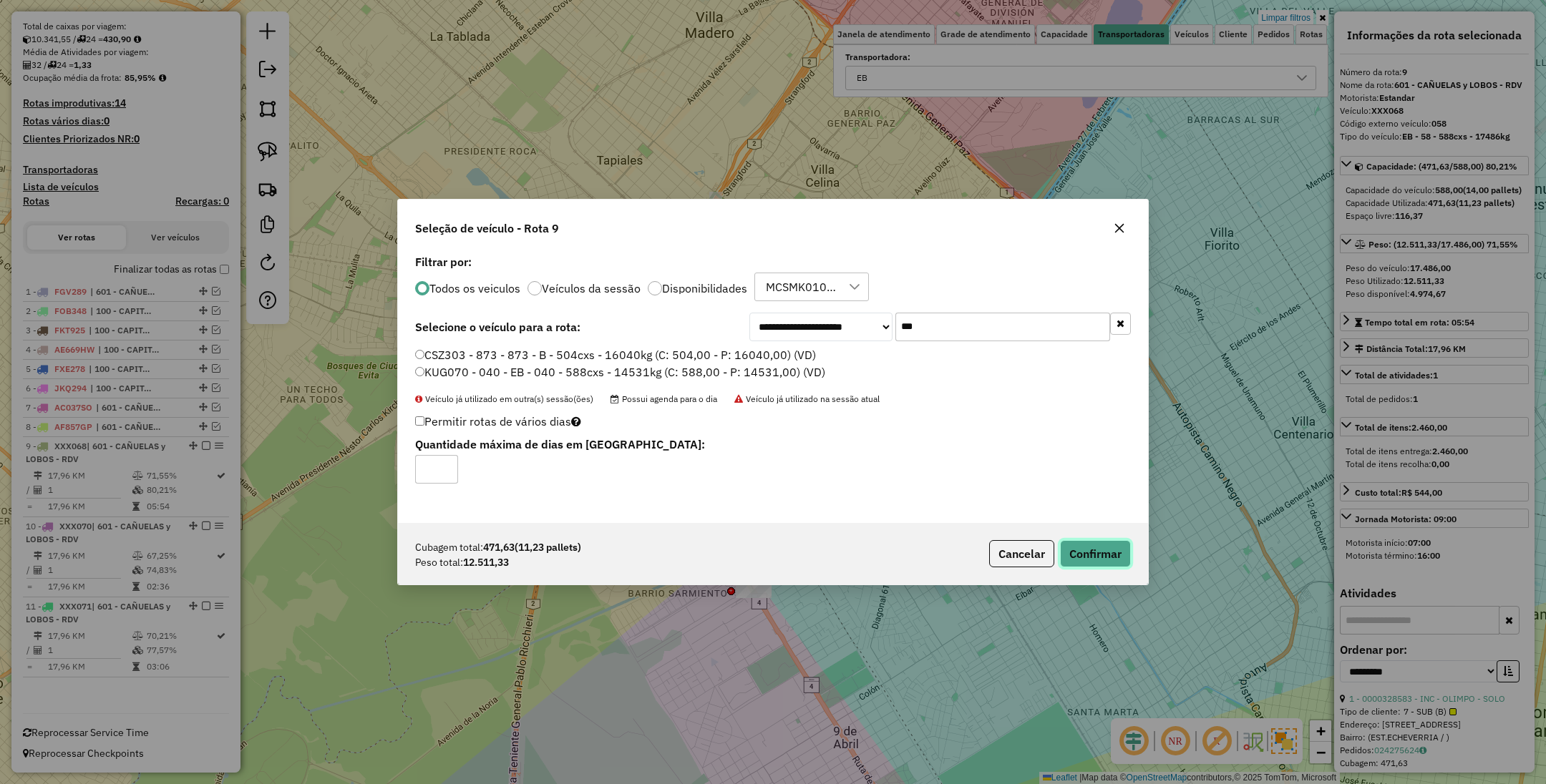
click at [1086, 541] on button "Confirmar" at bounding box center [1096, 554] width 71 height 28
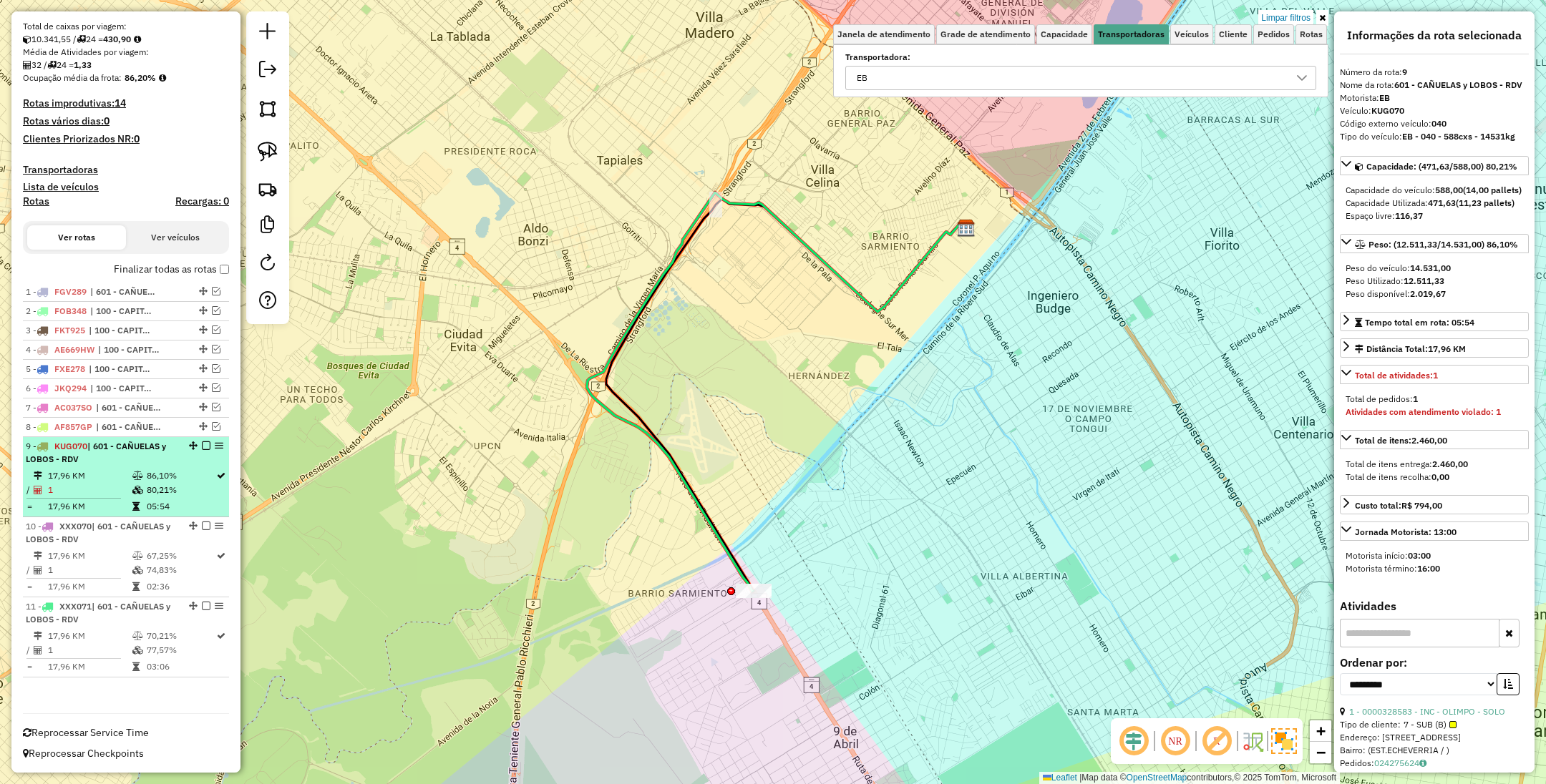
click at [203, 449] on em at bounding box center [206, 445] width 9 height 9
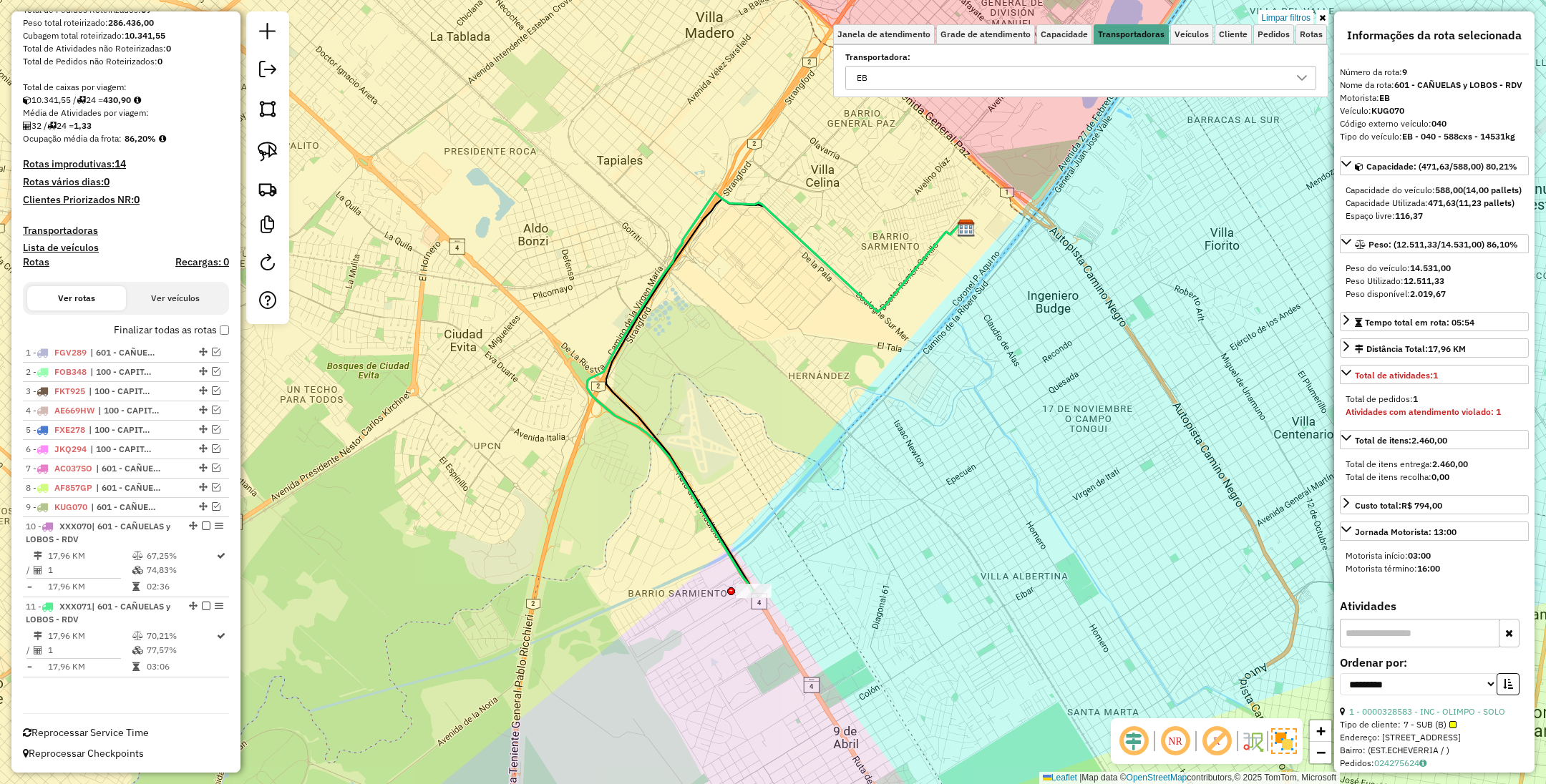
click at [103, 543] on div "10 - XXX070 | 601 - CAÑUELAS y LOBOS - RDV" at bounding box center [102, 533] width 151 height 26
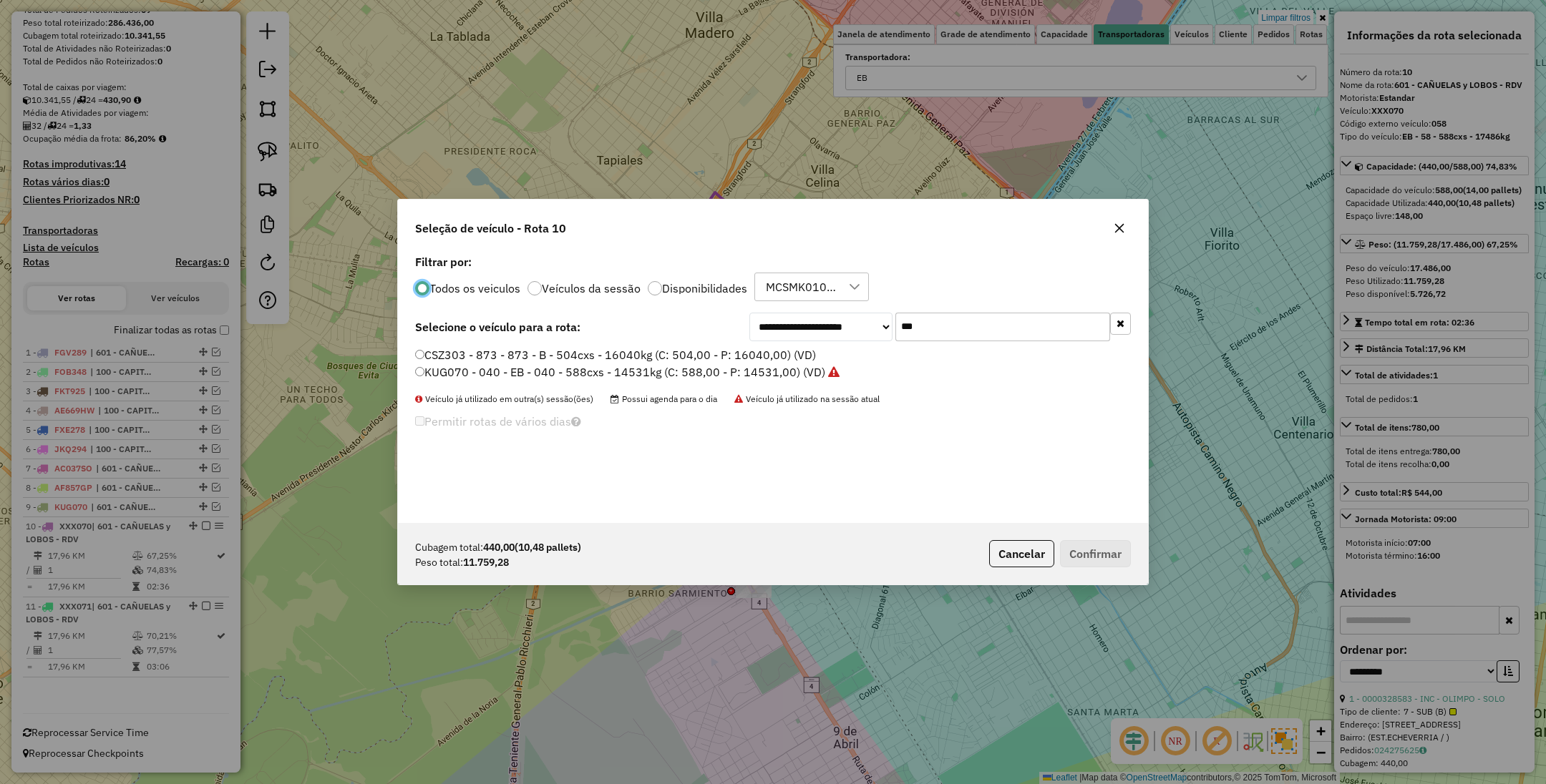
scroll to position [7, 4]
drag, startPoint x: 929, startPoint y: 325, endPoint x: 840, endPoint y: 299, distance: 92.7
click at [840, 299] on div "**********" at bounding box center [773, 387] width 751 height 272
type input "***"
click at [589, 374] on label "ETH221 - 397 - EB - 397 - 588cxs - 12547kg (C: 504,00 - P: 12547,00) (VD)" at bounding box center [620, 372] width 408 height 17
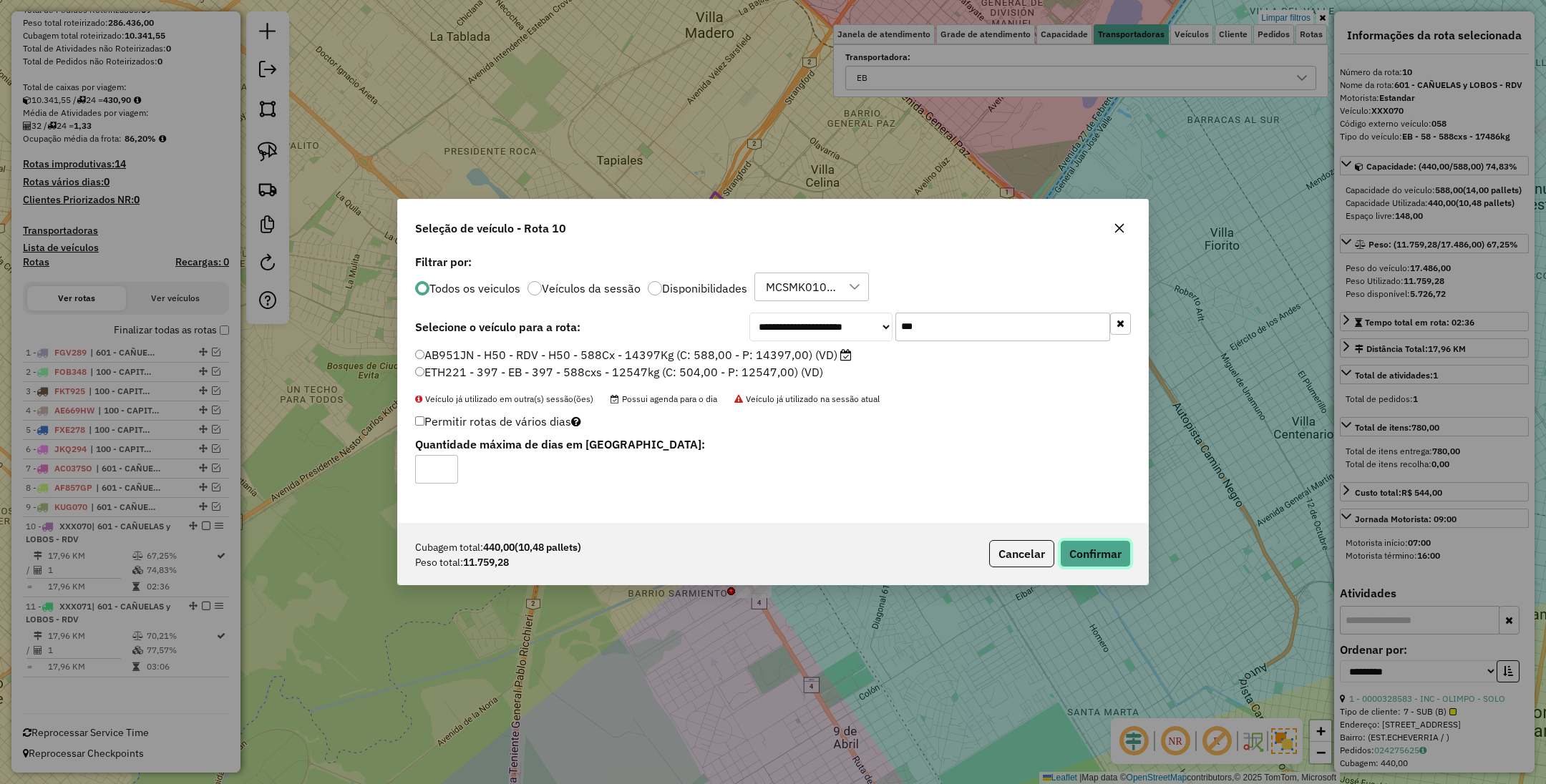
click at [1096, 556] on button "Confirmar" at bounding box center [1096, 554] width 71 height 28
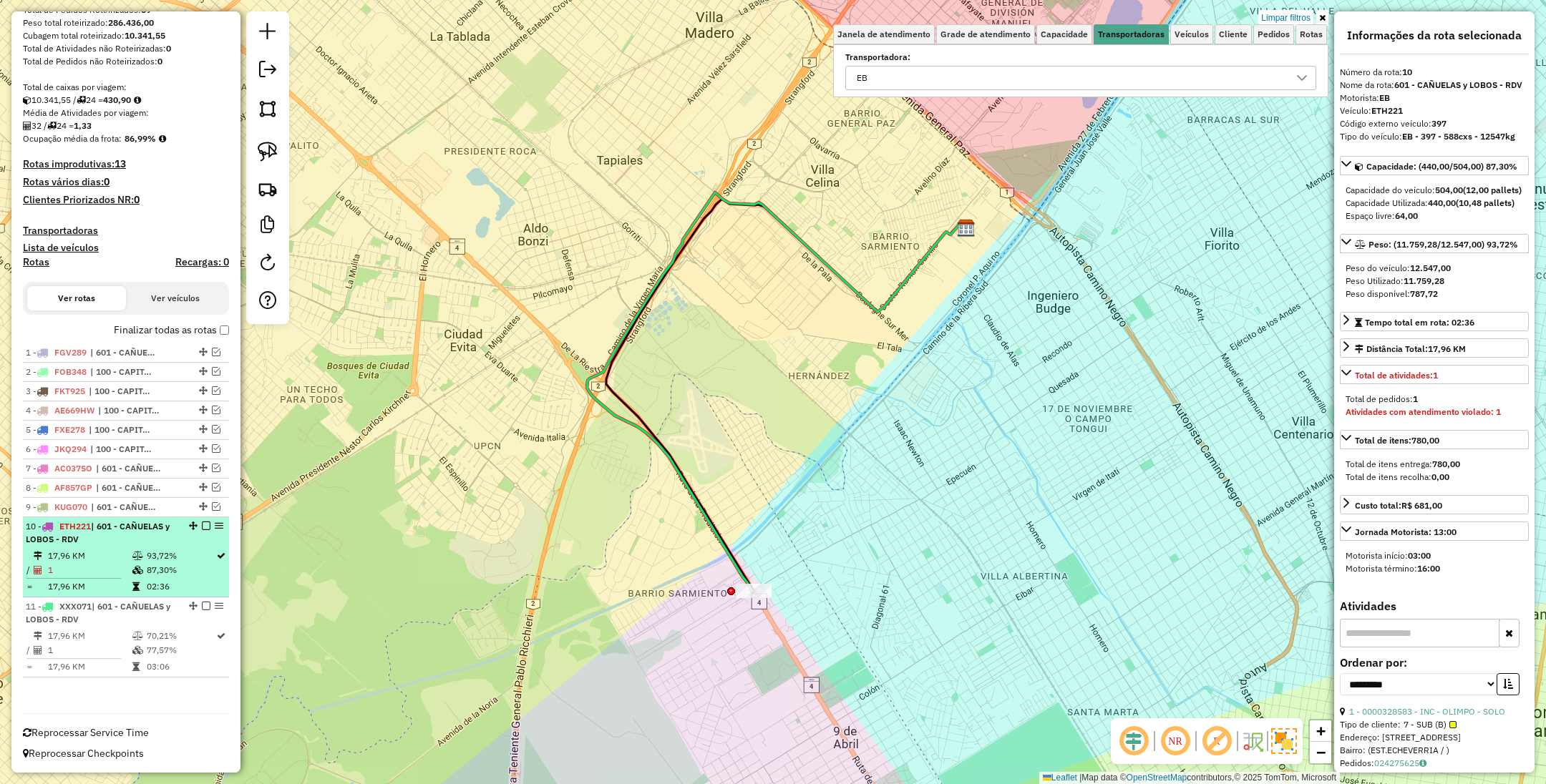
click at [202, 525] on em at bounding box center [206, 526] width 9 height 9
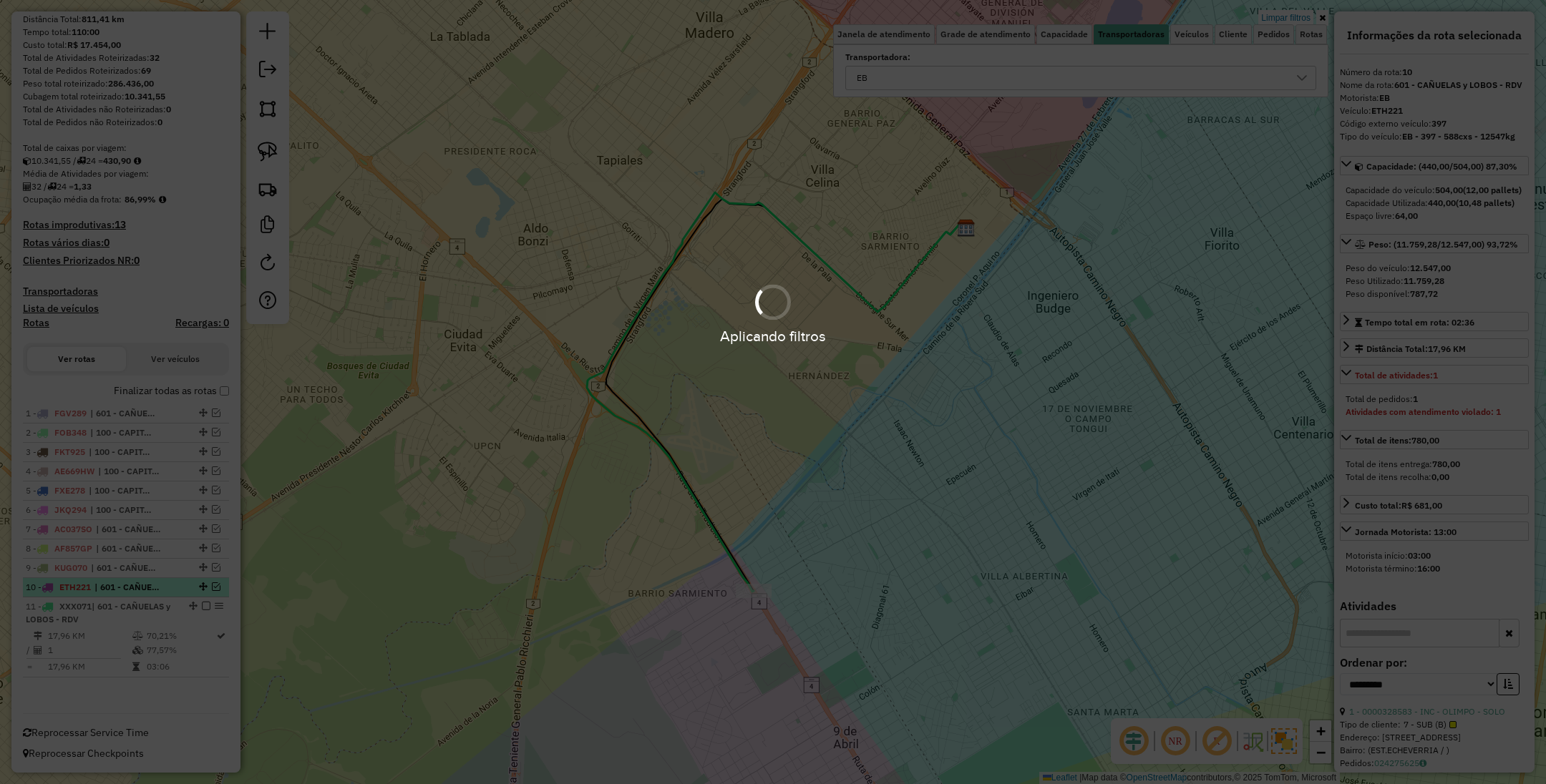
scroll to position [159, 0]
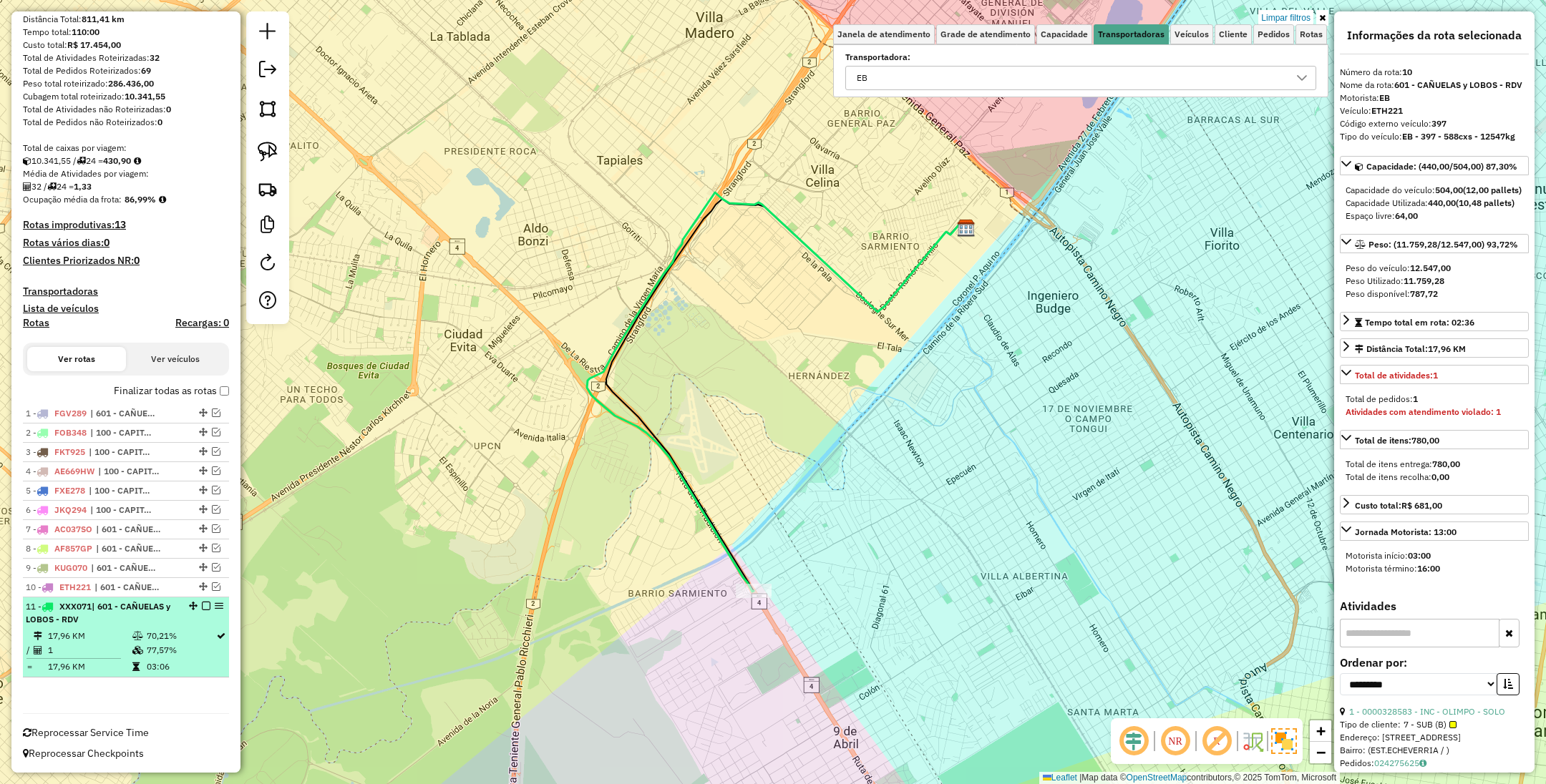
click at [104, 634] on td "17,96 KM" at bounding box center [89, 636] width 84 height 14
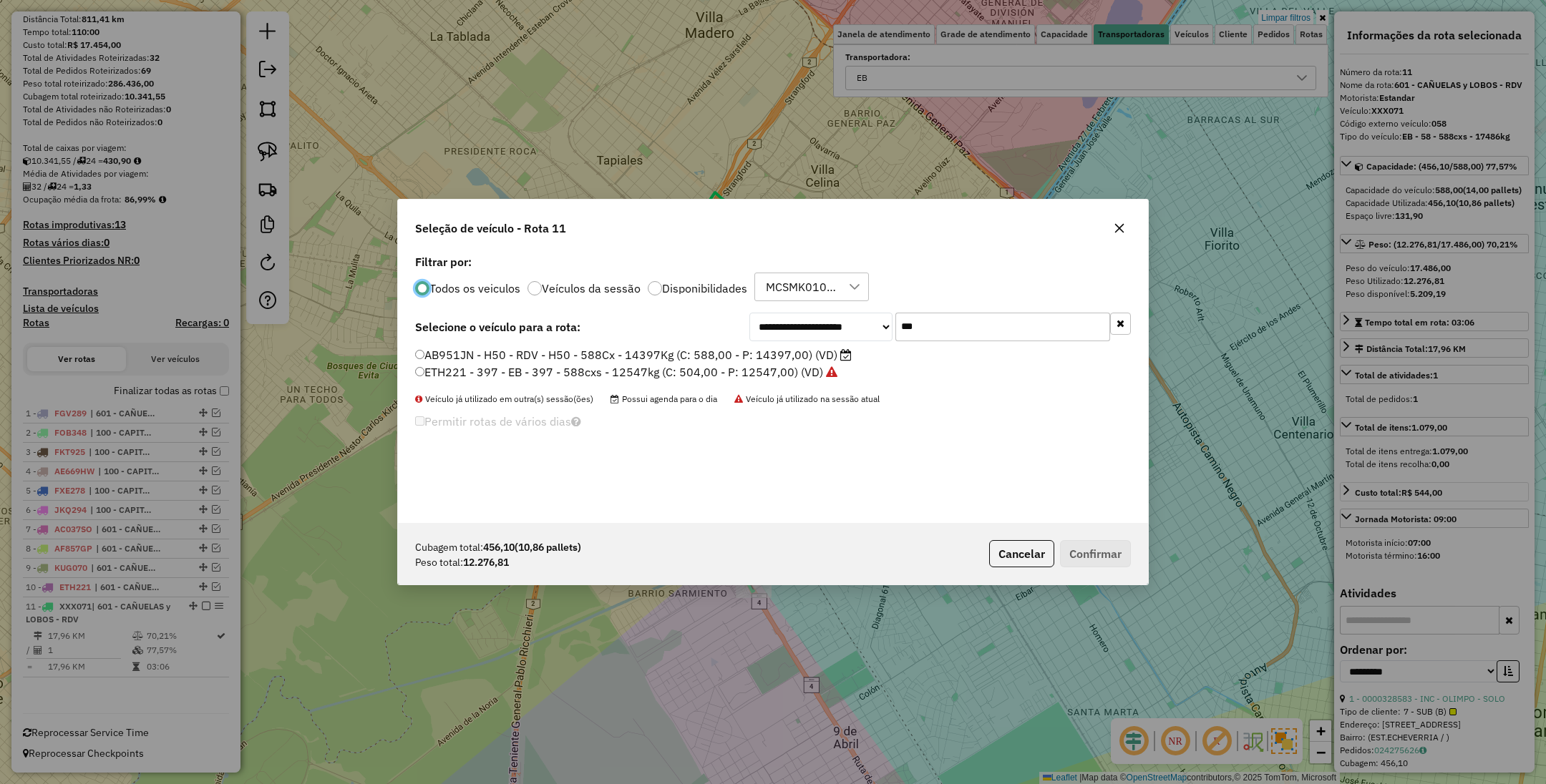
scroll to position [7, 4]
drag, startPoint x: 926, startPoint y: 331, endPoint x: 829, endPoint y: 314, distance: 98.5
click at [829, 314] on div "**********" at bounding box center [941, 327] width 382 height 28
type input "***"
click at [721, 354] on label "FYI460 - 307 - EB - 307 - 588cxs - 12630kg (C: 588,00 - P: 12630,00) (VD)" at bounding box center [617, 355] width 404 height 17
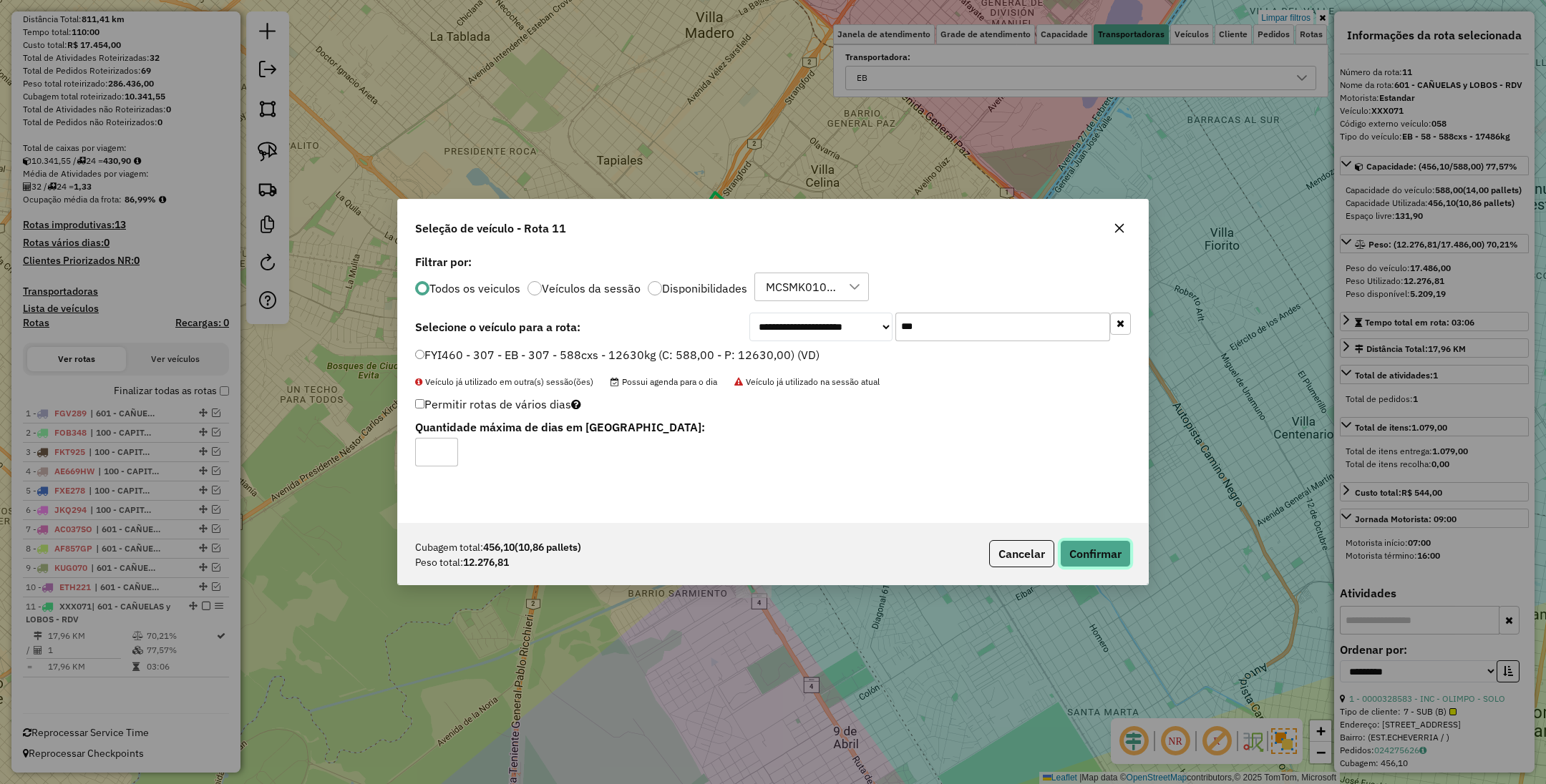
click at [1093, 548] on button "Confirmar" at bounding box center [1096, 554] width 71 height 28
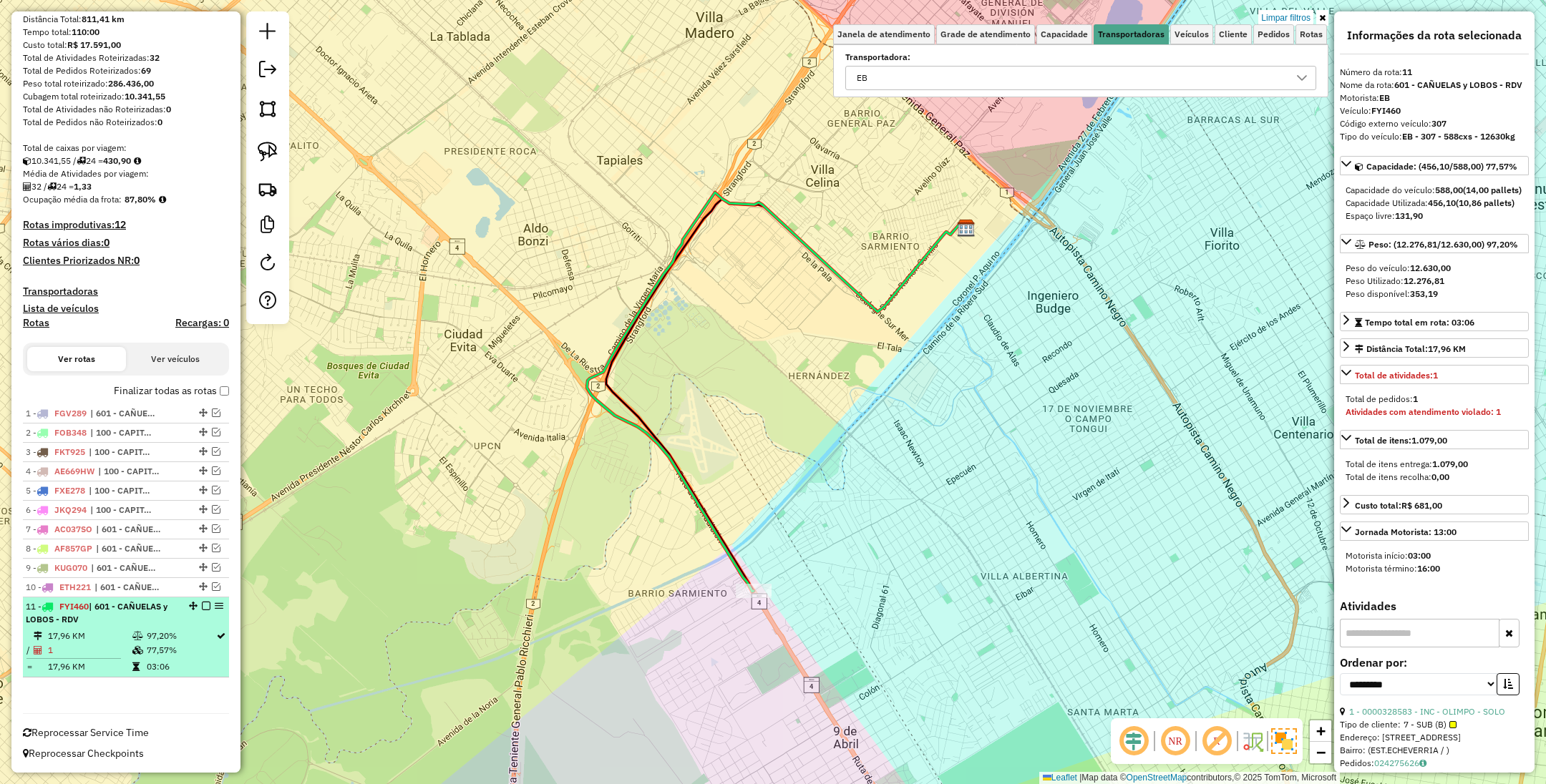
click at [202, 608] on em at bounding box center [206, 606] width 9 height 9
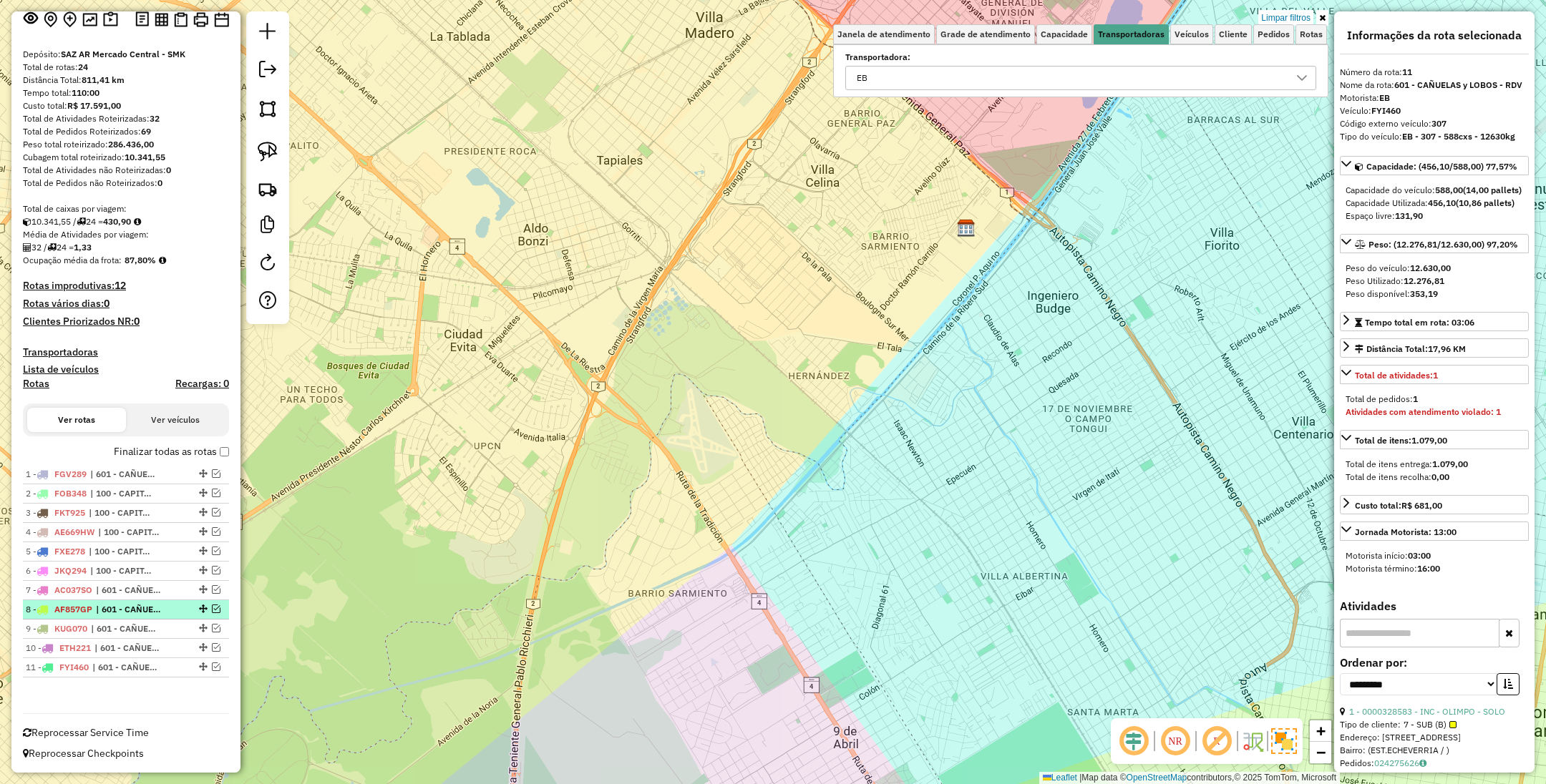
click at [106, 606] on span "| 601 - CAÑUELAS y LOBOS - RDV" at bounding box center [129, 609] width 66 height 13
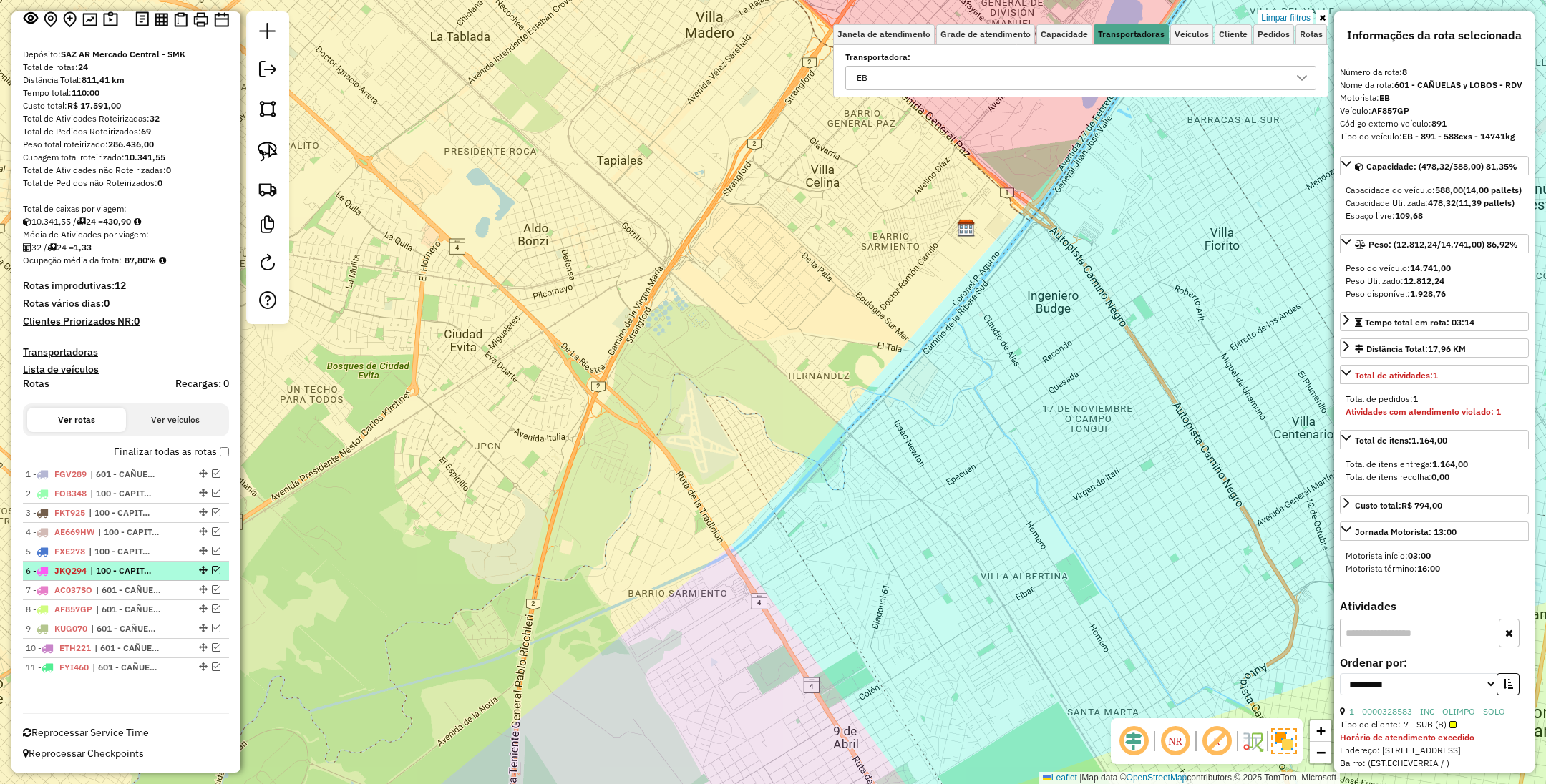
click at [104, 569] on span "| 100 - CAPITAL FEDERAL" at bounding box center [123, 570] width 66 height 13
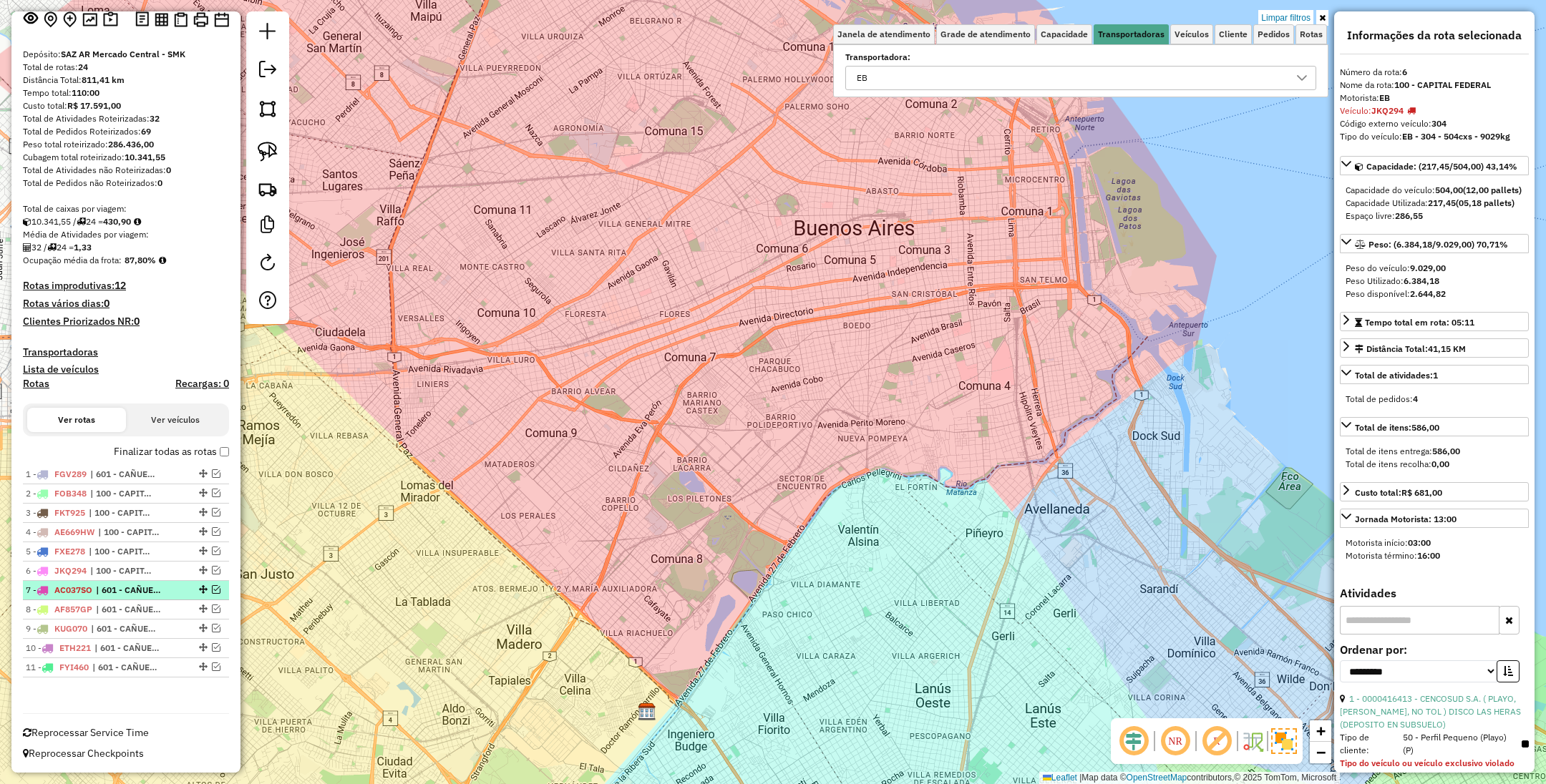
click at [107, 593] on span "| 601 - CAÑUELAS y LOBOS - RDV" at bounding box center [129, 590] width 66 height 13
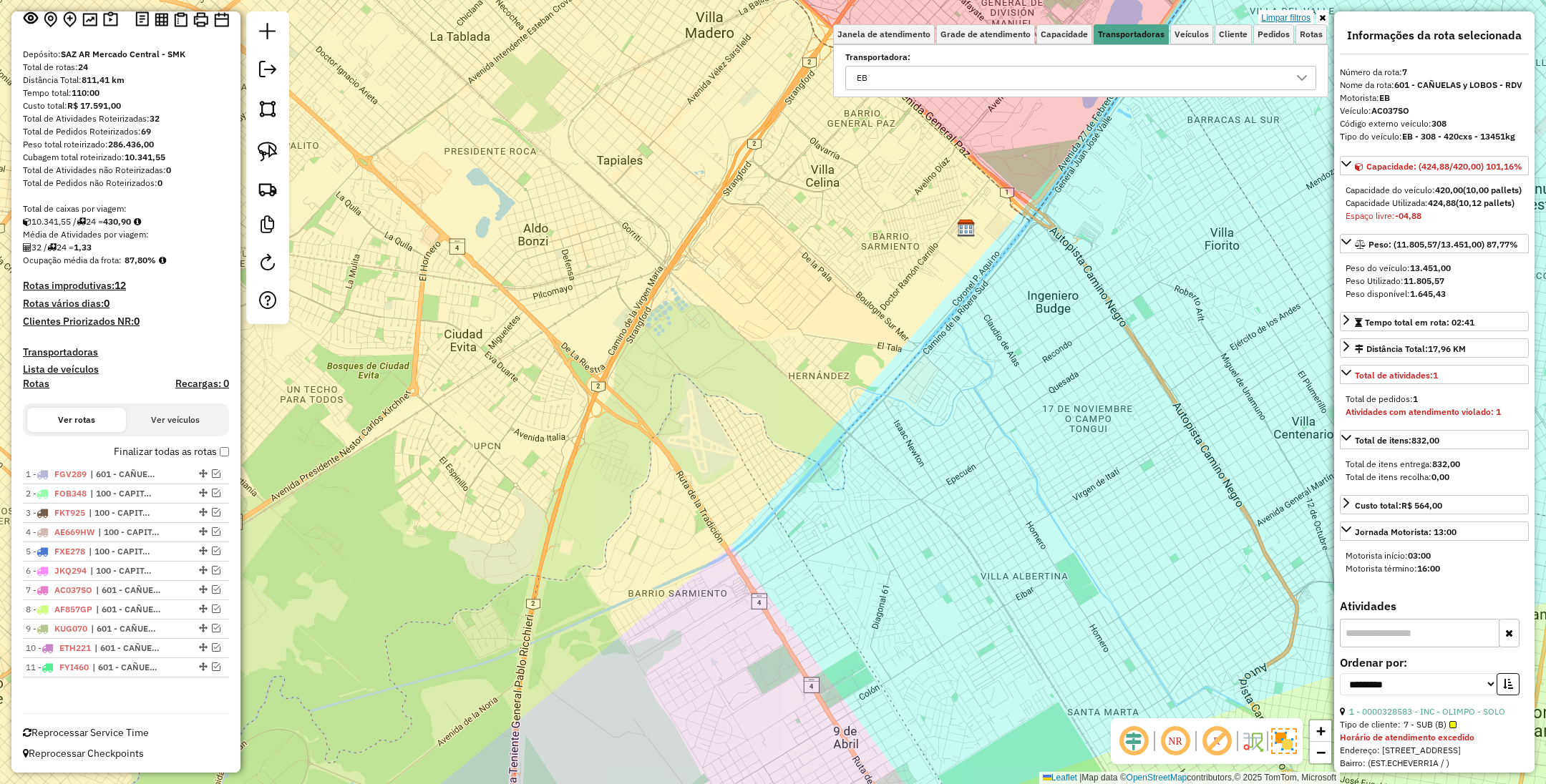
click at [1276, 20] on link "Limpar filtros" at bounding box center [1286, 18] width 55 height 16
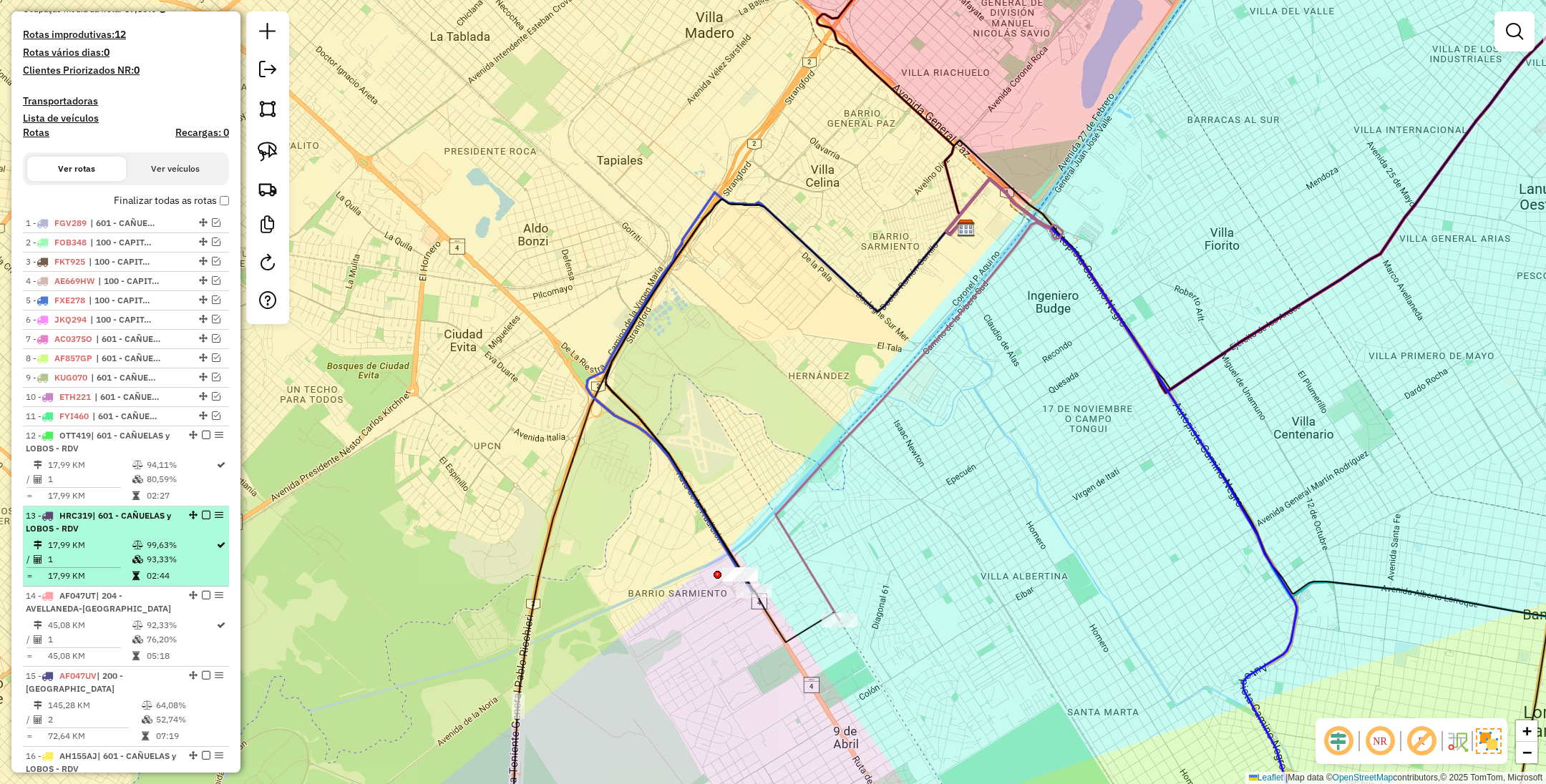
scroll to position [267, 0]
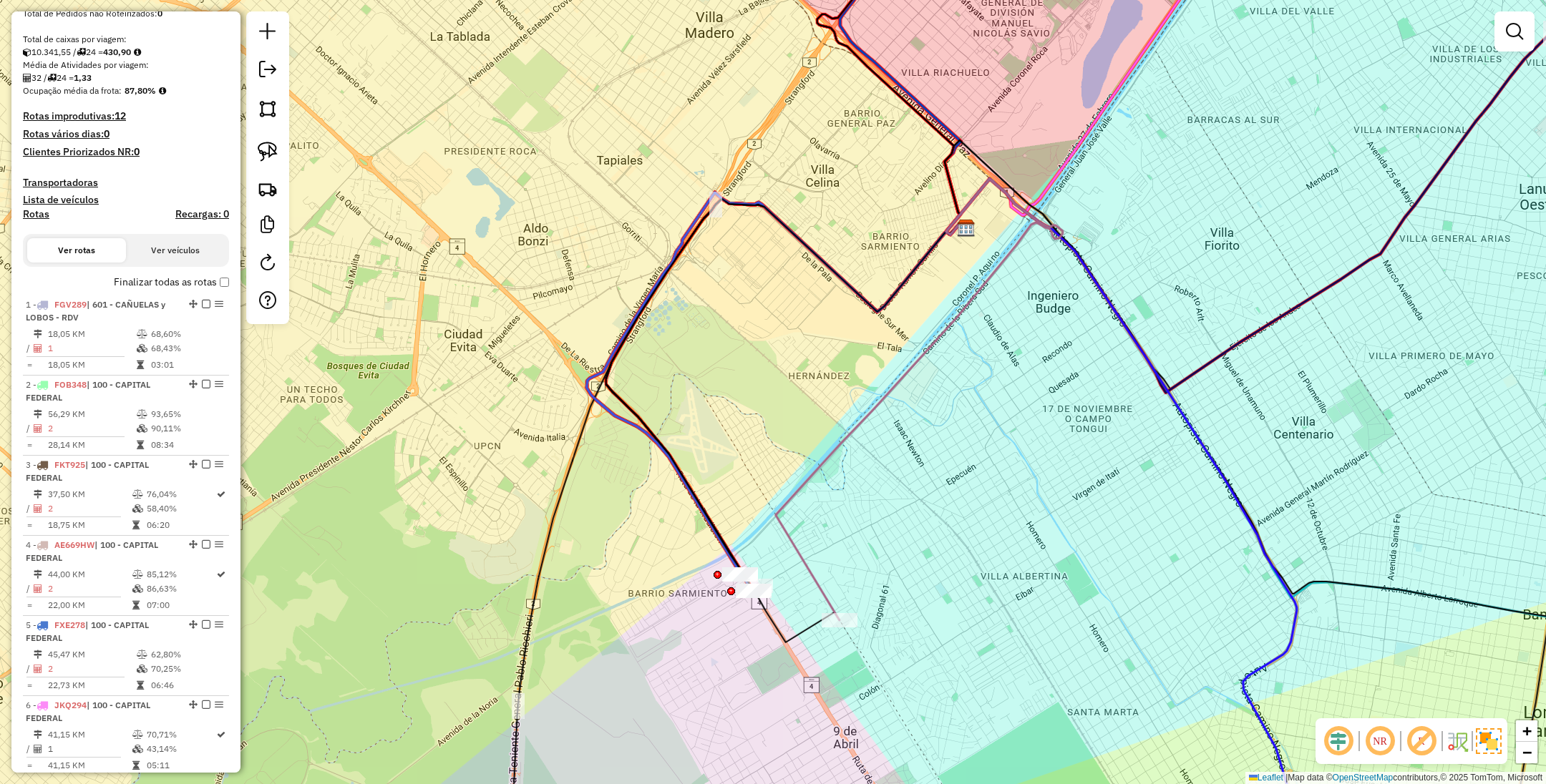
click at [43, 214] on h4 "Rotas" at bounding box center [36, 214] width 27 height 12
select select "*"
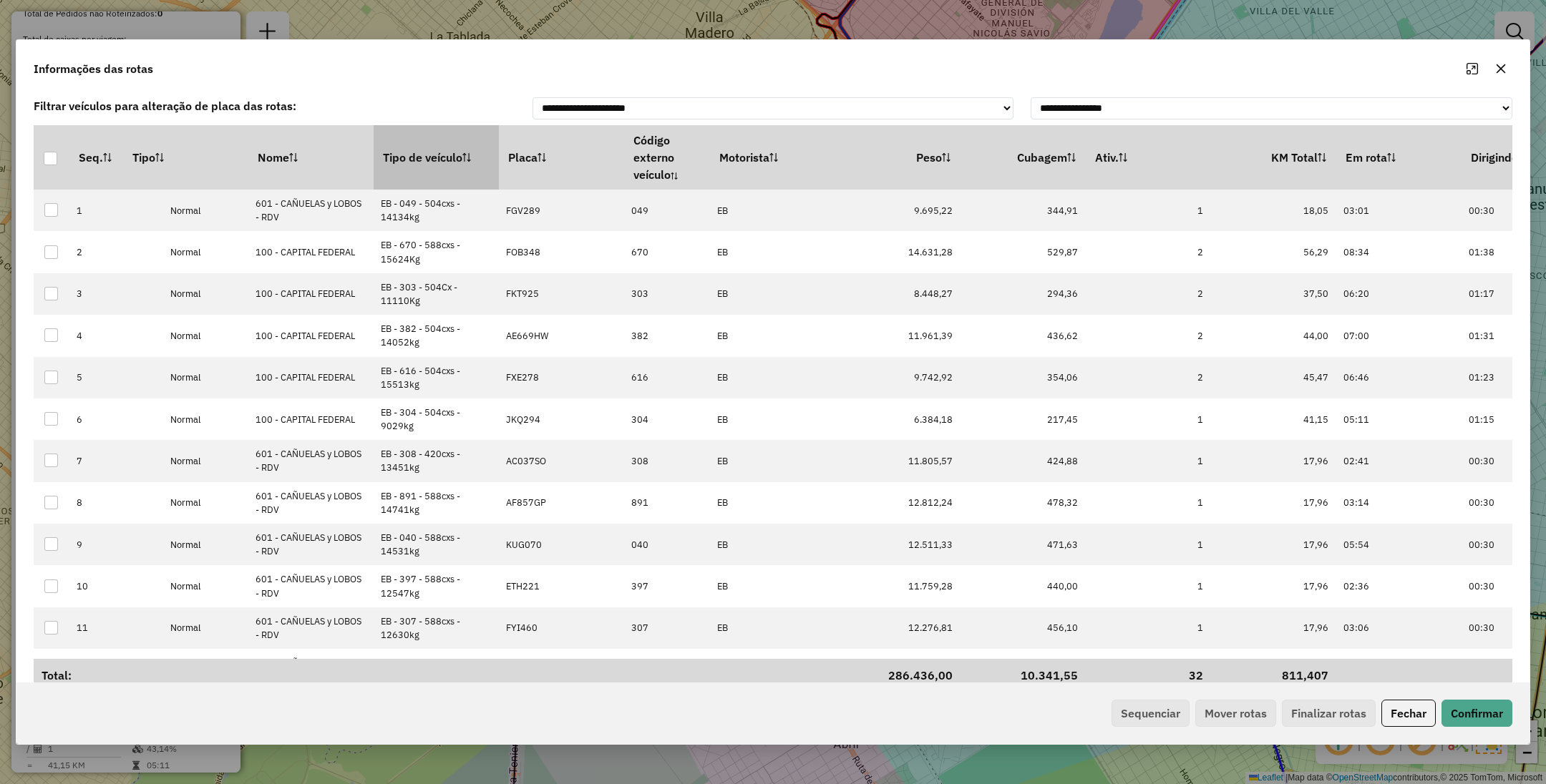
click at [432, 147] on th "Tipo de veículo" at bounding box center [436, 158] width 125 height 65
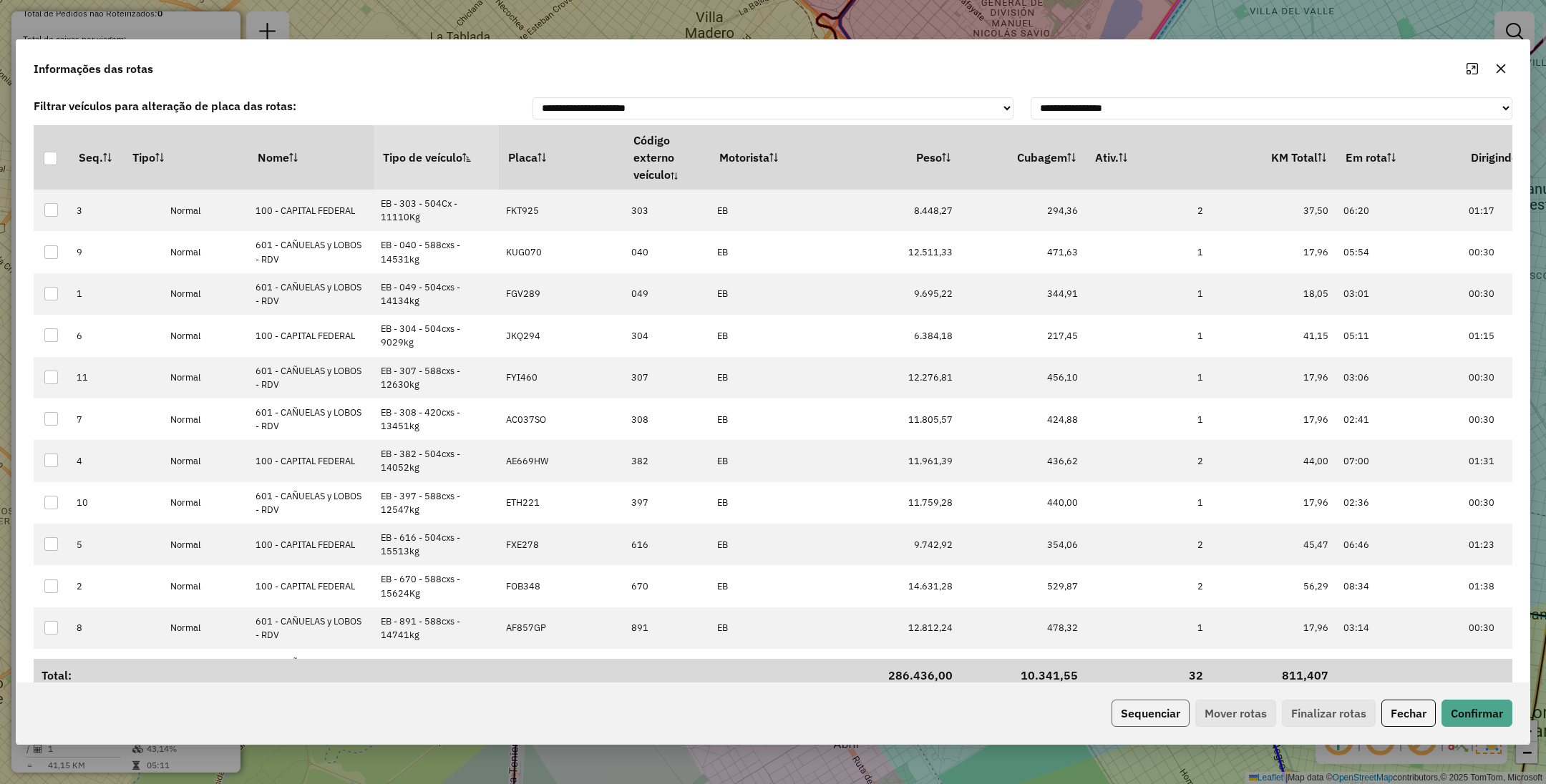
click at [1151, 721] on button "Sequenciar" at bounding box center [1150, 713] width 78 height 28
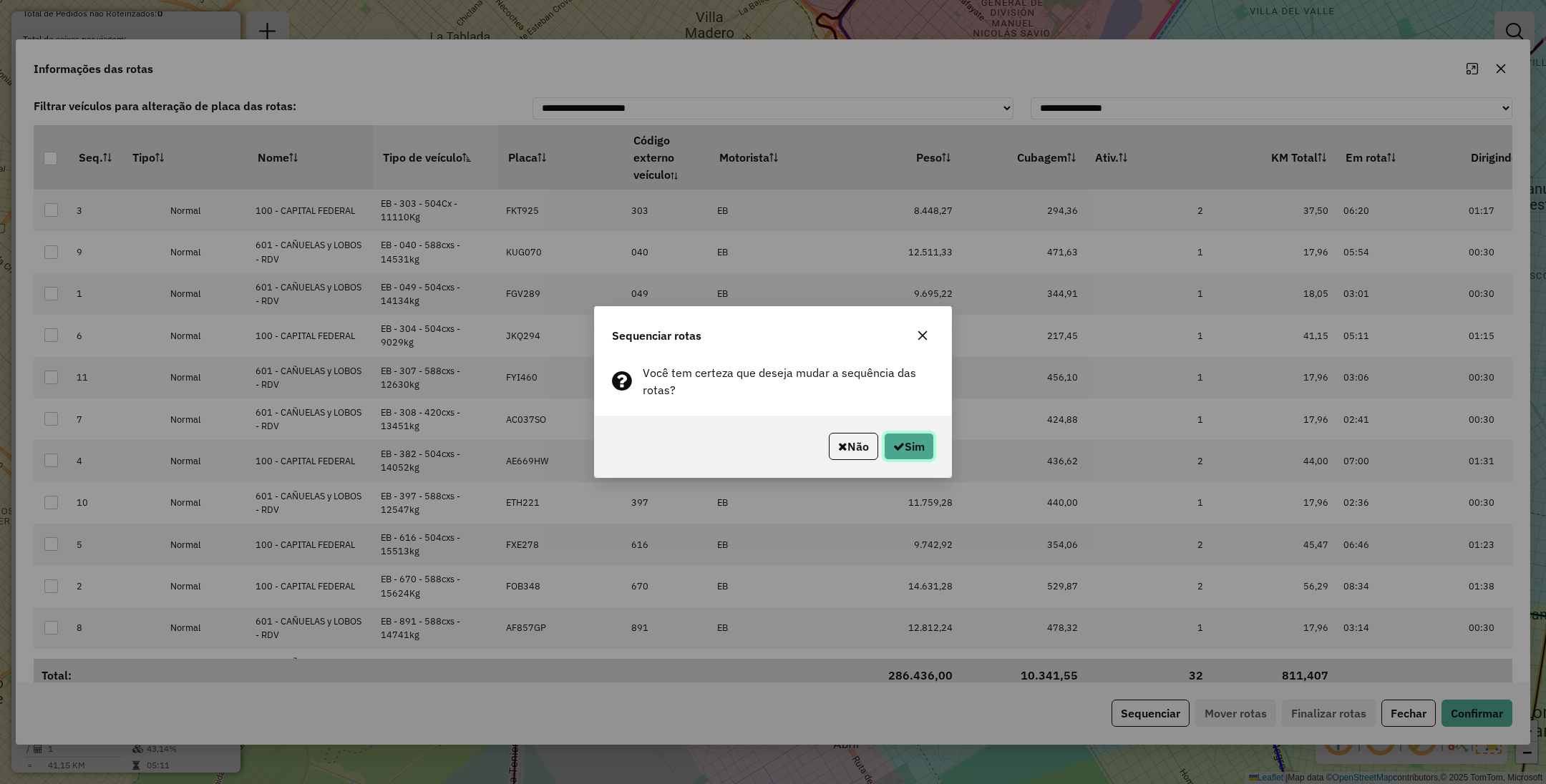
click at [896, 438] on button "Sim" at bounding box center [909, 446] width 50 height 28
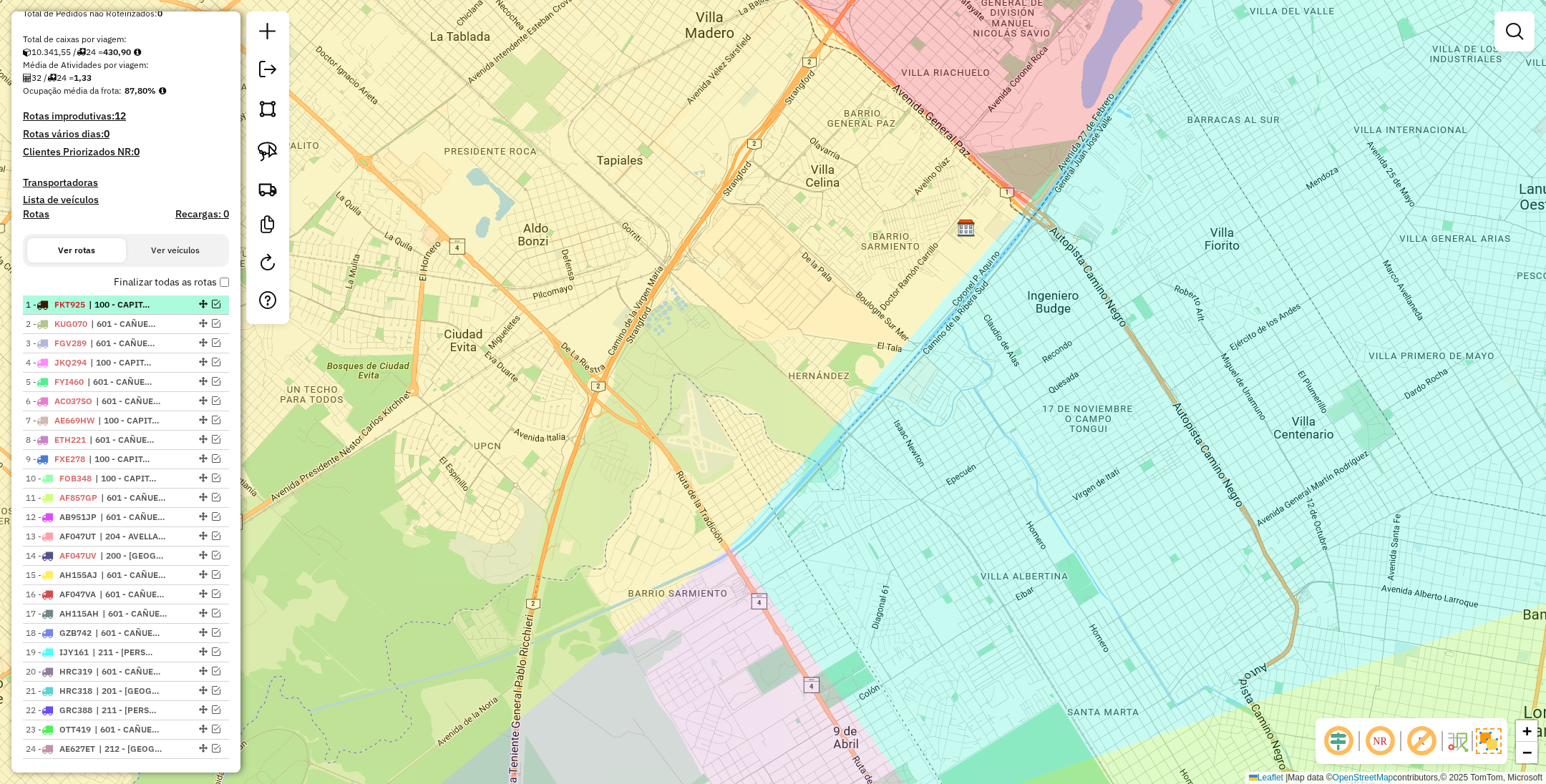
click at [125, 307] on span "| 100 - CAPITAL FEDERAL" at bounding box center [122, 305] width 66 height 13
select select "**********"
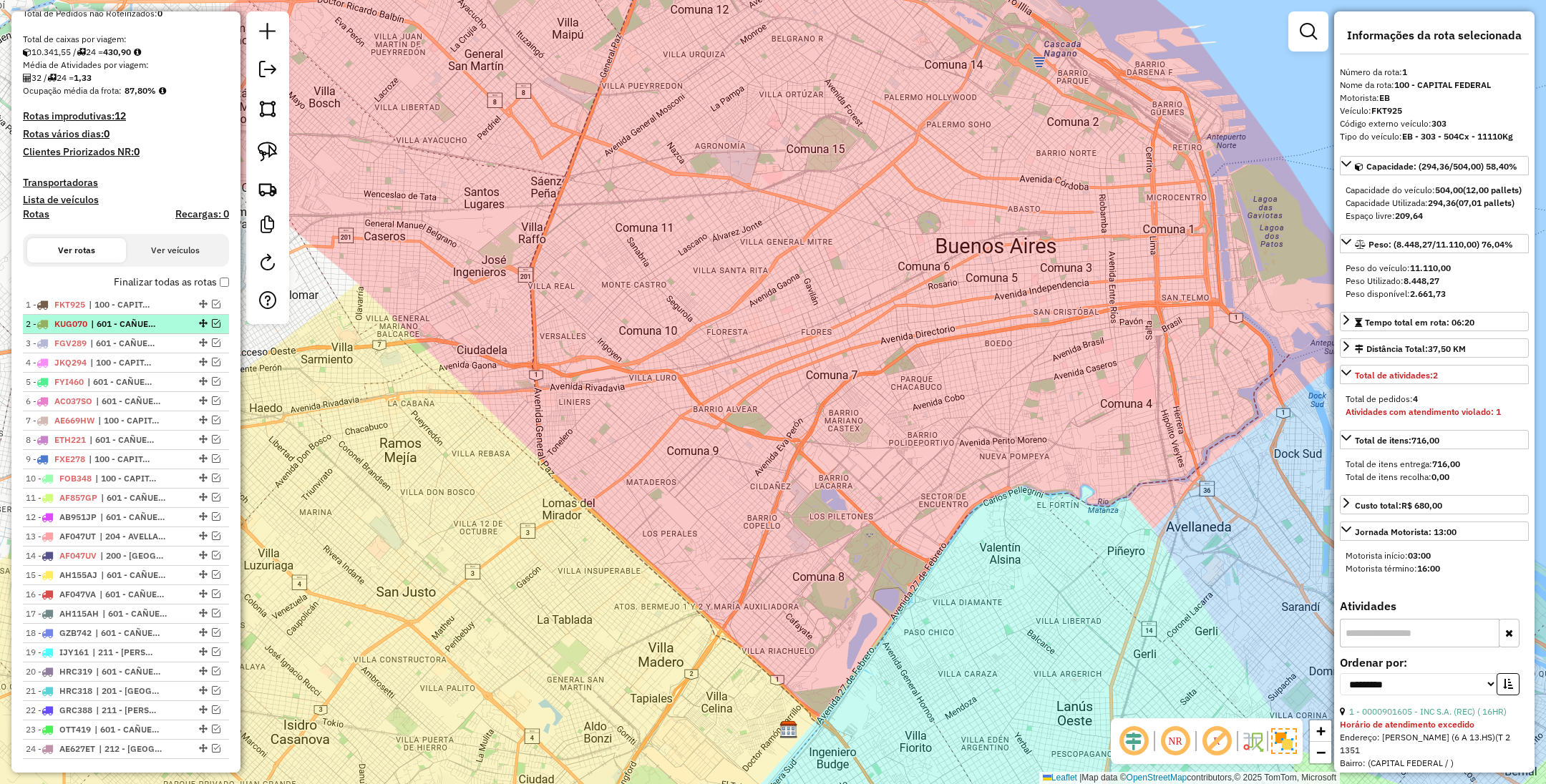
click at [125, 326] on span "| 601 - CAÑUELAS y LOBOS - RDV" at bounding box center [124, 324] width 66 height 13
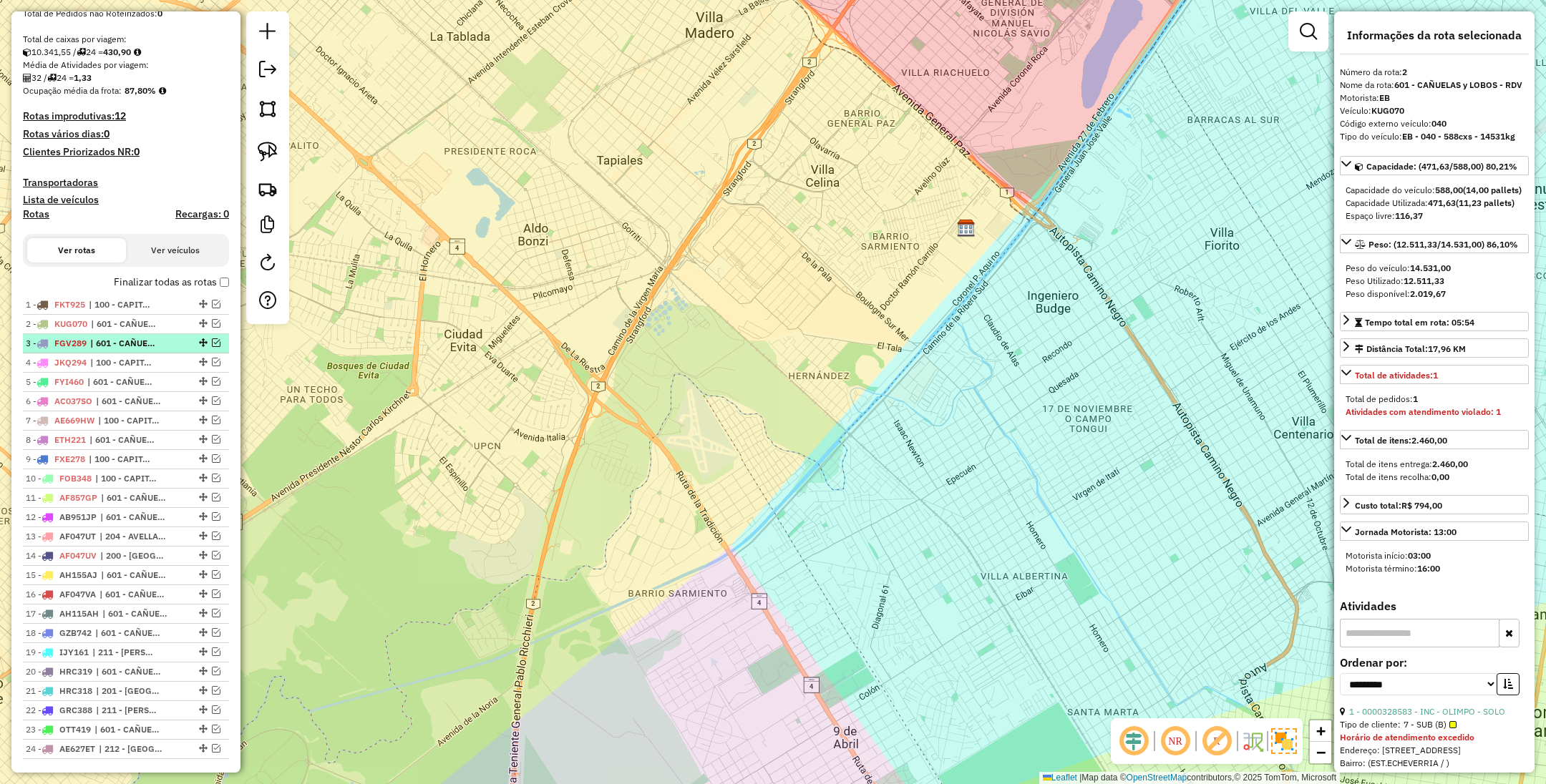
click at [125, 340] on span "| 601 - CAÑUELAS y LOBOS - RDV" at bounding box center [123, 344] width 66 height 13
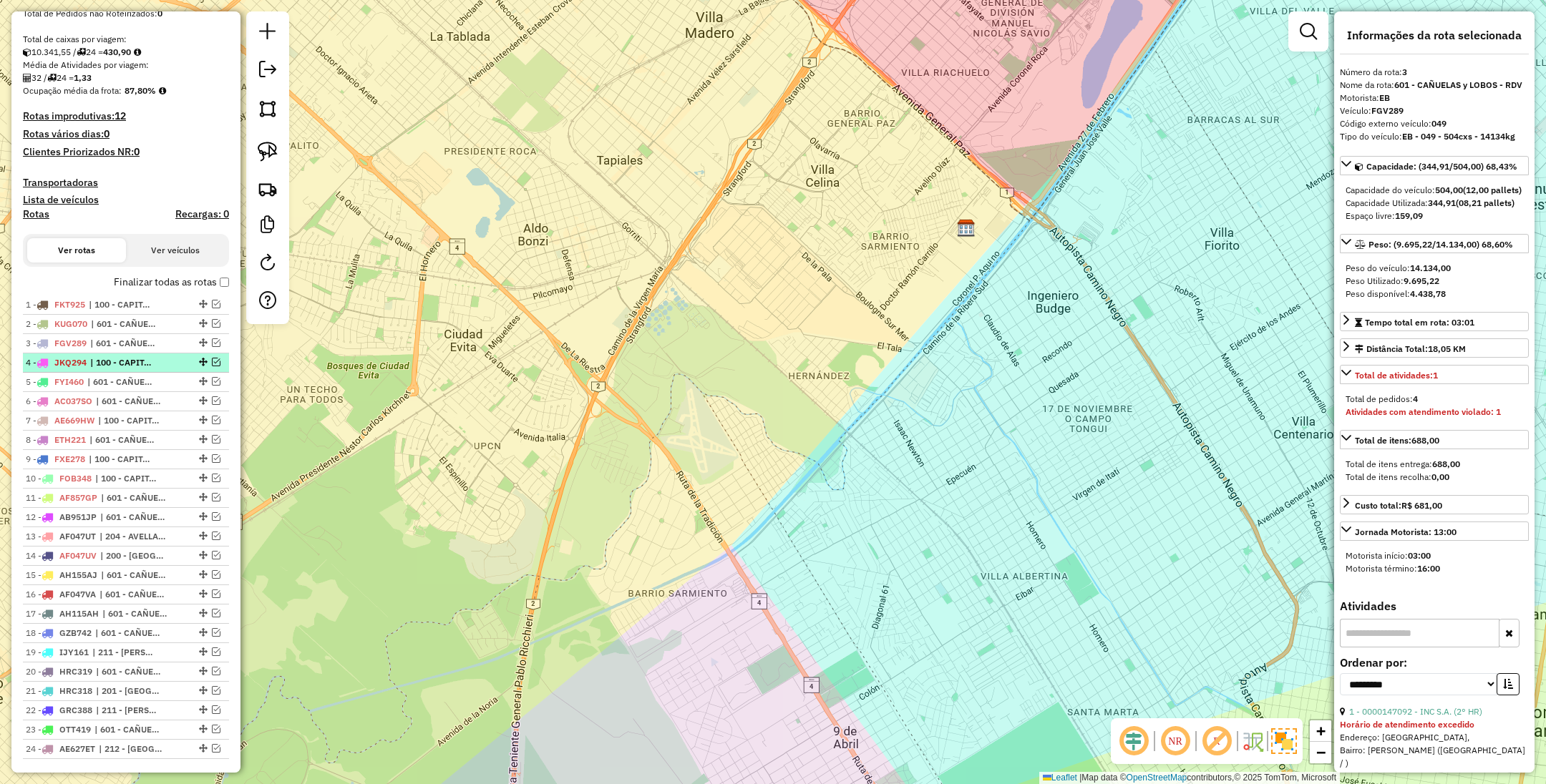
click at [123, 359] on span "| 100 - CAPITAL FEDERAL" at bounding box center [123, 362] width 66 height 13
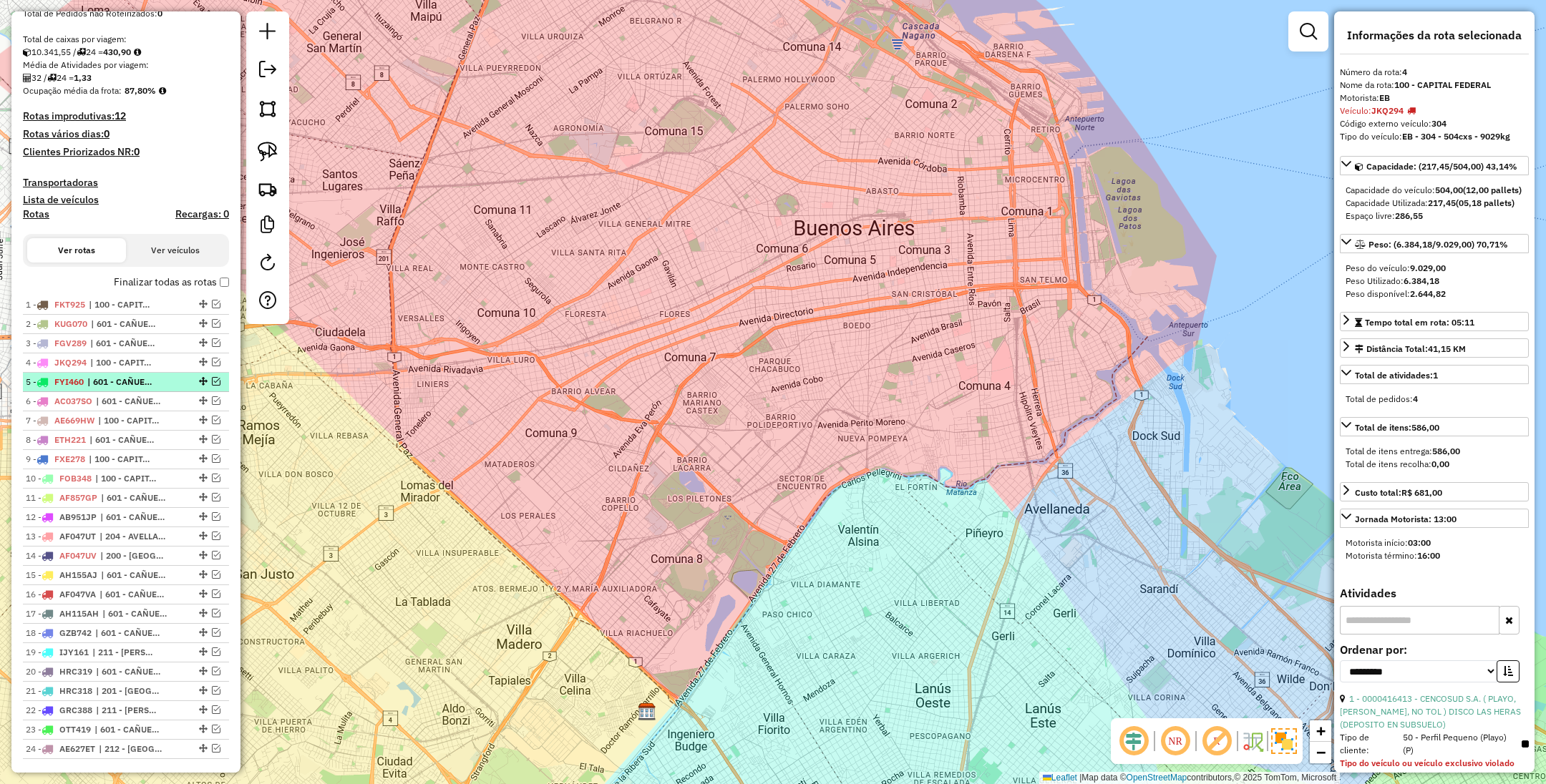
click at [121, 378] on span "| 601 - CAÑUELAS y LOBOS - RDV" at bounding box center [121, 382] width 66 height 13
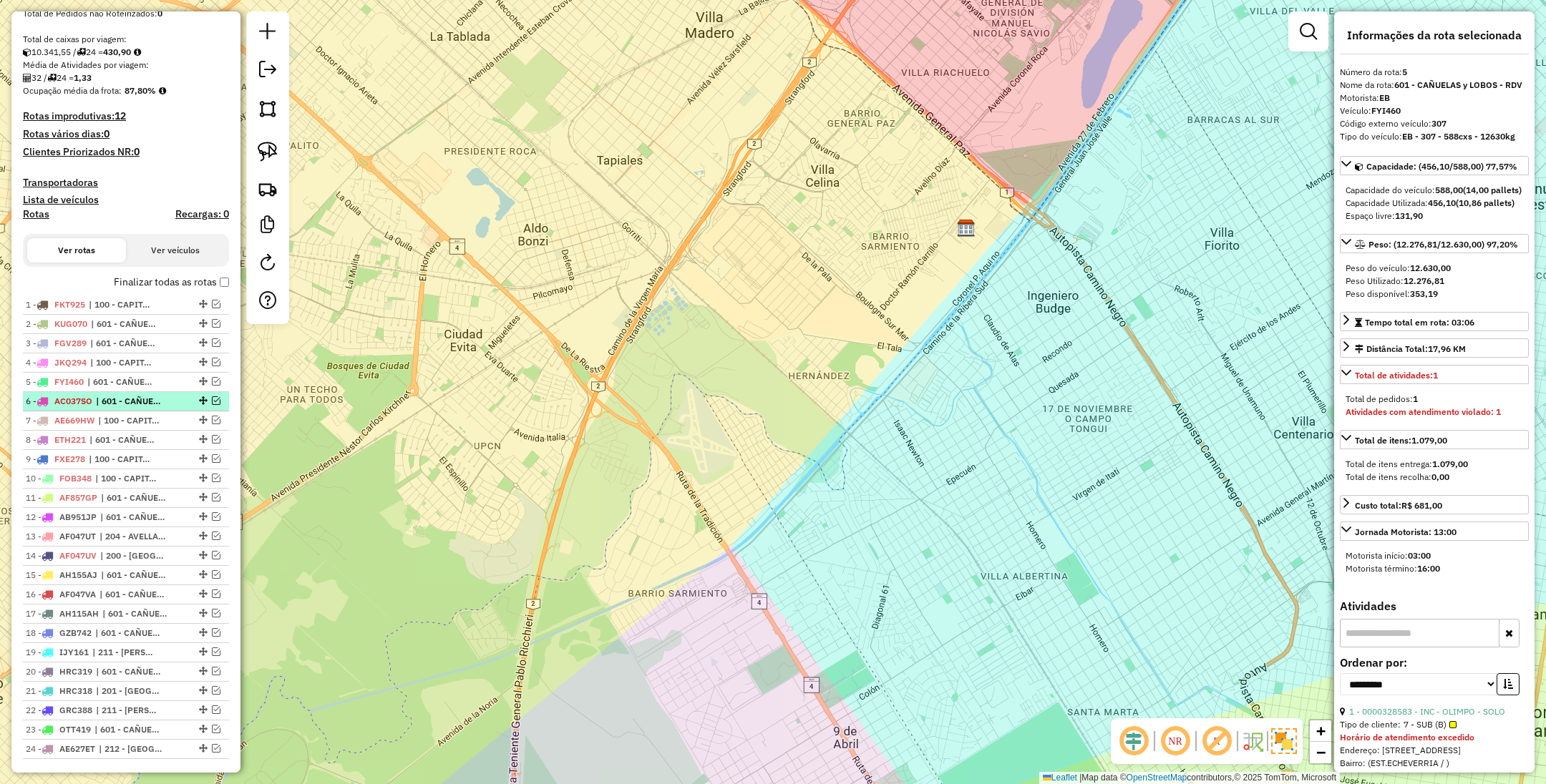
click at [125, 400] on span "| 601 - CAÑUELAS y LOBOS - RDV" at bounding box center [129, 401] width 66 height 13
click at [212, 404] on em at bounding box center [216, 400] width 9 height 9
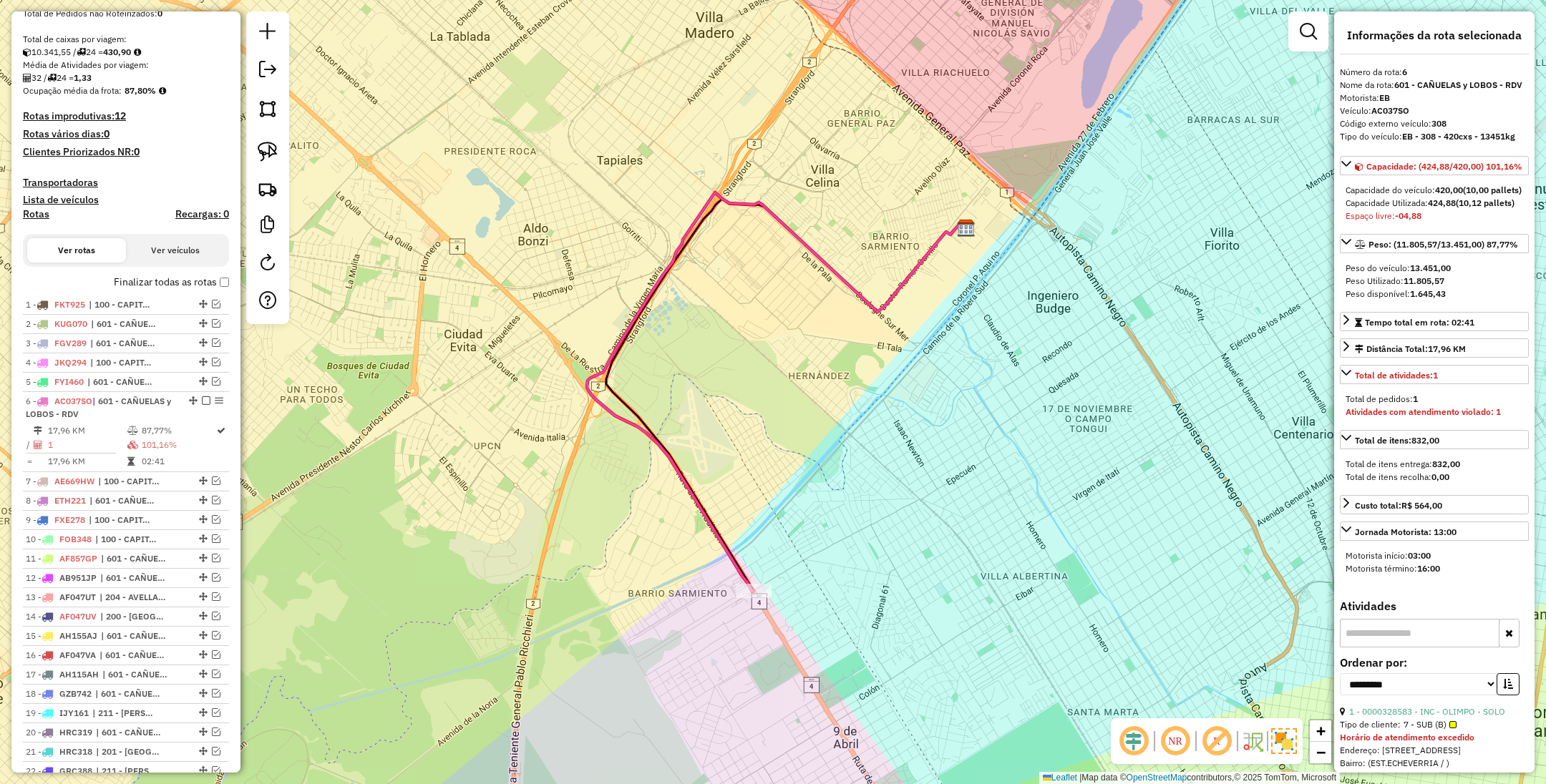
click at [720, 533] on icon at bounding box center [773, 392] width 372 height 399
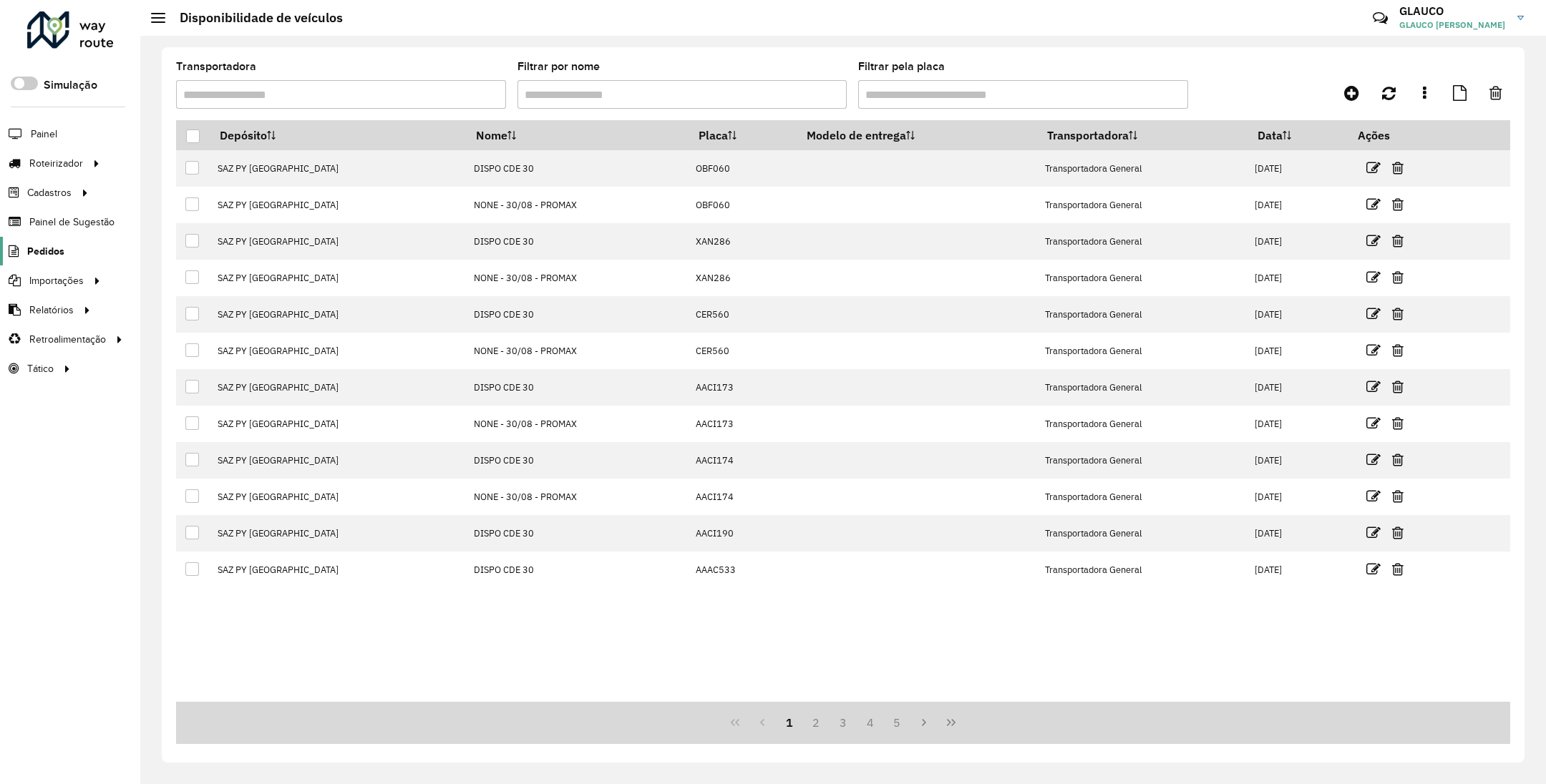
click at [54, 249] on span "Pedidos" at bounding box center [46, 251] width 37 height 15
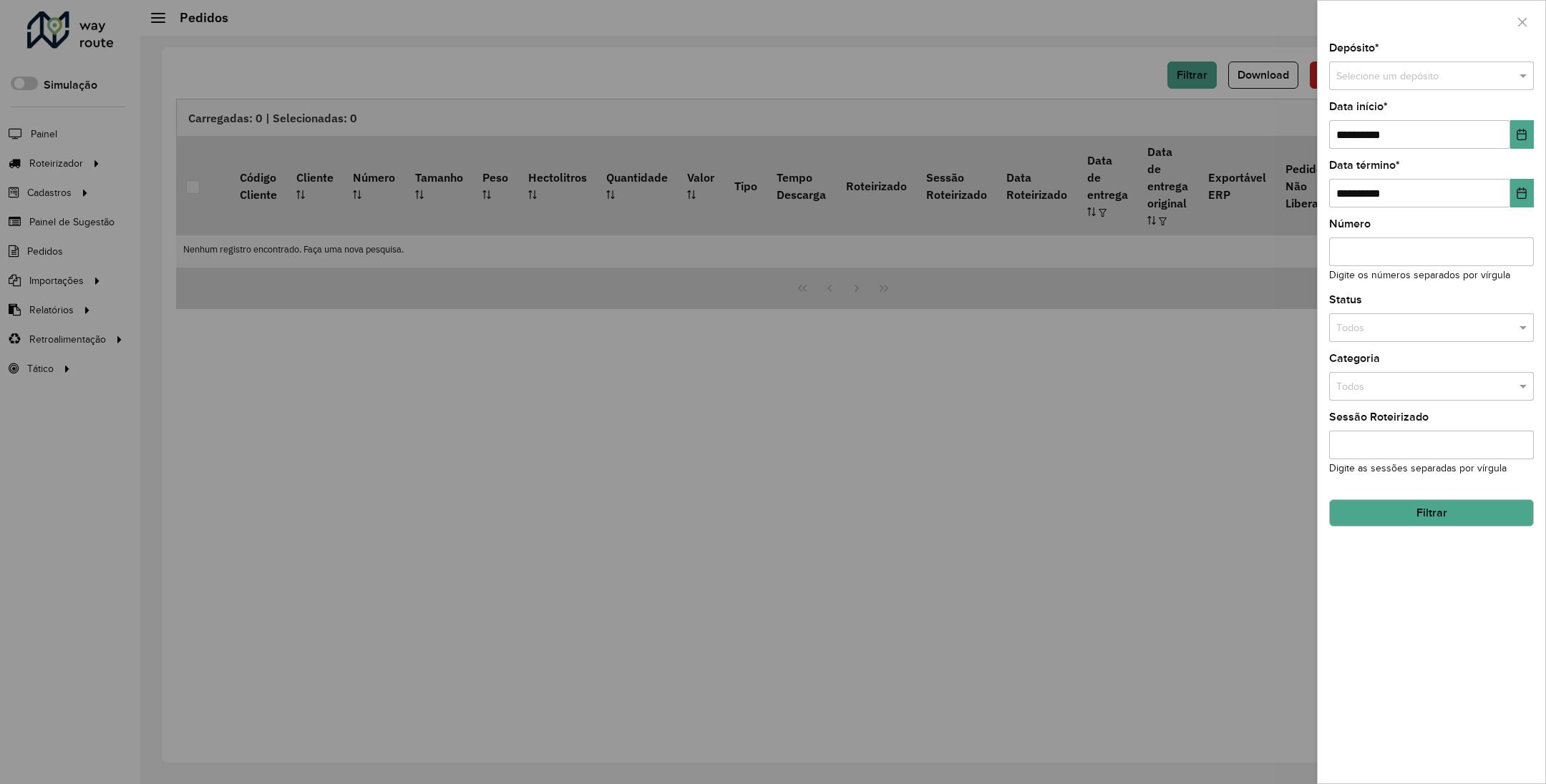
click at [1401, 73] on input "text" at bounding box center [1417, 76] width 162 height 16
type input "*****"
click at [1375, 113] on span "SAZ BO Sucre" at bounding box center [1367, 117] width 64 height 12
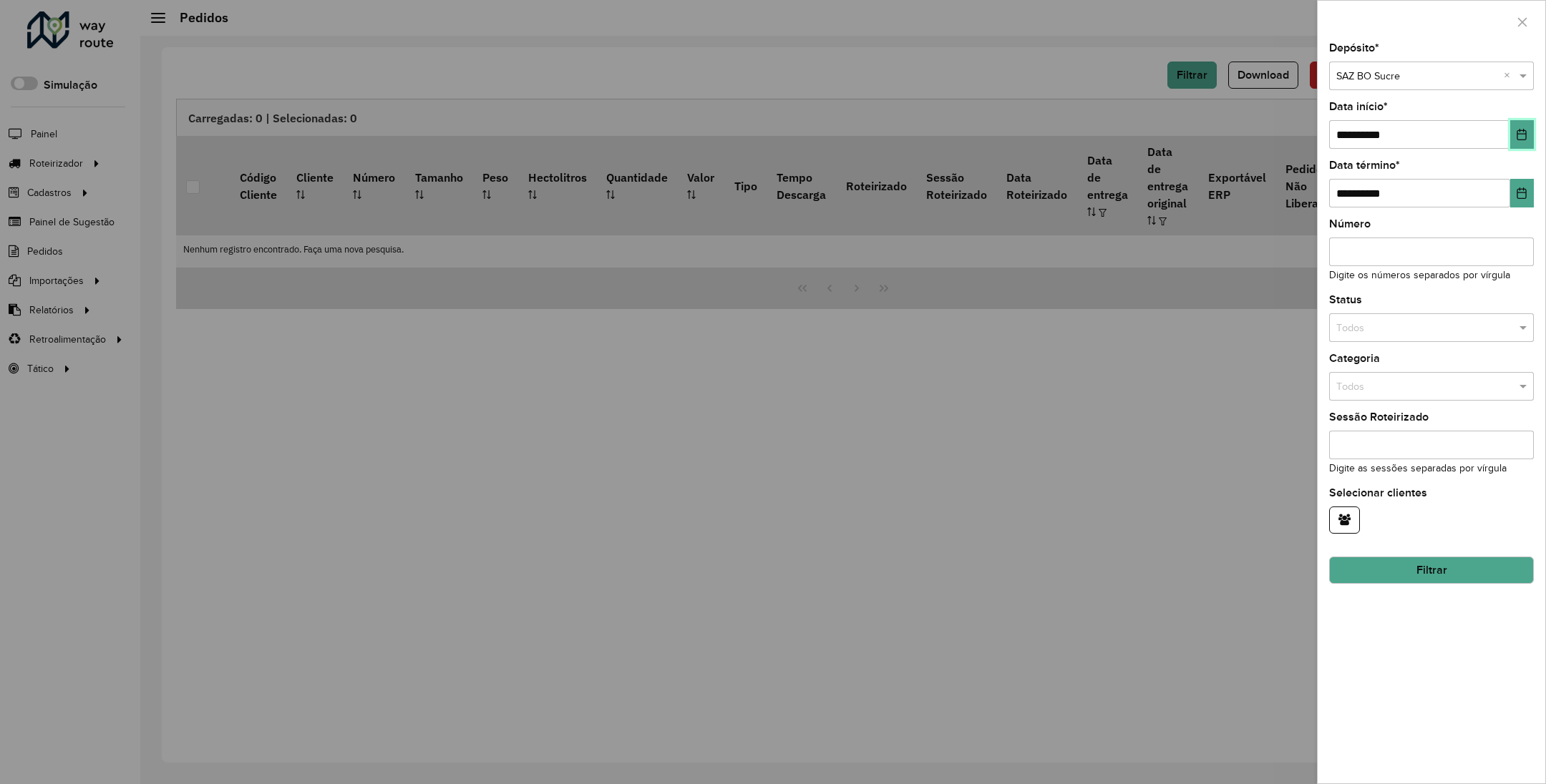
click at [1523, 133] on icon "Choose Date" at bounding box center [1522, 134] width 9 height 12
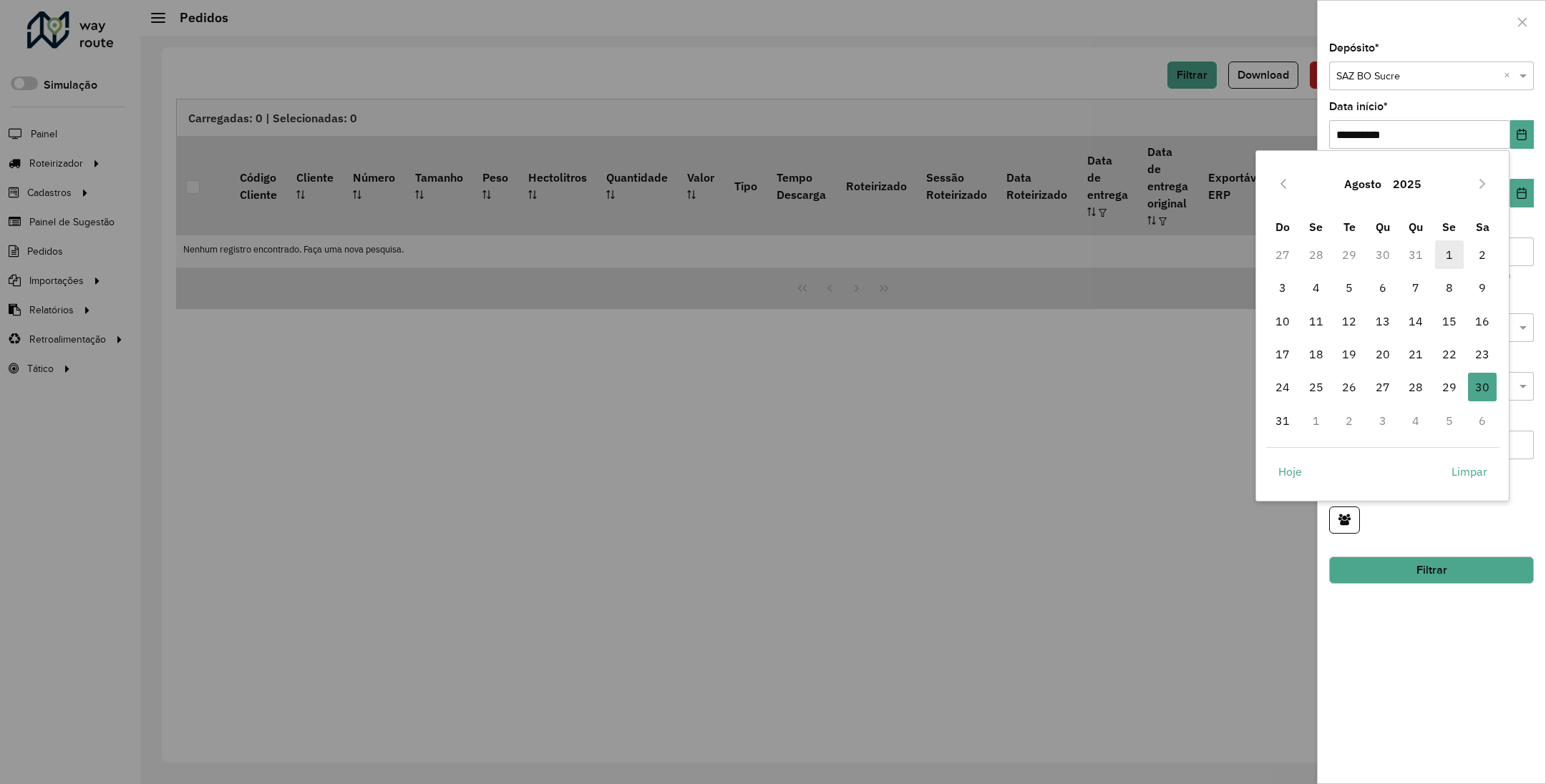
click at [1451, 249] on span "1" at bounding box center [1450, 255] width 28 height 28
type input "**********"
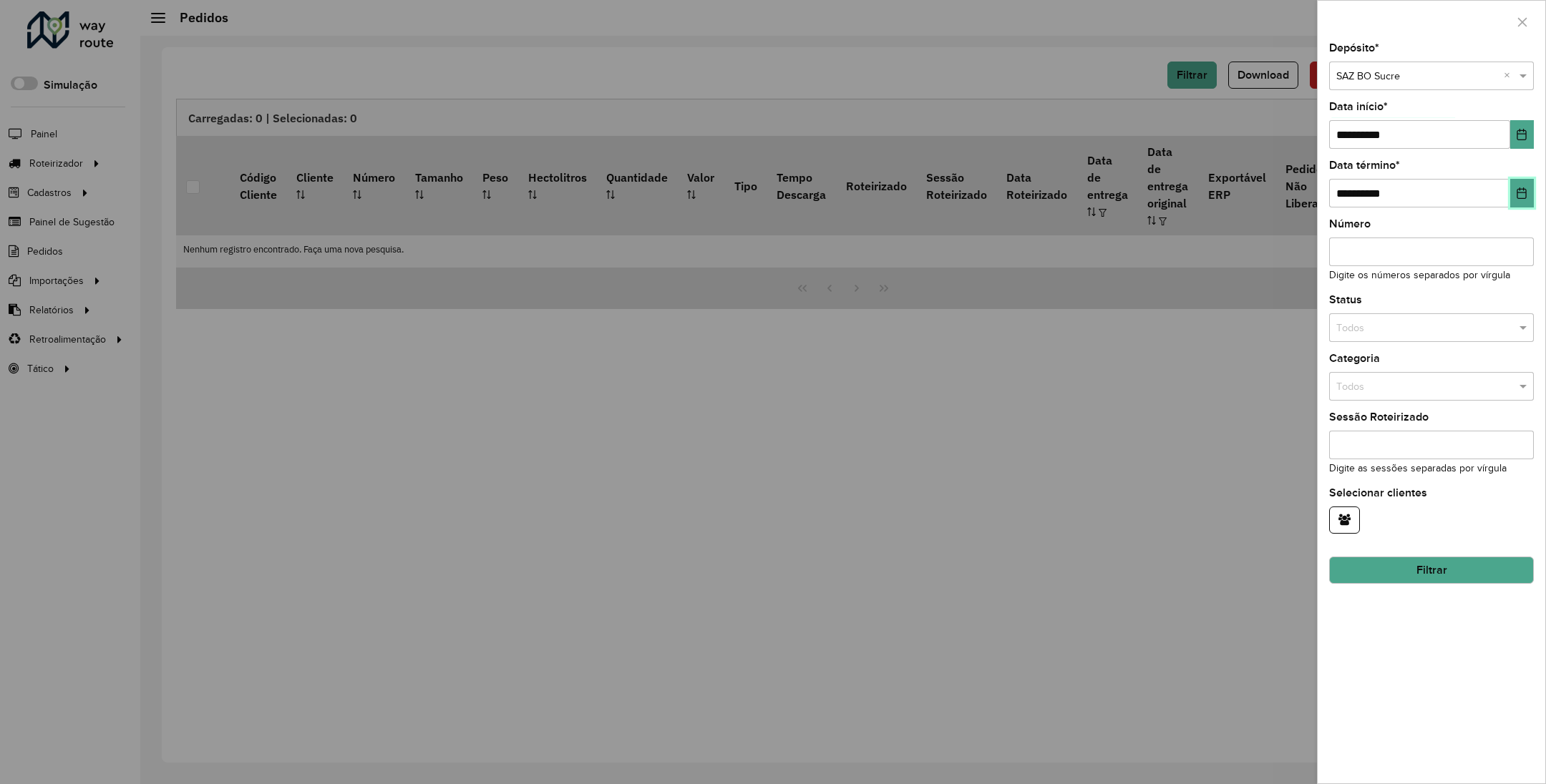
click at [1523, 194] on icon "Choose Date" at bounding box center [1522, 193] width 9 height 12
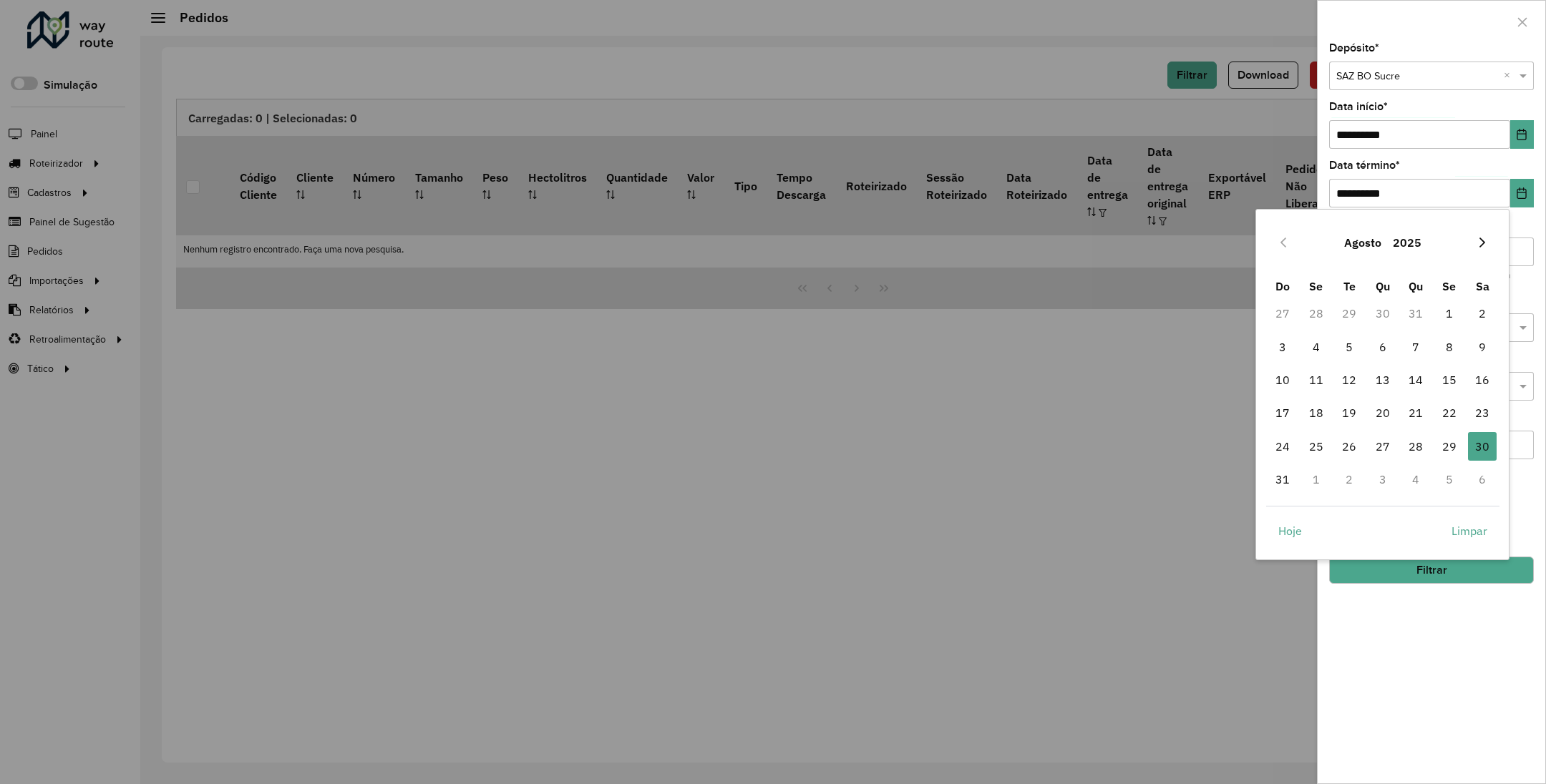
click at [1484, 245] on icon "Next Month" at bounding box center [1482, 243] width 12 height 12
click at [1350, 440] on span "30" at bounding box center [1349, 446] width 28 height 28
type input "**********"
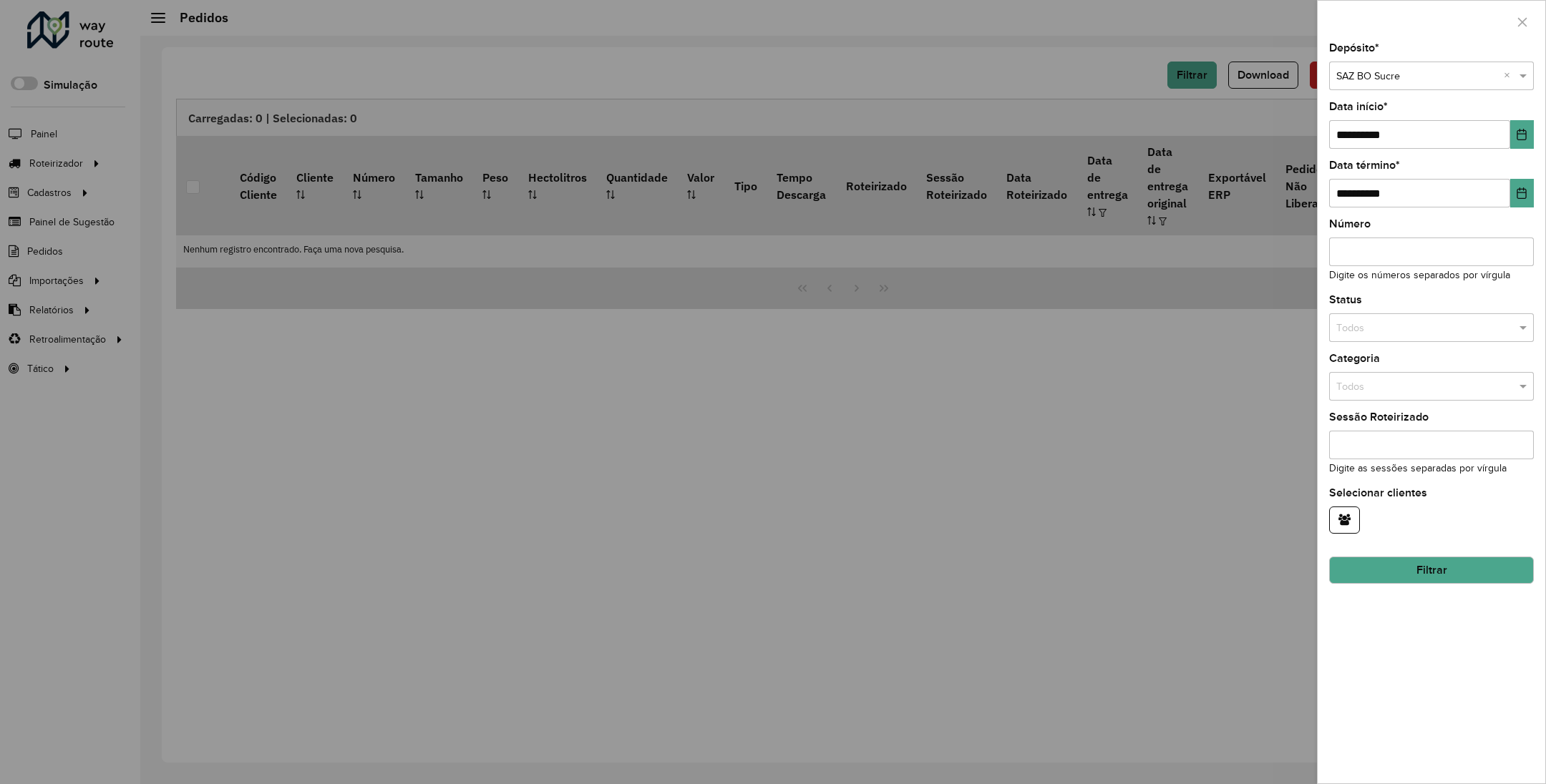
click at [1391, 329] on input "text" at bounding box center [1417, 329] width 162 height 16
click at [1375, 395] on span "Não roteirizado" at bounding box center [1370, 392] width 69 height 12
click at [1428, 570] on button "Filtrar" at bounding box center [1432, 570] width 205 height 28
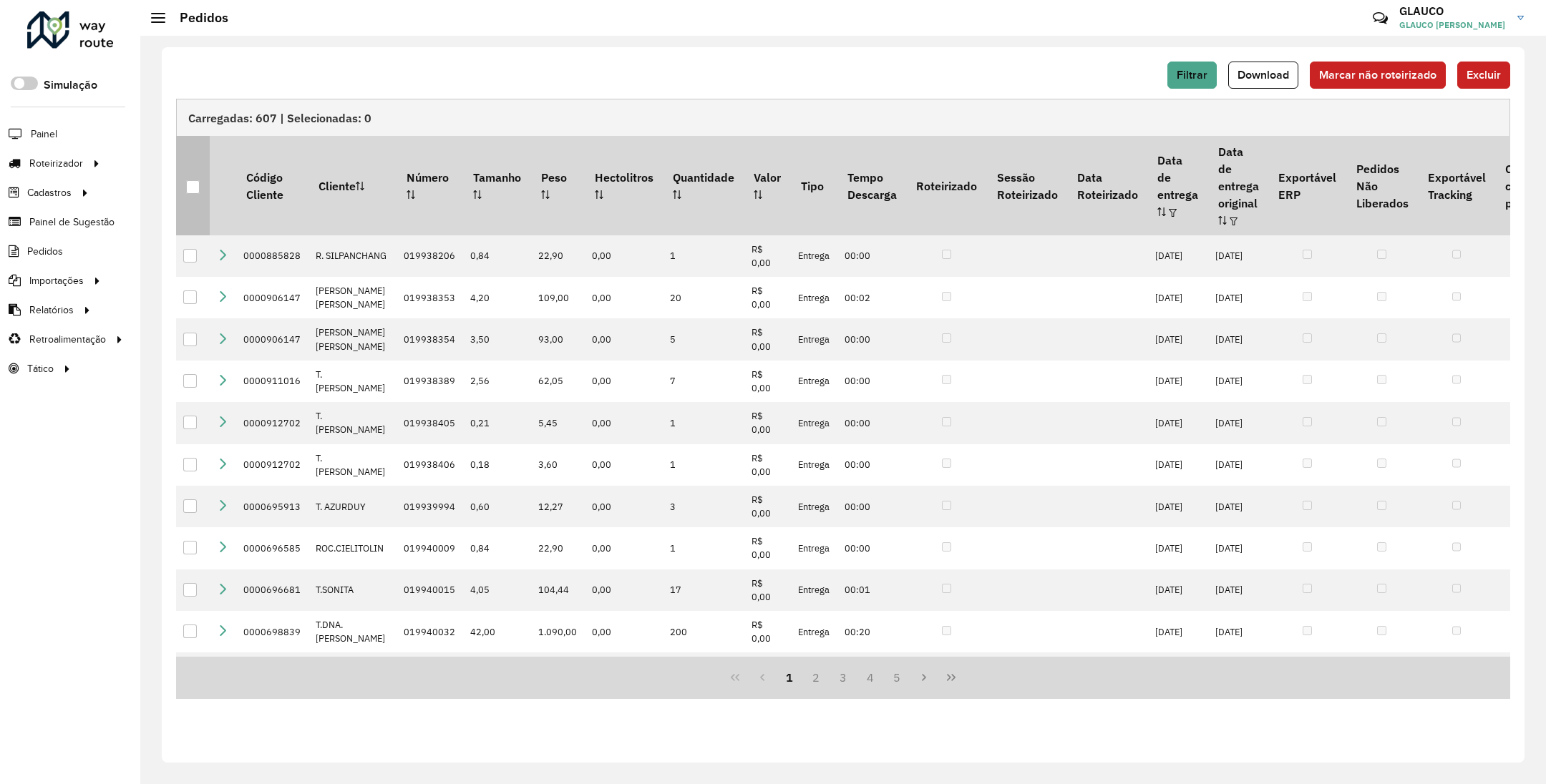
click at [191, 181] on div at bounding box center [192, 187] width 13 height 13
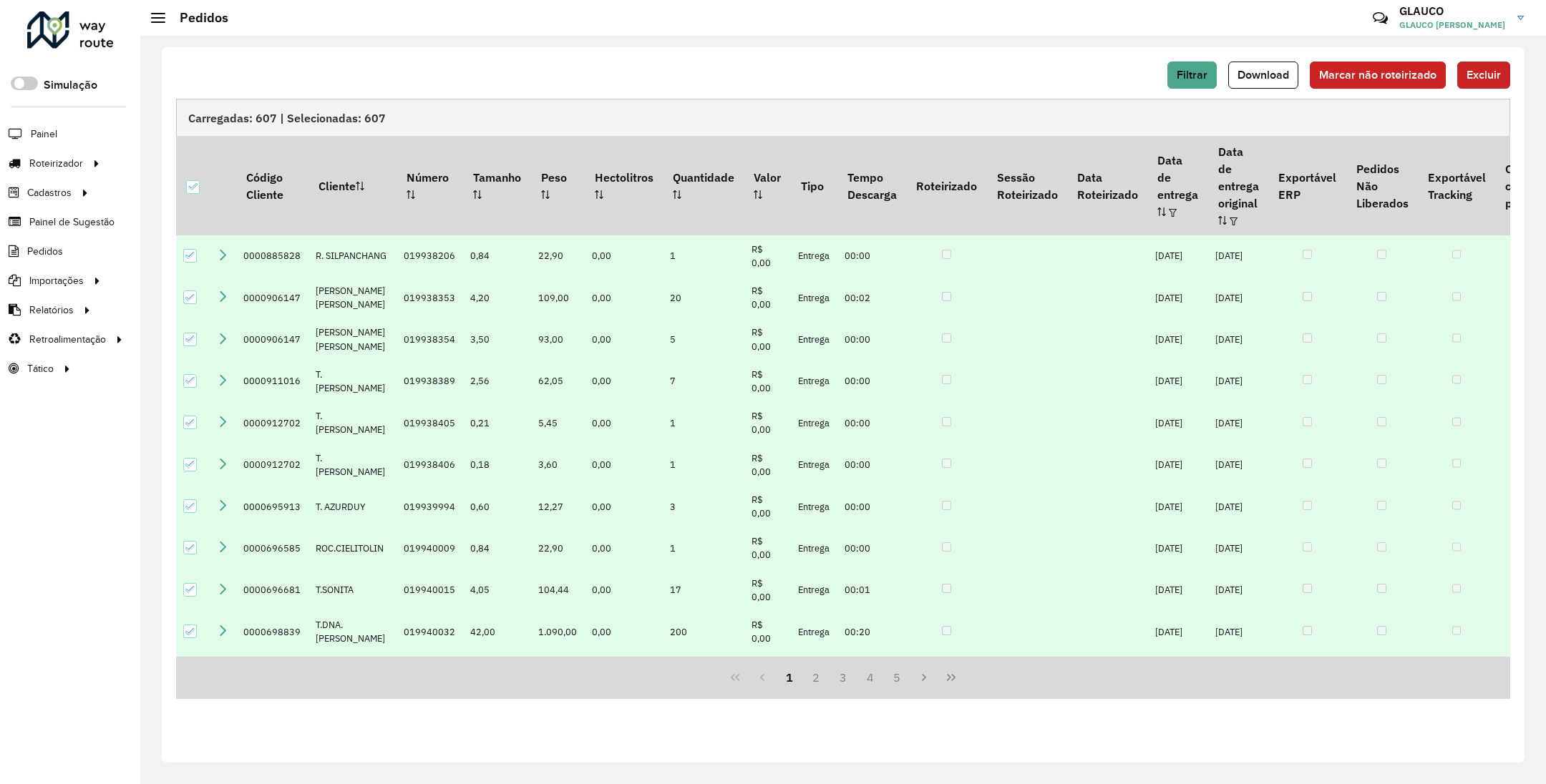
click at [1492, 74] on span "Excluir" at bounding box center [1485, 74] width 35 height 12
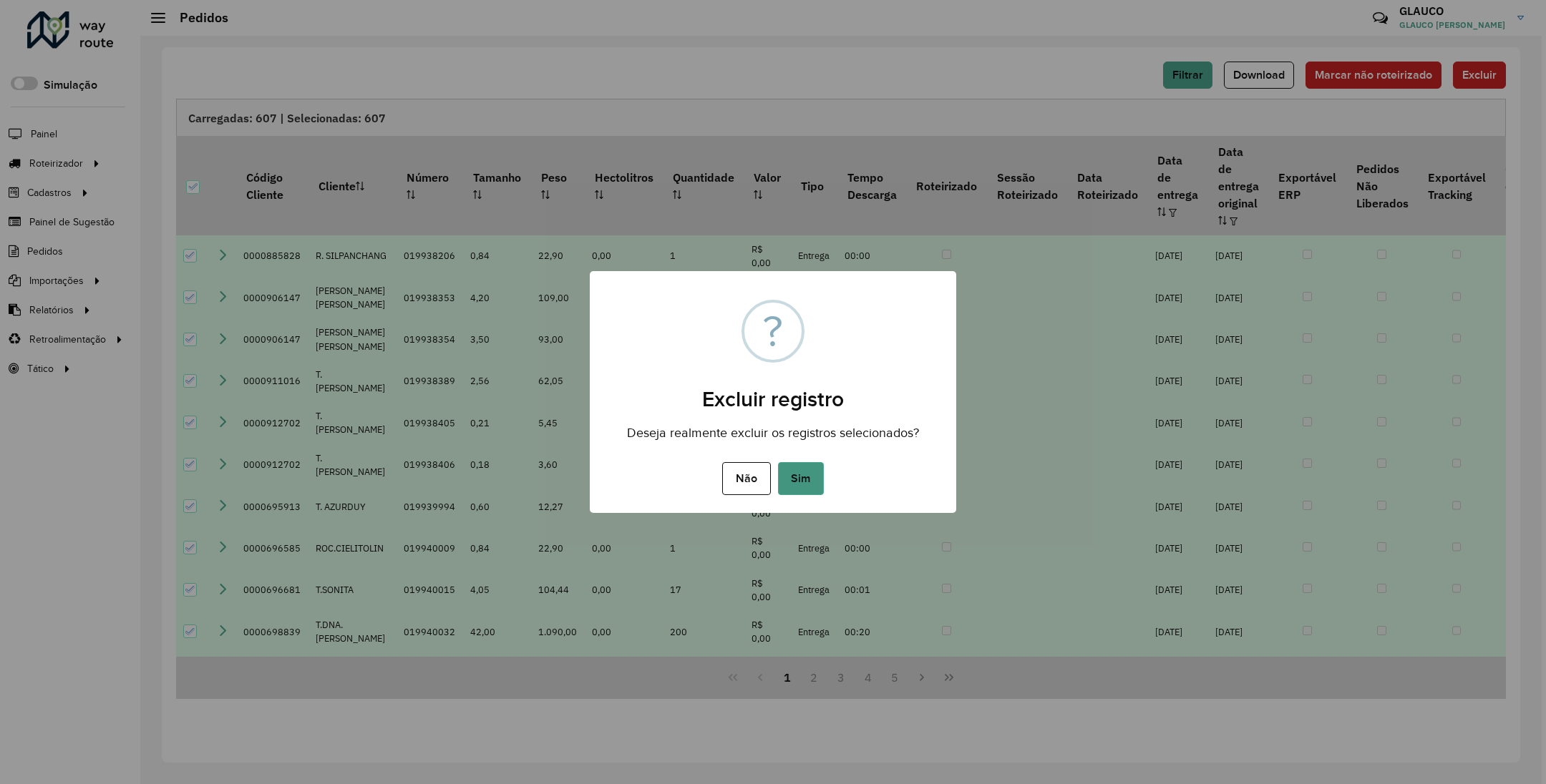
click at [813, 478] on button "Sim" at bounding box center [801, 479] width 46 height 33
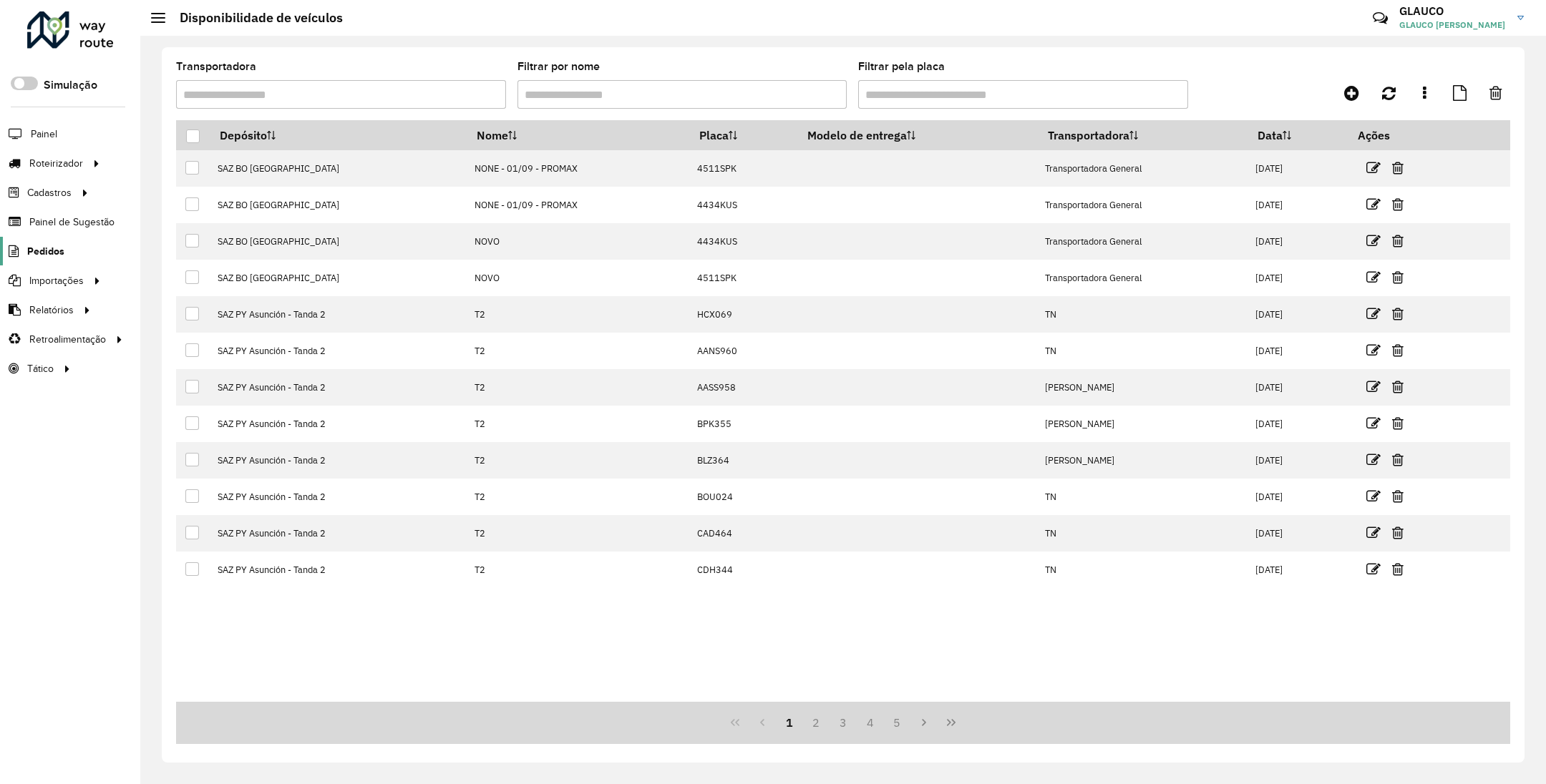
click at [51, 256] on span "Pedidos" at bounding box center [46, 251] width 37 height 15
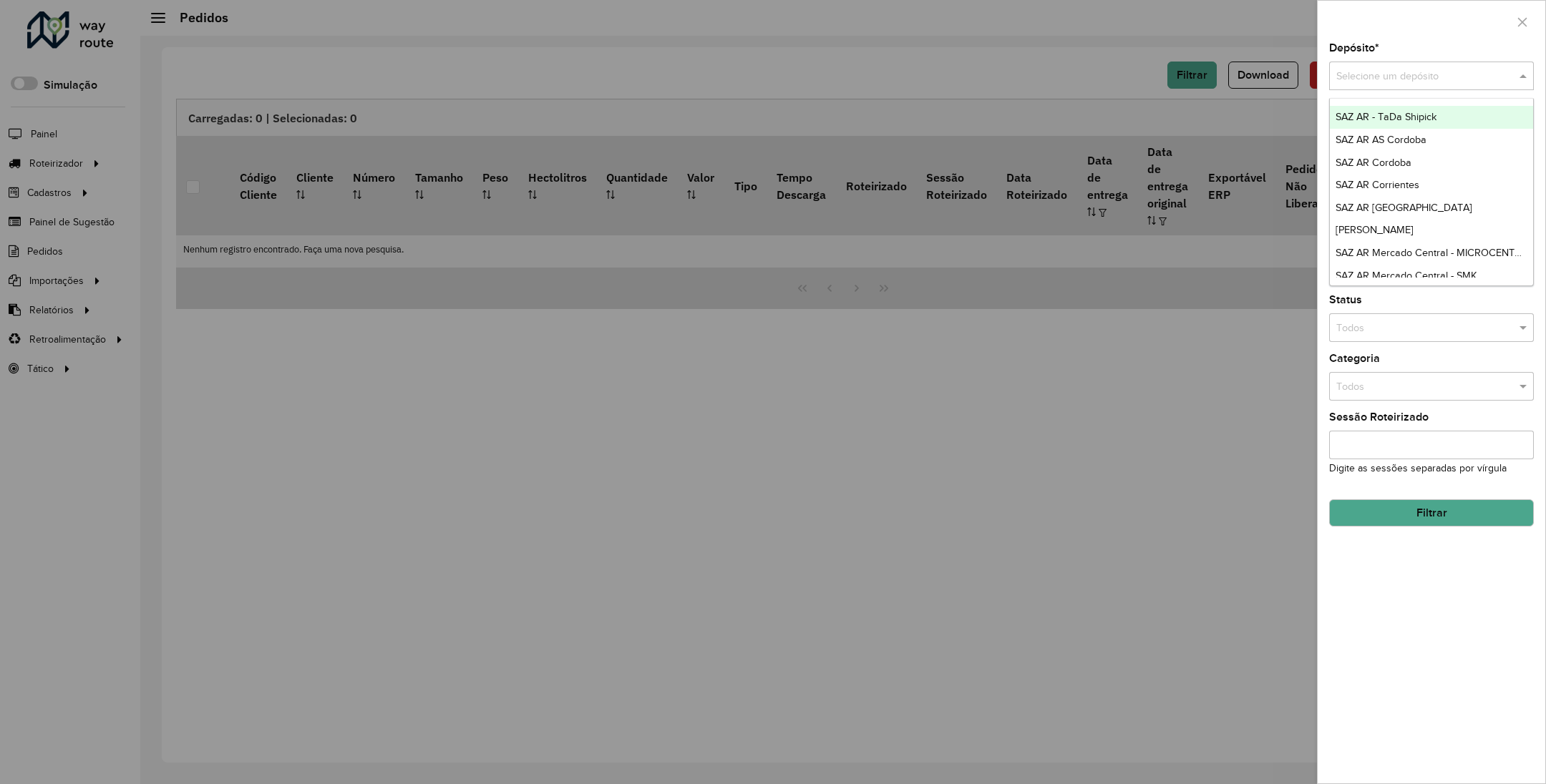
click at [1388, 71] on input "text" at bounding box center [1417, 76] width 162 height 16
type input "**"
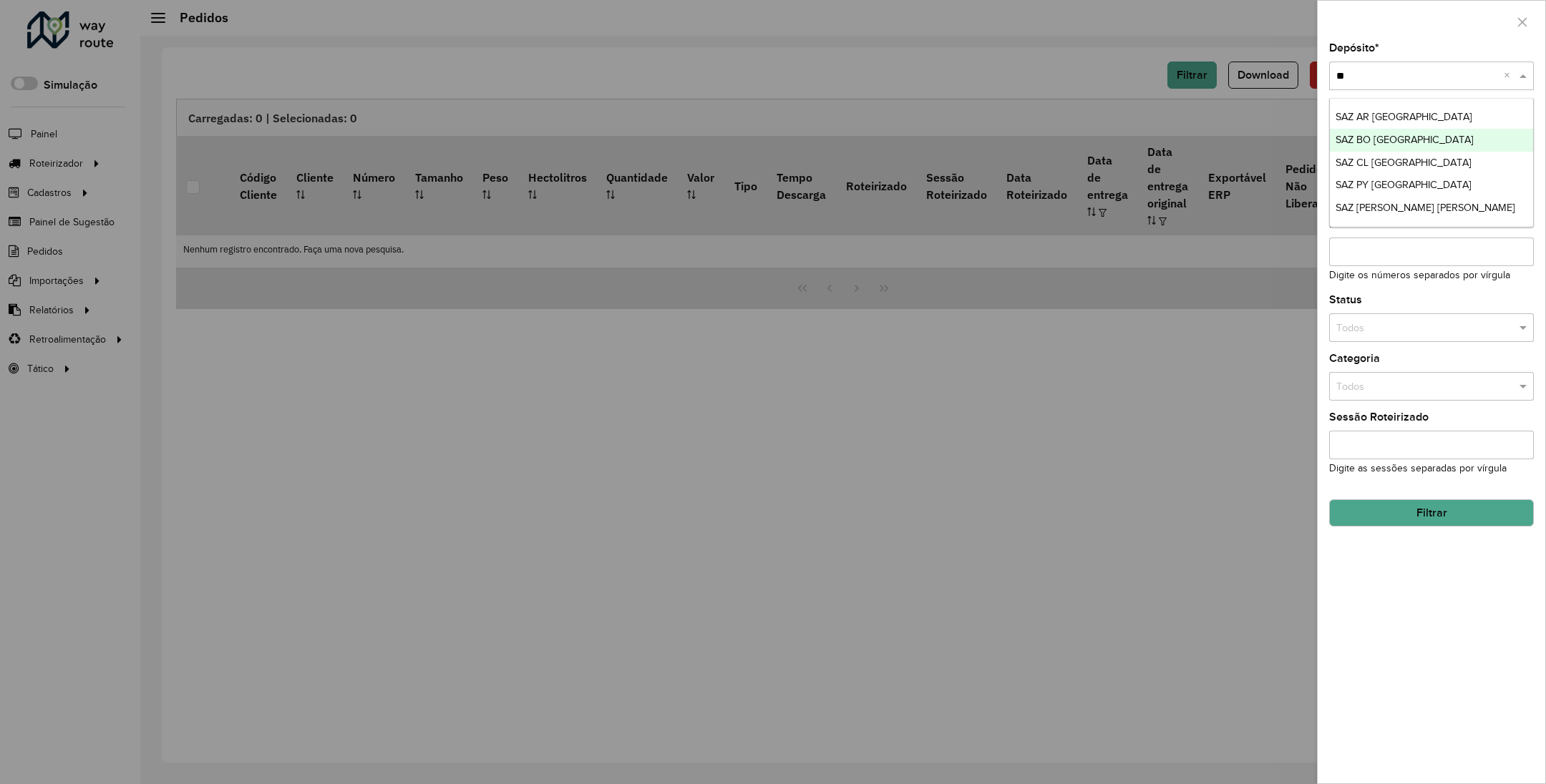
click at [1426, 143] on div "SAZ BO [GEOGRAPHIC_DATA]" at bounding box center [1431, 139] width 203 height 23
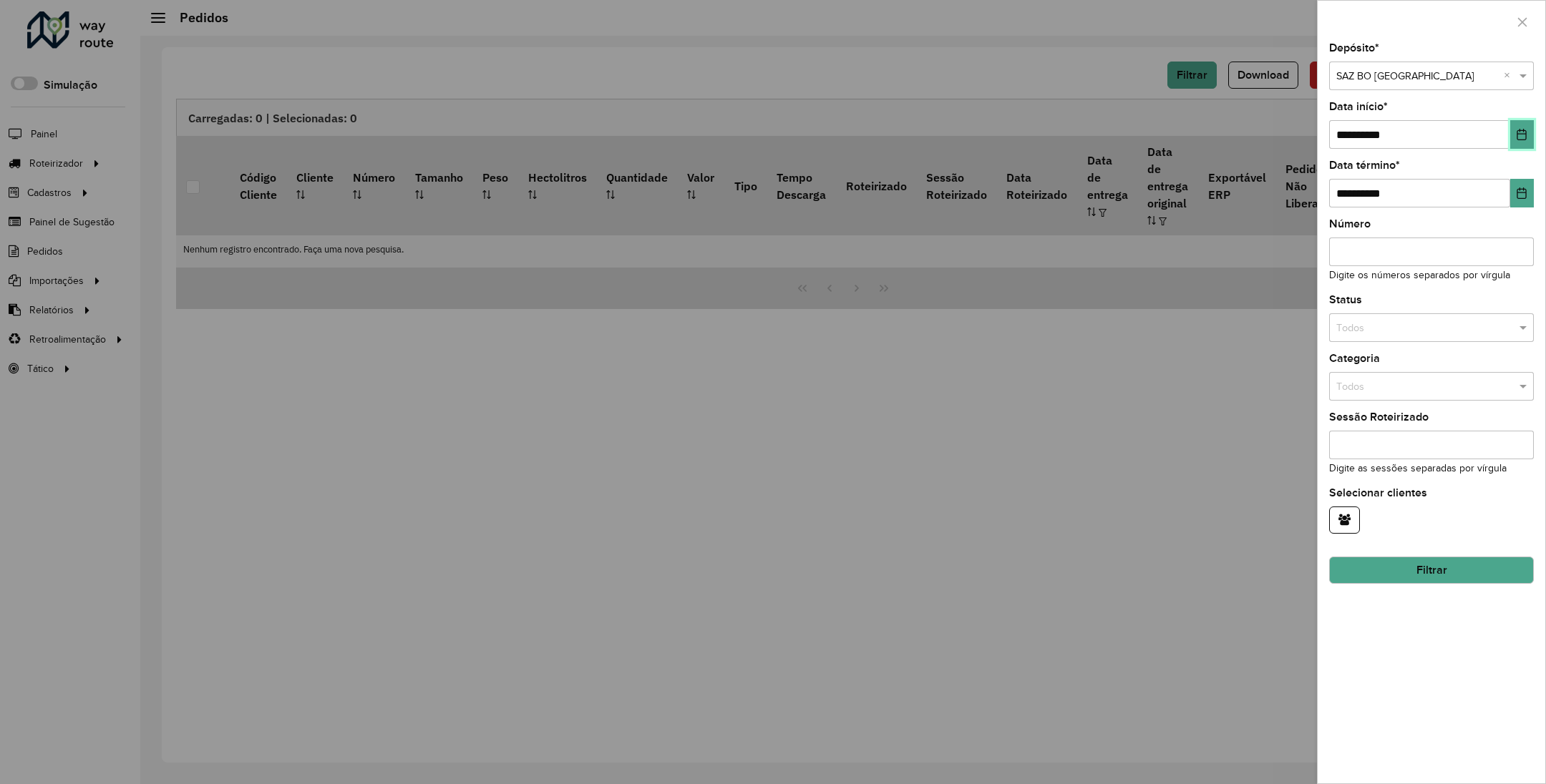
click at [1522, 131] on icon "Choose Date" at bounding box center [1522, 134] width 12 height 12
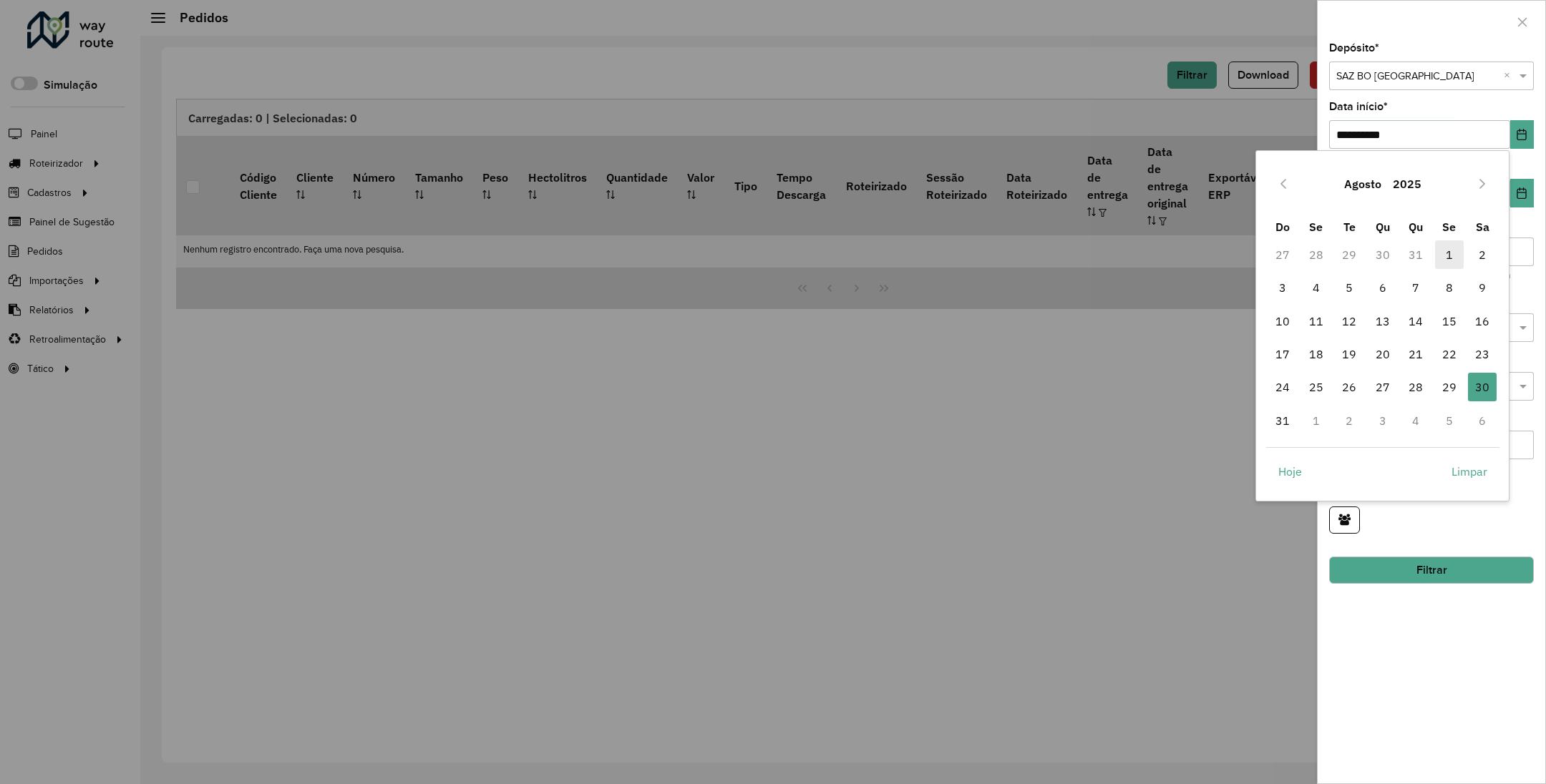
click at [1452, 247] on span "1" at bounding box center [1450, 255] width 28 height 28
type input "**********"
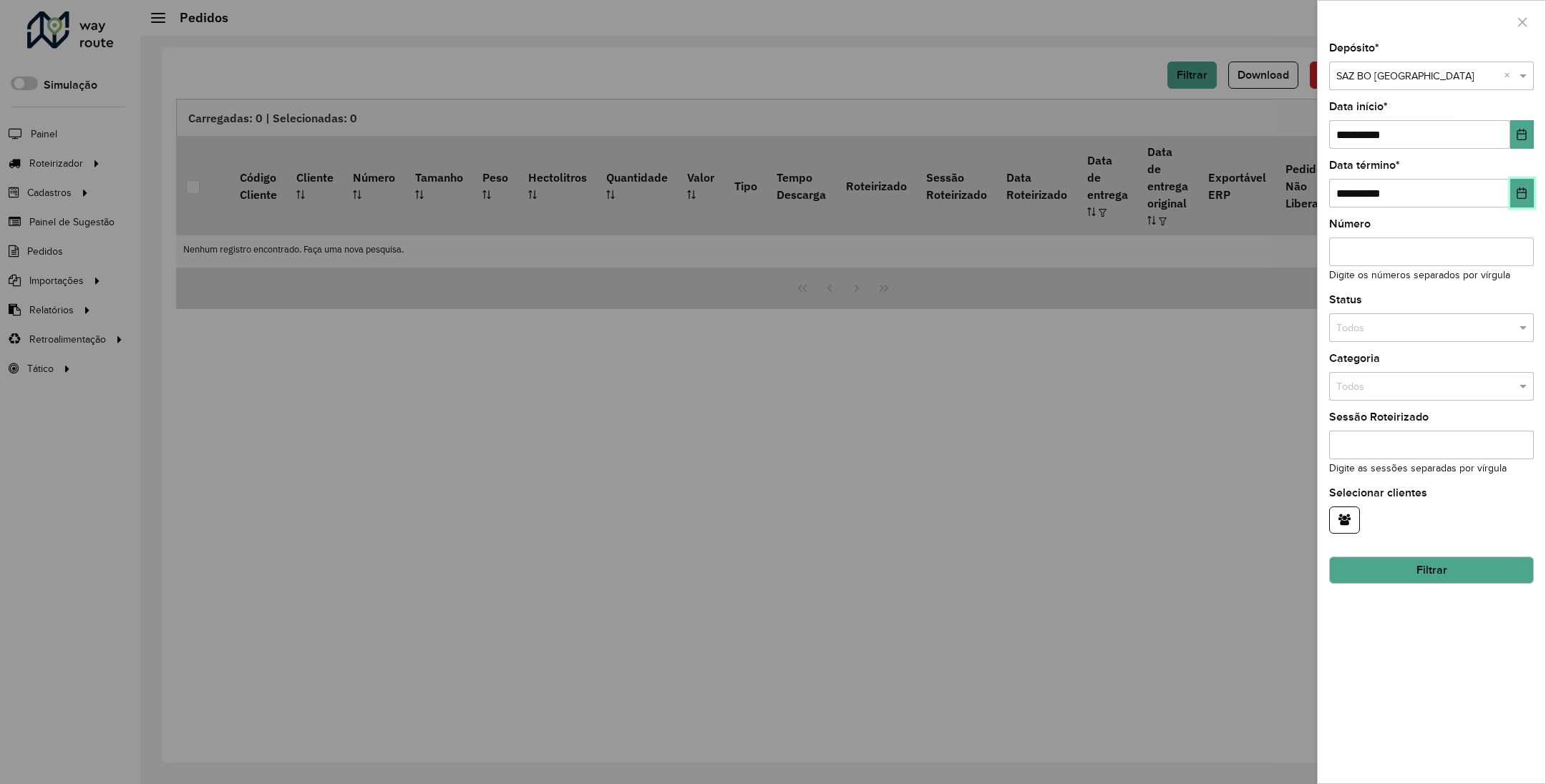
click at [1518, 193] on icon "Choose Date" at bounding box center [1522, 193] width 12 height 12
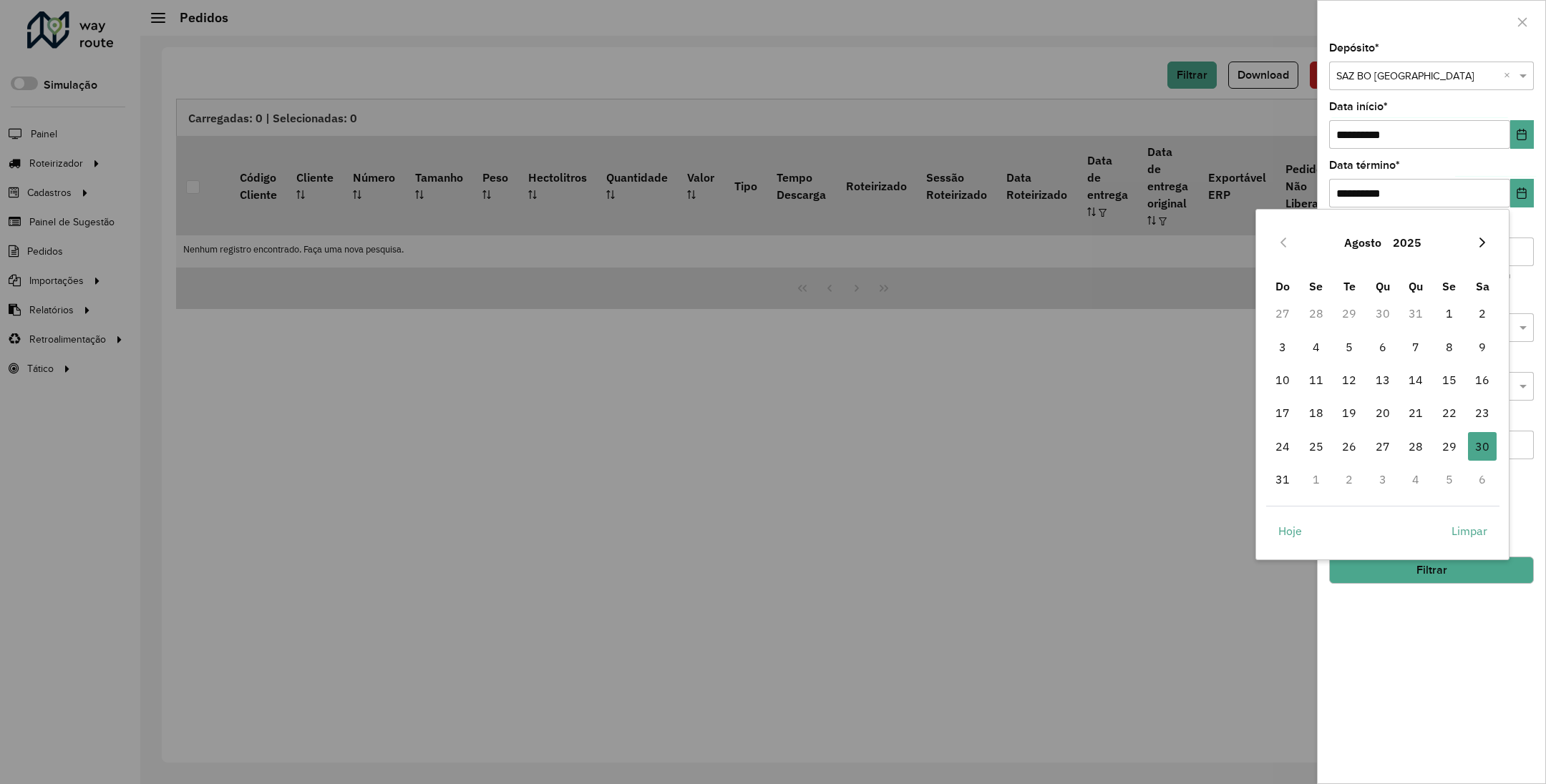
click at [1484, 235] on button "Next Month" at bounding box center [1482, 242] width 23 height 23
click at [1347, 448] on span "30" at bounding box center [1349, 446] width 28 height 28
type input "**********"
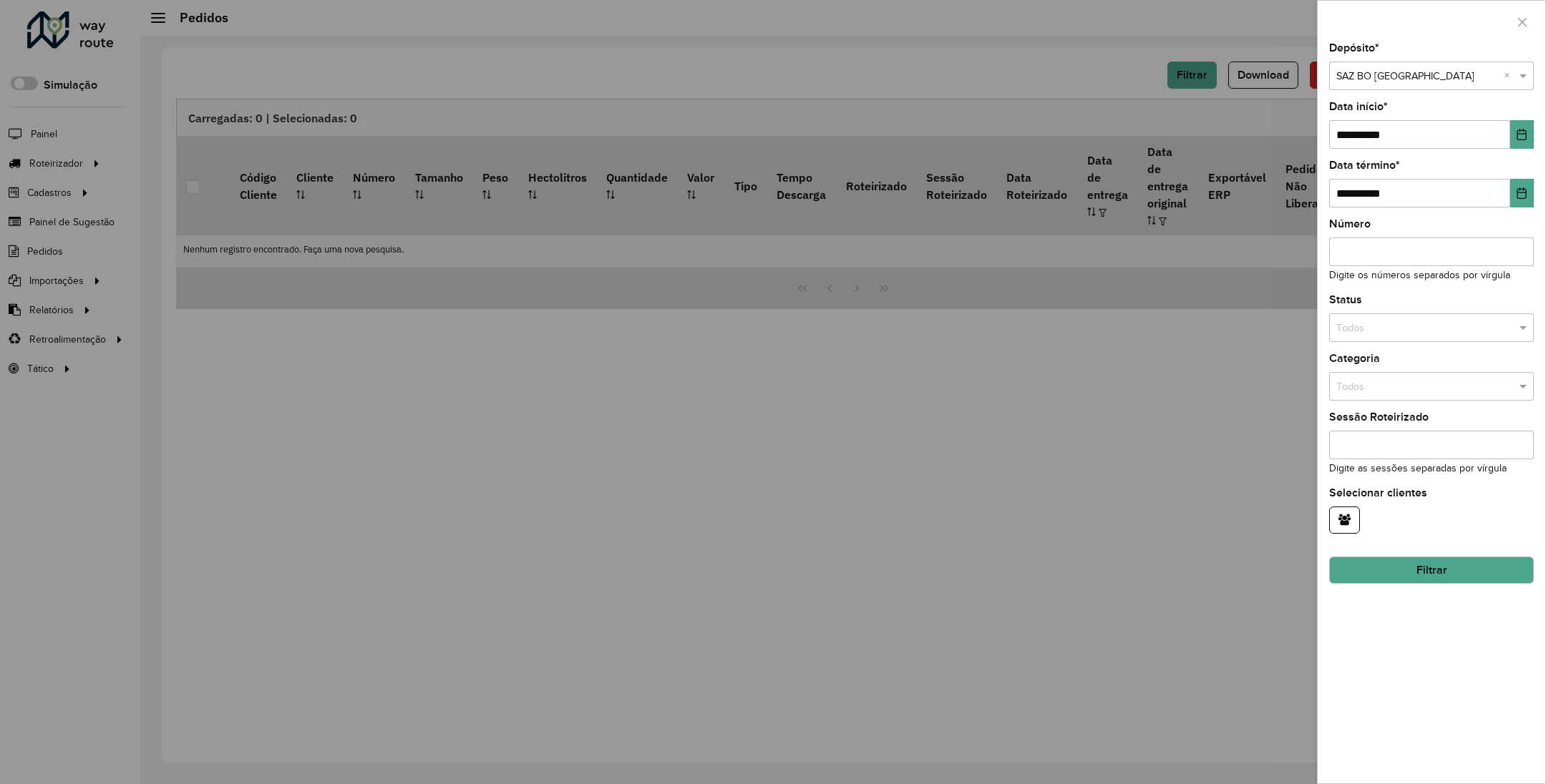
click at [1403, 331] on input "text" at bounding box center [1417, 329] width 162 height 16
click at [1403, 391] on span "Não roteirizado" at bounding box center [1370, 392] width 69 height 12
click at [1418, 570] on button "Filtrar" at bounding box center [1432, 570] width 205 height 28
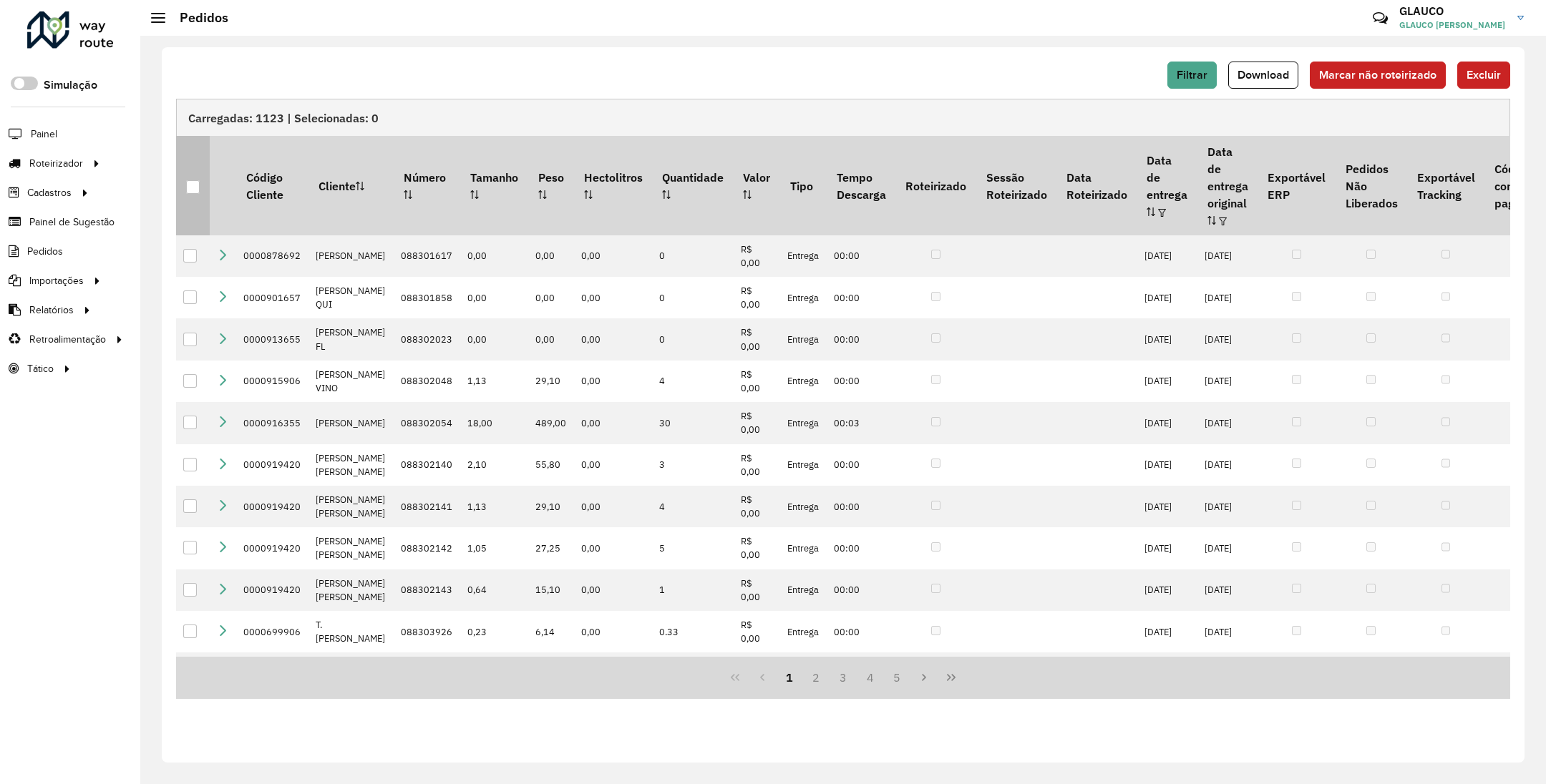
click at [190, 180] on div at bounding box center [192, 187] width 13 height 13
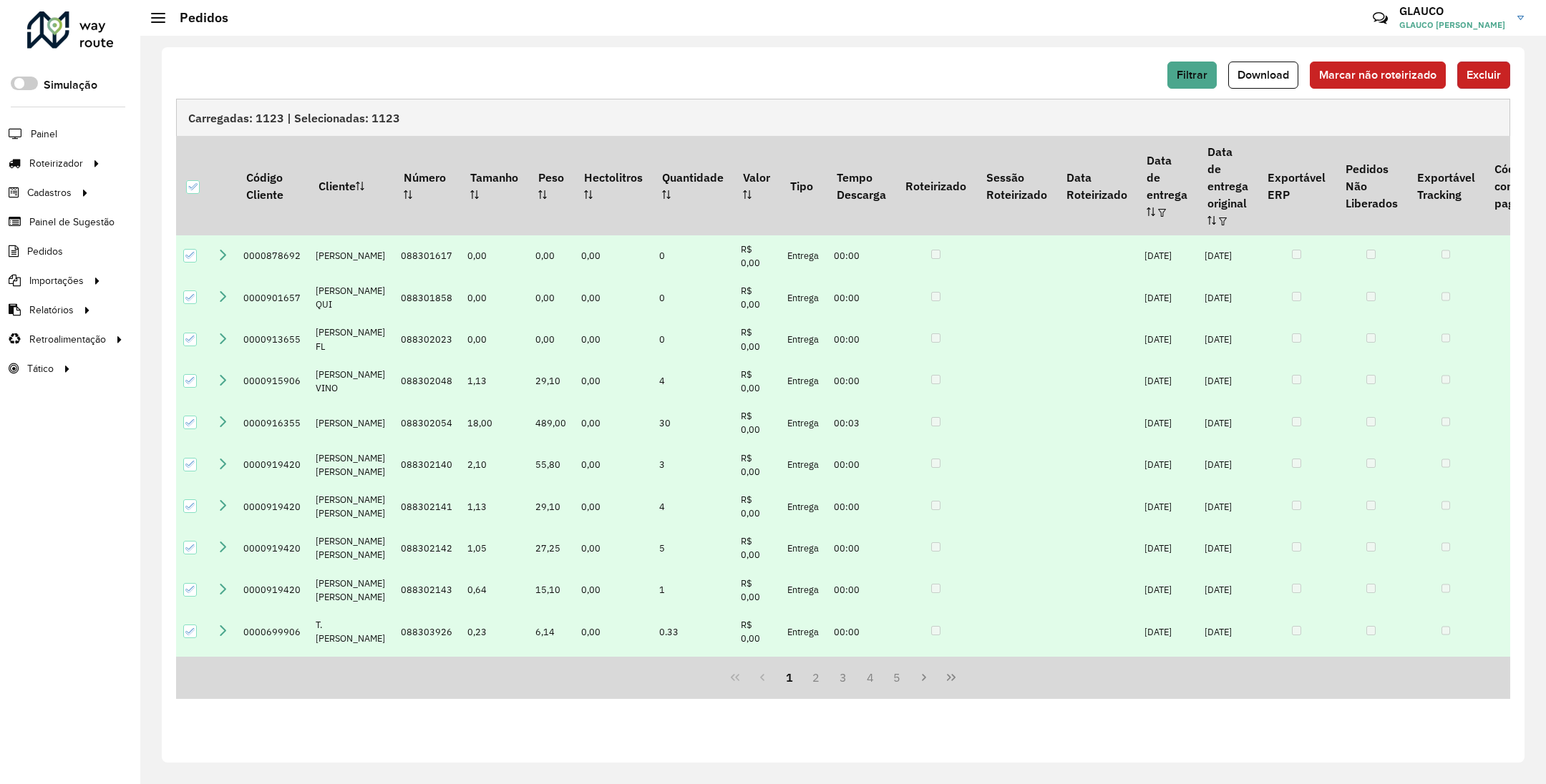
click at [1489, 73] on span "Excluir" at bounding box center [1485, 74] width 35 height 12
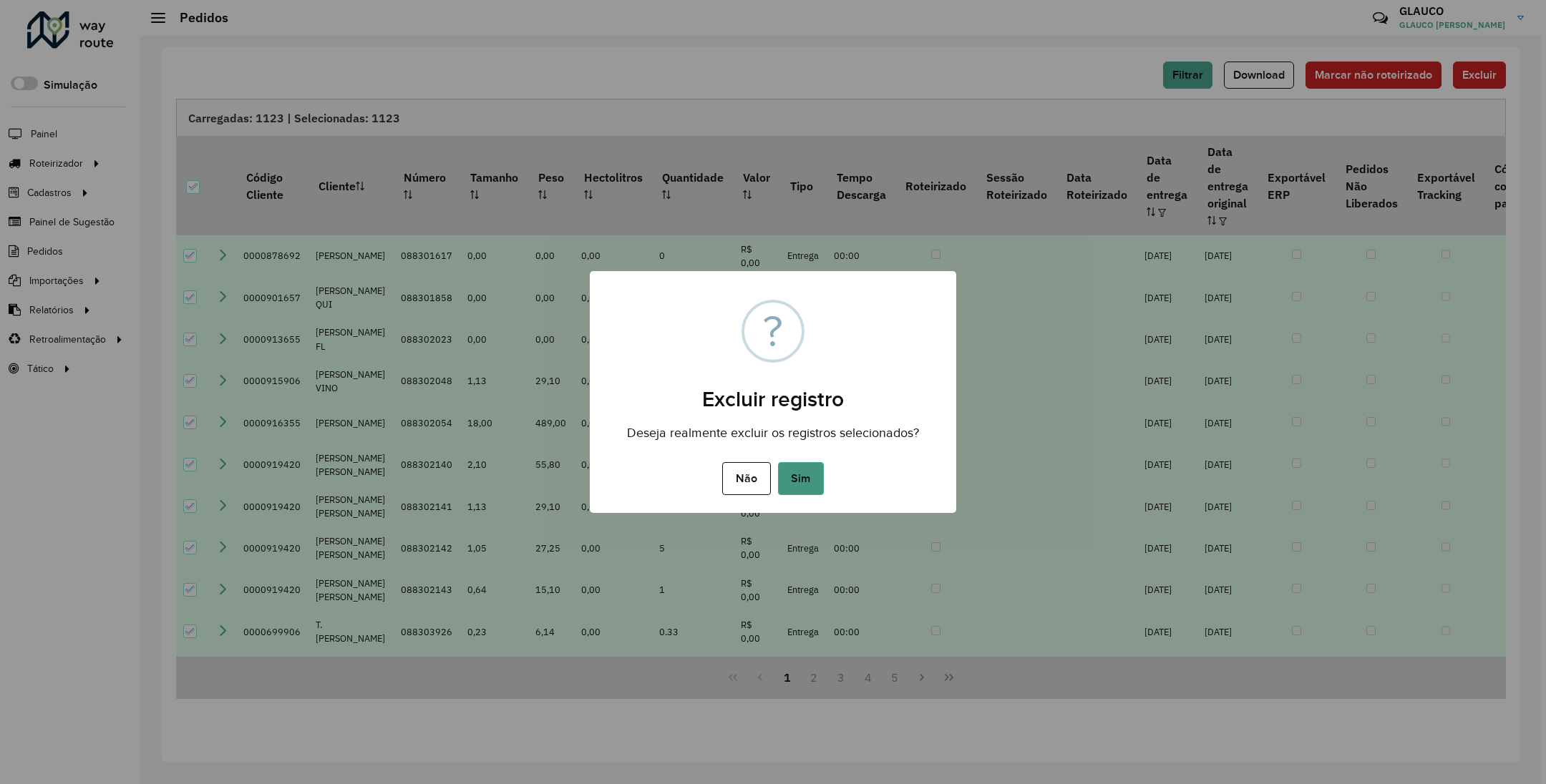
click at [802, 477] on button "Sim" at bounding box center [801, 479] width 46 height 33
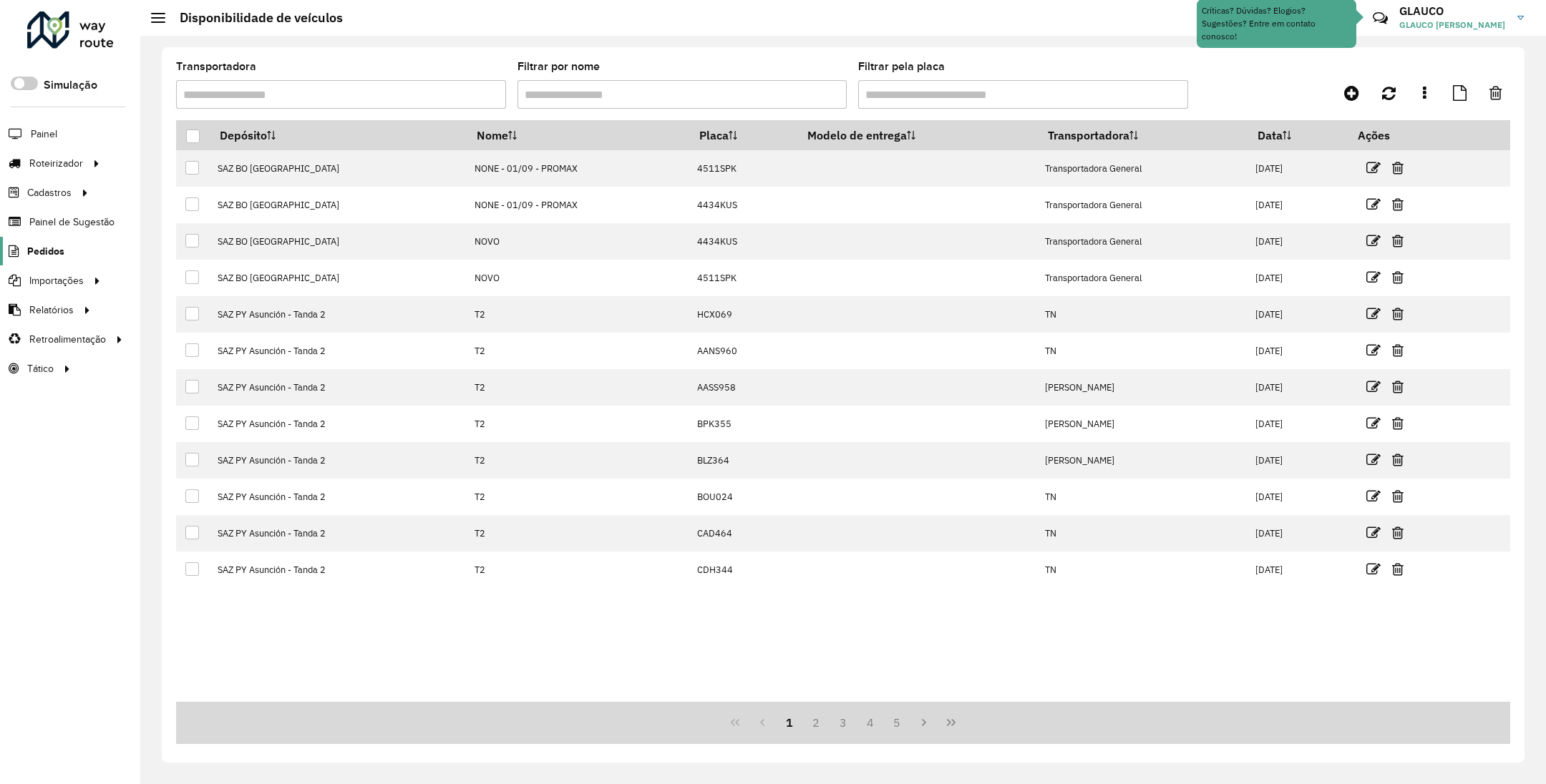
click at [46, 250] on span "Pedidos" at bounding box center [46, 251] width 37 height 15
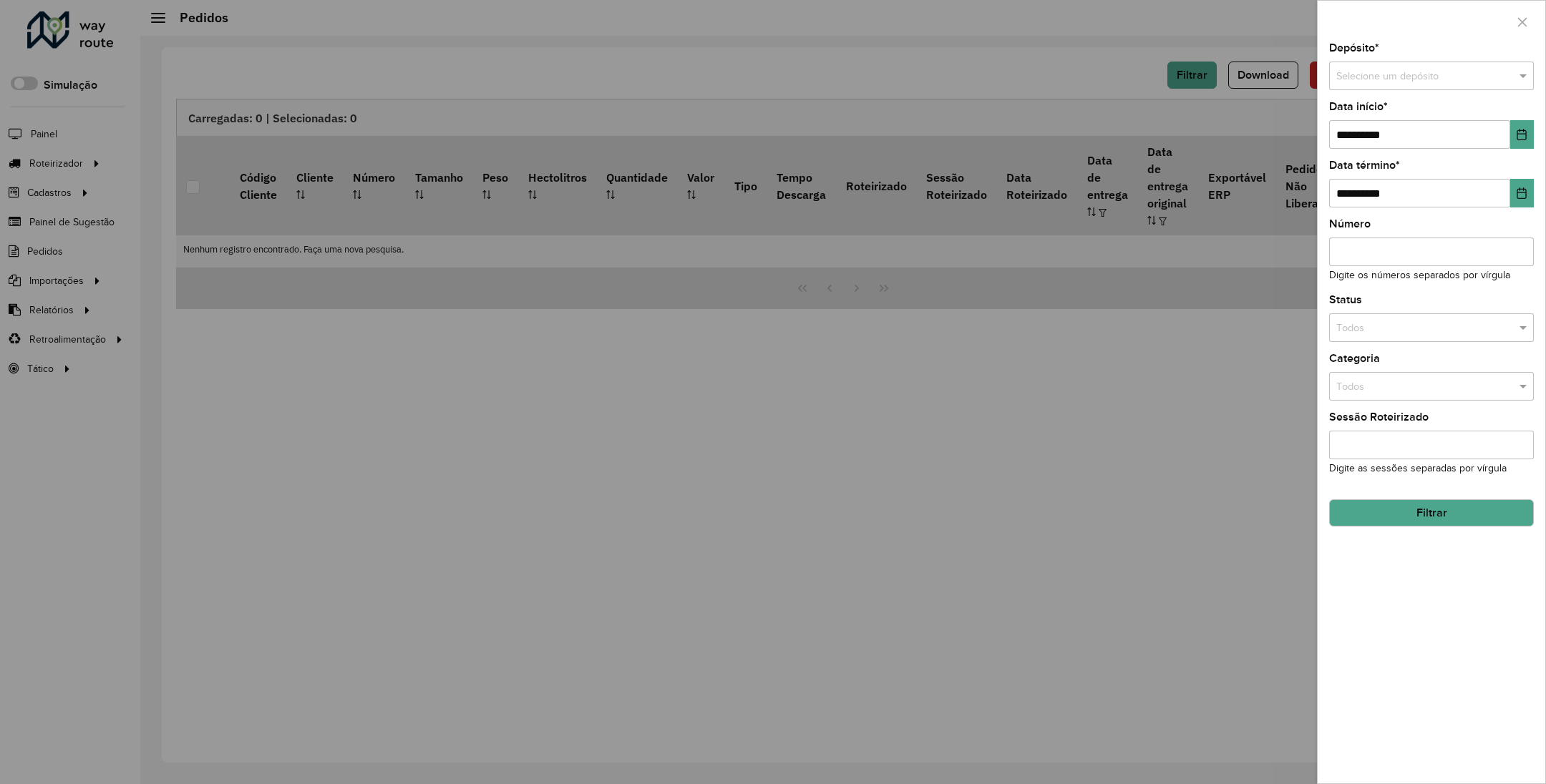
click at [1442, 78] on input "text" at bounding box center [1417, 76] width 162 height 16
type input "****"
click at [1401, 114] on div "SAZ BO Tarija" at bounding box center [1431, 117] width 203 height 23
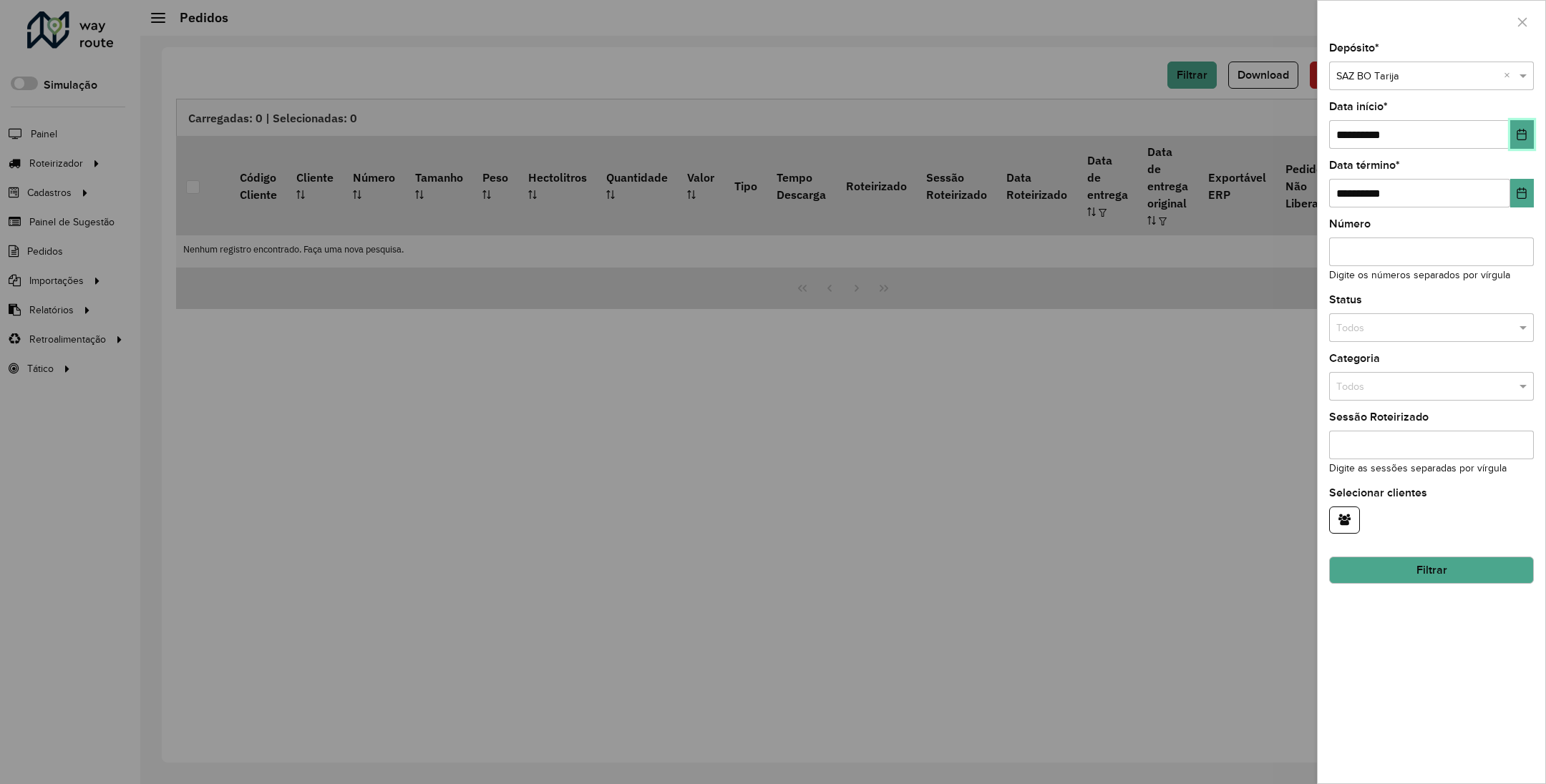
click at [1522, 139] on icon "Choose Date" at bounding box center [1522, 134] width 12 height 12
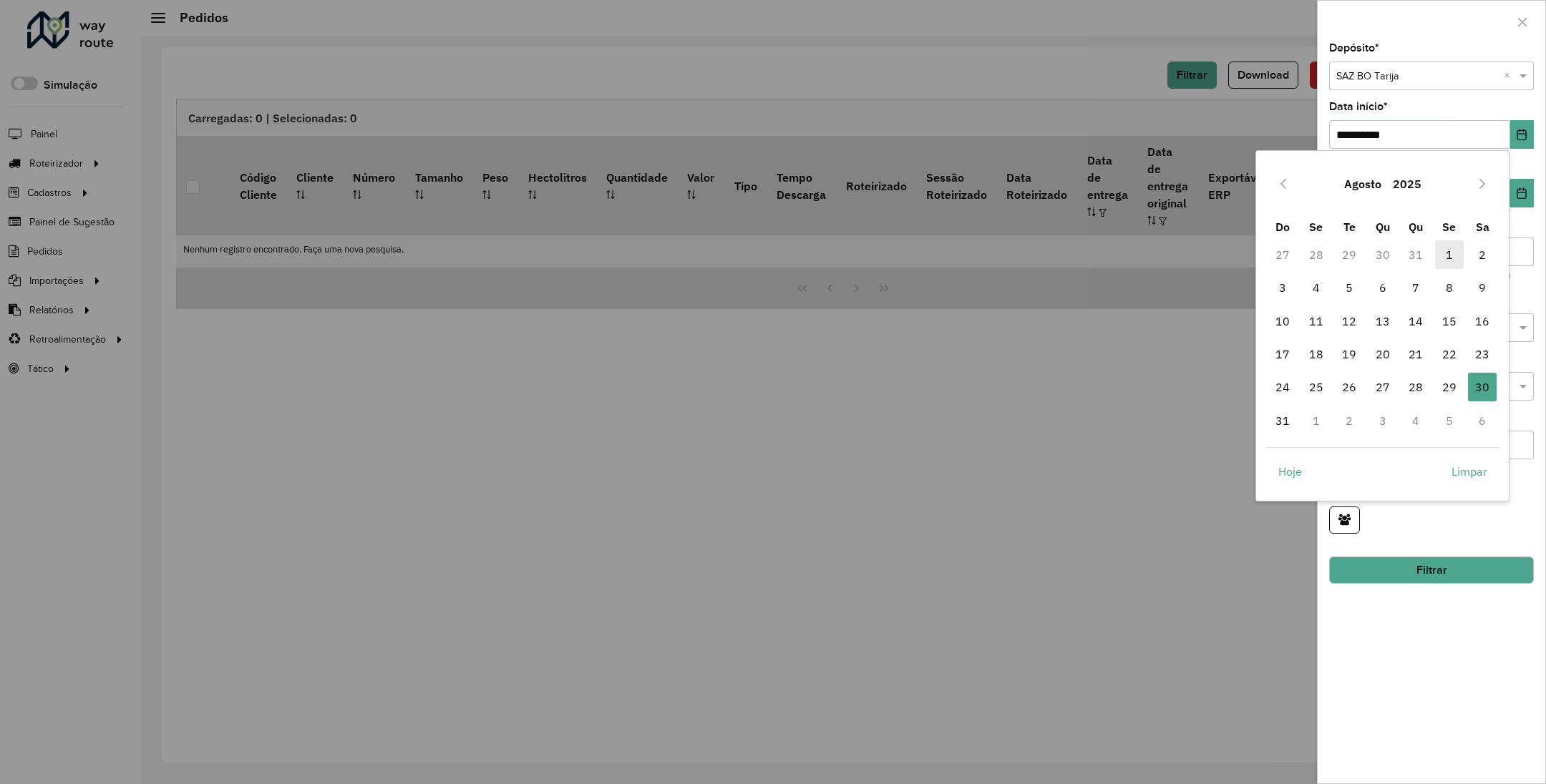
click at [1454, 256] on span "1" at bounding box center [1450, 255] width 28 height 28
type input "**********"
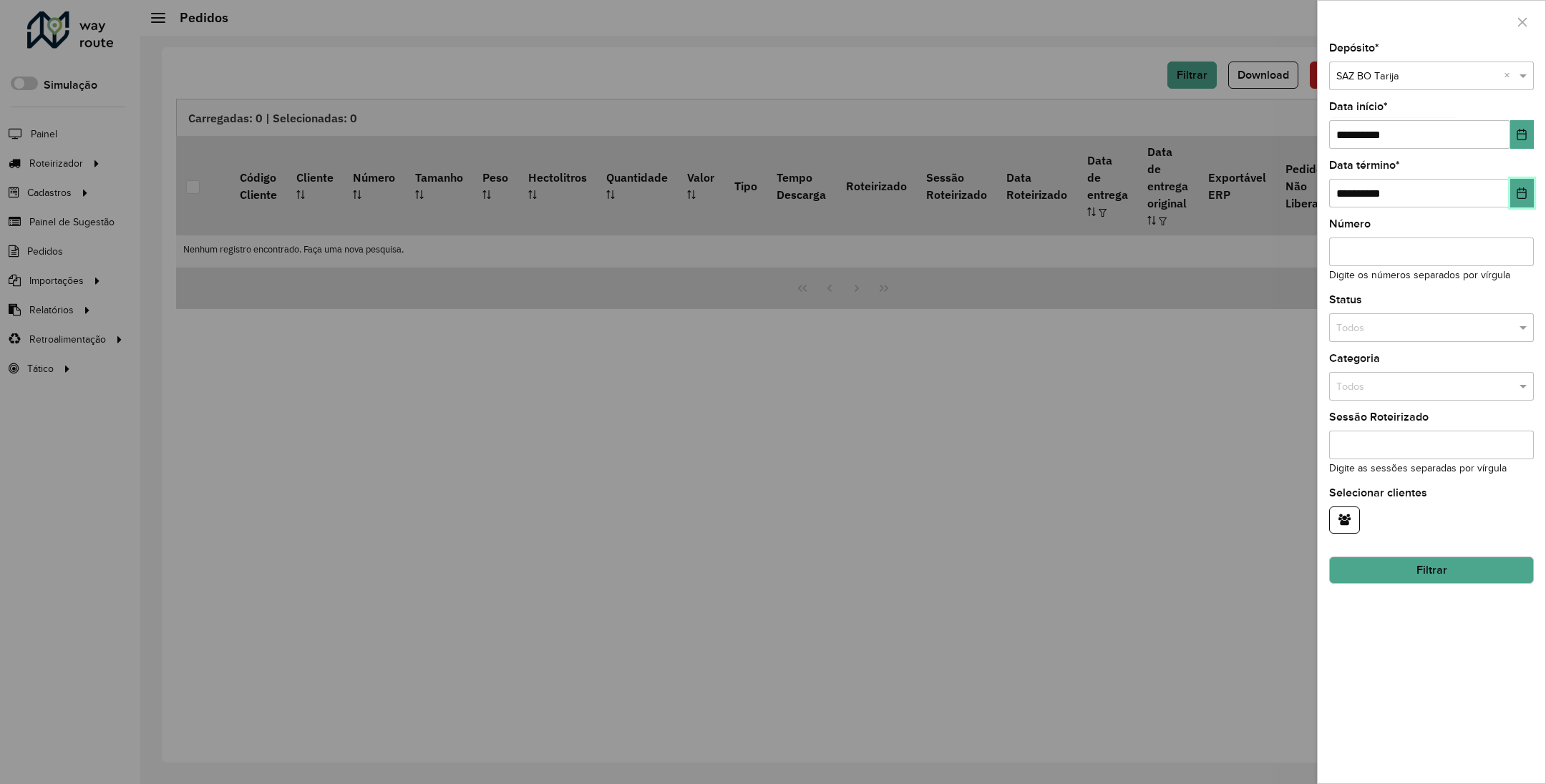
click at [1525, 199] on icon "Choose Date" at bounding box center [1522, 193] width 12 height 12
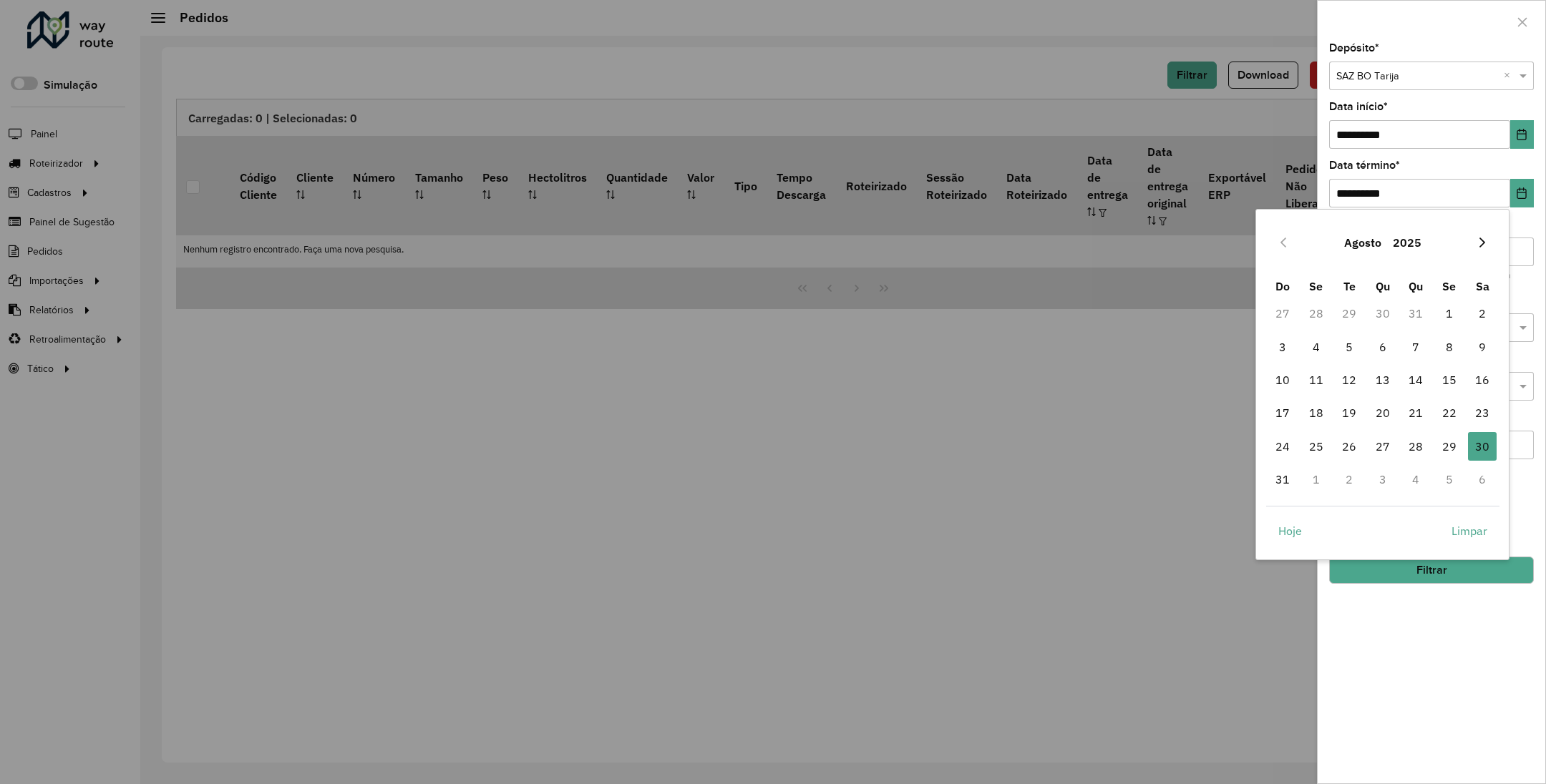
click at [1482, 240] on icon "Next Month" at bounding box center [1482, 242] width 6 height 10
click at [1349, 439] on span "30" at bounding box center [1349, 446] width 28 height 28
type input "**********"
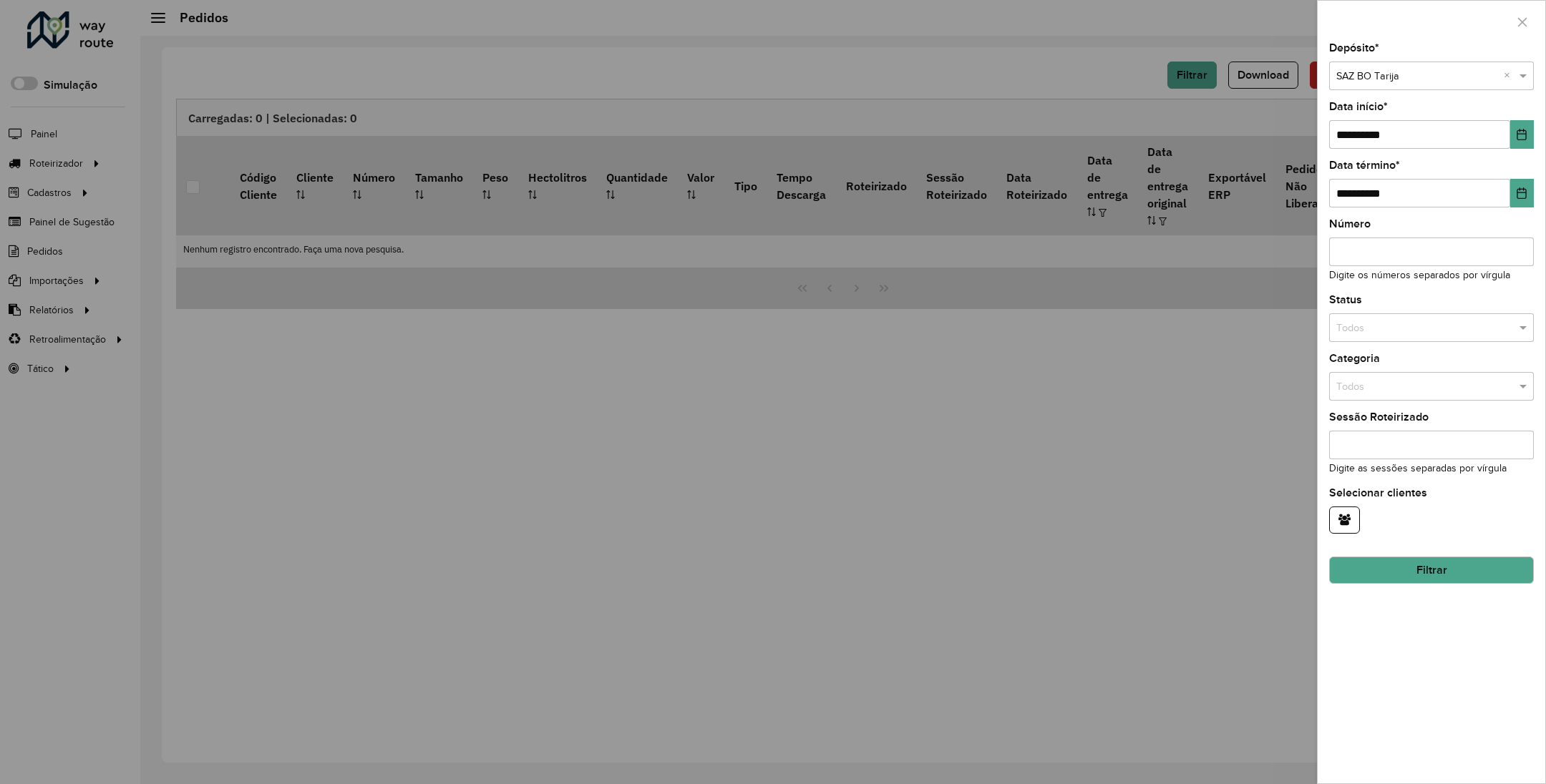
click at [1365, 324] on input "text" at bounding box center [1417, 329] width 162 height 16
click at [1381, 392] on span "Não roteirizado" at bounding box center [1370, 392] width 69 height 12
click at [1436, 574] on button "Filtrar" at bounding box center [1432, 570] width 205 height 28
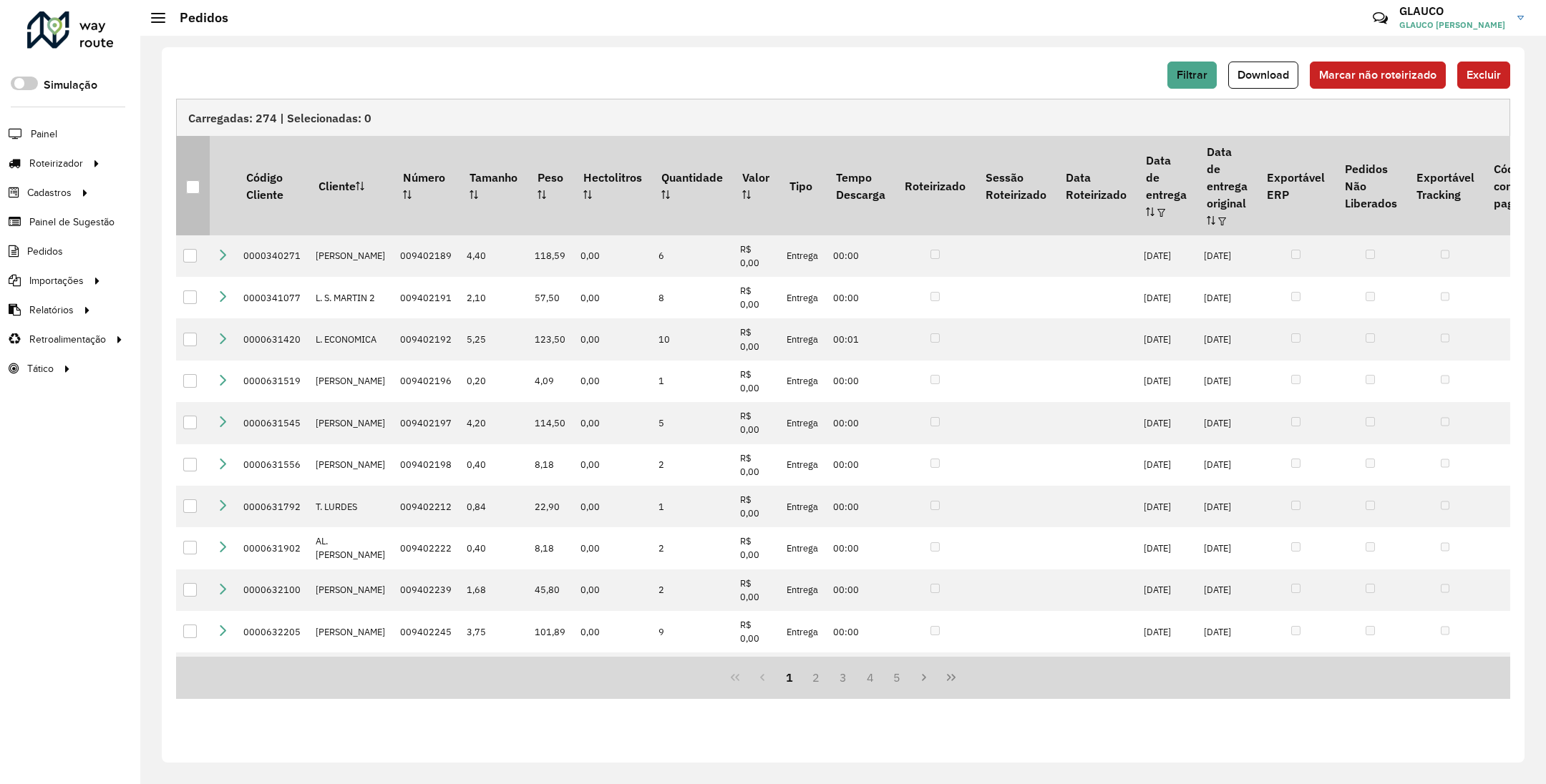
click at [190, 183] on div at bounding box center [192, 187] width 13 height 13
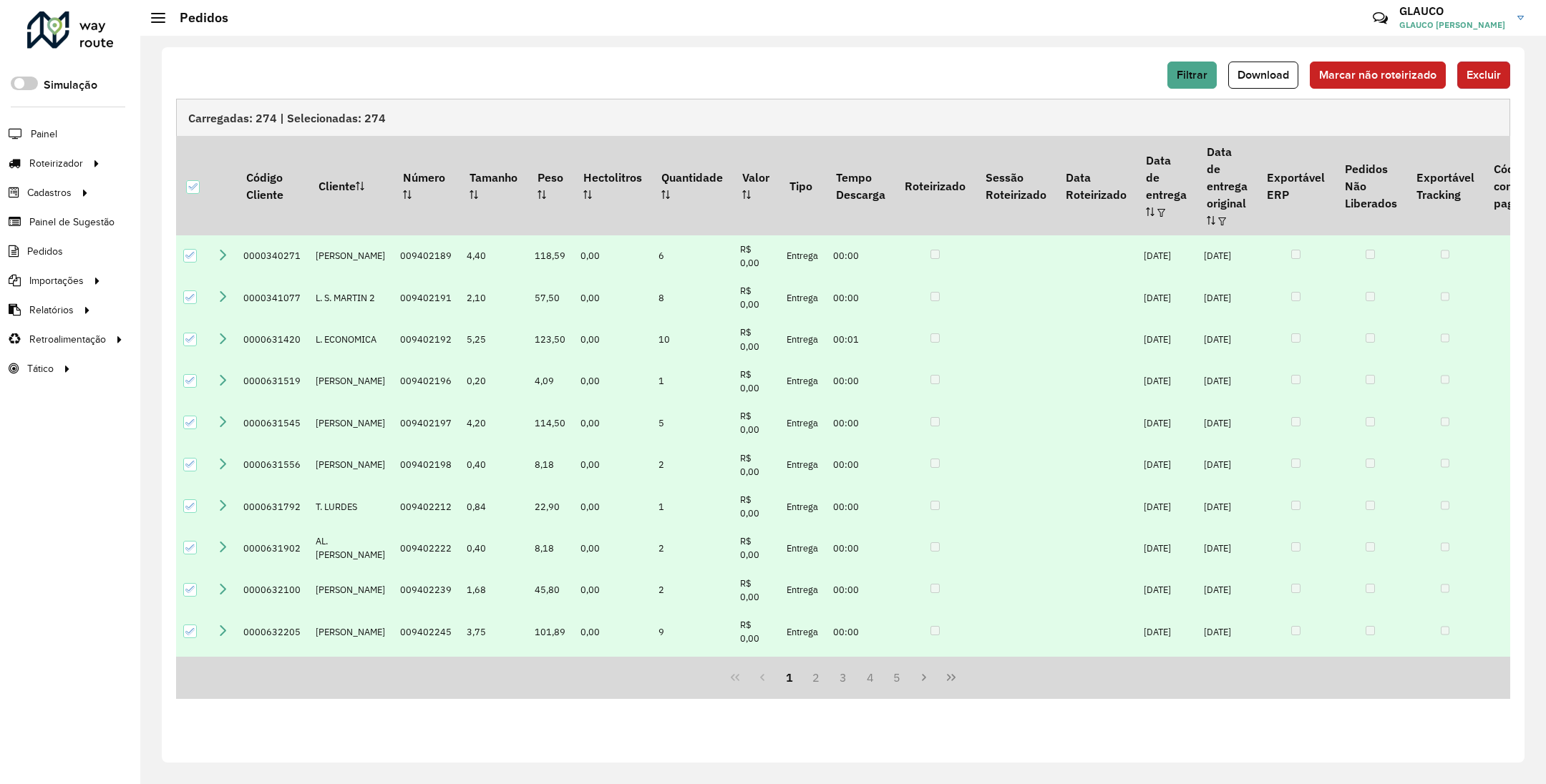
click at [1492, 77] on span "Excluir" at bounding box center [1485, 74] width 35 height 12
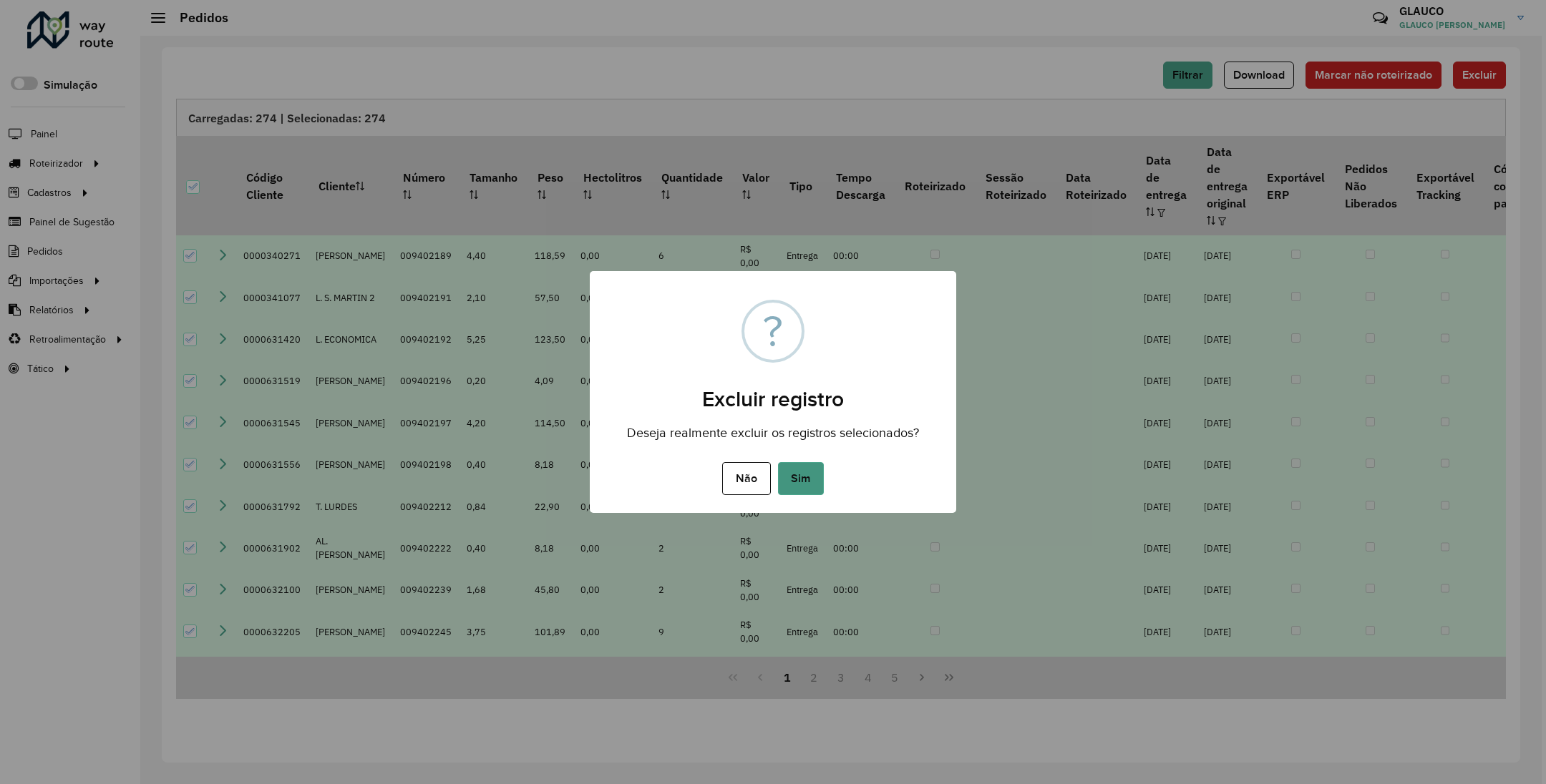
click at [792, 489] on button "Sim" at bounding box center [801, 479] width 46 height 33
